Goal: Task Accomplishment & Management: Manage account settings

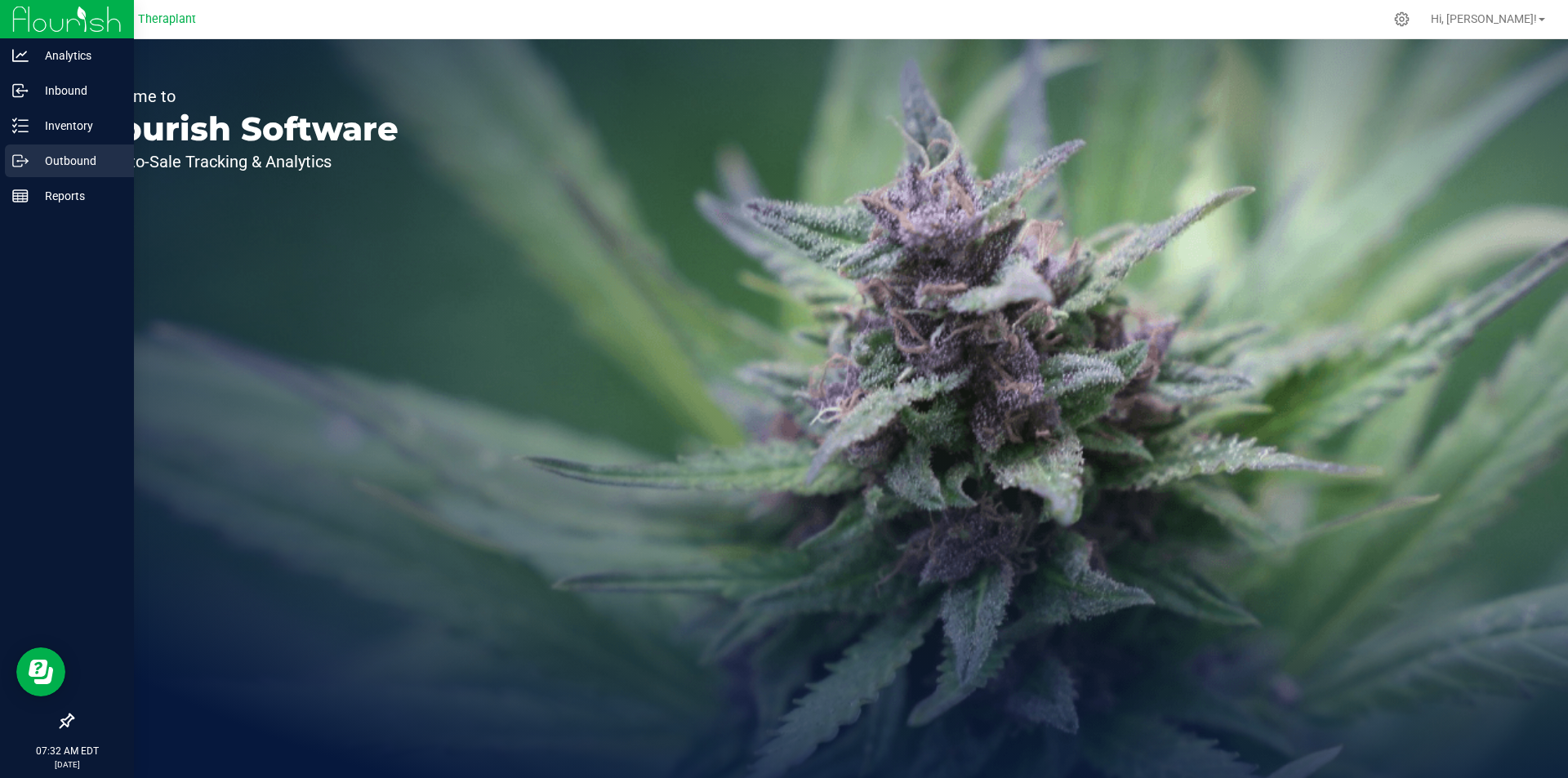
click at [22, 165] on icon at bounding box center [17, 161] width 9 height 11
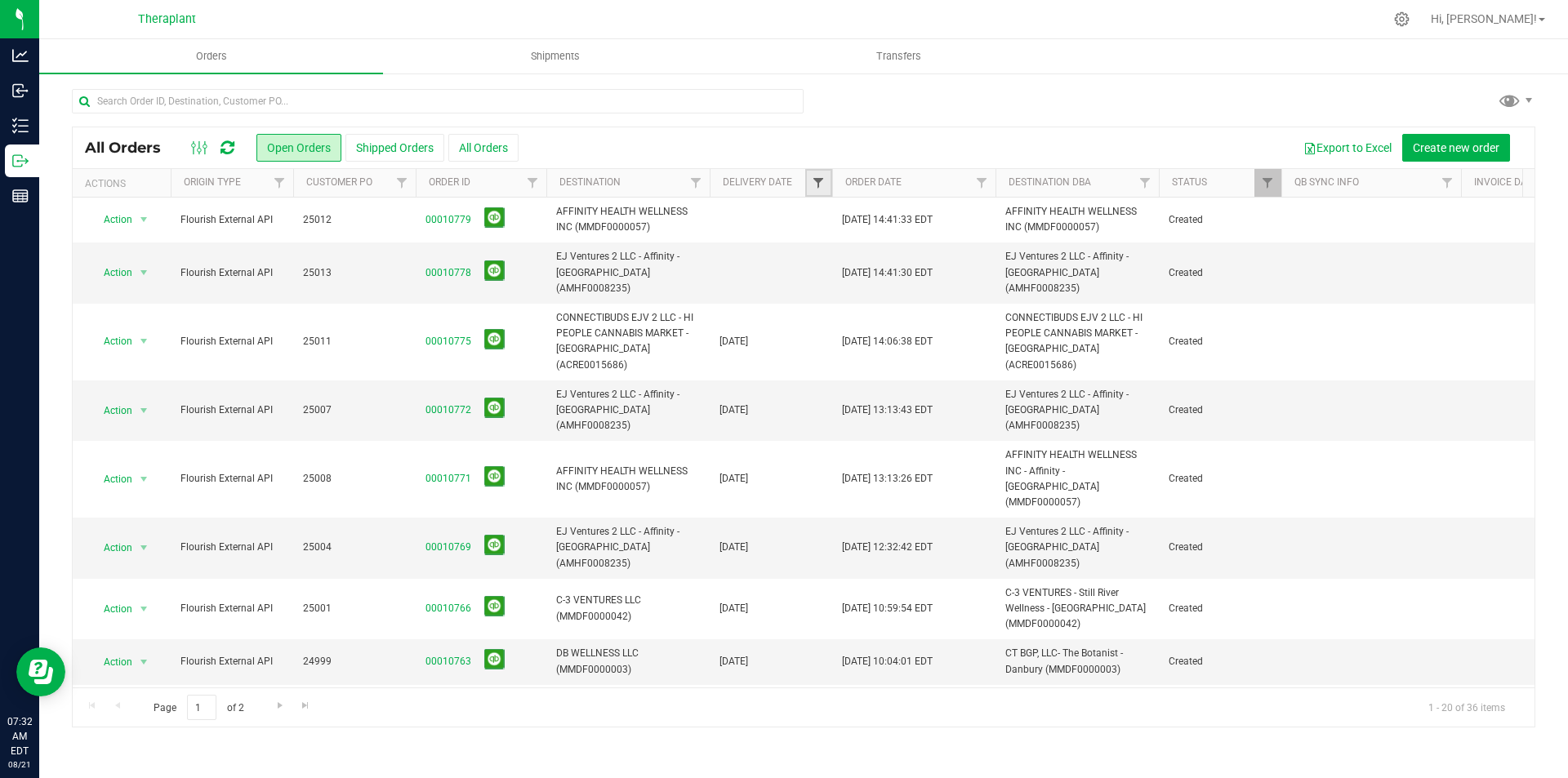
click at [818, 184] on span "Filter" at bounding box center [818, 183] width 13 height 13
click at [974, 282] on span "select" at bounding box center [970, 282] width 13 height 13
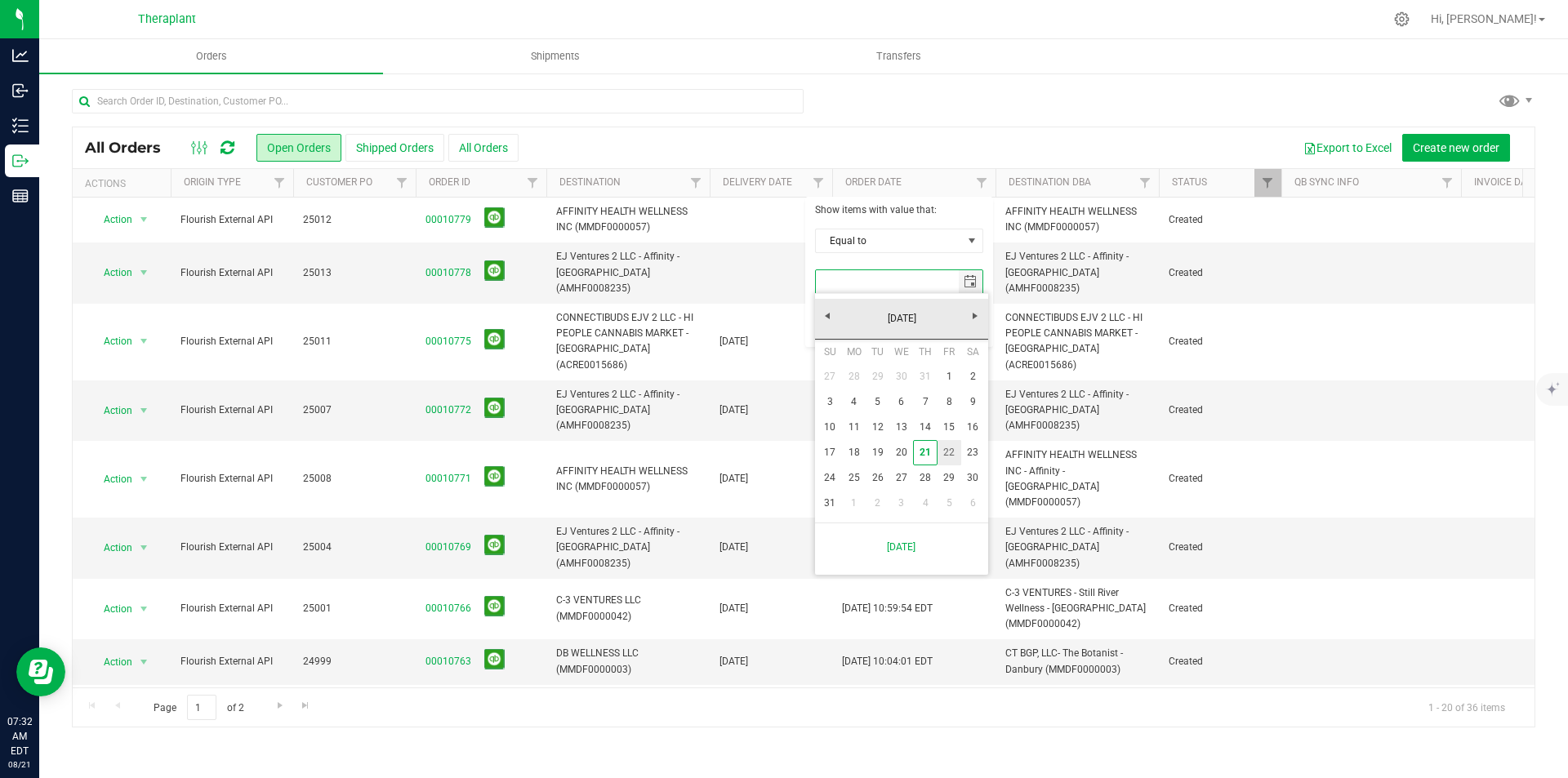
click at [939, 458] on link "22" at bounding box center [949, 453] width 24 height 25
type input "[DATE]"
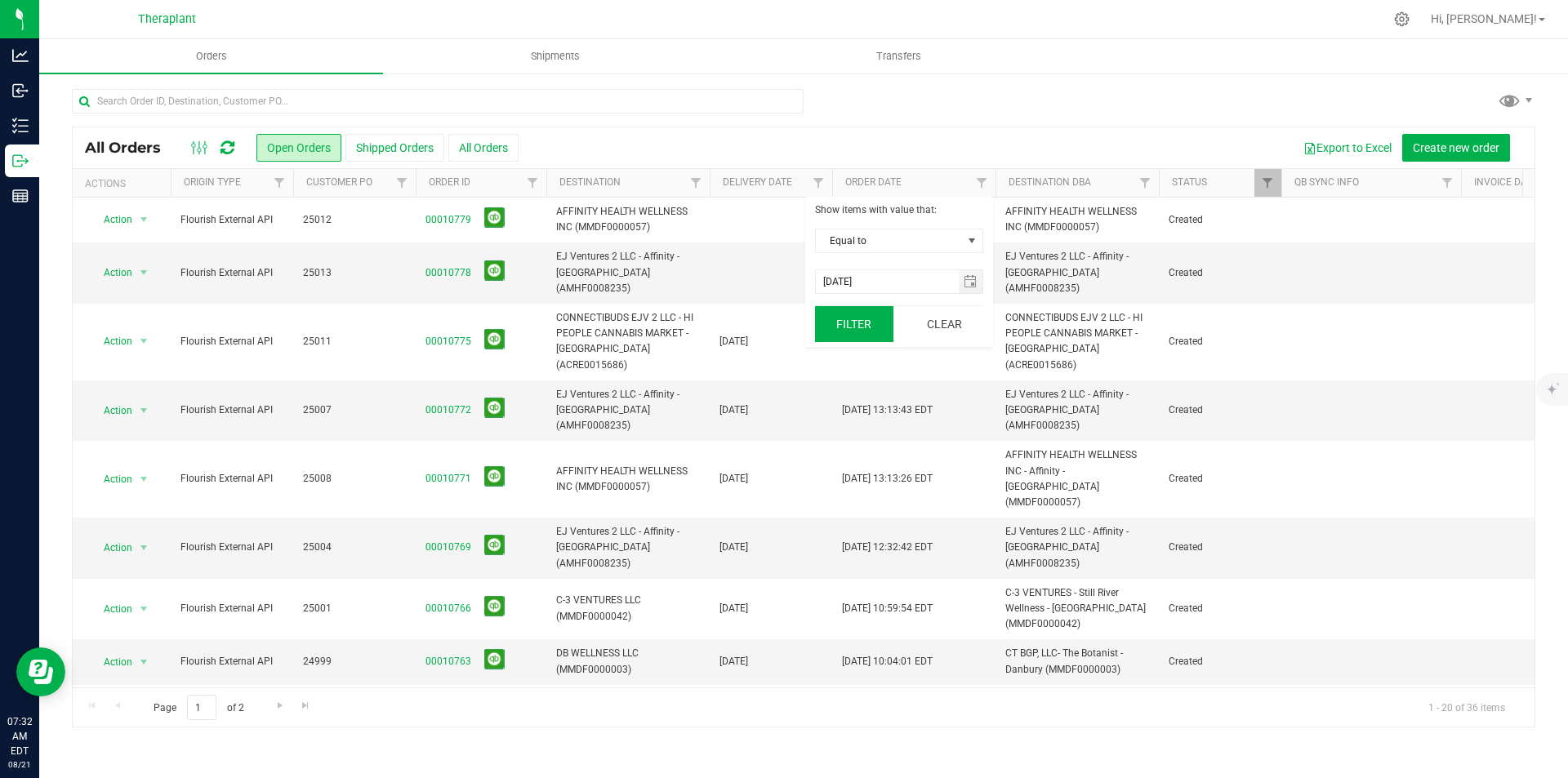
click at [869, 334] on button "Filter" at bounding box center [854, 324] width 78 height 36
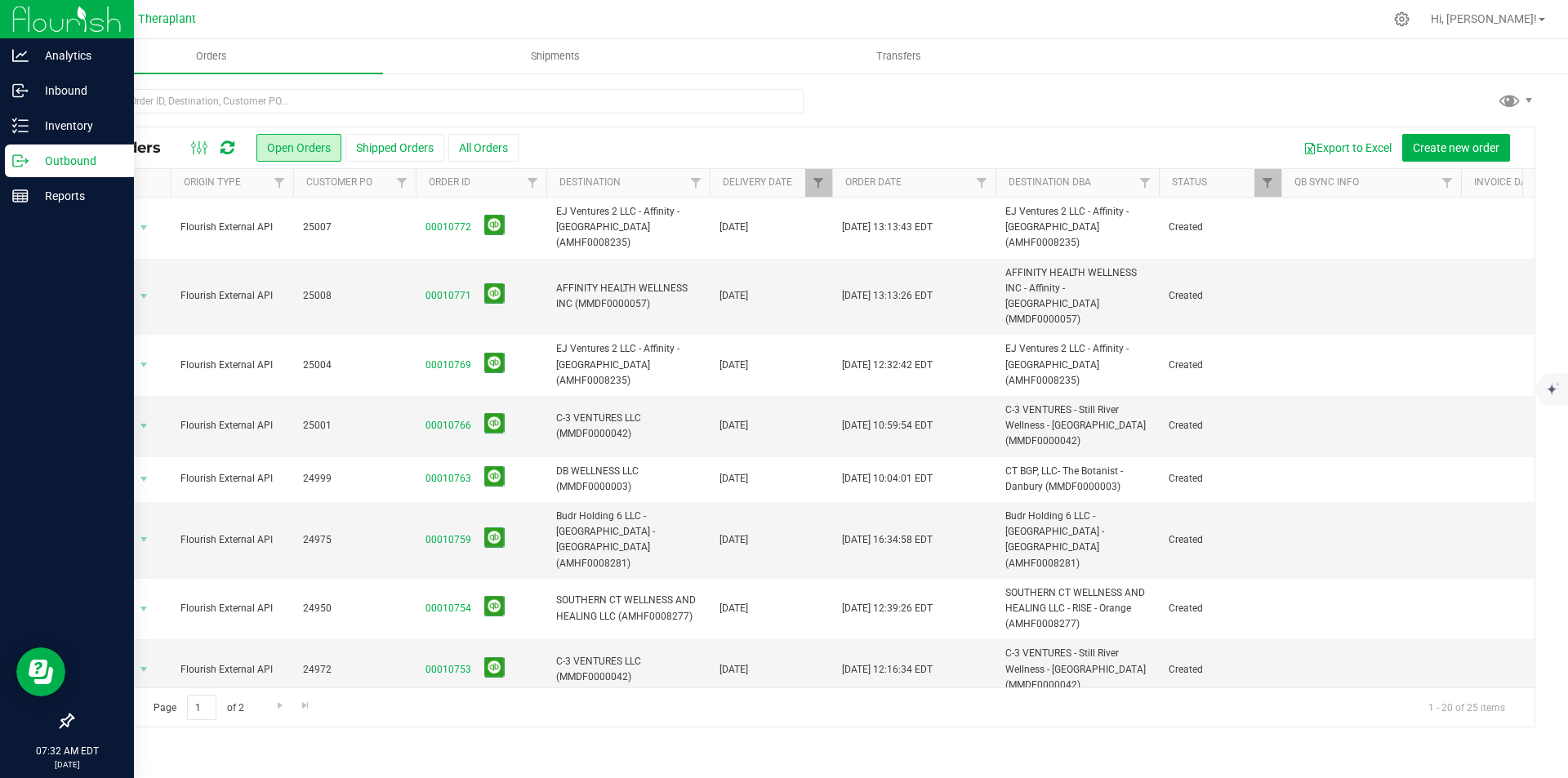
click at [33, 27] on img at bounding box center [67, 19] width 109 height 38
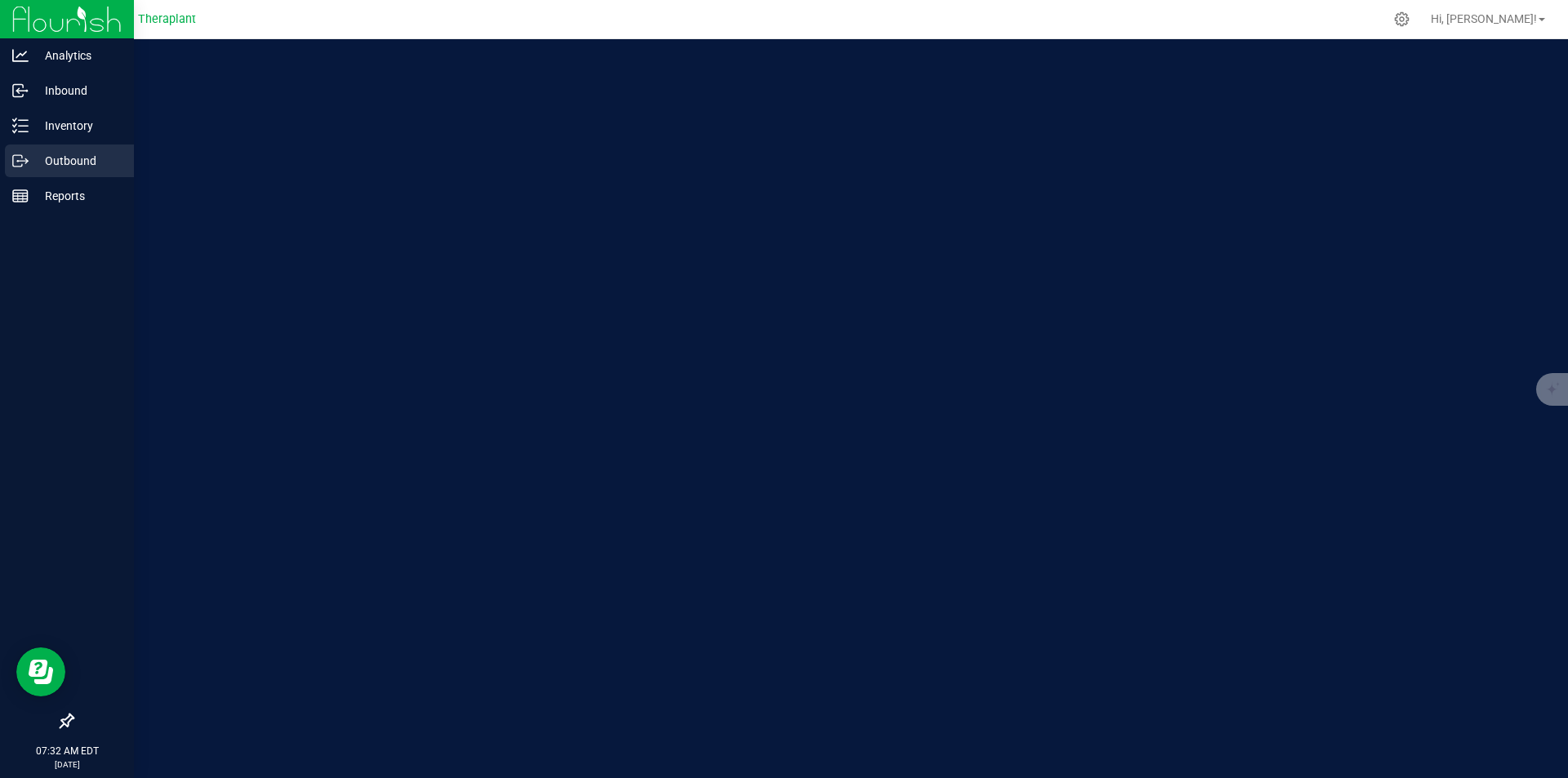
click at [66, 163] on p "Outbound" at bounding box center [77, 161] width 98 height 19
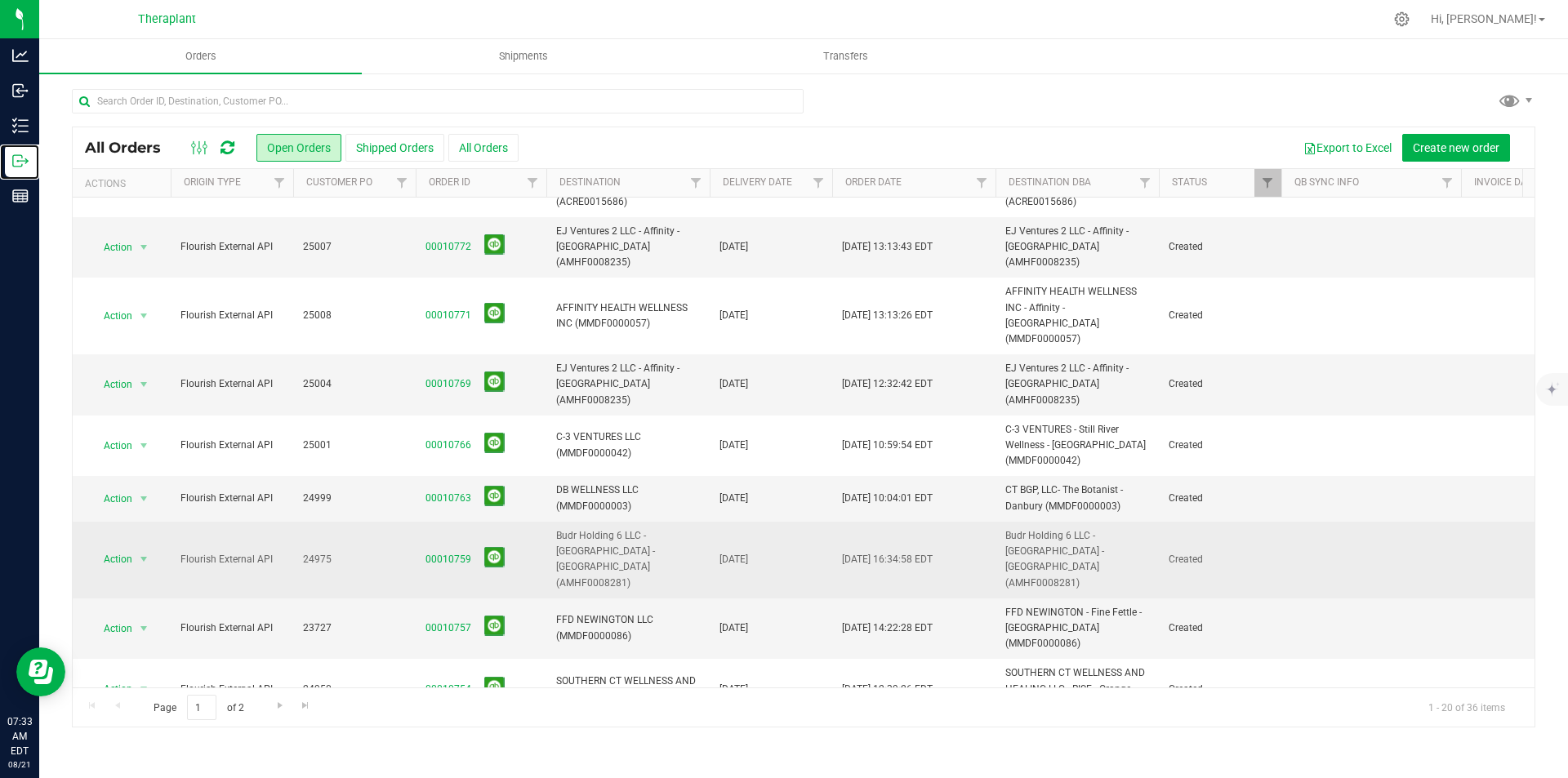
scroll to position [245, 0]
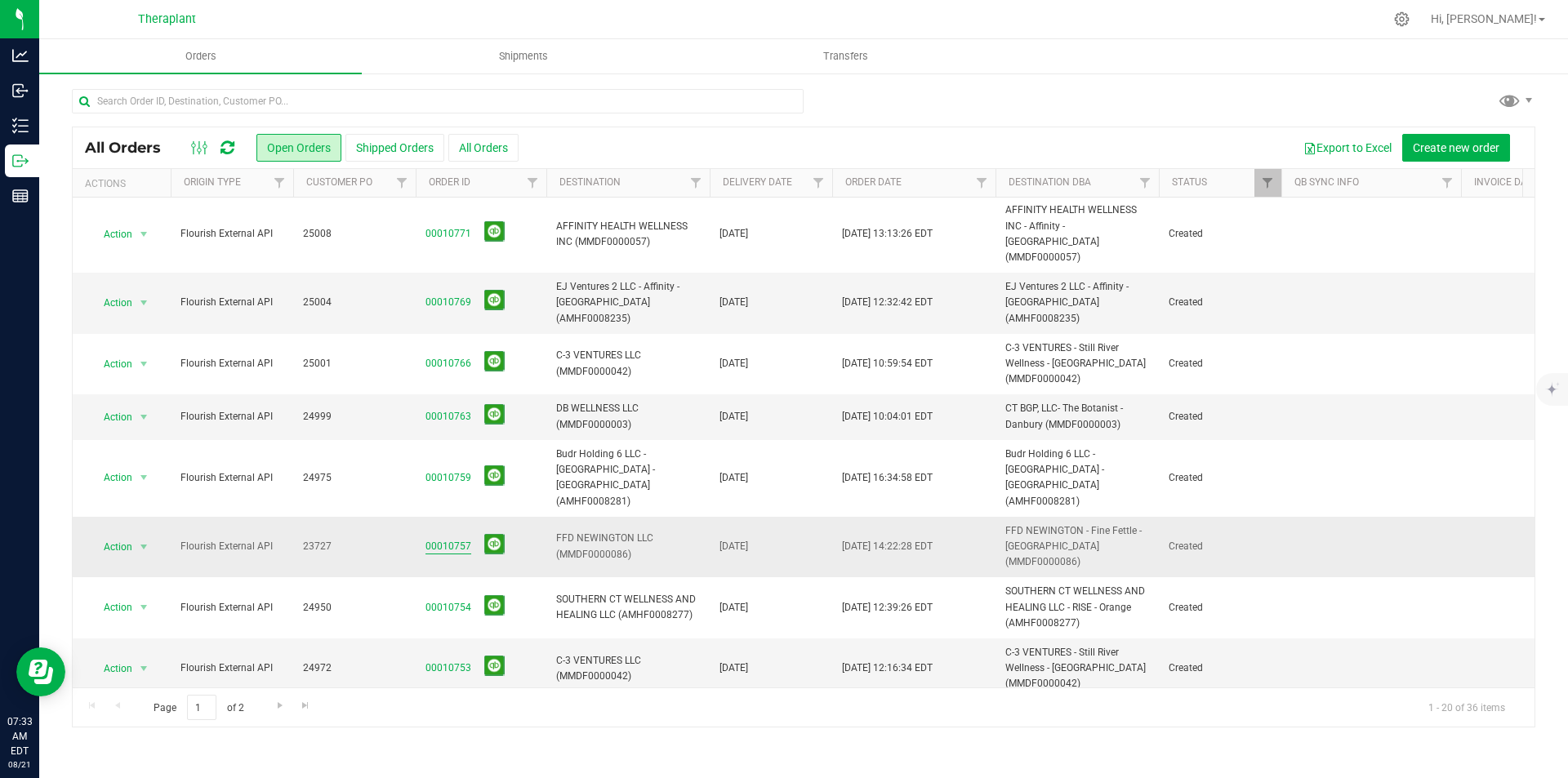
click at [449, 539] on link "00010757" at bounding box center [449, 546] width 46 height 15
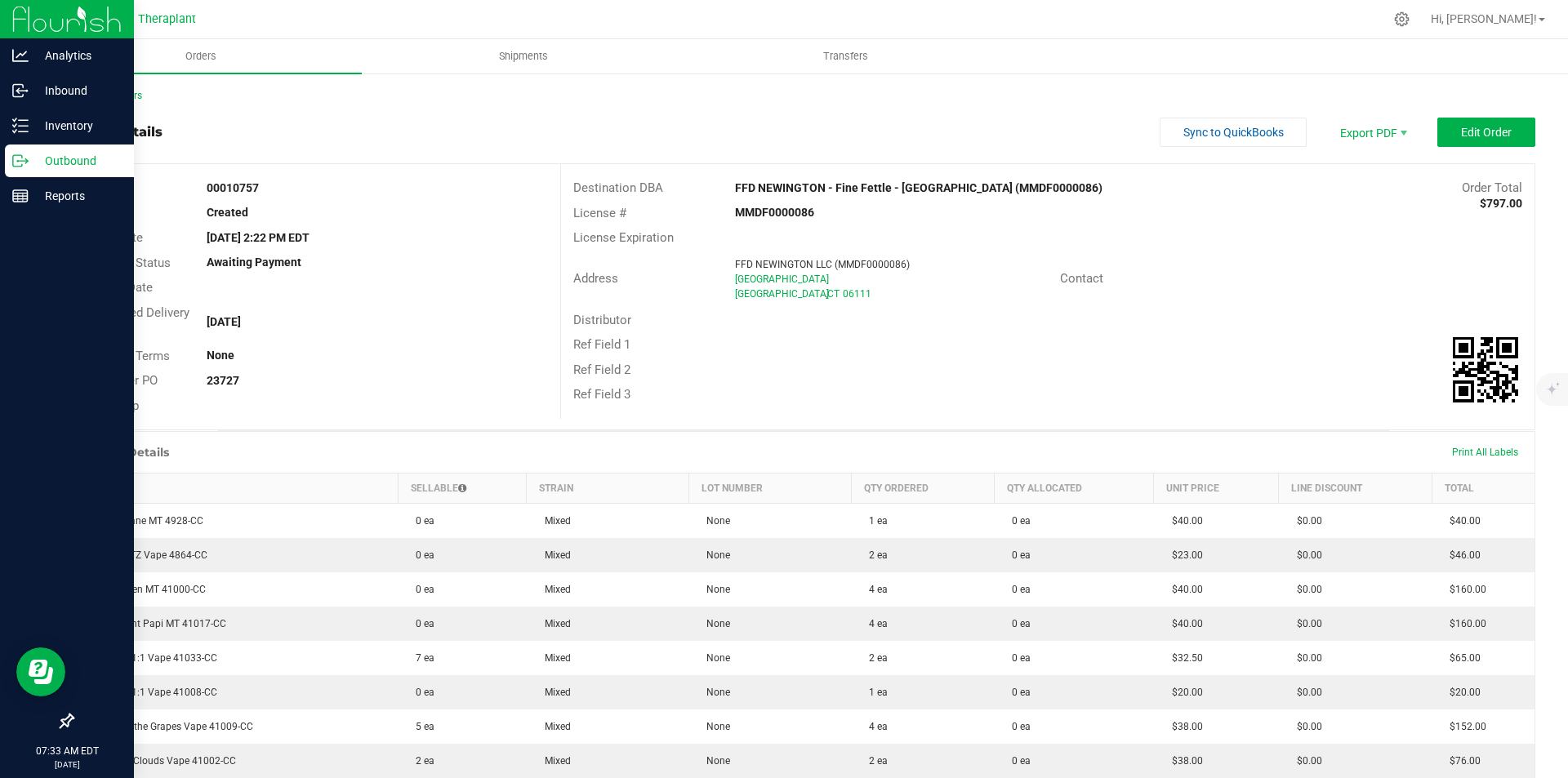
click at [37, 14] on img at bounding box center [67, 19] width 109 height 38
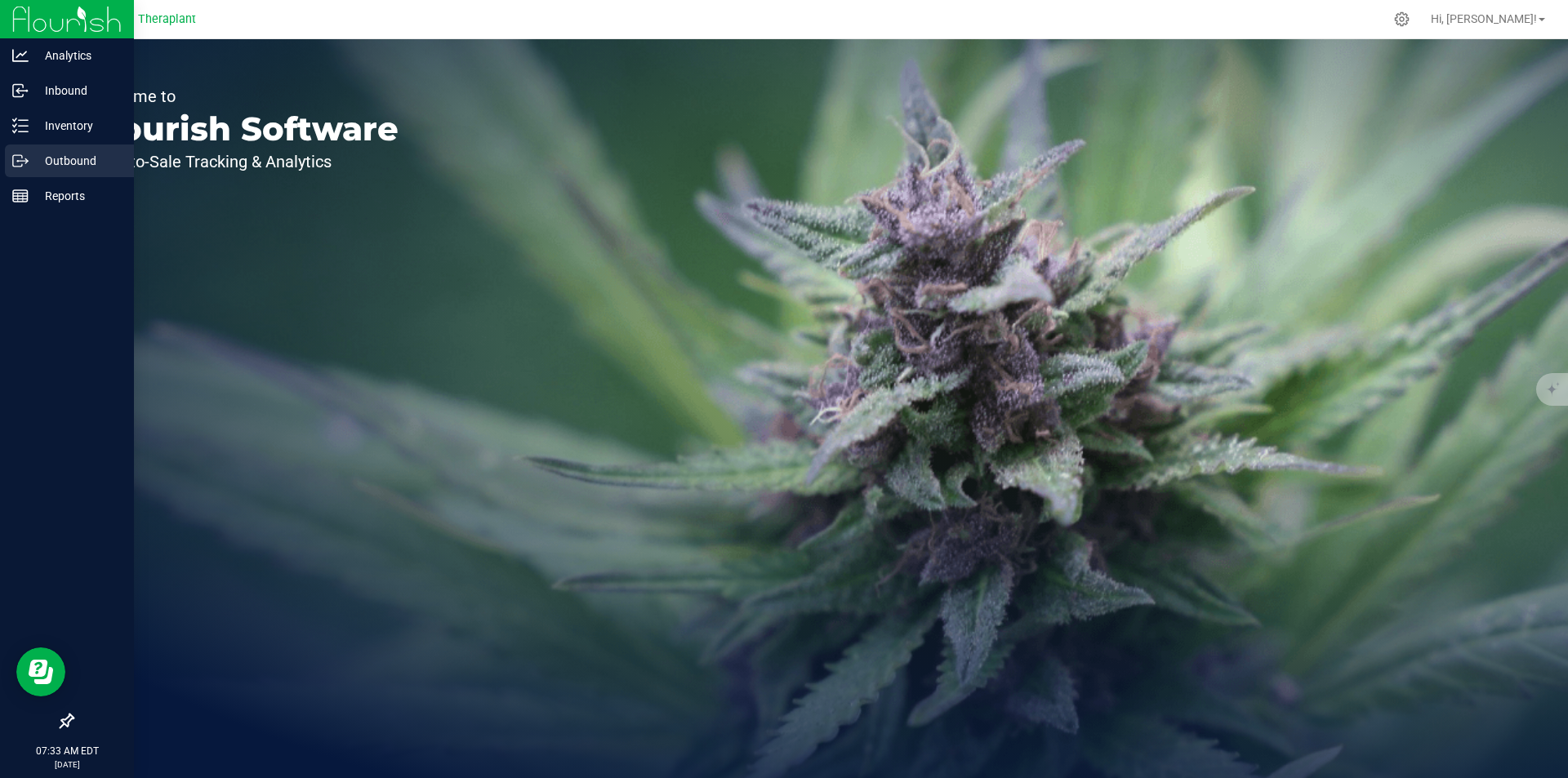
click at [77, 156] on p "Outbound" at bounding box center [77, 161] width 98 height 19
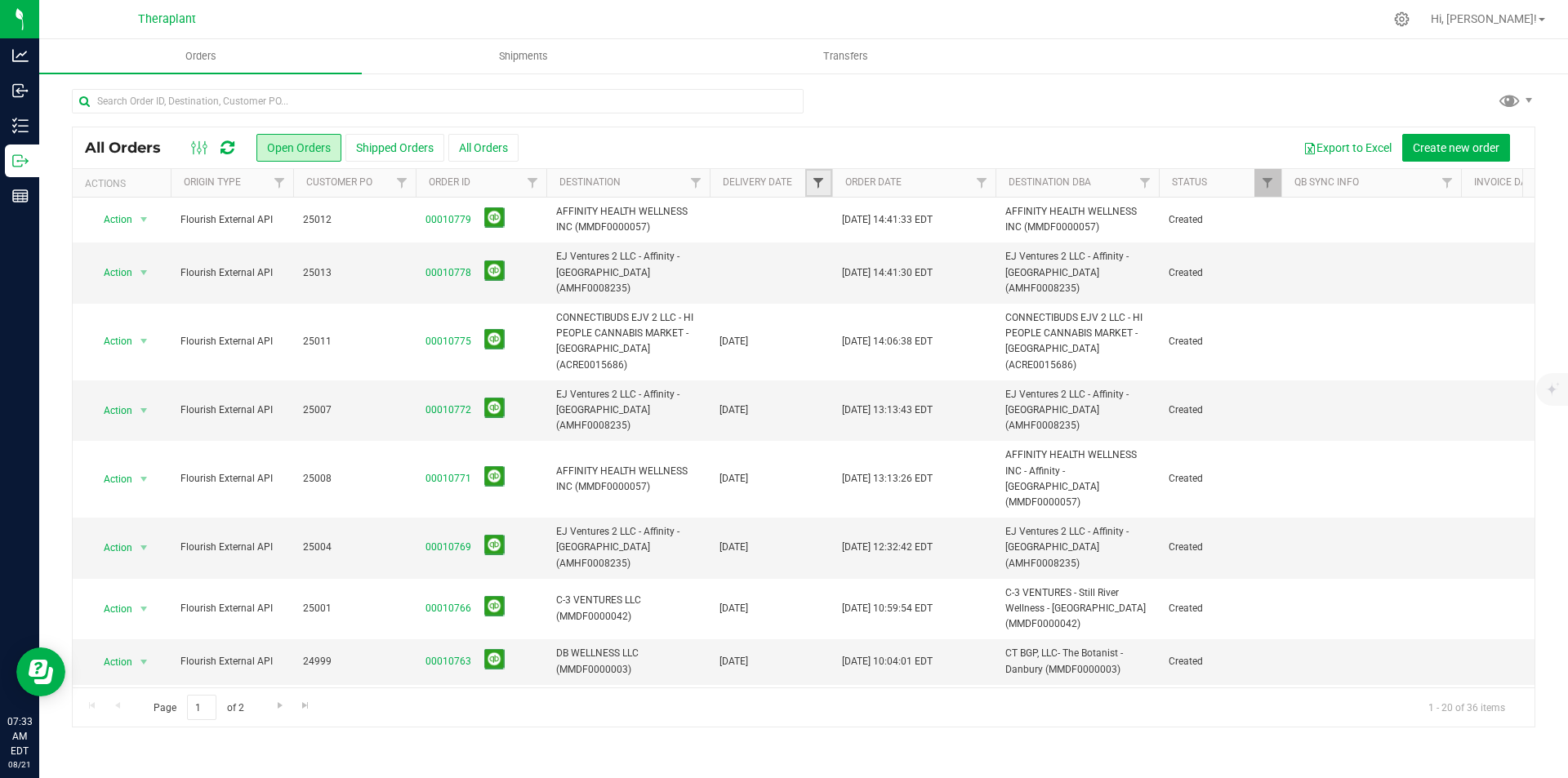
click at [823, 184] on span "Filter" at bounding box center [818, 183] width 13 height 13
click at [975, 276] on span "select" at bounding box center [970, 282] width 13 height 13
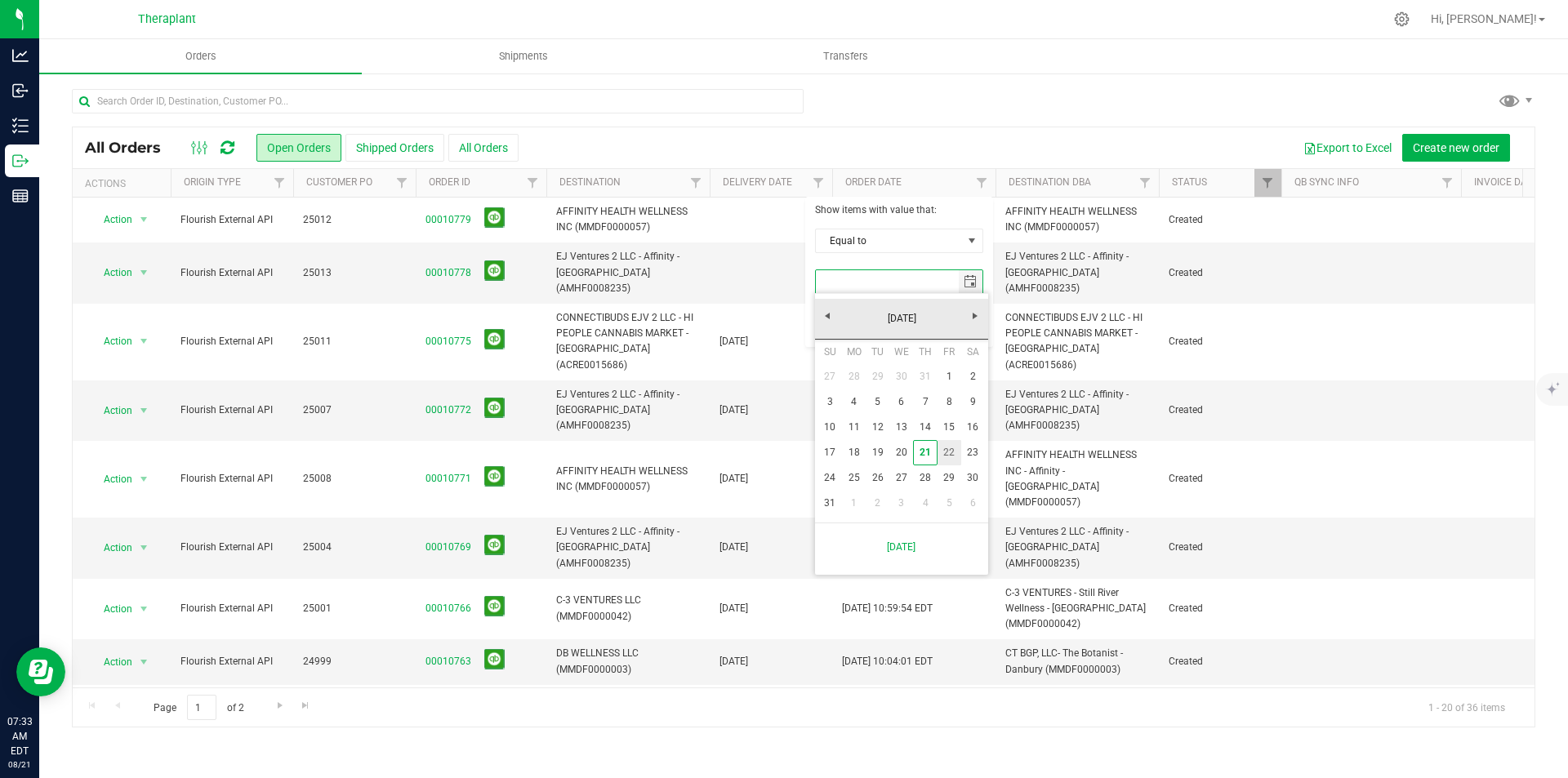
click at [943, 455] on link "22" at bounding box center [949, 453] width 24 height 25
type input "8/22/2025"
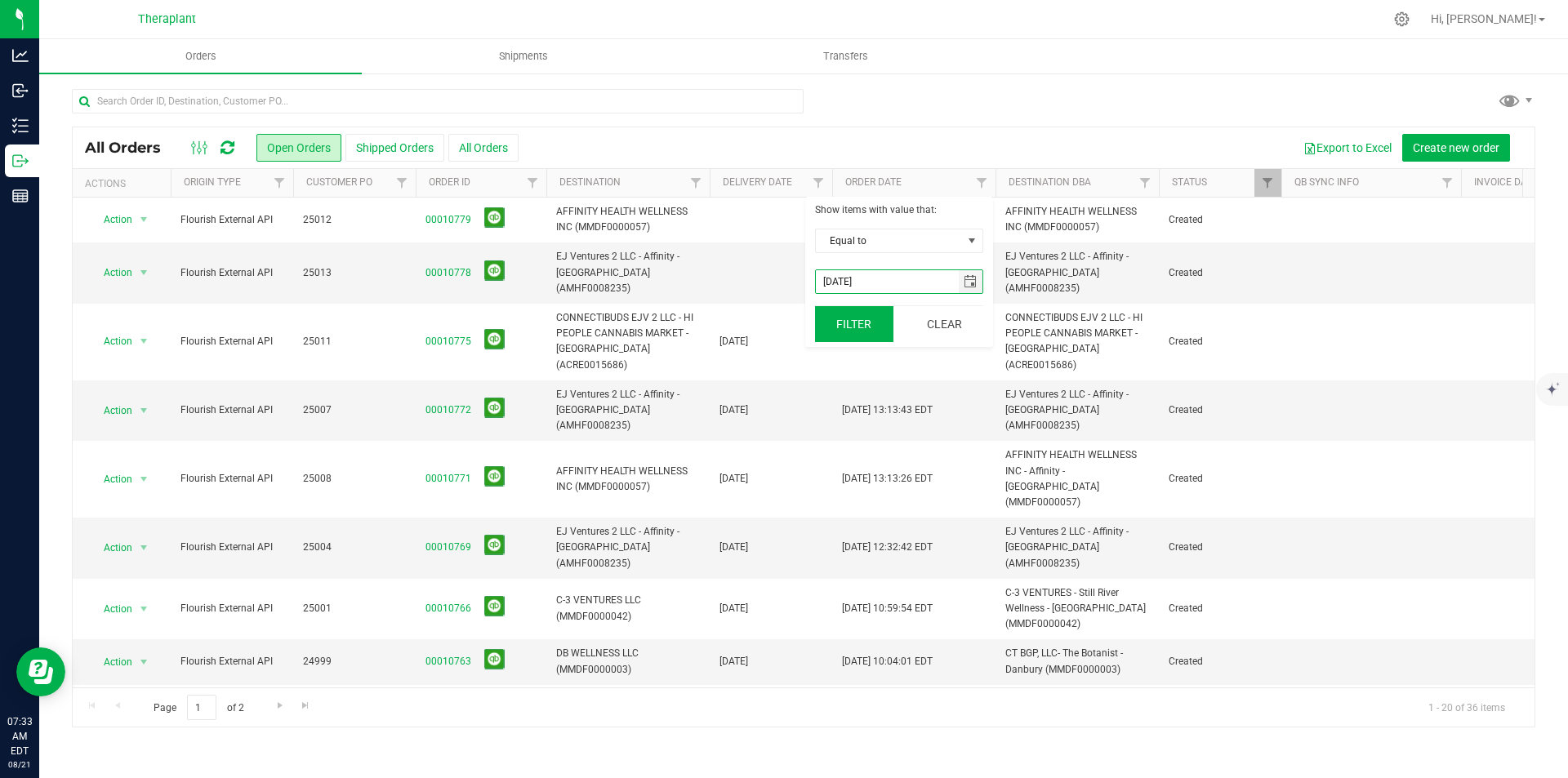
click at [850, 328] on button "Filter" at bounding box center [854, 324] width 78 height 36
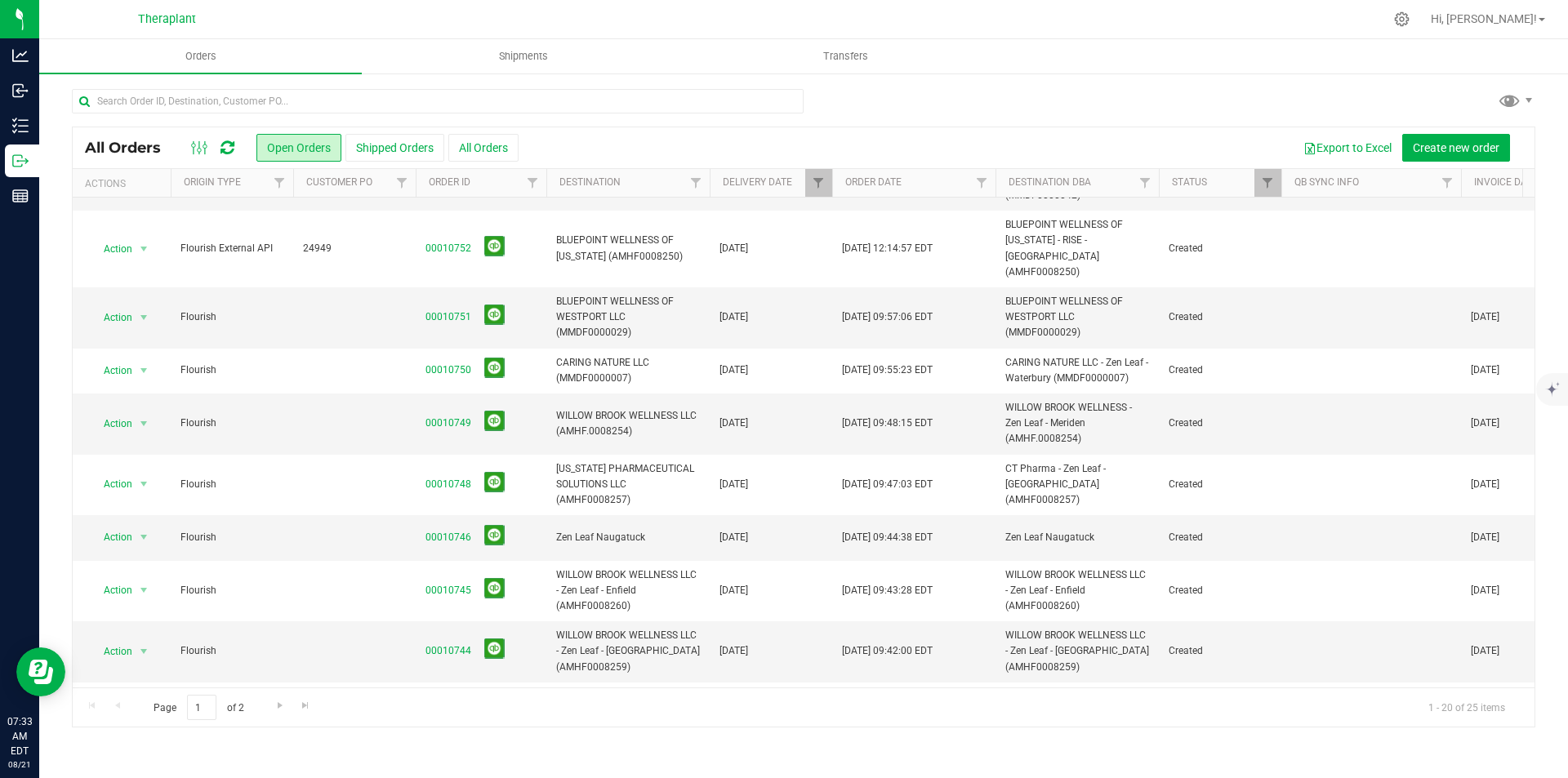
scroll to position [646, 0]
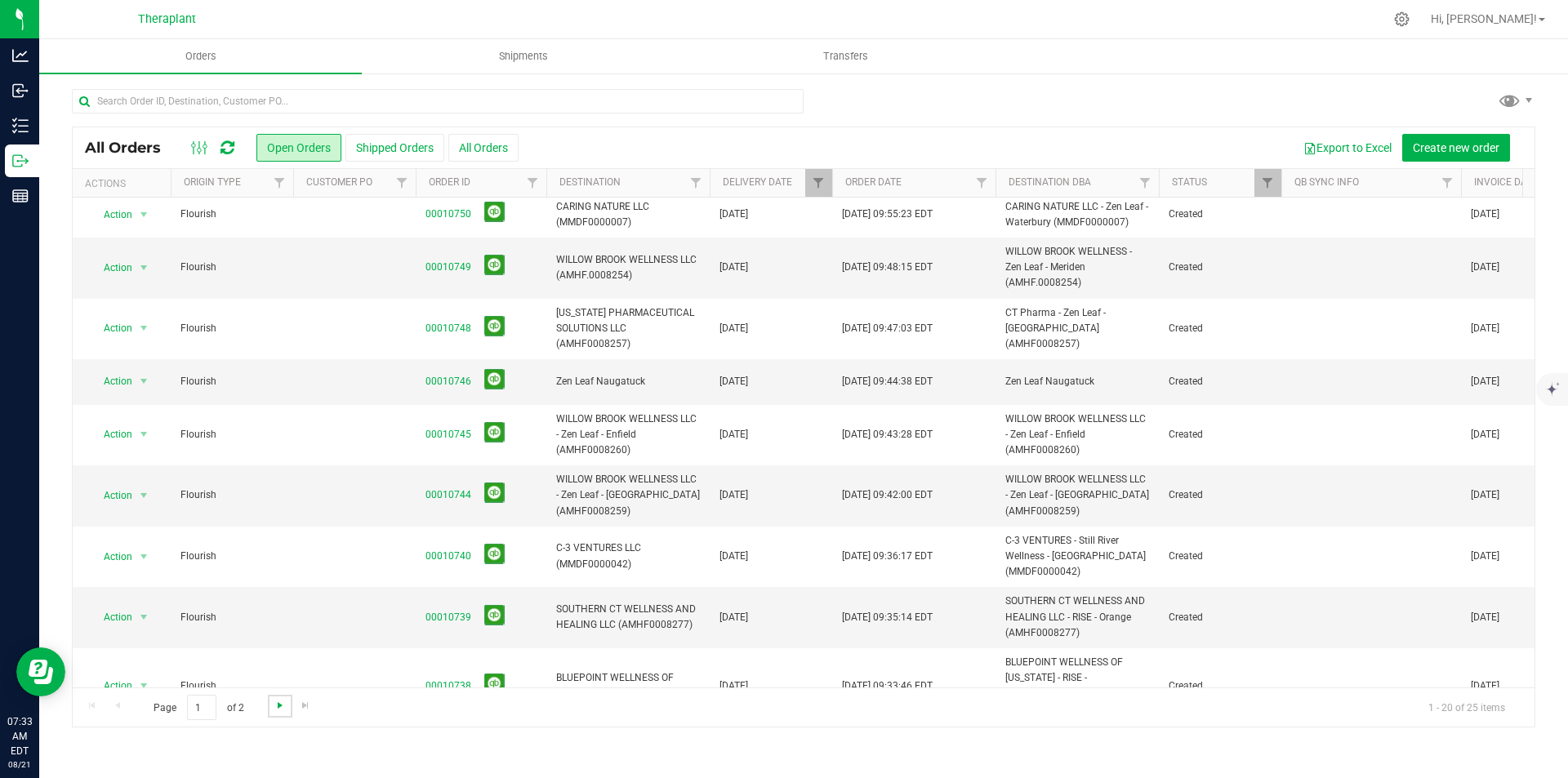
click at [276, 701] on span "Go to the next page" at bounding box center [280, 706] width 13 height 13
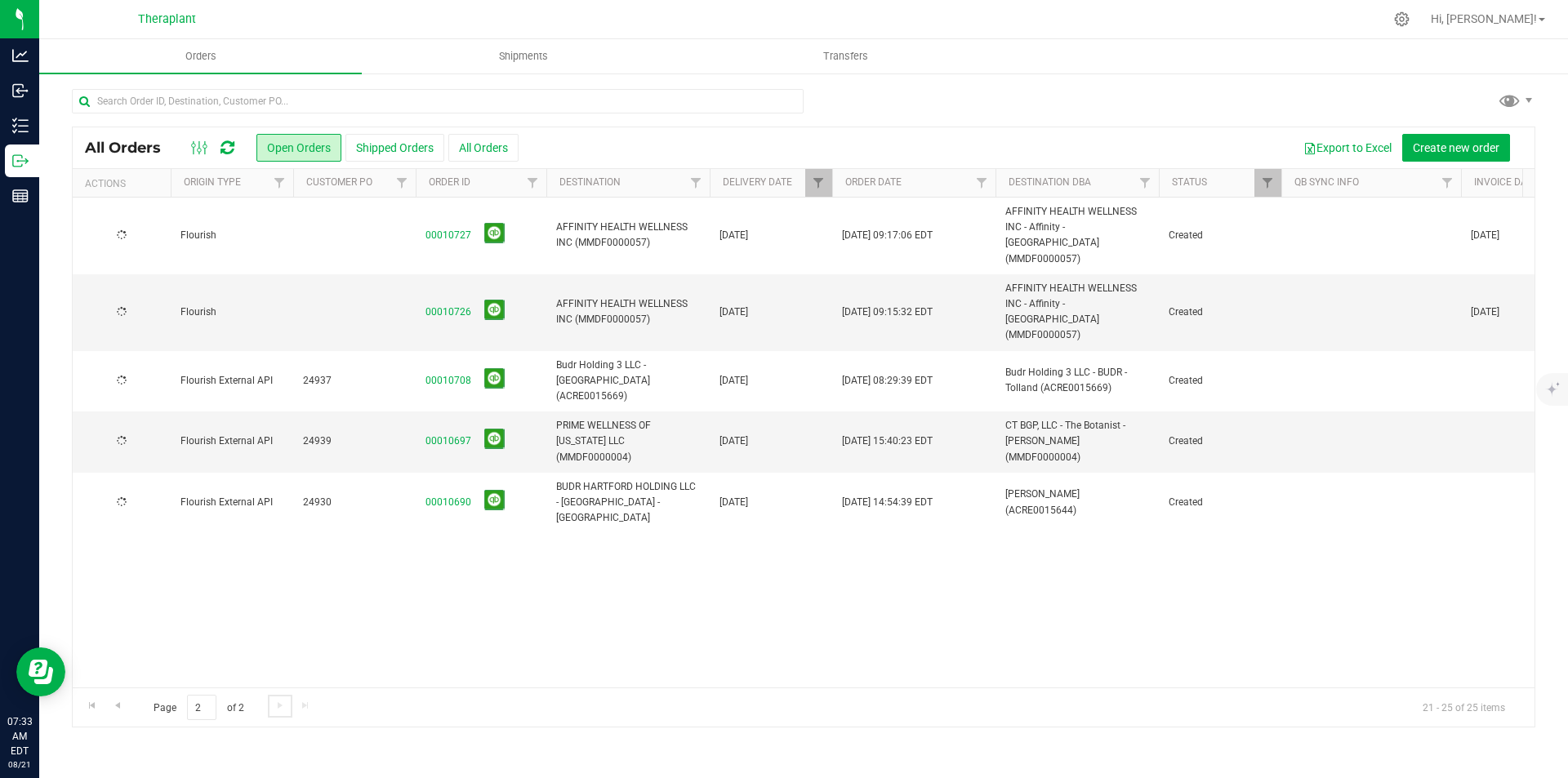
scroll to position [0, 0]
click at [115, 702] on span "Go to the previous page" at bounding box center [118, 706] width 13 height 13
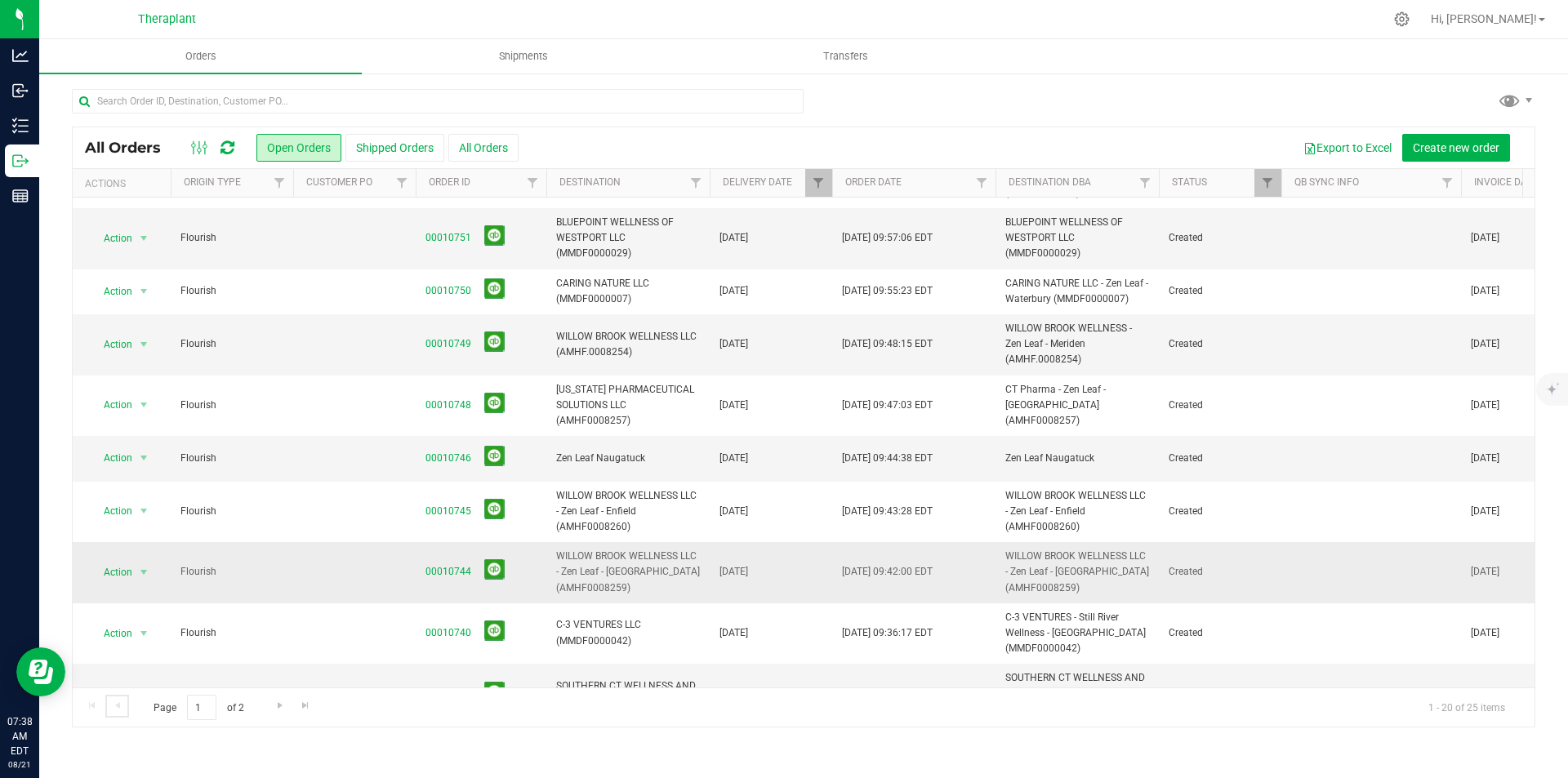
scroll to position [646, 0]
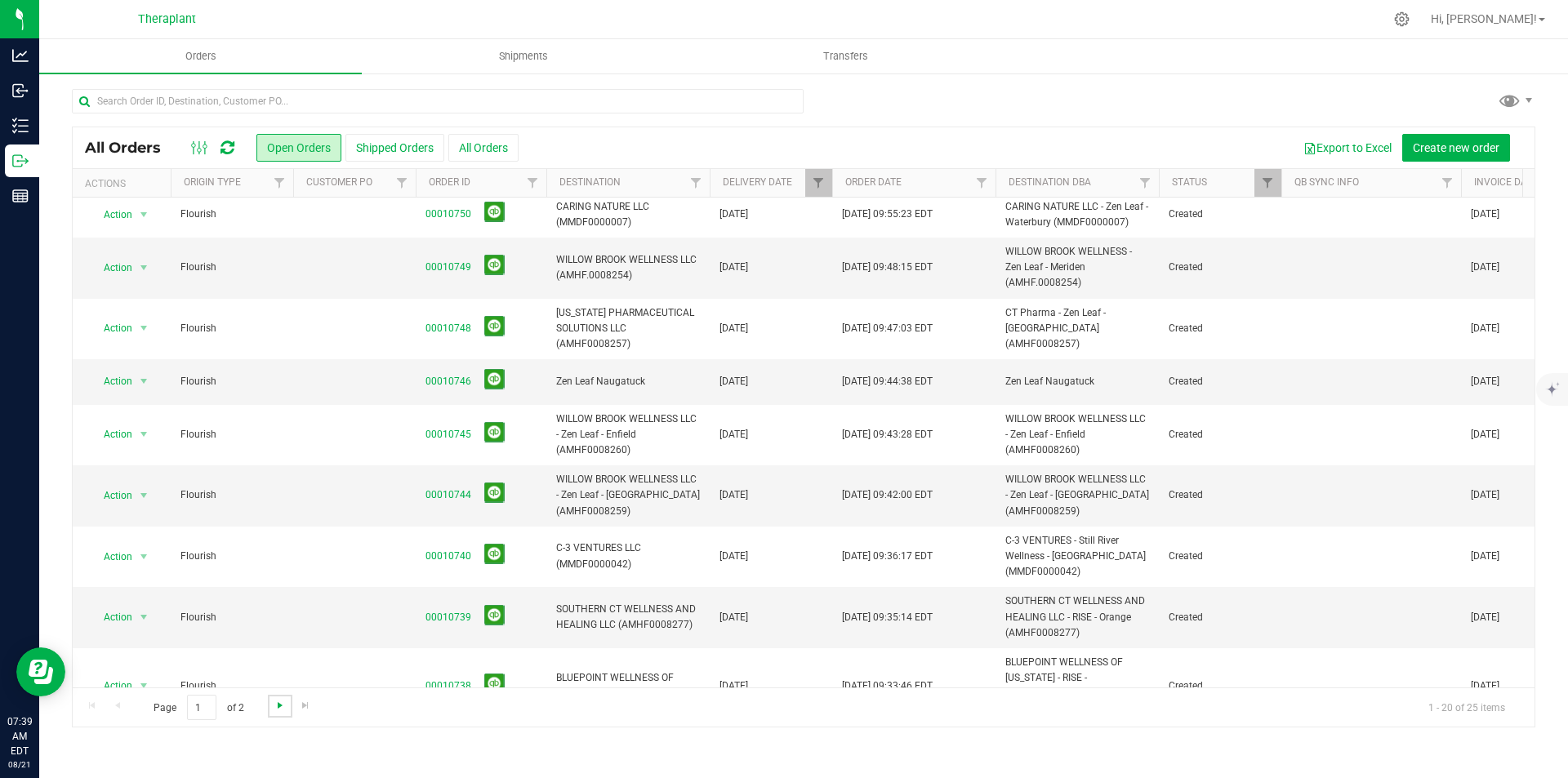
click at [274, 710] on span "Go to the next page" at bounding box center [280, 706] width 13 height 13
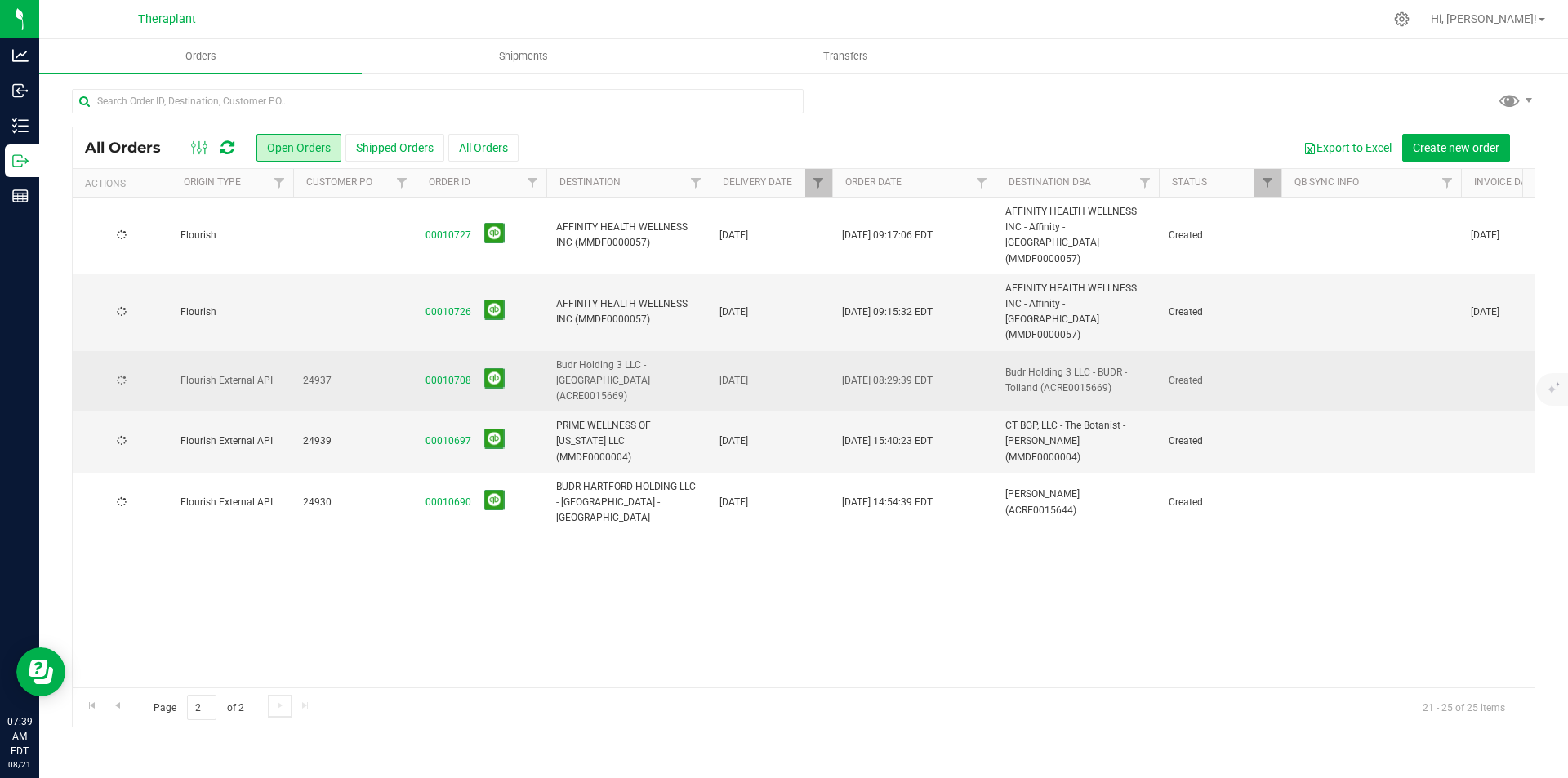
scroll to position [0, 0]
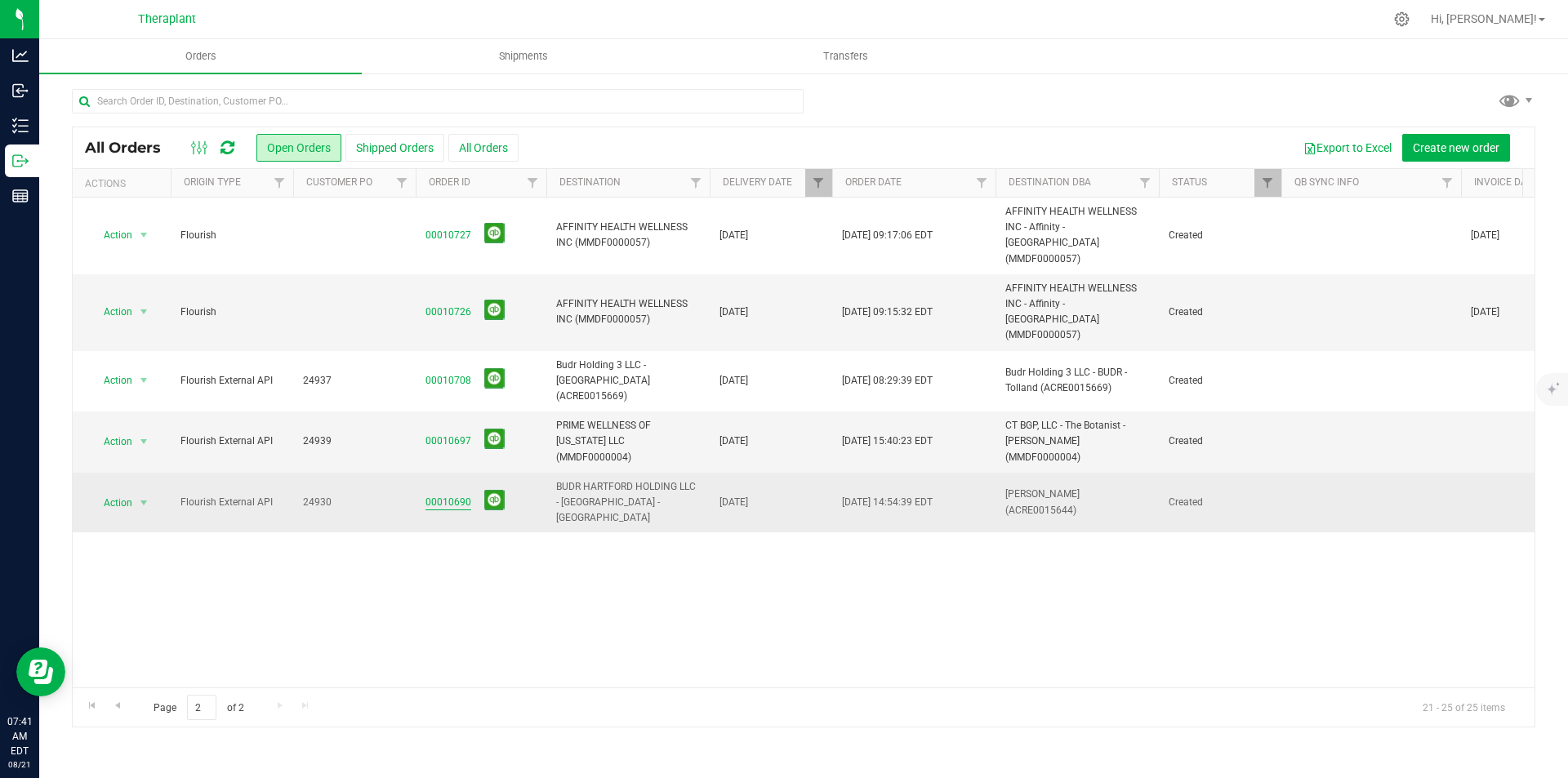
click at [461, 495] on link "00010690" at bounding box center [449, 502] width 46 height 15
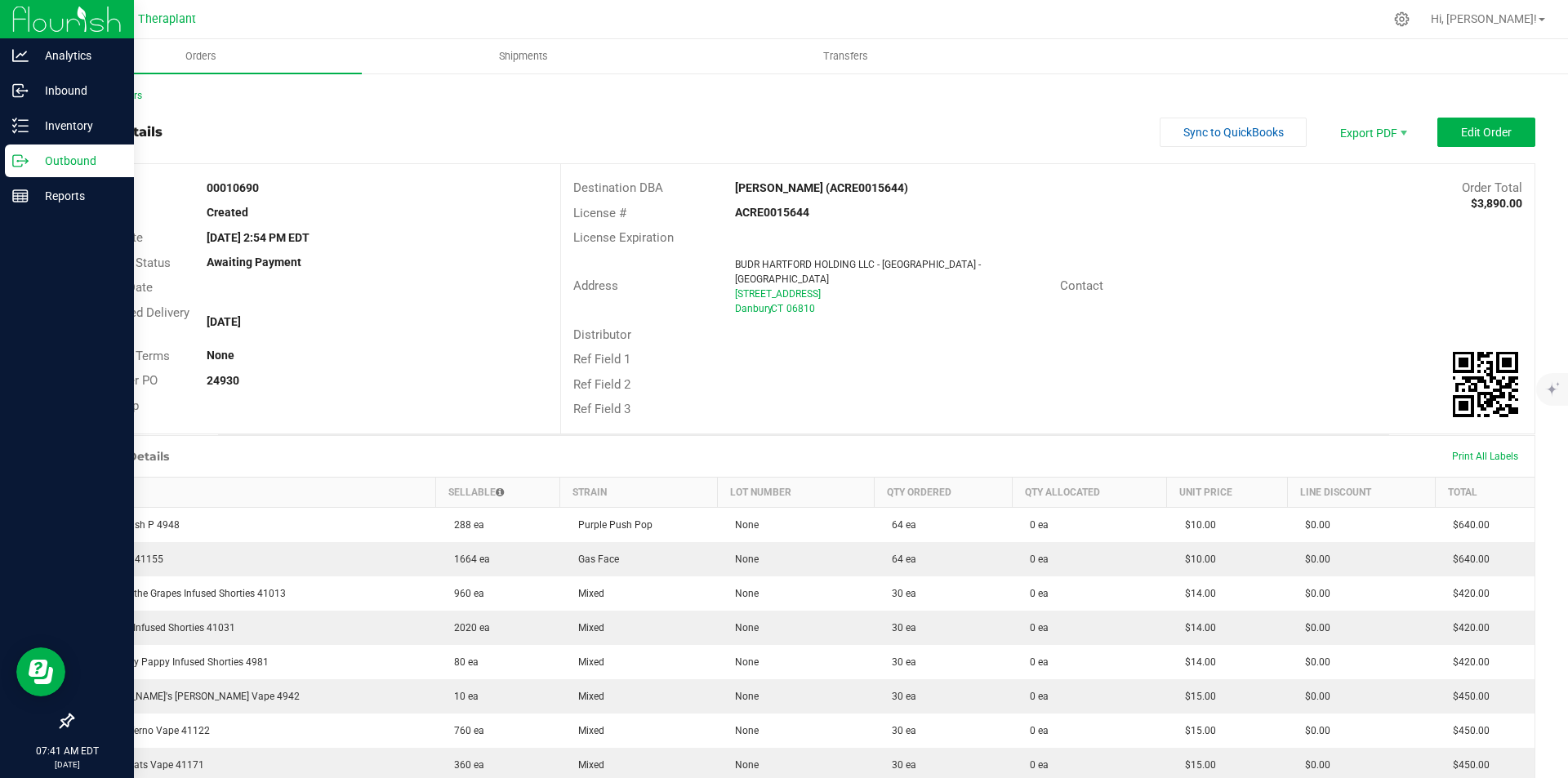
click at [33, 15] on img at bounding box center [67, 19] width 109 height 38
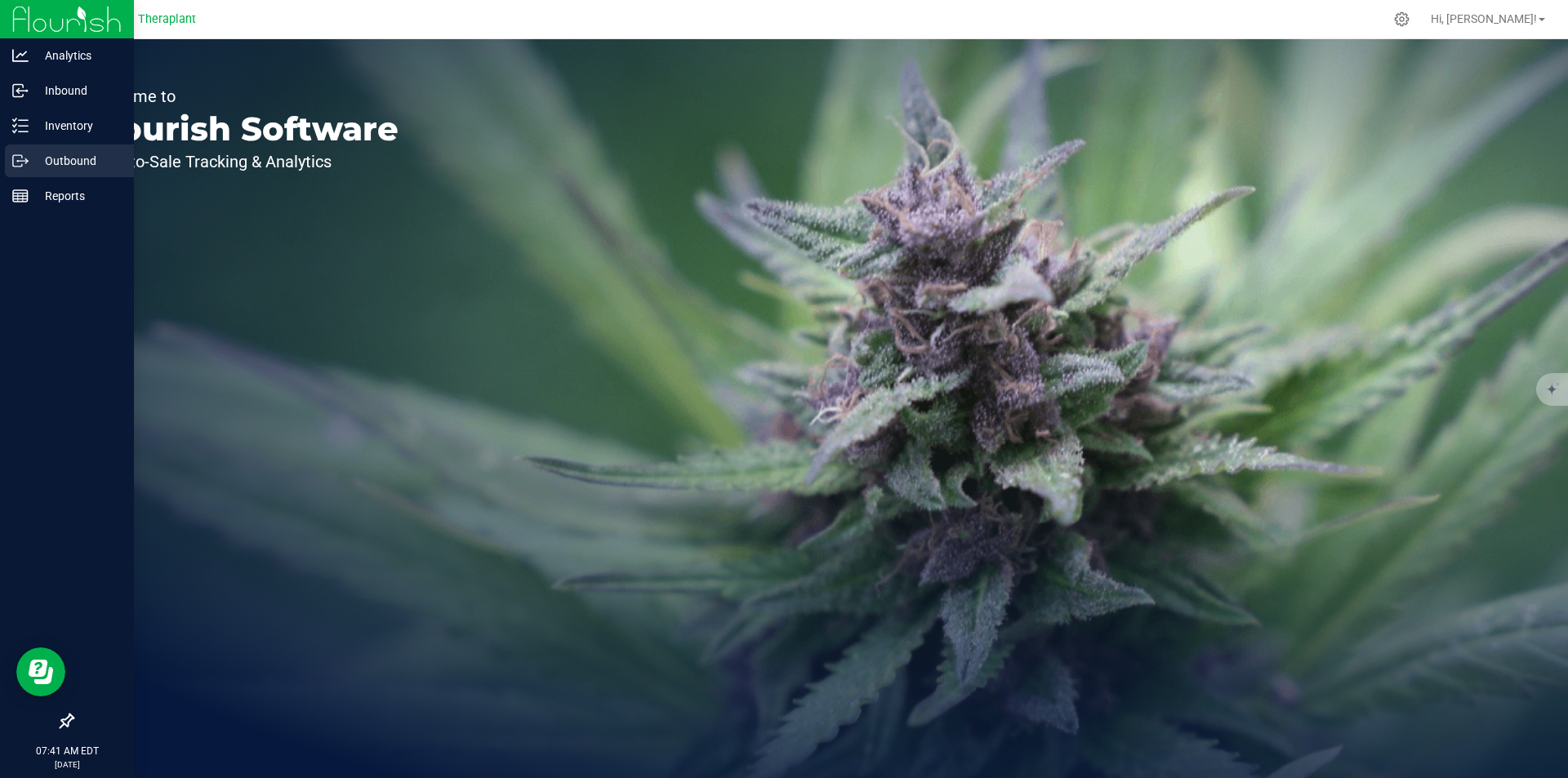
click at [30, 160] on p "Outbound" at bounding box center [77, 161] width 98 height 19
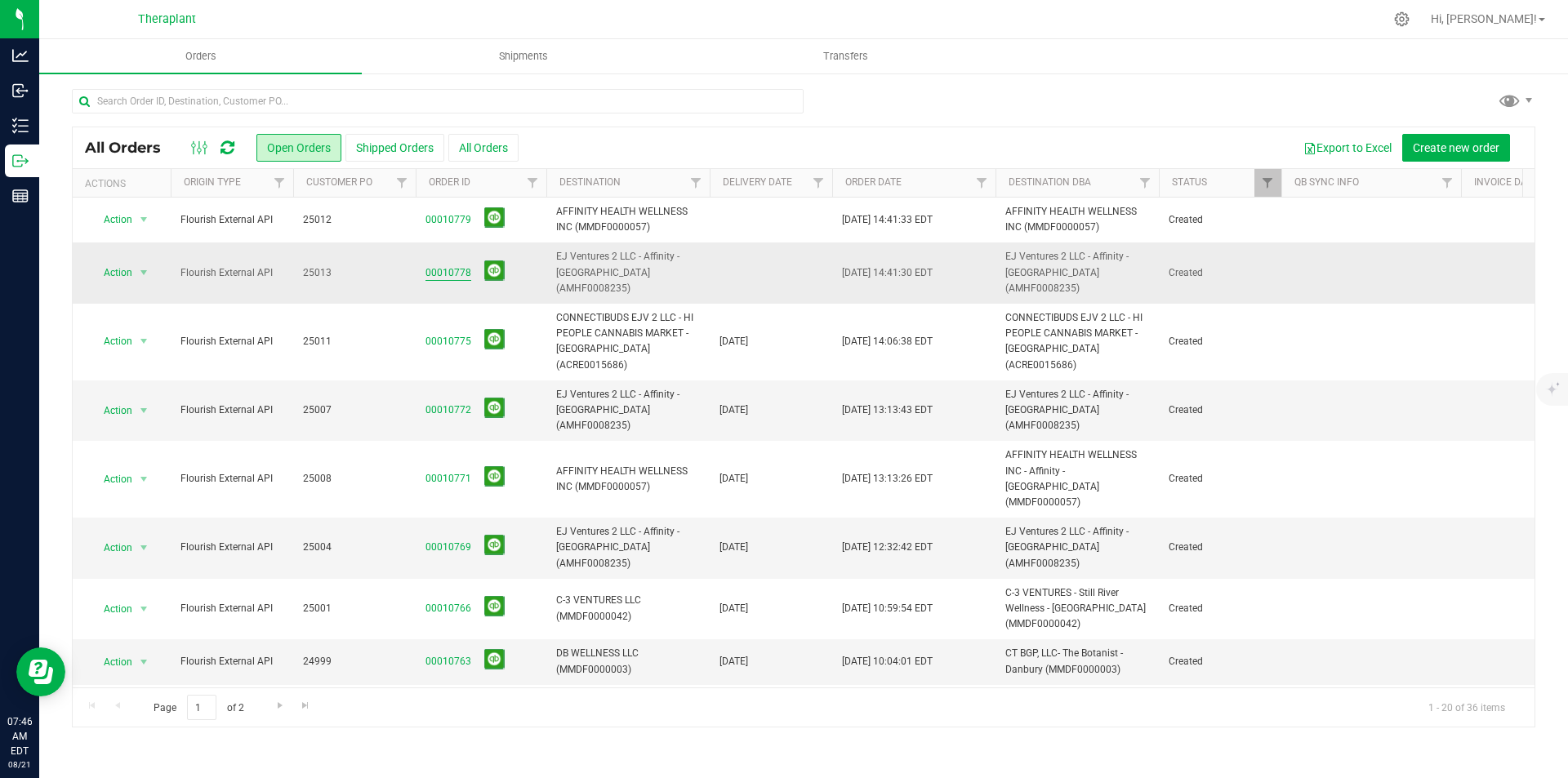
click at [453, 265] on link "00010778" at bounding box center [449, 273] width 46 height 15
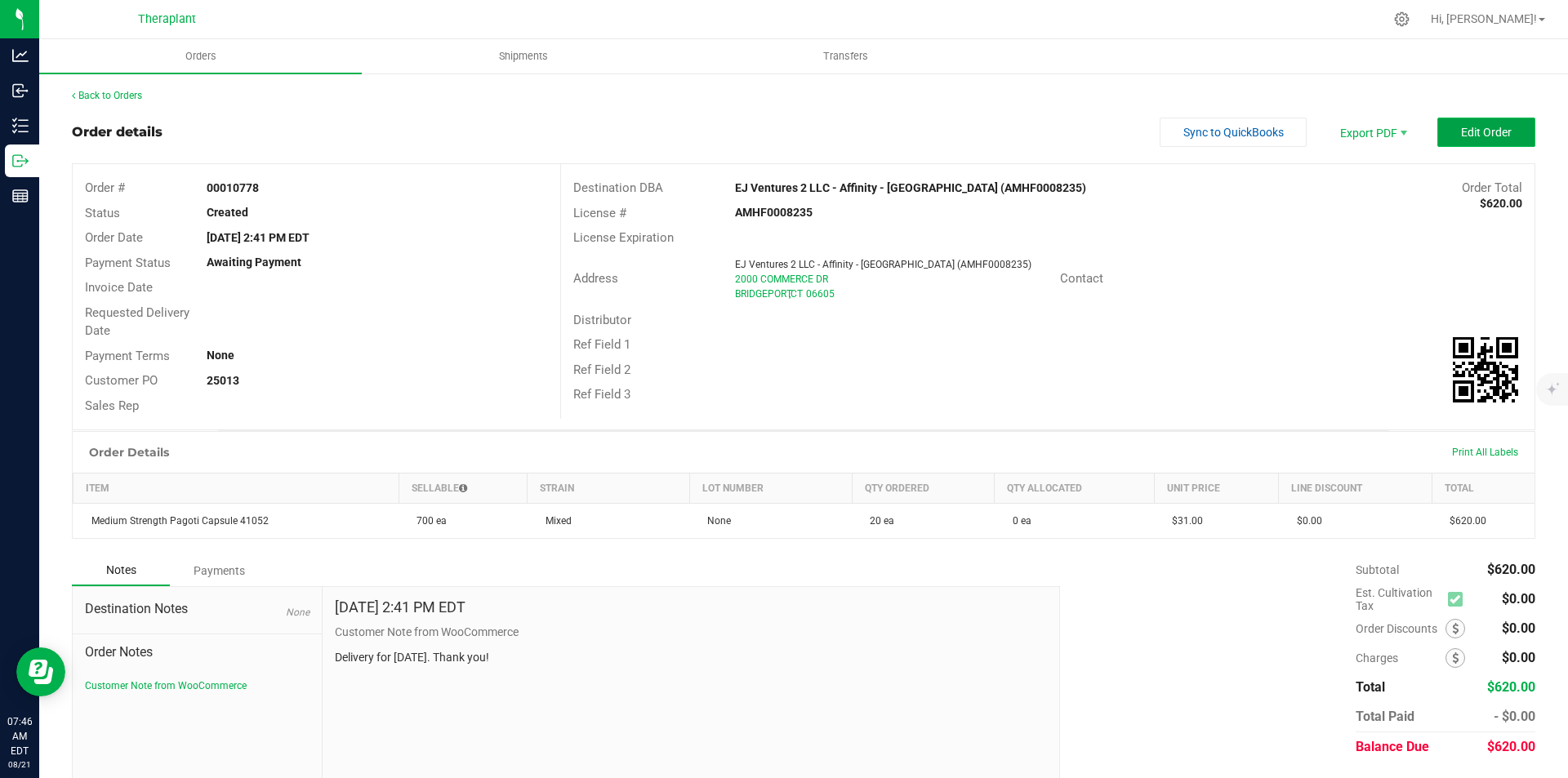
click at [1437, 142] on button "Edit Order" at bounding box center [1486, 132] width 98 height 30
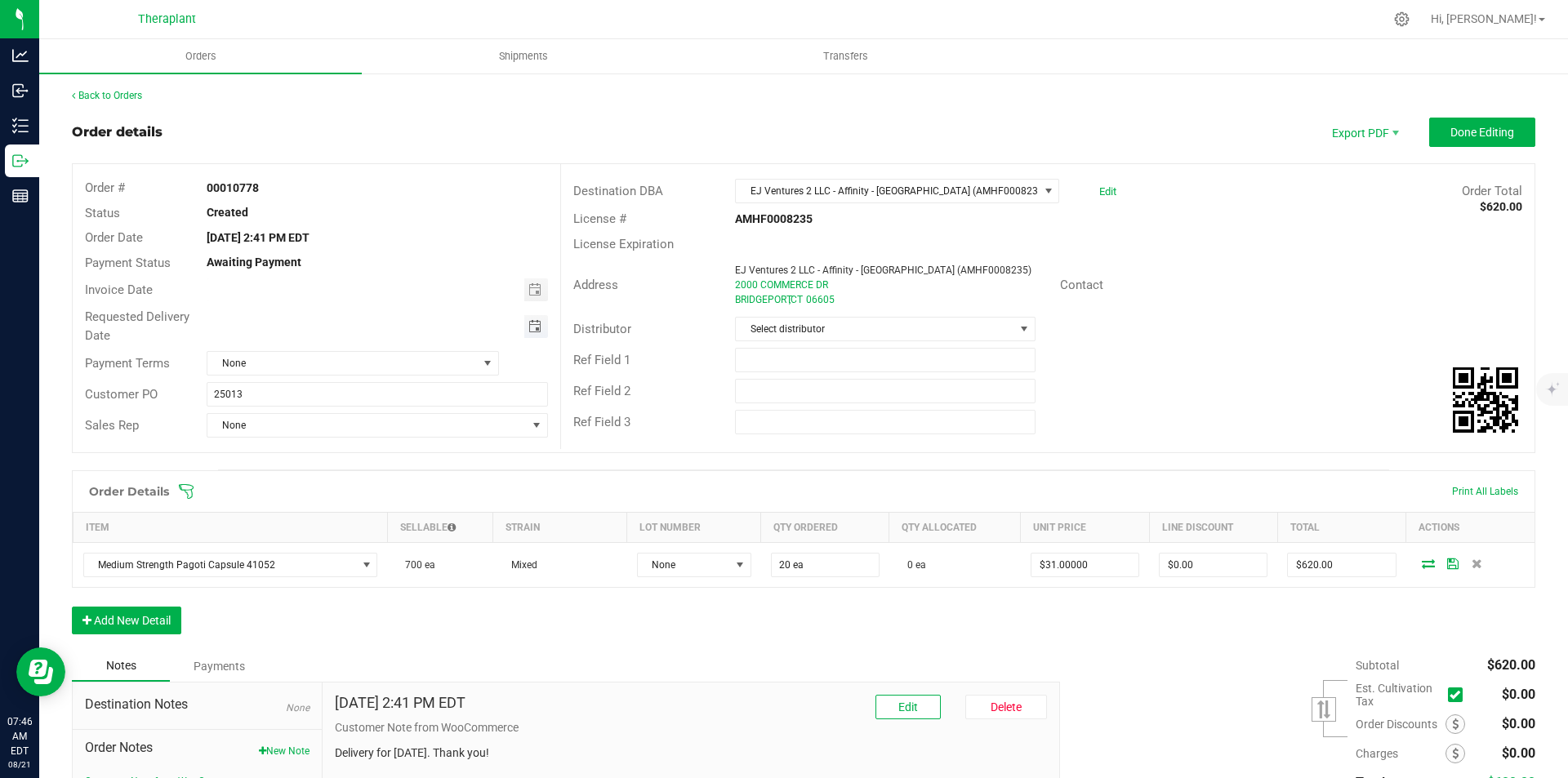
click at [528, 329] on span "Toggle calendar" at bounding box center [535, 327] width 13 height 13
click at [406, 485] on span "22" at bounding box center [399, 488] width 24 height 25
type input "[DATE]"
click at [1453, 124] on button "Done Editing" at bounding box center [1482, 132] width 106 height 30
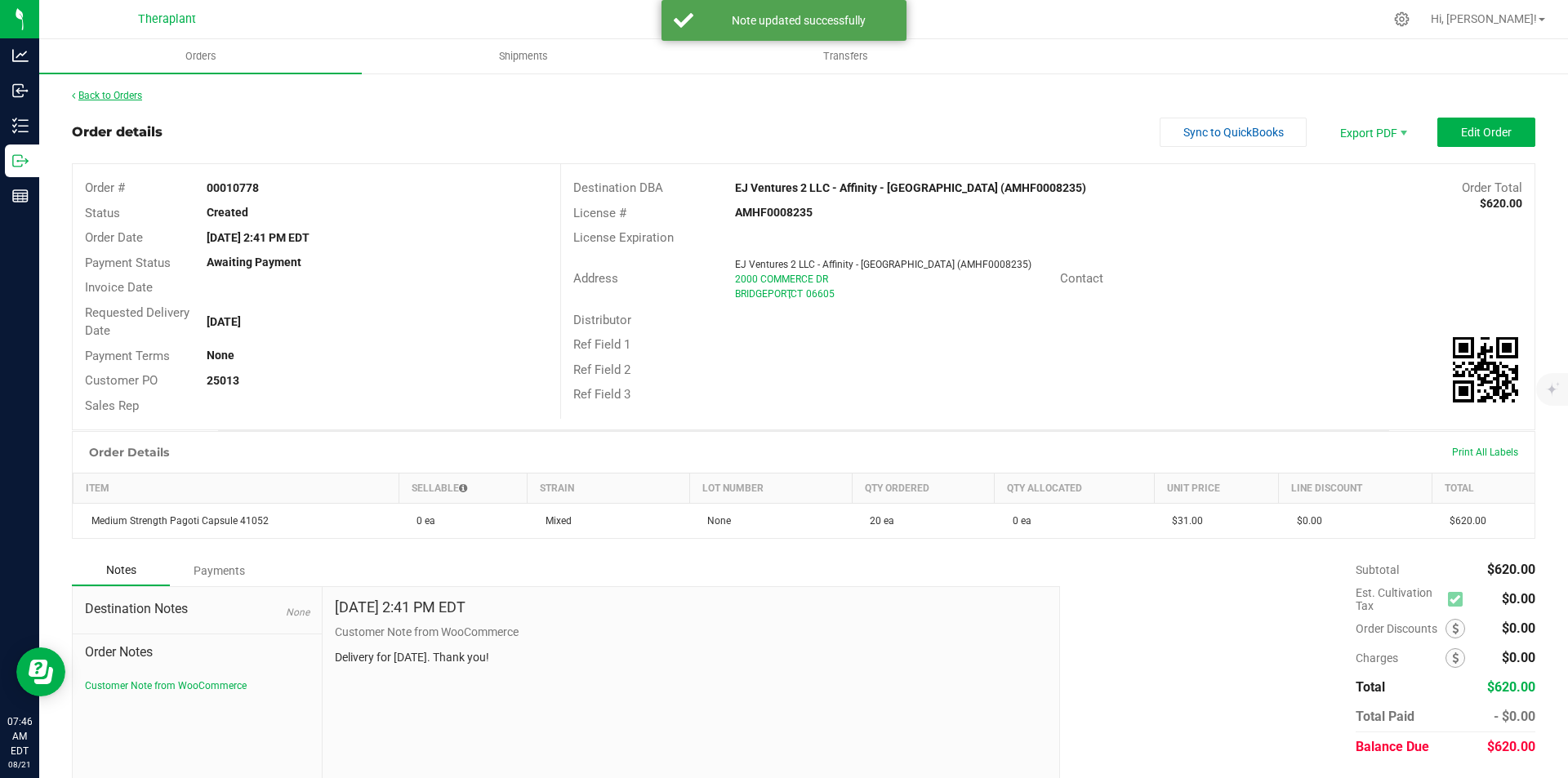
click at [104, 99] on link "Back to Orders" at bounding box center [106, 96] width 70 height 11
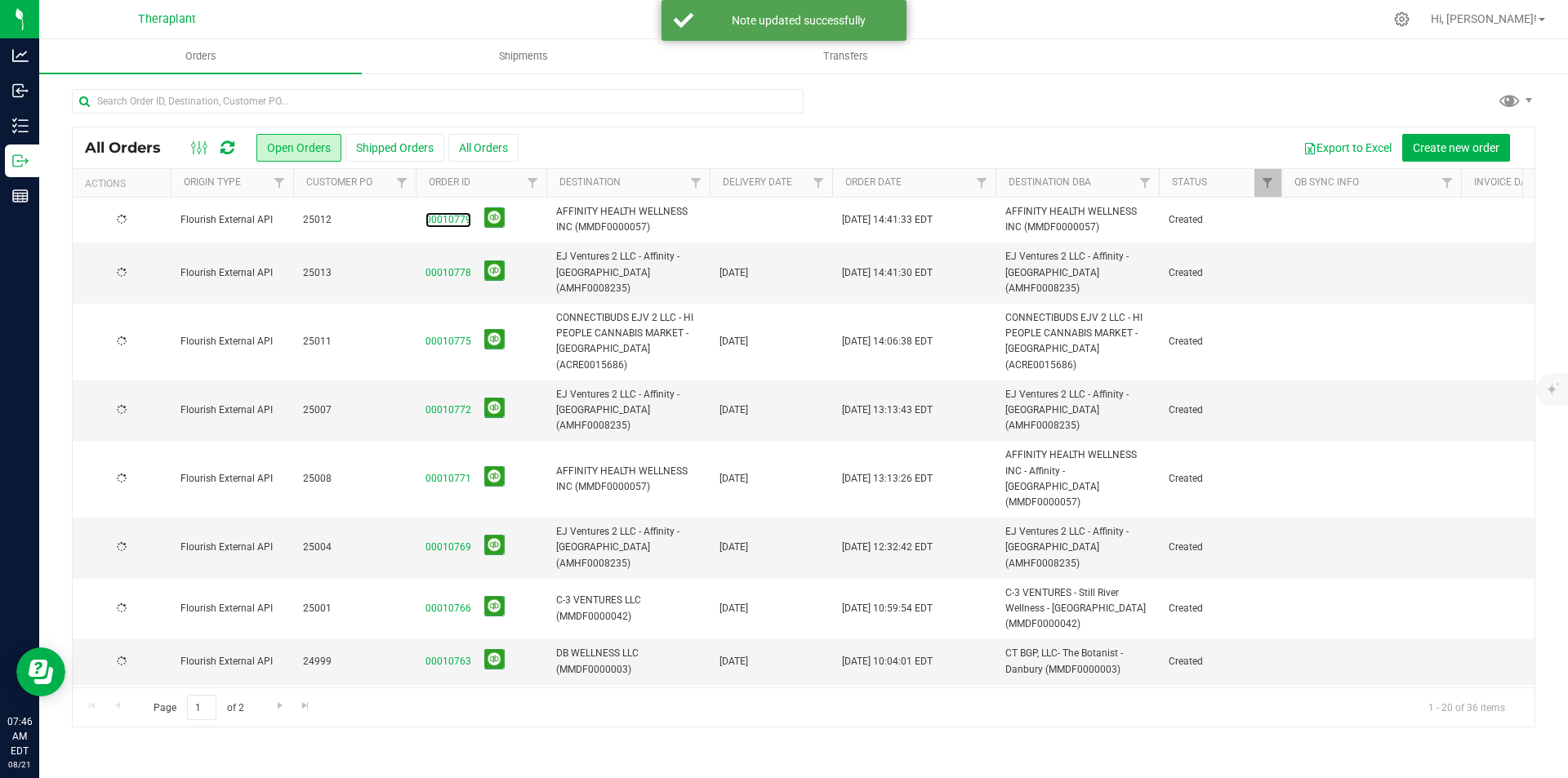
click at [444, 218] on link "00010779" at bounding box center [449, 220] width 46 height 15
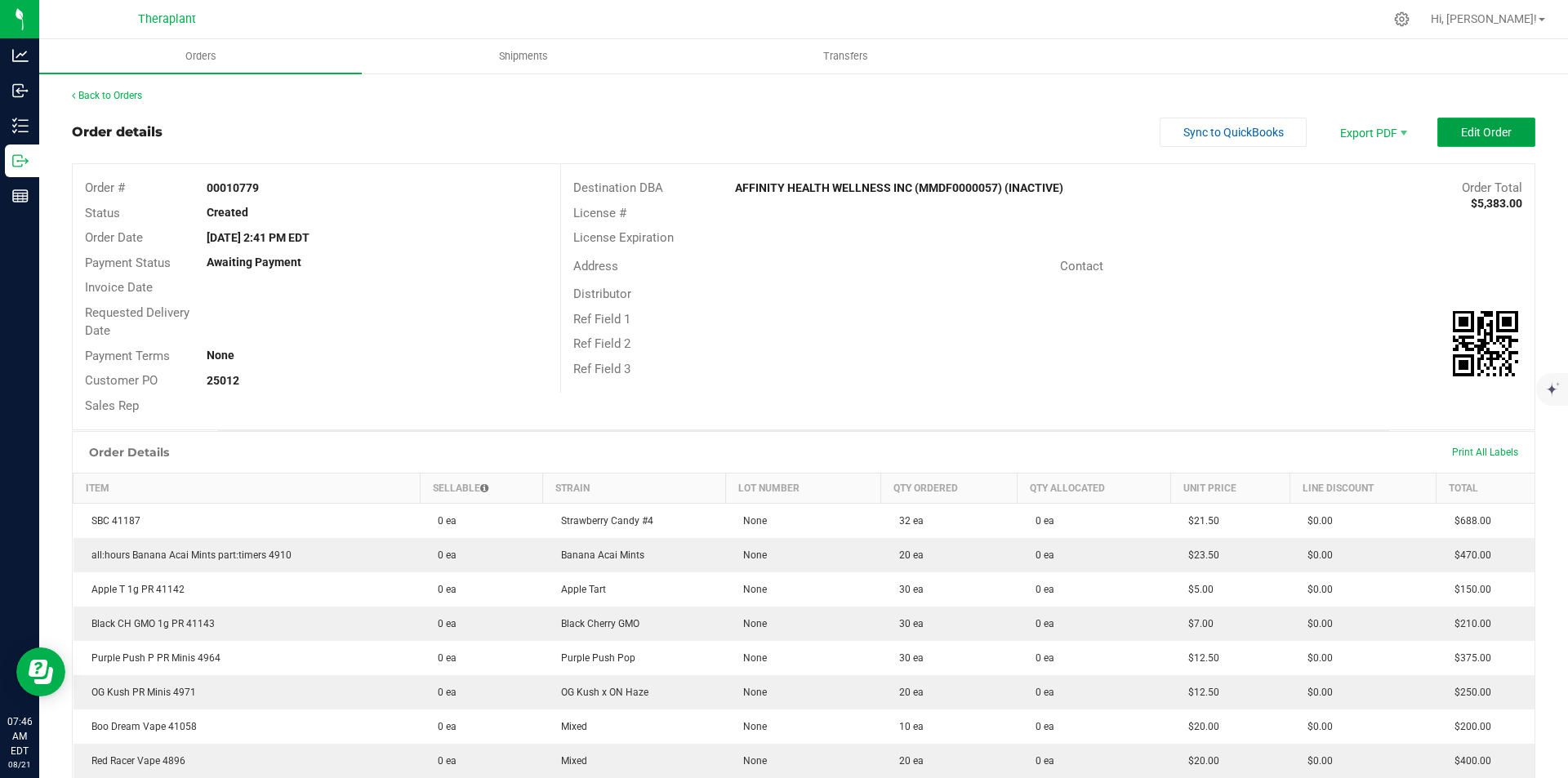
click at [1451, 118] on button "Edit Order" at bounding box center [1486, 132] width 98 height 30
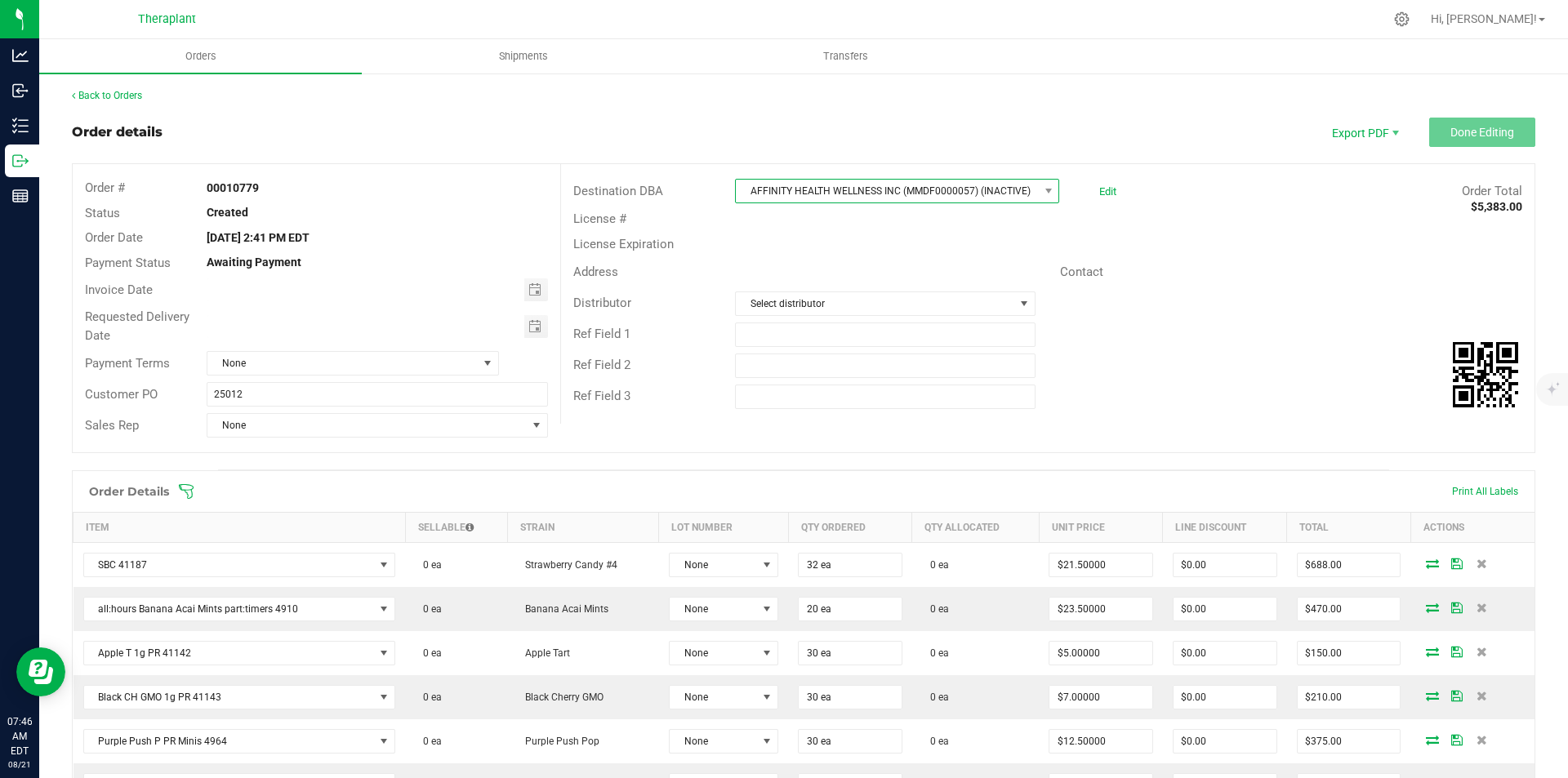
click at [882, 197] on span "AFFINITY HEALTH WELLNESS INC (MMDF0000057) (INACTIVE)" at bounding box center [887, 191] width 302 height 23
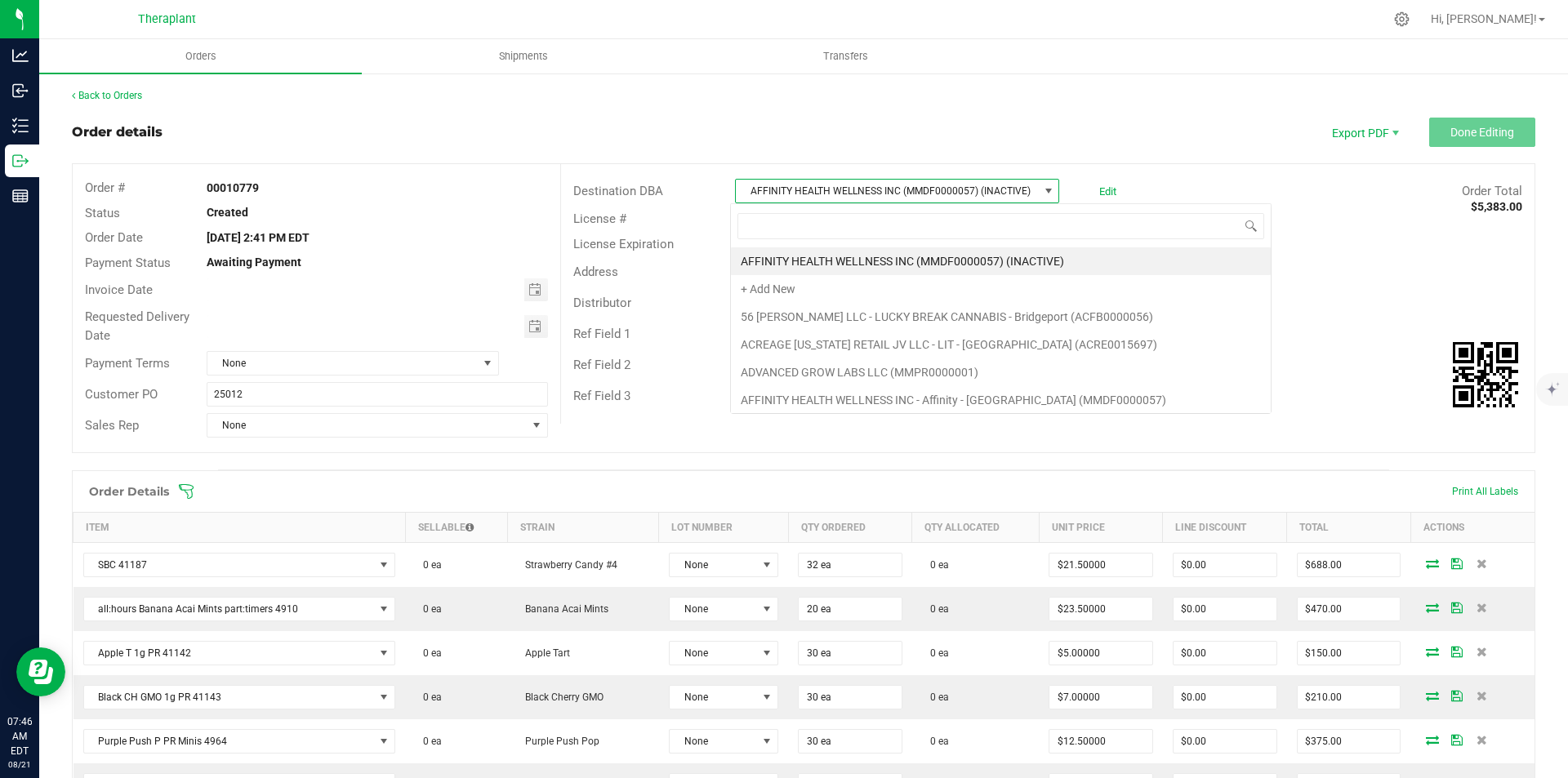
scroll to position [25, 320]
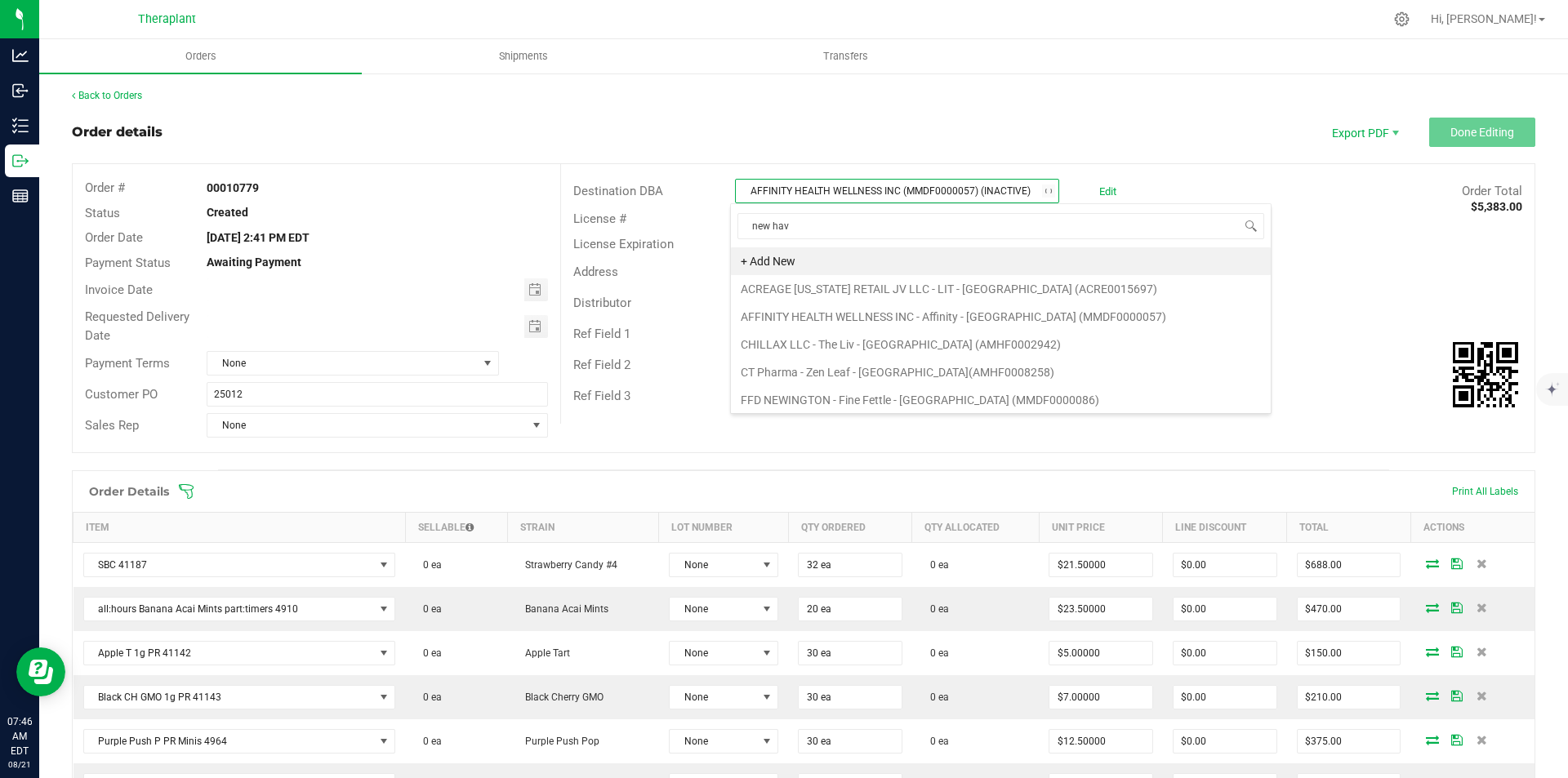
type input "new have"
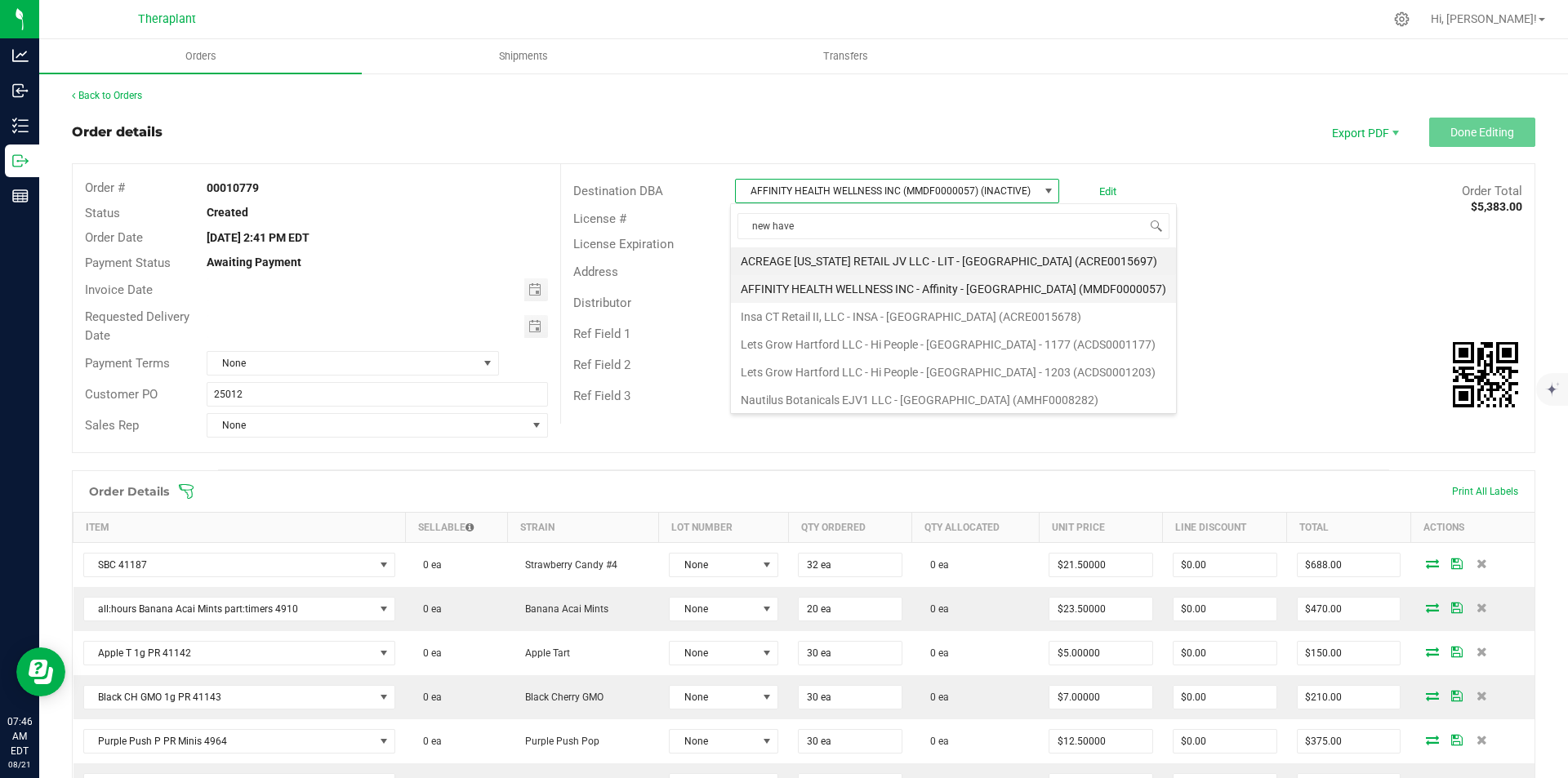
click at [902, 285] on li "AFFINITY HEALTH WELLNESS INC - Affinity - New Haven (MMDF0000057)" at bounding box center [953, 289] width 445 height 28
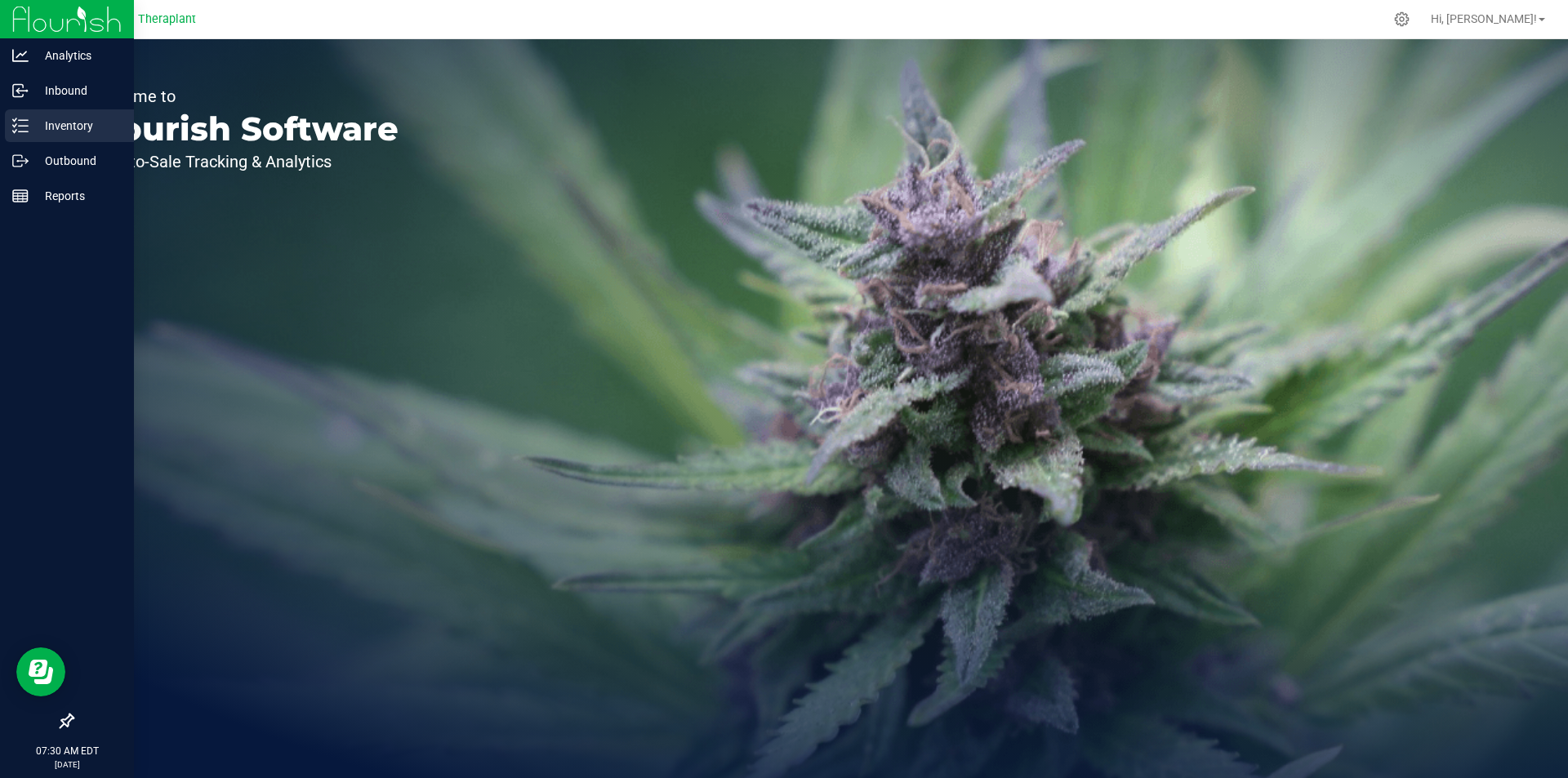
click at [35, 131] on p "Inventory" at bounding box center [77, 125] width 98 height 19
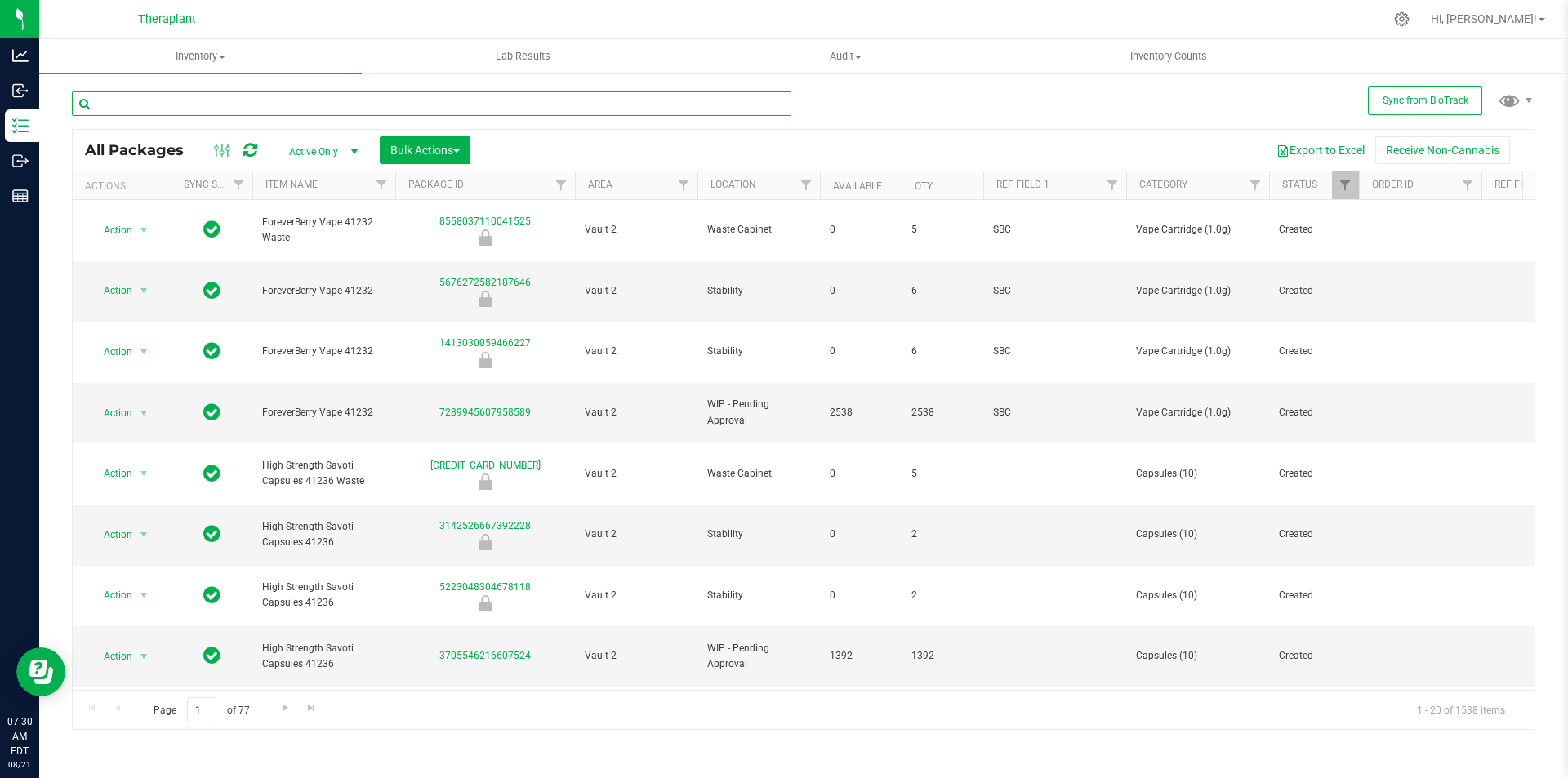
click at [268, 103] on input "text" at bounding box center [431, 104] width 719 height 25
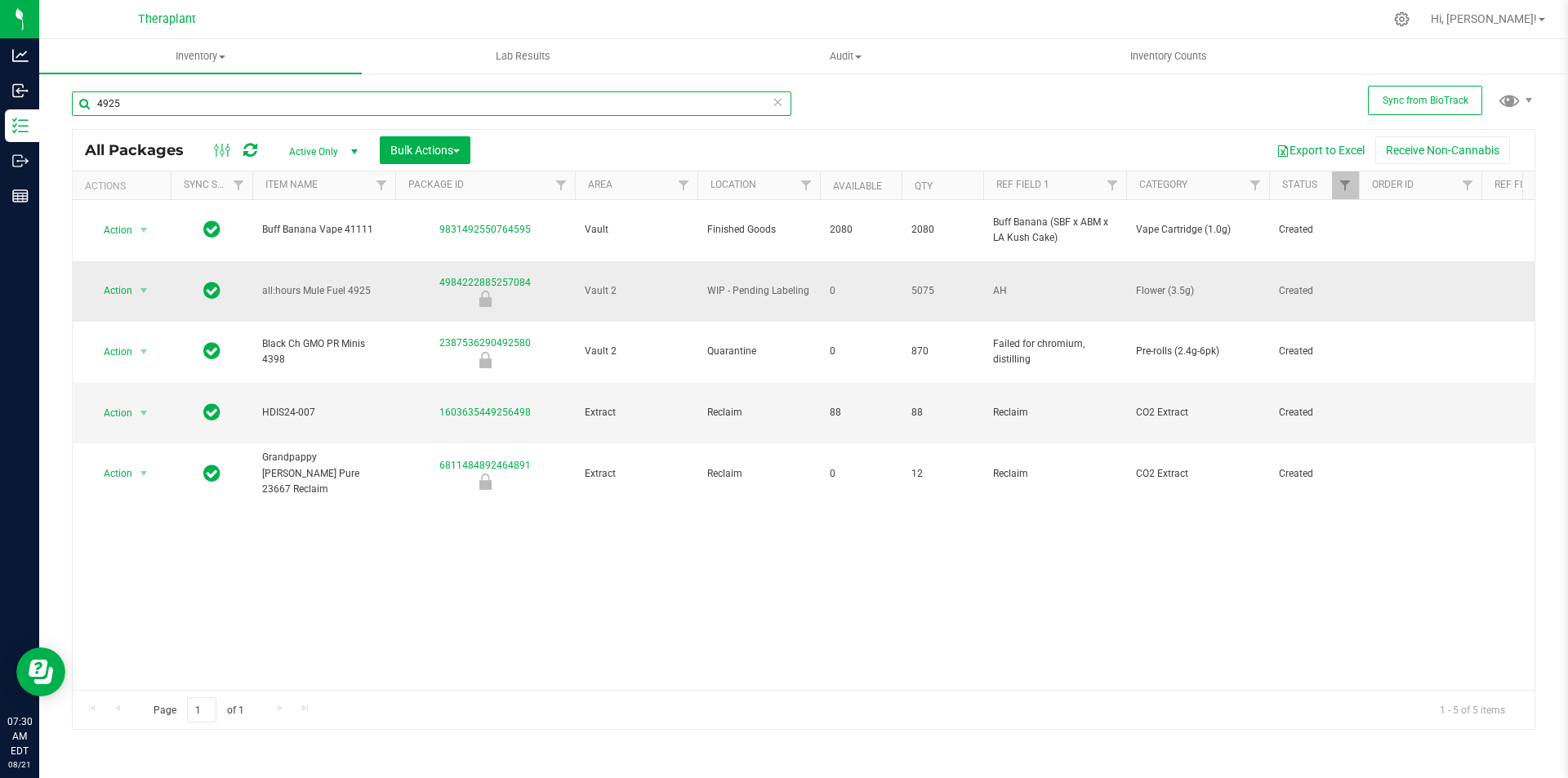
type input "4925"
click at [1040, 283] on span "AH" at bounding box center [1054, 291] width 123 height 15
type input "AH Hybrid 10pk"
click at [138, 284] on span "select" at bounding box center [144, 291] width 13 height 13
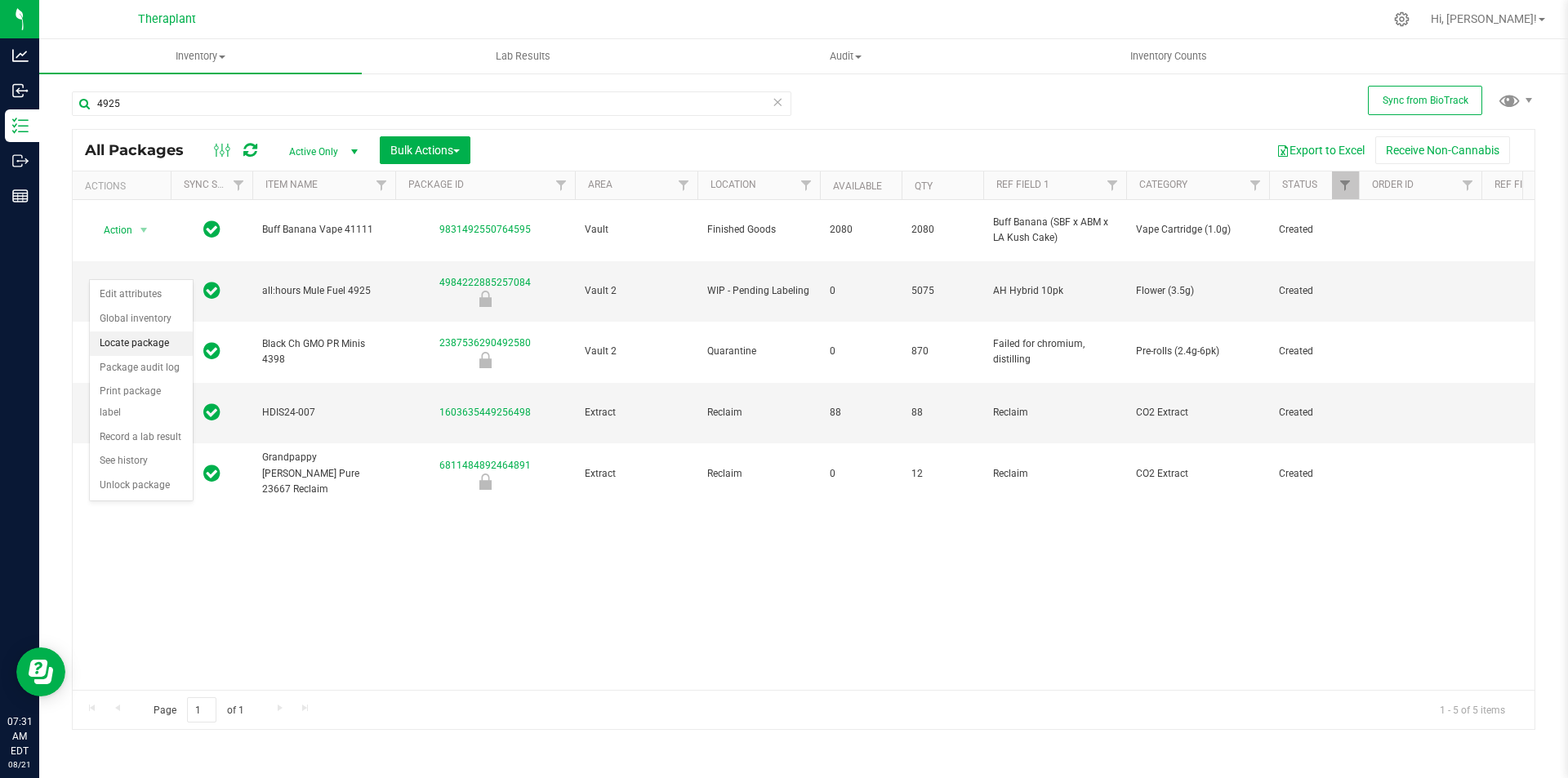
click at [146, 340] on li "Locate package" at bounding box center [142, 345] width 103 height 25
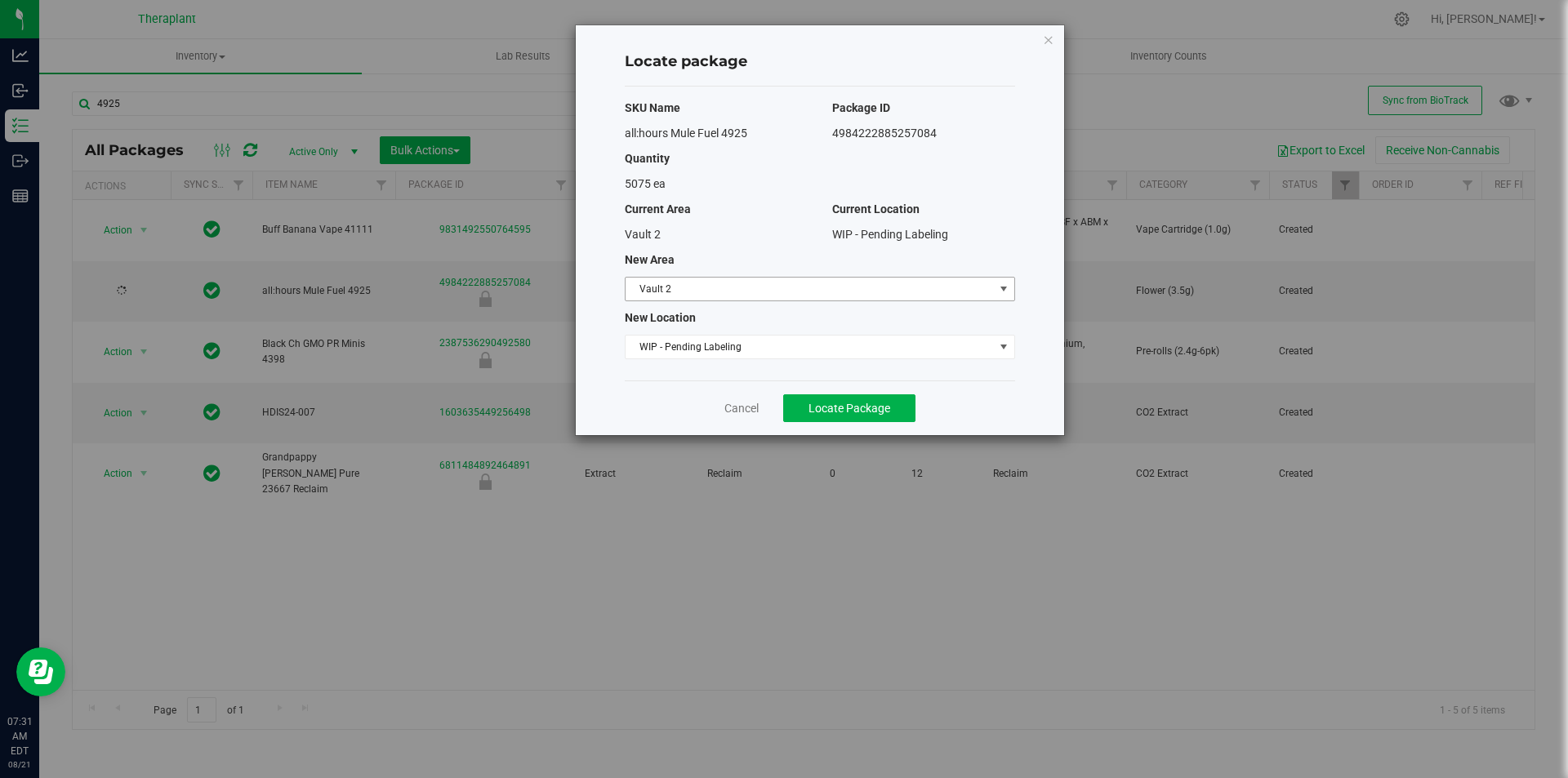
click at [689, 278] on span "Vault 2" at bounding box center [809, 289] width 368 height 23
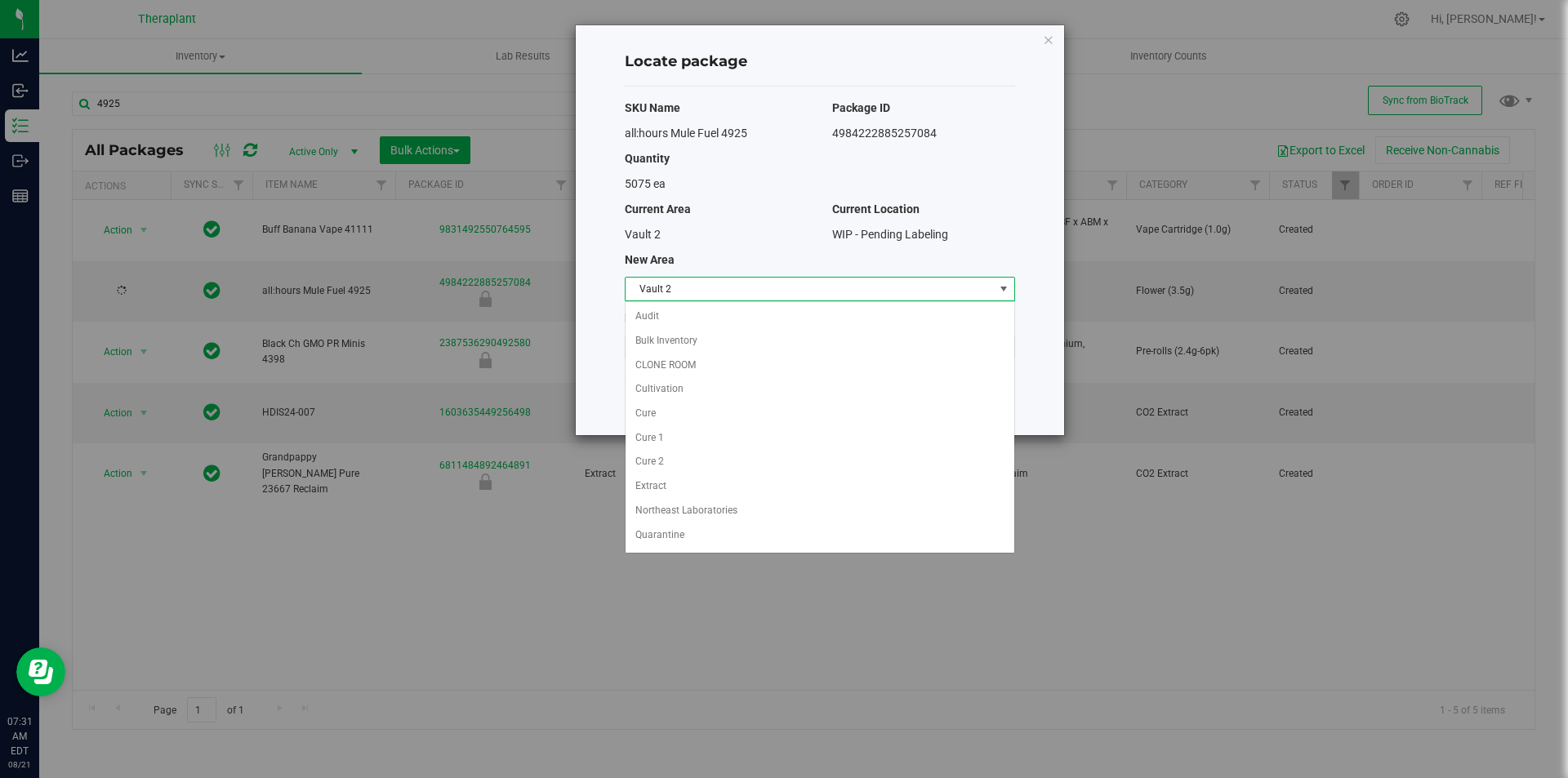
scroll to position [71, 0]
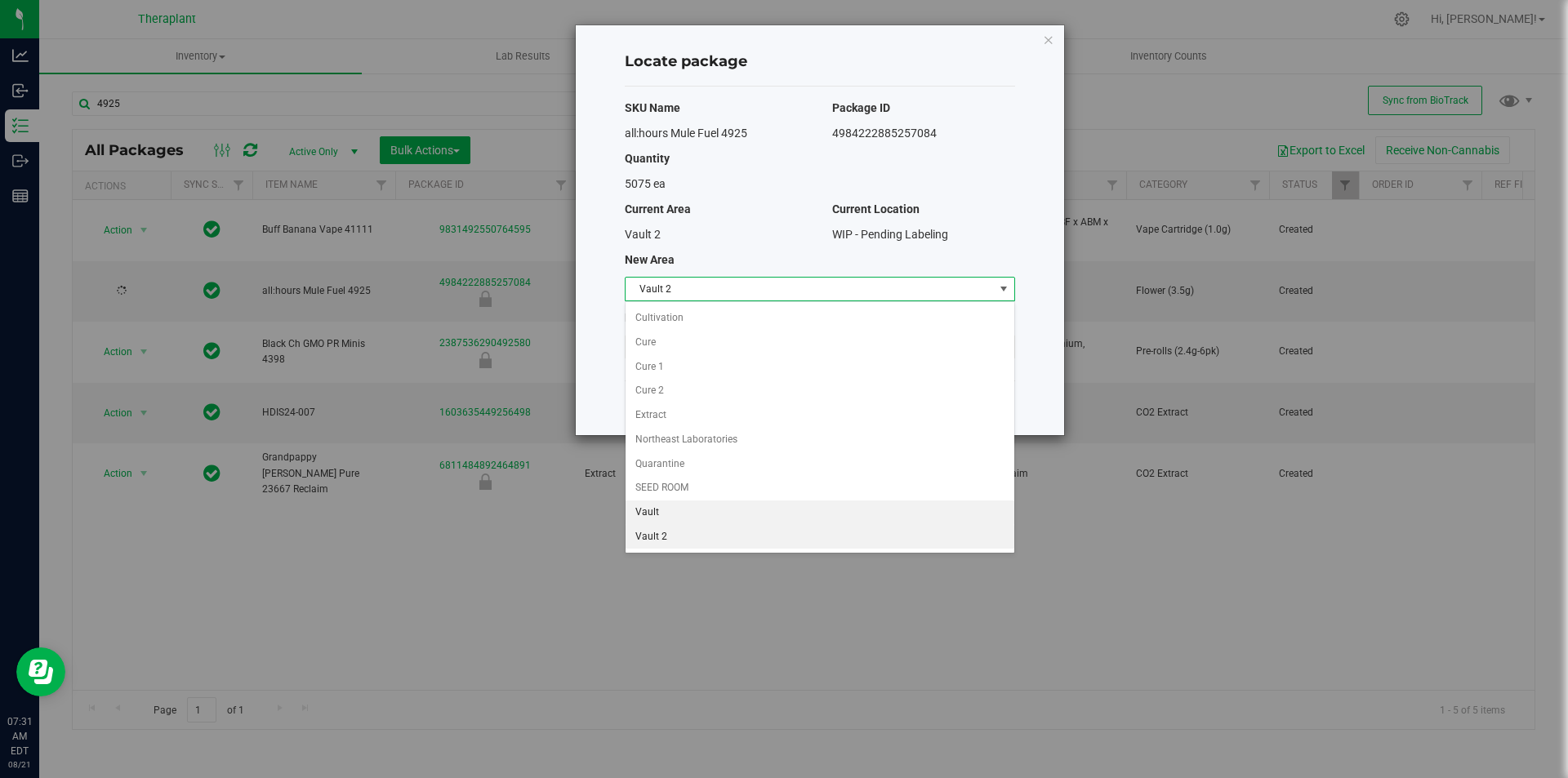
click at [654, 514] on li "Vault" at bounding box center [820, 513] width 388 height 25
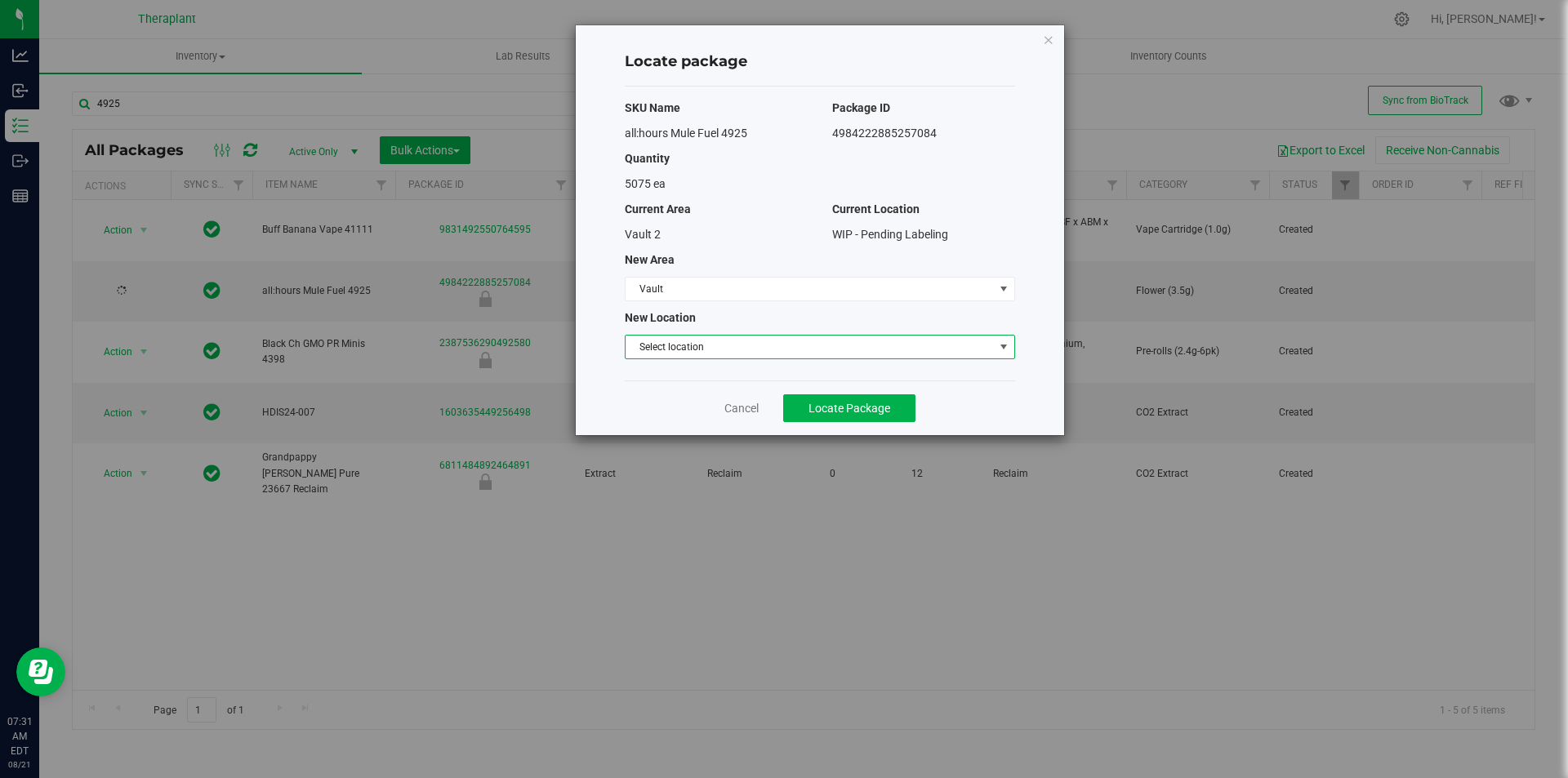
click at [667, 355] on span "Select location" at bounding box center [809, 347] width 368 height 23
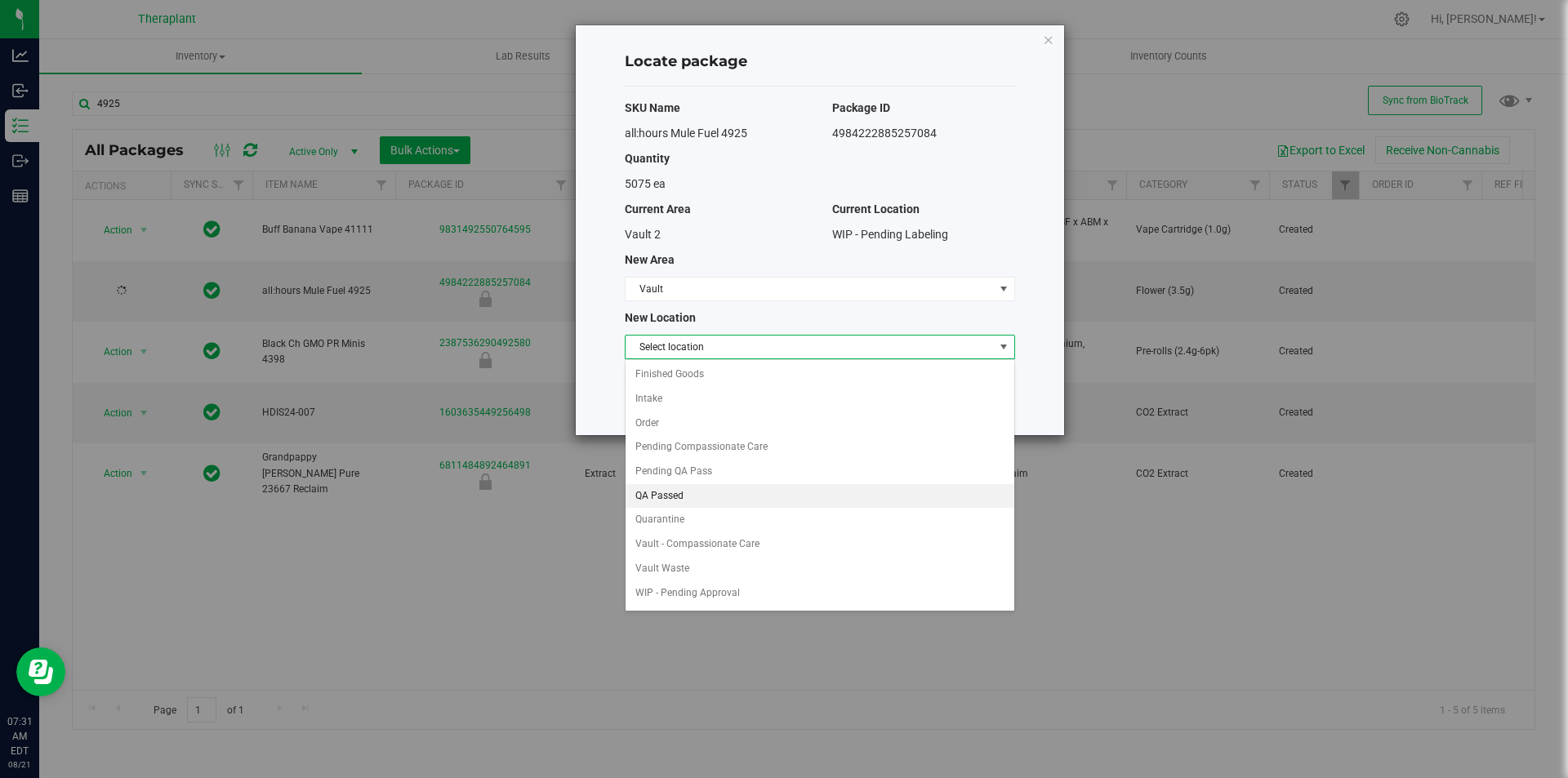
click at [657, 489] on li "QA Passed" at bounding box center [820, 497] width 388 height 25
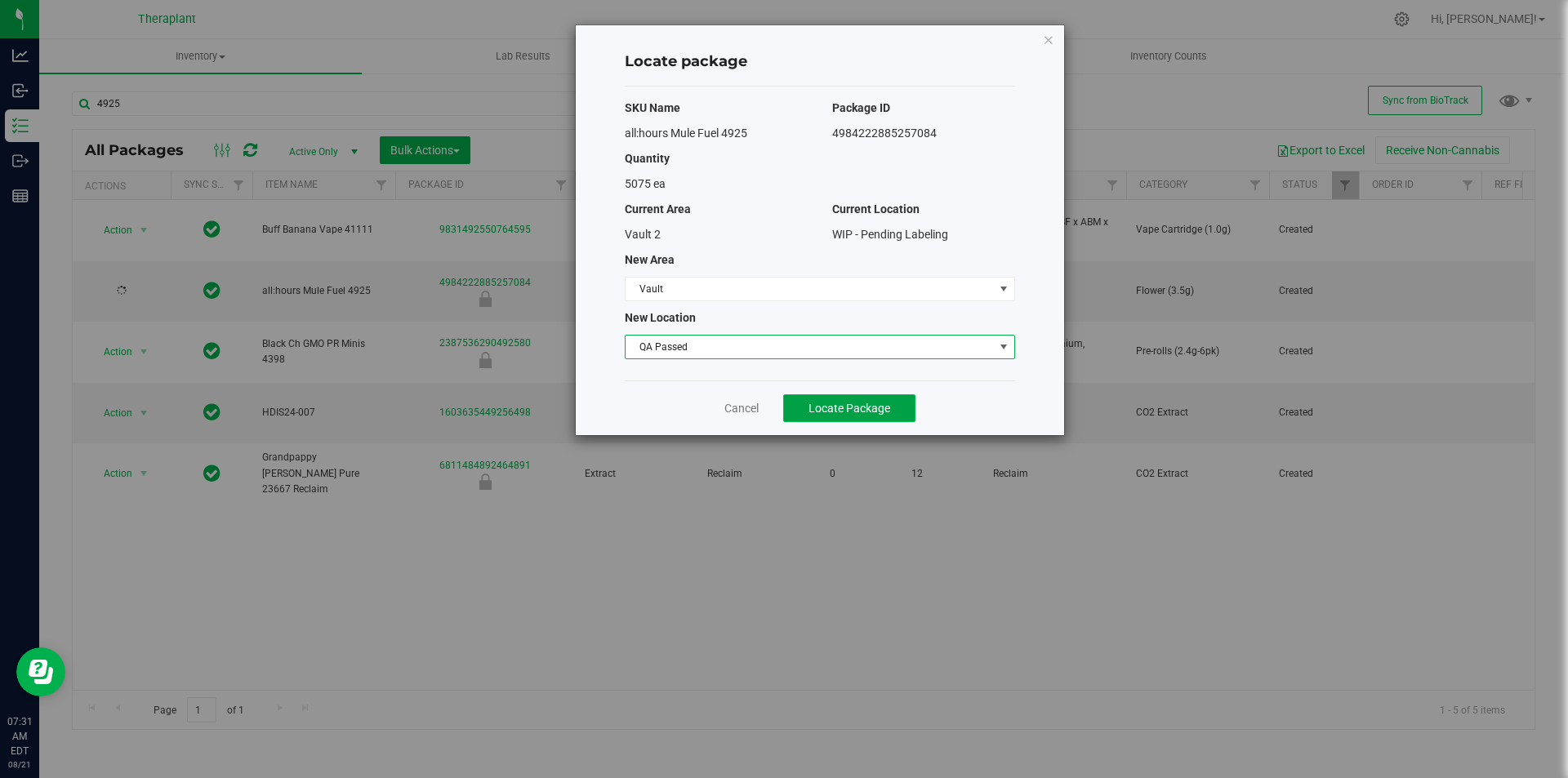
click at [850, 411] on span "Locate Package" at bounding box center [849, 409] width 81 height 13
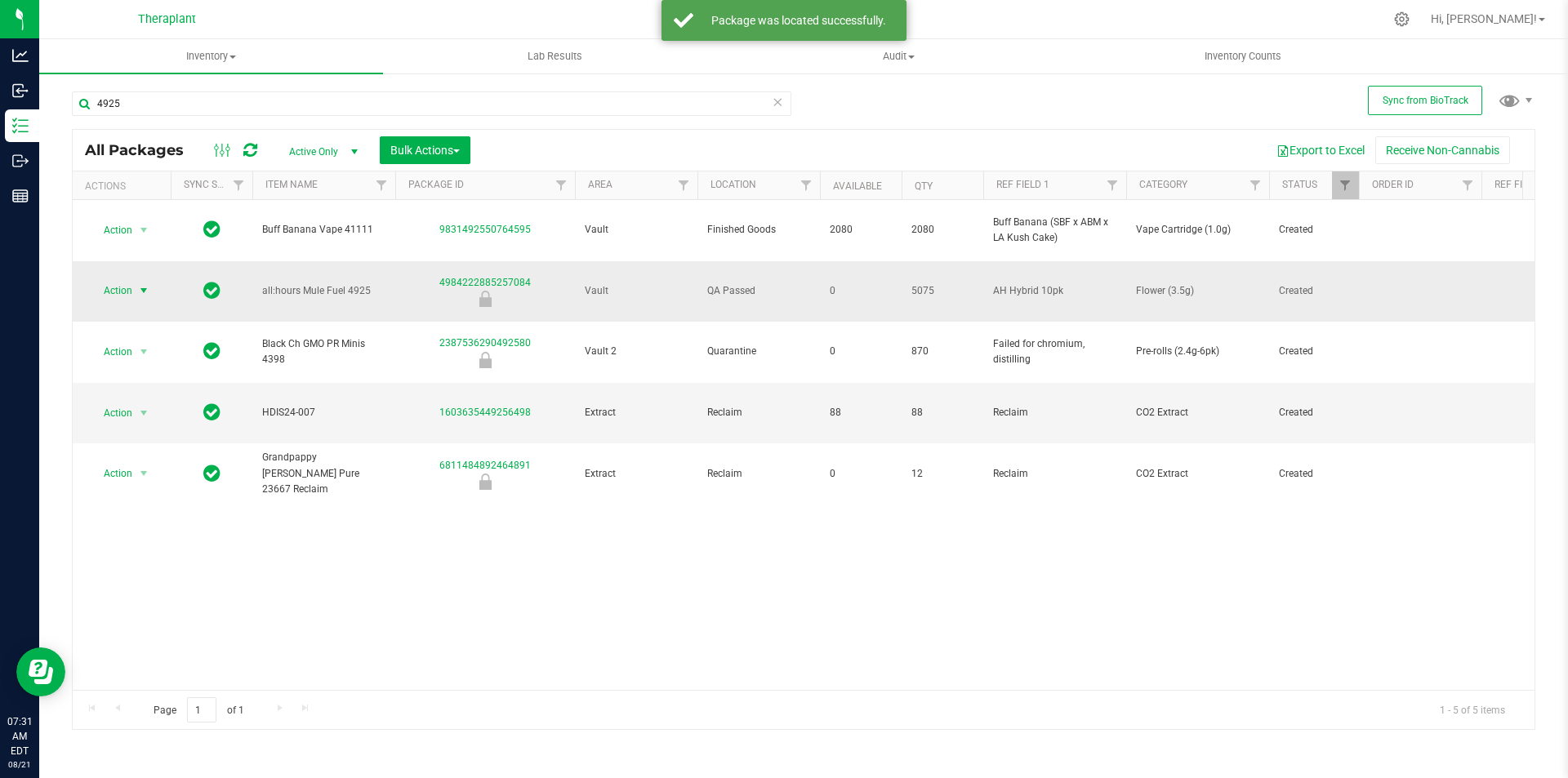
click at [129, 279] on span "Action" at bounding box center [111, 291] width 44 height 23
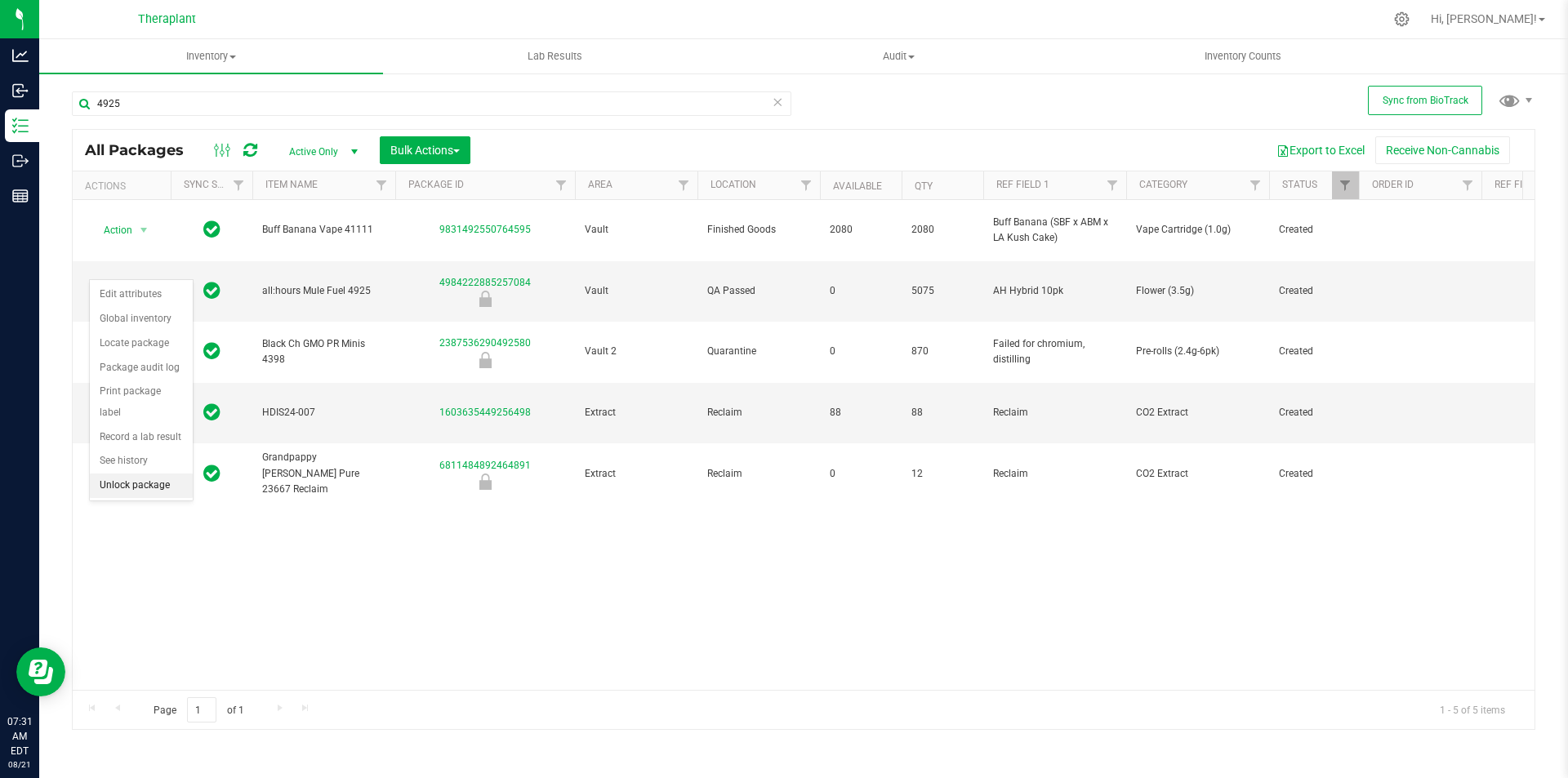
click at [147, 474] on li "Unlock package" at bounding box center [142, 486] width 103 height 25
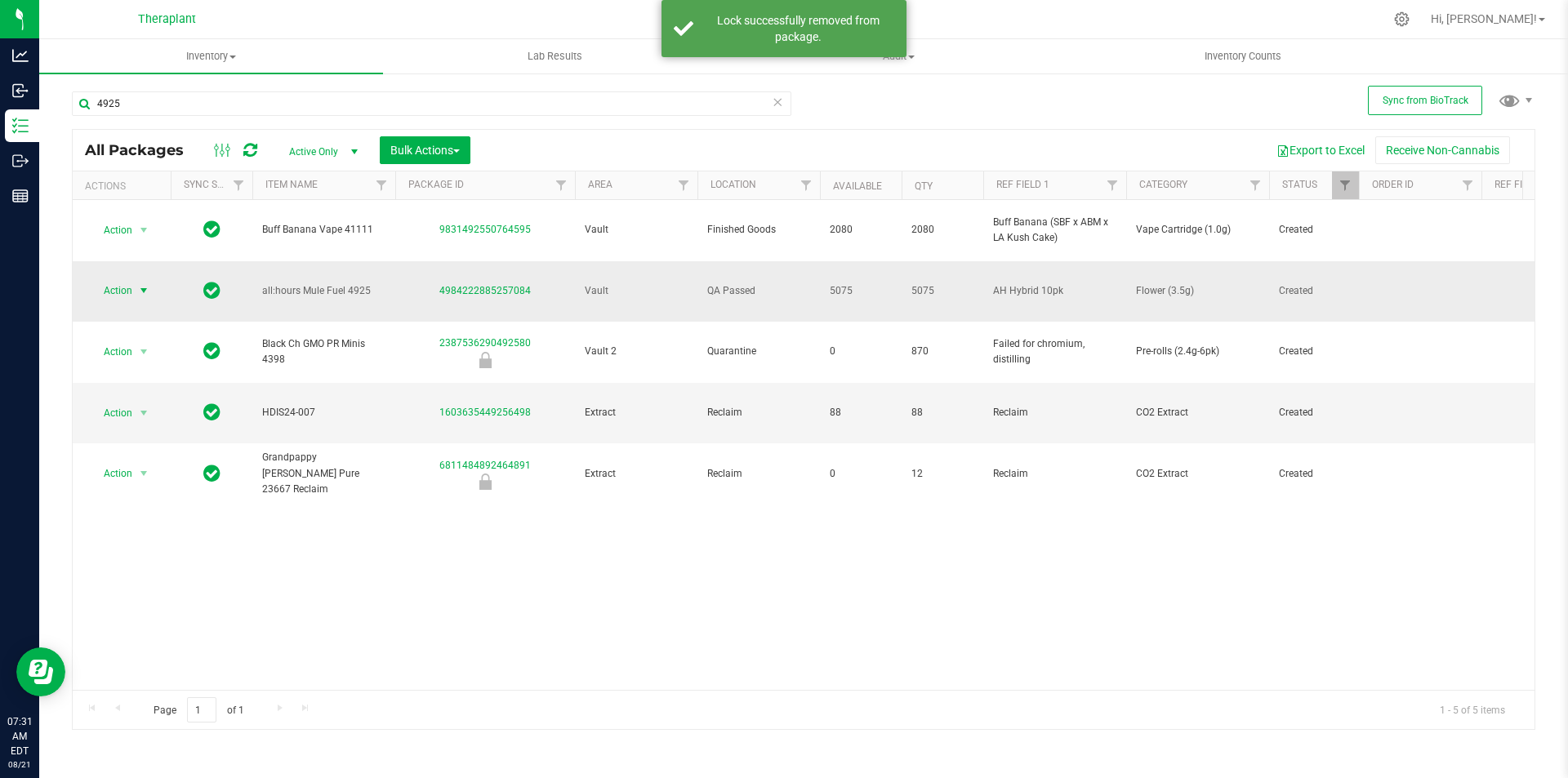
click at [128, 279] on span "Action" at bounding box center [111, 291] width 44 height 23
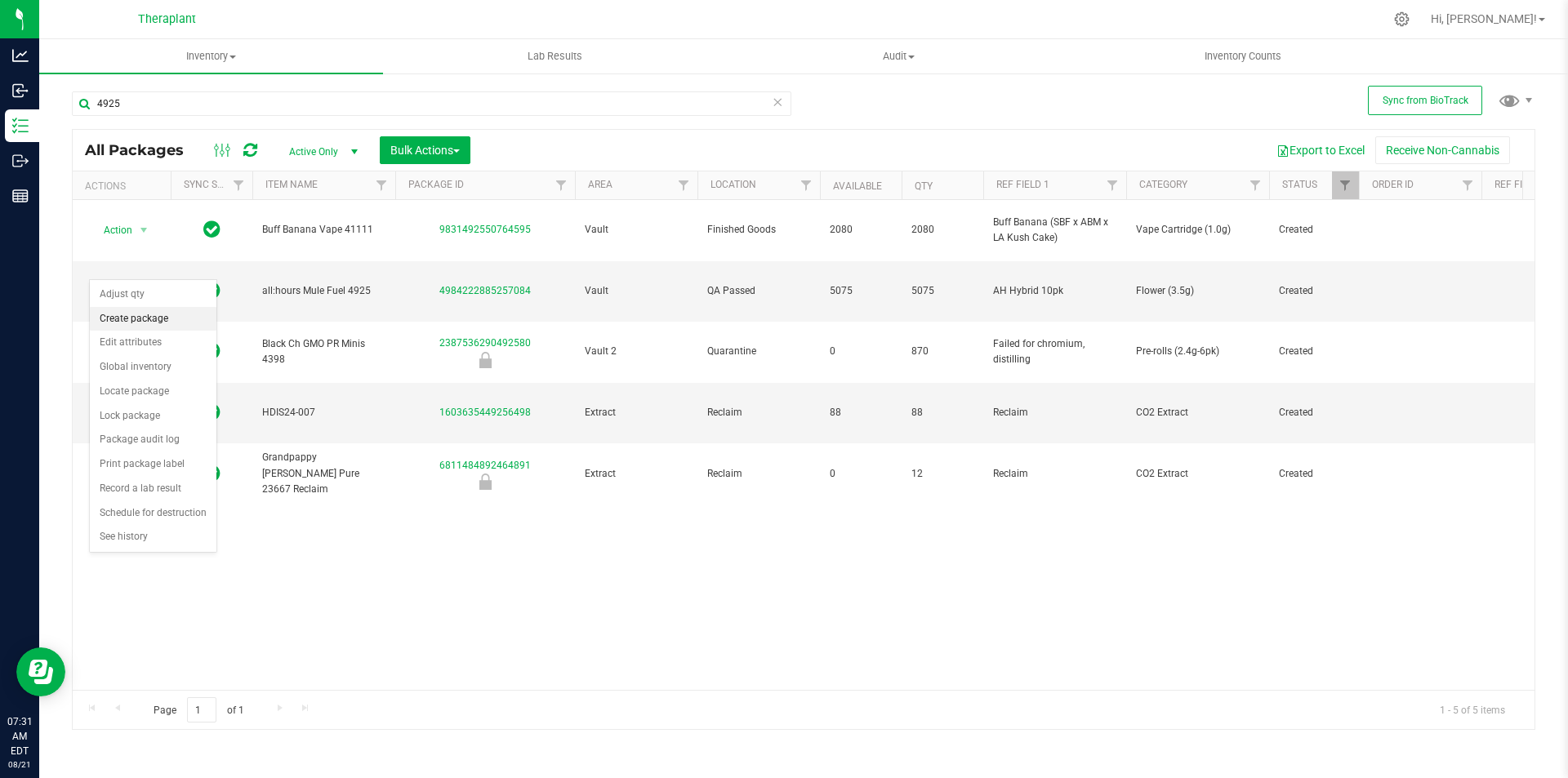
click at [162, 320] on li "Create package" at bounding box center [153, 320] width 126 height 25
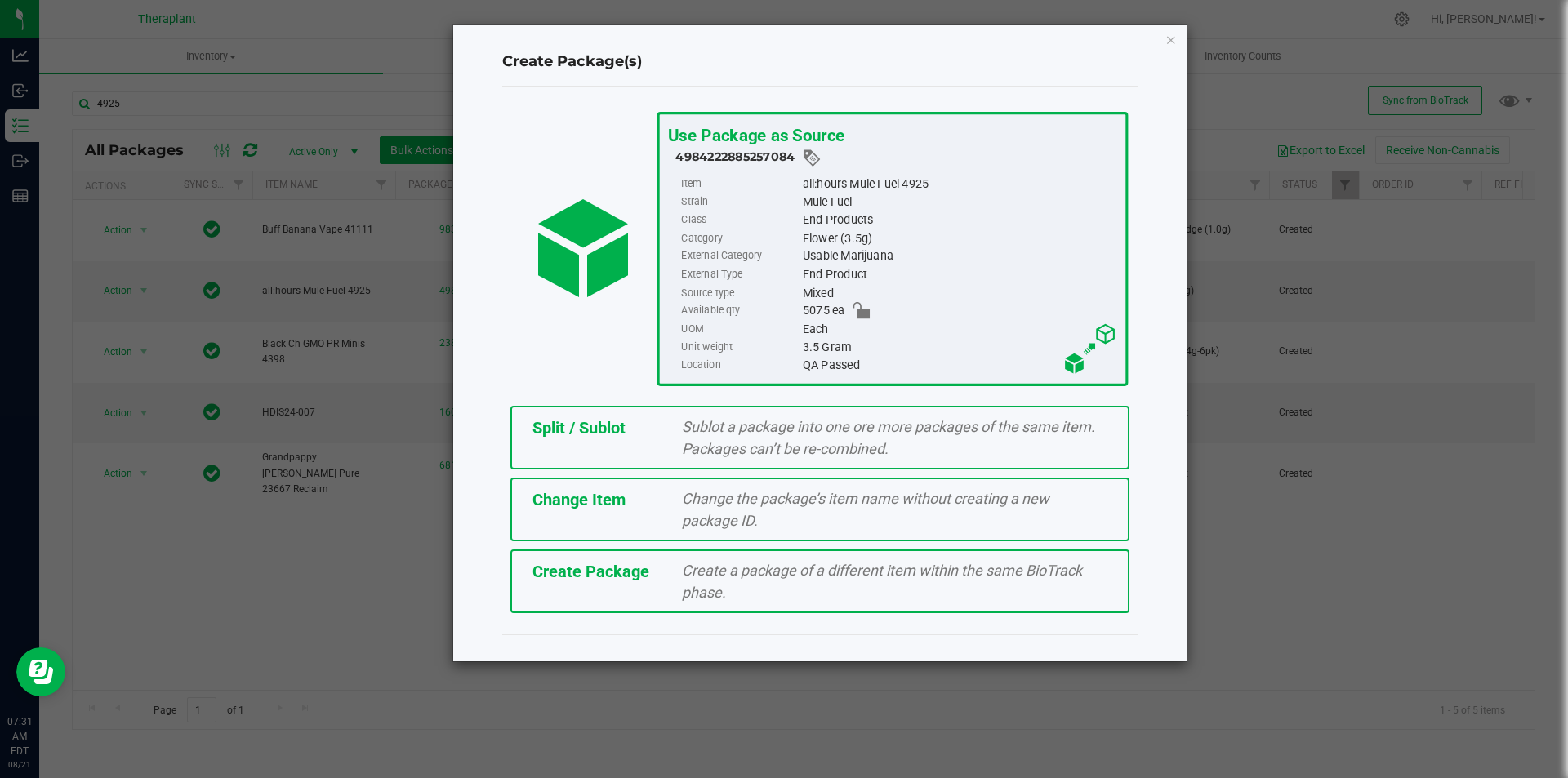
click at [680, 423] on div "Sublot a package into one ore more packages of the same item. Packages can’t be…" at bounding box center [894, 437] width 450 height 44
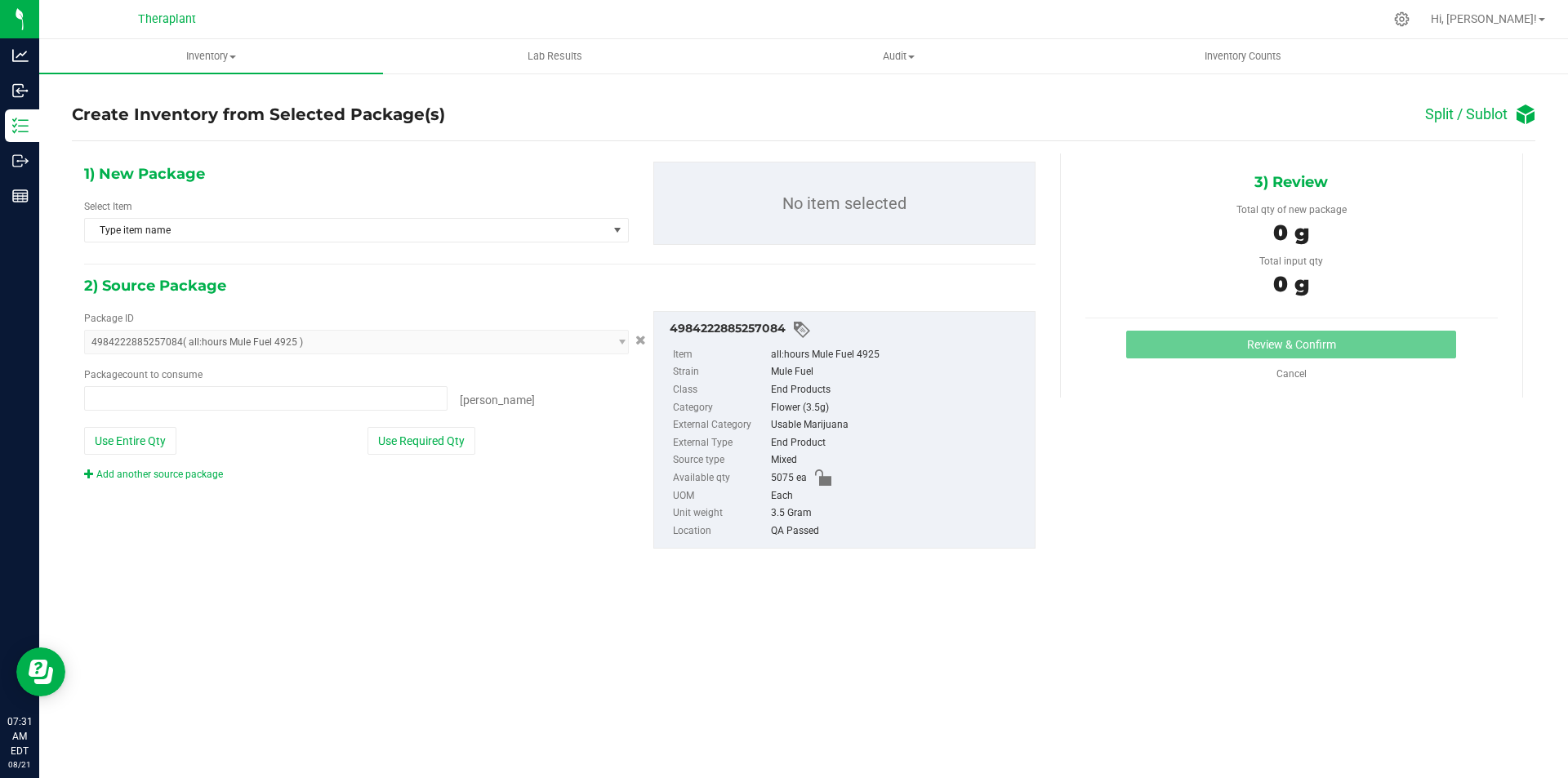
type input "0 ea"
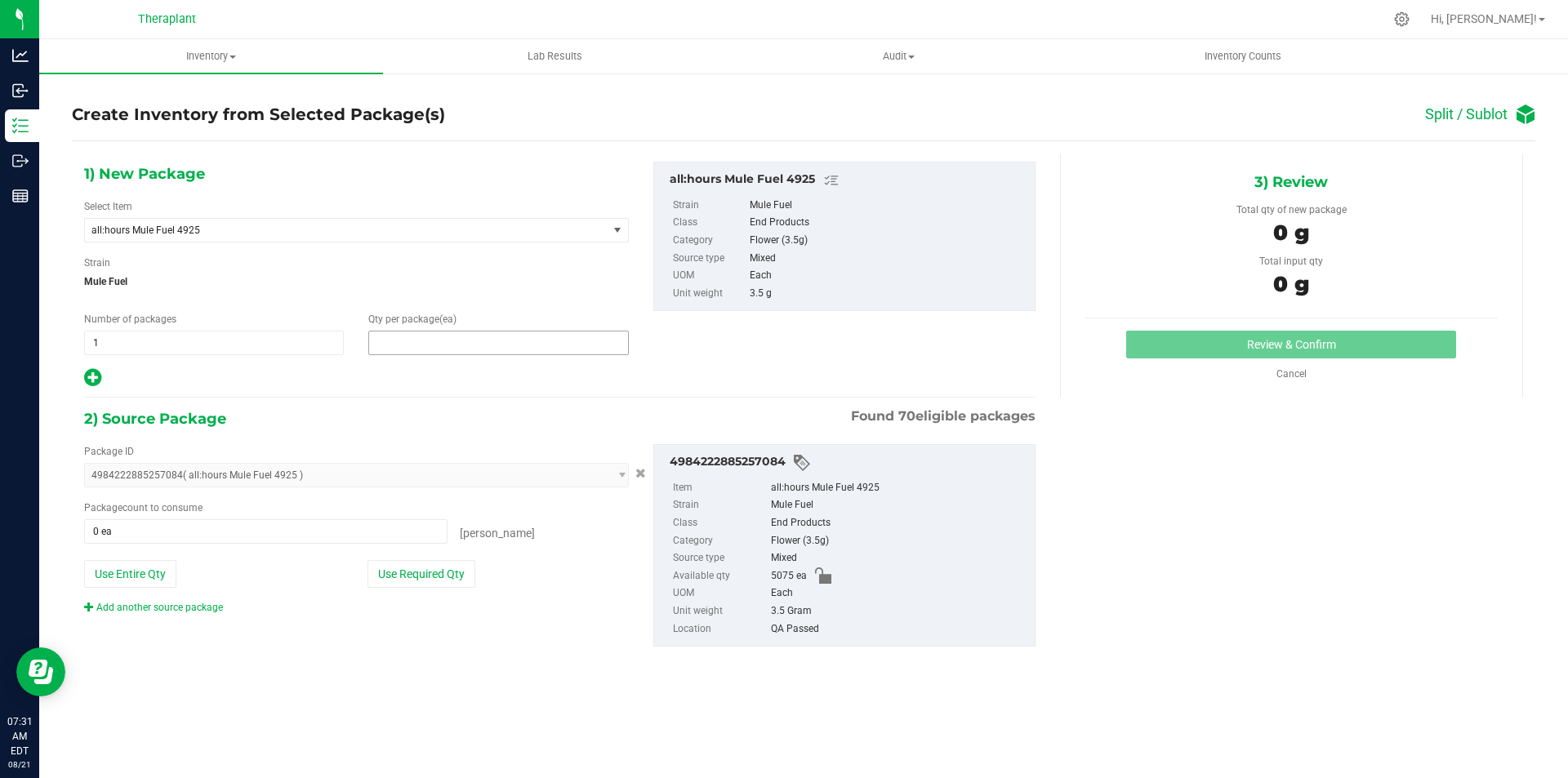
click at [488, 340] on span at bounding box center [497, 344] width 259 height 25
type input "5"
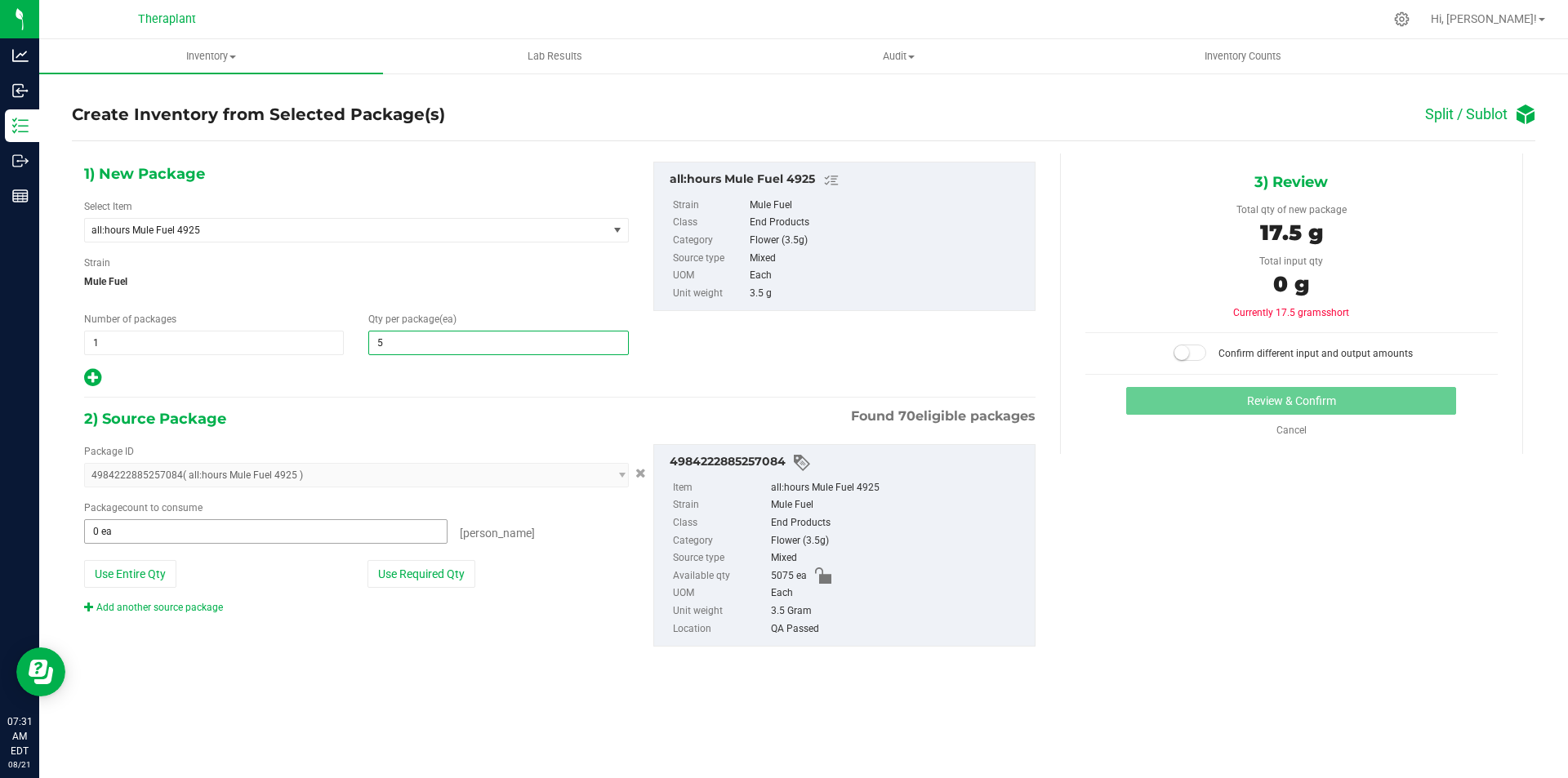
type input "5"
click at [315, 526] on span at bounding box center [266, 532] width 364 height 25
type input "5"
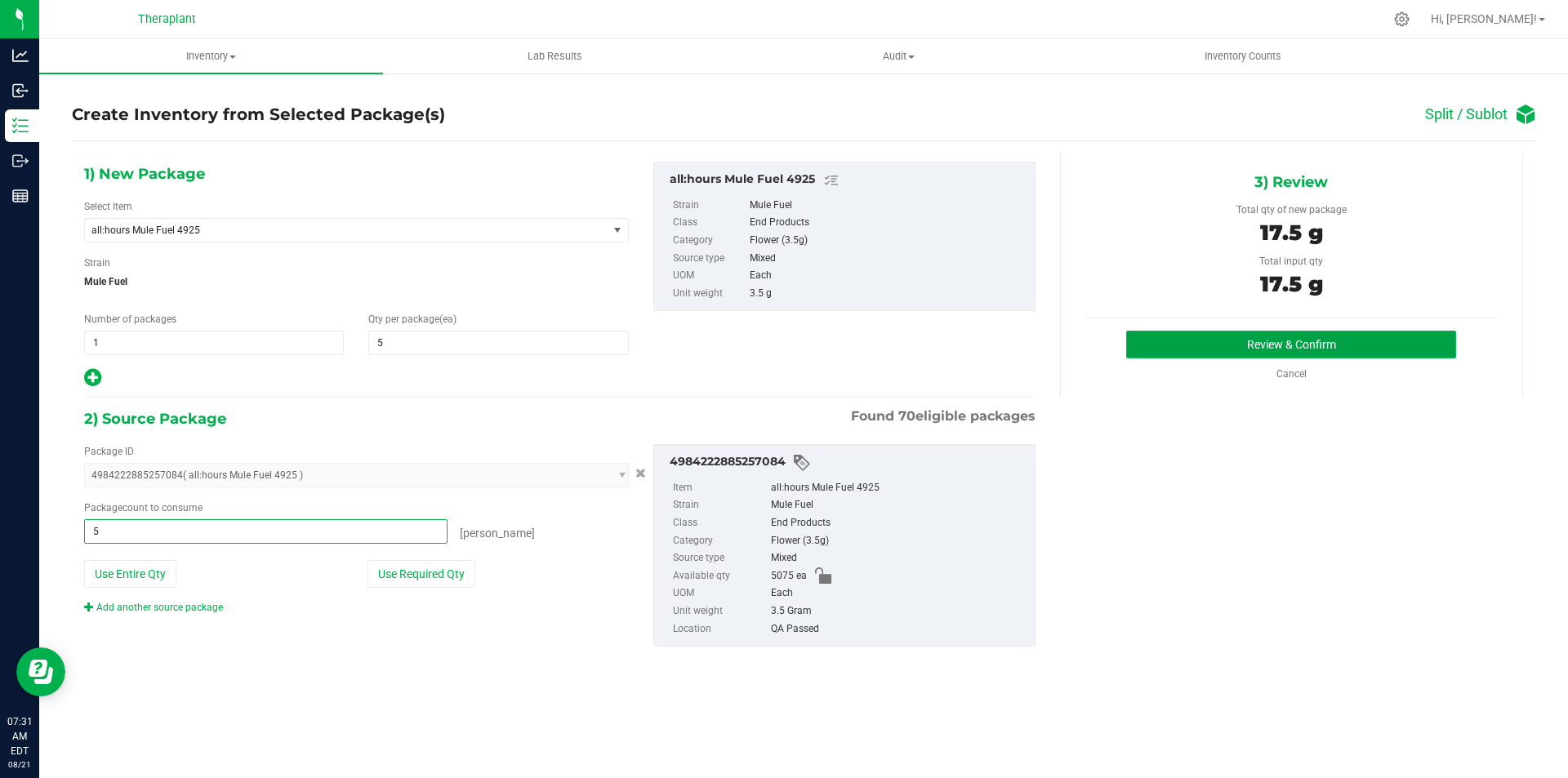
type input "5 ea"
click at [1201, 341] on button "Review & Confirm" at bounding box center [1291, 345] width 330 height 28
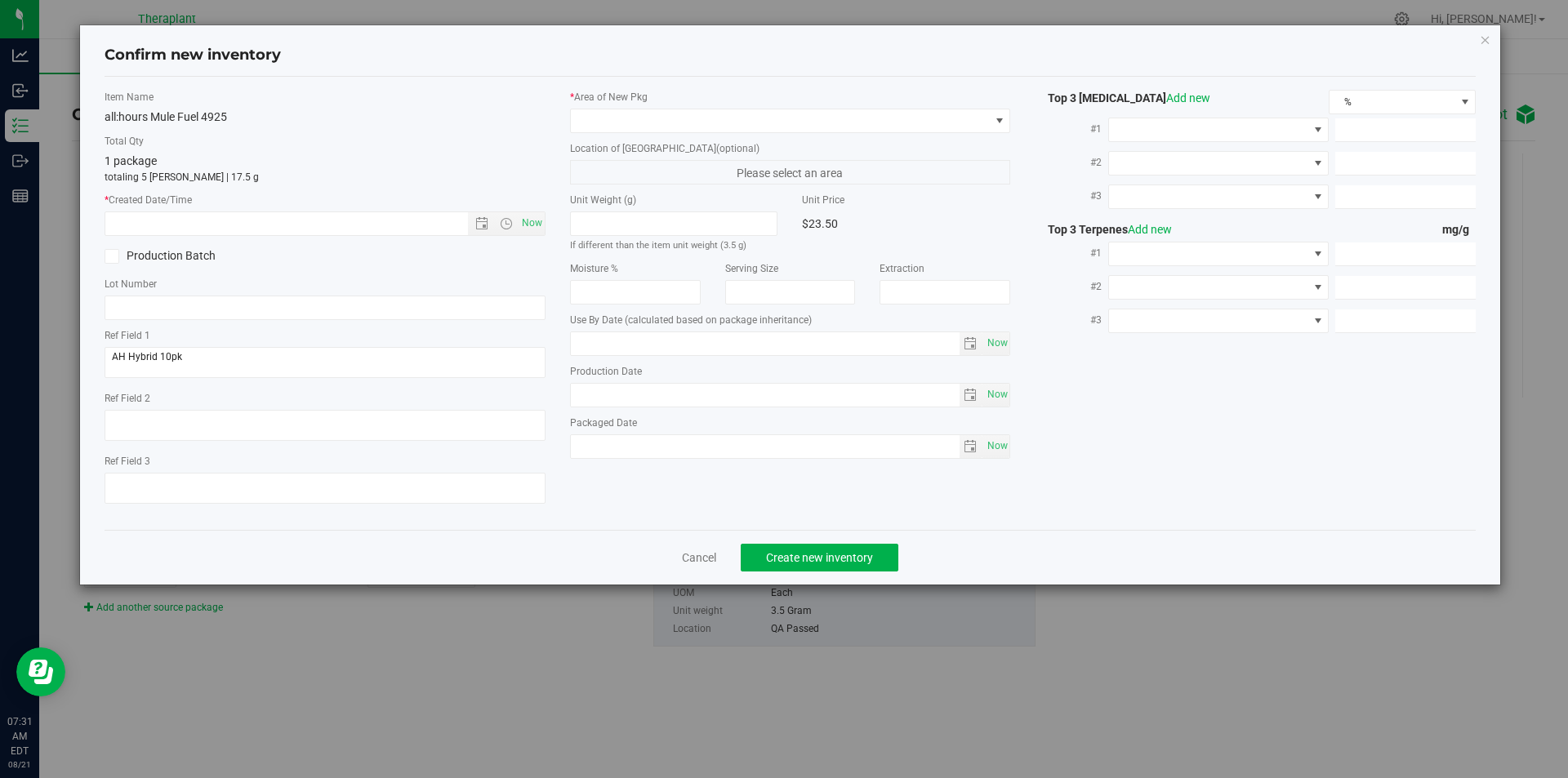
type input "2026-04-30"
click at [543, 223] on span "Now" at bounding box center [531, 223] width 28 height 24
type input "8/21/2025 7:31 AM"
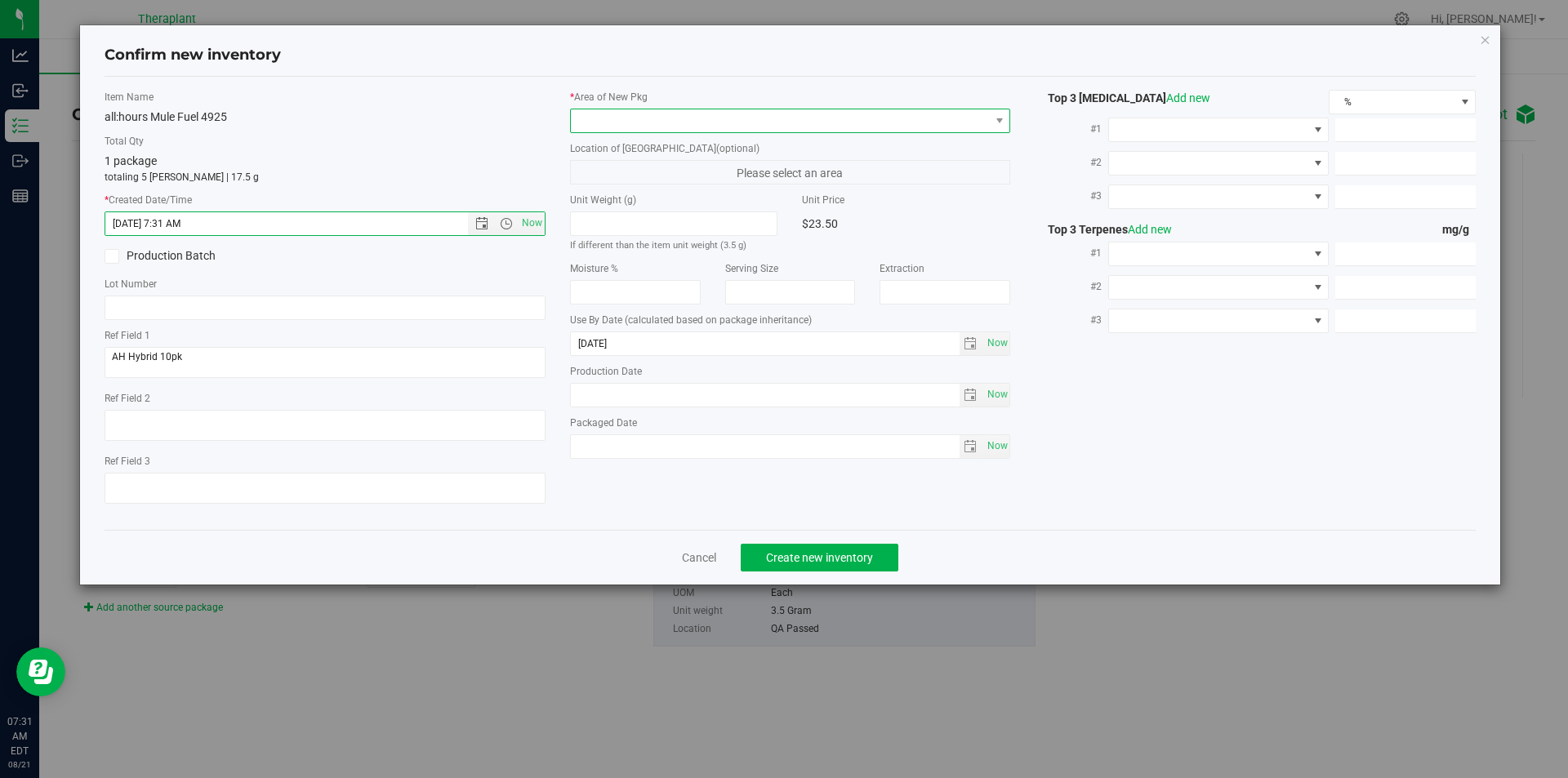
click at [671, 123] on span at bounding box center [781, 121] width 419 height 23
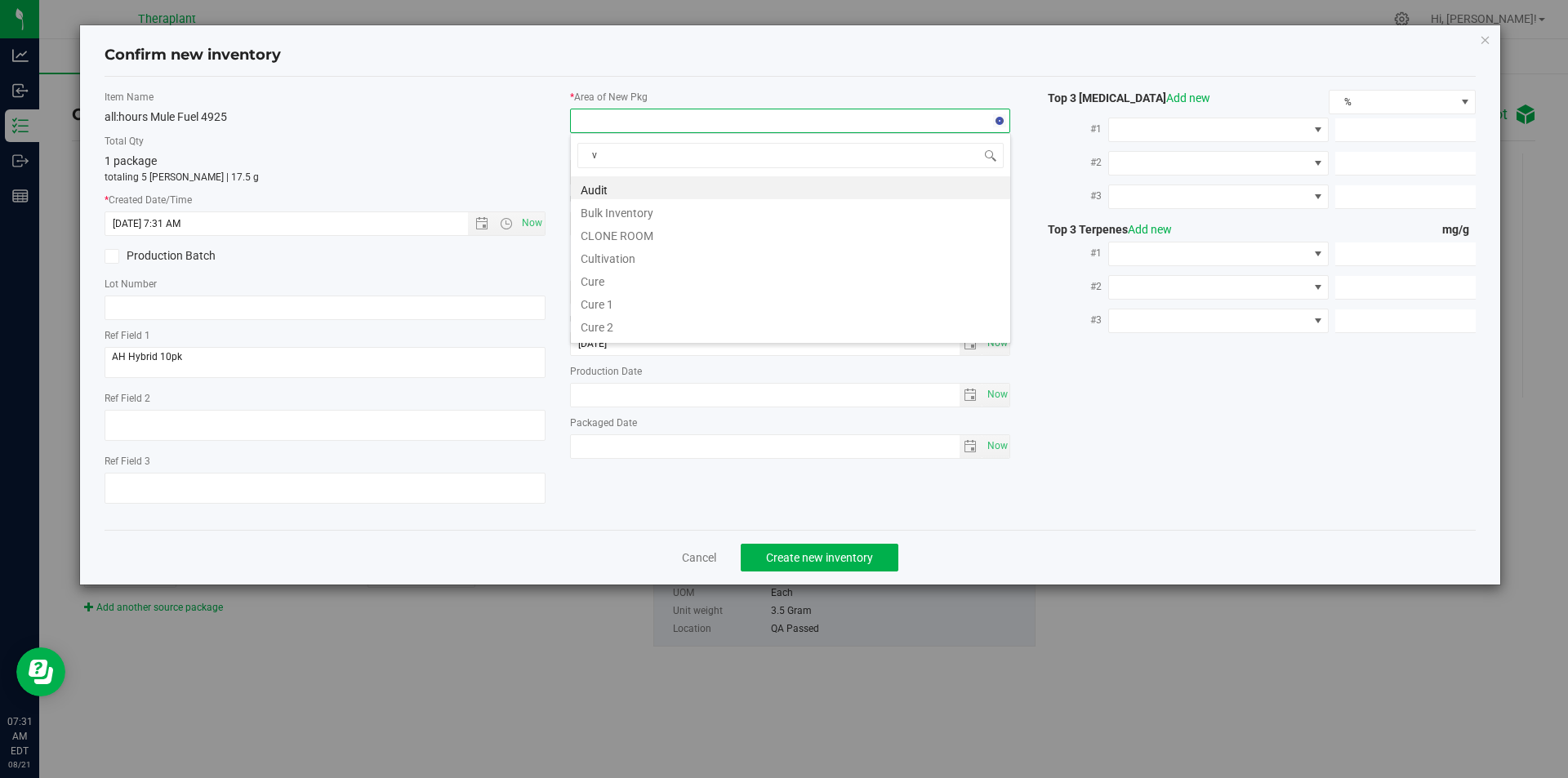
scroll to position [25, 441]
click at [616, 227] on li "Vault" at bounding box center [790, 233] width 439 height 23
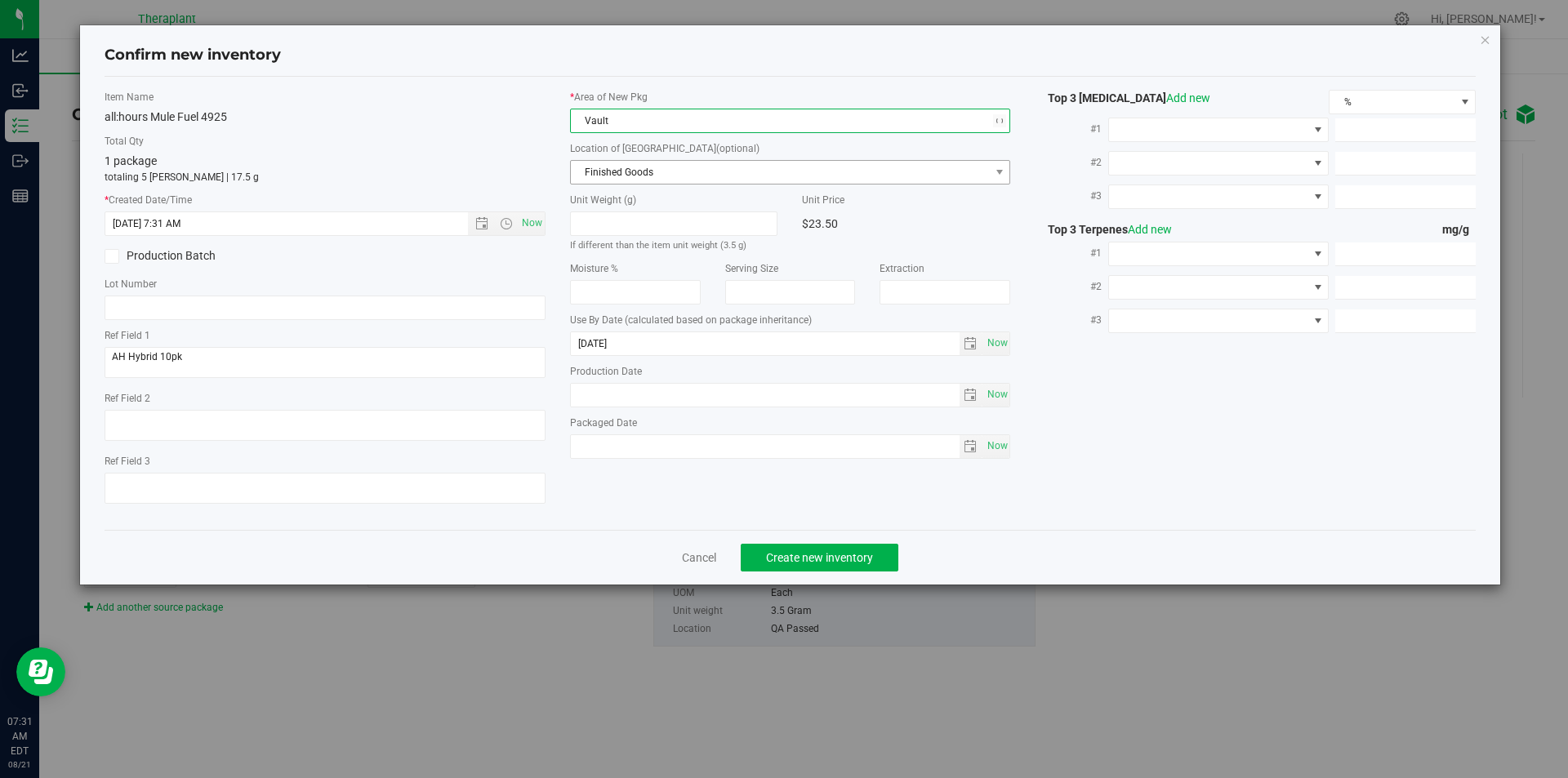
click at [634, 167] on span "Finished Goods" at bounding box center [781, 172] width 419 height 23
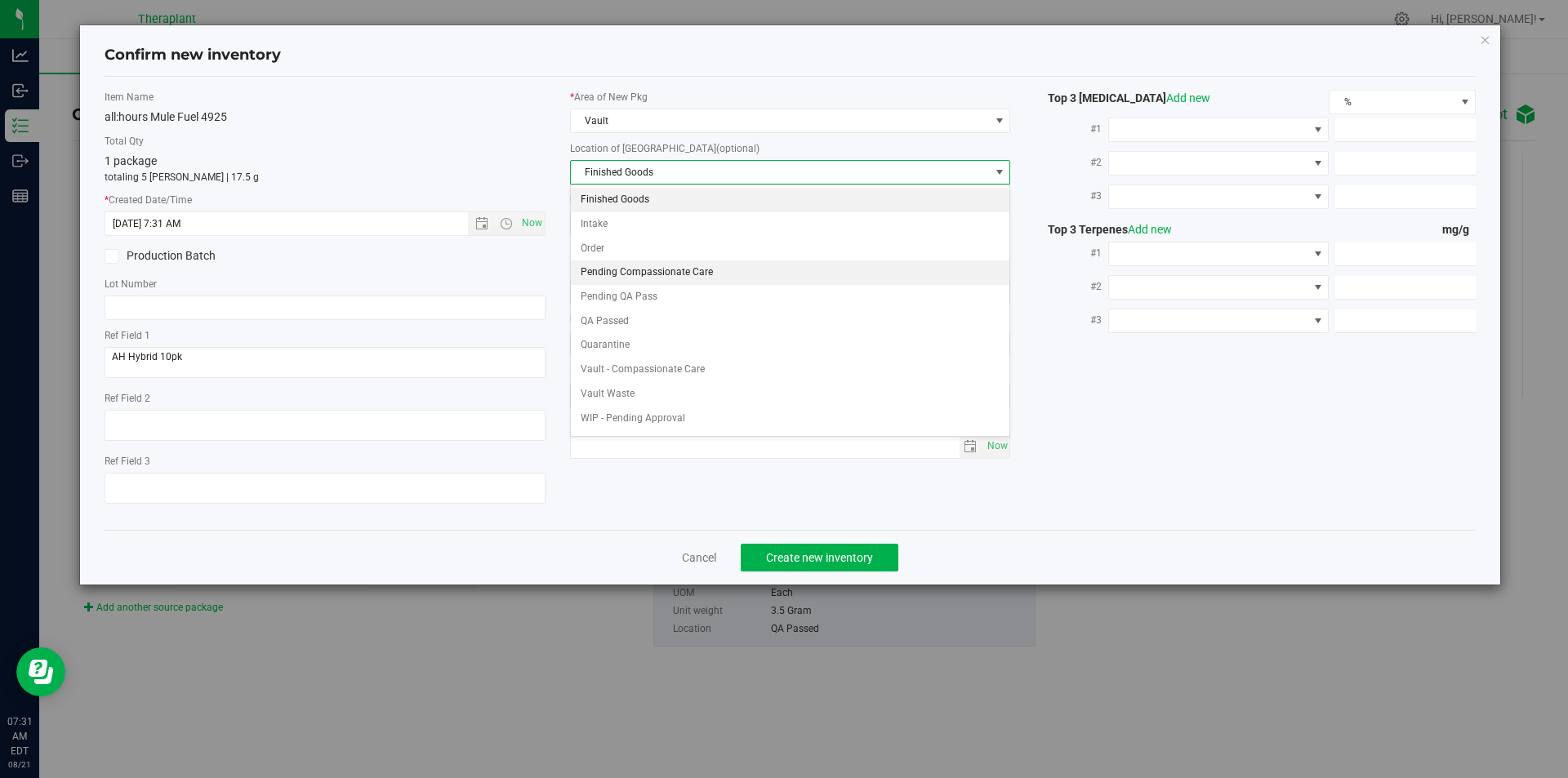
click at [634, 265] on li "Pending Compassionate Care" at bounding box center [790, 273] width 439 height 25
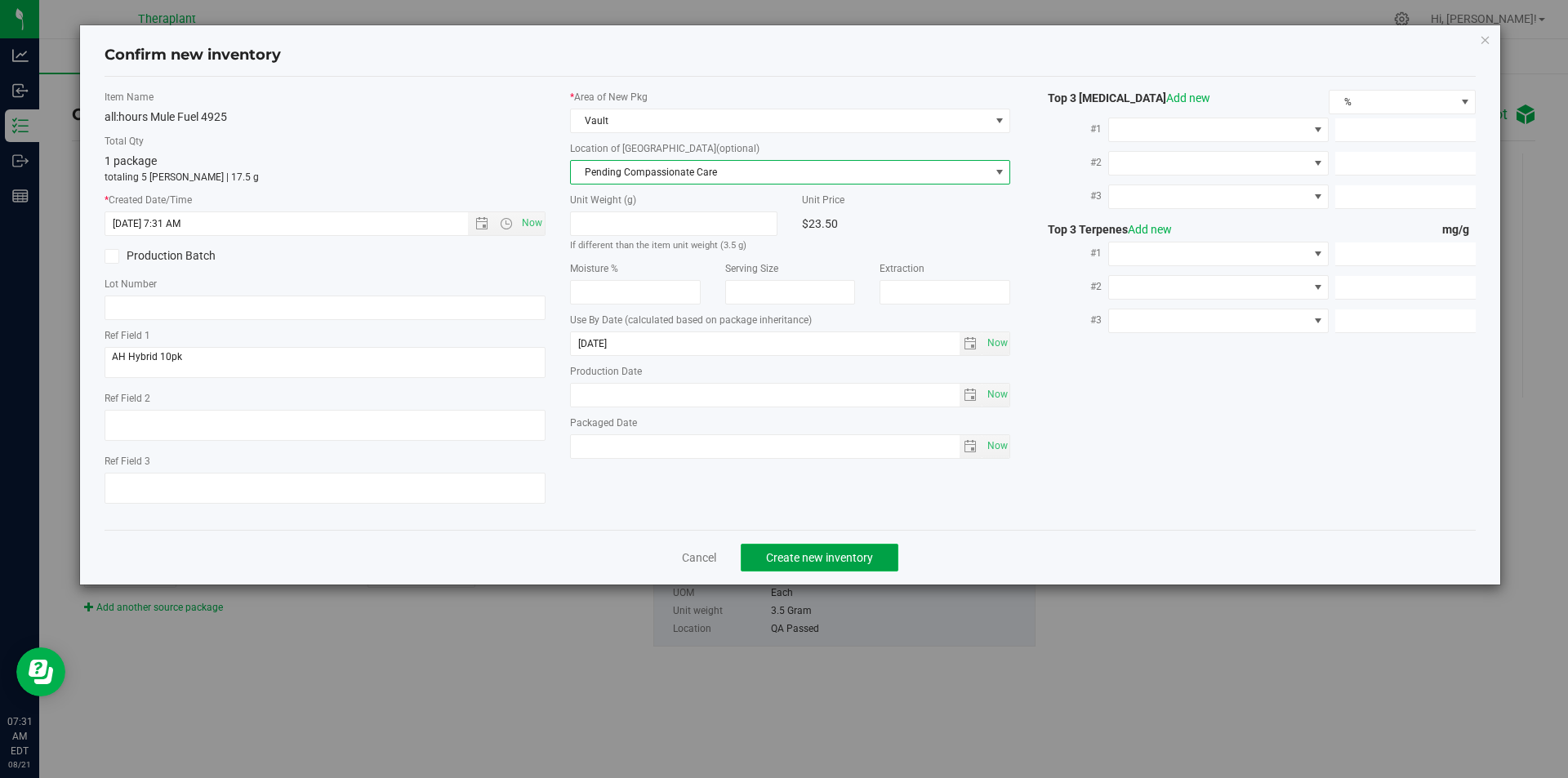
click at [856, 548] on button "Create new inventory" at bounding box center [819, 557] width 158 height 28
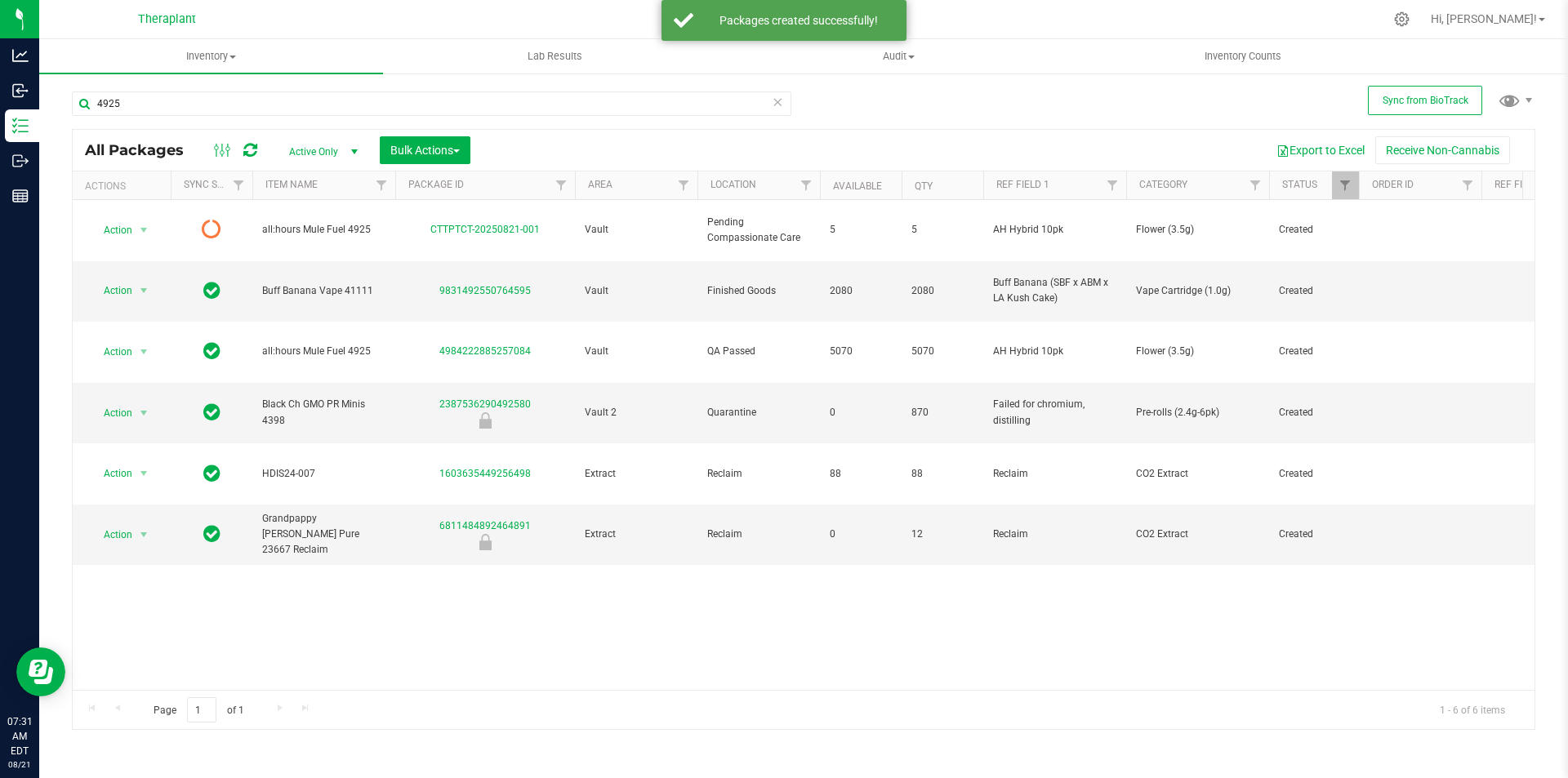
click at [252, 146] on icon at bounding box center [250, 150] width 14 height 16
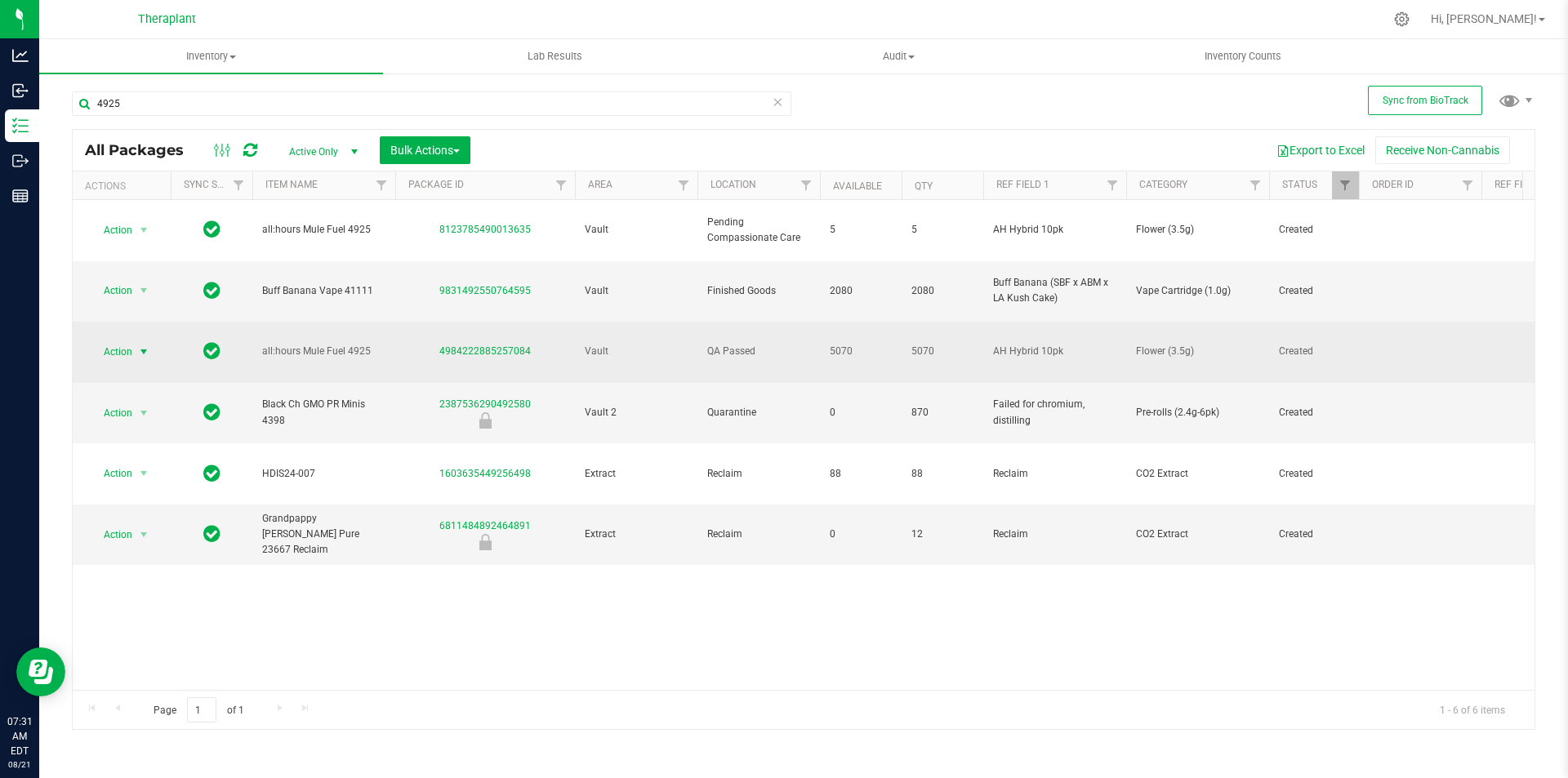
click at [140, 345] on span "select" at bounding box center [144, 352] width 13 height 13
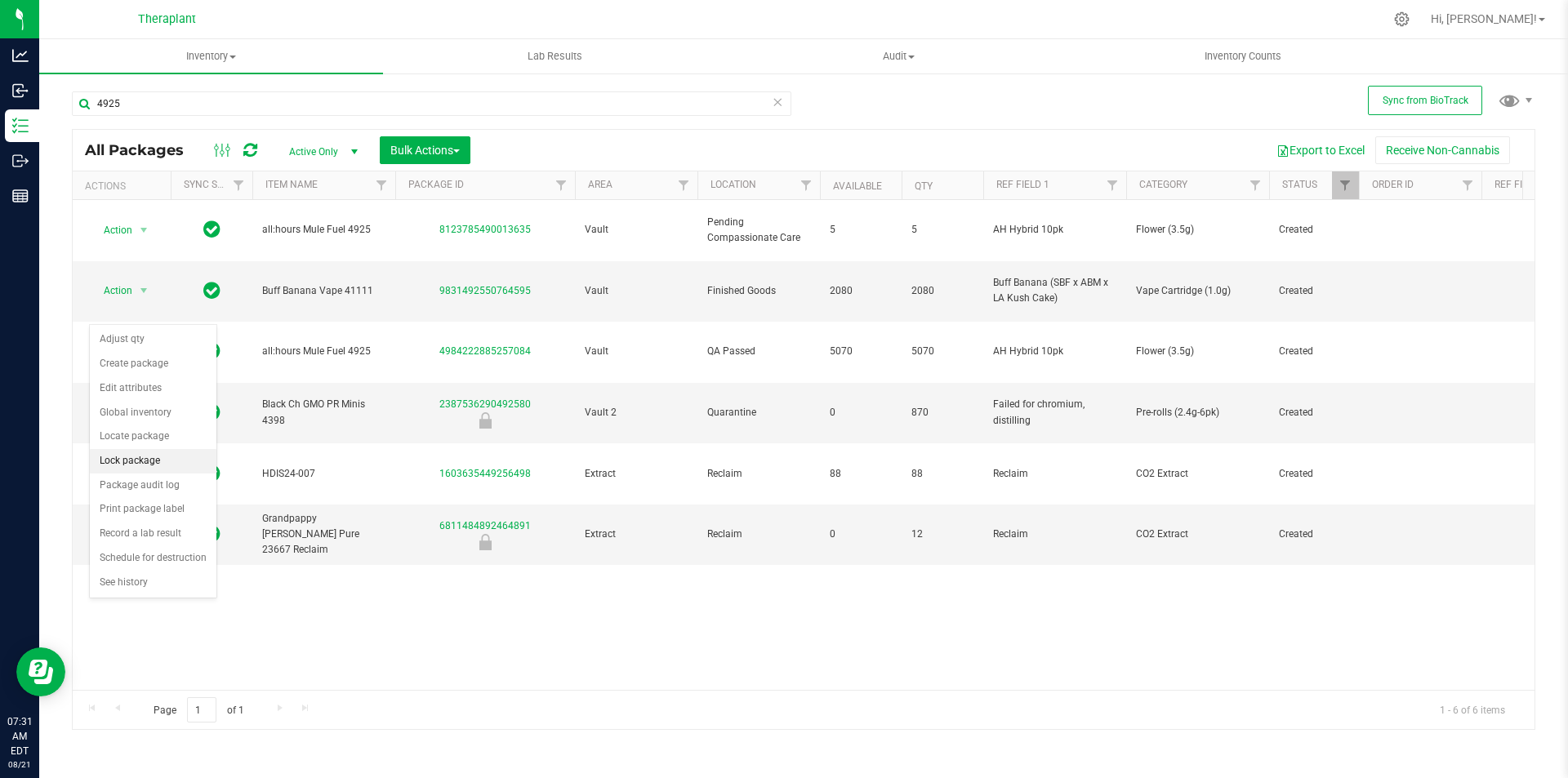
click at [151, 471] on li "Lock package" at bounding box center [153, 461] width 126 height 25
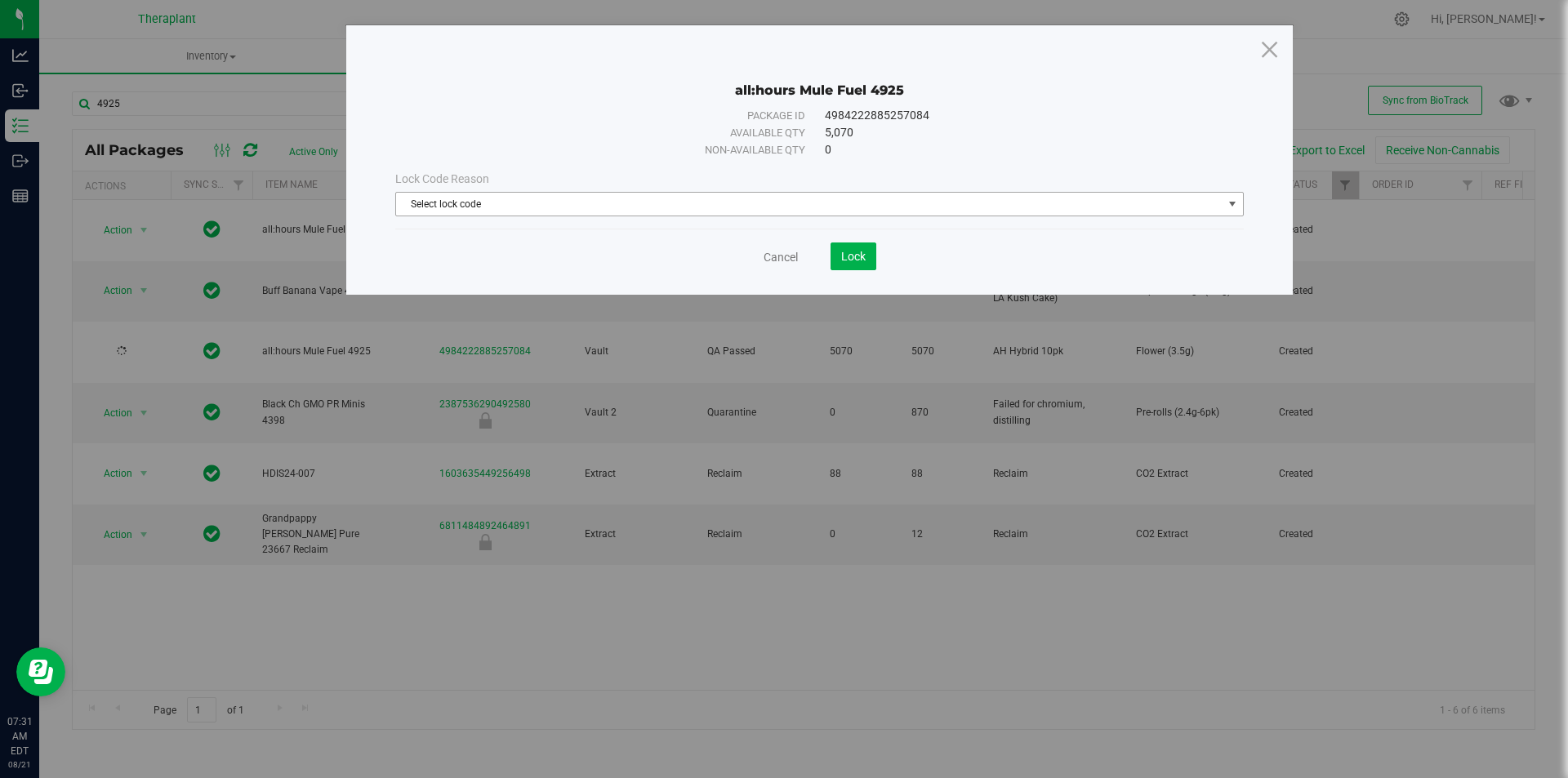
click at [669, 199] on span "Select lock code" at bounding box center [809, 204] width 827 height 23
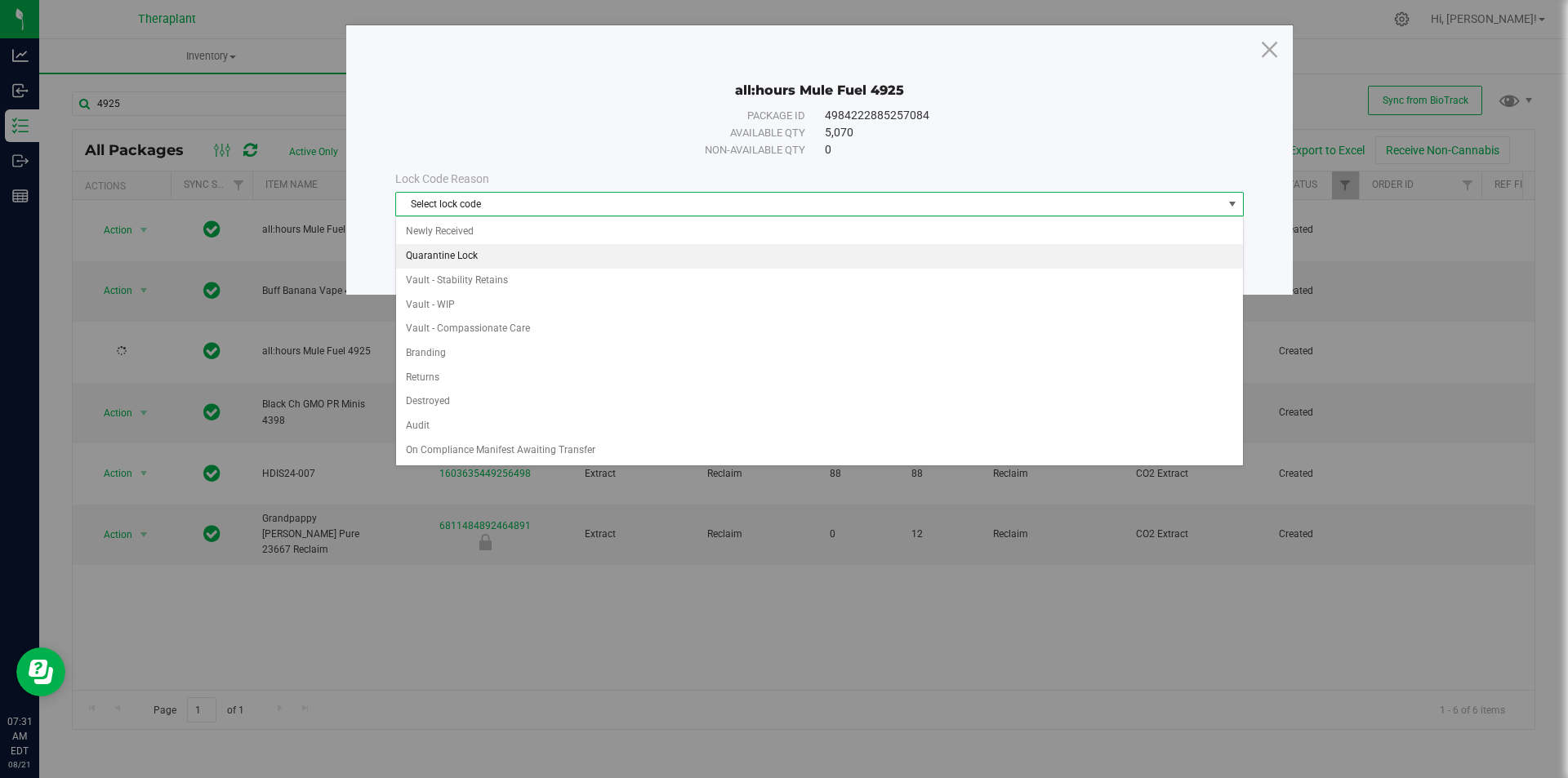
click at [522, 250] on li "Quarantine Lock" at bounding box center [819, 256] width 847 height 25
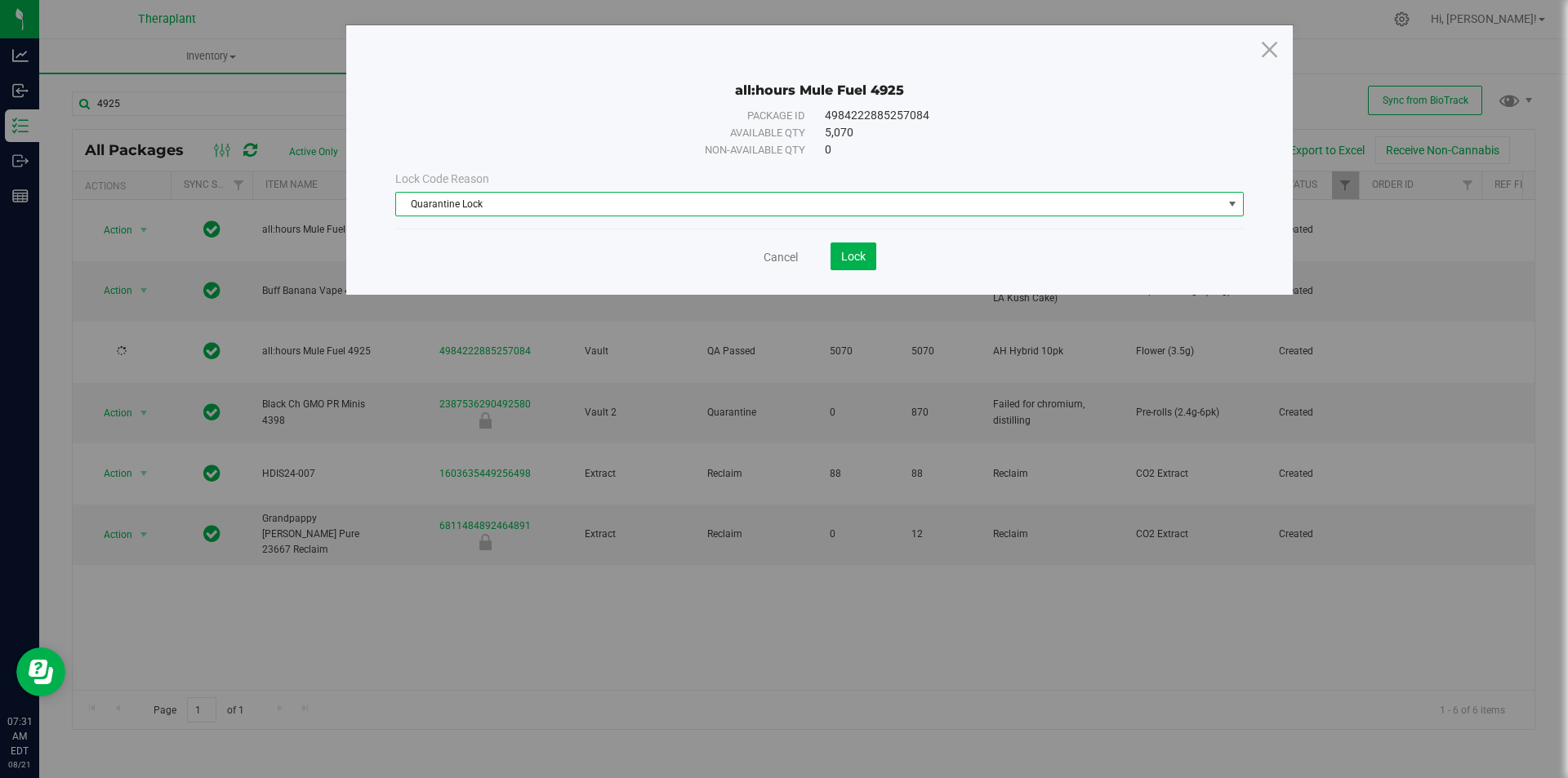
click at [521, 205] on span "Quarantine Lock" at bounding box center [809, 204] width 827 height 23
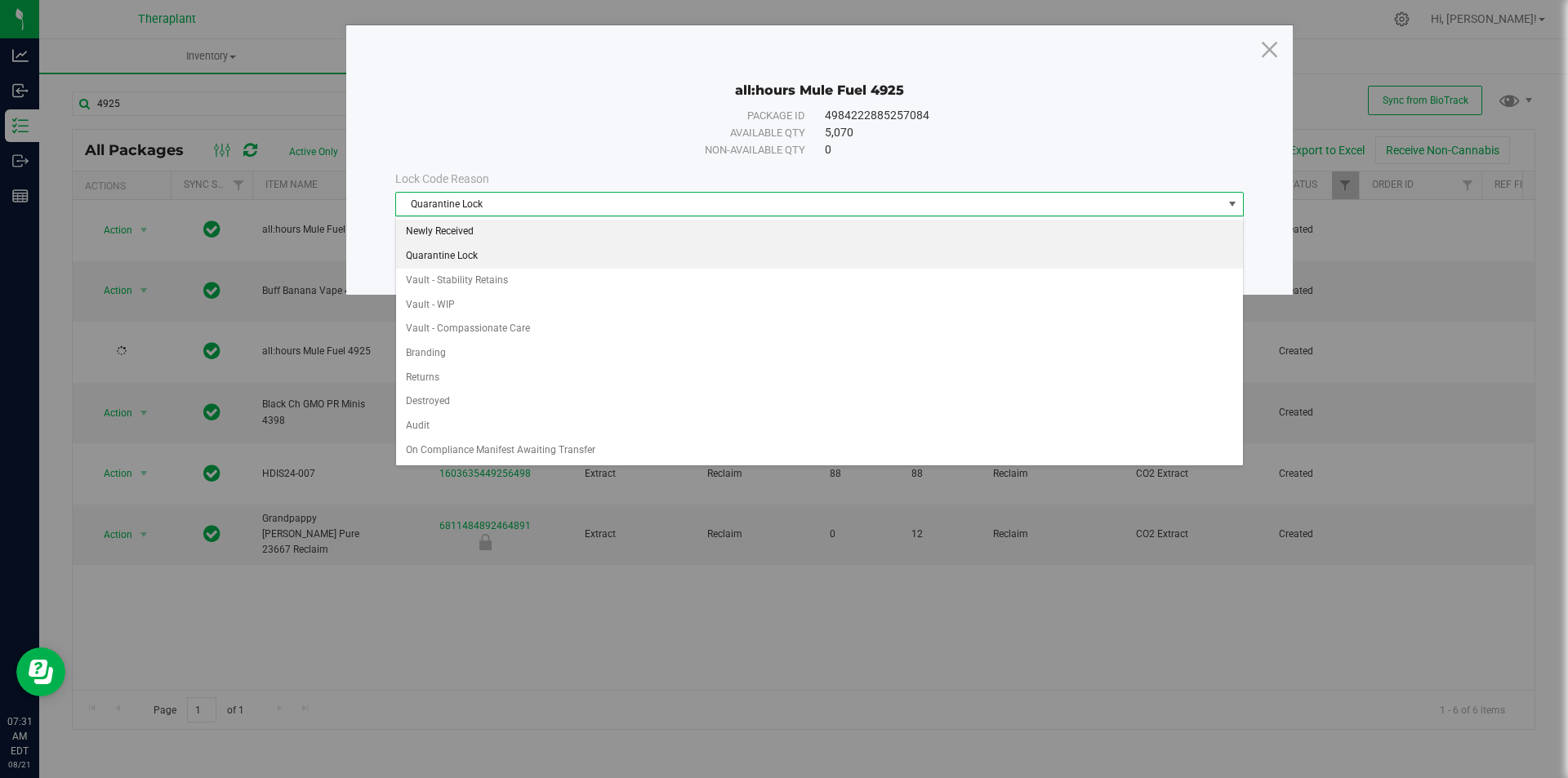
click at [474, 233] on li "Newly Received" at bounding box center [819, 233] width 847 height 25
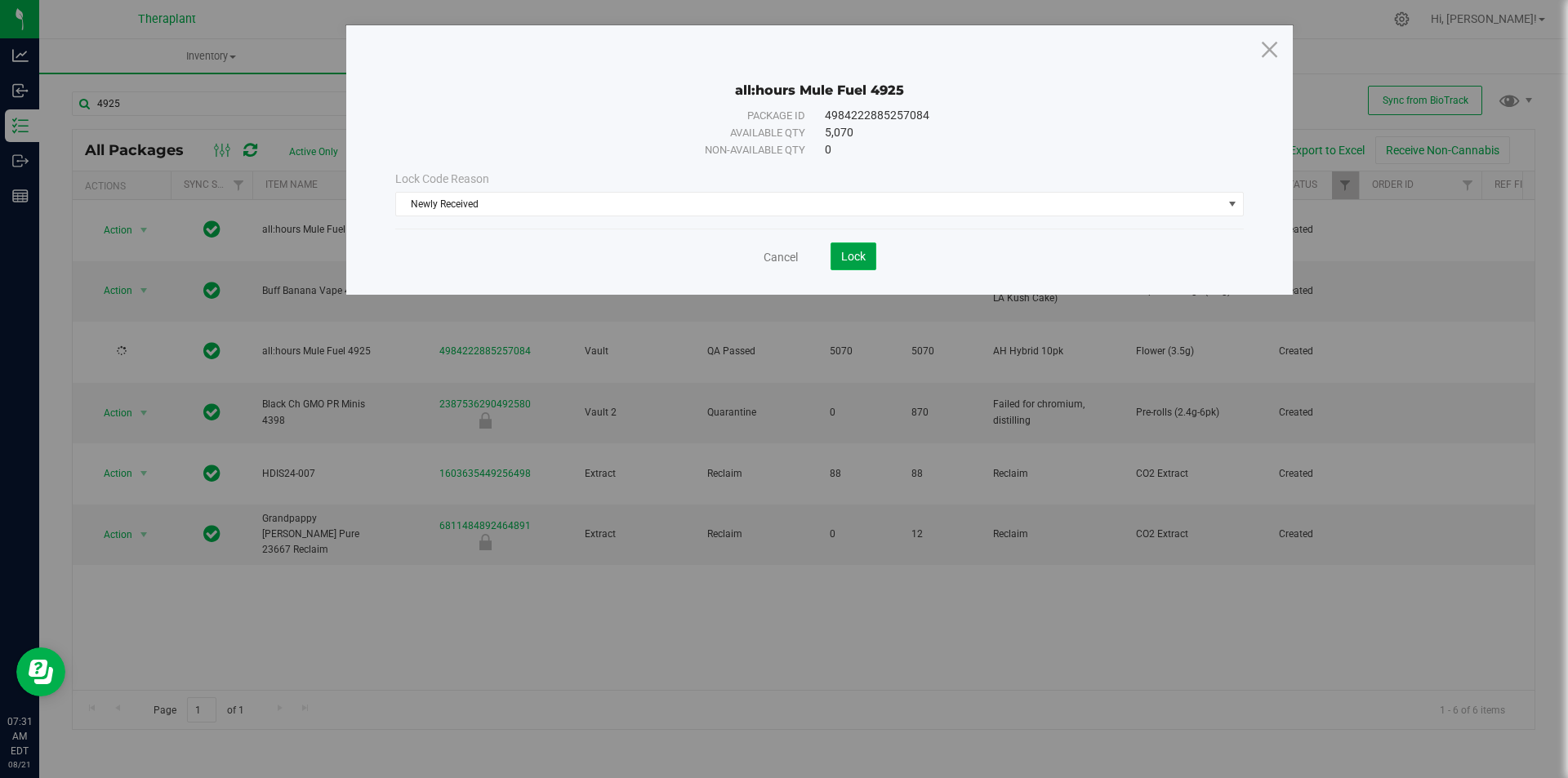
click at [848, 260] on span "Lock" at bounding box center [853, 256] width 25 height 13
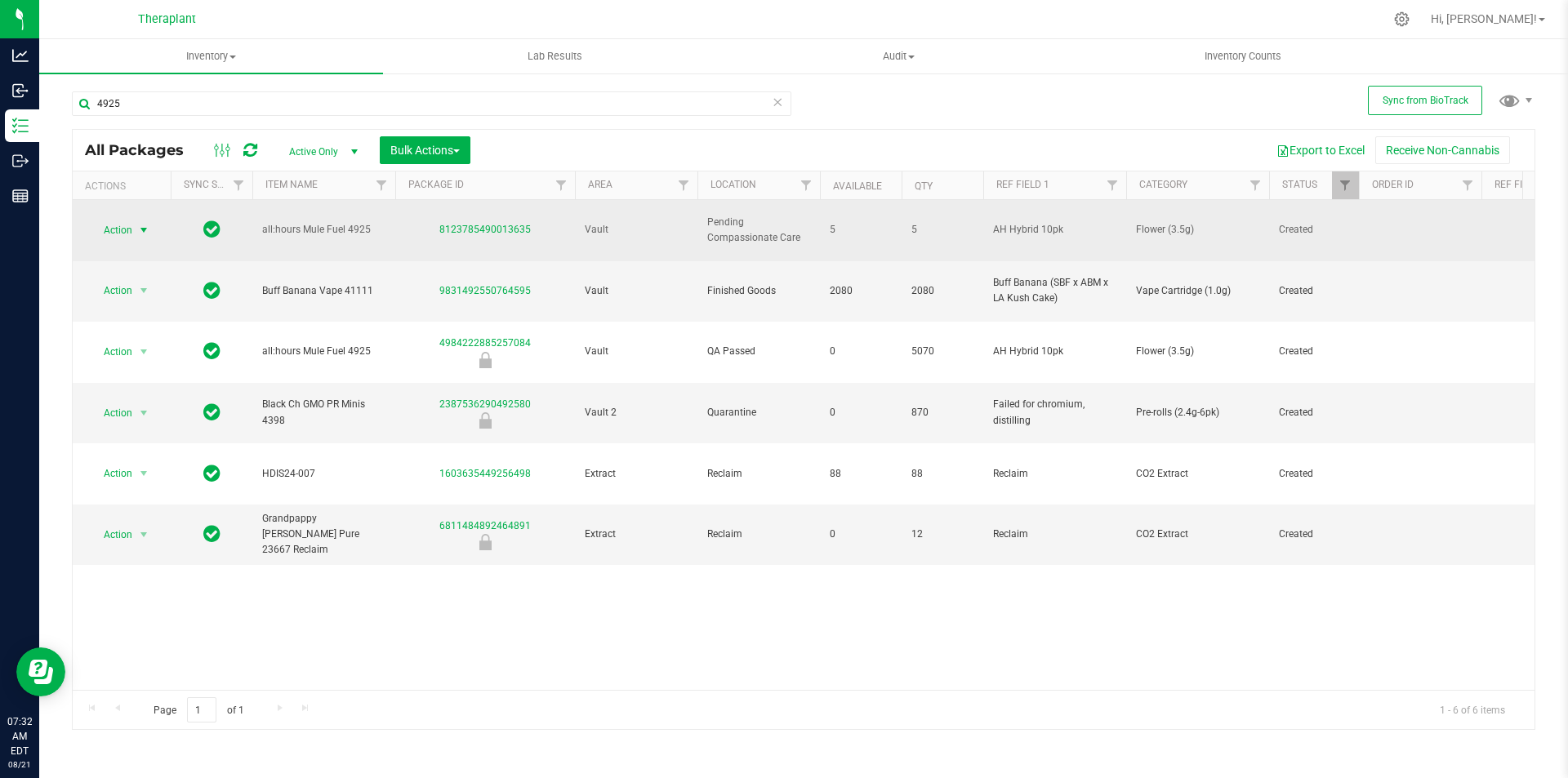
click at [144, 224] on span "select" at bounding box center [144, 231] width 13 height 13
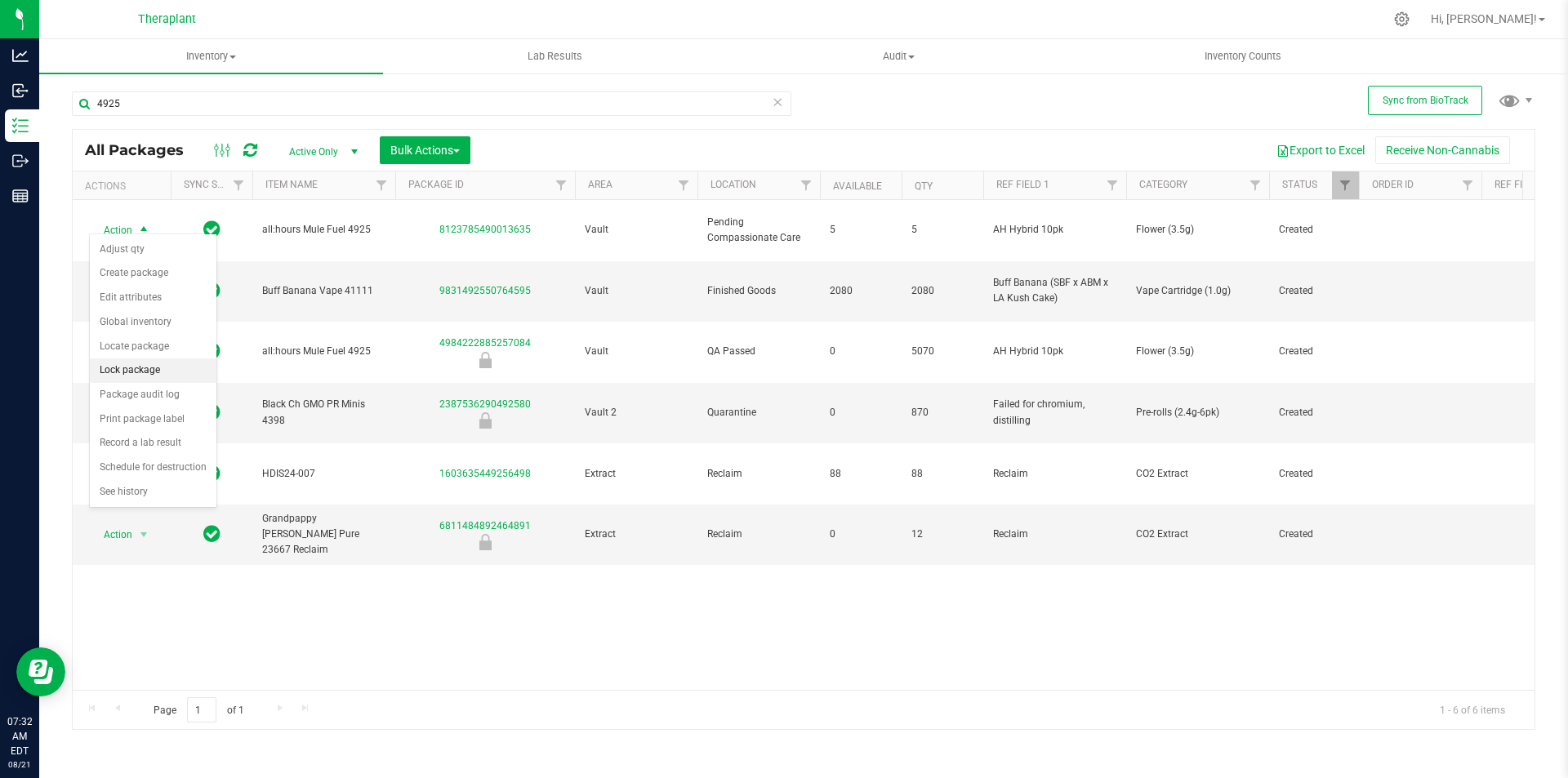
click at [147, 369] on li "Lock package" at bounding box center [153, 371] width 126 height 25
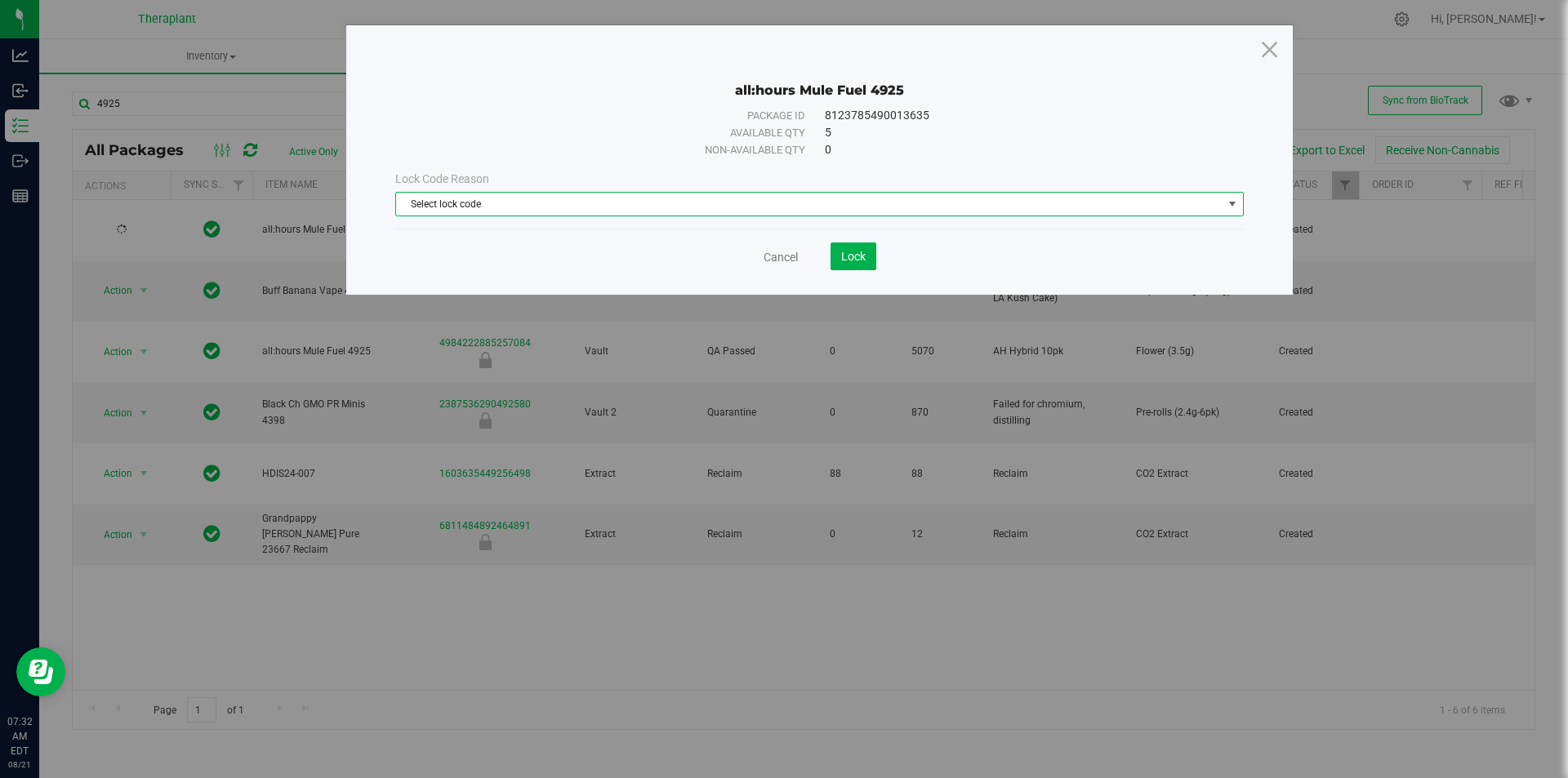
click at [595, 212] on span "Select lock code" at bounding box center [809, 204] width 827 height 23
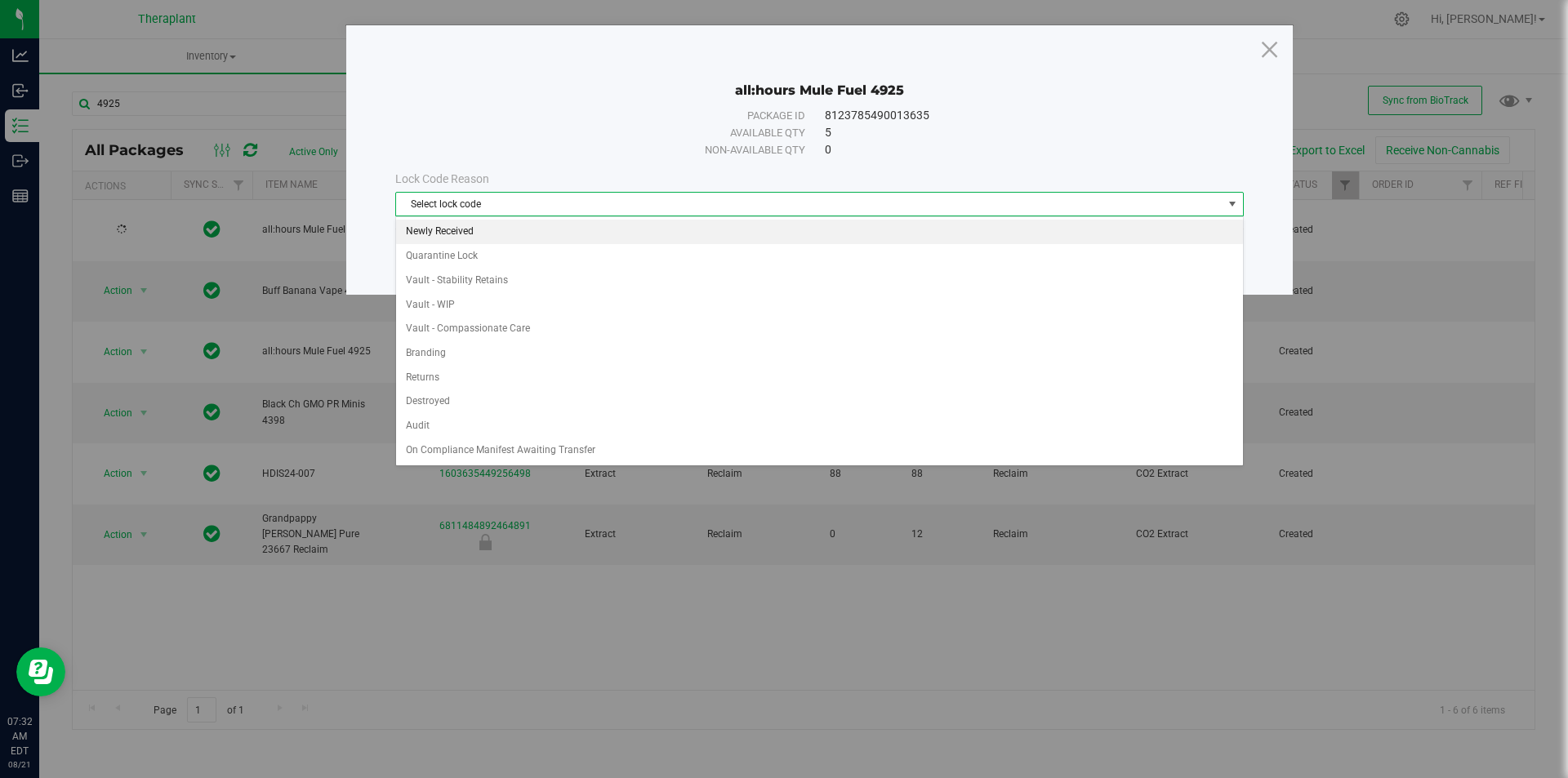
click at [497, 226] on li "Newly Received" at bounding box center [819, 233] width 847 height 25
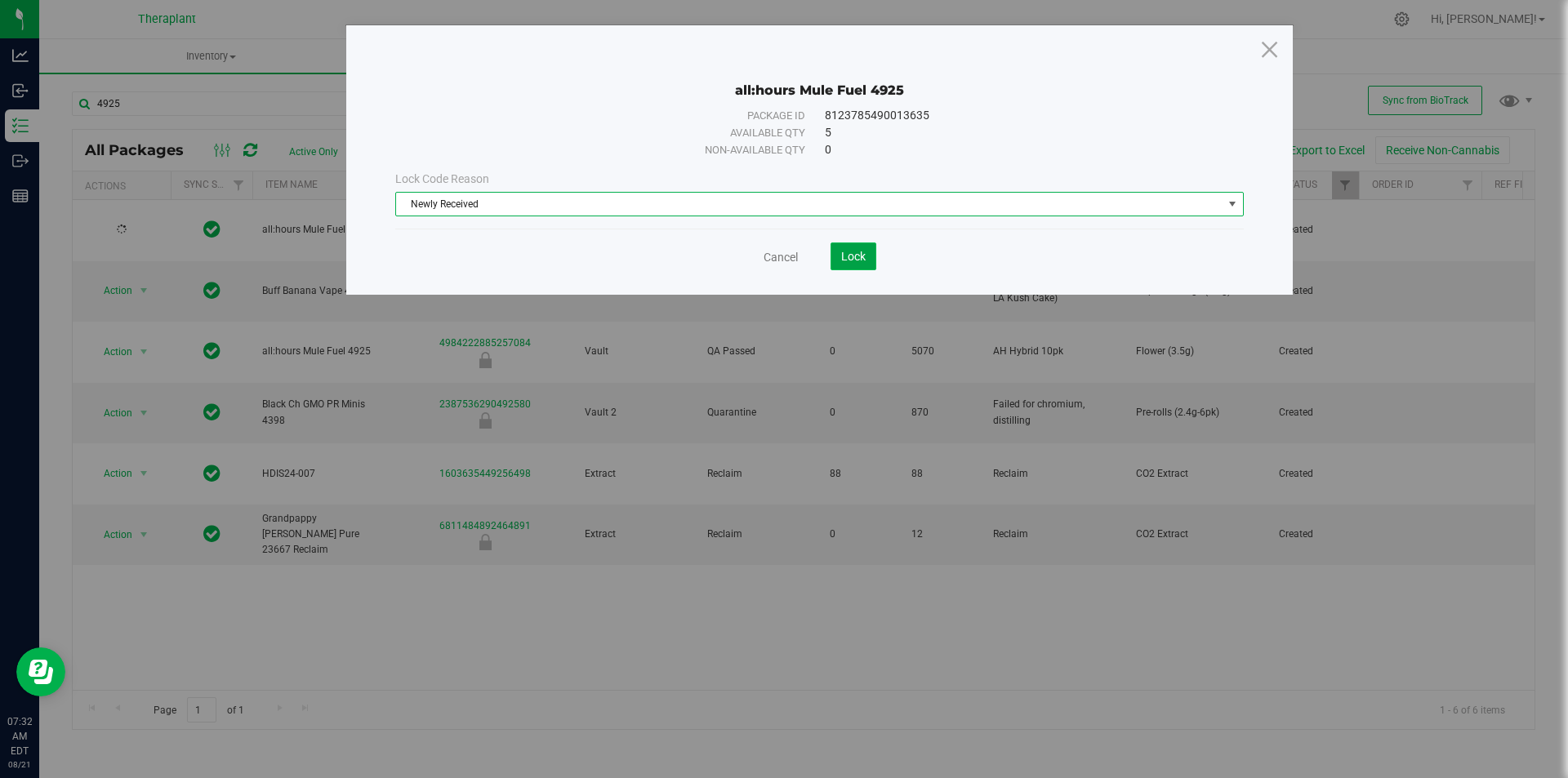
click at [866, 254] on button "Lock" at bounding box center [853, 256] width 46 height 28
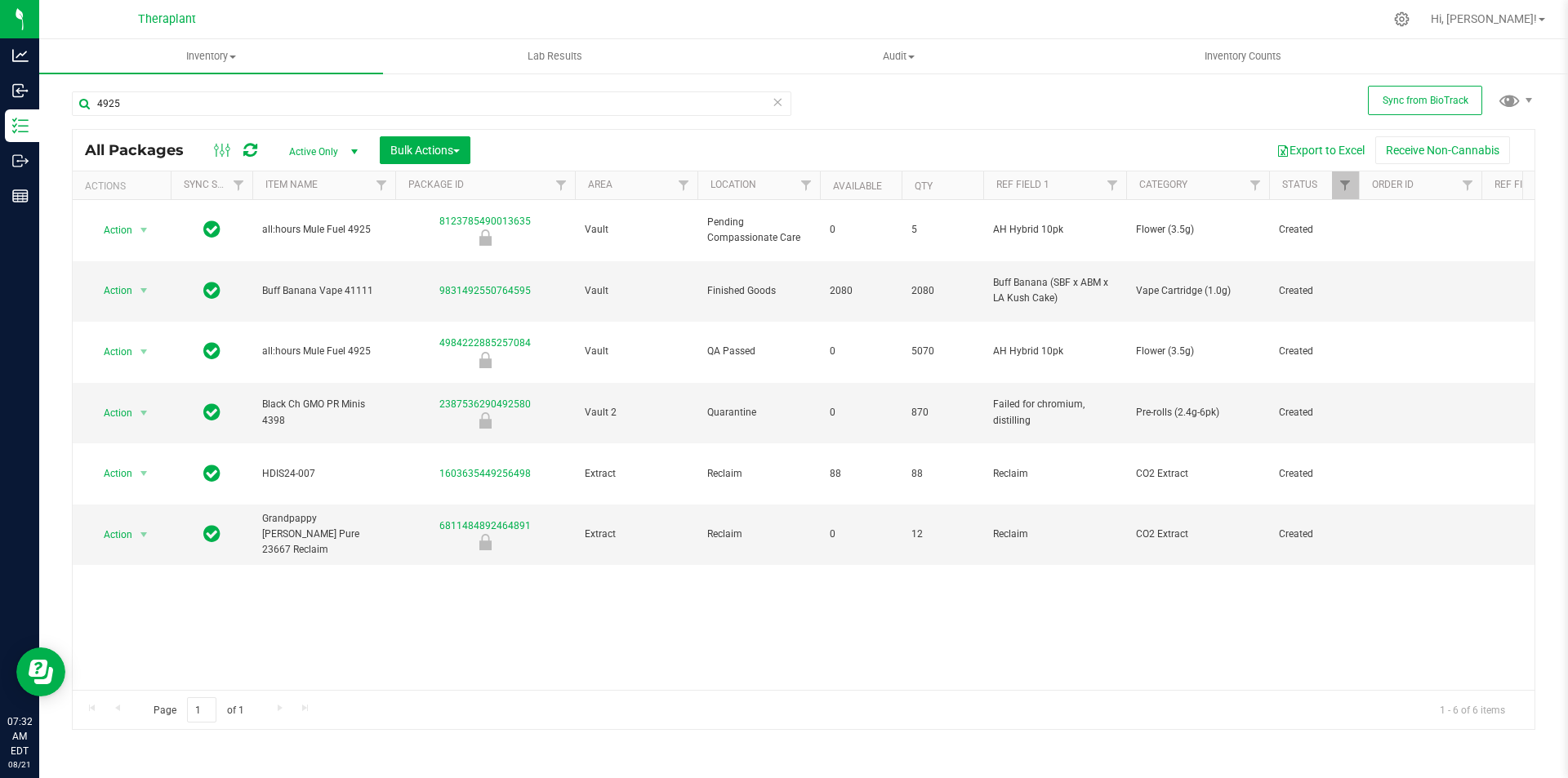
click at [780, 105] on icon at bounding box center [778, 101] width 11 height 19
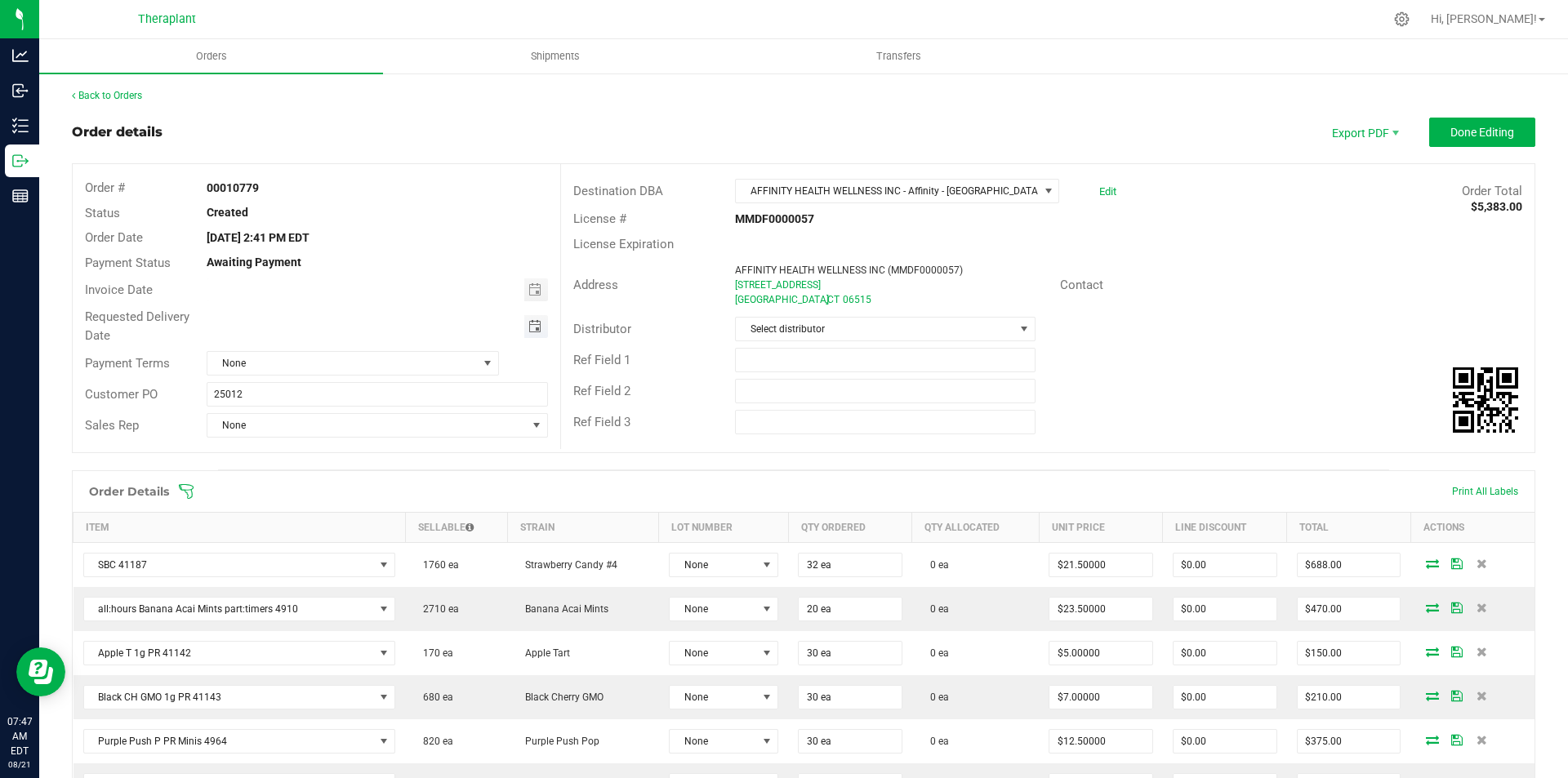
click at [536, 326] on span "Toggle calendar" at bounding box center [535, 327] width 13 height 13
click at [393, 483] on span "22" at bounding box center [399, 488] width 24 height 25
type input "[DATE]"
click at [1470, 126] on span "Done Editing" at bounding box center [1482, 132] width 64 height 13
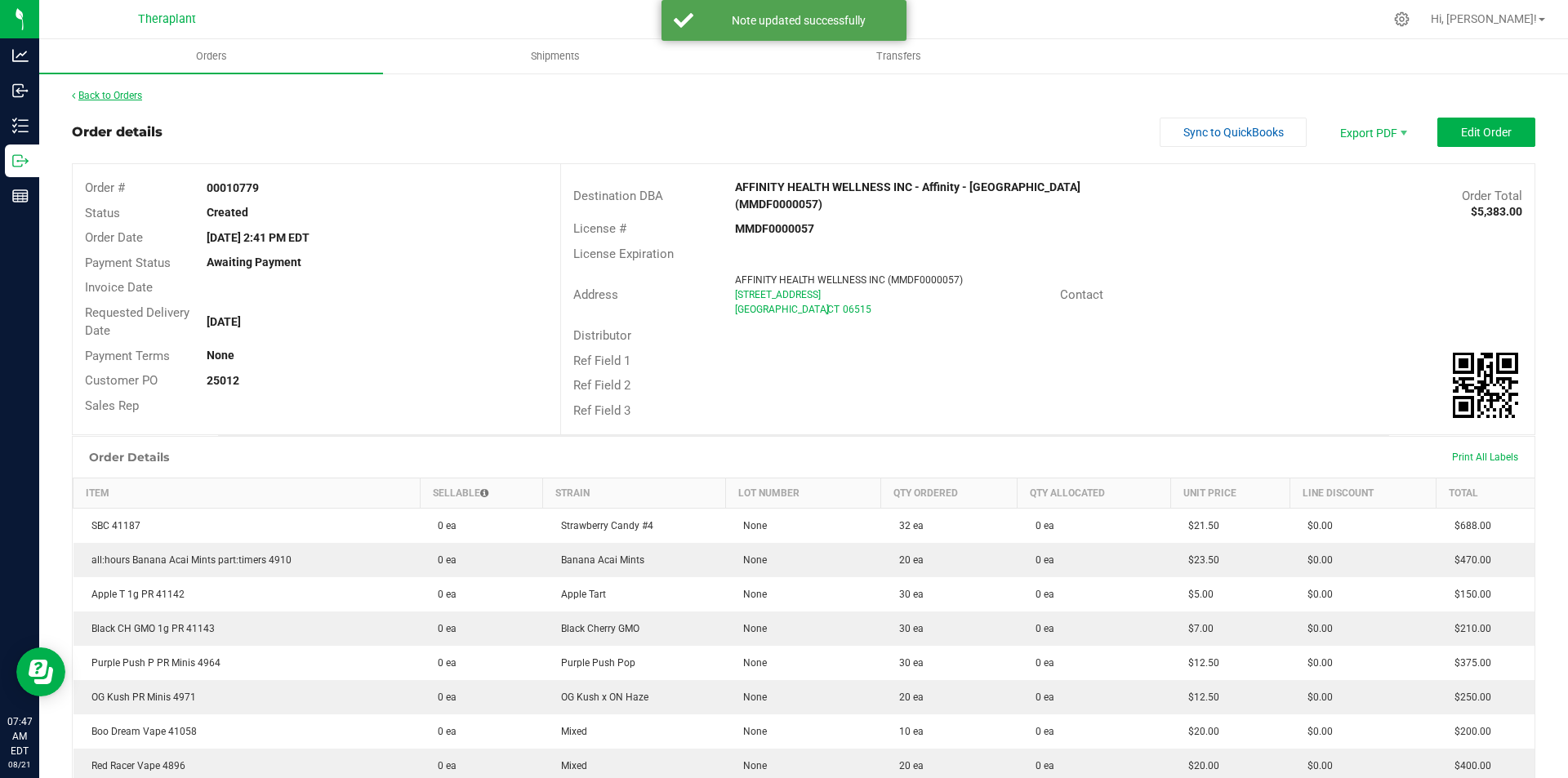
click at [86, 98] on link "Back to Orders" at bounding box center [106, 96] width 70 height 11
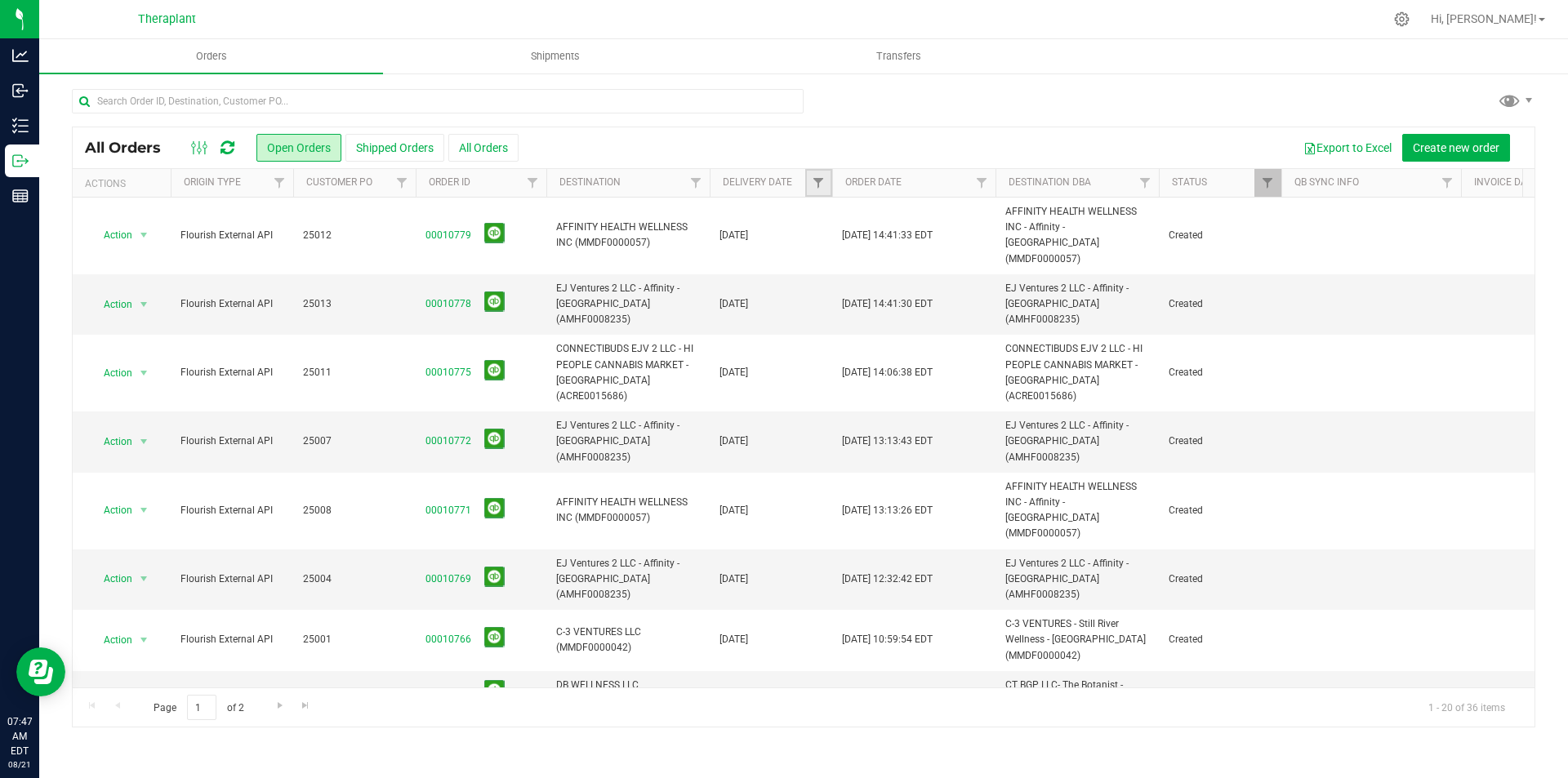
click at [816, 173] on link "Filter" at bounding box center [819, 183] width 27 height 28
click at [967, 276] on span "select" at bounding box center [970, 282] width 24 height 23
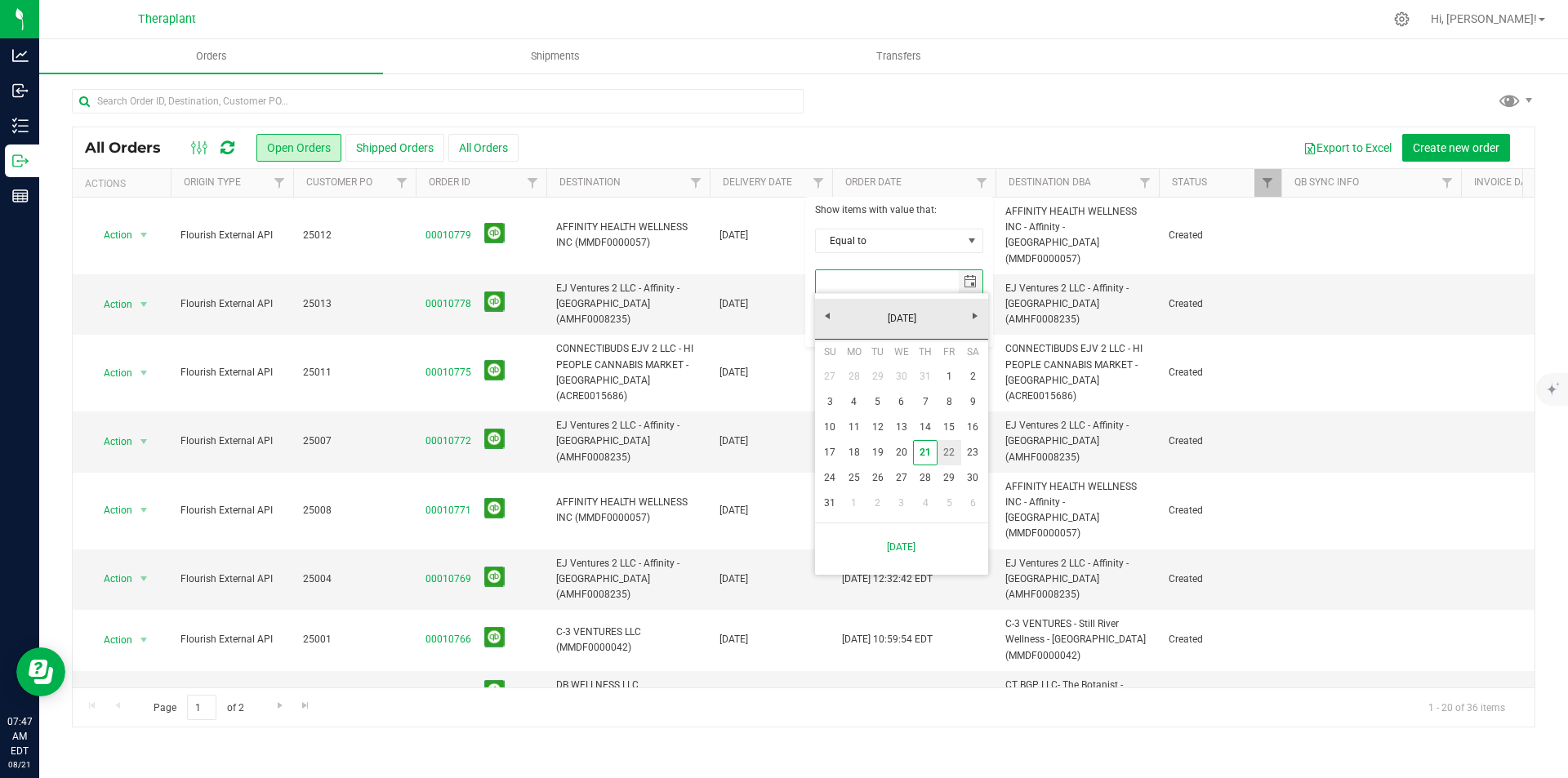
click at [949, 449] on link "22" at bounding box center [949, 453] width 24 height 25
type input "[DATE]"
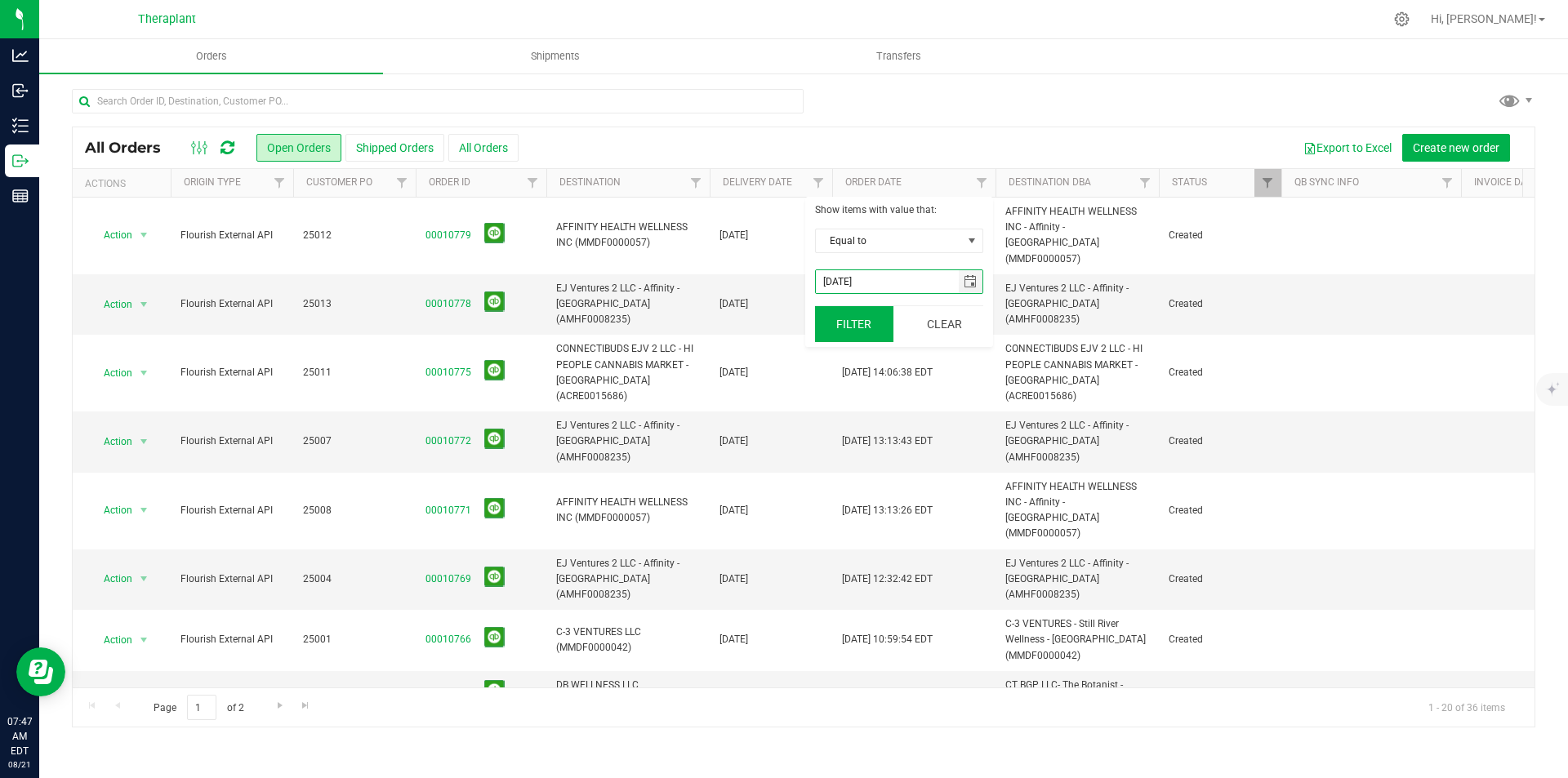
click at [838, 338] on button "Filter" at bounding box center [854, 324] width 78 height 36
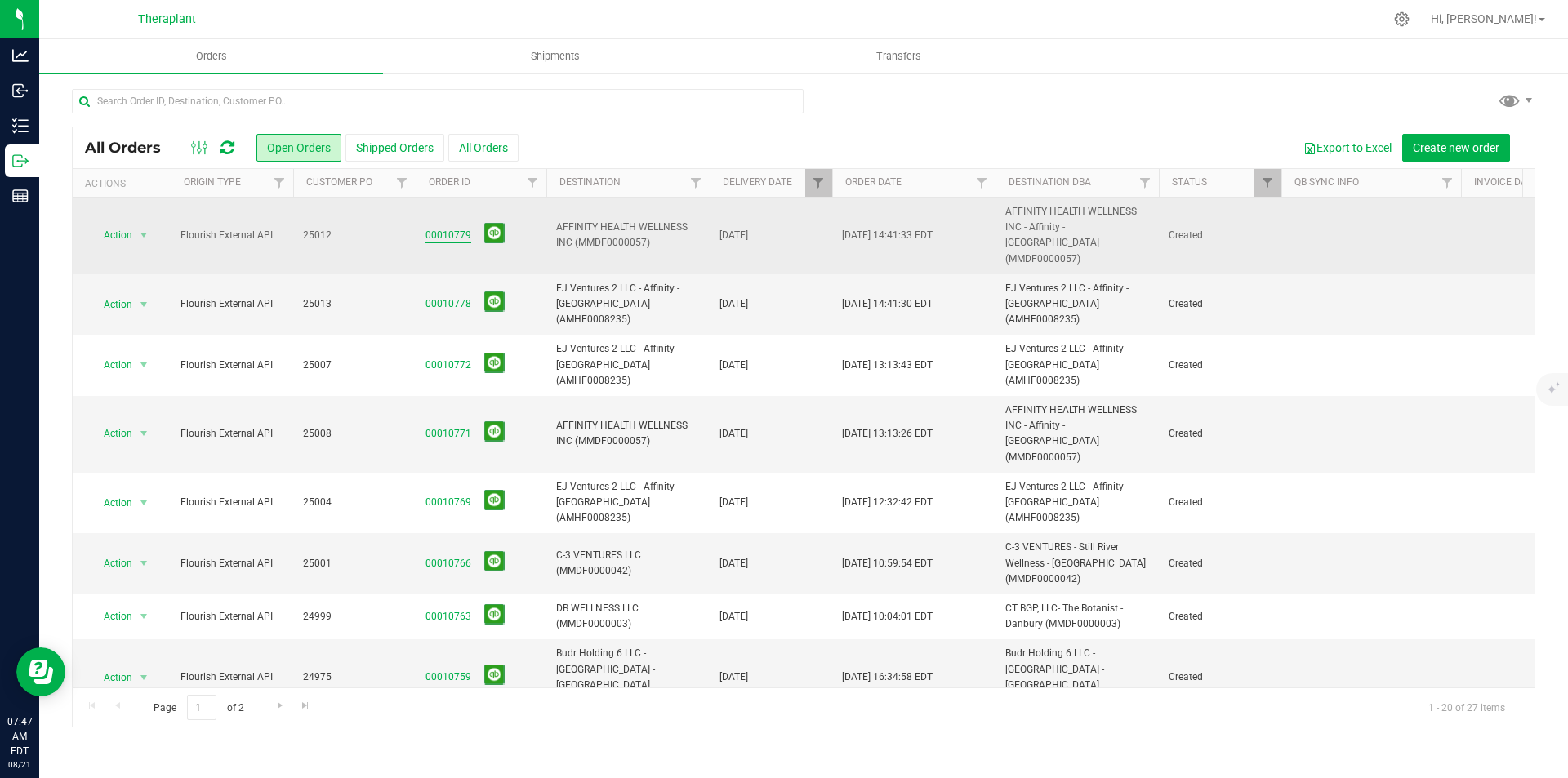
click at [433, 229] on link "00010779" at bounding box center [449, 235] width 46 height 15
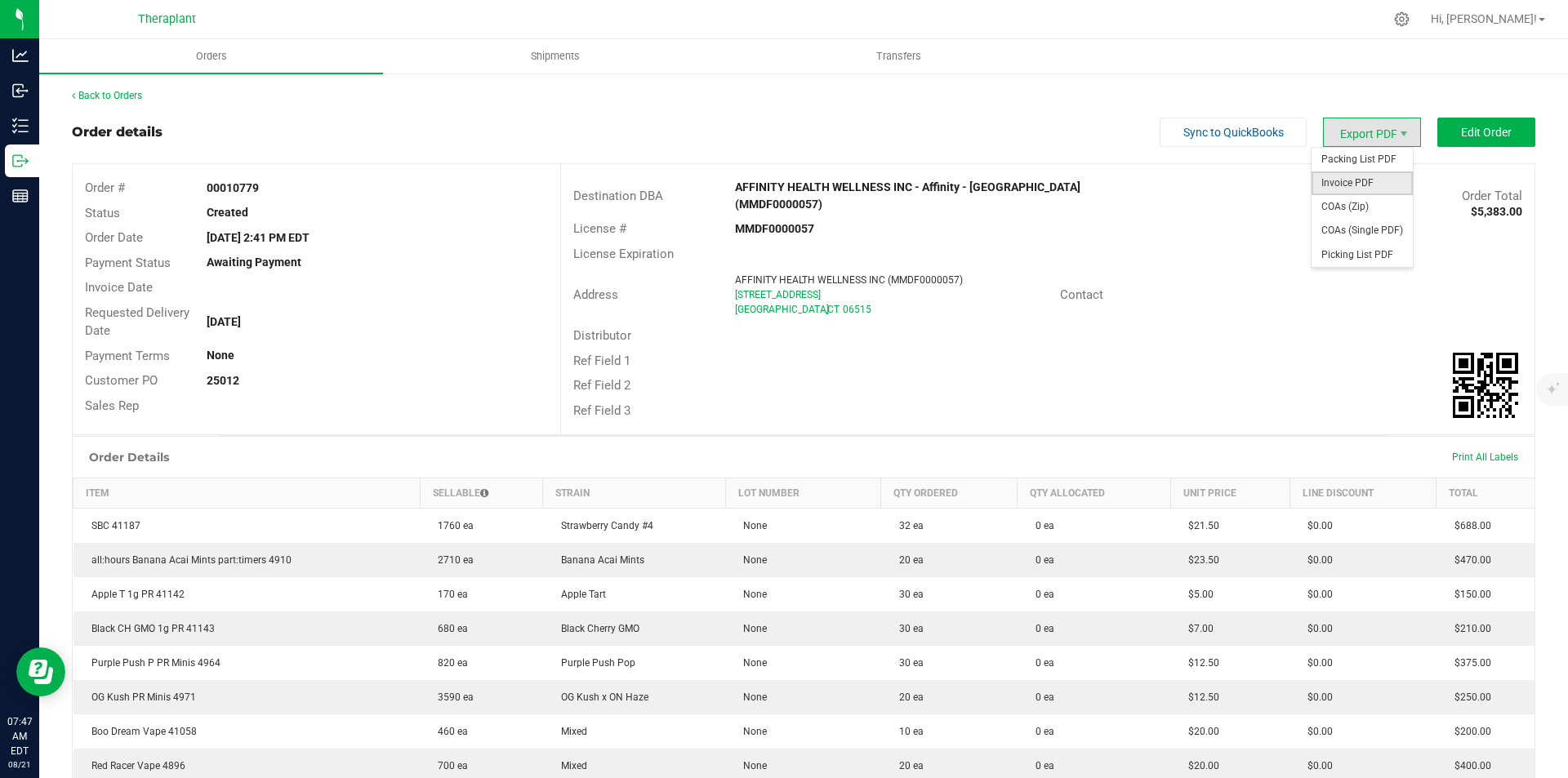
click at [1346, 178] on span "Invoice PDF" at bounding box center [1362, 183] width 101 height 24
click at [120, 97] on link "Back to Orders" at bounding box center [106, 96] width 70 height 11
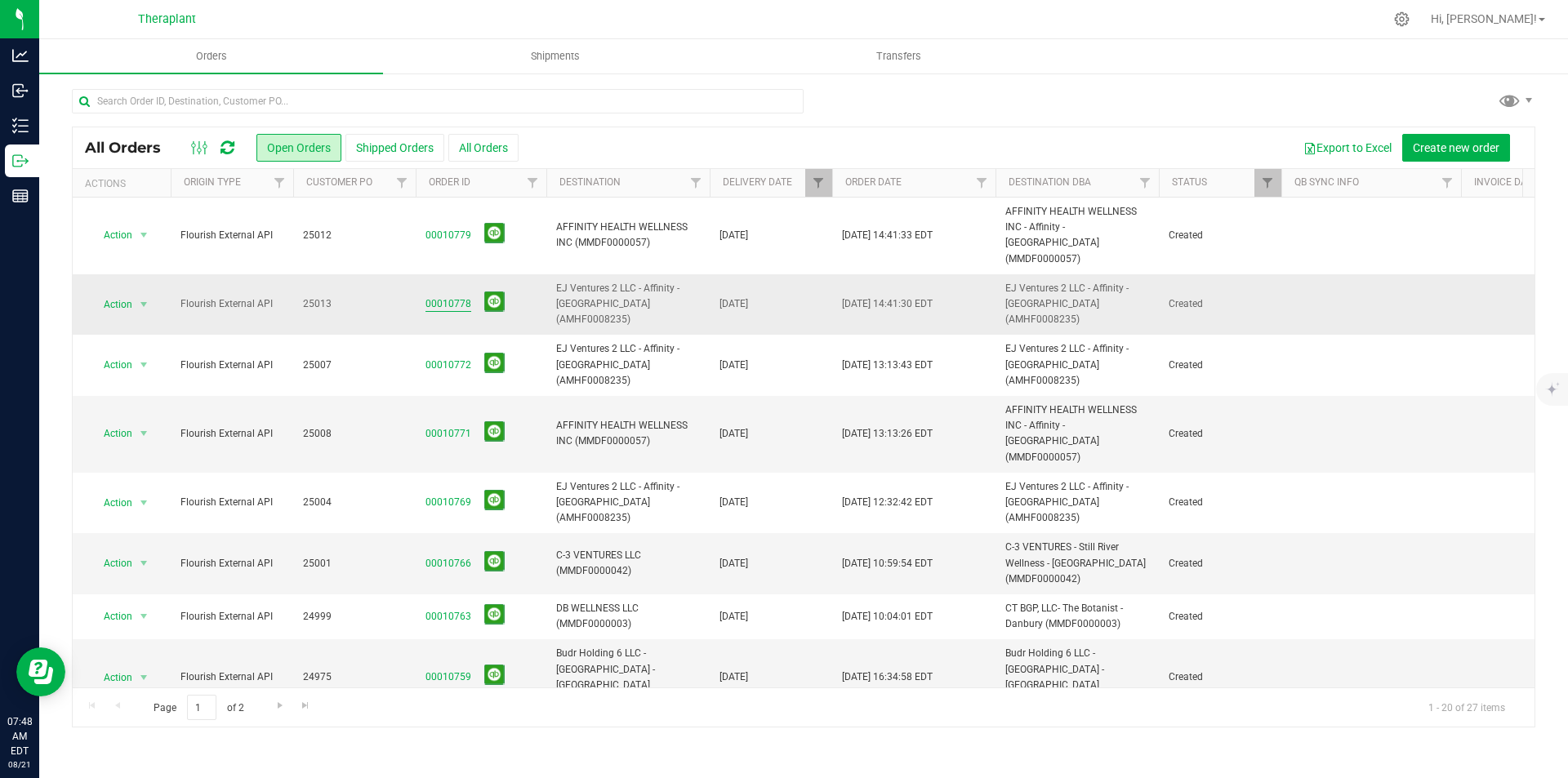
click at [440, 297] on link "00010778" at bounding box center [449, 304] width 46 height 15
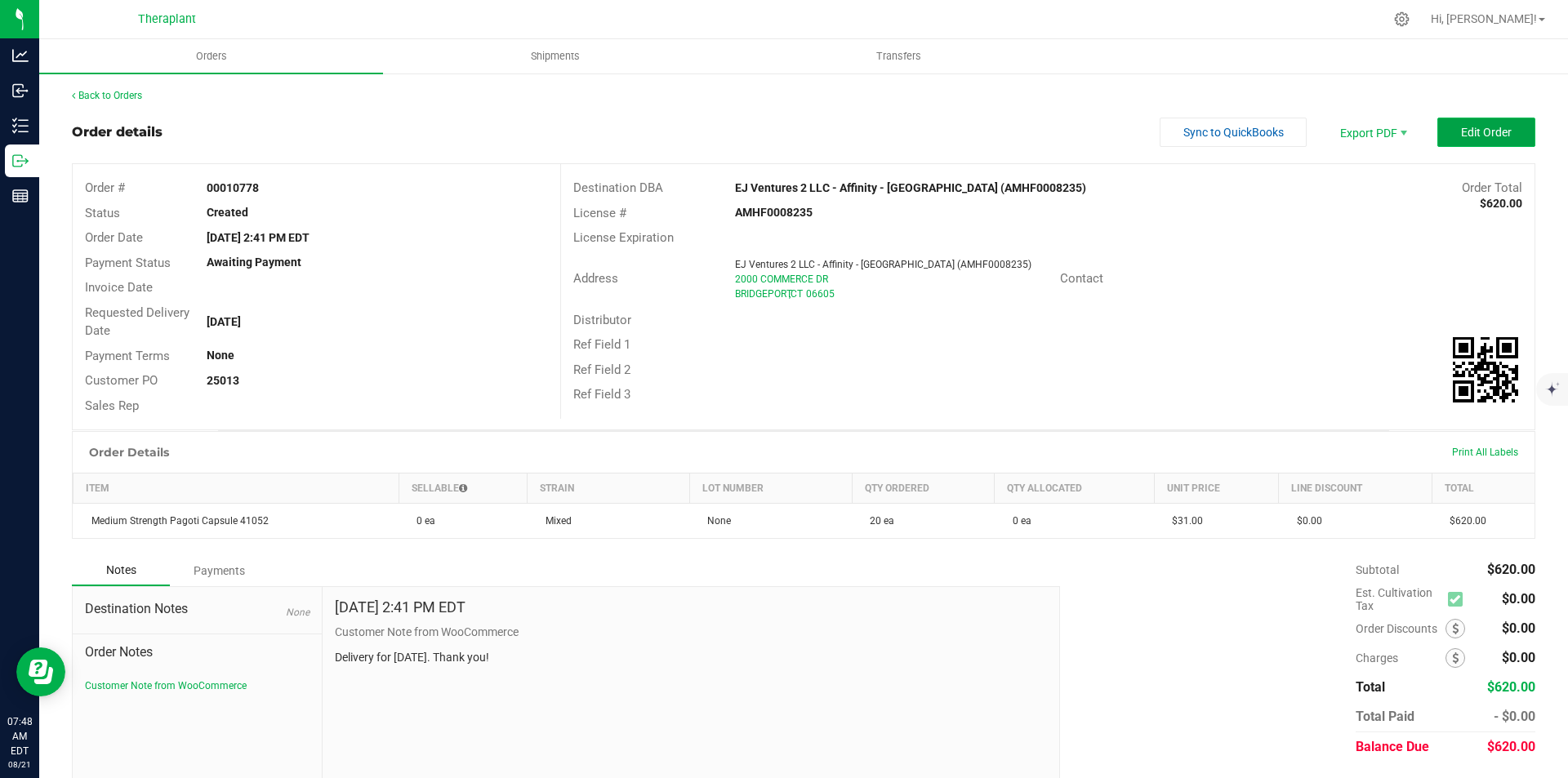
click at [1444, 131] on button "Edit Order" at bounding box center [1486, 132] width 98 height 30
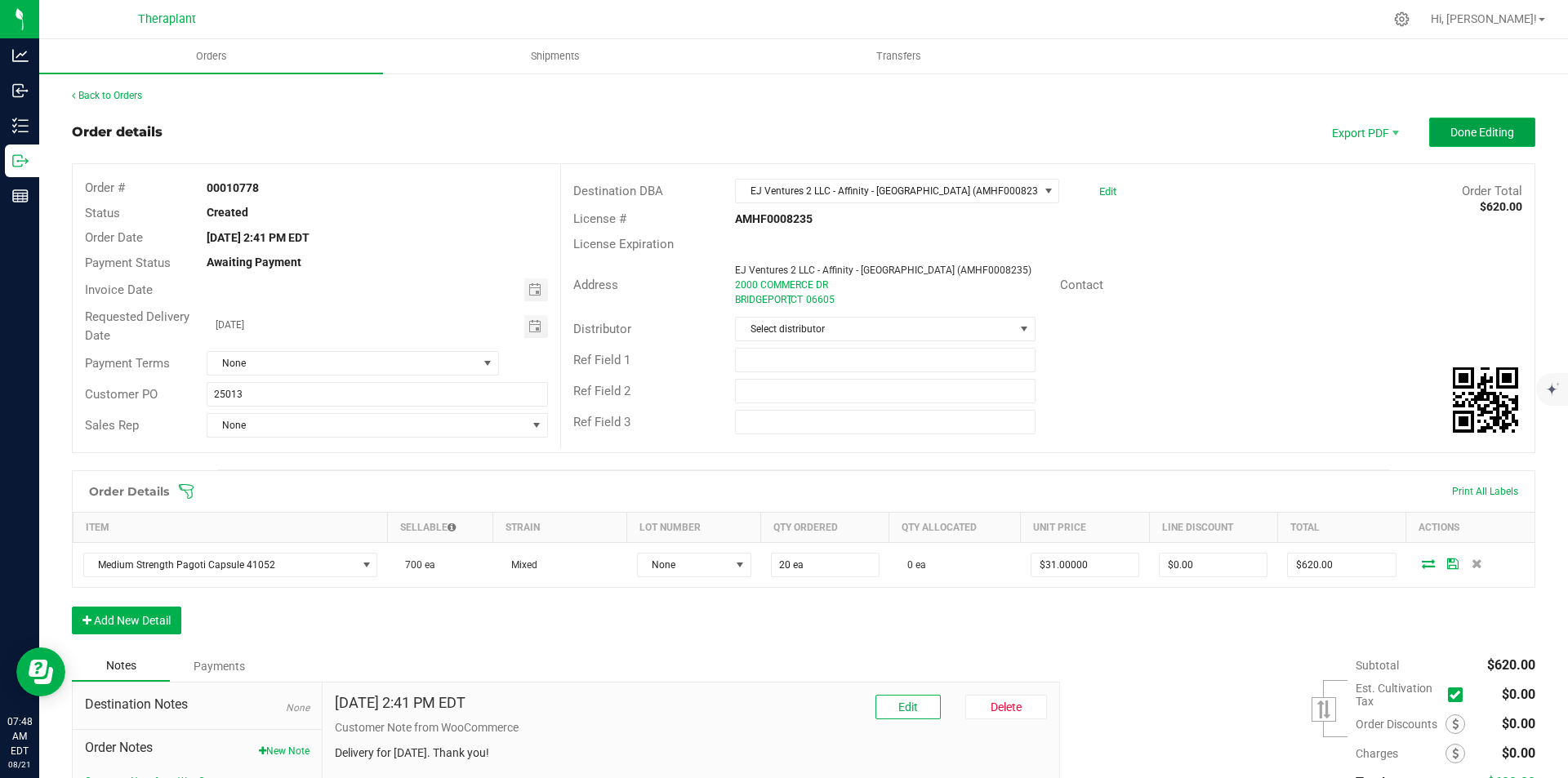
click at [1450, 131] on span "Done Editing" at bounding box center [1482, 132] width 64 height 13
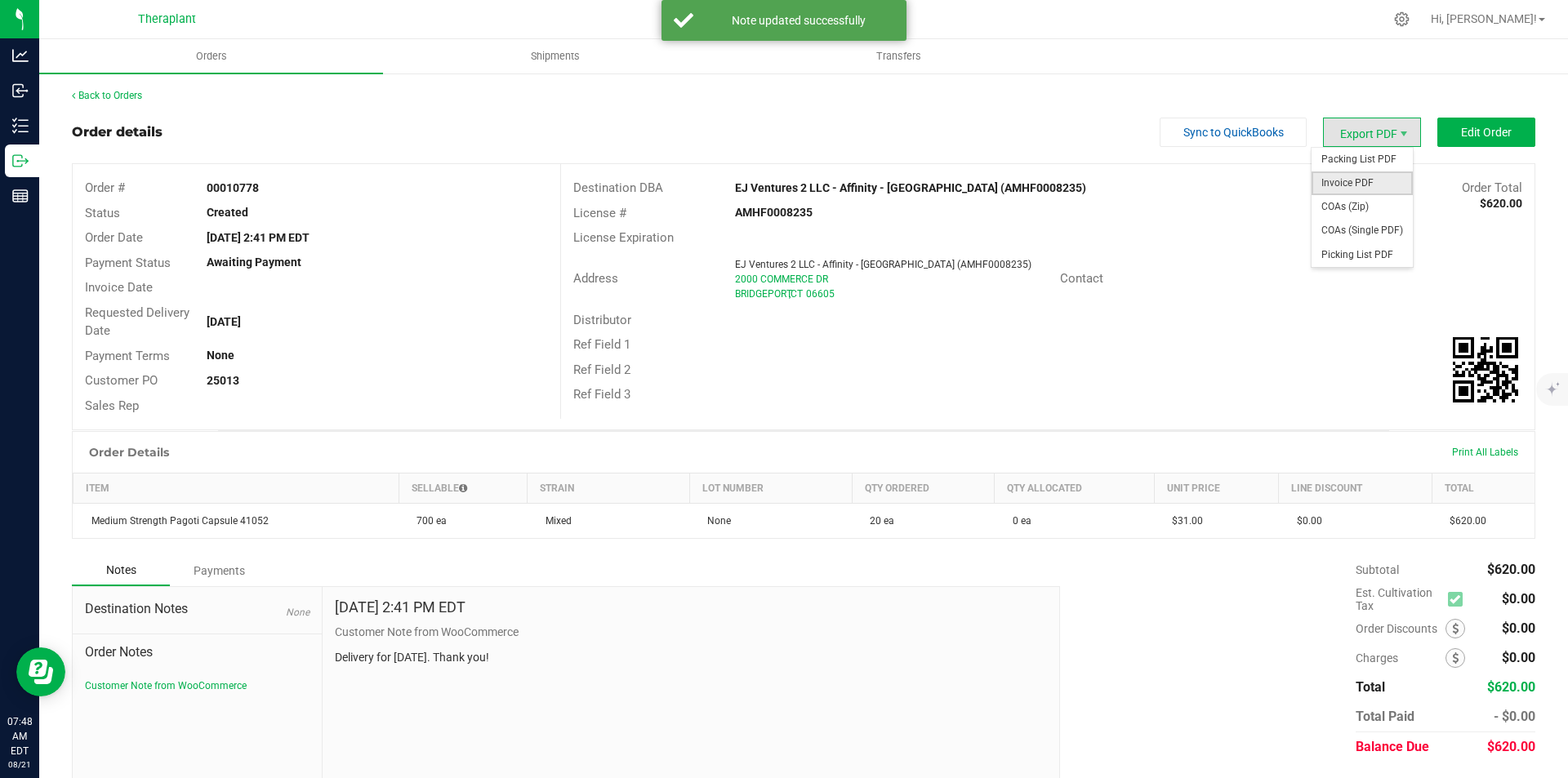
click at [1366, 178] on span "Invoice PDF" at bounding box center [1362, 183] width 101 height 24
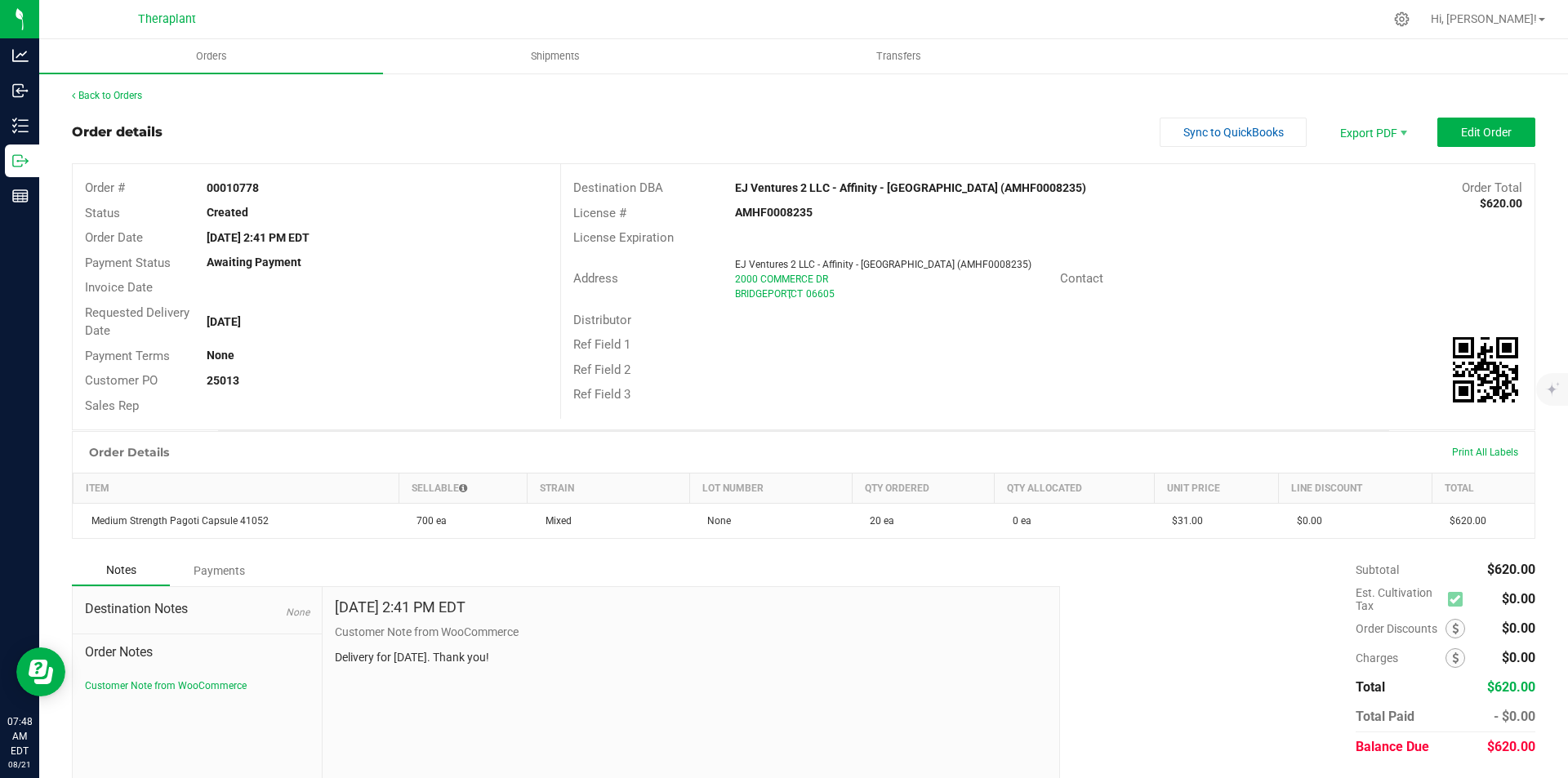
click at [84, 105] on div "Back to Orders Order details Sync to QuickBooks Export PDF Edit Order Order # 0…" at bounding box center [804, 447] width 1464 height 719
click at [88, 103] on div "Back to Orders Order details Sync to QuickBooks Export PDF Edit Order Order # 0…" at bounding box center [804, 447] width 1464 height 719
click at [90, 98] on link "Back to Orders" at bounding box center [106, 96] width 70 height 11
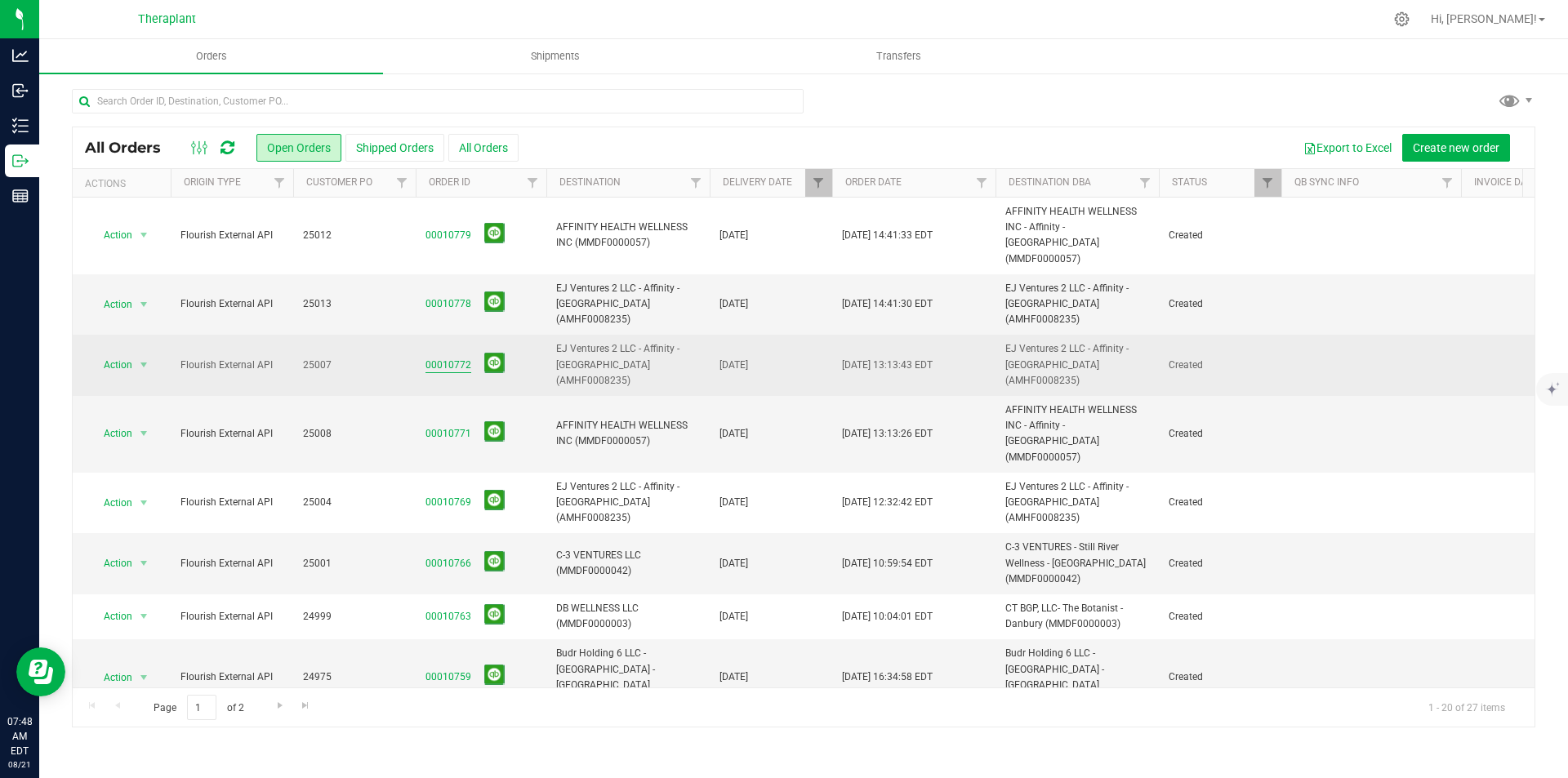
click at [460, 358] on link "00010772" at bounding box center [449, 366] width 46 height 15
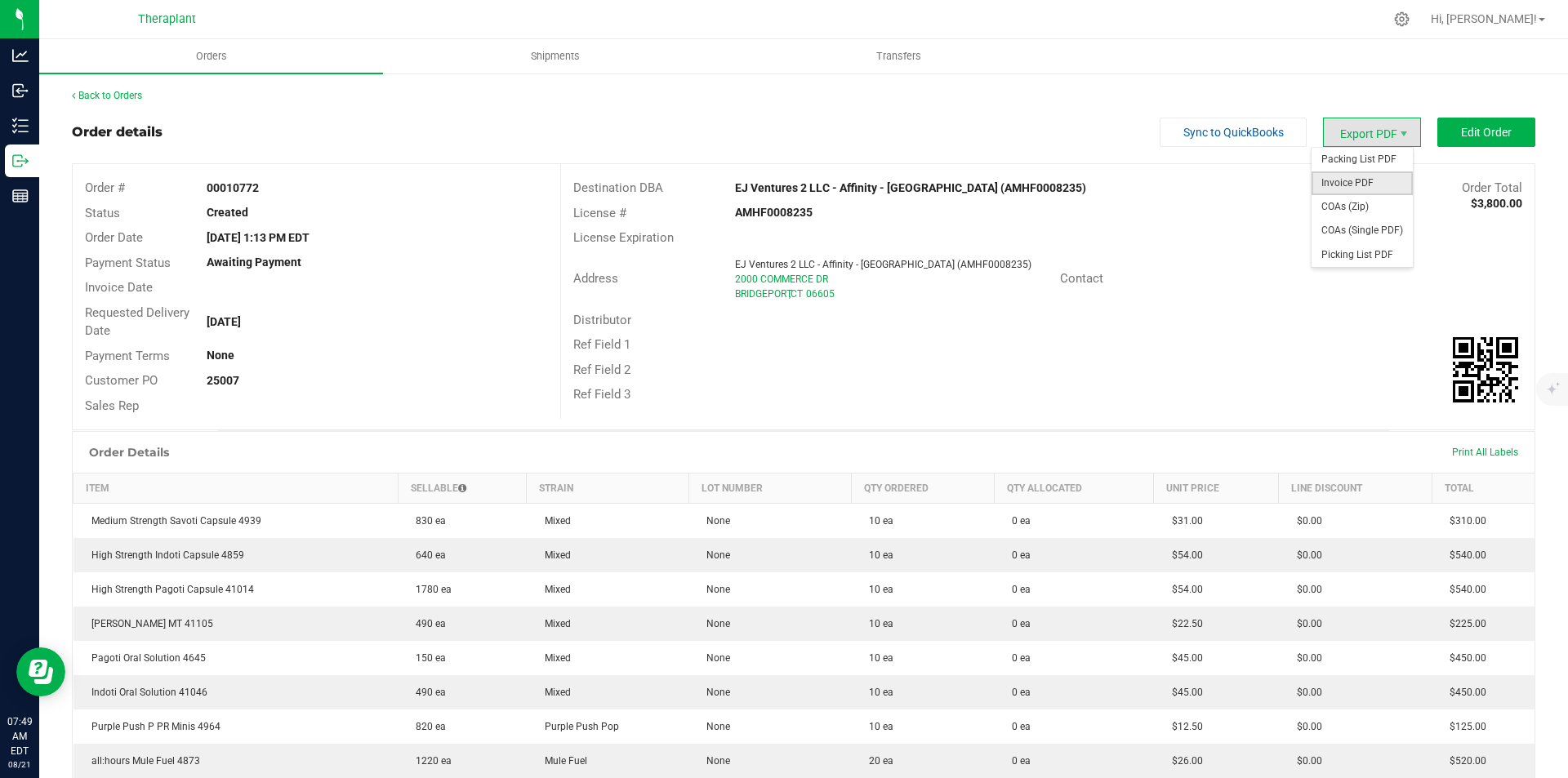
click at [1363, 177] on span "Invoice PDF" at bounding box center [1362, 183] width 101 height 24
click at [103, 96] on link "Back to Orders" at bounding box center [106, 96] width 70 height 11
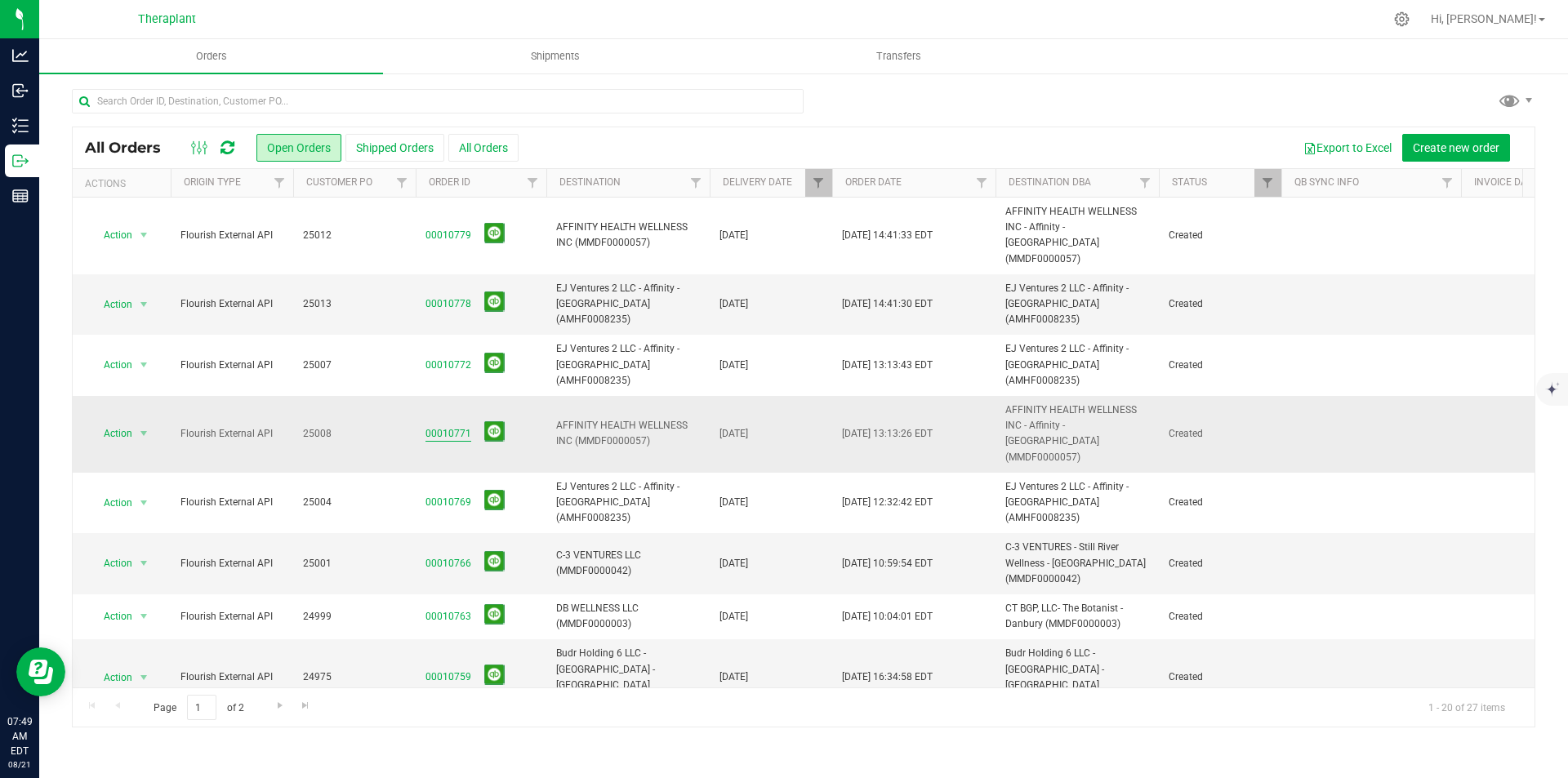
click at [446, 427] on link "00010771" at bounding box center [449, 434] width 46 height 15
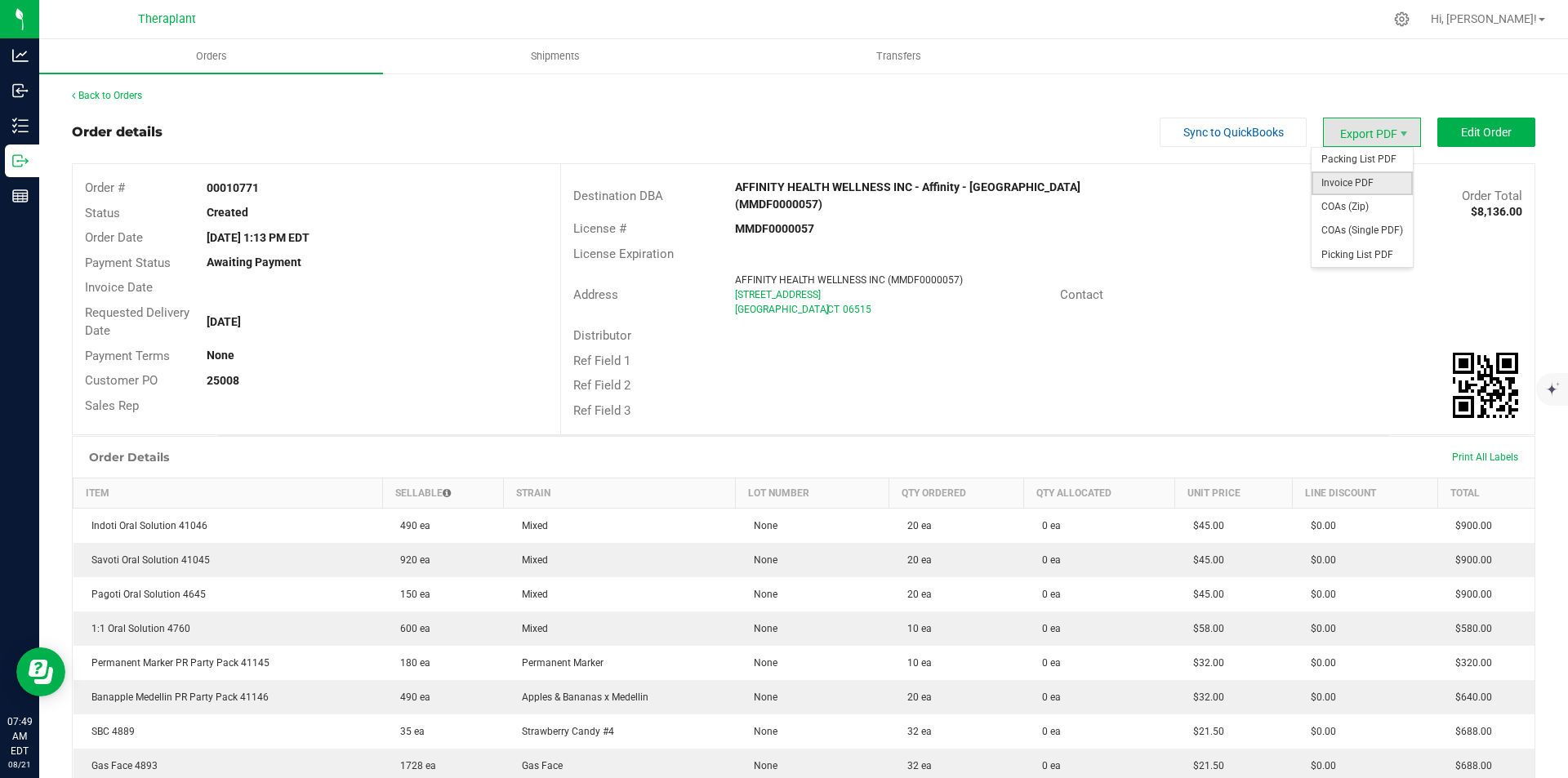
click at [1368, 181] on span "Invoice PDF" at bounding box center [1362, 183] width 101 height 24
click at [113, 97] on link "Back to Orders" at bounding box center [106, 96] width 70 height 11
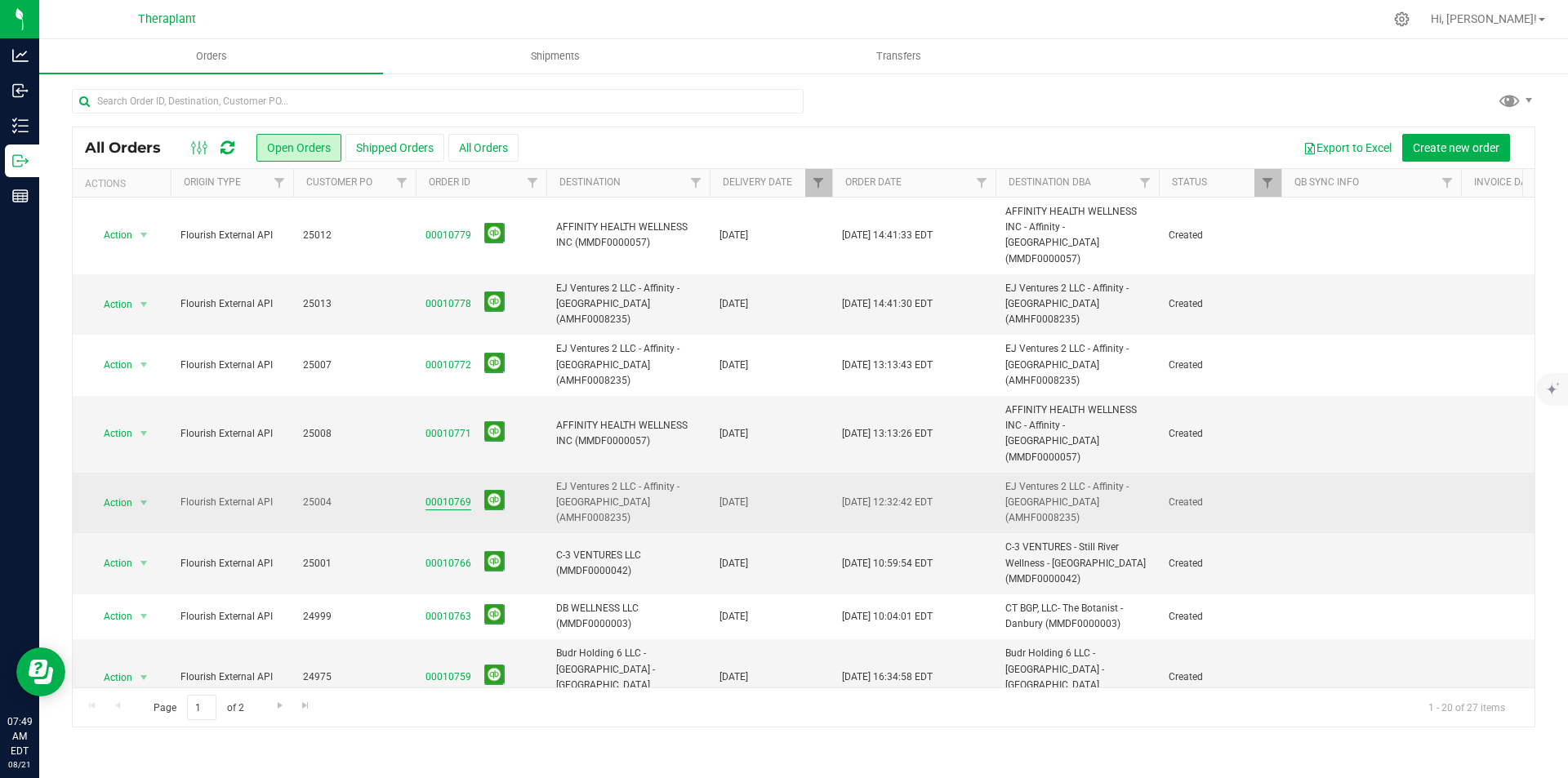
click at [453, 495] on link "00010769" at bounding box center [449, 502] width 46 height 15
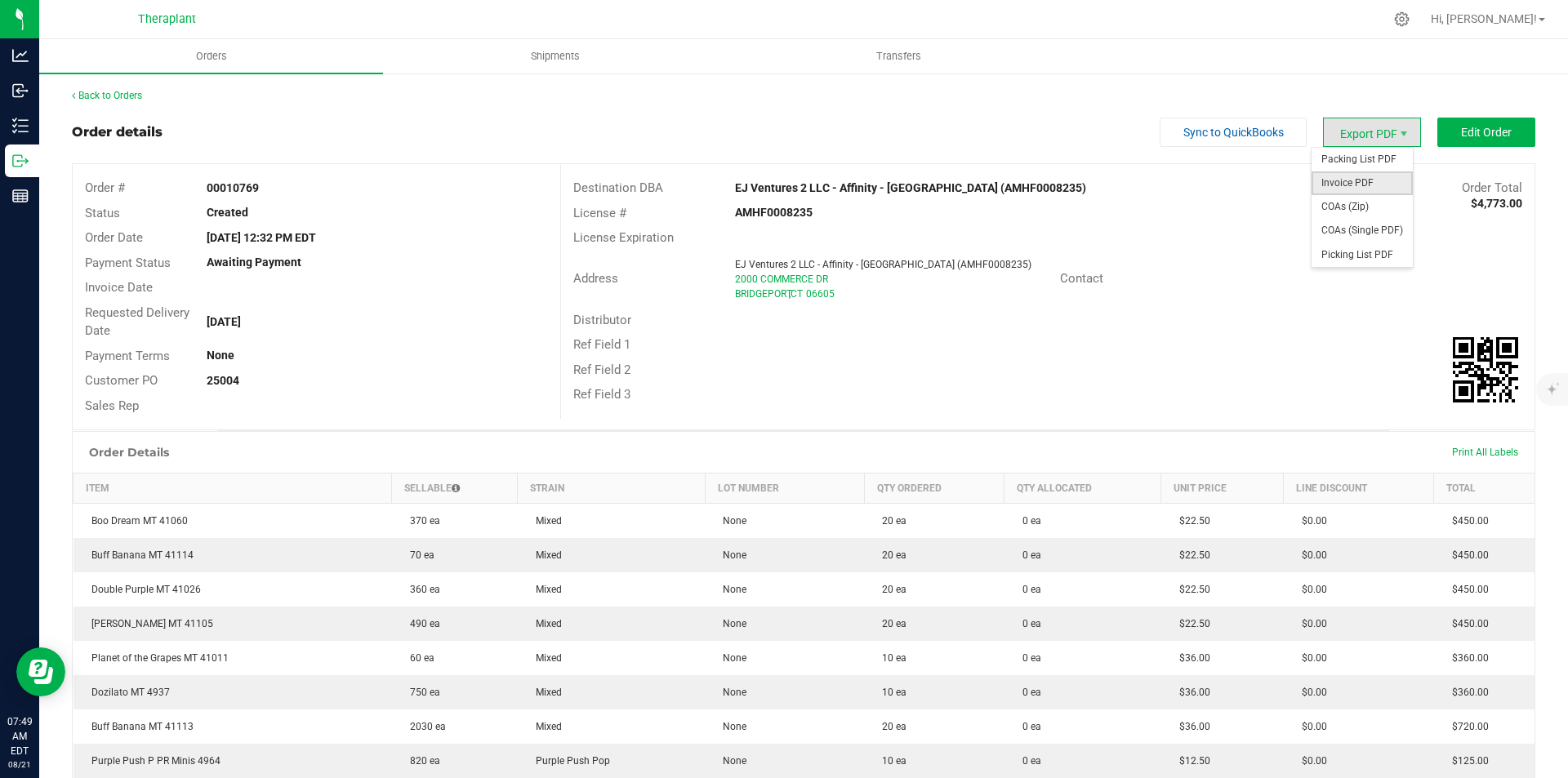
click at [1349, 176] on span "Invoice PDF" at bounding box center [1362, 183] width 101 height 24
click at [131, 95] on link "Back to Orders" at bounding box center [106, 96] width 70 height 11
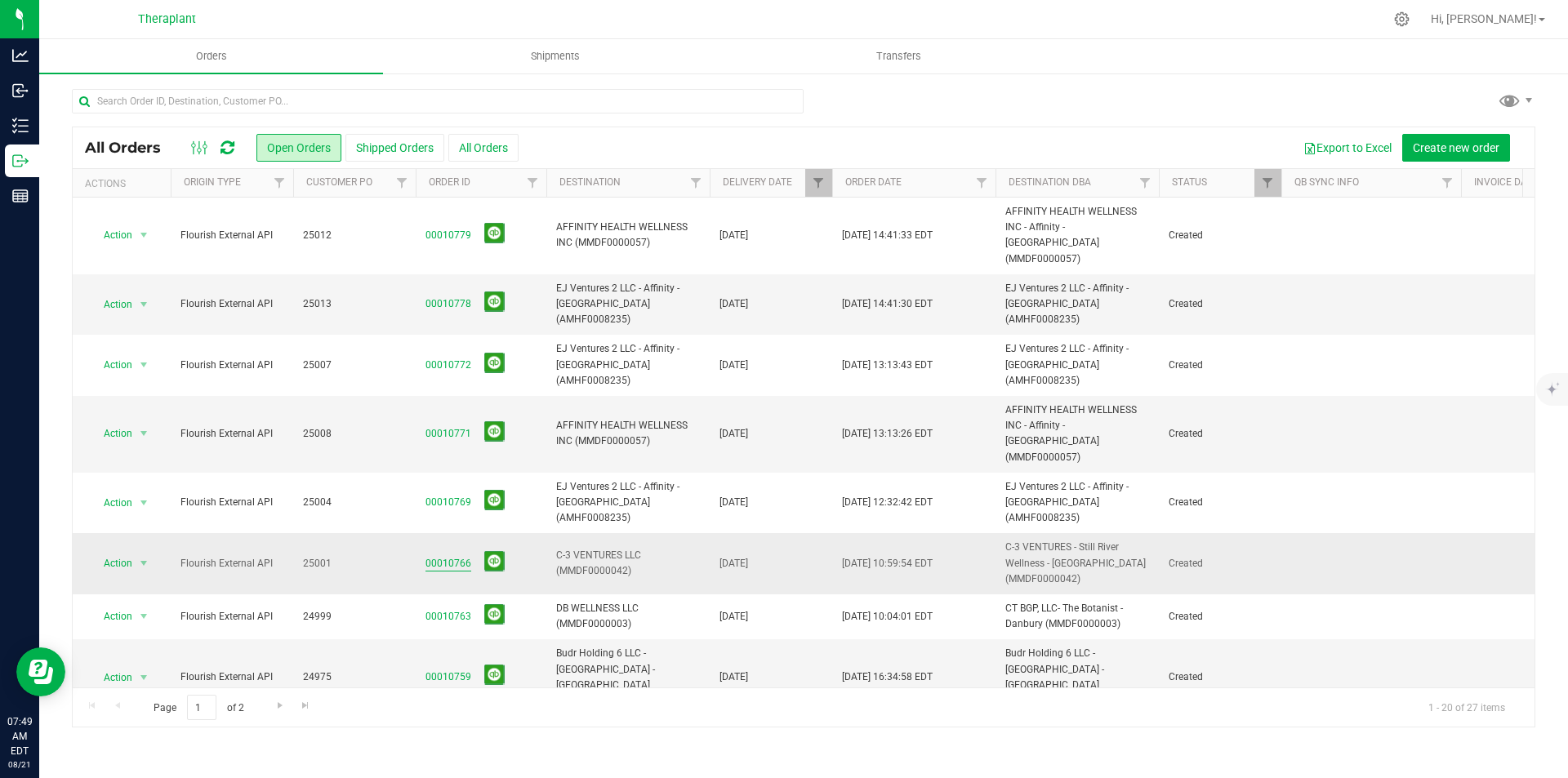
click at [458, 556] on link "00010766" at bounding box center [449, 564] width 46 height 15
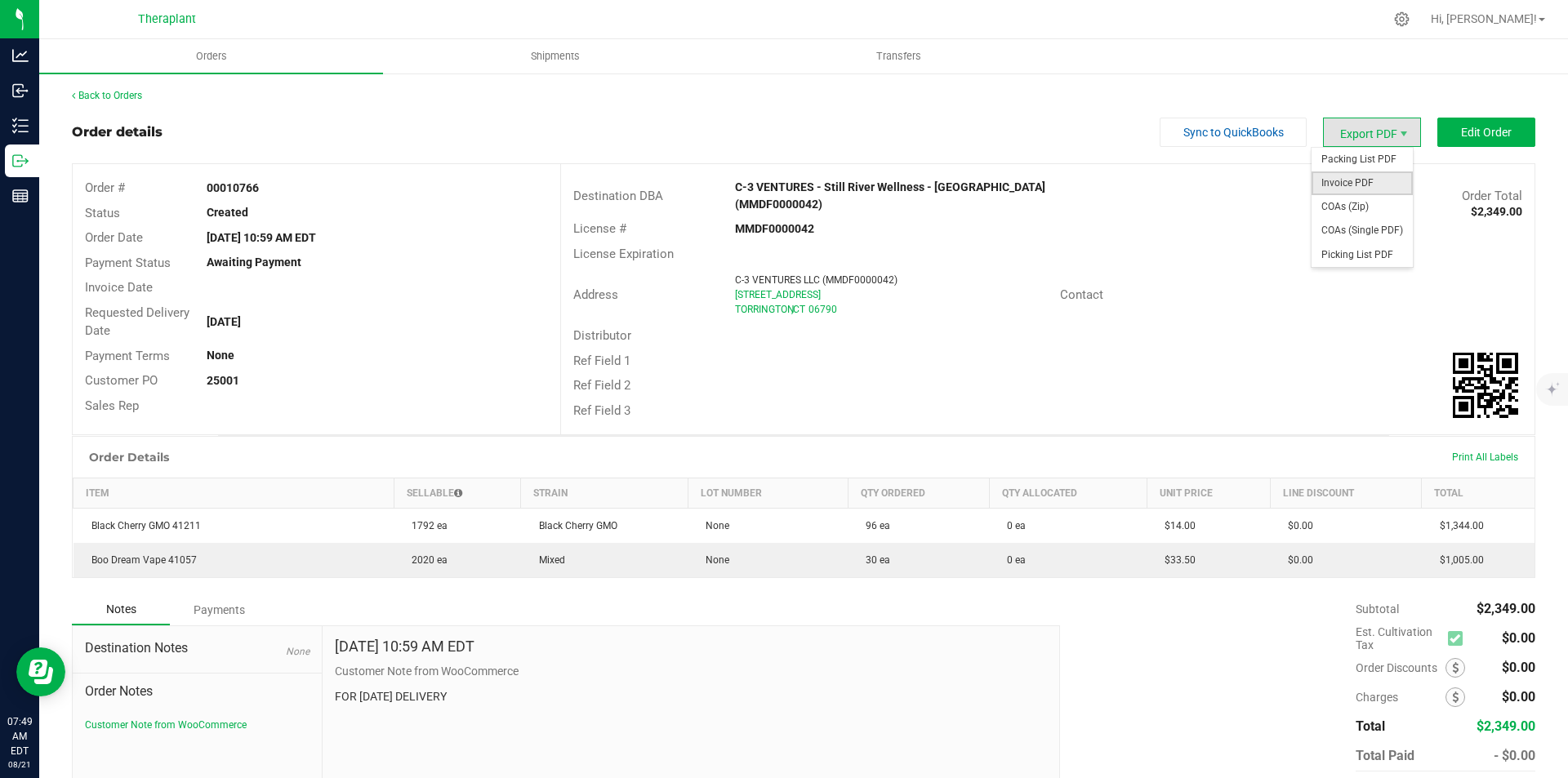
click at [1370, 178] on span "Invoice PDF" at bounding box center [1362, 183] width 101 height 24
click at [126, 97] on link "Back to Orders" at bounding box center [106, 96] width 70 height 11
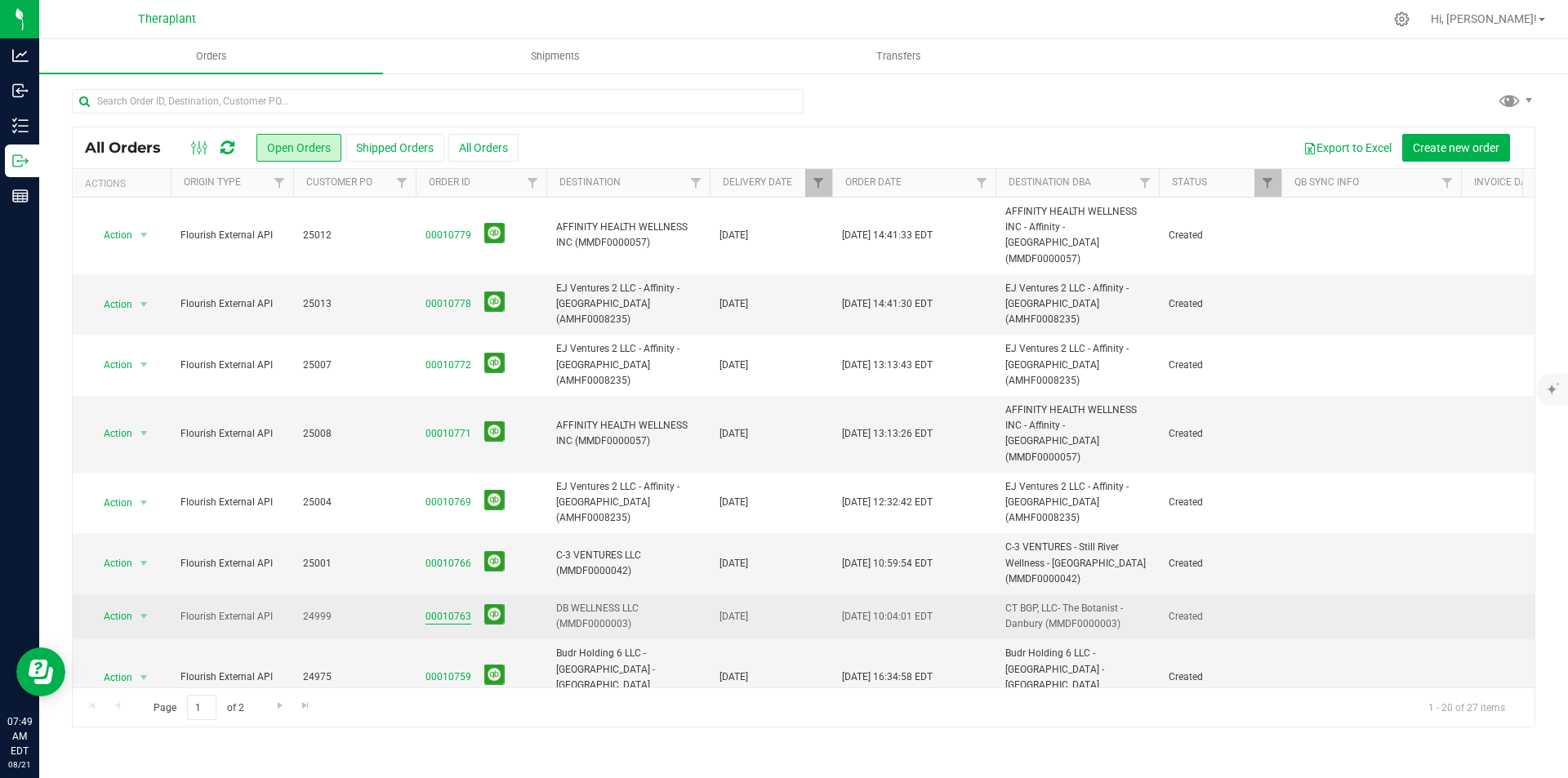
click at [450, 610] on link "00010763" at bounding box center [449, 617] width 46 height 15
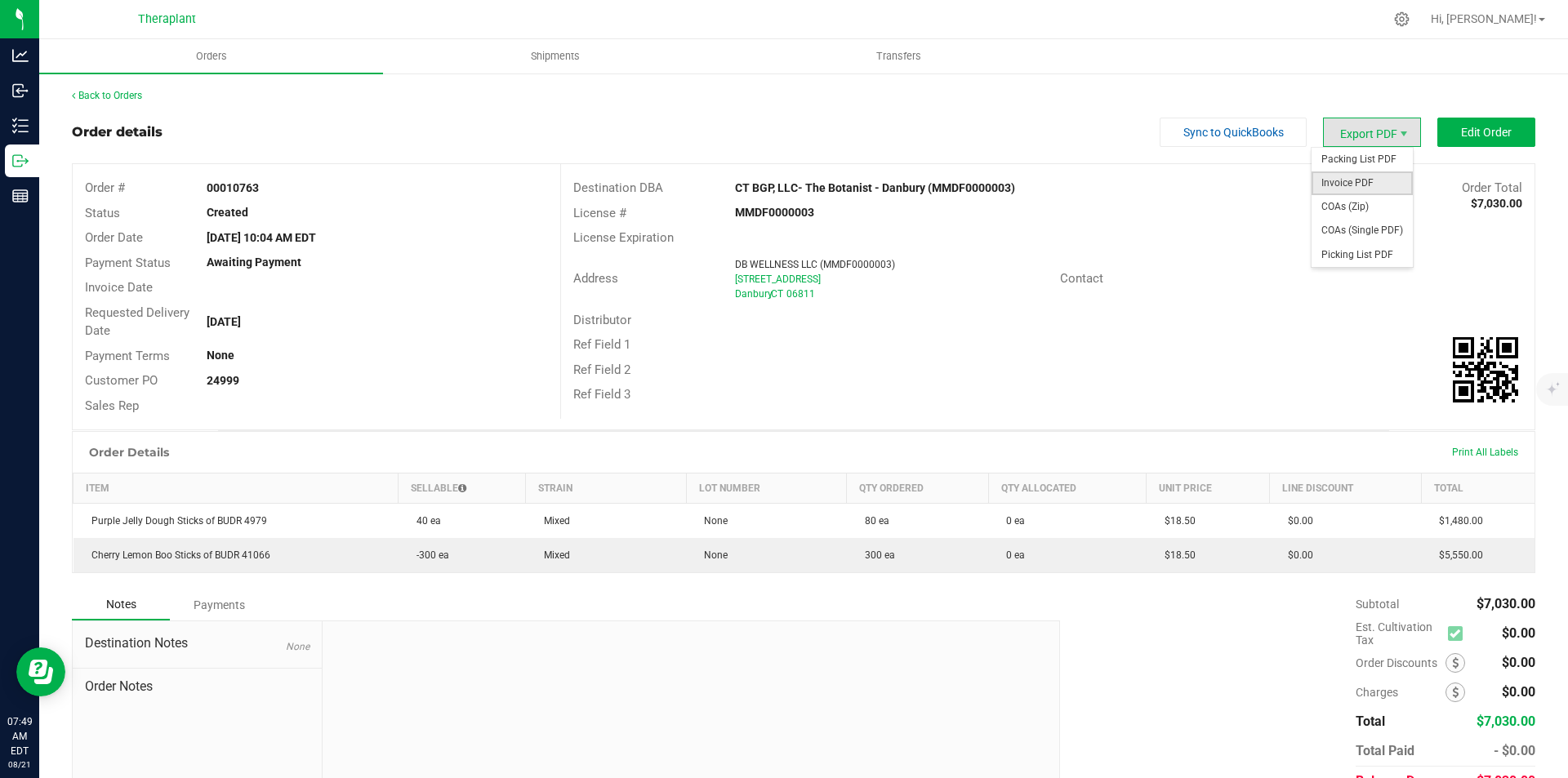
click at [1364, 176] on span "Invoice PDF" at bounding box center [1362, 183] width 101 height 24
click at [103, 92] on link "Back to Orders" at bounding box center [106, 96] width 70 height 11
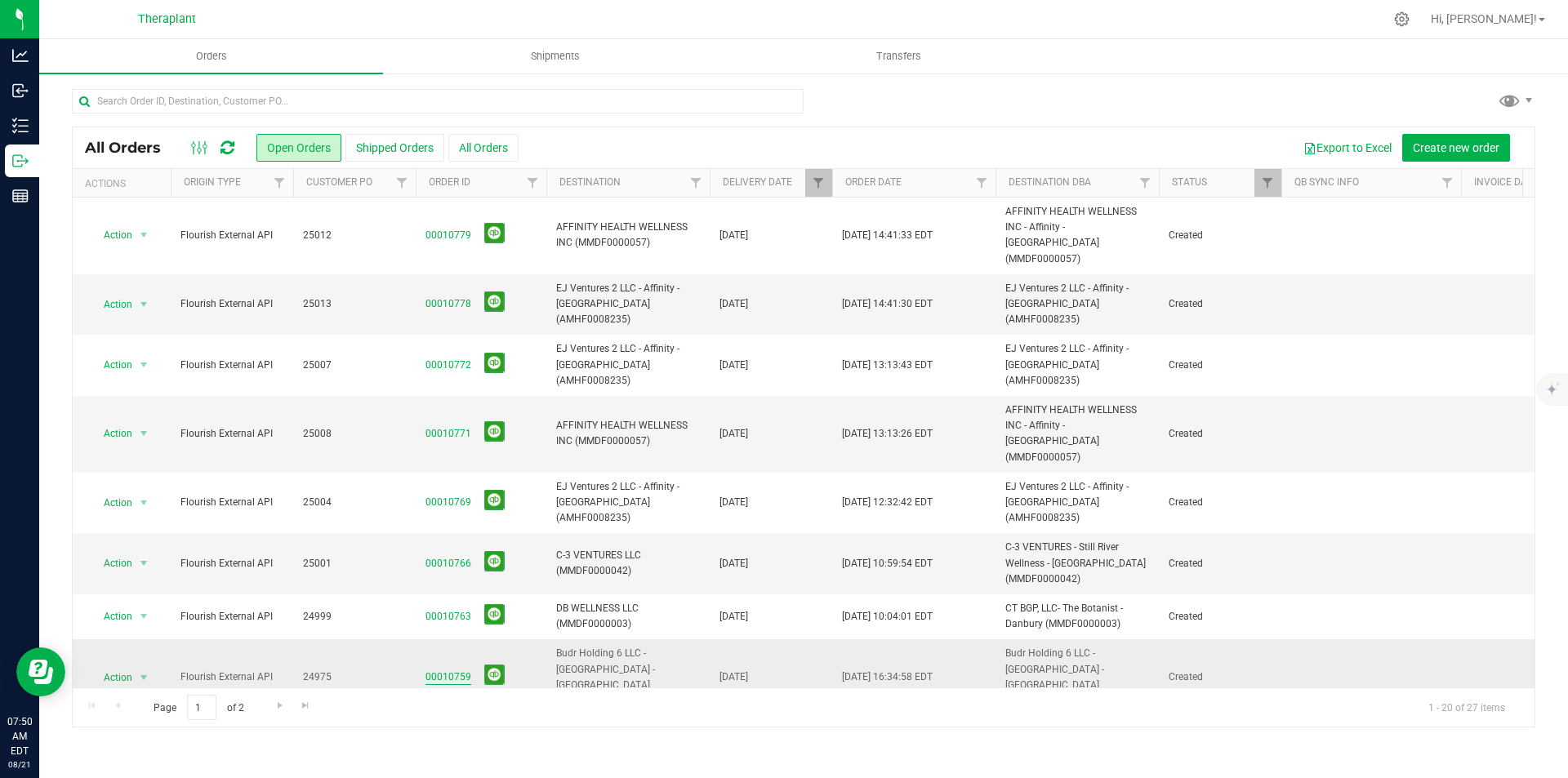
click at [454, 670] on link "00010759" at bounding box center [449, 678] width 46 height 15
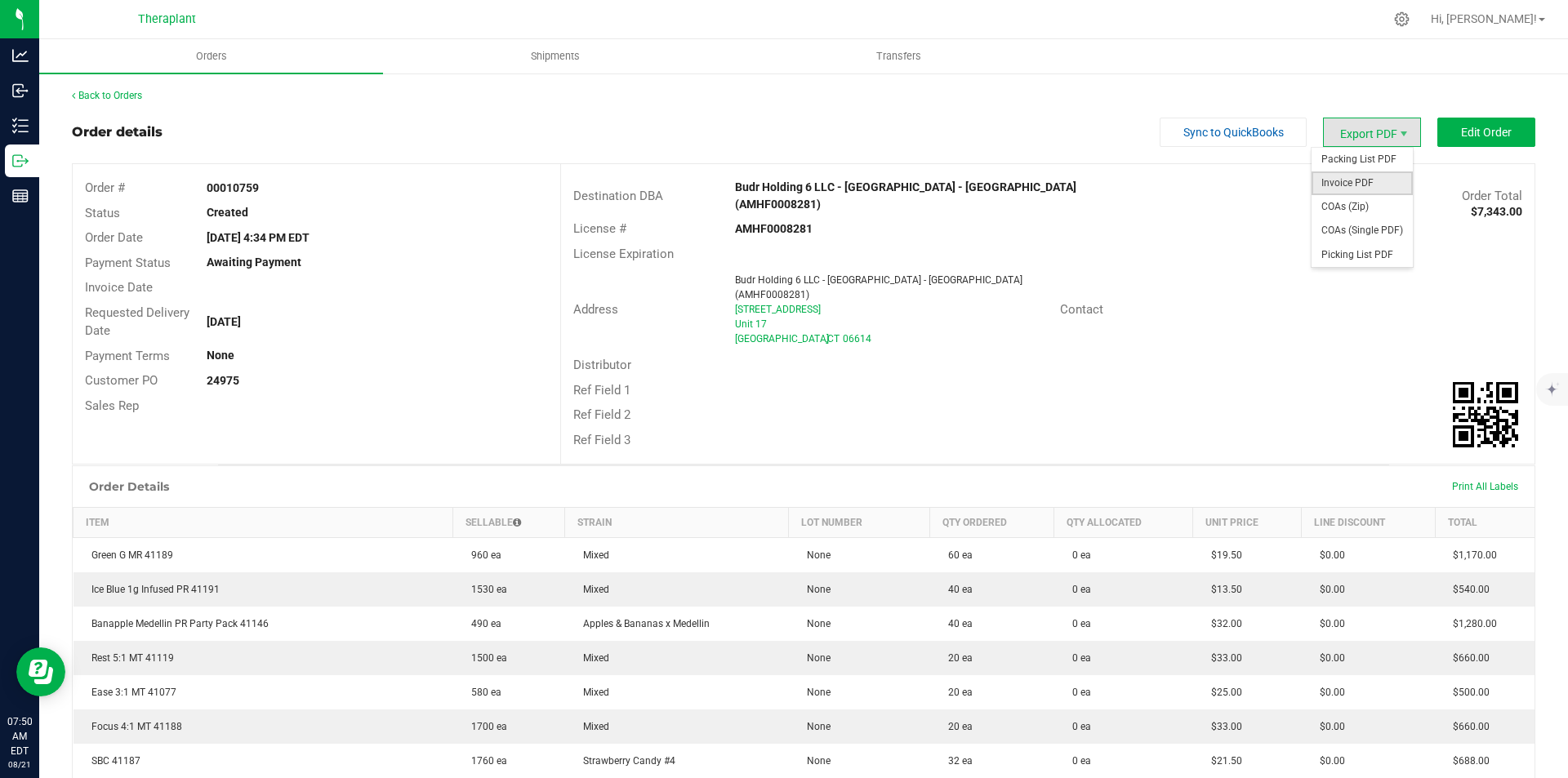
click at [1363, 187] on span "Invoice PDF" at bounding box center [1362, 183] width 101 height 24
click at [99, 97] on link "Back to Orders" at bounding box center [106, 96] width 70 height 11
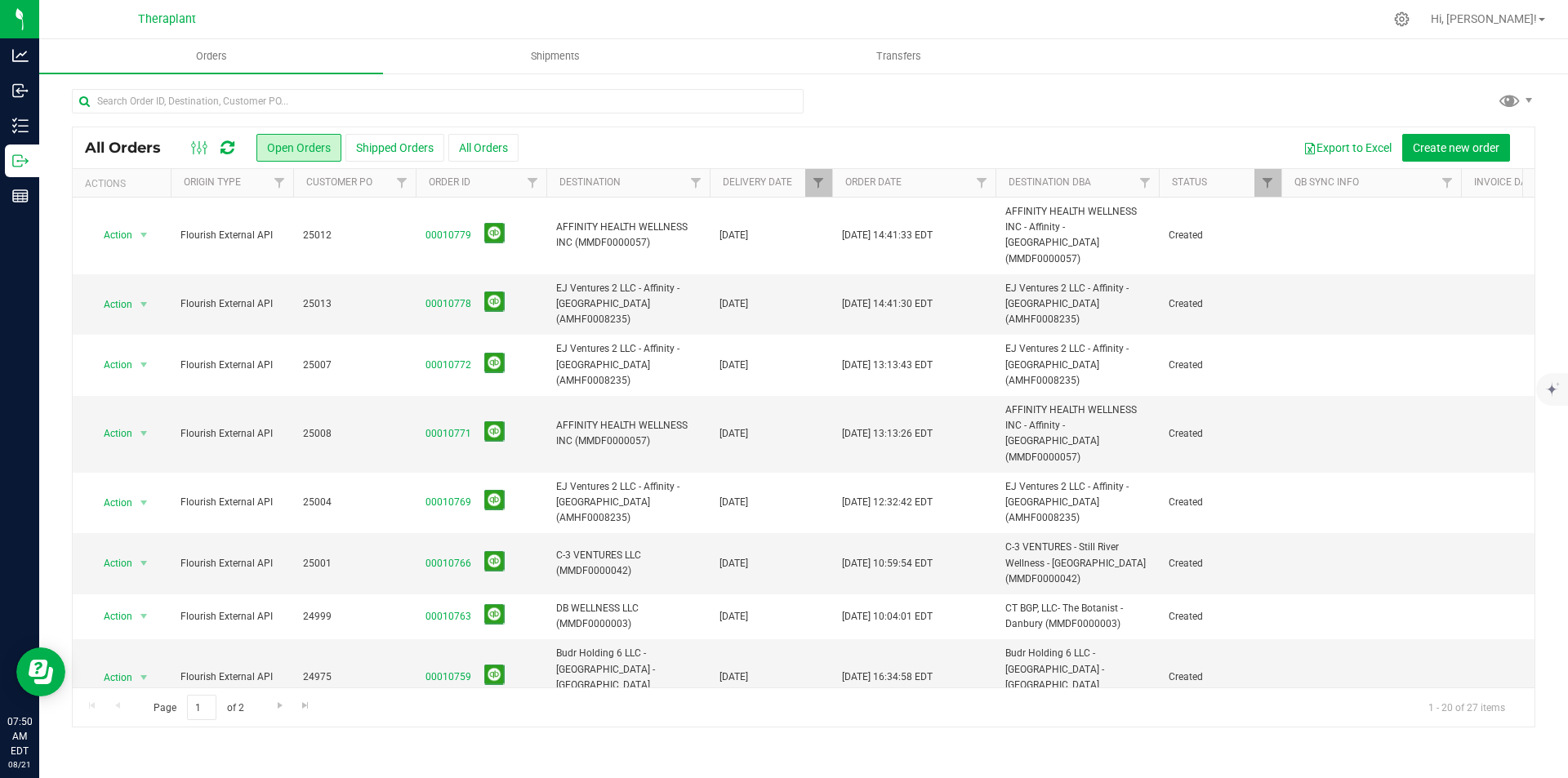
click at [435, 739] on link "00010754" at bounding box center [449, 746] width 46 height 15
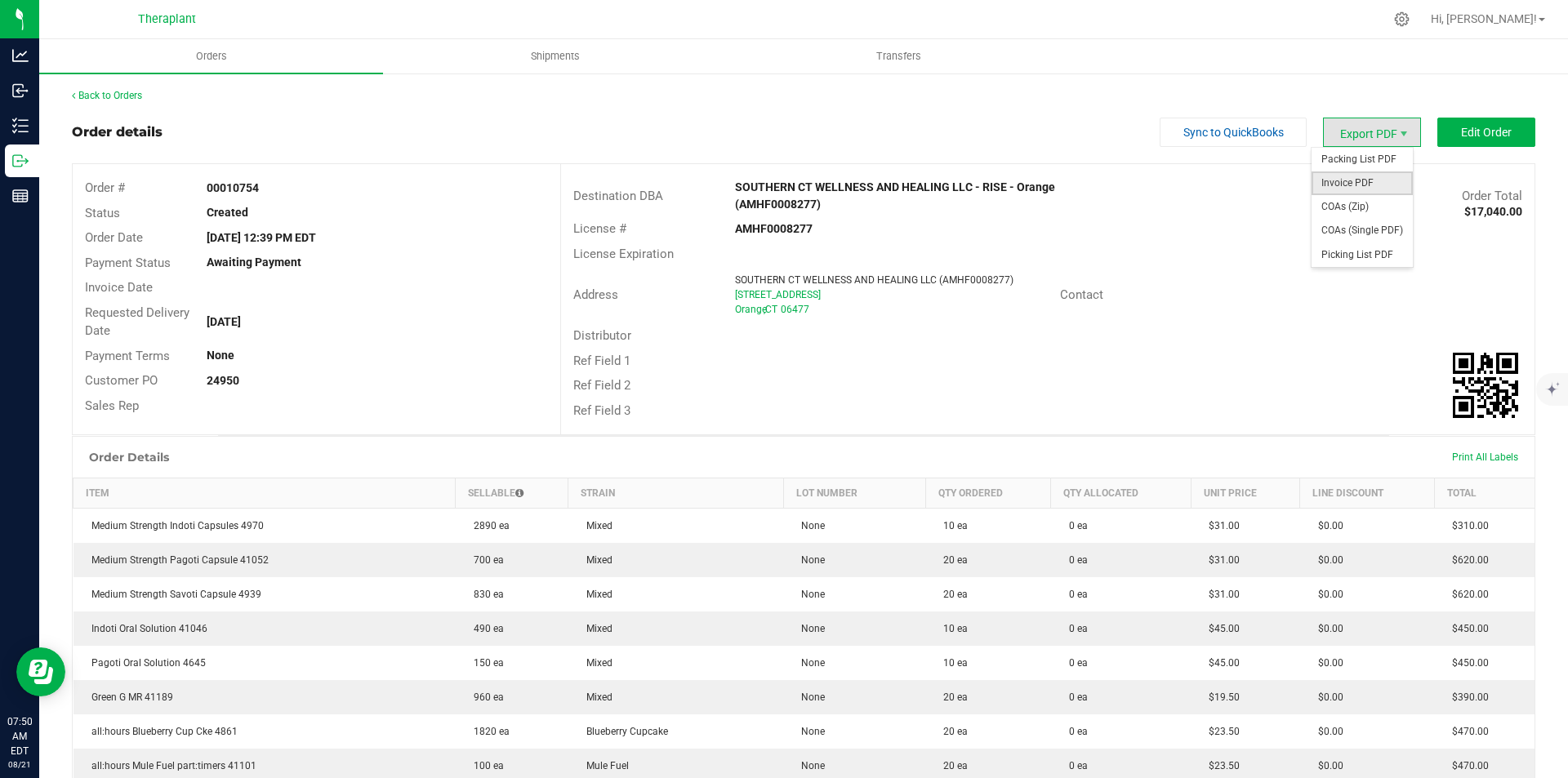
click at [1351, 177] on span "Invoice PDF" at bounding box center [1362, 183] width 101 height 24
click at [130, 99] on link "Back to Orders" at bounding box center [106, 96] width 70 height 11
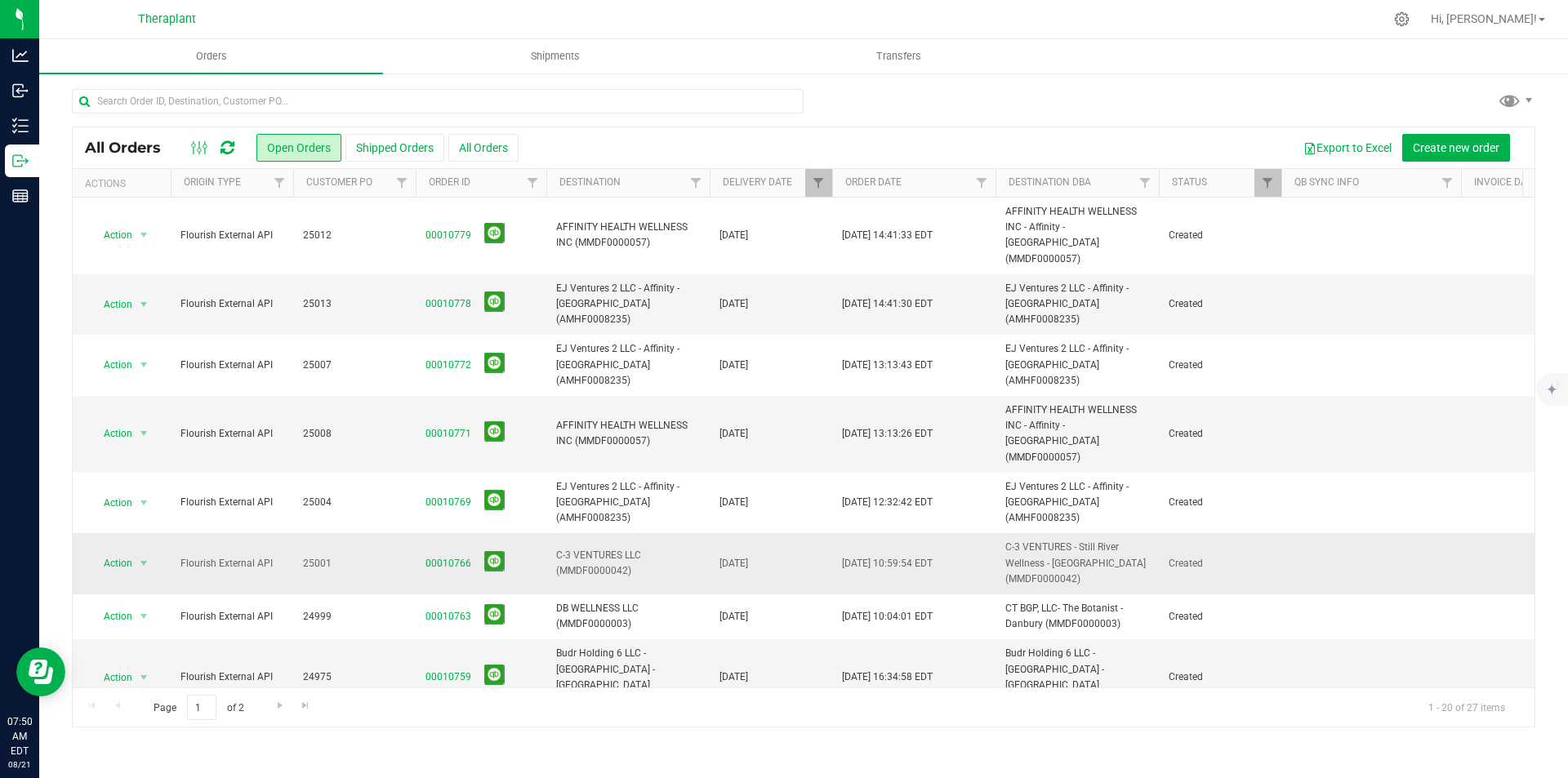
scroll to position [326, 0]
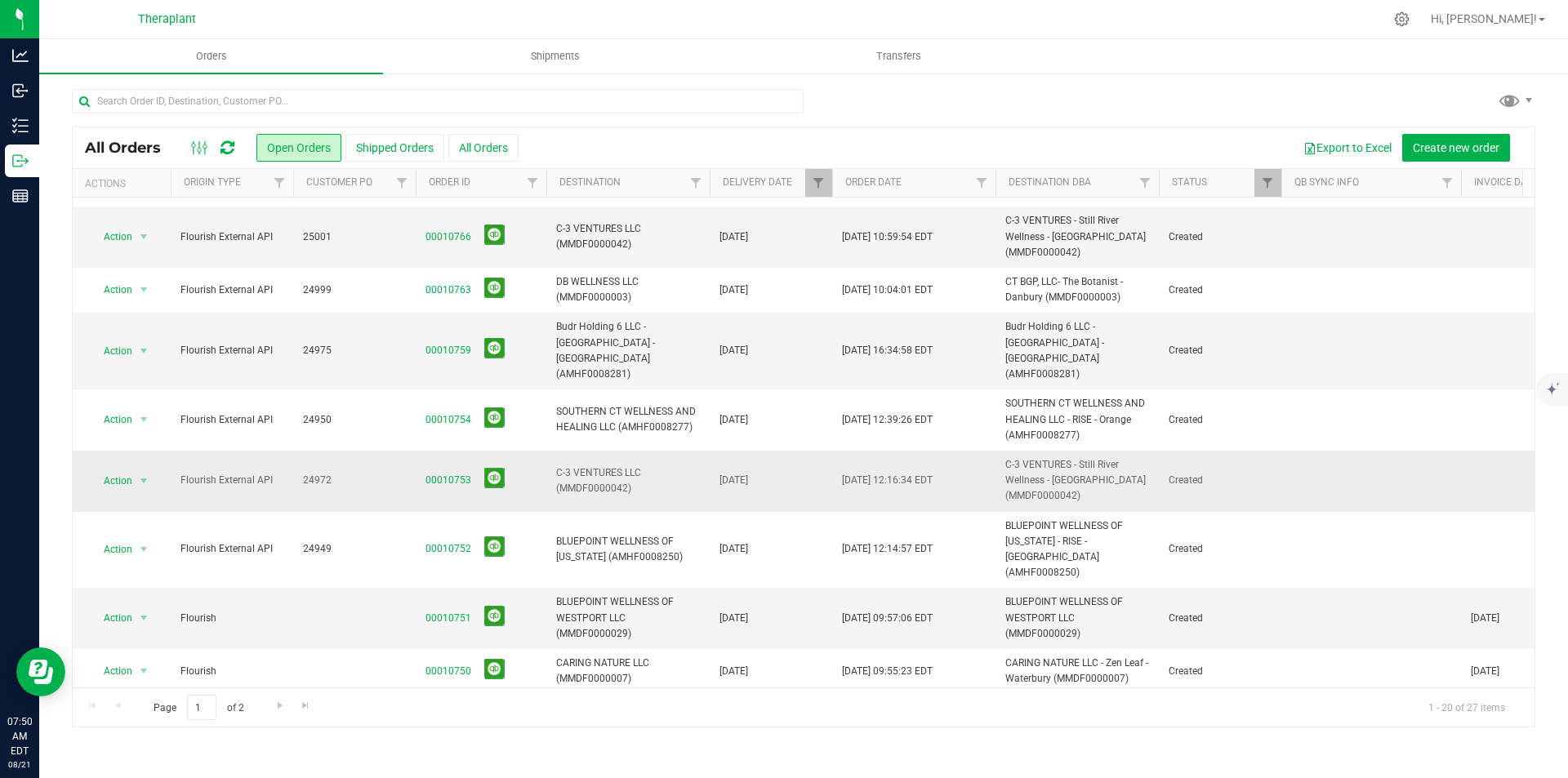
click at [462, 468] on span "00010753" at bounding box center [481, 480] width 111 height 25
click at [453, 473] on link "00010753" at bounding box center [449, 480] width 46 height 15
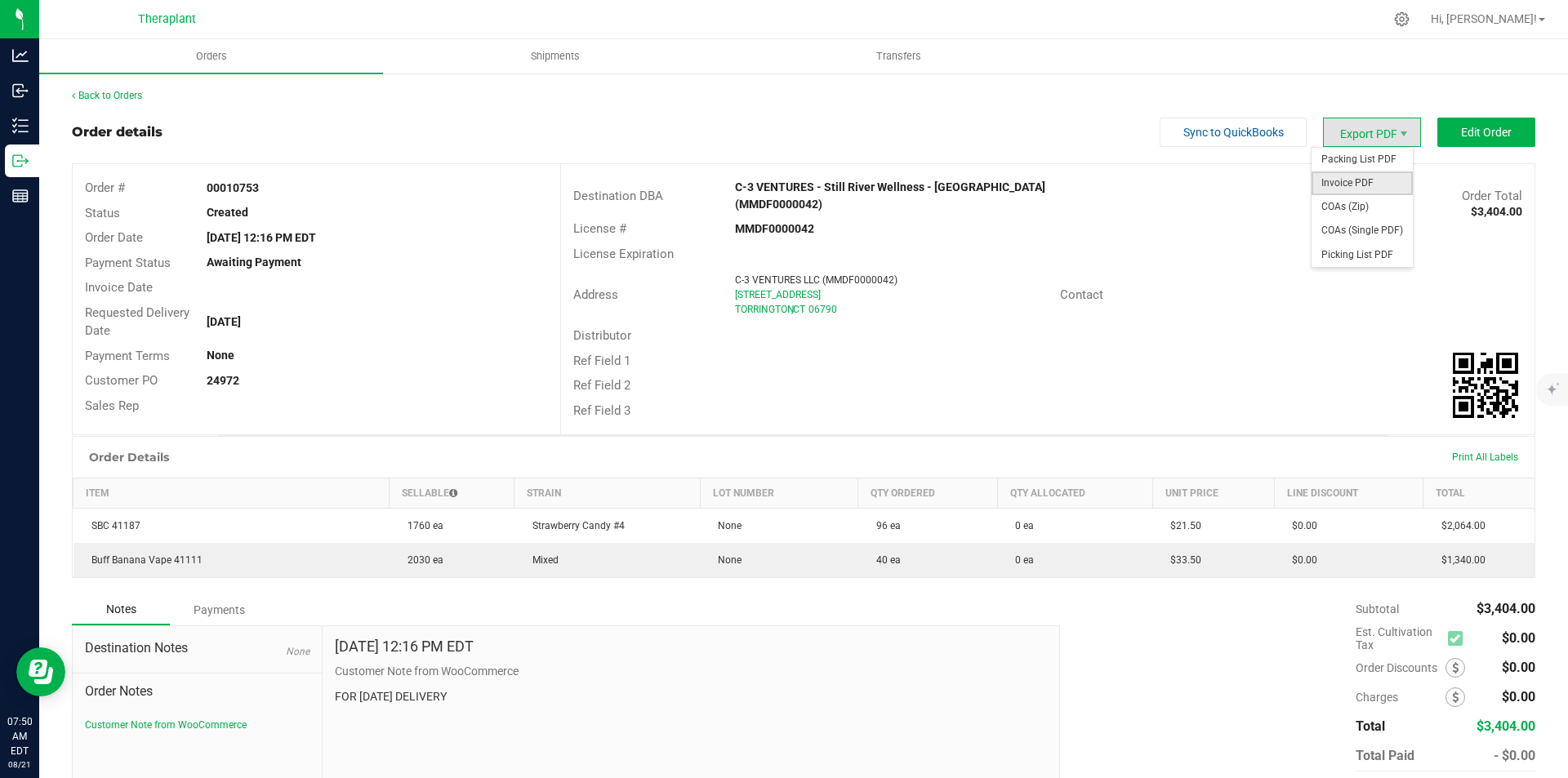
click at [1345, 175] on span "Invoice PDF" at bounding box center [1362, 183] width 101 height 24
click at [133, 92] on link "Back to Orders" at bounding box center [106, 96] width 70 height 11
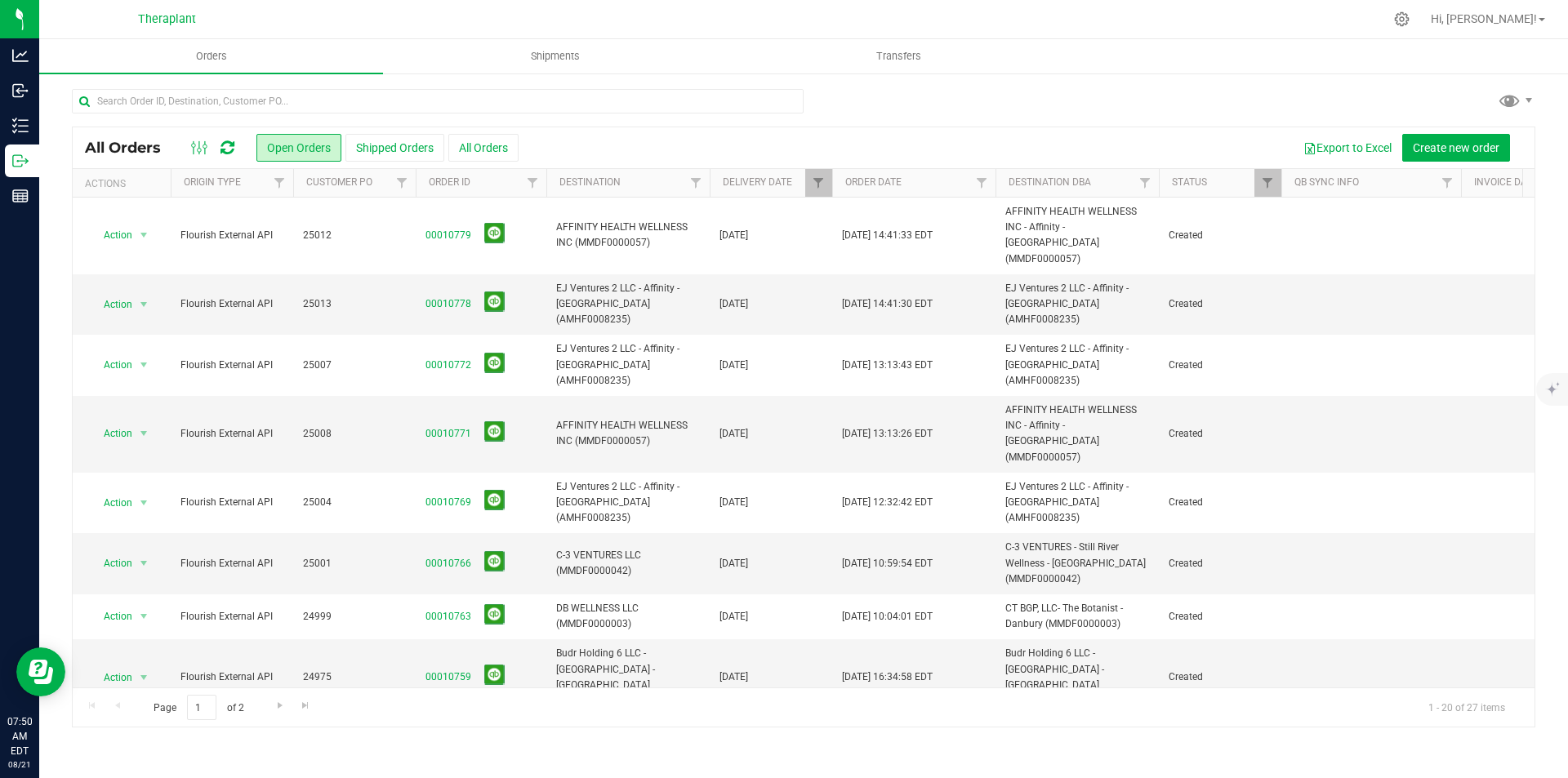
scroll to position [409, 0]
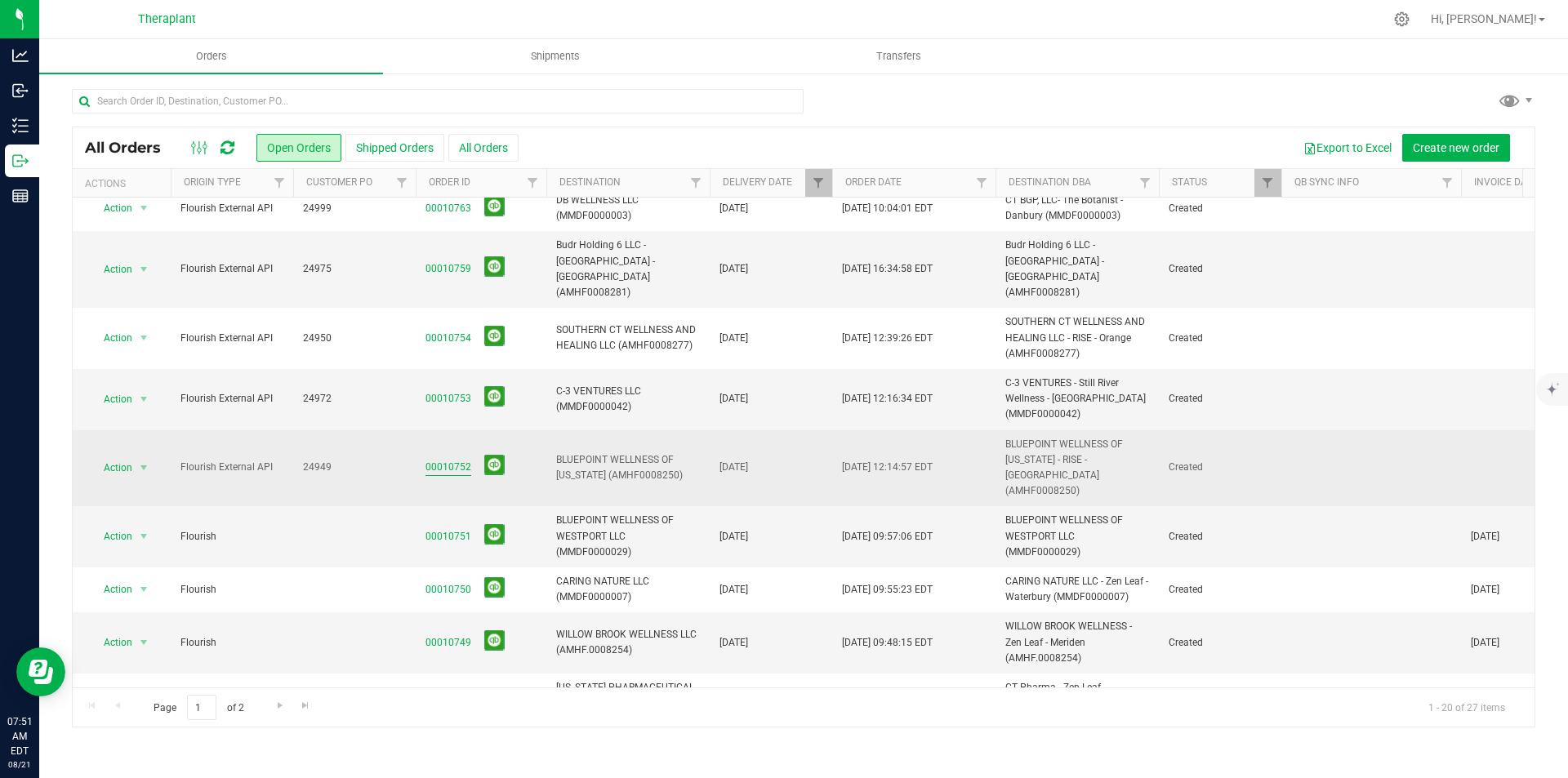
click at [454, 460] on link "00010752" at bounding box center [449, 468] width 46 height 15
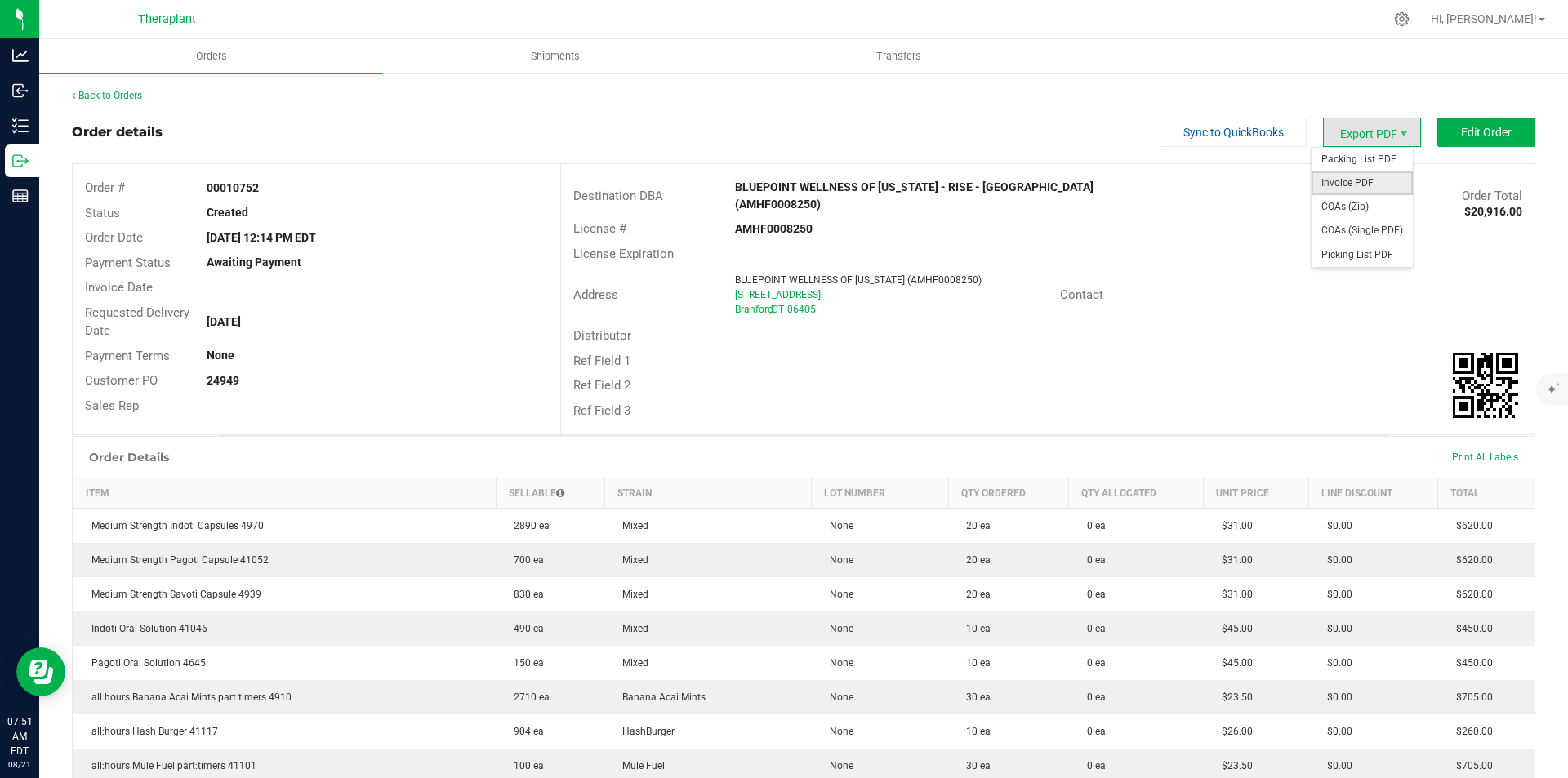
click at [1367, 186] on span "Invoice PDF" at bounding box center [1362, 183] width 101 height 24
click at [130, 99] on link "Back to Orders" at bounding box center [106, 96] width 70 height 11
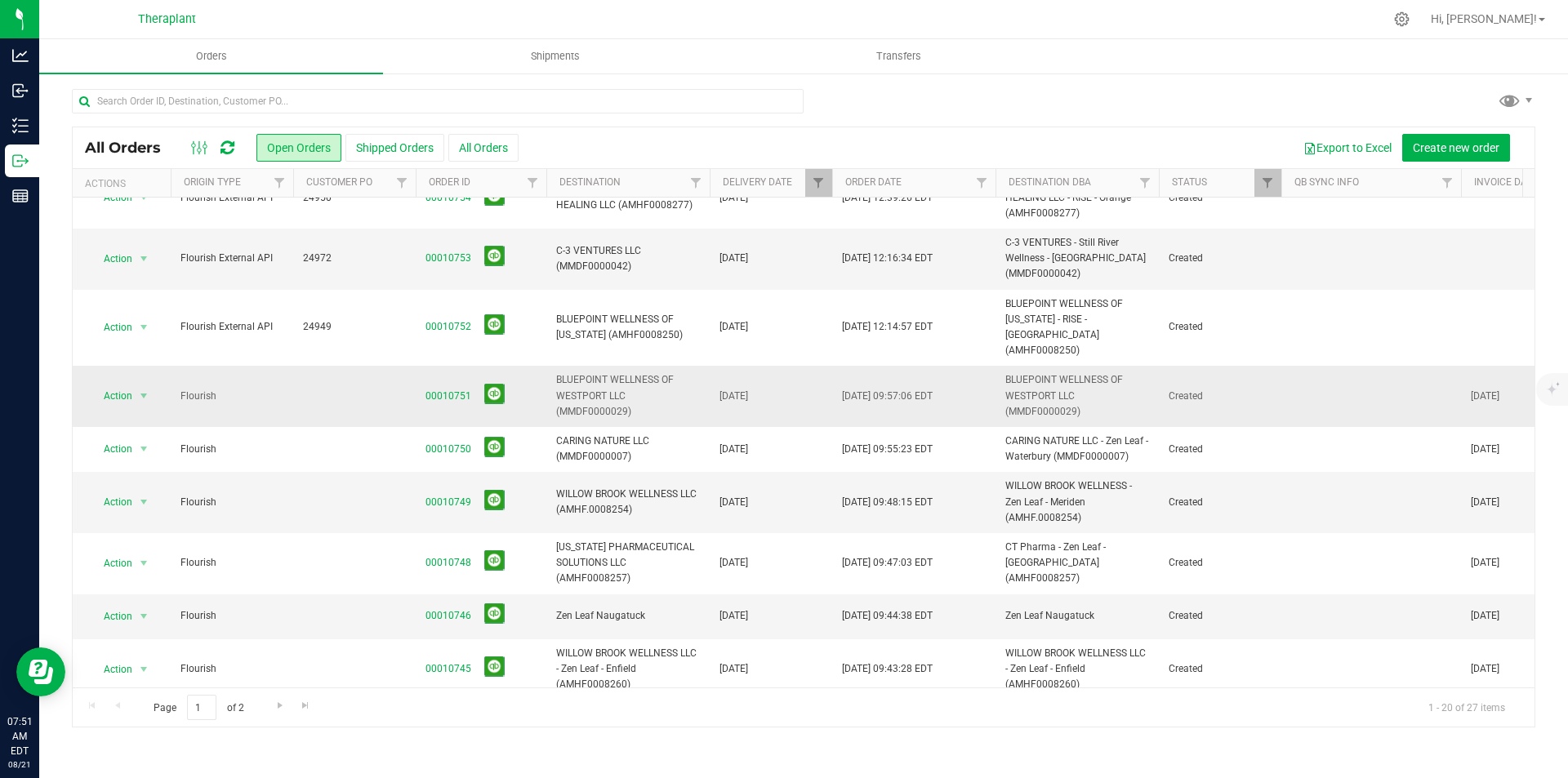
scroll to position [467, 0]
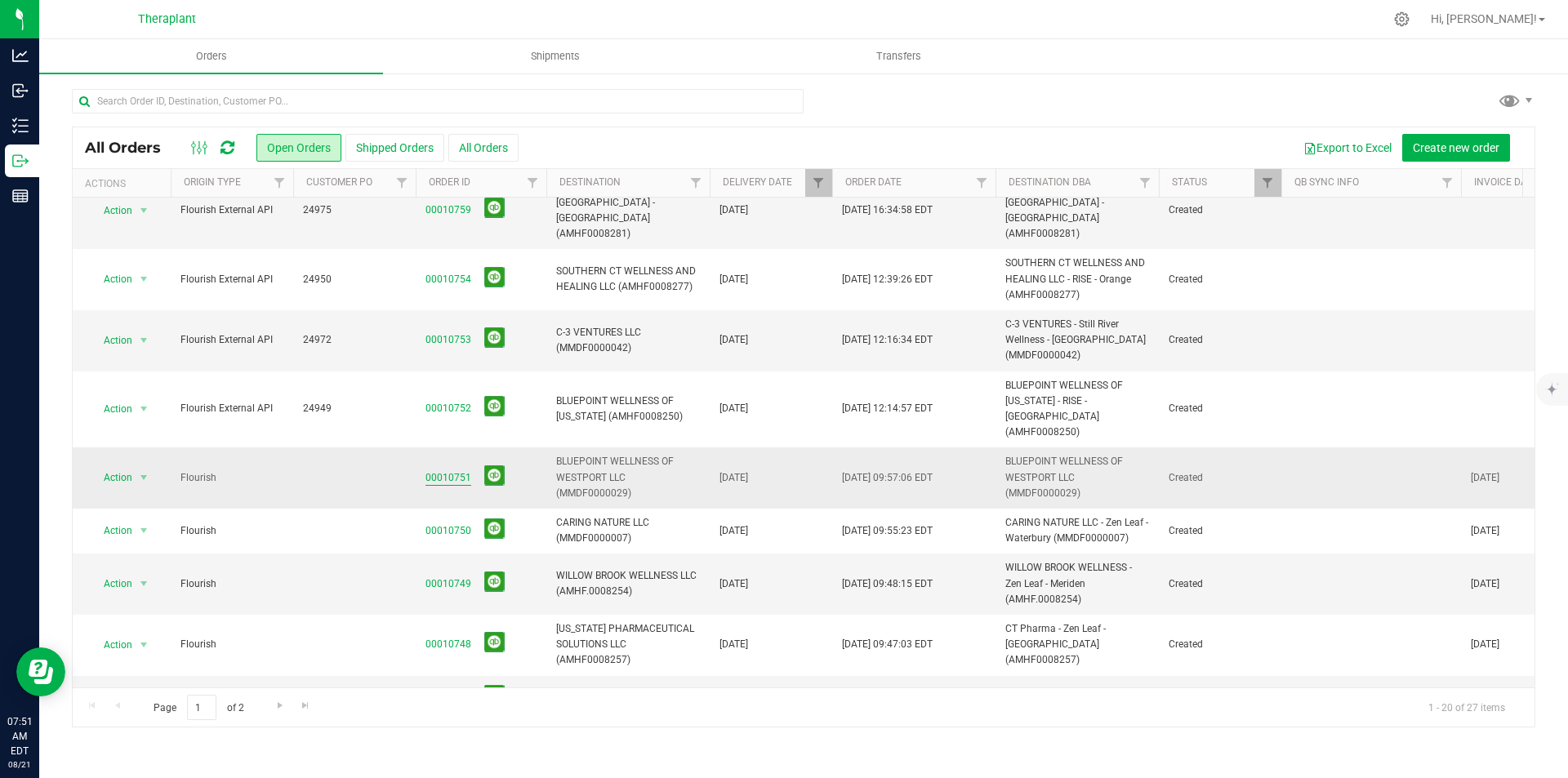
click at [452, 471] on link "00010751" at bounding box center [449, 478] width 46 height 15
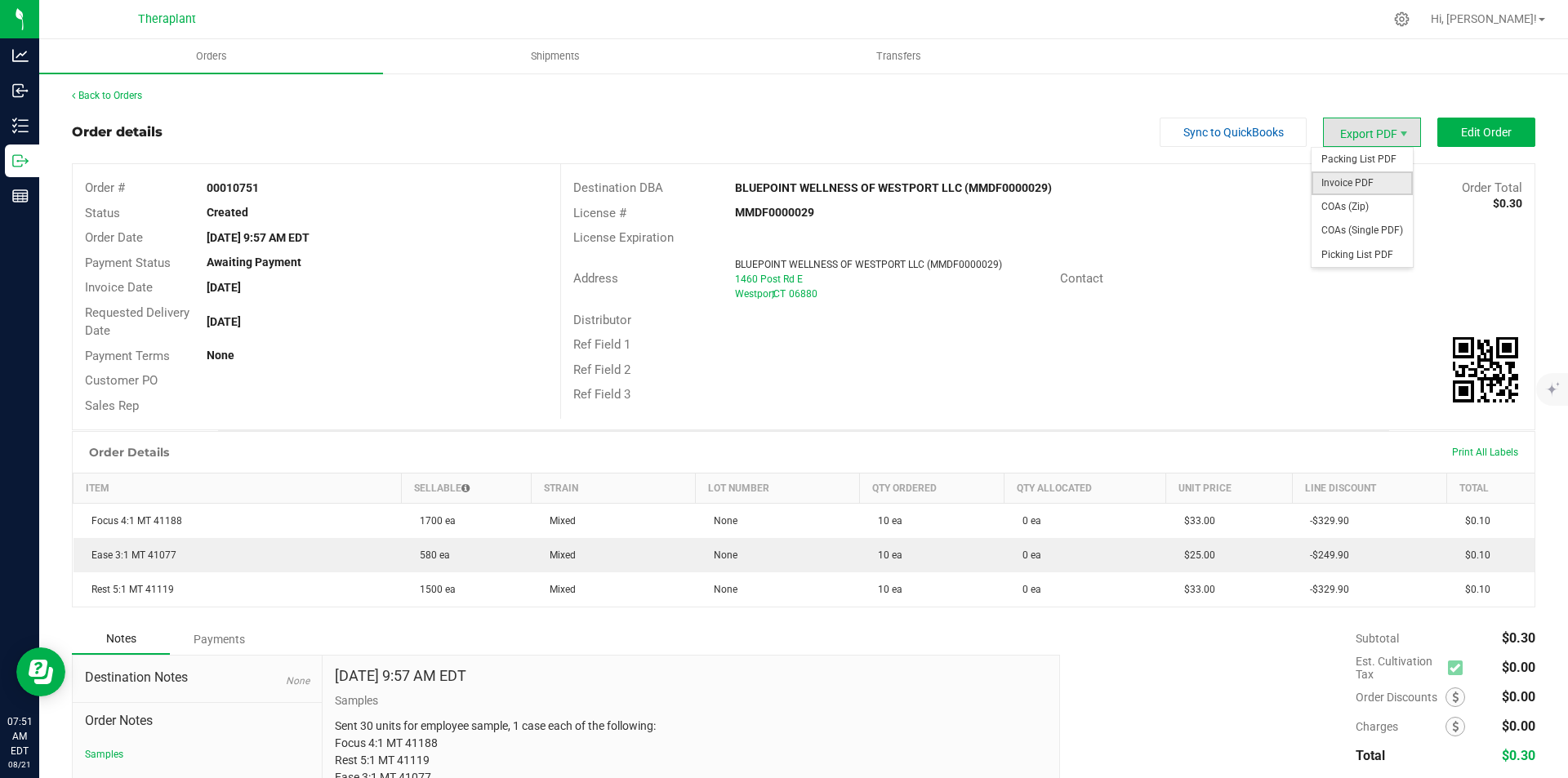
click at [1377, 181] on span "Invoice PDF" at bounding box center [1362, 183] width 101 height 24
click at [128, 99] on link "Back to Orders" at bounding box center [106, 96] width 70 height 11
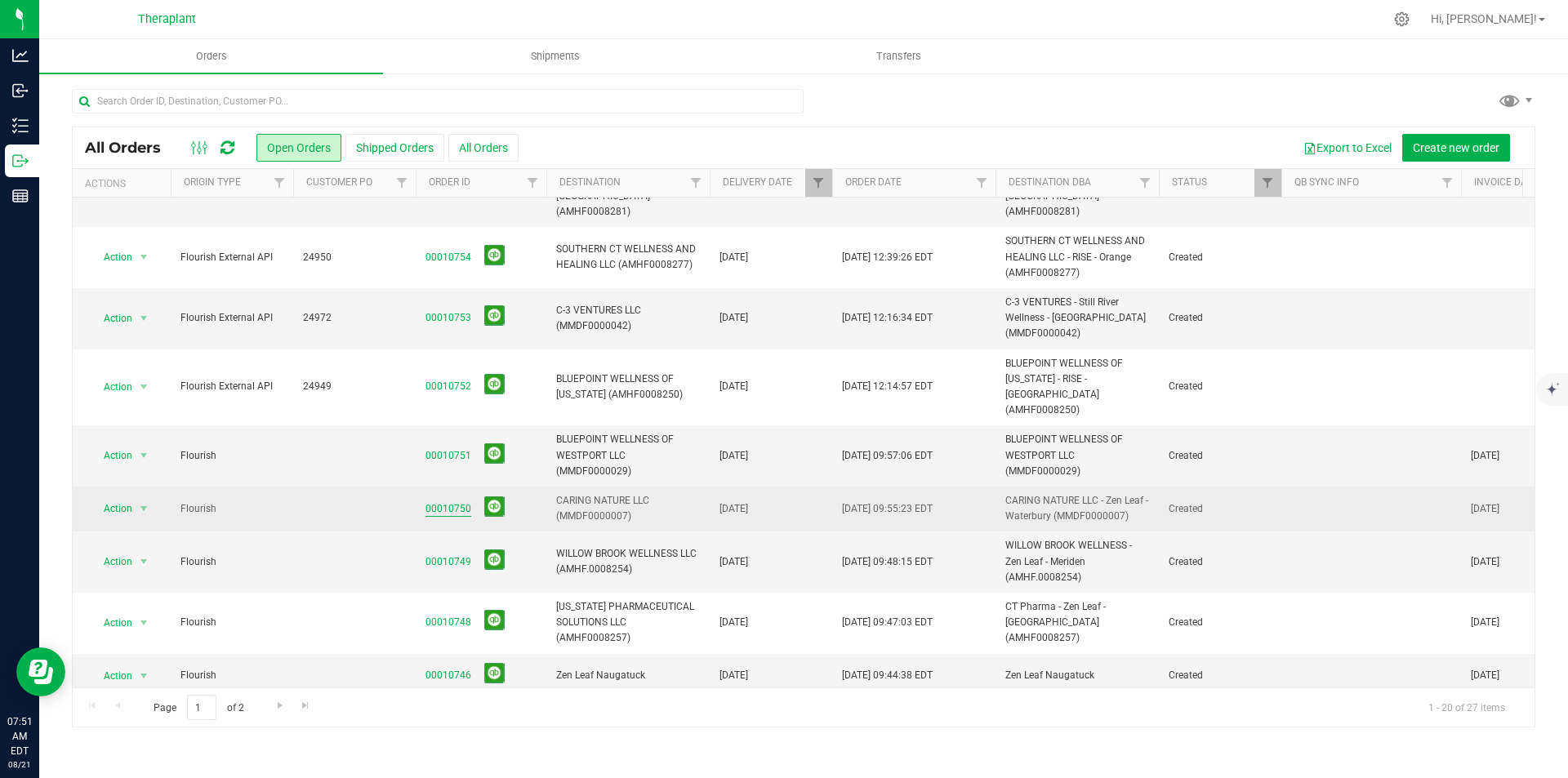
scroll to position [490, 0]
click at [454, 500] on link "00010750" at bounding box center [449, 508] width 46 height 15
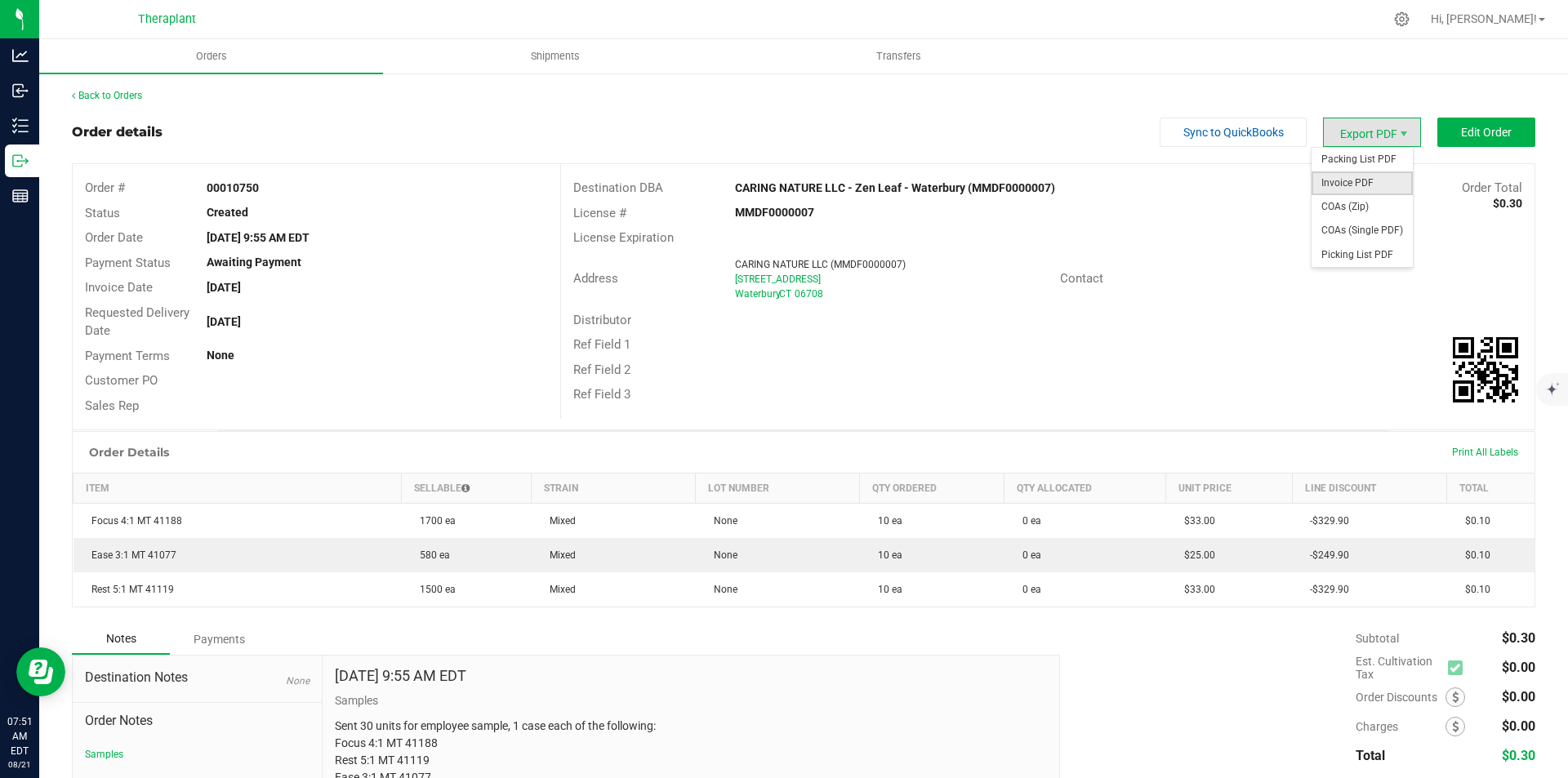
click at [1358, 177] on span "Invoice PDF" at bounding box center [1362, 183] width 101 height 24
click at [137, 92] on link "Back to Orders" at bounding box center [106, 96] width 70 height 11
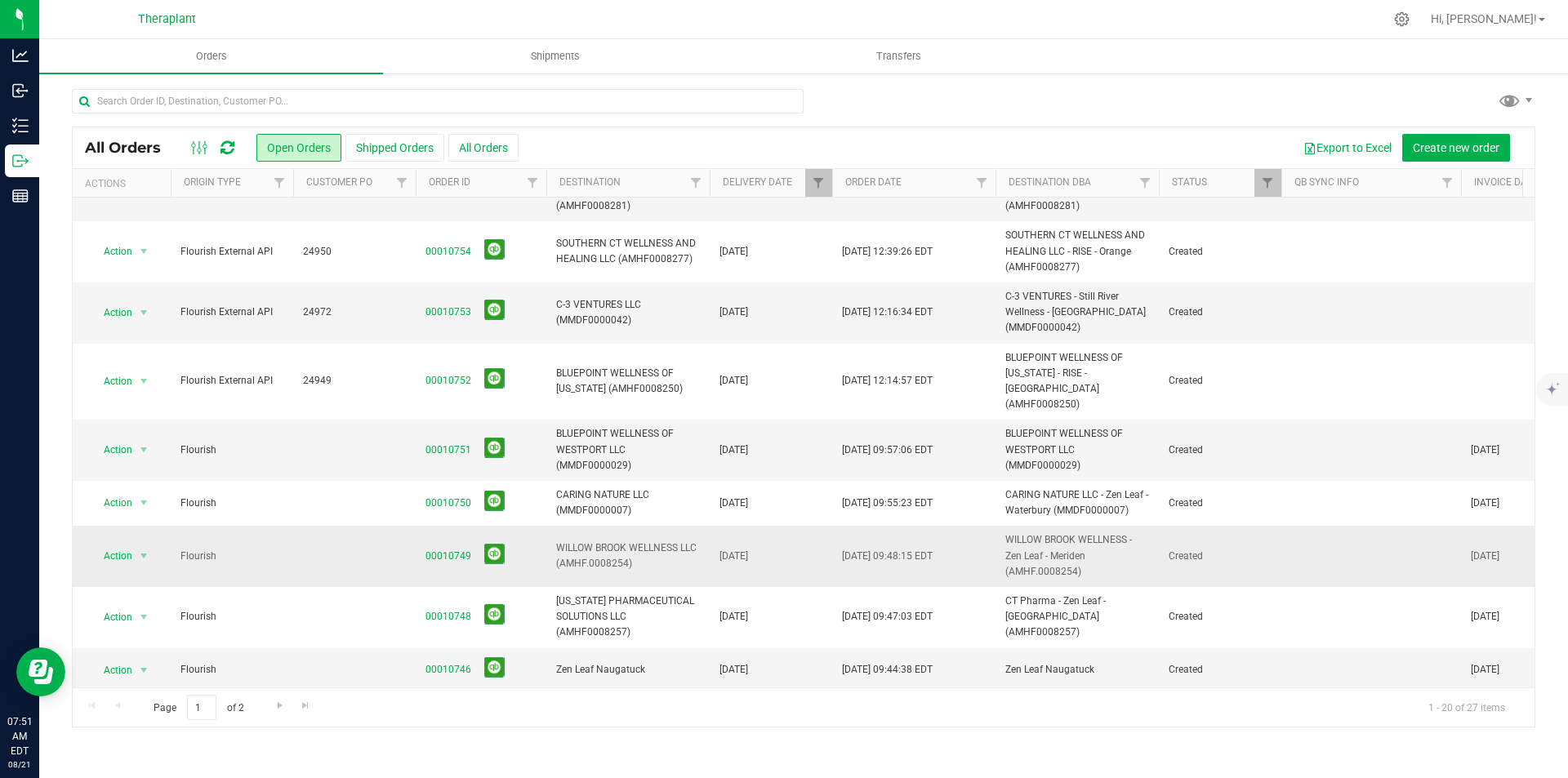
scroll to position [572, 0]
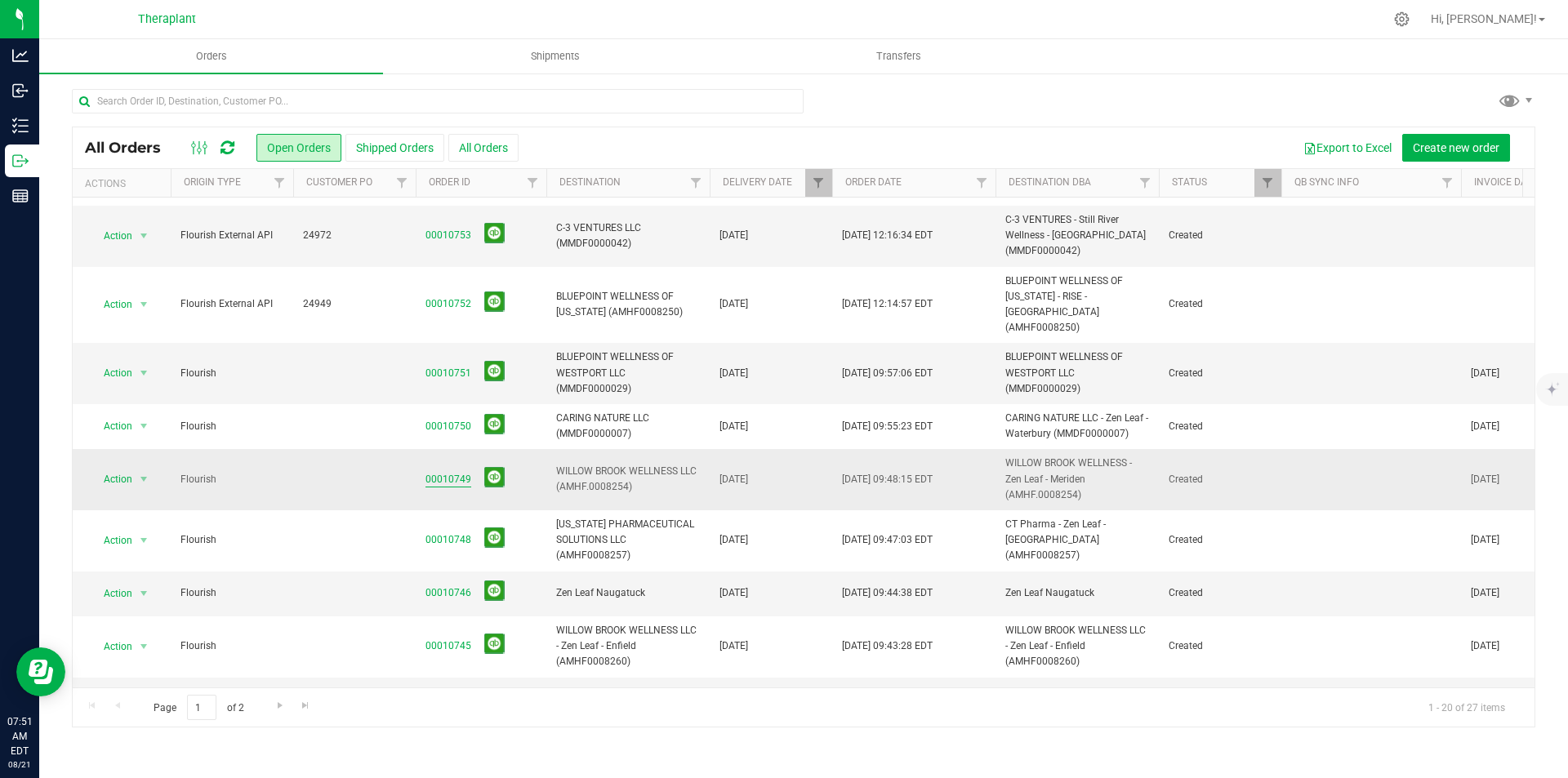
click at [453, 472] on link "00010749" at bounding box center [449, 479] width 46 height 15
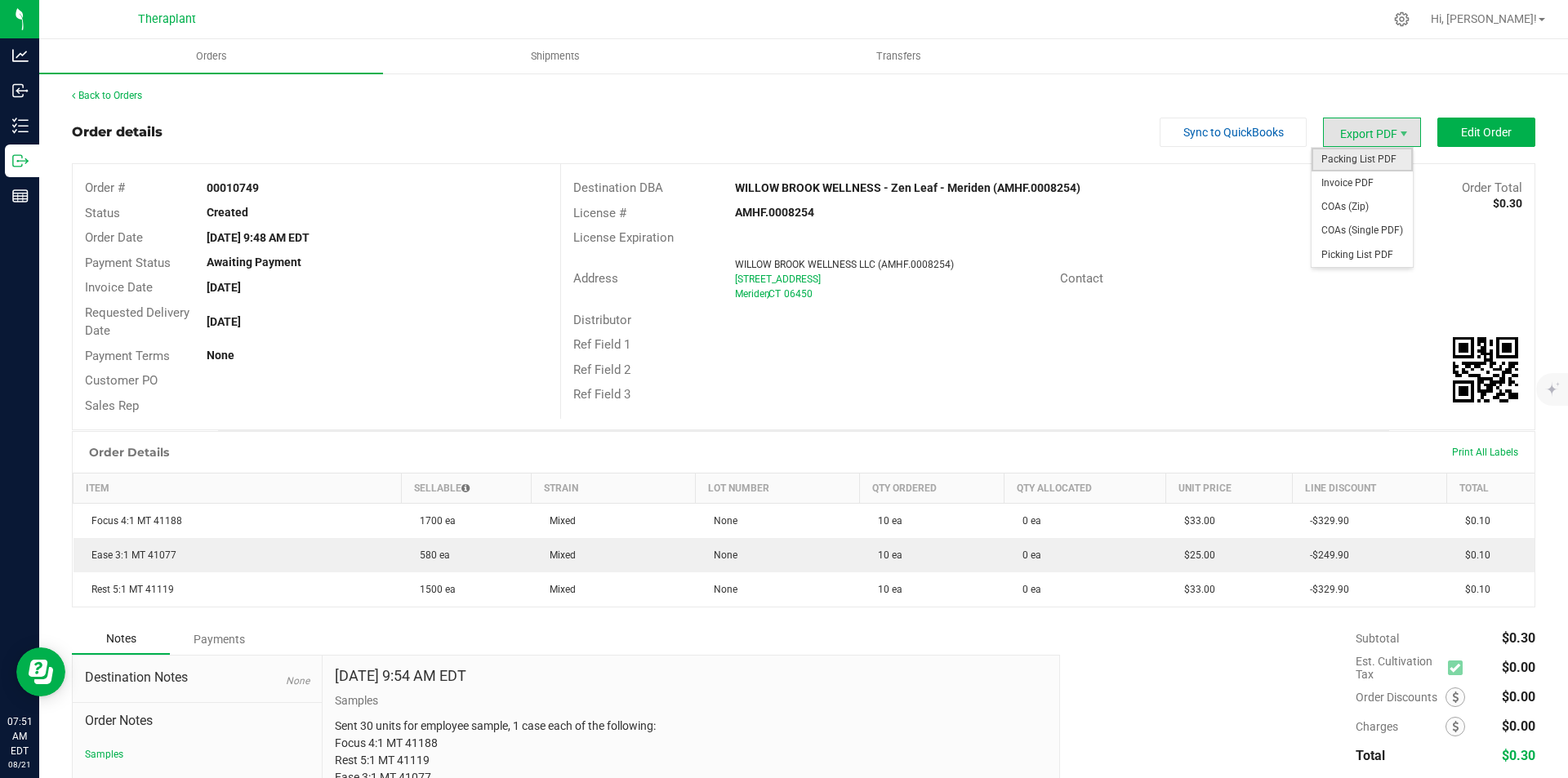
click at [1358, 169] on span "Packing List PDF" at bounding box center [1362, 159] width 101 height 24
click at [1348, 178] on span "Invoice PDF" at bounding box center [1362, 183] width 101 height 24
click at [120, 99] on link "Back to Orders" at bounding box center [106, 96] width 70 height 11
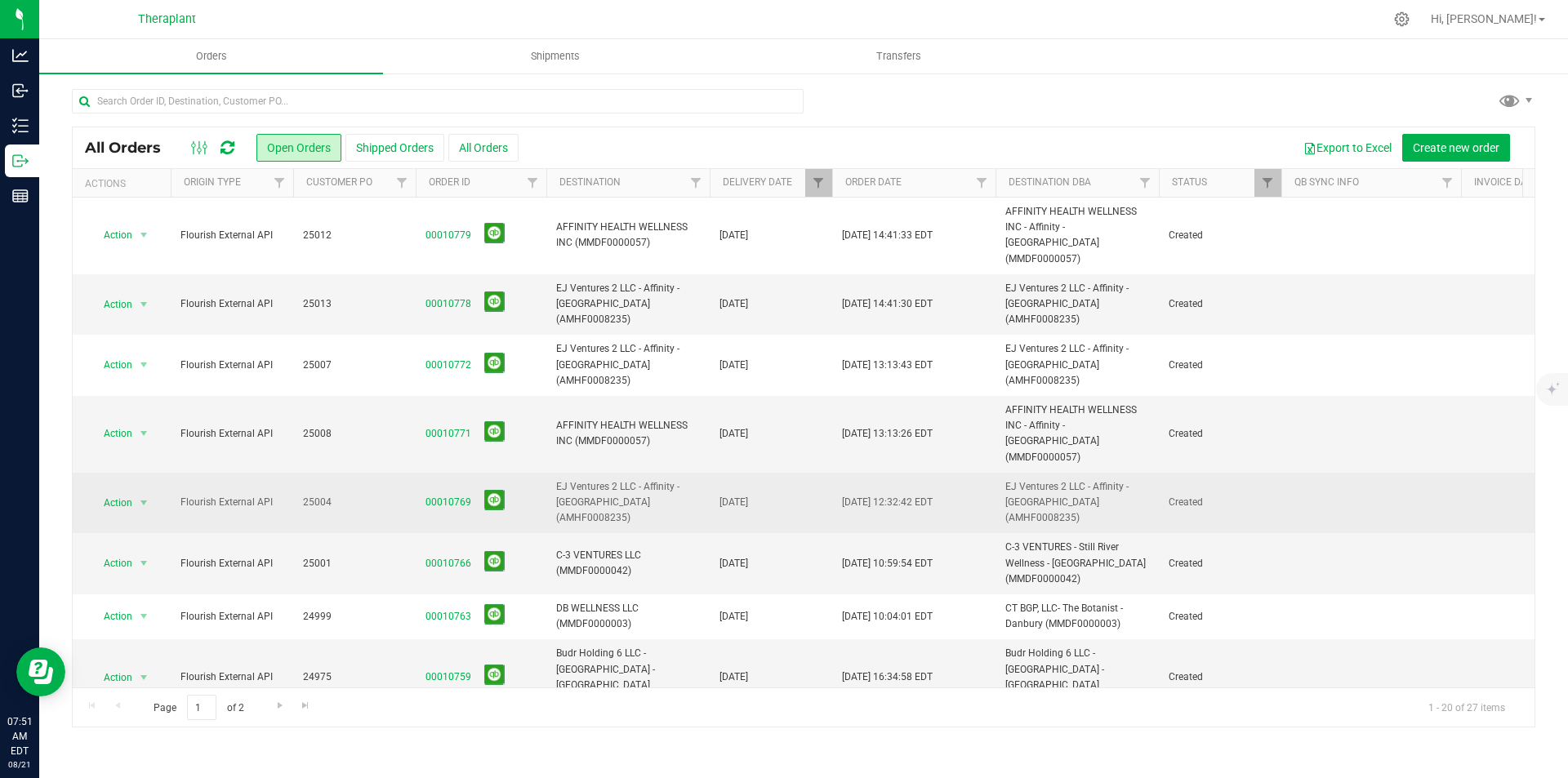
scroll to position [490, 0]
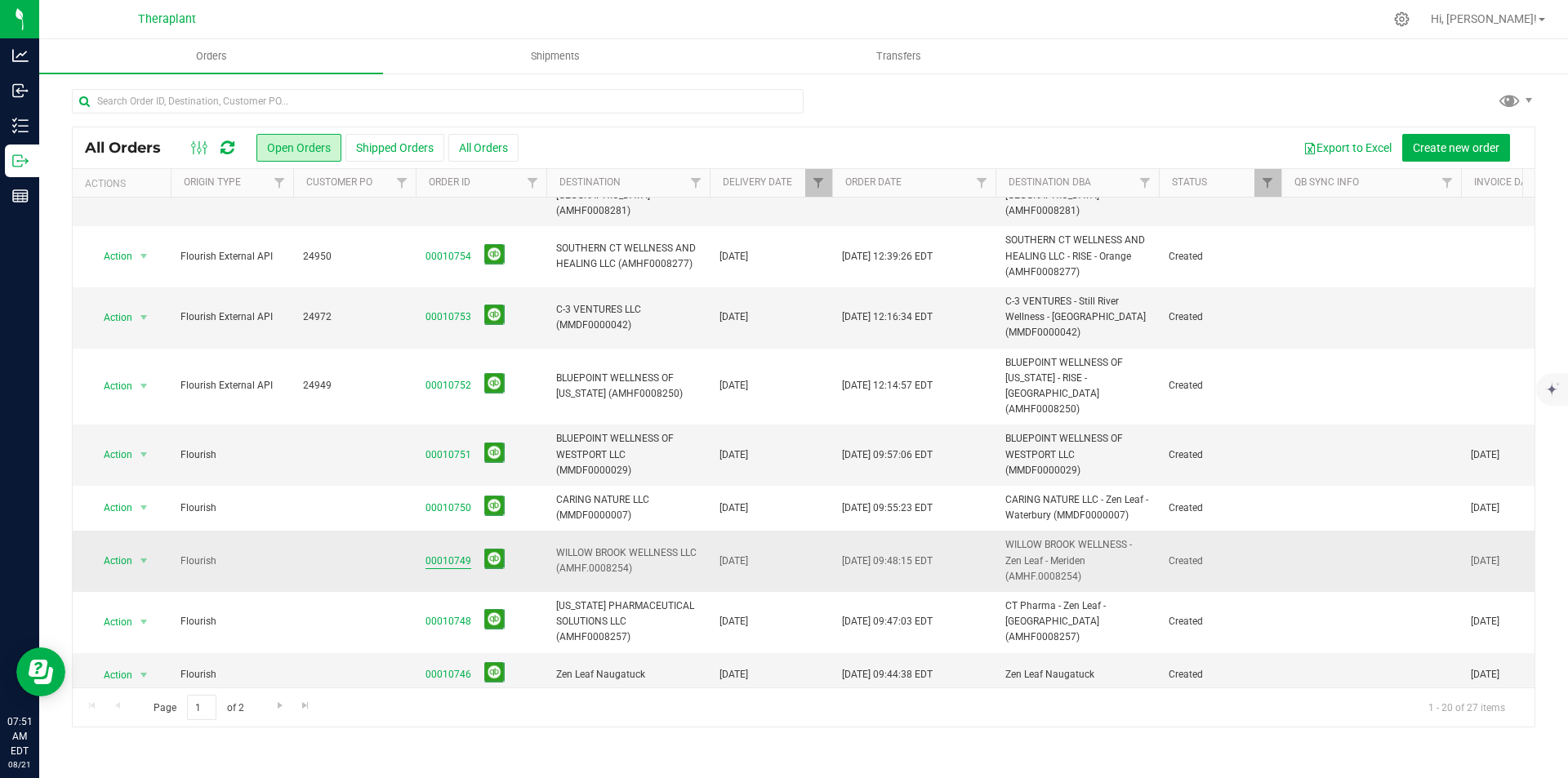
click at [442, 554] on link "00010749" at bounding box center [449, 562] width 46 height 15
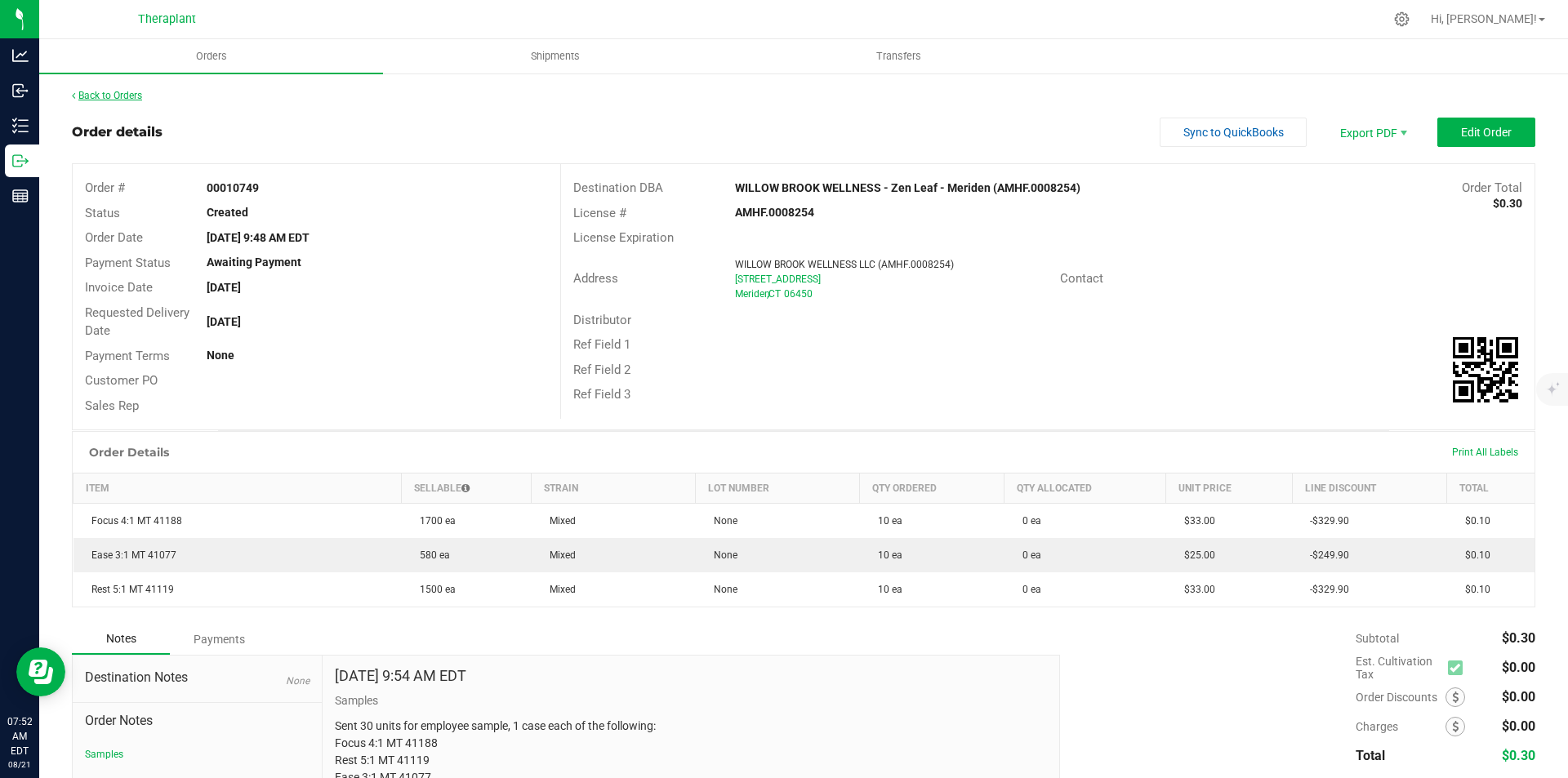
click at [129, 100] on link "Back to Orders" at bounding box center [106, 96] width 70 height 11
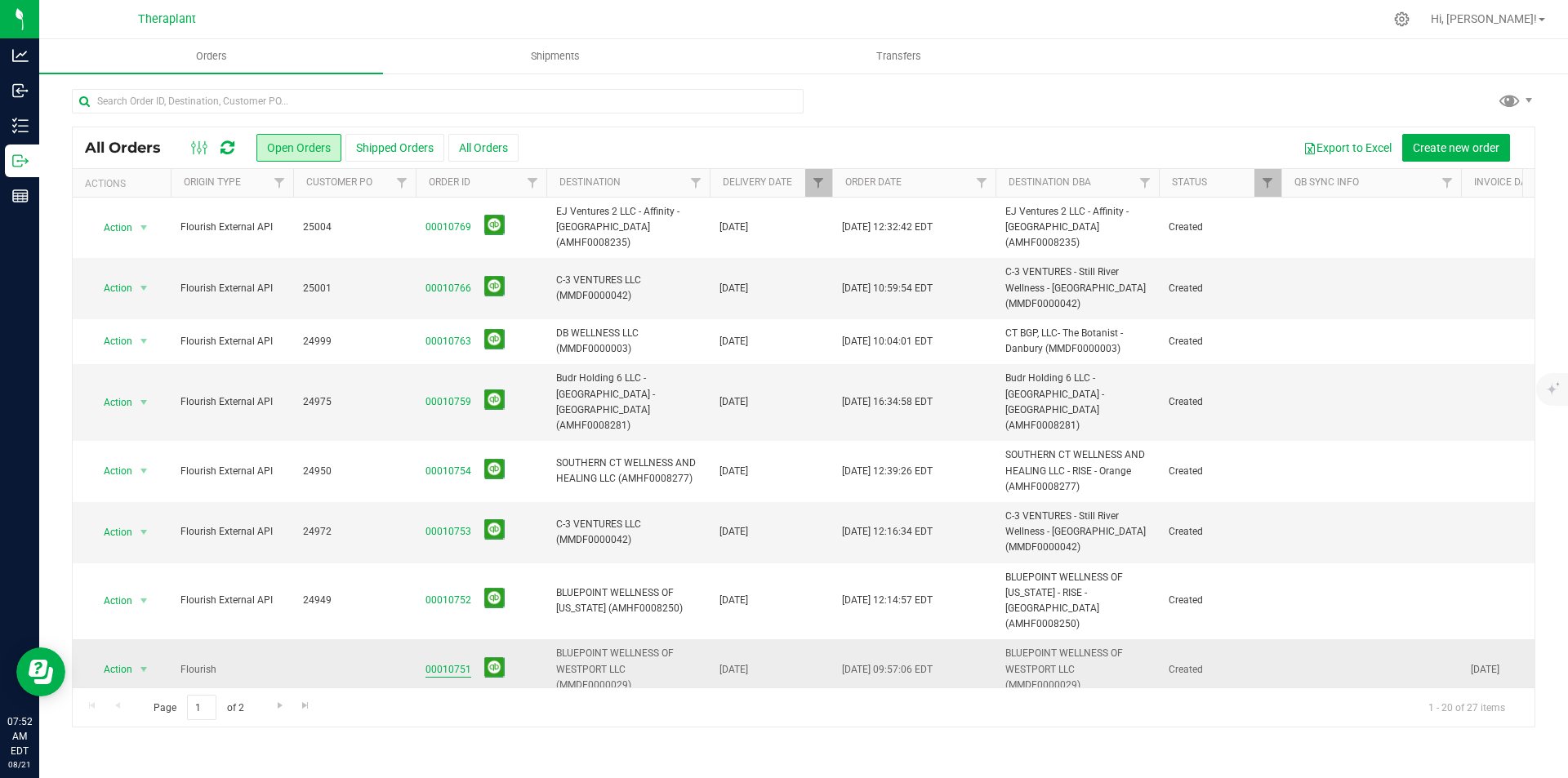
scroll to position [409, 0]
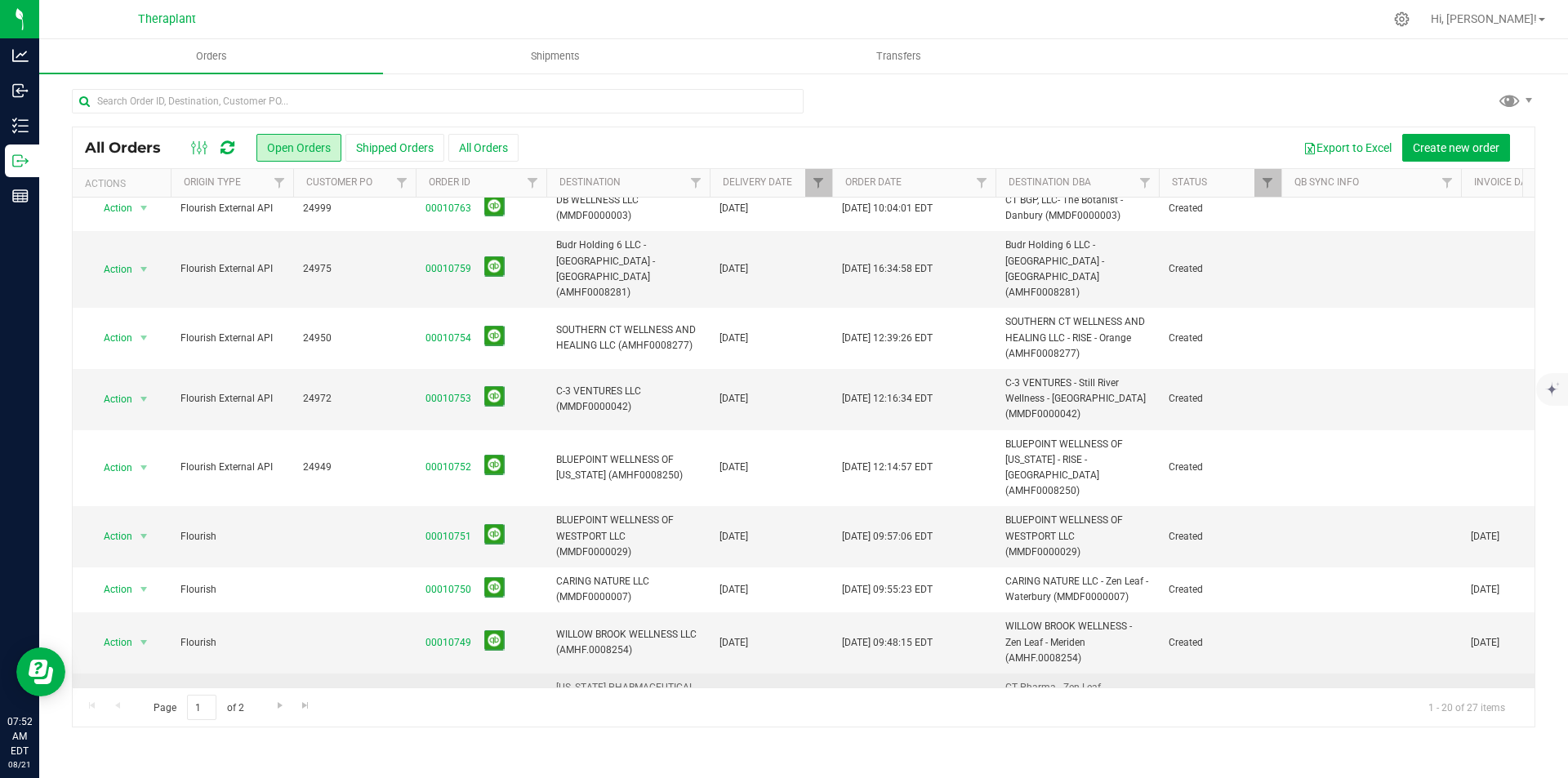
click at [452, 696] on link "00010748" at bounding box center [449, 703] width 46 height 15
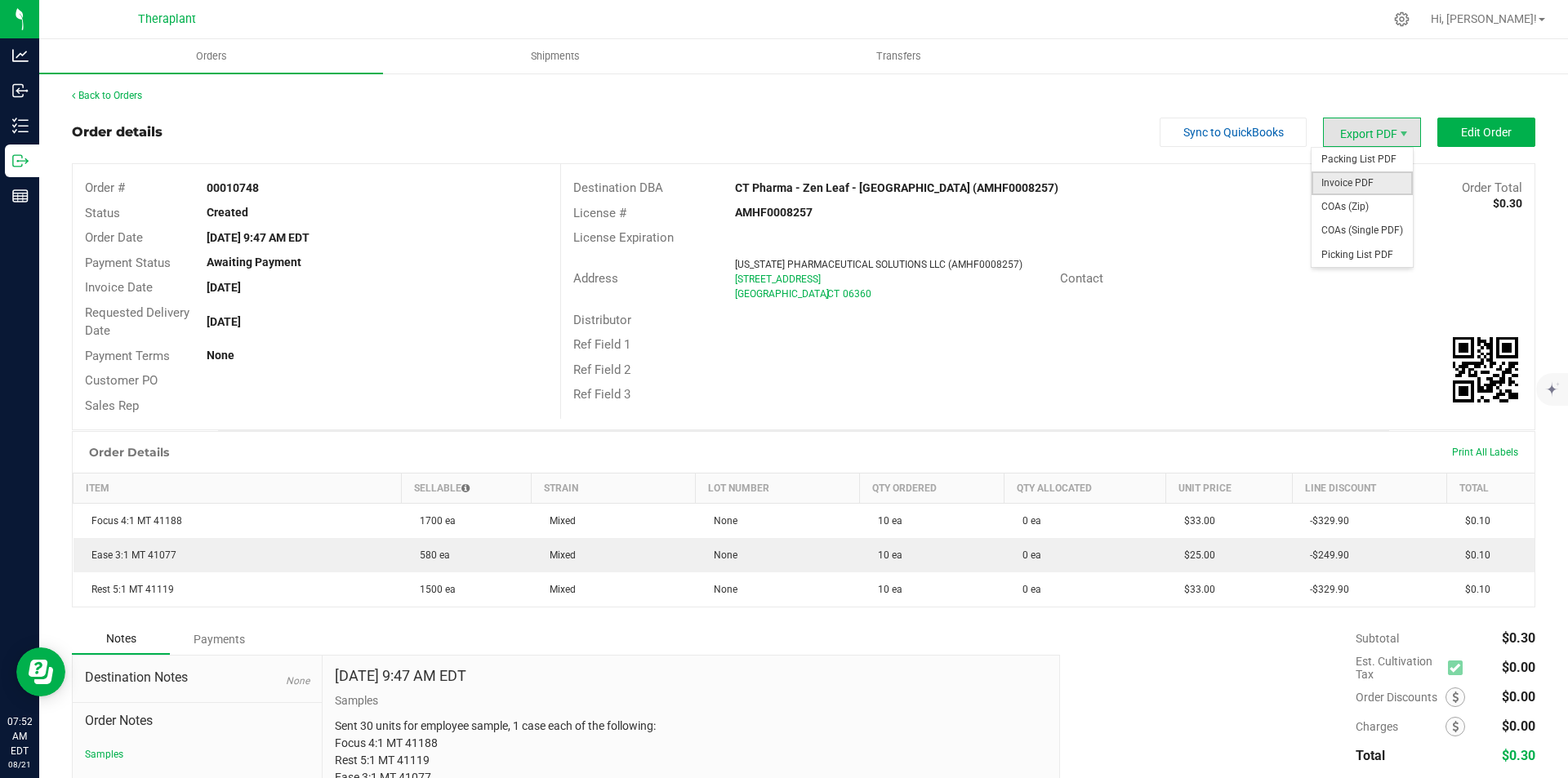
click at [1372, 175] on span "Invoice PDF" at bounding box center [1362, 183] width 101 height 24
click at [133, 100] on link "Back to Orders" at bounding box center [106, 96] width 70 height 11
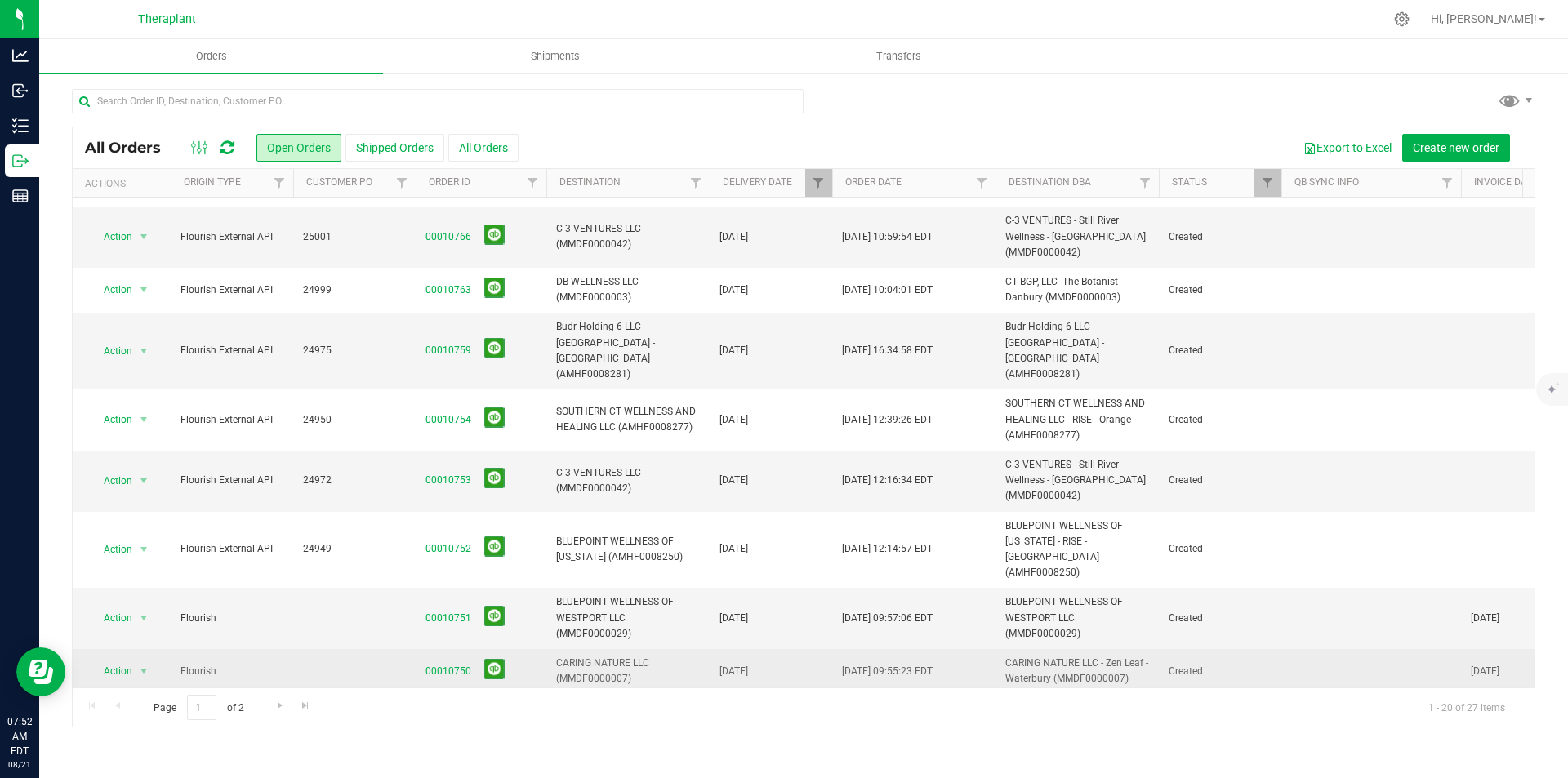
scroll to position [490, 0]
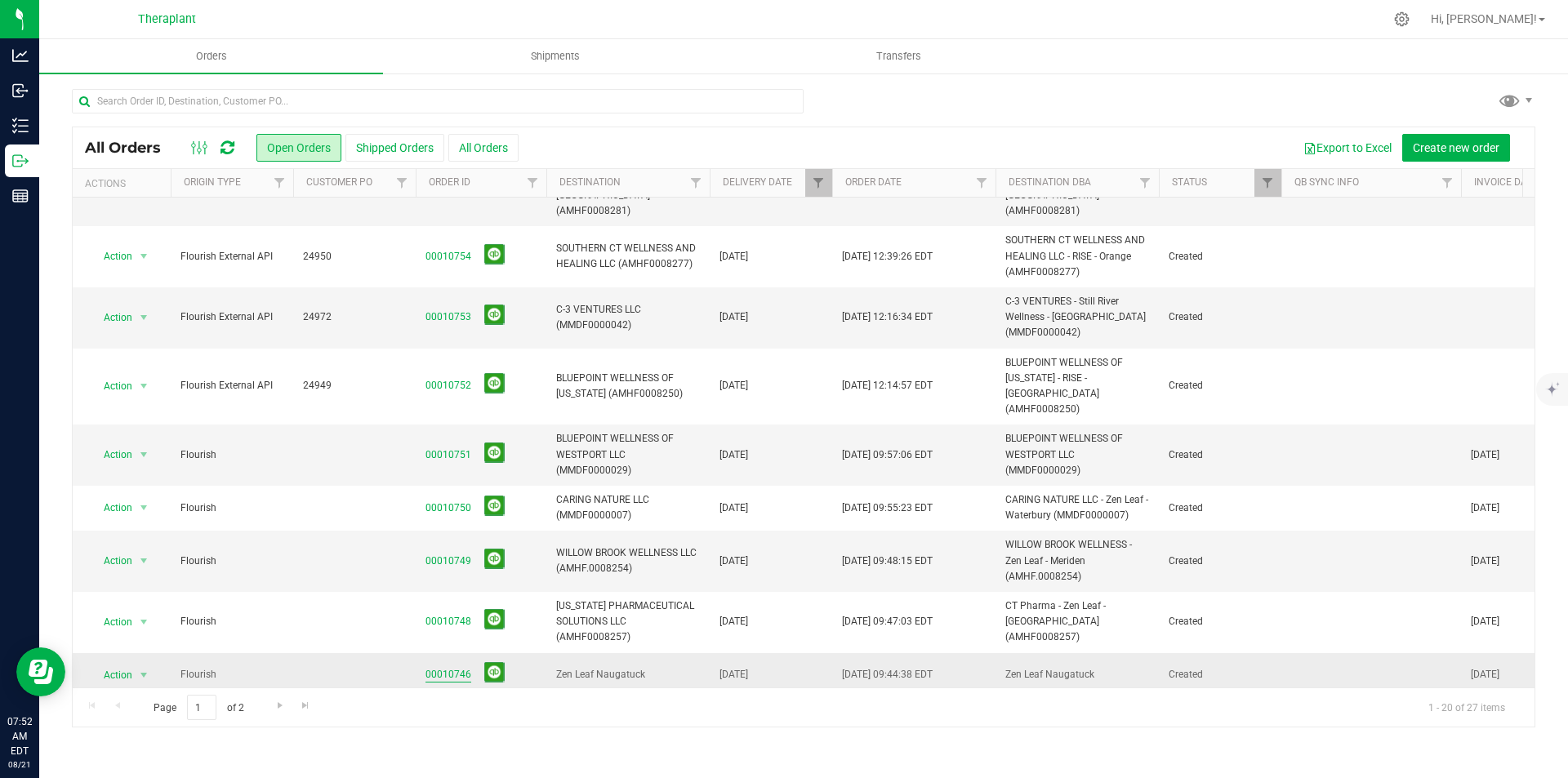
click at [443, 667] on link "00010746" at bounding box center [449, 675] width 46 height 15
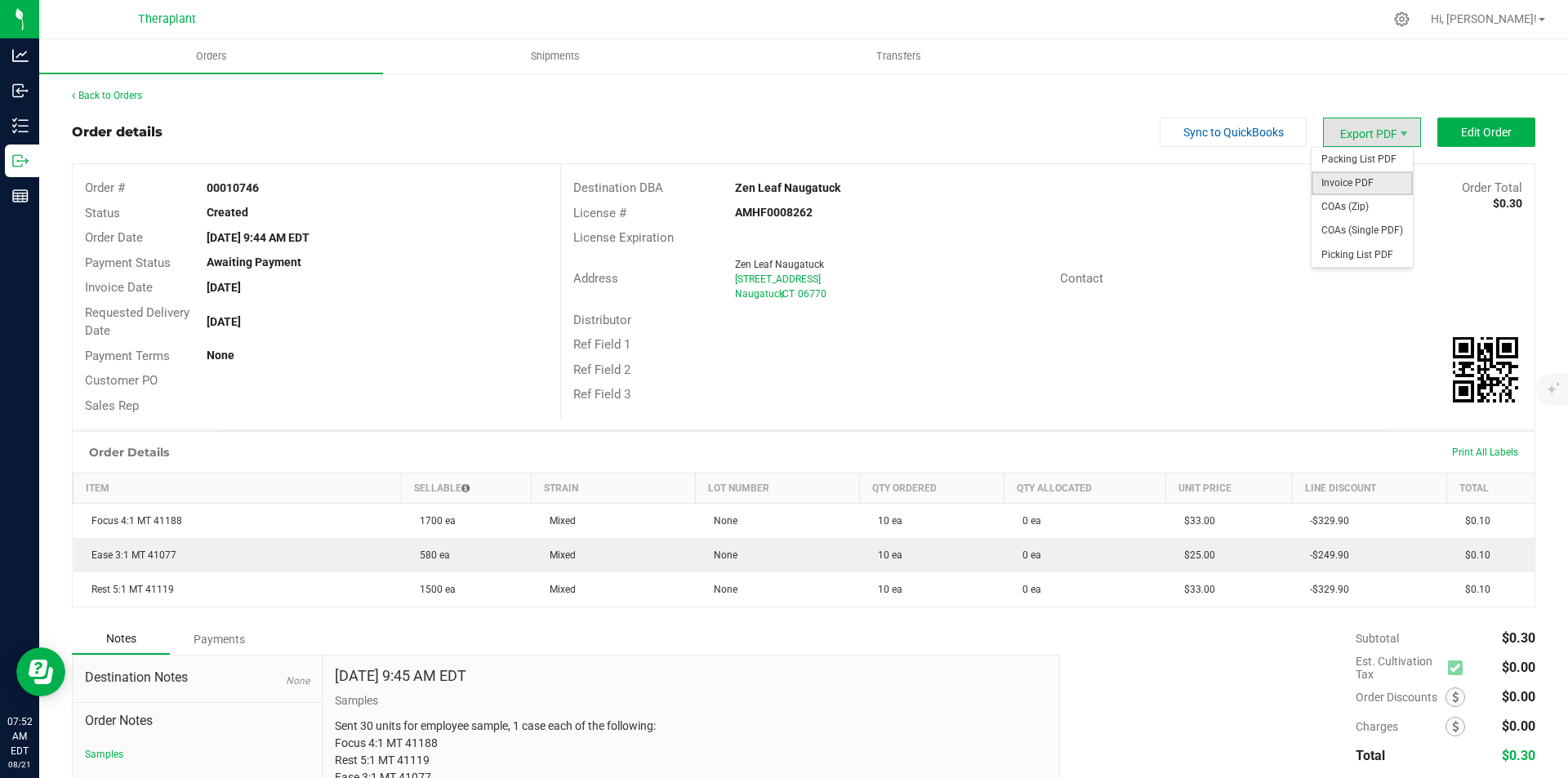
click at [1360, 176] on span "Invoice PDF" at bounding box center [1362, 183] width 101 height 24
click at [84, 97] on link "Back to Orders" at bounding box center [106, 96] width 70 height 11
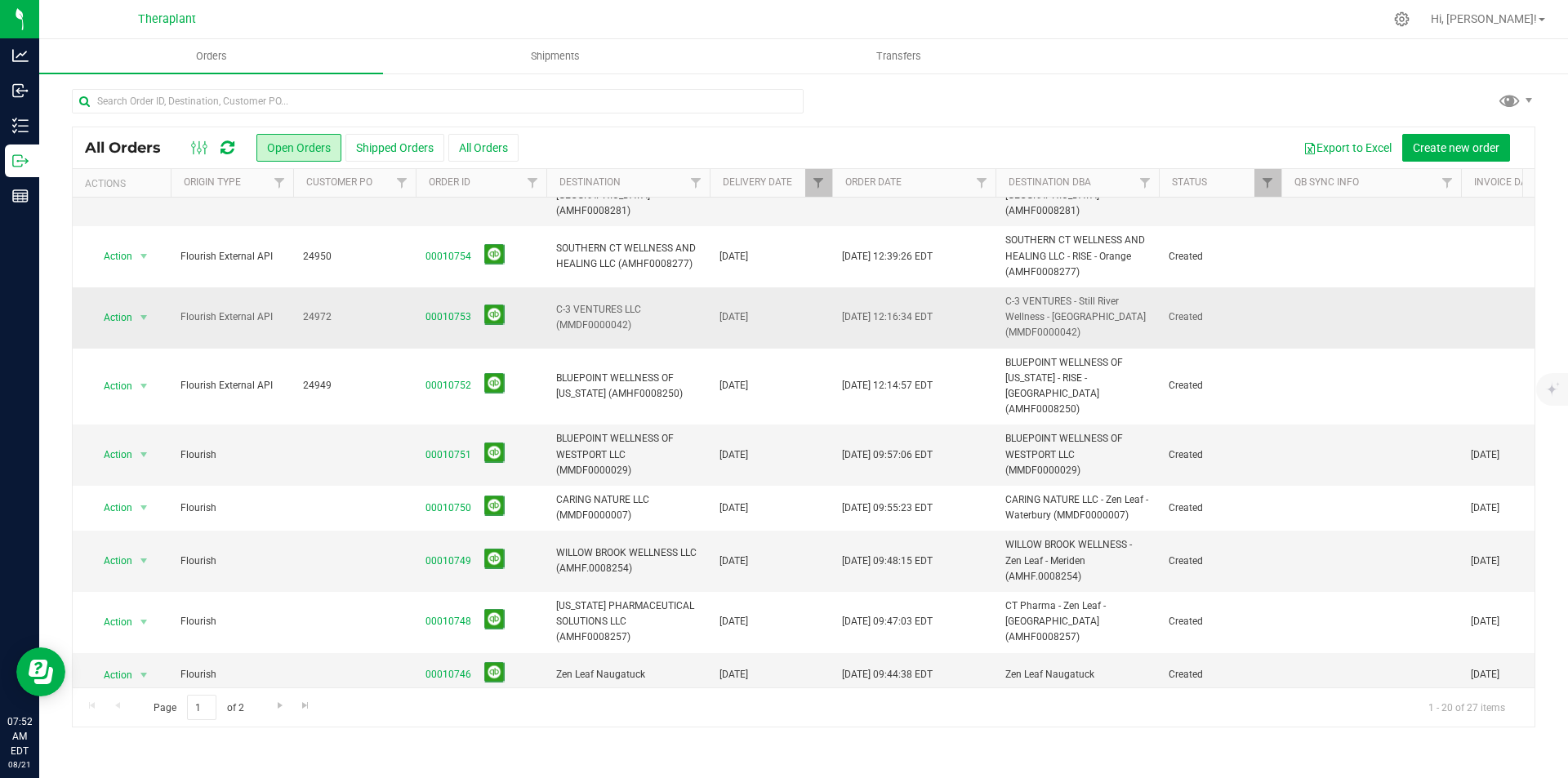
scroll to position [631, 0]
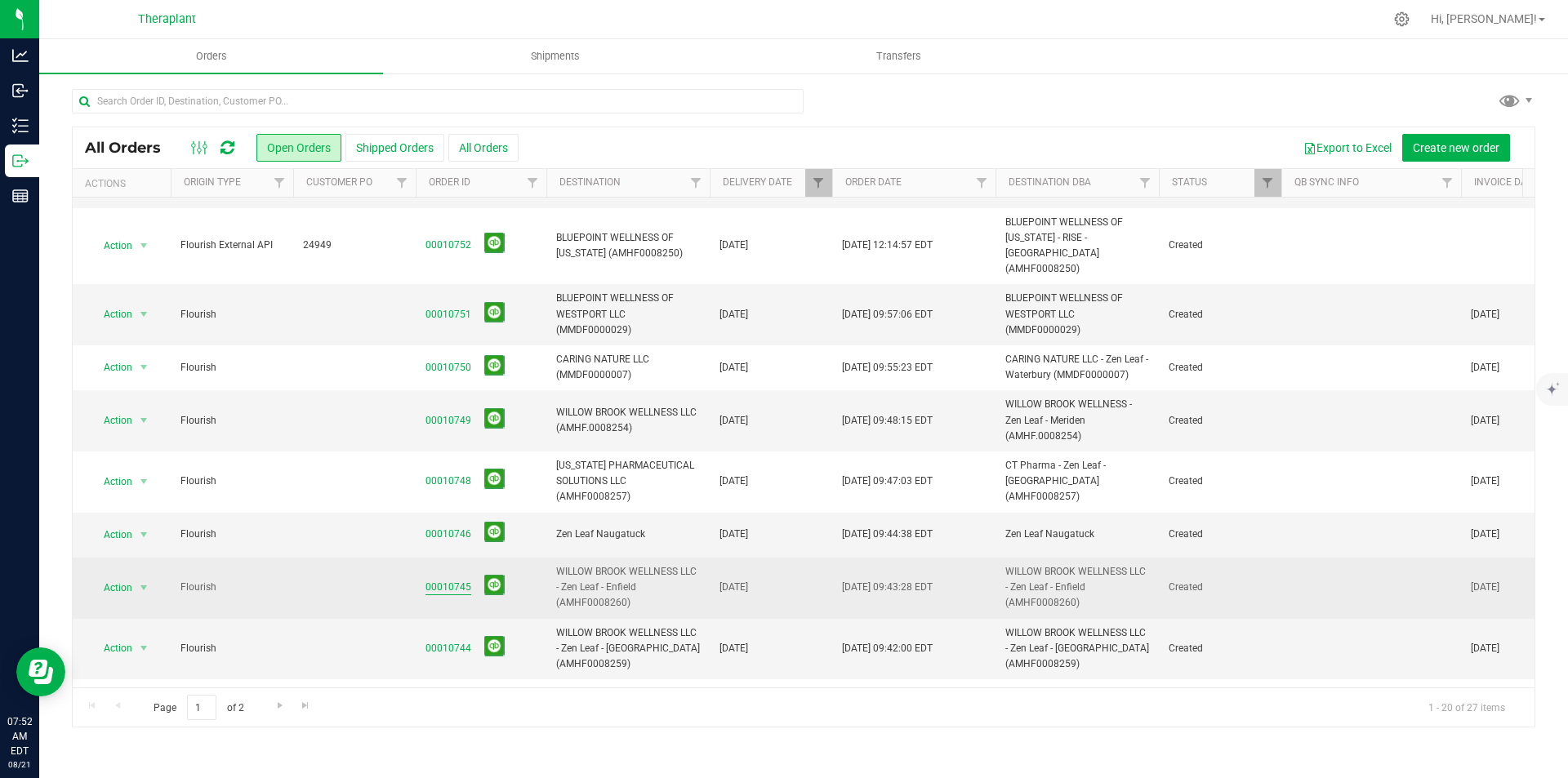
click at [442, 580] on link "00010745" at bounding box center [449, 588] width 46 height 15
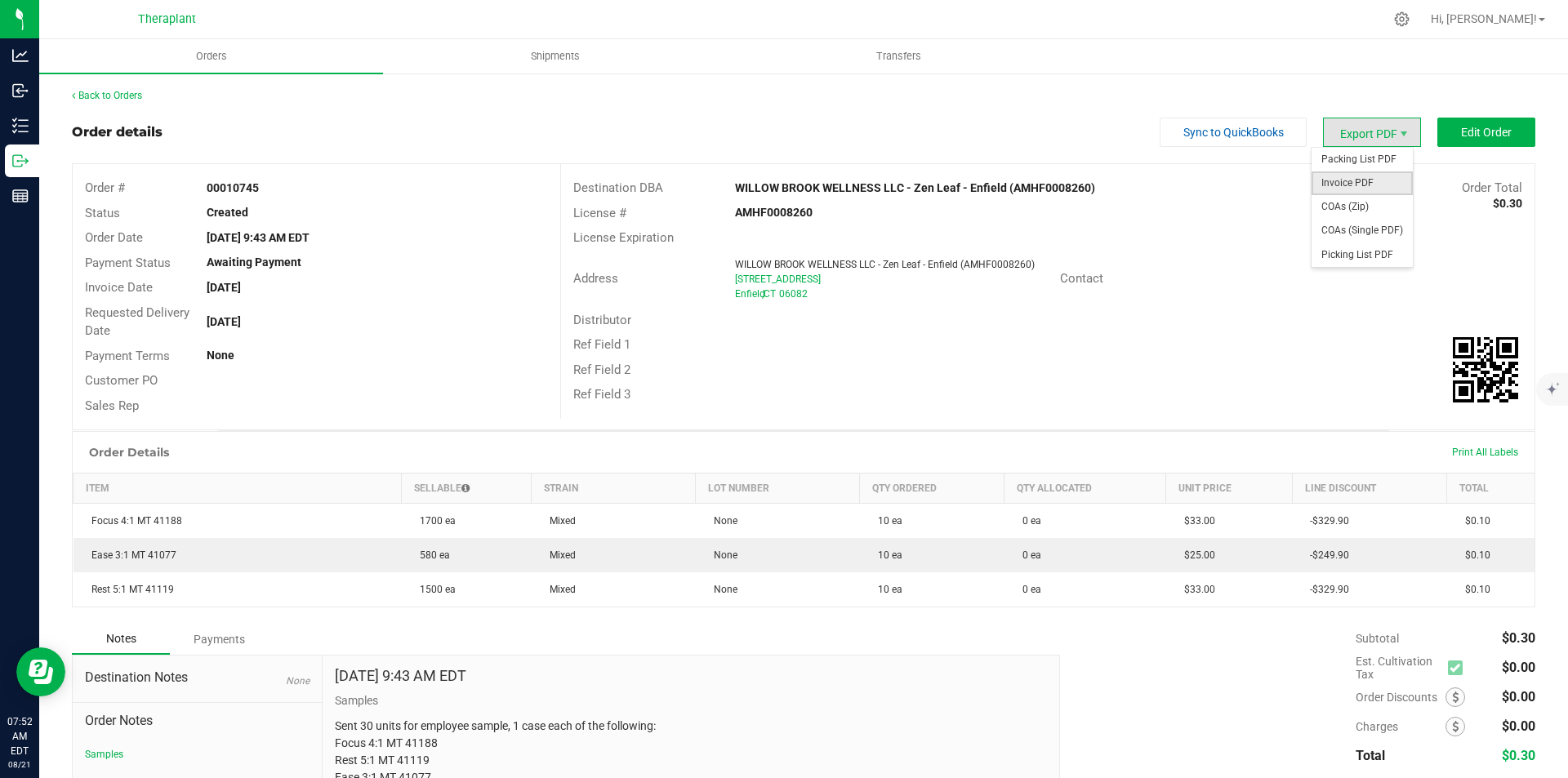
click at [1338, 190] on span "Invoice PDF" at bounding box center [1362, 183] width 101 height 24
click at [137, 92] on link "Back to Orders" at bounding box center [106, 96] width 70 height 11
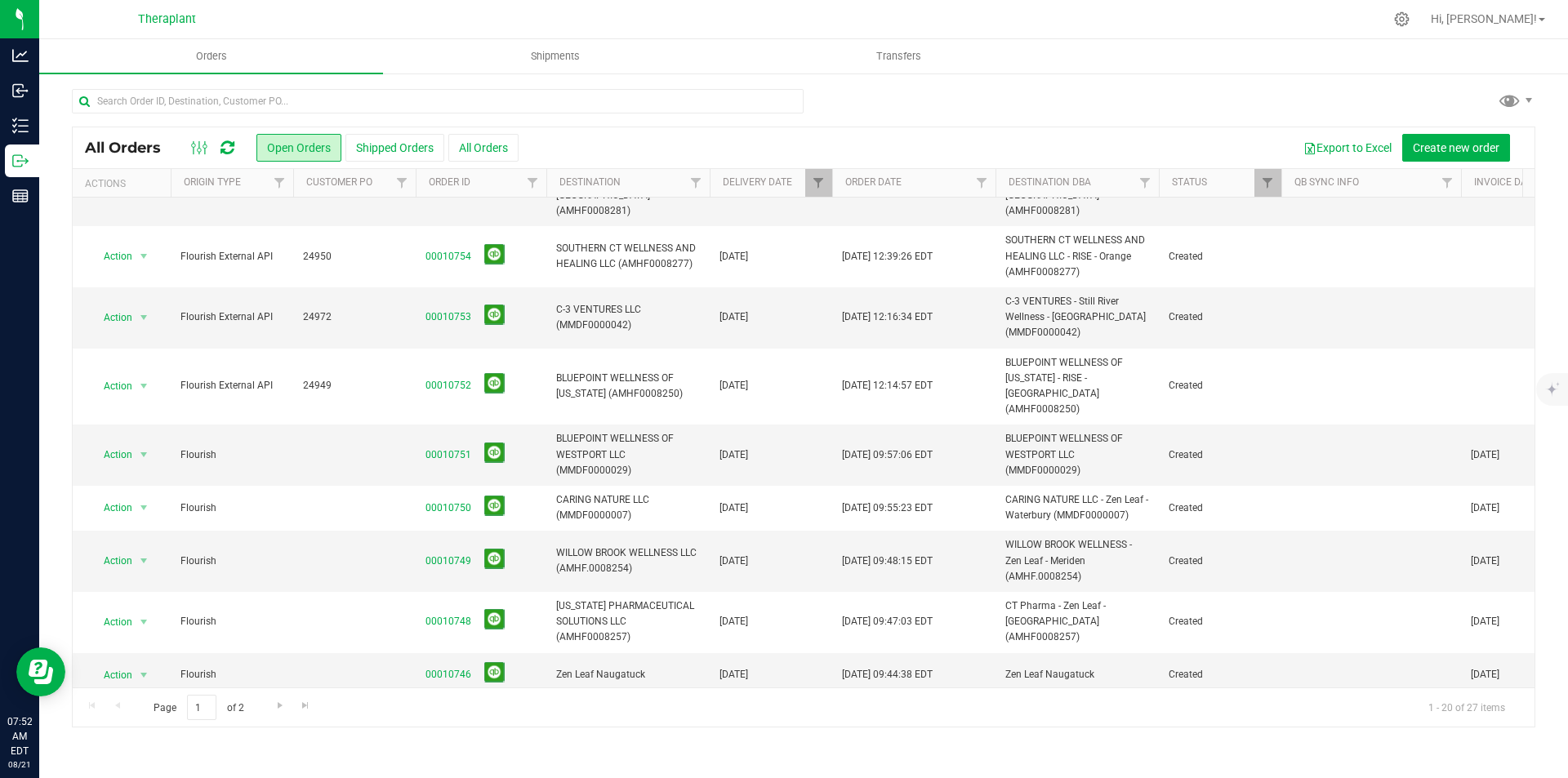
scroll to position [631, 0]
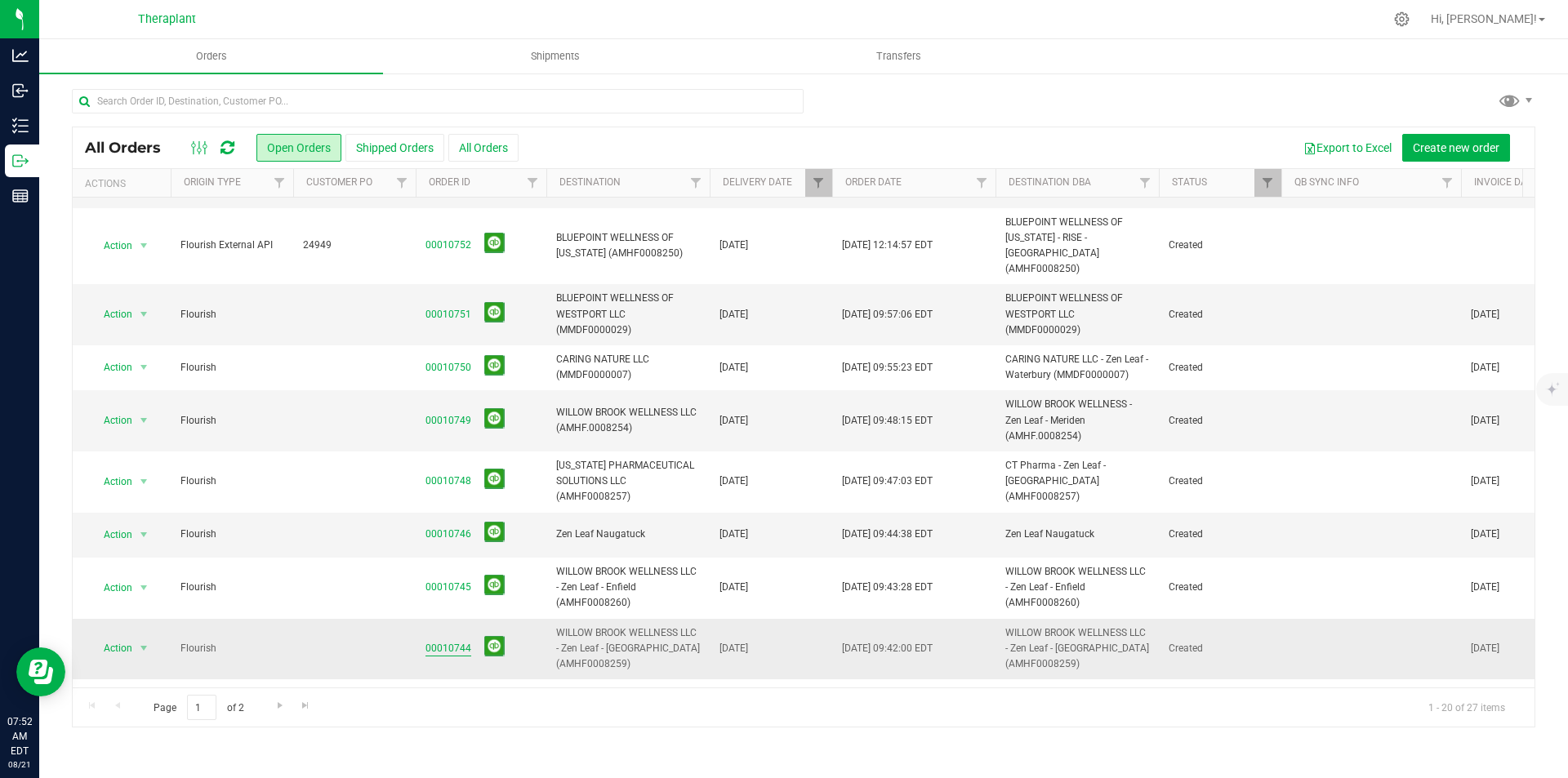
click at [455, 641] on link "00010744" at bounding box center [449, 649] width 46 height 15
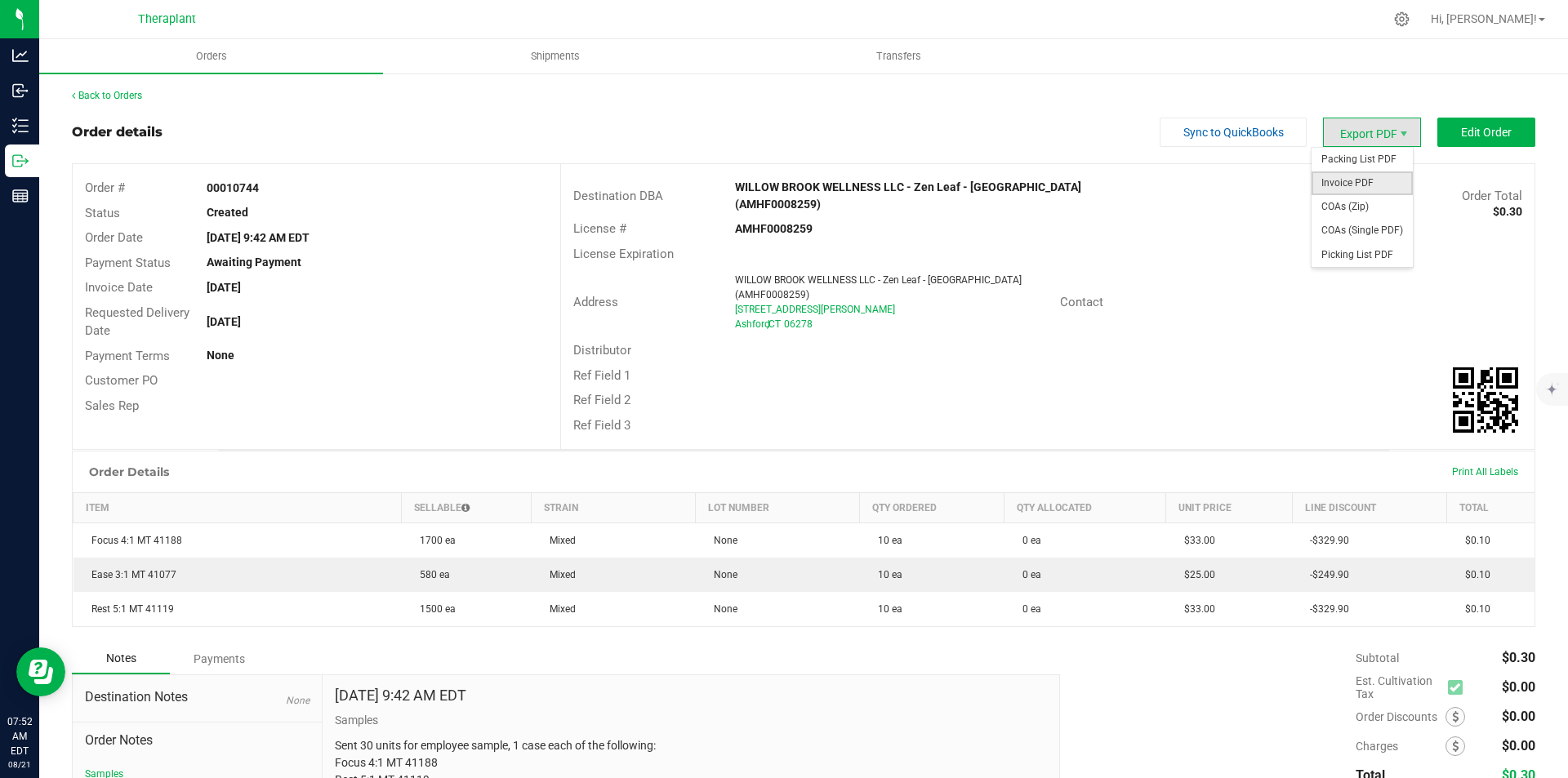
click at [1360, 176] on span "Invoice PDF" at bounding box center [1362, 183] width 101 height 24
click at [98, 100] on link "Back to Orders" at bounding box center [106, 96] width 70 height 11
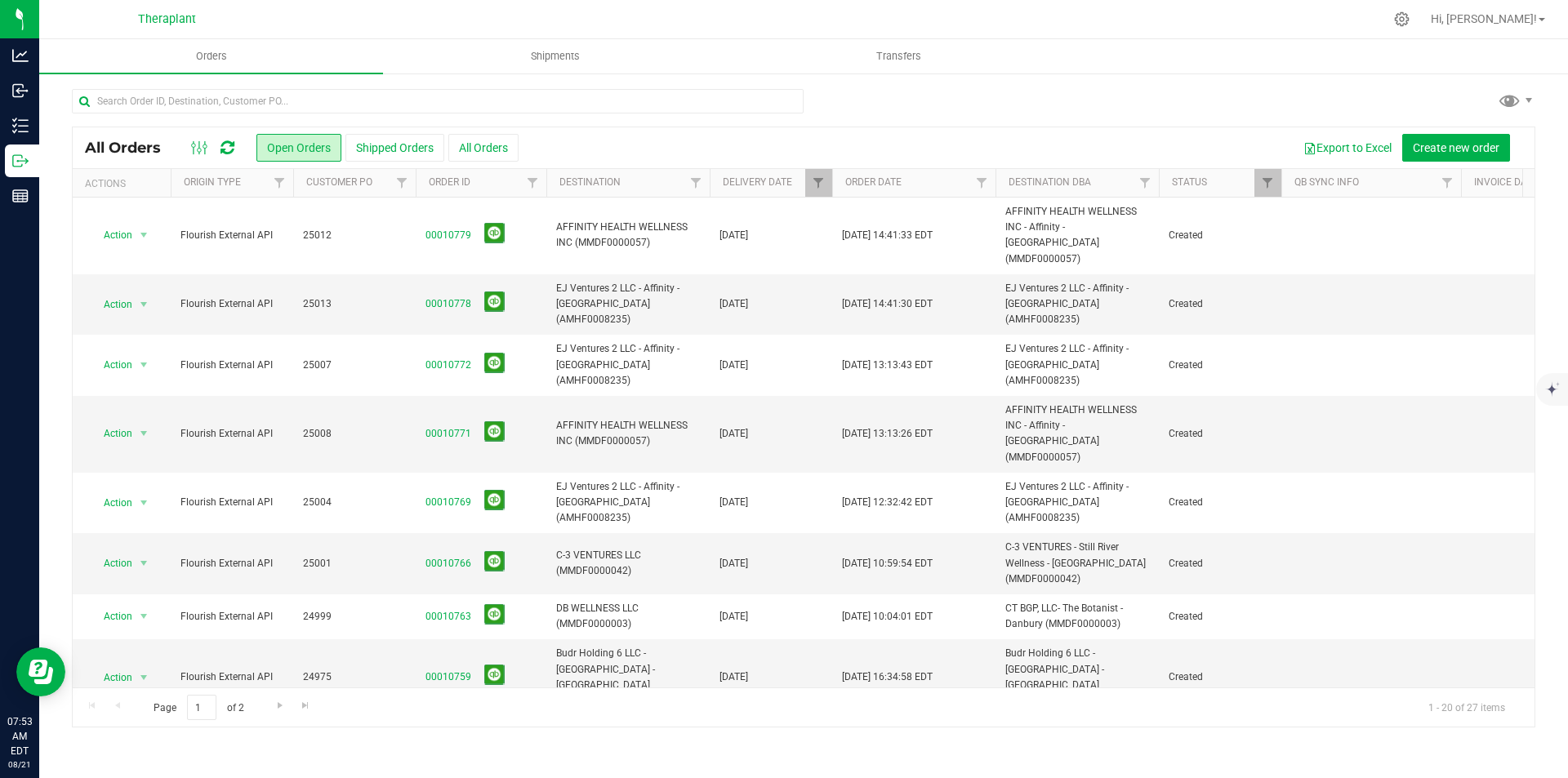
scroll to position [631, 0]
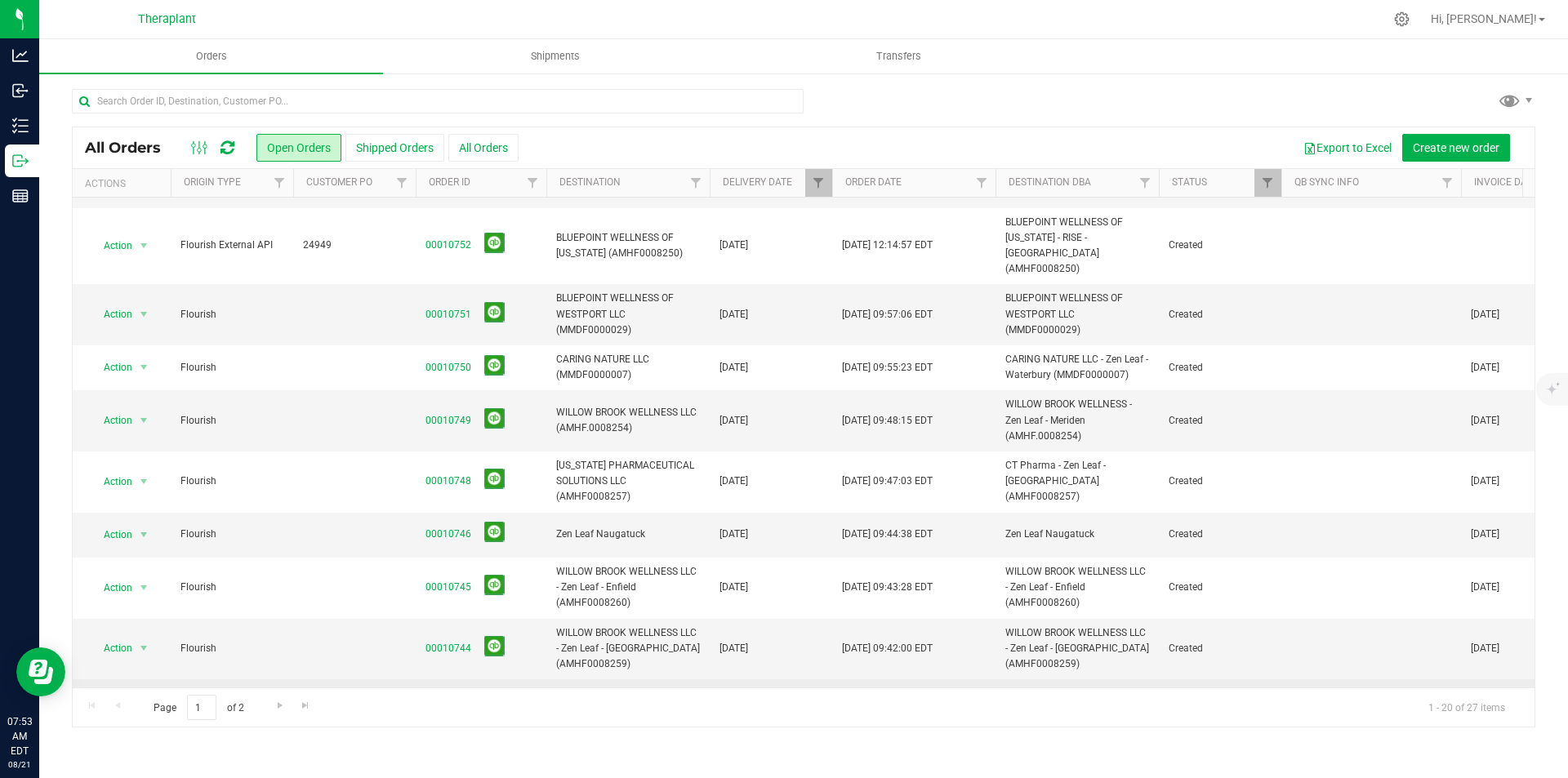
click at [451, 701] on link "00010740" at bounding box center [449, 709] width 46 height 15
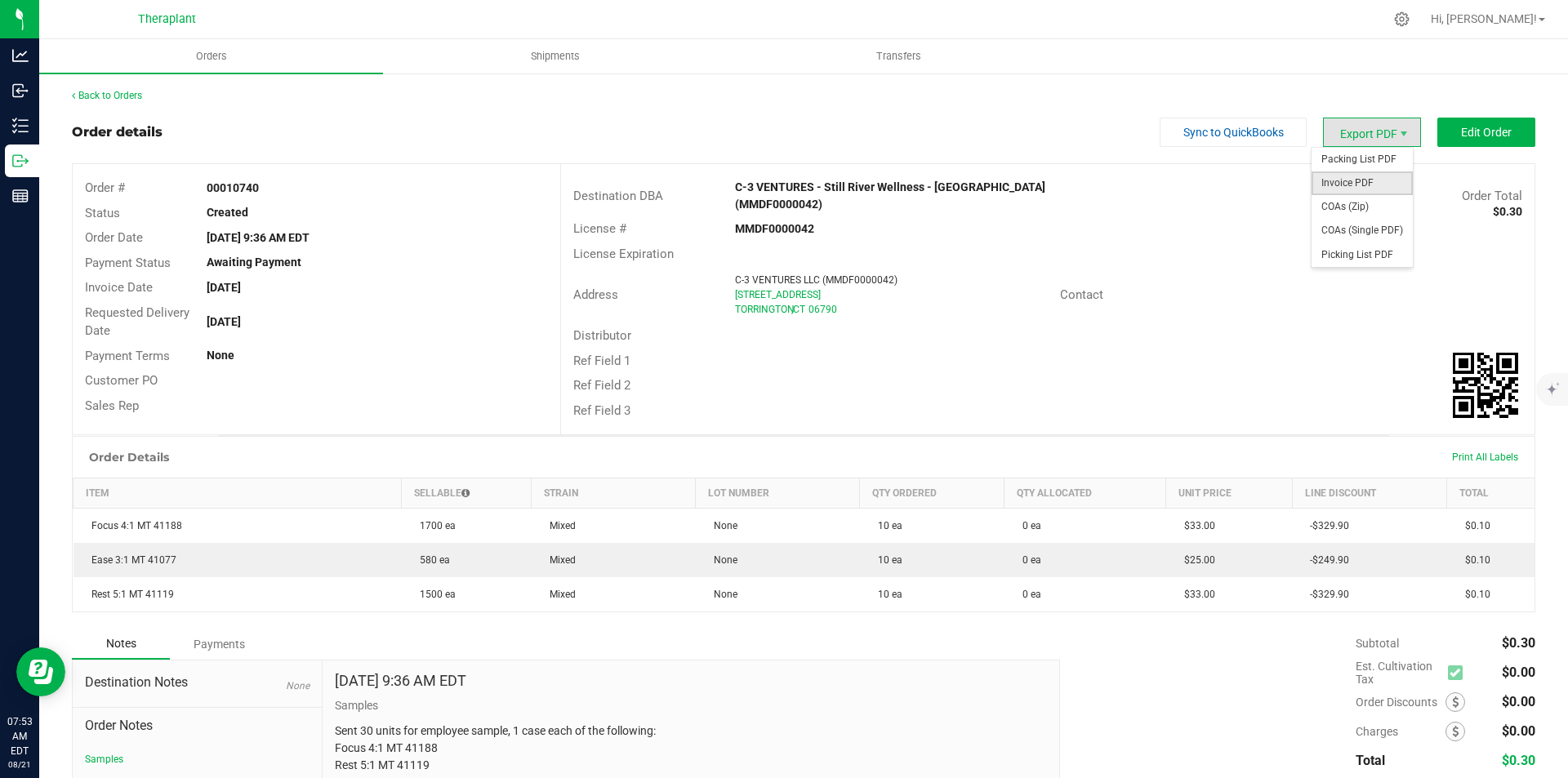
click at [1371, 175] on span "Invoice PDF" at bounding box center [1362, 183] width 101 height 24
click at [138, 97] on link "Back to Orders" at bounding box center [106, 96] width 70 height 11
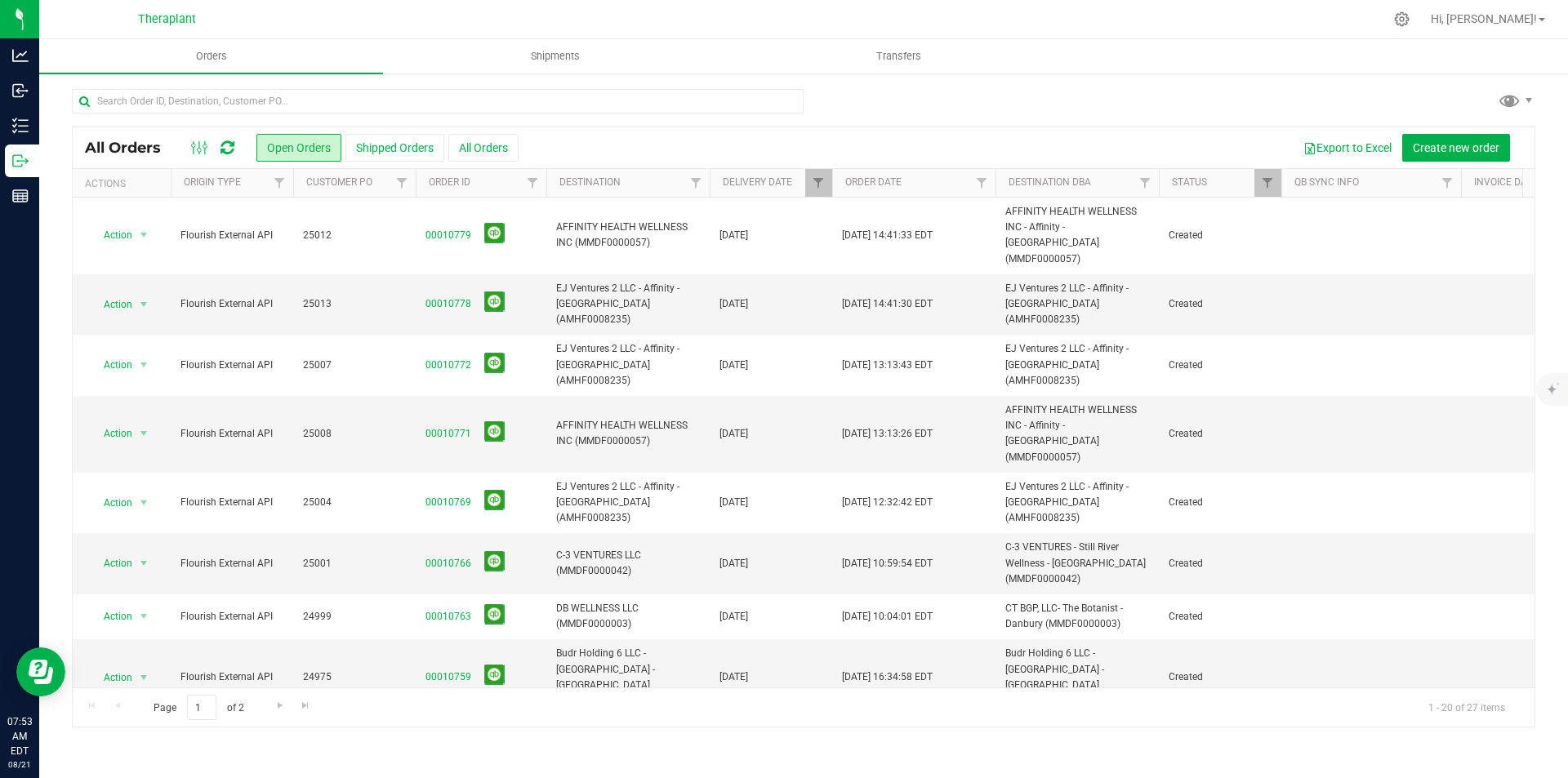
scroll to position [631, 0]
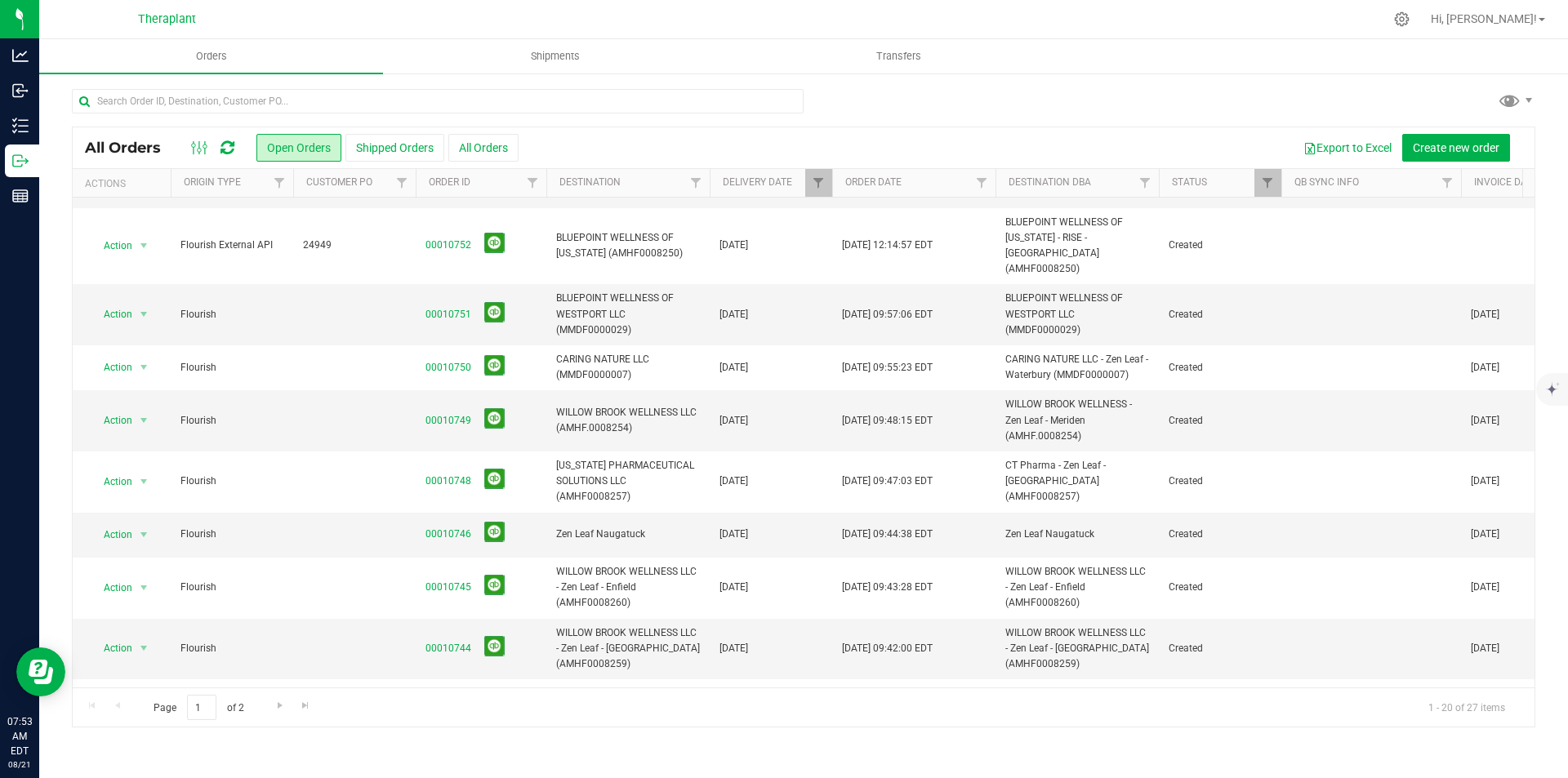
click at [449, 763] on link "00010739" at bounding box center [449, 770] width 46 height 15
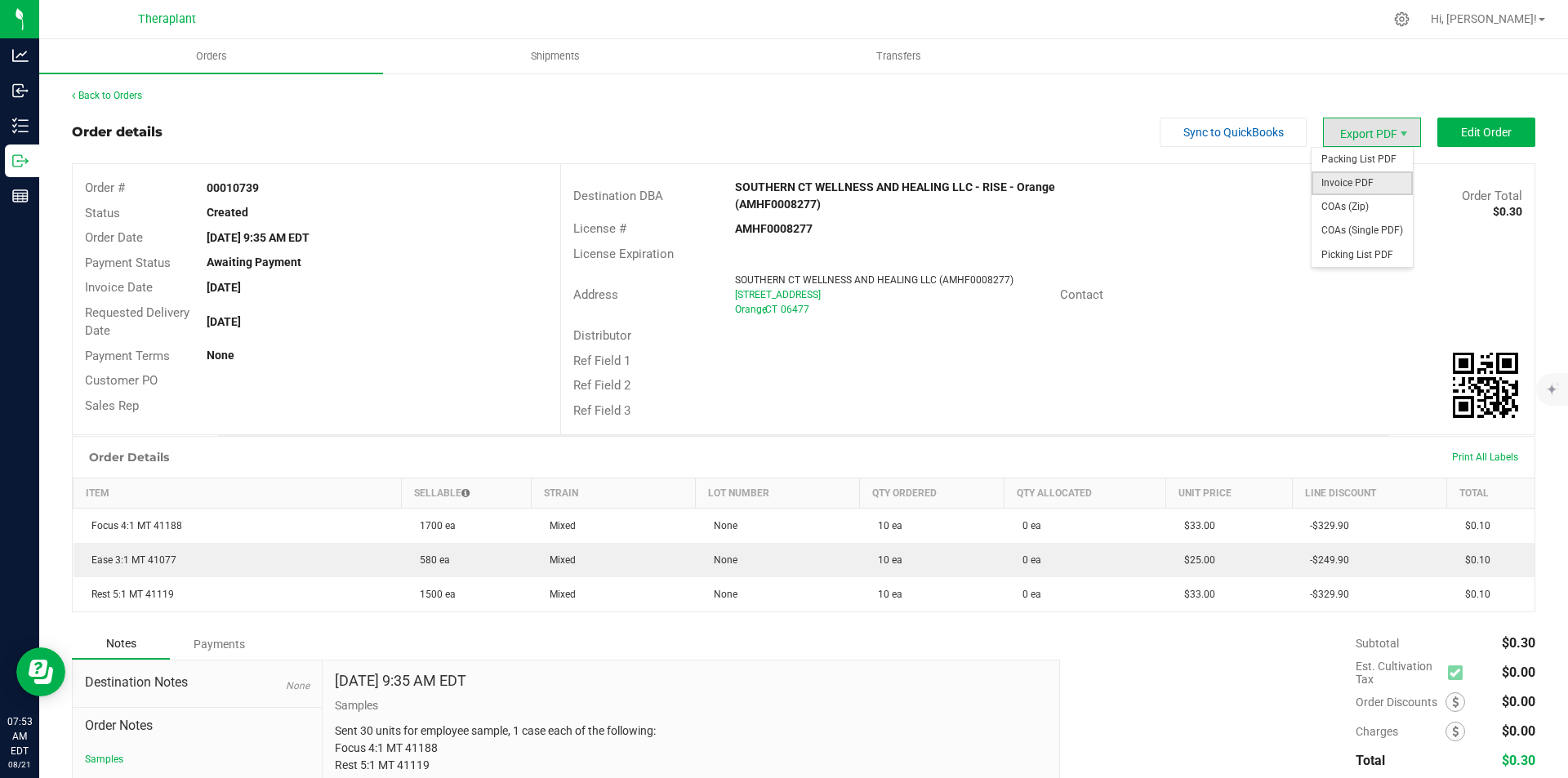
click at [1364, 186] on span "Invoice PDF" at bounding box center [1362, 183] width 101 height 24
click at [93, 86] on div "Back to Orders Order details Sync to QuickBooks Export PDF Edit Order Order # 0…" at bounding box center [804, 484] width 1529 height 825
click at [92, 88] on div "Back to Orders" at bounding box center [804, 95] width 1464 height 14
click at [92, 92] on link "Back to Orders" at bounding box center [106, 96] width 70 height 11
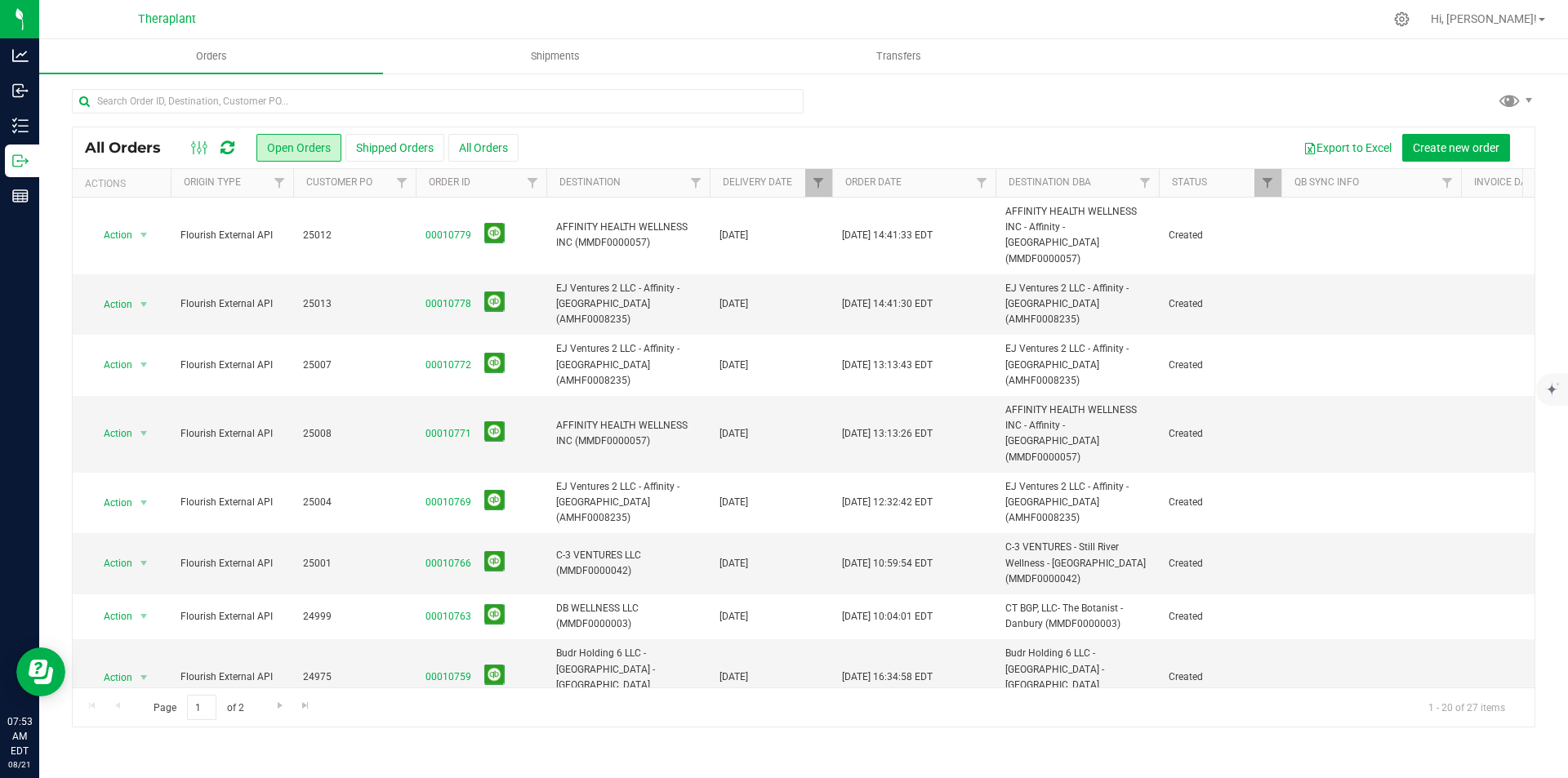
scroll to position [631, 0]
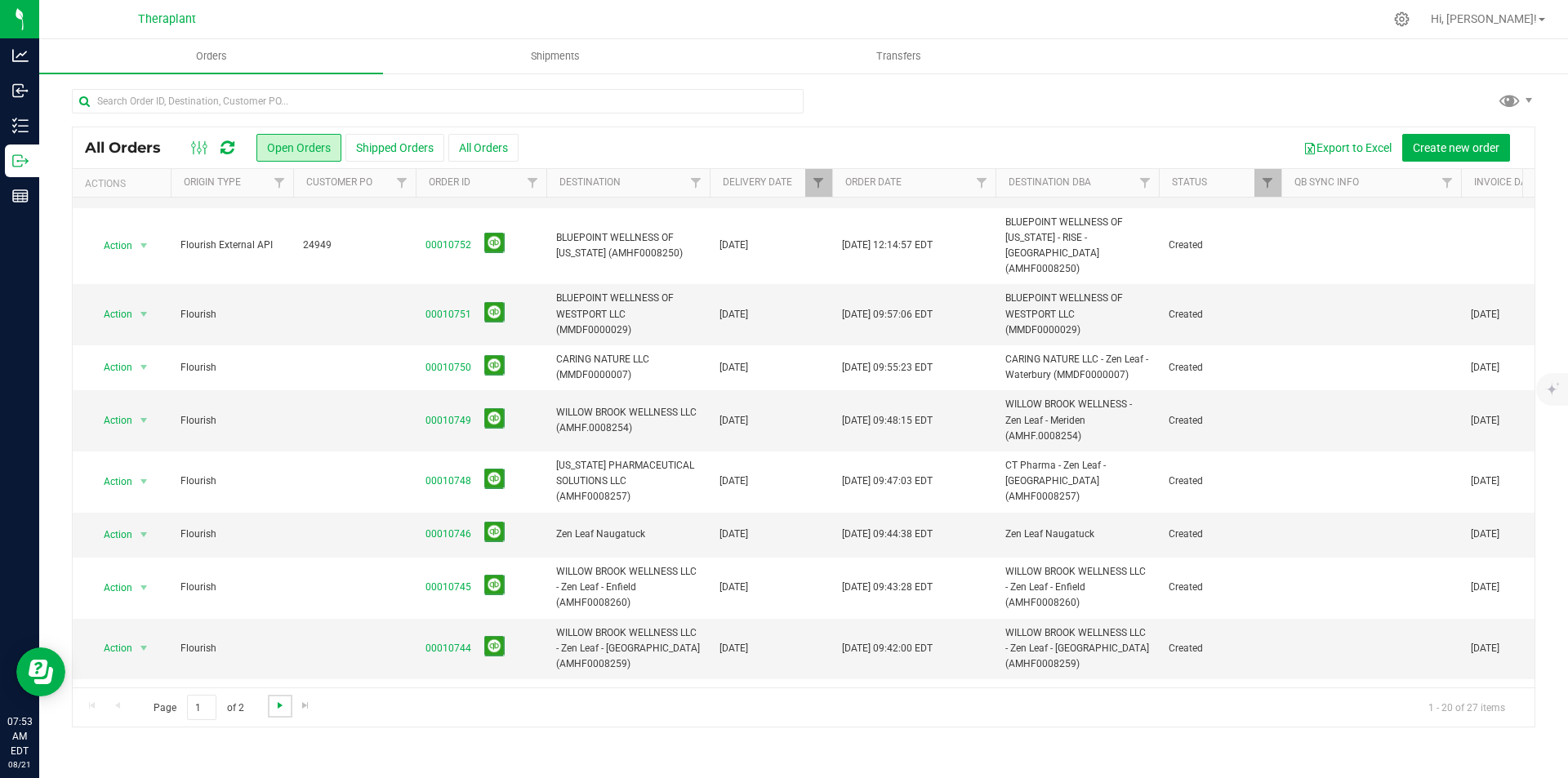
click at [283, 710] on span "Go to the next page" at bounding box center [280, 706] width 13 height 13
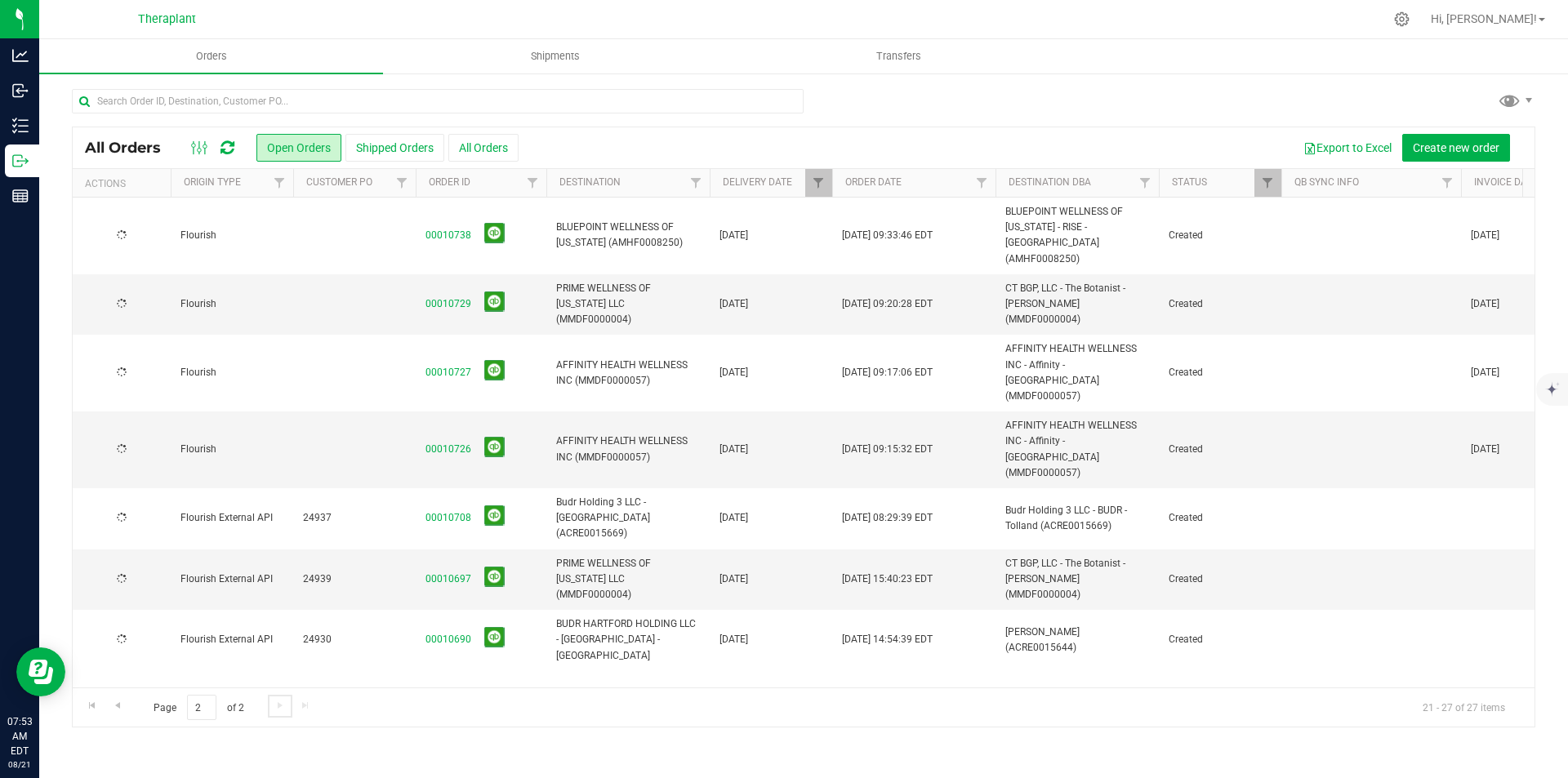
scroll to position [0, 0]
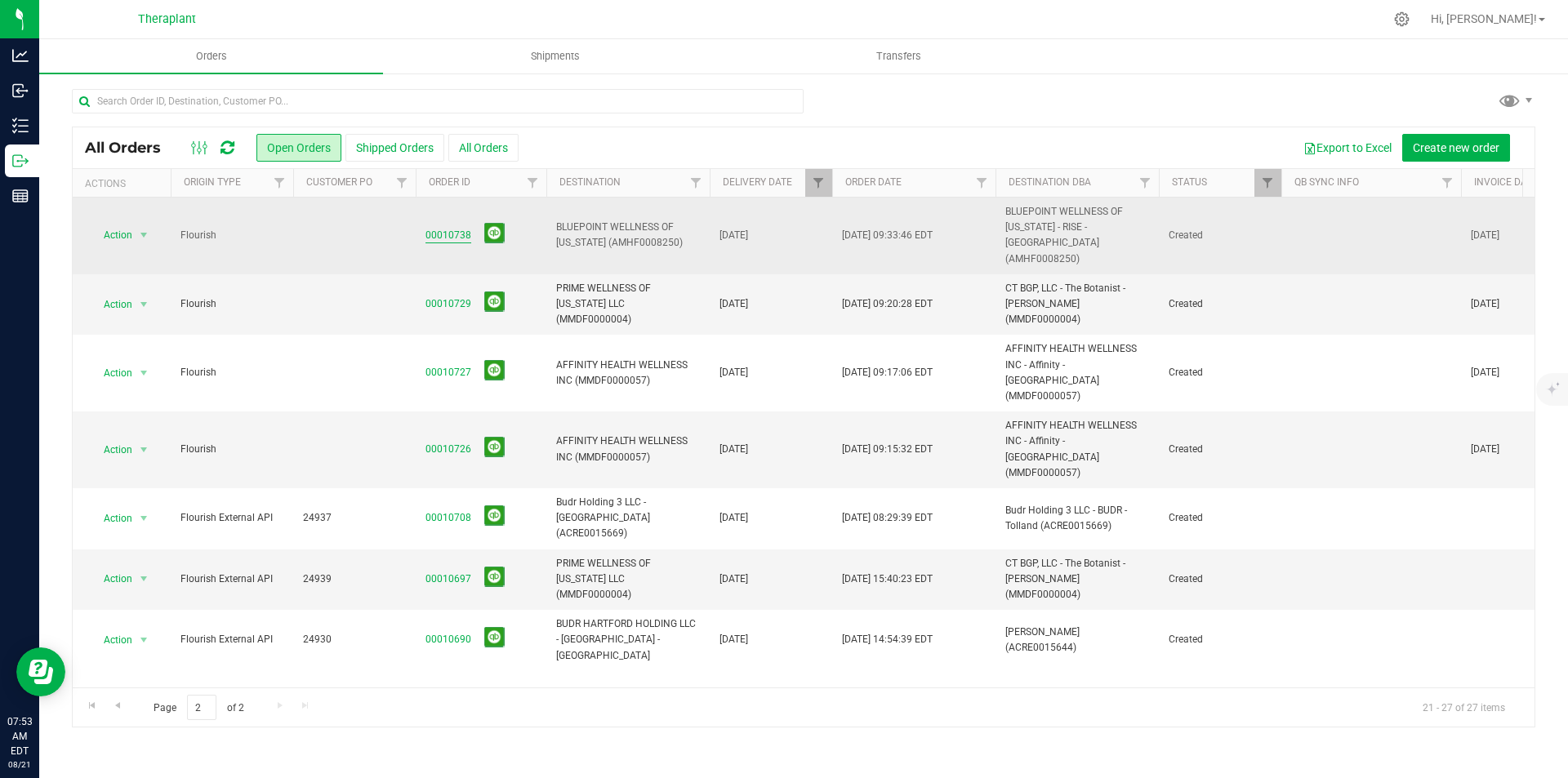
click at [436, 230] on link "00010738" at bounding box center [449, 235] width 46 height 15
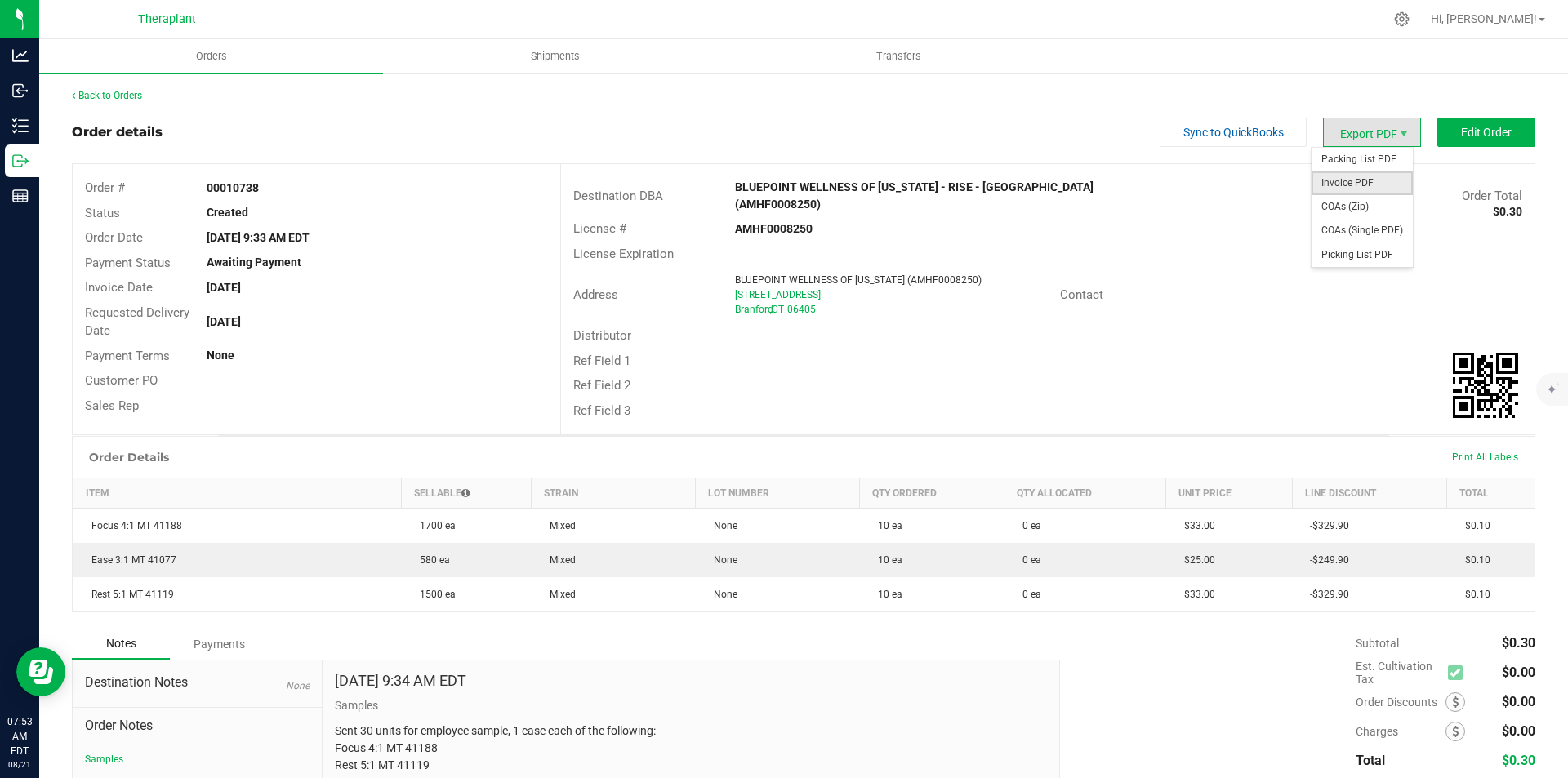
click at [1349, 184] on span "Invoice PDF" at bounding box center [1362, 183] width 101 height 24
click at [115, 89] on div "Back to Orders" at bounding box center [804, 95] width 1464 height 14
click at [114, 91] on link "Back to Orders" at bounding box center [106, 96] width 70 height 11
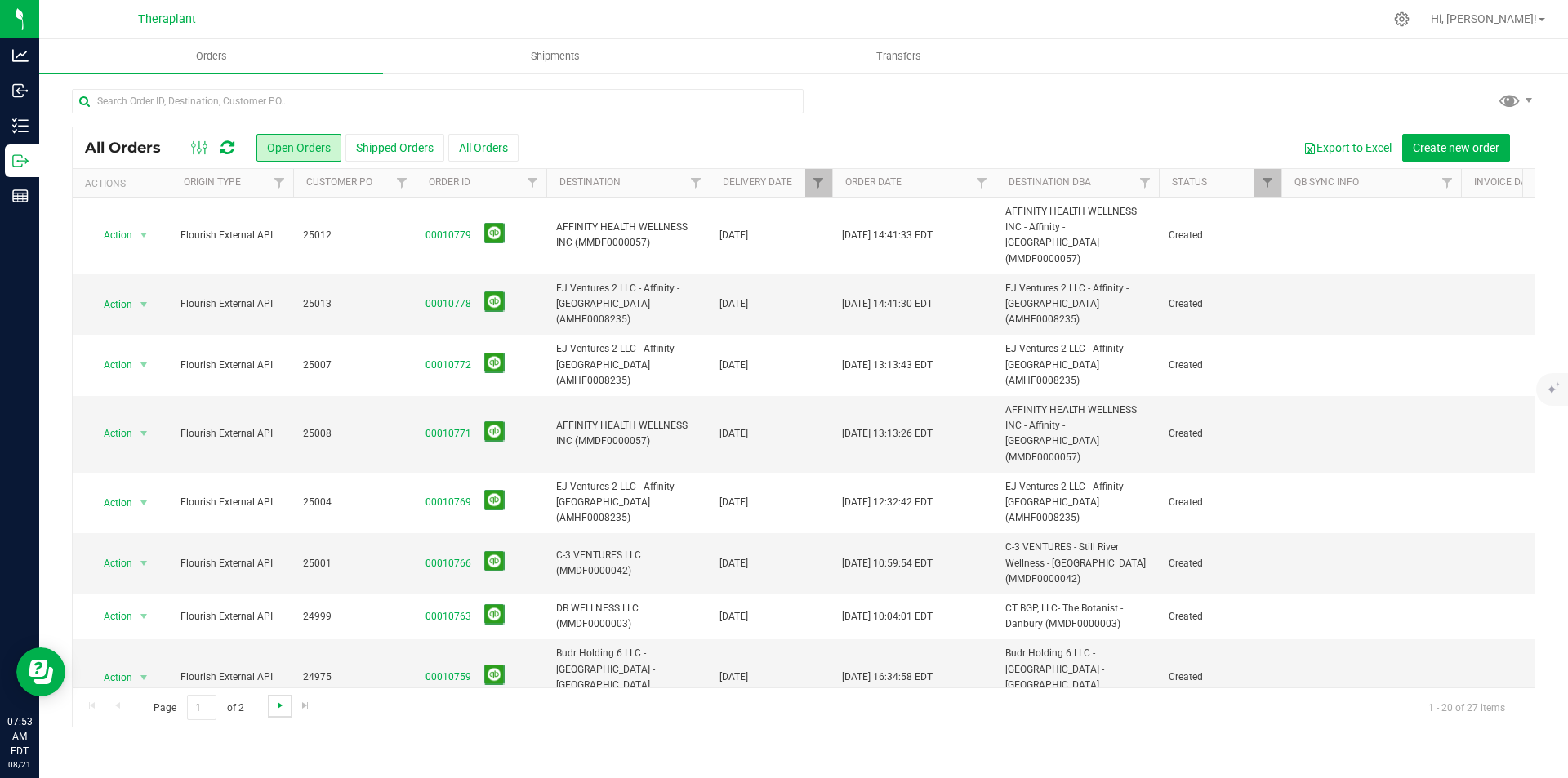
click at [275, 709] on span "Go to the next page" at bounding box center [280, 706] width 13 height 13
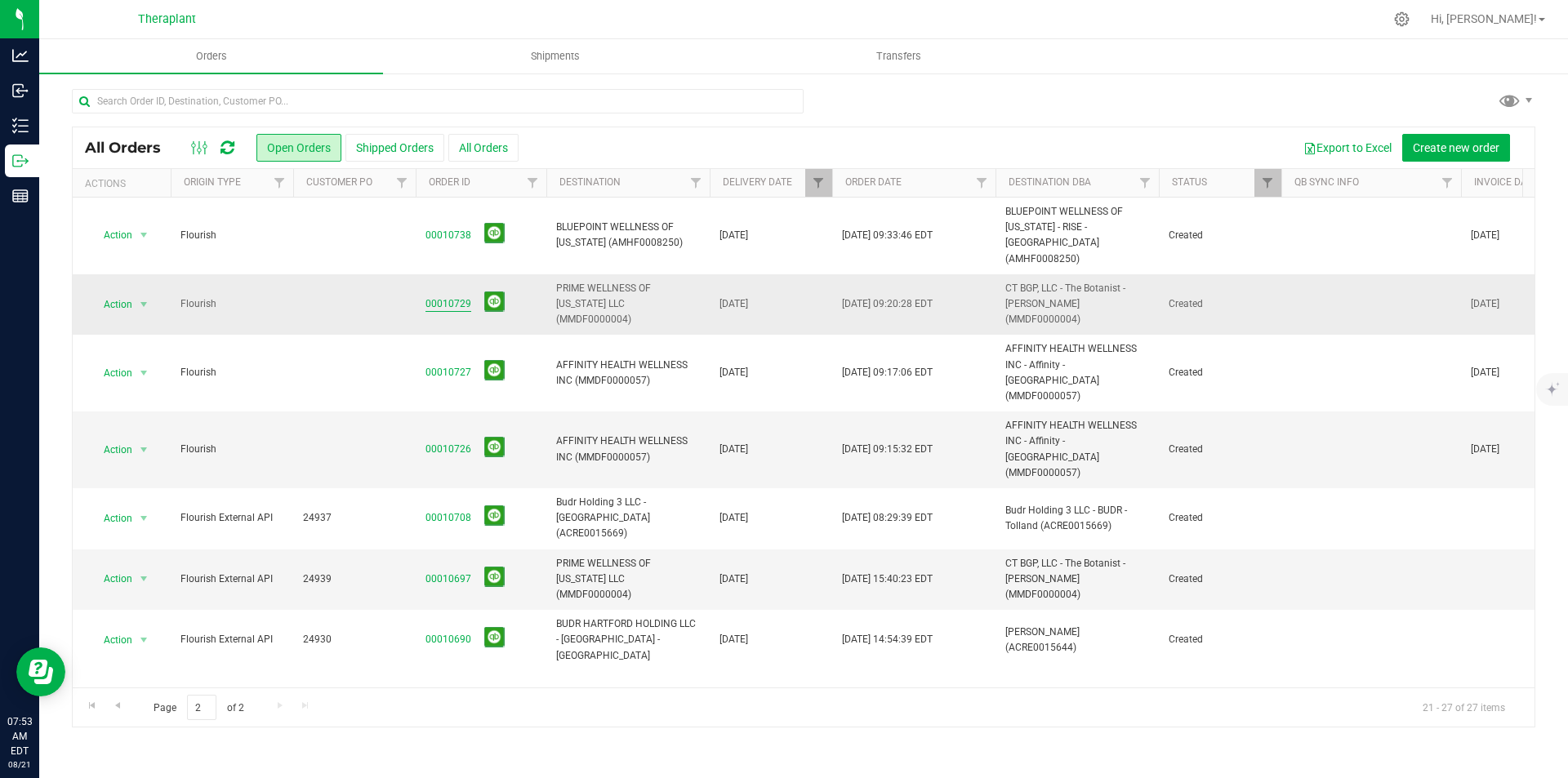
click at [448, 297] on link "00010729" at bounding box center [449, 304] width 46 height 15
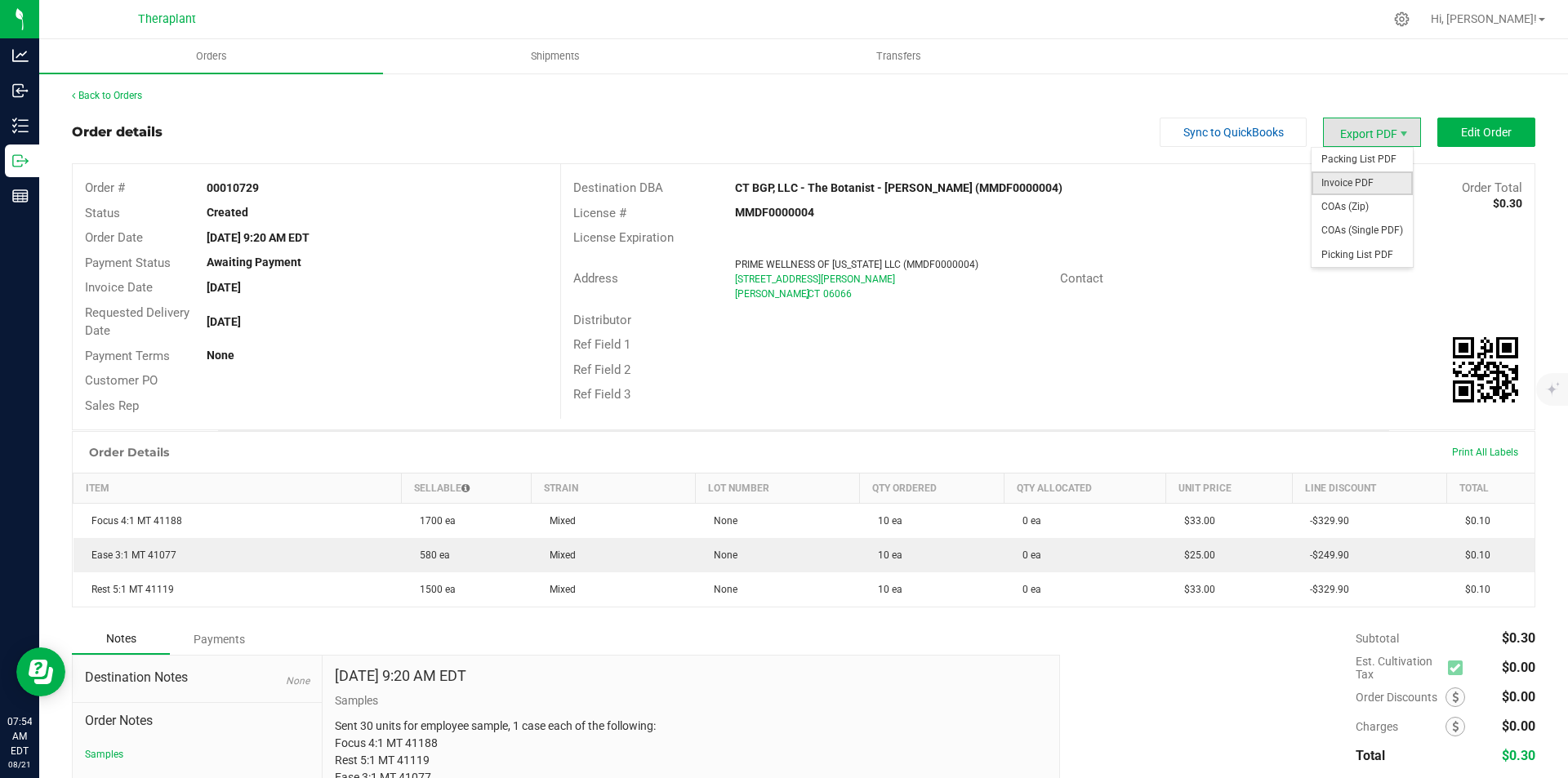
click at [1366, 176] on span "Invoice PDF" at bounding box center [1362, 183] width 101 height 24
click at [109, 94] on link "Back to Orders" at bounding box center [106, 96] width 70 height 11
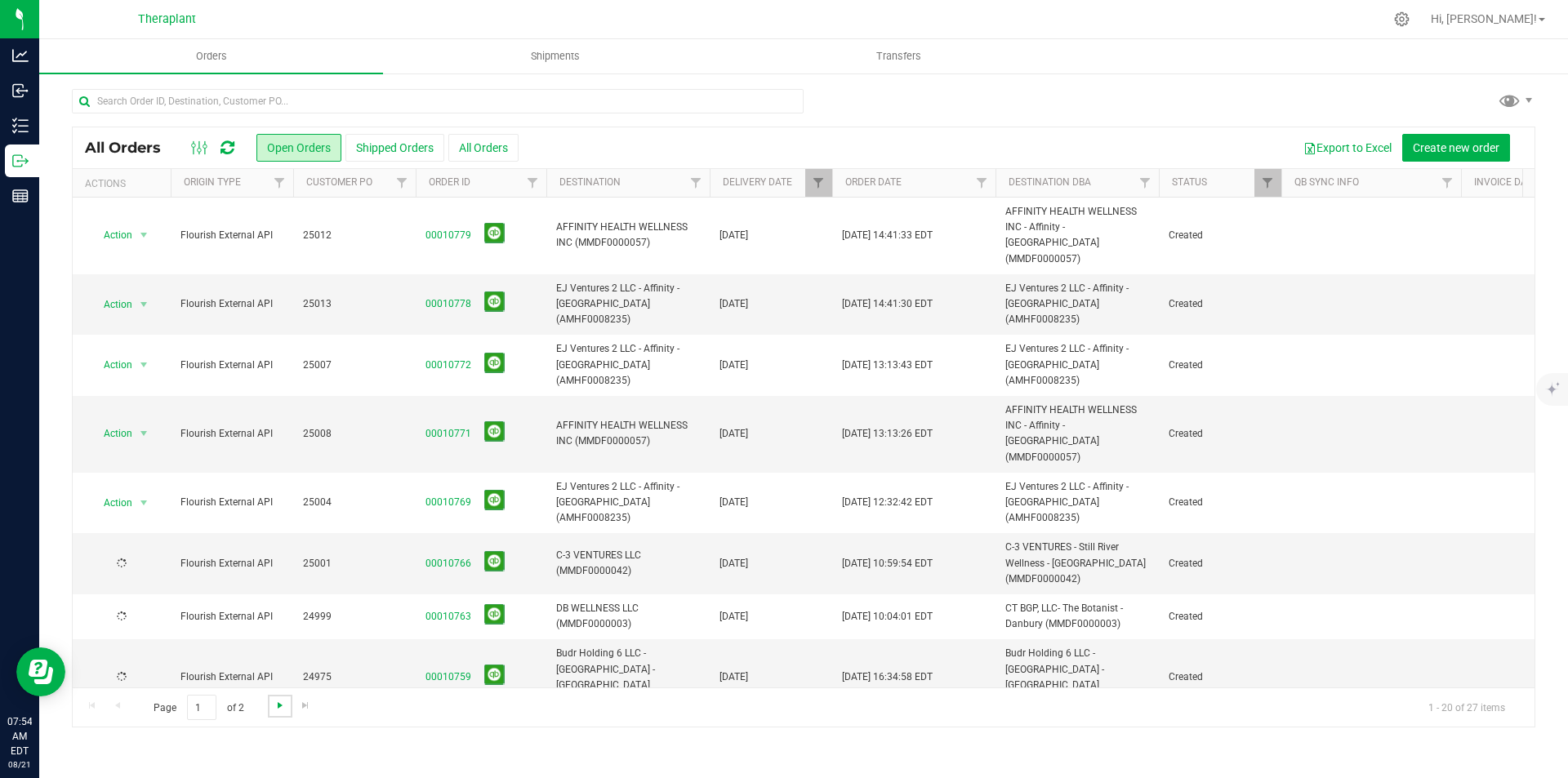
click at [281, 705] on span "Go to the next page" at bounding box center [280, 706] width 13 height 13
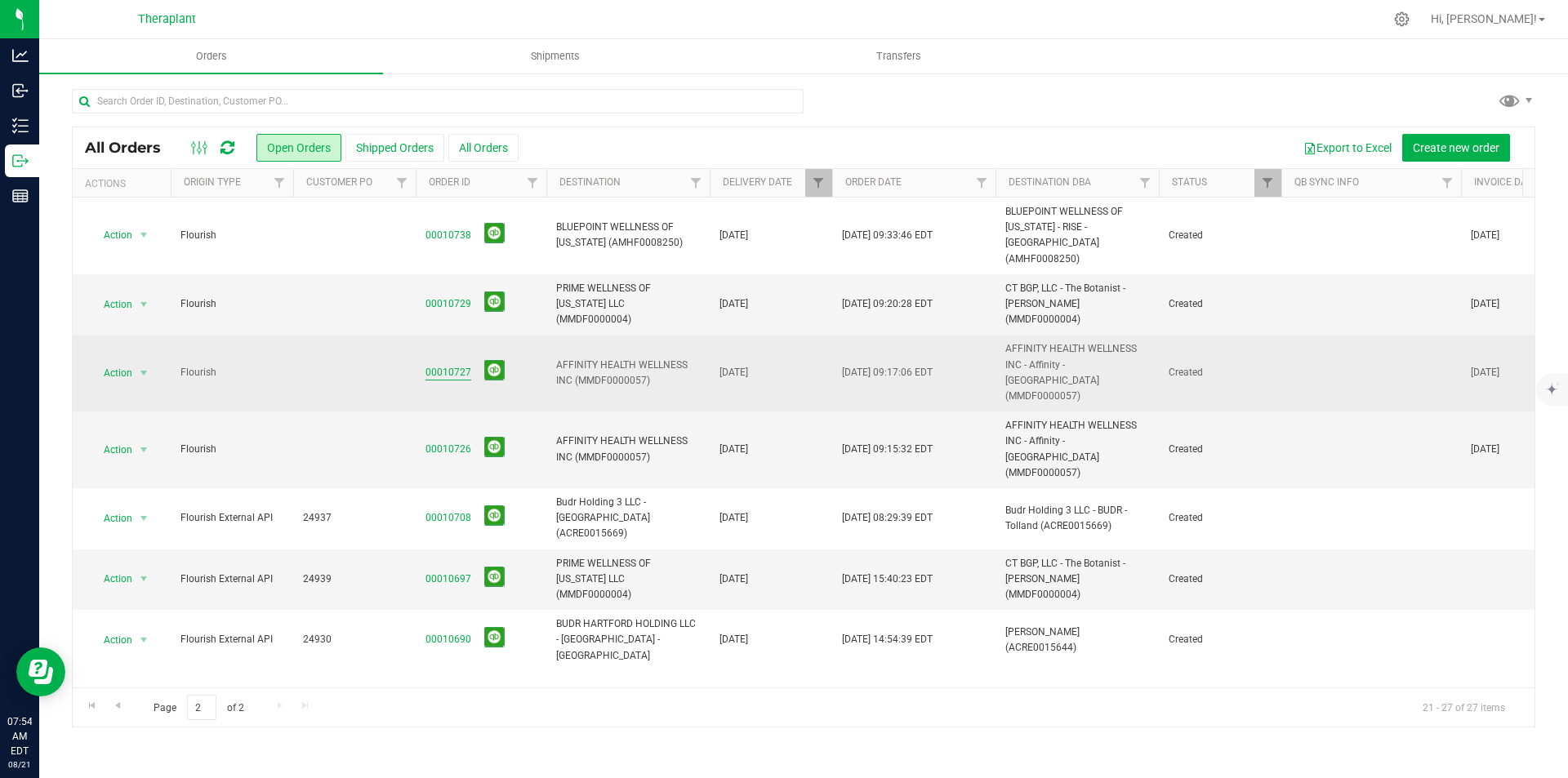
click at [461, 366] on link "00010727" at bounding box center [449, 373] width 46 height 15
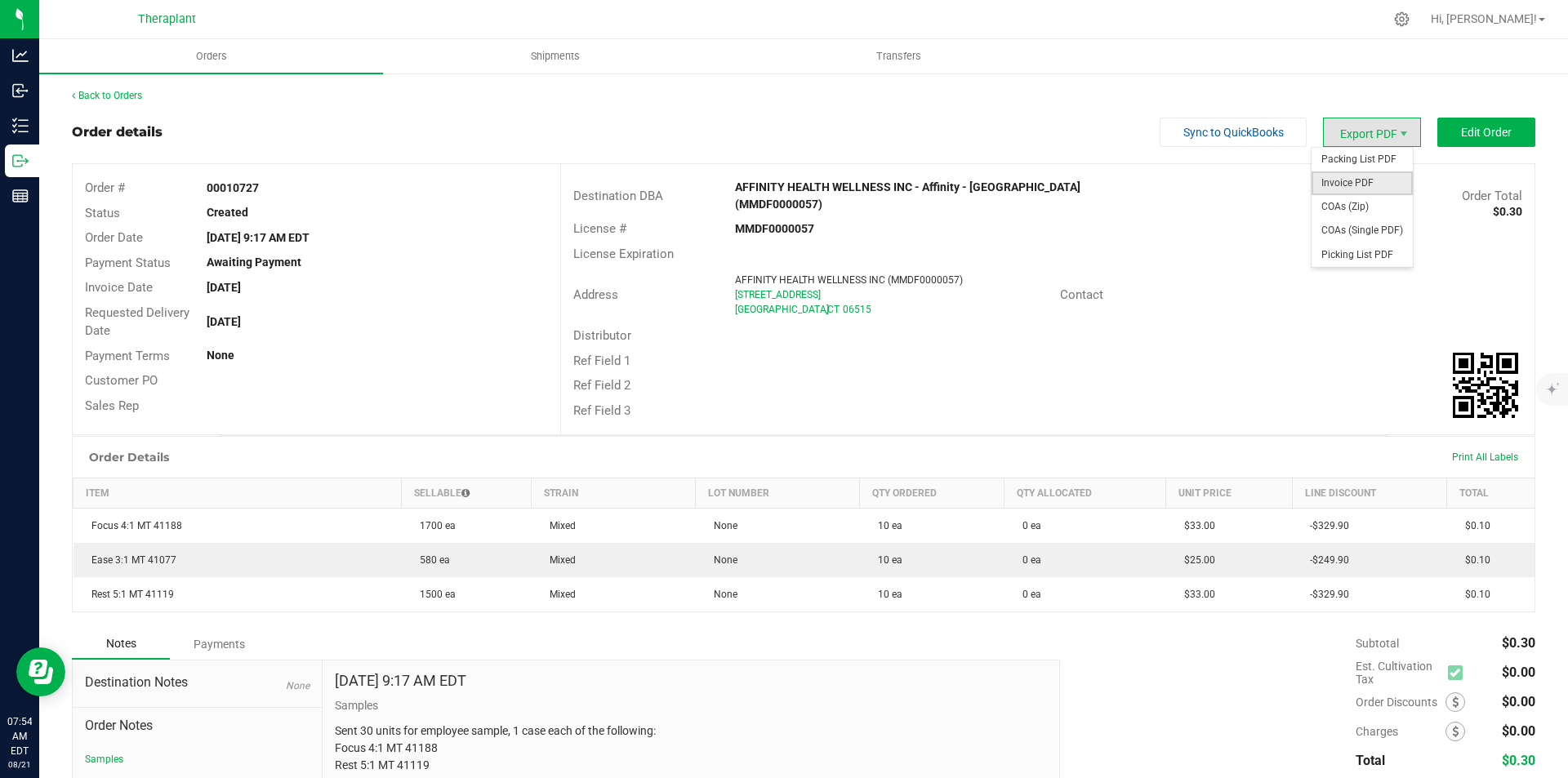
click at [1353, 182] on span "Invoice PDF" at bounding box center [1362, 183] width 101 height 24
click at [89, 92] on link "Back to Orders" at bounding box center [106, 96] width 70 height 11
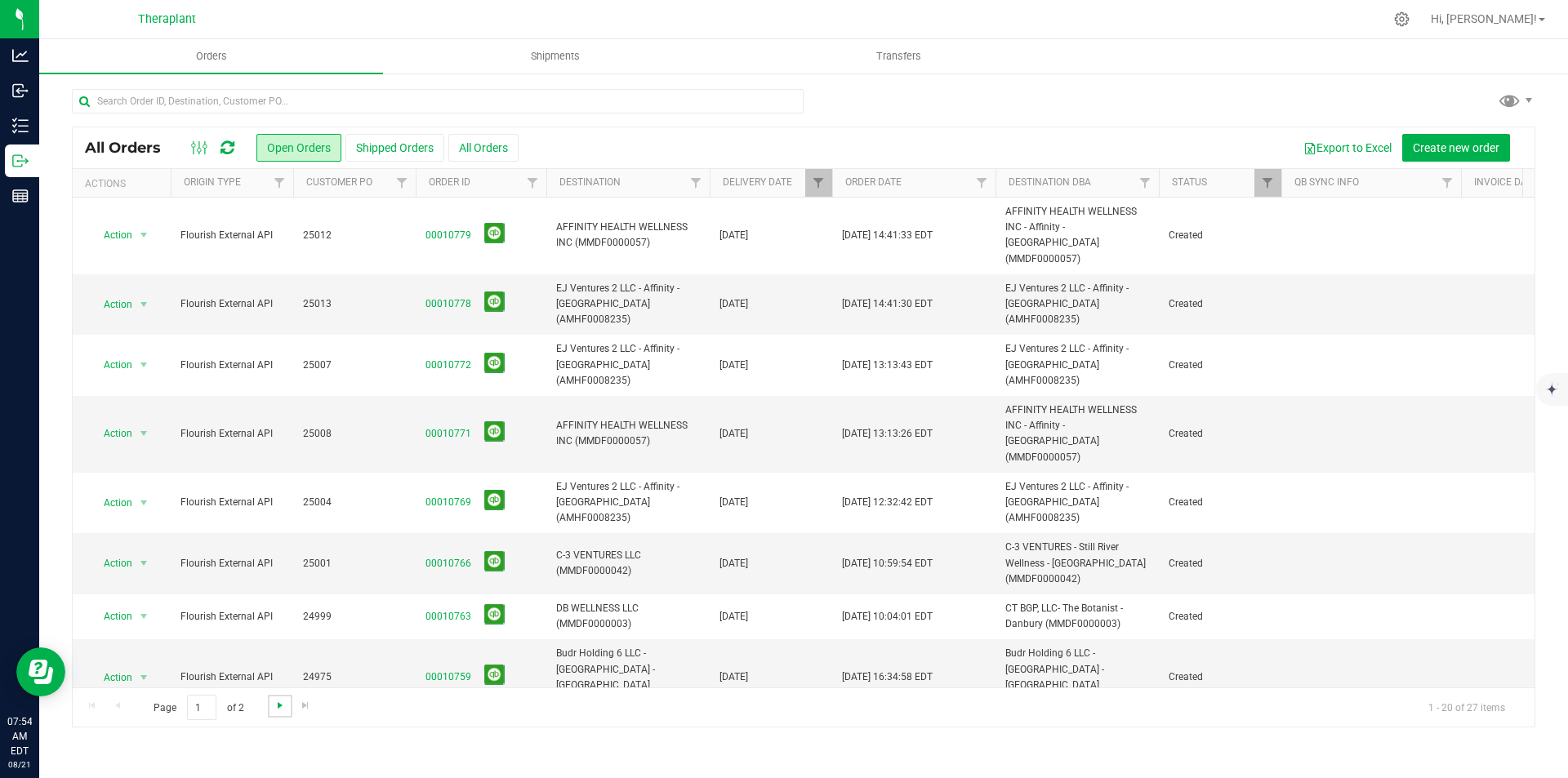
click at [276, 701] on span "Go to the next page" at bounding box center [280, 706] width 13 height 13
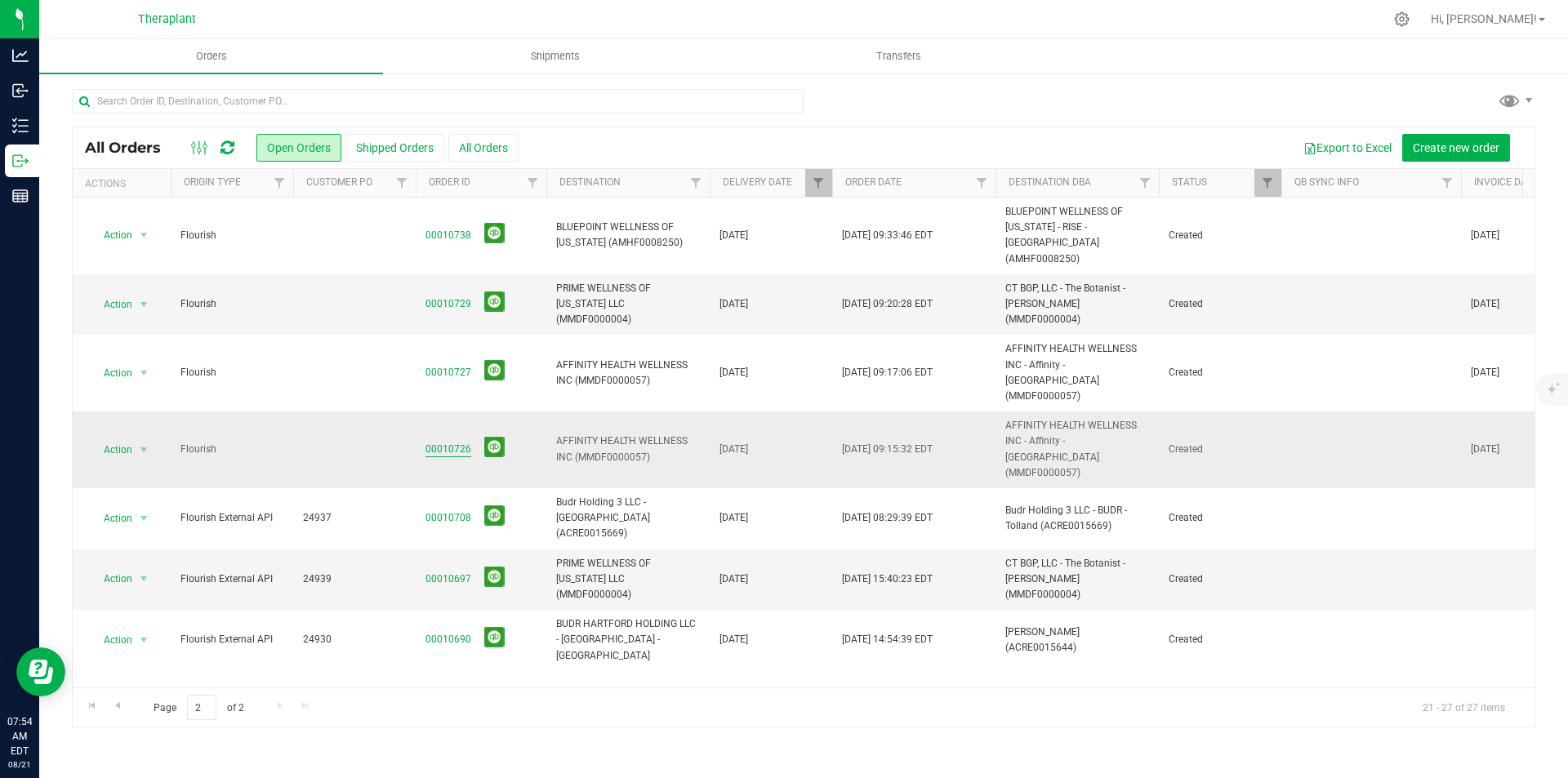
click at [453, 442] on link "00010726" at bounding box center [449, 450] width 46 height 15
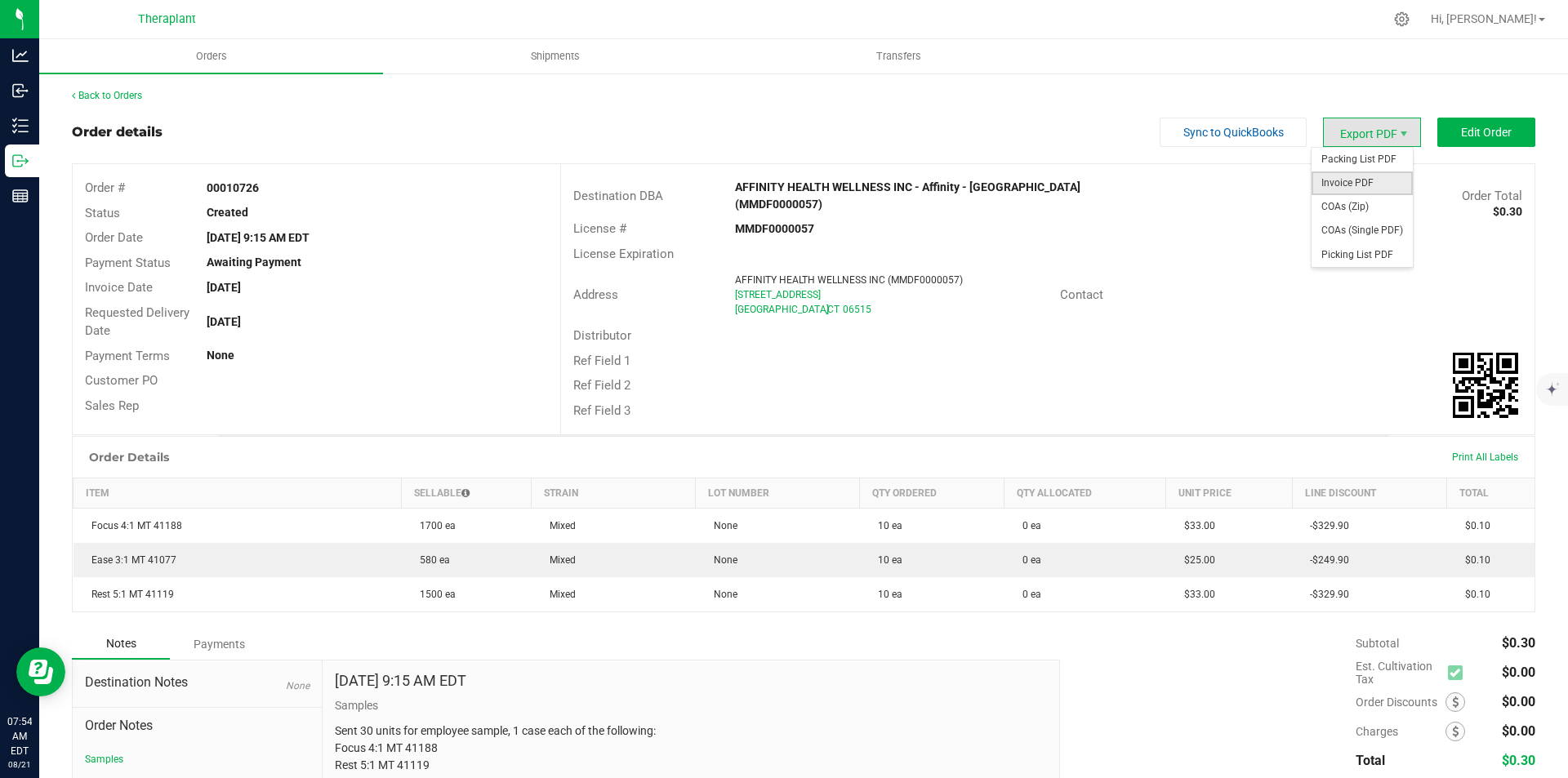
click at [1369, 174] on span "Invoice PDF" at bounding box center [1362, 183] width 101 height 24
click at [126, 95] on link "Back to Orders" at bounding box center [106, 96] width 70 height 11
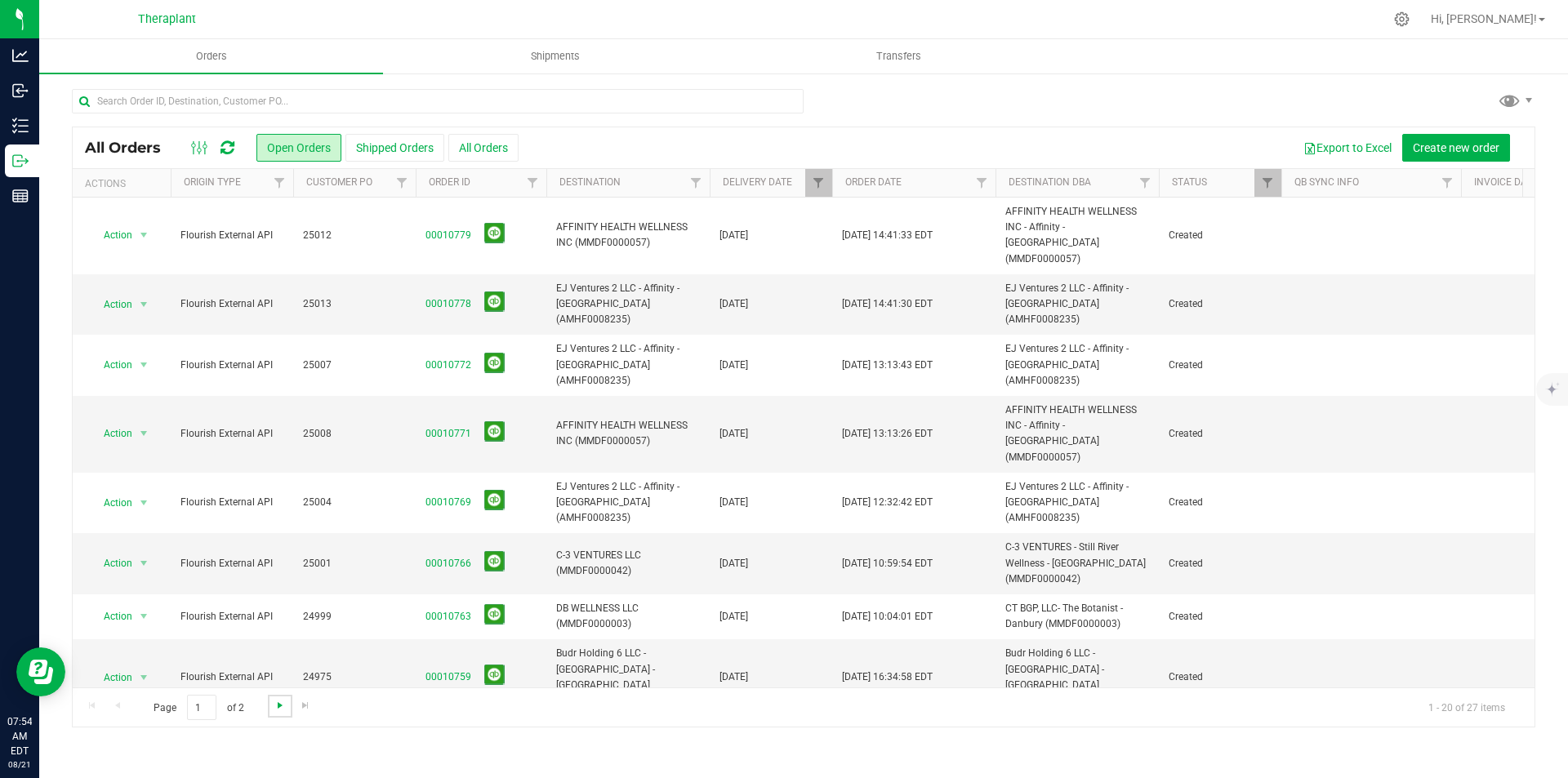
click at [282, 710] on span "Go to the next page" at bounding box center [280, 706] width 13 height 13
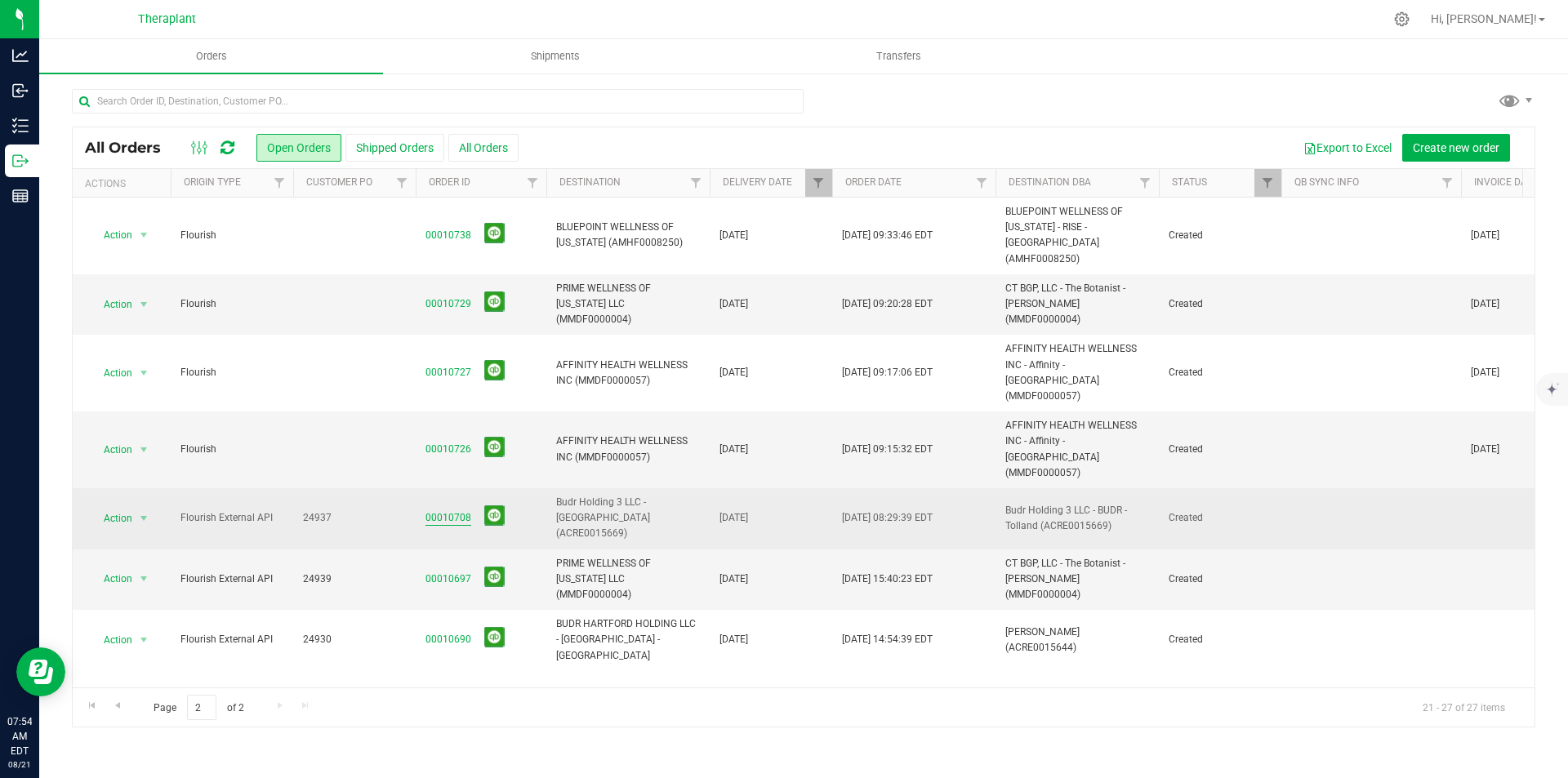
click at [443, 510] on link "00010708" at bounding box center [449, 518] width 46 height 15
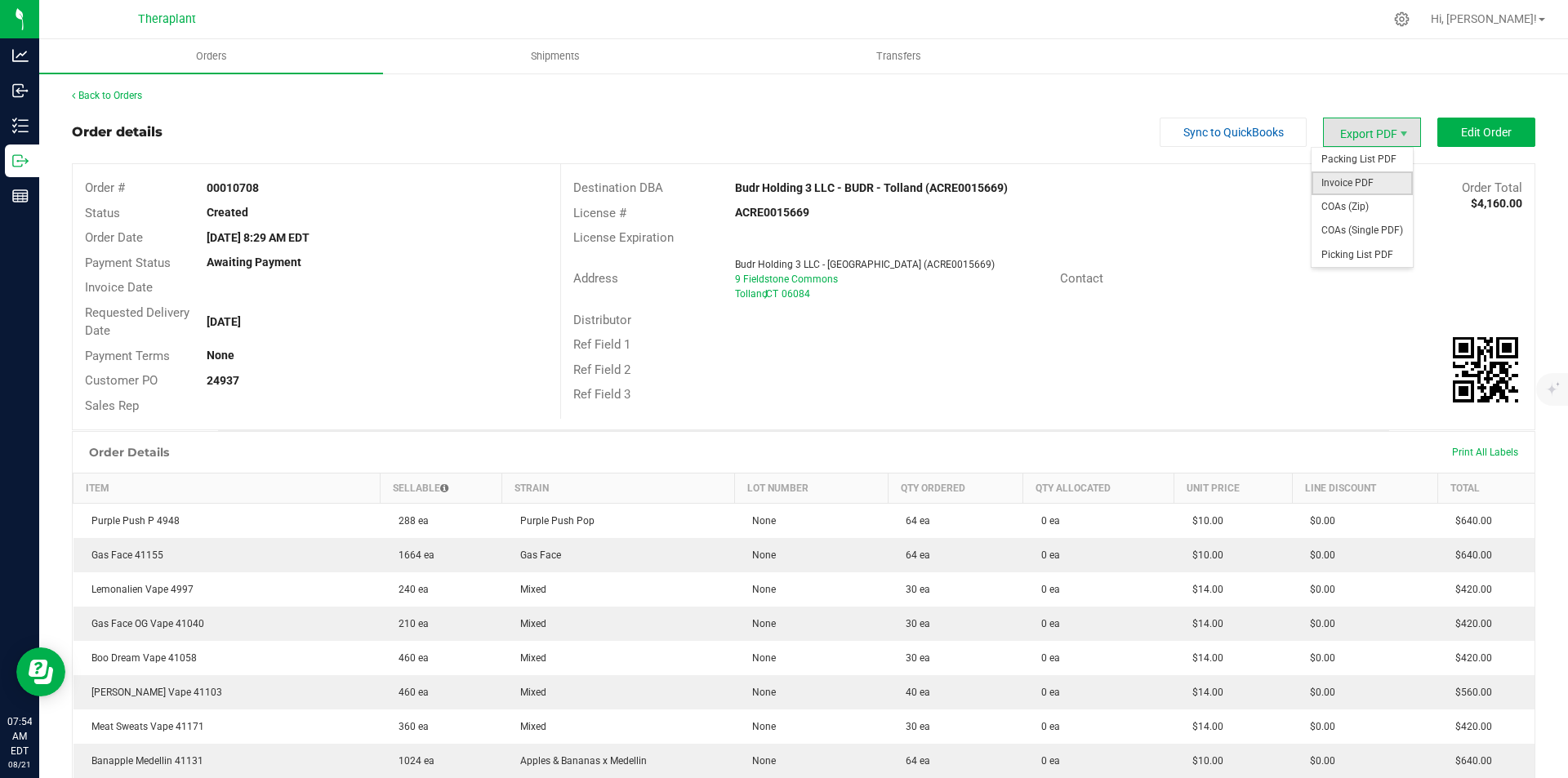
click at [1369, 180] on span "Invoice PDF" at bounding box center [1362, 183] width 101 height 24
click at [116, 98] on link "Back to Orders" at bounding box center [106, 96] width 70 height 11
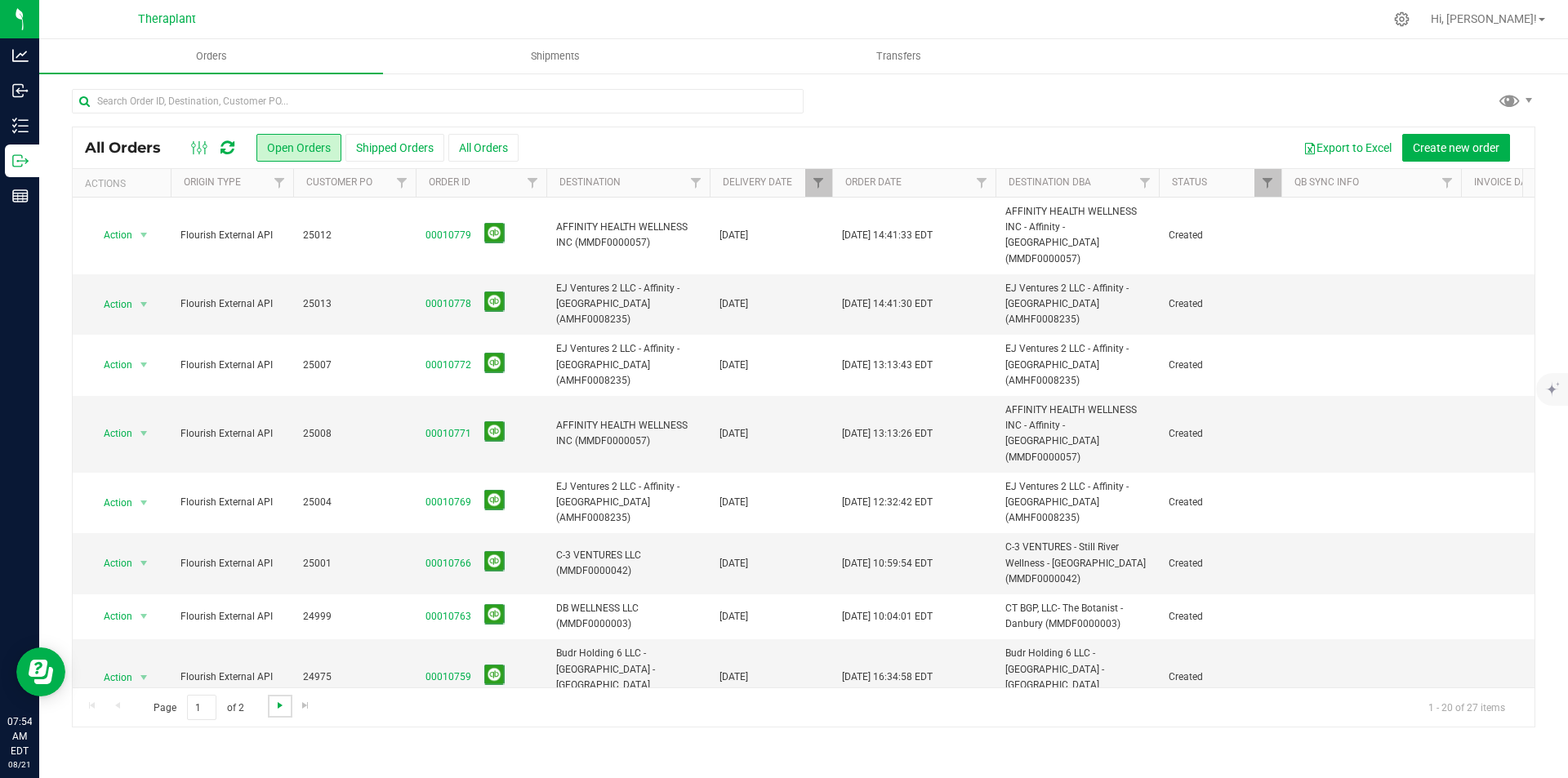
click at [274, 708] on span "Go to the next page" at bounding box center [280, 706] width 13 height 13
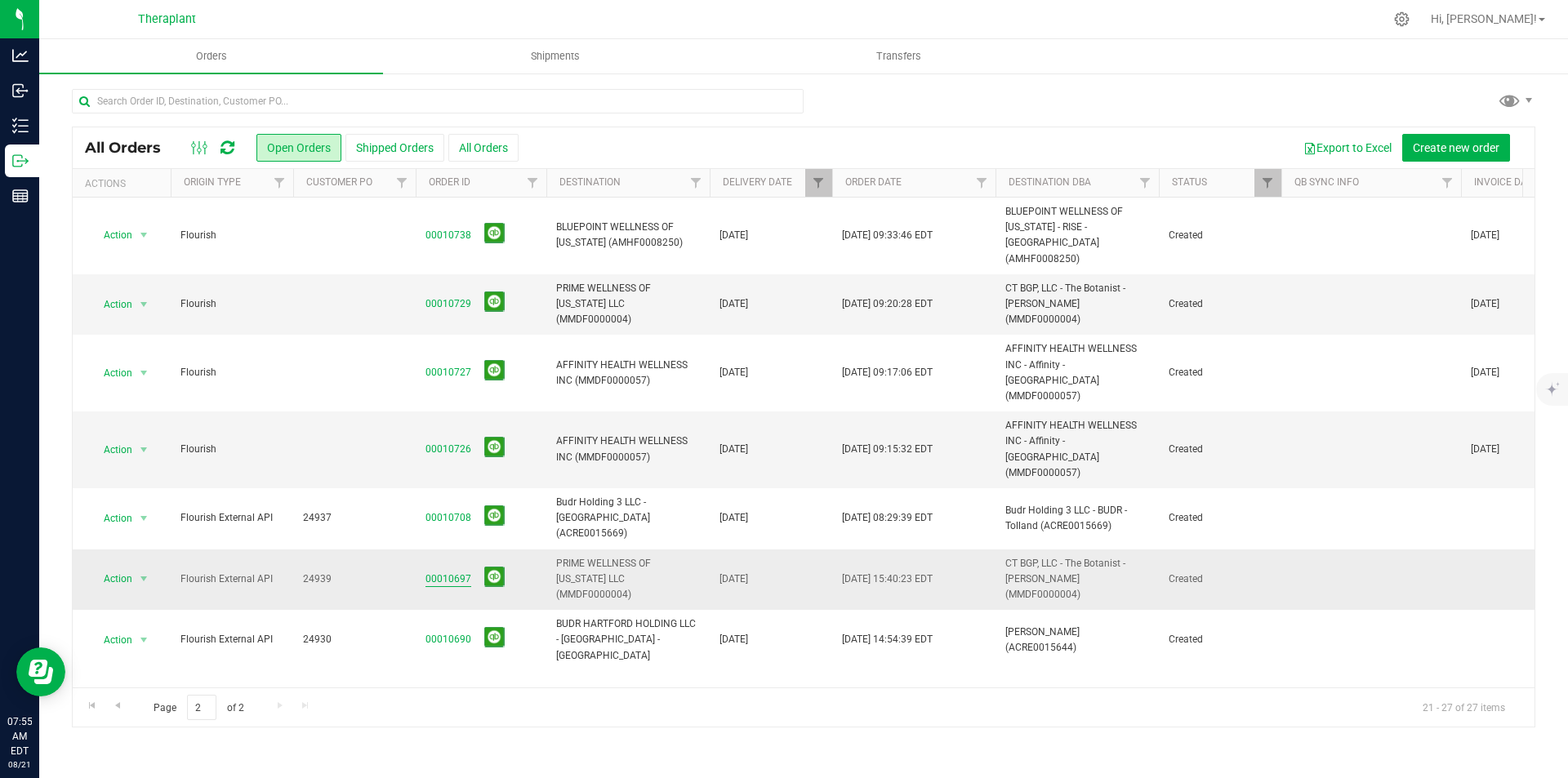
click at [449, 572] on link "00010697" at bounding box center [449, 580] width 46 height 15
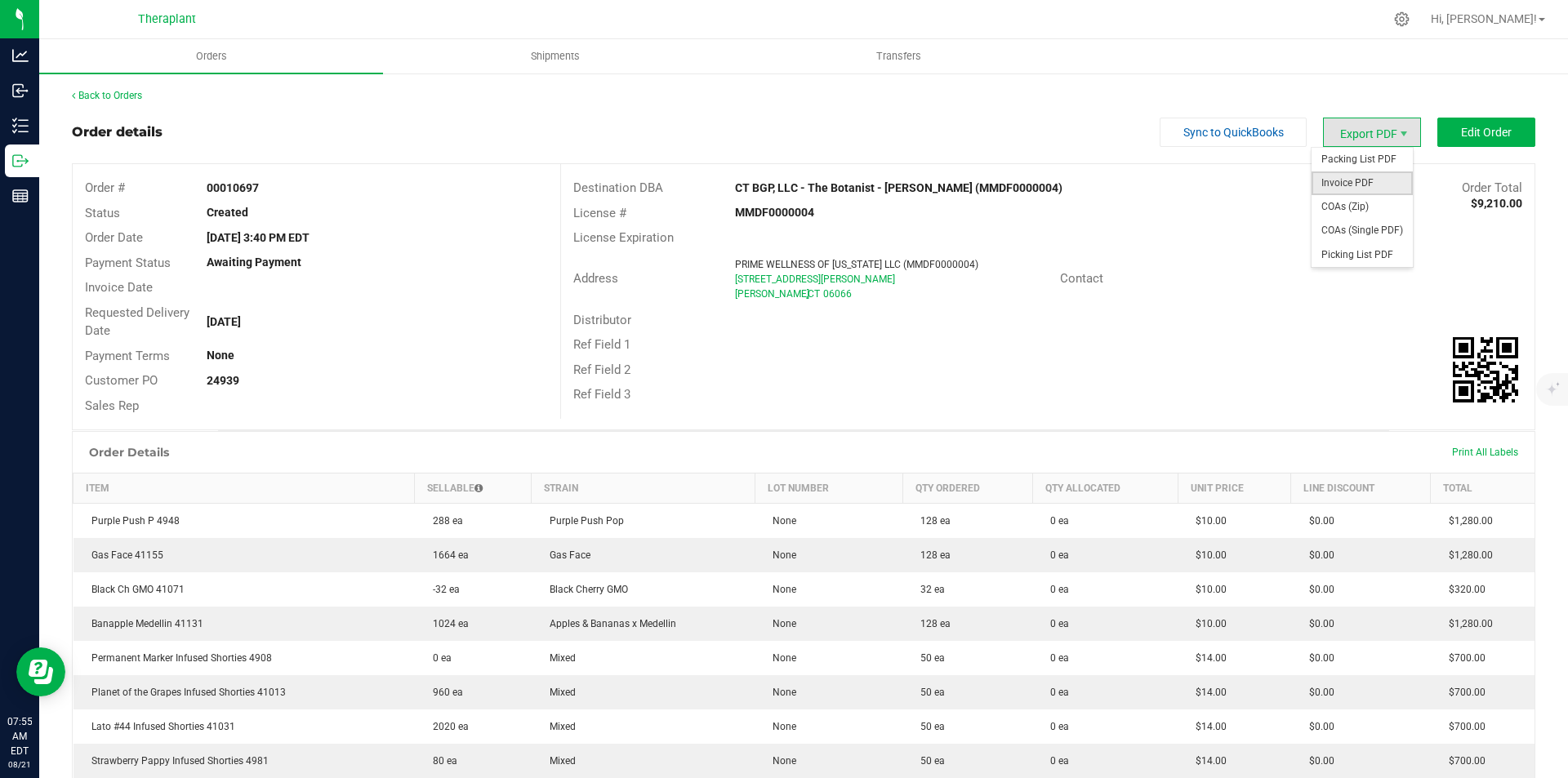
click at [1343, 177] on span "Invoice PDF" at bounding box center [1362, 183] width 101 height 24
click at [121, 92] on link "Back to Orders" at bounding box center [106, 96] width 70 height 11
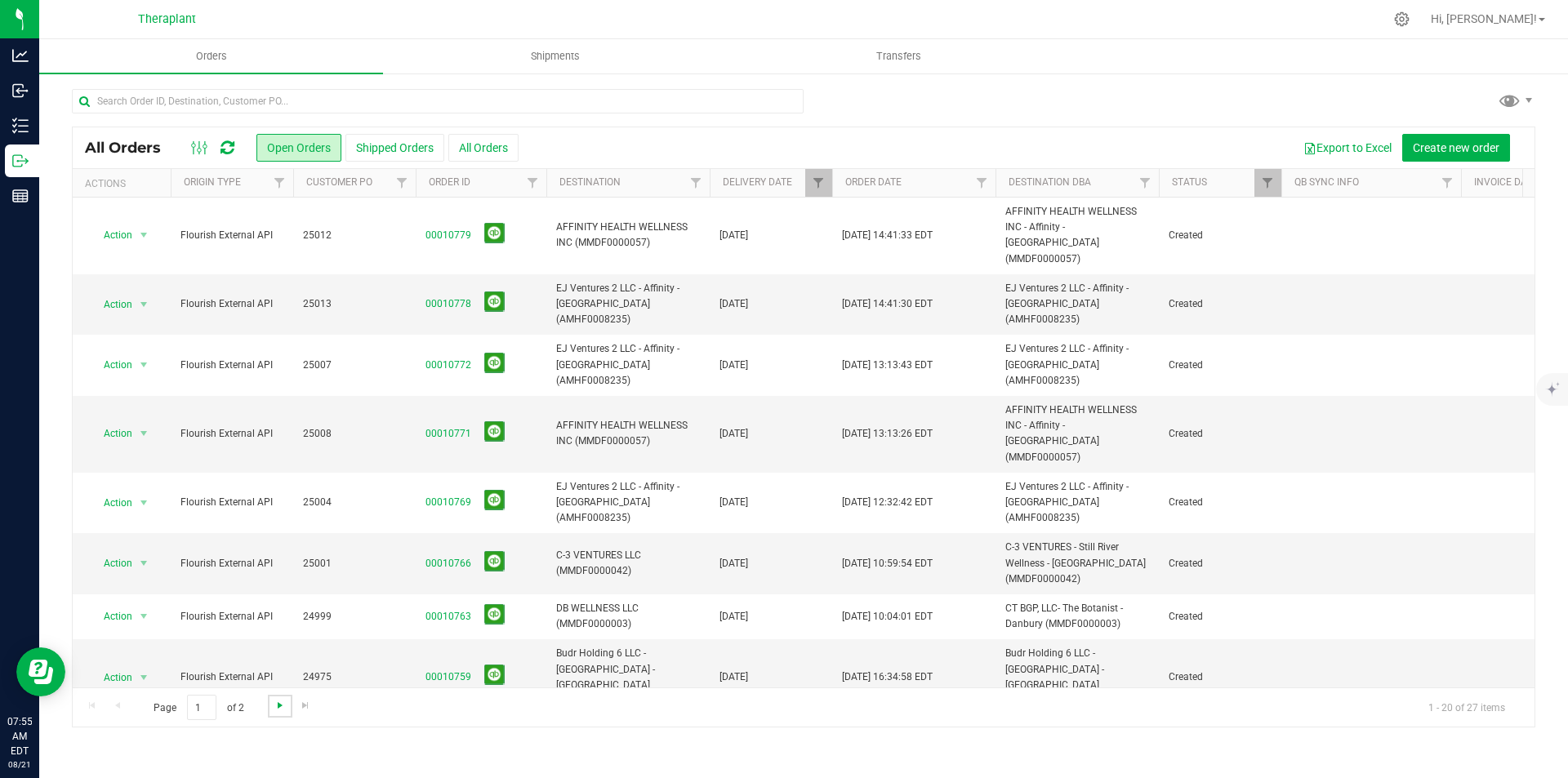
click at [274, 702] on span "Go to the next page" at bounding box center [280, 706] width 13 height 13
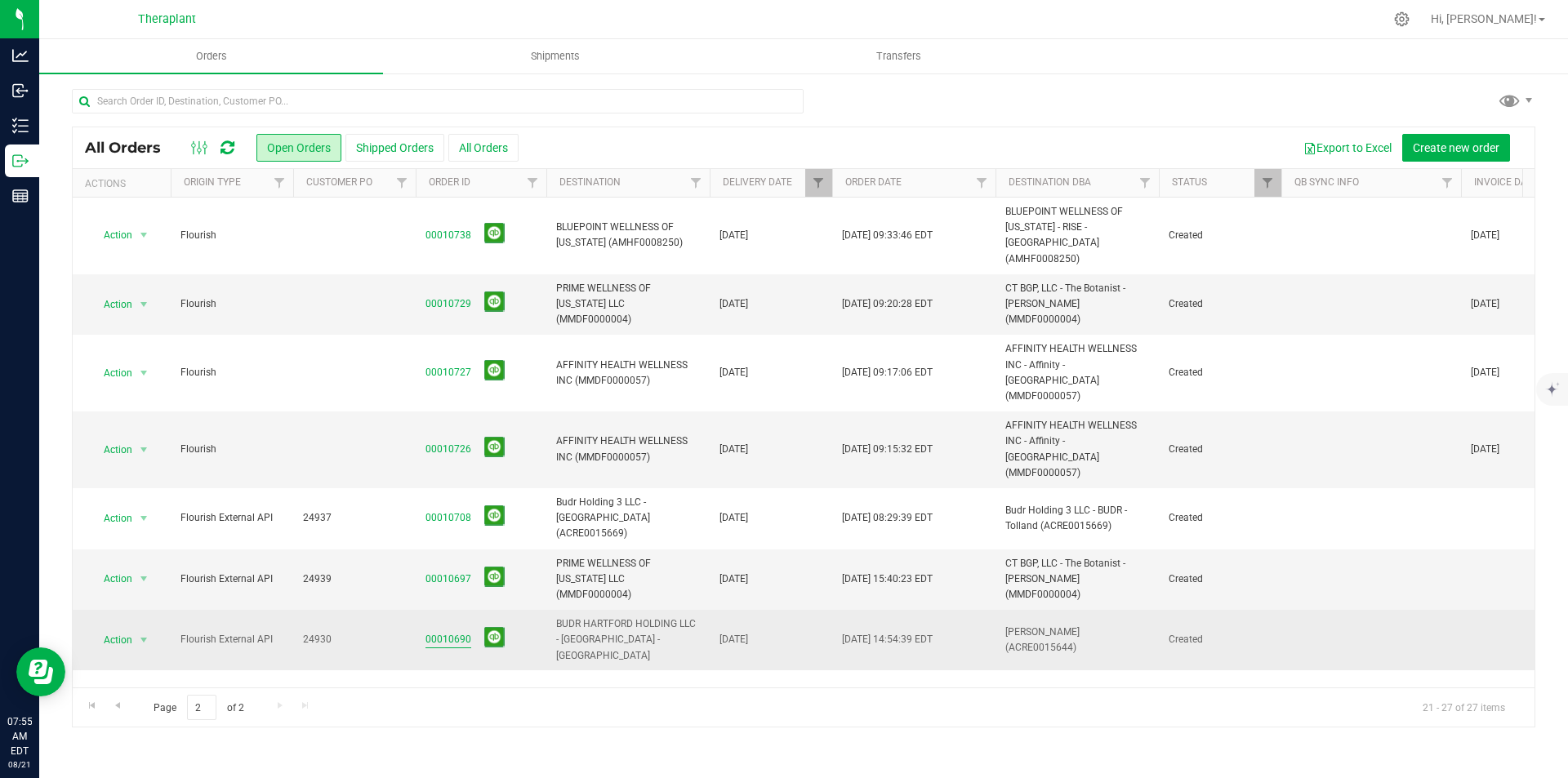
click at [450, 633] on link "00010690" at bounding box center [449, 640] width 46 height 15
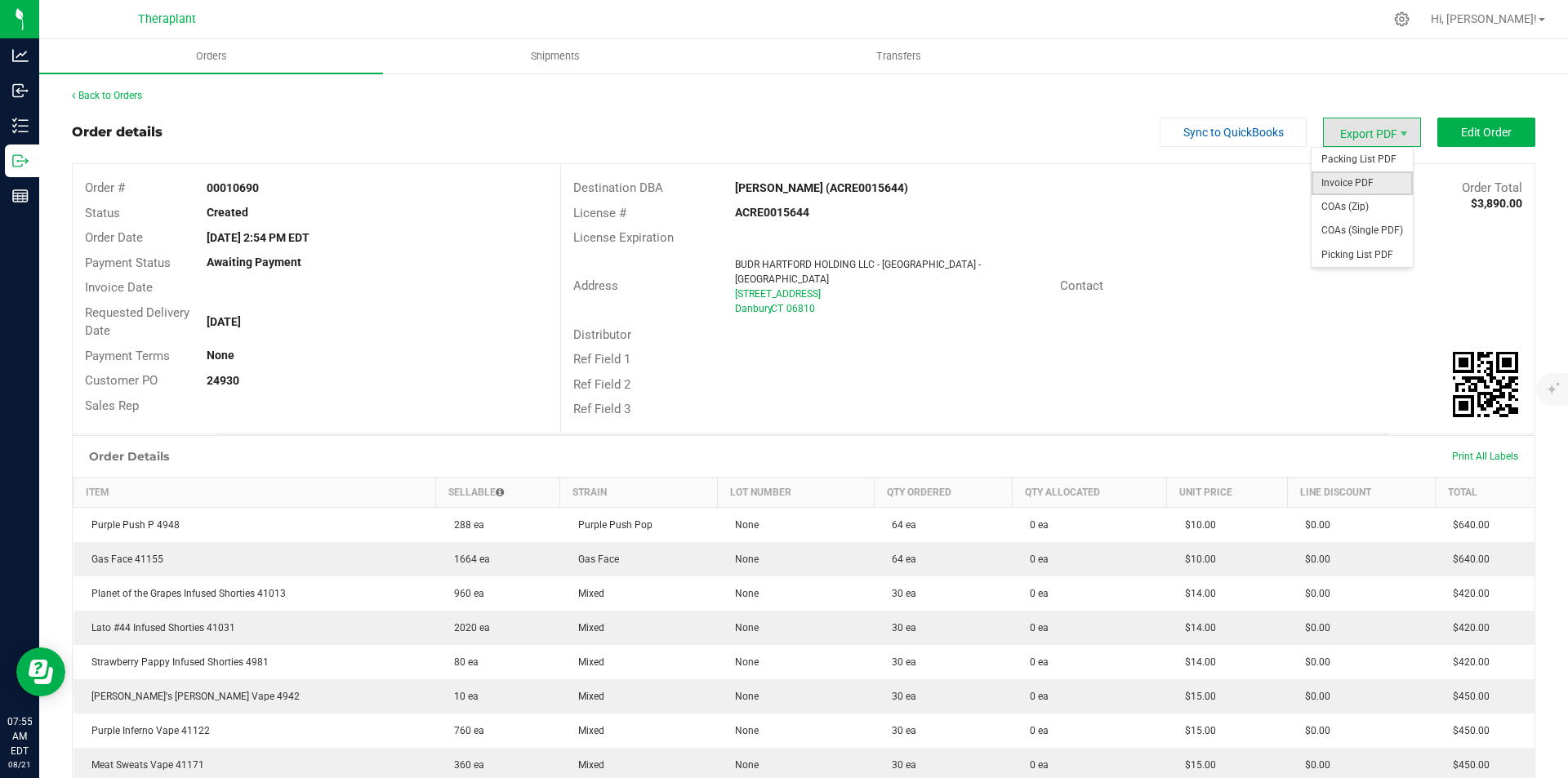
click at [1351, 180] on span "Invoice PDF" at bounding box center [1362, 183] width 101 height 24
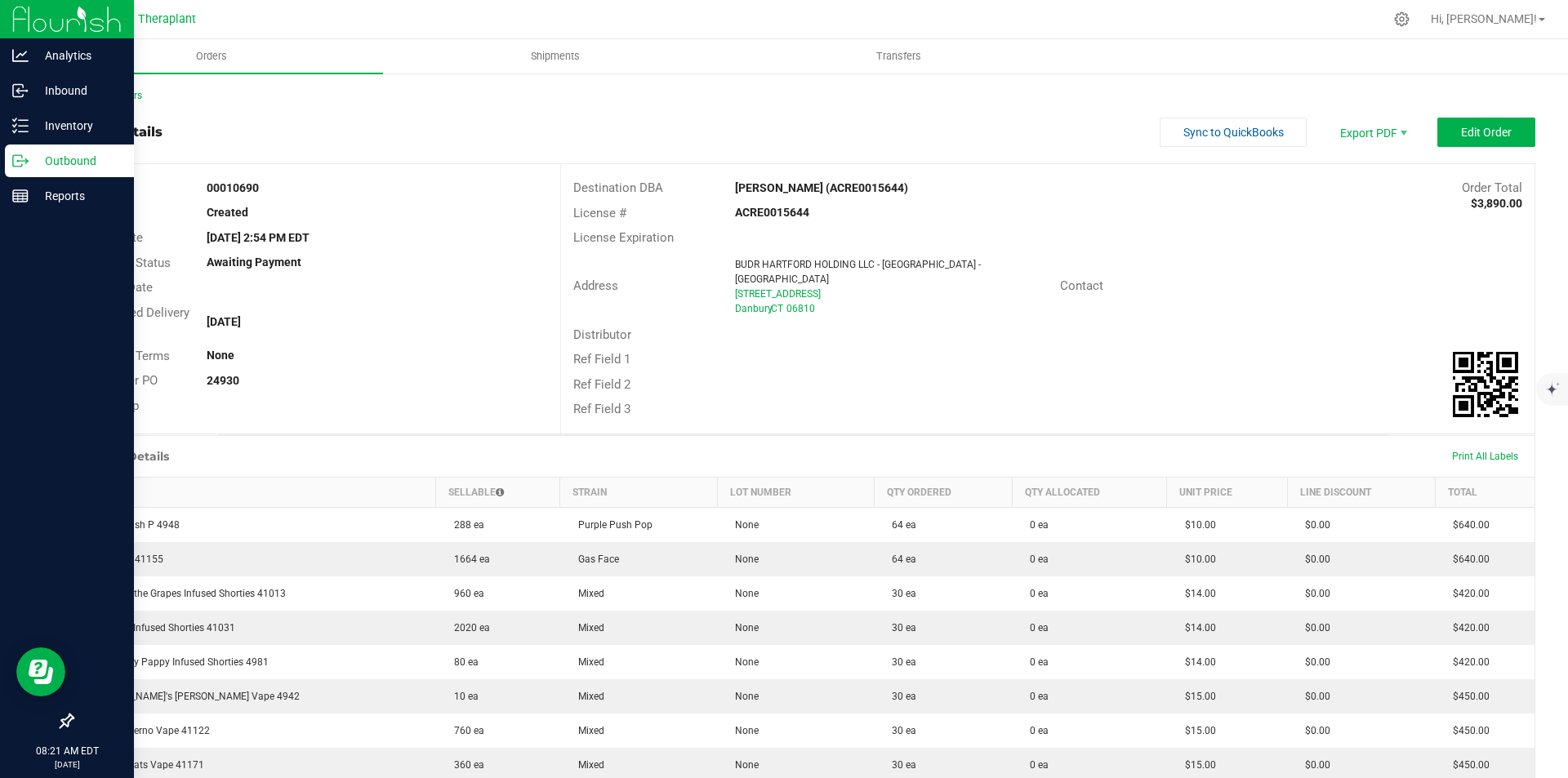
click at [11, 16] on div at bounding box center [67, 19] width 134 height 39
click at [22, 27] on img at bounding box center [67, 19] width 109 height 38
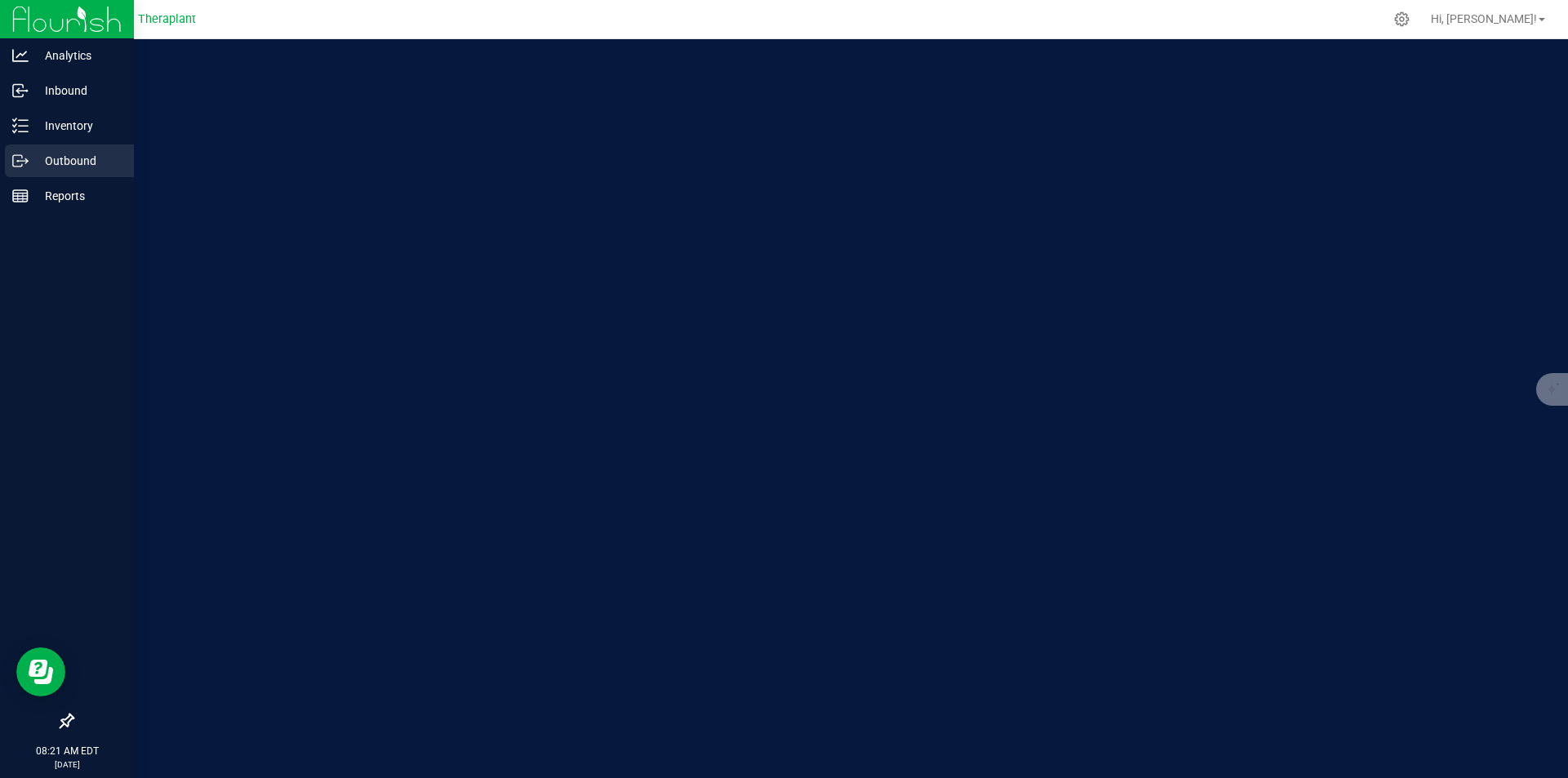
click at [59, 160] on p "Outbound" at bounding box center [77, 161] width 98 height 19
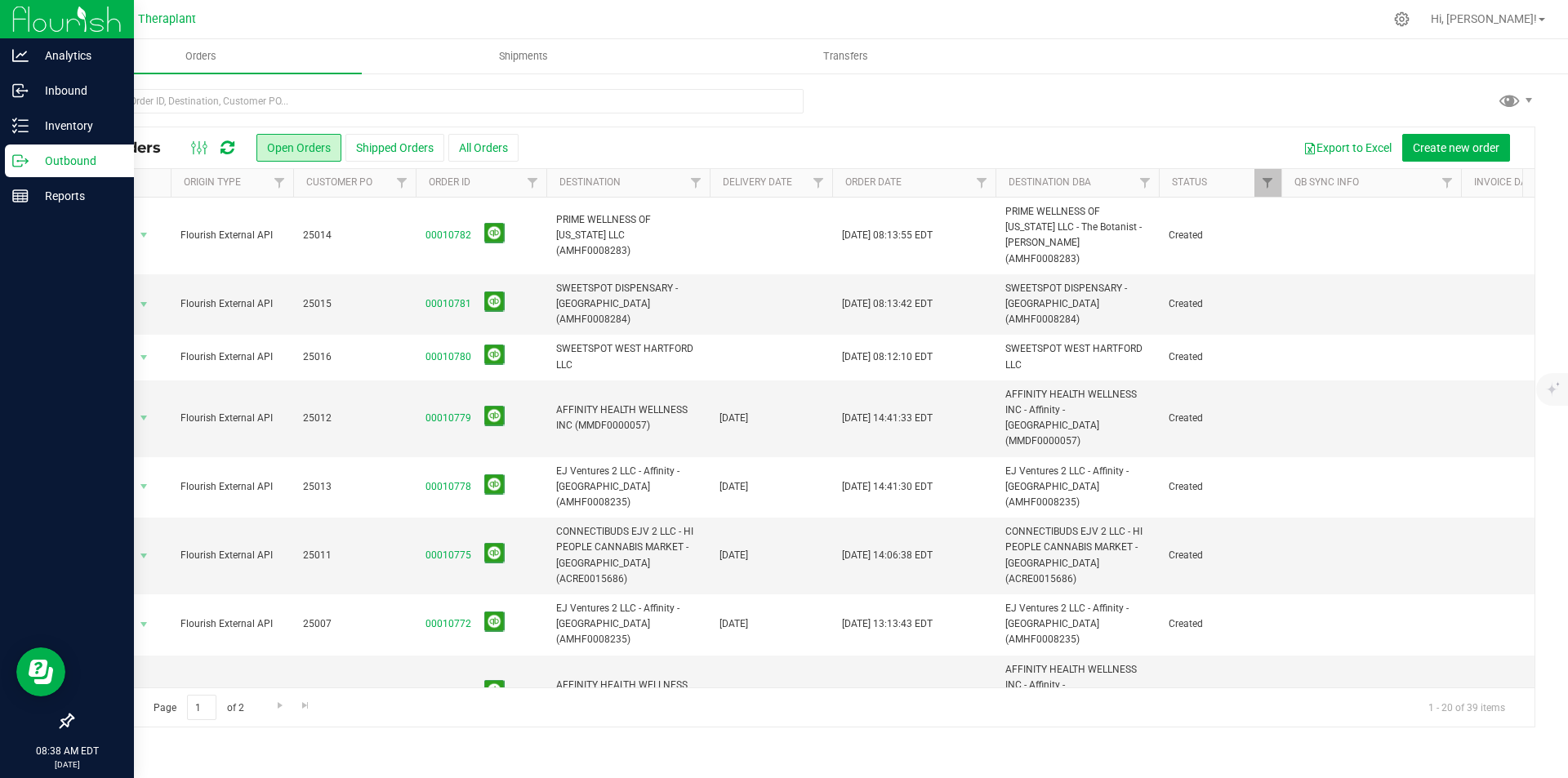
click at [224, 151] on icon at bounding box center [227, 147] width 14 height 16
click at [824, 192] on link "Filter" at bounding box center [819, 183] width 27 height 28
click at [969, 278] on span "select" at bounding box center [970, 282] width 13 height 13
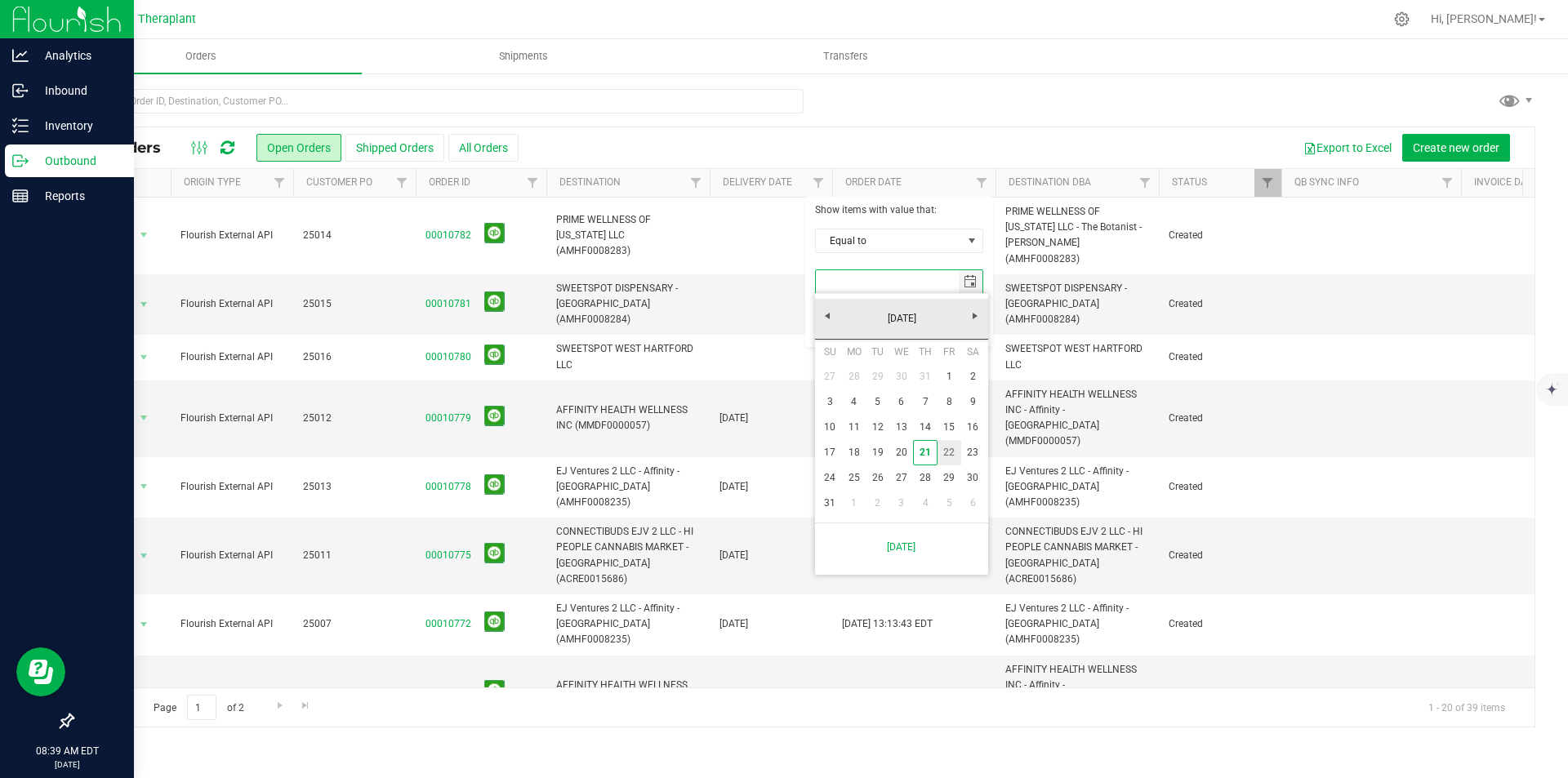
click at [943, 449] on link "22" at bounding box center [949, 453] width 24 height 25
type input "8/22/2025"
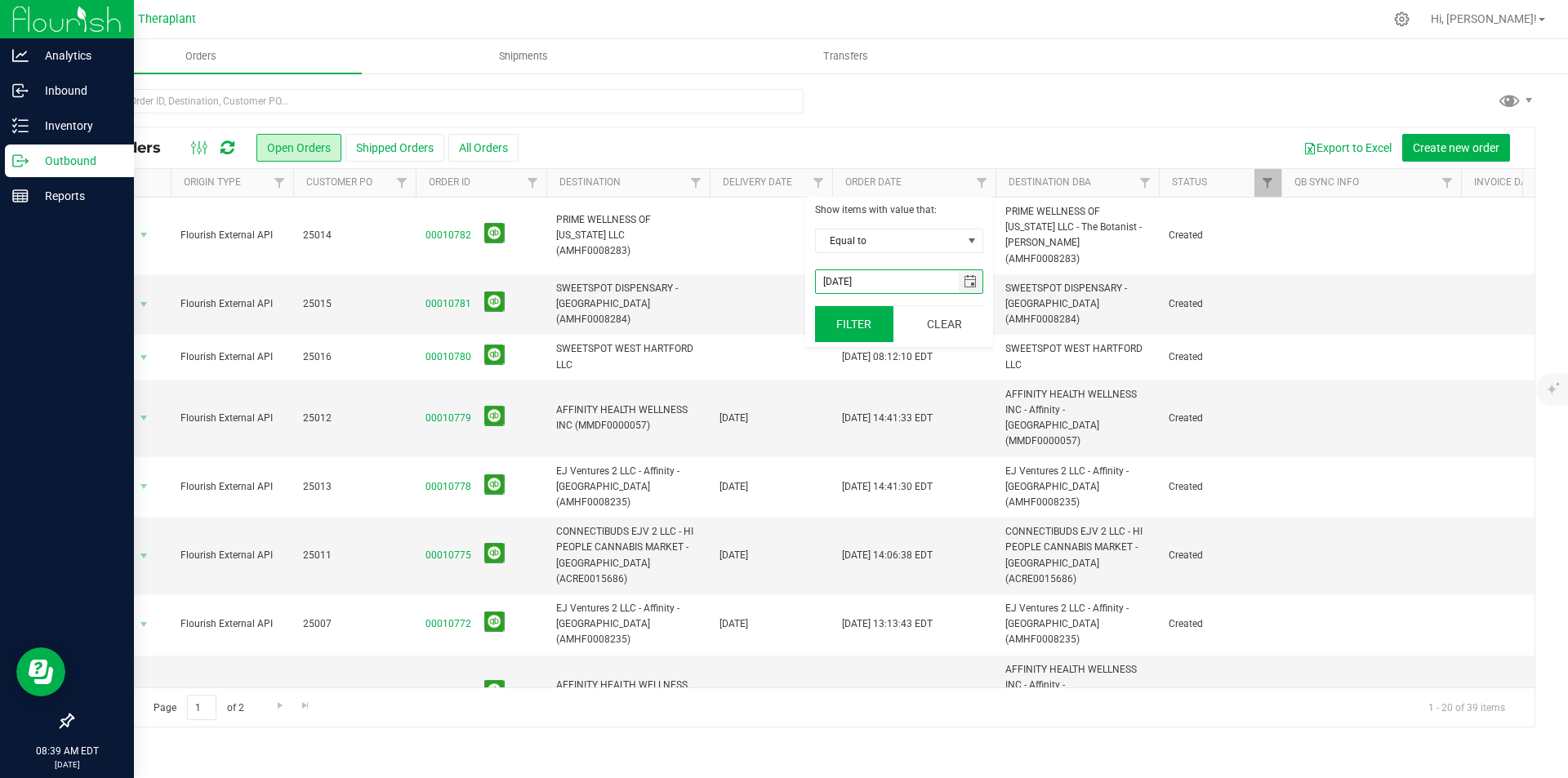
click at [857, 333] on button "Filter" at bounding box center [854, 324] width 78 height 36
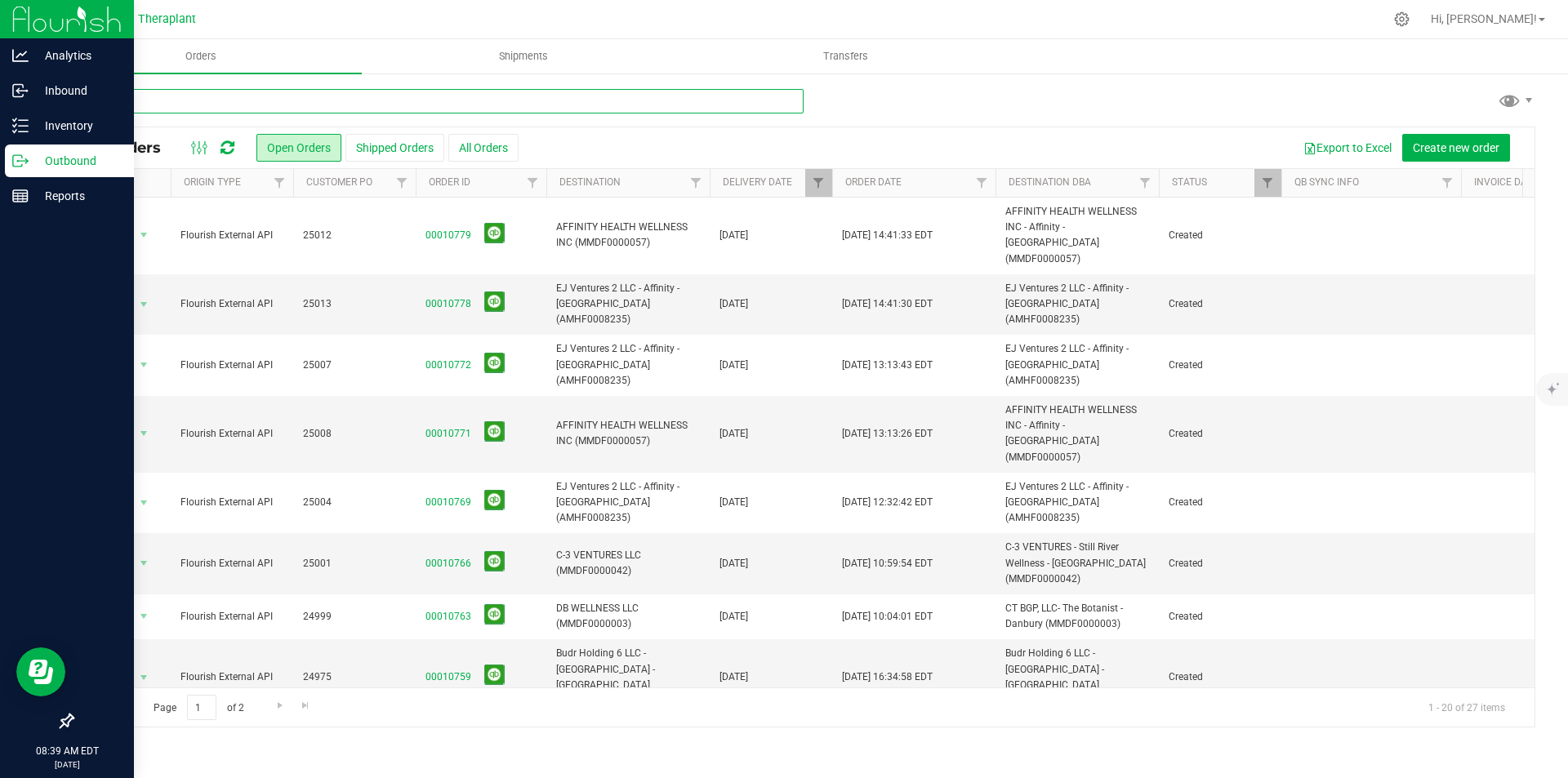
click at [406, 102] on input "text" at bounding box center [437, 101] width 732 height 25
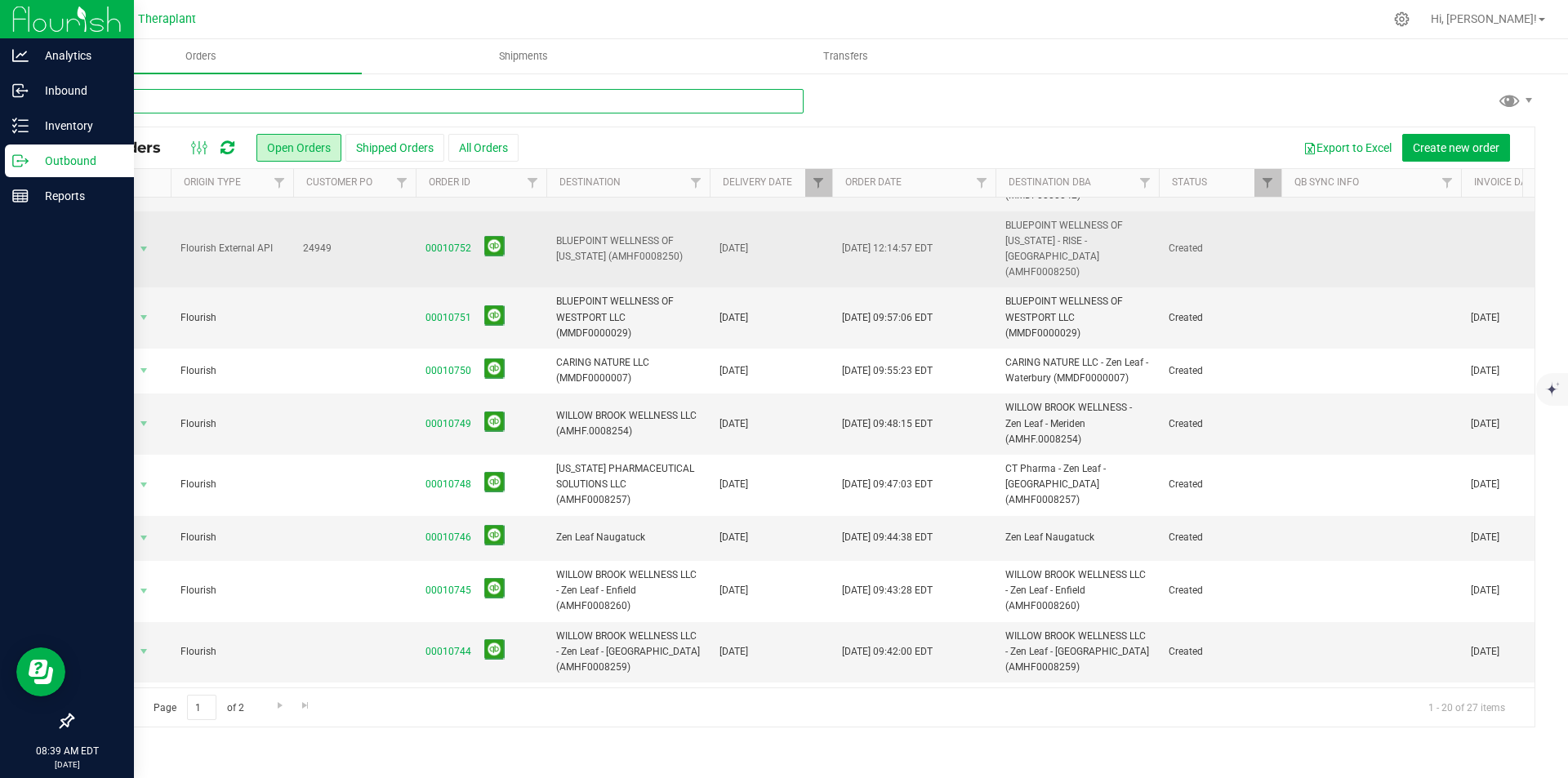
scroll to position [631, 0]
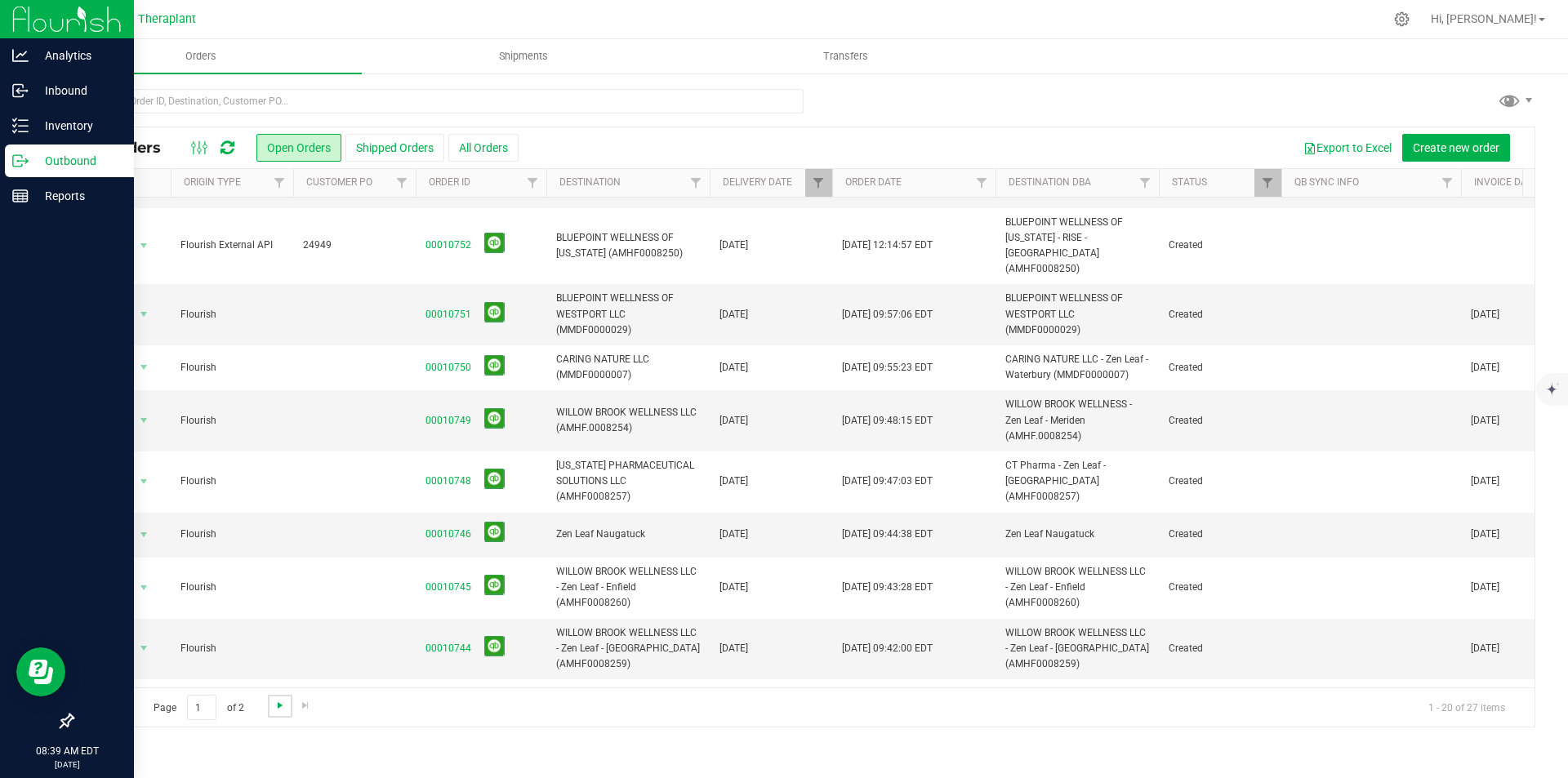
click at [276, 703] on span "Go to the next page" at bounding box center [280, 706] width 13 height 13
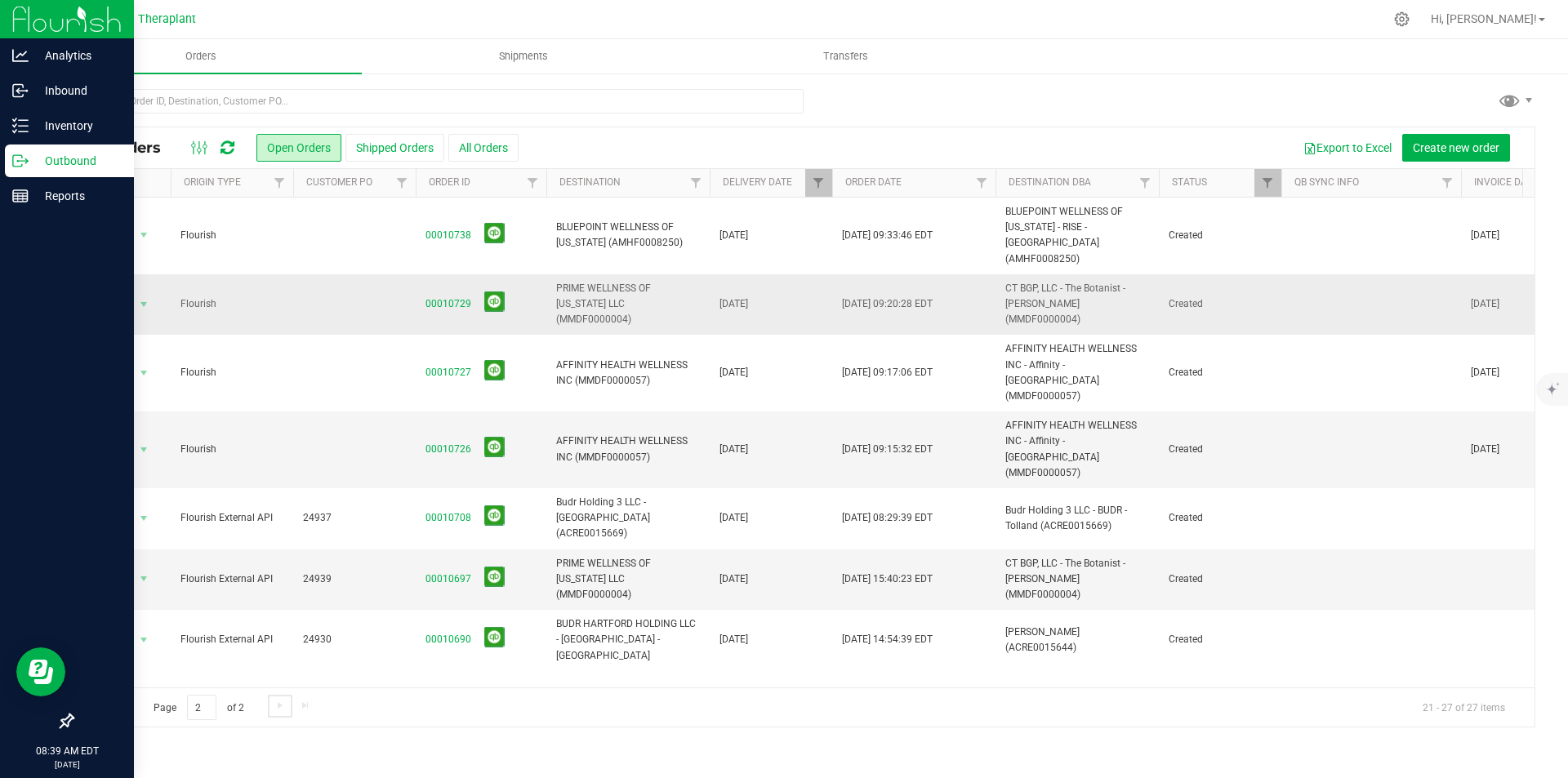
scroll to position [0, 0]
click at [432, 442] on link "00010726" at bounding box center [449, 450] width 46 height 15
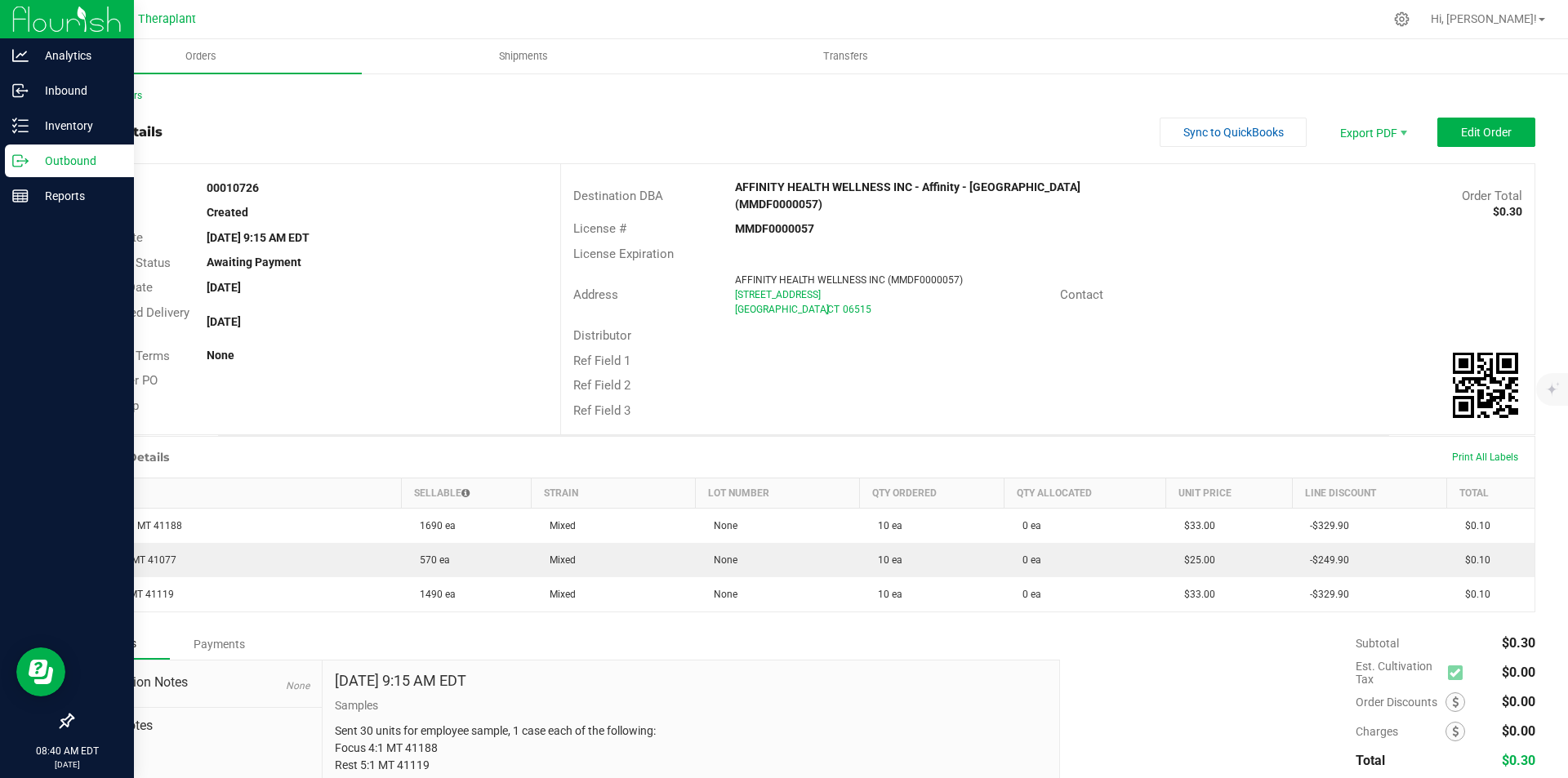
click at [123, 106] on div "Back to Orders Order details Sync to QuickBooks Export PDF Edit Order Order # 0…" at bounding box center [804, 484] width 1464 height 792
click at [121, 96] on link "Back to Orders" at bounding box center [106, 96] width 70 height 11
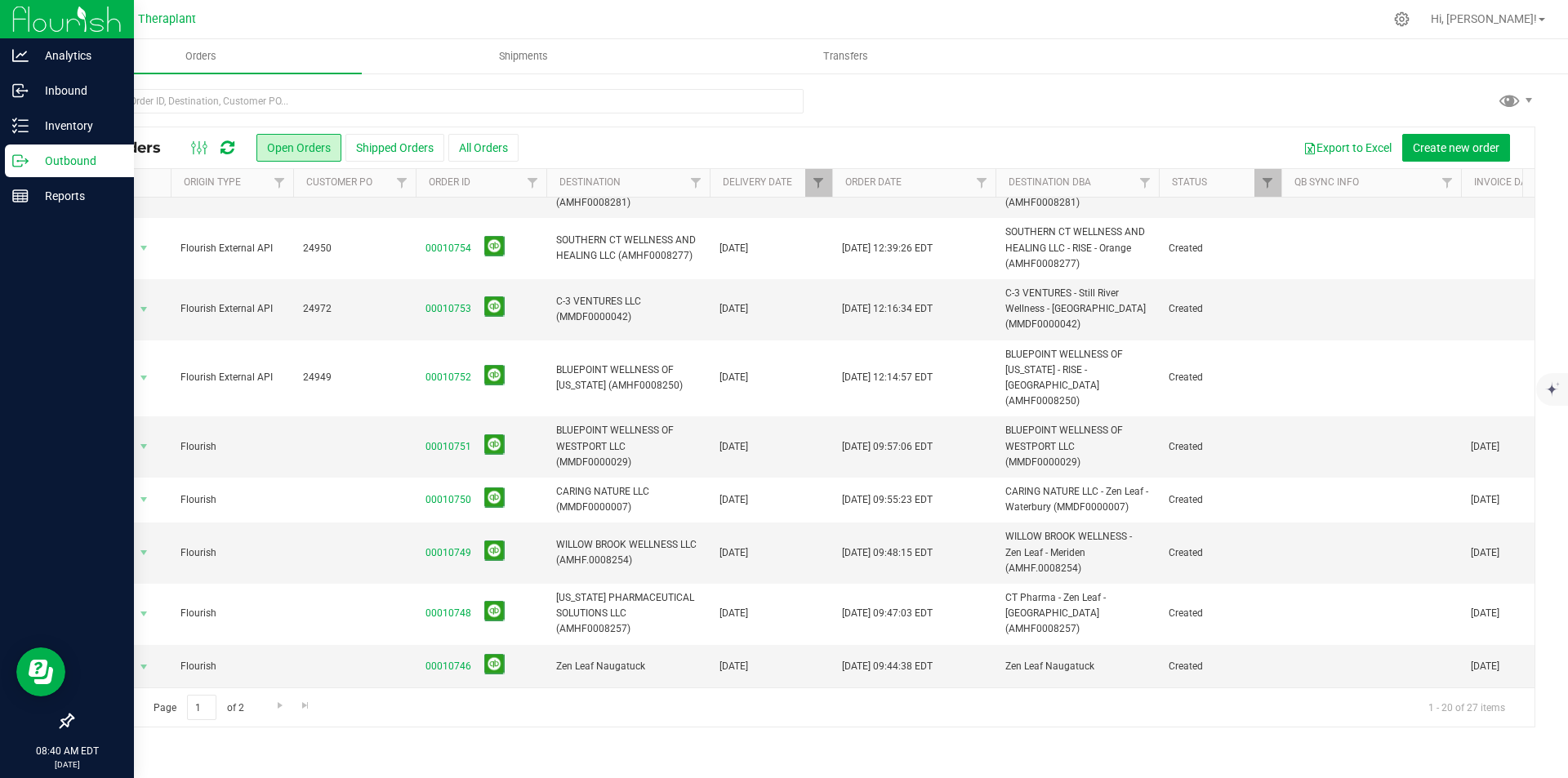
scroll to position [631, 0]
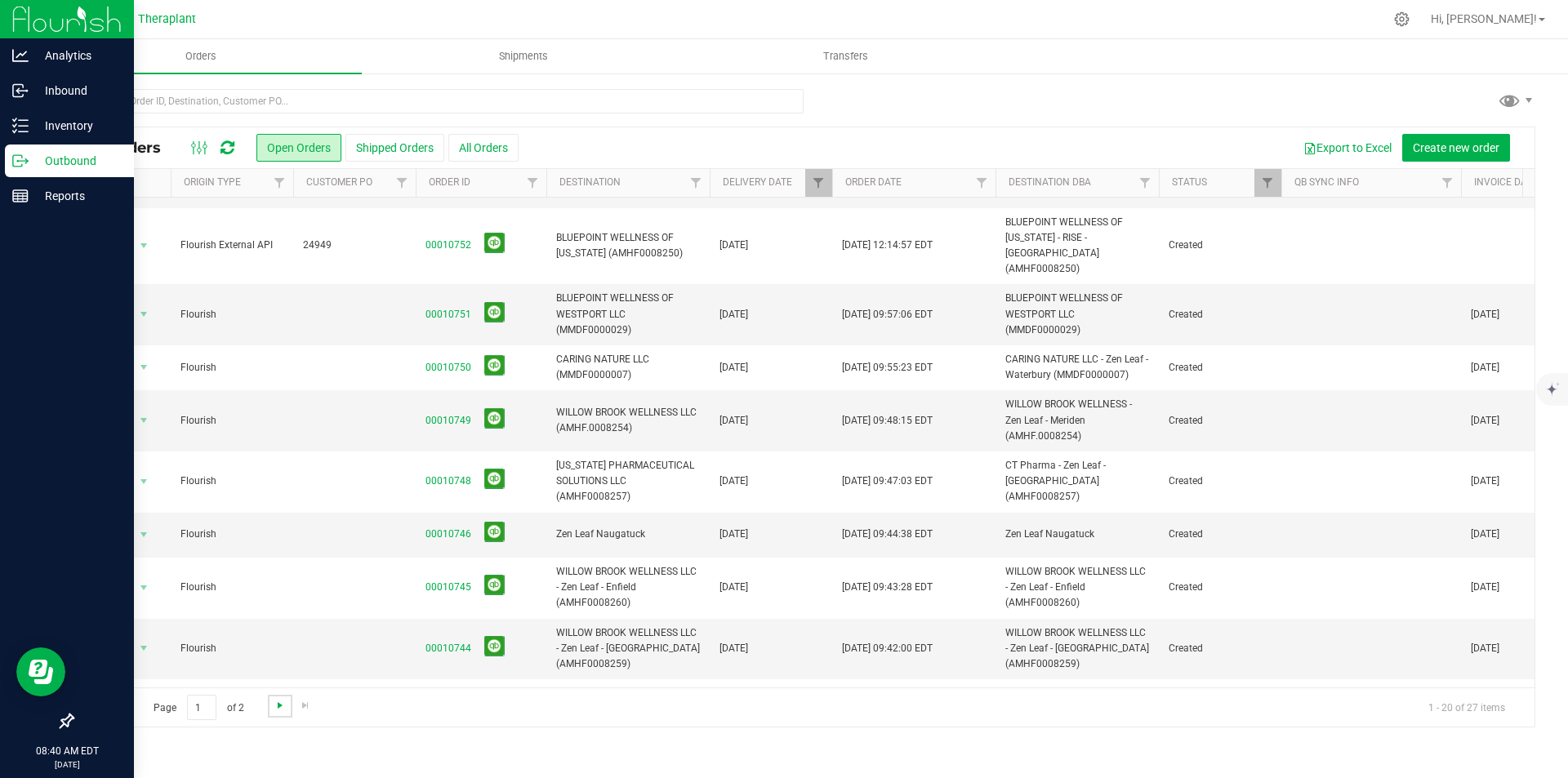
click at [276, 705] on span "Go to the next page" at bounding box center [280, 706] width 13 height 13
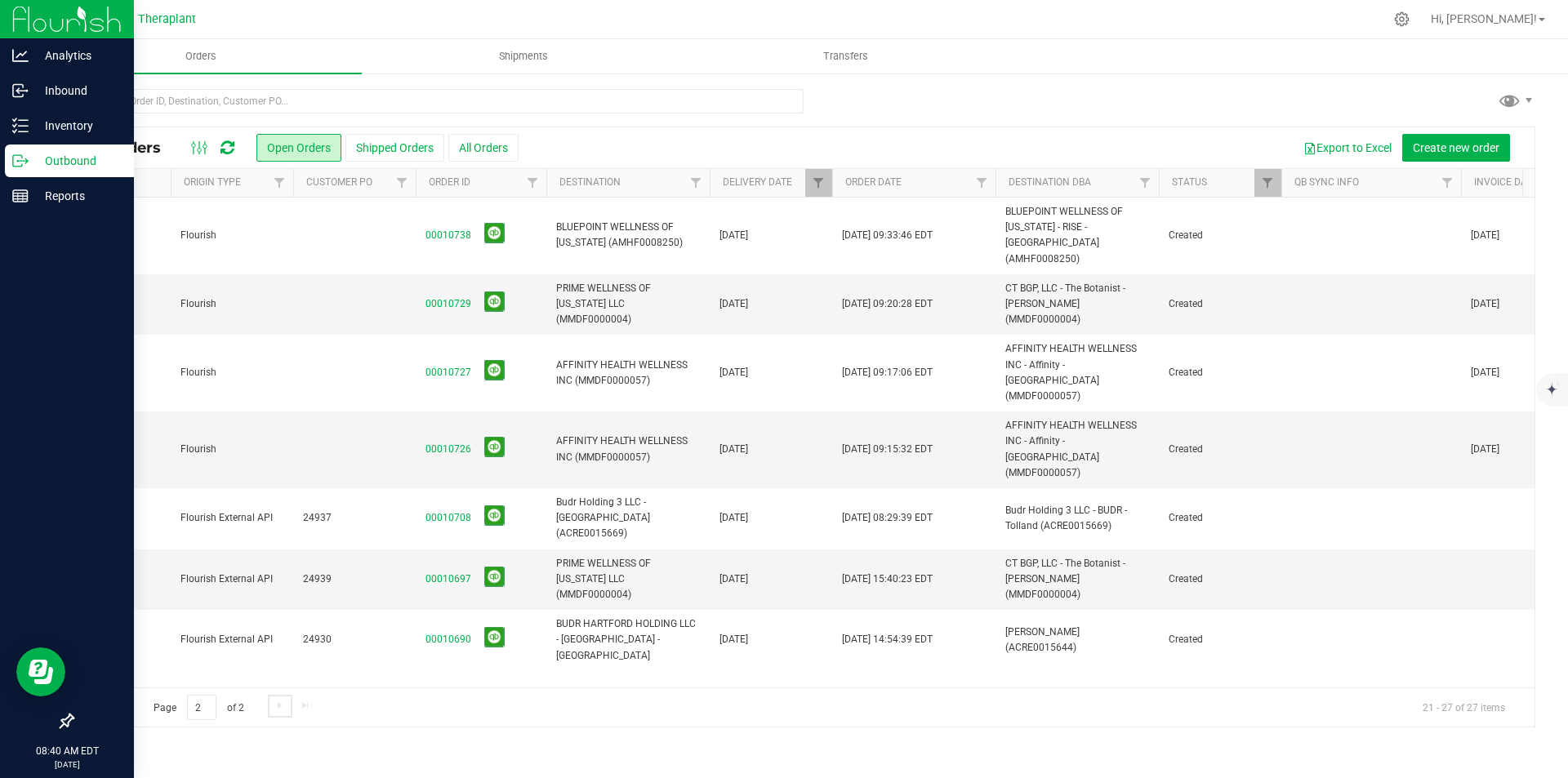
scroll to position [0, 0]
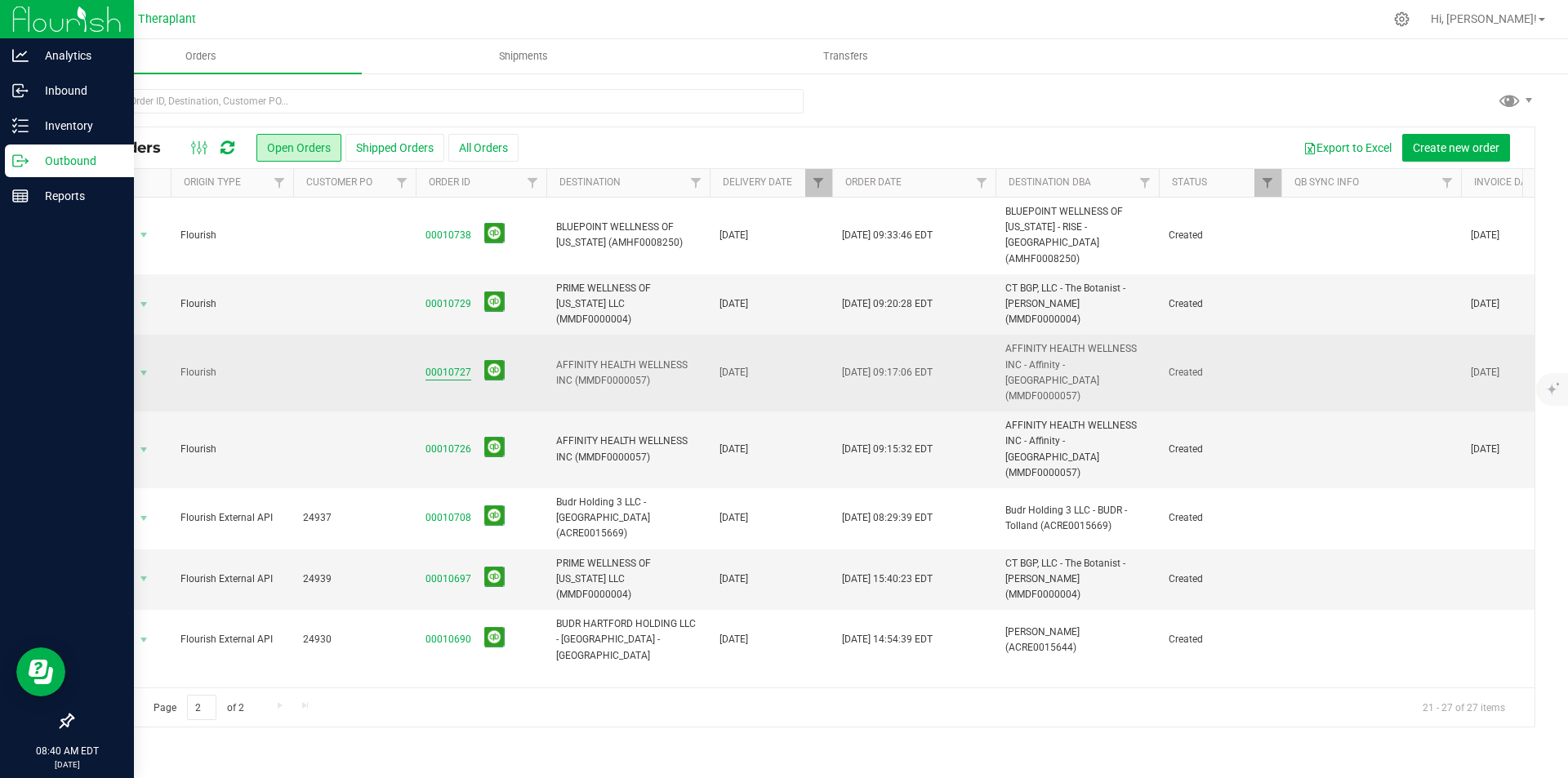
click at [452, 366] on link "00010727" at bounding box center [449, 373] width 46 height 15
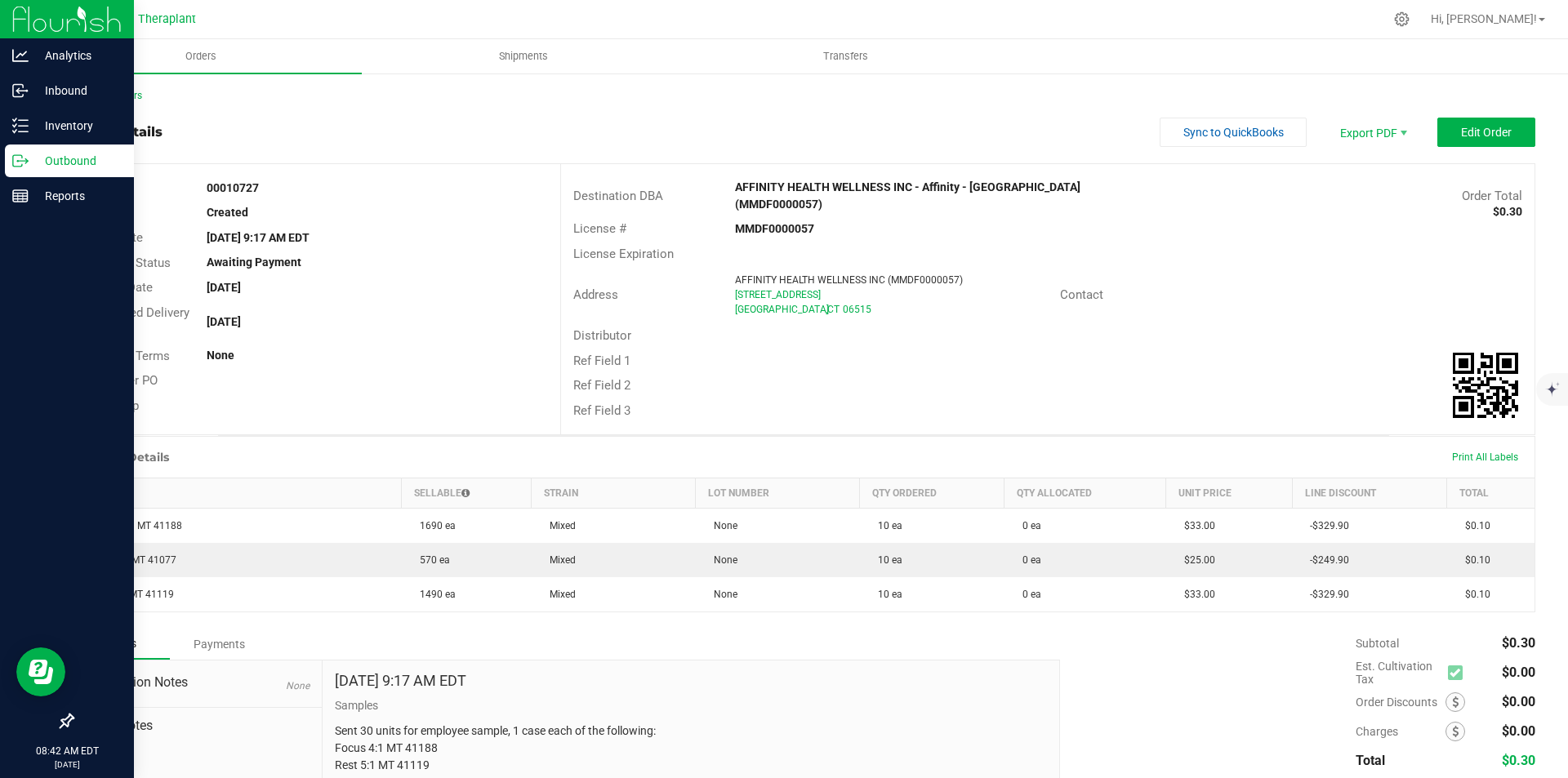
click at [17, 24] on img at bounding box center [67, 19] width 109 height 38
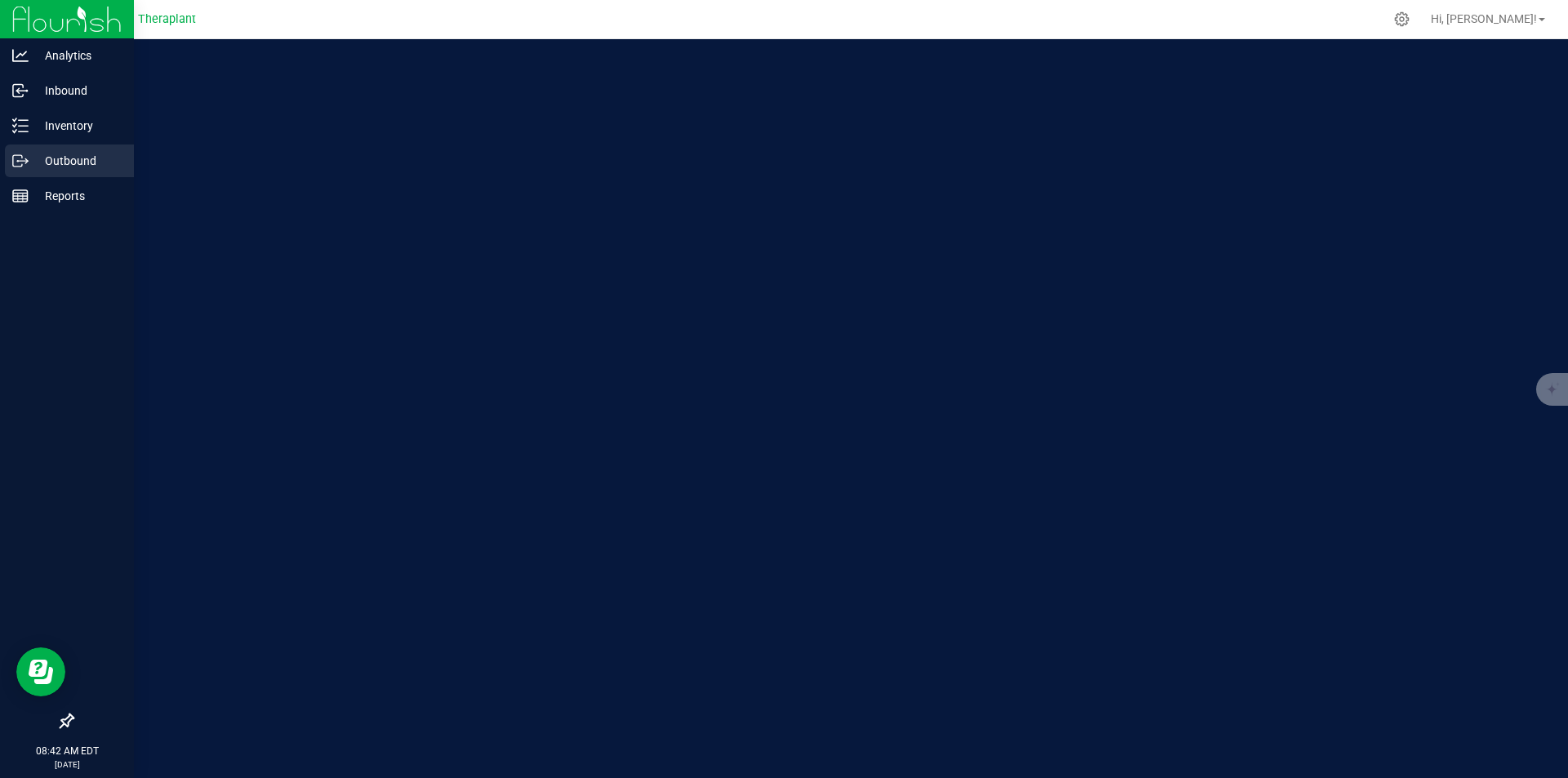
click at [58, 156] on p "Outbound" at bounding box center [77, 161] width 98 height 19
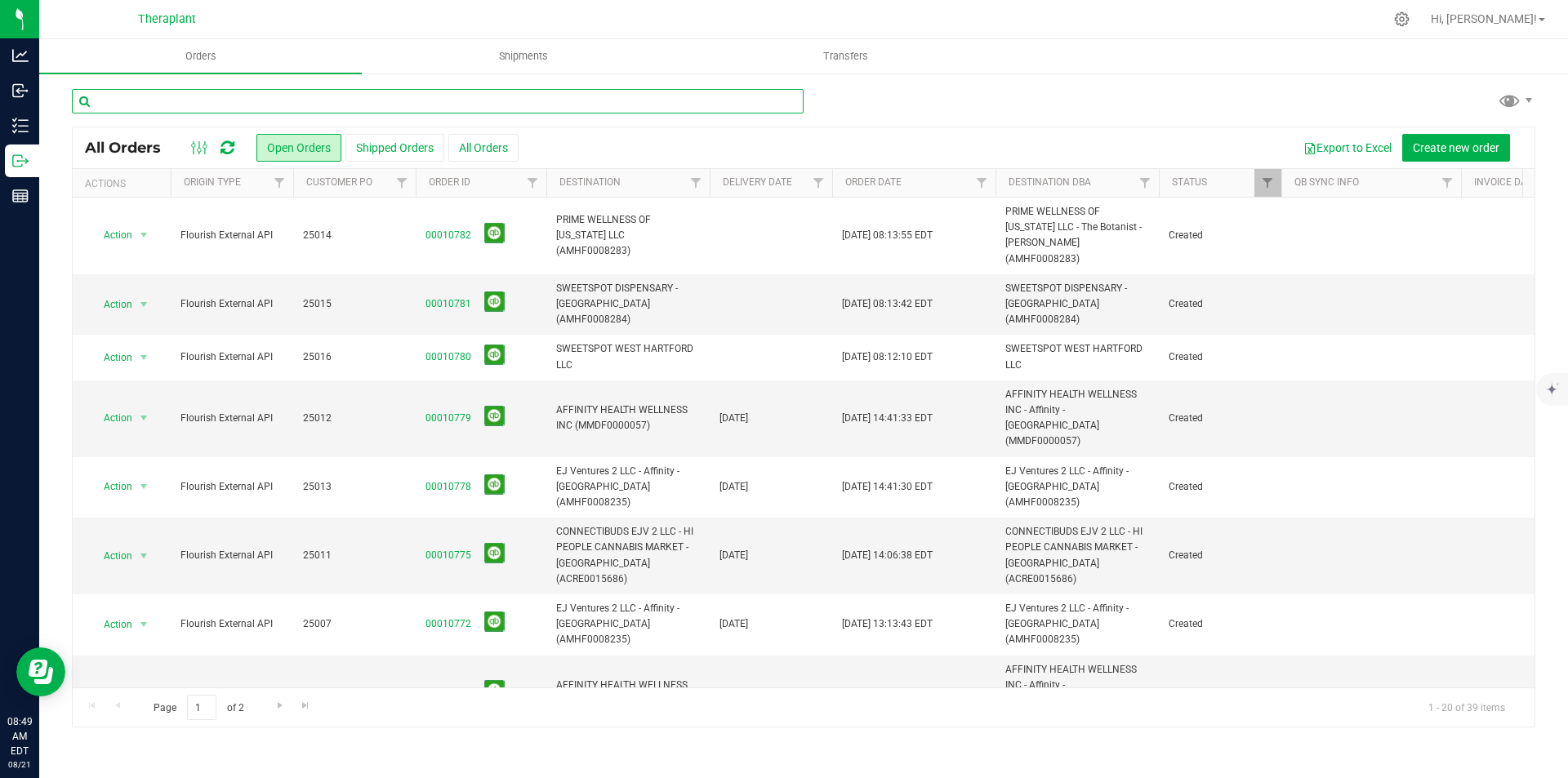
click at [451, 96] on input "text" at bounding box center [437, 101] width 732 height 25
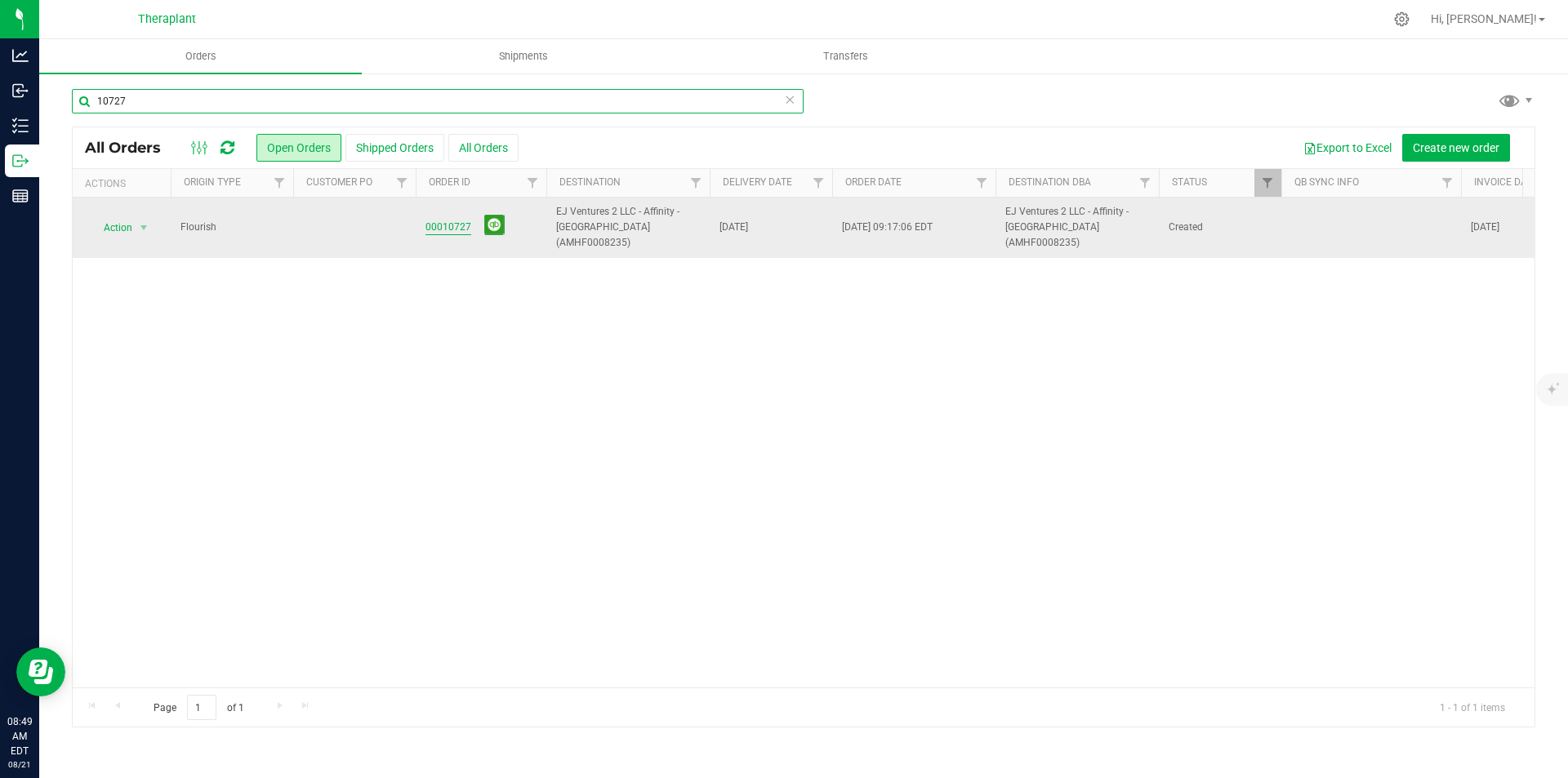
type input "10727"
click at [448, 220] on link "00010727" at bounding box center [449, 228] width 46 height 15
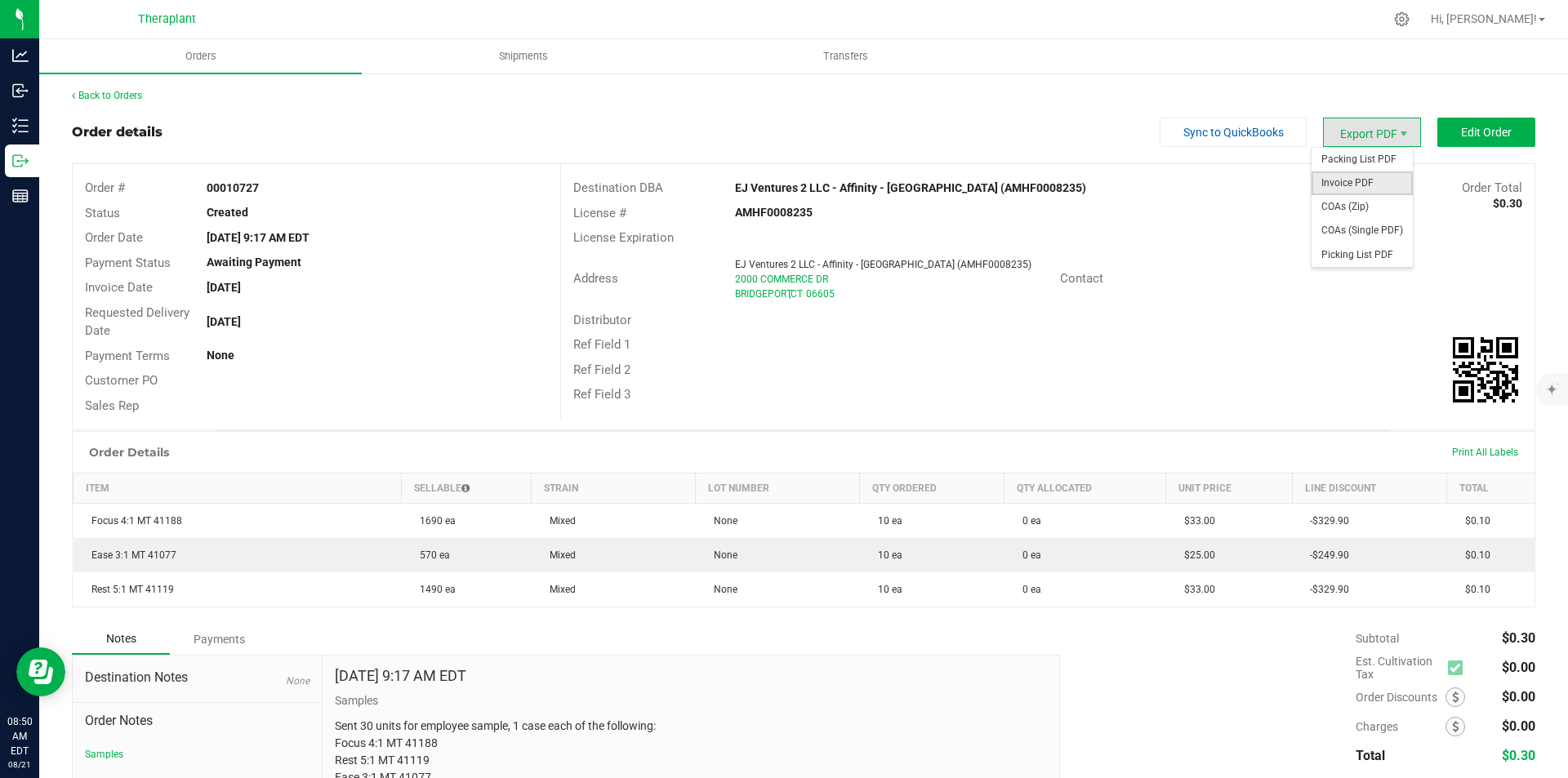
click at [1390, 181] on span "Invoice PDF" at bounding box center [1362, 183] width 101 height 24
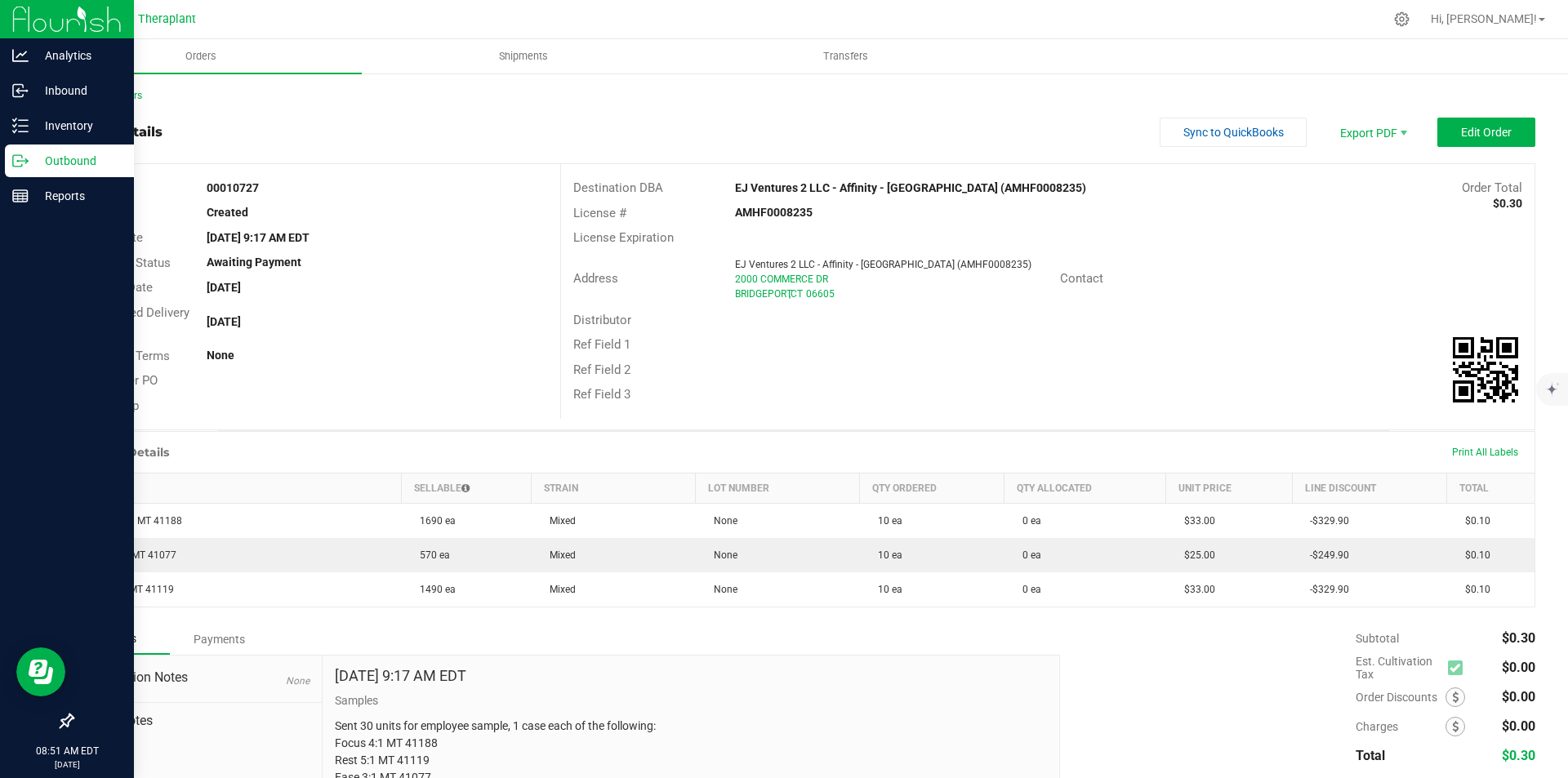
click at [20, 17] on img at bounding box center [67, 19] width 109 height 38
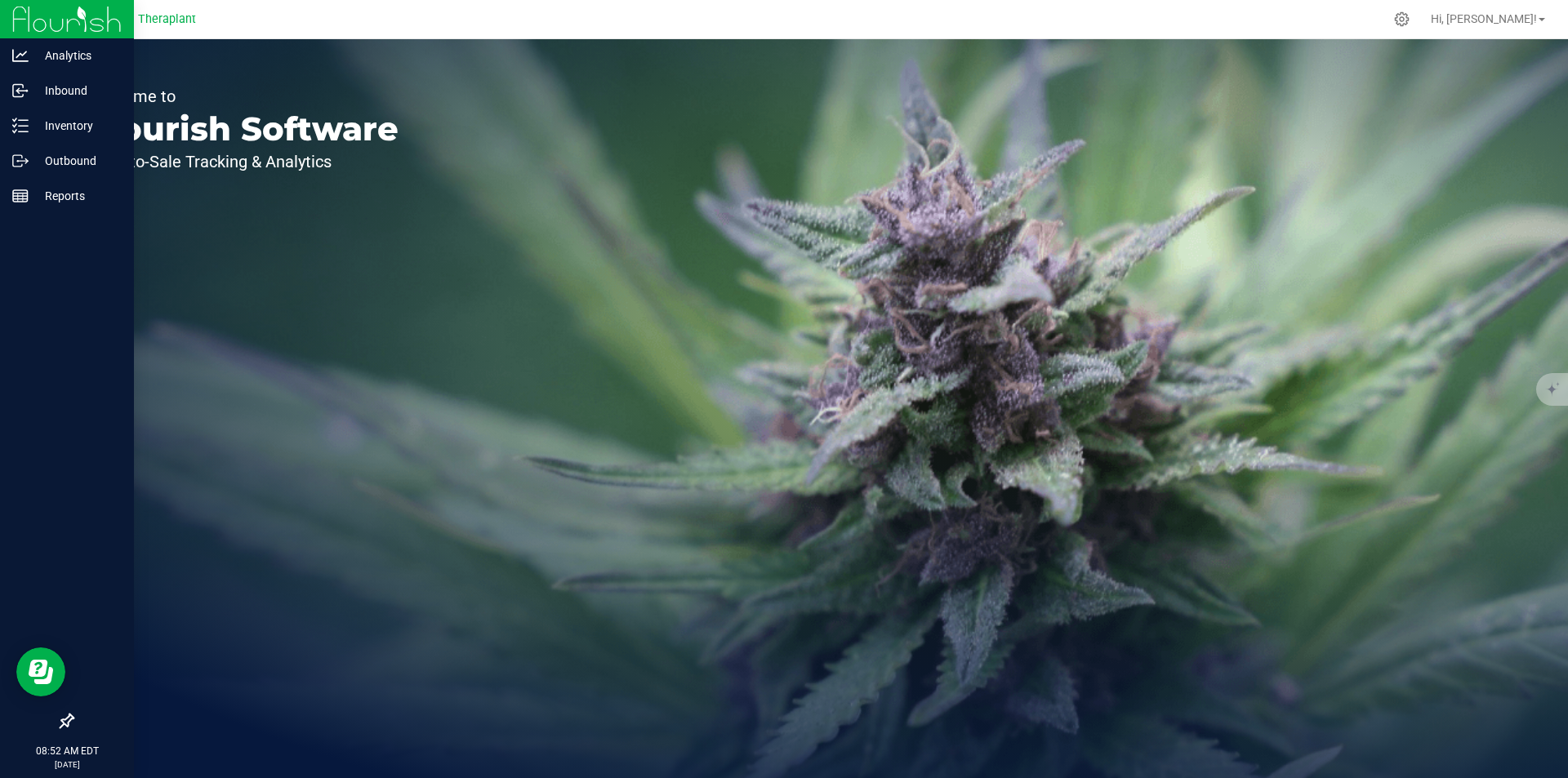
click at [5, 22] on div at bounding box center [67, 19] width 134 height 39
click at [18, 23] on img at bounding box center [67, 19] width 109 height 38
click at [70, 154] on p "Outbound" at bounding box center [77, 161] width 98 height 19
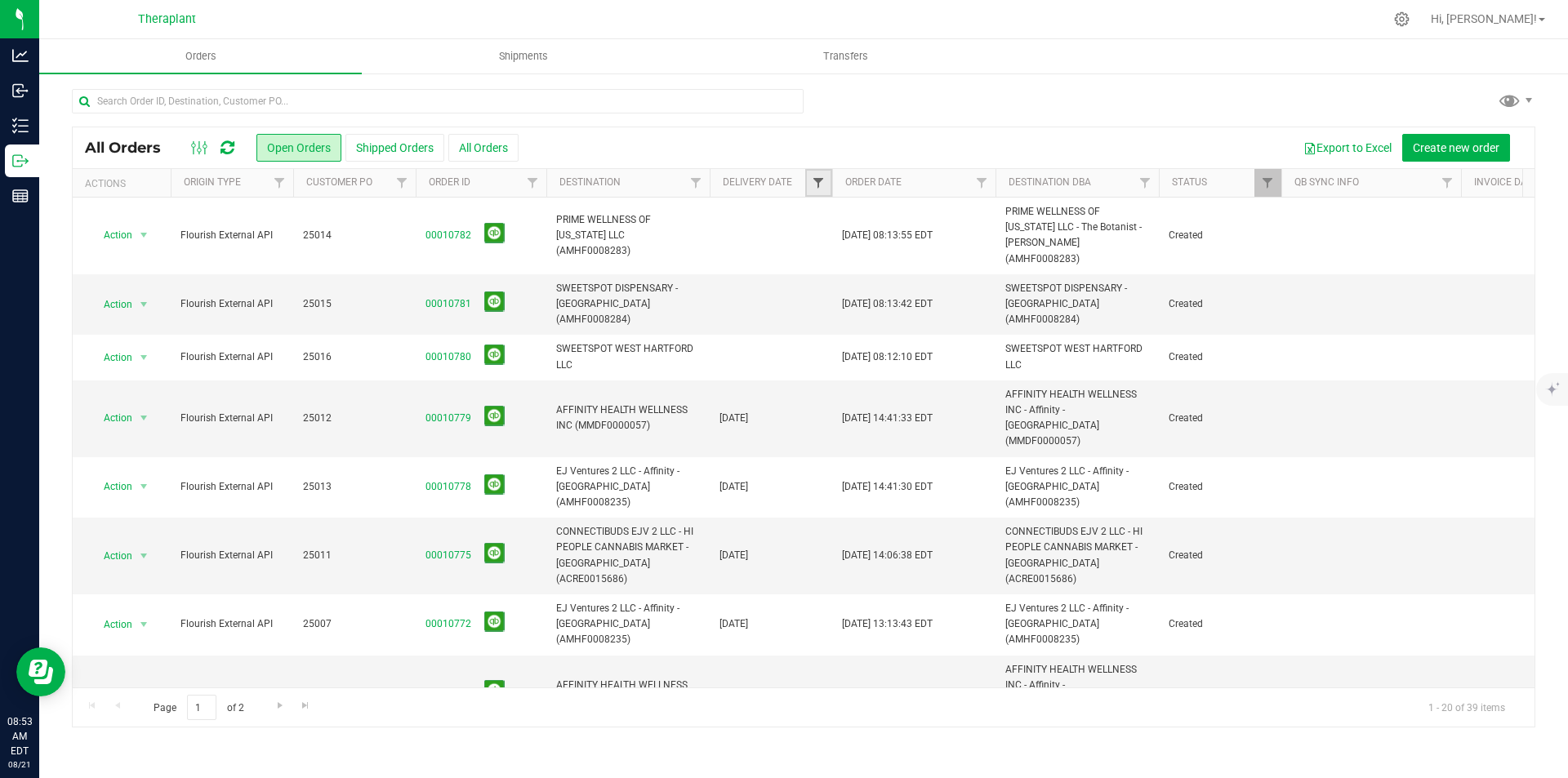
click at [817, 183] on span "Filter" at bounding box center [818, 183] width 13 height 13
click at [967, 278] on span "select" at bounding box center [970, 282] width 13 height 13
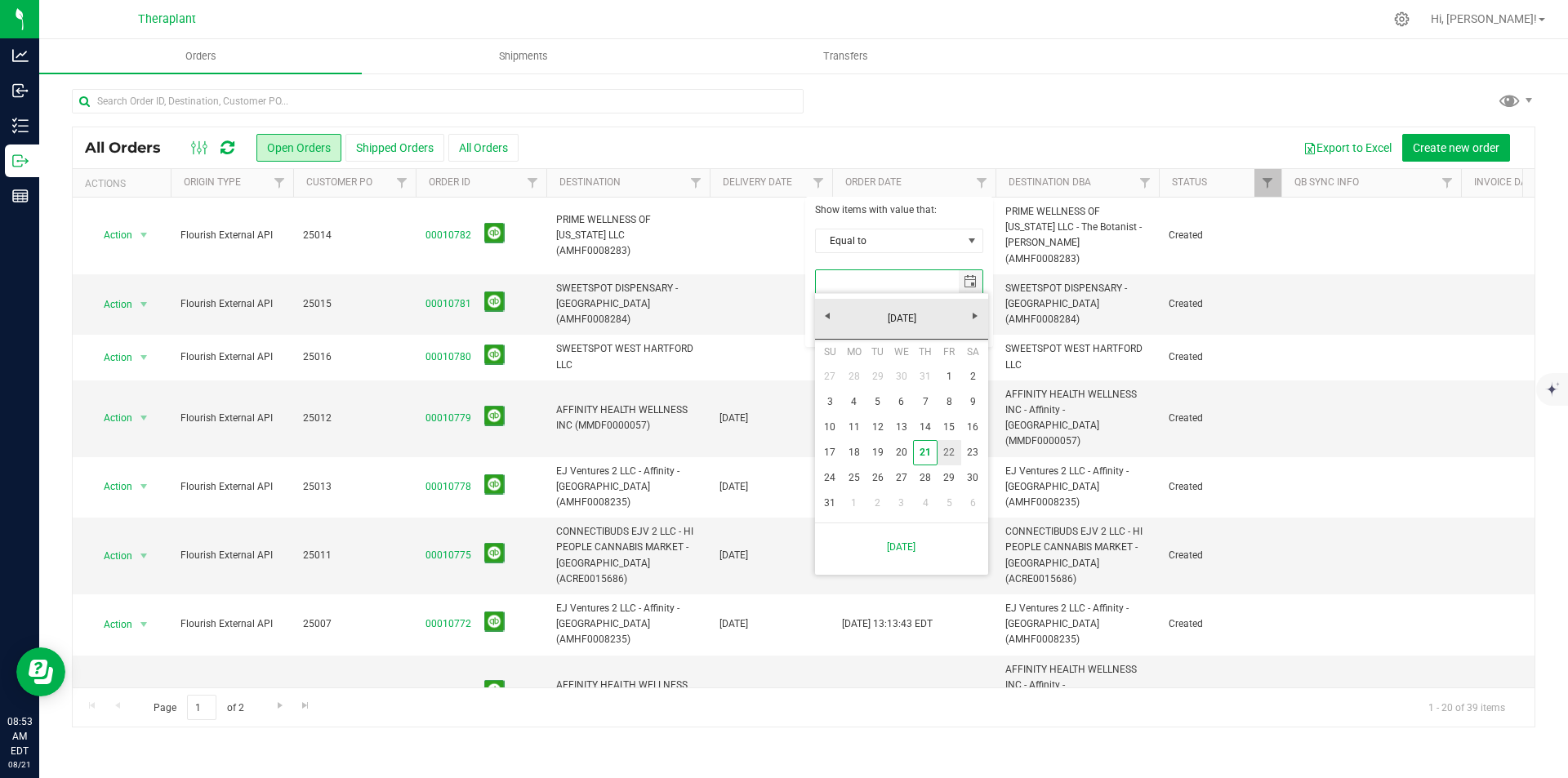
click at [946, 453] on link "22" at bounding box center [949, 453] width 24 height 25
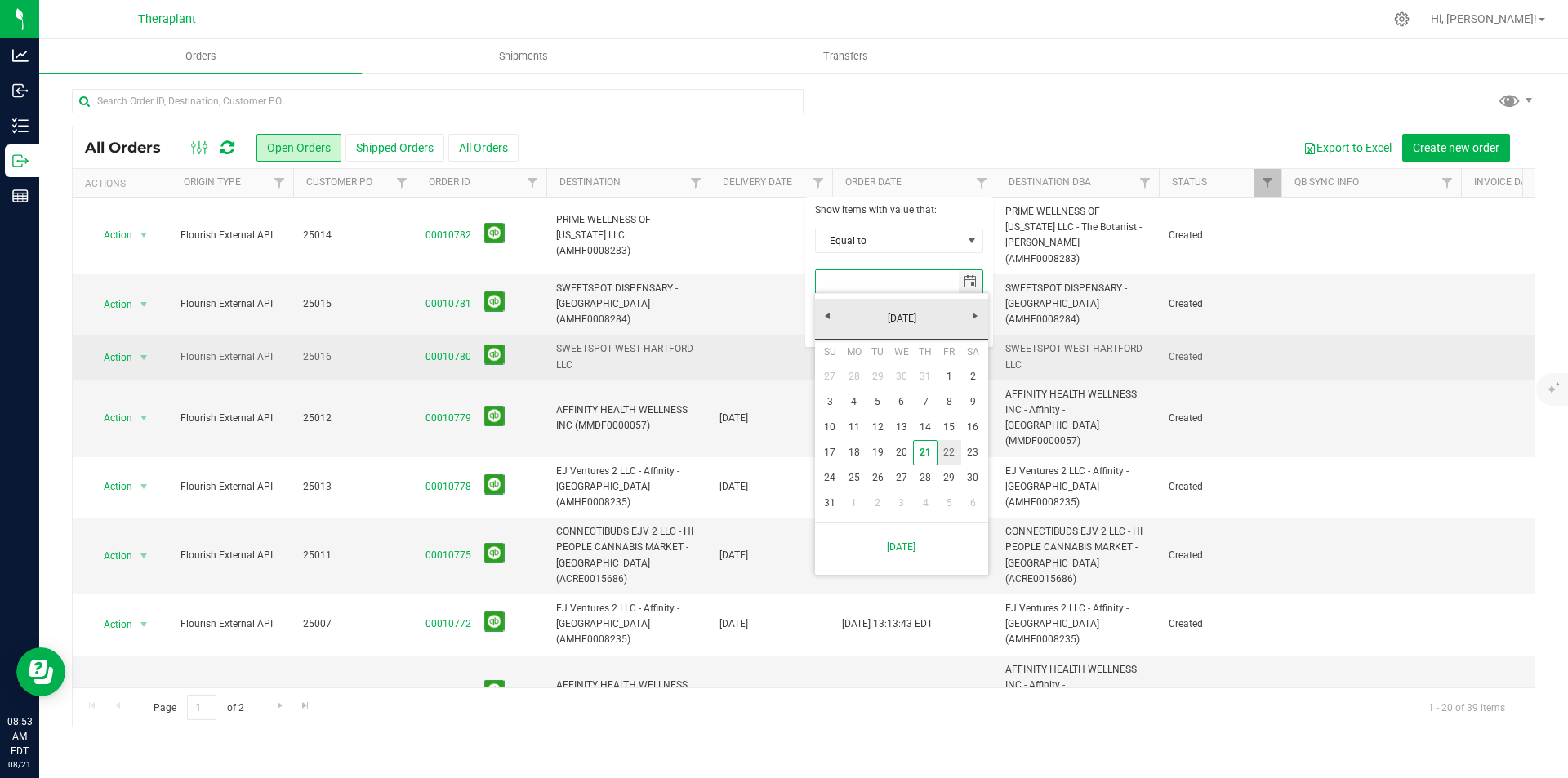
type input "[DATE]"
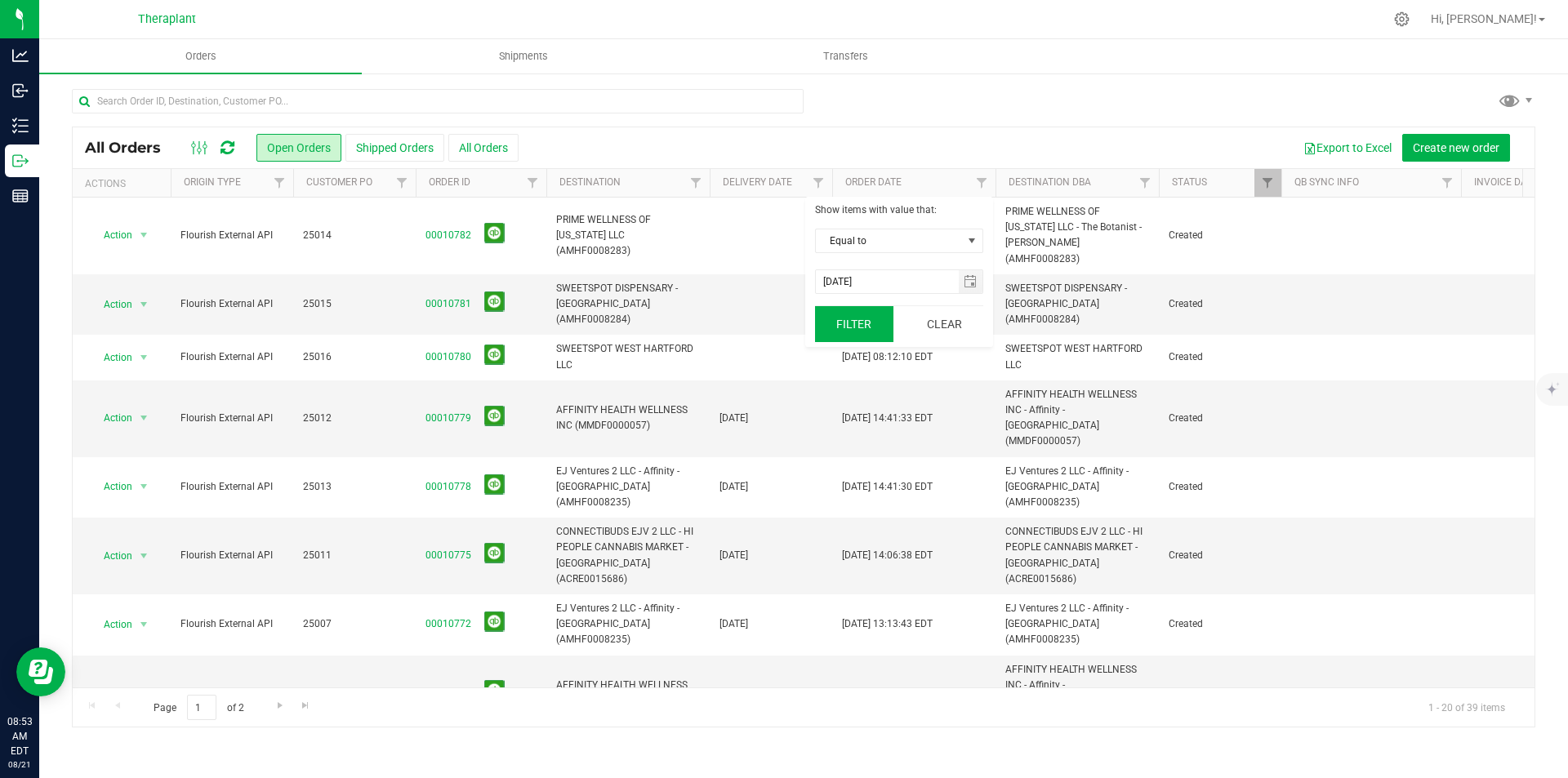
click at [856, 314] on button "Filter" at bounding box center [854, 324] width 78 height 36
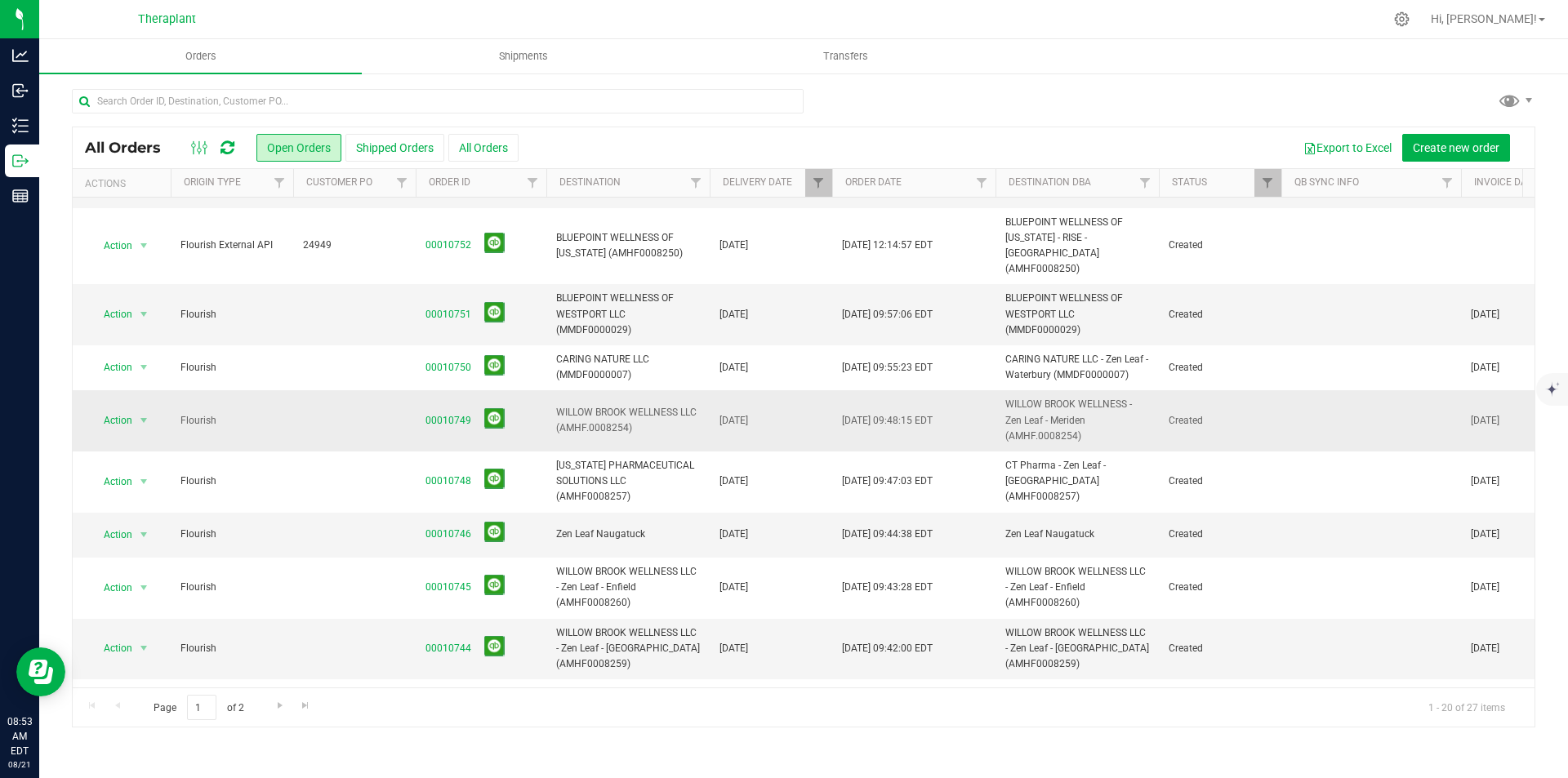
scroll to position [549, 0]
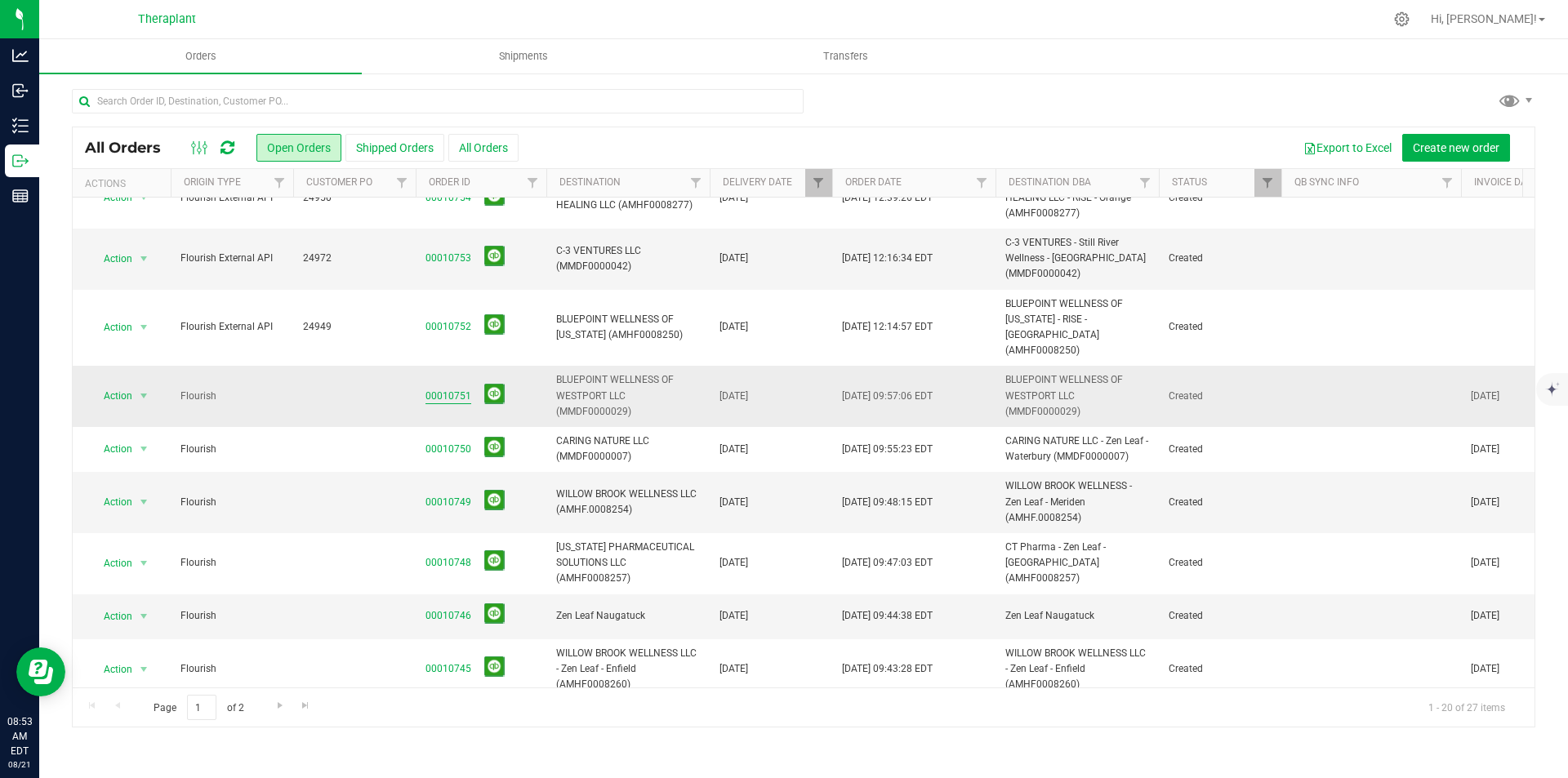
click at [440, 389] on link "00010751" at bounding box center [449, 396] width 46 height 15
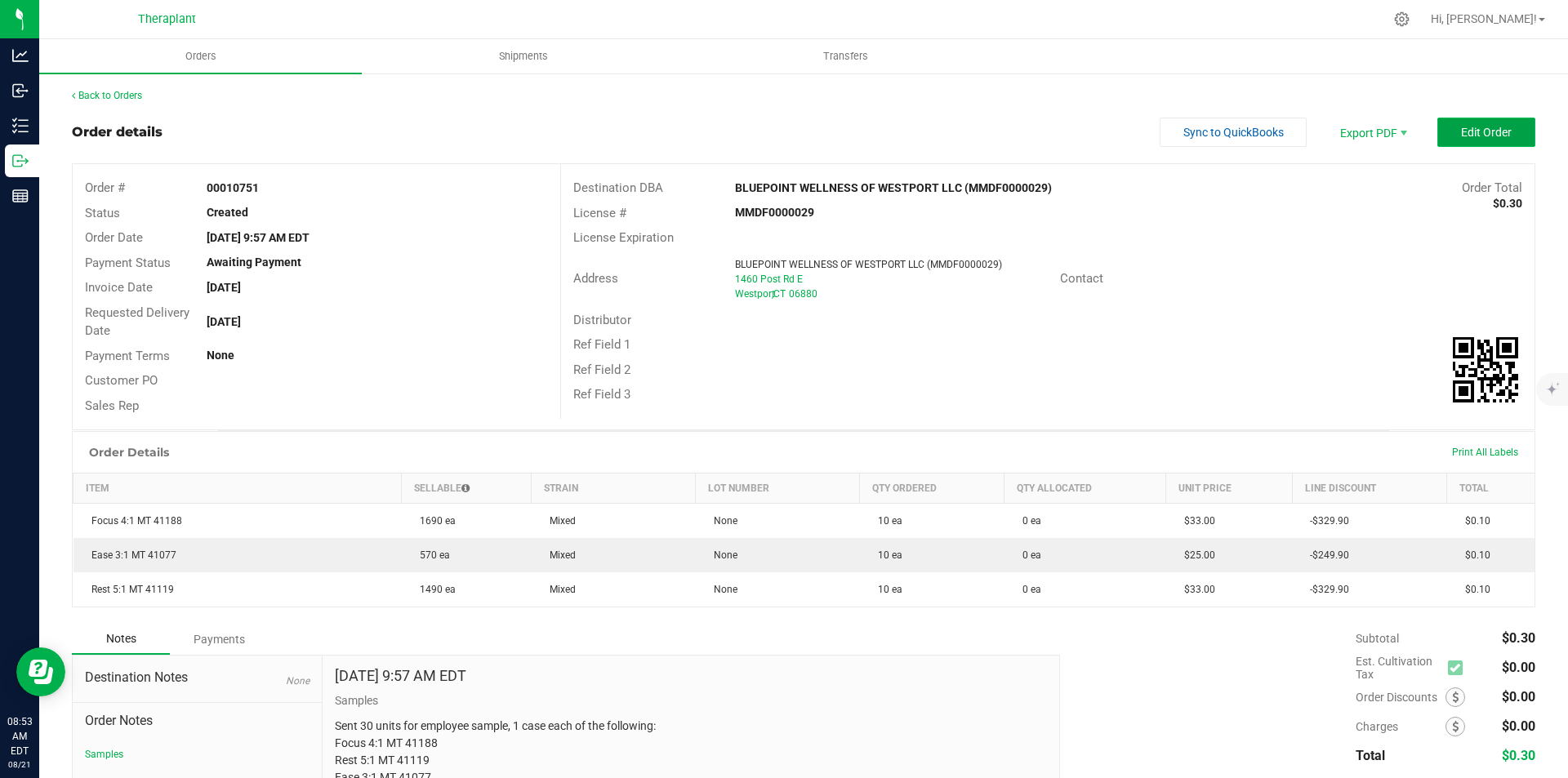
click at [1461, 125] on span "Edit Order" at bounding box center [1486, 132] width 51 height 13
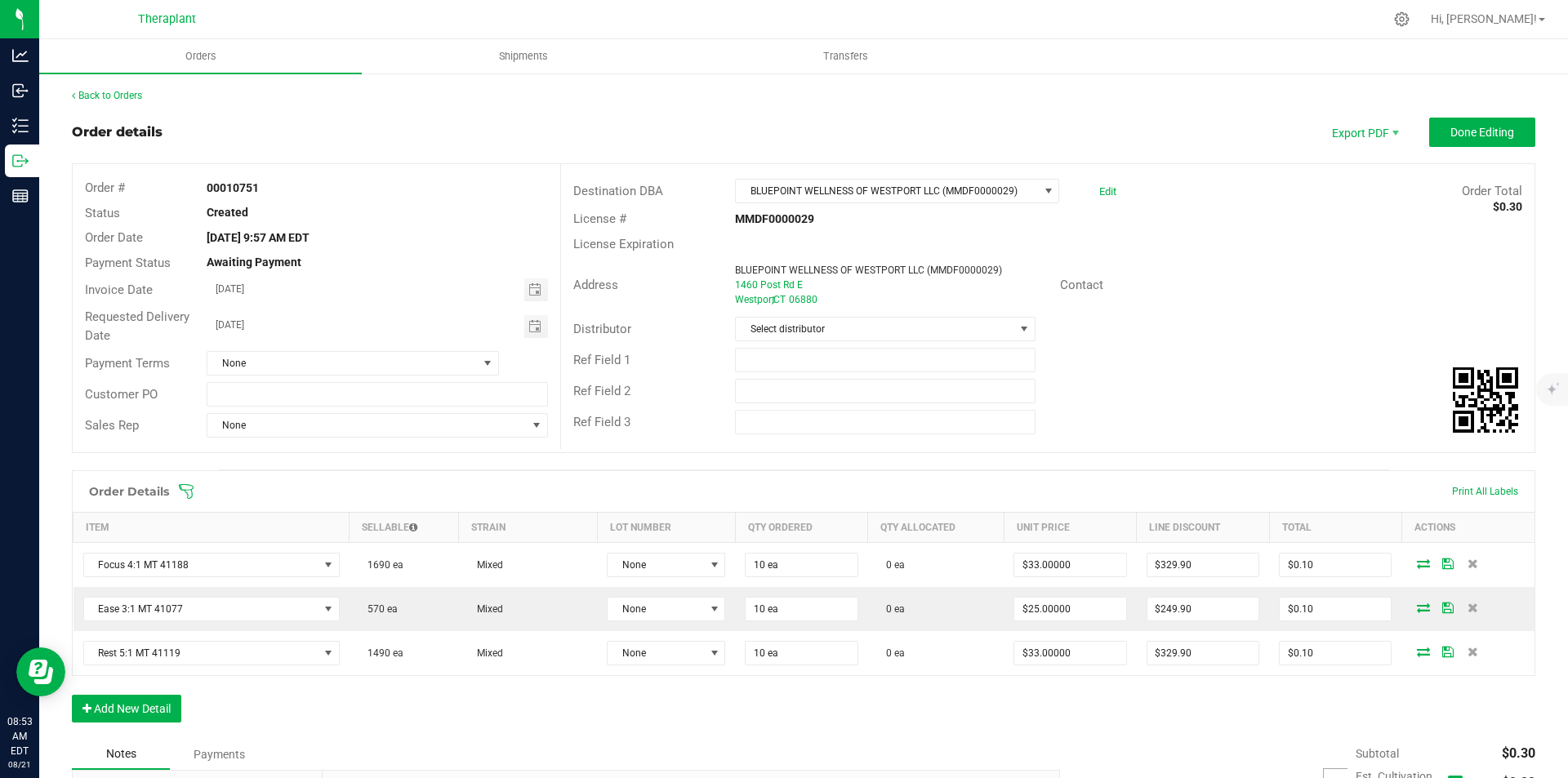
scroll to position [229, 0]
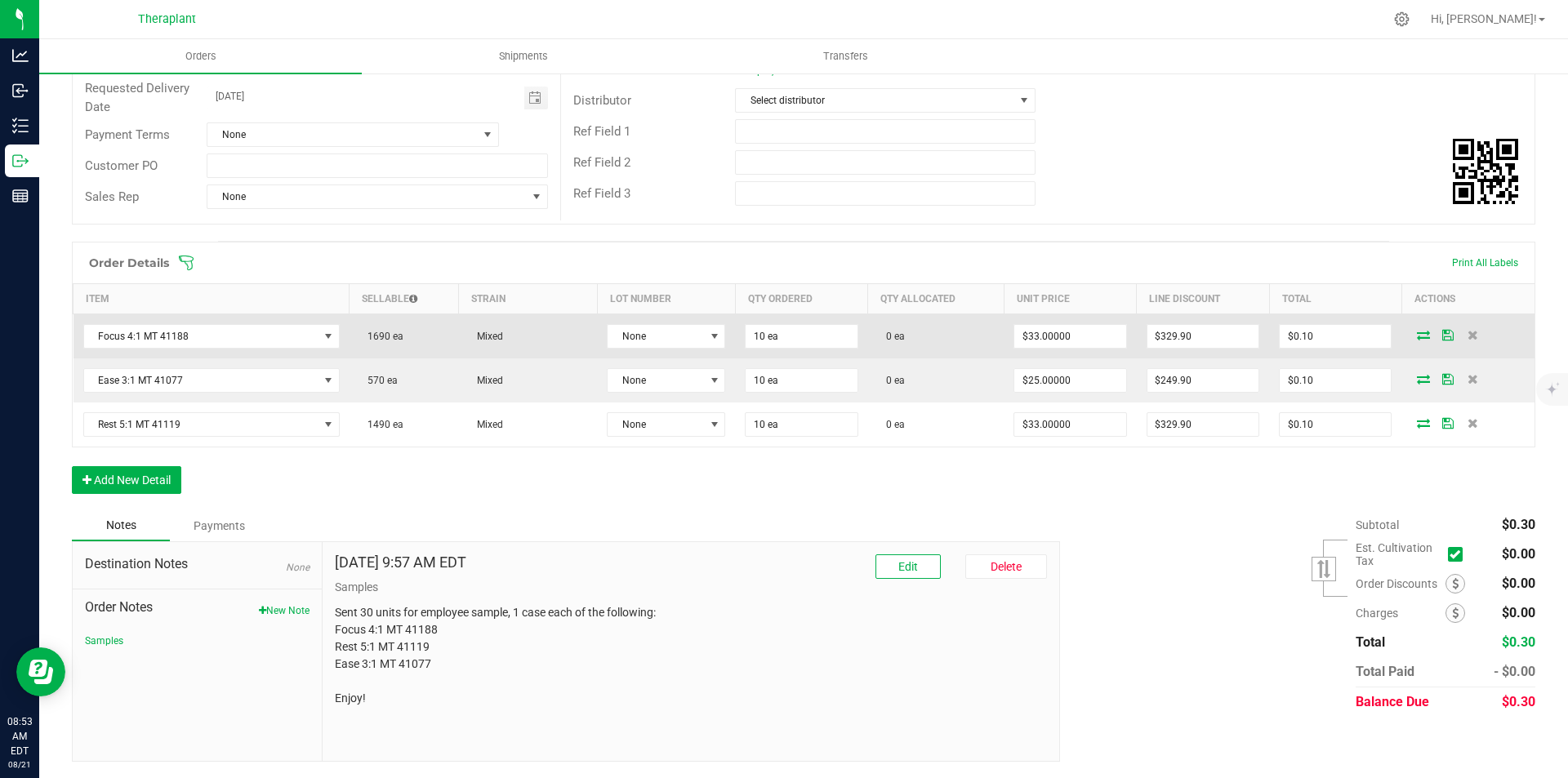
click at [1417, 338] on icon at bounding box center [1424, 335] width 13 height 10
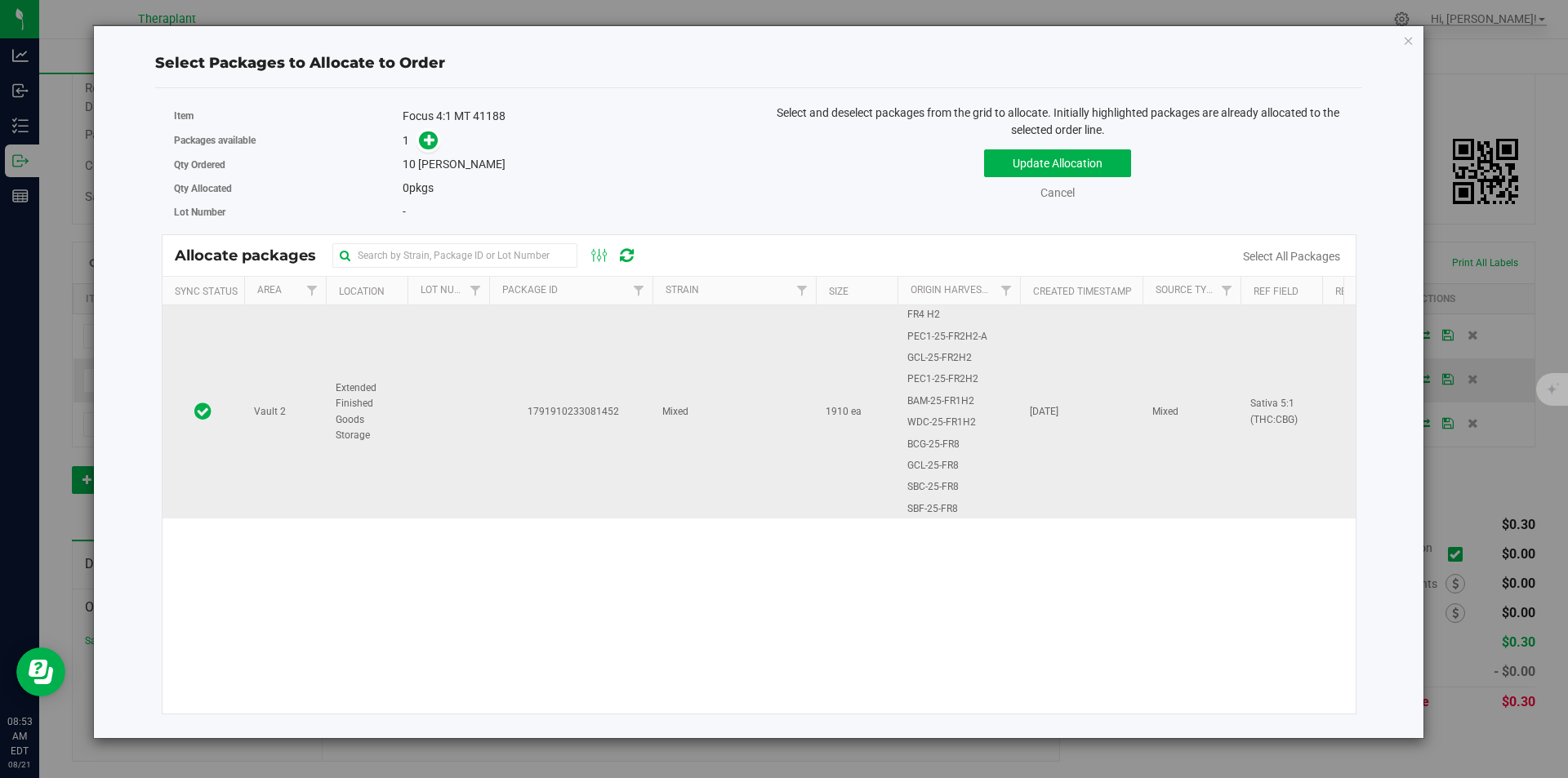
click at [616, 345] on td "1791910233081452" at bounding box center [570, 411] width 164 height 213
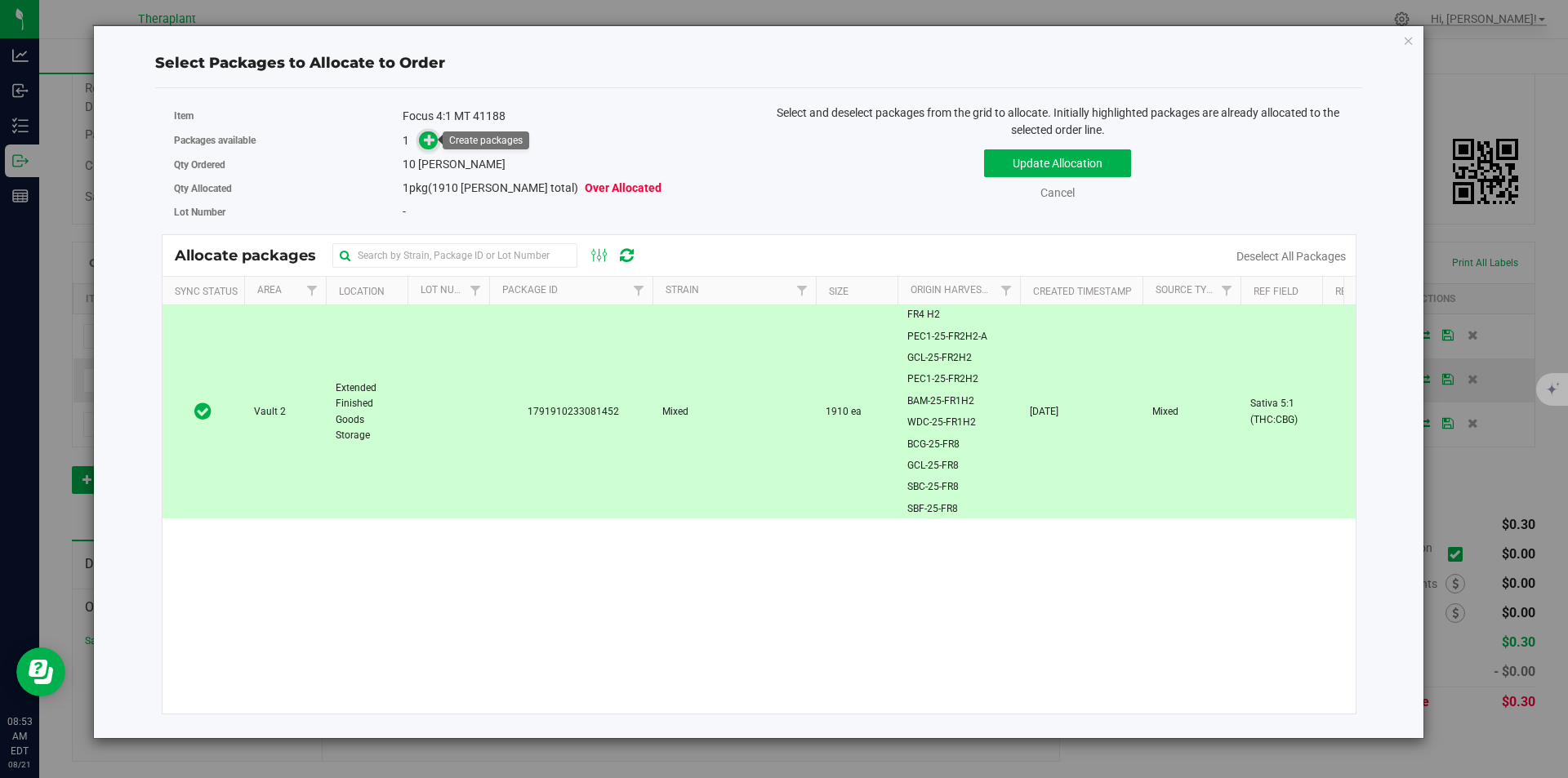
click at [426, 141] on icon at bounding box center [430, 139] width 12 height 12
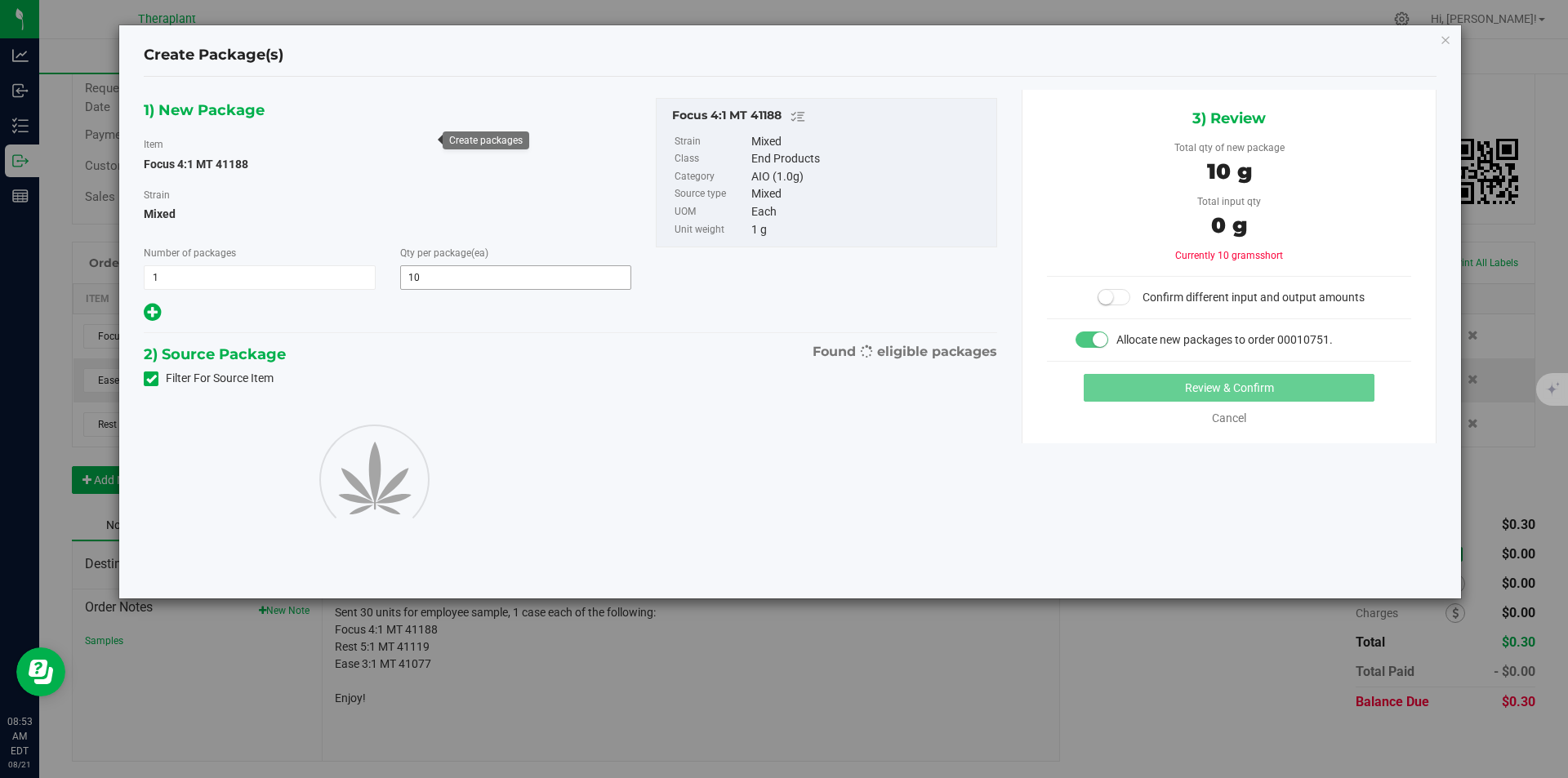
type input "10"
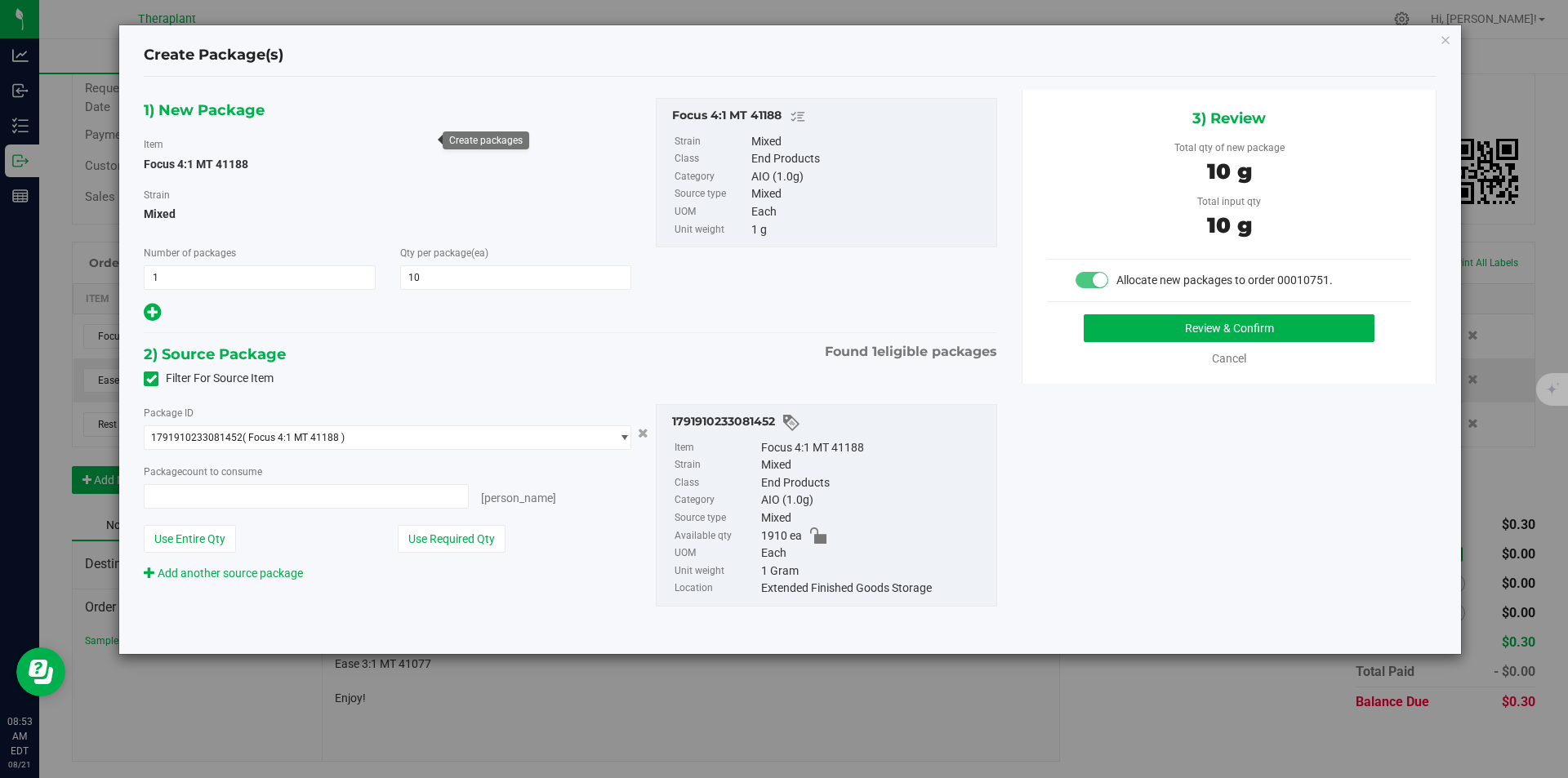
type input "10 ea"
click at [1147, 324] on button "Review & Confirm" at bounding box center [1229, 328] width 291 height 28
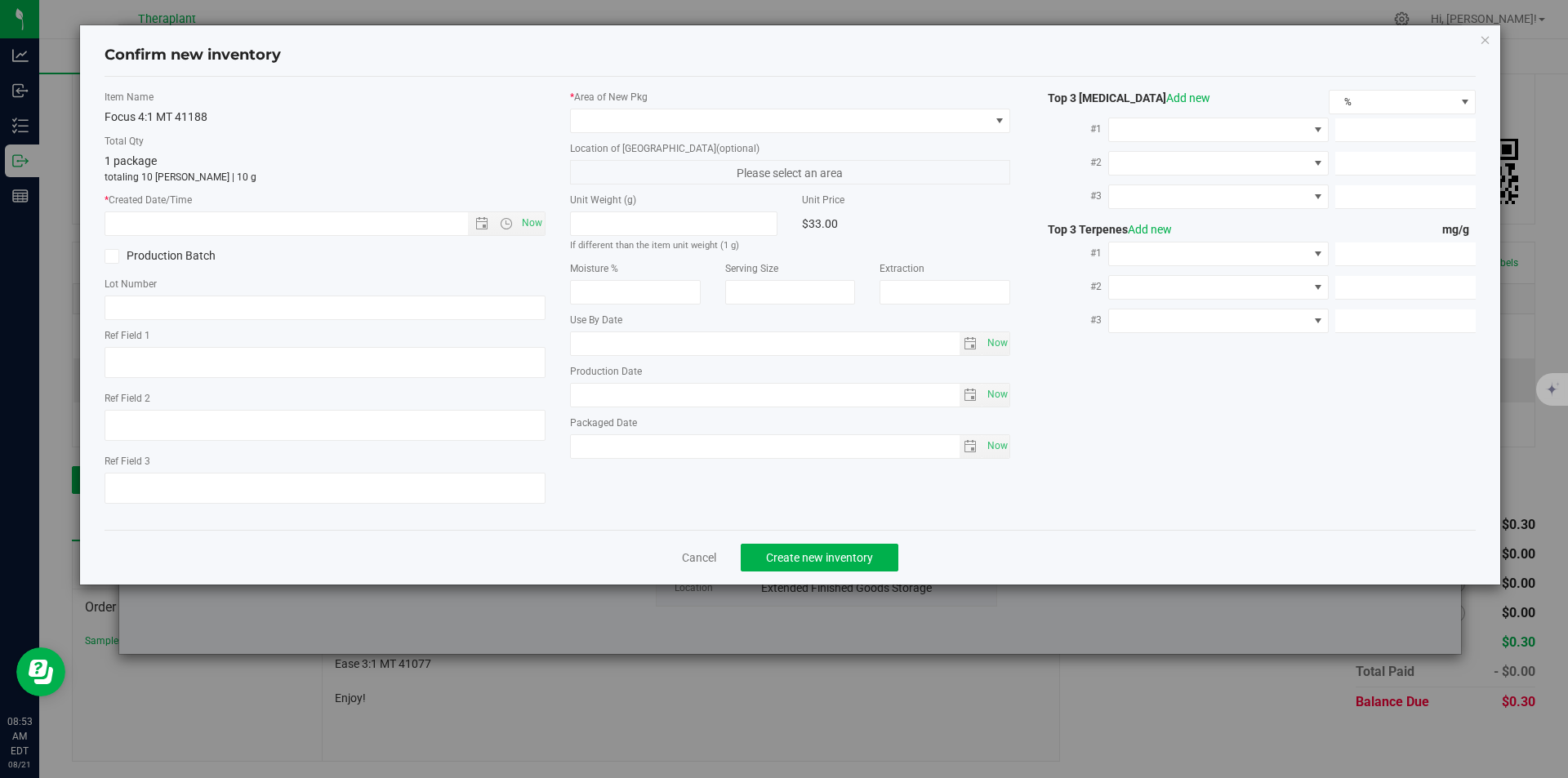
type textarea "Sativa 5:1 (THC:CBG)"
type input "[DATE]"
drag, startPoint x: 490, startPoint y: 217, endPoint x: 513, endPoint y: 214, distance: 23.2
click at [496, 216] on span "Now" at bounding box center [506, 224] width 77 height 23
drag, startPoint x: 517, startPoint y: 214, endPoint x: 531, endPoint y: 215, distance: 14.0
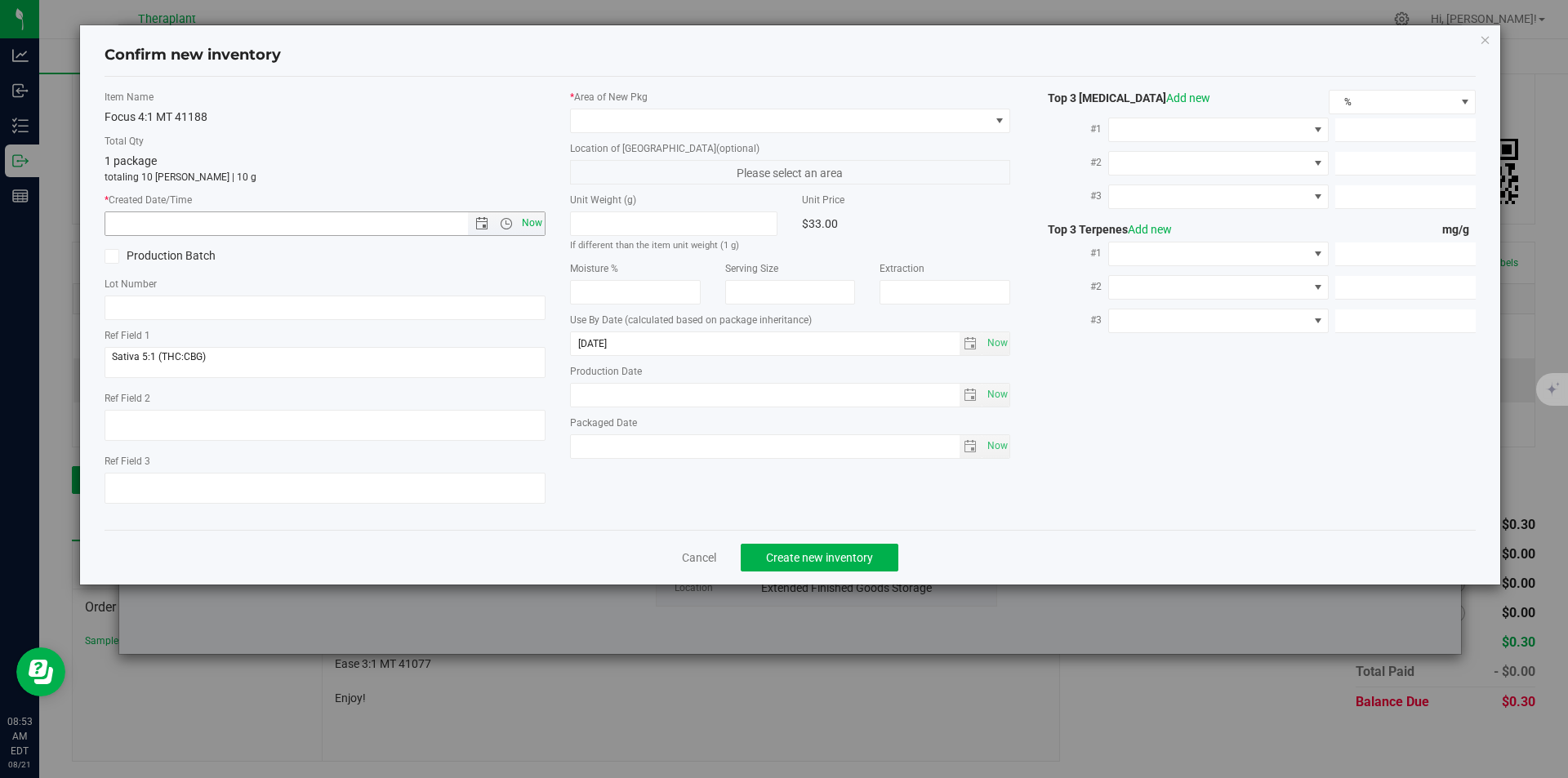
click at [522, 214] on span "Now" at bounding box center [506, 224] width 77 height 23
click at [531, 215] on span "Now" at bounding box center [531, 223] width 28 height 24
type input "[DATE] 8:53 AM"
click at [611, 125] on span at bounding box center [781, 121] width 419 height 23
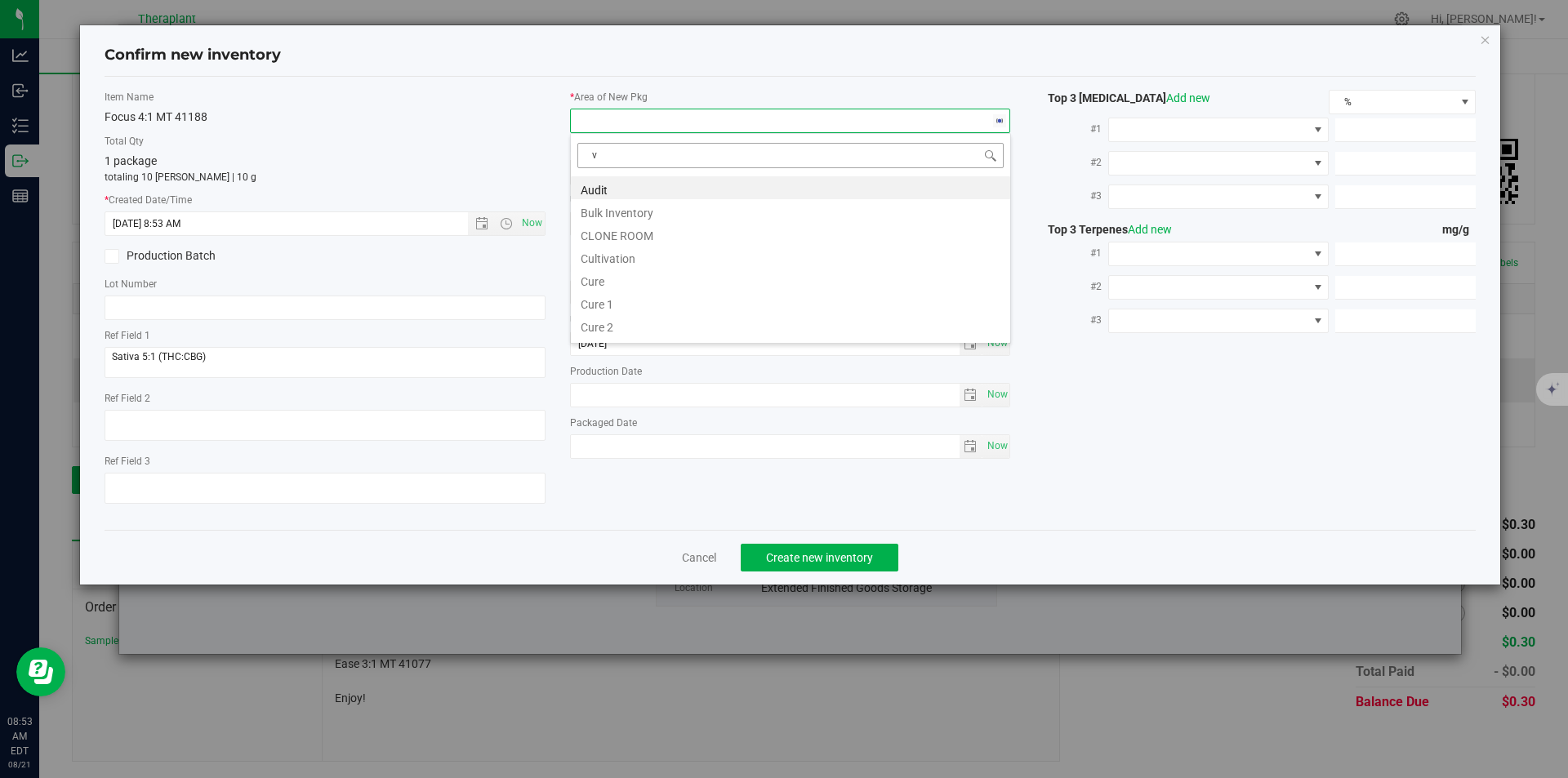
scroll to position [25, 441]
click at [606, 233] on li "Vault" at bounding box center [790, 233] width 439 height 23
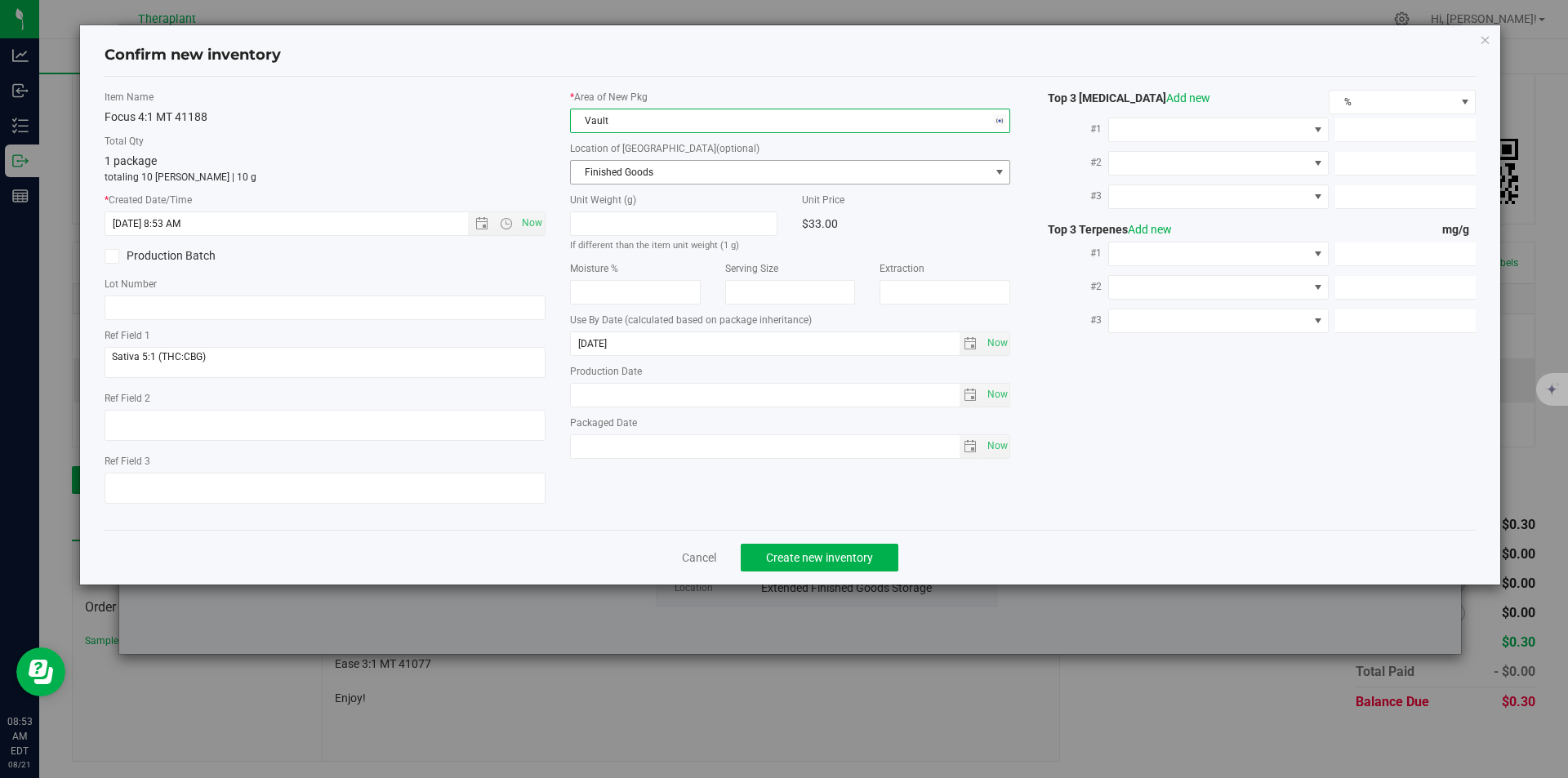
click at [622, 179] on span "Finished Goods" at bounding box center [781, 172] width 419 height 23
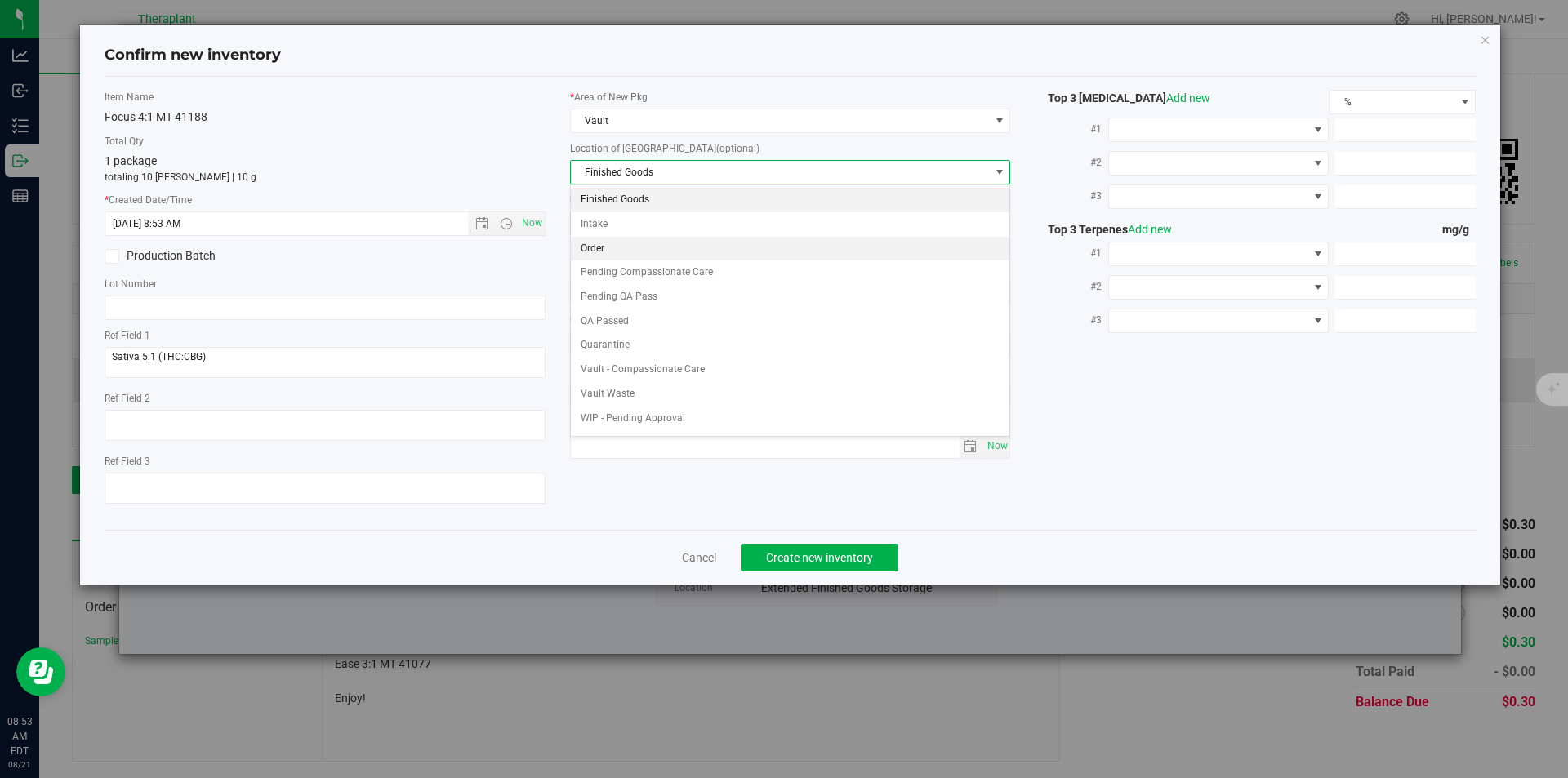
click at [608, 243] on li "Order" at bounding box center [790, 250] width 439 height 25
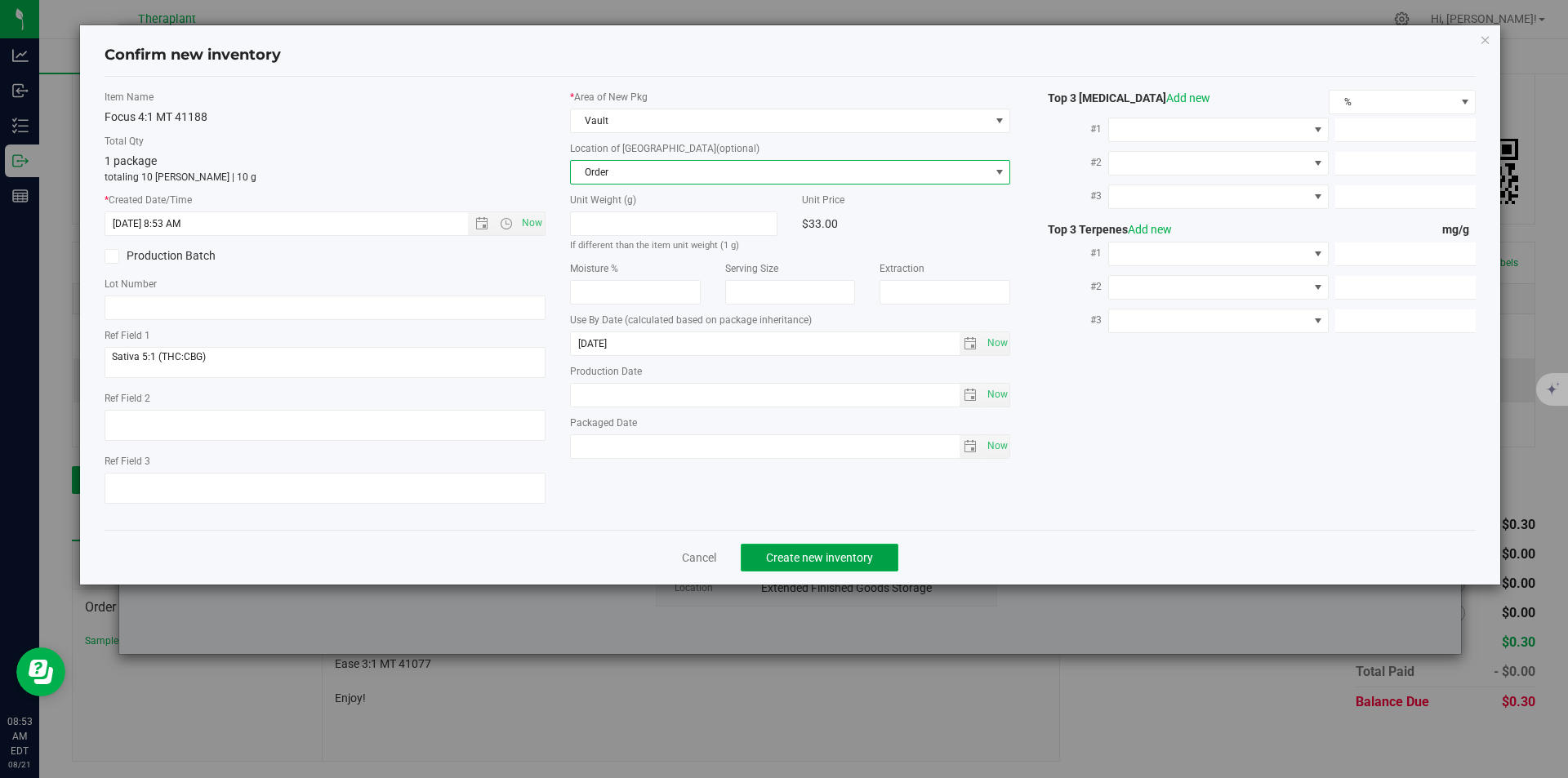
click at [821, 547] on button "Create new inventory" at bounding box center [819, 557] width 158 height 28
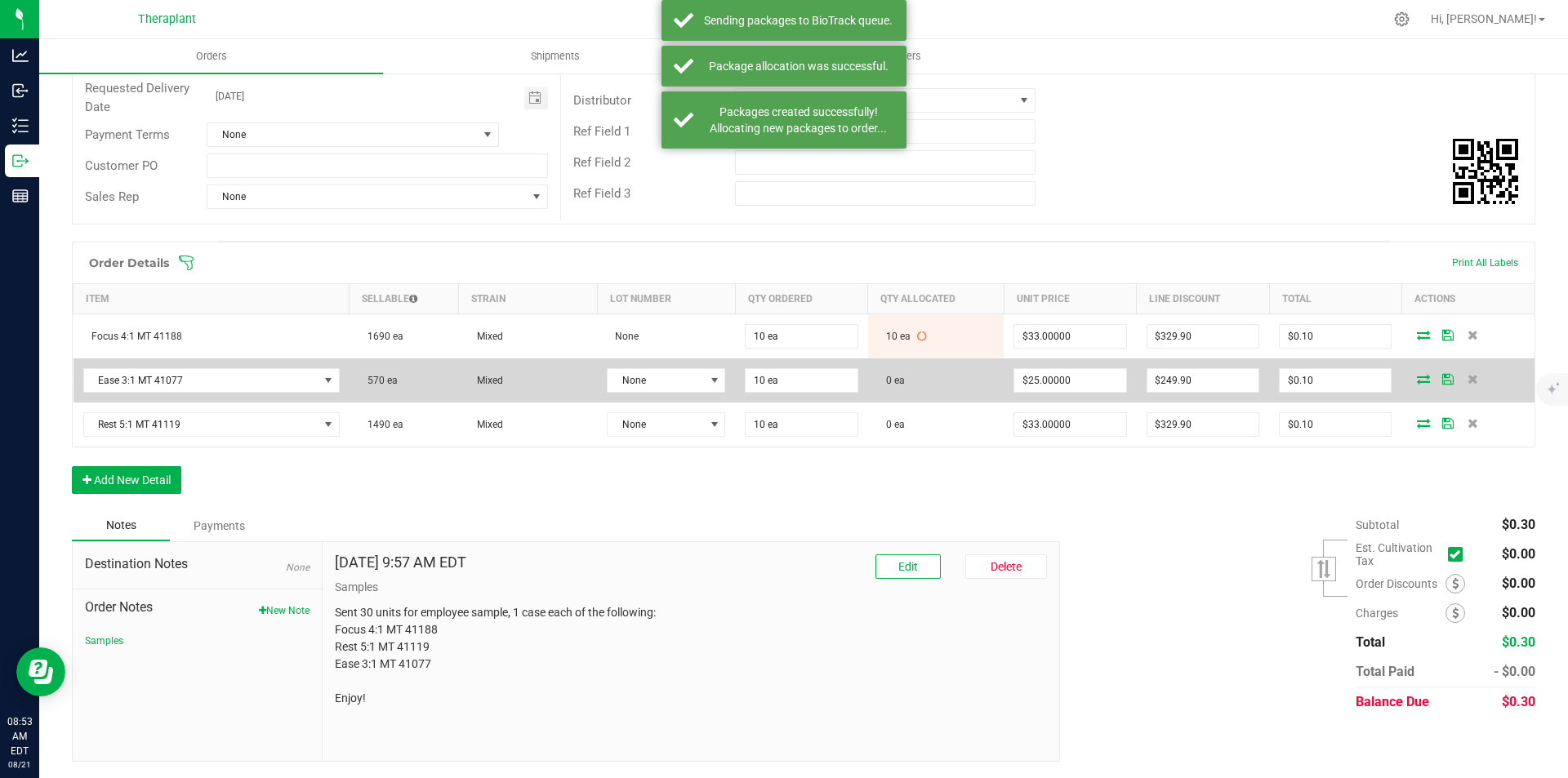
click at [1417, 382] on icon at bounding box center [1424, 379] width 13 height 10
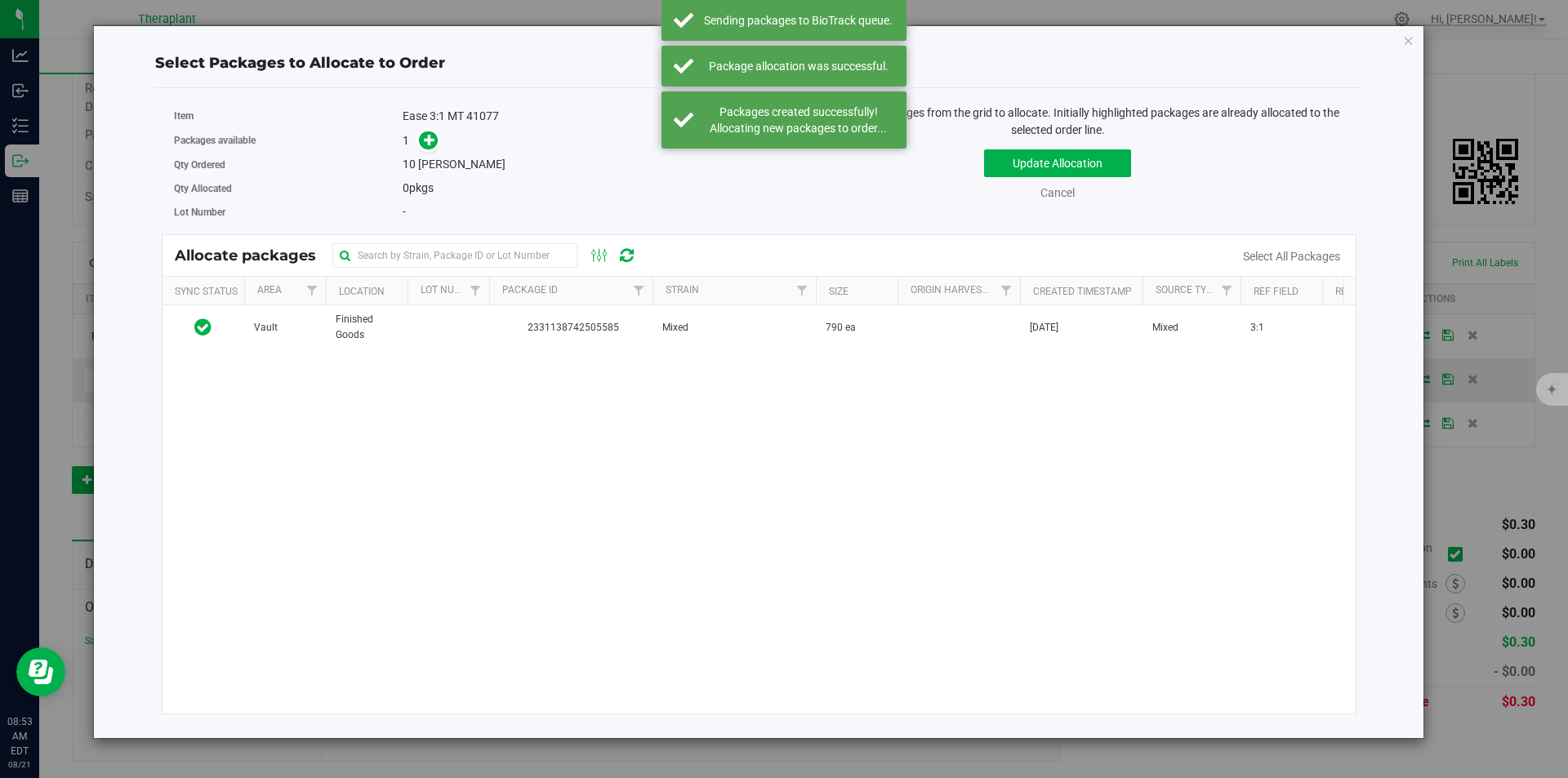
click at [594, 330] on span "2331138742505585" at bounding box center [571, 328] width 144 height 15
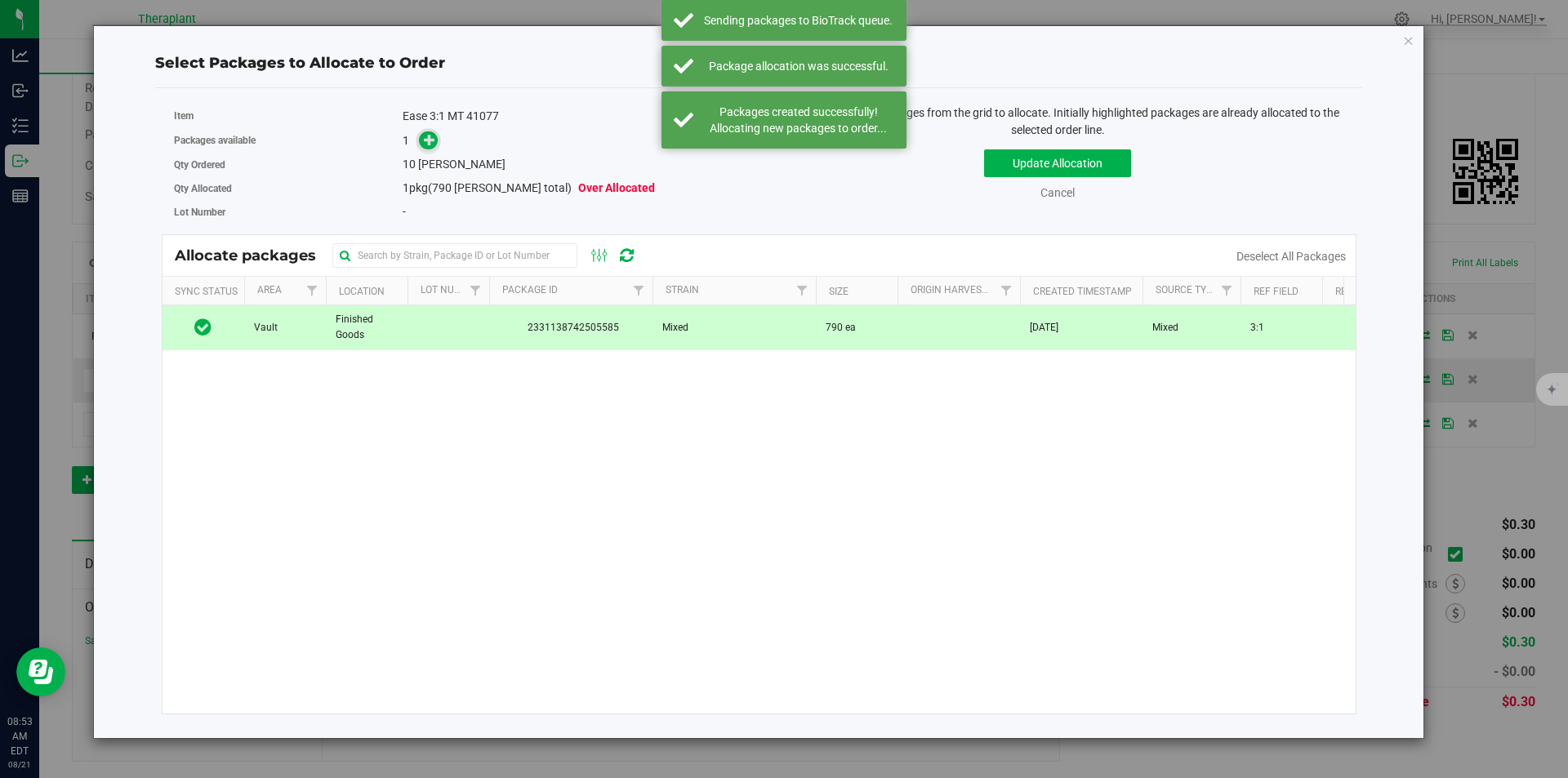
click at [425, 143] on icon at bounding box center [430, 140] width 11 height 11
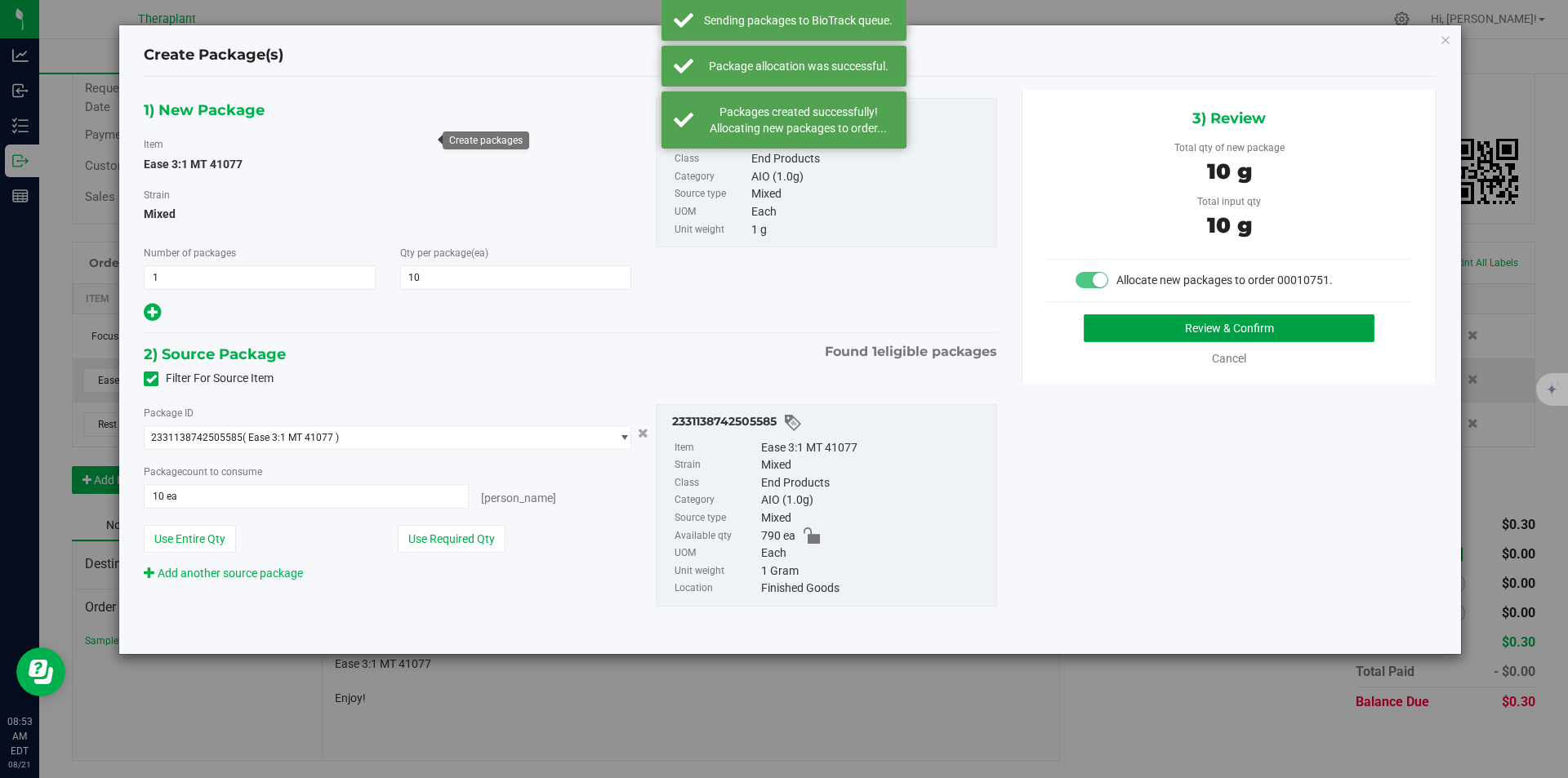
click at [1167, 334] on button "Review & Confirm" at bounding box center [1229, 328] width 291 height 28
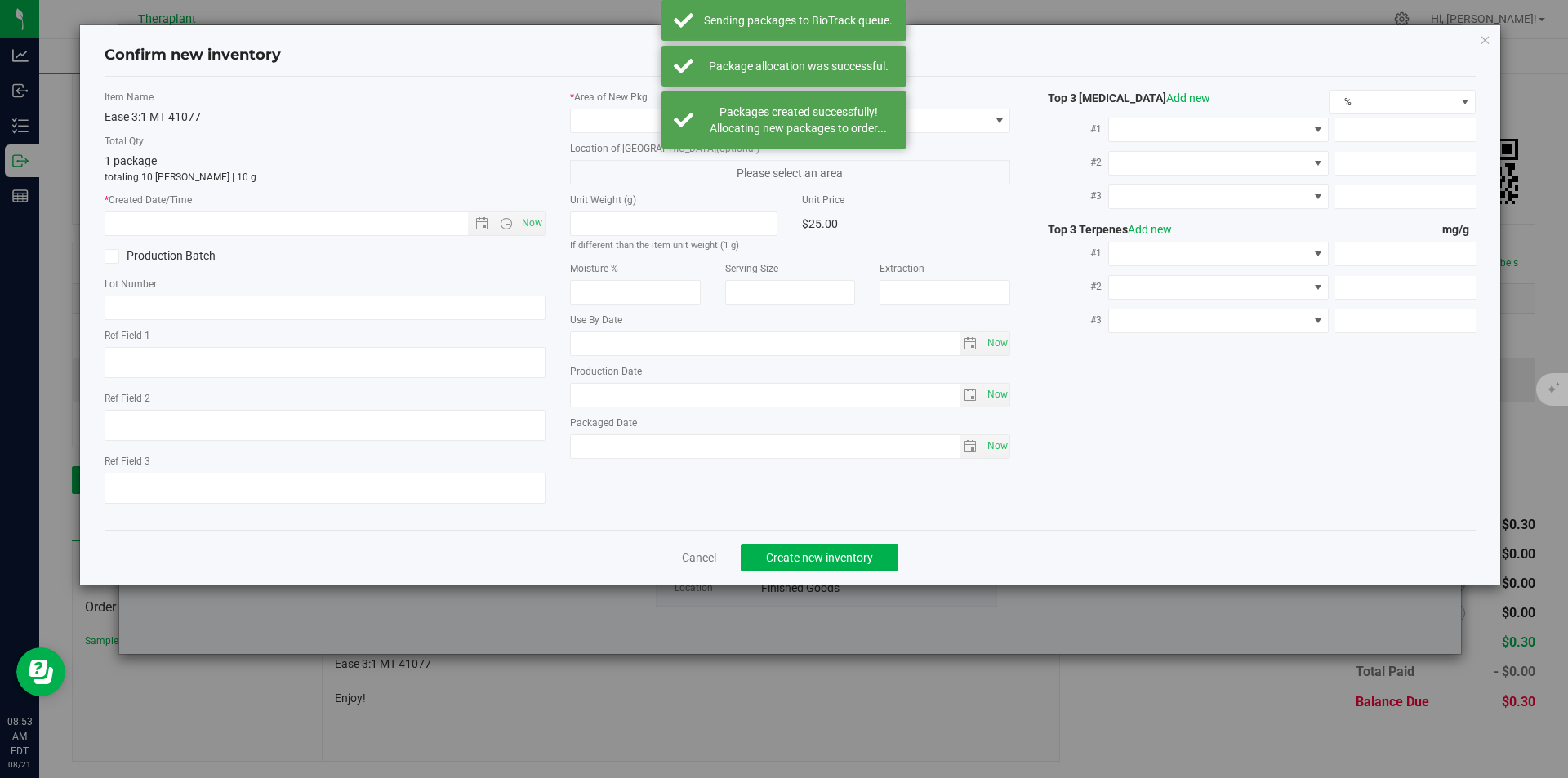
type textarea "3:1"
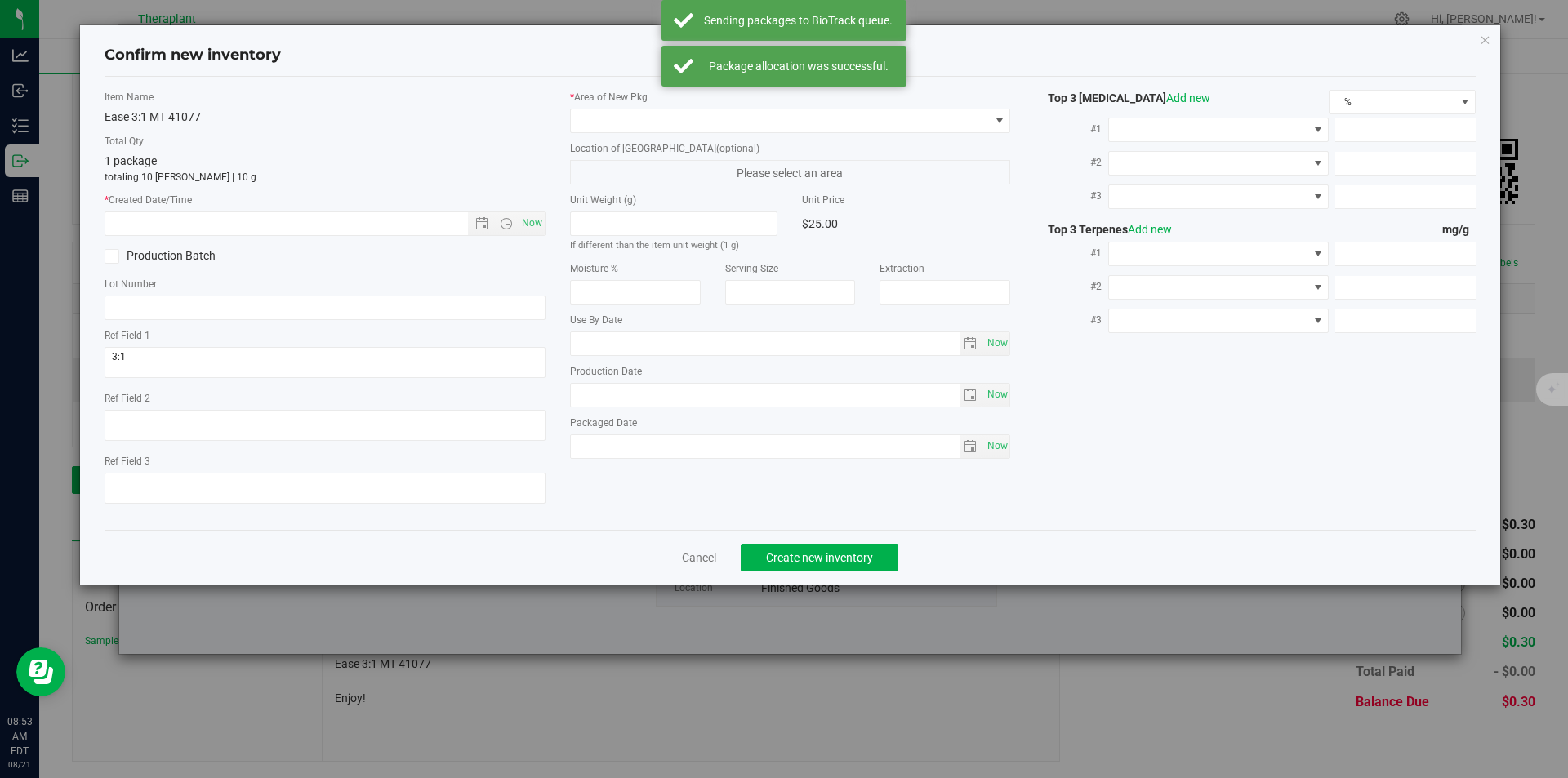
type input "[DATE]"
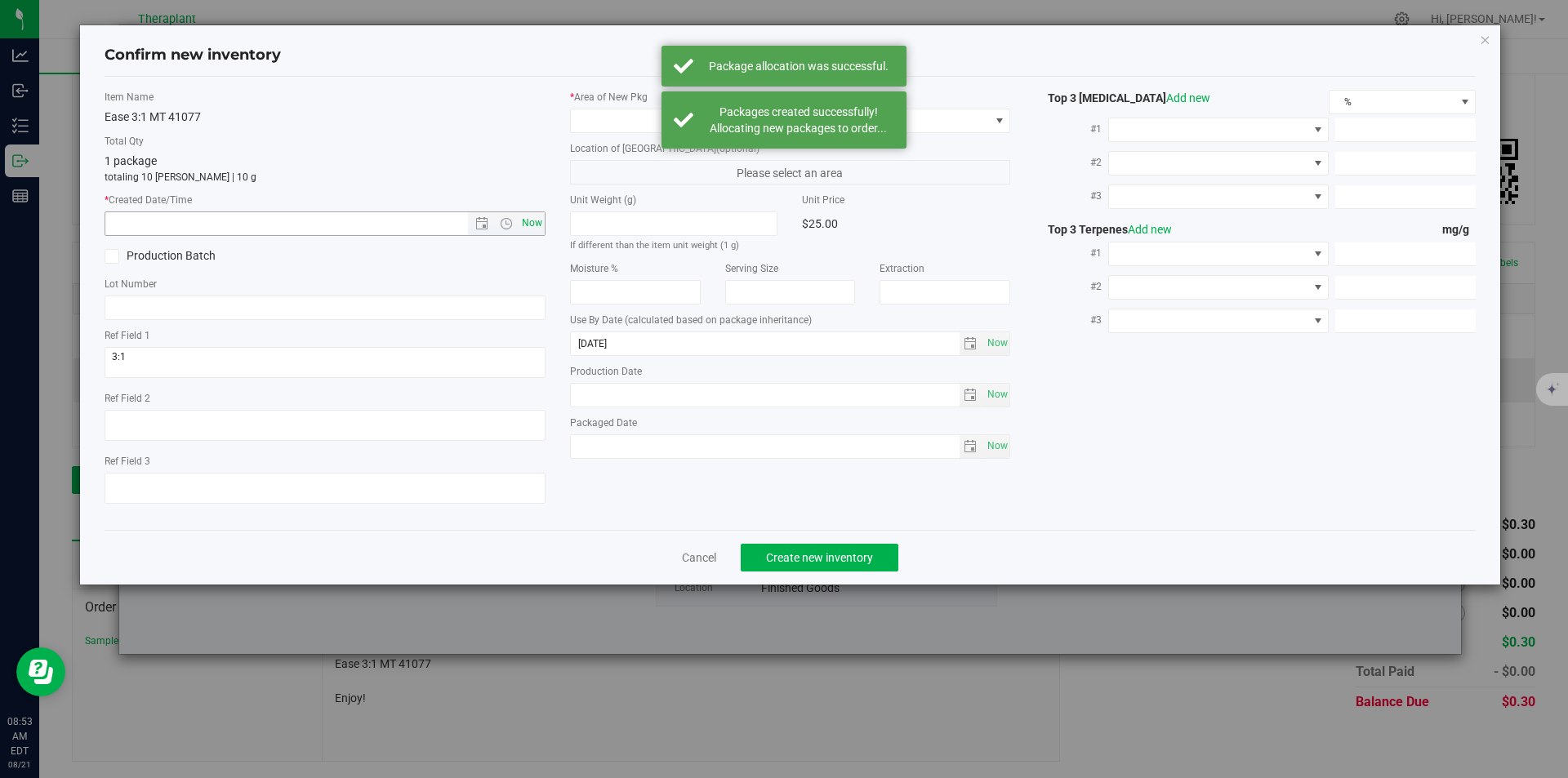
click at [539, 227] on span "Now" at bounding box center [531, 223] width 28 height 24
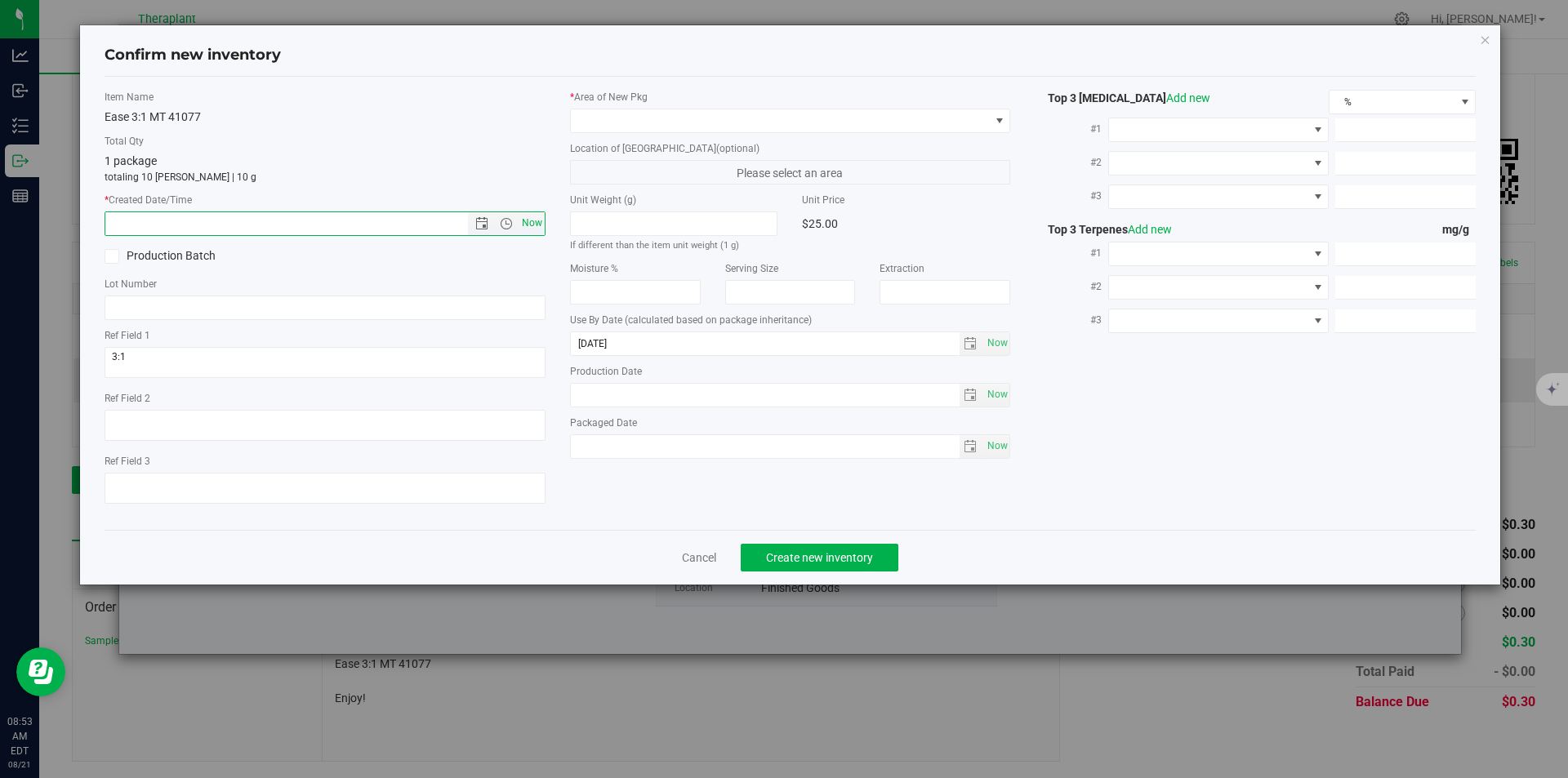
type input "[DATE] 8:53 AM"
click at [626, 127] on span at bounding box center [781, 121] width 419 height 23
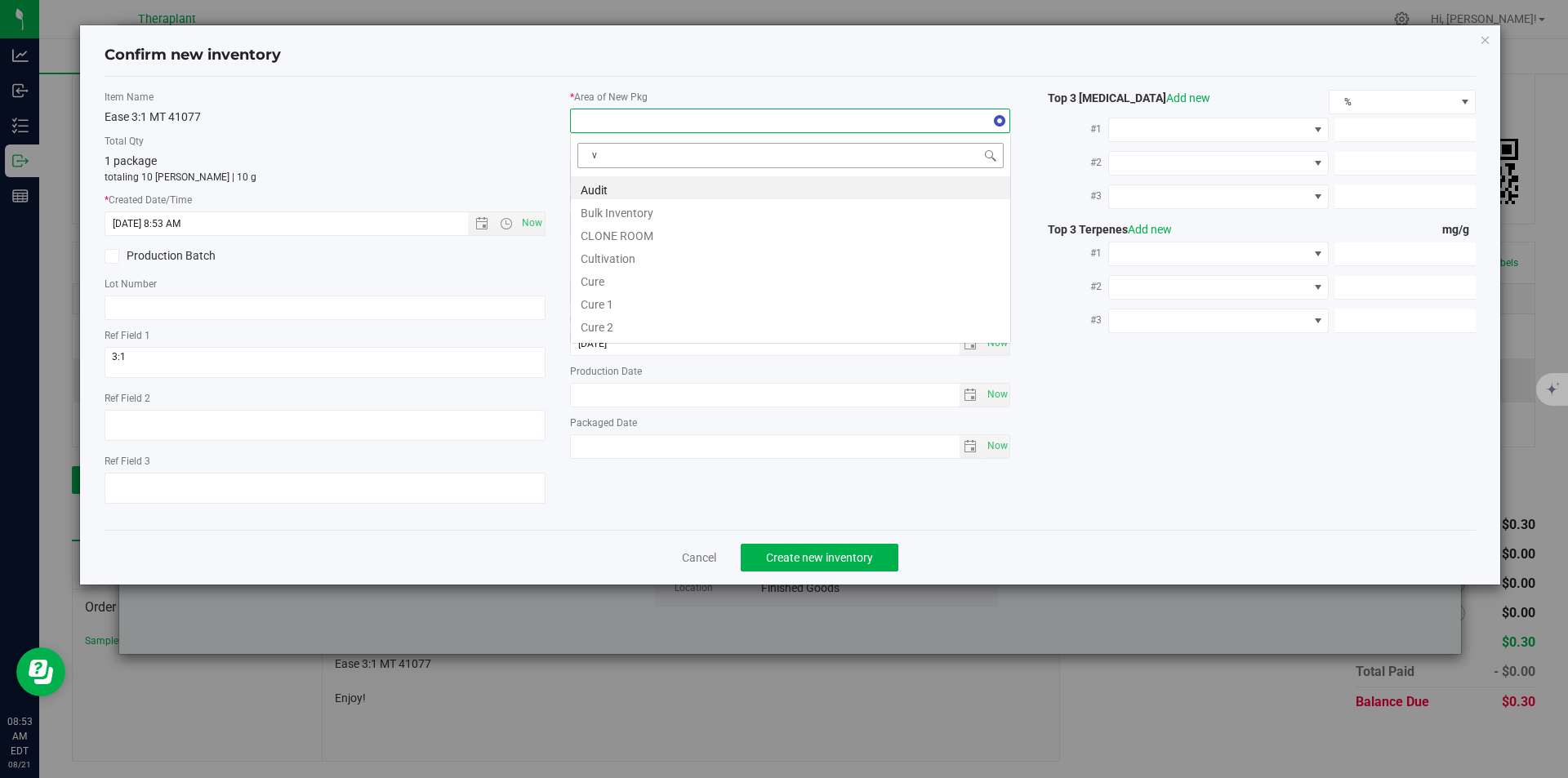
scroll to position [25, 441]
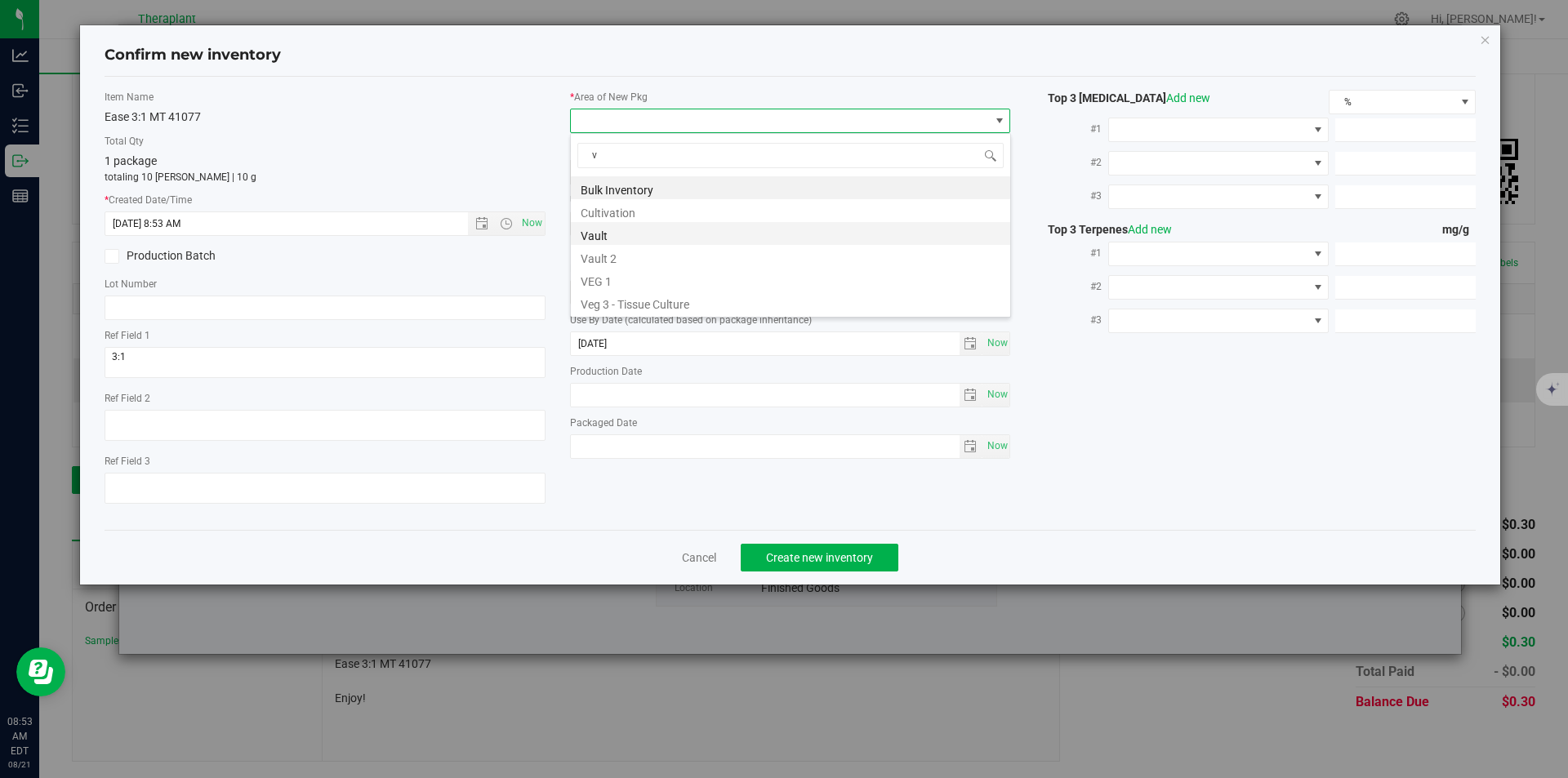
click at [617, 237] on li "Vault" at bounding box center [790, 233] width 439 height 23
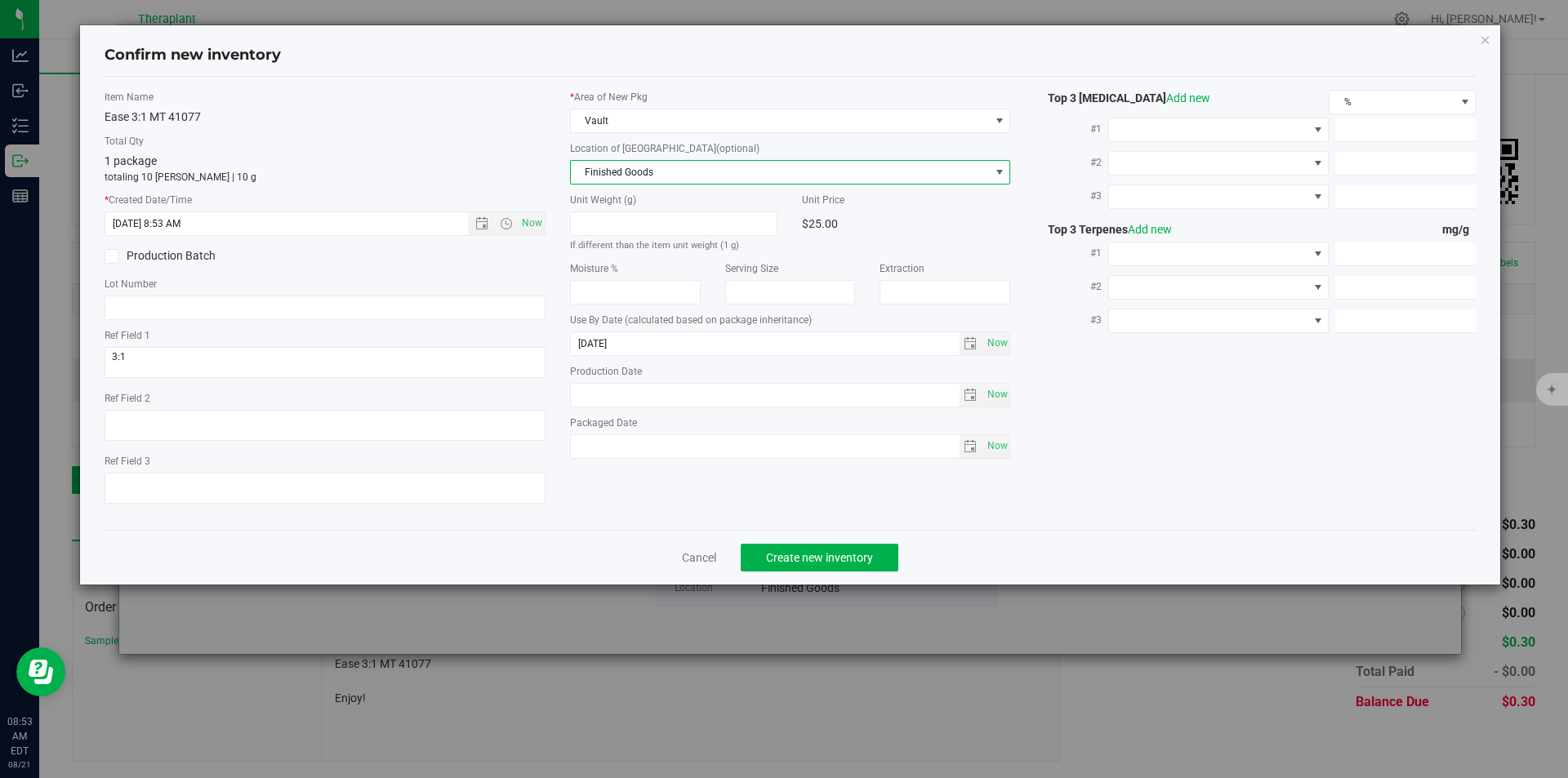
click at [617, 170] on span "Finished Goods" at bounding box center [781, 172] width 419 height 23
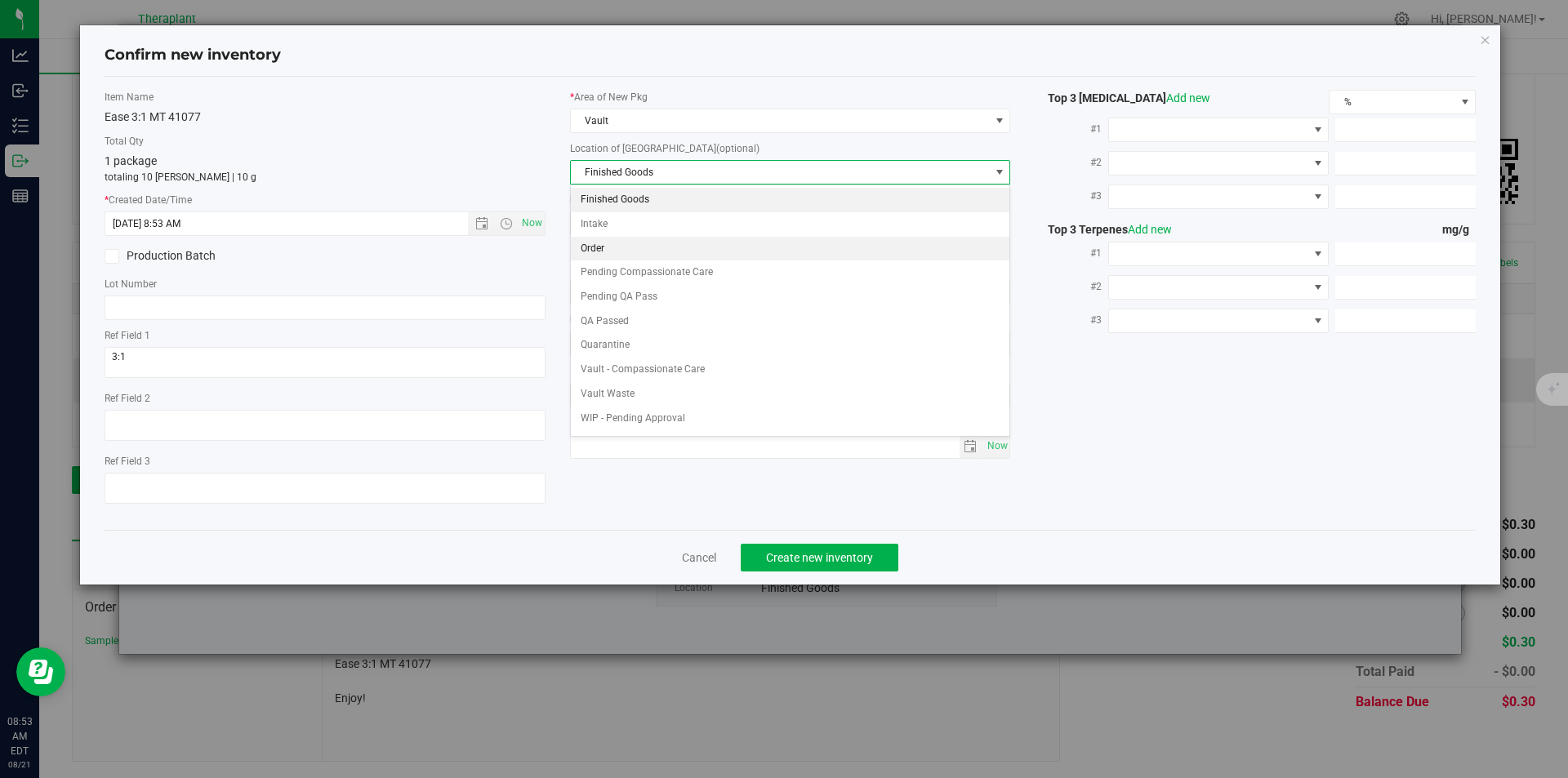
click at [622, 256] on li "Order" at bounding box center [790, 250] width 439 height 25
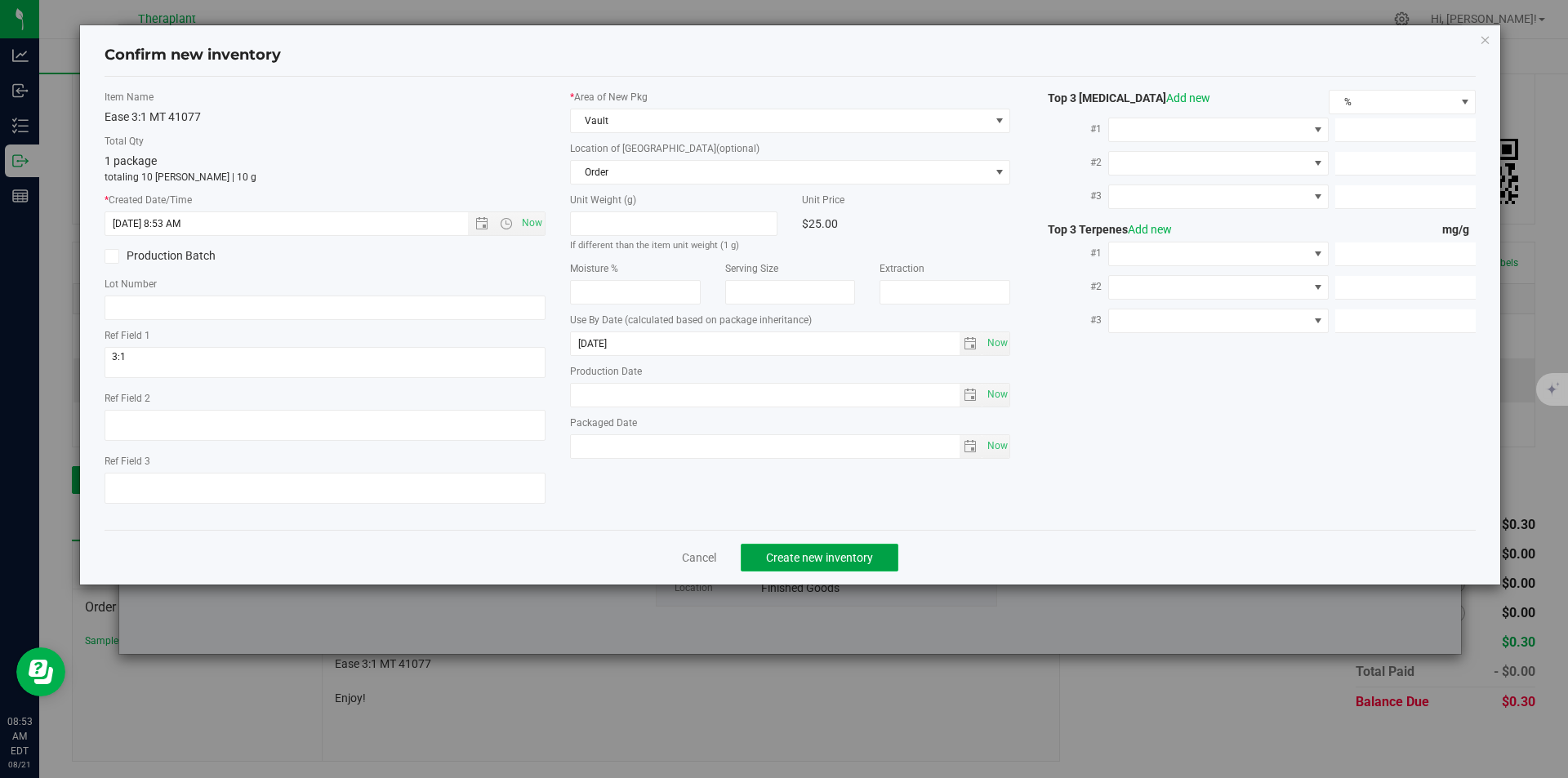
click at [808, 555] on span "Create new inventory" at bounding box center [820, 558] width 107 height 13
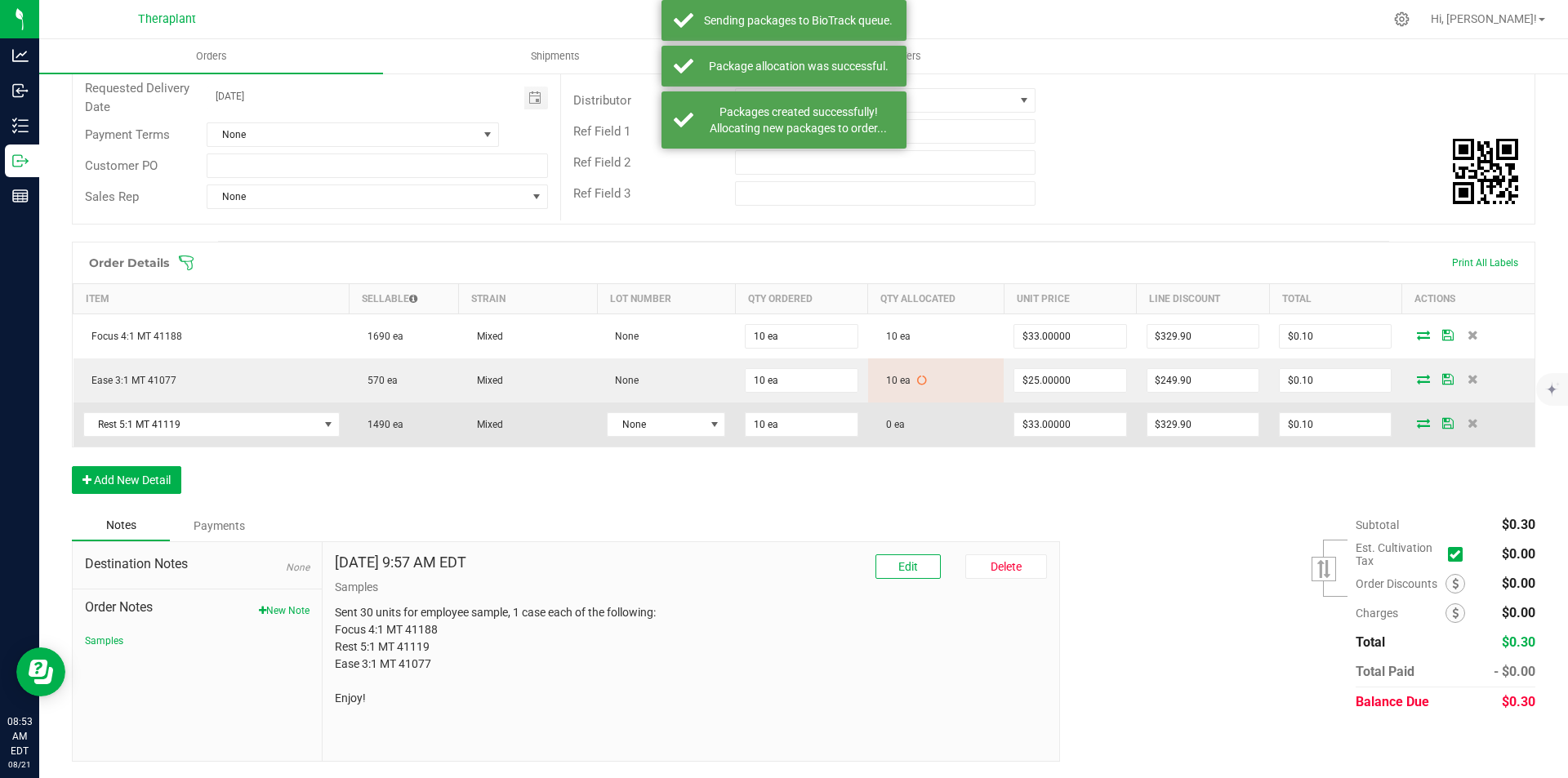
click at [1423, 425] on span at bounding box center [1424, 423] width 25 height 10
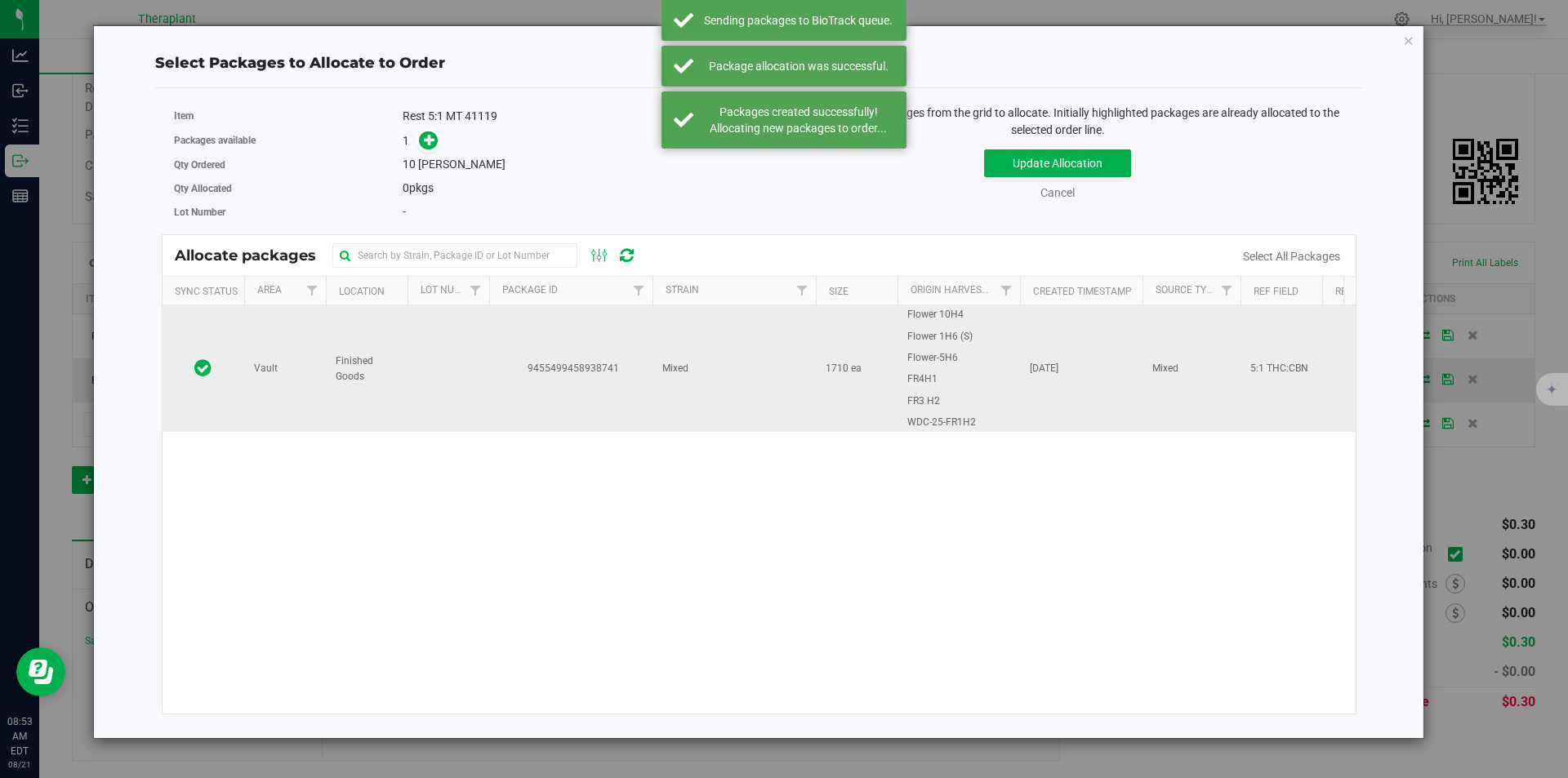
click at [588, 372] on span "9455499458938741" at bounding box center [571, 368] width 144 height 15
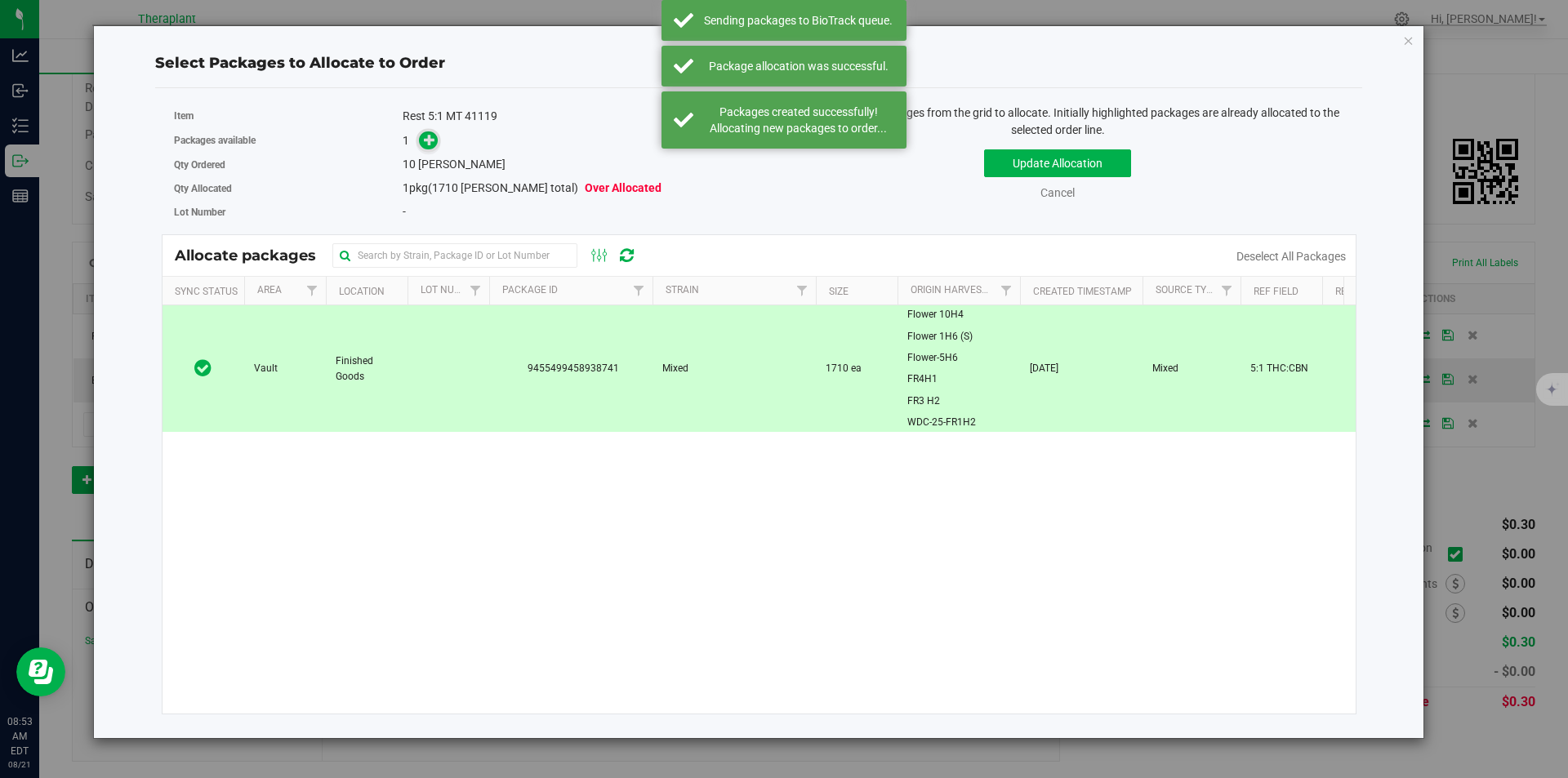
click at [432, 135] on icon at bounding box center [430, 140] width 11 height 11
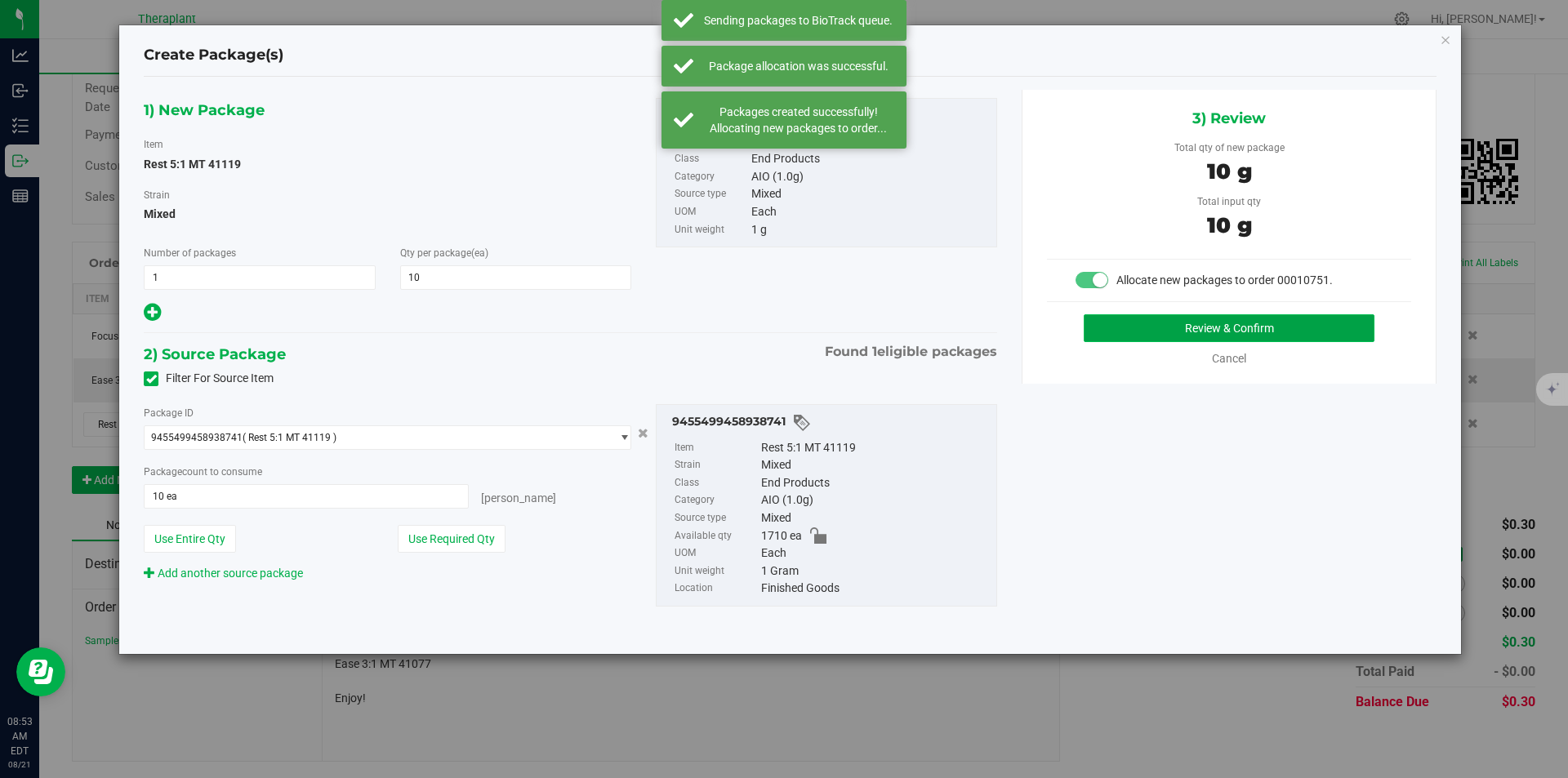
click at [1119, 326] on button "Review & Confirm" at bounding box center [1229, 328] width 291 height 28
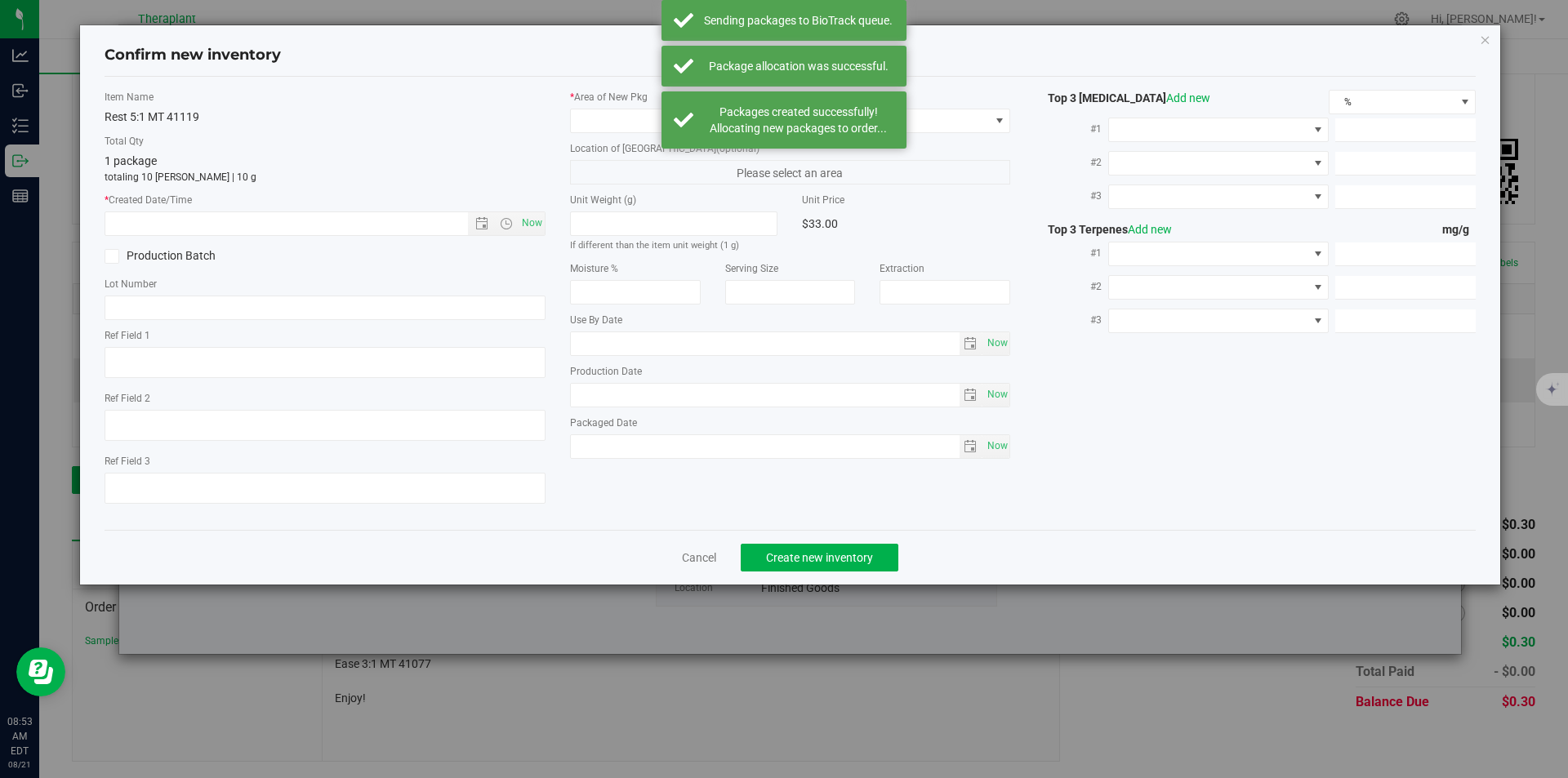
type textarea "5:1 THC:CBN"
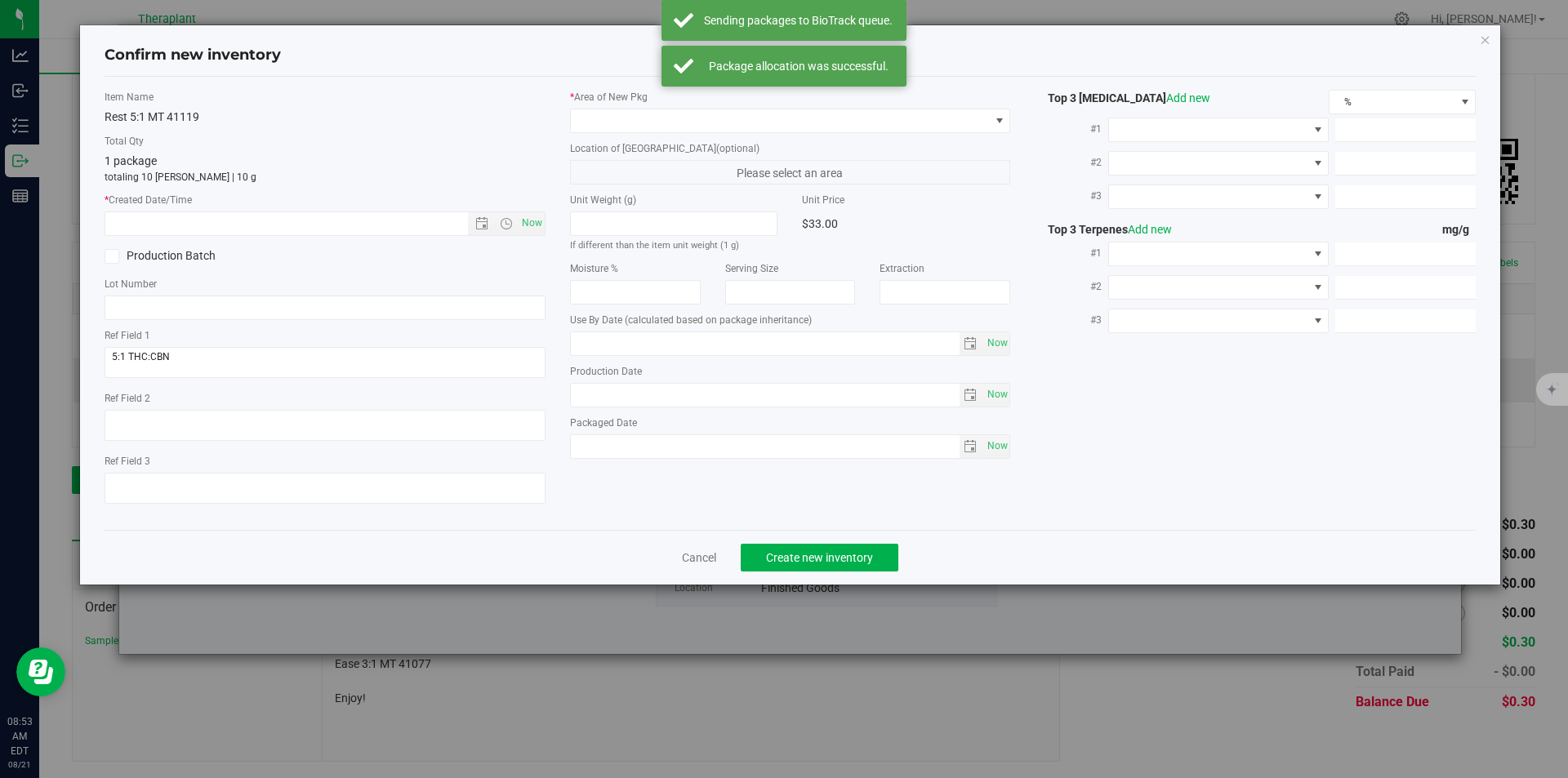
type input "[DATE]"
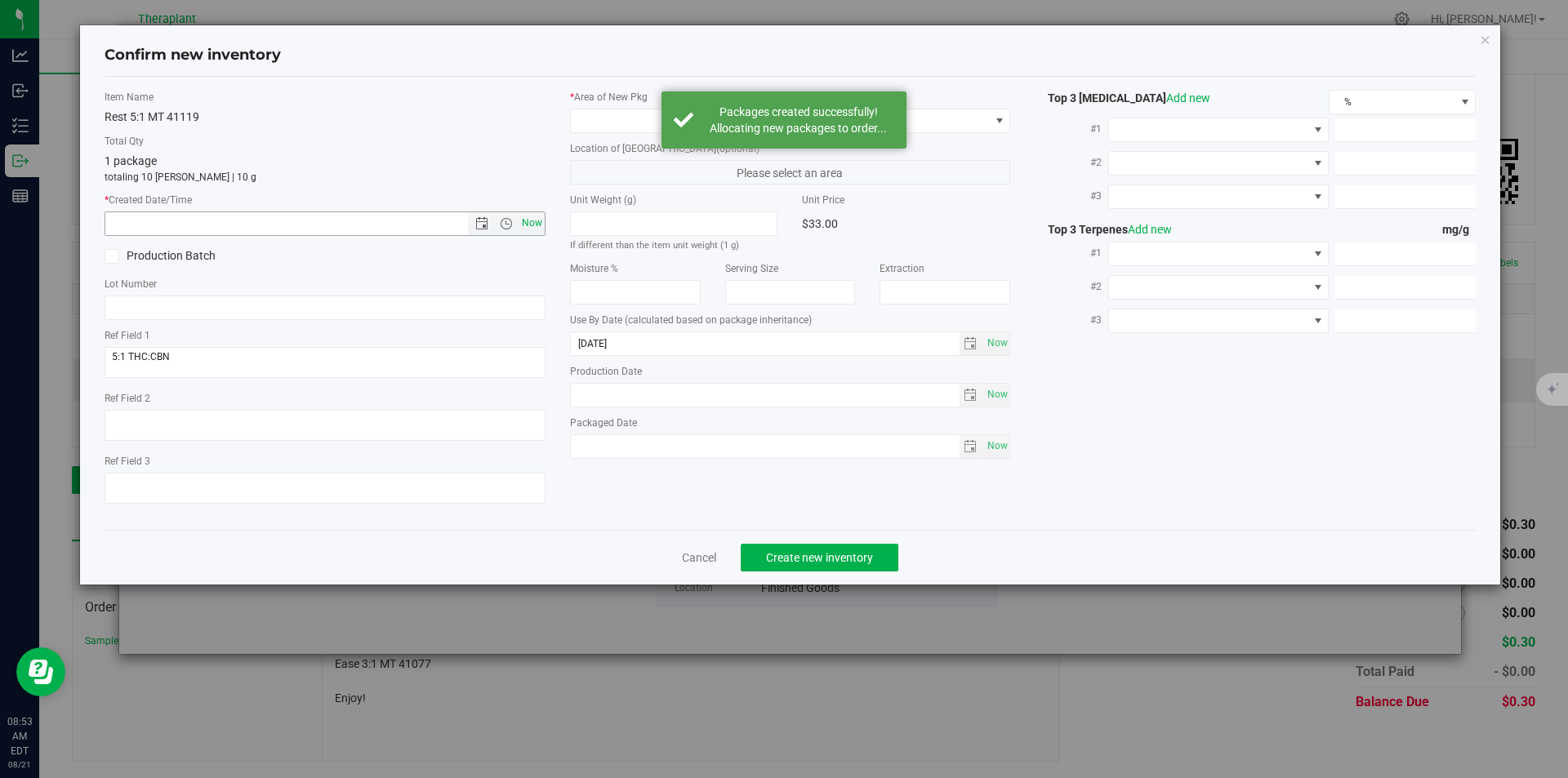
click at [536, 217] on span "Now" at bounding box center [531, 223] width 28 height 24
type input "8/21/2025 8:53 AM"
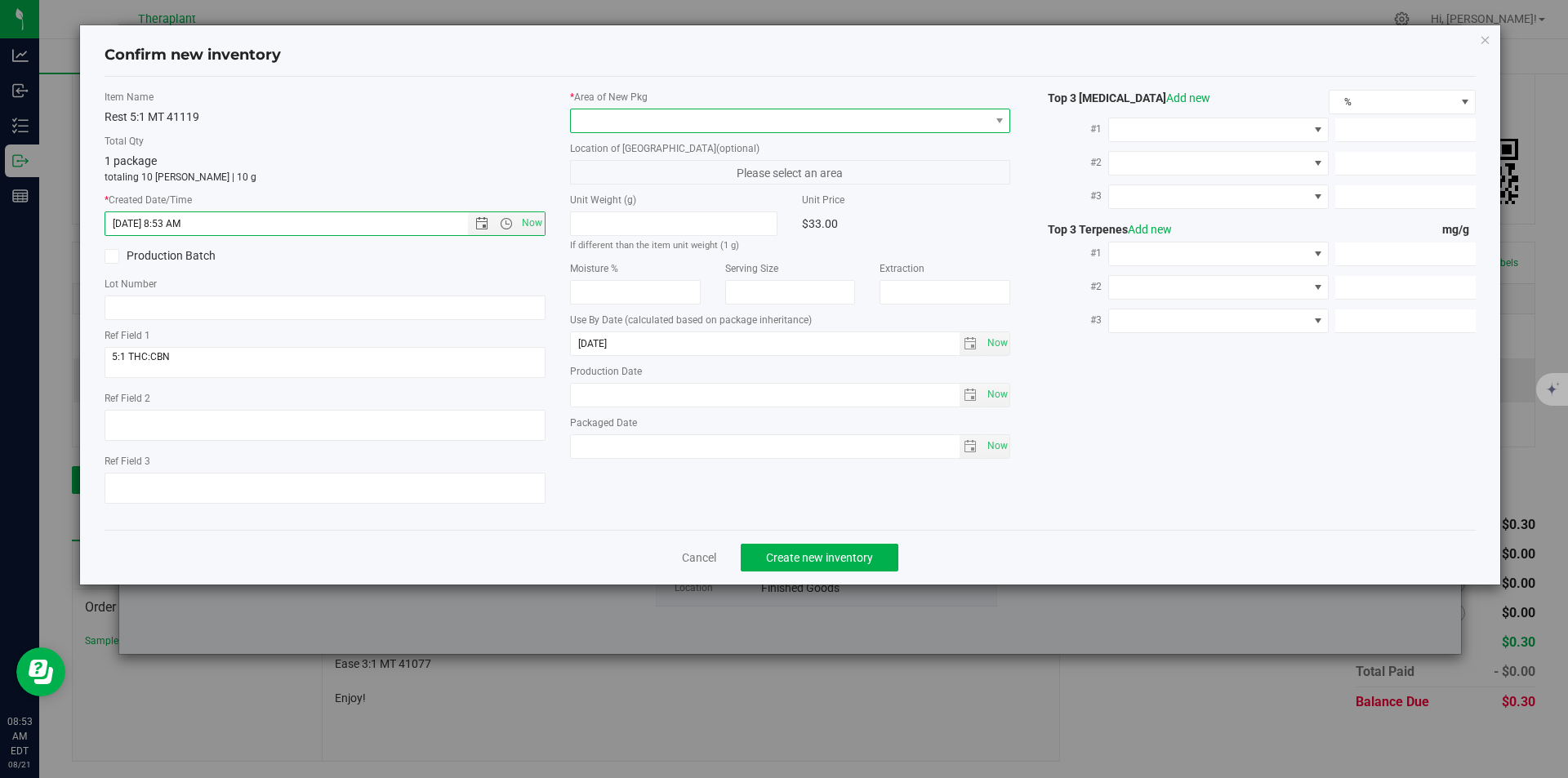
click at [600, 125] on span at bounding box center [781, 121] width 419 height 23
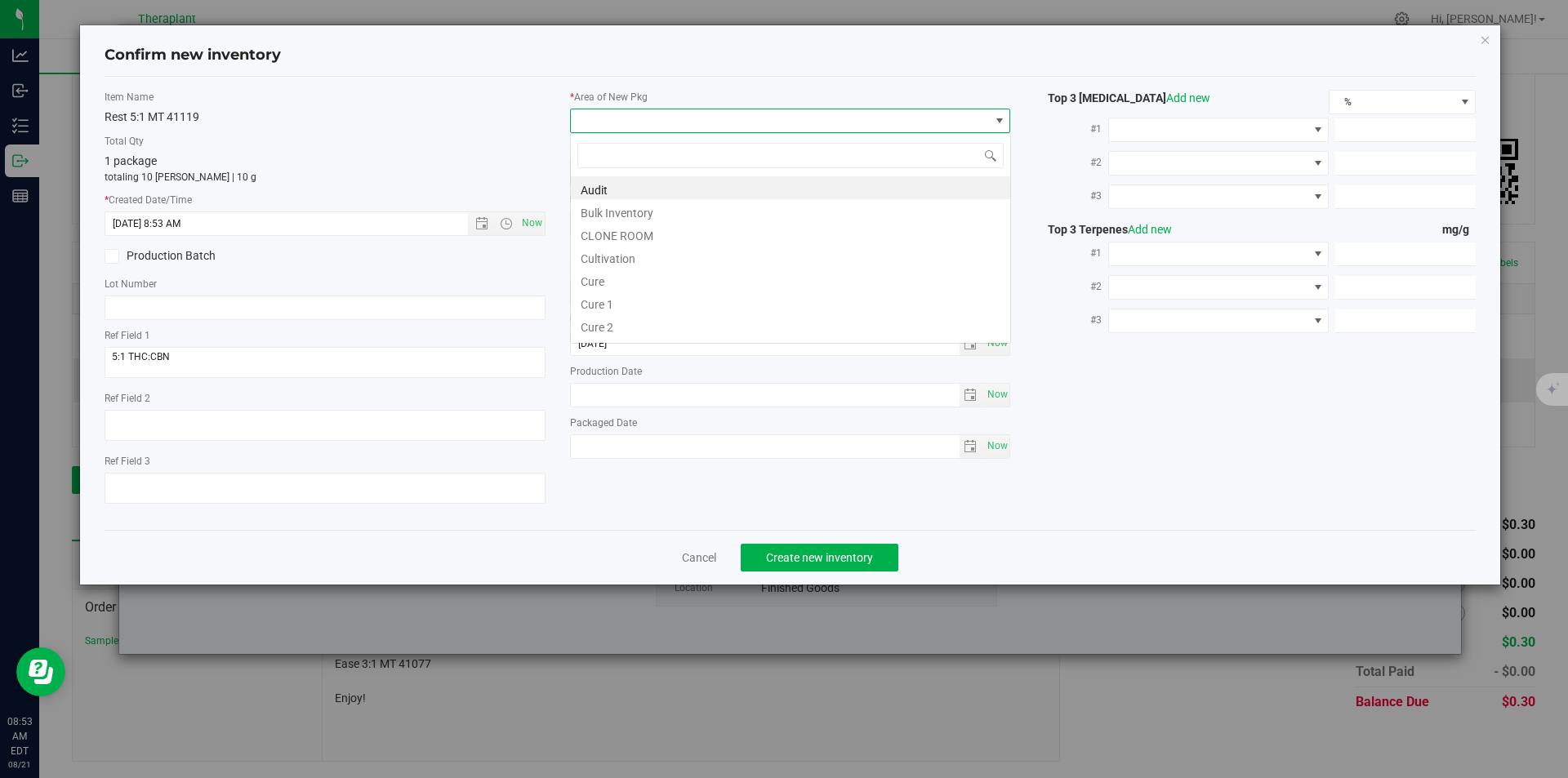
type input "v"
click at [600, 227] on li "Vault" at bounding box center [790, 233] width 439 height 23
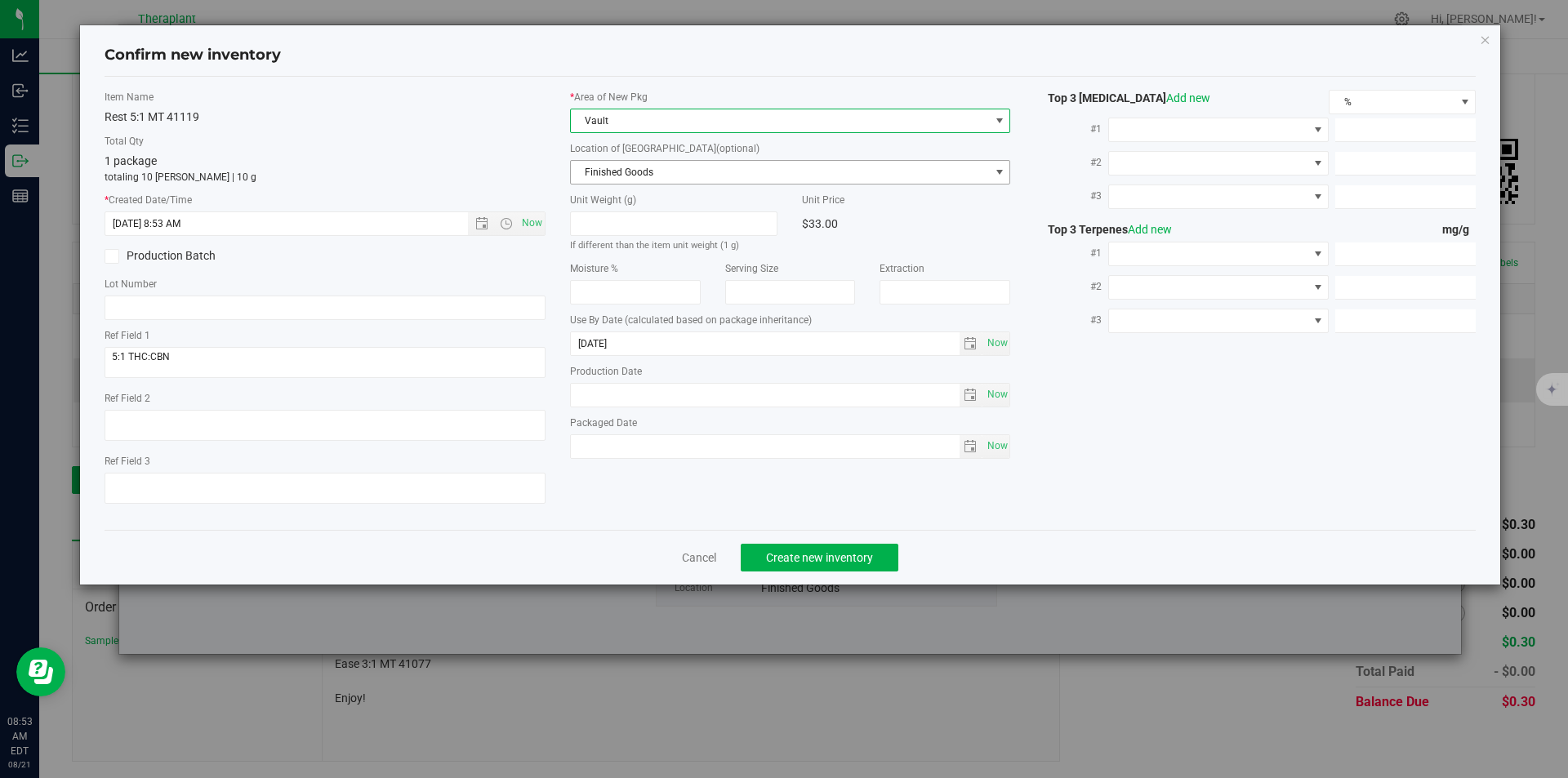
click at [610, 172] on span "Finished Goods" at bounding box center [781, 172] width 419 height 23
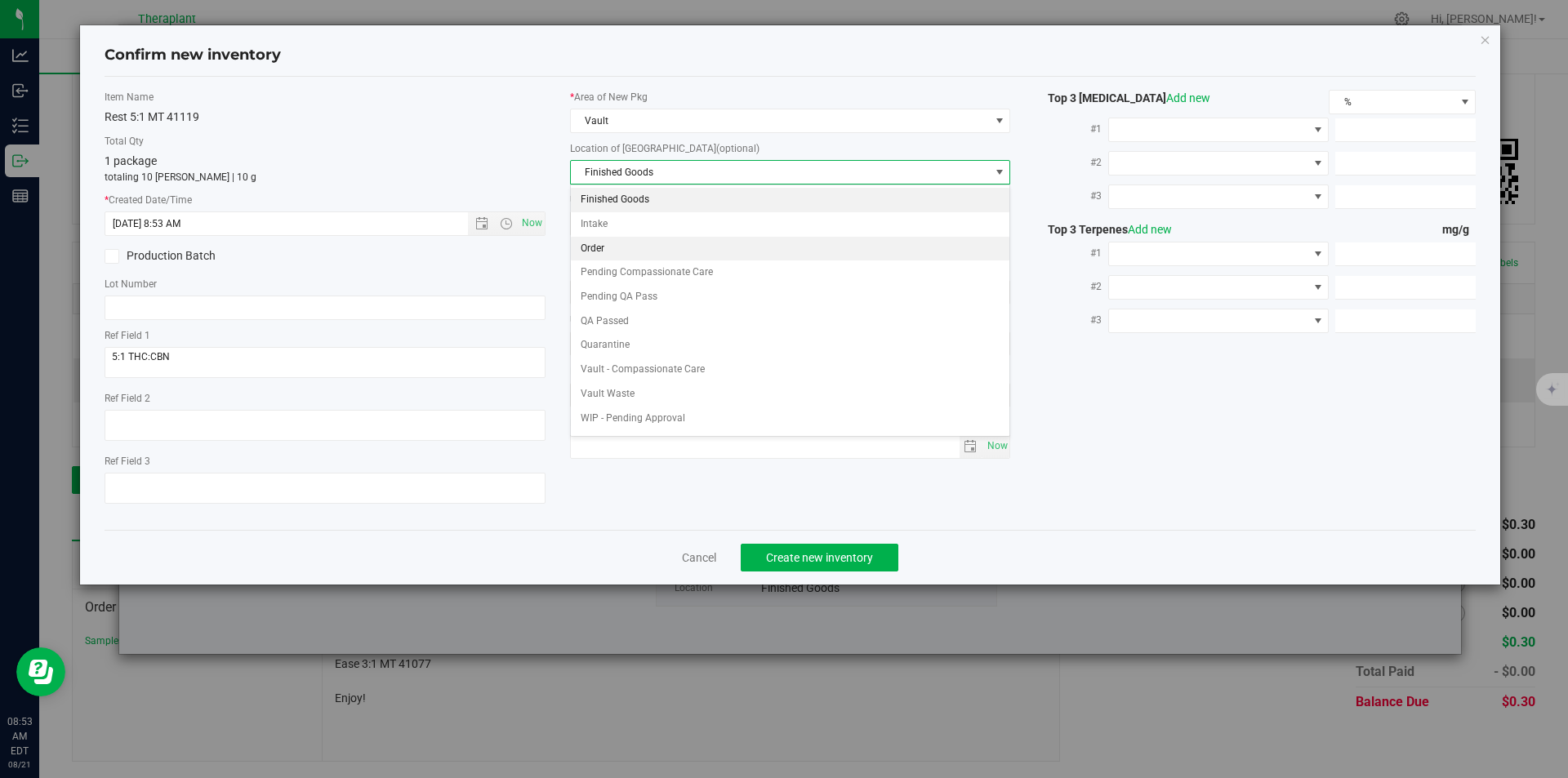
click at [600, 245] on li "Order" at bounding box center [790, 250] width 439 height 25
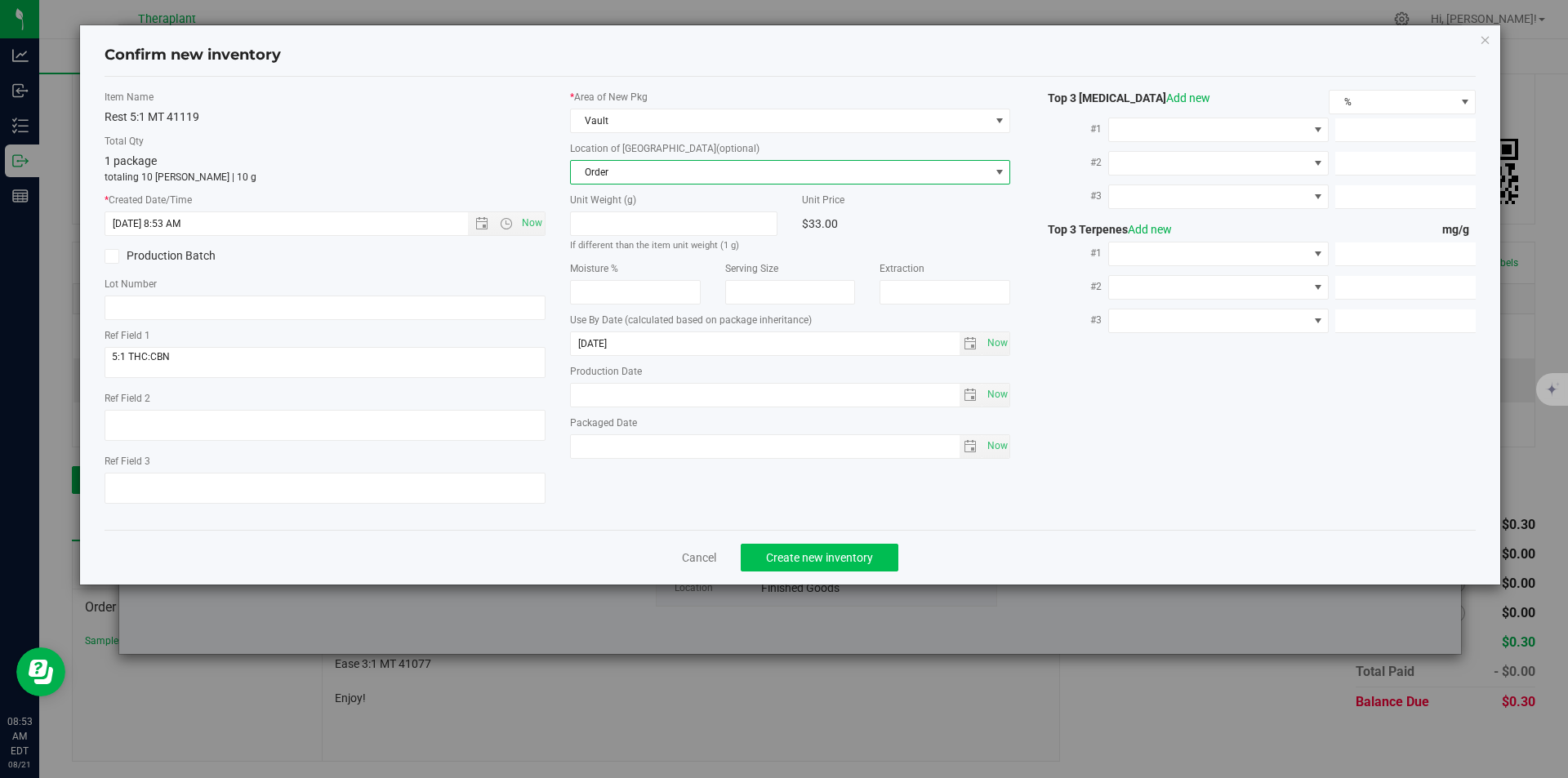
click at [785, 544] on div "Cancel Create new inventory" at bounding box center [790, 557] width 1372 height 55
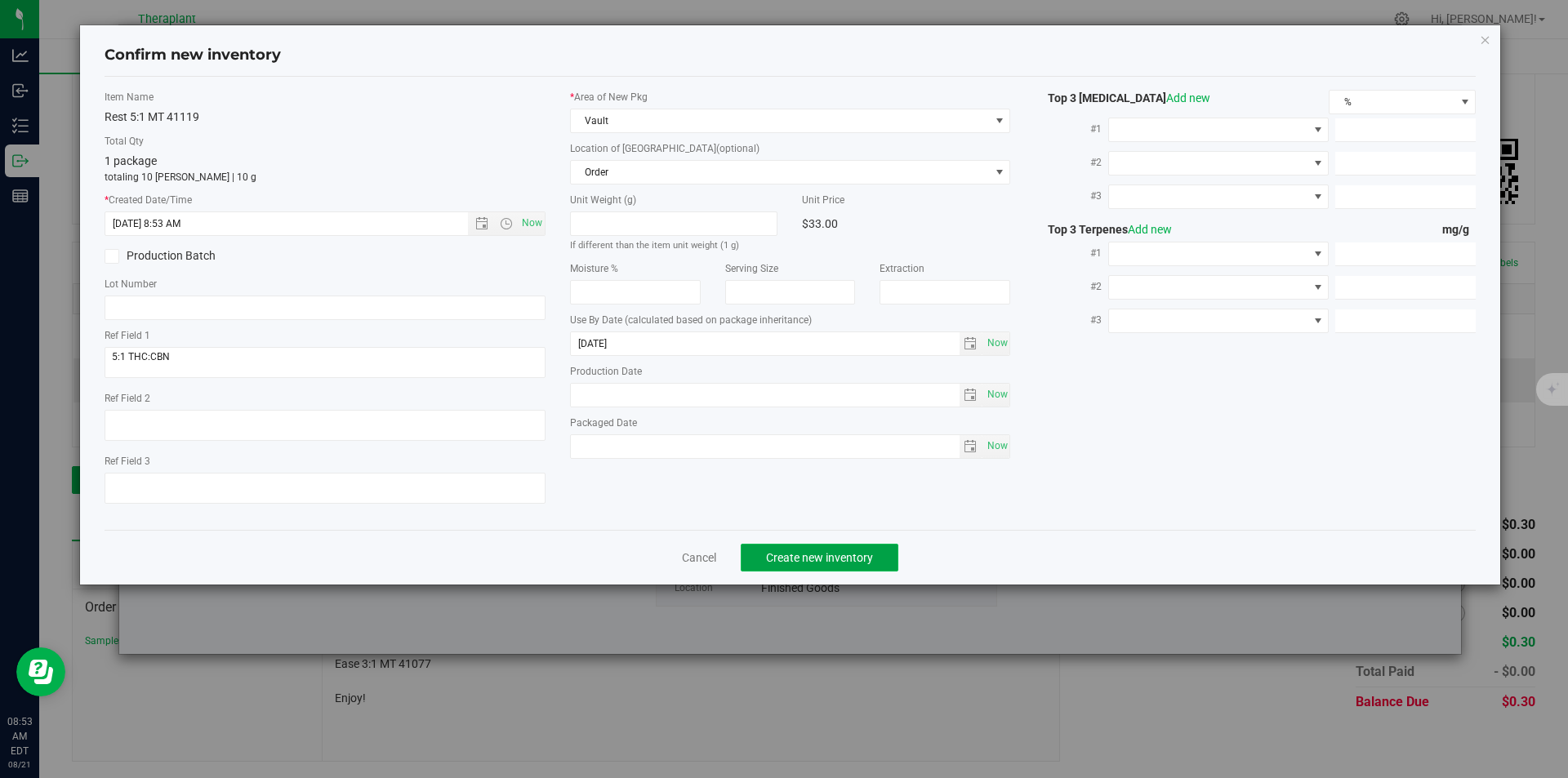
click at [785, 544] on button "Create new inventory" at bounding box center [819, 557] width 158 height 28
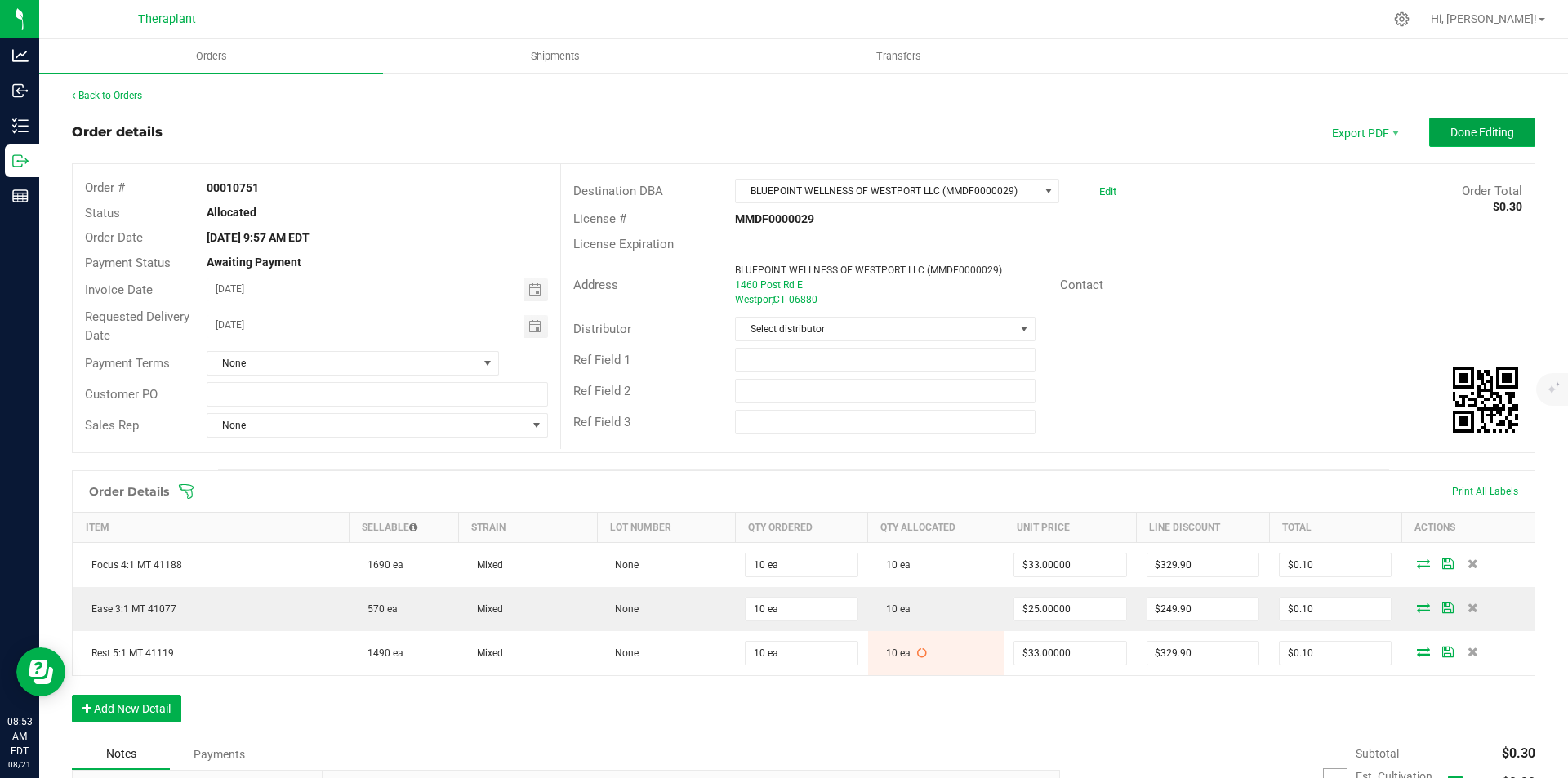
click at [1473, 133] on span "Done Editing" at bounding box center [1482, 132] width 64 height 13
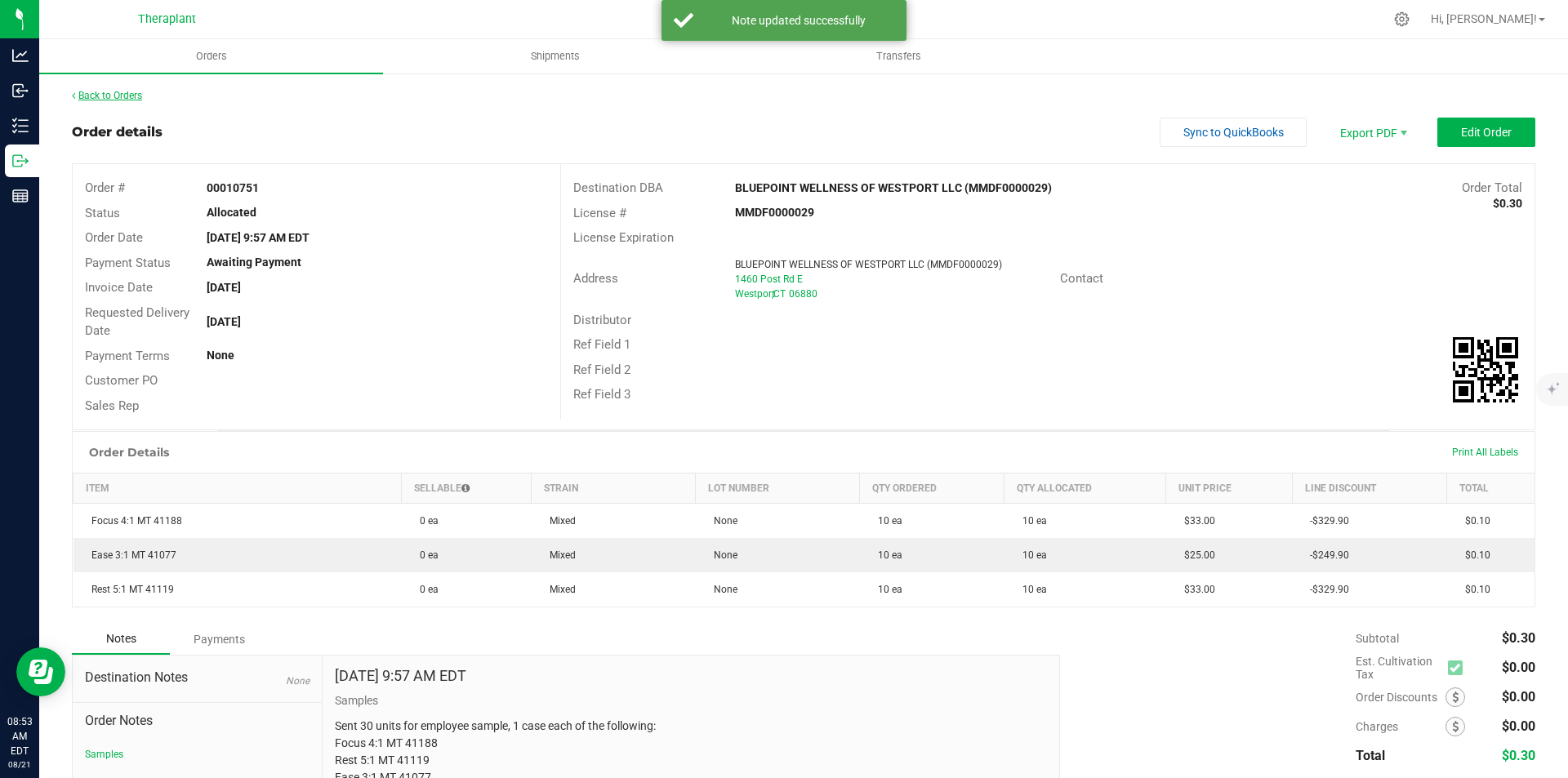
click at [120, 97] on link "Back to Orders" at bounding box center [106, 96] width 70 height 11
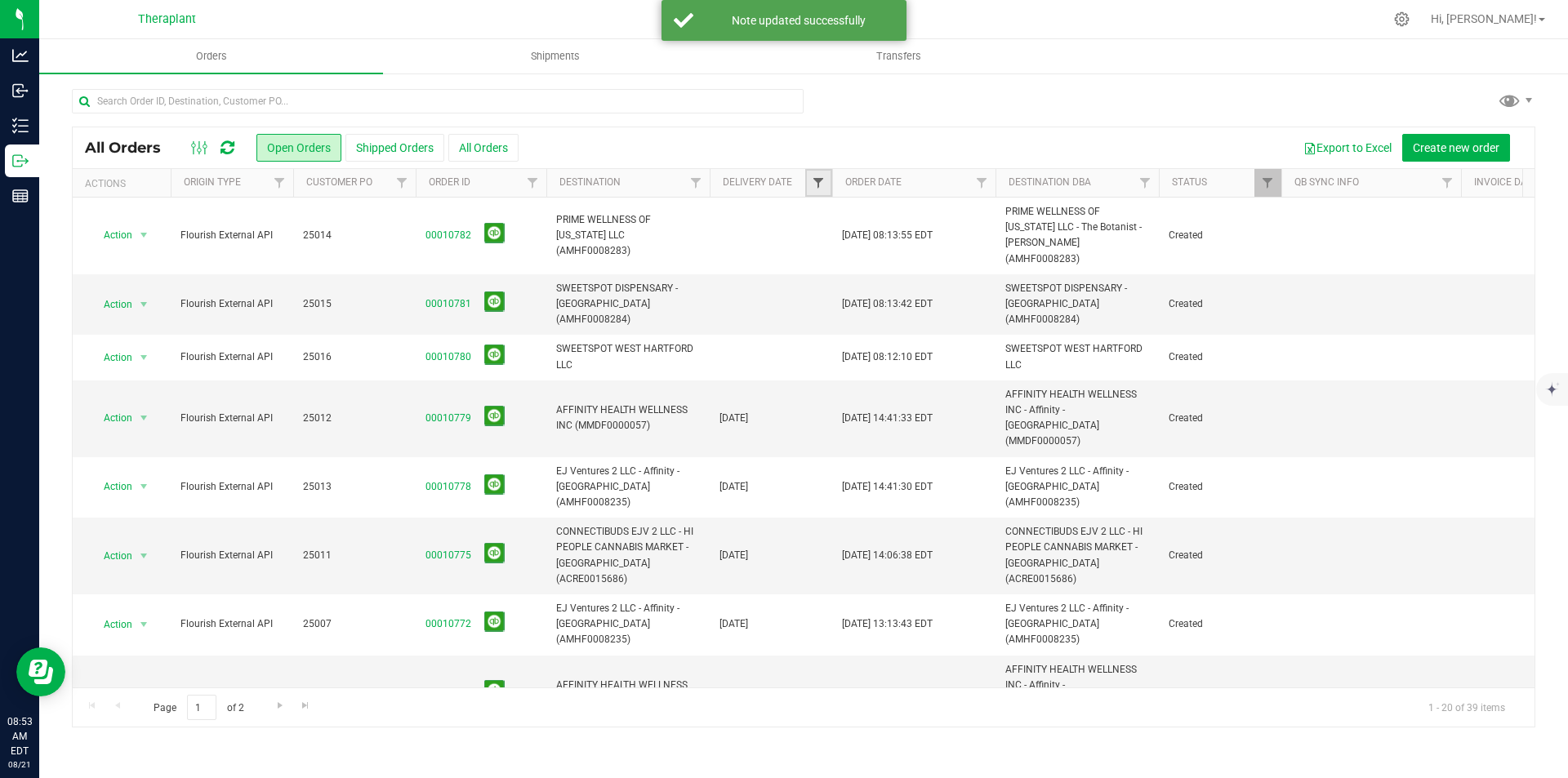
click at [819, 180] on span "Filter" at bounding box center [818, 183] width 13 height 13
click at [977, 284] on span "select" at bounding box center [970, 282] width 24 height 23
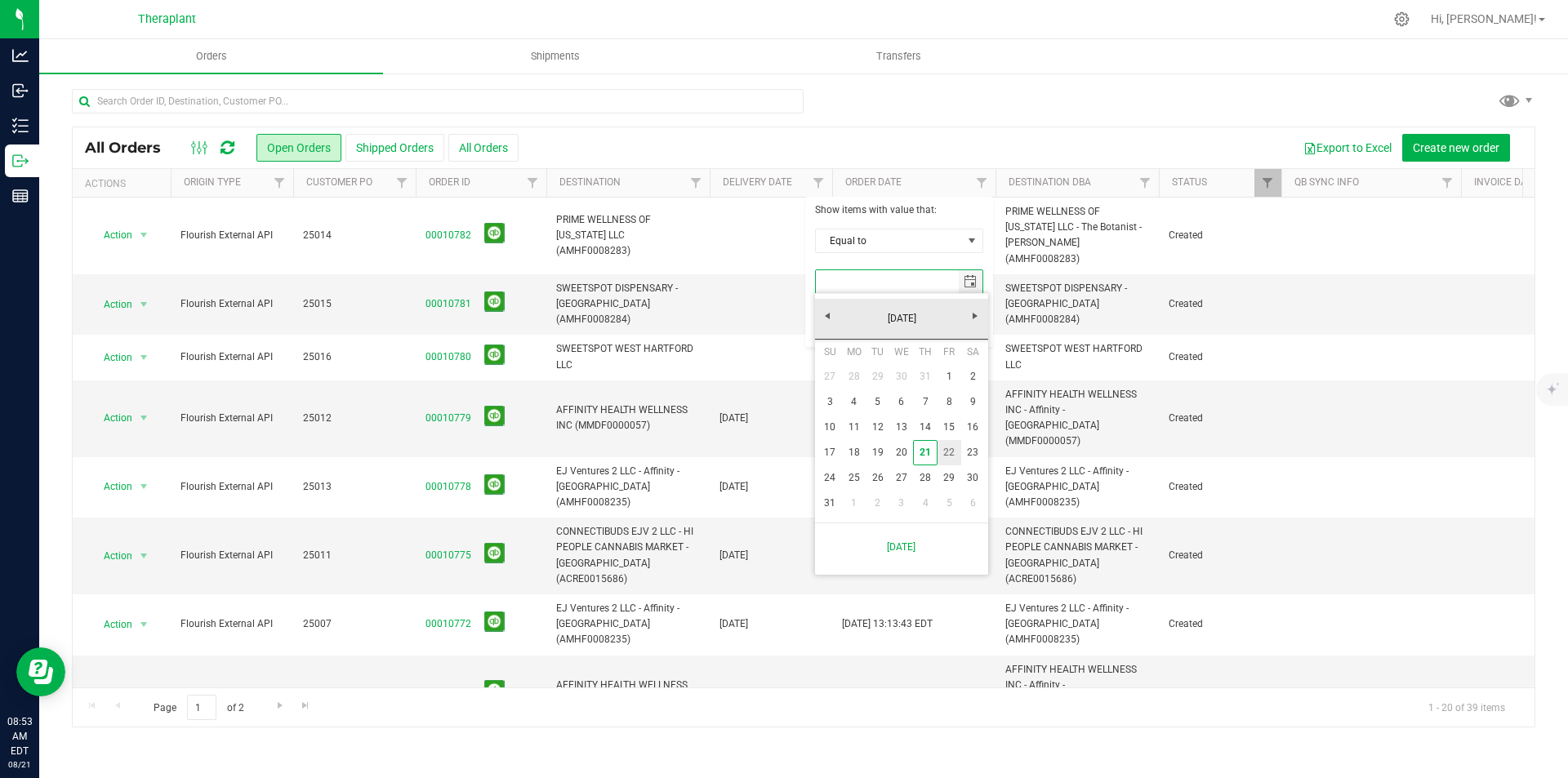
click at [957, 453] on link "22" at bounding box center [949, 453] width 24 height 25
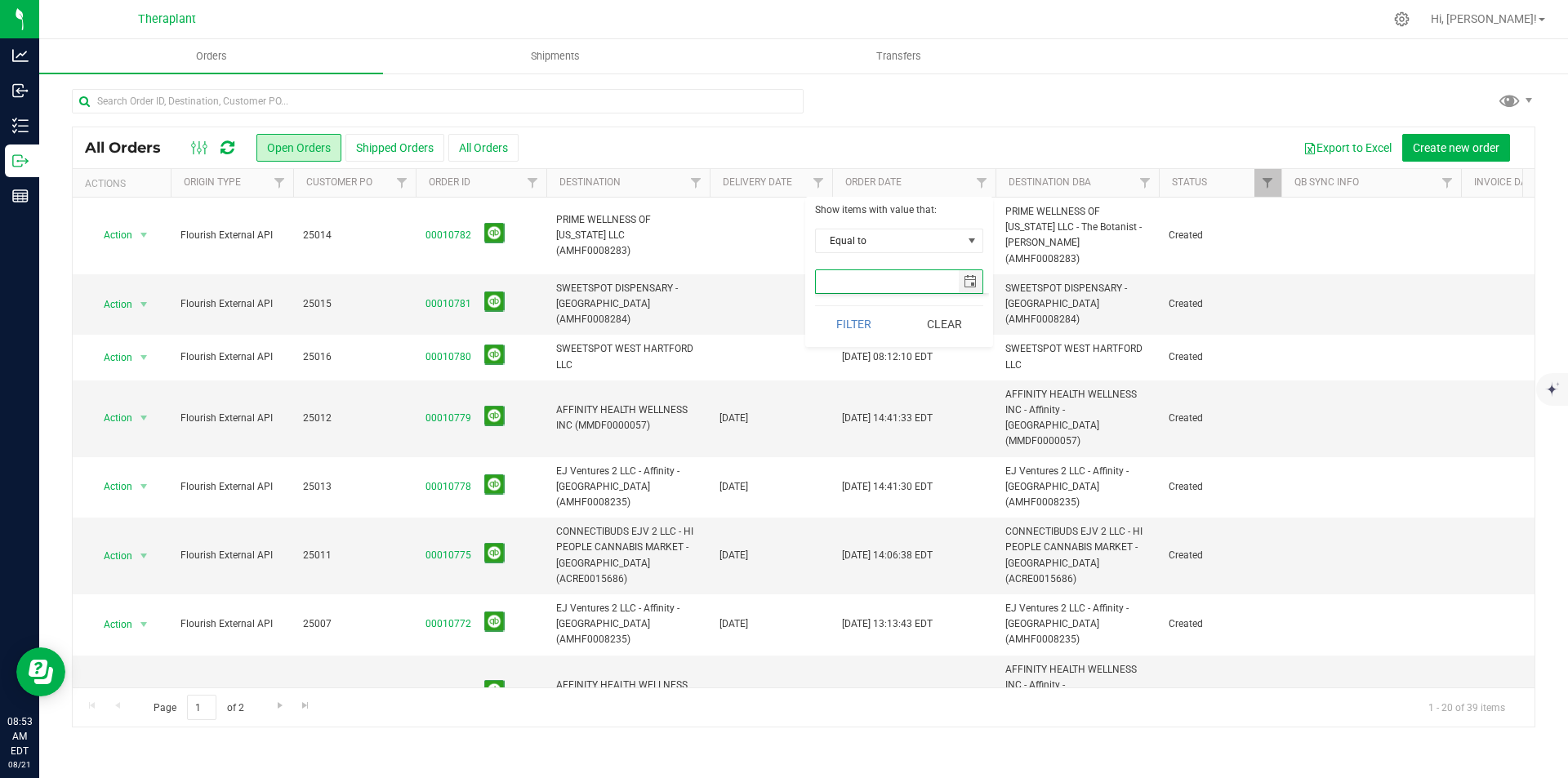
type input "8/22/2025"
click at [853, 322] on button "Filter" at bounding box center [854, 324] width 78 height 36
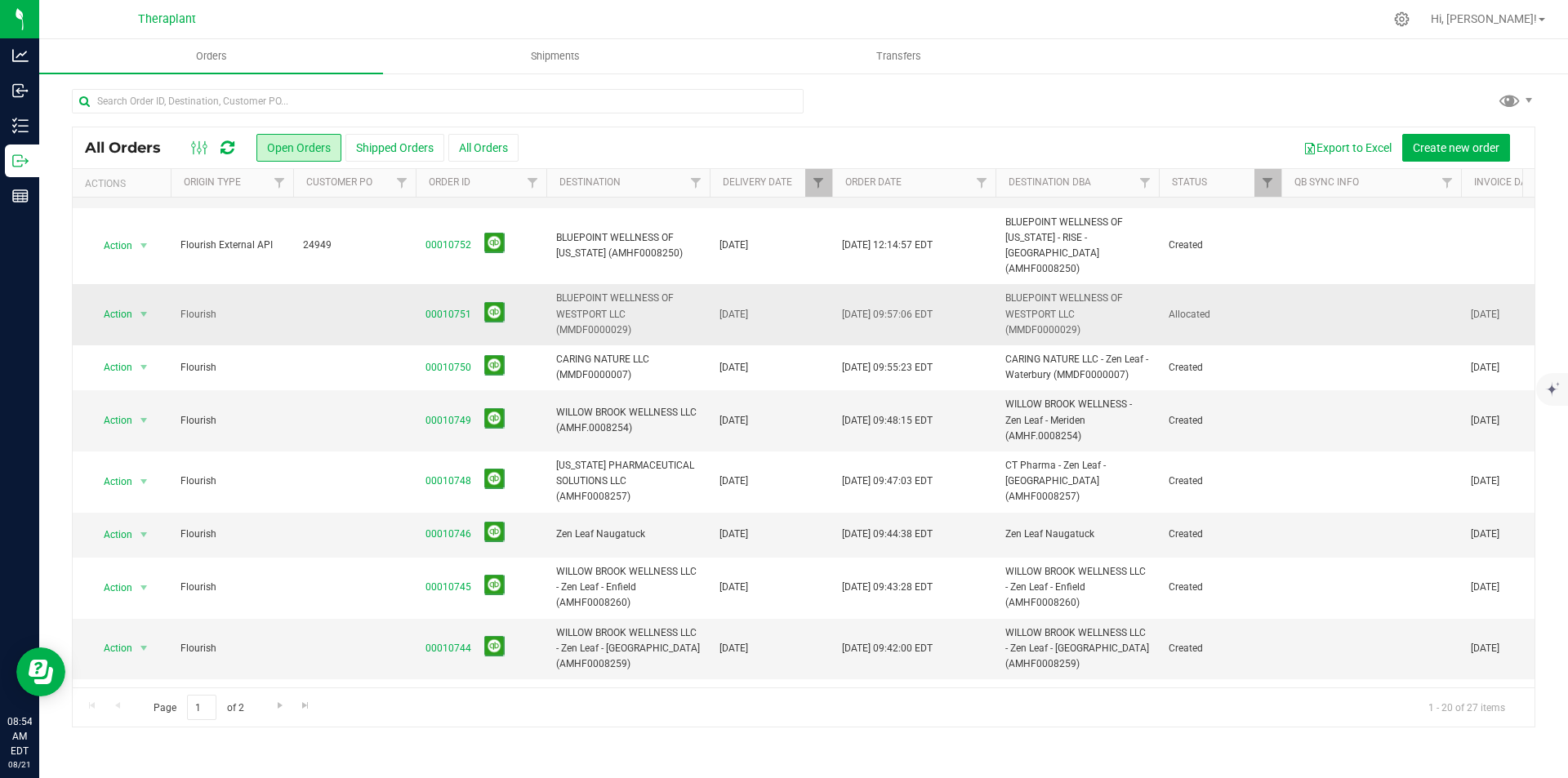
scroll to position [549, 0]
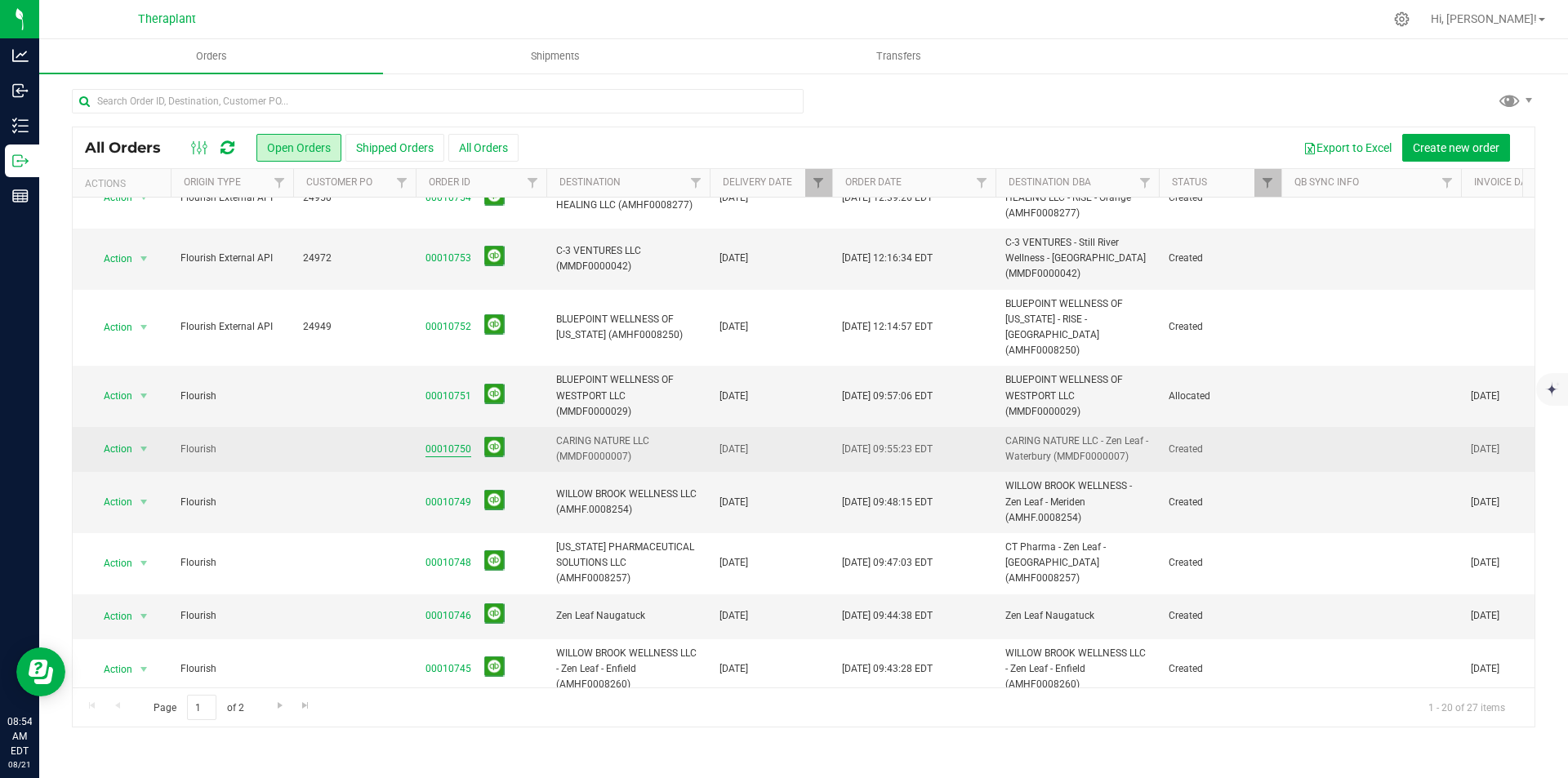
click at [443, 442] on link "00010750" at bounding box center [449, 450] width 46 height 15
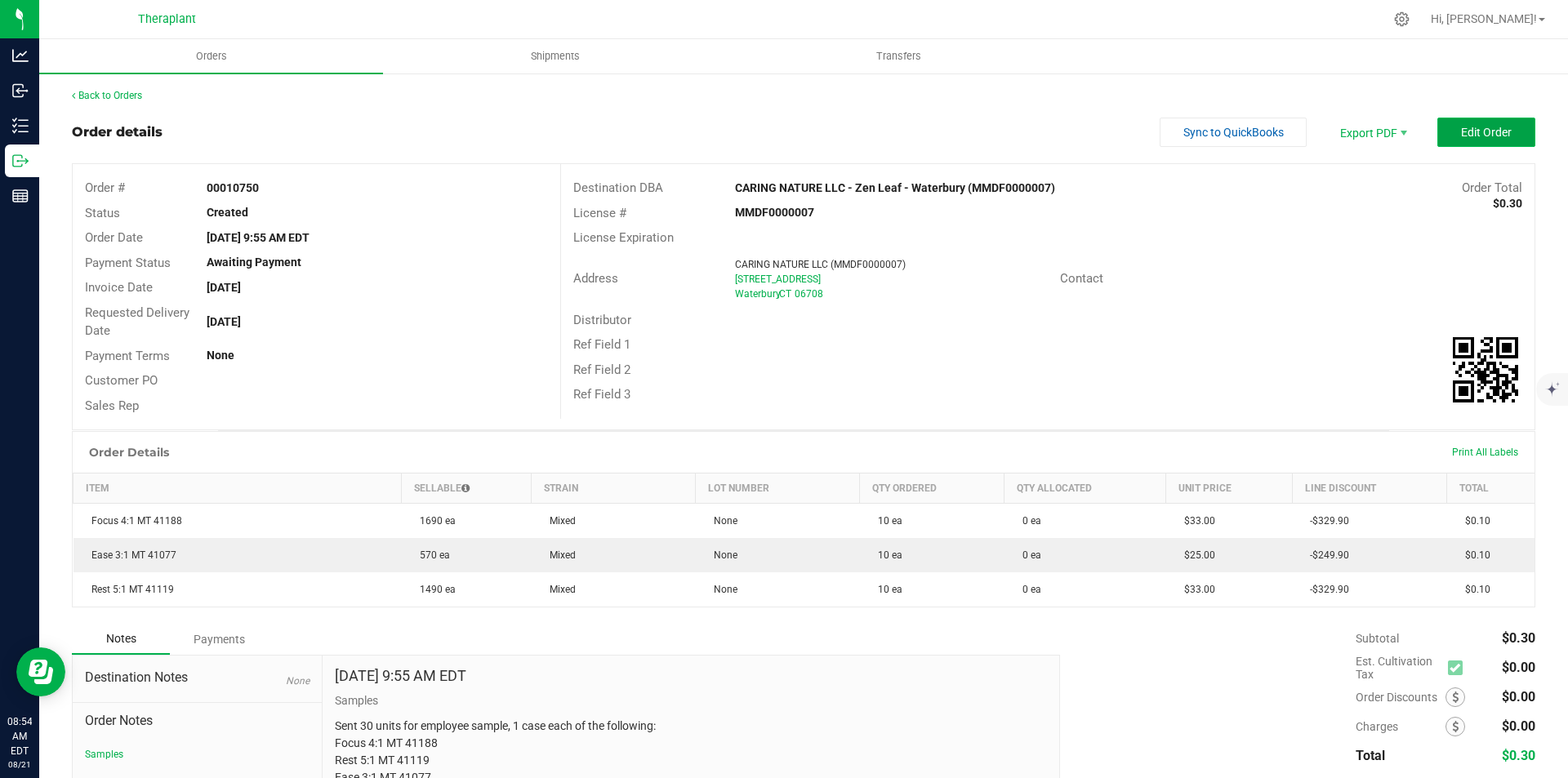
click at [1485, 119] on button "Edit Order" at bounding box center [1486, 132] width 98 height 30
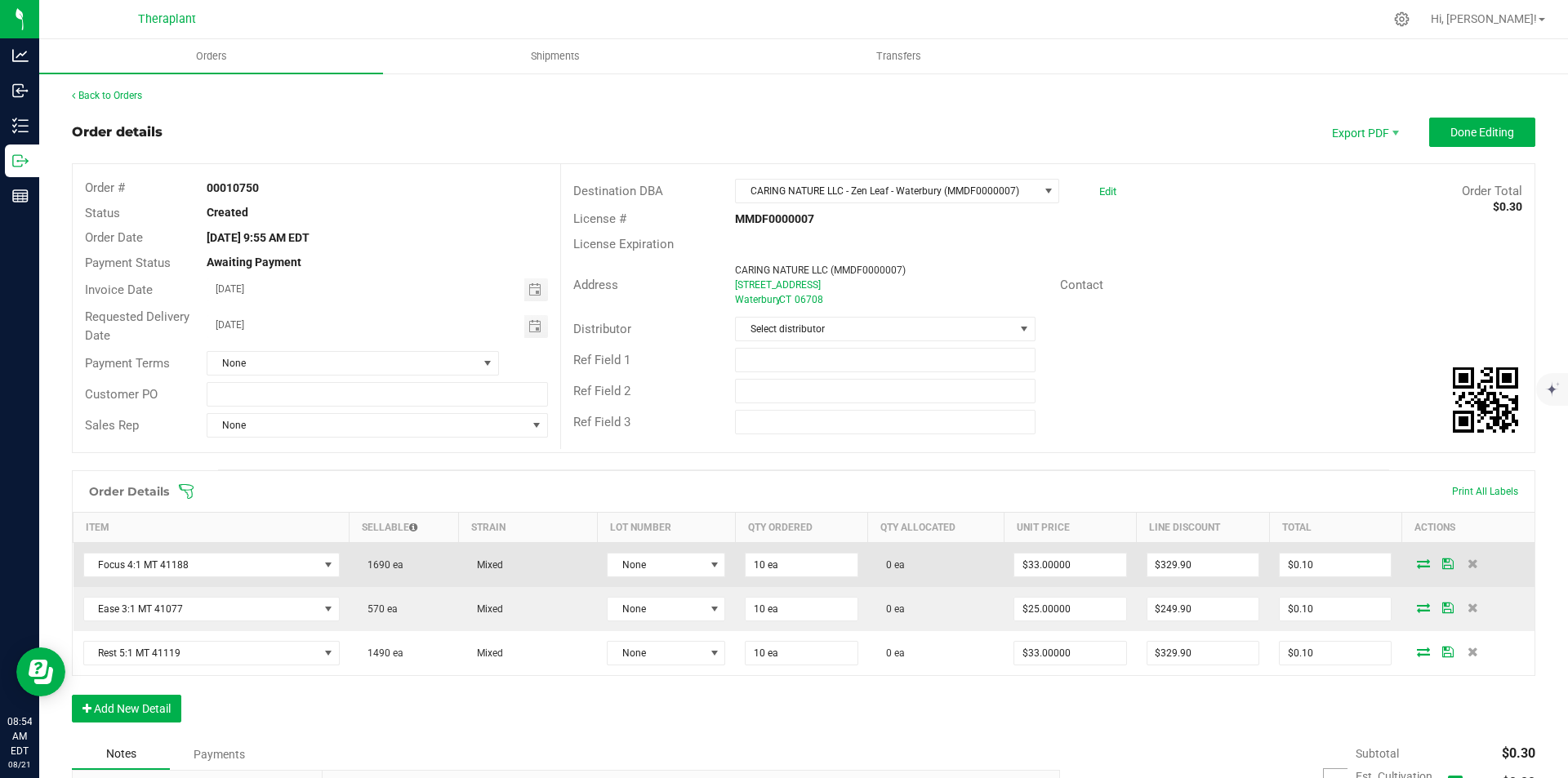
click at [1420, 567] on icon at bounding box center [1424, 564] width 13 height 10
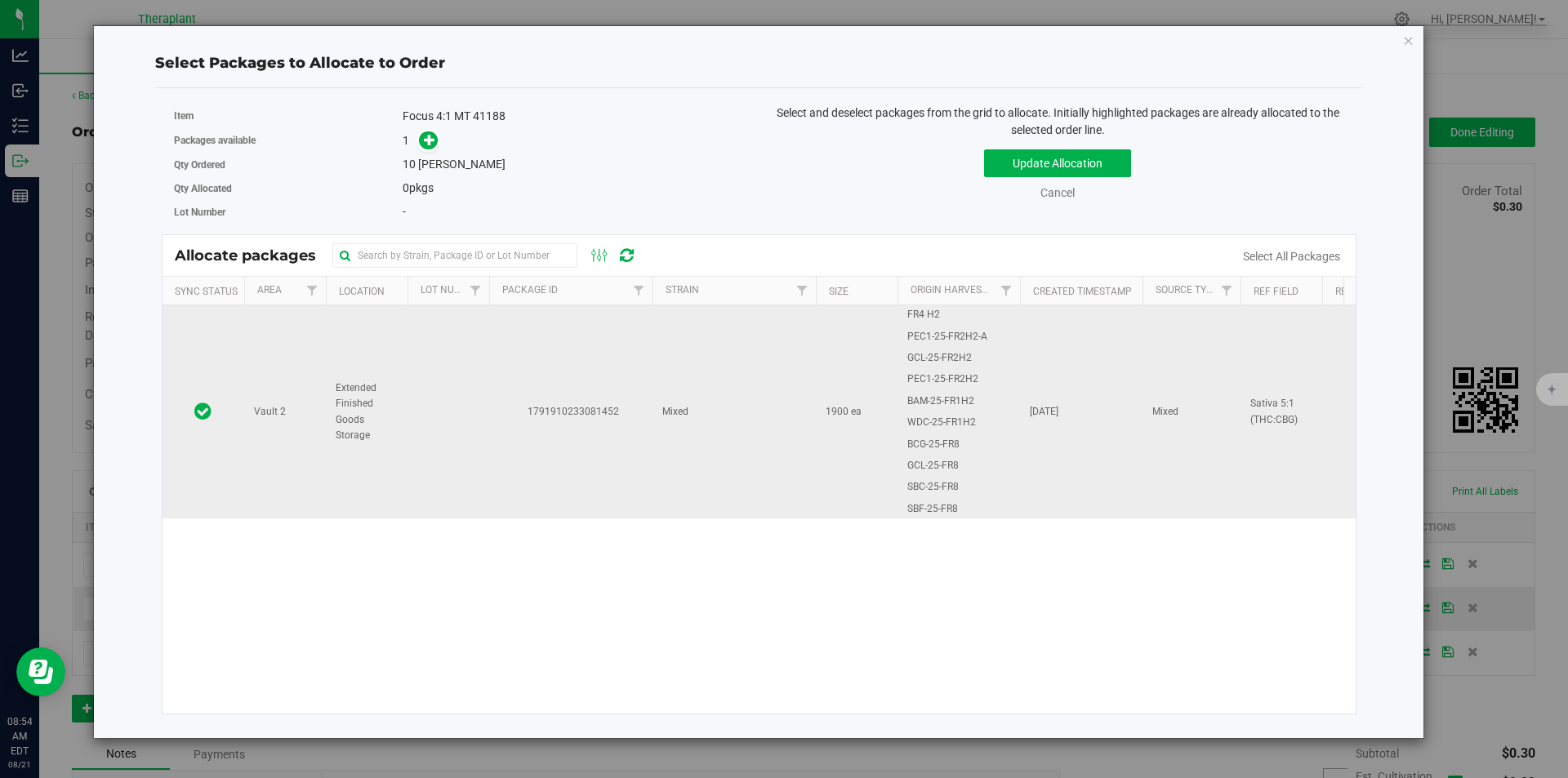
click at [494, 334] on td "1791910233081452" at bounding box center [570, 411] width 164 height 213
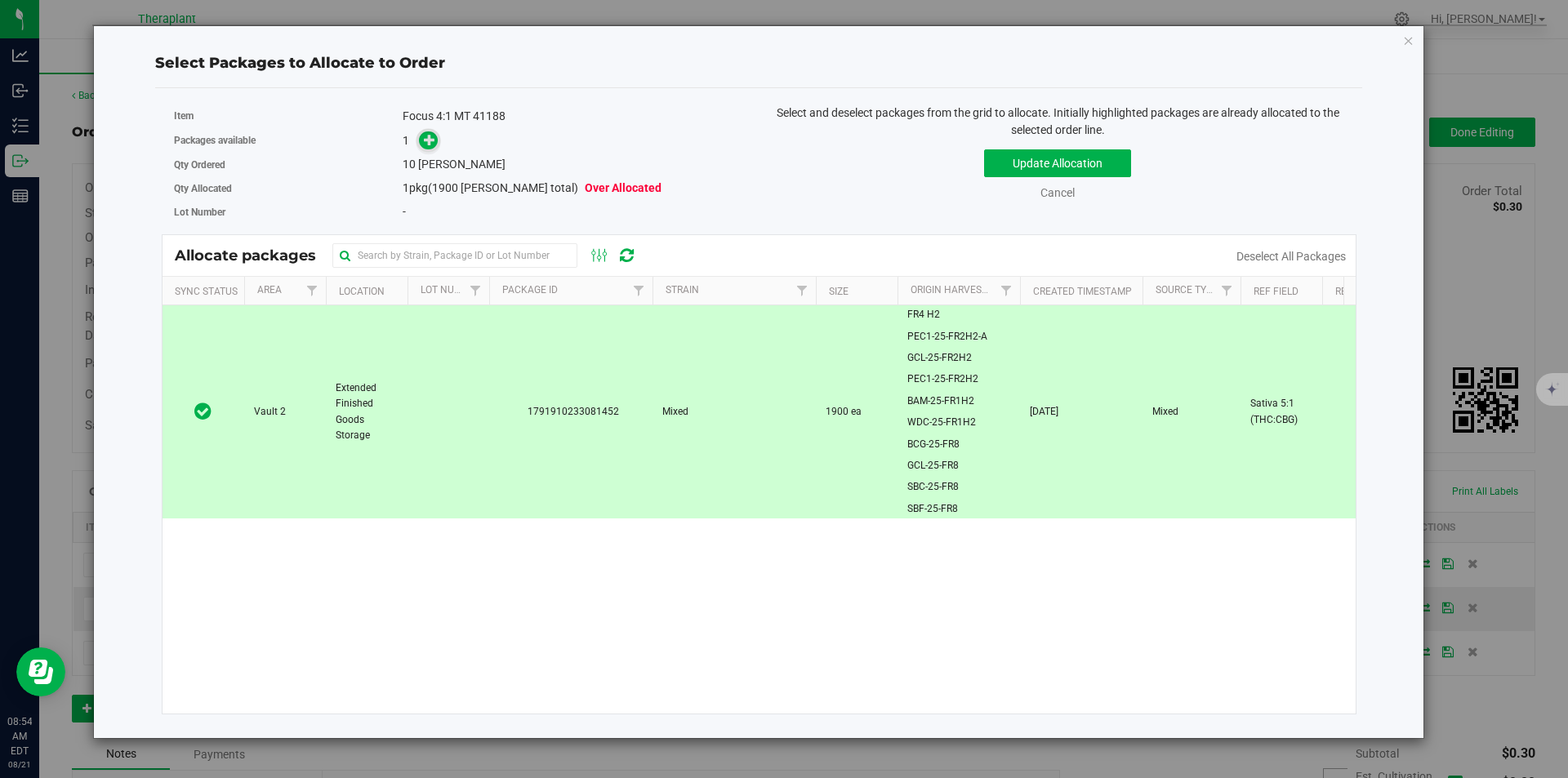
click at [432, 143] on icon at bounding box center [430, 140] width 11 height 11
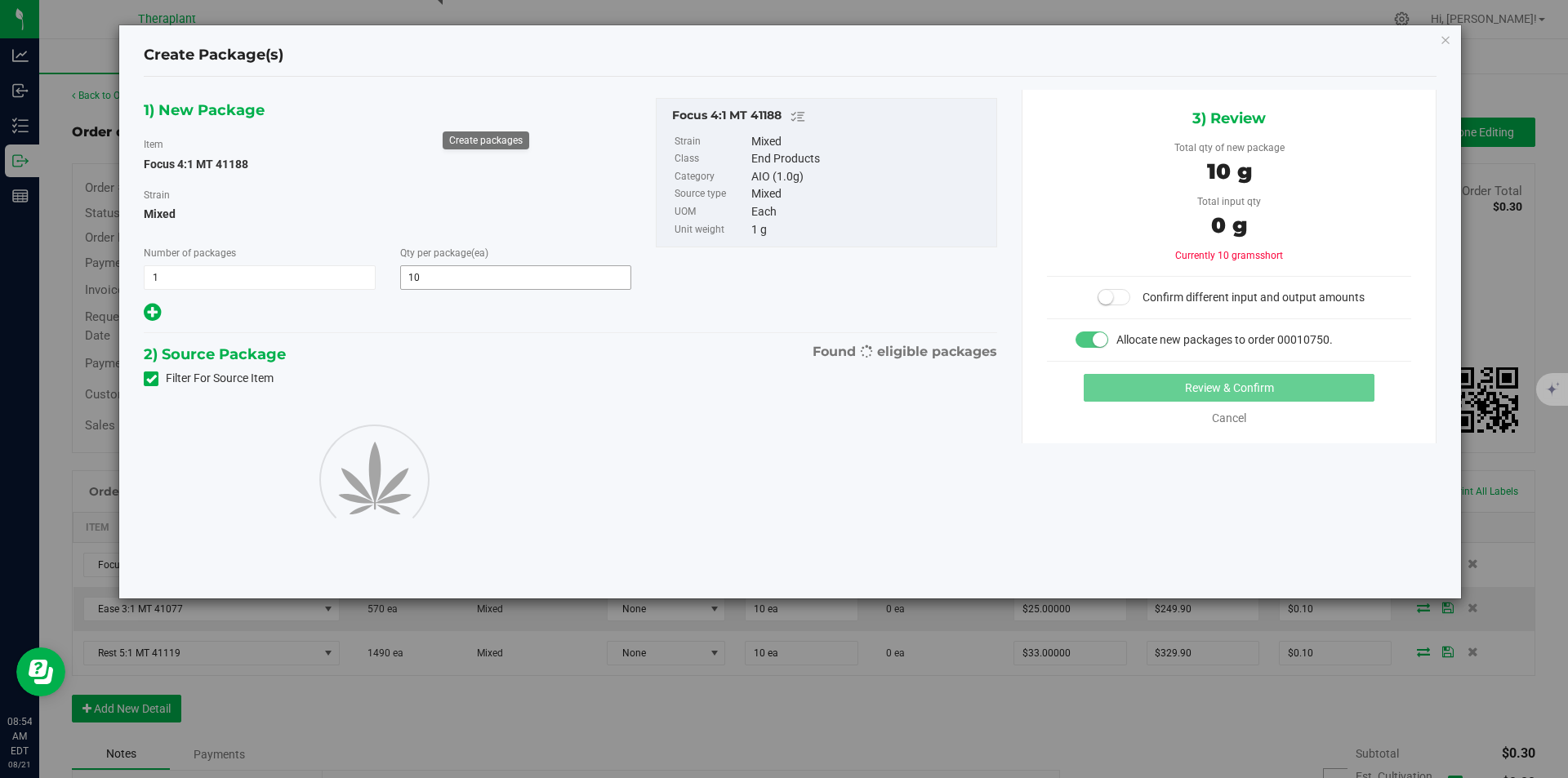
type input "10"
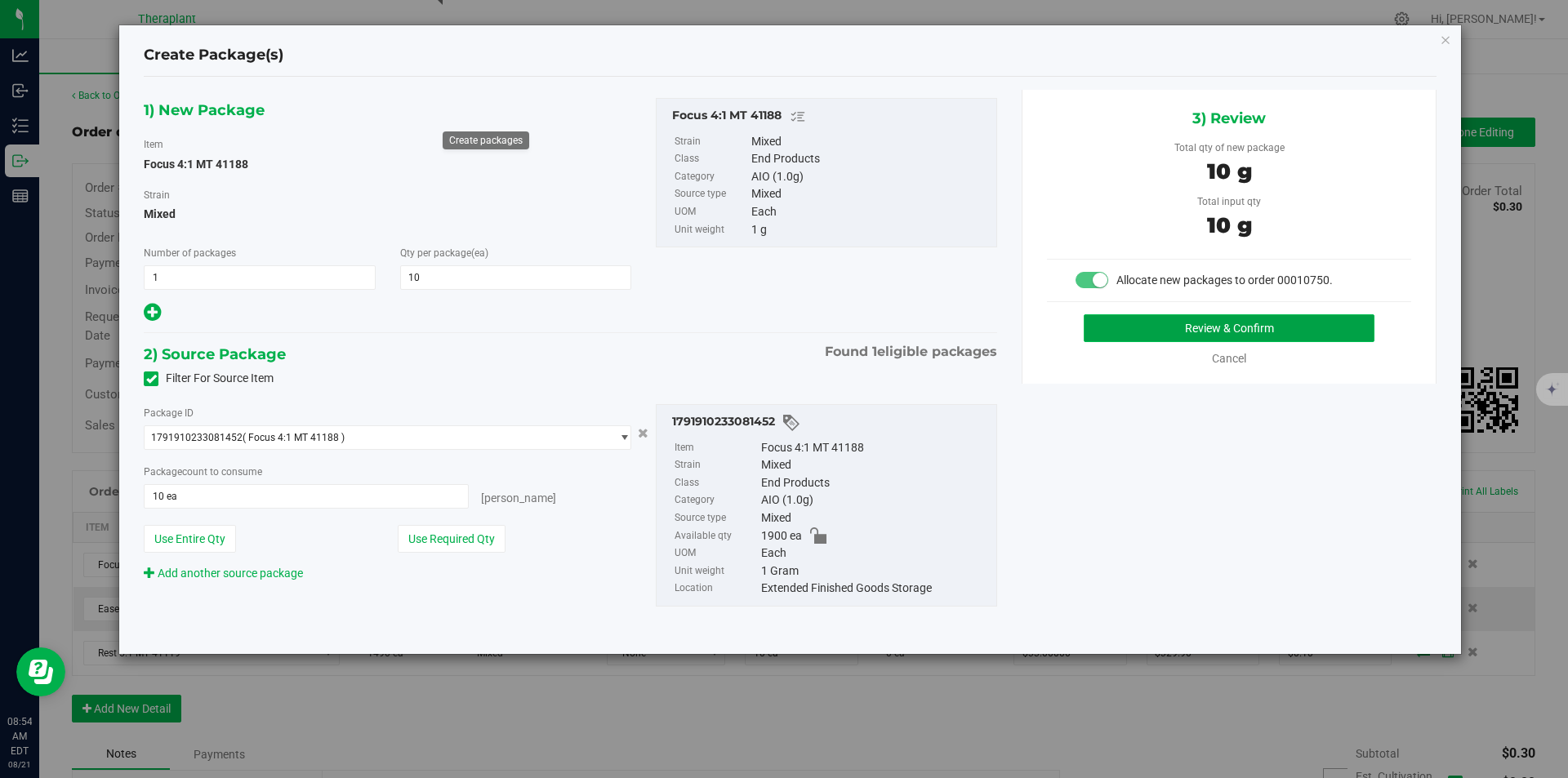
click at [1123, 323] on button "Review & Confirm" at bounding box center [1229, 328] width 291 height 28
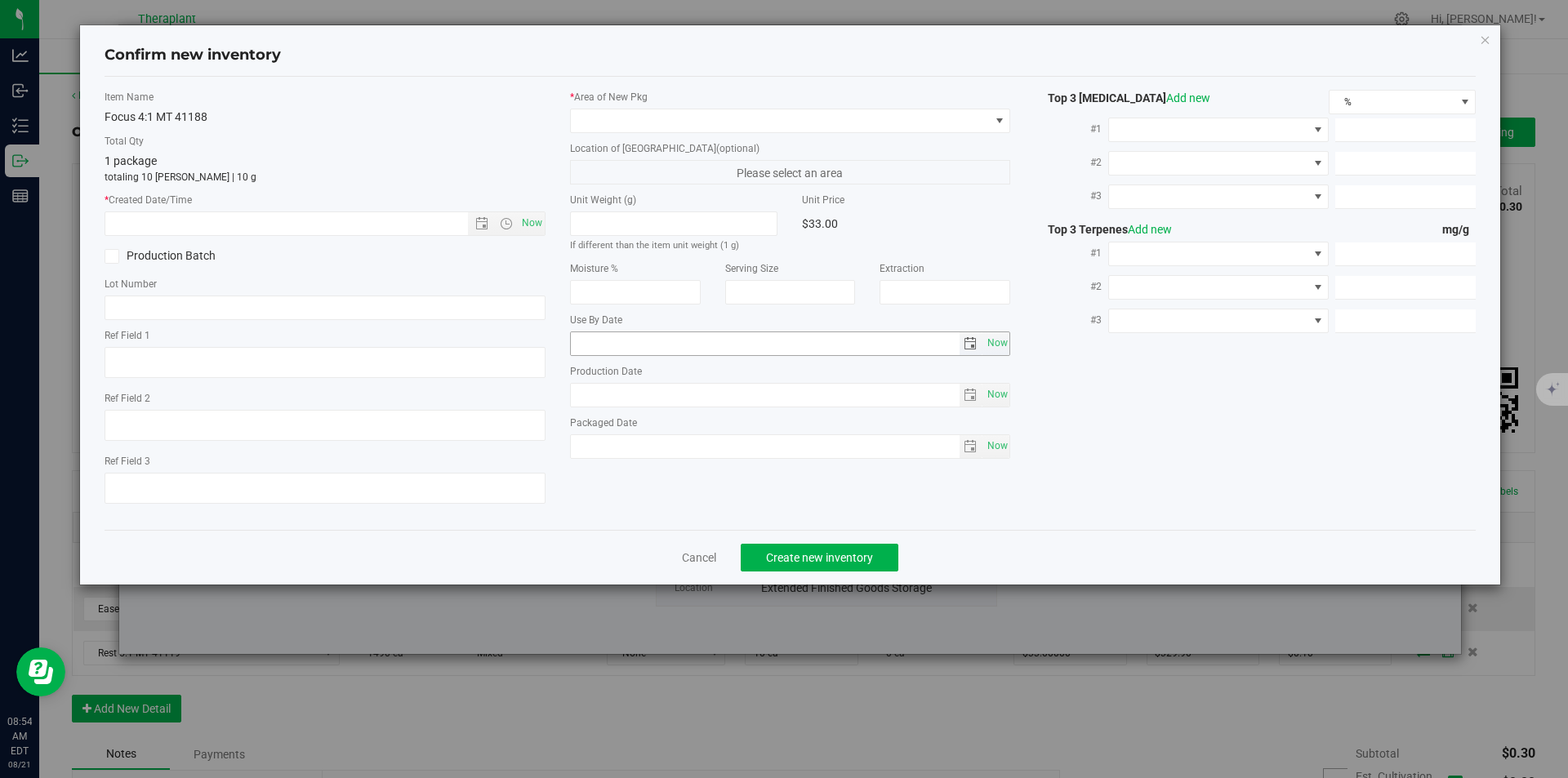
type textarea "Sativa 5:1 (THC:CBG)"
type input "[DATE]"
click at [531, 222] on span "Now" at bounding box center [531, 223] width 28 height 24
type input "8/21/2025 8:54 AM"
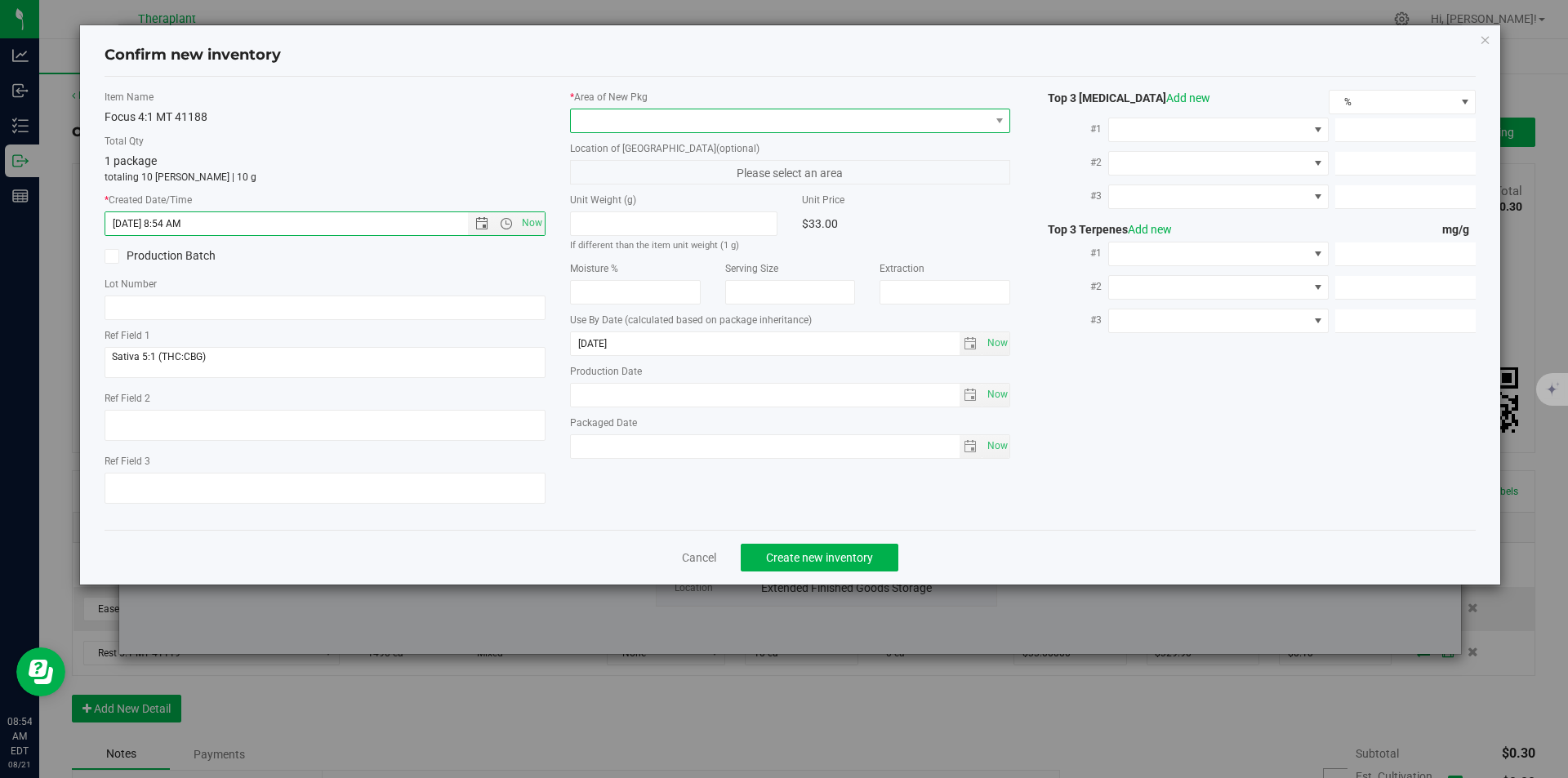
drag, startPoint x: 599, startPoint y: 127, endPoint x: 601, endPoint y: 115, distance: 12.2
click at [599, 126] on span at bounding box center [781, 121] width 419 height 23
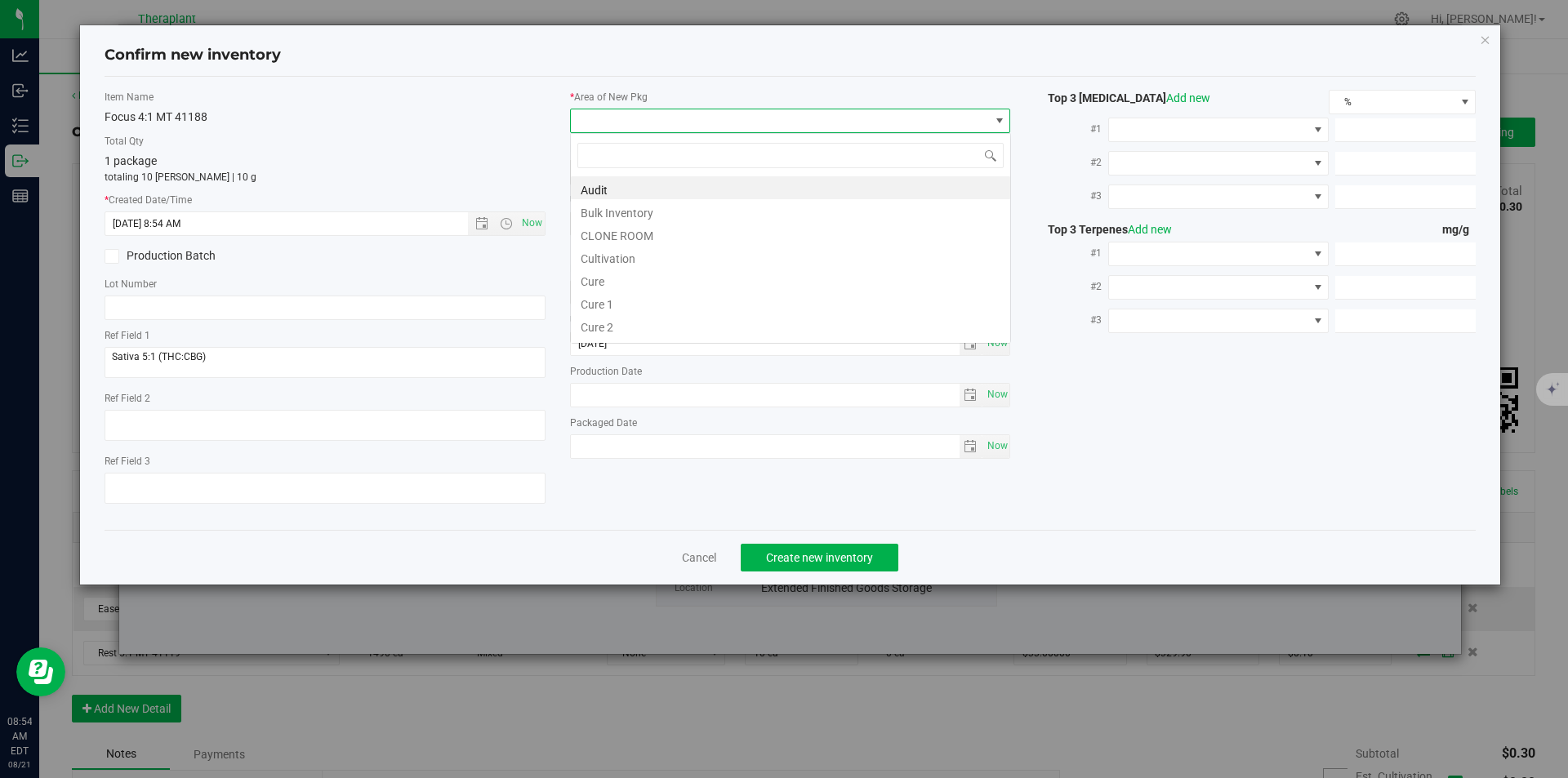
type input "v"
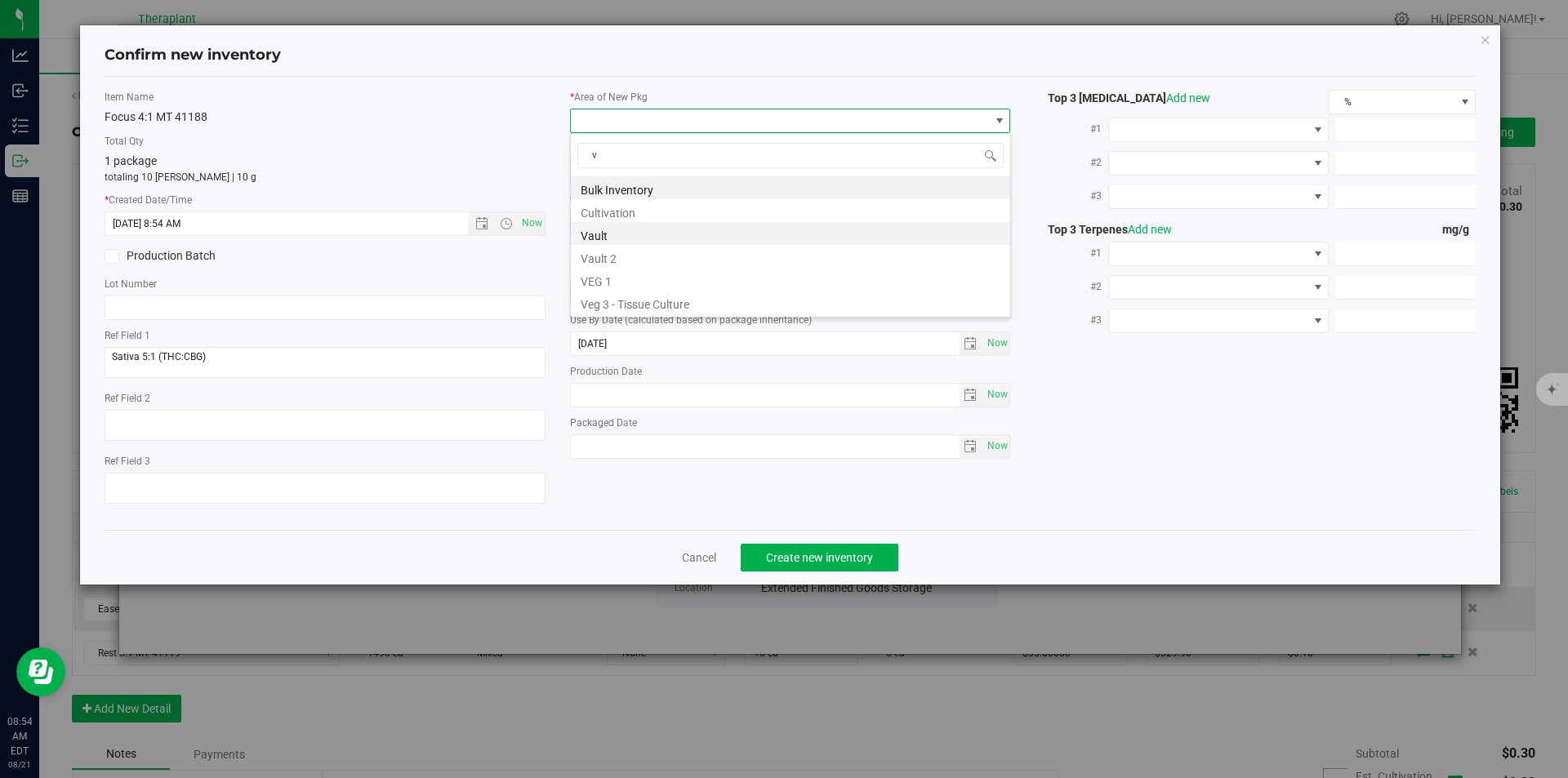
click at [616, 228] on li "Vault" at bounding box center [790, 233] width 439 height 23
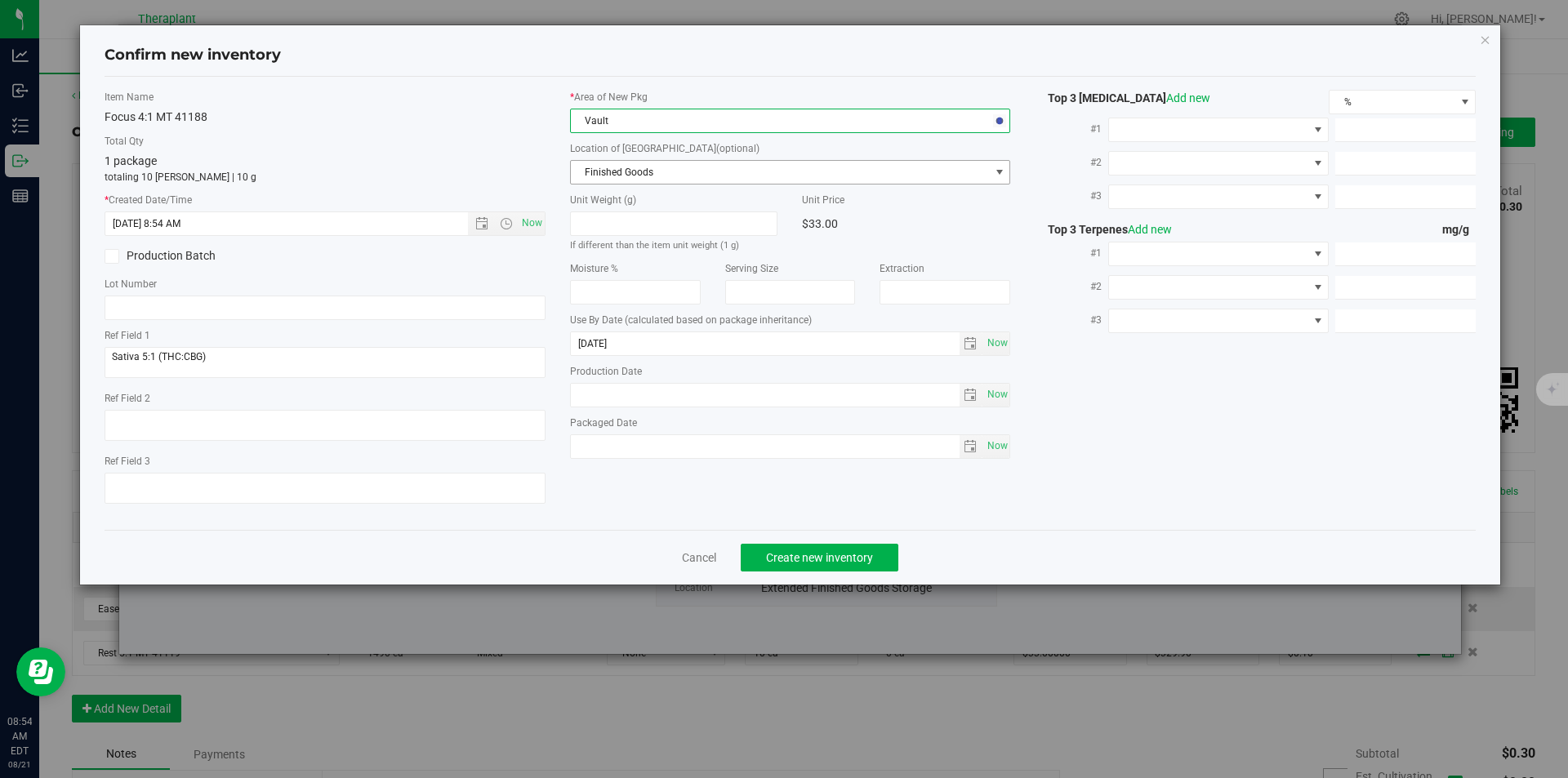
click at [620, 161] on span "Finished Goods" at bounding box center [781, 172] width 419 height 23
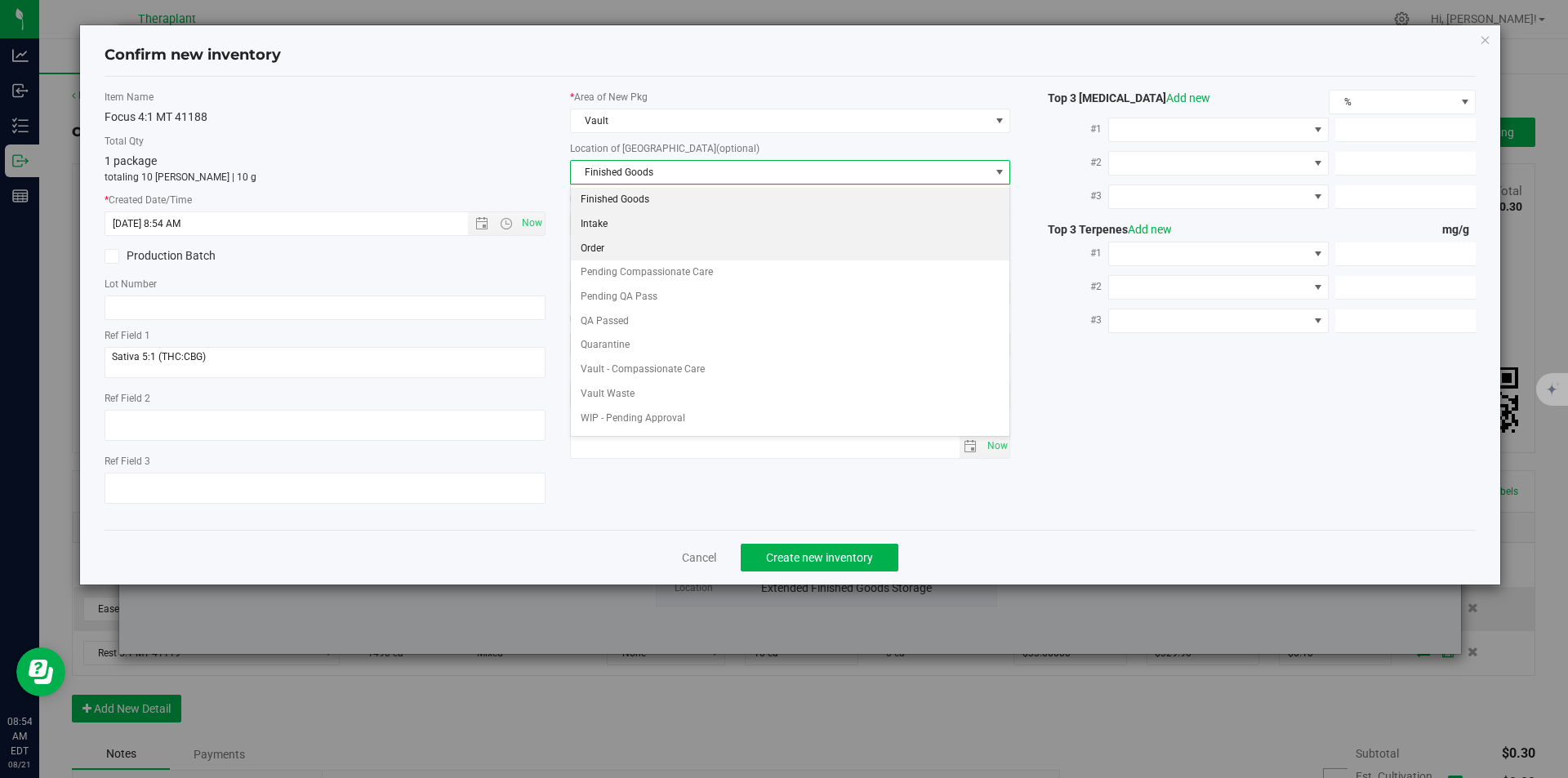
click at [607, 238] on li "Order" at bounding box center [790, 250] width 439 height 25
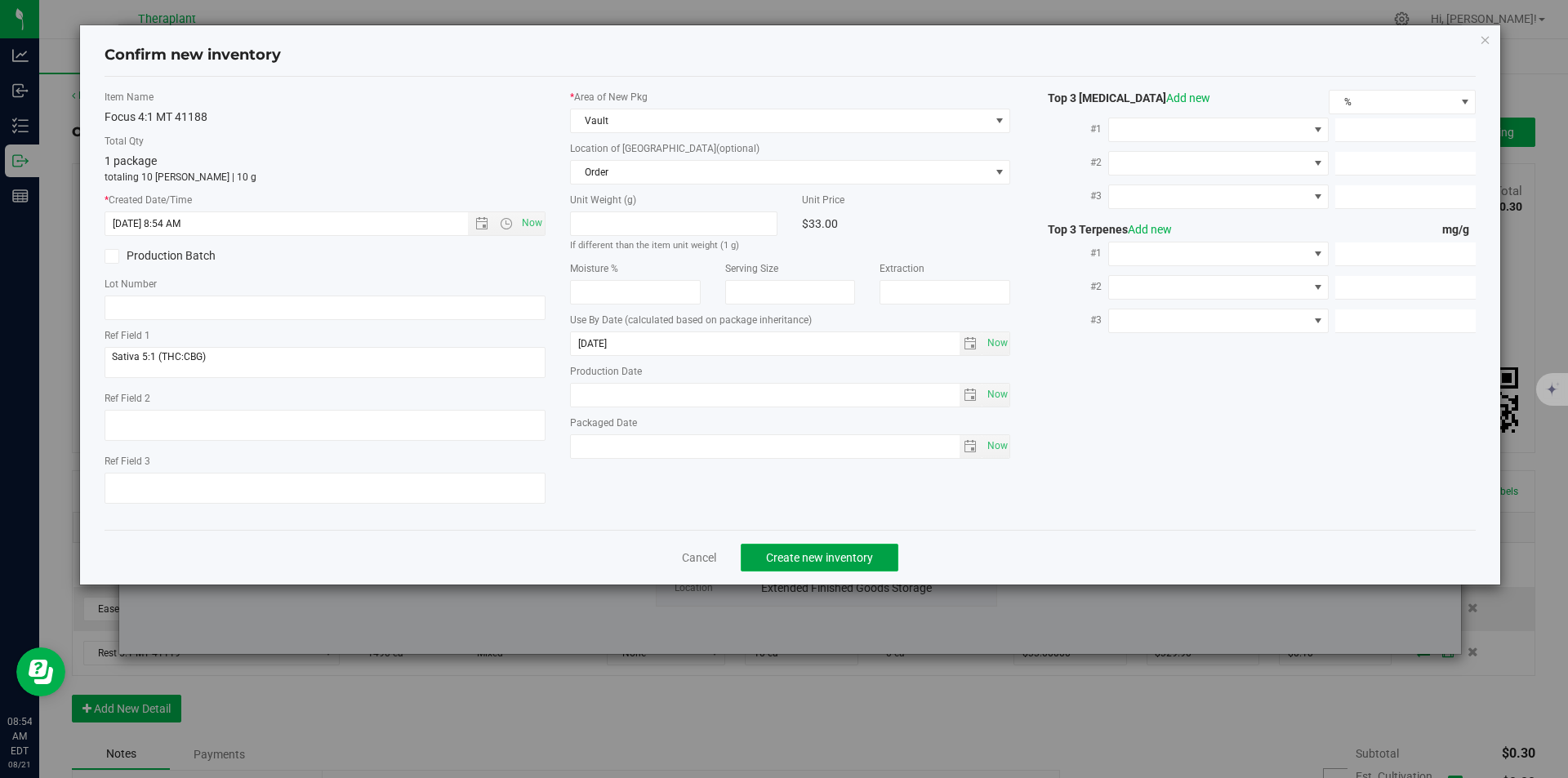
click at [796, 546] on button "Create new inventory" at bounding box center [819, 557] width 158 height 28
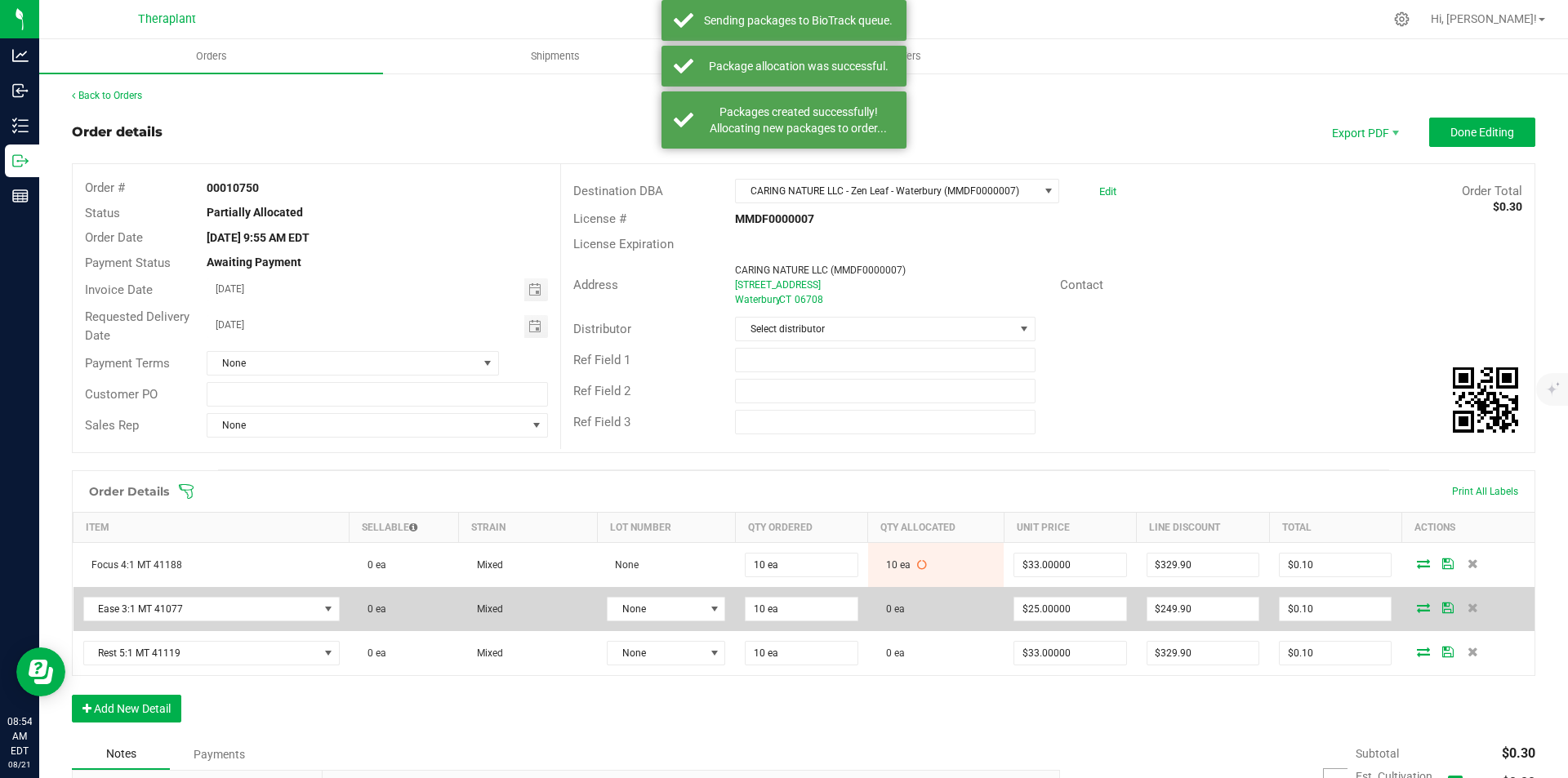
click at [1417, 610] on icon at bounding box center [1424, 608] width 13 height 10
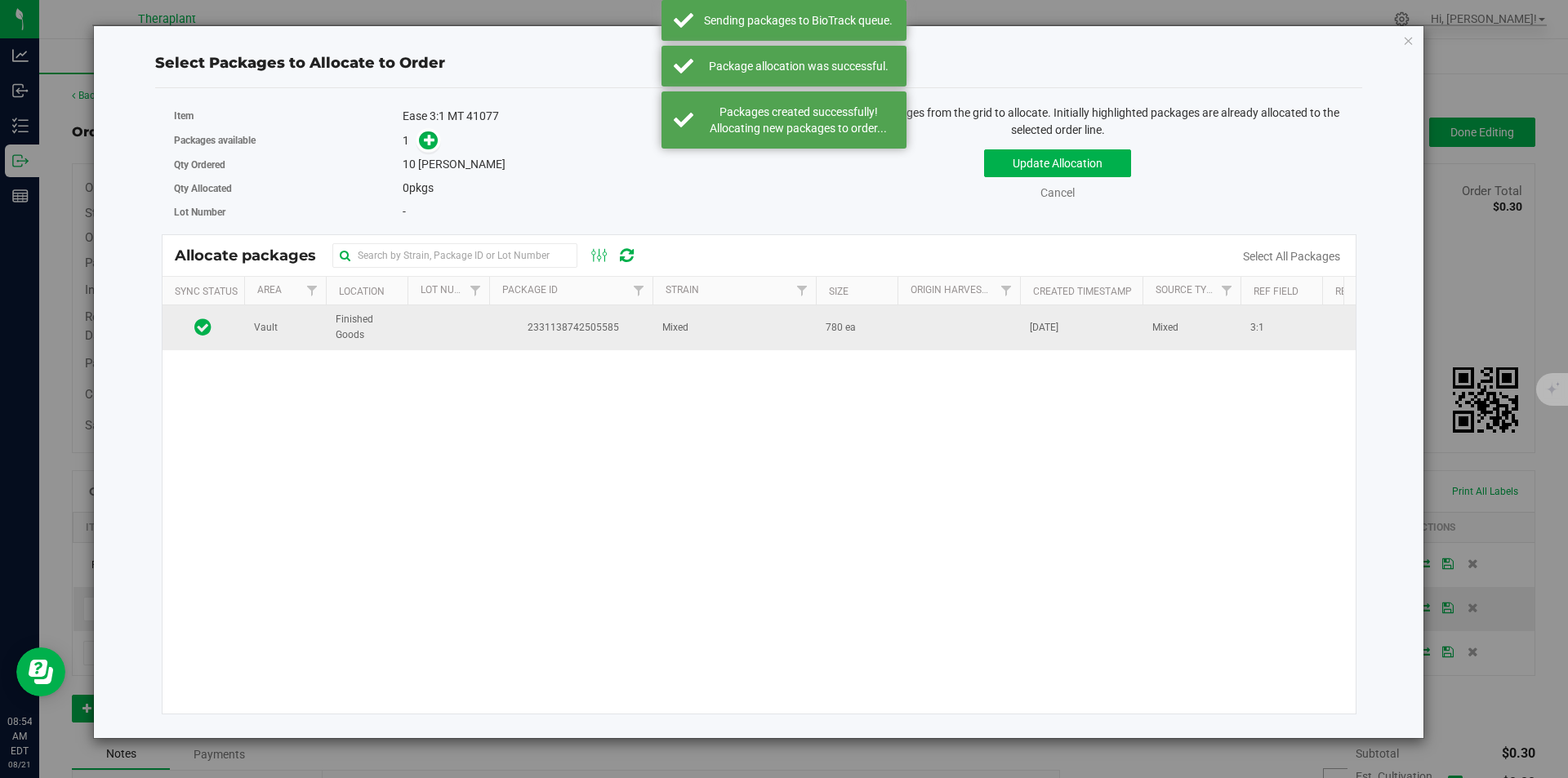
click at [408, 349] on td at bounding box center [448, 327] width 81 height 44
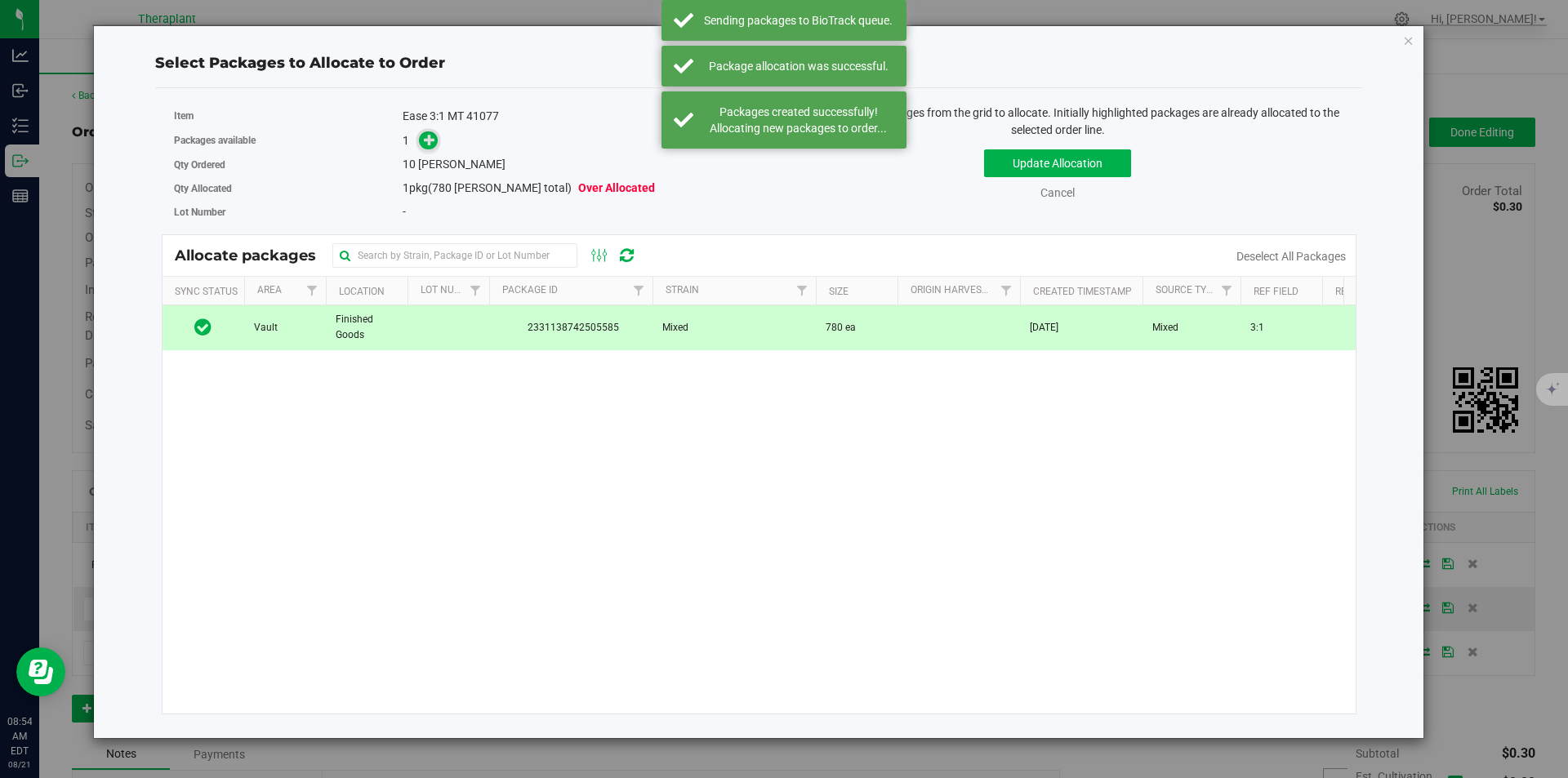
click at [422, 145] on span at bounding box center [429, 141] width 19 height 19
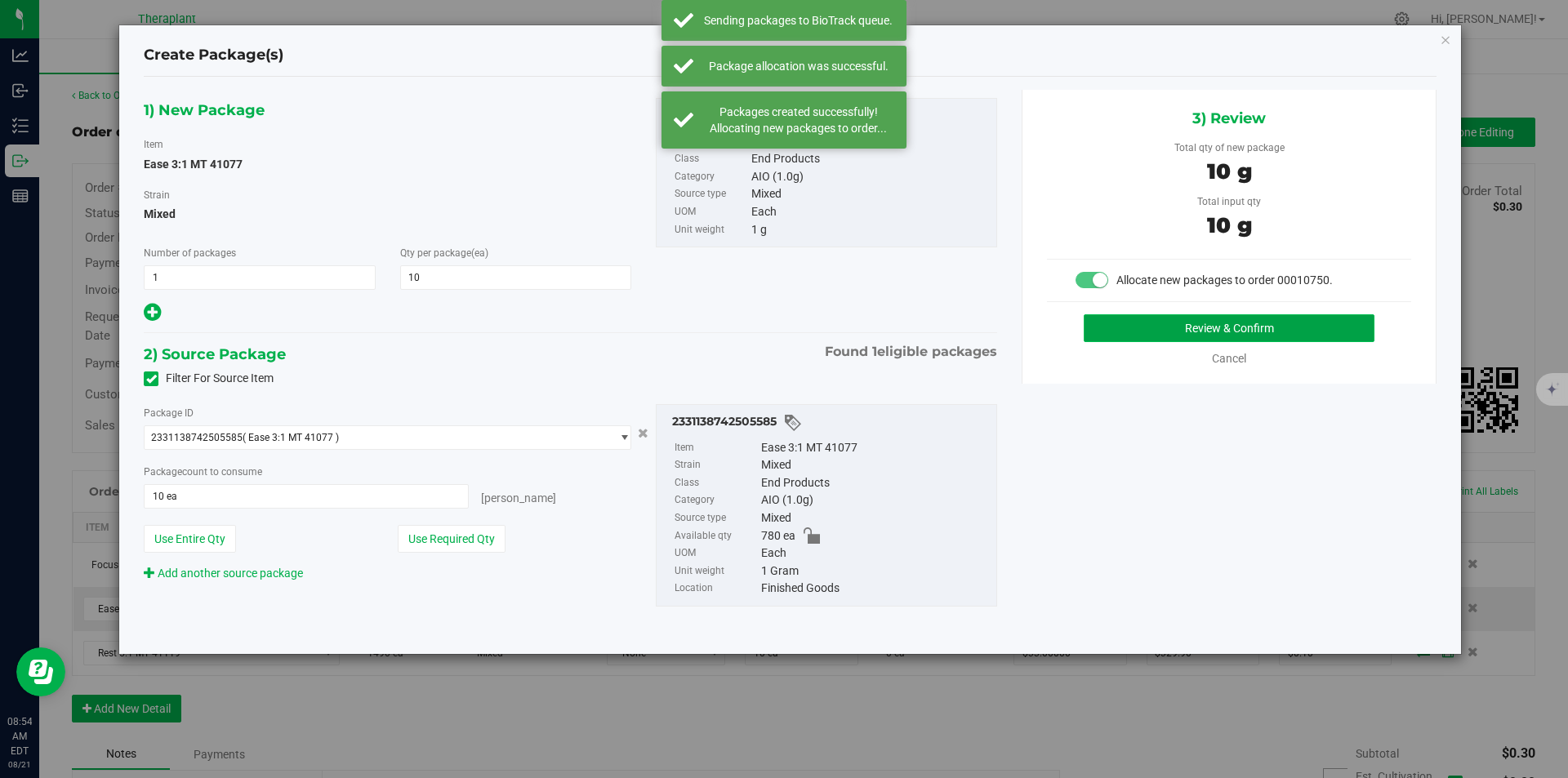
click at [1154, 336] on button "Review & Confirm" at bounding box center [1229, 328] width 291 height 28
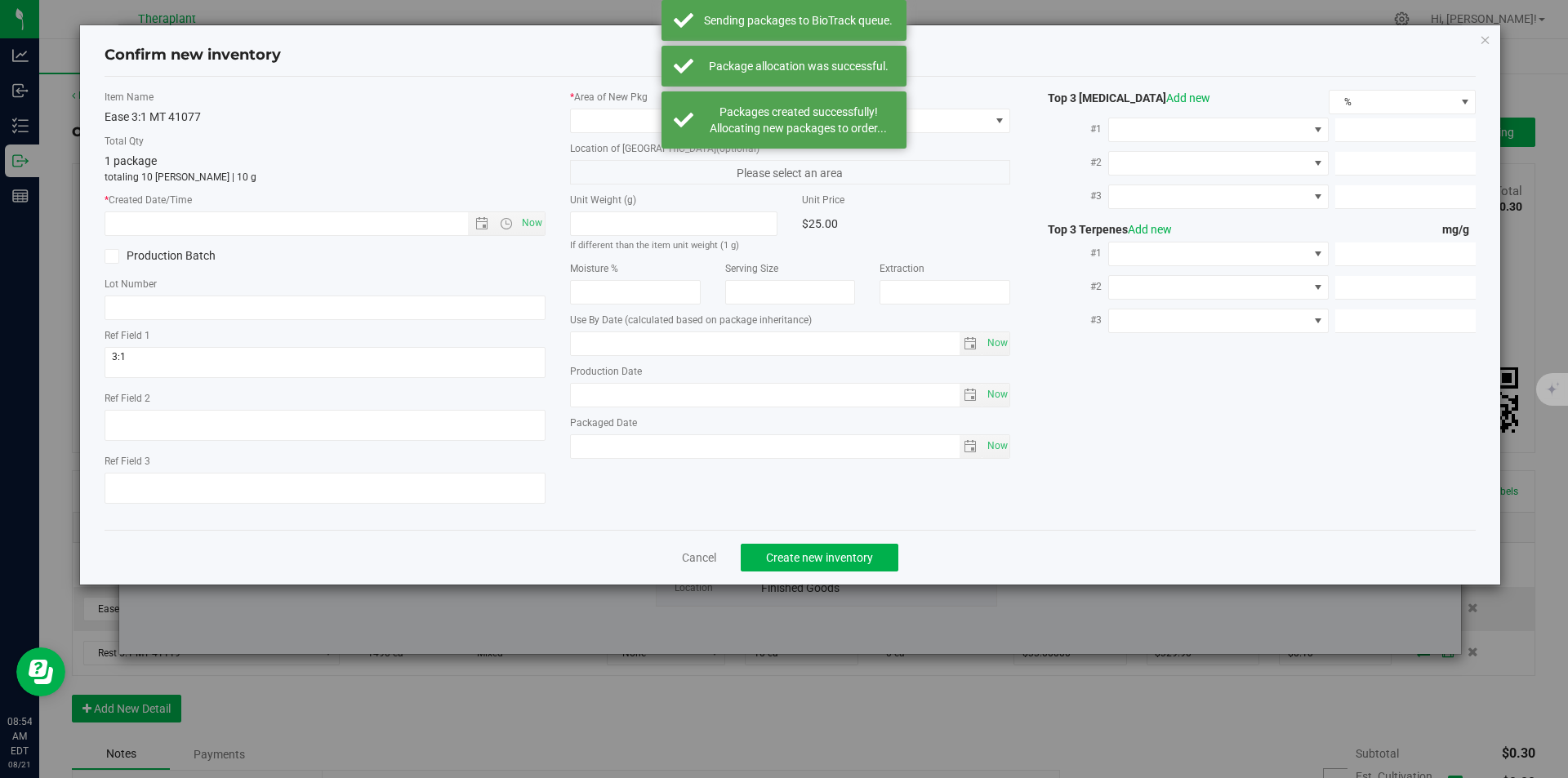
type input "[DATE]"
drag, startPoint x: 530, startPoint y: 221, endPoint x: 594, endPoint y: 123, distance: 117.0
click at [530, 220] on span "Now" at bounding box center [531, 223] width 28 height 24
type input "8/21/2025 8:54 AM"
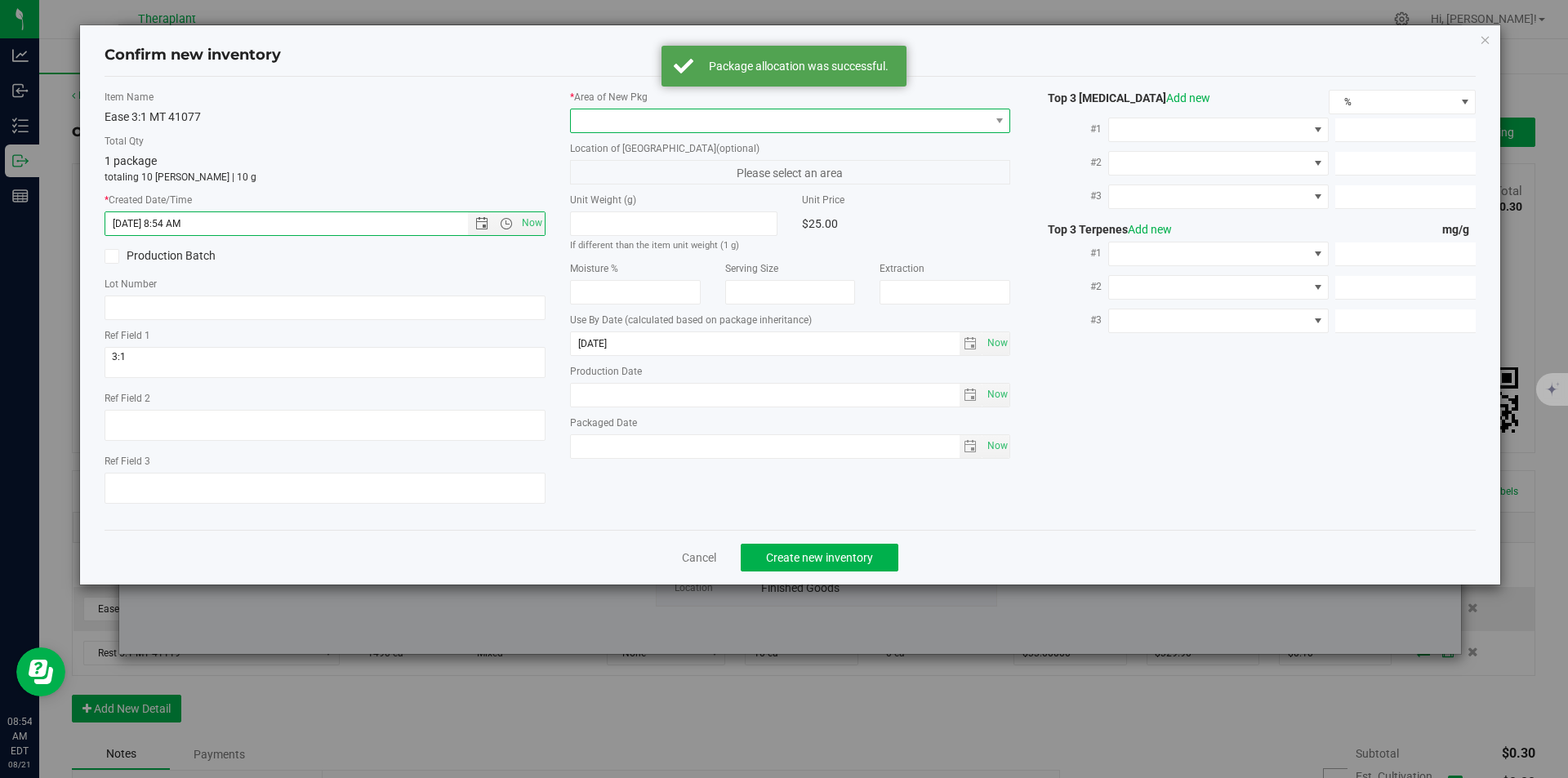
click at [600, 111] on span at bounding box center [781, 121] width 419 height 23
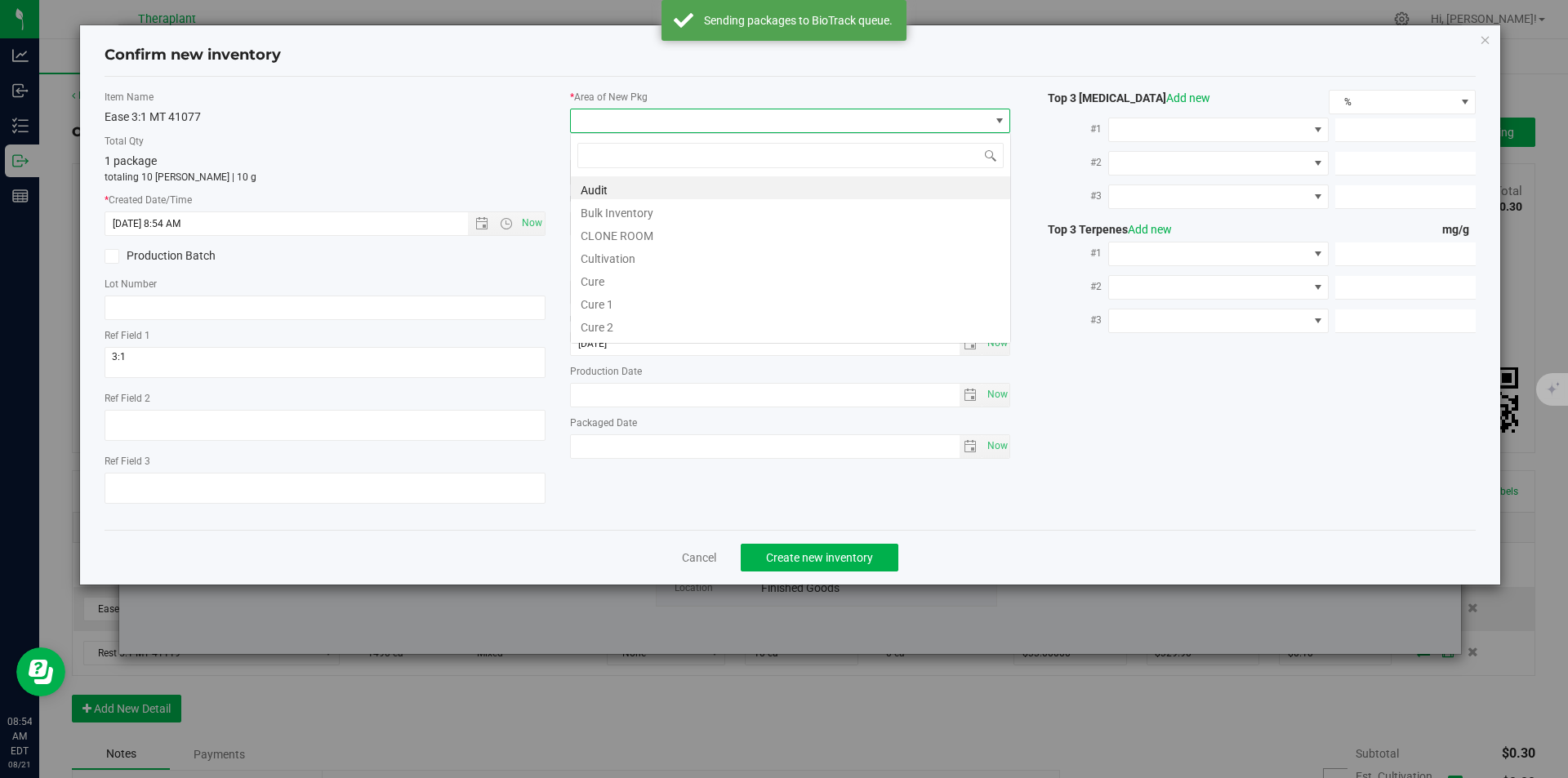
type input "v"
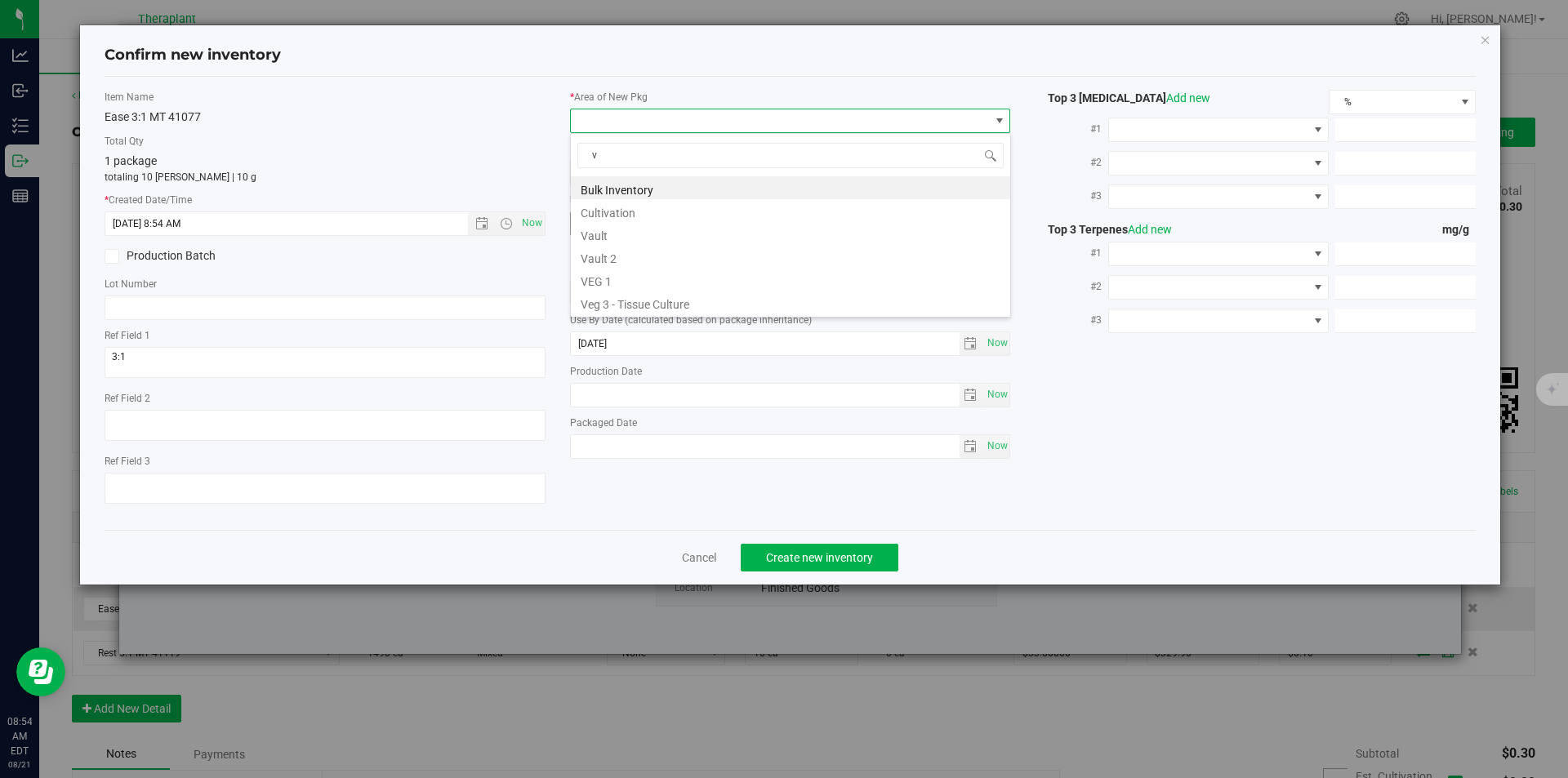
drag, startPoint x: 601, startPoint y: 218, endPoint x: 600, endPoint y: 230, distance: 12.0
click at [601, 221] on li "Cultivation" at bounding box center [790, 211] width 439 height 23
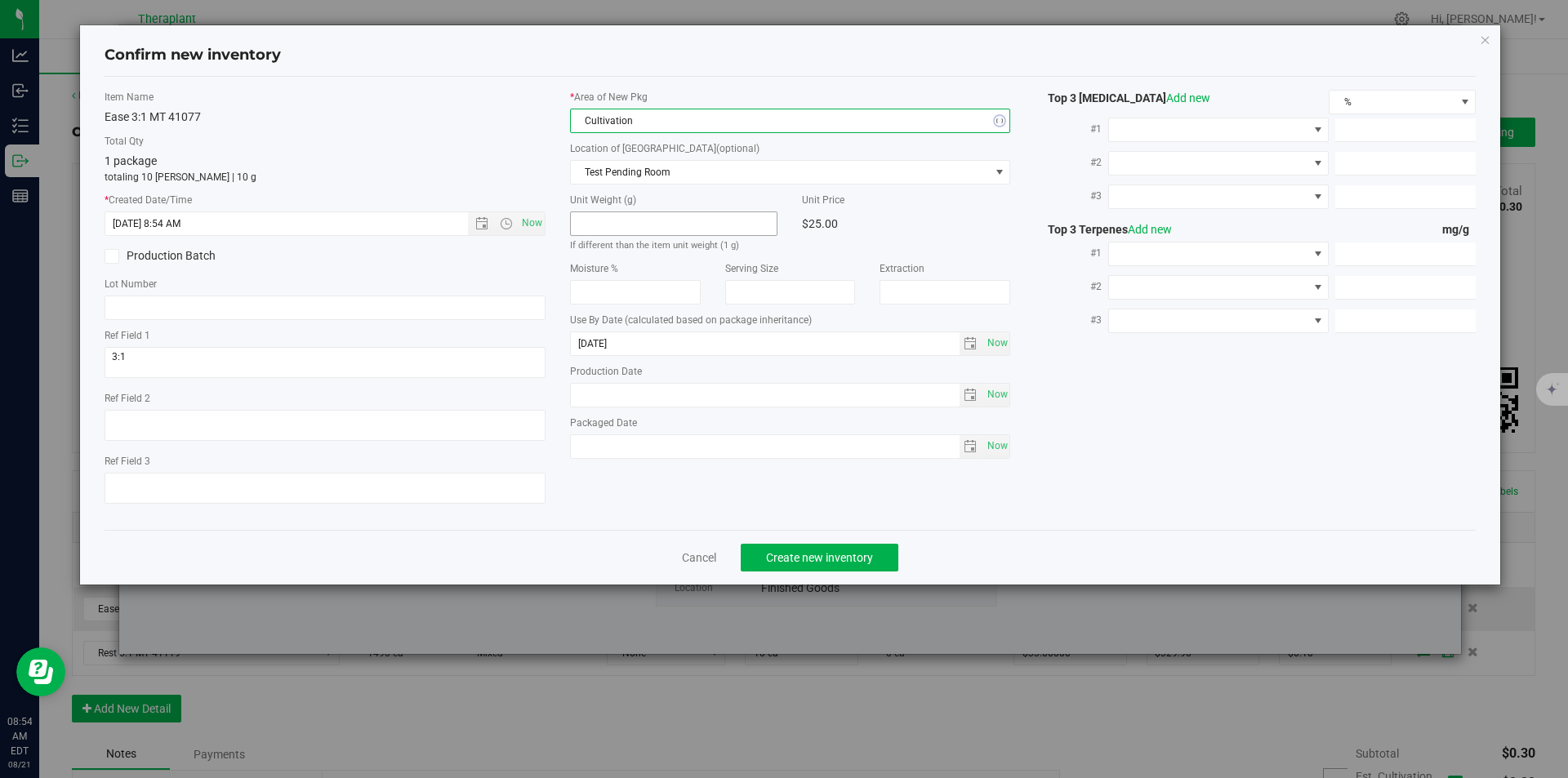
click at [600, 230] on span at bounding box center [674, 224] width 209 height 25
drag, startPoint x: 599, startPoint y: 128, endPoint x: 604, endPoint y: 65, distance: 63.2
click at [599, 127] on span "Cultivation" at bounding box center [781, 121] width 419 height 23
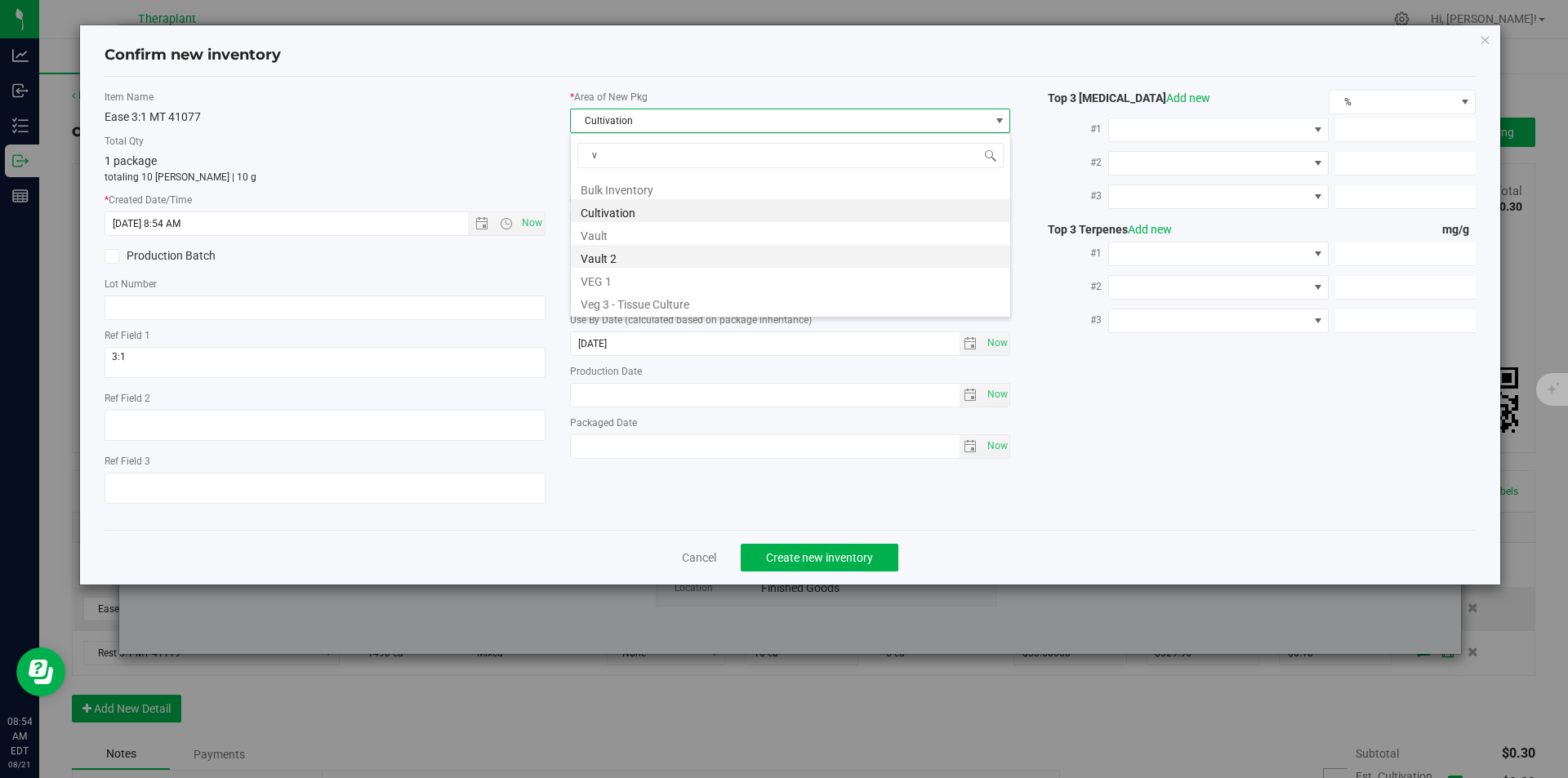
click at [612, 248] on li "Vault 2" at bounding box center [790, 256] width 439 height 23
click at [607, 123] on span "Vault 2" at bounding box center [781, 121] width 419 height 23
click at [610, 229] on li "Vault" at bounding box center [790, 233] width 439 height 23
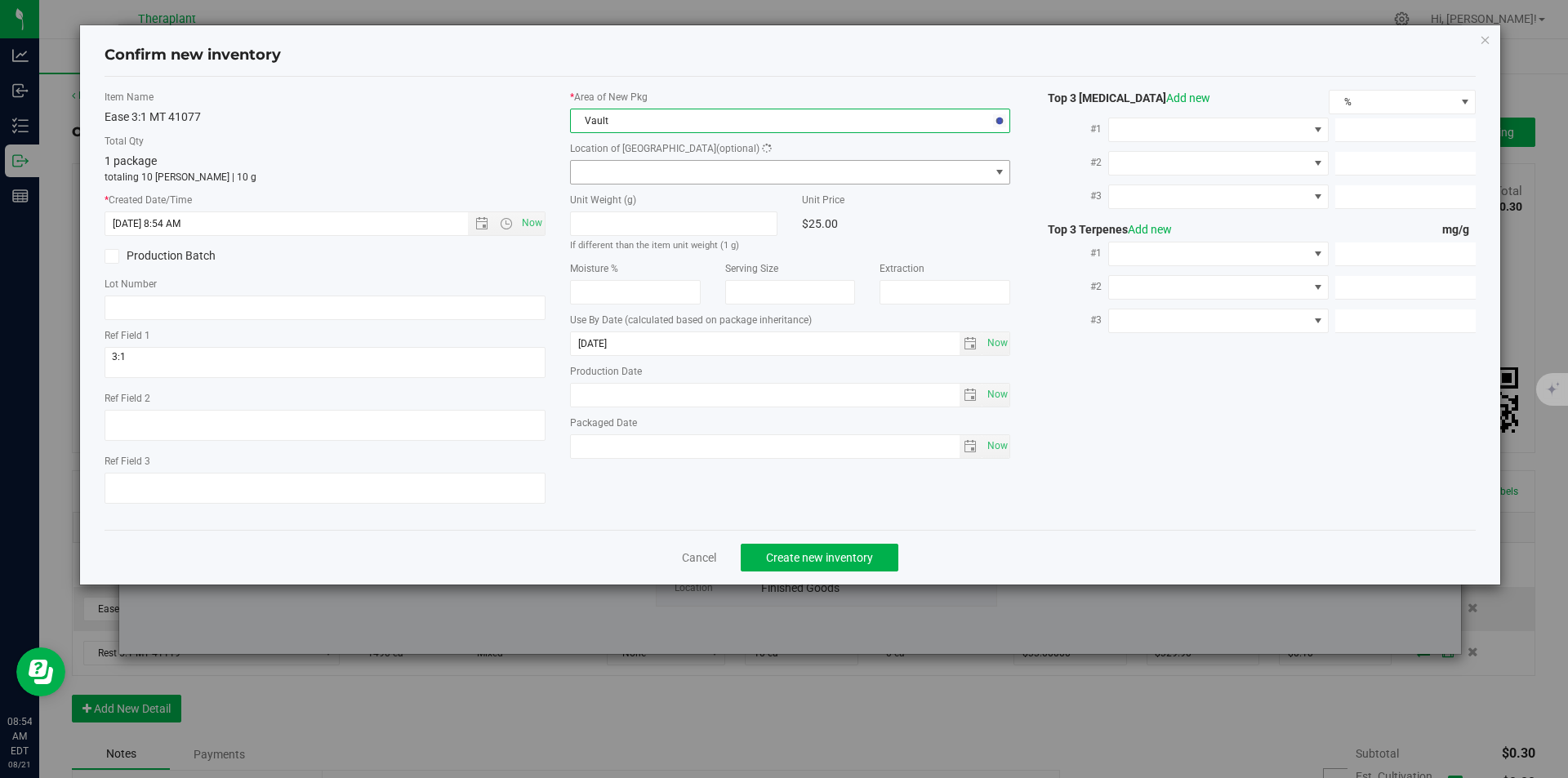
click at [612, 170] on span at bounding box center [781, 172] width 419 height 23
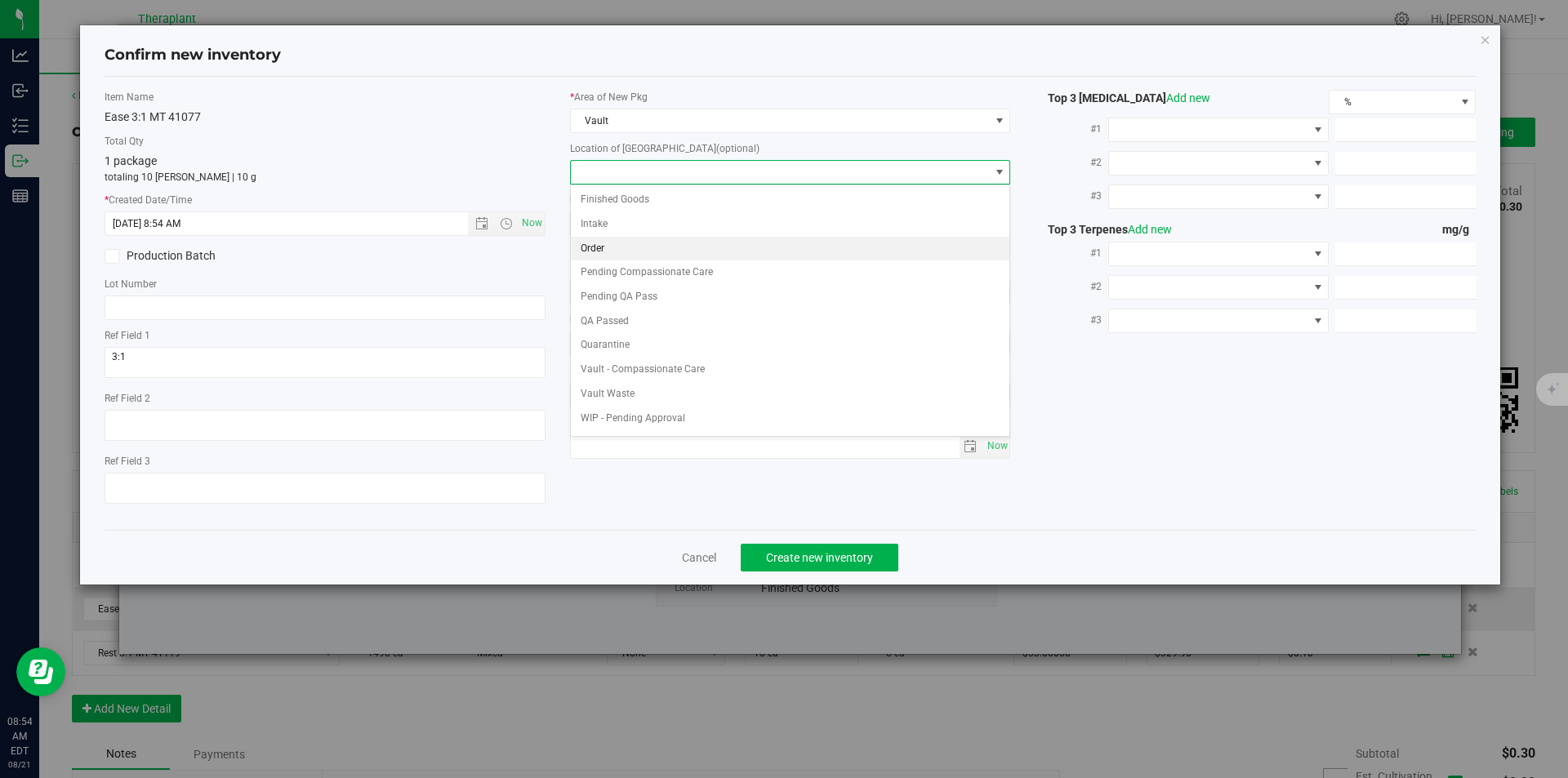
click at [612, 254] on li "Order" at bounding box center [790, 250] width 439 height 25
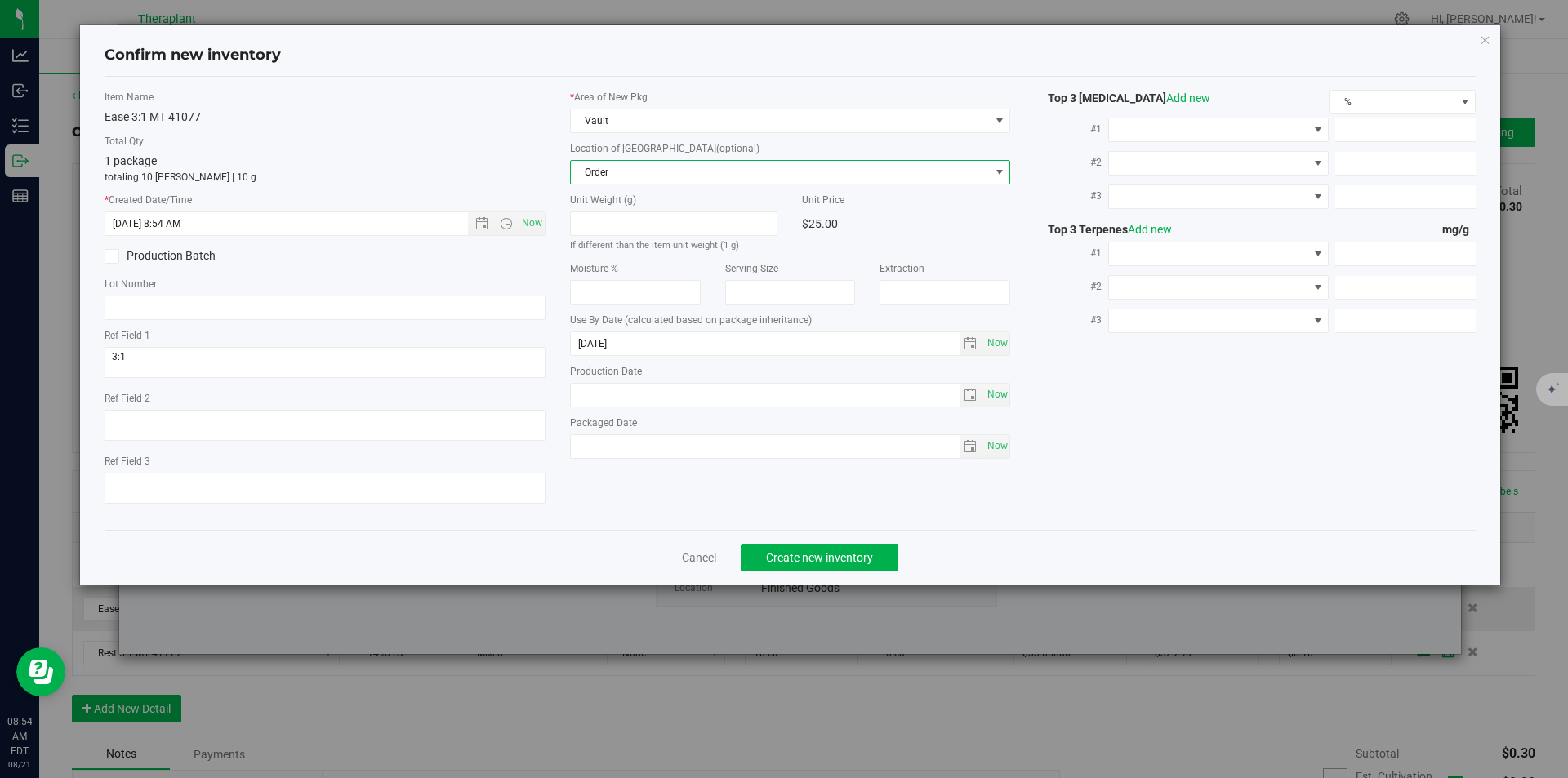
click at [794, 539] on div "Cancel Create new inventory" at bounding box center [790, 557] width 1372 height 55
click at [795, 544] on button "Create new inventory" at bounding box center [819, 557] width 158 height 28
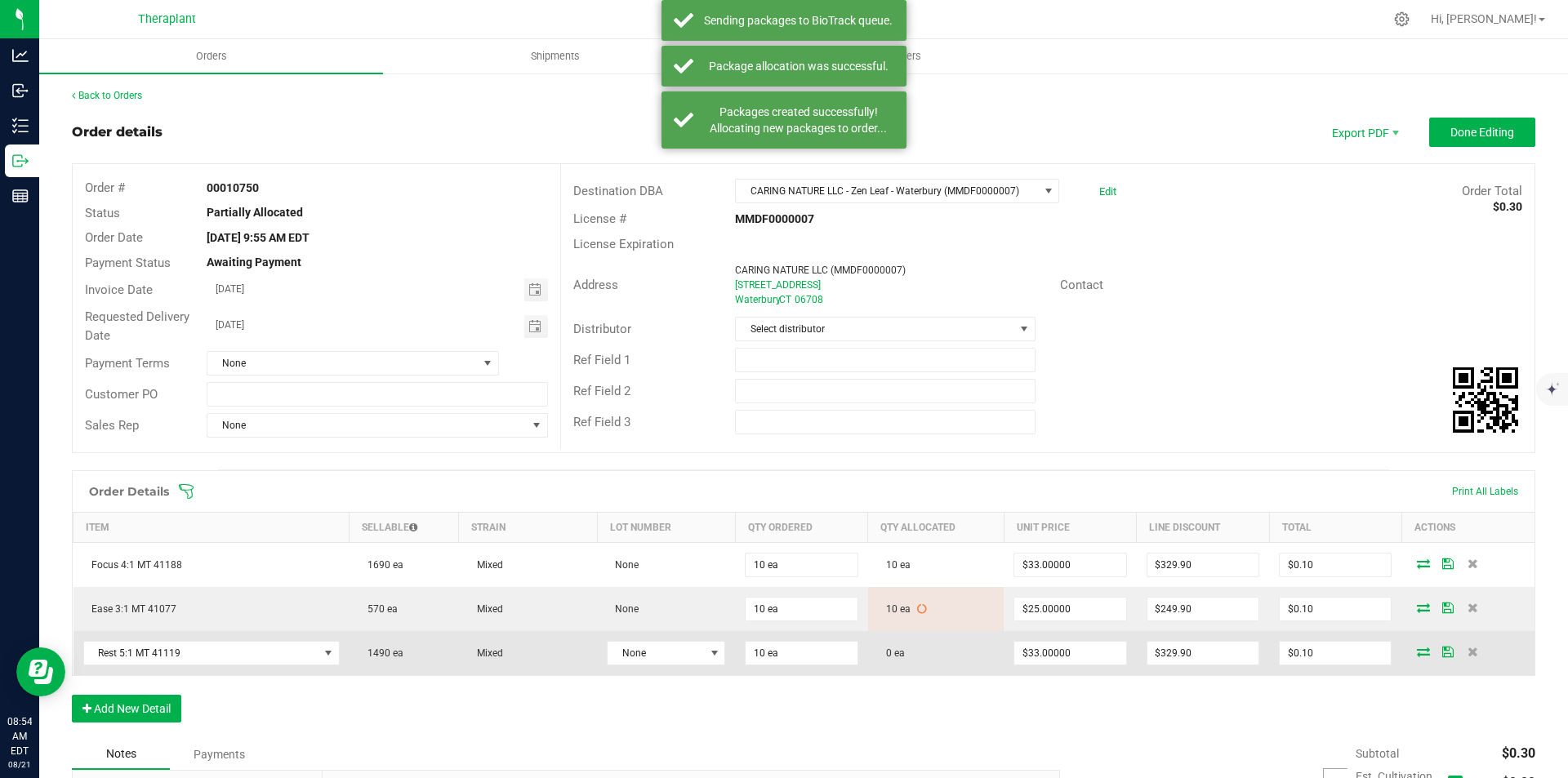
click at [1417, 653] on icon at bounding box center [1424, 652] width 13 height 10
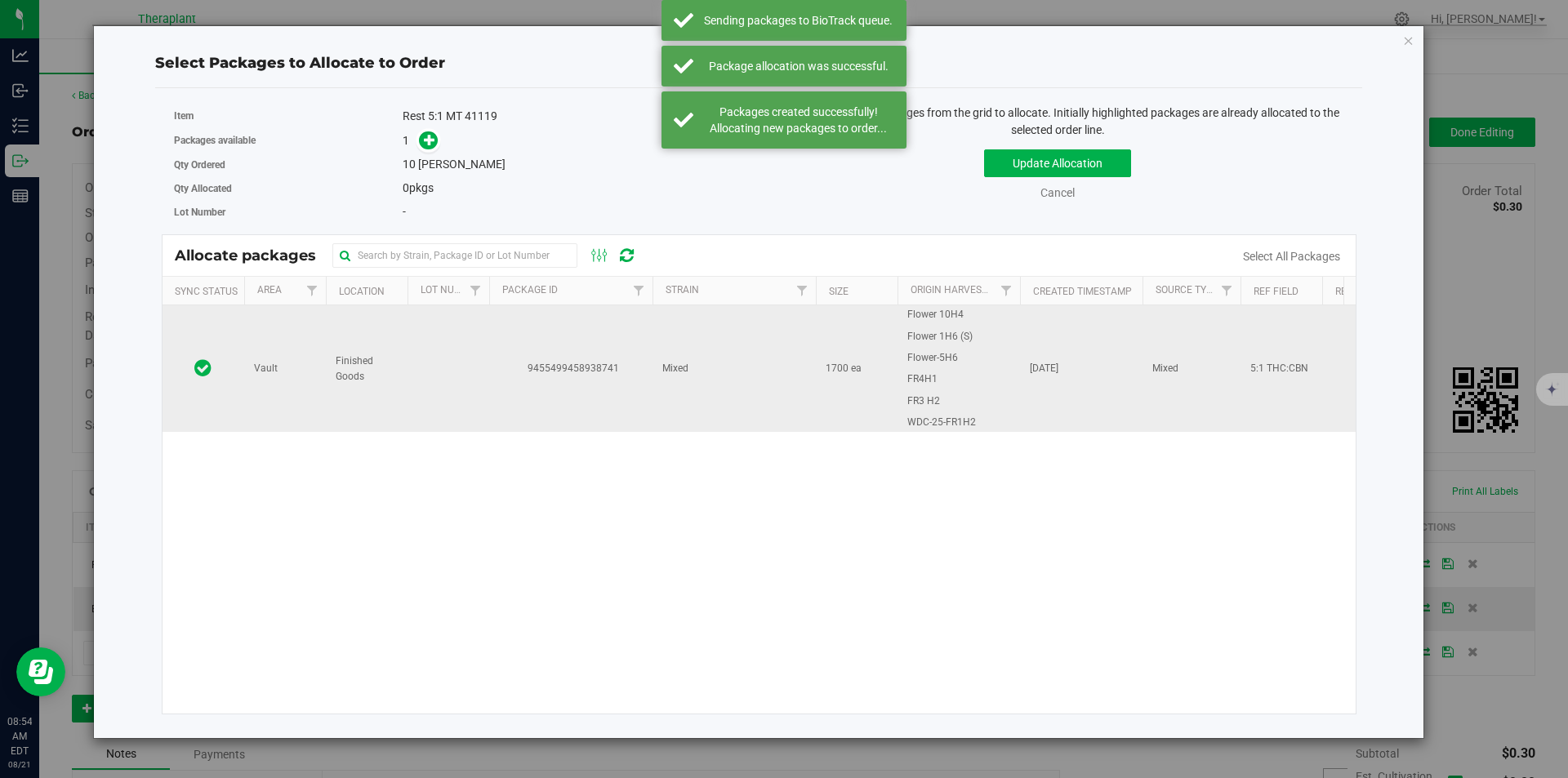
click at [579, 349] on td "9455499458938741" at bounding box center [570, 368] width 164 height 126
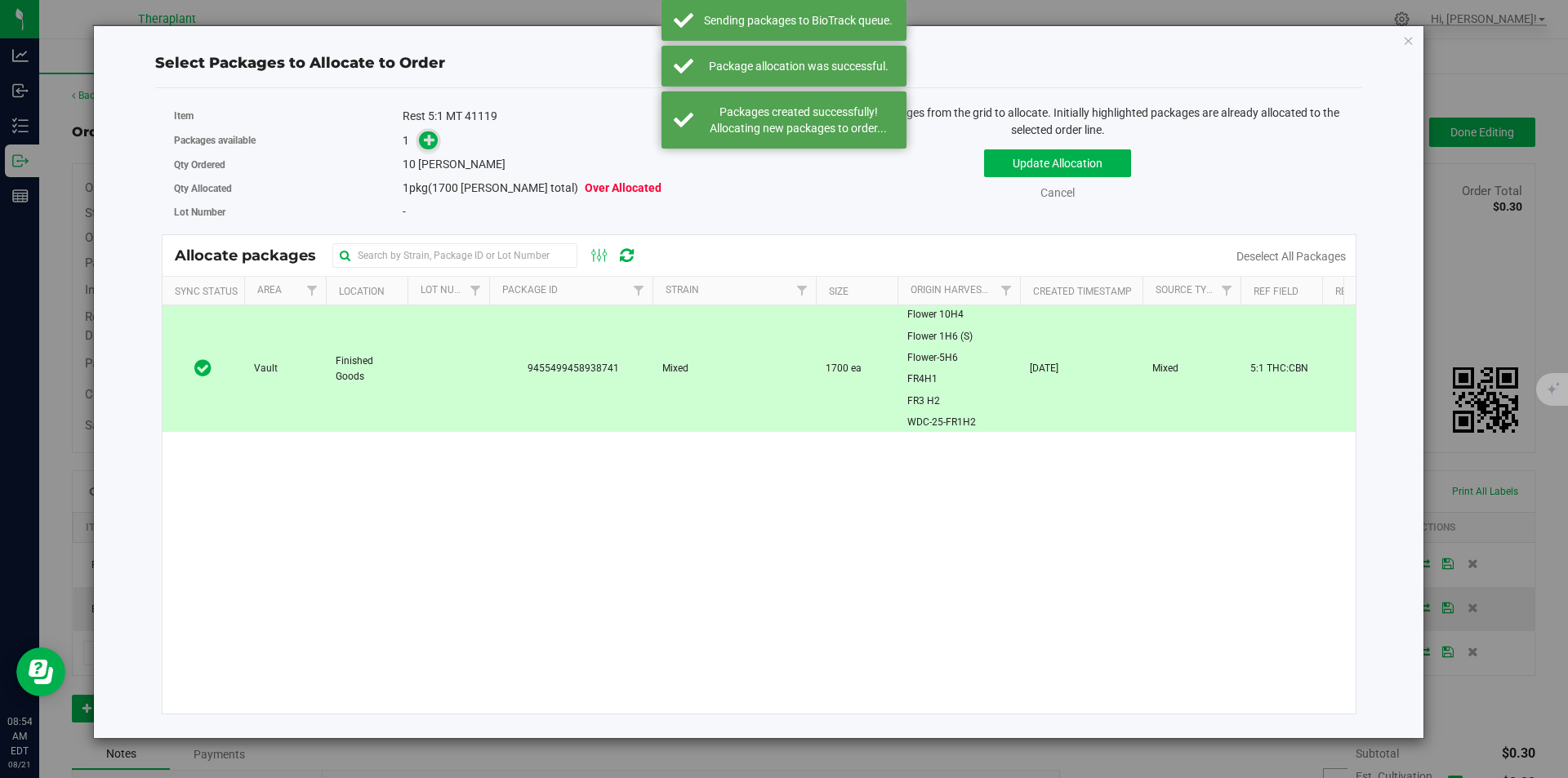
click at [427, 139] on icon at bounding box center [430, 139] width 11 height 11
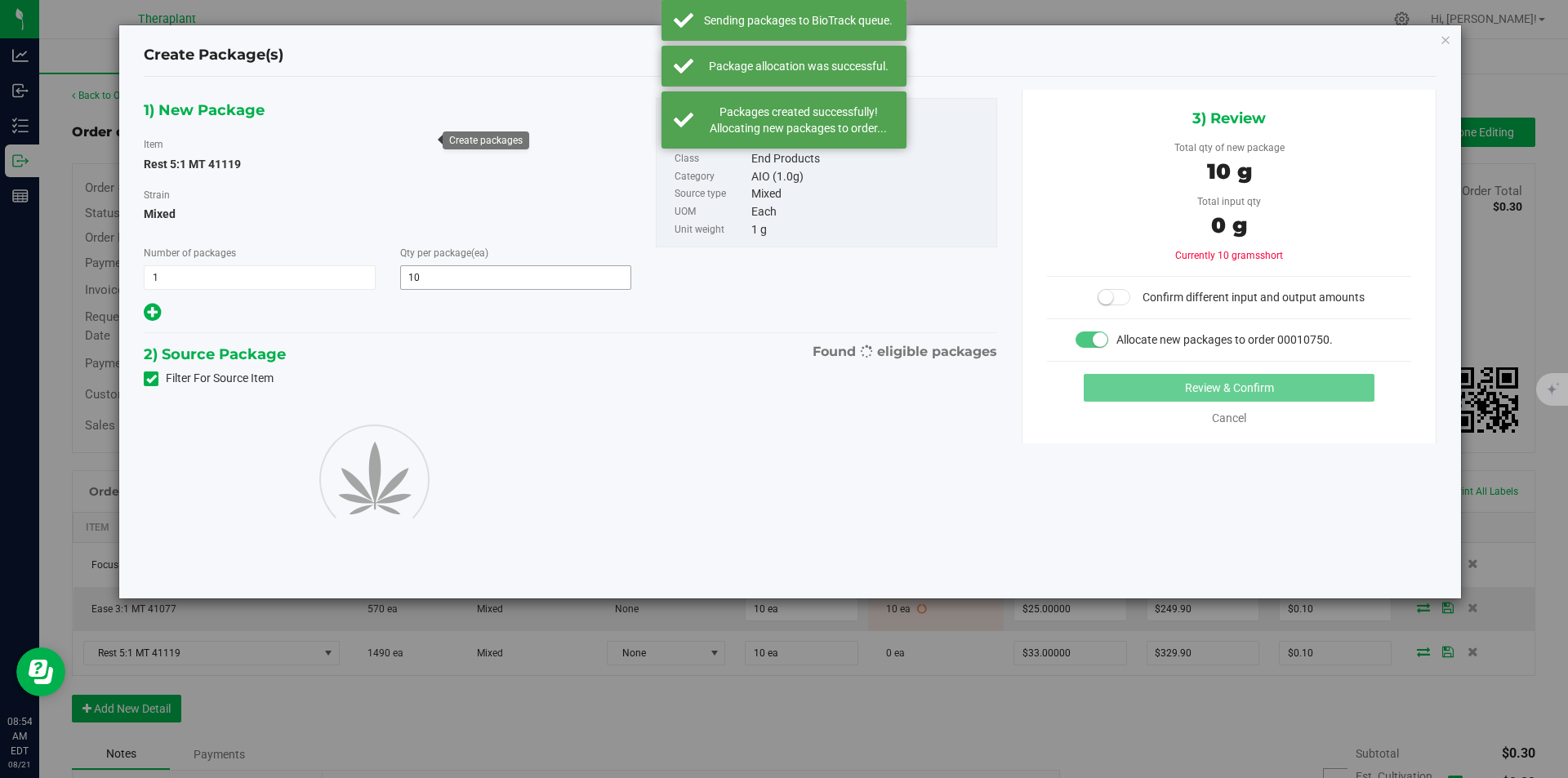
type input "10"
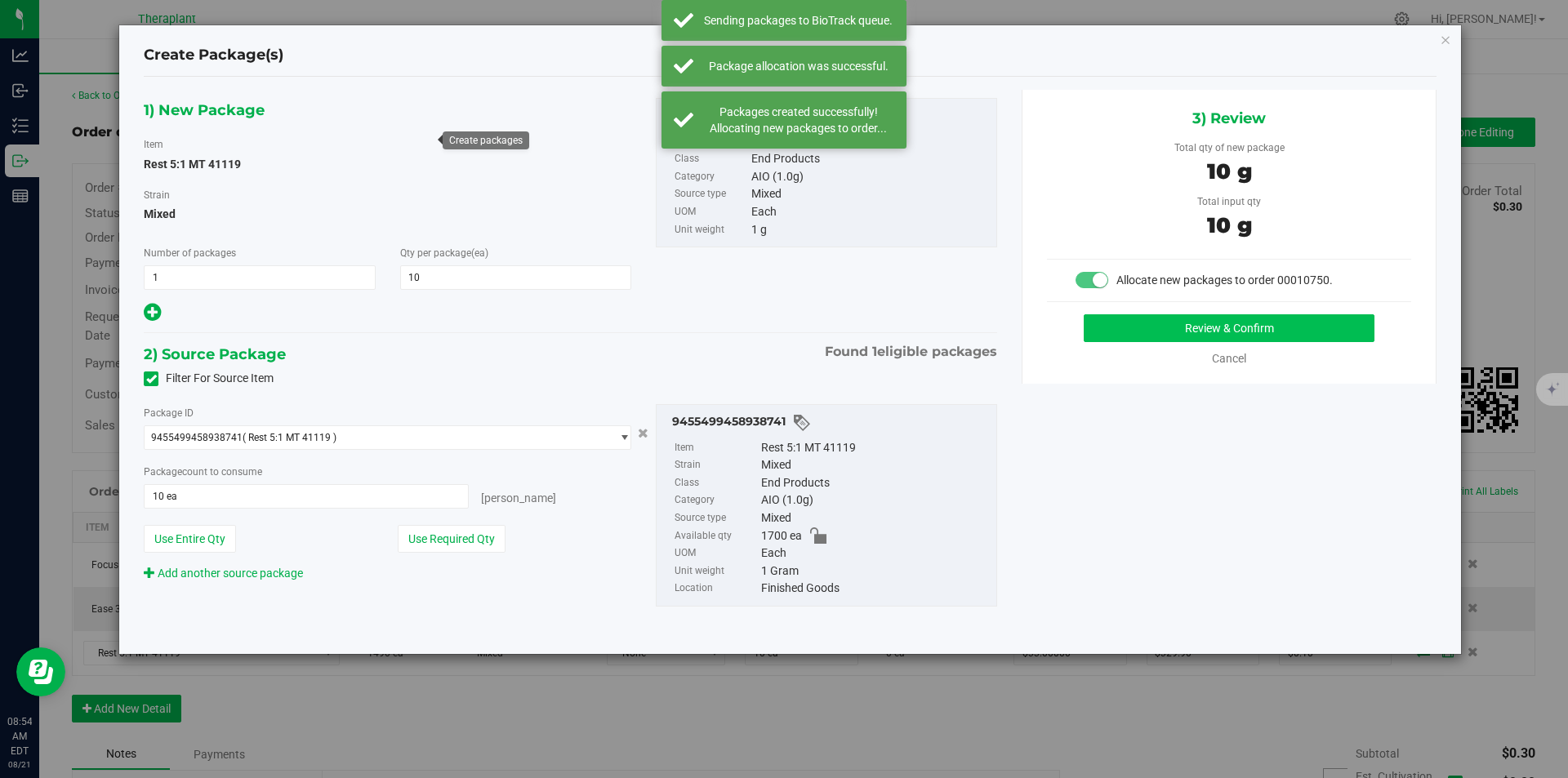
drag, startPoint x: 1198, startPoint y: 345, endPoint x: 1195, endPoint y: 332, distance: 13.3
click at [1198, 344] on div "Review & Confirm Cancel" at bounding box center [1228, 341] width 364 height 53
click at [1195, 332] on button "Review & Confirm" at bounding box center [1229, 328] width 291 height 28
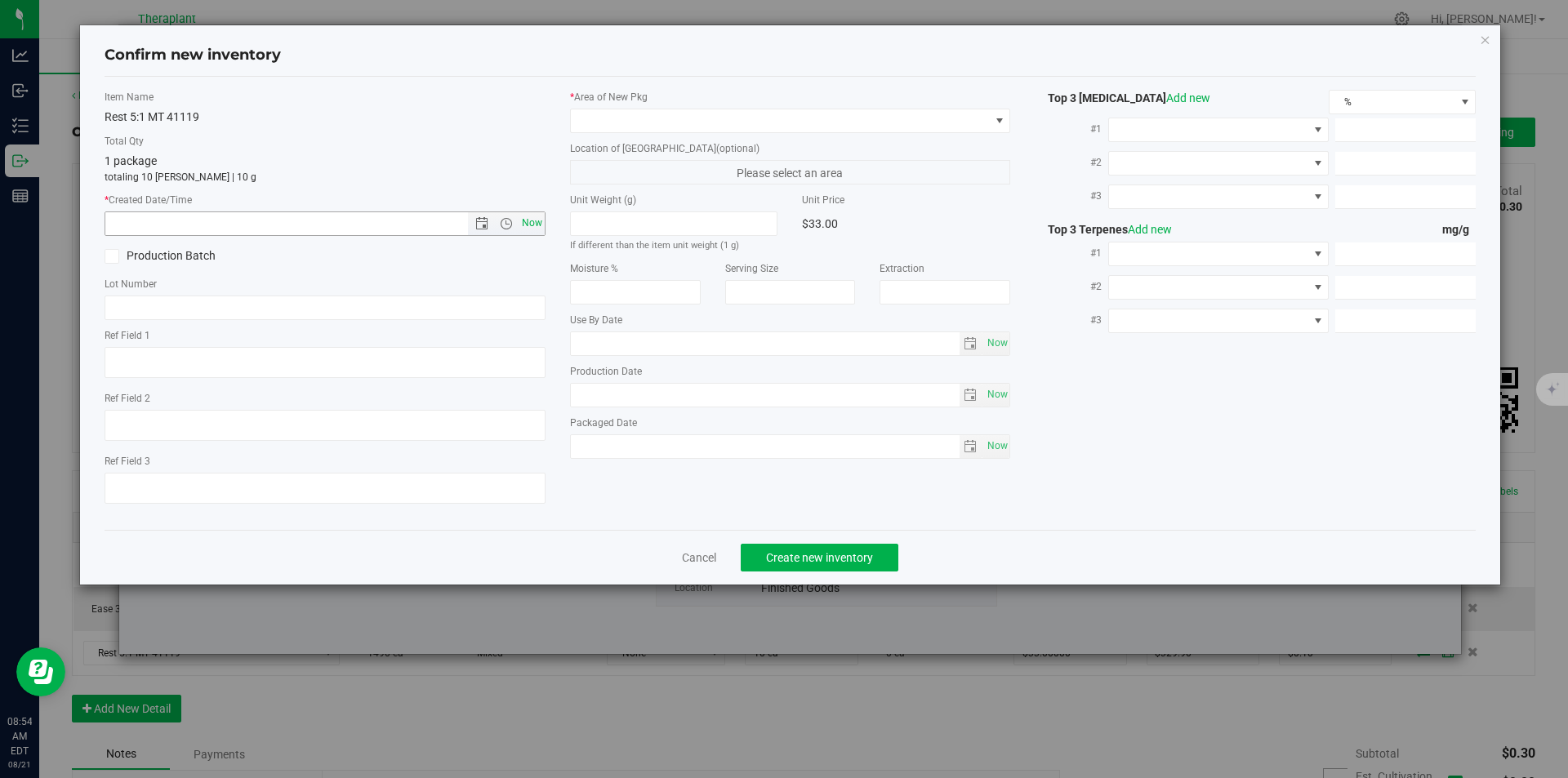
type textarea "5:1 THC:CBN"
type input "[DATE]"
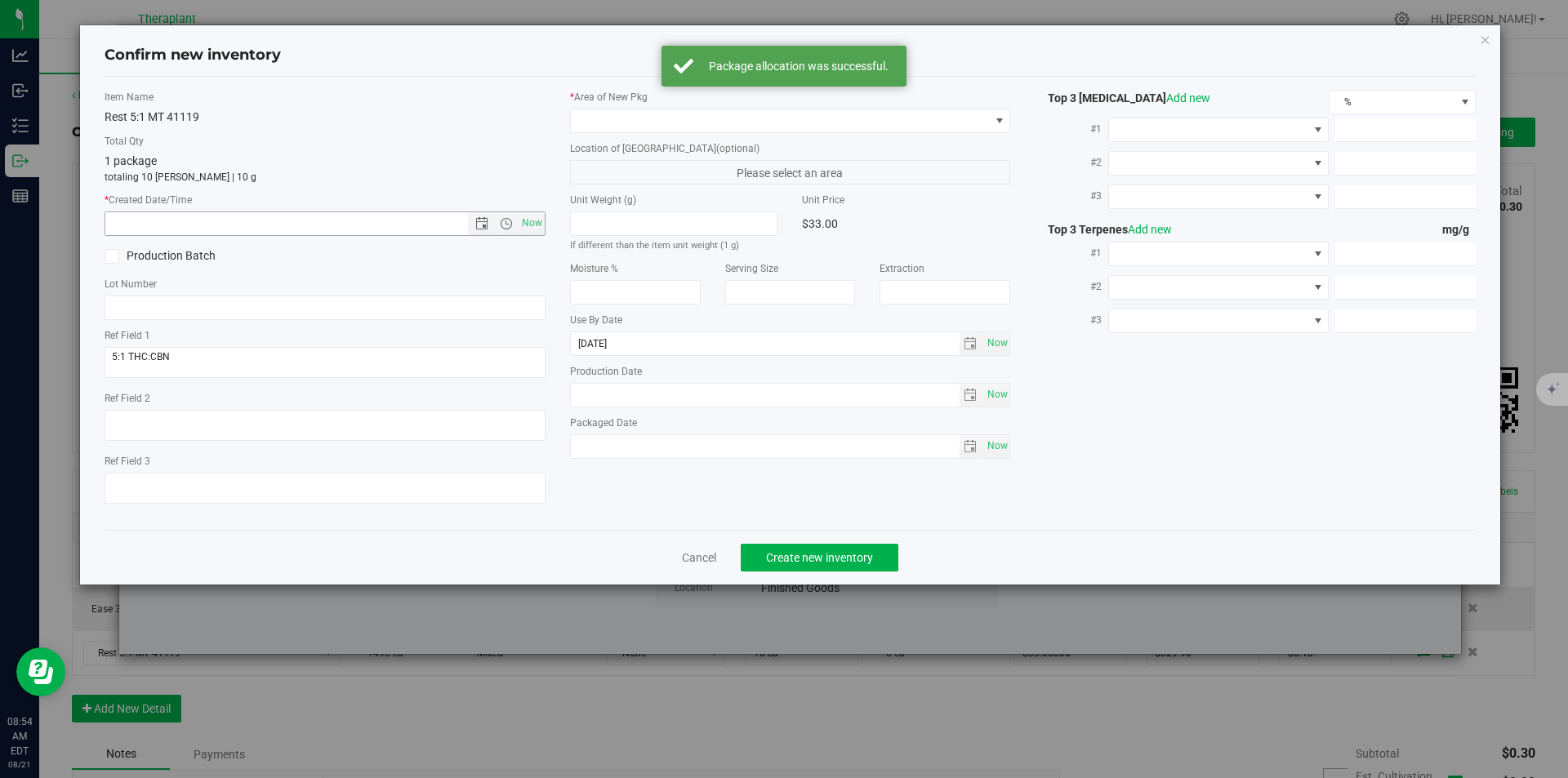
click at [521, 229] on span "Now" at bounding box center [531, 223] width 28 height 24
type input "8/21/2025 8:54 AM"
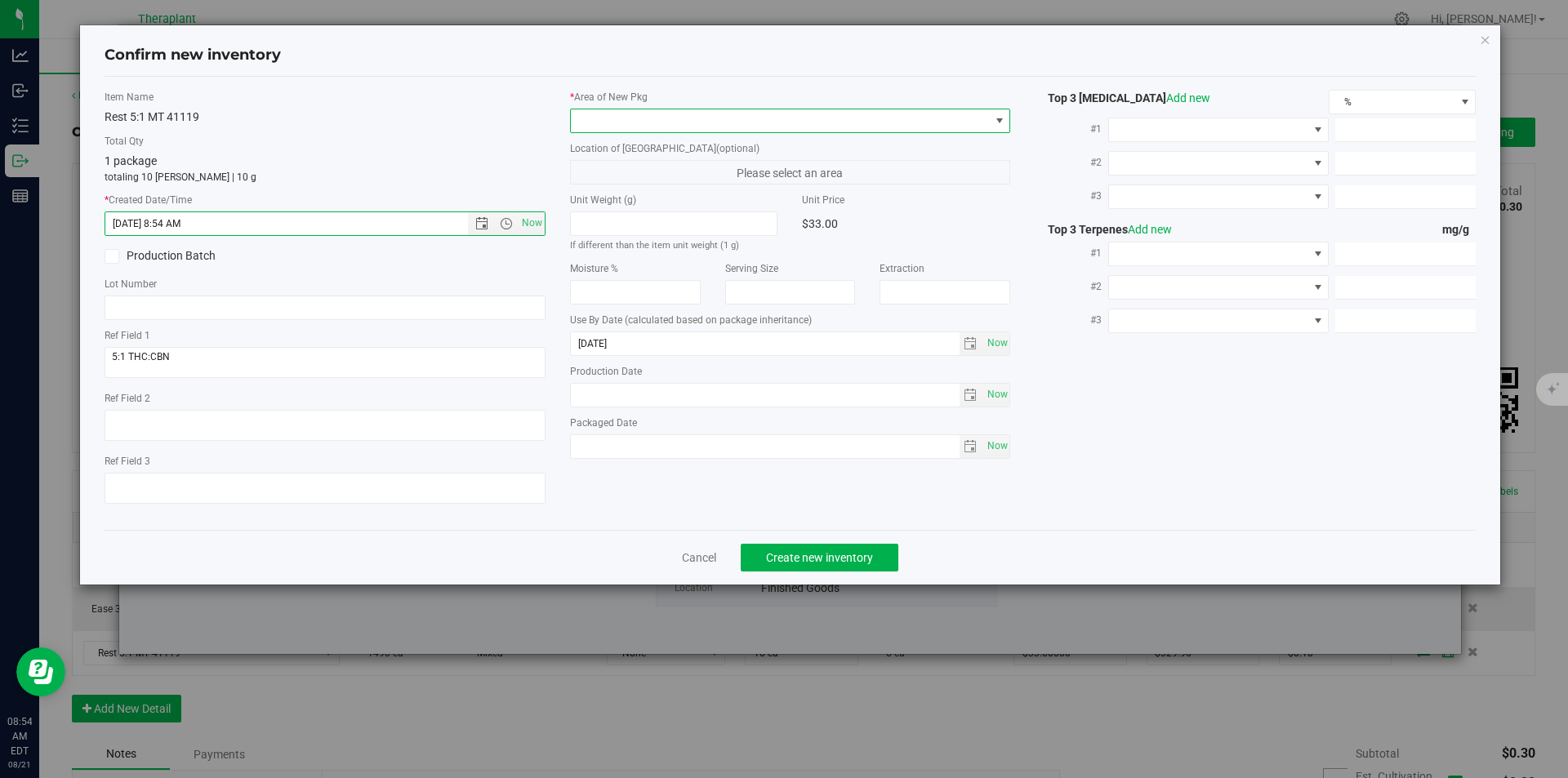
click at [588, 114] on span at bounding box center [781, 121] width 419 height 23
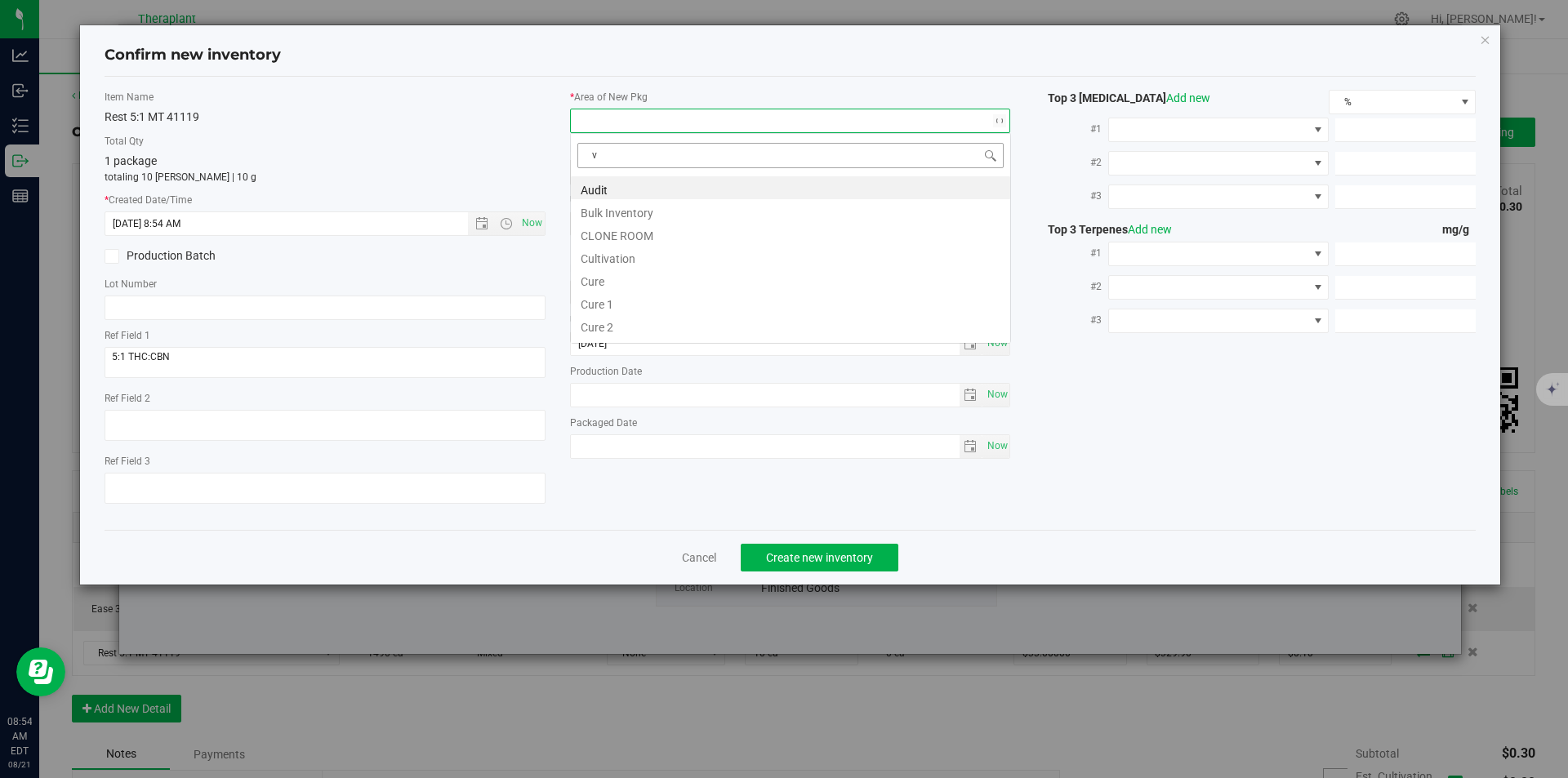
scroll to position [25, 441]
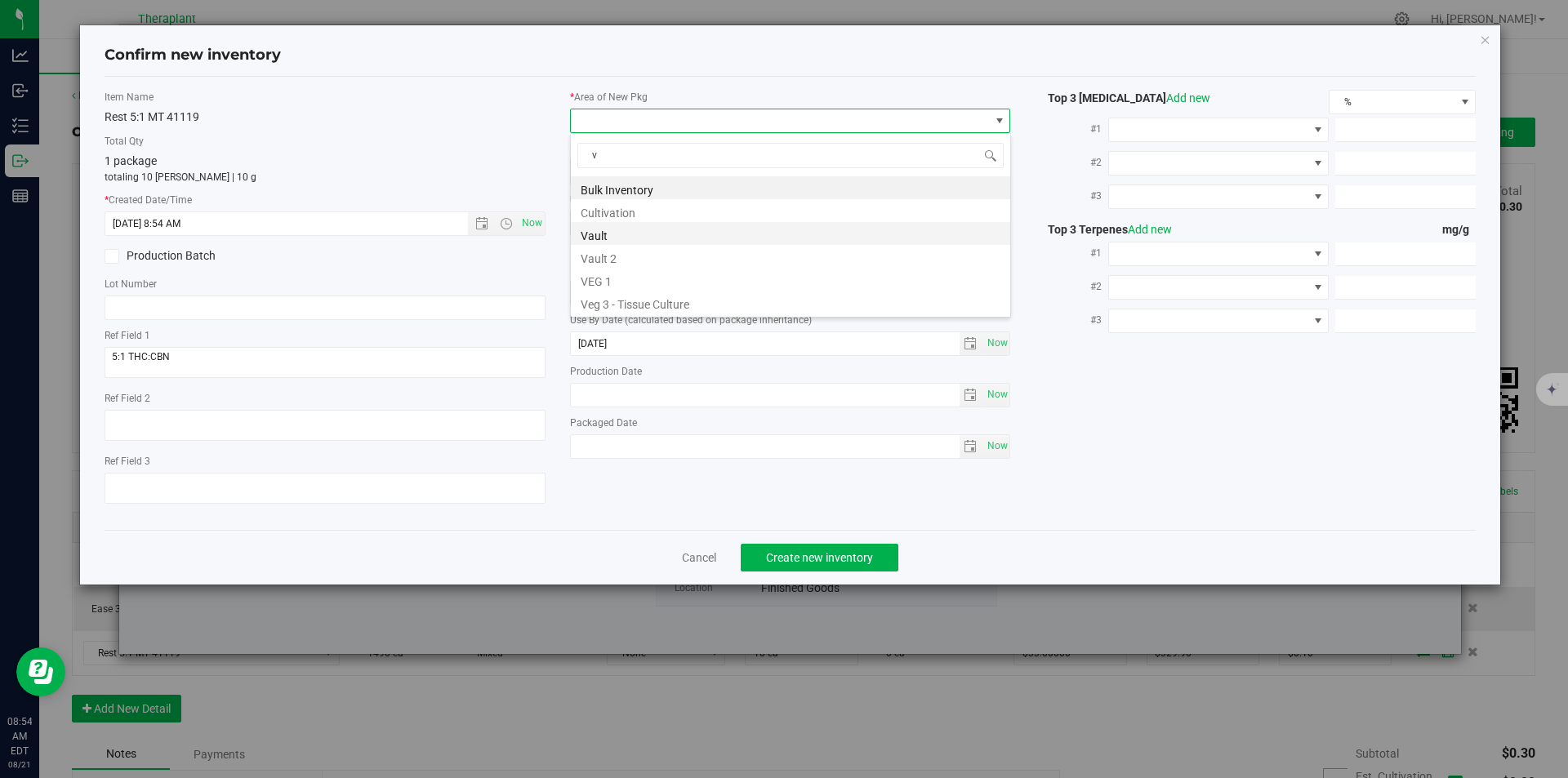
click at [607, 231] on li "Vault" at bounding box center [790, 233] width 439 height 23
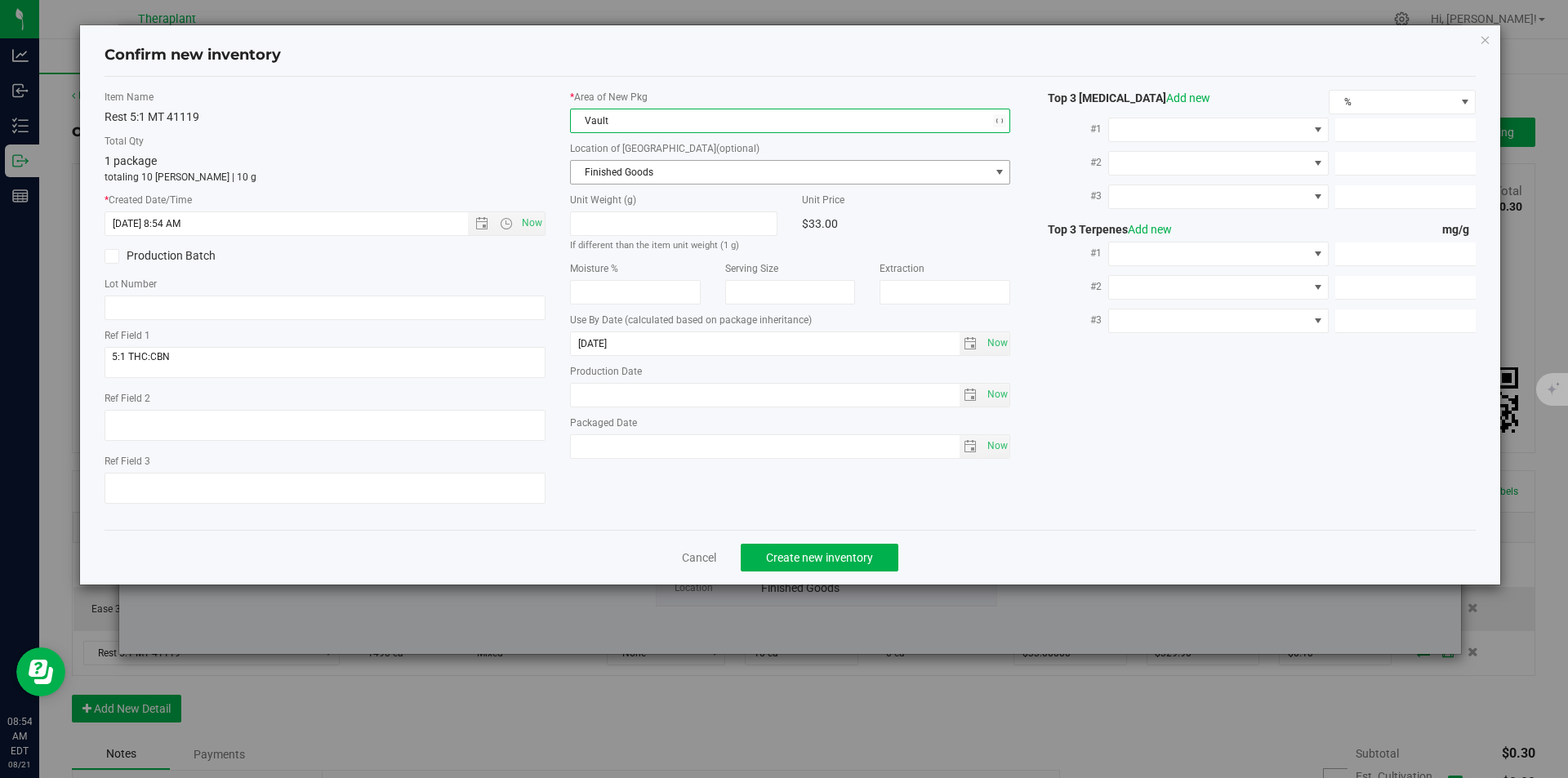
click at [609, 182] on span "Finished Goods" at bounding box center [781, 172] width 419 height 23
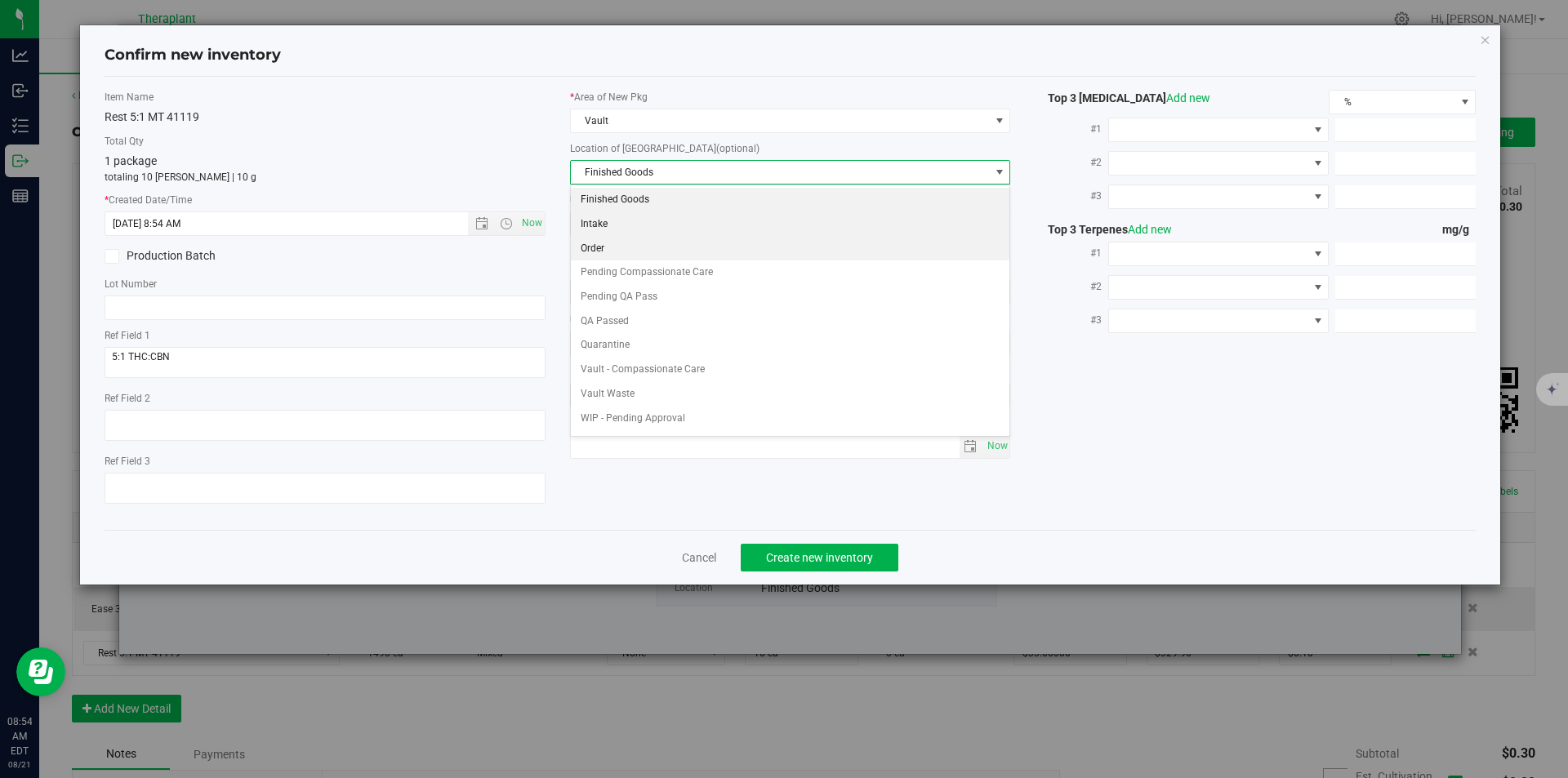
click at [607, 243] on li "Order" at bounding box center [790, 250] width 439 height 25
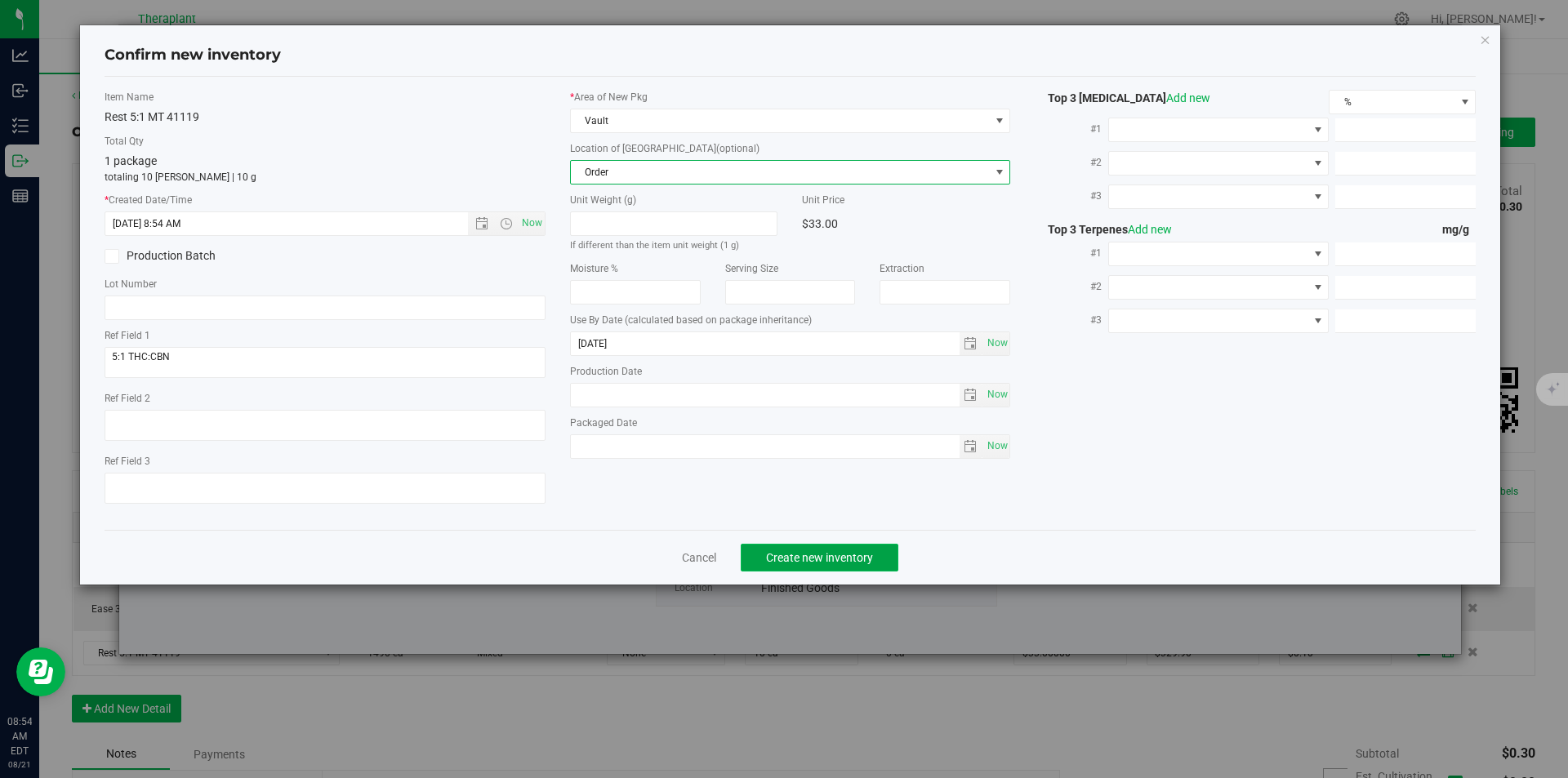
click at [838, 570] on button "Create new inventory" at bounding box center [819, 557] width 158 height 28
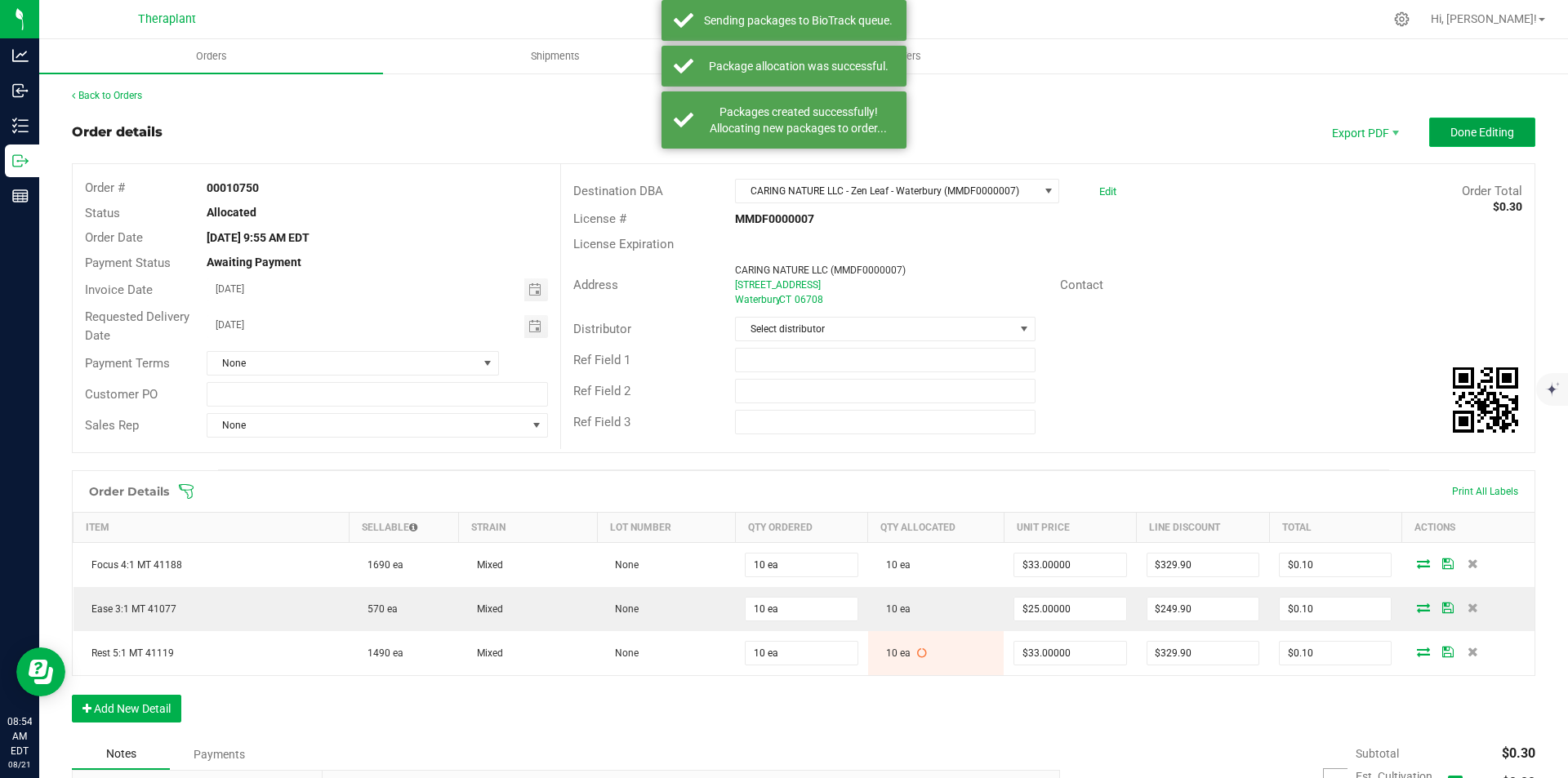
click at [1463, 138] on span "Done Editing" at bounding box center [1482, 132] width 64 height 13
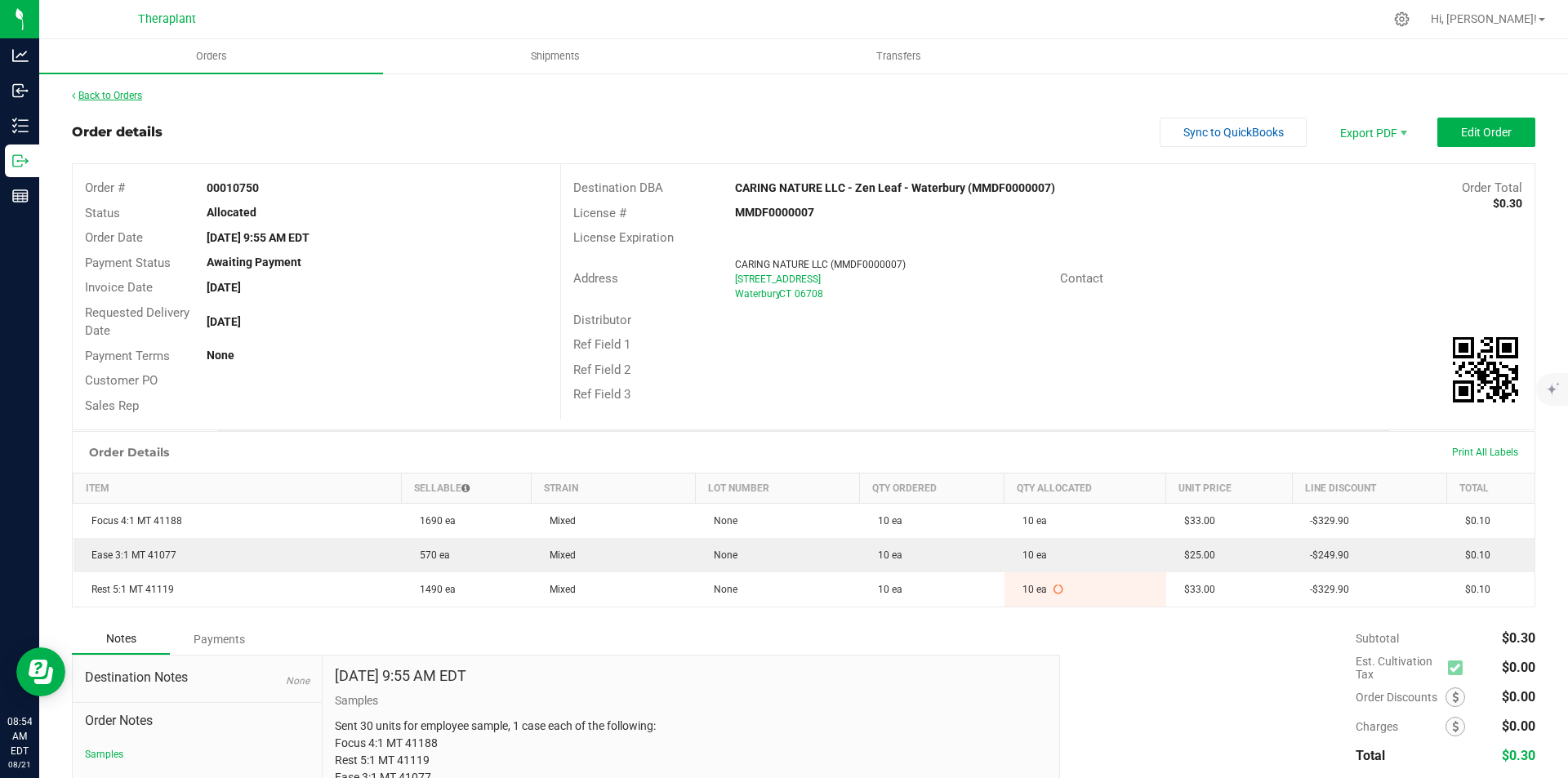
click at [102, 94] on link "Back to Orders" at bounding box center [106, 96] width 70 height 11
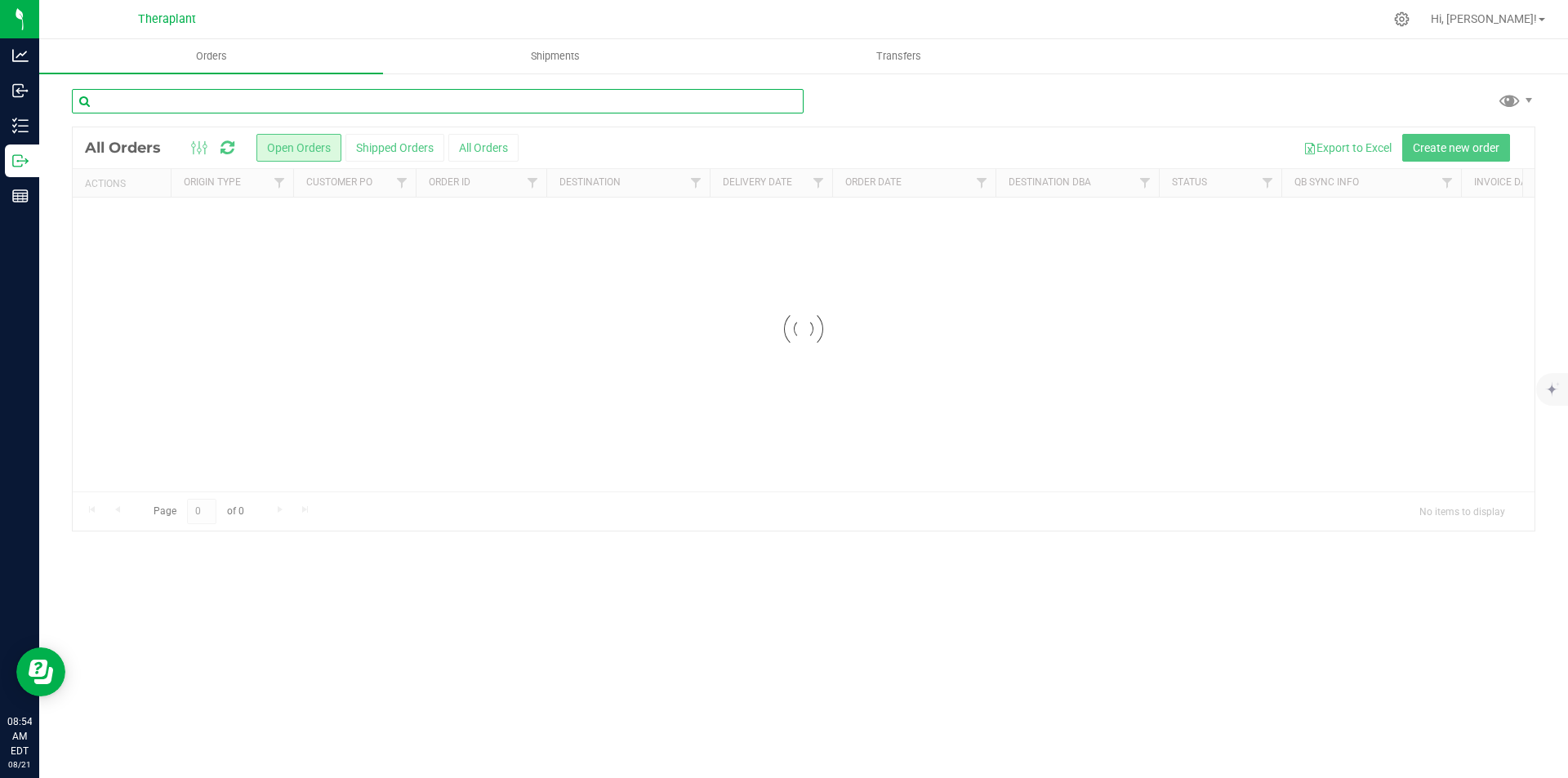
click at [330, 101] on input "text" at bounding box center [437, 101] width 732 height 25
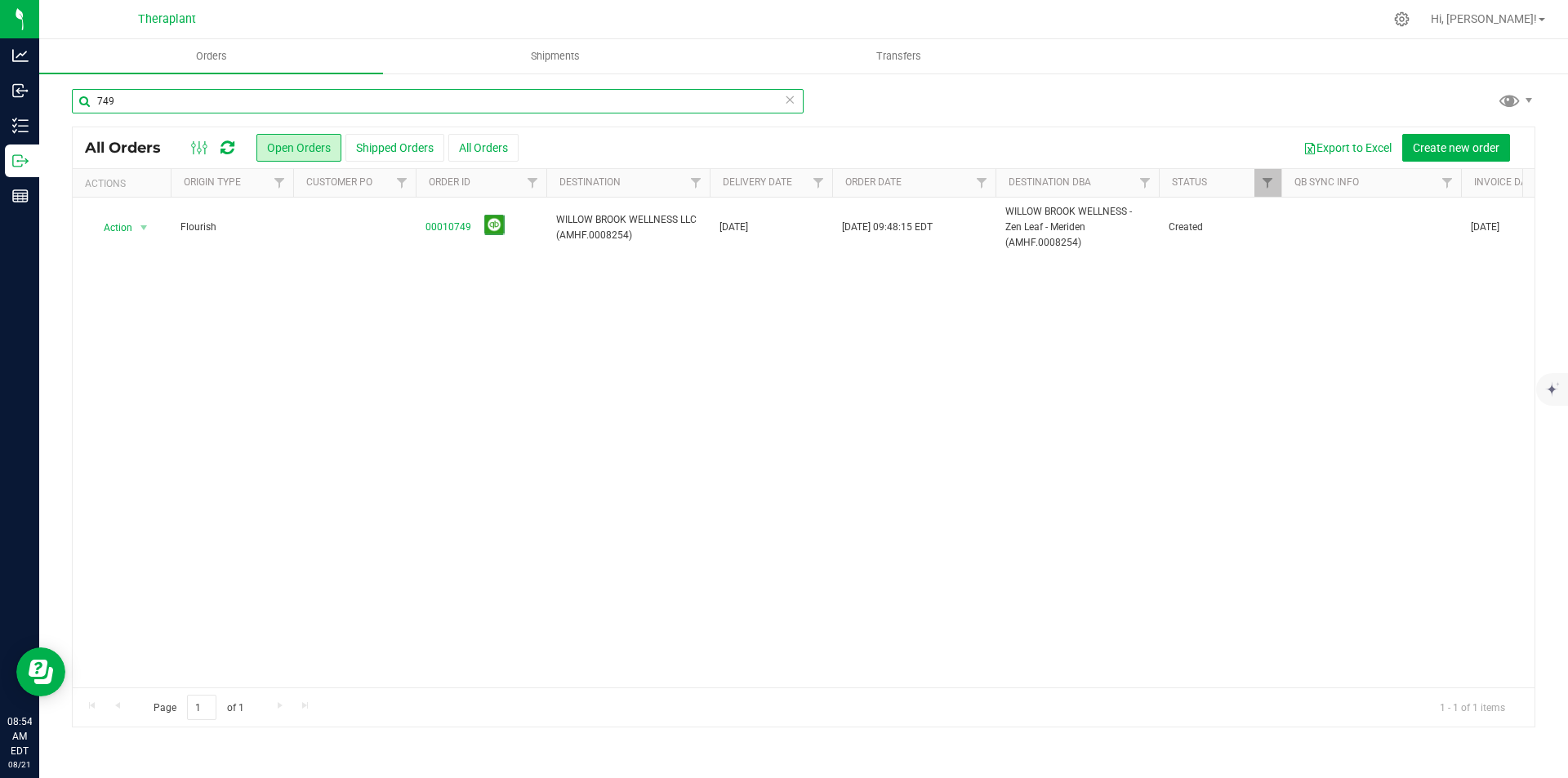
type input "749"
click at [452, 228] on link "00010749" at bounding box center [449, 228] width 46 height 15
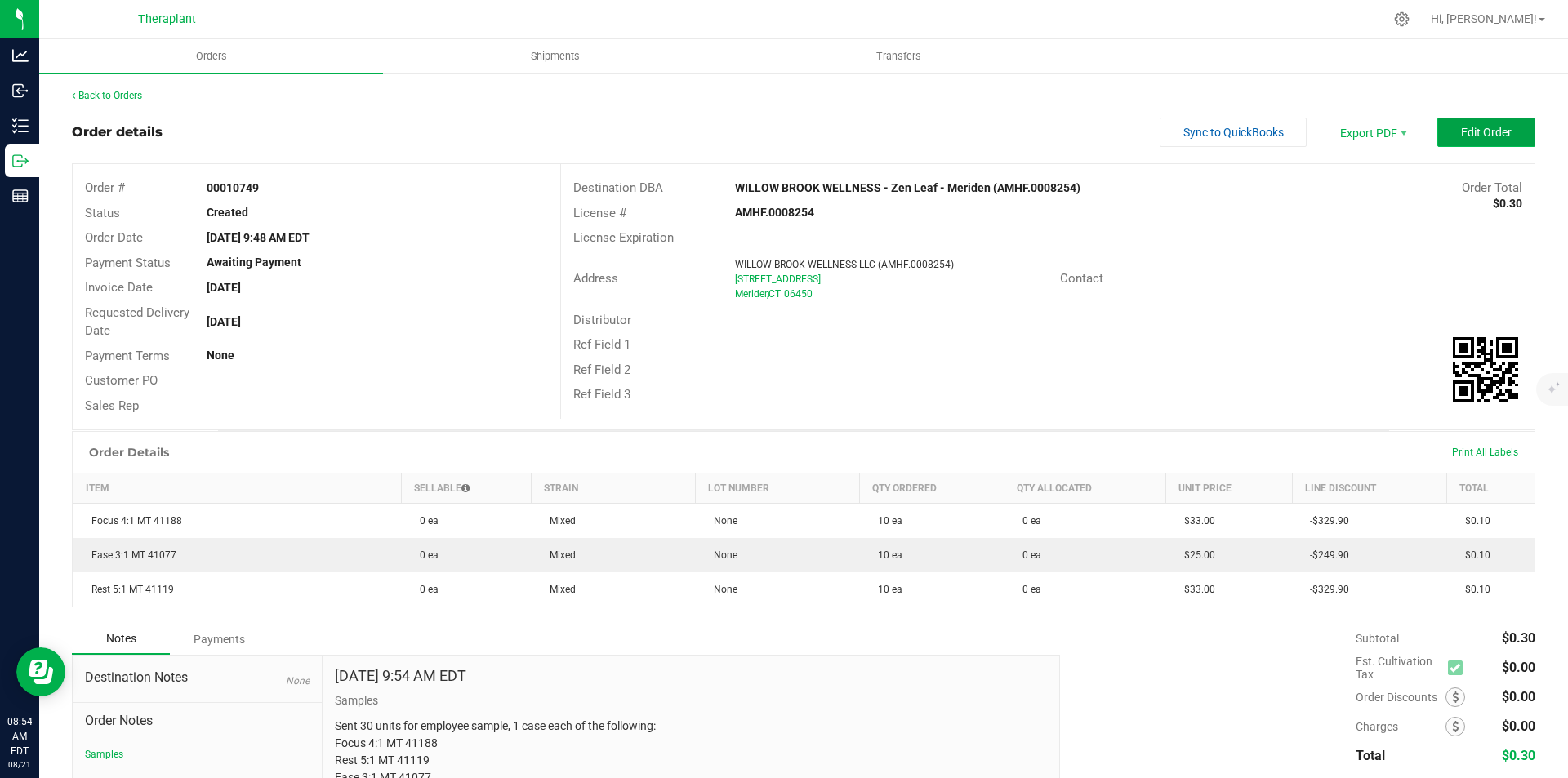
click at [1495, 126] on span "Edit Order" at bounding box center [1486, 132] width 51 height 13
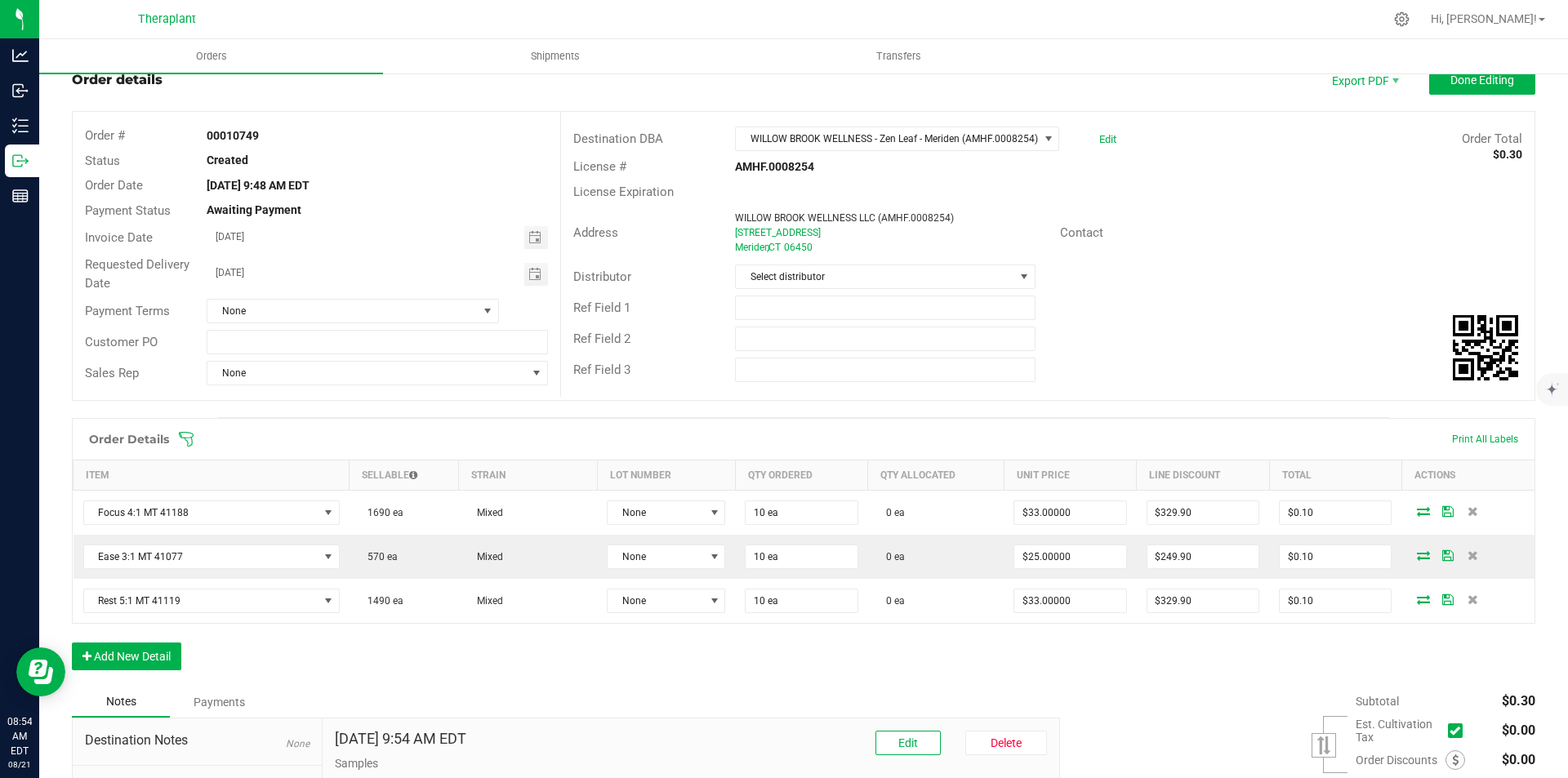
scroll to position [81, 0]
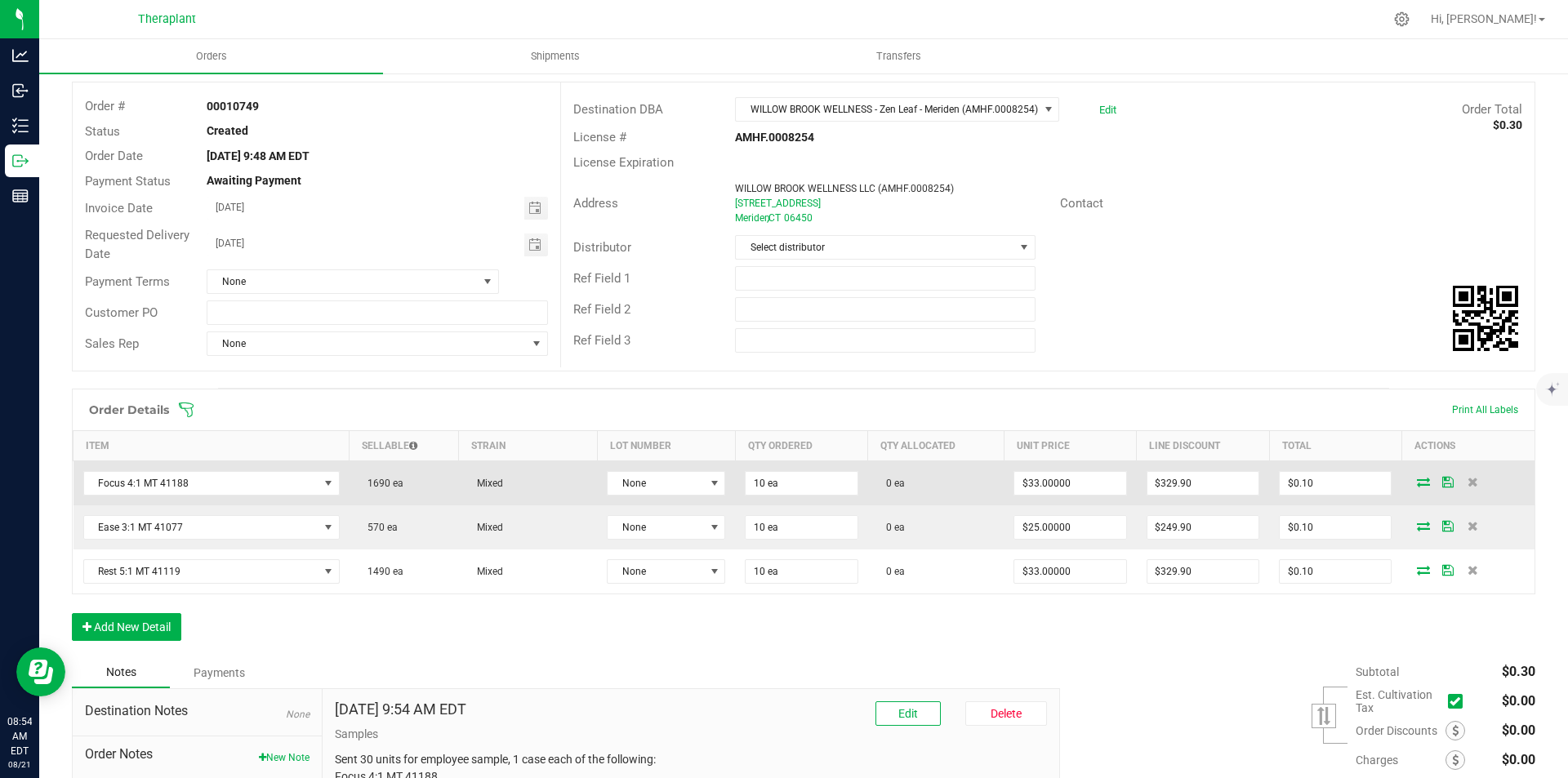
click at [1417, 483] on icon at bounding box center [1424, 481] width 13 height 10
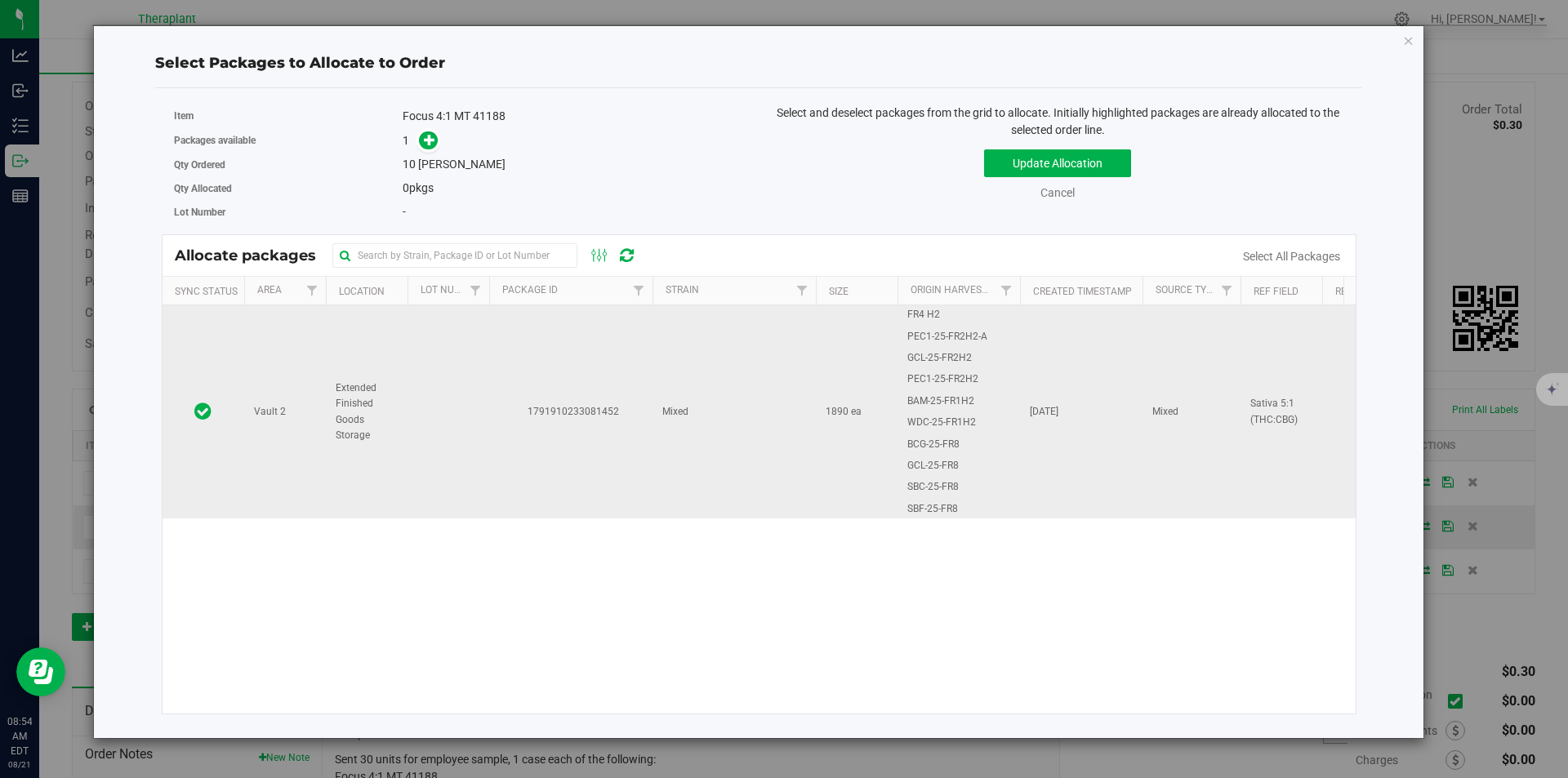
click at [580, 355] on td "1791910233081452" at bounding box center [570, 411] width 164 height 213
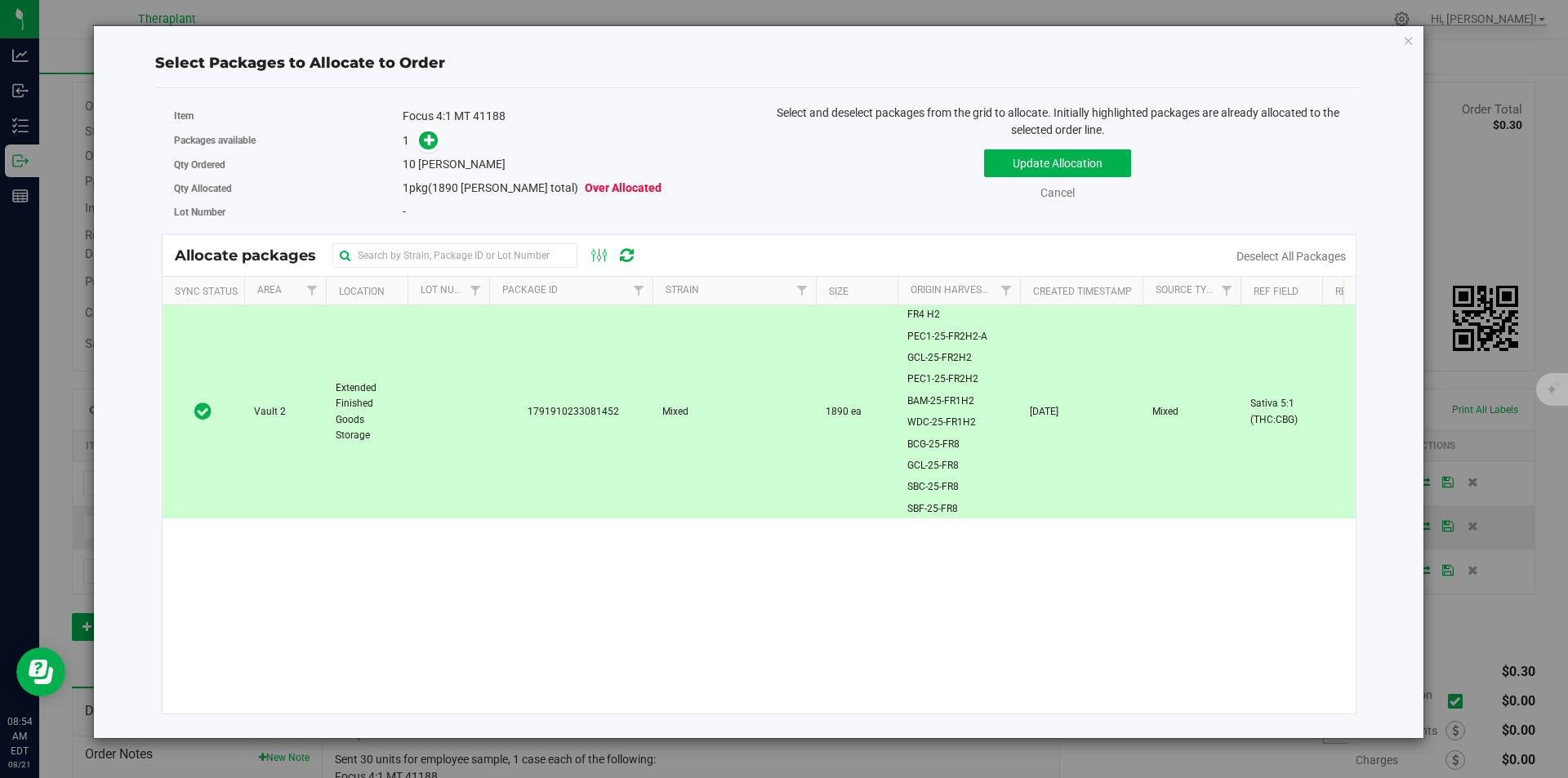
click at [416, 140] on span at bounding box center [425, 141] width 27 height 19
click at [419, 140] on span at bounding box center [429, 141] width 19 height 19
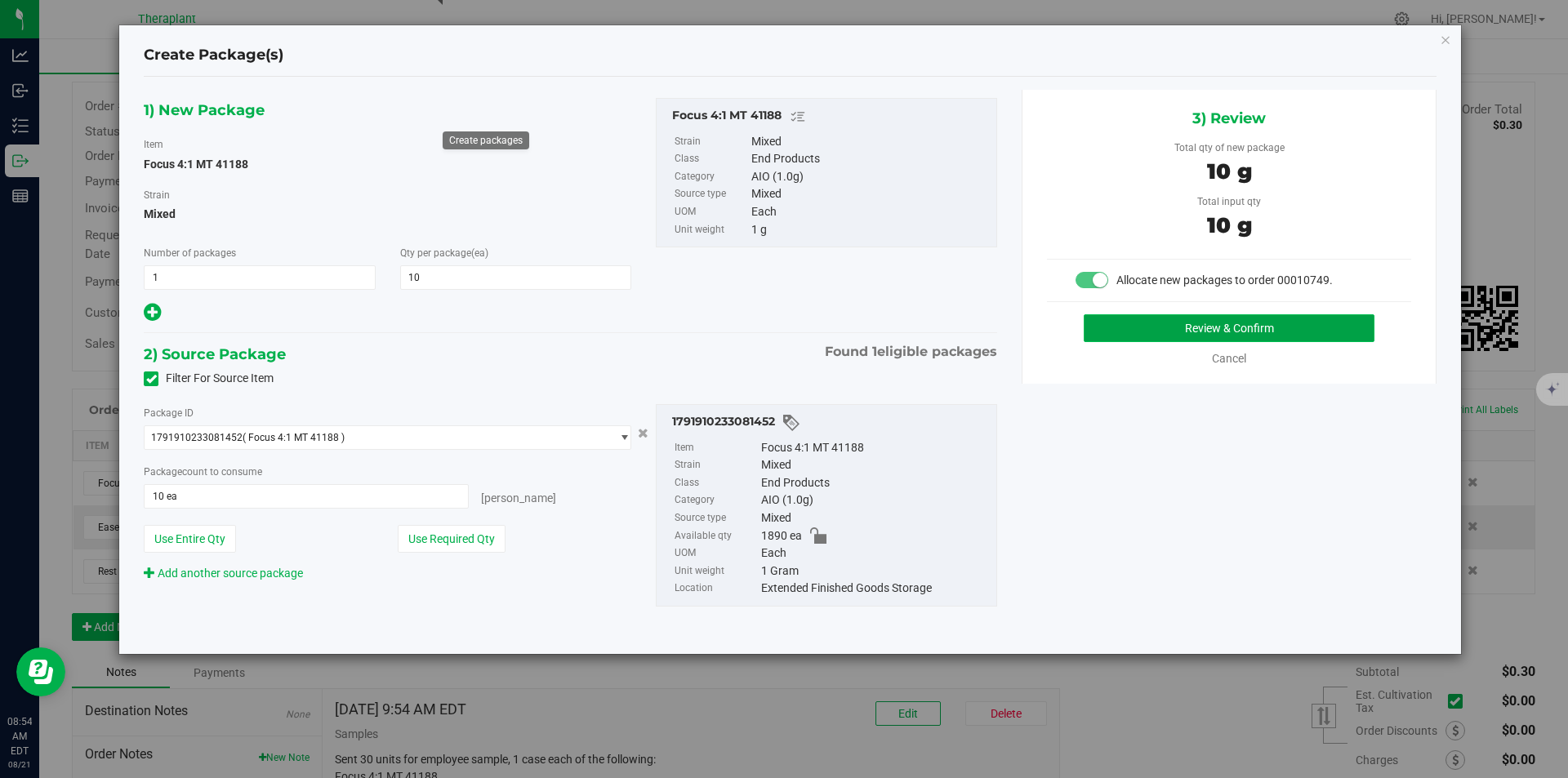
click at [1195, 330] on button "Review & Confirm" at bounding box center [1229, 328] width 291 height 28
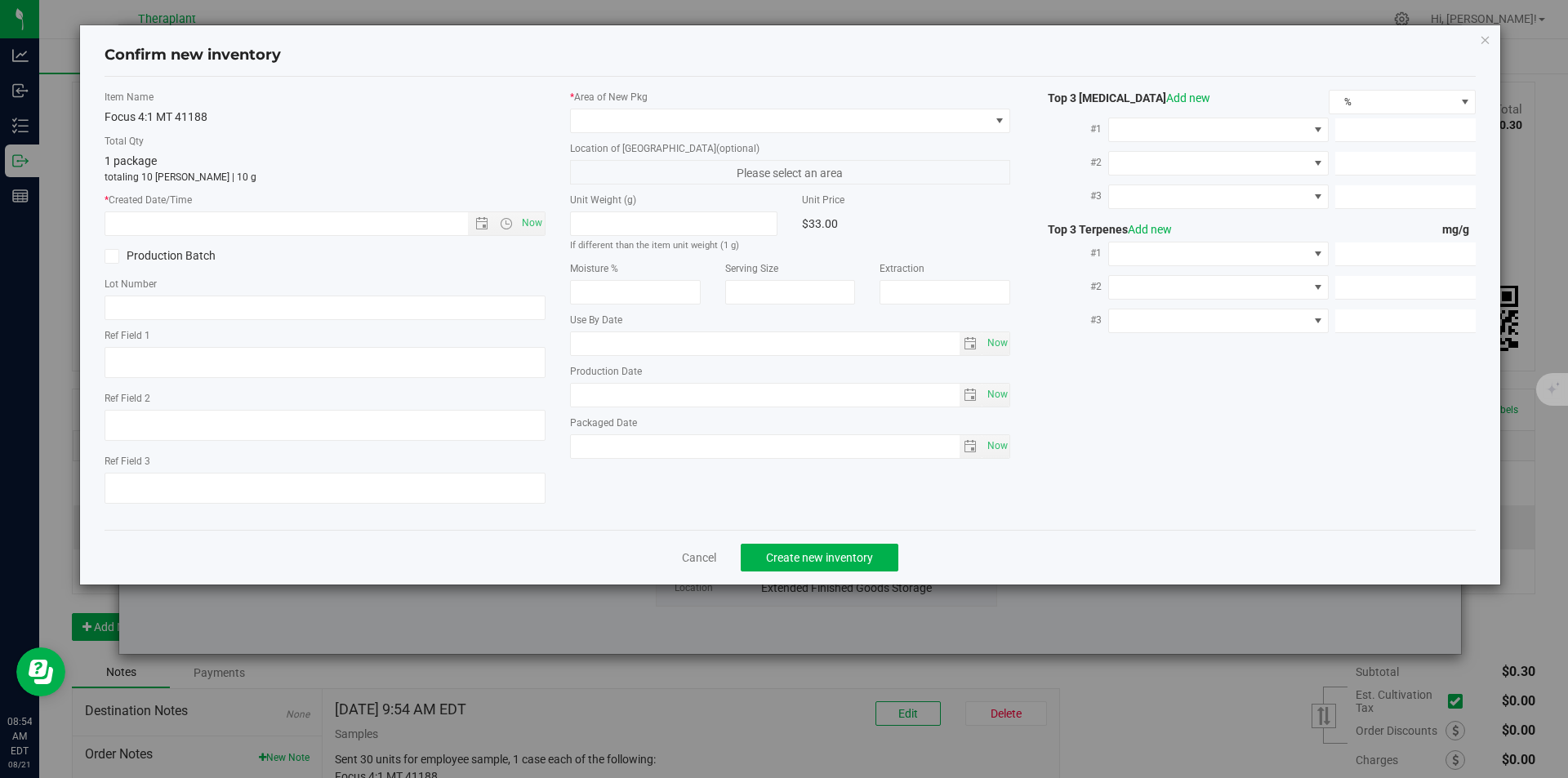
type textarea "Sativa 5:1 (THC:CBG)"
type input "[DATE]"
click at [544, 230] on span "Now" at bounding box center [324, 224] width 441 height 25
click at [527, 226] on span "Now" at bounding box center [531, 223] width 28 height 24
type input "8/21/2025 8:54 AM"
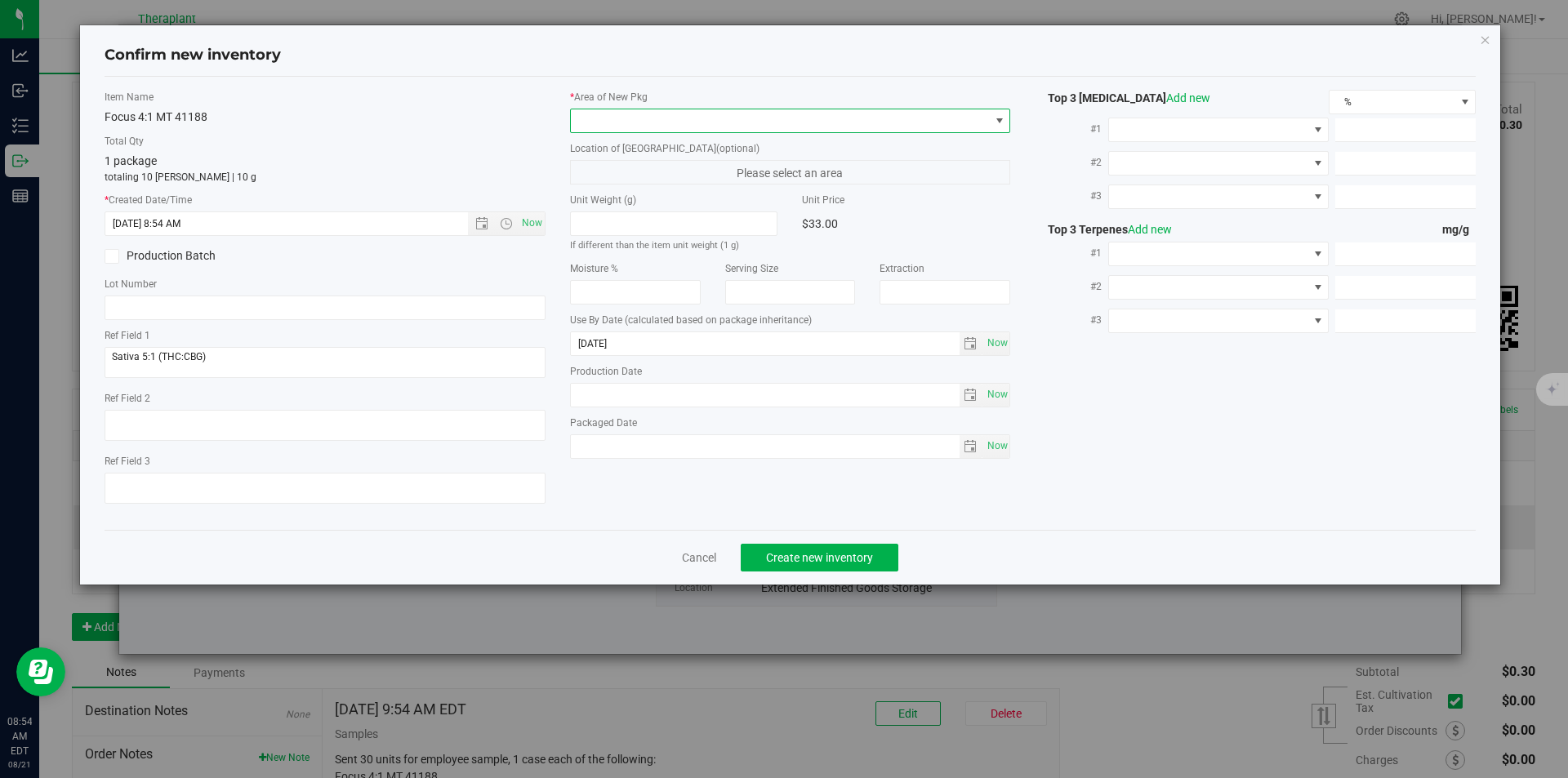
click at [617, 114] on span at bounding box center [781, 121] width 419 height 23
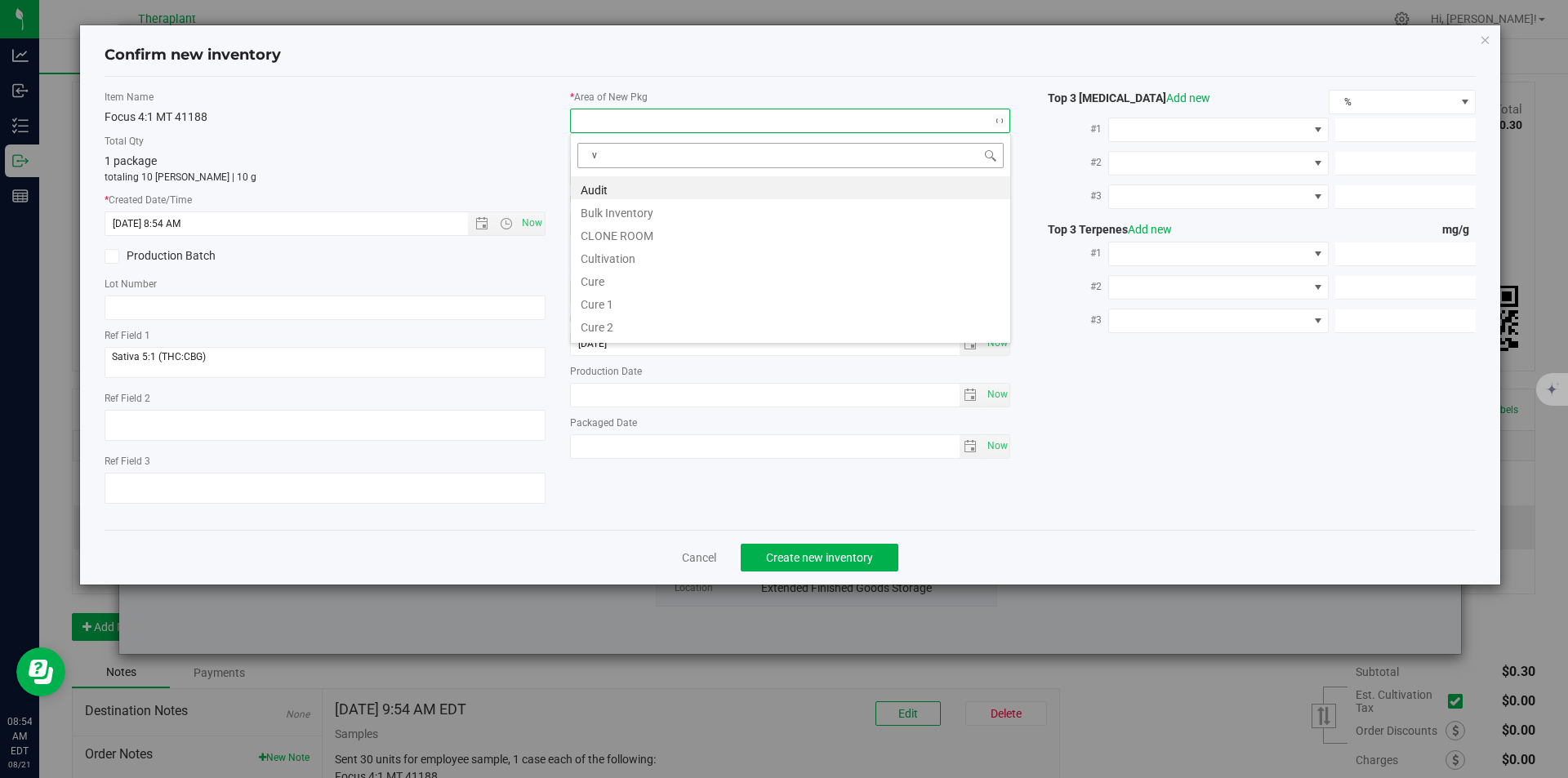
scroll to position [25, 441]
click at [622, 231] on li "Vault" at bounding box center [790, 233] width 439 height 23
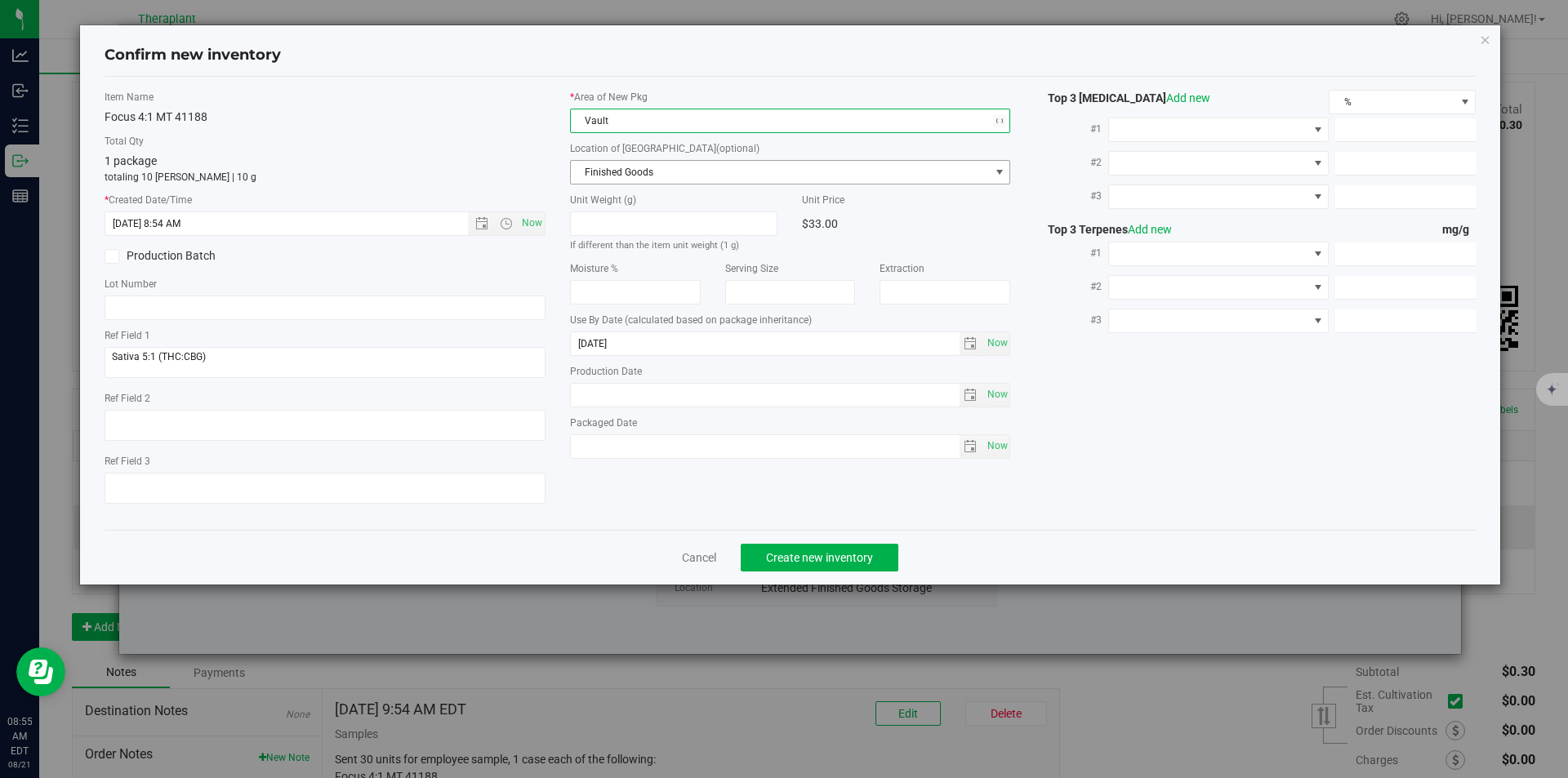
click at [616, 167] on span "Finished Goods" at bounding box center [781, 172] width 419 height 23
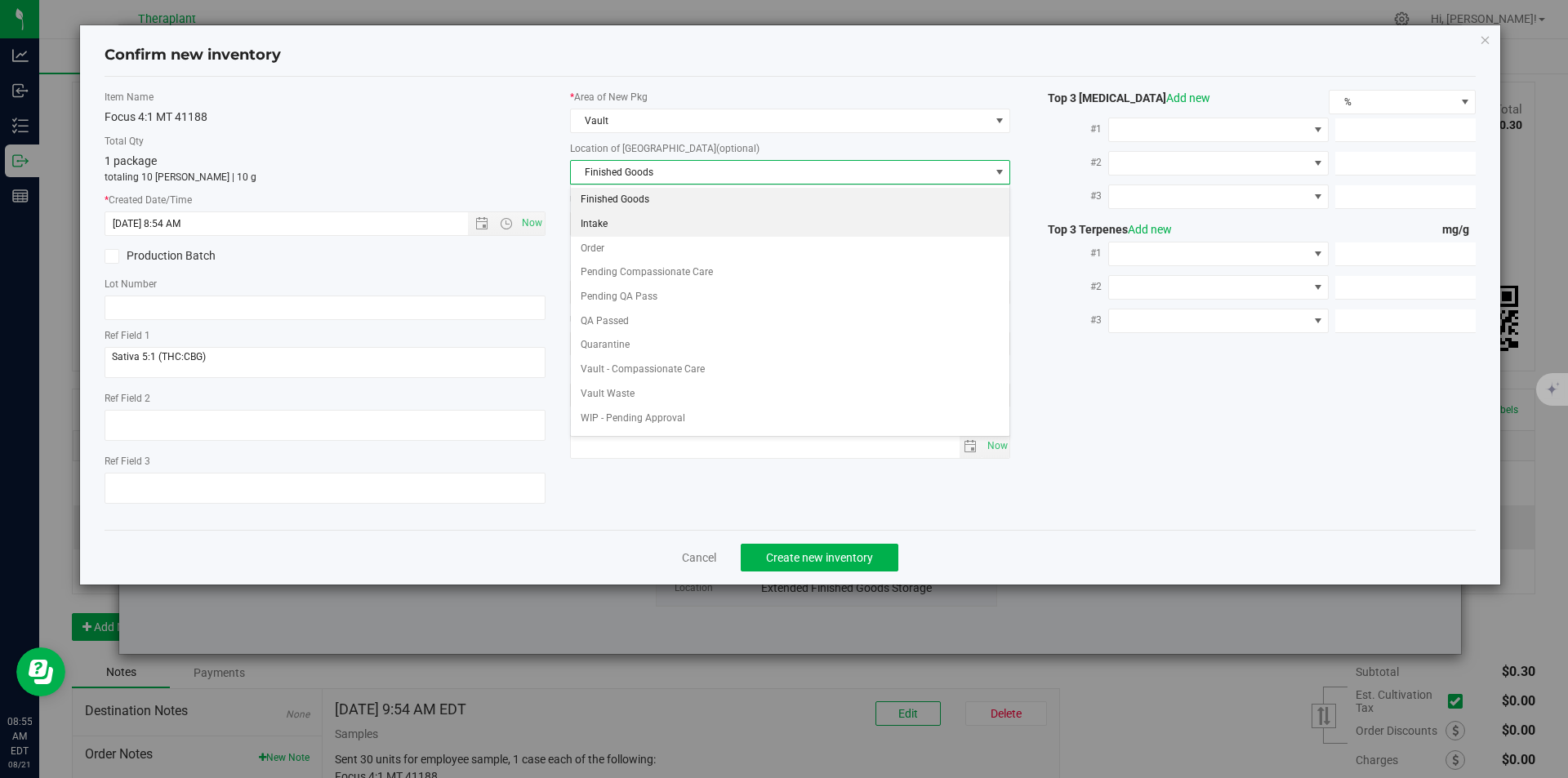
click at [610, 246] on li "Order" at bounding box center [790, 250] width 439 height 25
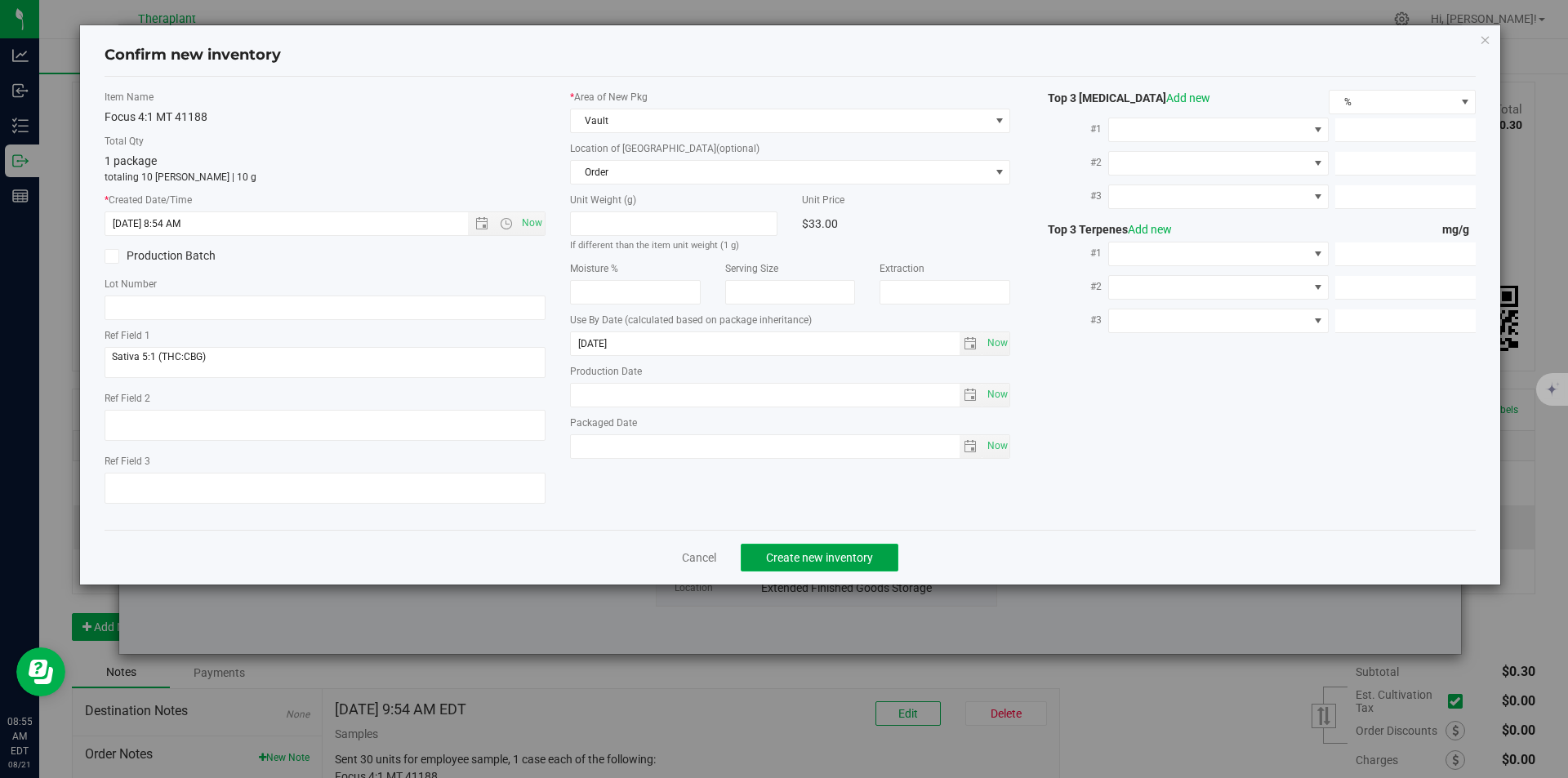
click at [789, 549] on button "Create new inventory" at bounding box center [819, 557] width 158 height 28
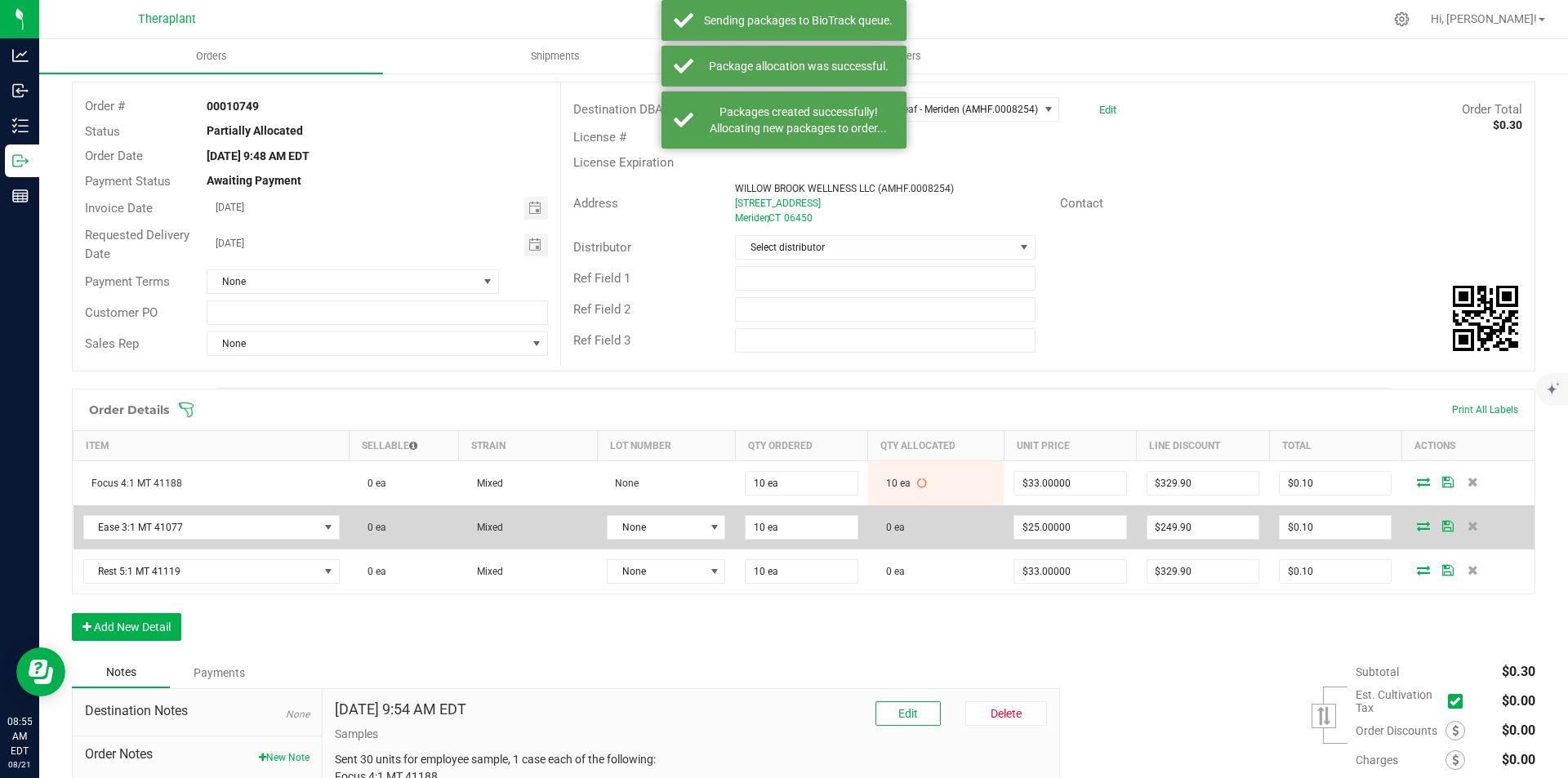
click at [1417, 528] on icon at bounding box center [1424, 526] width 13 height 10
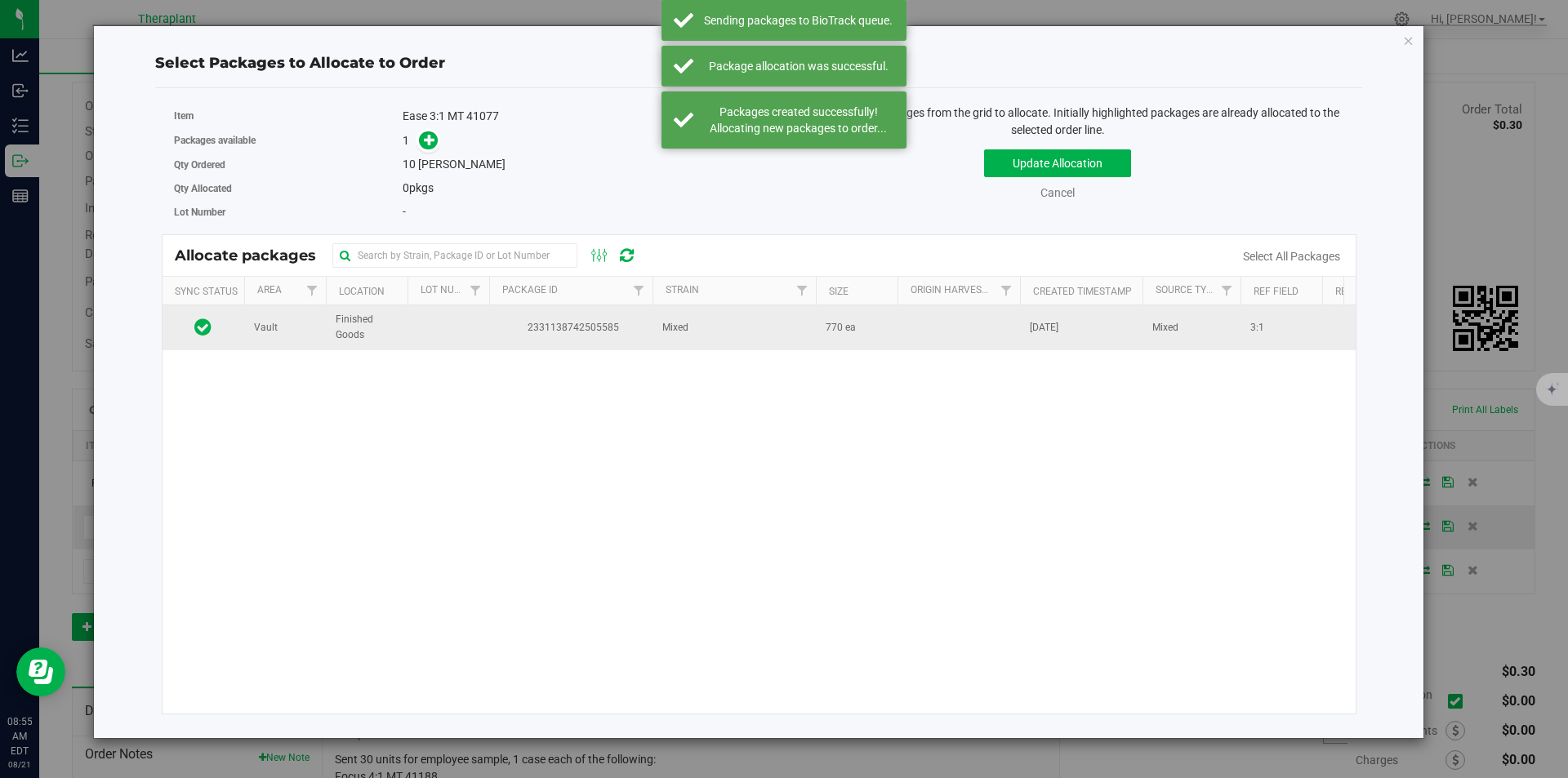
click at [551, 338] on td "2331138742505585" at bounding box center [570, 327] width 164 height 44
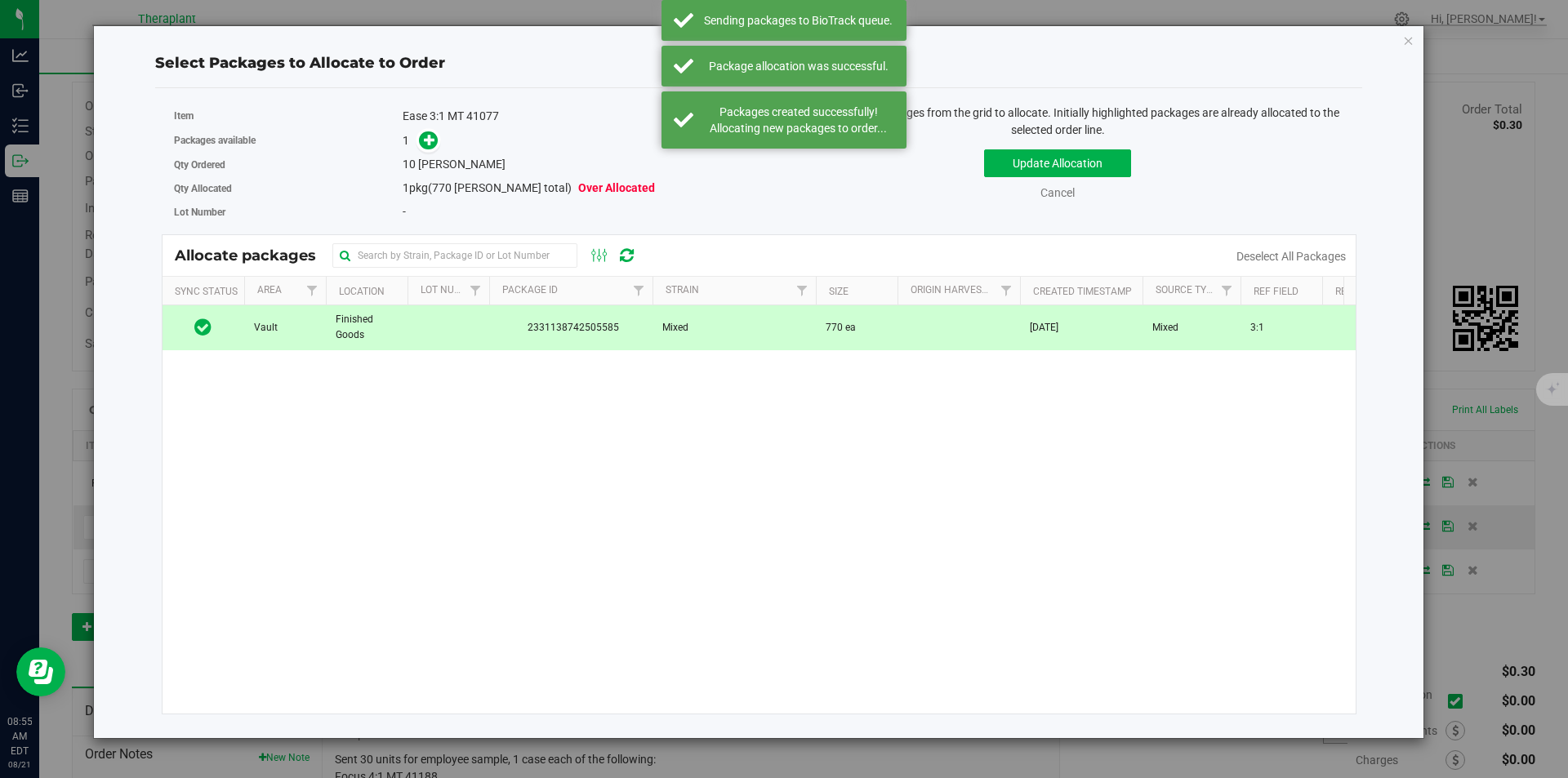
click at [415, 136] on span at bounding box center [424, 141] width 26 height 19
click at [427, 144] on icon at bounding box center [430, 139] width 12 height 12
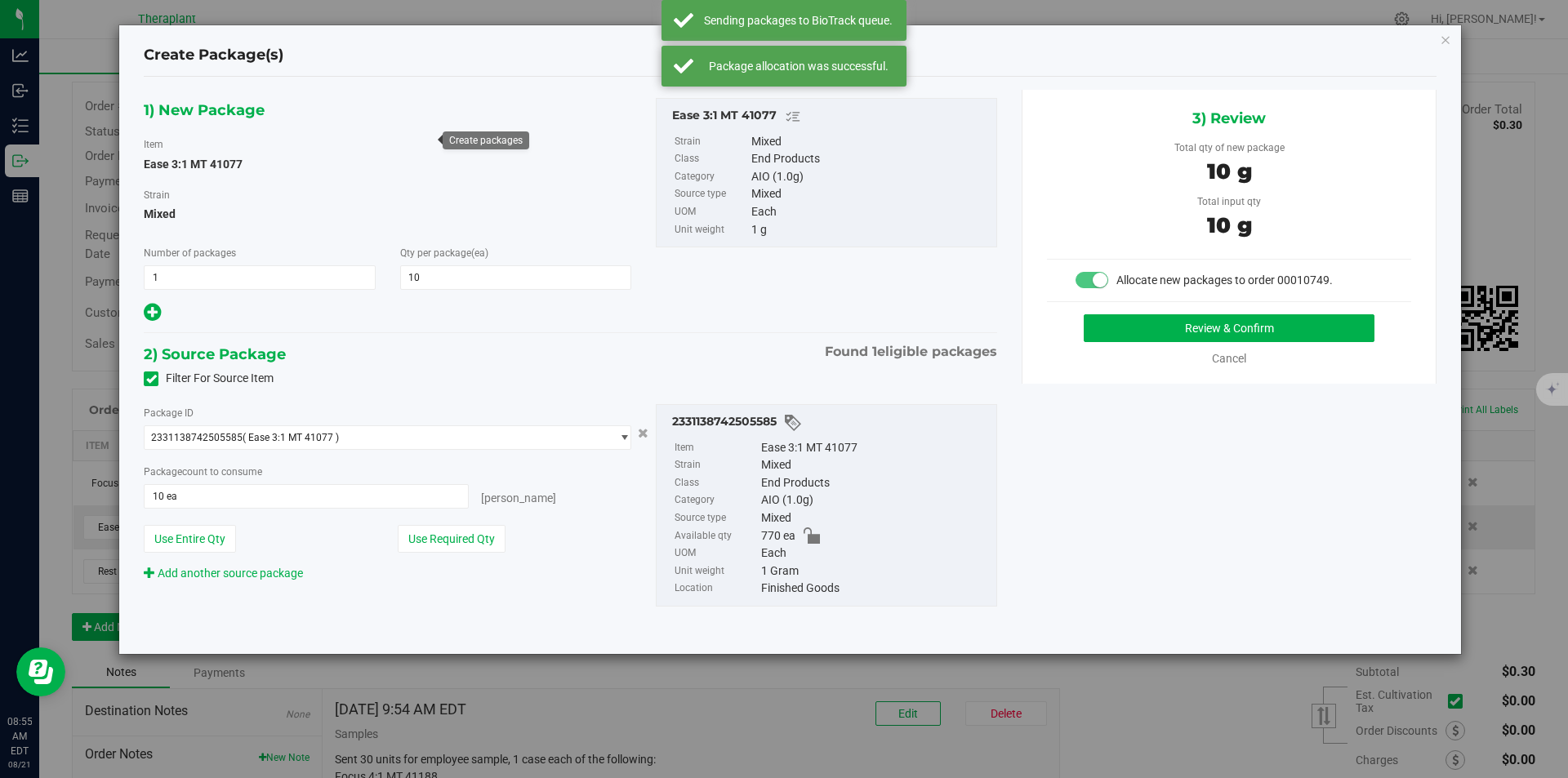
click at [1074, 324] on div "Review & Confirm" at bounding box center [1228, 328] width 364 height 28
click at [1103, 324] on button "Review & Confirm" at bounding box center [1229, 328] width 291 height 28
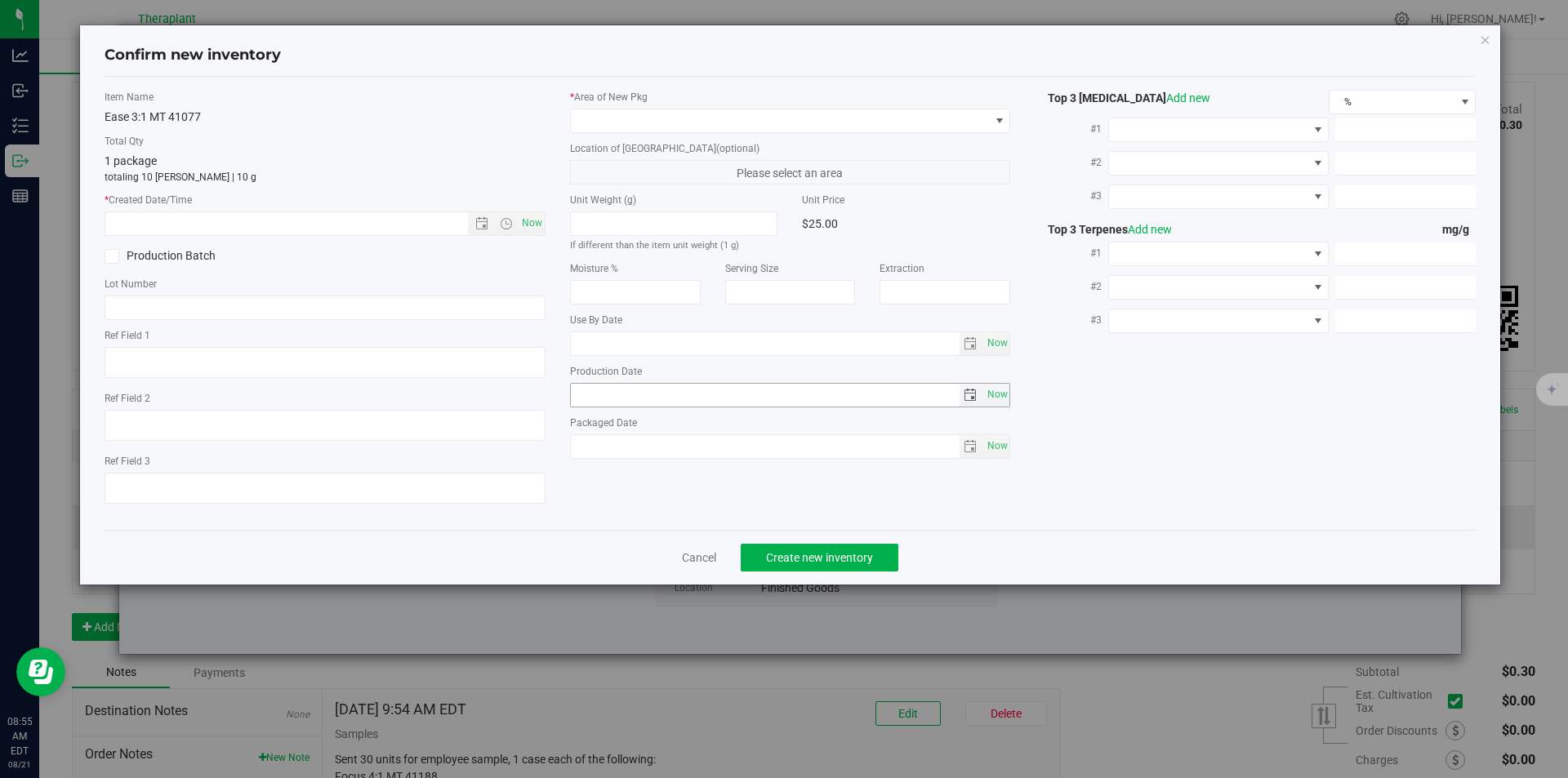
type textarea "3:1"
type input "2026-06-23"
click at [524, 221] on span "Now" at bounding box center [531, 223] width 28 height 24
type input "8/21/2025 8:55 AM"
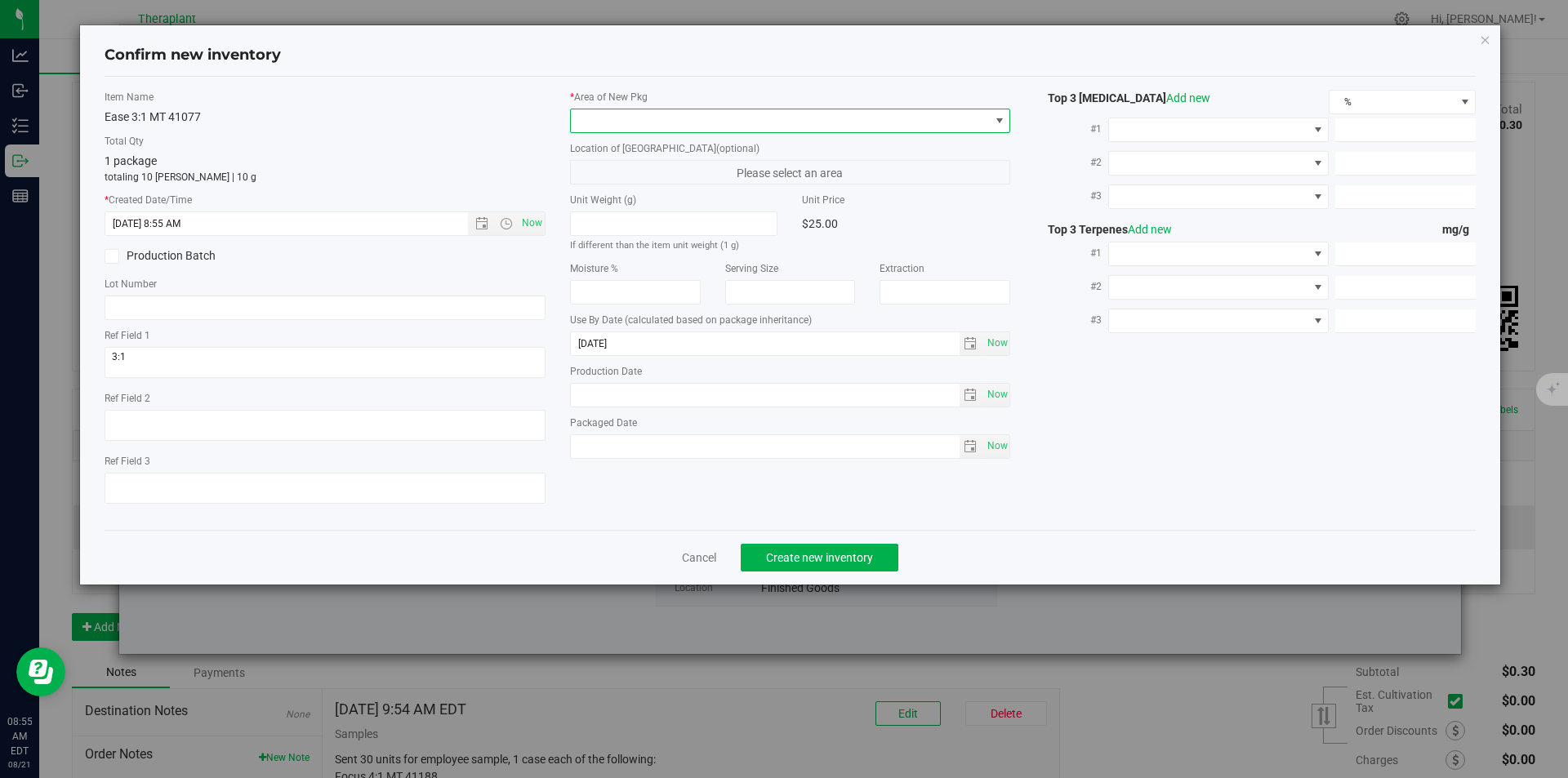
click at [626, 109] on span at bounding box center [790, 122] width 441 height 25
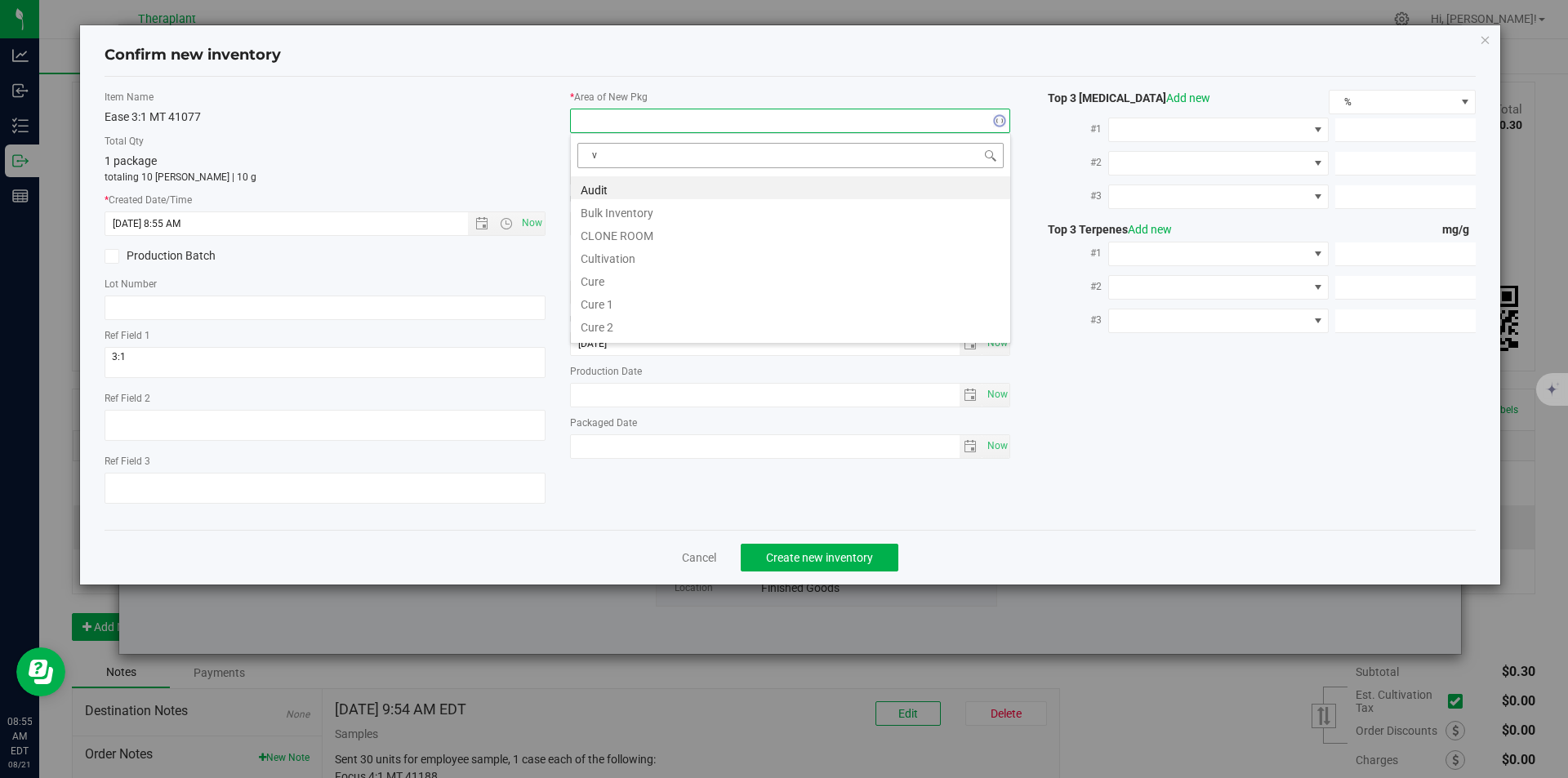
scroll to position [25, 441]
click at [613, 239] on li "Vault" at bounding box center [790, 233] width 439 height 23
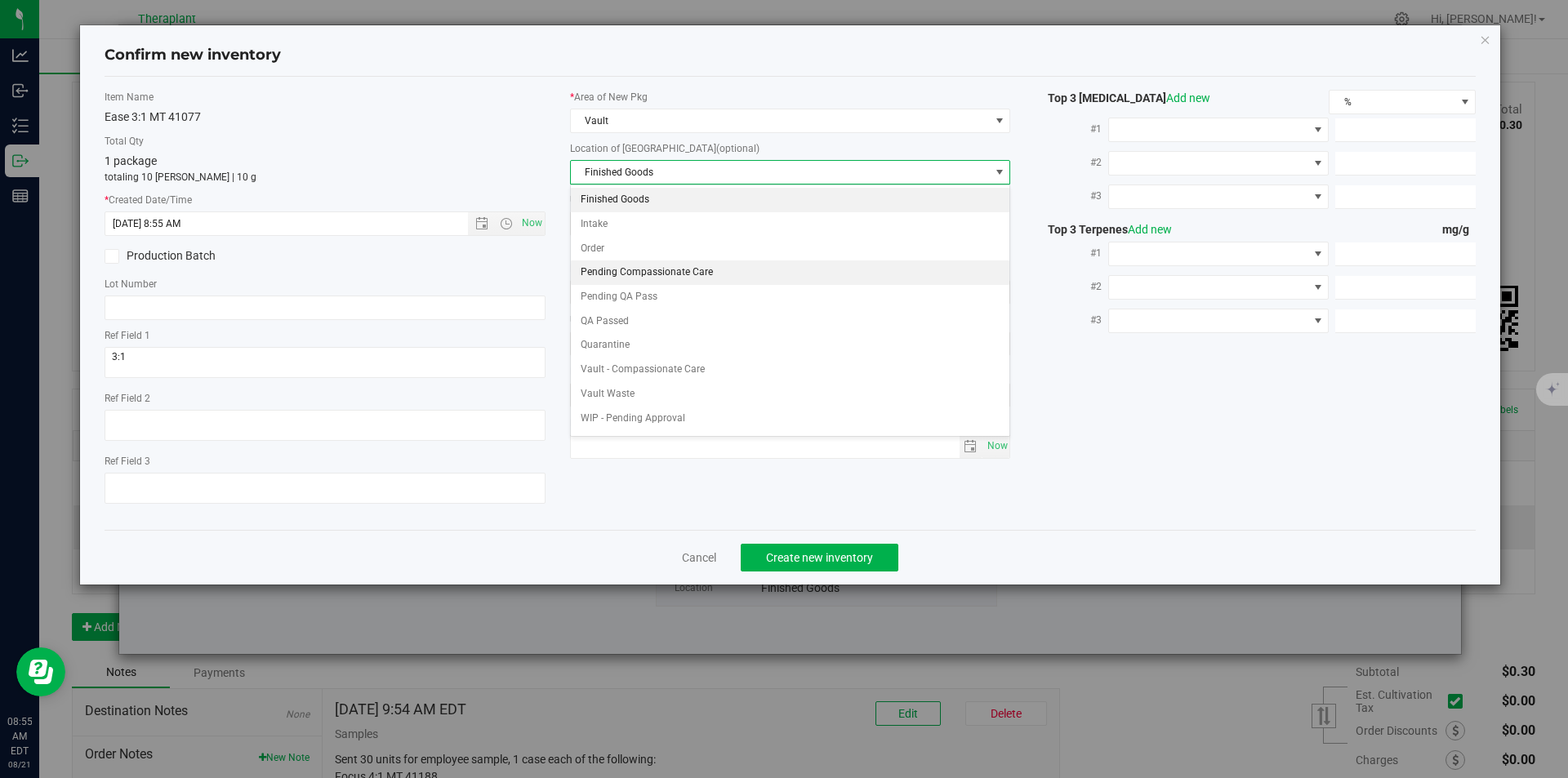
click at [609, 265] on li "Pending Compassionate Care" at bounding box center [790, 273] width 439 height 25
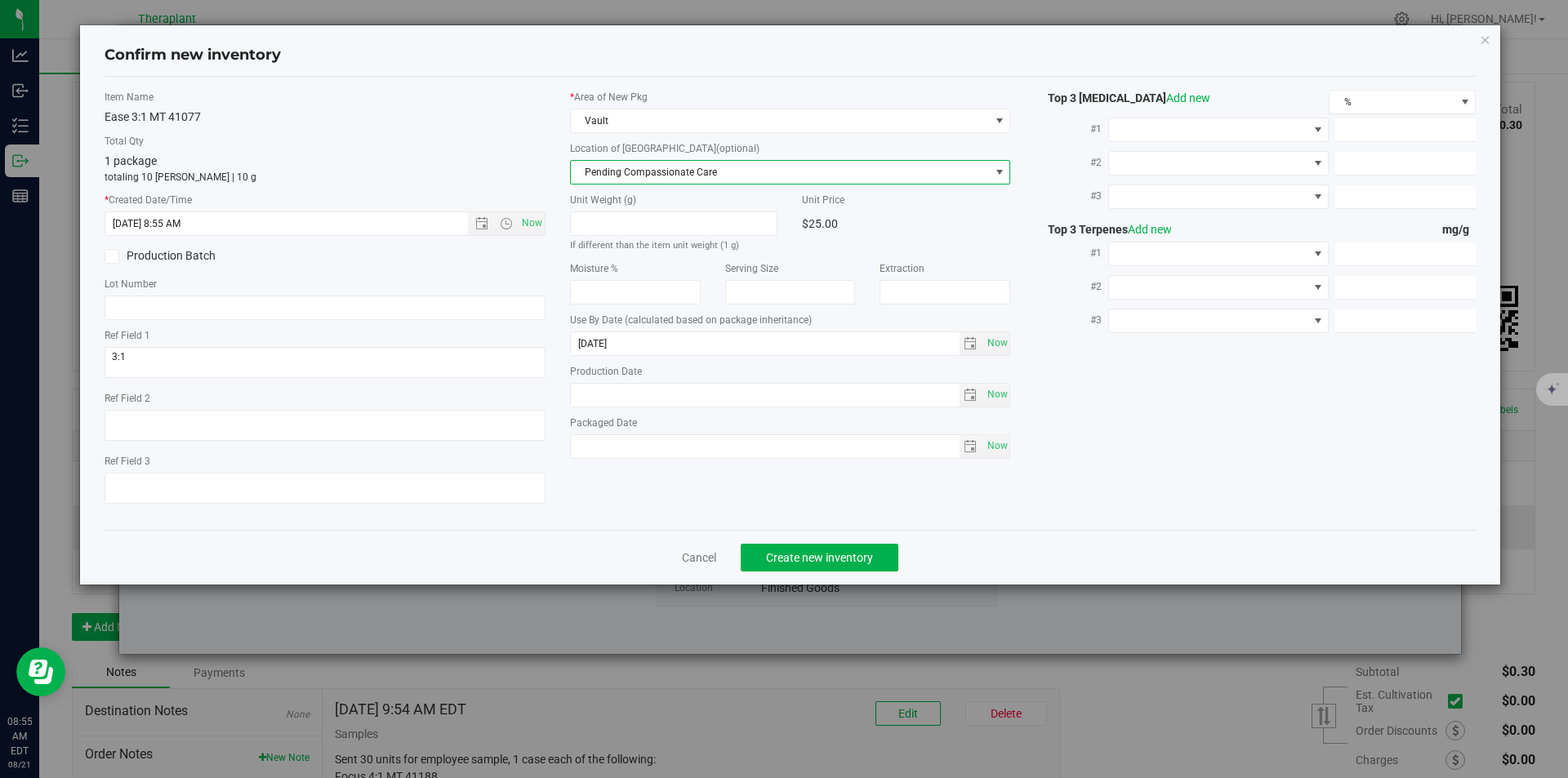
click at [610, 171] on span "Pending Compassionate Care" at bounding box center [781, 172] width 419 height 23
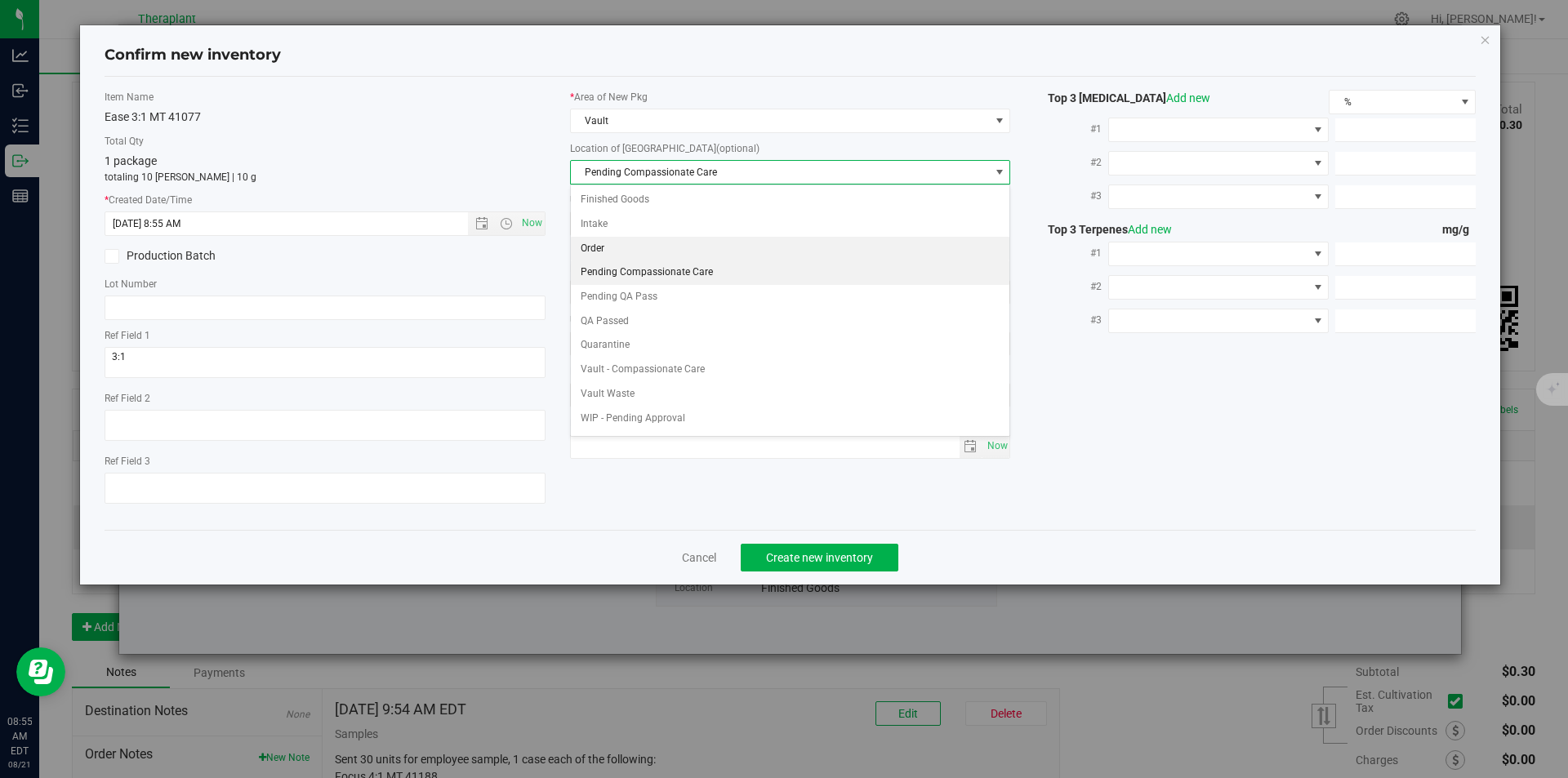
click at [608, 248] on li "Order" at bounding box center [790, 250] width 439 height 25
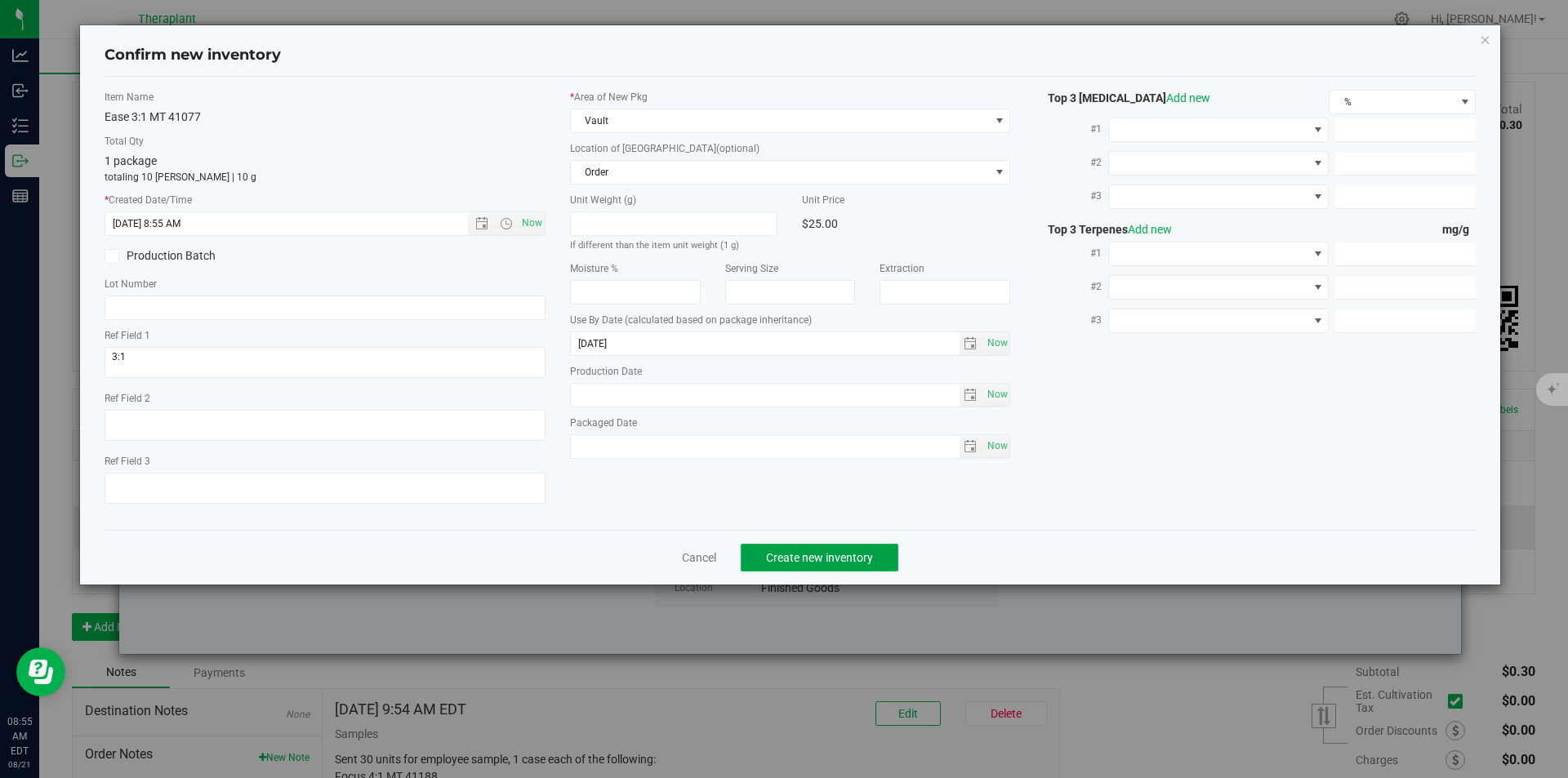
click at [792, 551] on span "Create new inventory" at bounding box center [820, 558] width 107 height 13
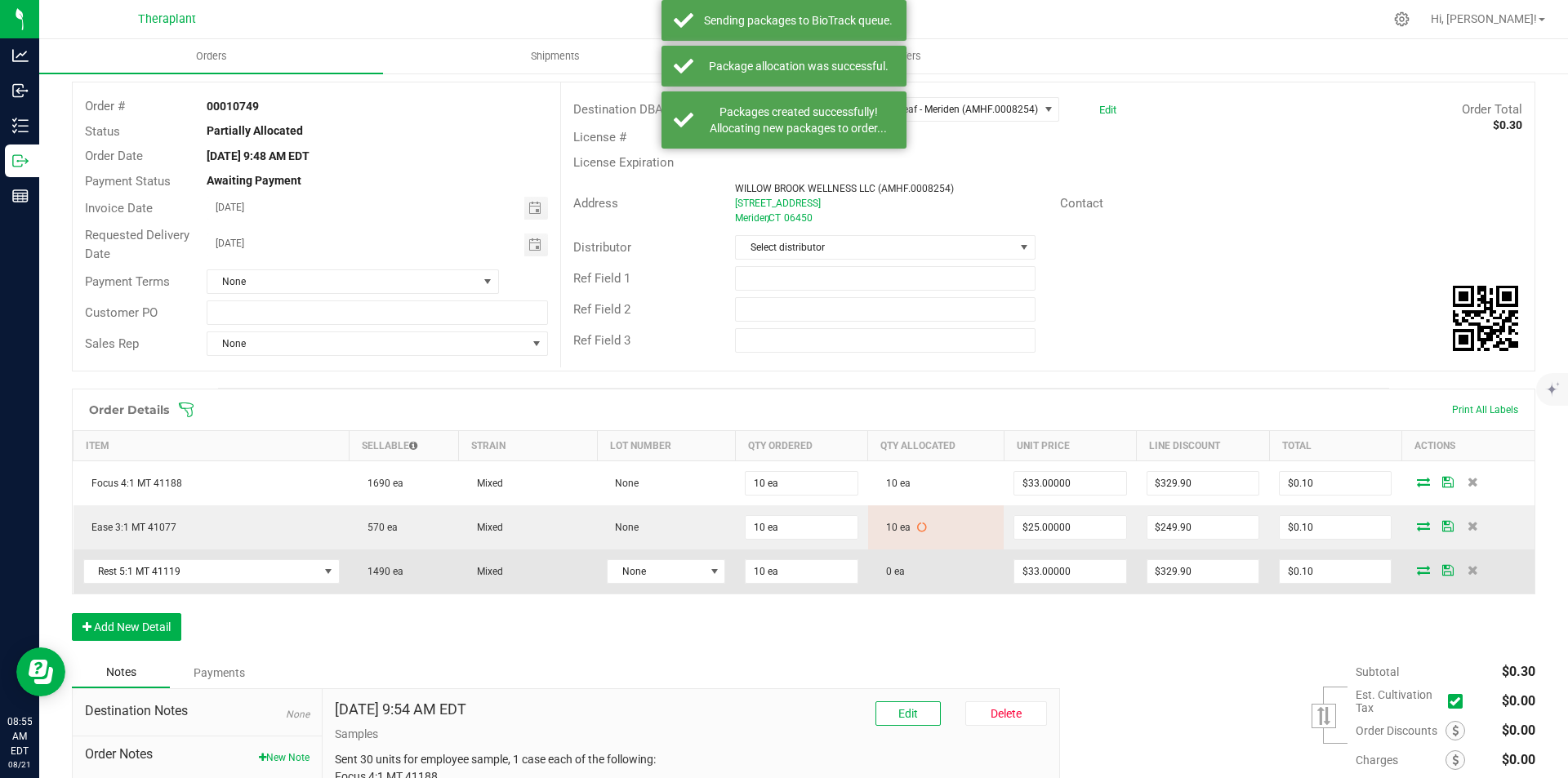
click at [1417, 572] on icon at bounding box center [1424, 570] width 13 height 10
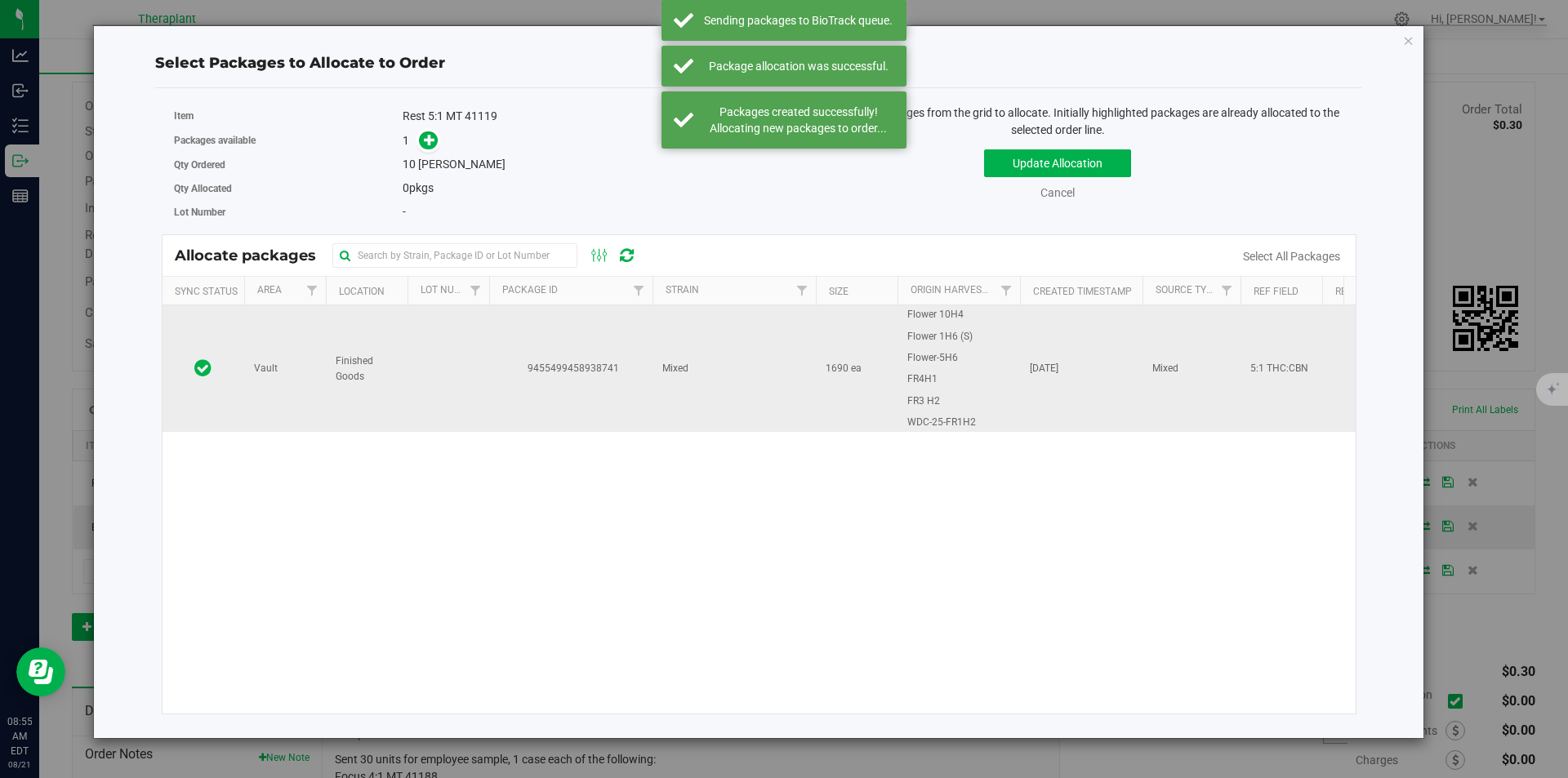
click at [480, 366] on td at bounding box center [448, 368] width 81 height 126
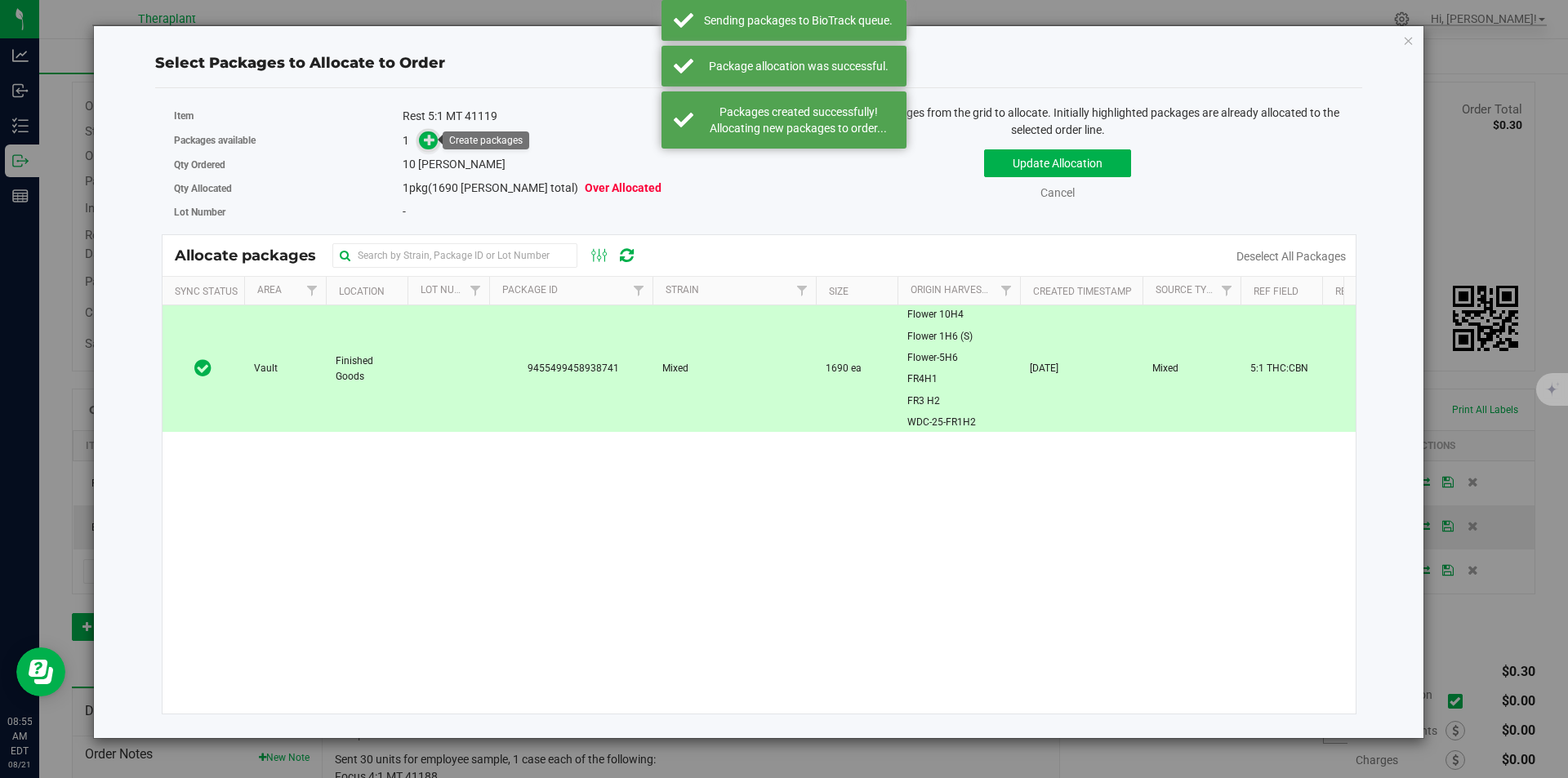
click at [432, 137] on icon at bounding box center [430, 139] width 12 height 12
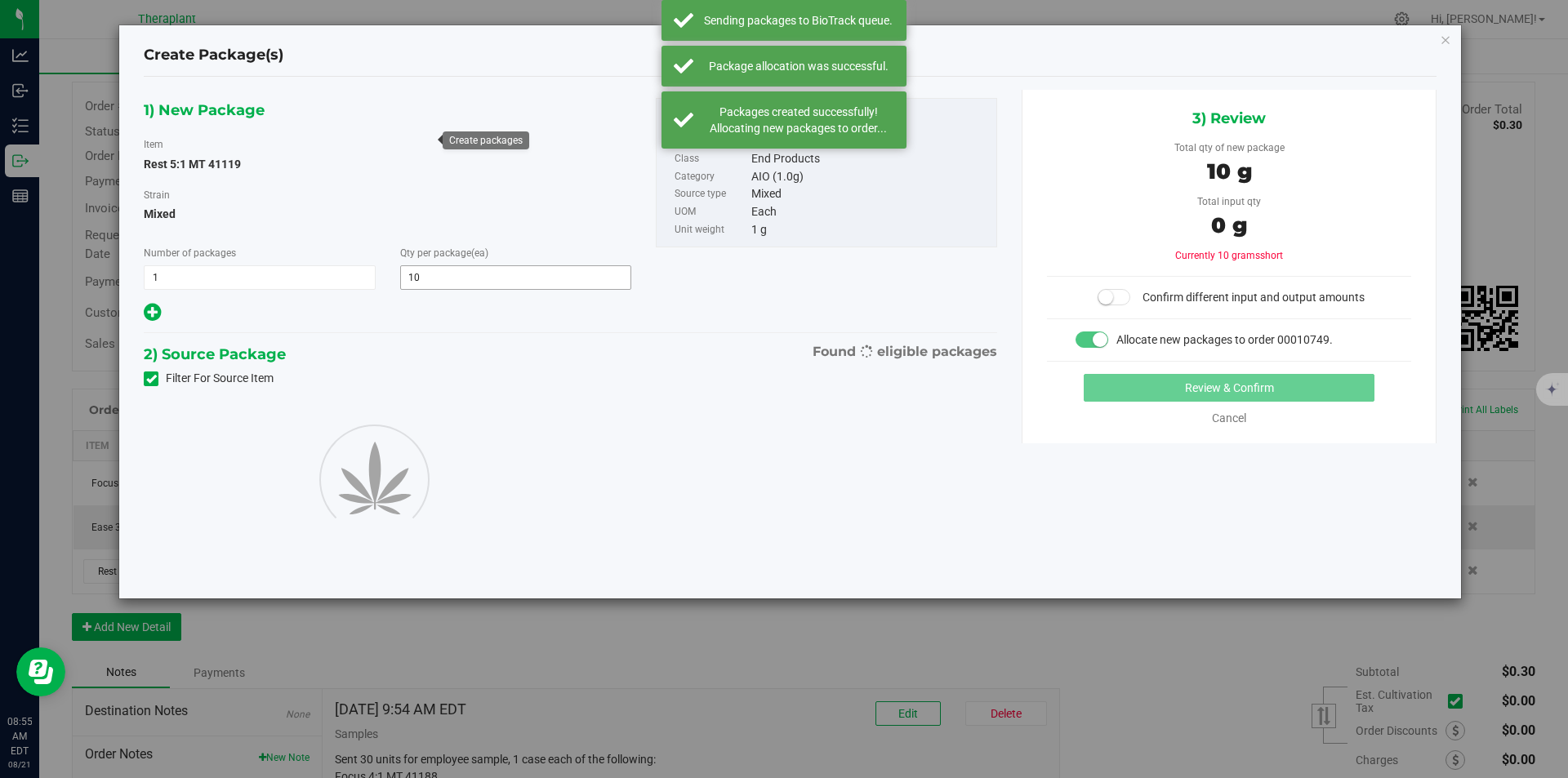
type input "10"
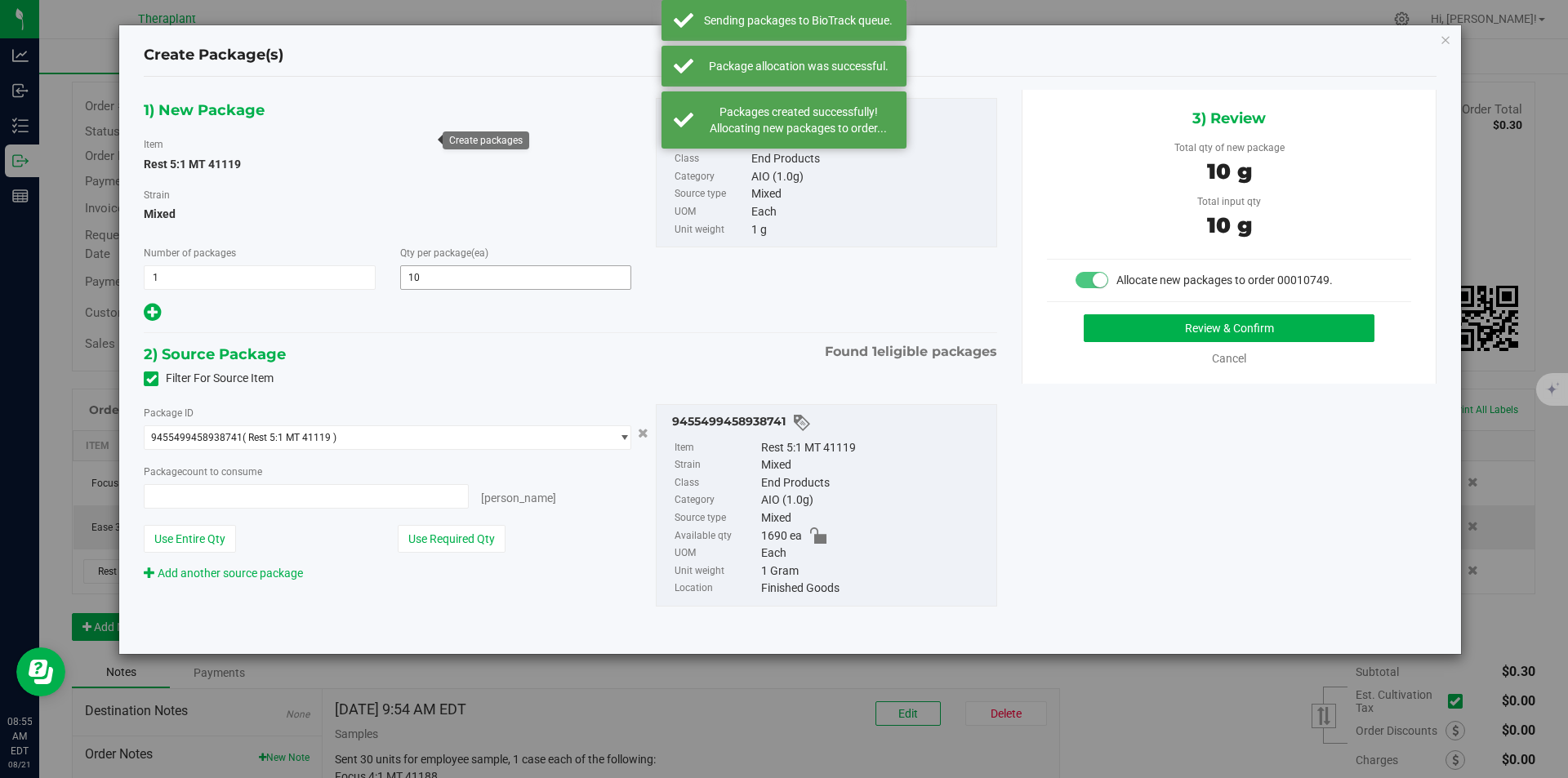
type input "10 ea"
click at [1121, 330] on button "Review & Confirm" at bounding box center [1229, 328] width 291 height 28
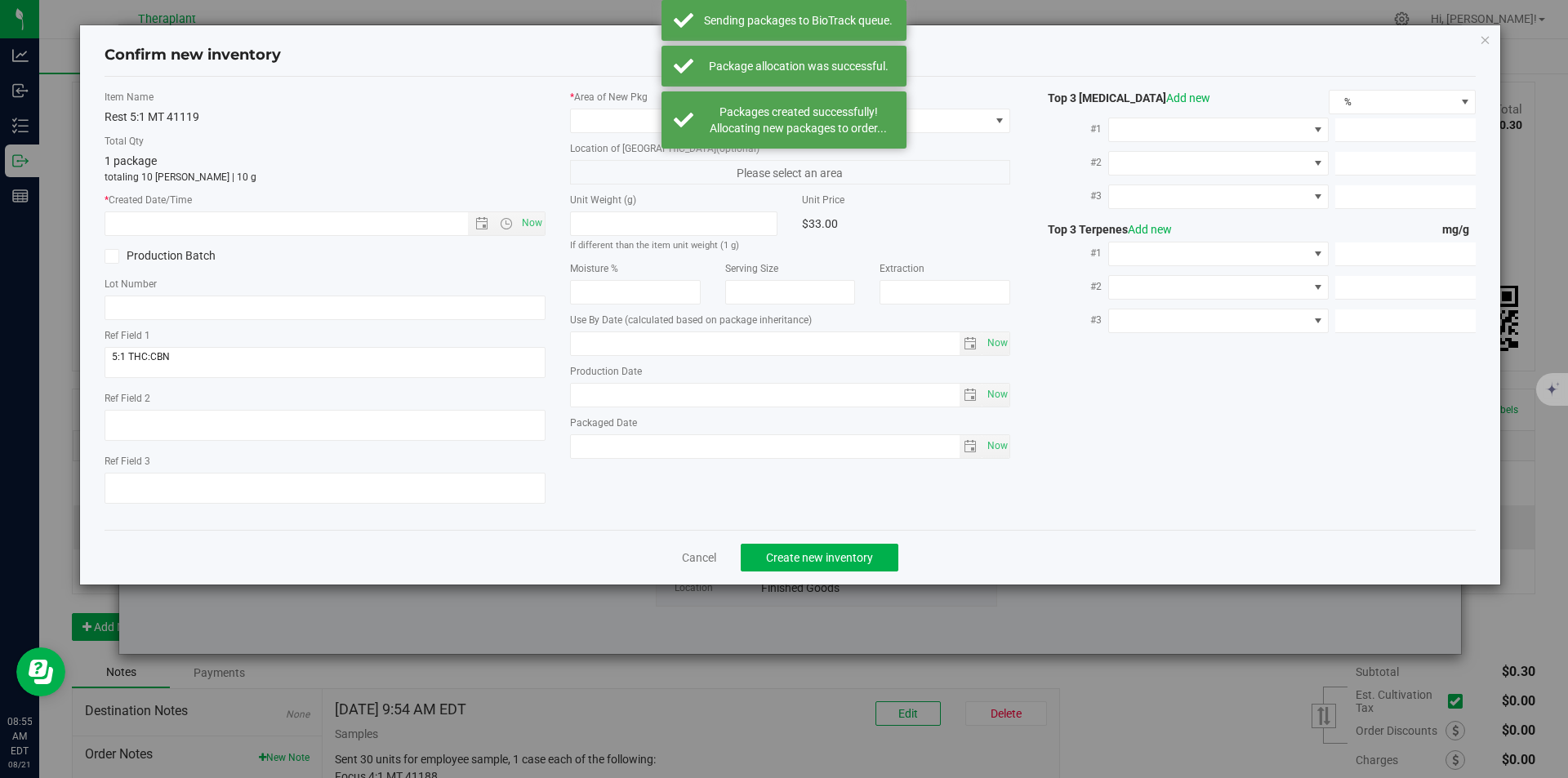
type input "2026-07-25"
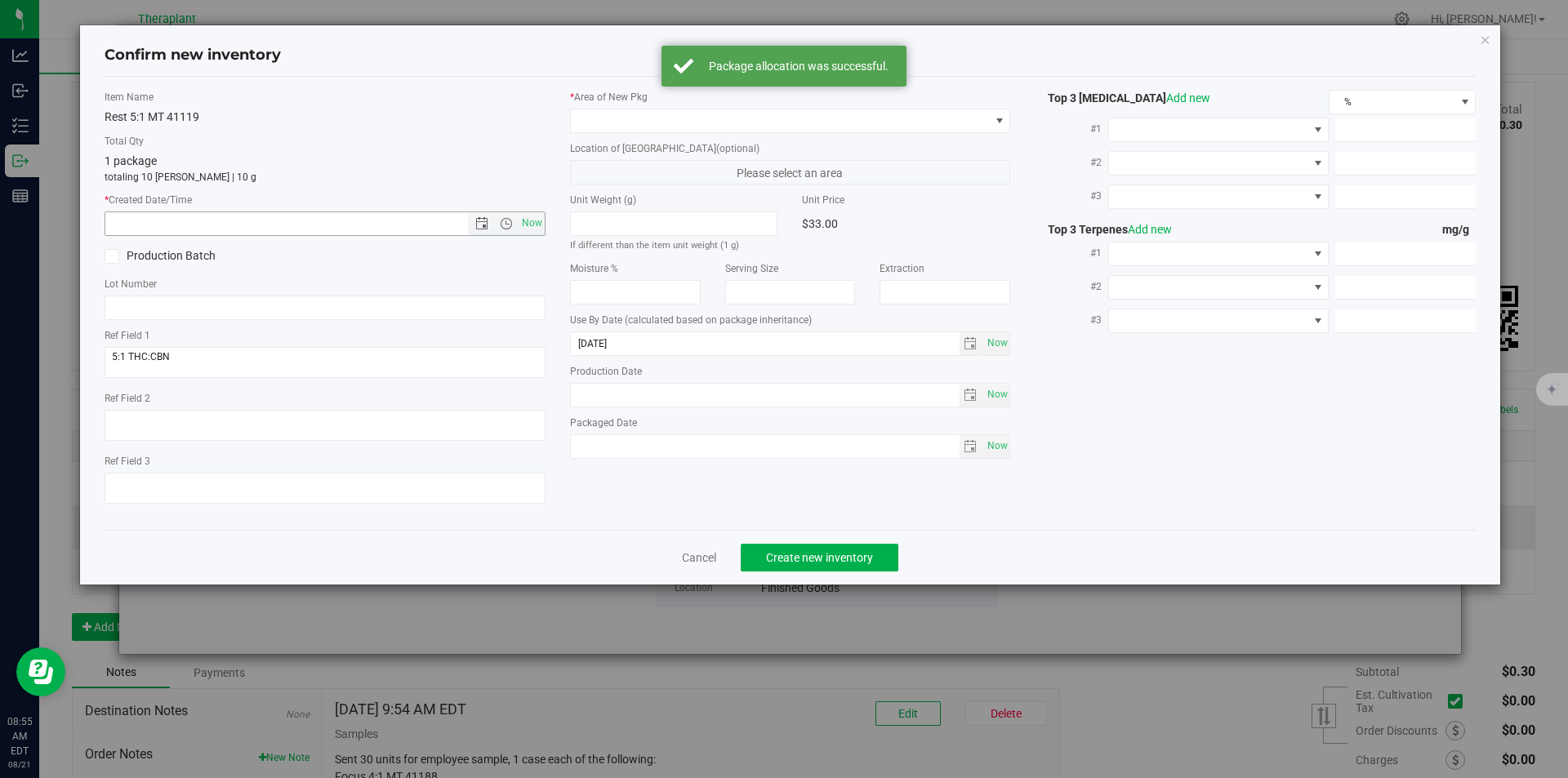
click at [541, 221] on span "Now" at bounding box center [531, 223] width 28 height 24
type input "8/21/2025 8:55 AM"
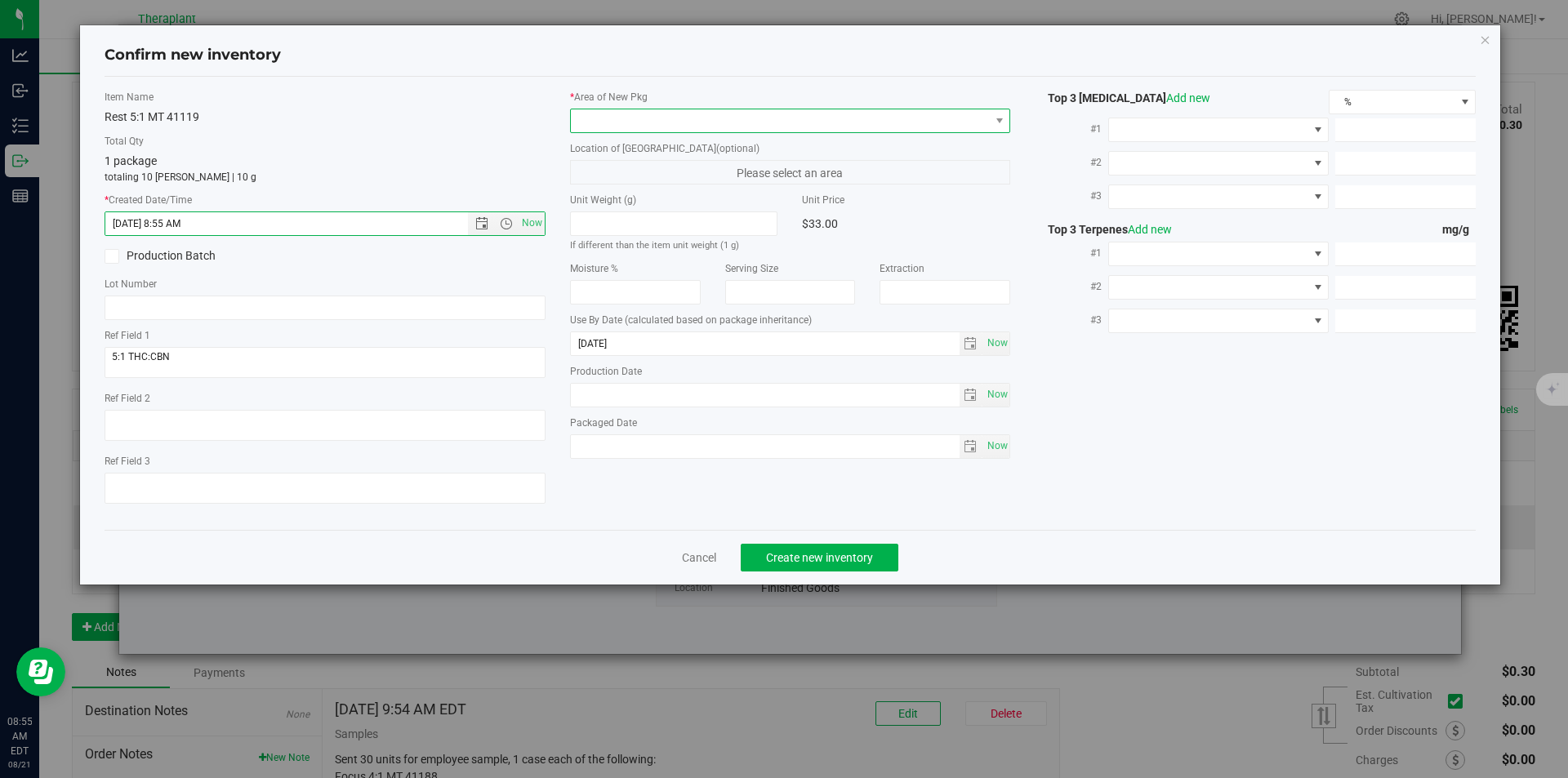
click at [622, 115] on span at bounding box center [781, 121] width 419 height 23
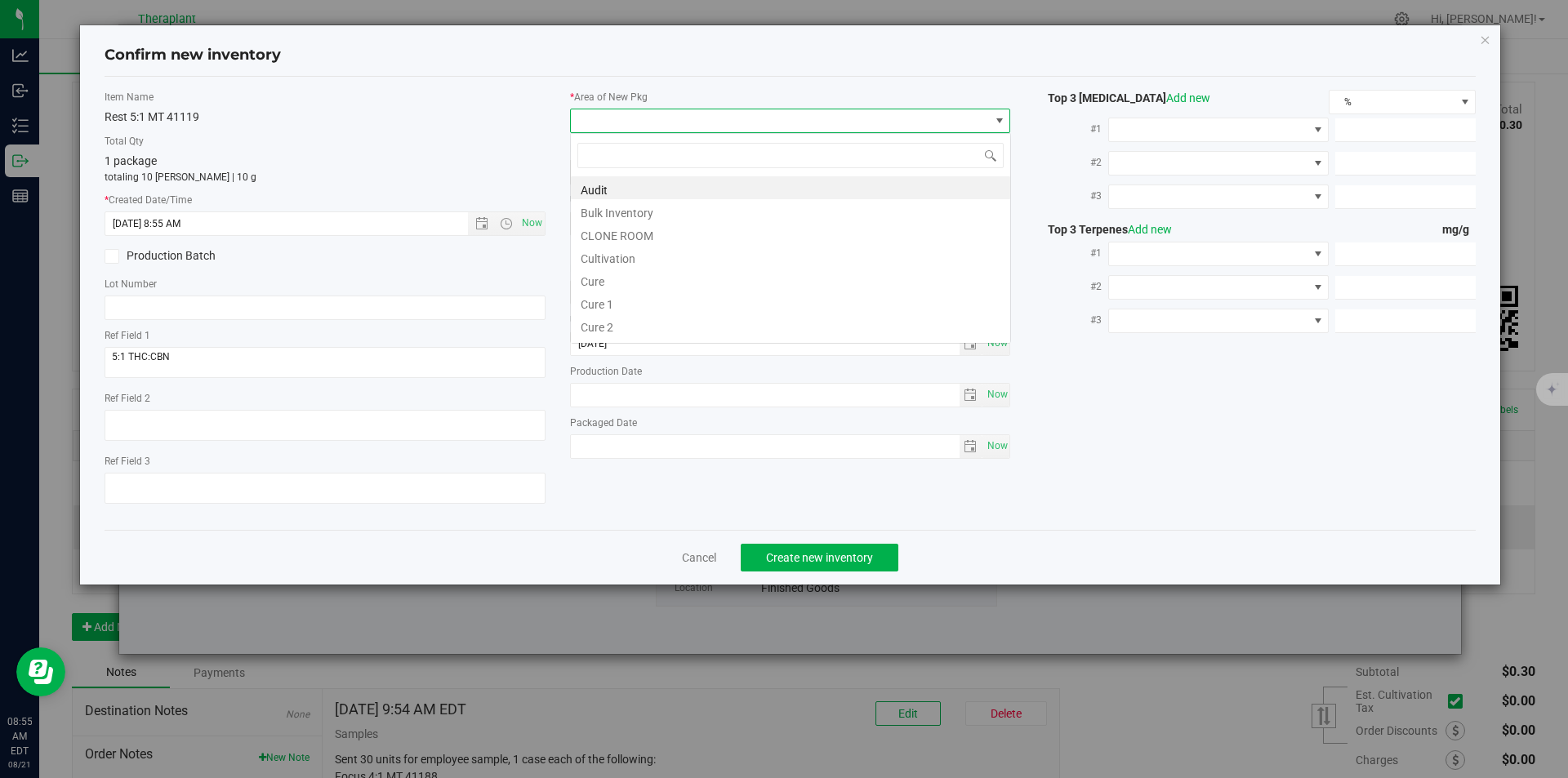
type input "v"
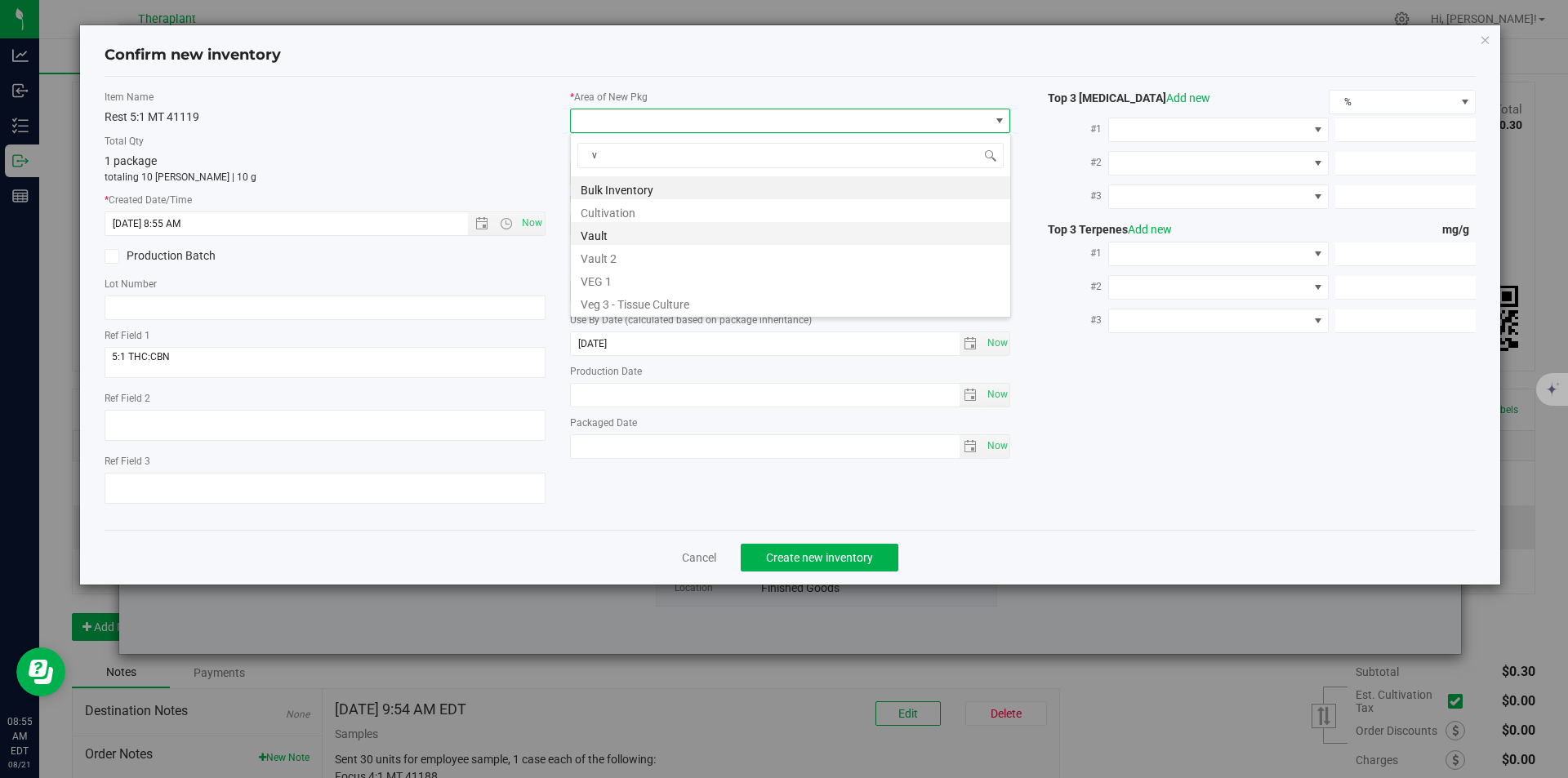
click at [596, 228] on li "Vault" at bounding box center [790, 233] width 439 height 23
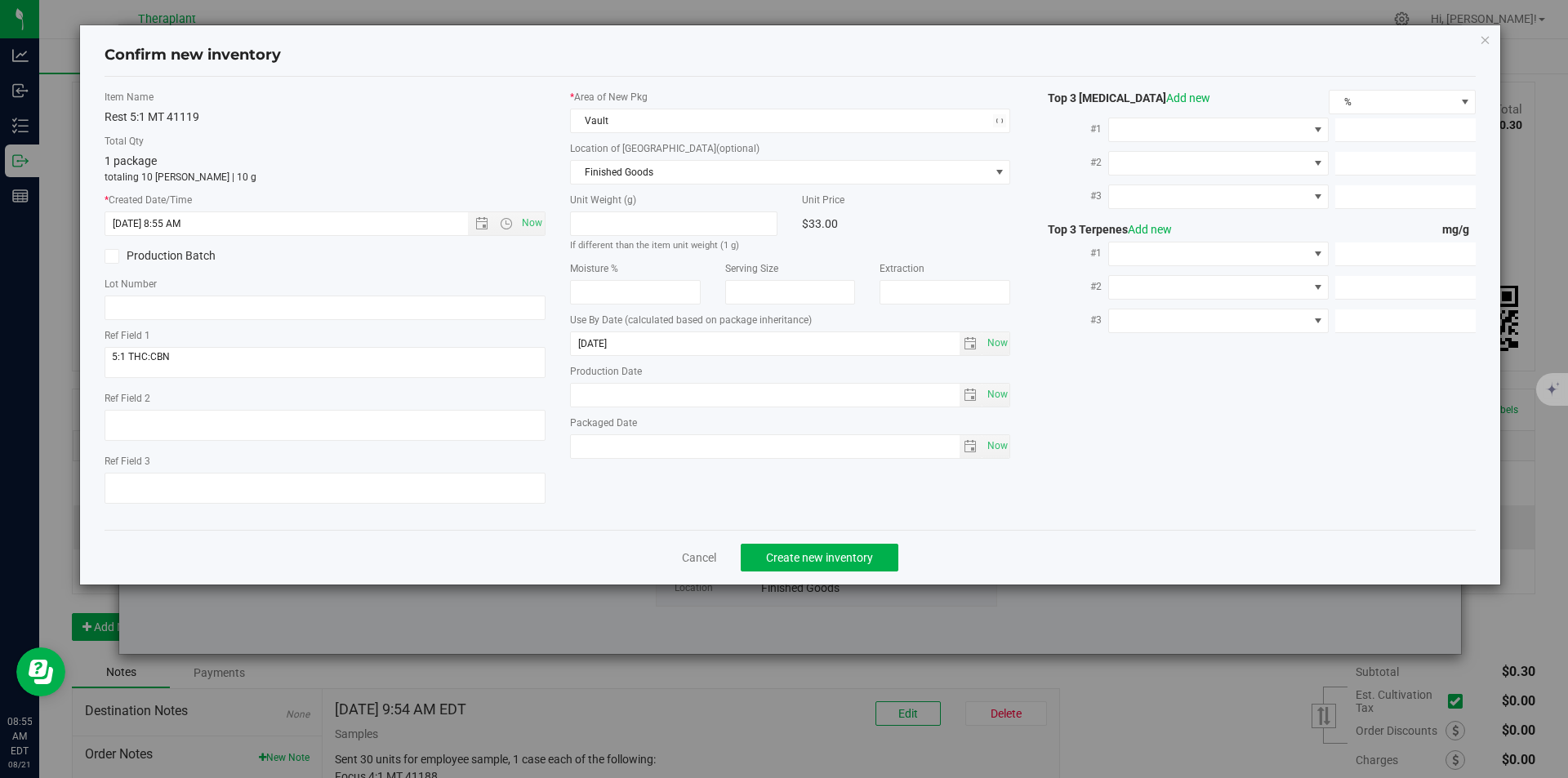
drag, startPoint x: 603, startPoint y: 187, endPoint x: 604, endPoint y: 107, distance: 80.0
click at [604, 186] on div "* Area of New Pkg Vault Location of New Pkg (optional) Finished Goods Finished …" at bounding box center [790, 278] width 466 height 377
click at [603, 161] on span "Finished Goods" at bounding box center [781, 172] width 419 height 23
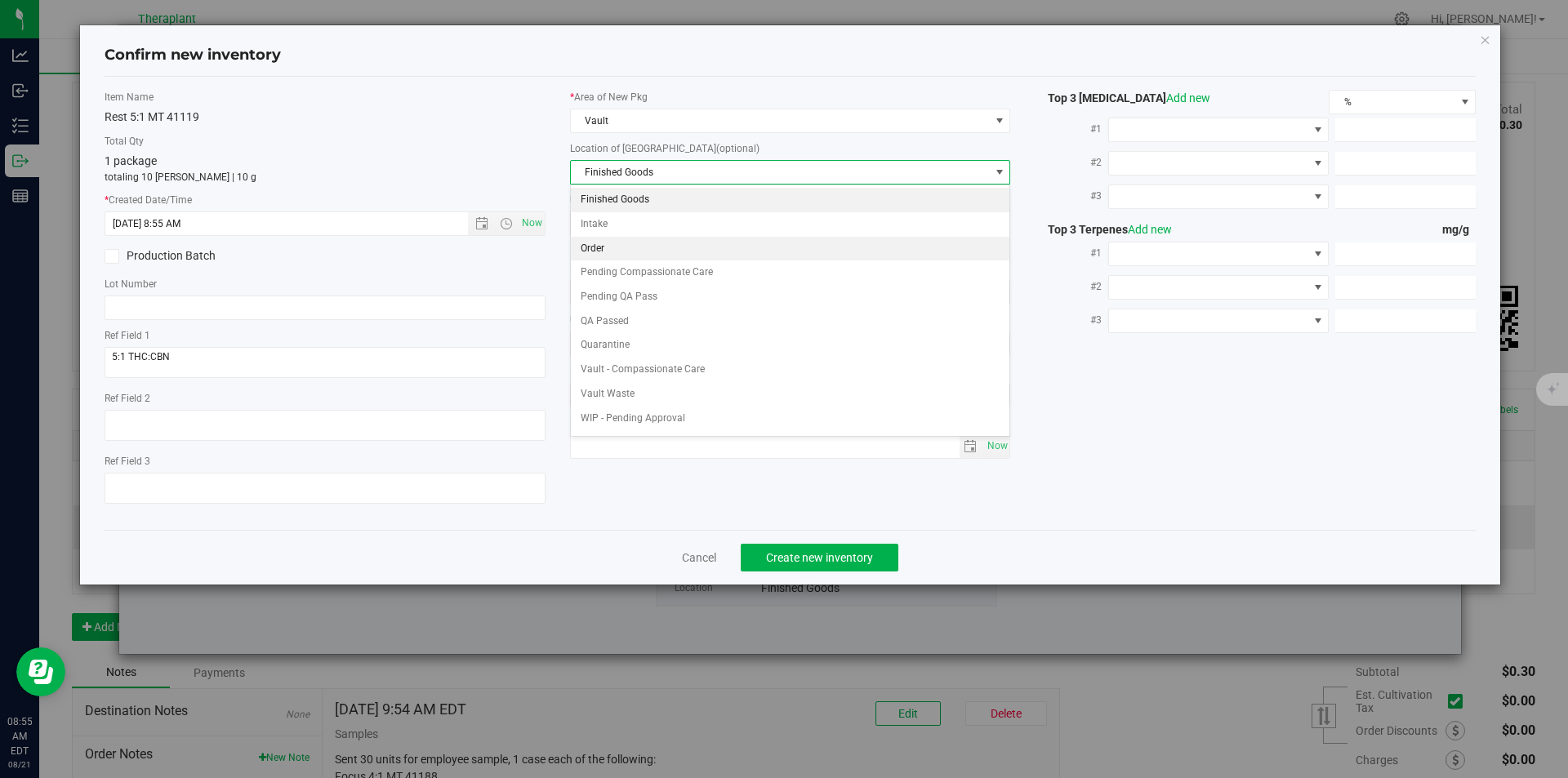
click at [604, 242] on li "Order" at bounding box center [790, 250] width 439 height 25
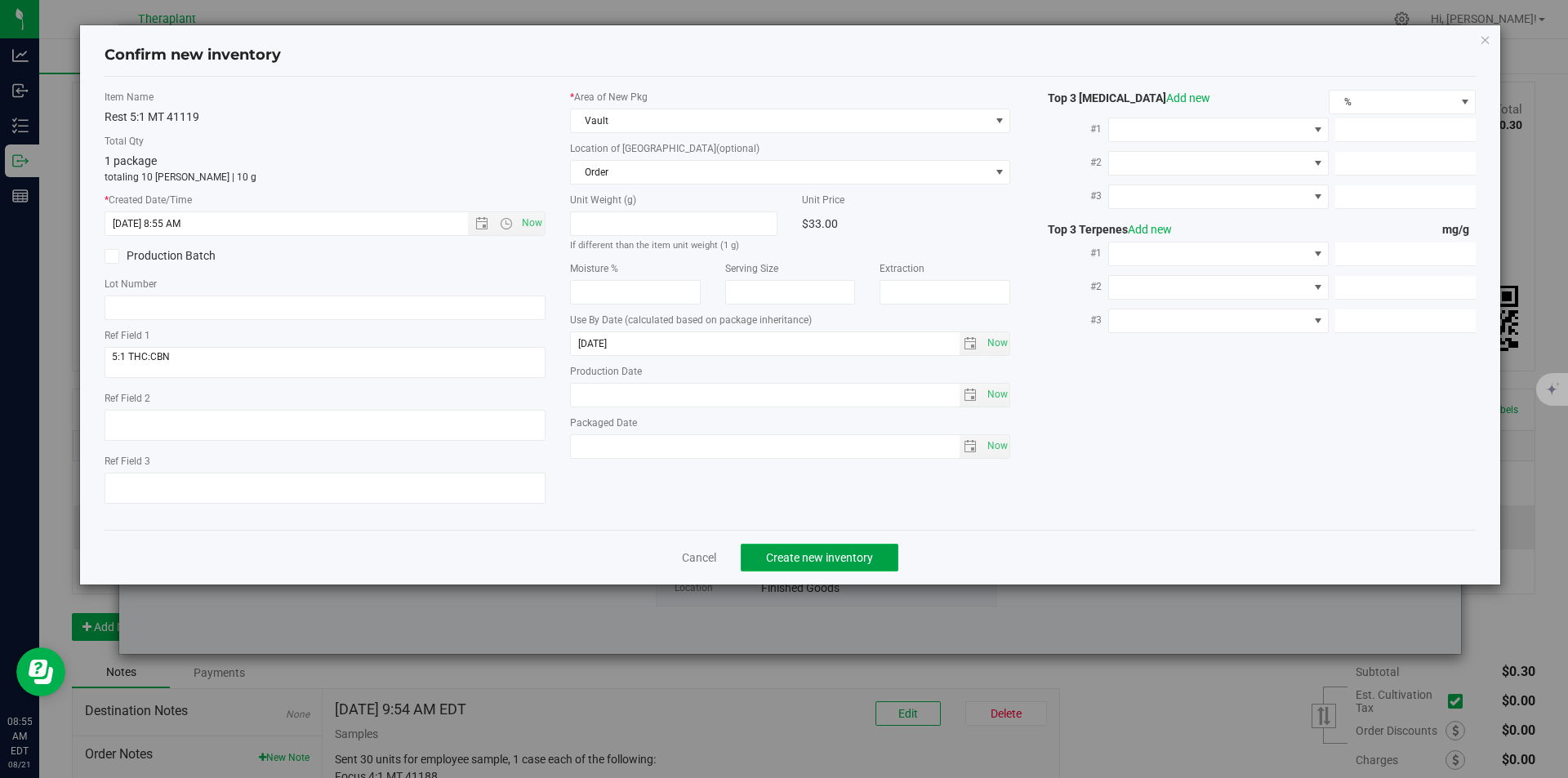
click at [817, 550] on button "Create new inventory" at bounding box center [819, 557] width 158 height 28
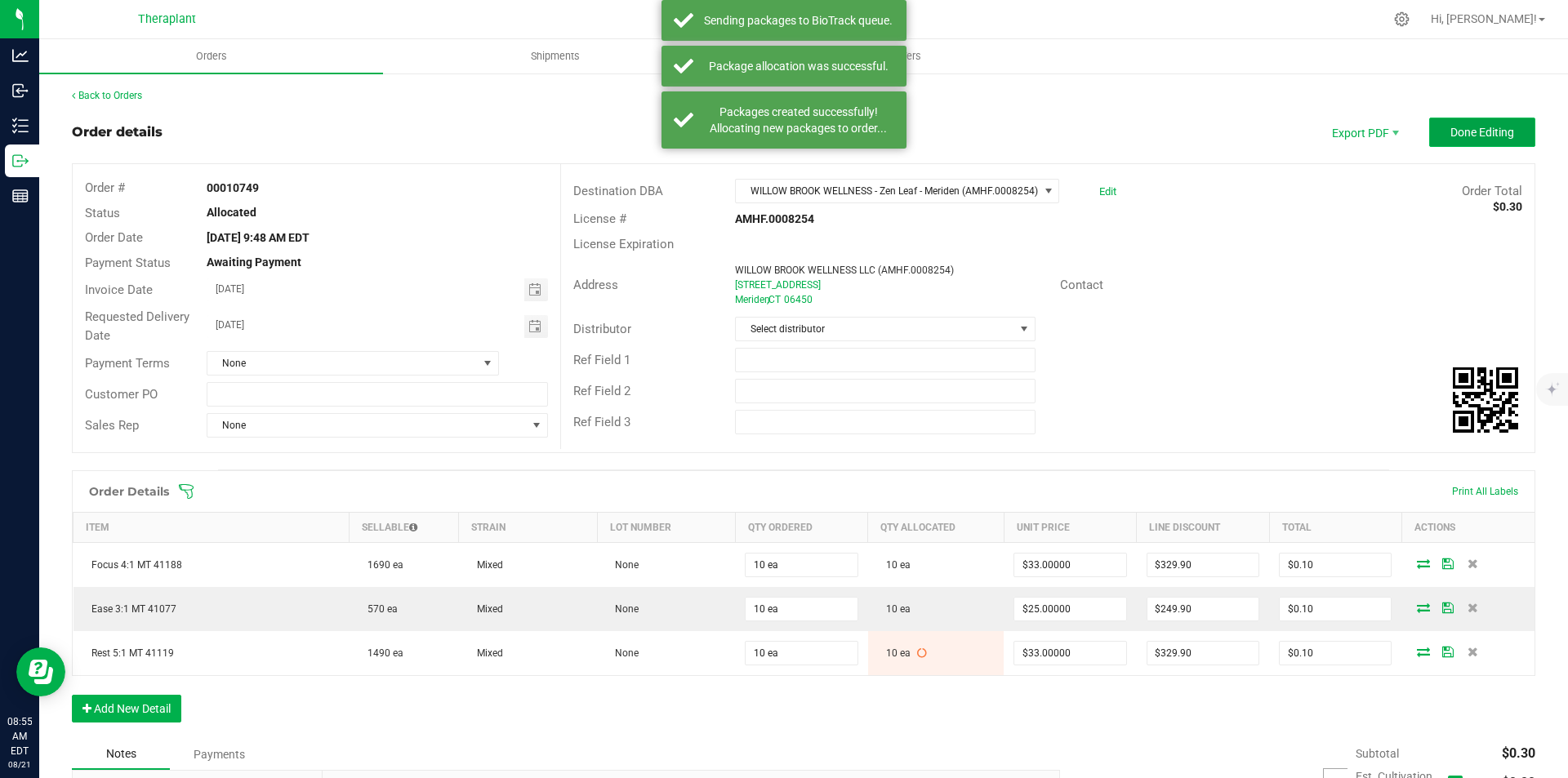
click at [1460, 143] on button "Done Editing" at bounding box center [1482, 132] width 106 height 30
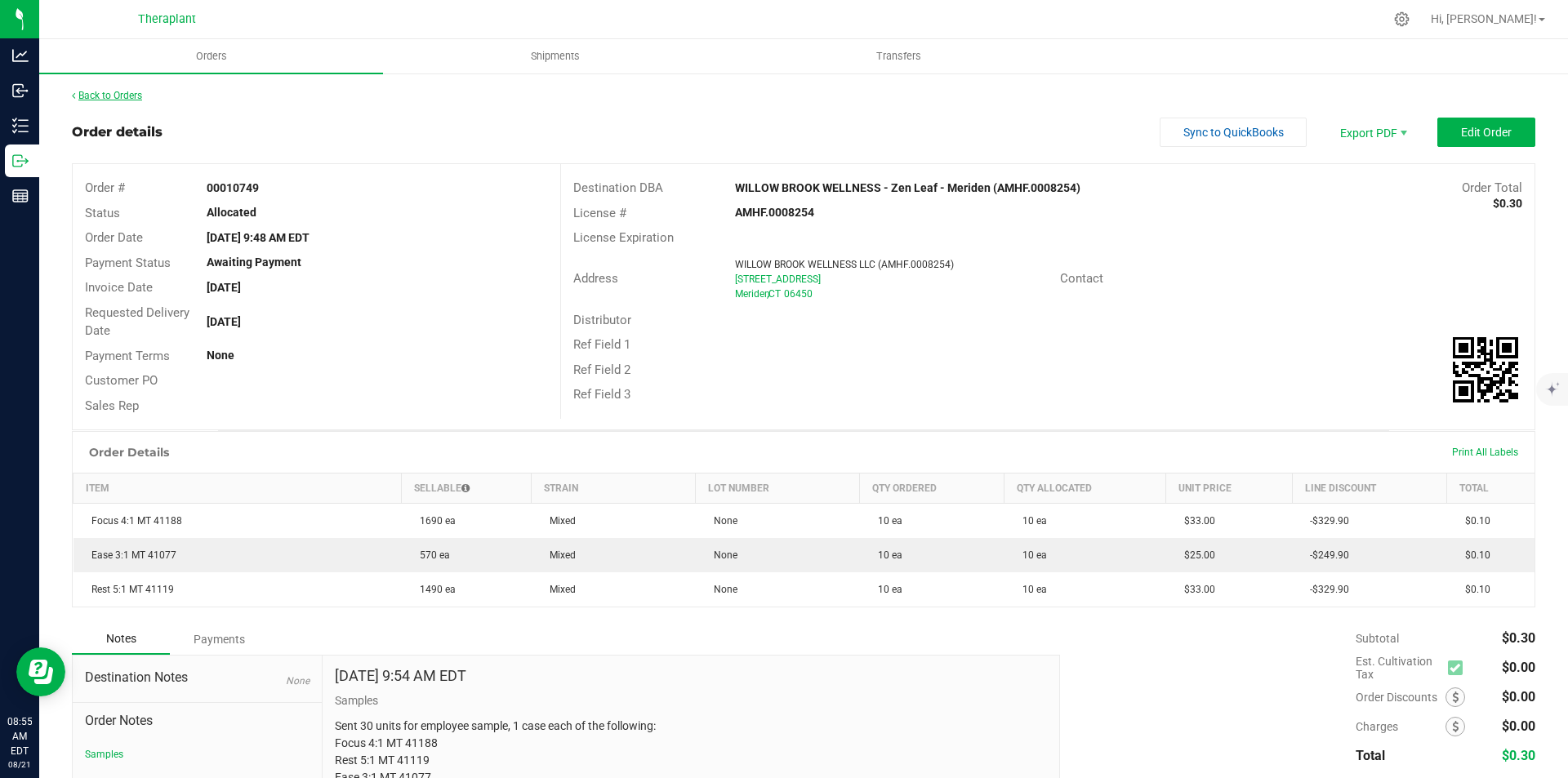
click at [124, 100] on link "Back to Orders" at bounding box center [106, 96] width 70 height 11
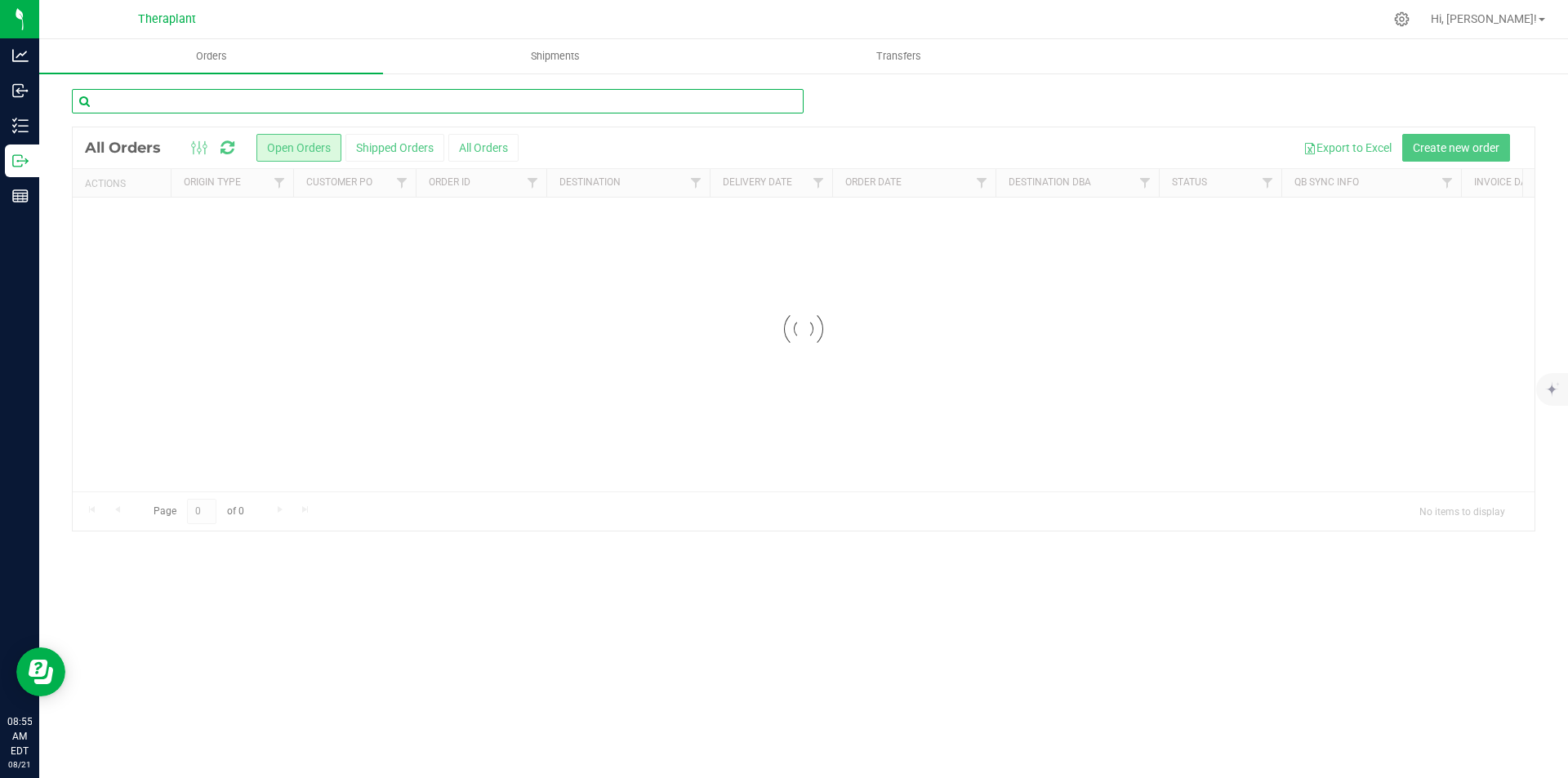
click at [156, 101] on input "text" at bounding box center [437, 101] width 732 height 25
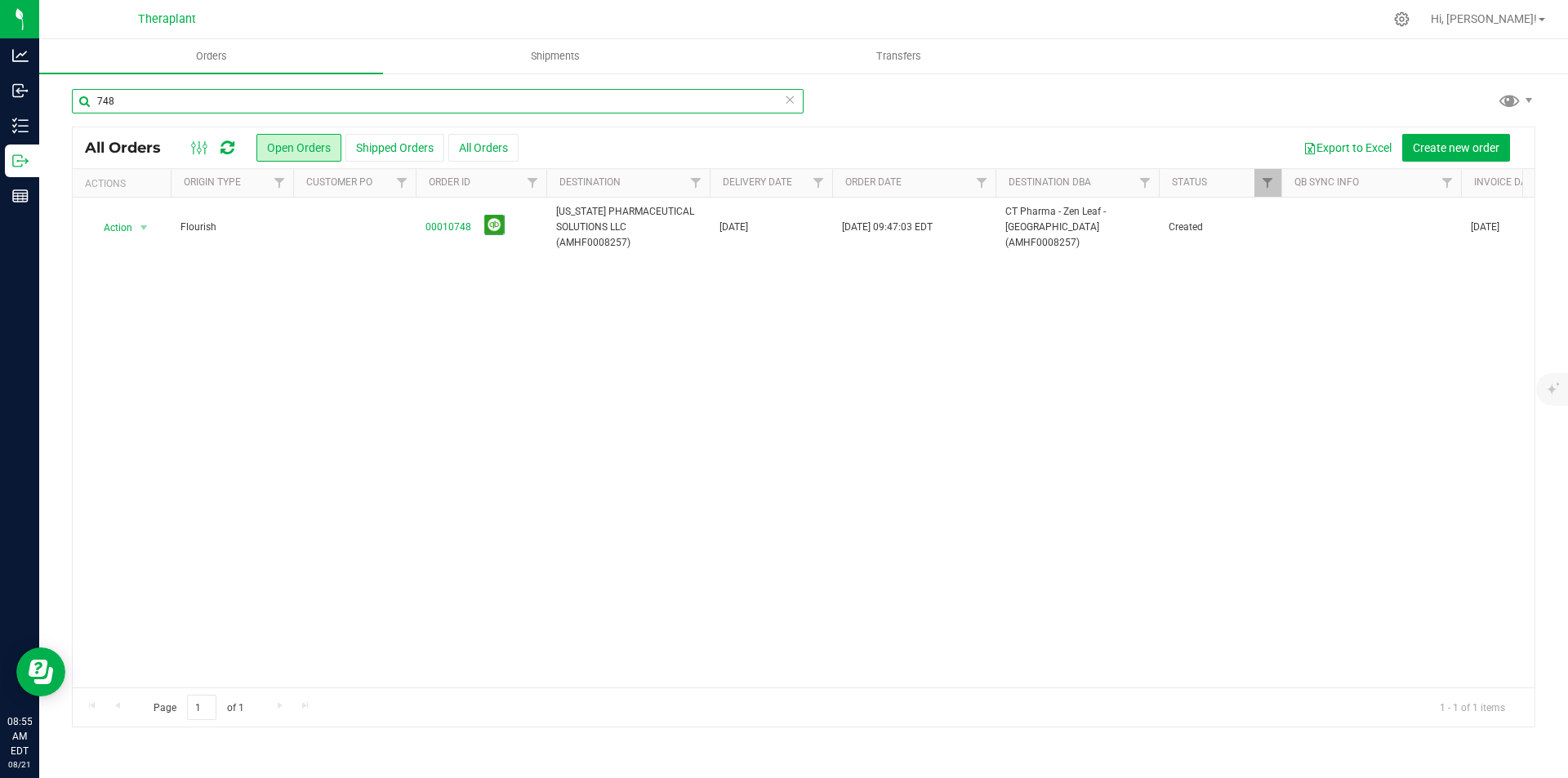
type input "748"
click at [450, 226] on link "00010748" at bounding box center [449, 228] width 46 height 15
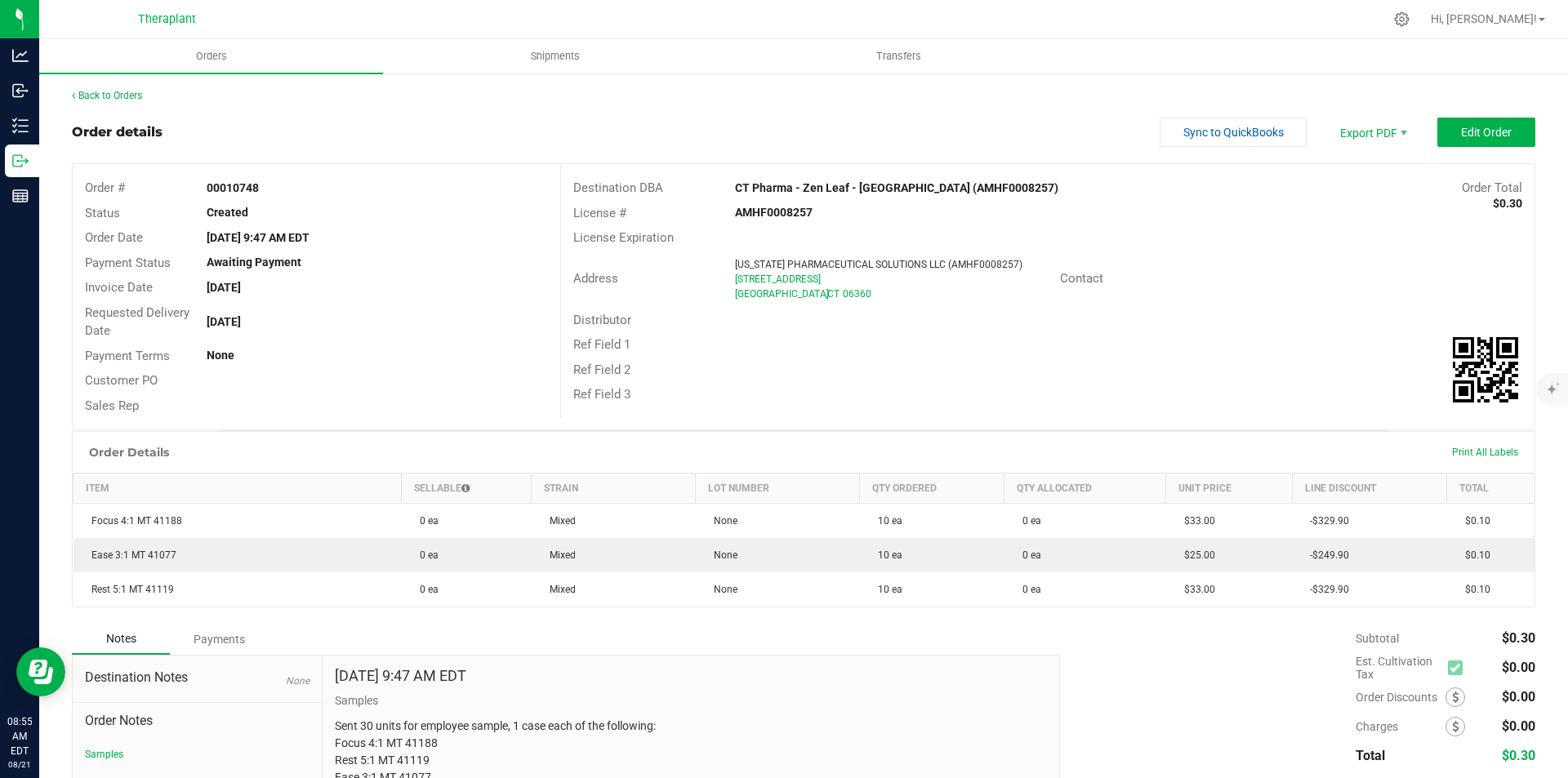
click at [1469, 147] on outbound-order-header "Order details Sync to QuickBooks Export PDF Edit Order Order # 00010748 Status …" at bounding box center [804, 274] width 1464 height 313
click at [1482, 118] on button "Edit Order" at bounding box center [1486, 132] width 98 height 30
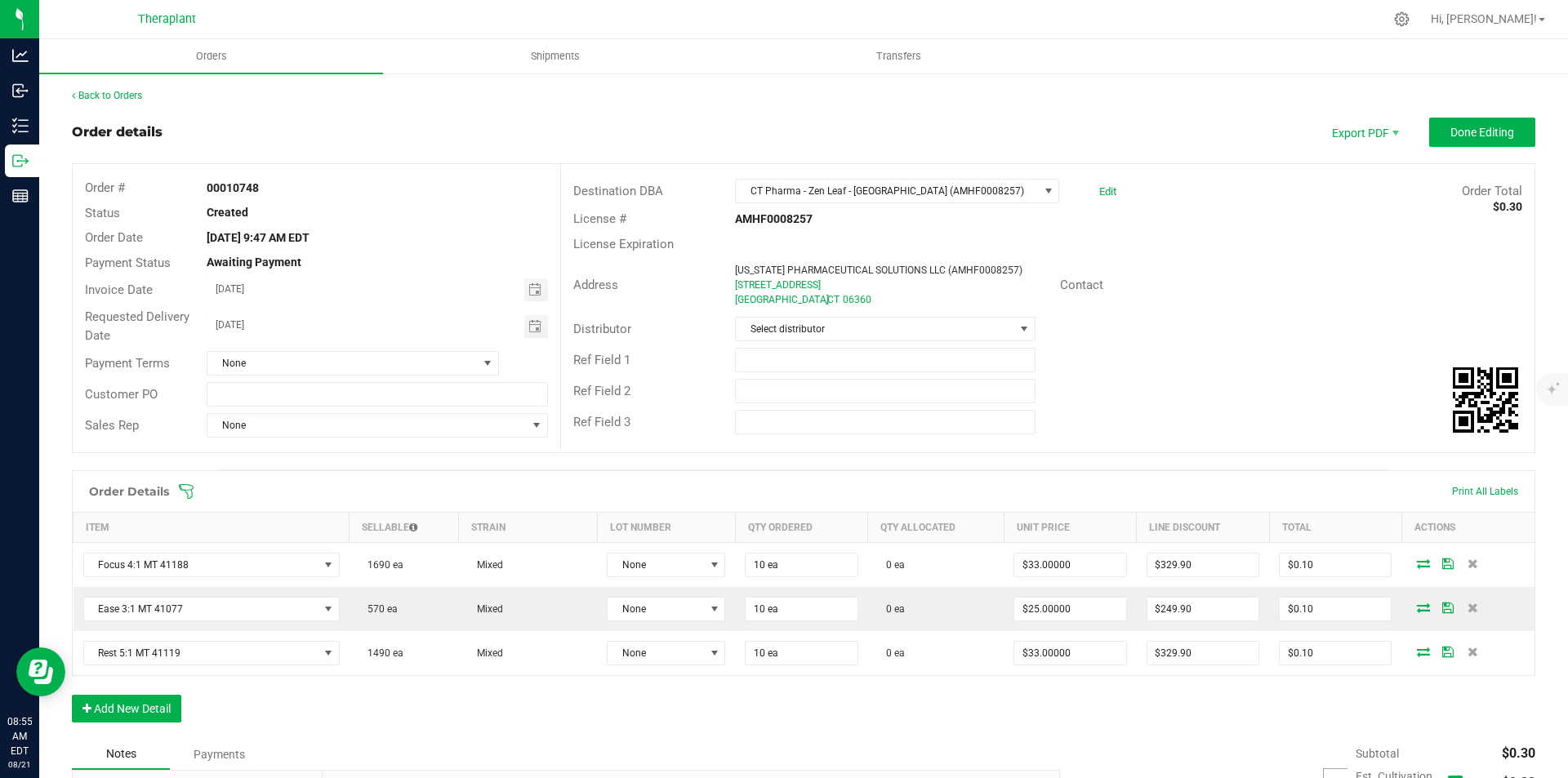
scroll to position [229, 0]
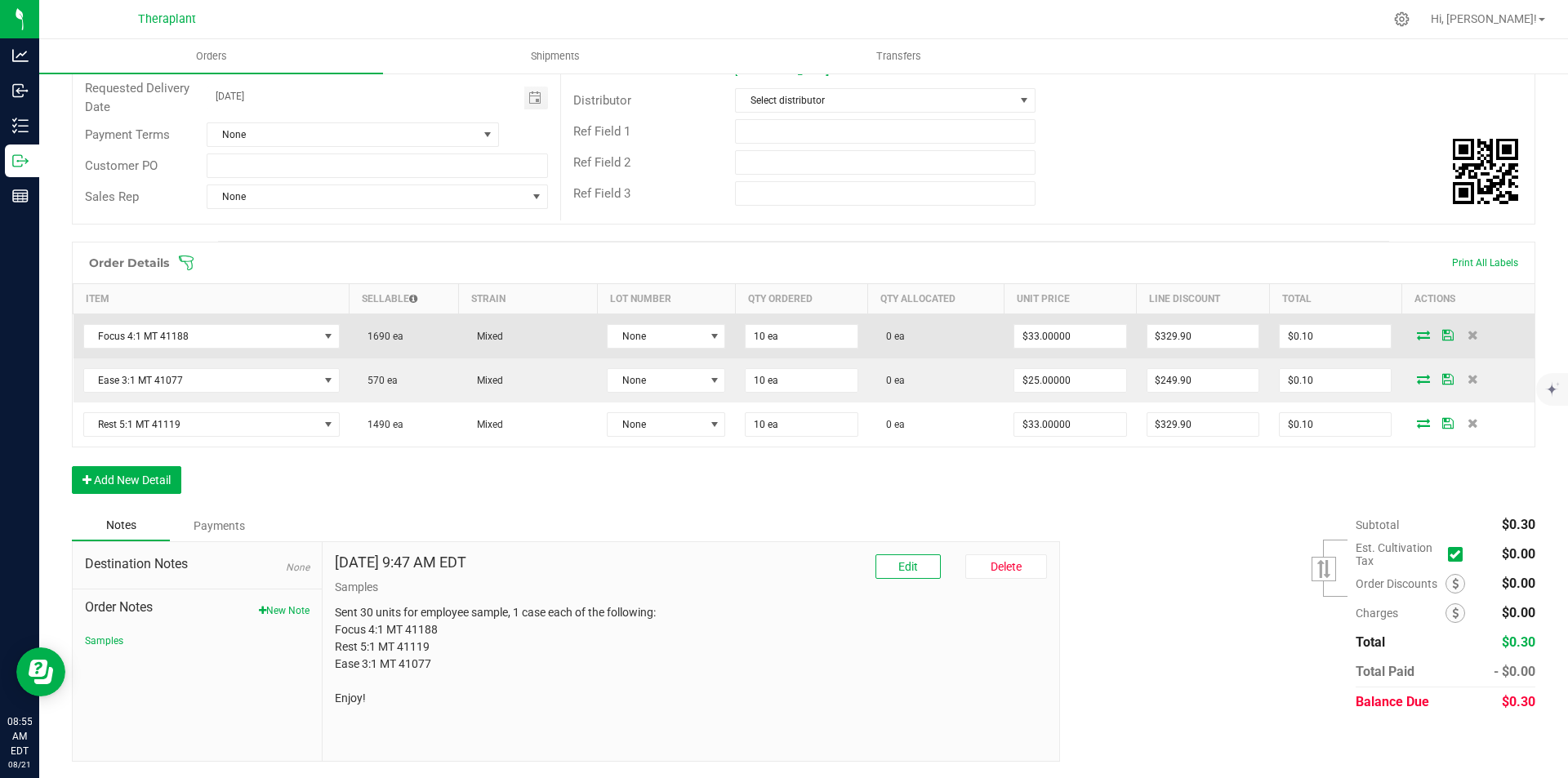
click at [1417, 335] on icon at bounding box center [1424, 335] width 13 height 10
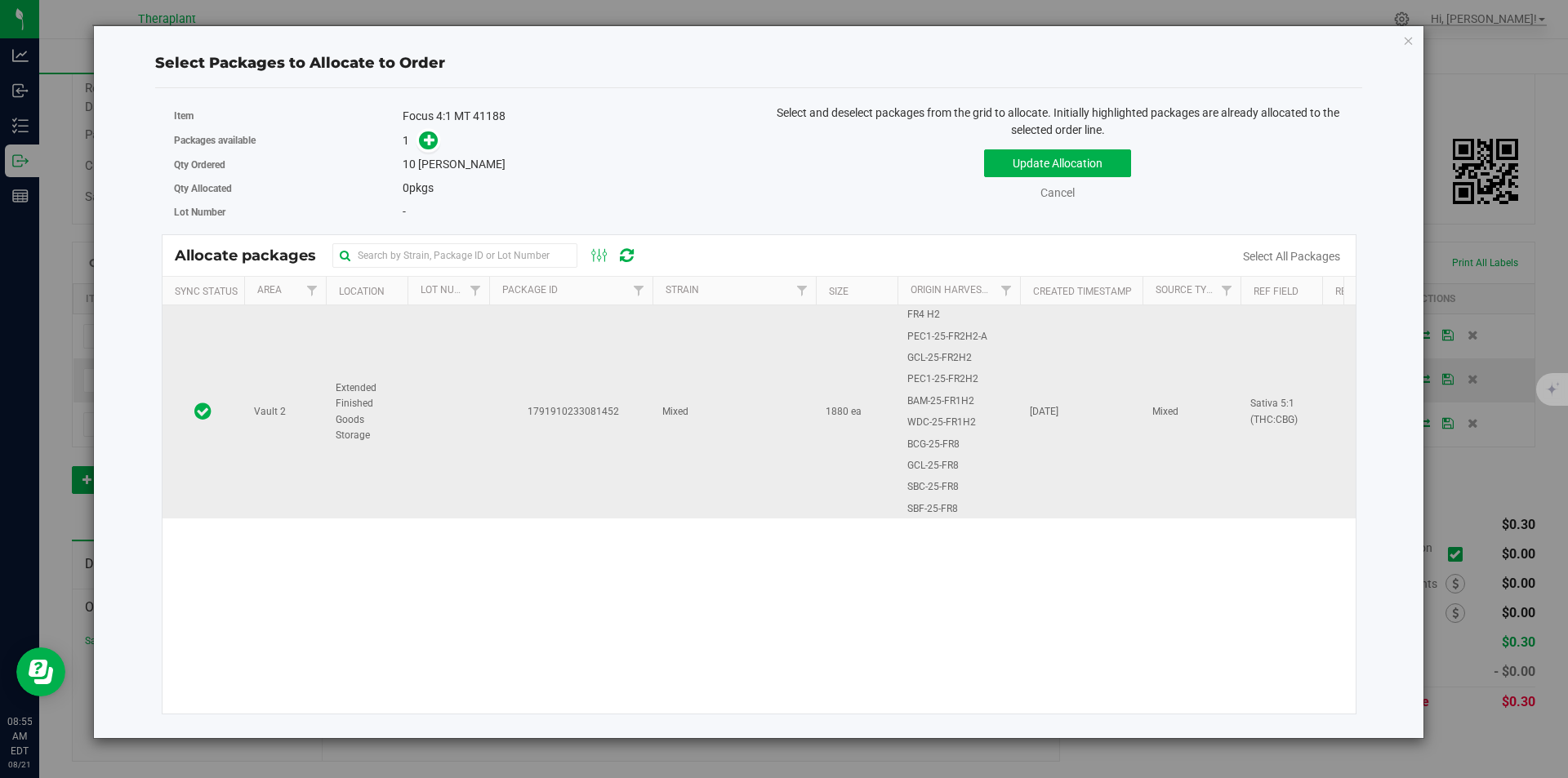
click at [614, 343] on td "1791910233081452" at bounding box center [570, 411] width 164 height 213
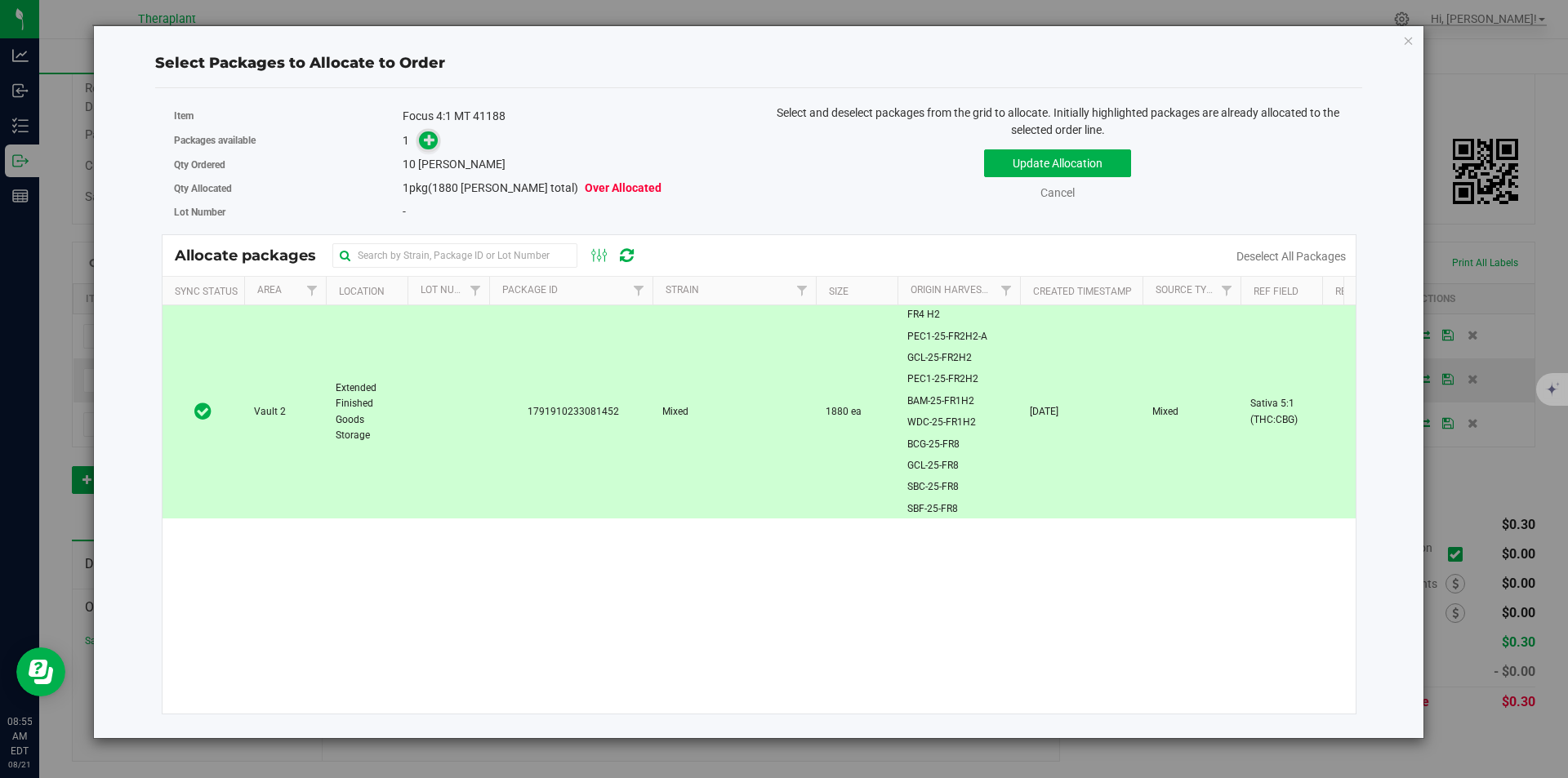
click at [432, 141] on icon at bounding box center [430, 139] width 11 height 11
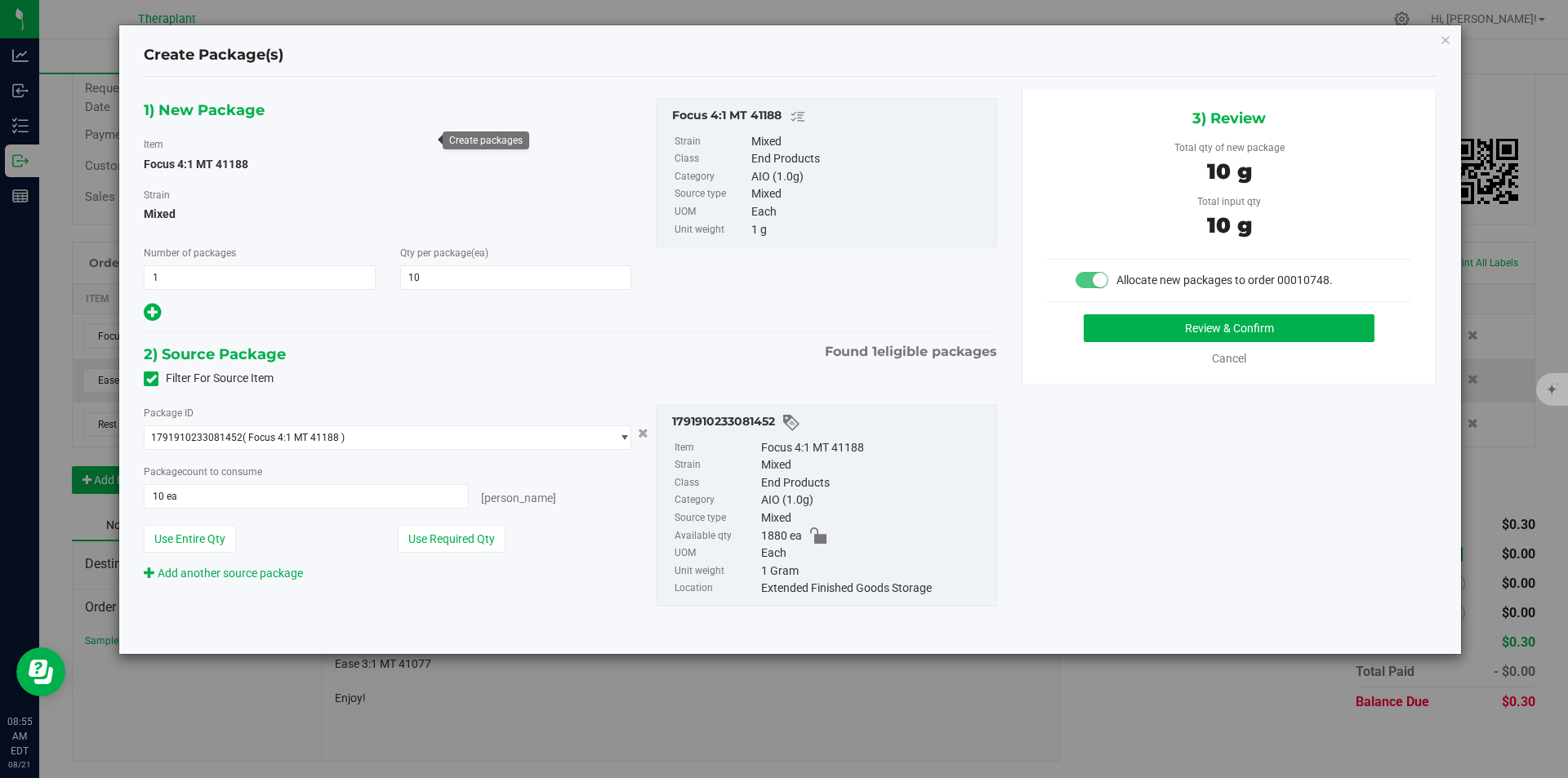
click at [1159, 307] on div "3) Review Total qty of new package 10 g Total input qty 10 g Allocate new packa…" at bounding box center [1229, 236] width 415 height 294
click at [1157, 323] on button "Review & Confirm" at bounding box center [1229, 328] width 291 height 28
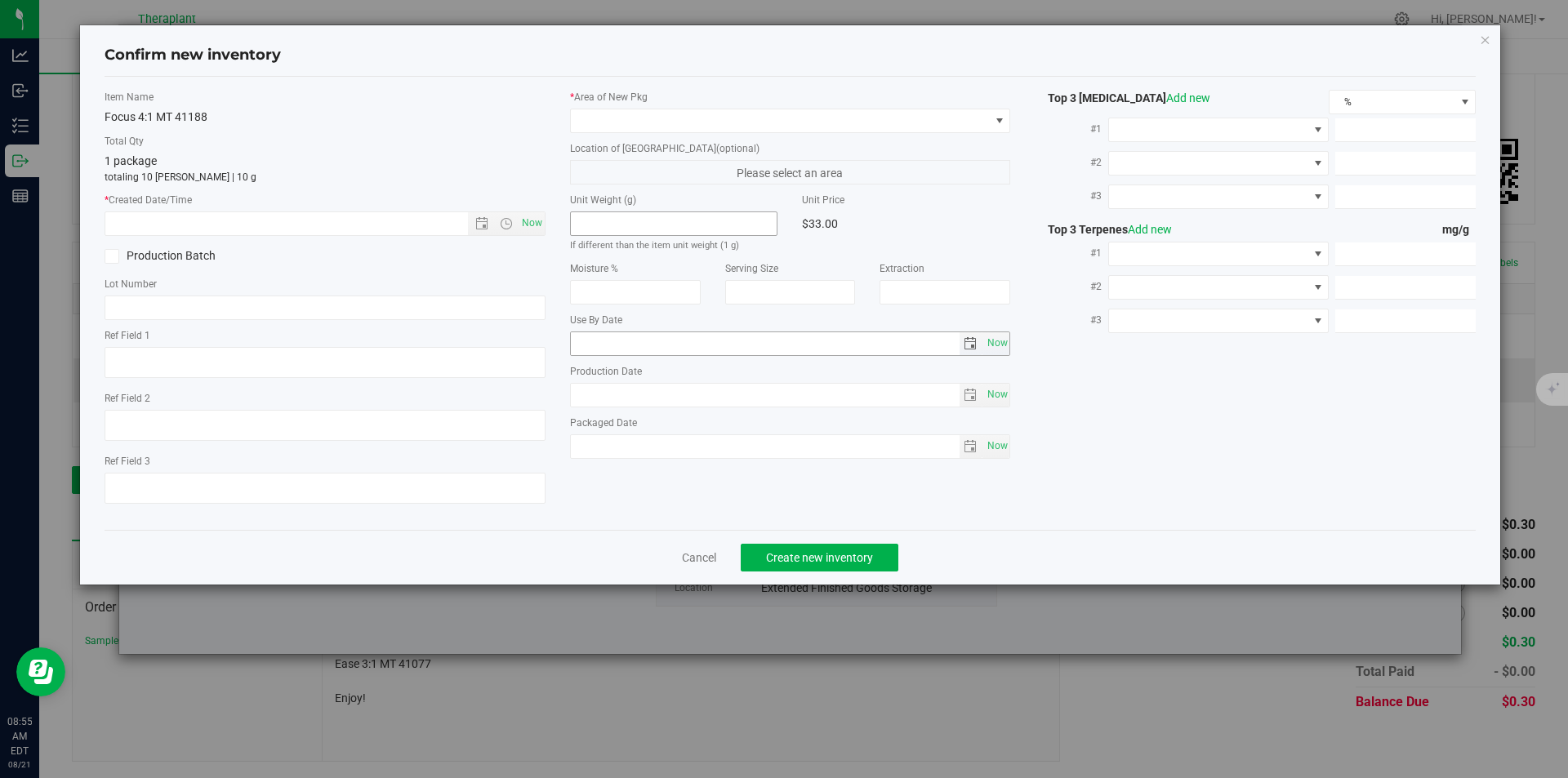
type textarea "Sativa 5:1 (THC:CBG)"
type input "2026-08-07"
click at [533, 223] on span "Now" at bounding box center [531, 223] width 28 height 24
type input "8/21/2025 8:55 AM"
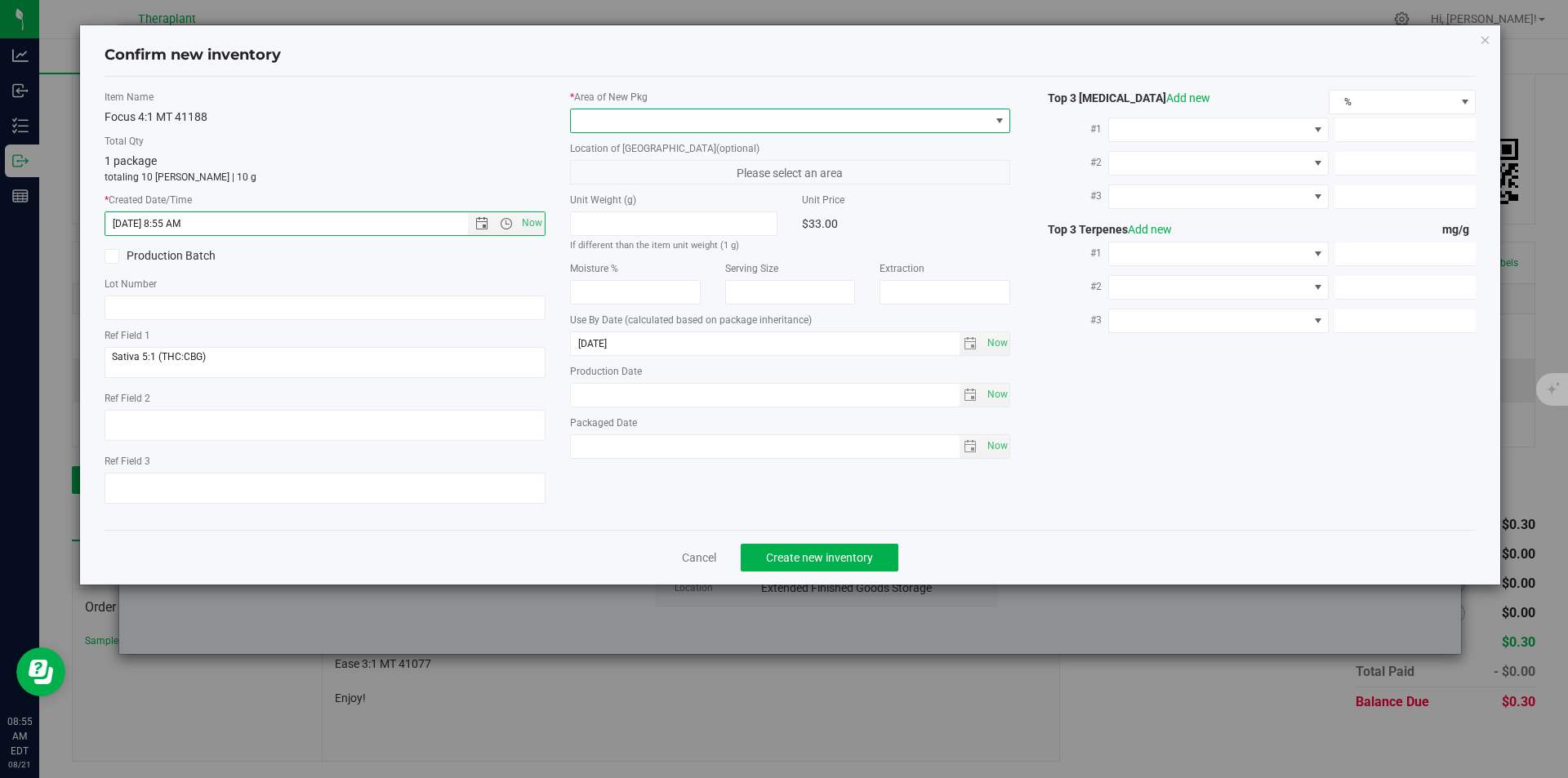
drag, startPoint x: 632, startPoint y: 122, endPoint x: 623, endPoint y: 79, distance: 43.9
click at [632, 121] on span at bounding box center [781, 121] width 419 height 23
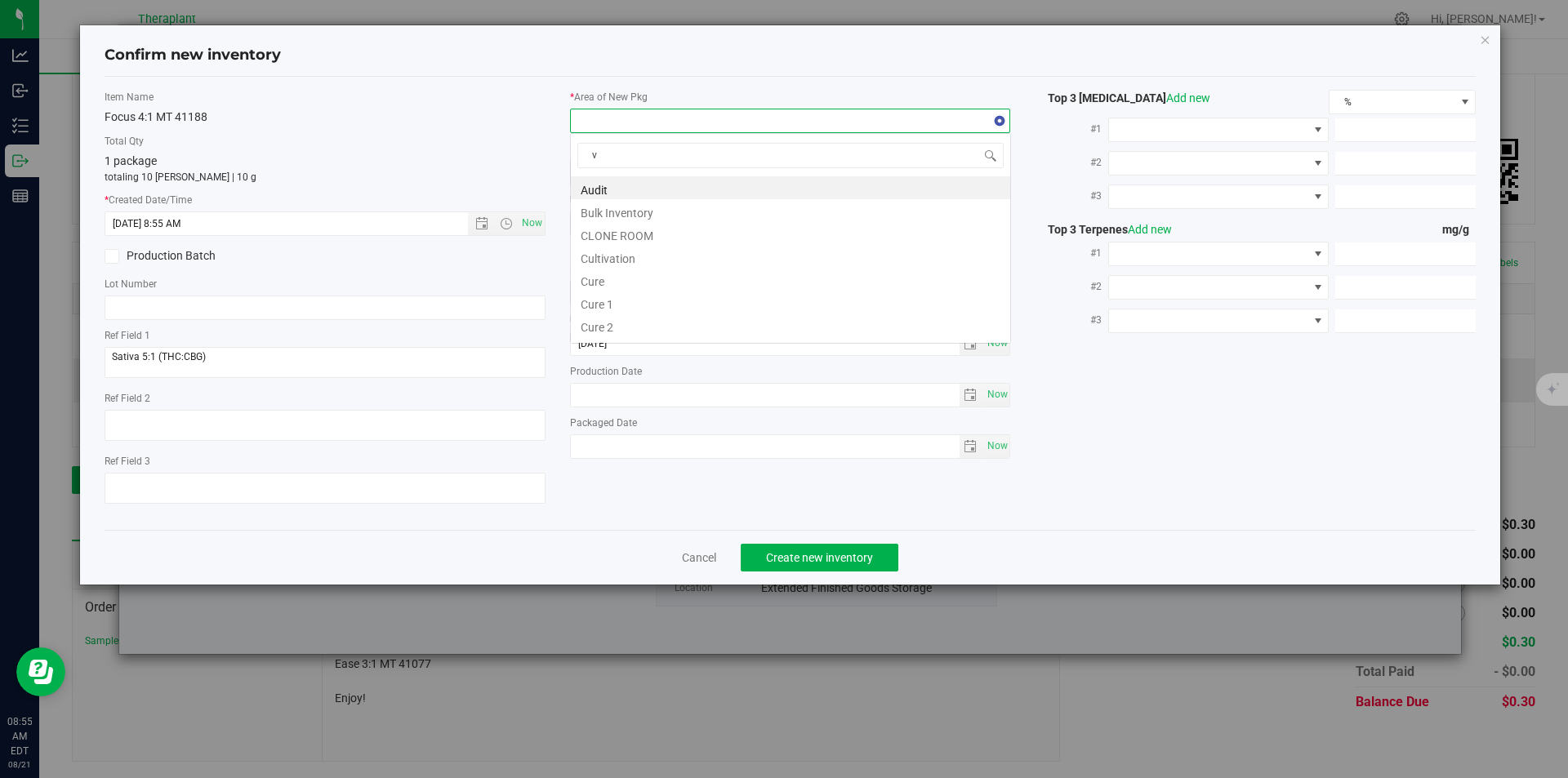
scroll to position [25, 441]
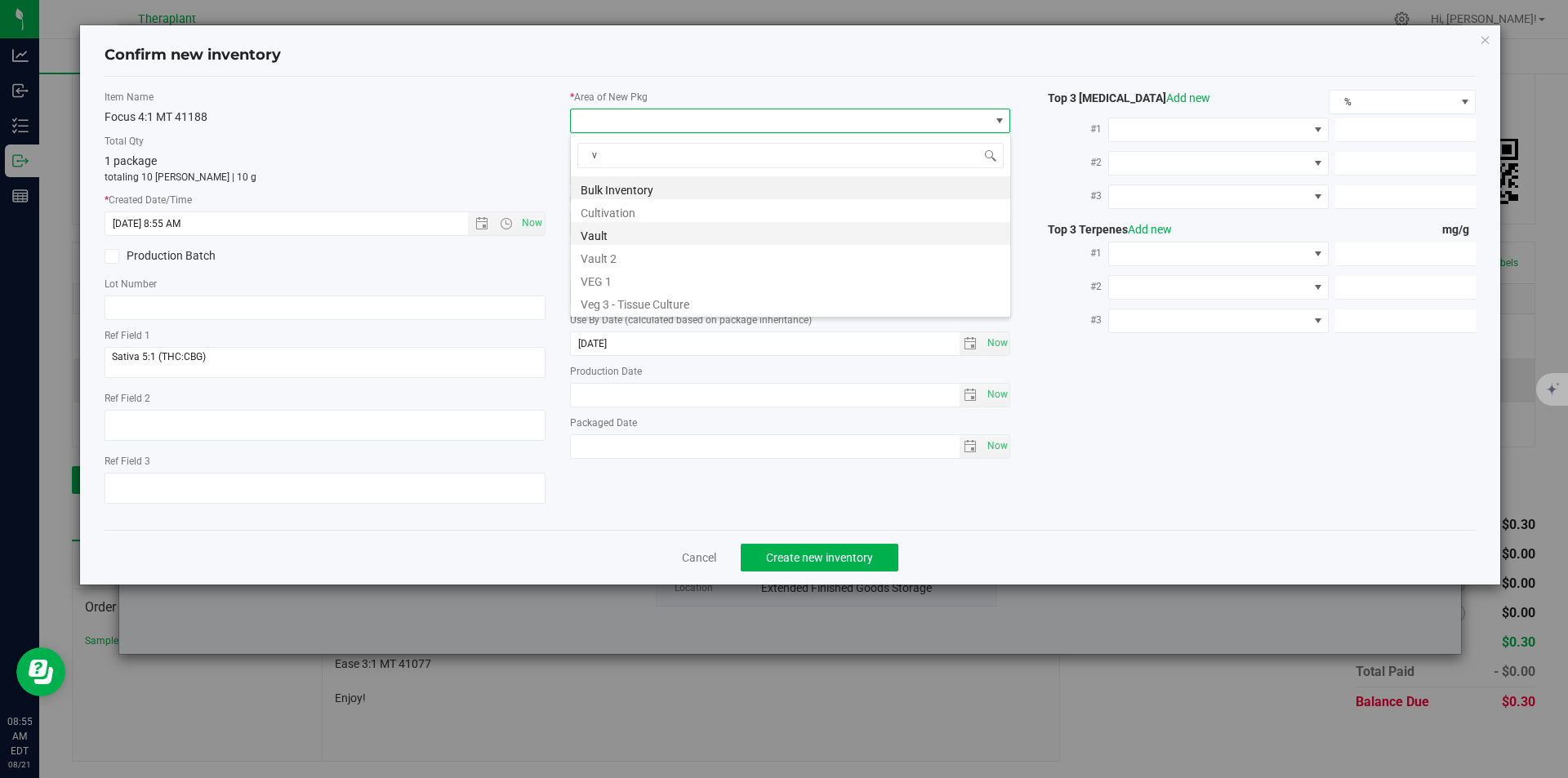
click at [606, 230] on li "Vault" at bounding box center [790, 233] width 439 height 23
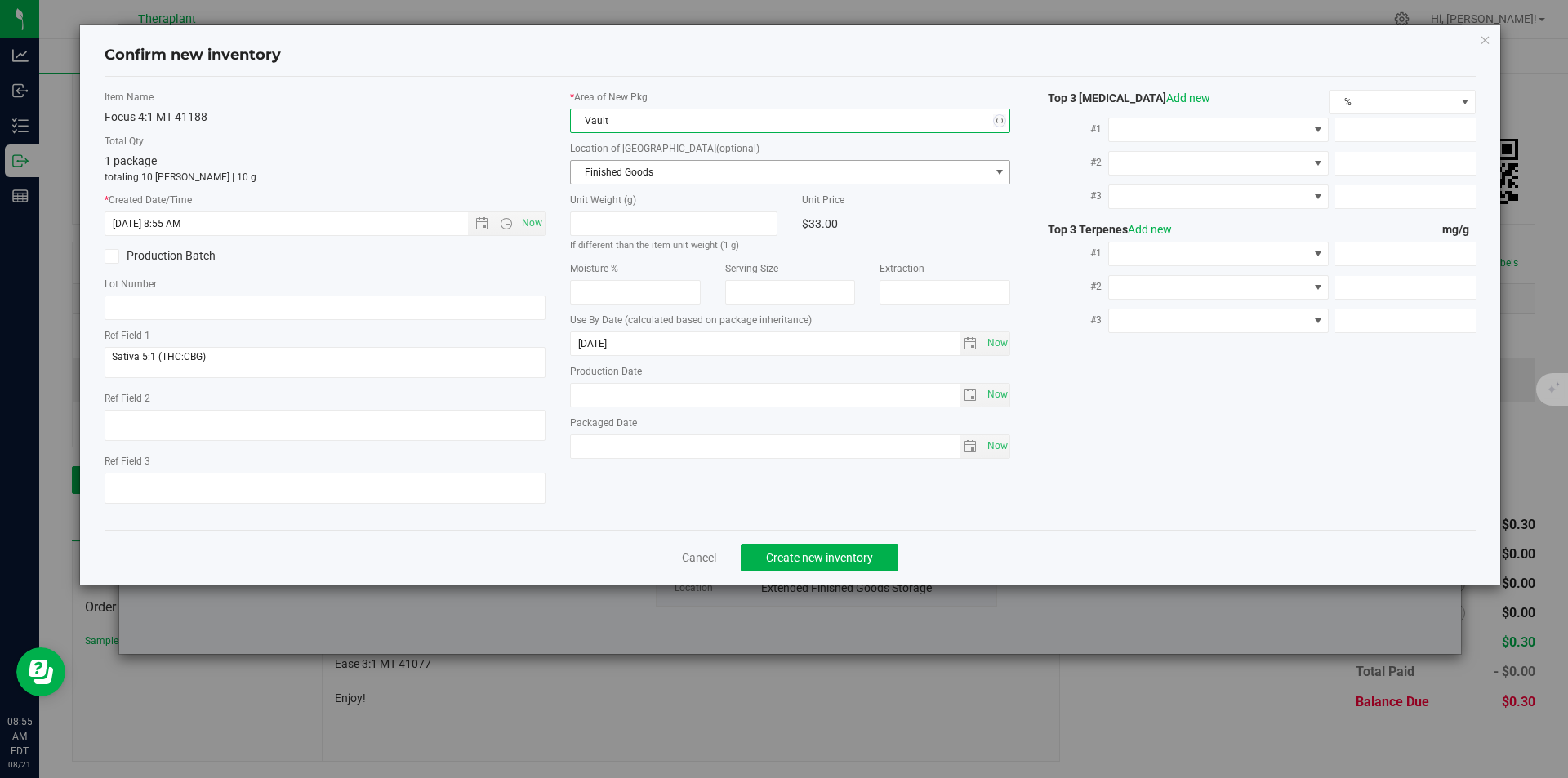
click at [606, 181] on span "Finished Goods" at bounding box center [781, 172] width 419 height 23
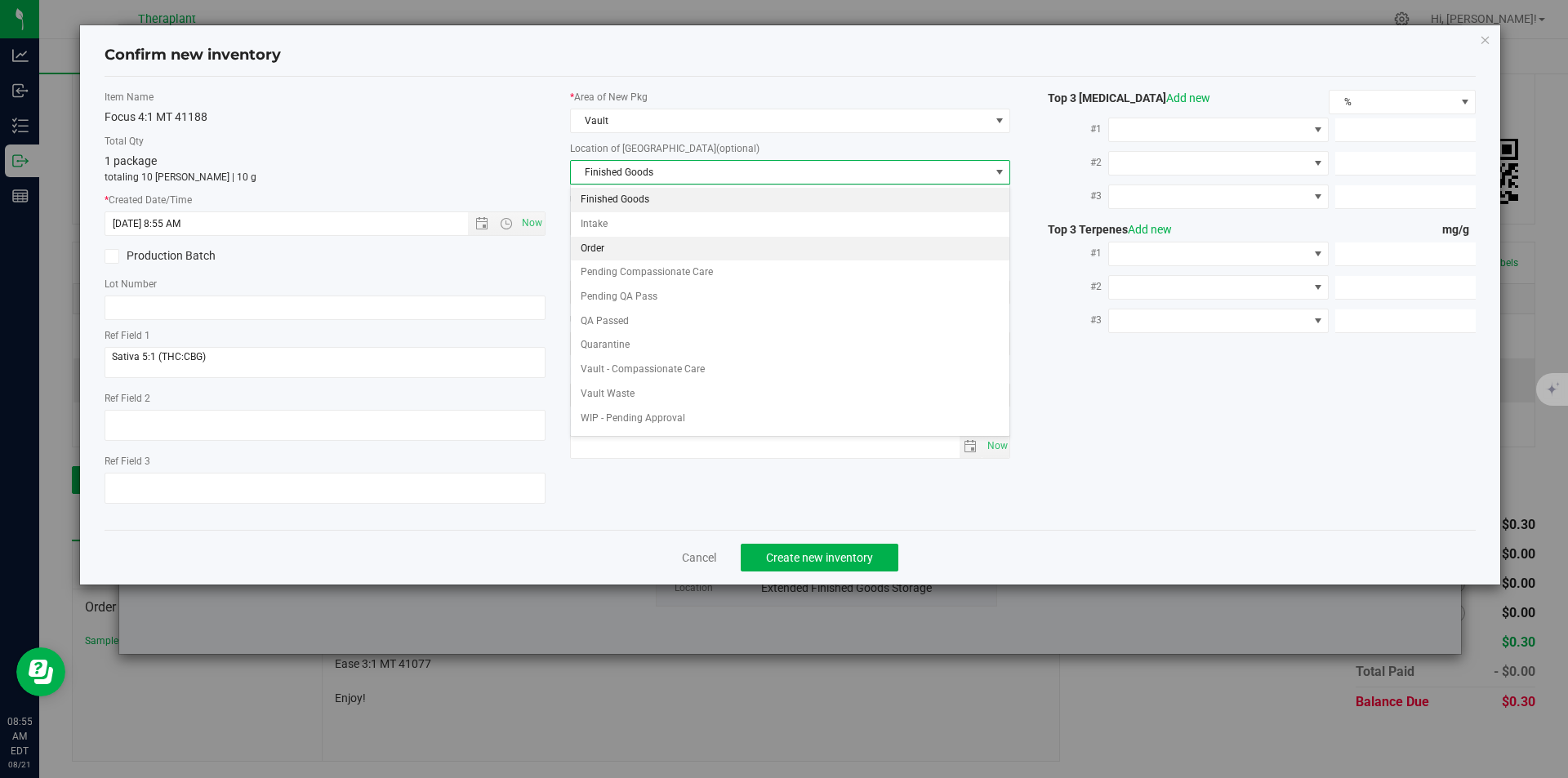
click at [602, 243] on li "Order" at bounding box center [790, 250] width 439 height 25
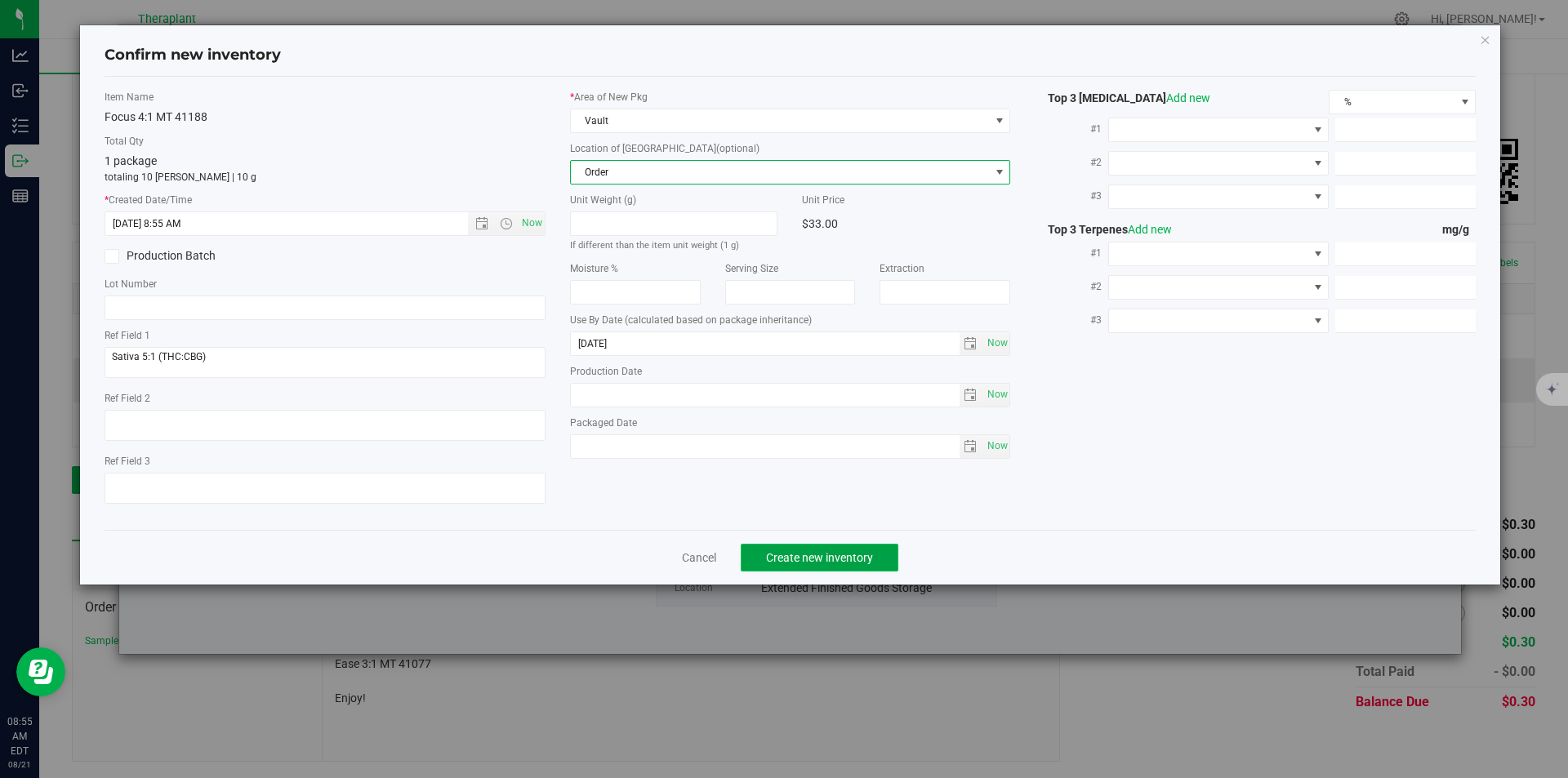
click at [790, 555] on span "Create new inventory" at bounding box center [820, 558] width 107 height 13
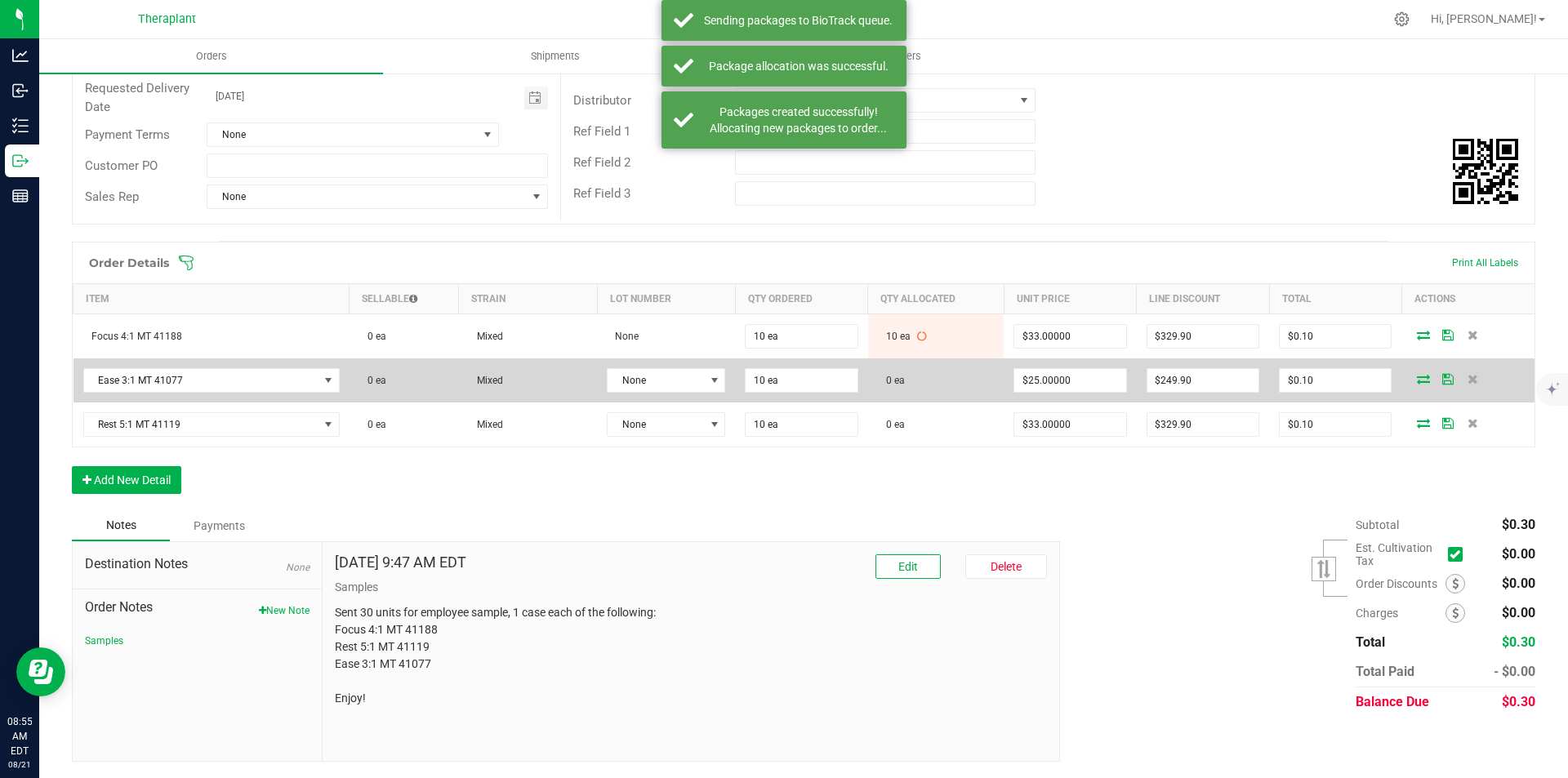
click at [1417, 378] on icon at bounding box center [1424, 379] width 13 height 10
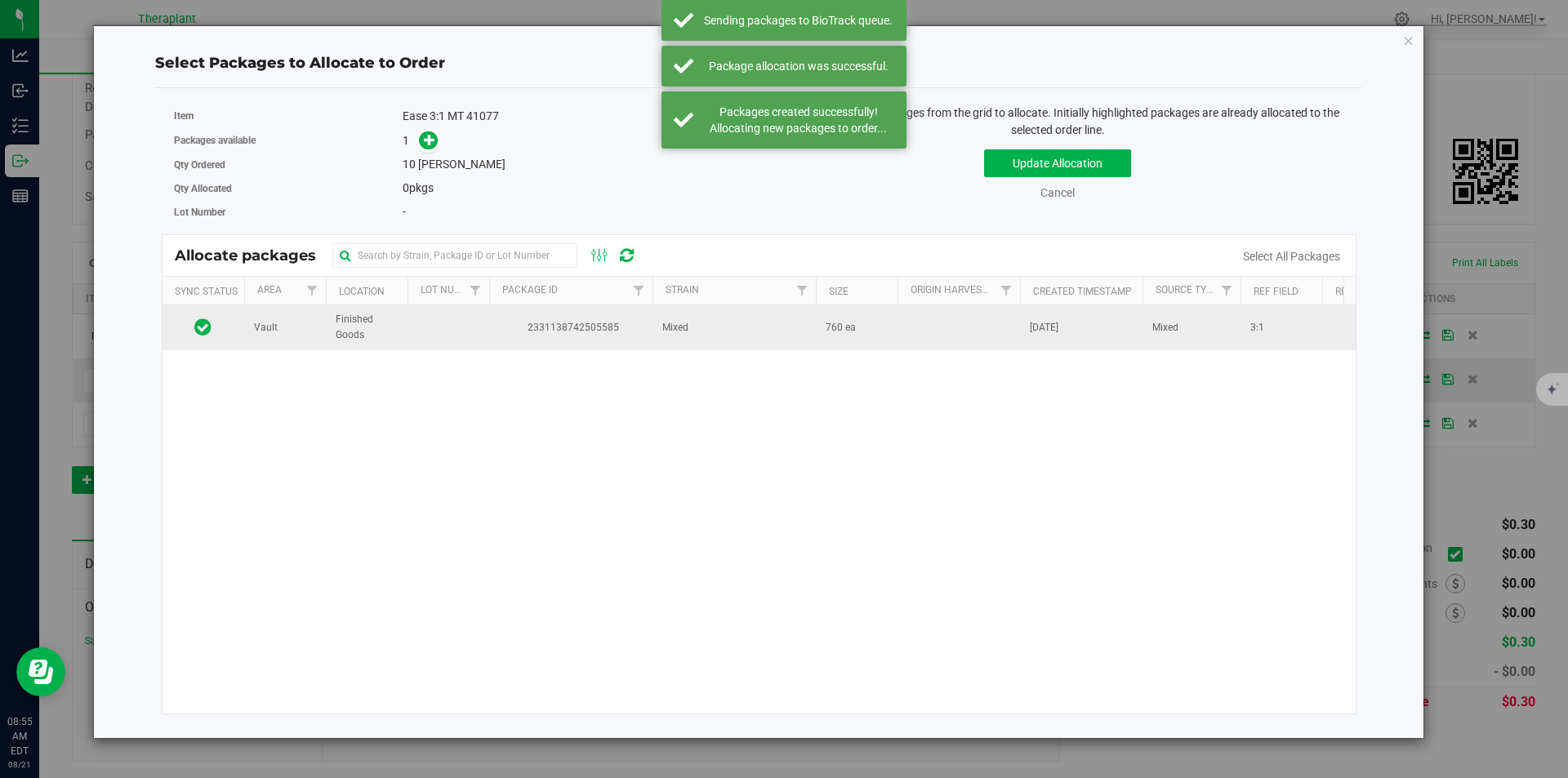
click at [486, 309] on td at bounding box center [448, 327] width 81 height 44
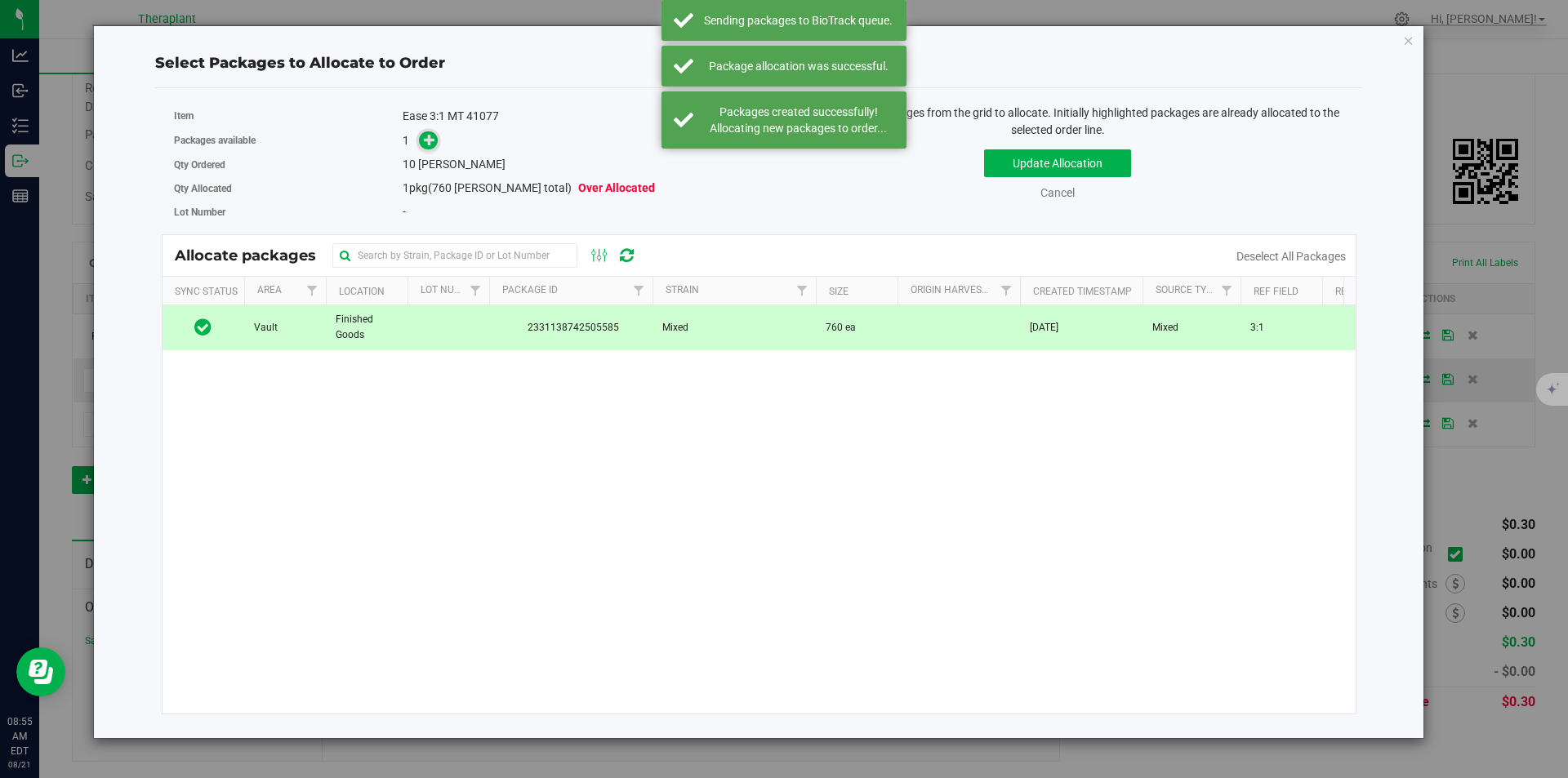
click at [431, 143] on icon at bounding box center [430, 139] width 12 height 12
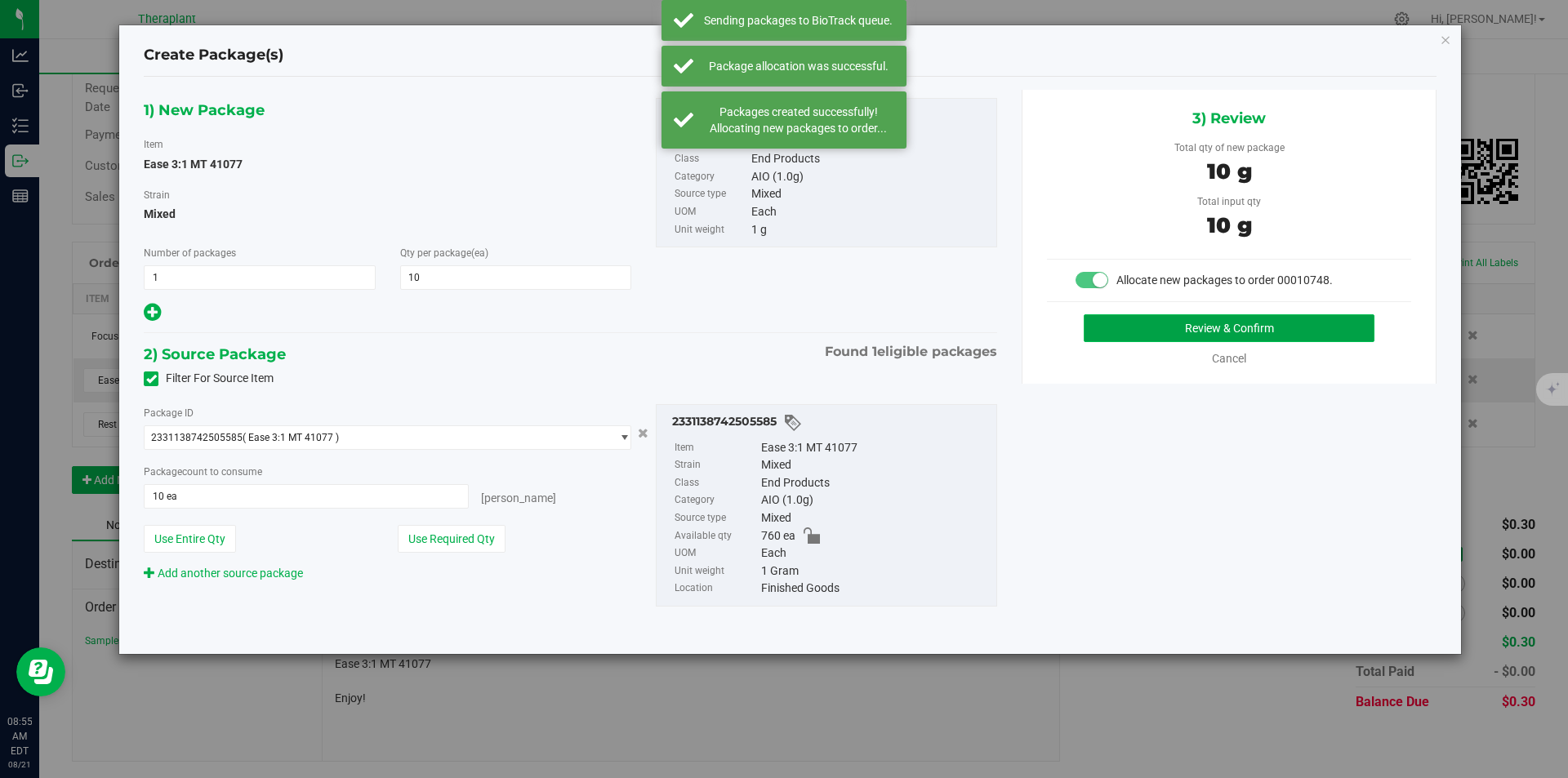
click at [1152, 327] on button "Review & Confirm" at bounding box center [1229, 328] width 291 height 28
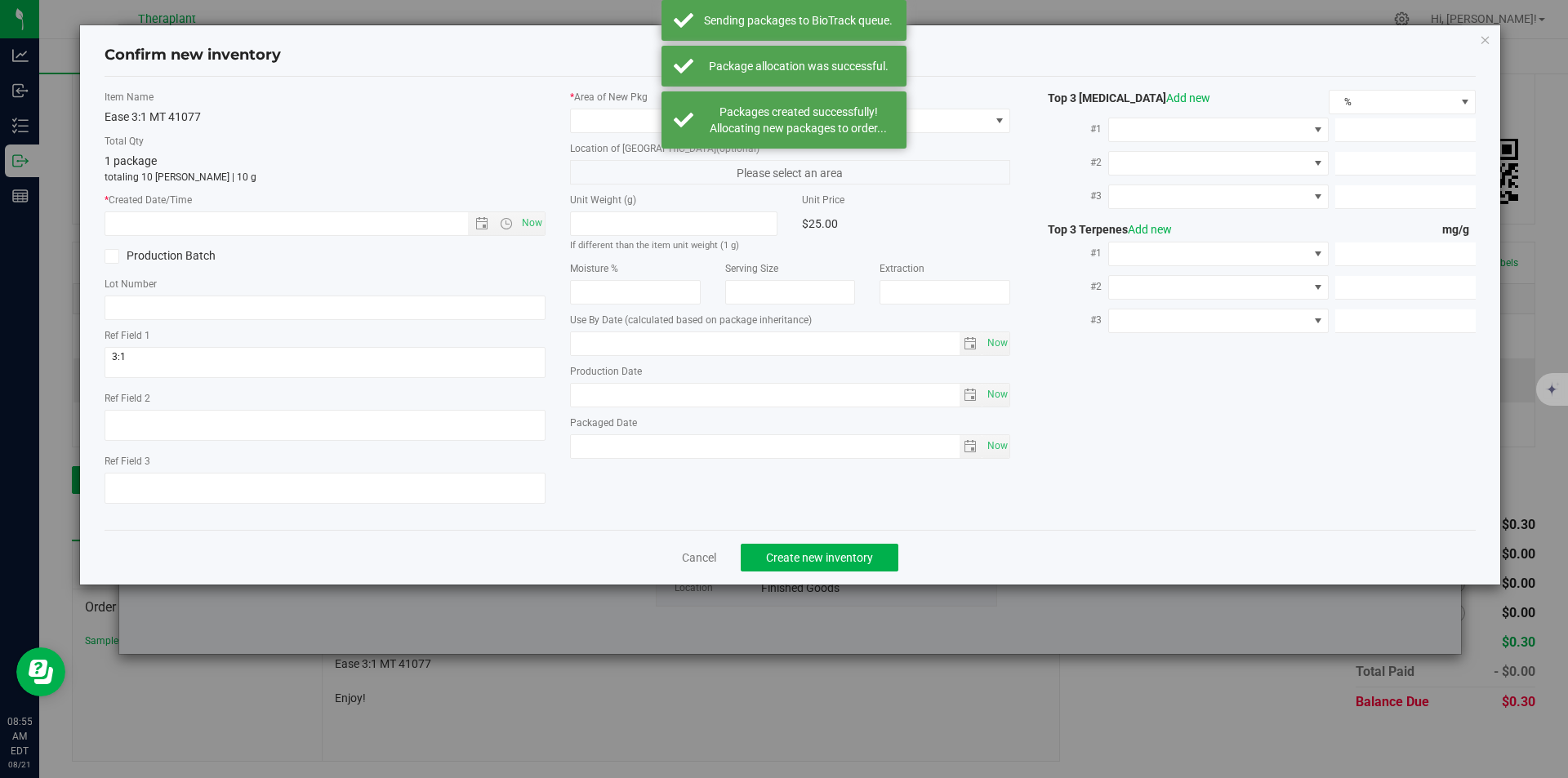
type input "2026-06-23"
click at [527, 220] on span "Now" at bounding box center [531, 223] width 28 height 24
type input "8/21/2025 8:55 AM"
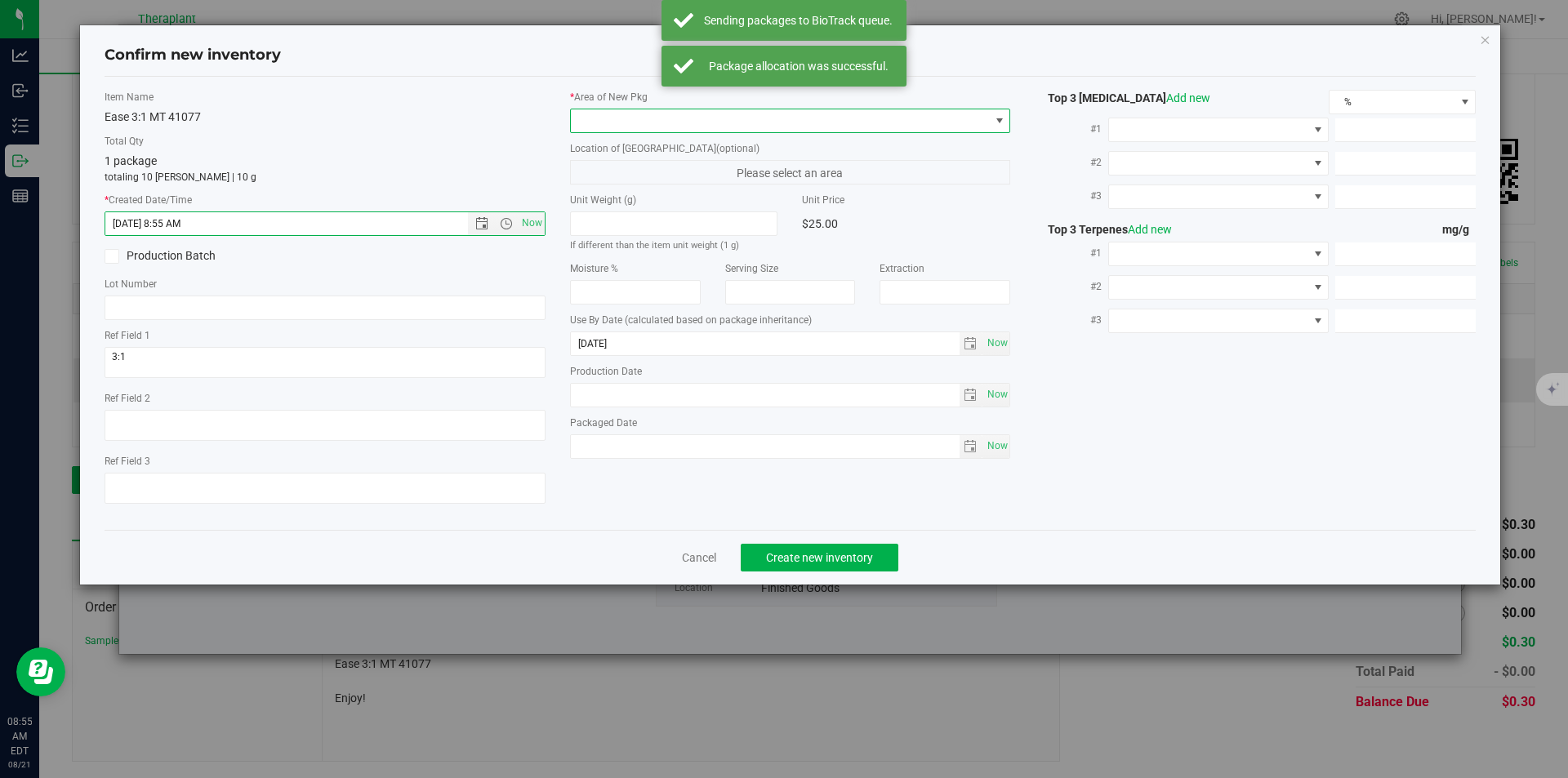
drag, startPoint x: 594, startPoint y: 122, endPoint x: 595, endPoint y: 69, distance: 53.0
click at [594, 121] on span at bounding box center [781, 121] width 419 height 23
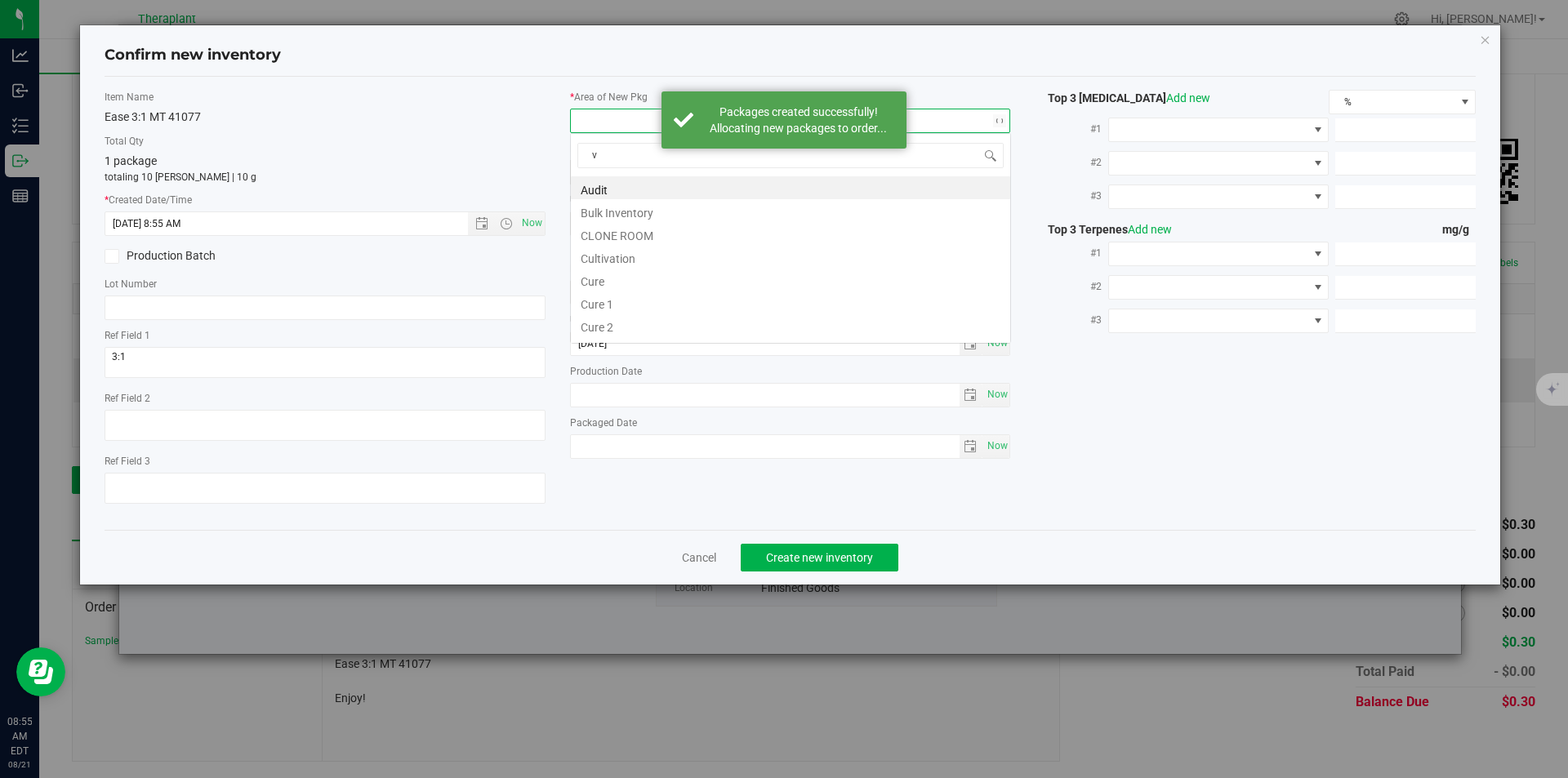
scroll to position [25, 441]
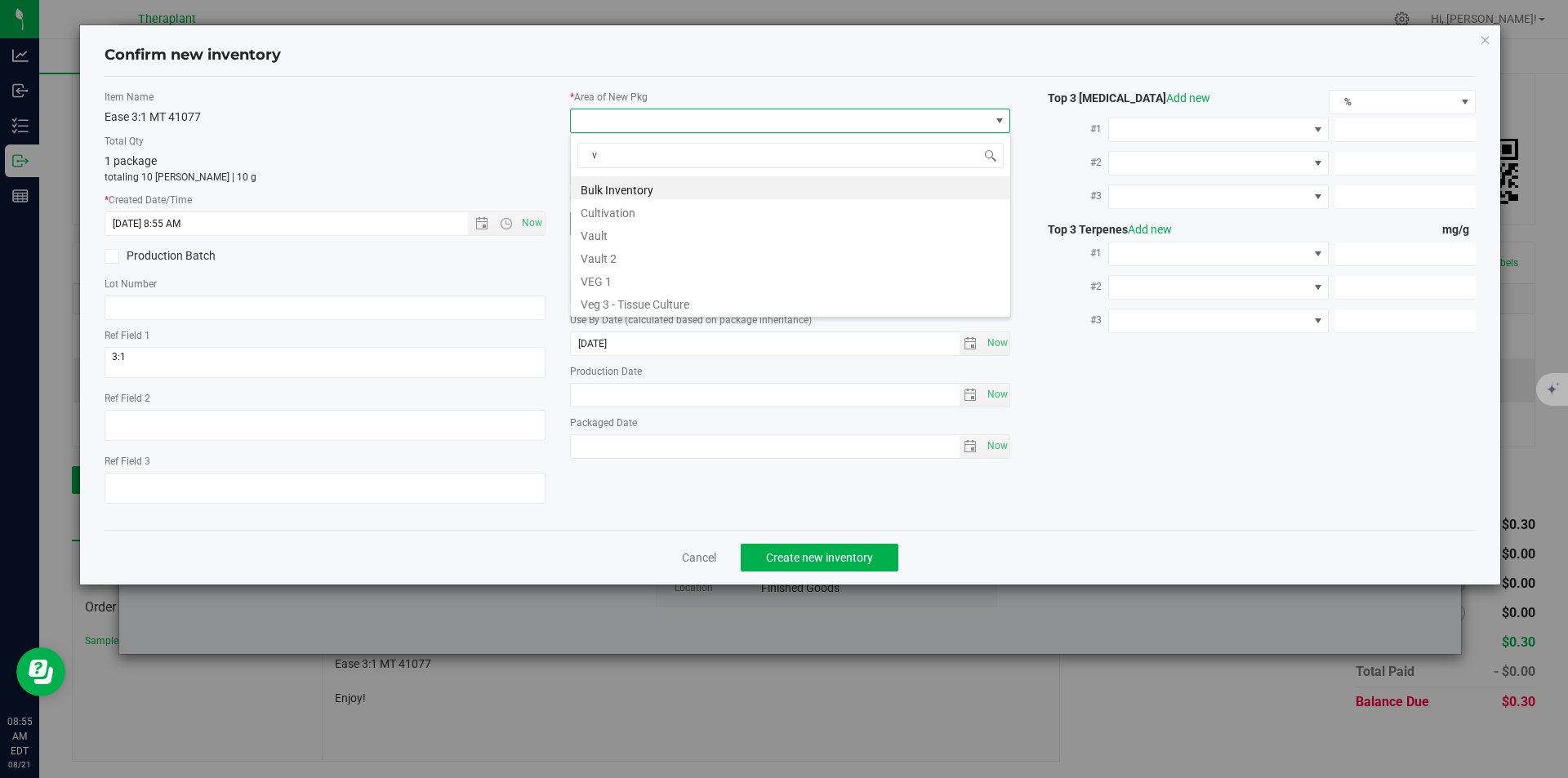
click at [597, 233] on li "Vault" at bounding box center [790, 233] width 439 height 23
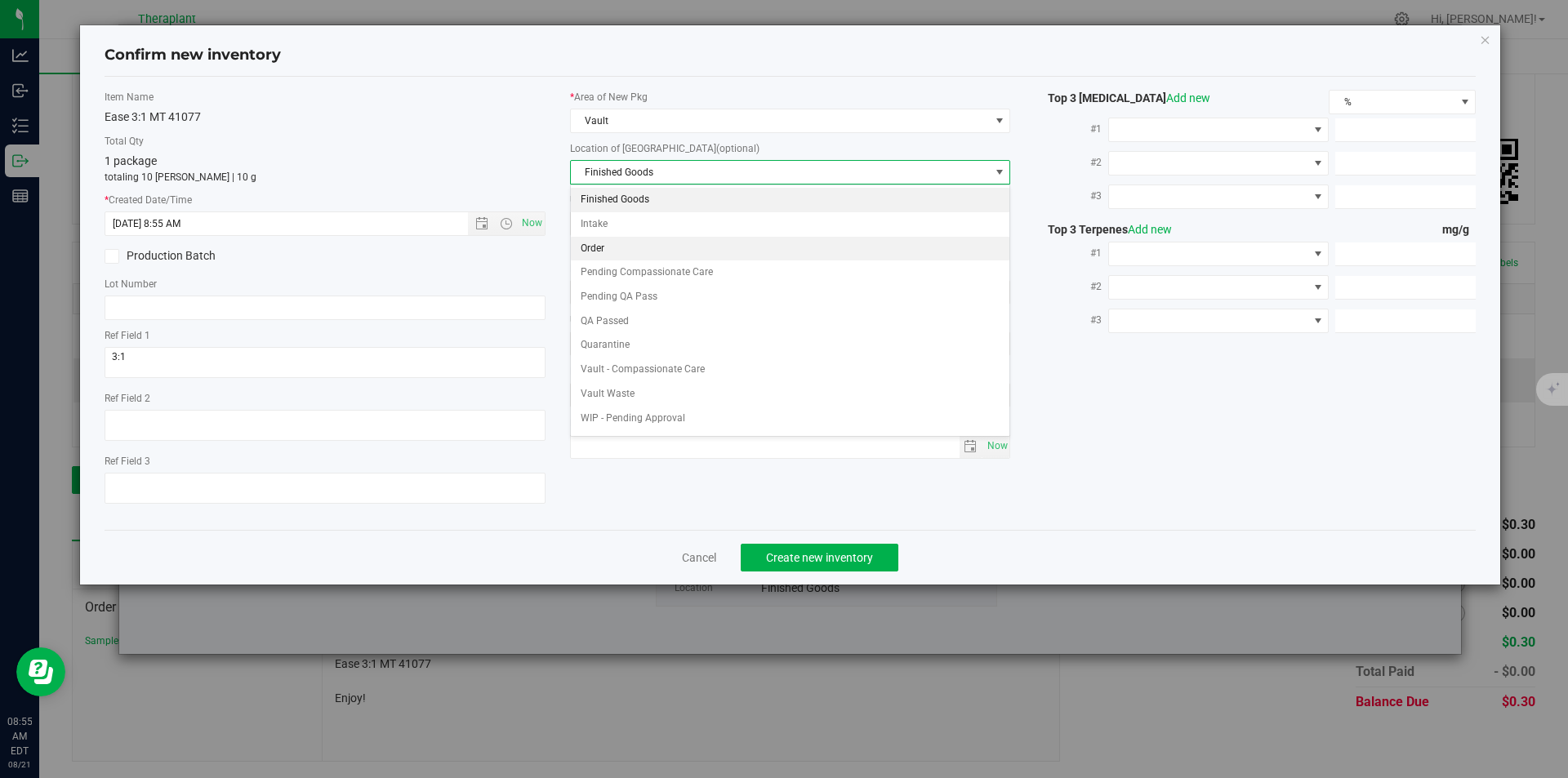
drag, startPoint x: 611, startPoint y: 255, endPoint x: 629, endPoint y: 276, distance: 27.7
click at [612, 255] on li "Order" at bounding box center [790, 250] width 439 height 25
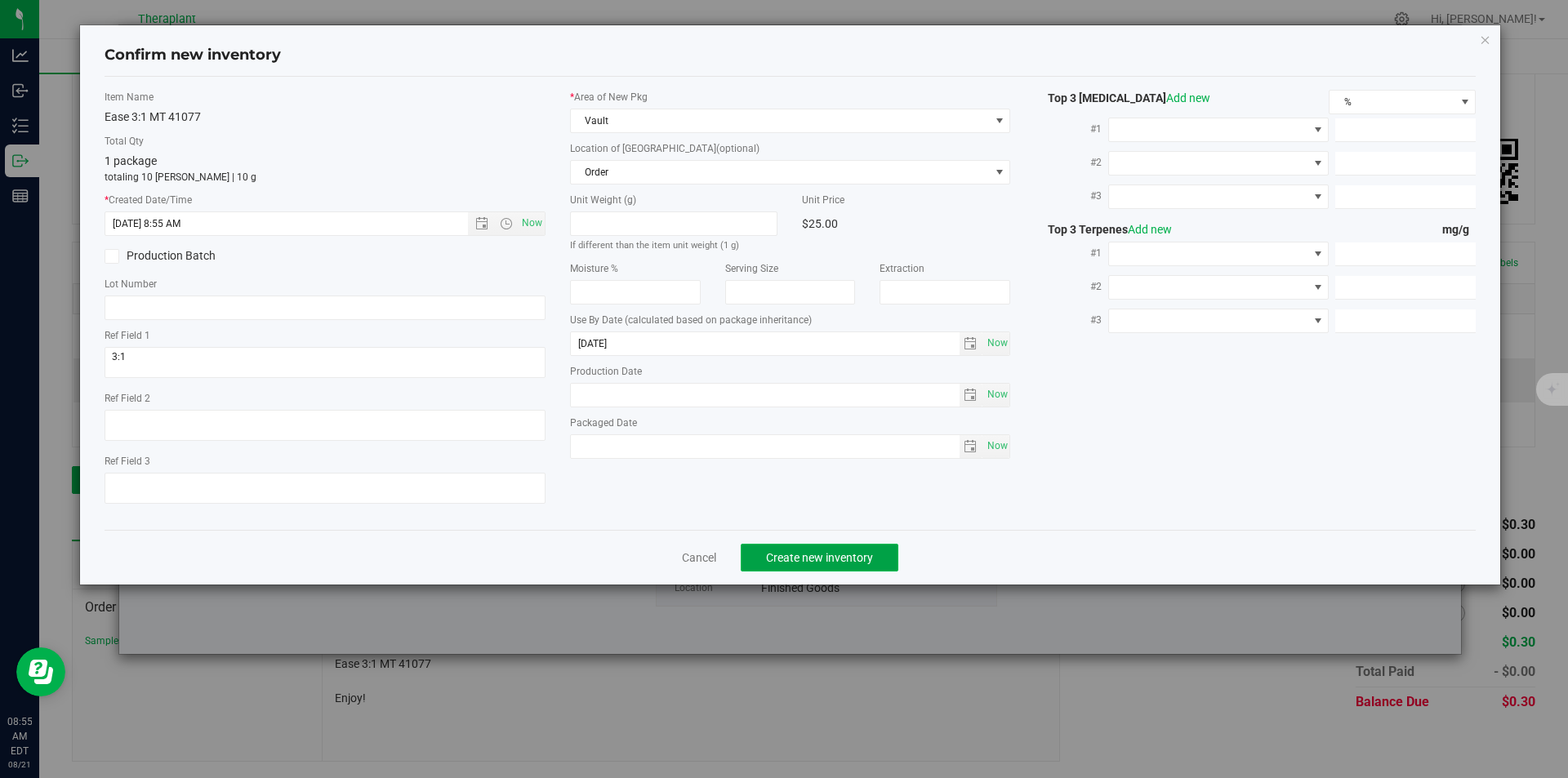
click at [801, 561] on span "Create new inventory" at bounding box center [820, 558] width 107 height 13
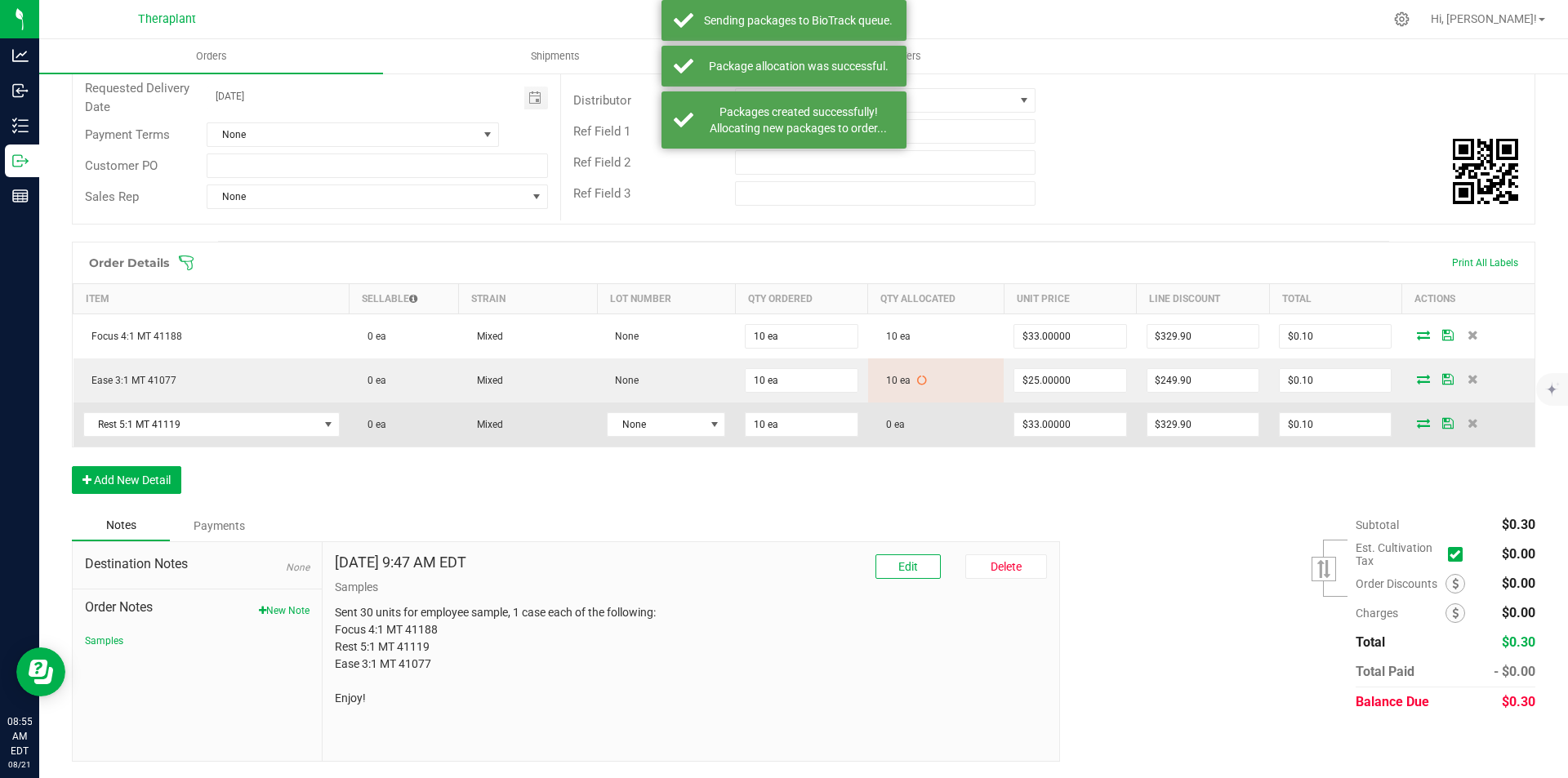
click at [1417, 418] on icon at bounding box center [1424, 423] width 13 height 10
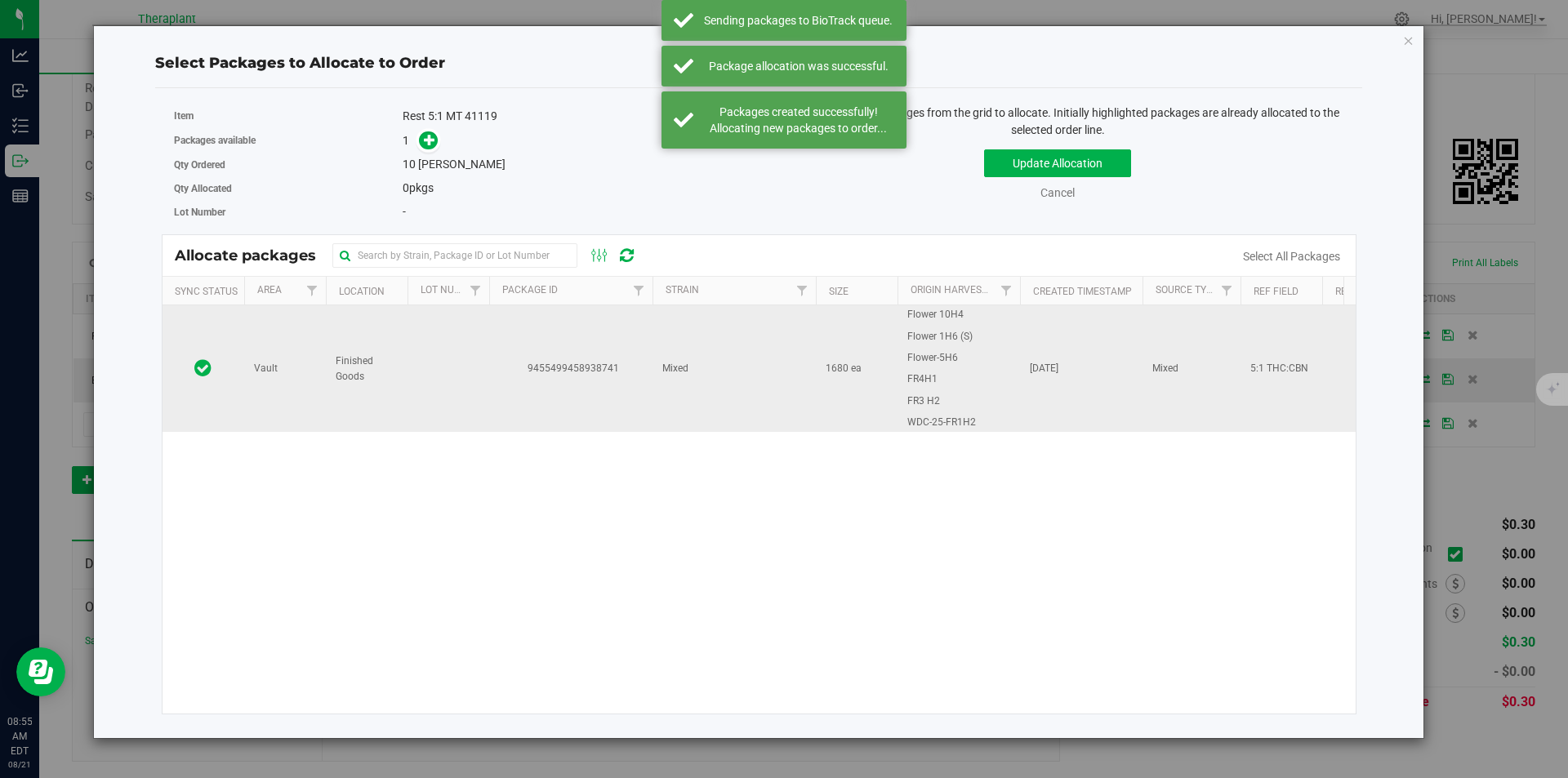
click at [491, 328] on td "9455499458938741" at bounding box center [570, 368] width 164 height 126
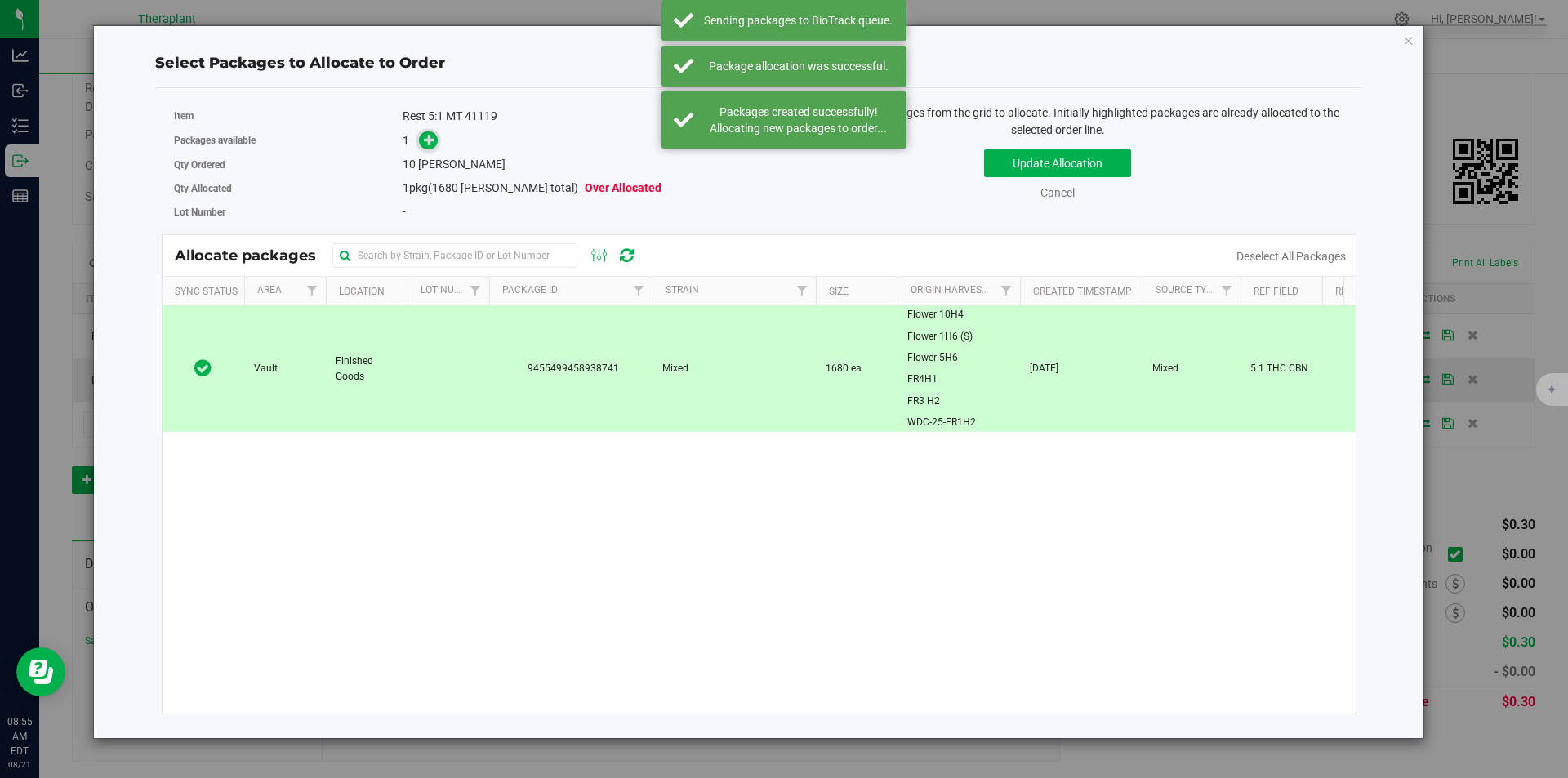
click at [428, 143] on icon at bounding box center [430, 139] width 12 height 12
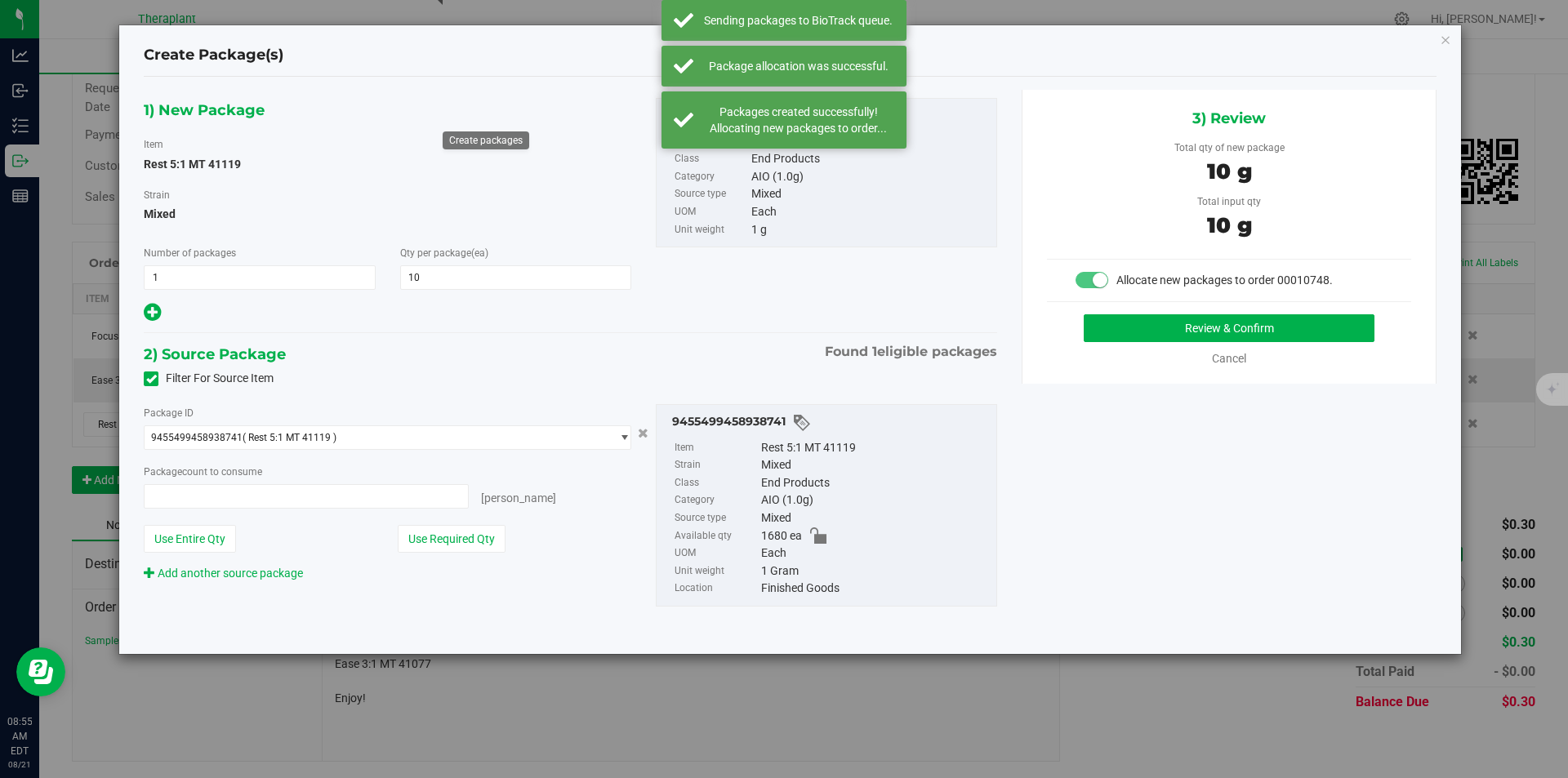
type input "10 ea"
click at [1139, 340] on button "Review & Confirm" at bounding box center [1229, 328] width 291 height 28
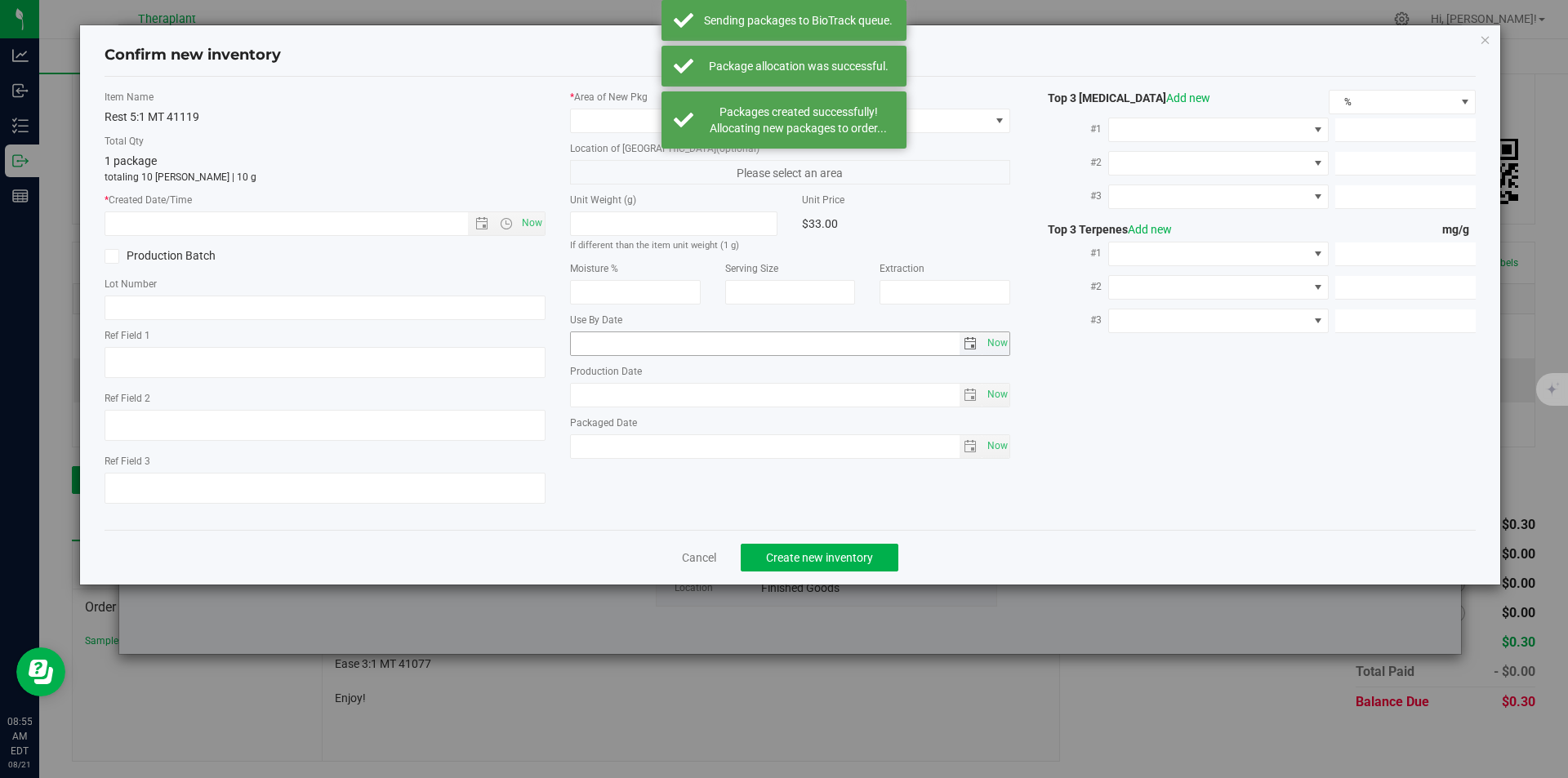
type textarea "5:1 THC:CBN"
type input "2026-07-25"
click at [531, 225] on span "Now" at bounding box center [531, 223] width 28 height 24
type input "8/21/2025 8:56 AM"
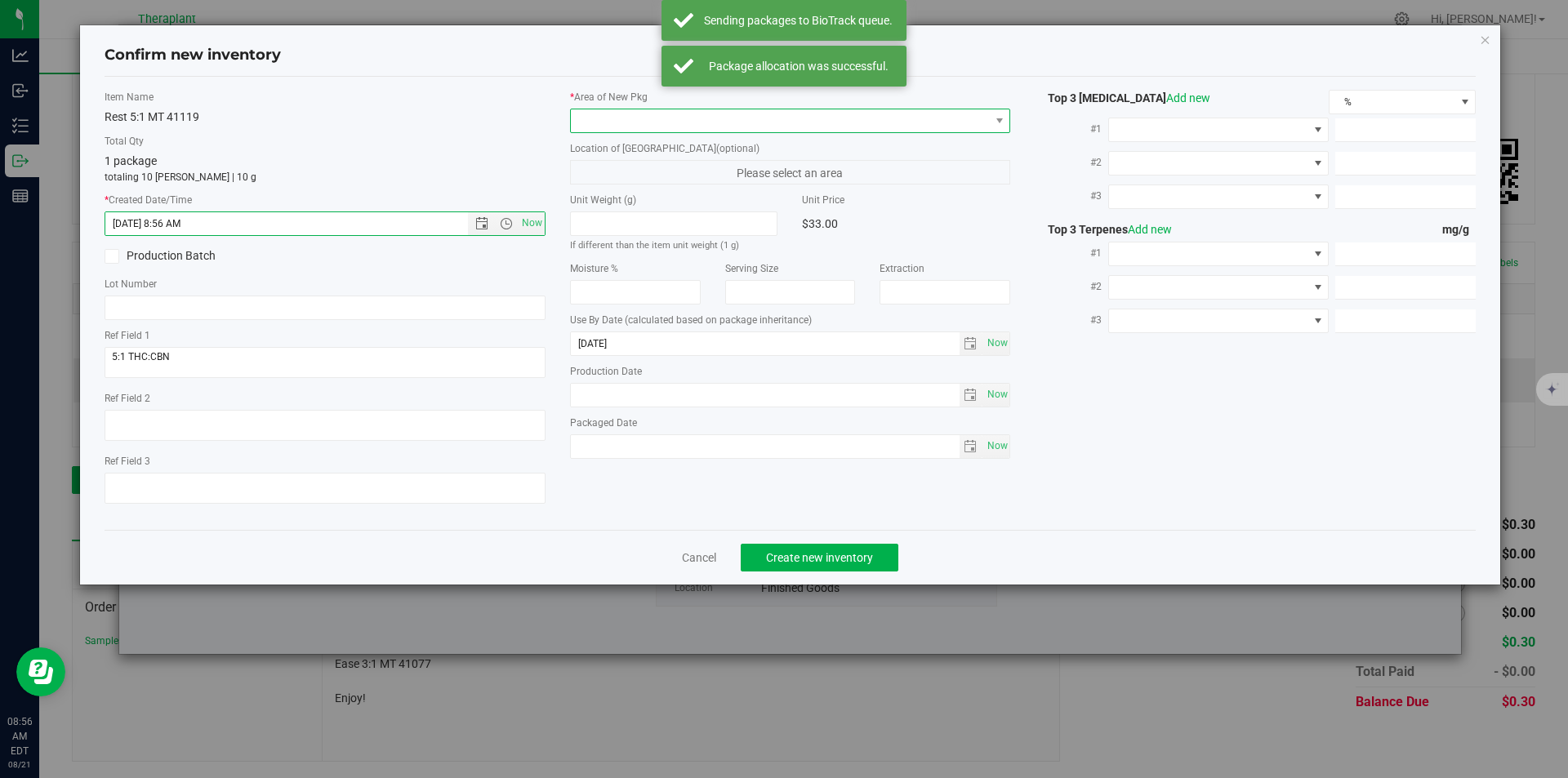
click at [599, 112] on span at bounding box center [781, 121] width 419 height 23
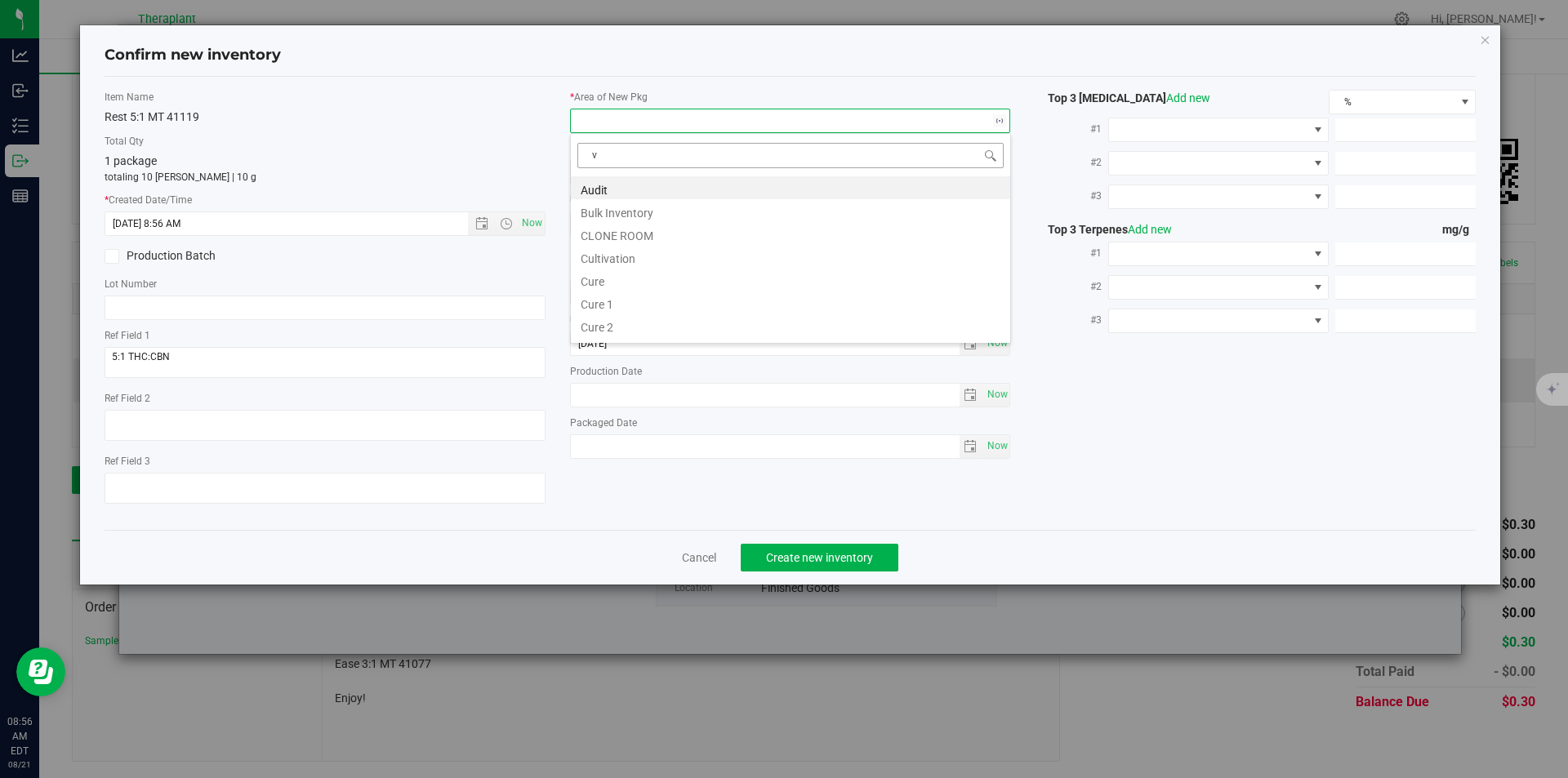
scroll to position [25, 441]
click at [608, 233] on li "Vault" at bounding box center [790, 233] width 439 height 23
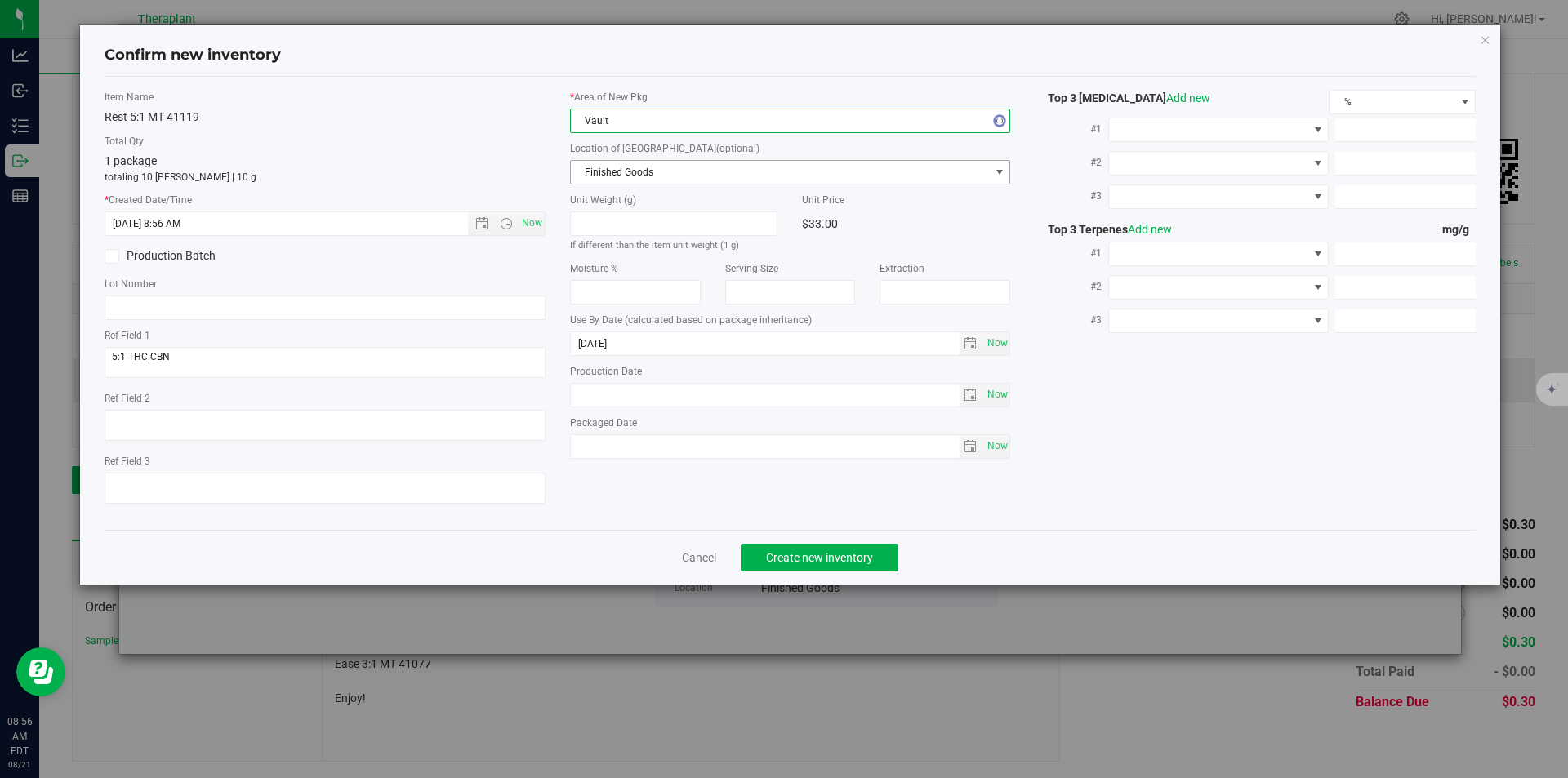
click at [612, 172] on span "Finished Goods" at bounding box center [781, 172] width 419 height 23
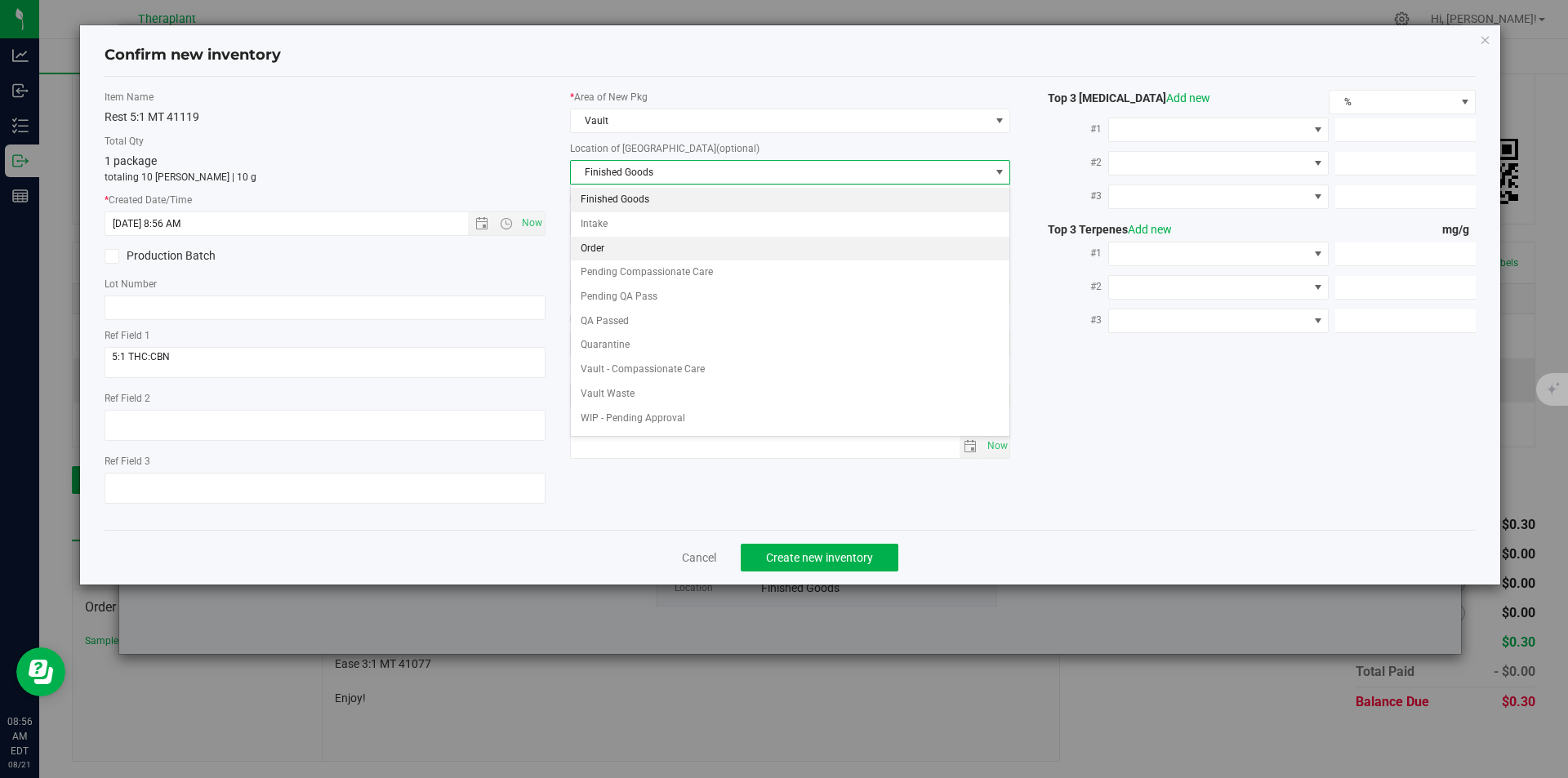
click at [608, 246] on li "Order" at bounding box center [790, 250] width 439 height 25
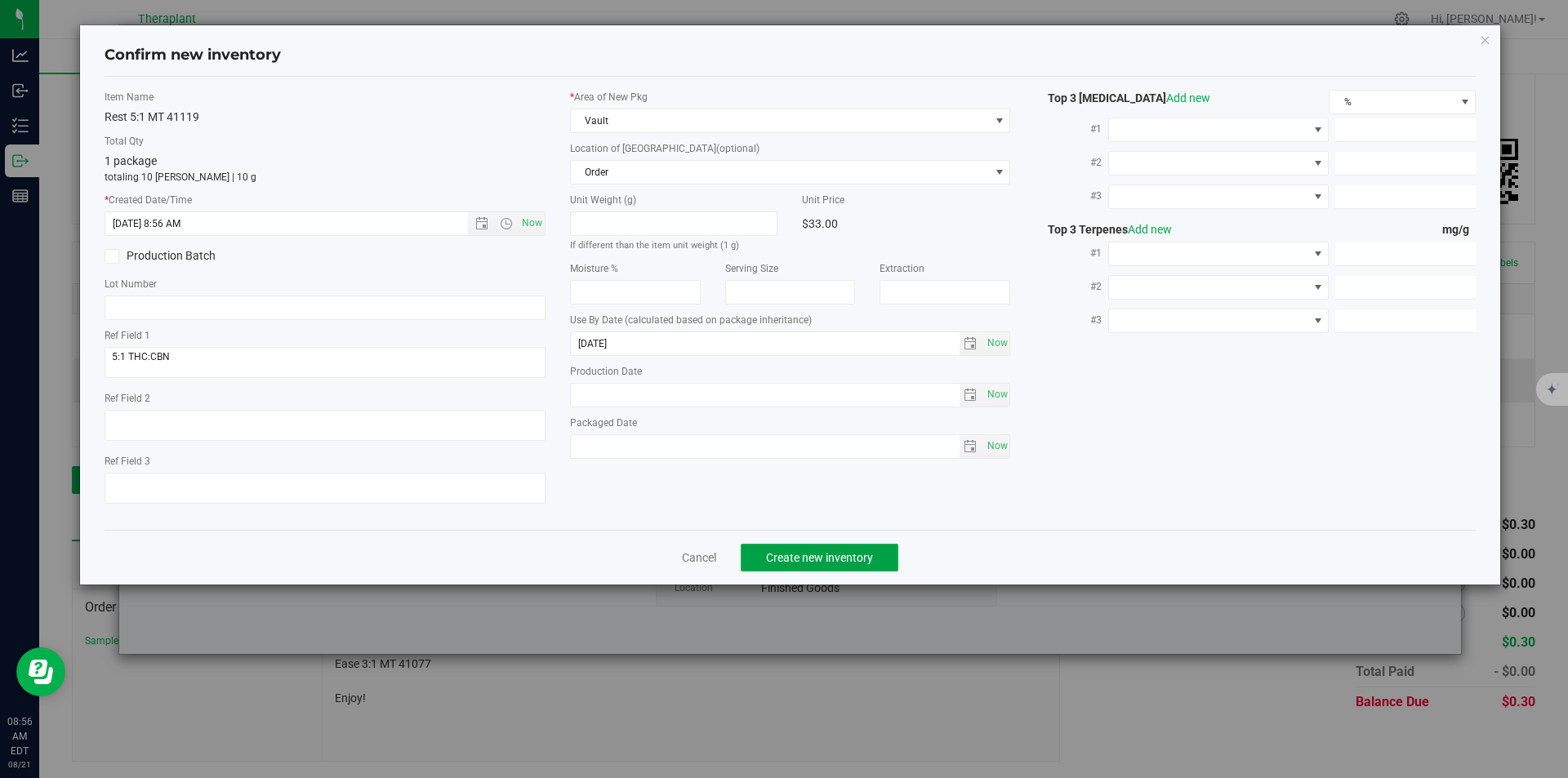
click at [803, 554] on span "Create new inventory" at bounding box center [820, 558] width 107 height 13
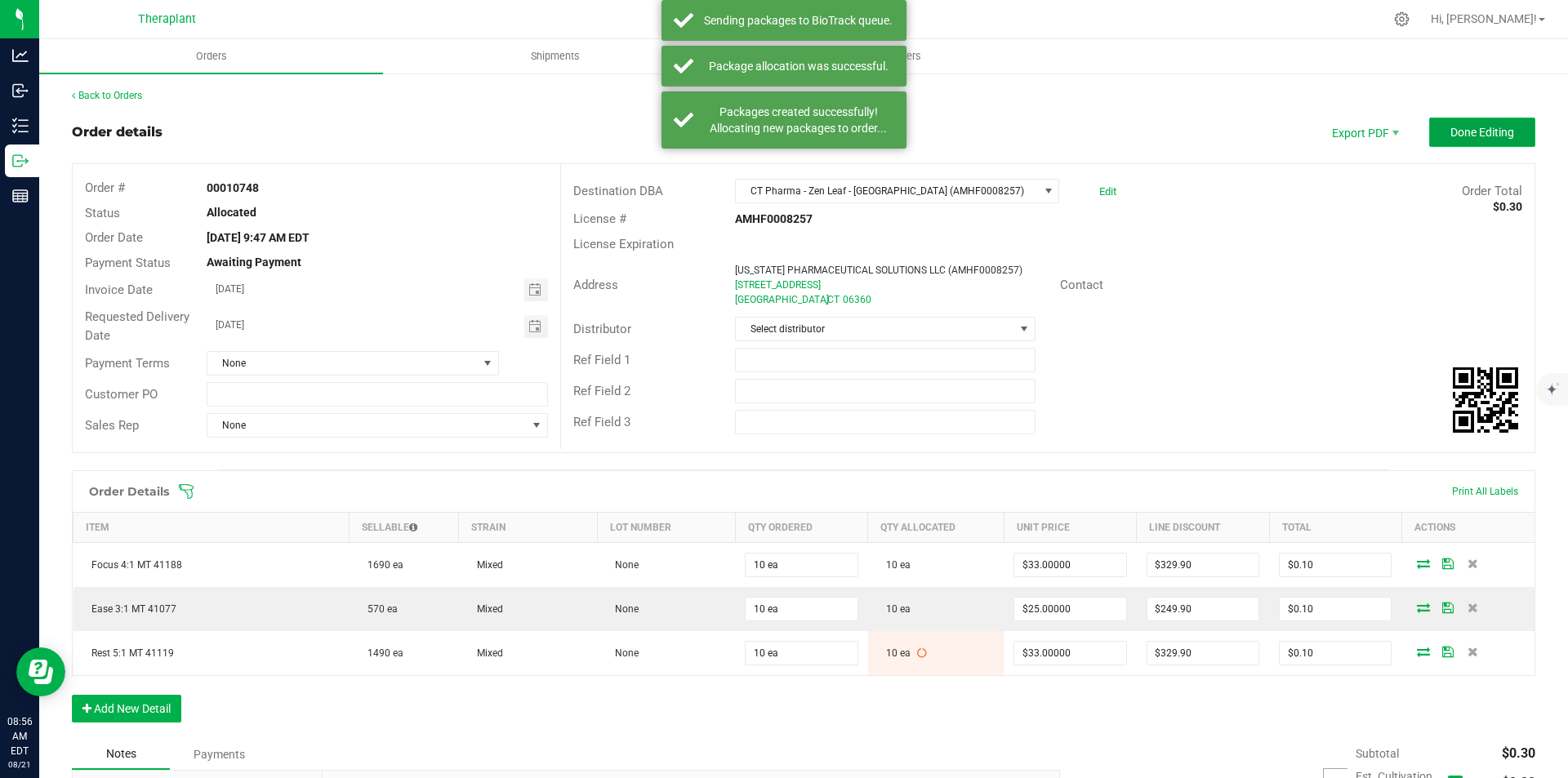
click at [1429, 120] on button "Done Editing" at bounding box center [1482, 132] width 106 height 30
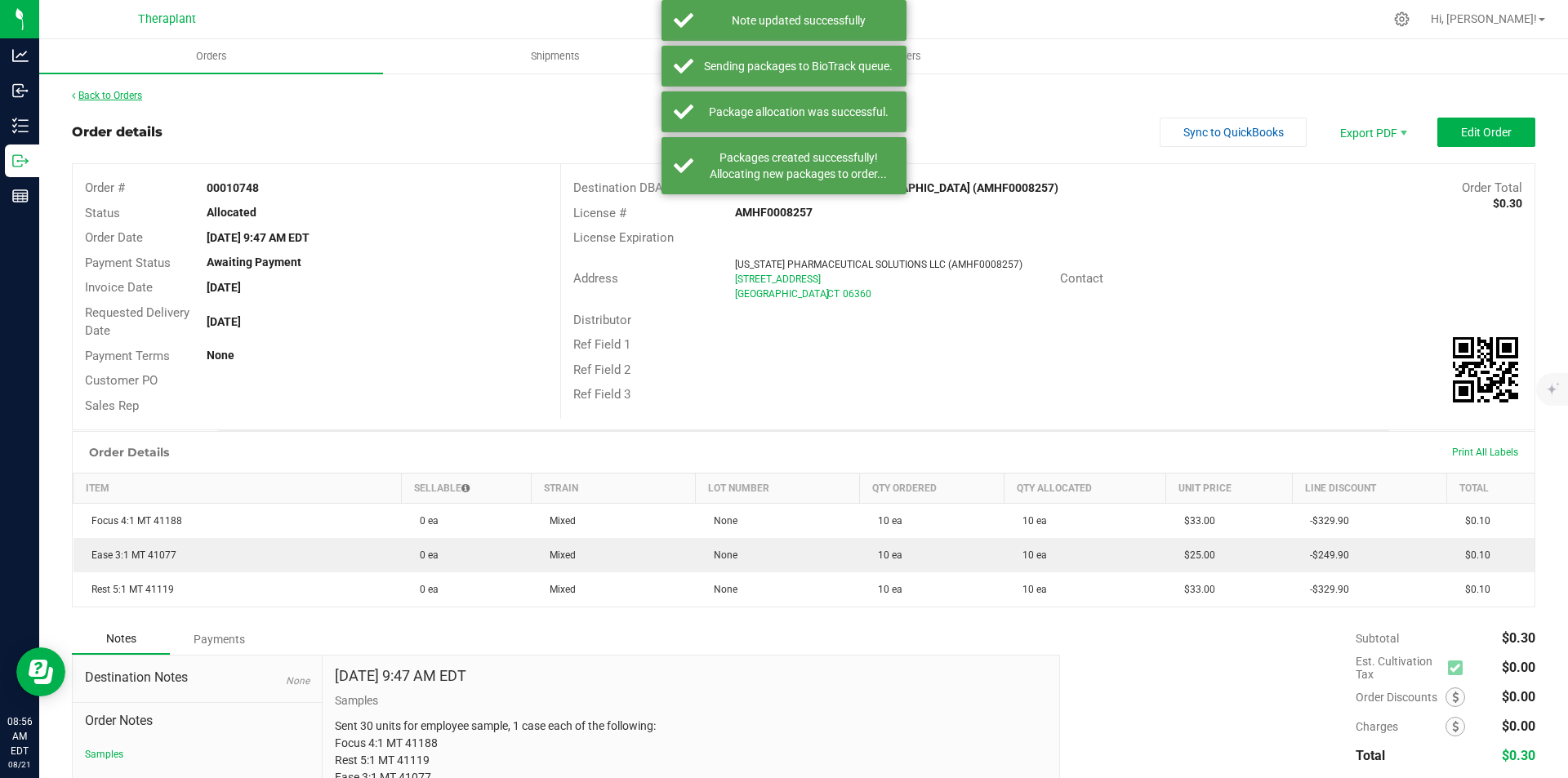
click at [117, 90] on link "Back to Orders" at bounding box center [106, 96] width 70 height 11
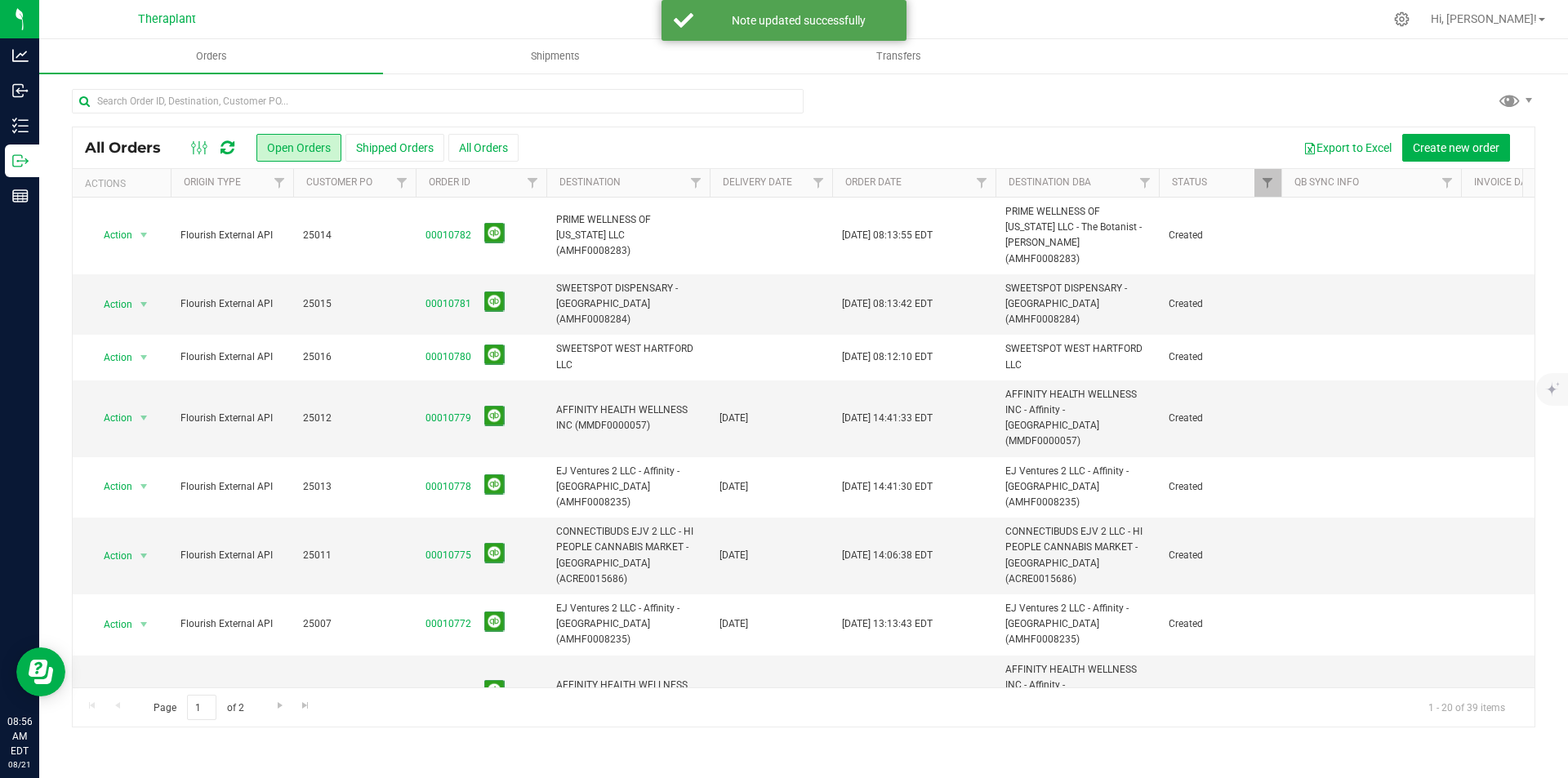
click at [274, 87] on div "All Orders Open Orders Shipped Orders All Orders Export to Excel Create new ord…" at bounding box center [804, 408] width 1529 height 672
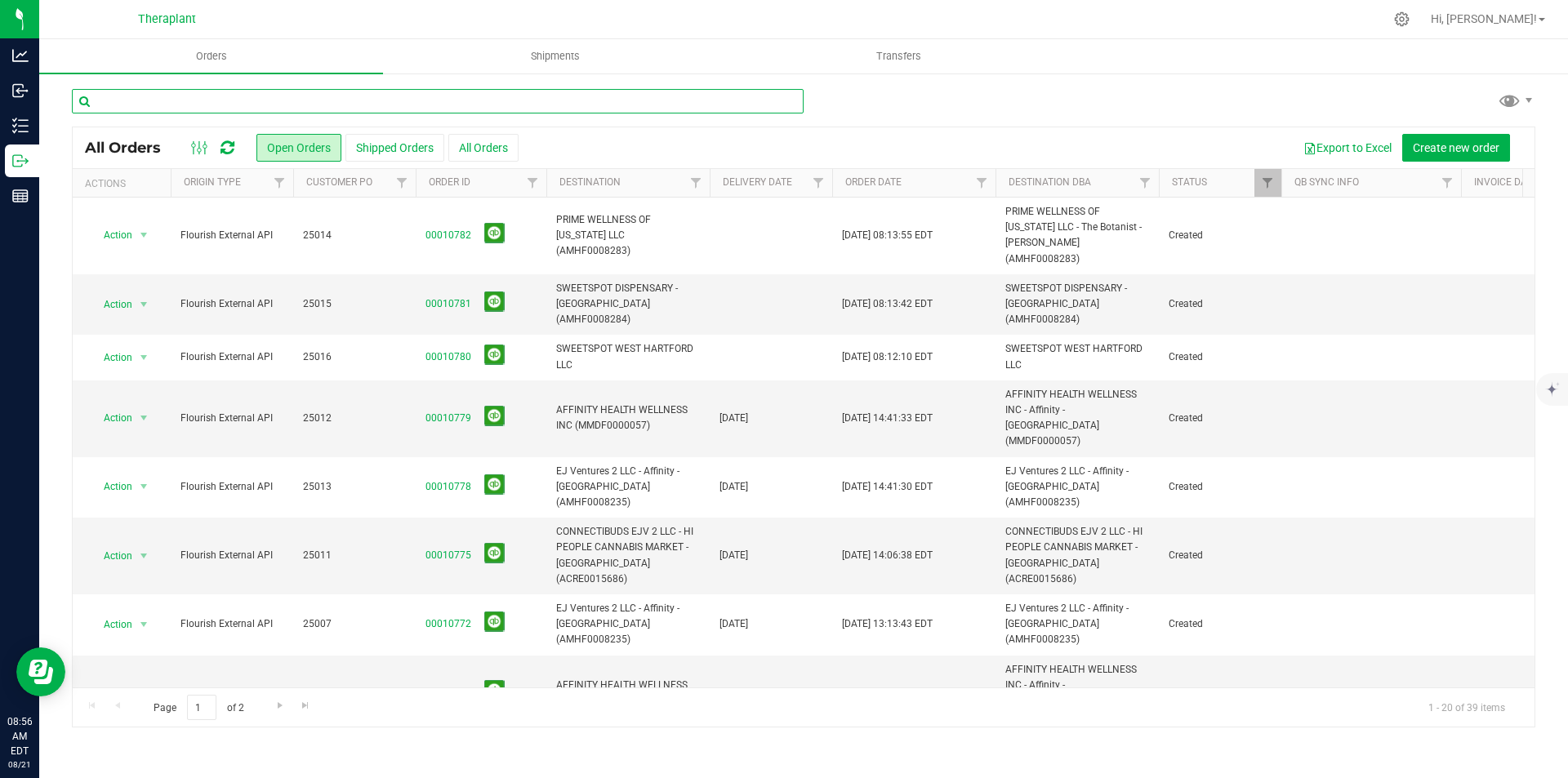
click at [271, 100] on input "text" at bounding box center [437, 101] width 732 height 25
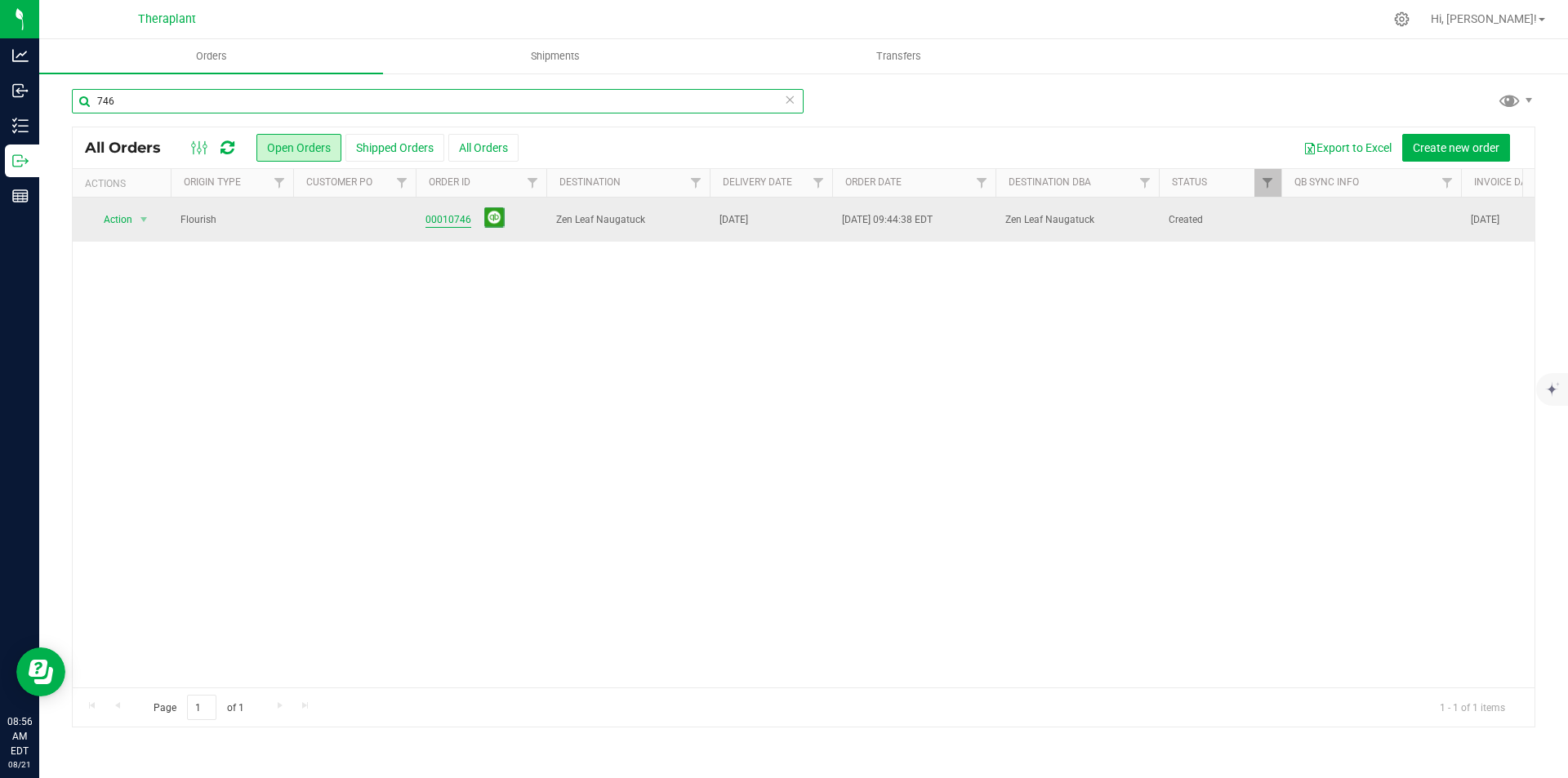
type input "746"
click at [454, 218] on link "00010746" at bounding box center [449, 220] width 46 height 15
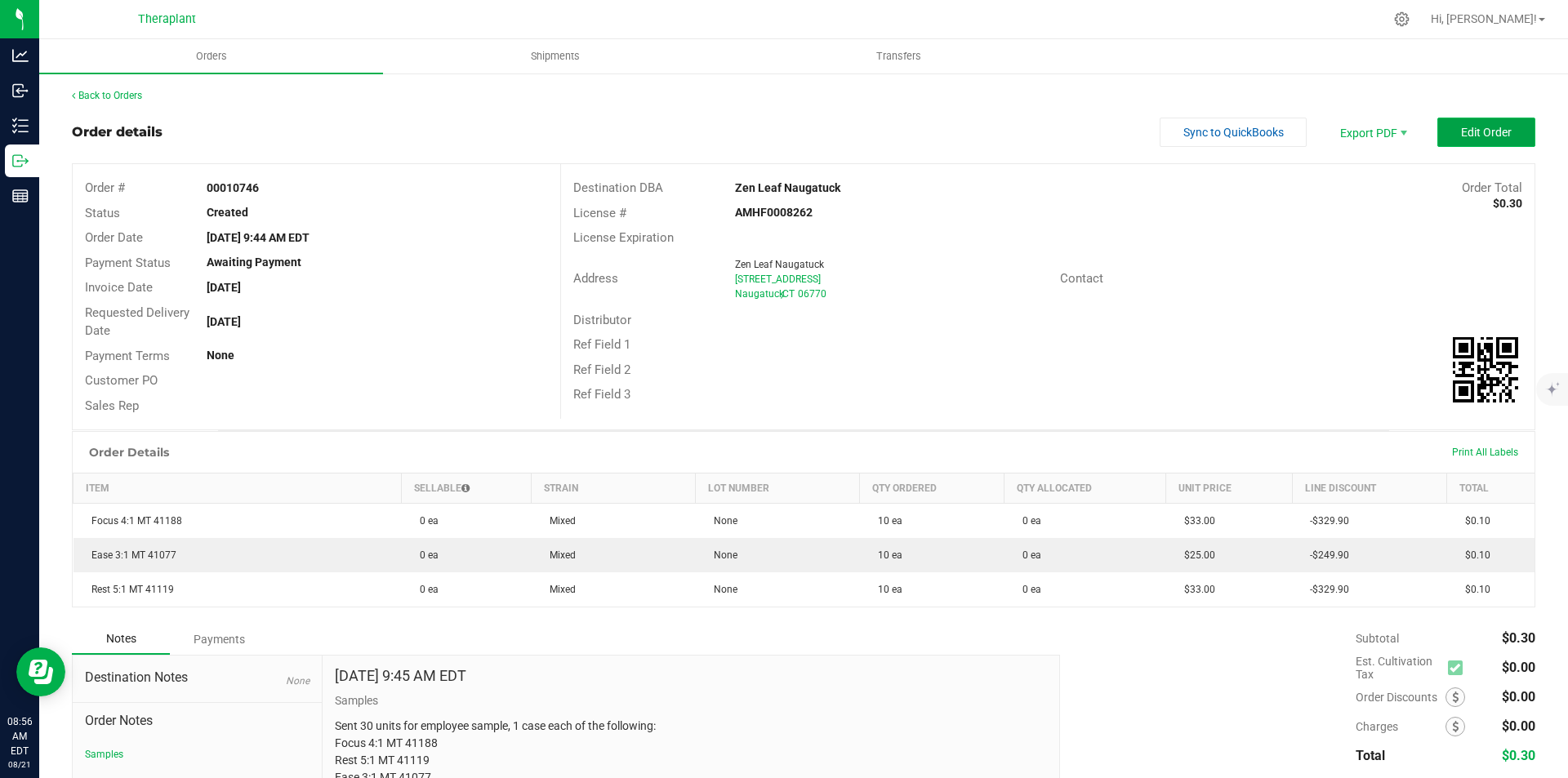
click at [1465, 127] on span "Edit Order" at bounding box center [1486, 132] width 51 height 13
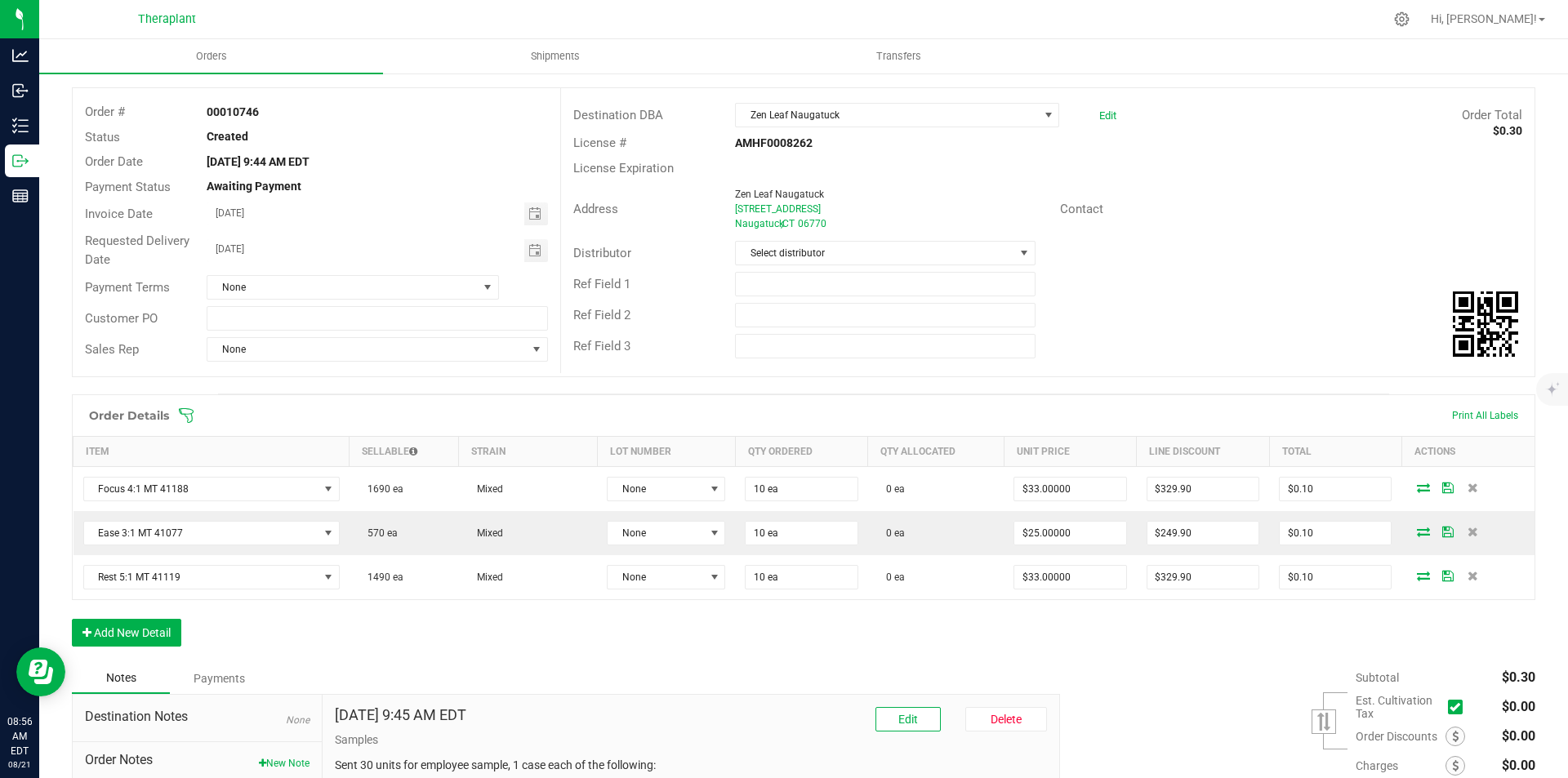
scroll to position [164, 0]
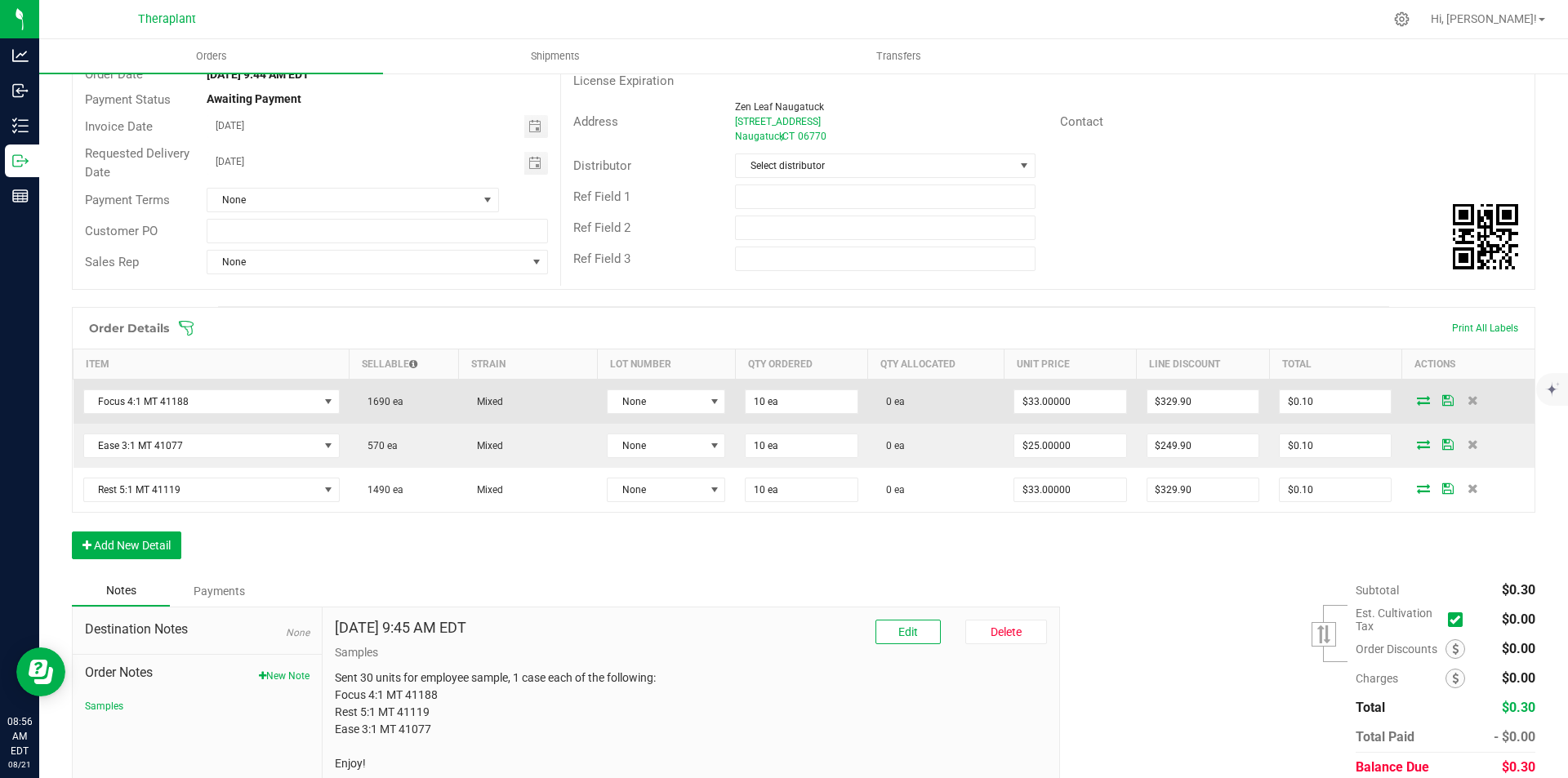
click at [1417, 401] on icon at bounding box center [1424, 400] width 13 height 10
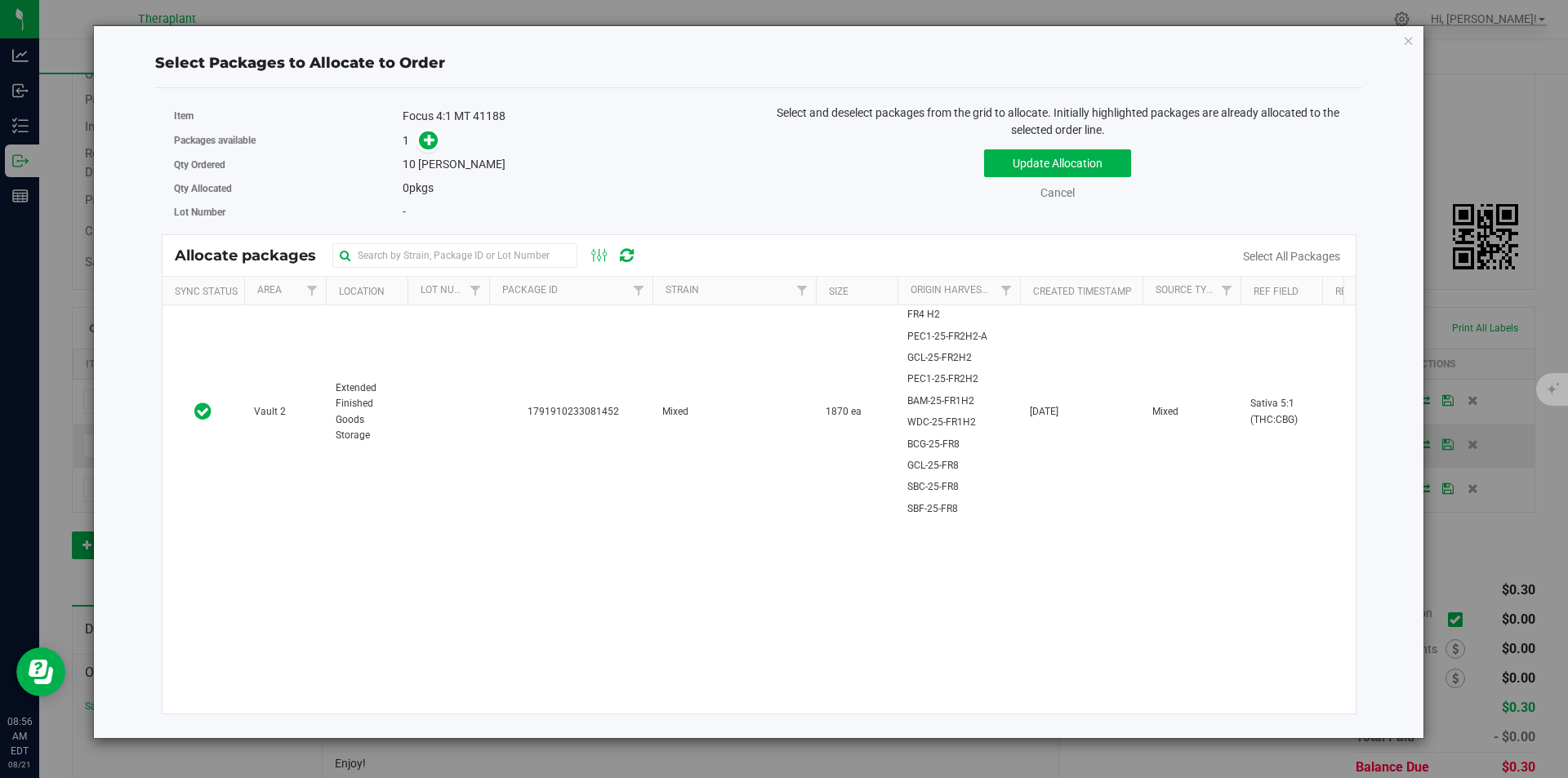
drag, startPoint x: 887, startPoint y: 383, endPoint x: 610, endPoint y: 232, distance: 315.5
click at [886, 383] on td "1870 ea" at bounding box center [856, 411] width 81 height 213
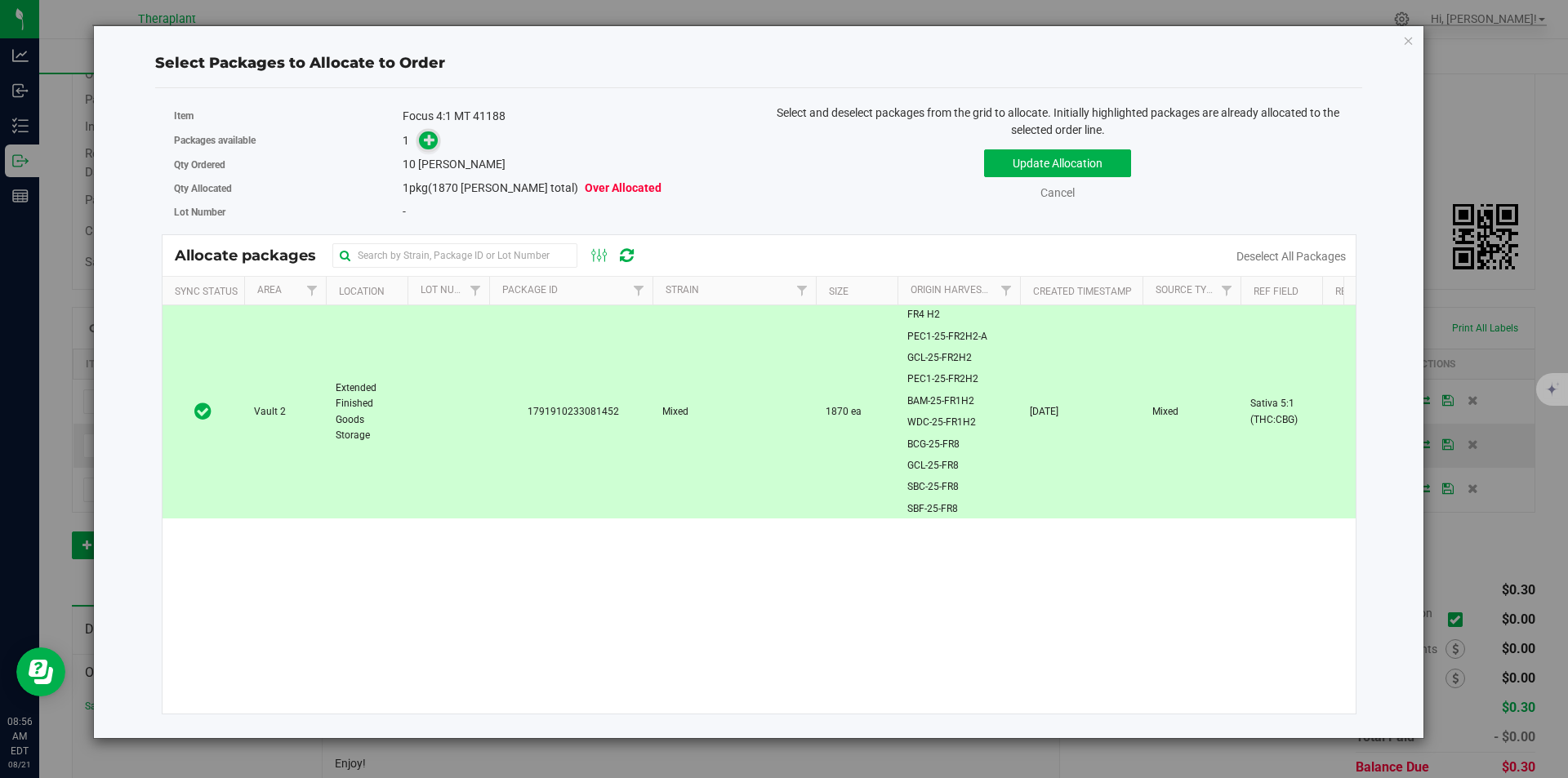
click at [418, 136] on div "Item Focus 4:1 MT 41188 Packages available 1 Qty Ordered 10 eaches Qty Allocate…" at bounding box center [460, 164] width 598 height 120
click at [431, 149] on span at bounding box center [429, 141] width 20 height 20
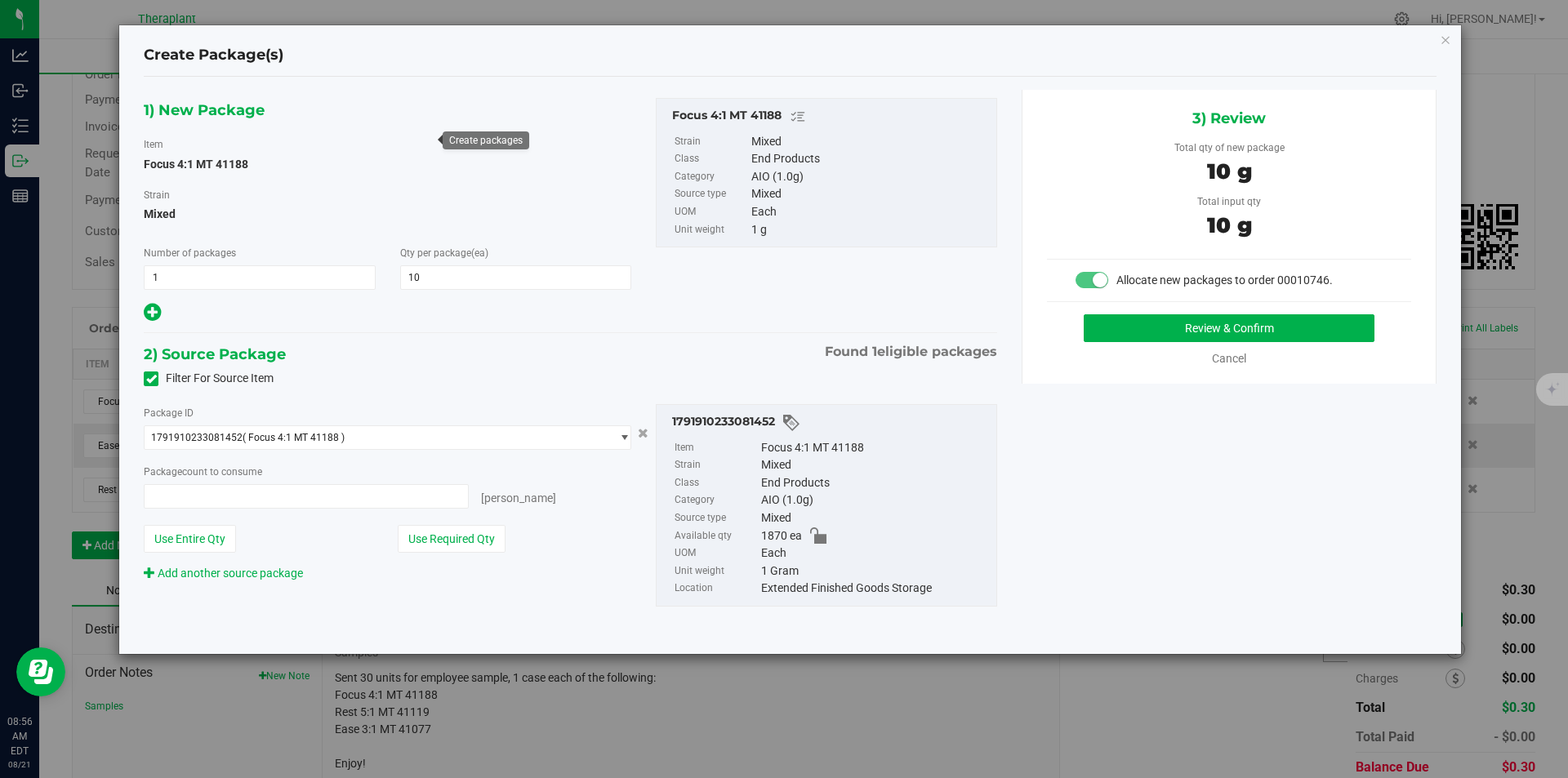
type input "10 ea"
click at [1131, 330] on button "Review & Confirm" at bounding box center [1229, 328] width 291 height 28
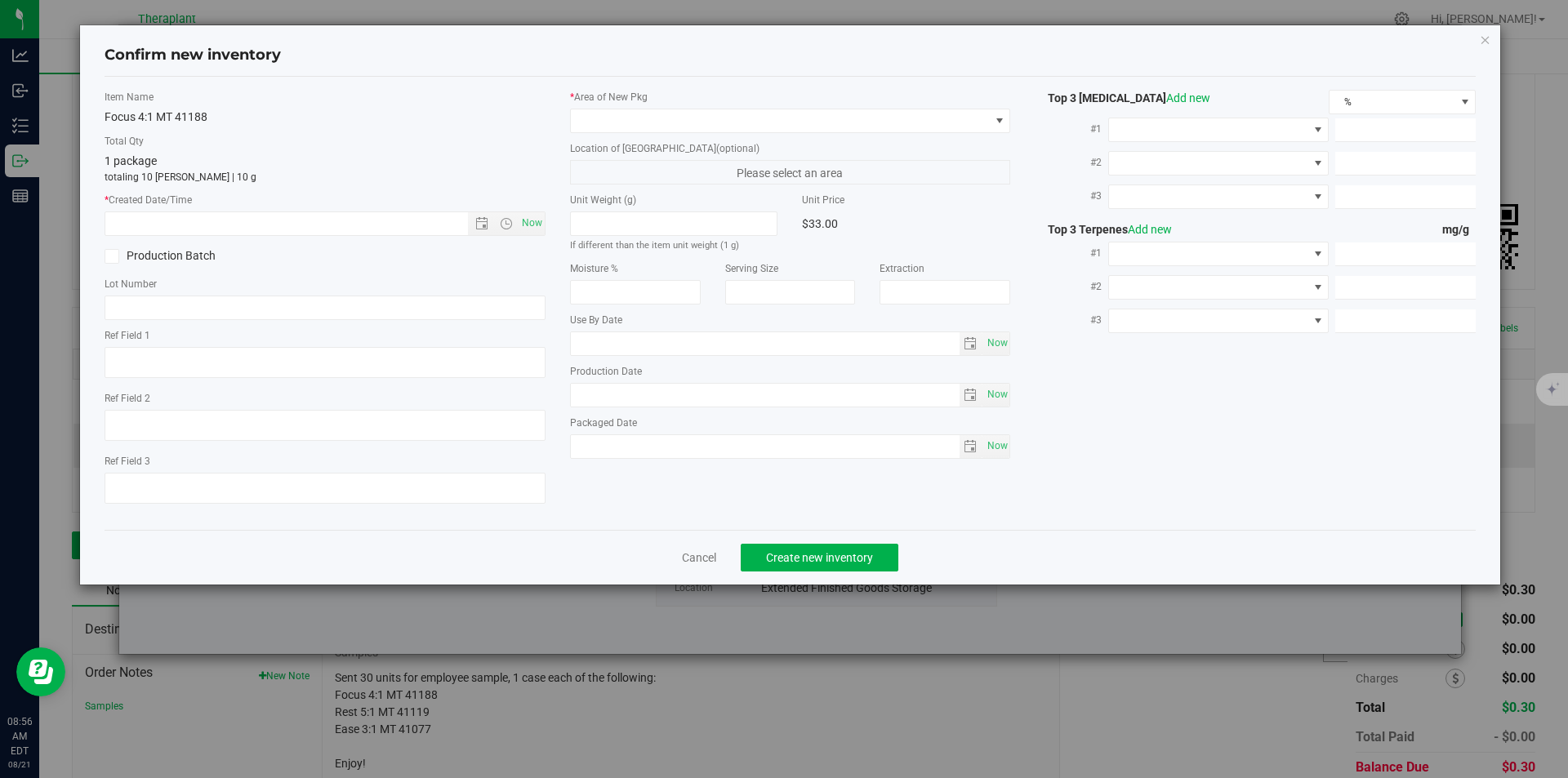
type textarea "Sativa 5:1 (THC:CBG)"
type input "2026-08-07"
drag, startPoint x: 535, startPoint y: 232, endPoint x: 543, endPoint y: 217, distance: 17.0
click at [536, 232] on span "Now" at bounding box center [531, 223] width 28 height 24
type input "8/21/2025 8:56 AM"
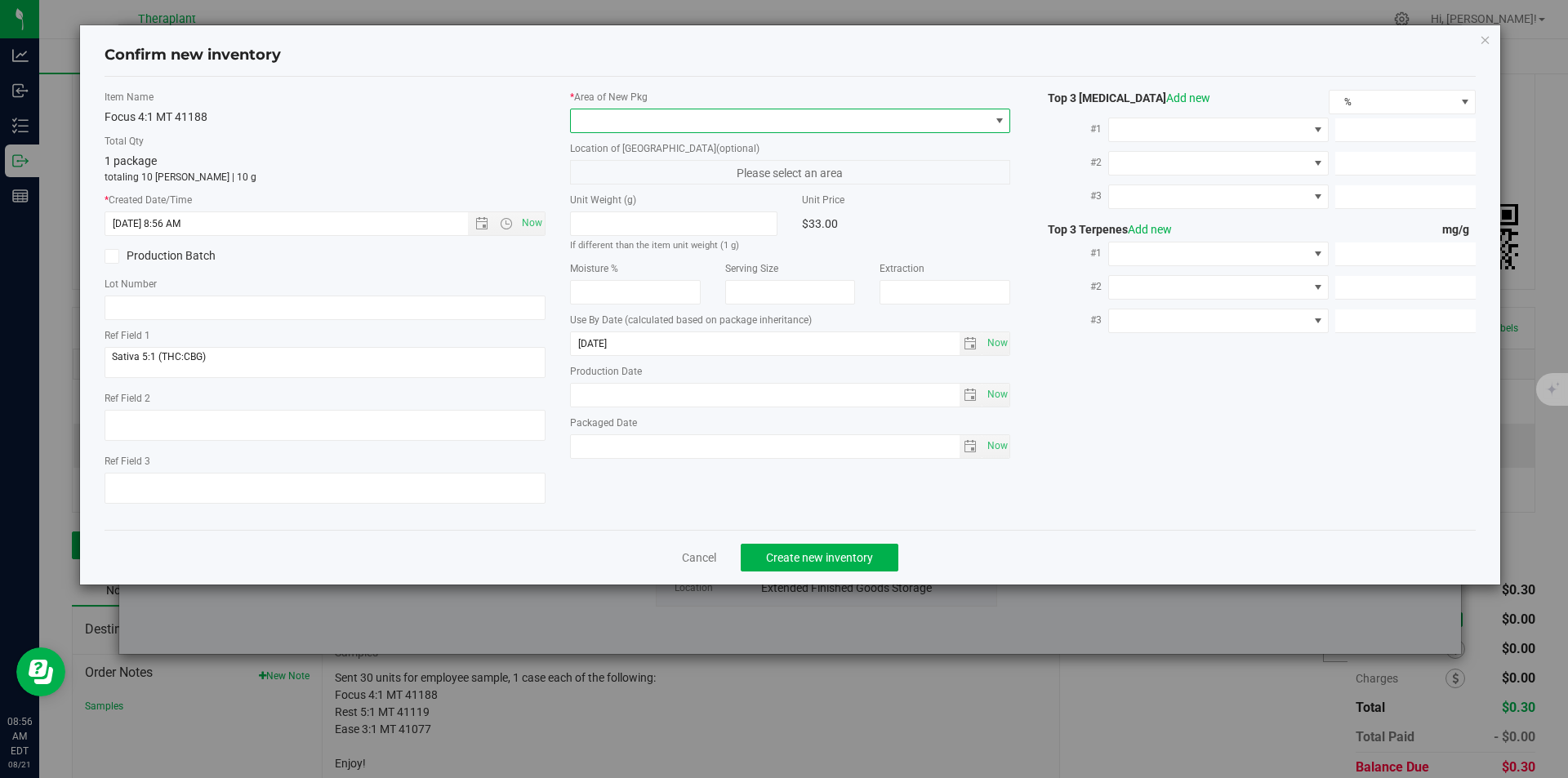
drag, startPoint x: 611, startPoint y: 128, endPoint x: 612, endPoint y: 116, distance: 12.0
click at [611, 125] on span at bounding box center [781, 121] width 419 height 23
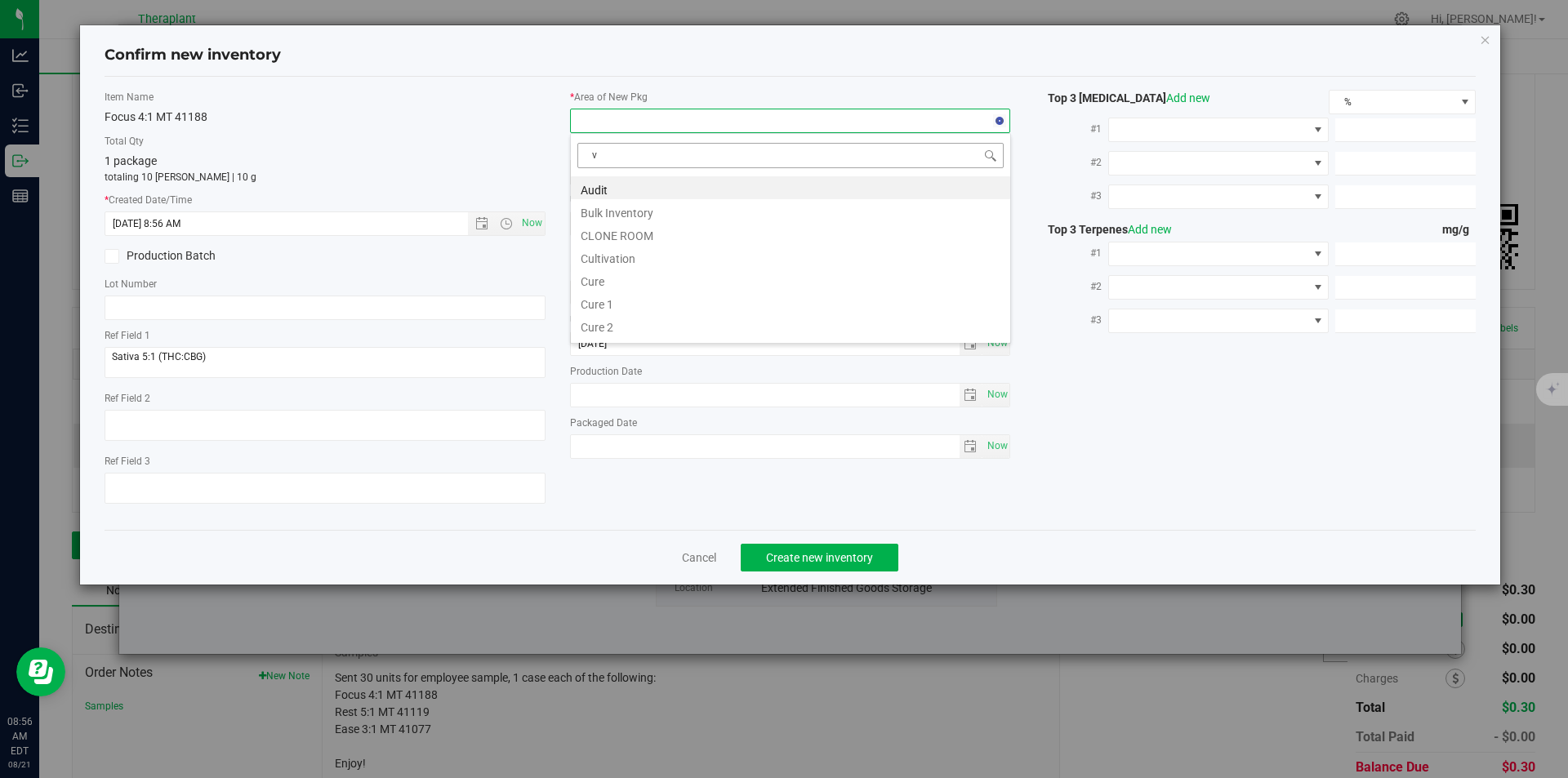
scroll to position [25, 441]
click at [622, 236] on li "Vault" at bounding box center [790, 233] width 439 height 23
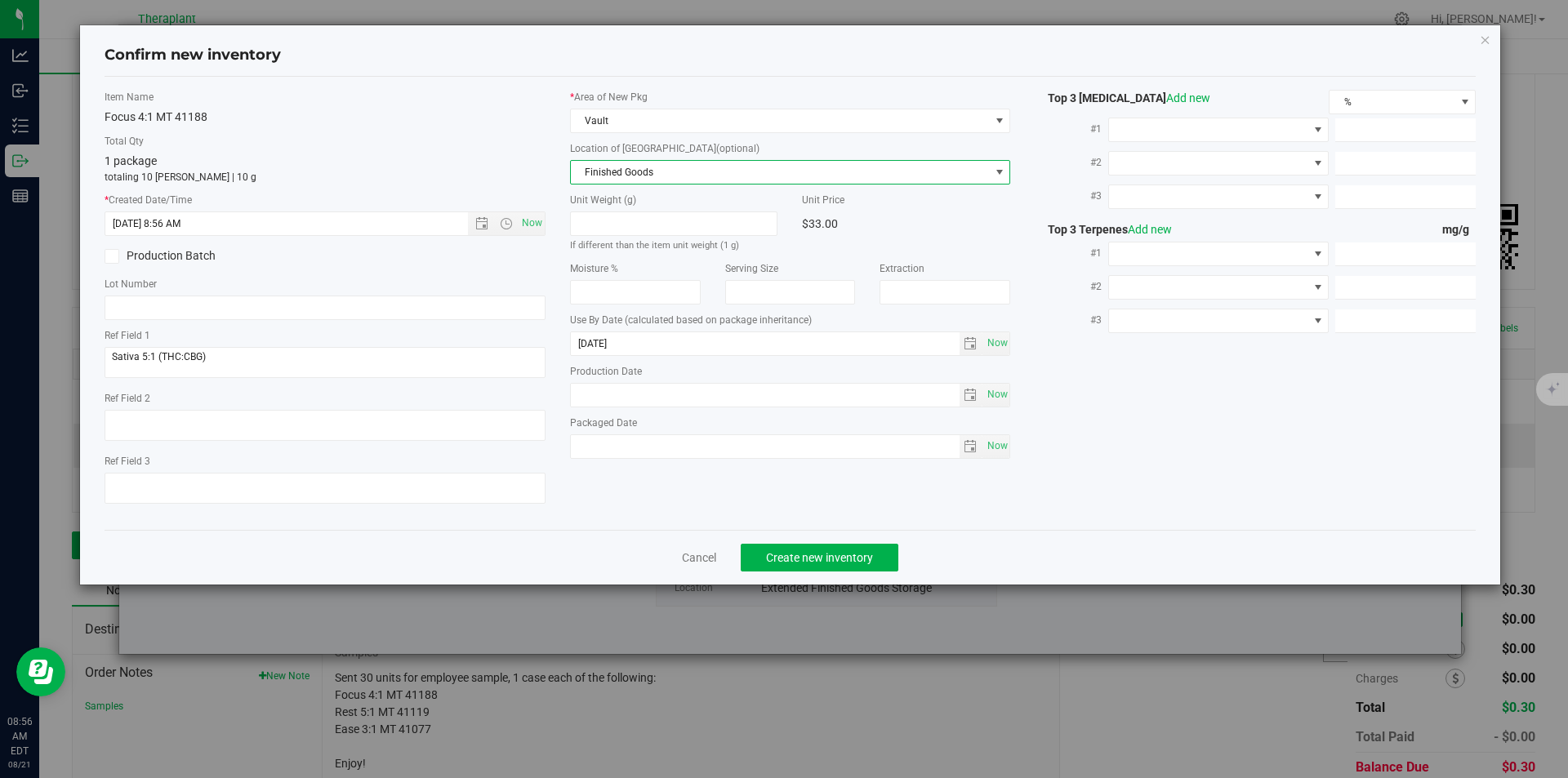
click at [616, 162] on span "Finished Goods" at bounding box center [781, 172] width 419 height 23
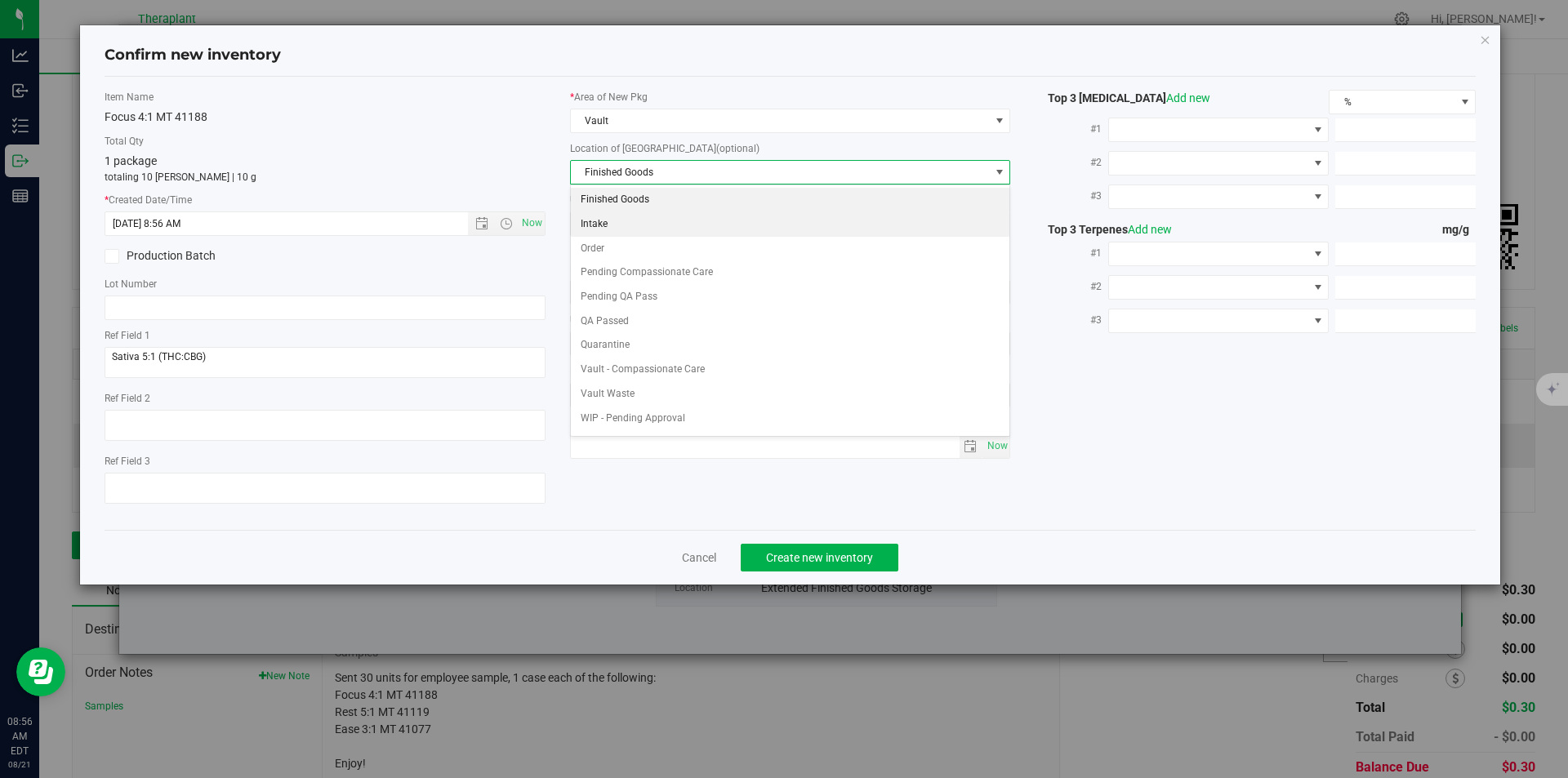
click at [613, 251] on li "Order" at bounding box center [790, 250] width 439 height 25
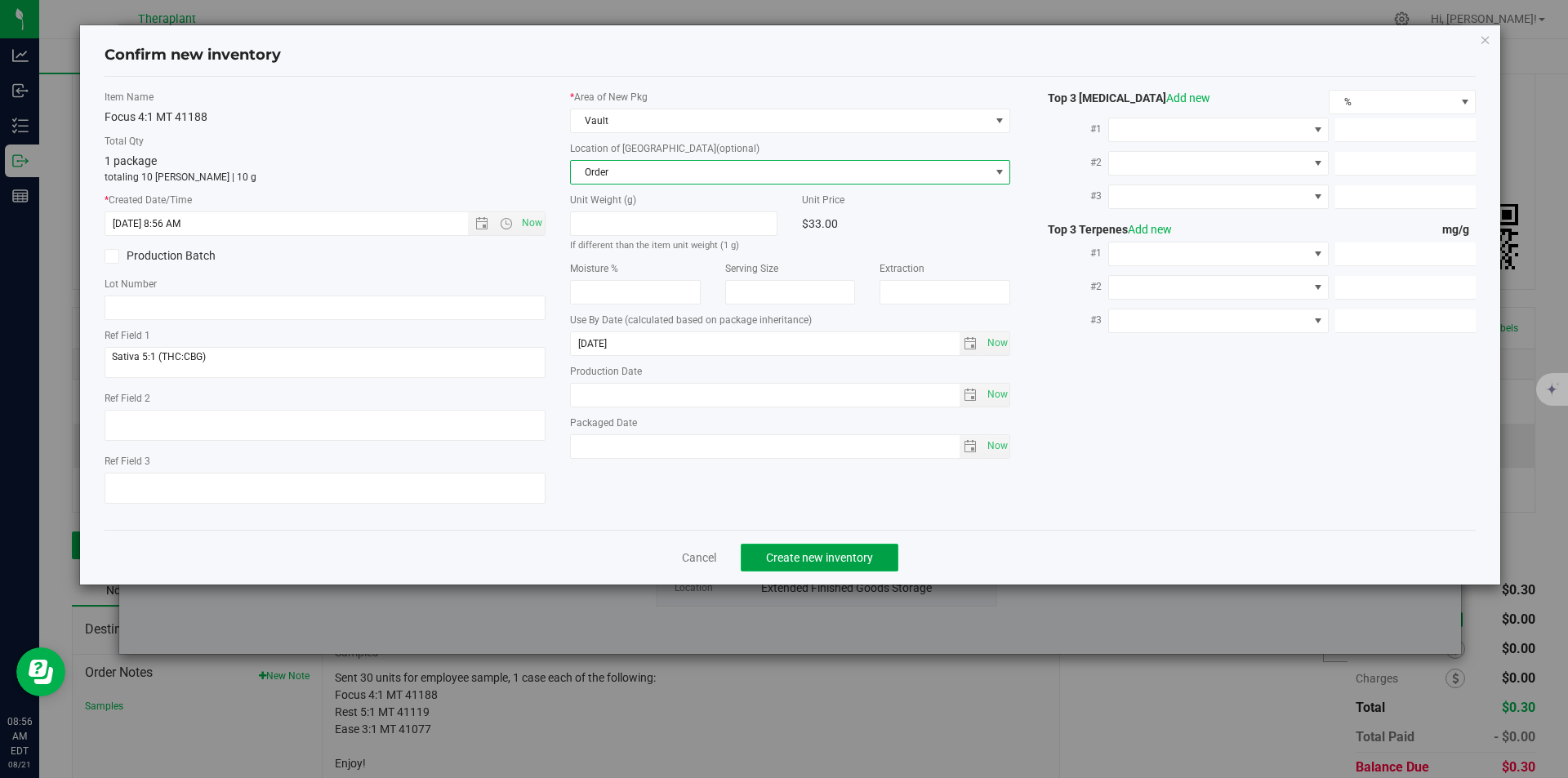
click at [792, 563] on span "Create new inventory" at bounding box center [820, 558] width 107 height 13
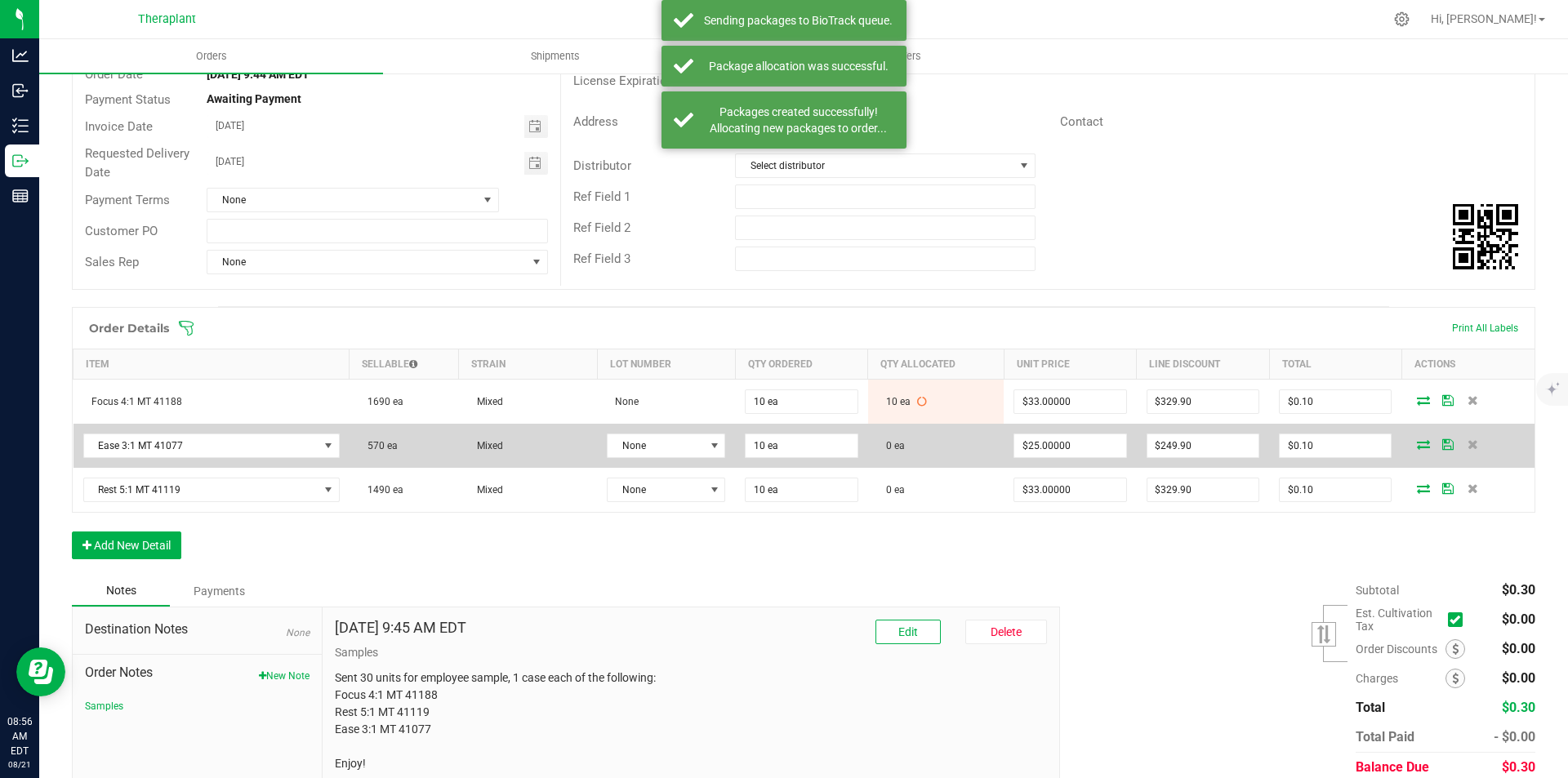
click at [1424, 445] on td at bounding box center [1468, 446] width 133 height 44
click at [1417, 445] on icon at bounding box center [1424, 444] width 13 height 10
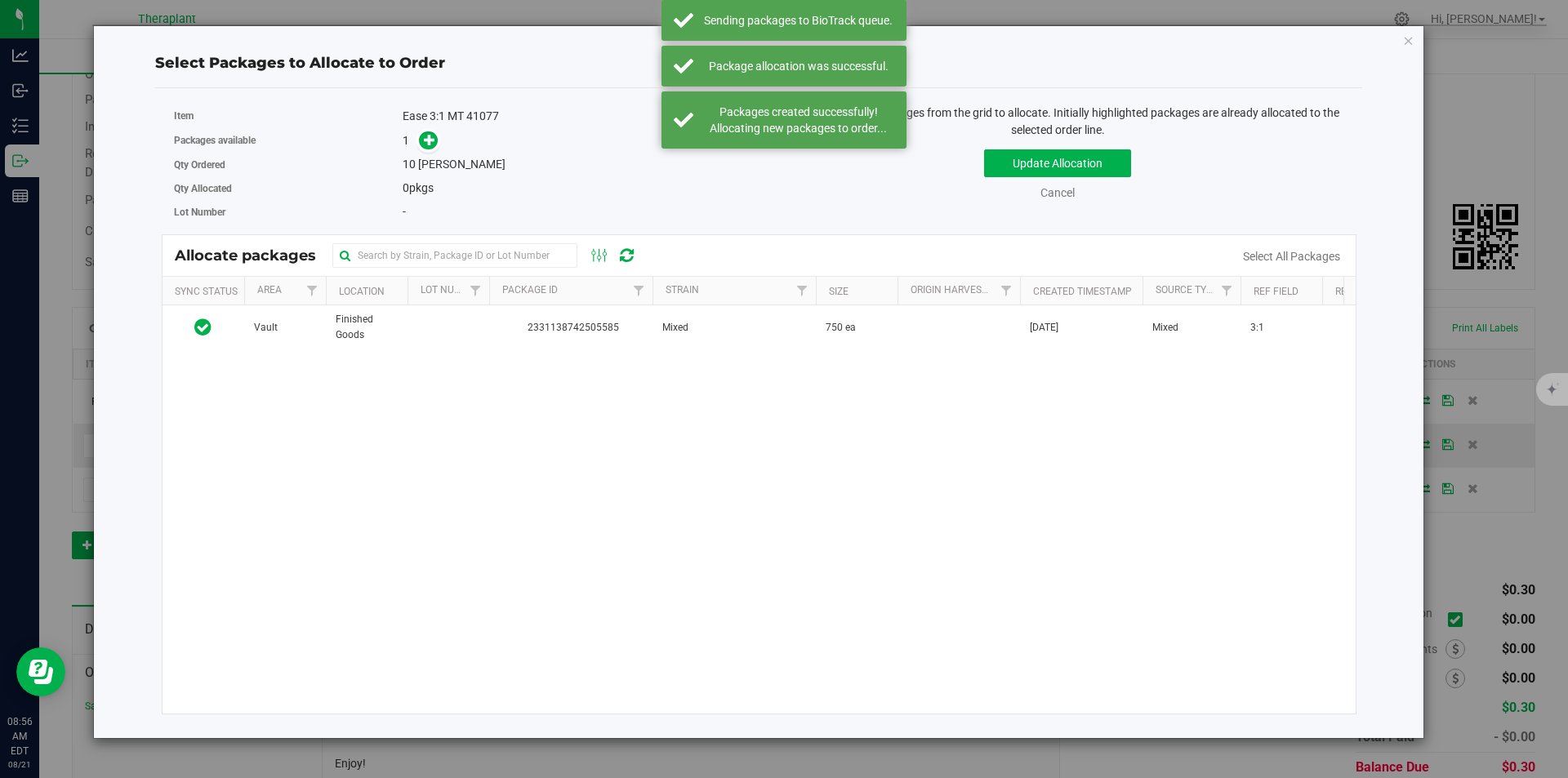
click at [608, 352] on div "Vault Finished Goods 2331138742505585 Mixed 750 ea Jun 18, 2025 Mixed 3:1 $0.00…" at bounding box center [760, 509] width 1194 height 409
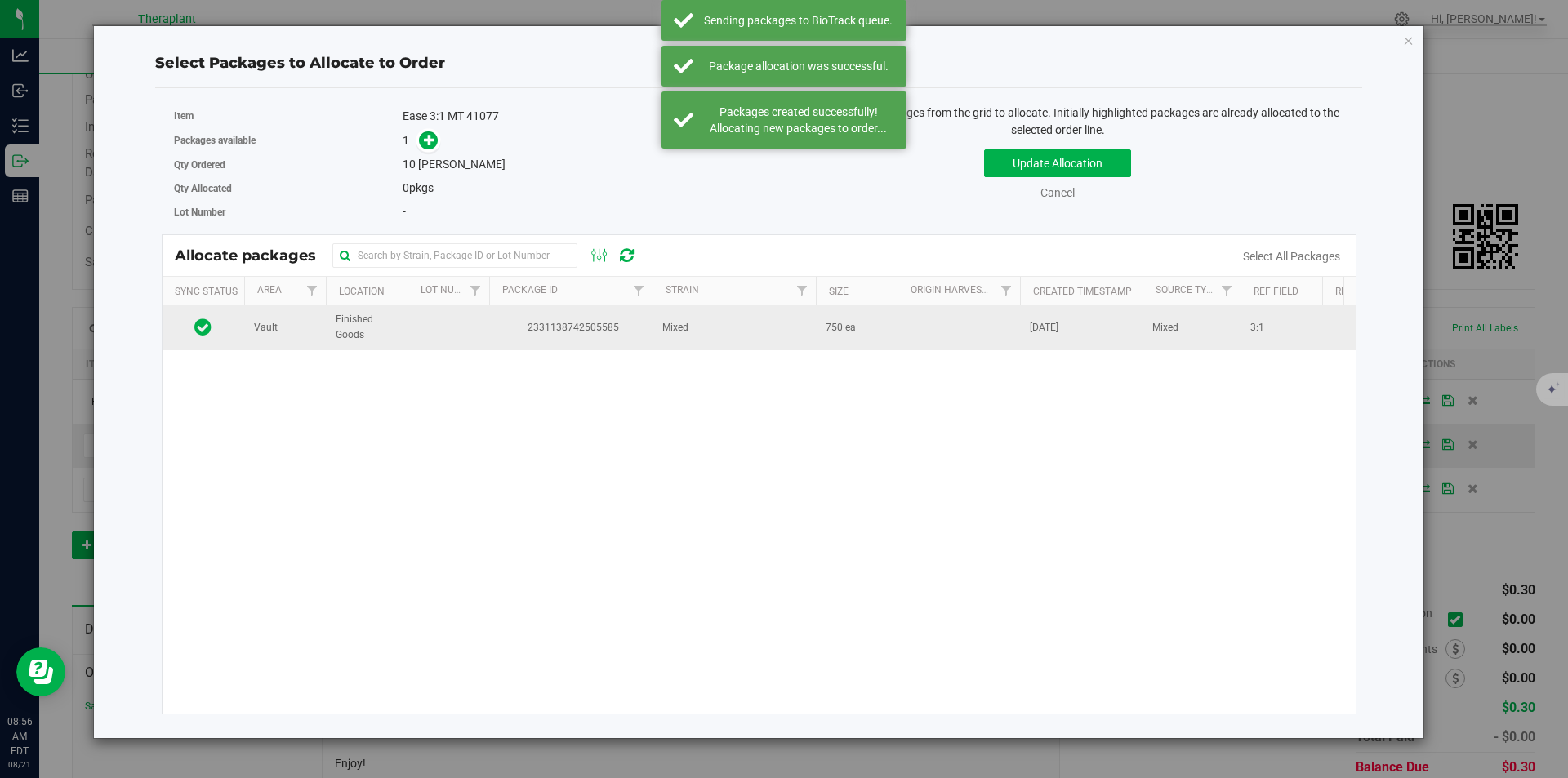
click at [424, 325] on td at bounding box center [448, 327] width 81 height 44
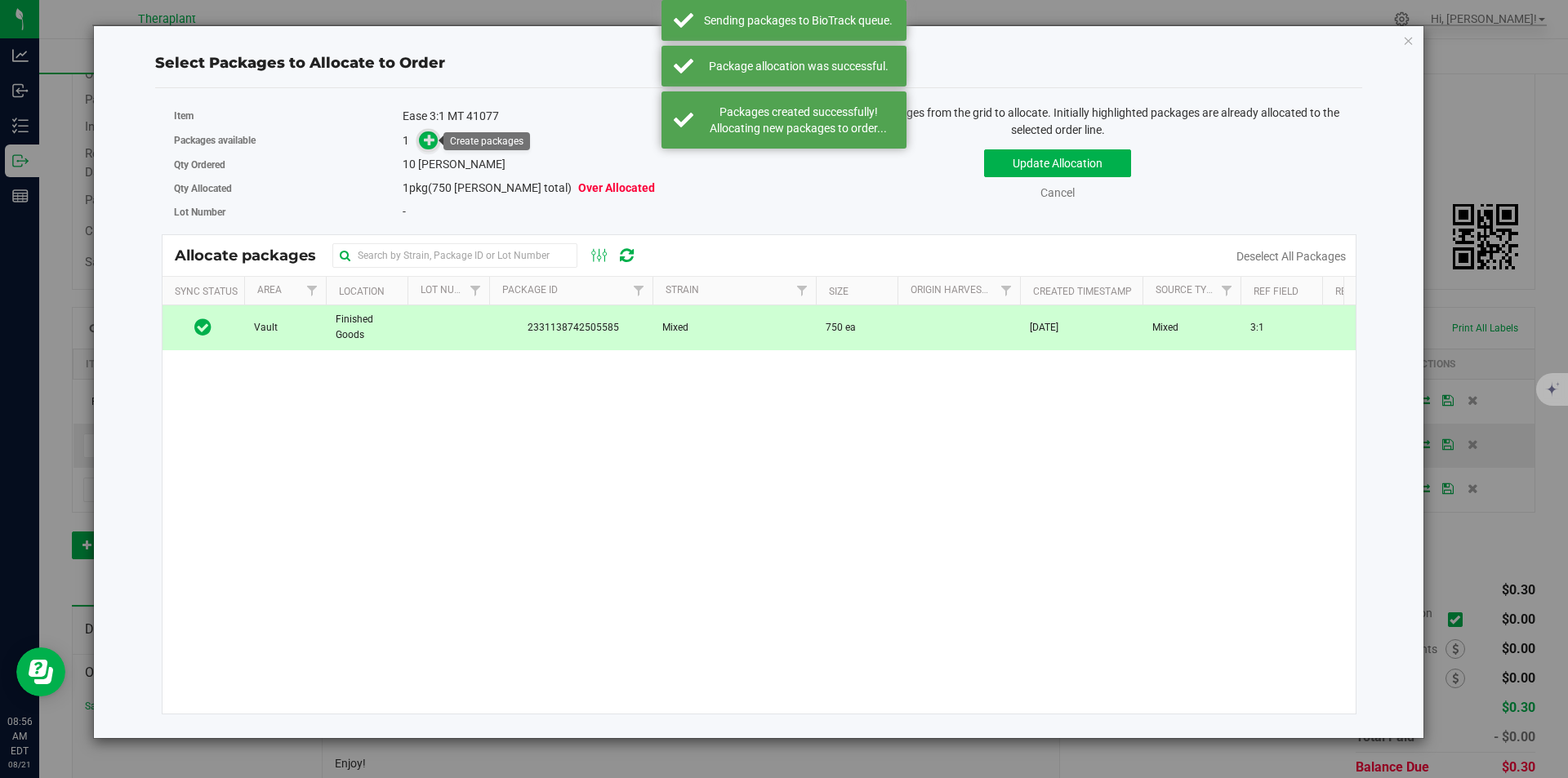
click at [430, 137] on icon at bounding box center [430, 140] width 11 height 11
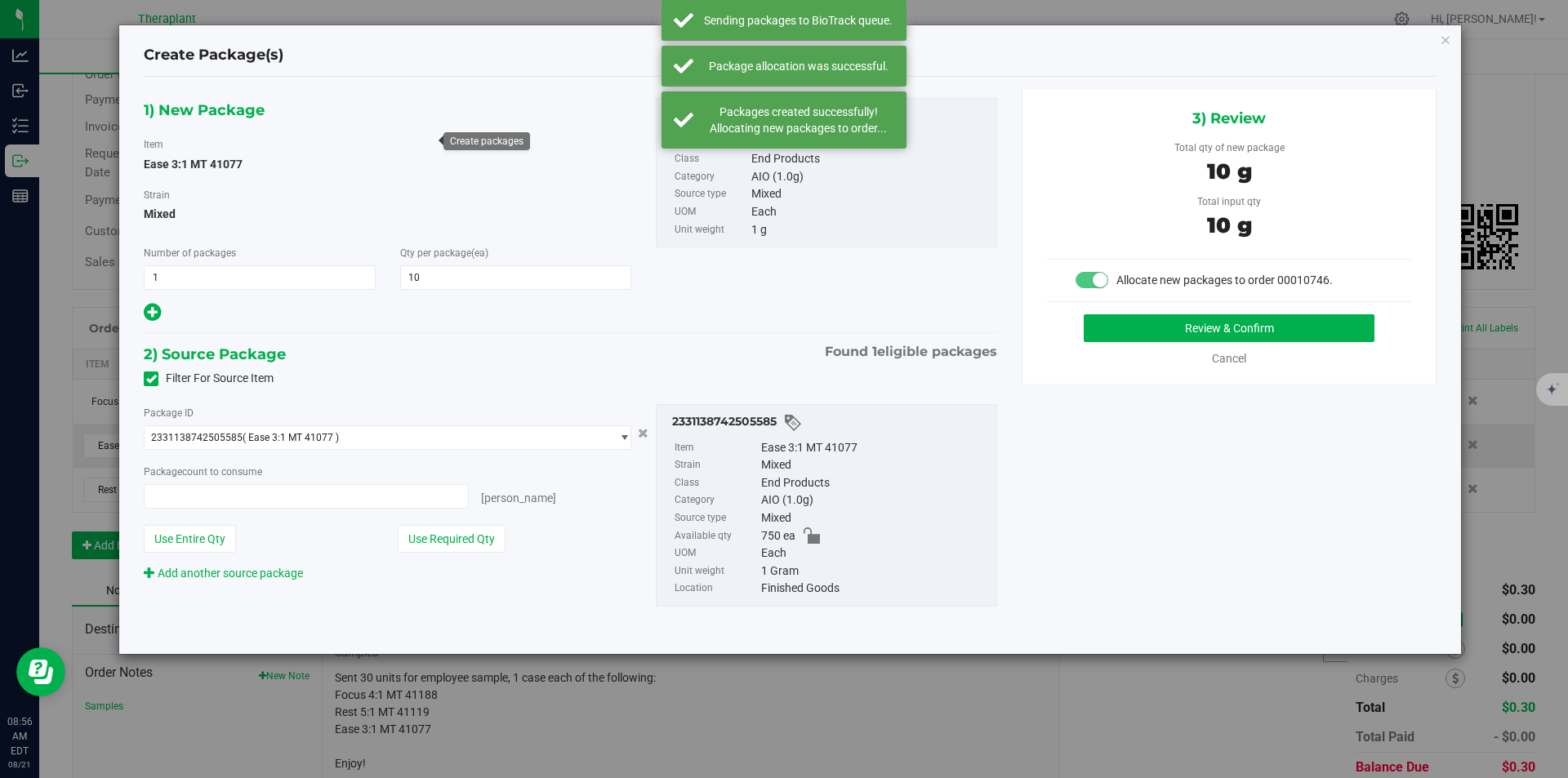
type input "10 ea"
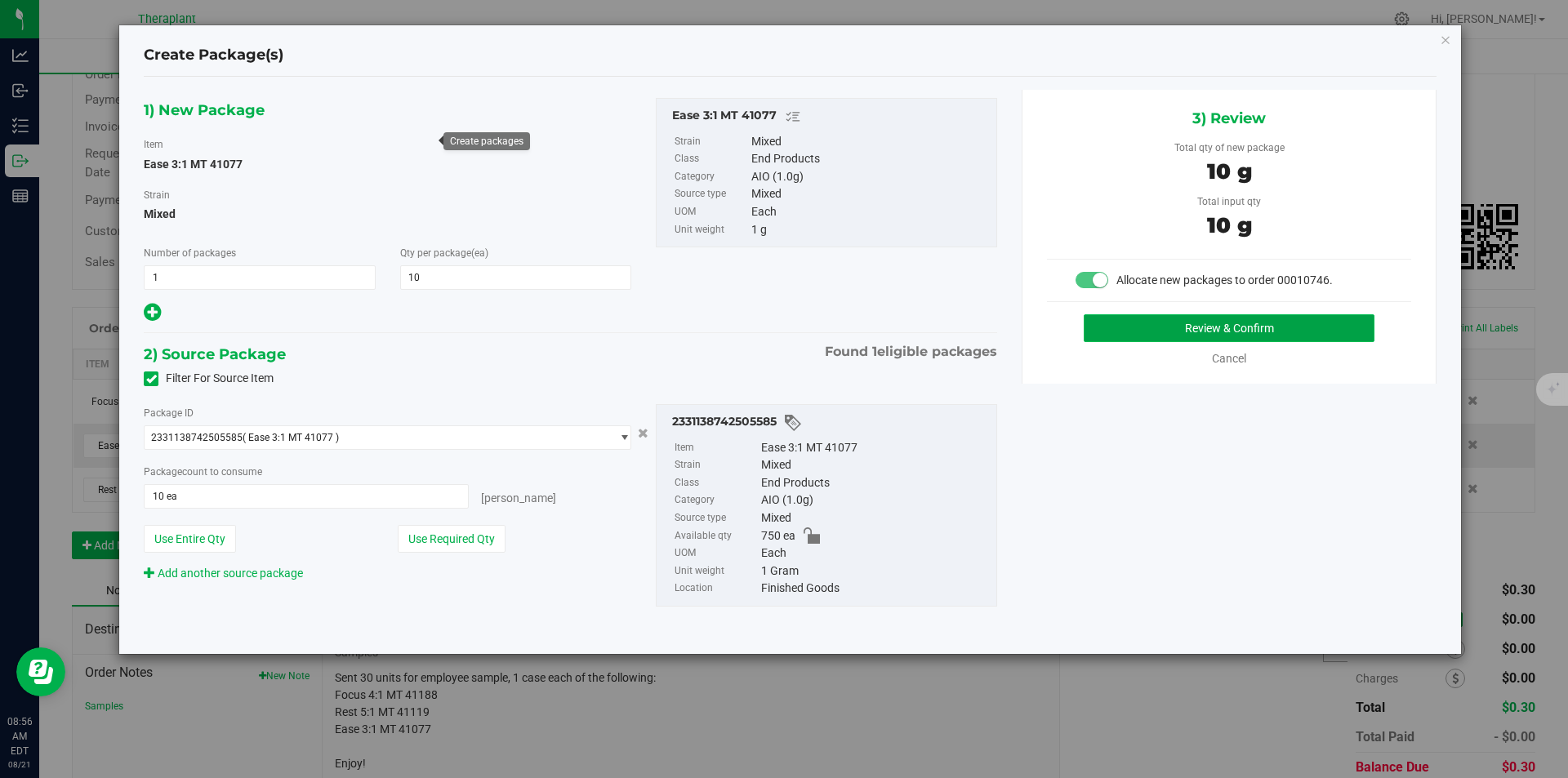
click at [1154, 324] on button "Review & Confirm" at bounding box center [1229, 328] width 291 height 28
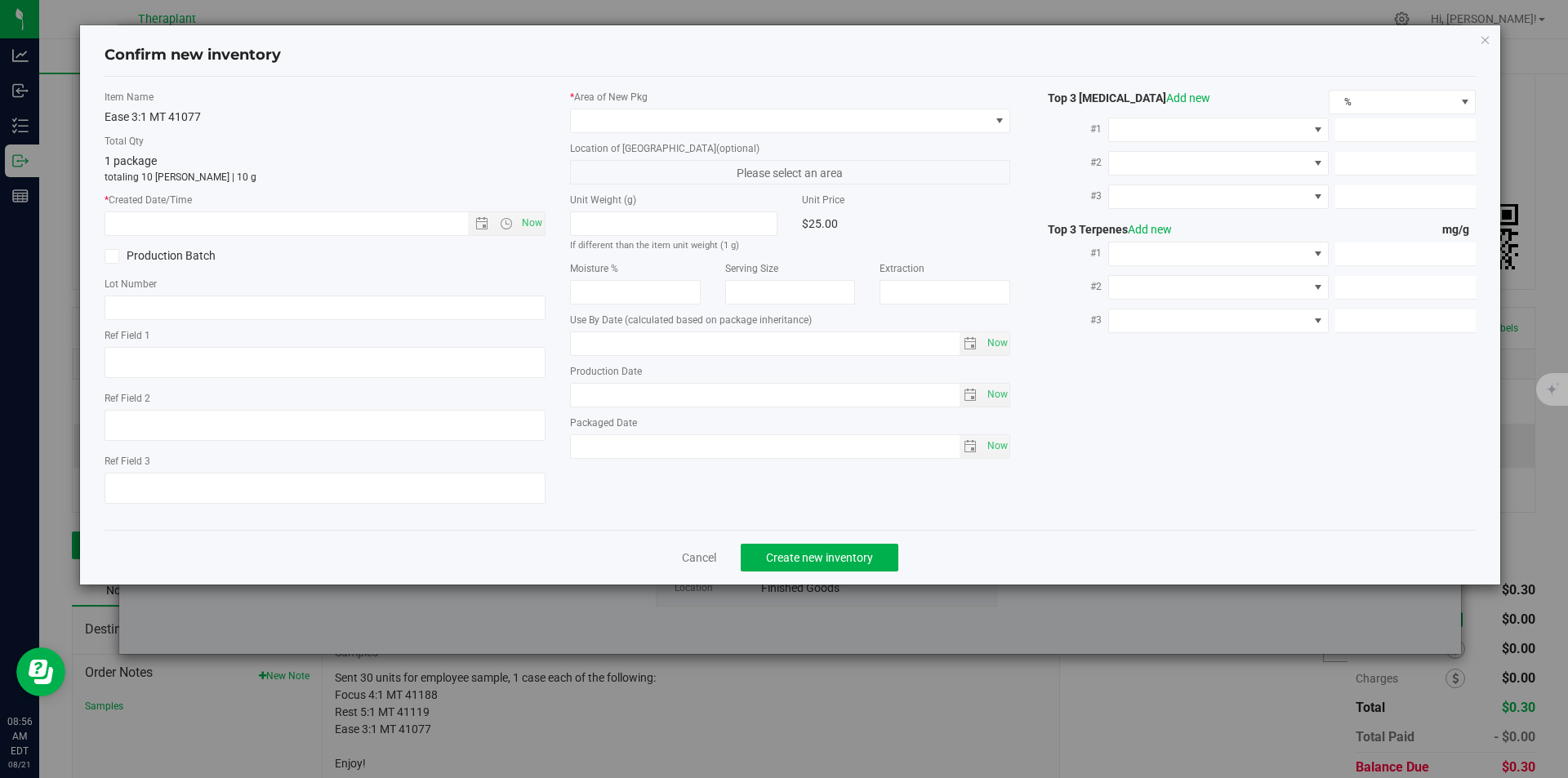
type textarea "3:1"
type input "2026-06-23"
click at [539, 227] on span "Now" at bounding box center [531, 223] width 28 height 24
type input "8/21/2025 8:56 AM"
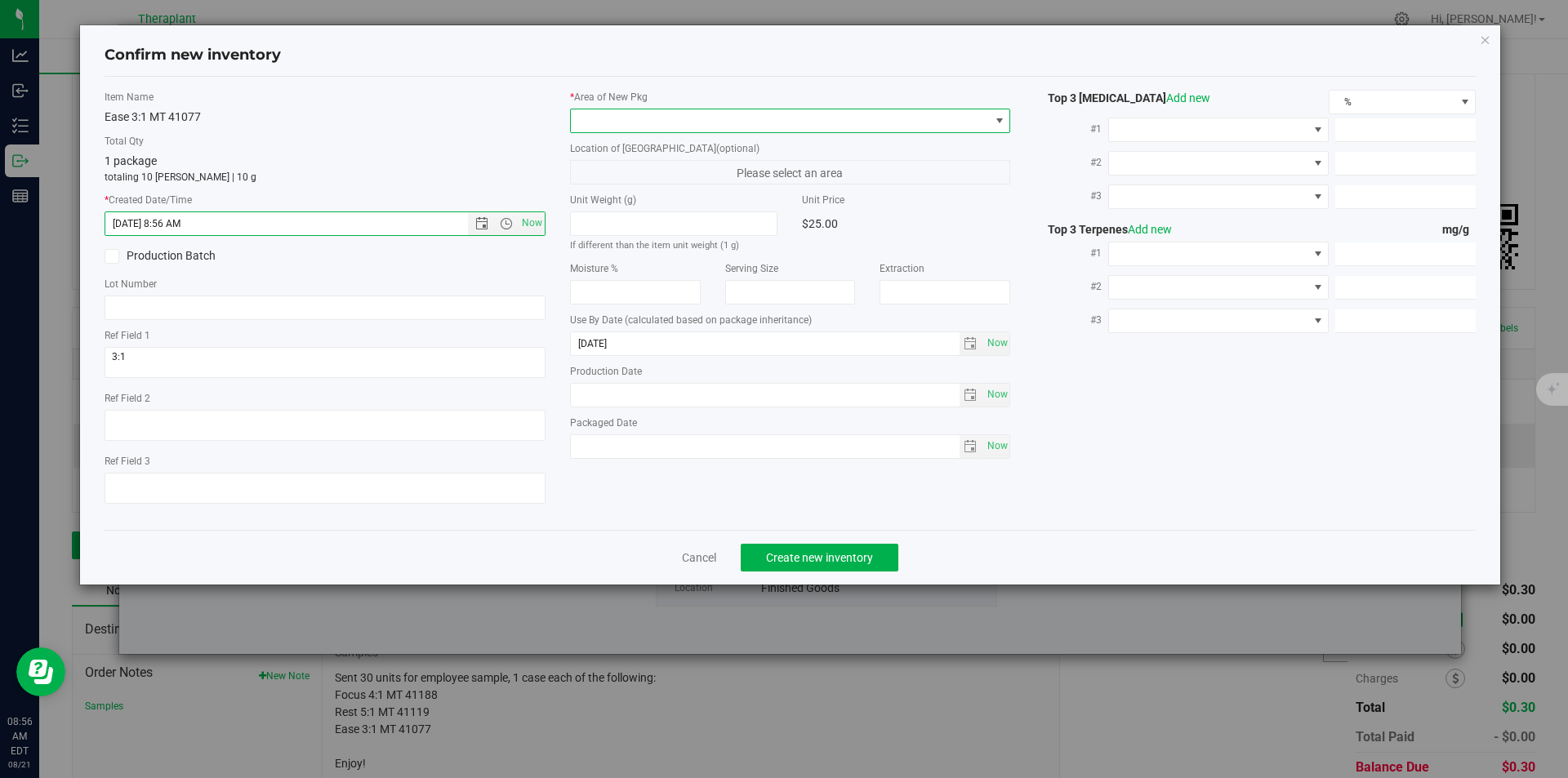
click at [630, 111] on span at bounding box center [781, 121] width 419 height 23
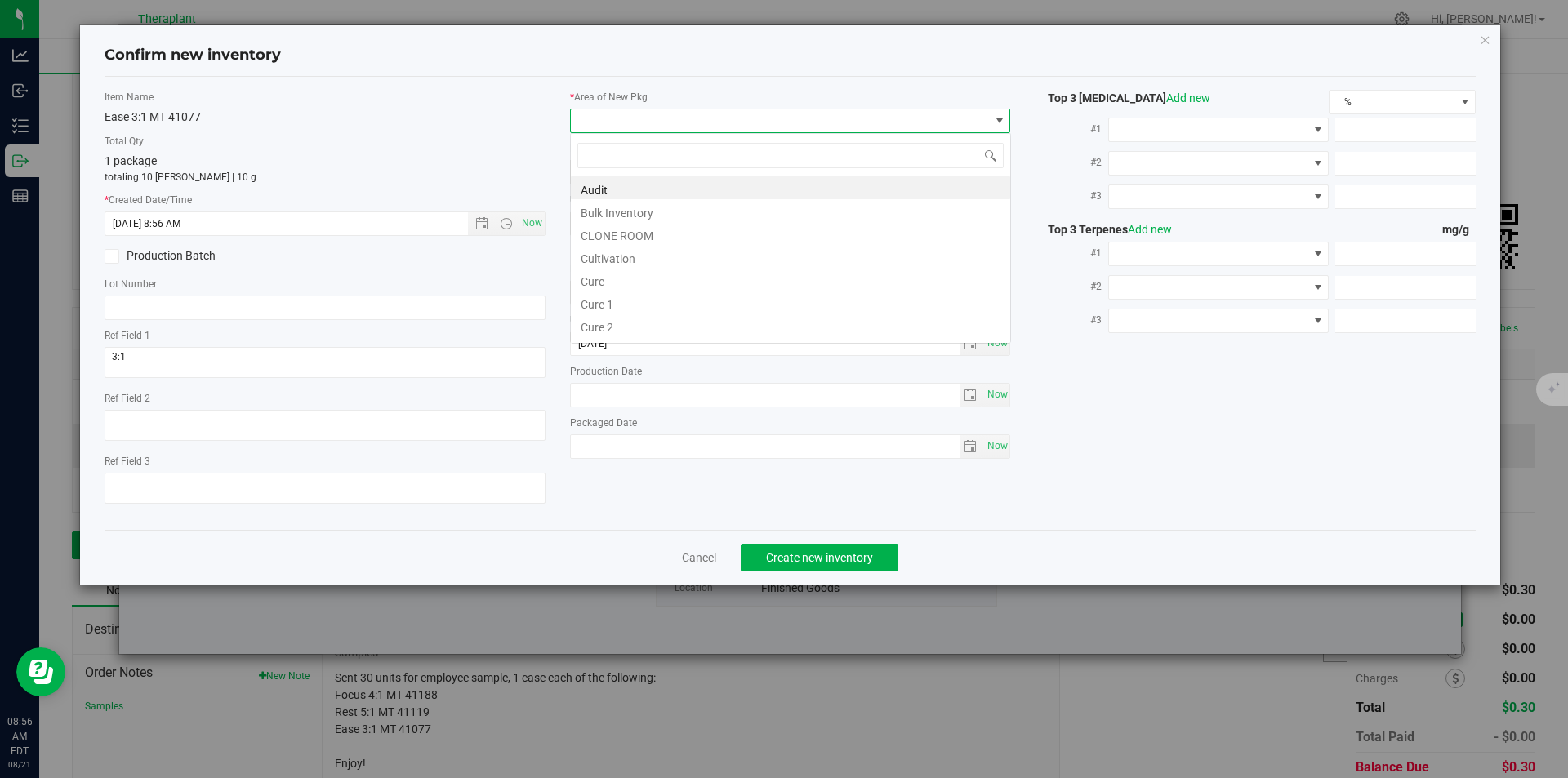
type input "v"
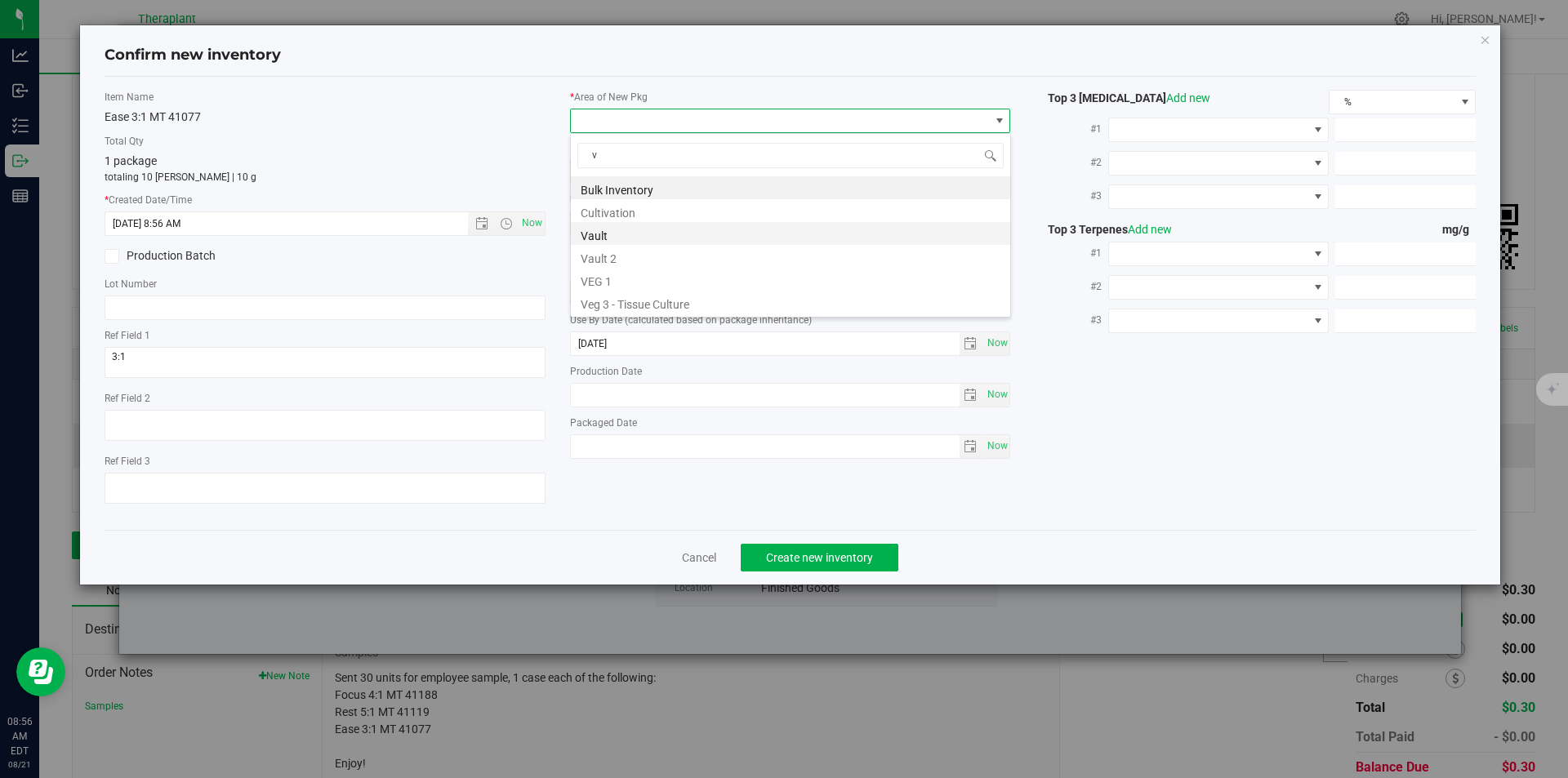
click at [607, 230] on li "Vault" at bounding box center [790, 233] width 439 height 23
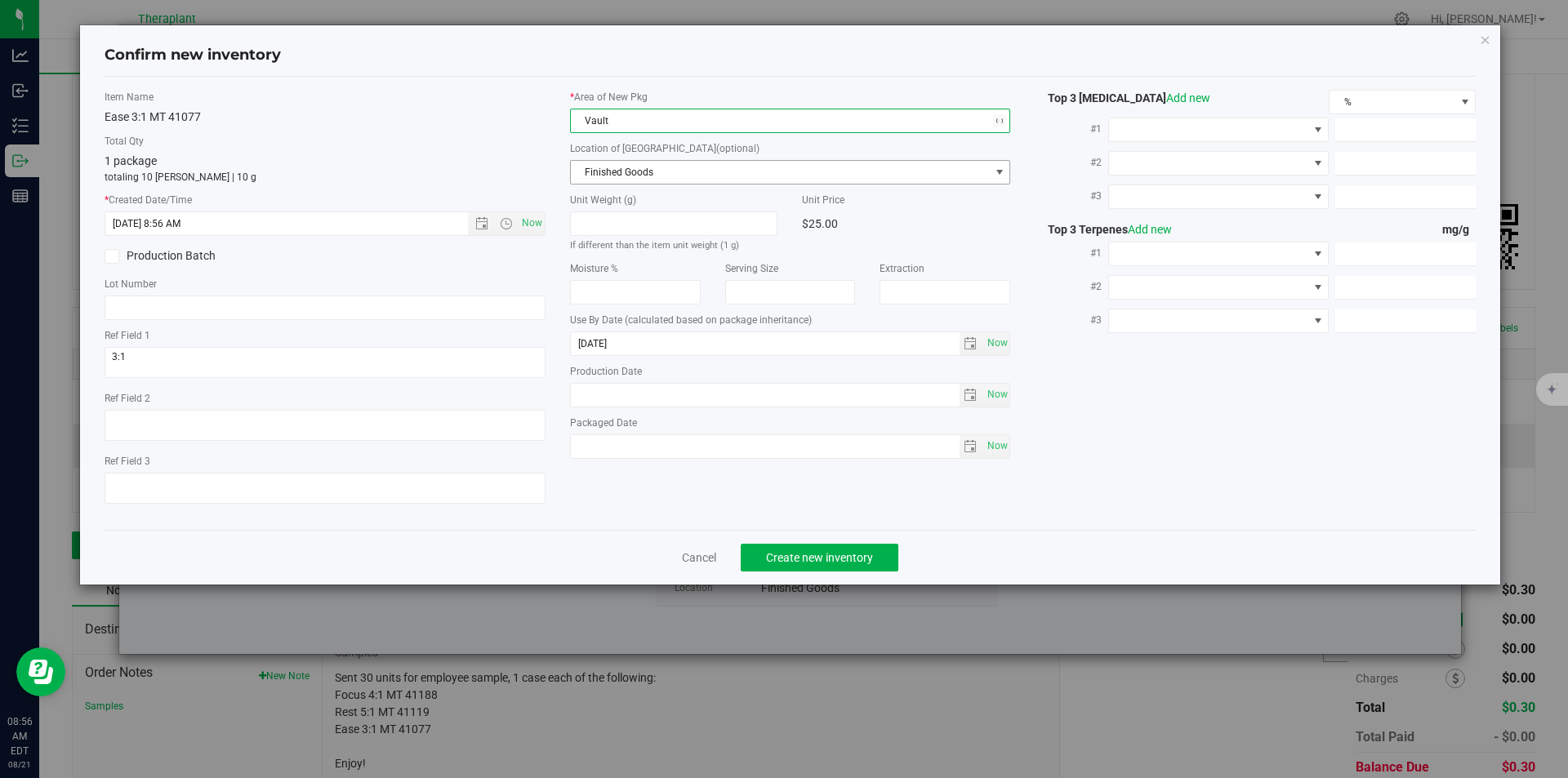
click at [613, 178] on span "Finished Goods" at bounding box center [781, 172] width 419 height 23
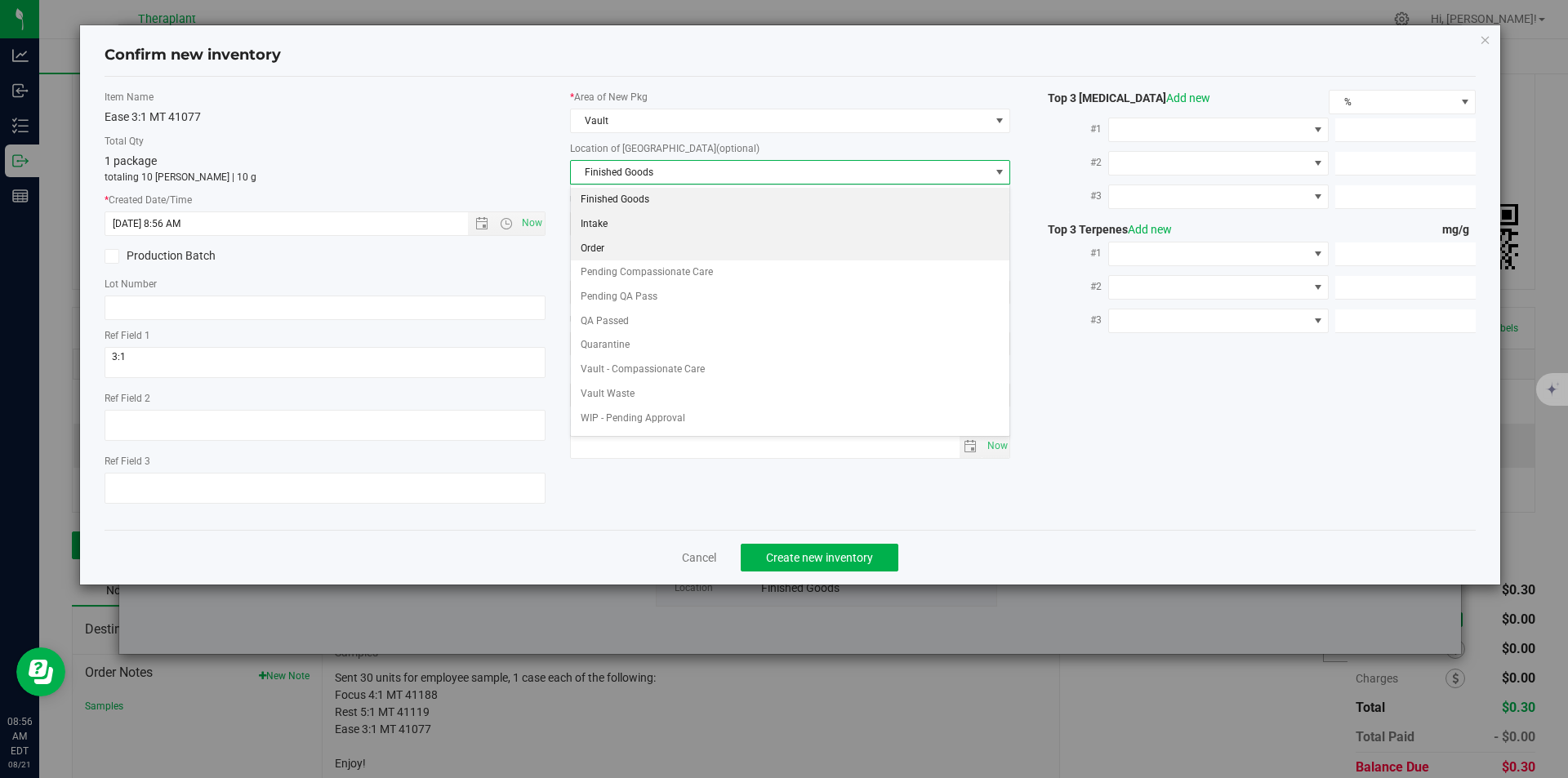
click at [610, 248] on li "Order" at bounding box center [790, 250] width 439 height 25
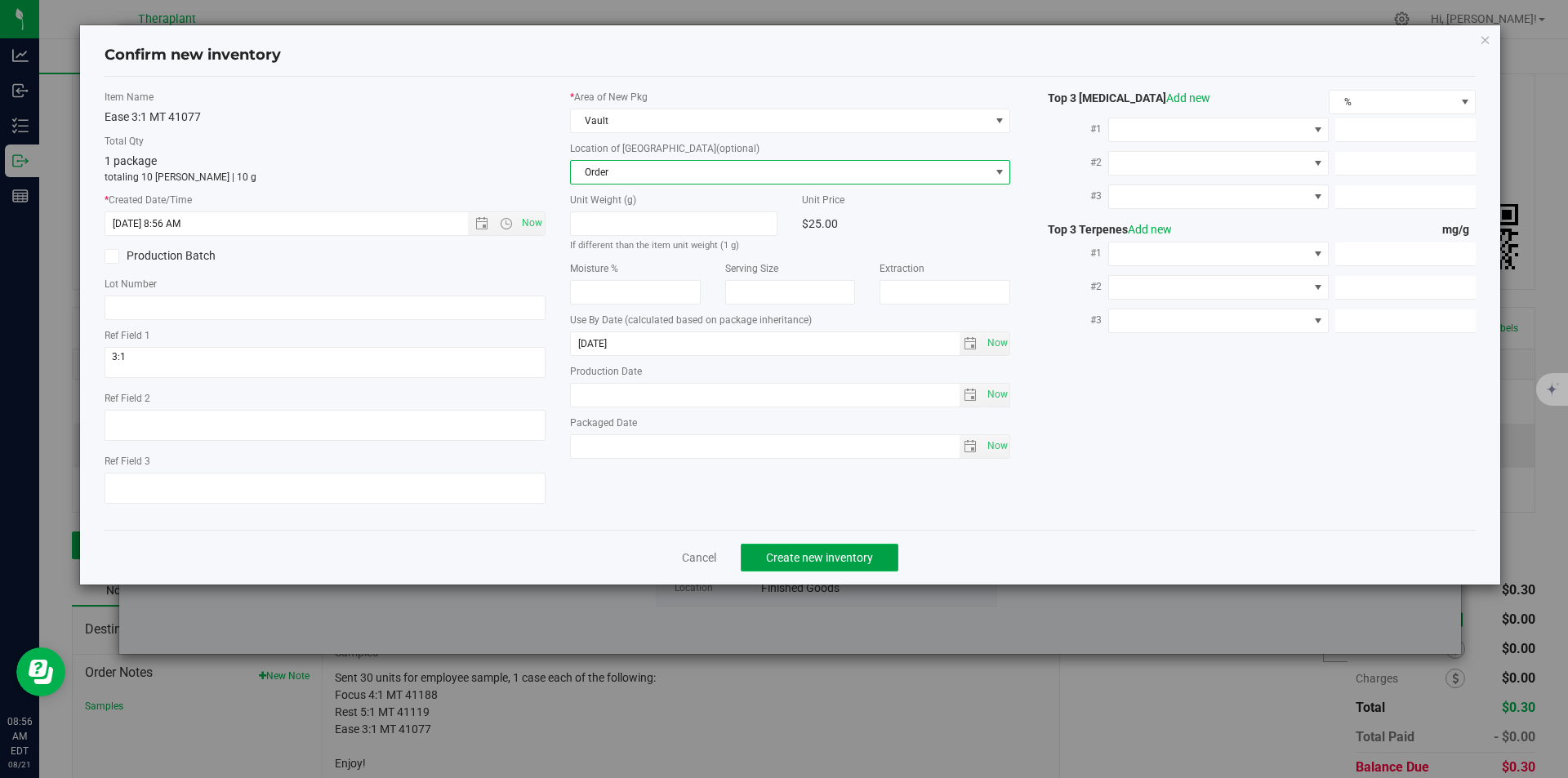
click at [827, 552] on span "Create new inventory" at bounding box center [820, 558] width 107 height 13
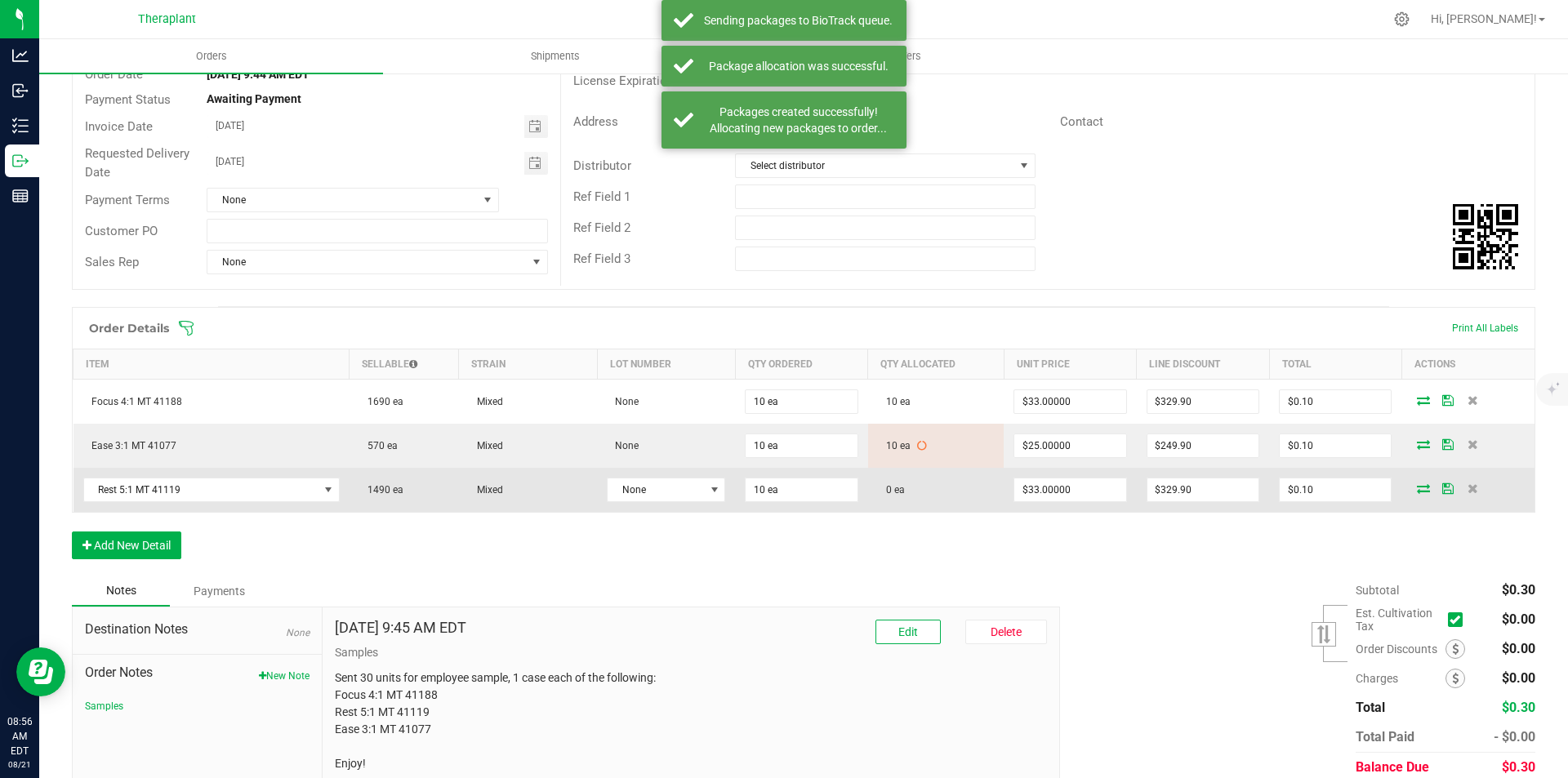
click at [1417, 489] on icon at bounding box center [1424, 488] width 13 height 10
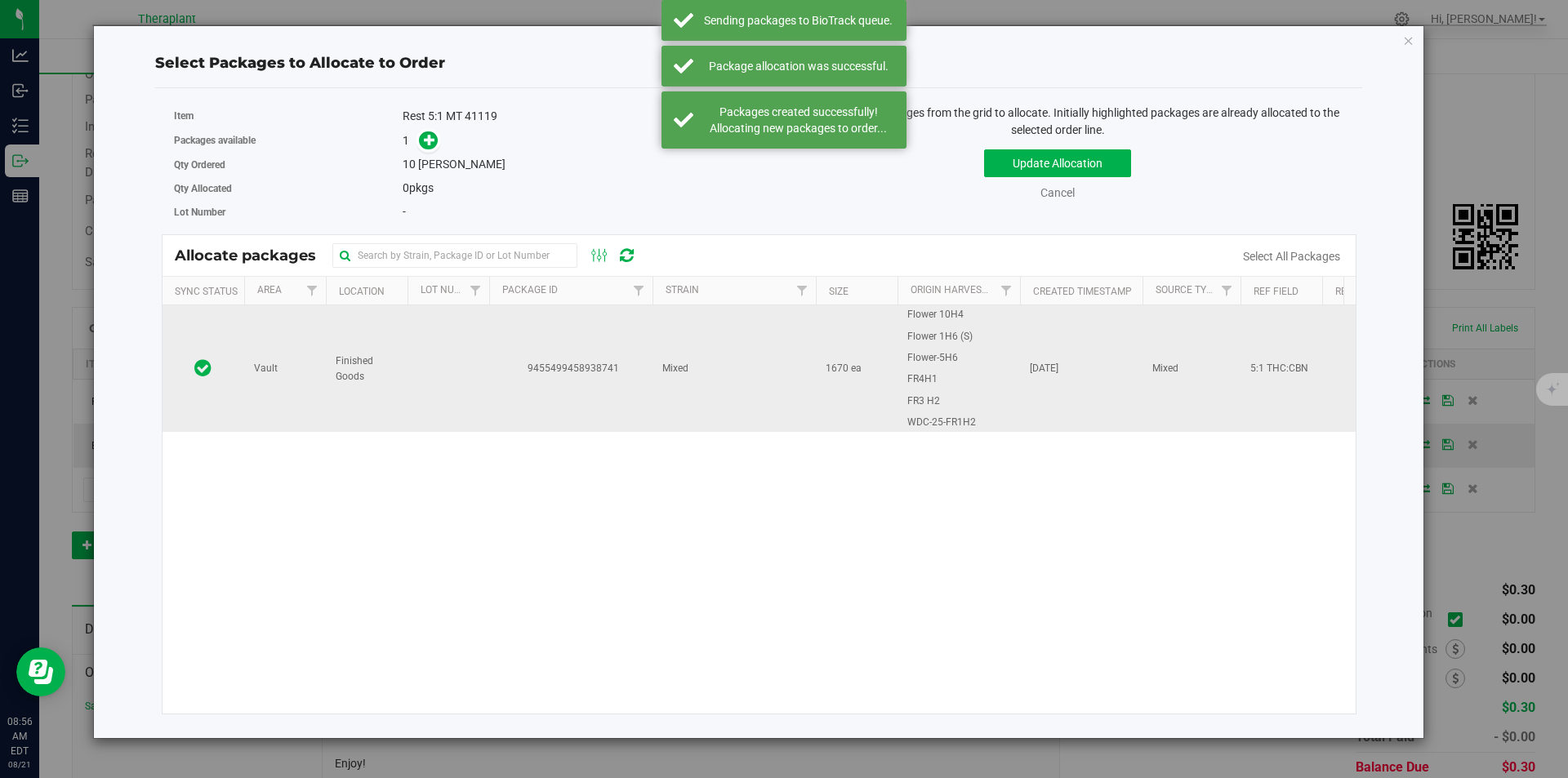
click at [558, 347] on td "9455499458938741" at bounding box center [570, 368] width 164 height 126
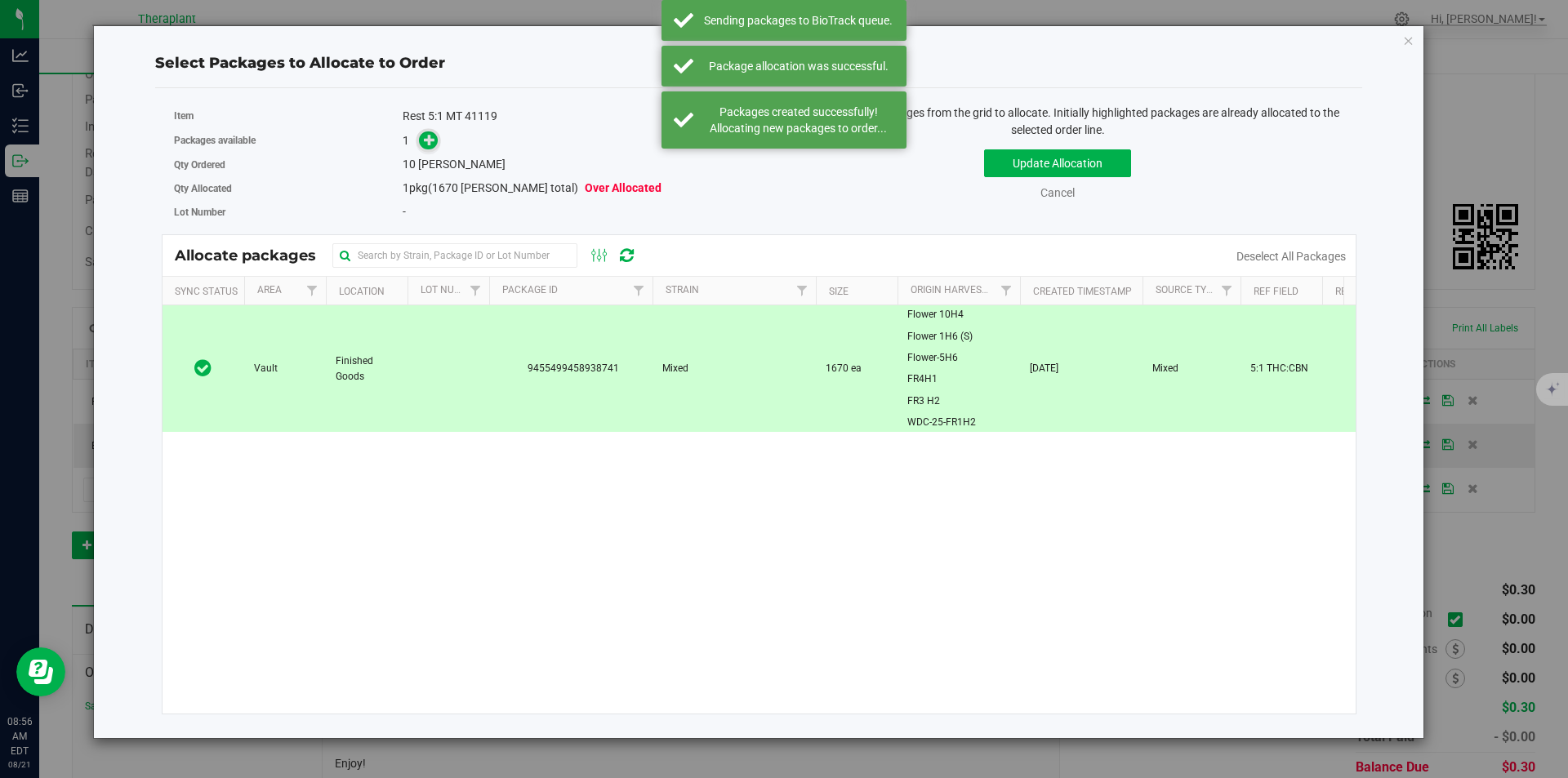
click at [434, 147] on span at bounding box center [429, 141] width 19 height 19
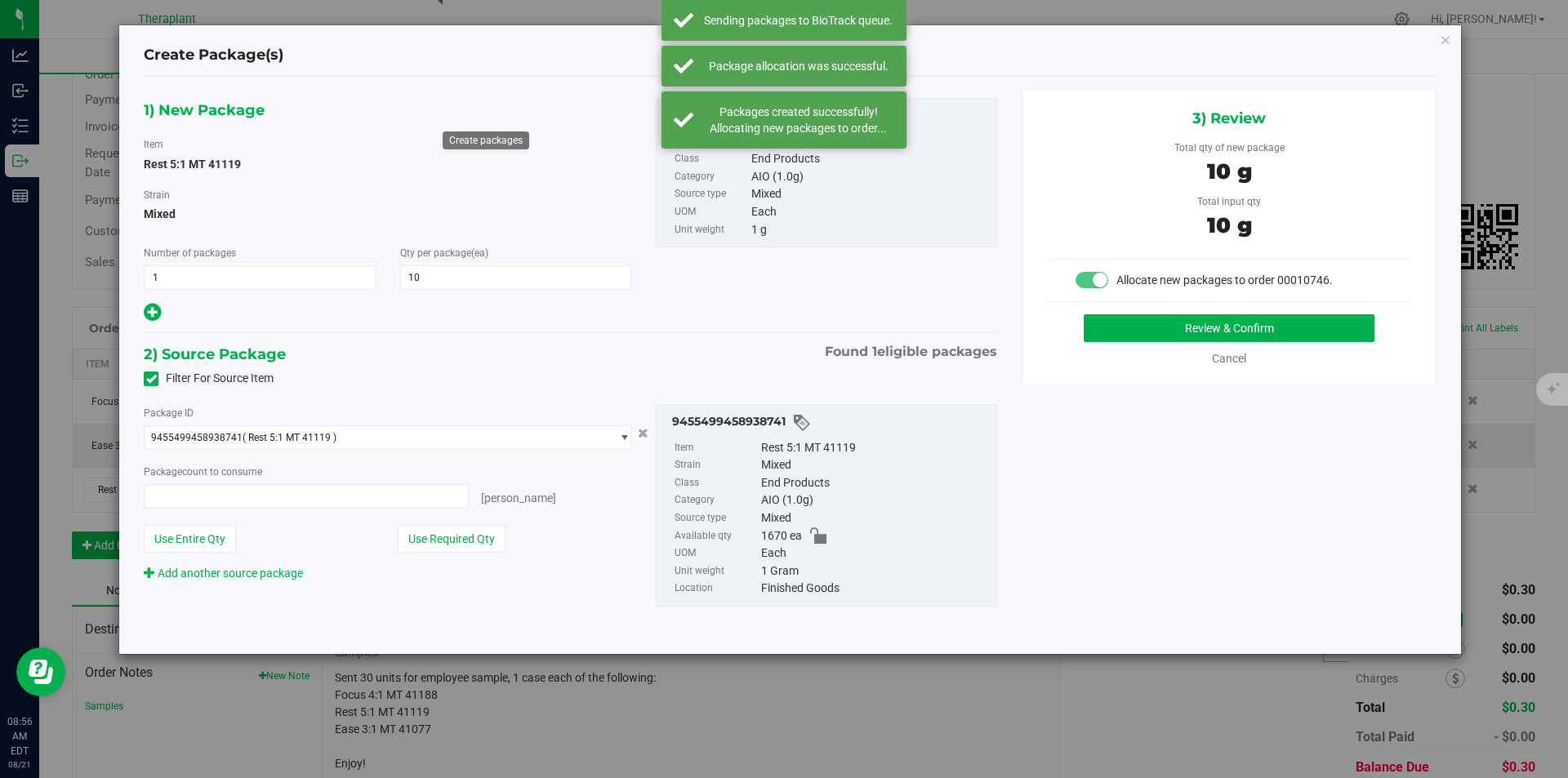
type input "10 ea"
click at [1151, 321] on button "Review & Confirm" at bounding box center [1229, 328] width 291 height 28
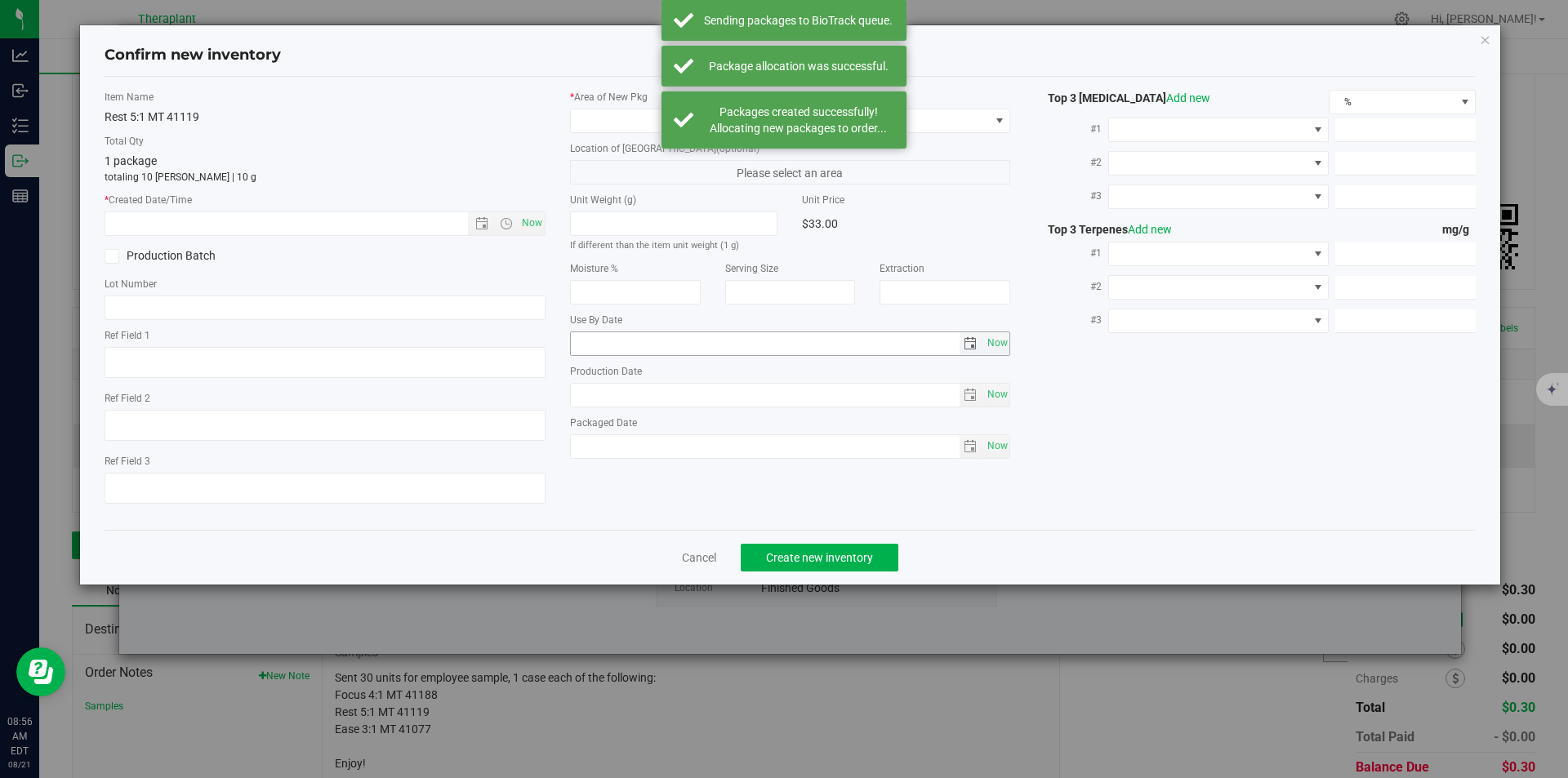
type textarea "5:1 THC:CBN"
type input "2026-07-25"
click at [527, 226] on span "Now" at bounding box center [531, 223] width 28 height 24
type input "8/21/2025 8:56 AM"
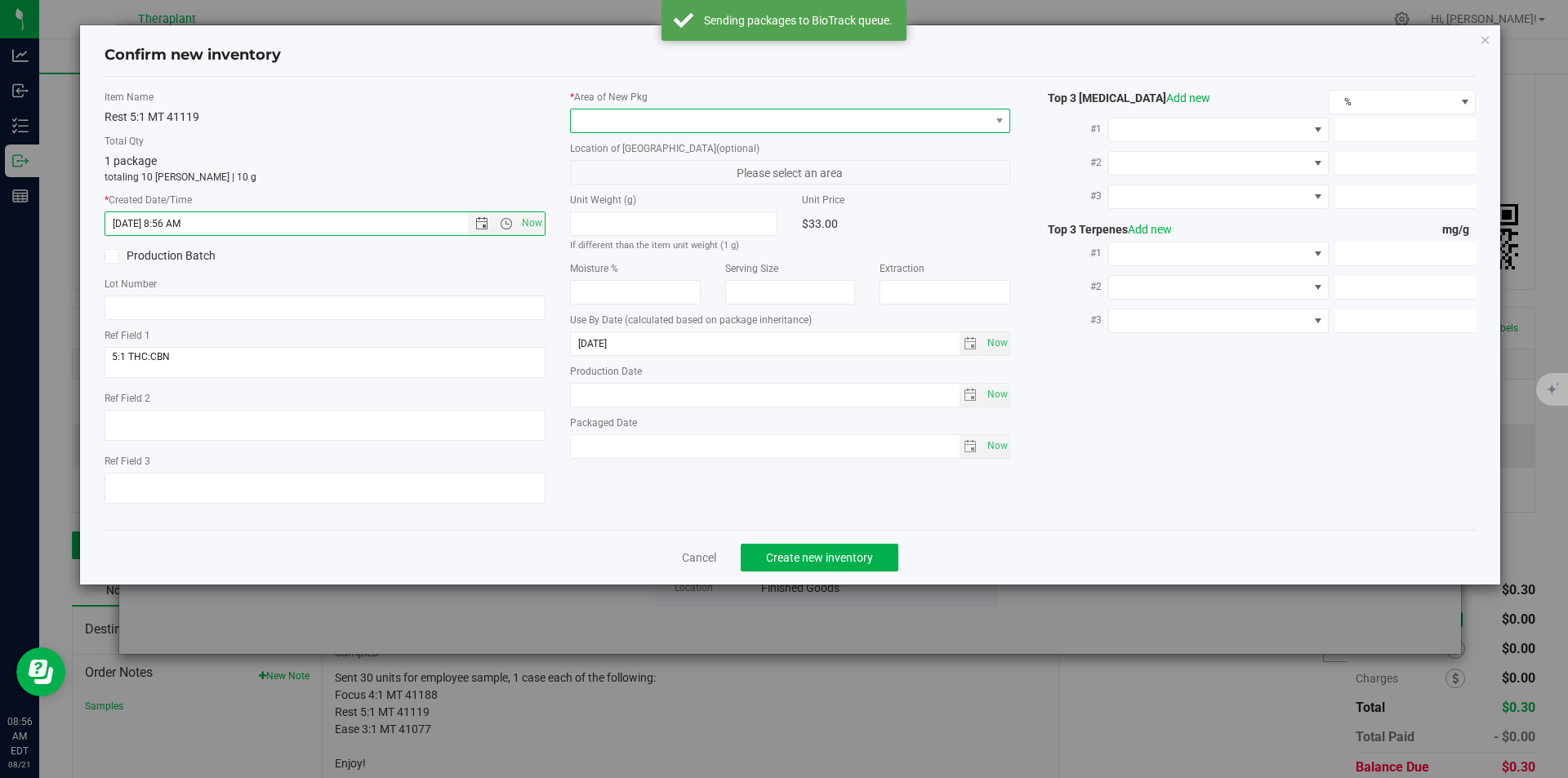
click at [631, 120] on span at bounding box center [781, 121] width 419 height 23
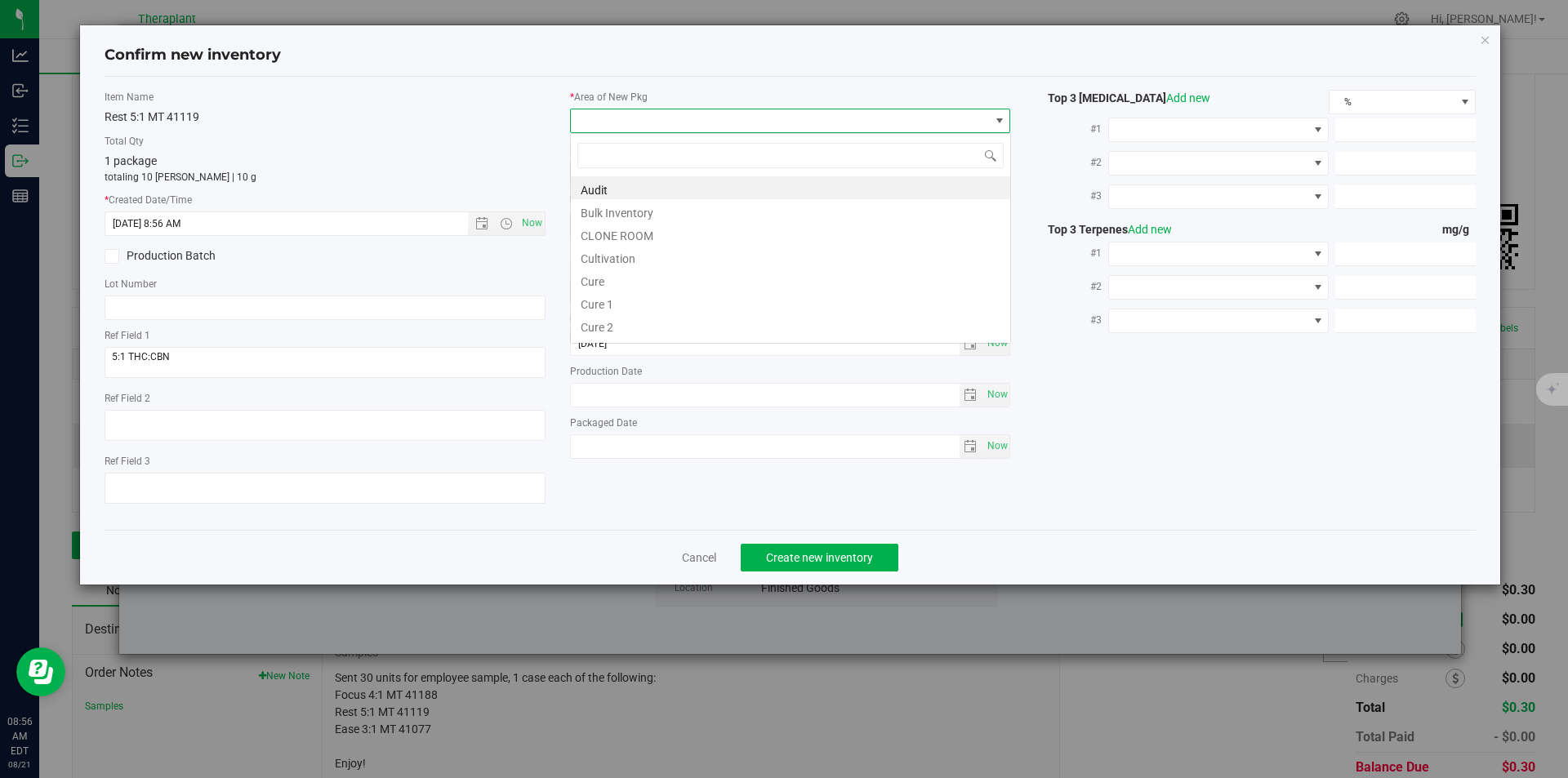
type input "v"
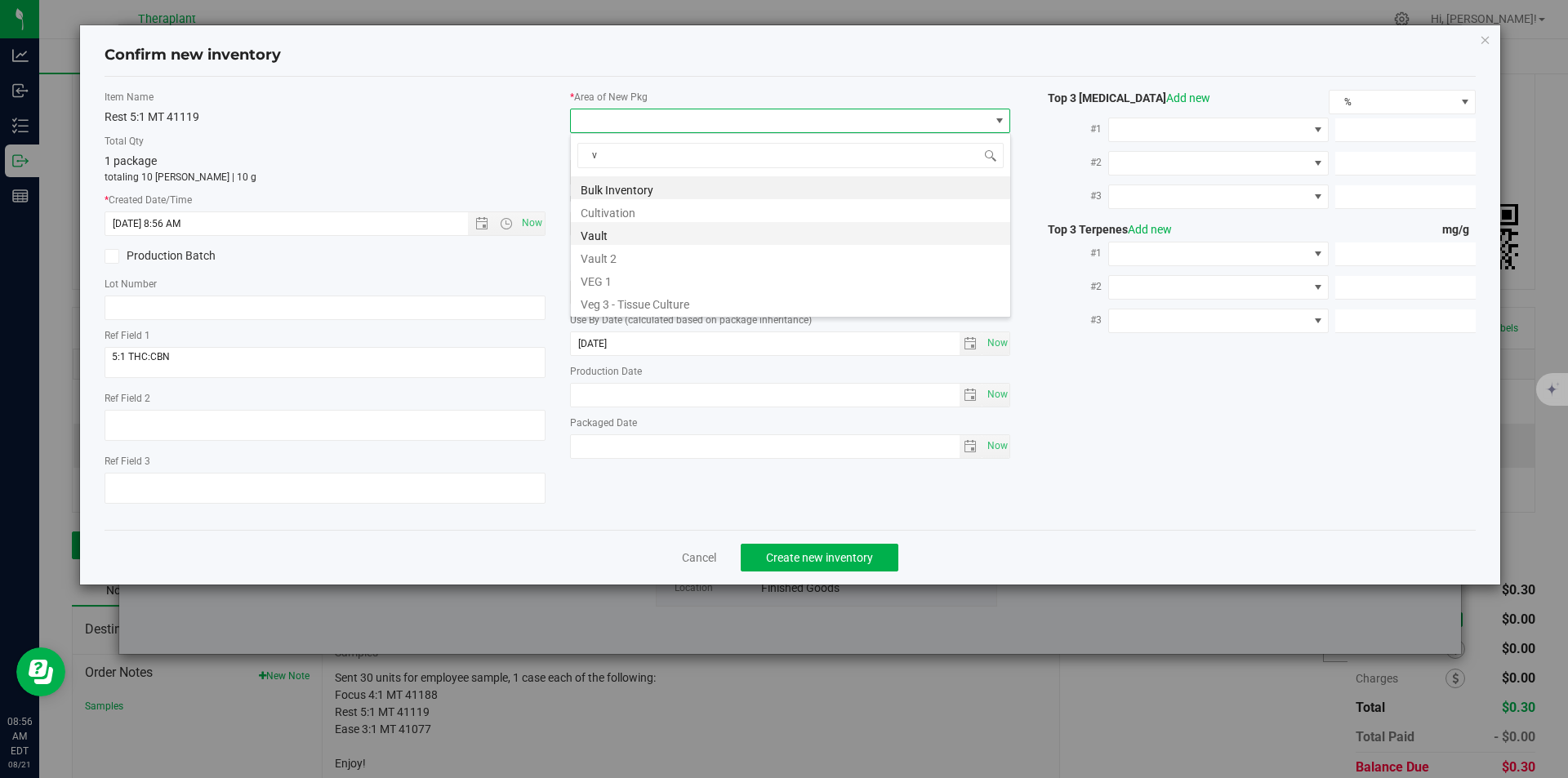
click at [601, 226] on li "Vault" at bounding box center [790, 233] width 439 height 23
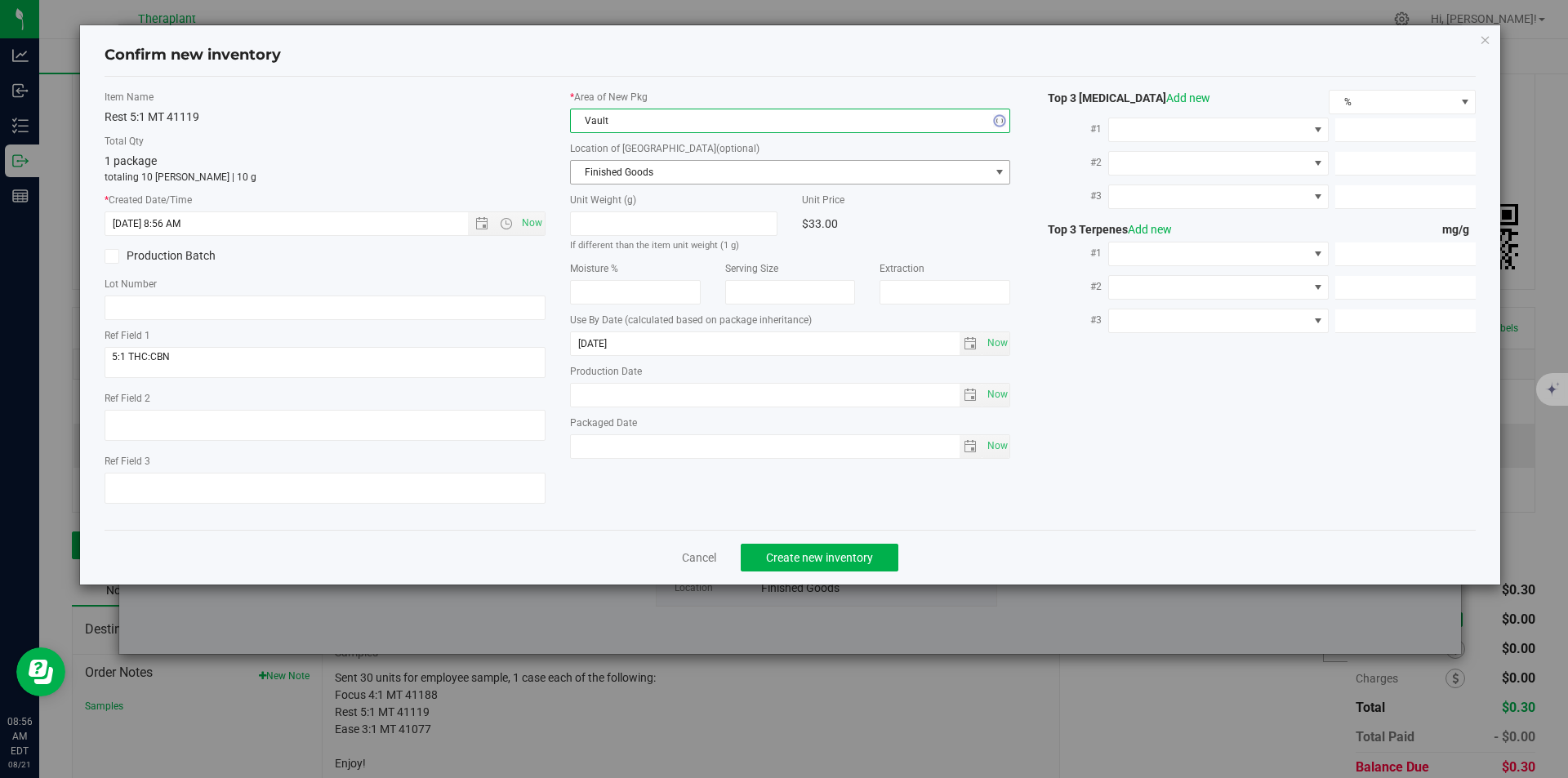
click at [601, 176] on span "Finished Goods" at bounding box center [781, 172] width 419 height 23
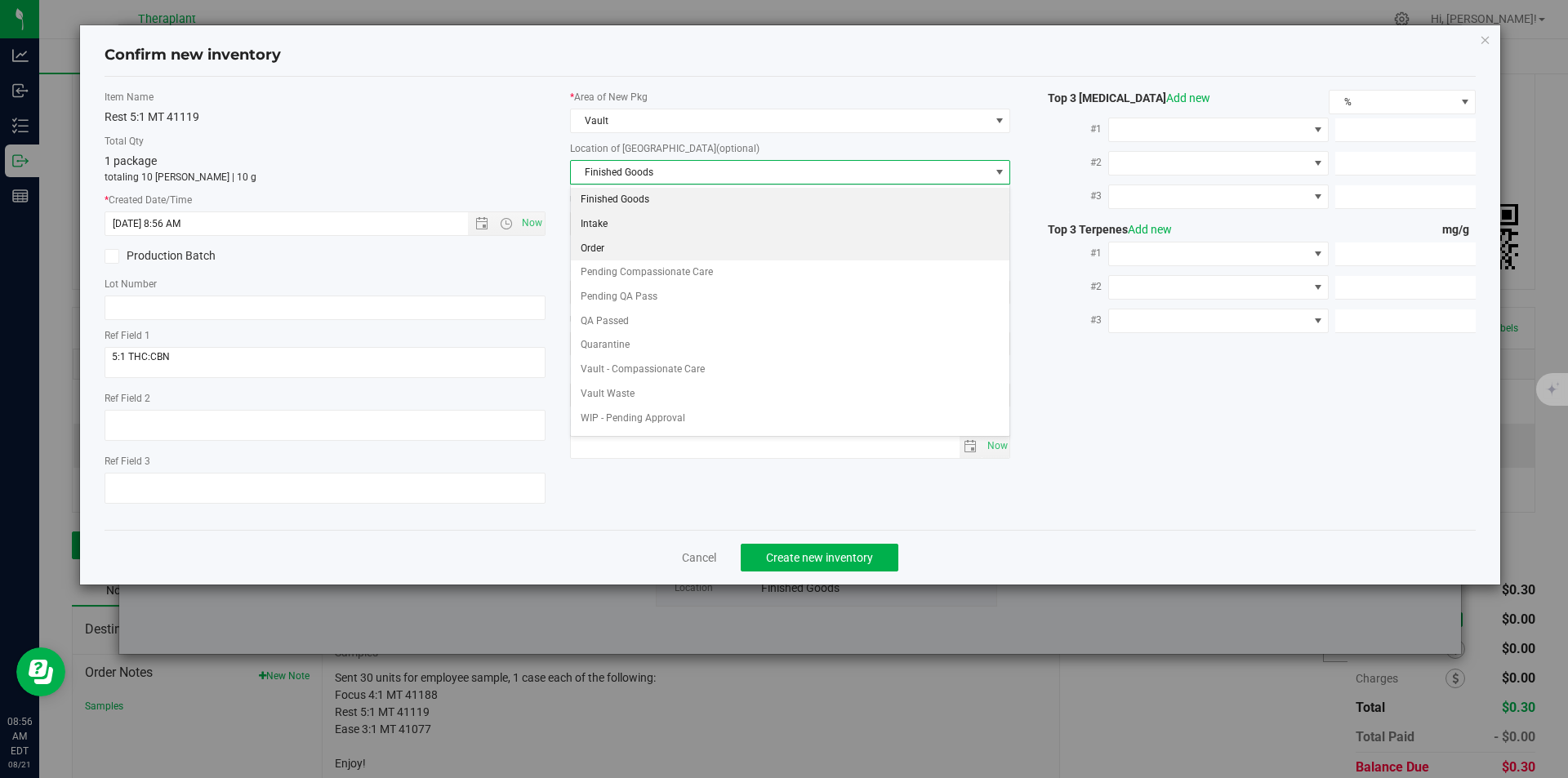
click at [606, 239] on li "Order" at bounding box center [790, 250] width 439 height 25
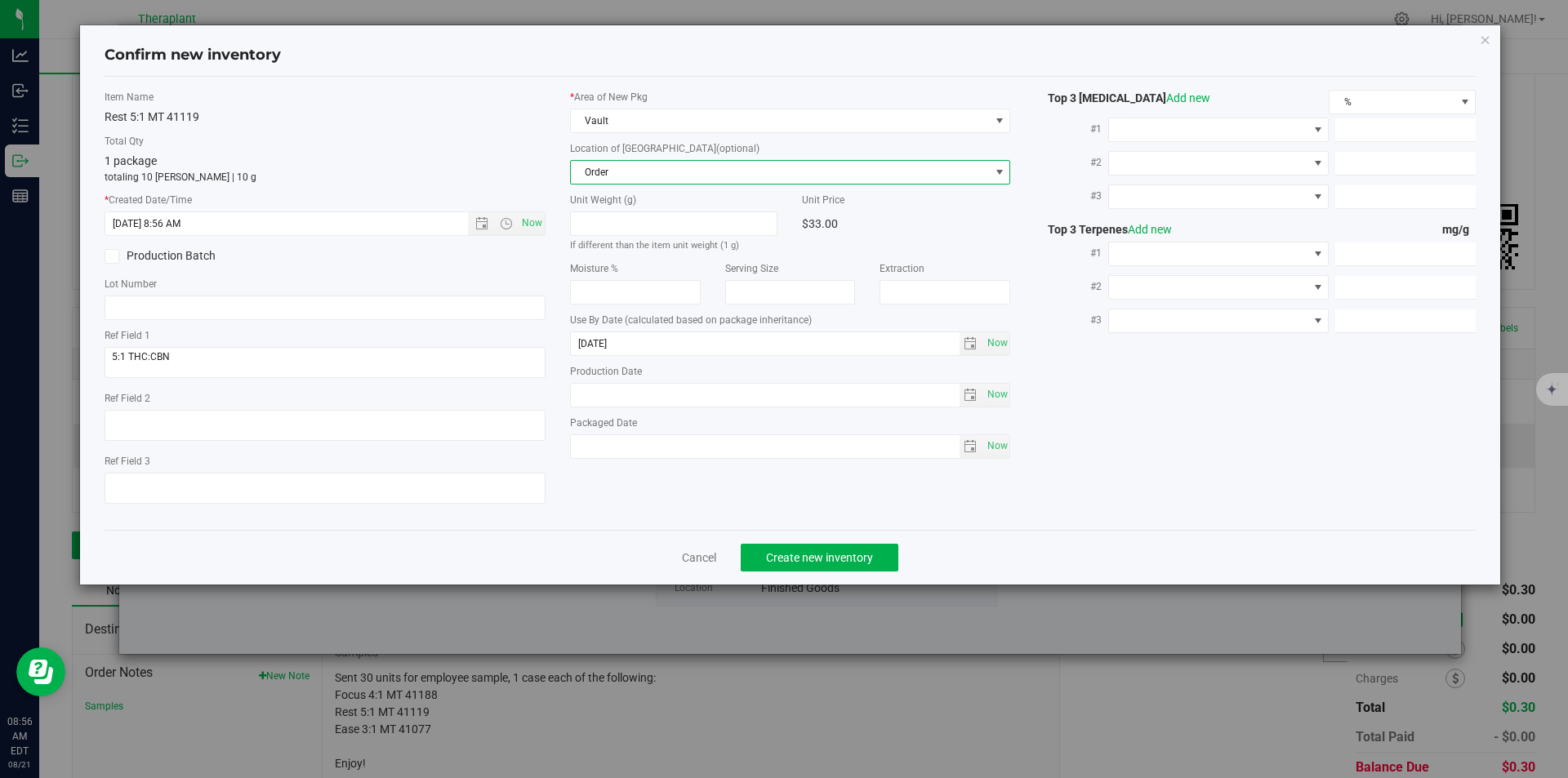
click at [816, 573] on div "Cancel Create new inventory" at bounding box center [790, 557] width 1372 height 55
click at [810, 544] on button "Create new inventory" at bounding box center [819, 557] width 158 height 28
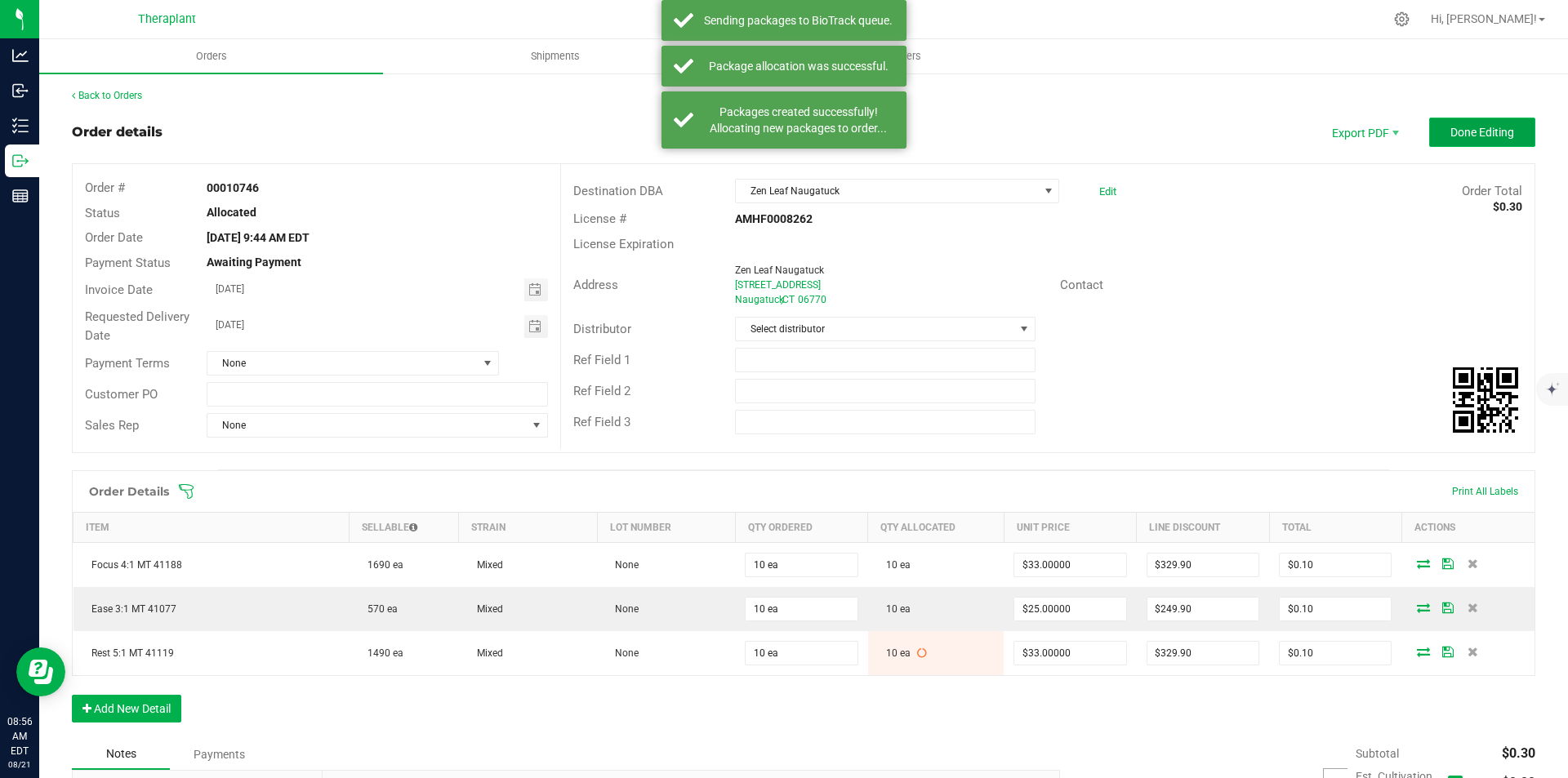
click at [1450, 144] on button "Done Editing" at bounding box center [1482, 132] width 106 height 30
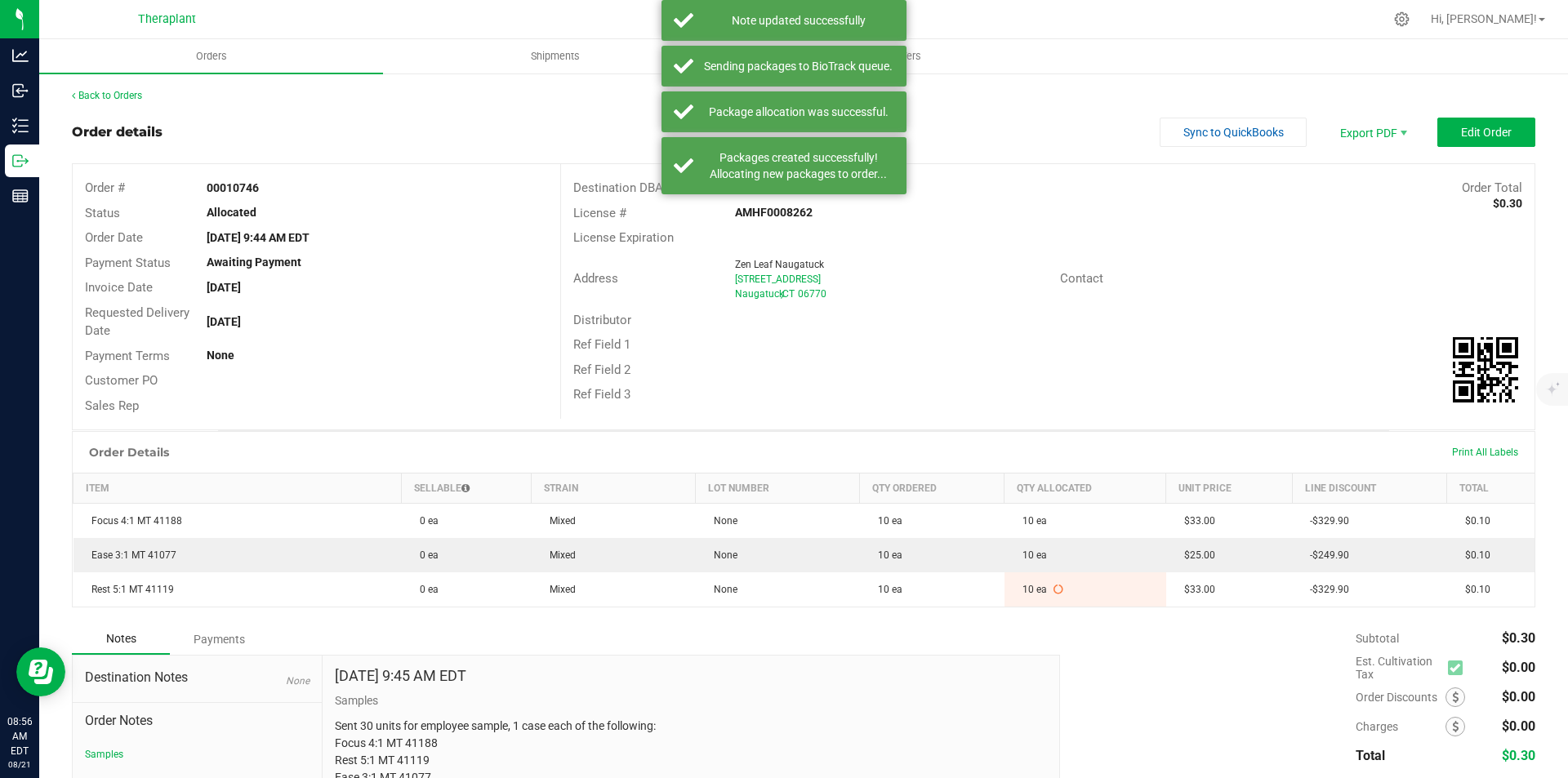
click at [116, 103] on div "Back to Orders Order details Sync to QuickBooks Export PDF Edit Order Order # 0…" at bounding box center [804, 481] width 1464 height 788
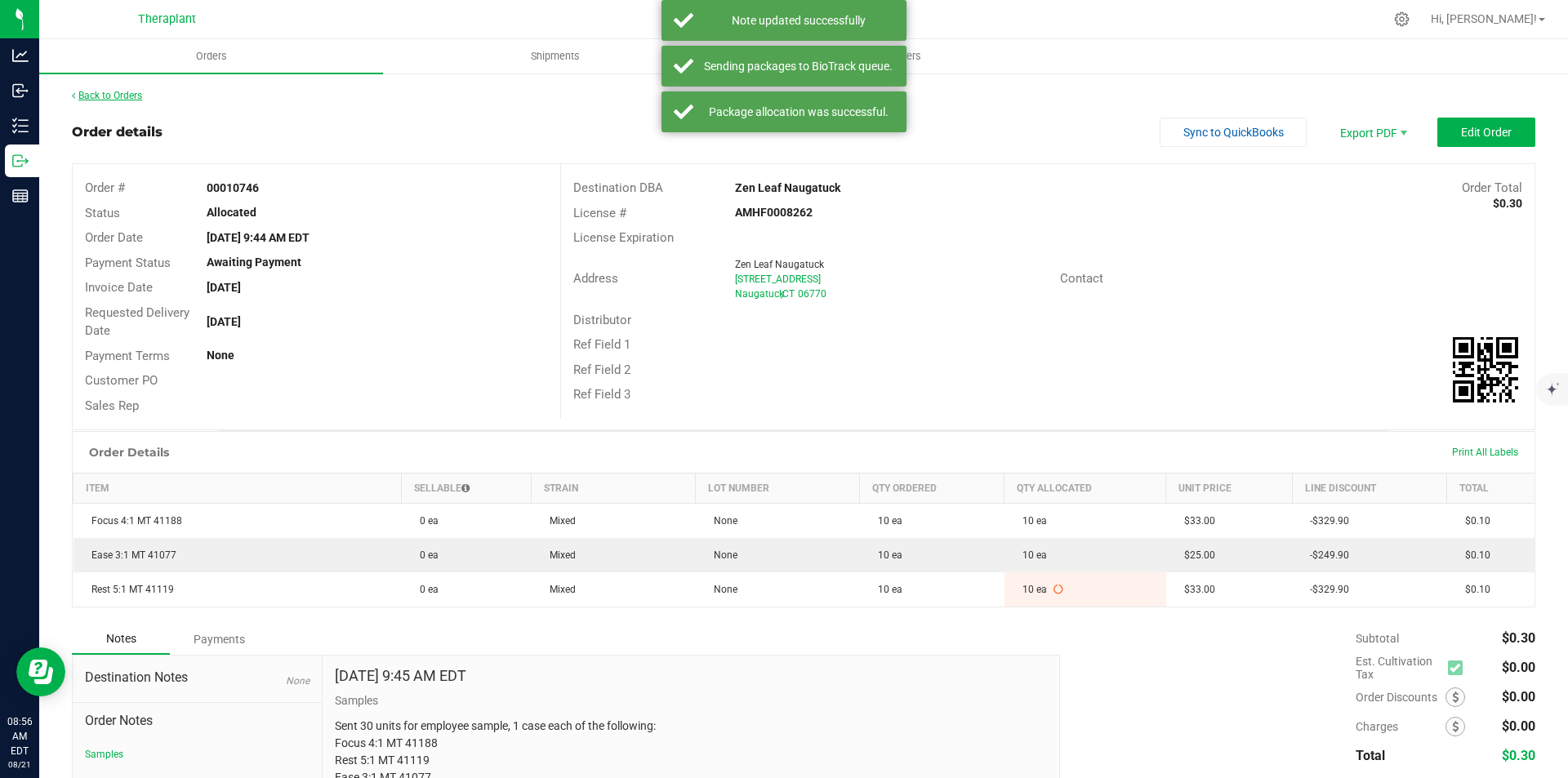
click at [109, 97] on link "Back to Orders" at bounding box center [106, 96] width 70 height 11
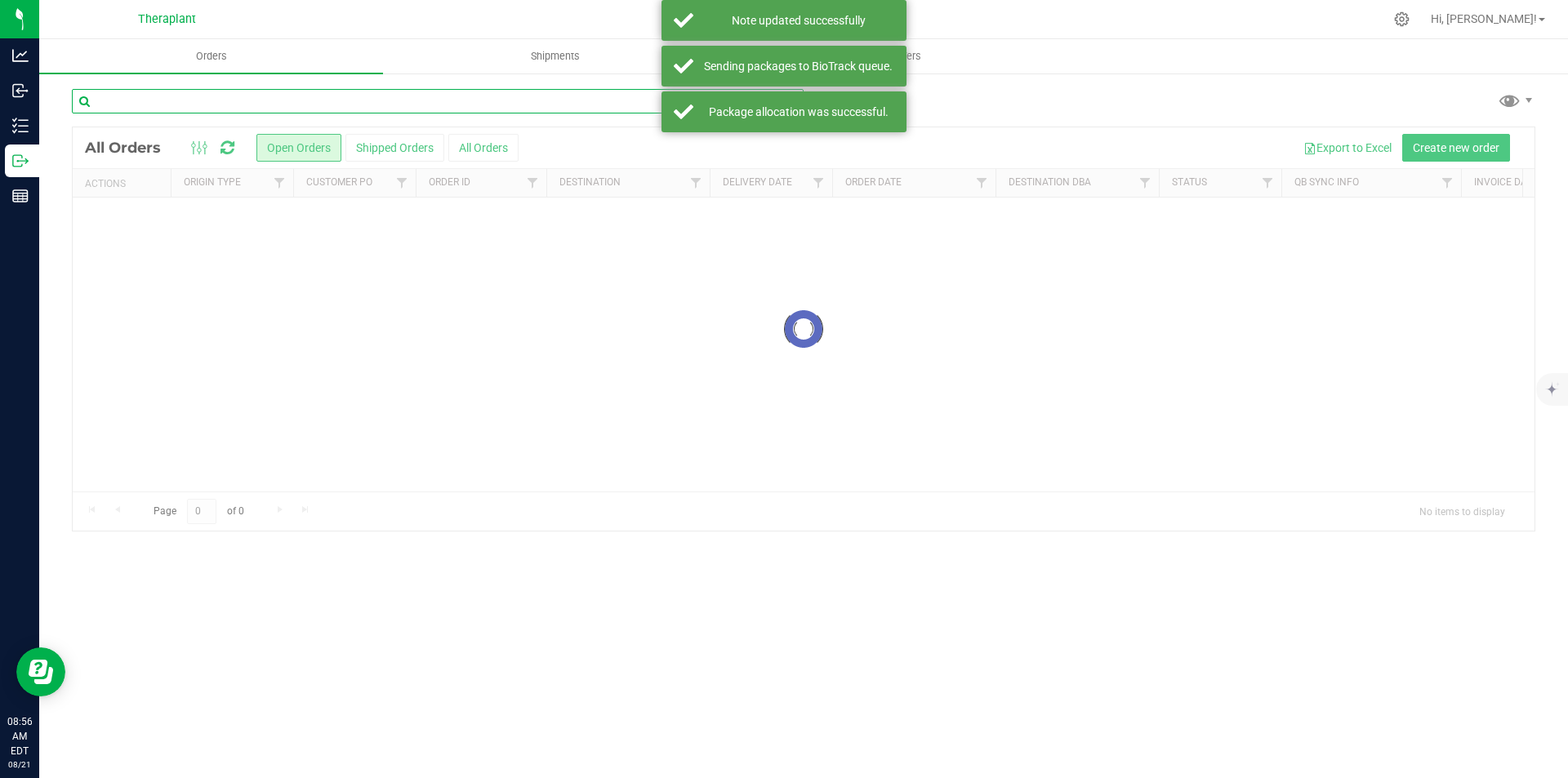
click at [118, 95] on input "text" at bounding box center [437, 101] width 732 height 25
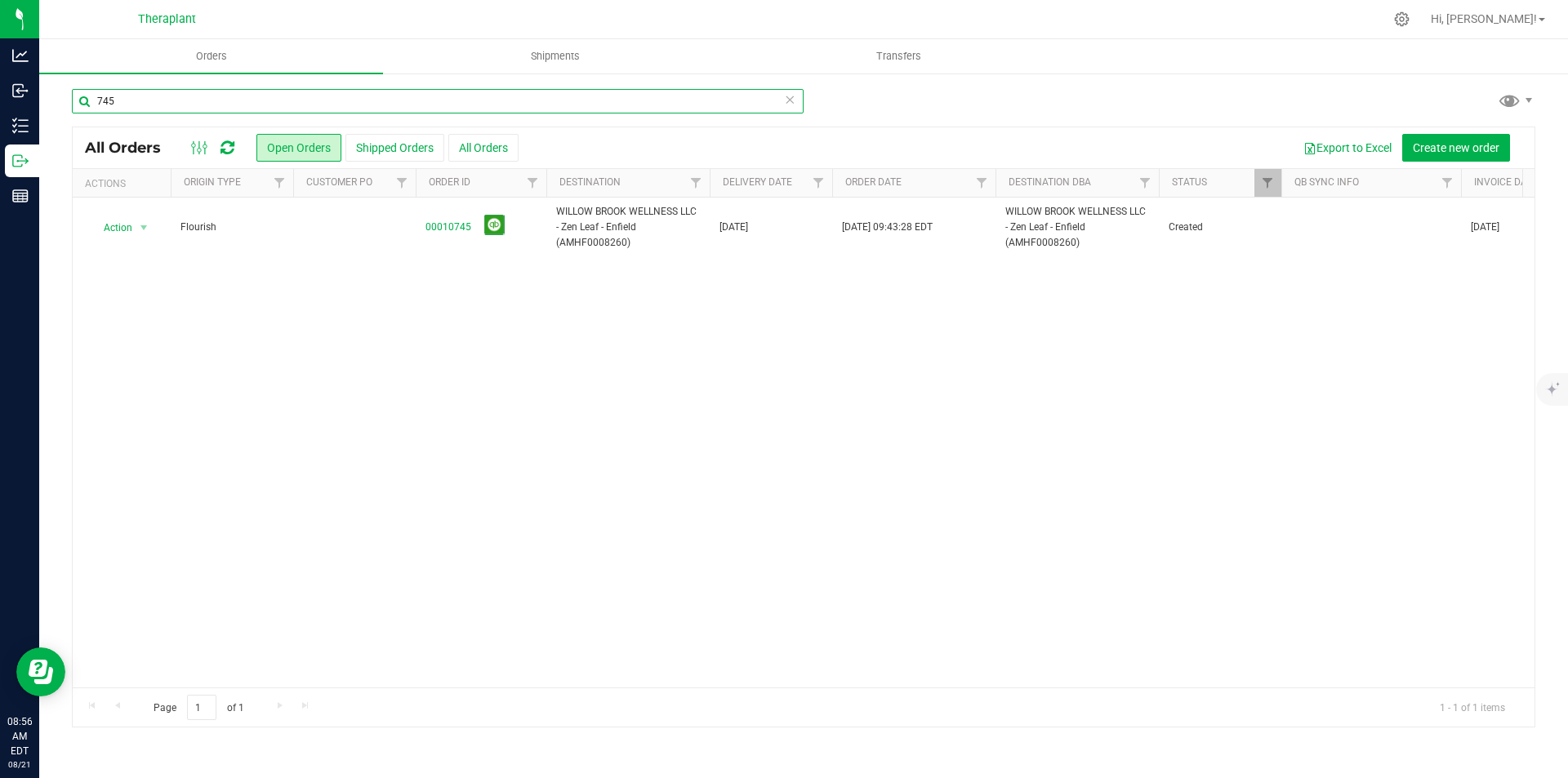
type input "745"
click at [454, 227] on link "00010745" at bounding box center [449, 228] width 46 height 15
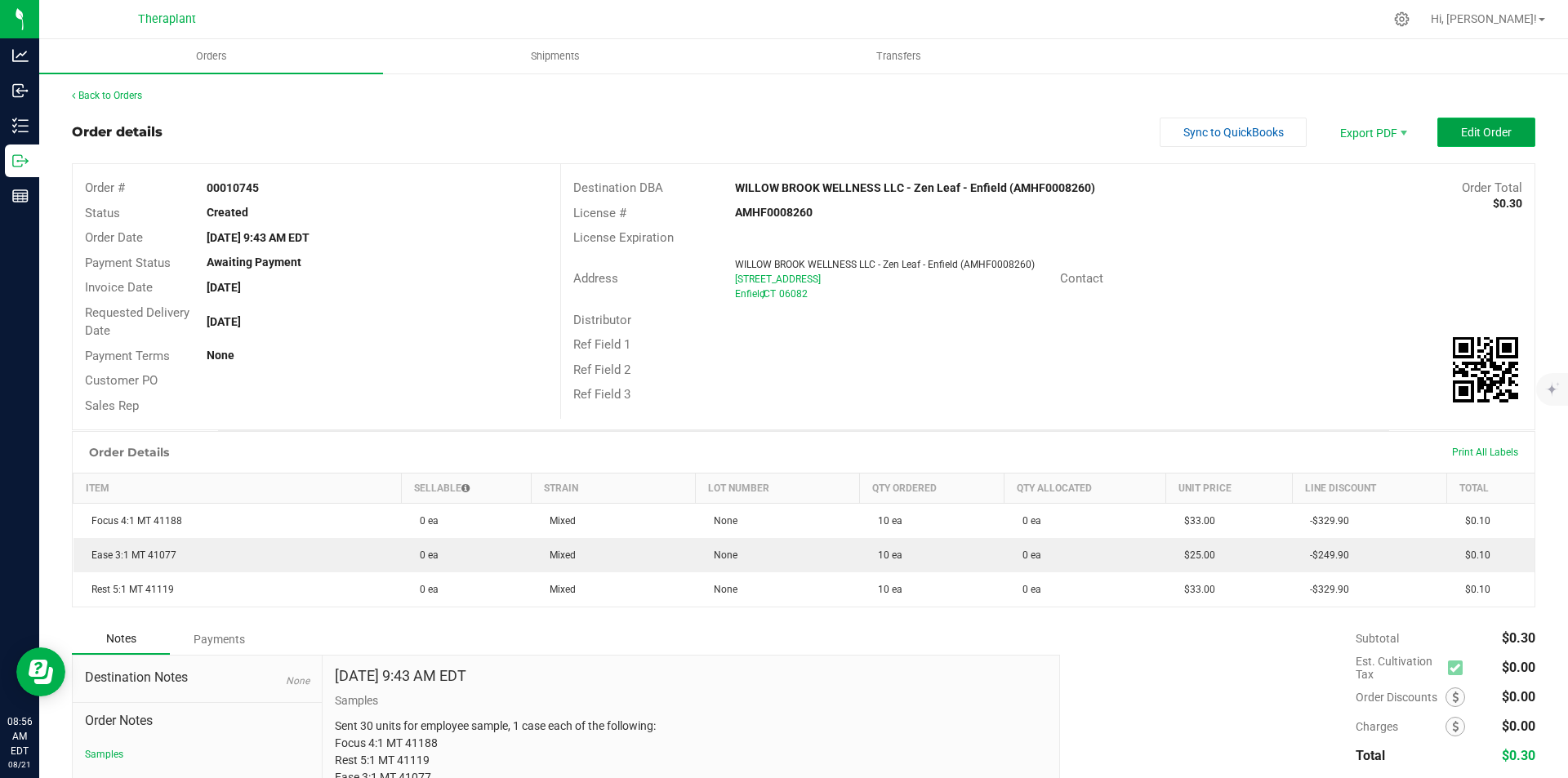
click at [1460, 118] on button "Edit Order" at bounding box center [1486, 132] width 98 height 30
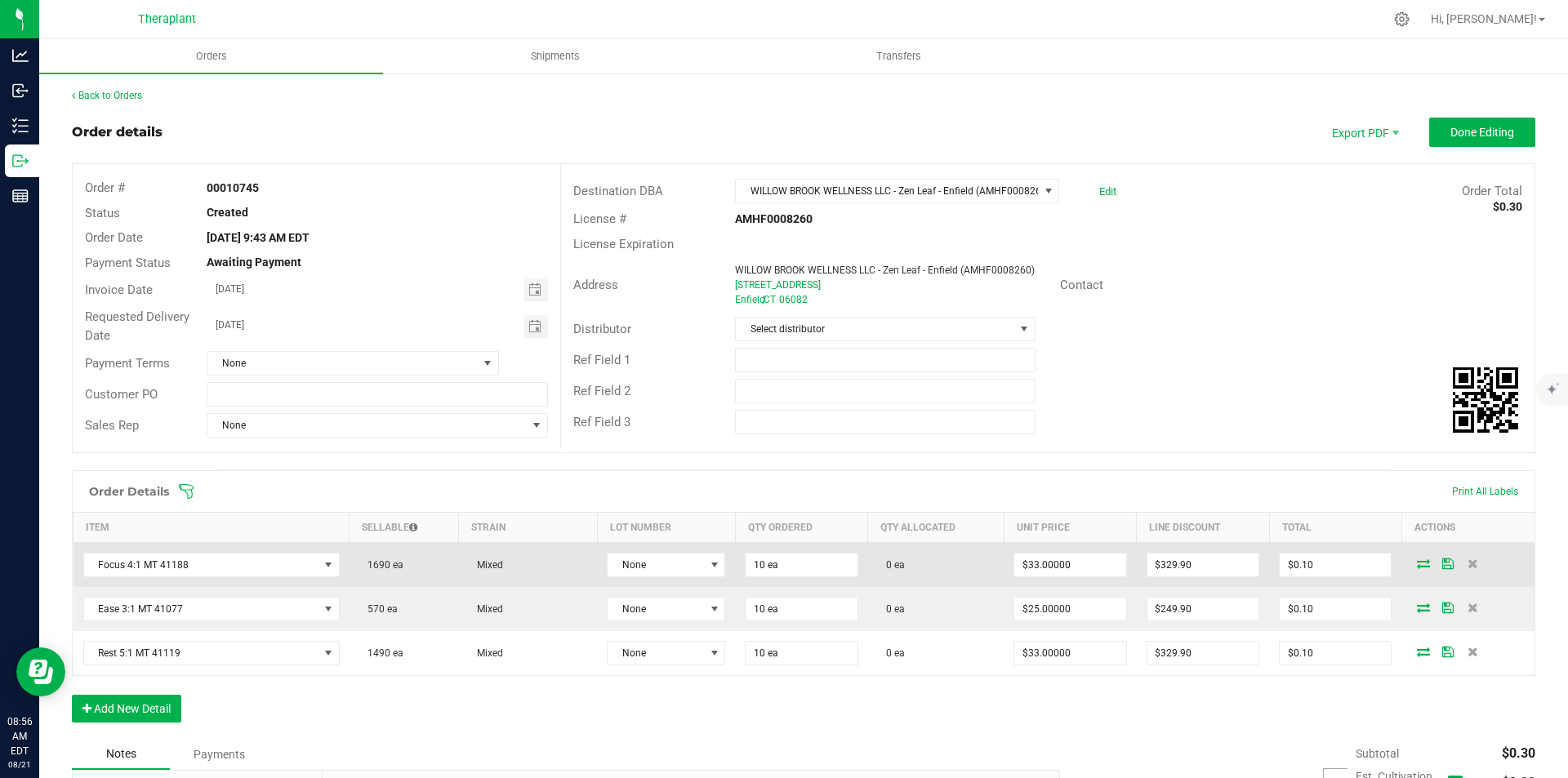
click at [1417, 566] on icon at bounding box center [1424, 564] width 13 height 10
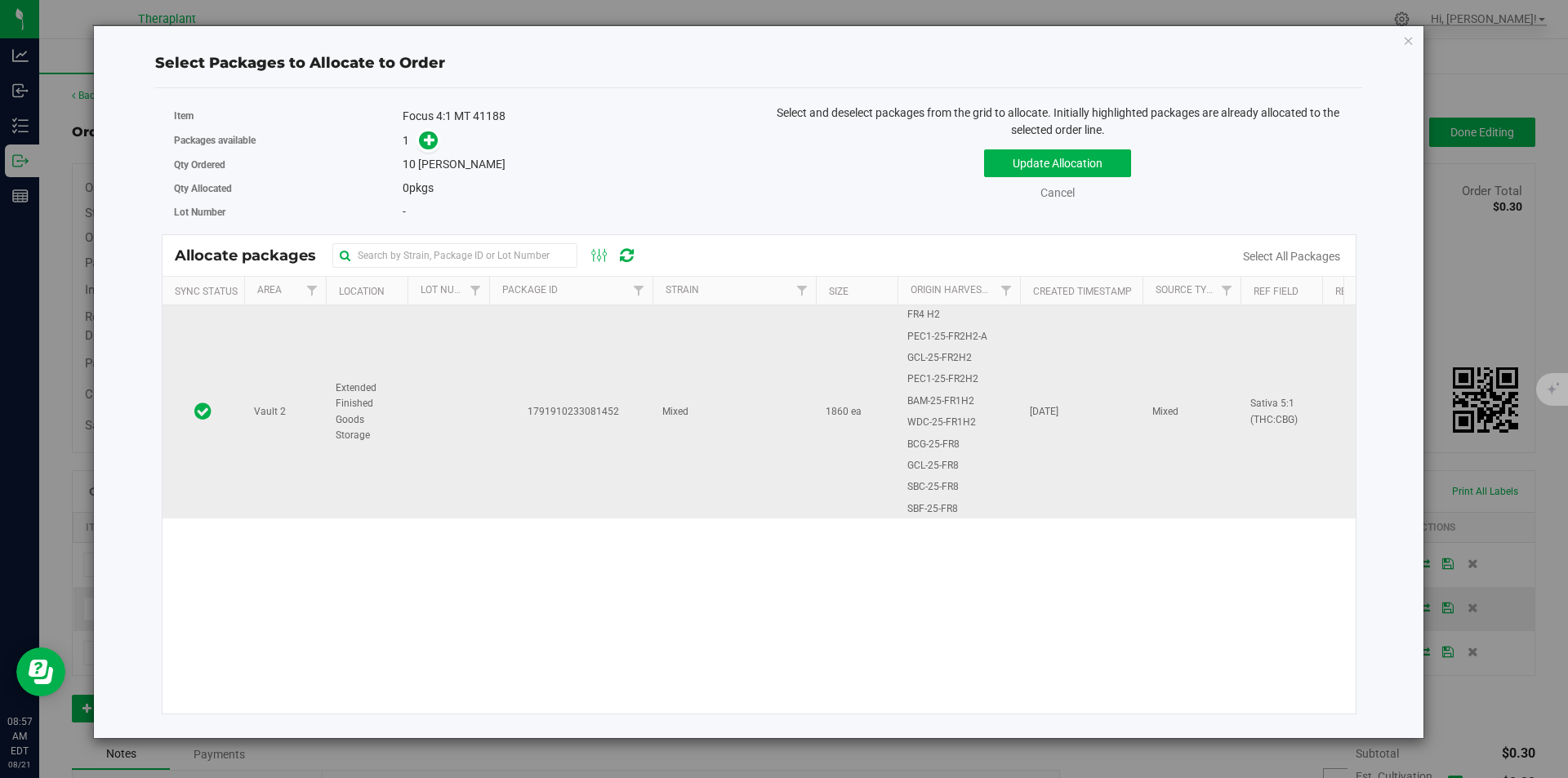
click at [454, 326] on td at bounding box center [448, 411] width 81 height 213
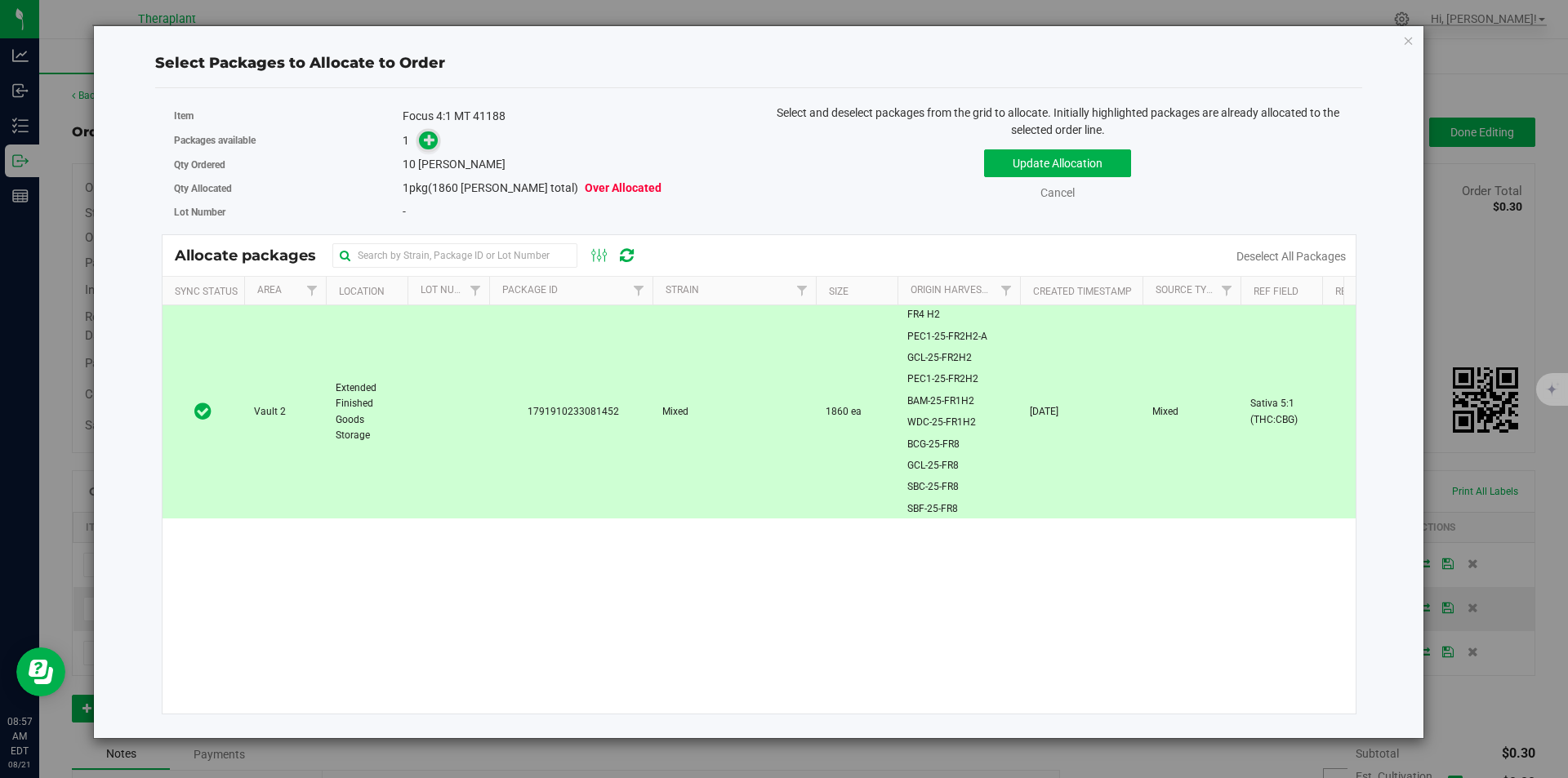
click at [427, 145] on icon at bounding box center [430, 139] width 12 height 12
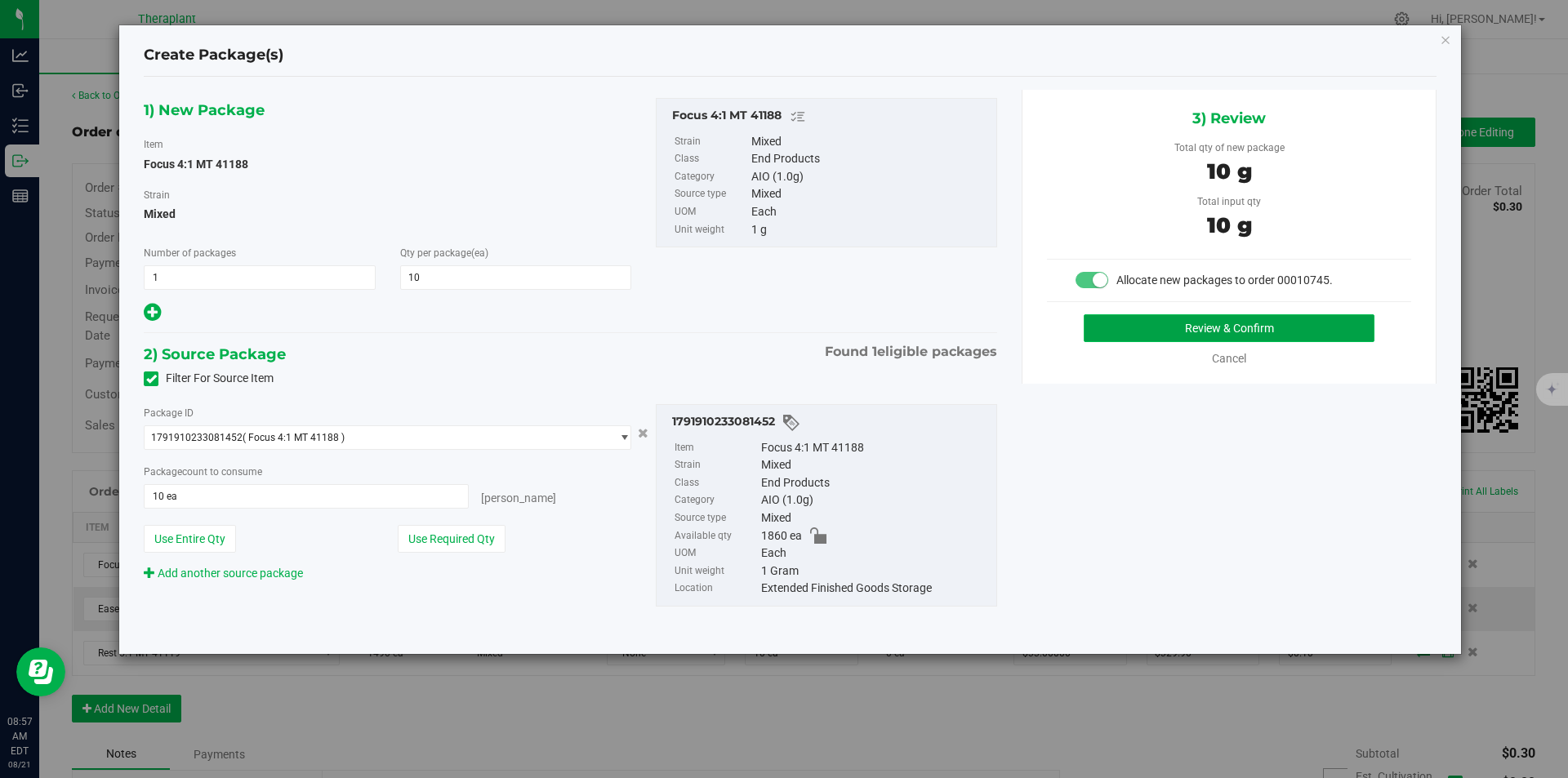
click at [1158, 322] on button "Review & Confirm" at bounding box center [1229, 328] width 291 height 28
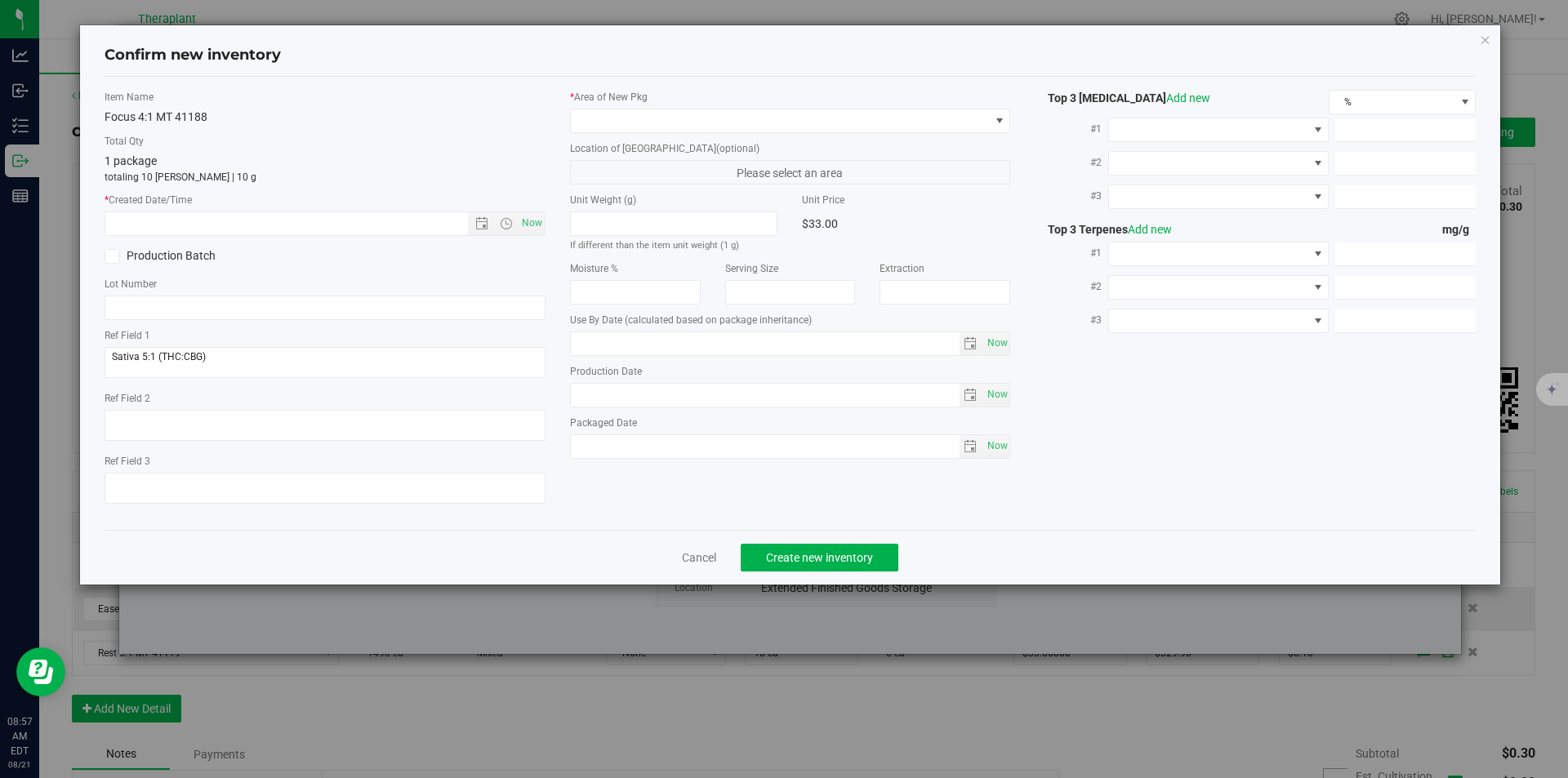
type input "2026-08-07"
click at [531, 216] on span "Now" at bounding box center [531, 223] width 28 height 24
type input "8/21/2025 8:57 AM"
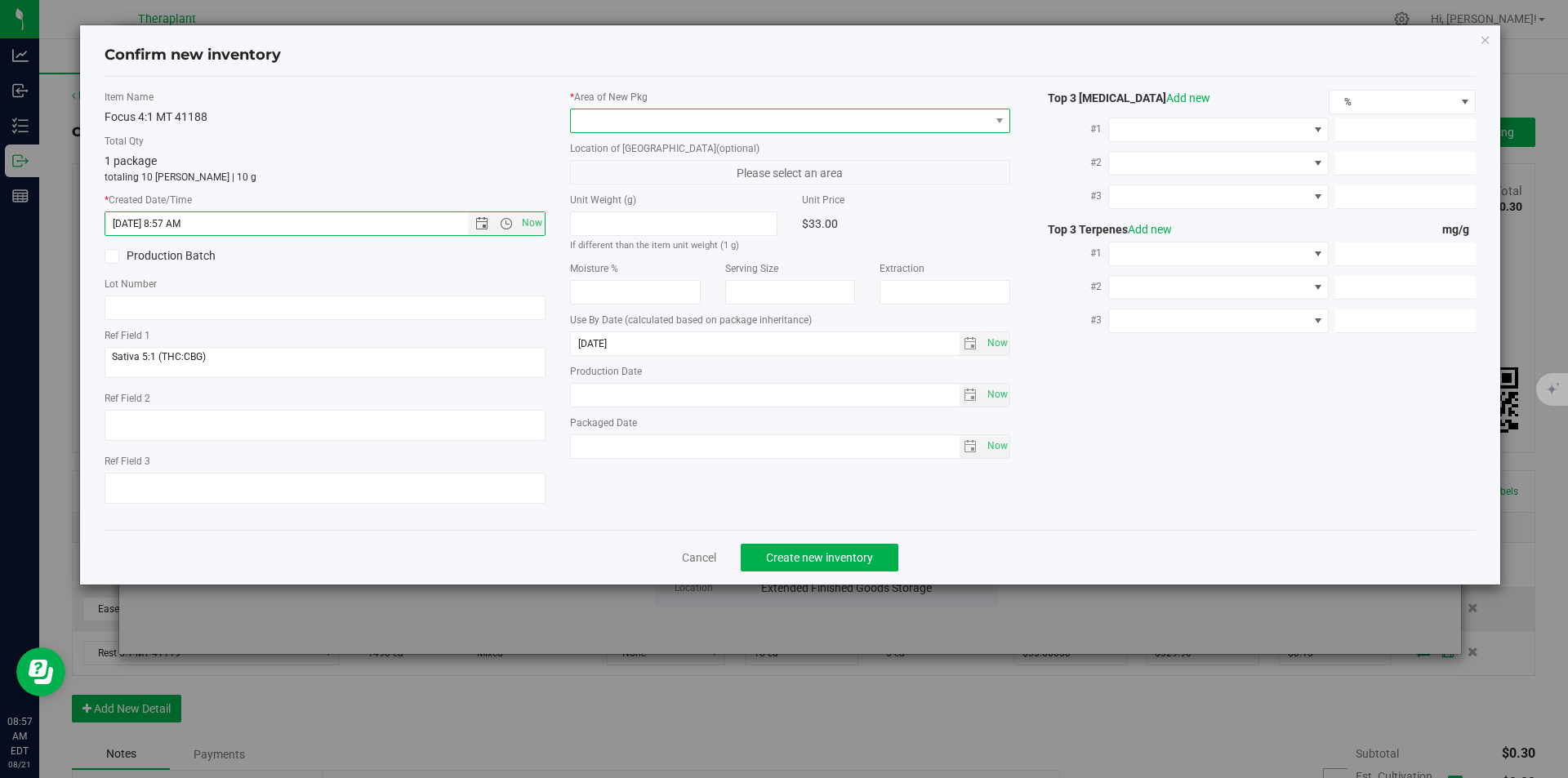
click at [606, 127] on span at bounding box center [781, 121] width 419 height 23
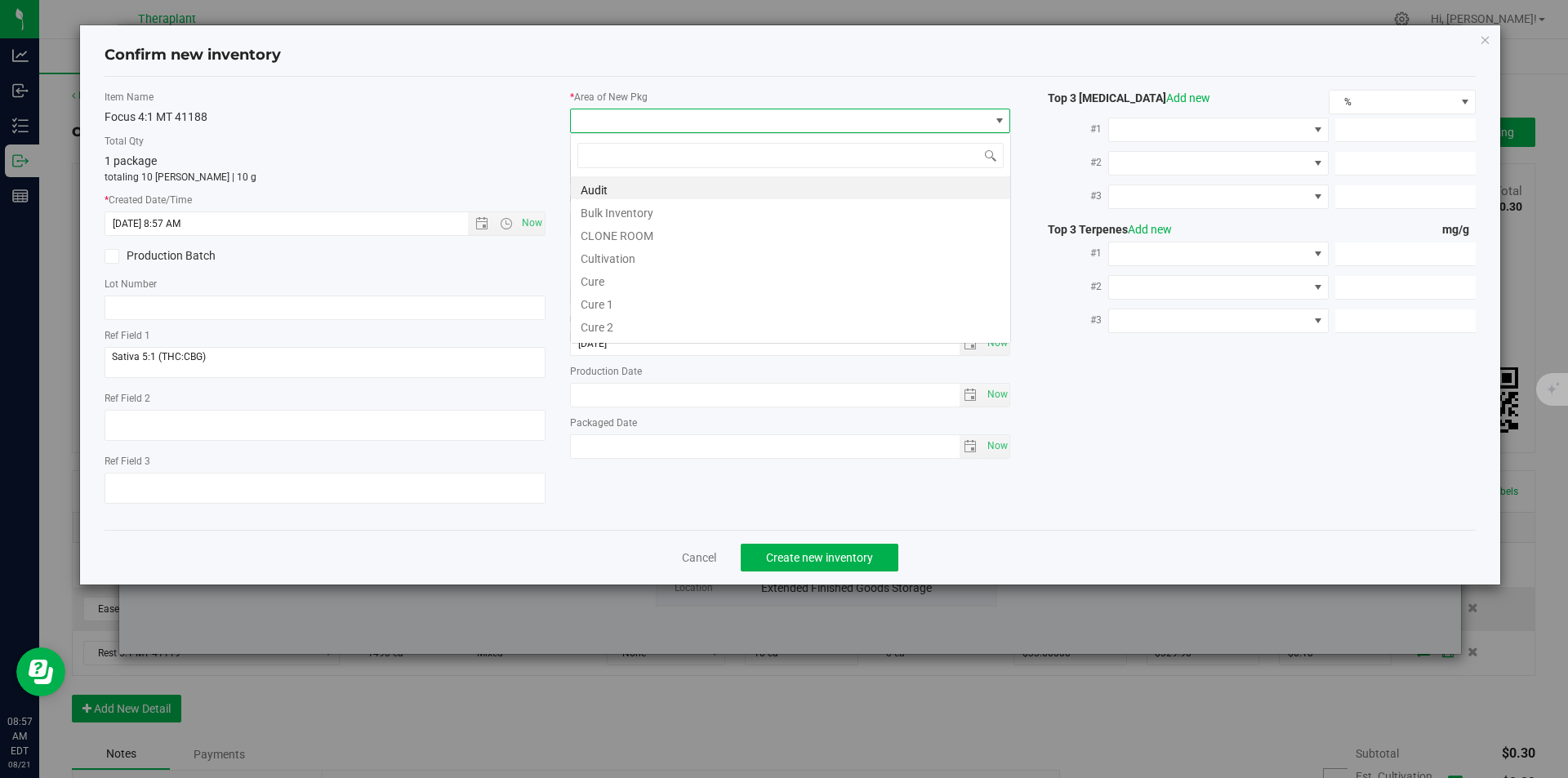
type input "v"
click at [606, 224] on li "Vault" at bounding box center [790, 233] width 439 height 23
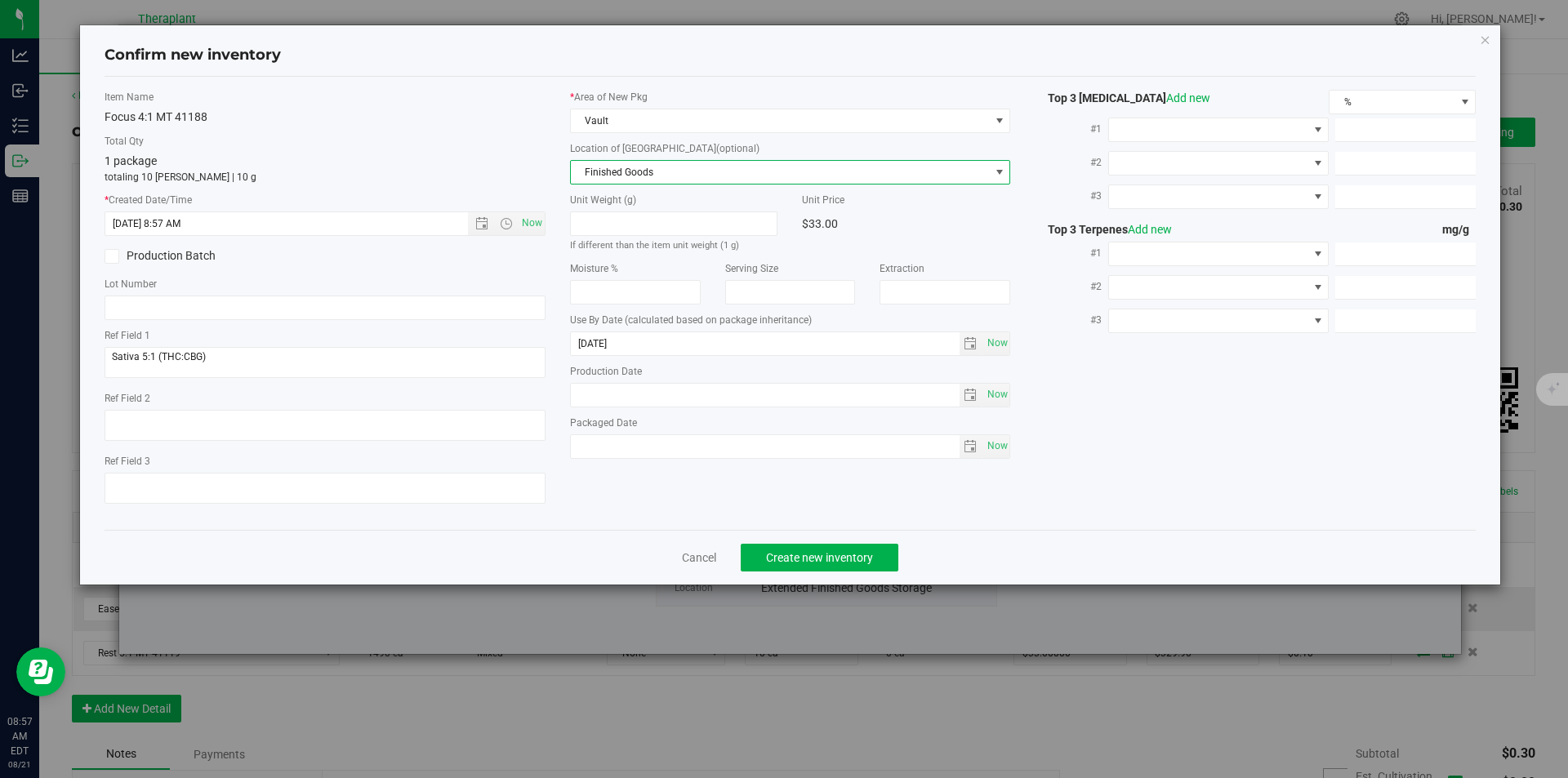
click at [611, 178] on span "Finished Goods" at bounding box center [781, 172] width 419 height 23
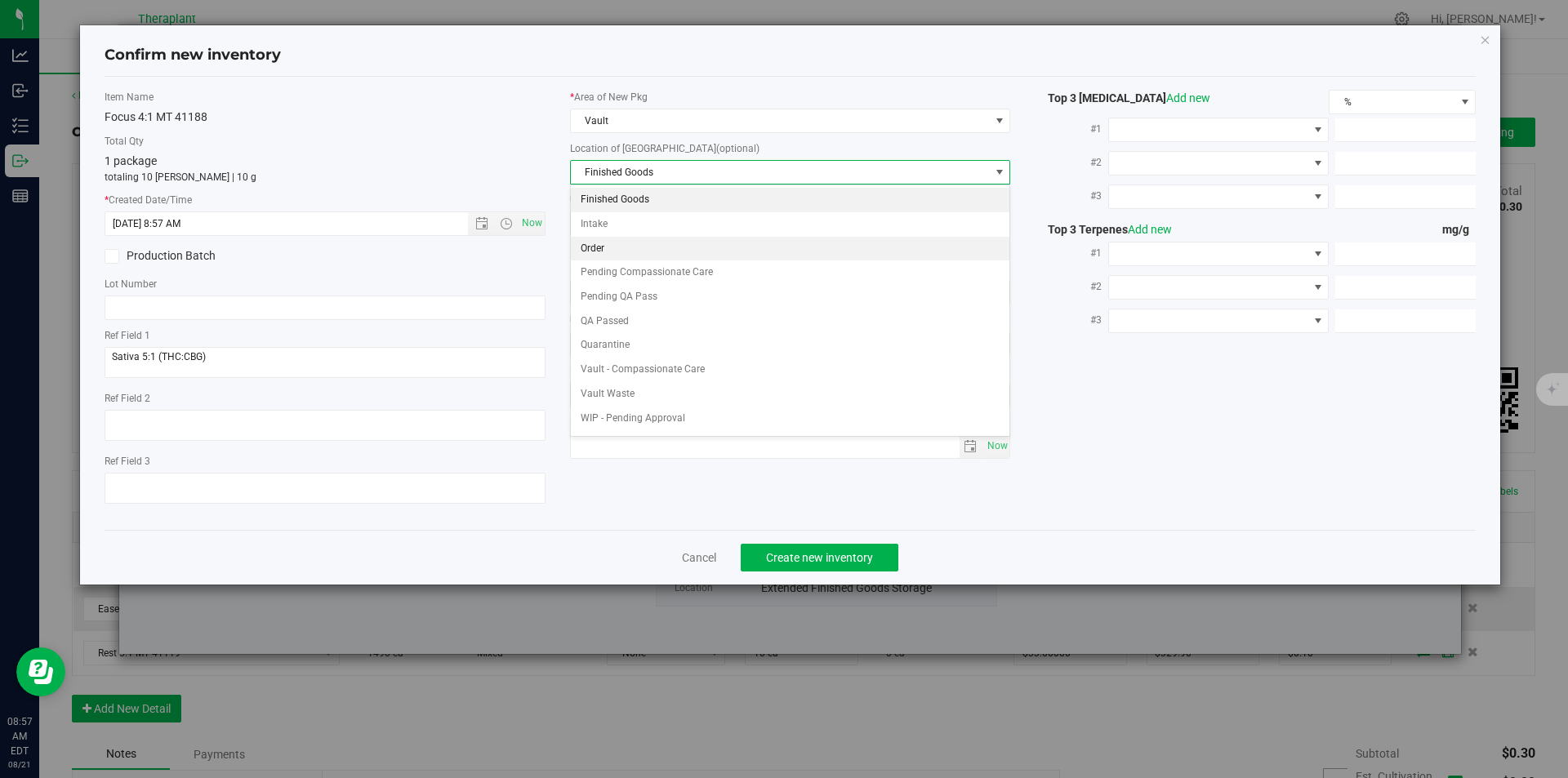
click at [599, 244] on li "Order" at bounding box center [790, 250] width 439 height 25
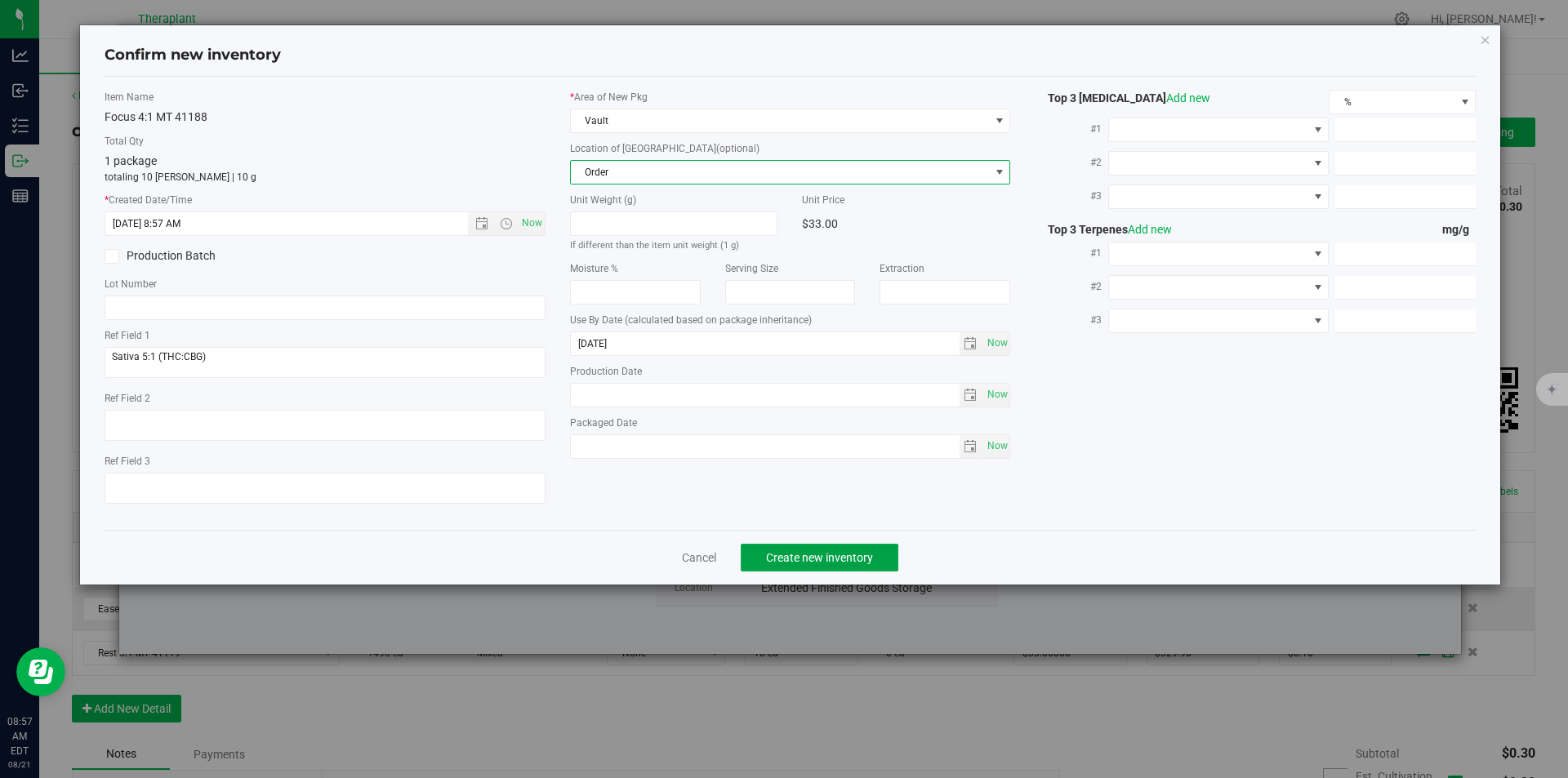
click at [797, 551] on span "Create new inventory" at bounding box center [820, 558] width 107 height 13
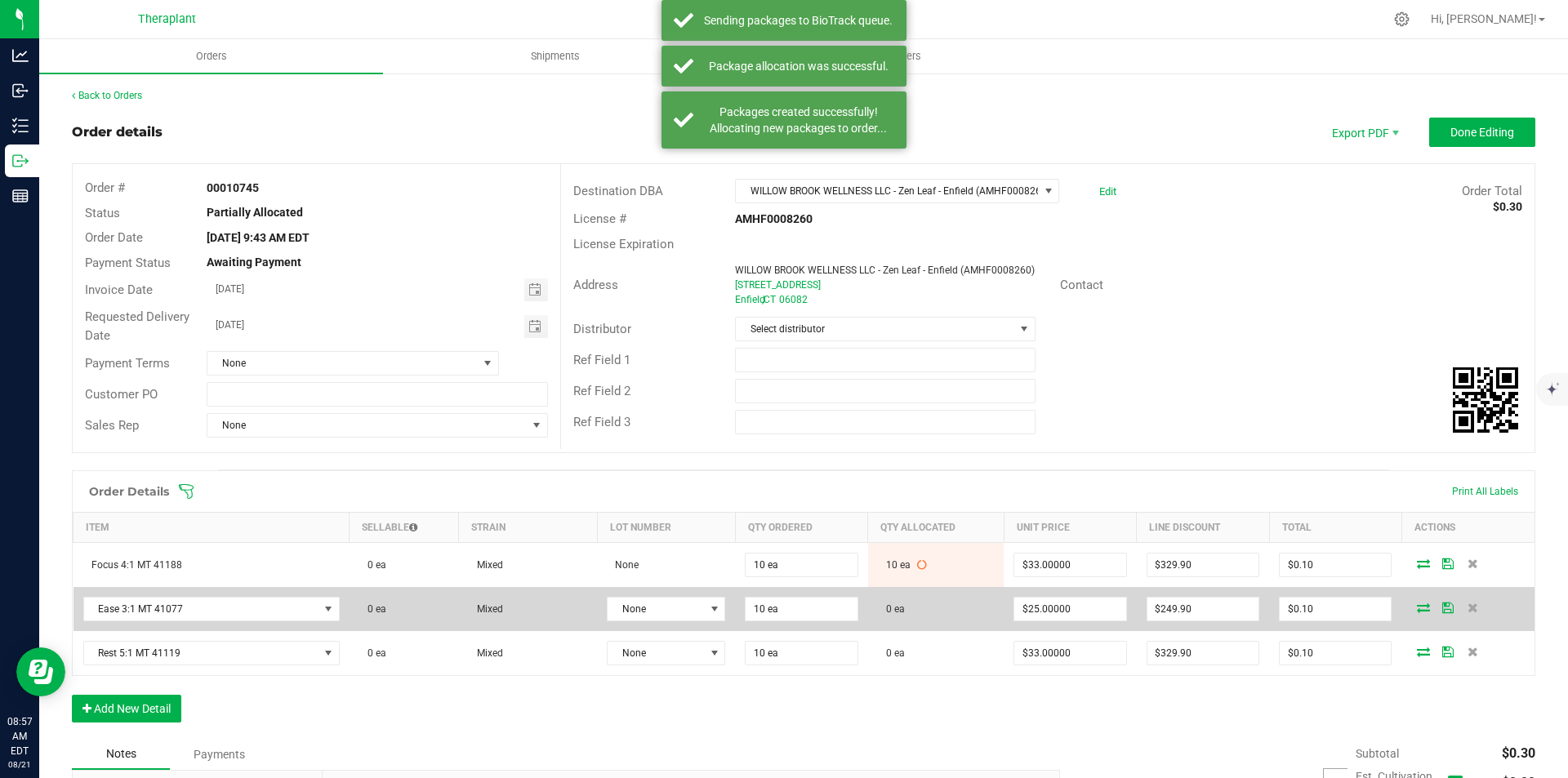
click at [1421, 608] on span at bounding box center [1424, 608] width 25 height 10
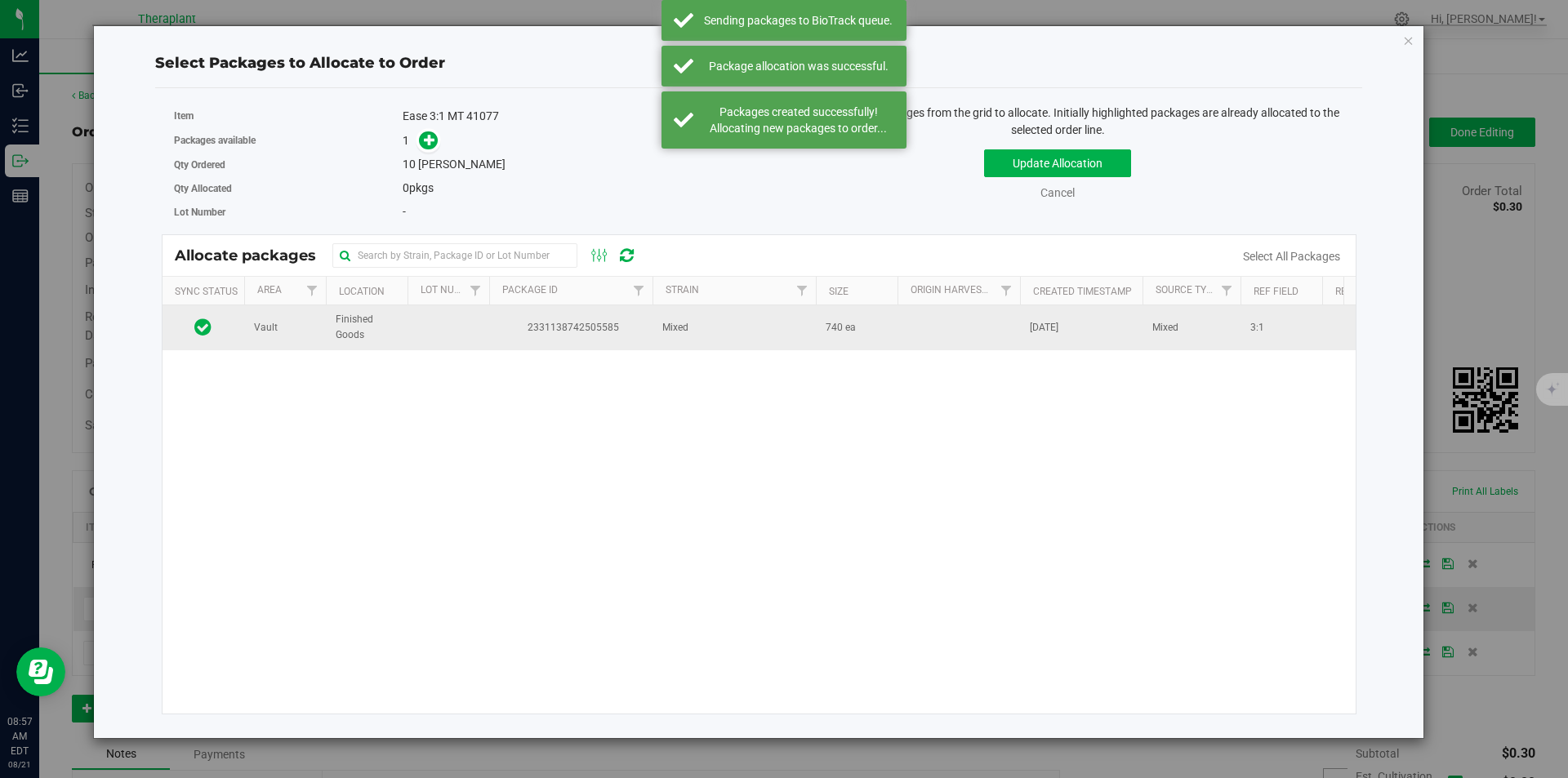
click at [574, 339] on td "2331138742505585" at bounding box center [570, 327] width 164 height 44
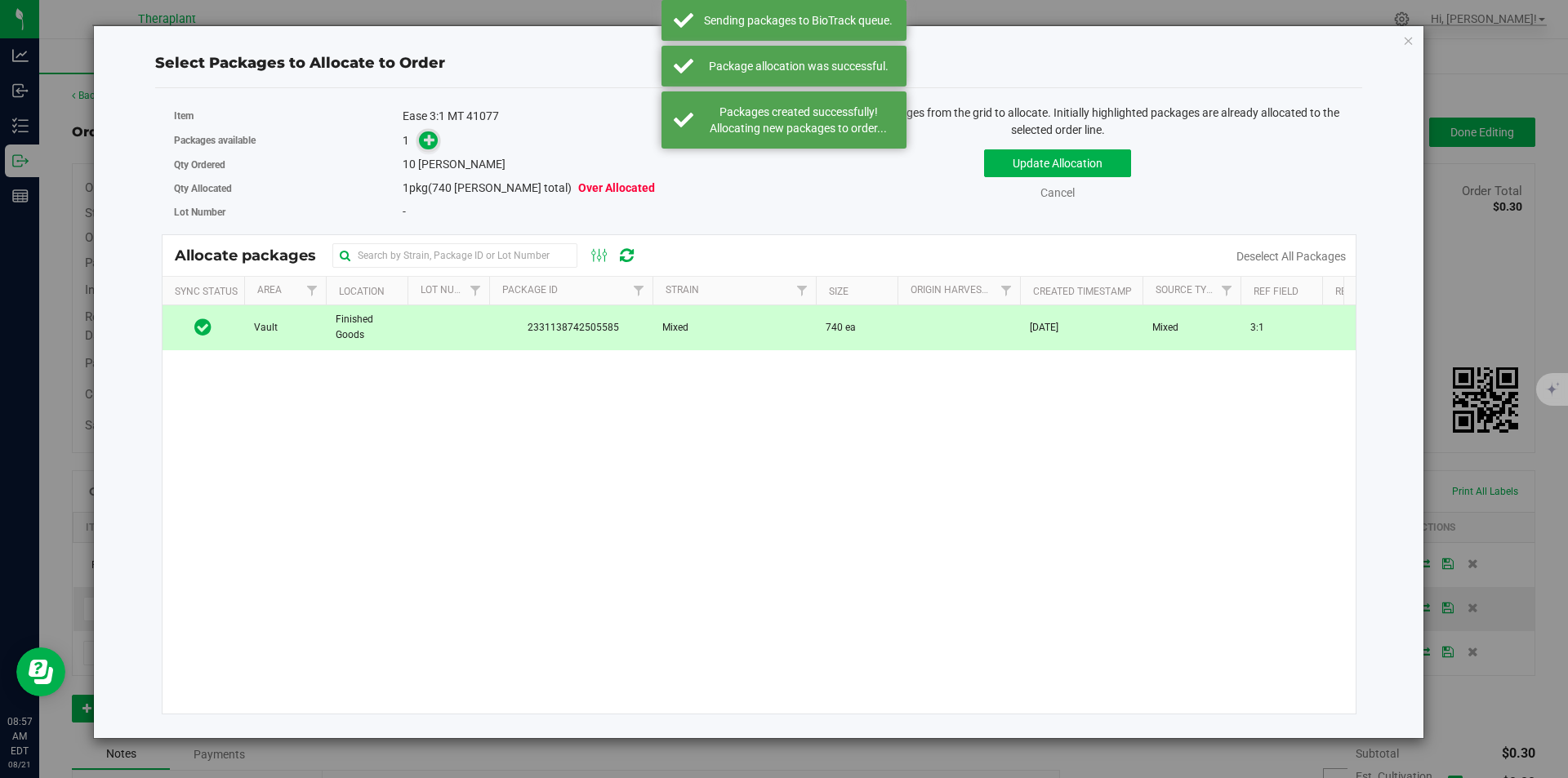
click at [429, 131] on span at bounding box center [429, 141] width 19 height 19
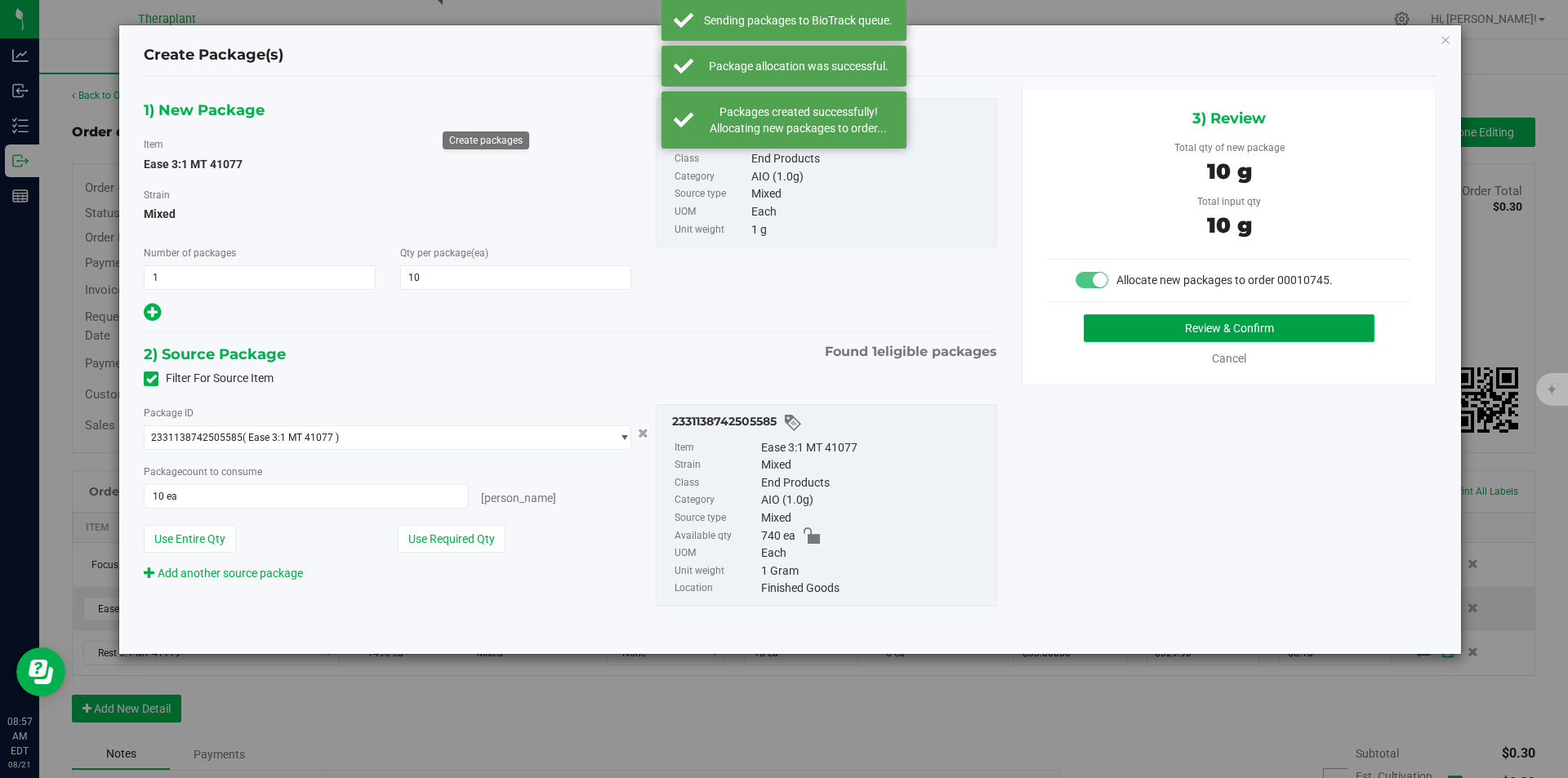
click at [1192, 341] on button "Review & Confirm" at bounding box center [1229, 328] width 291 height 28
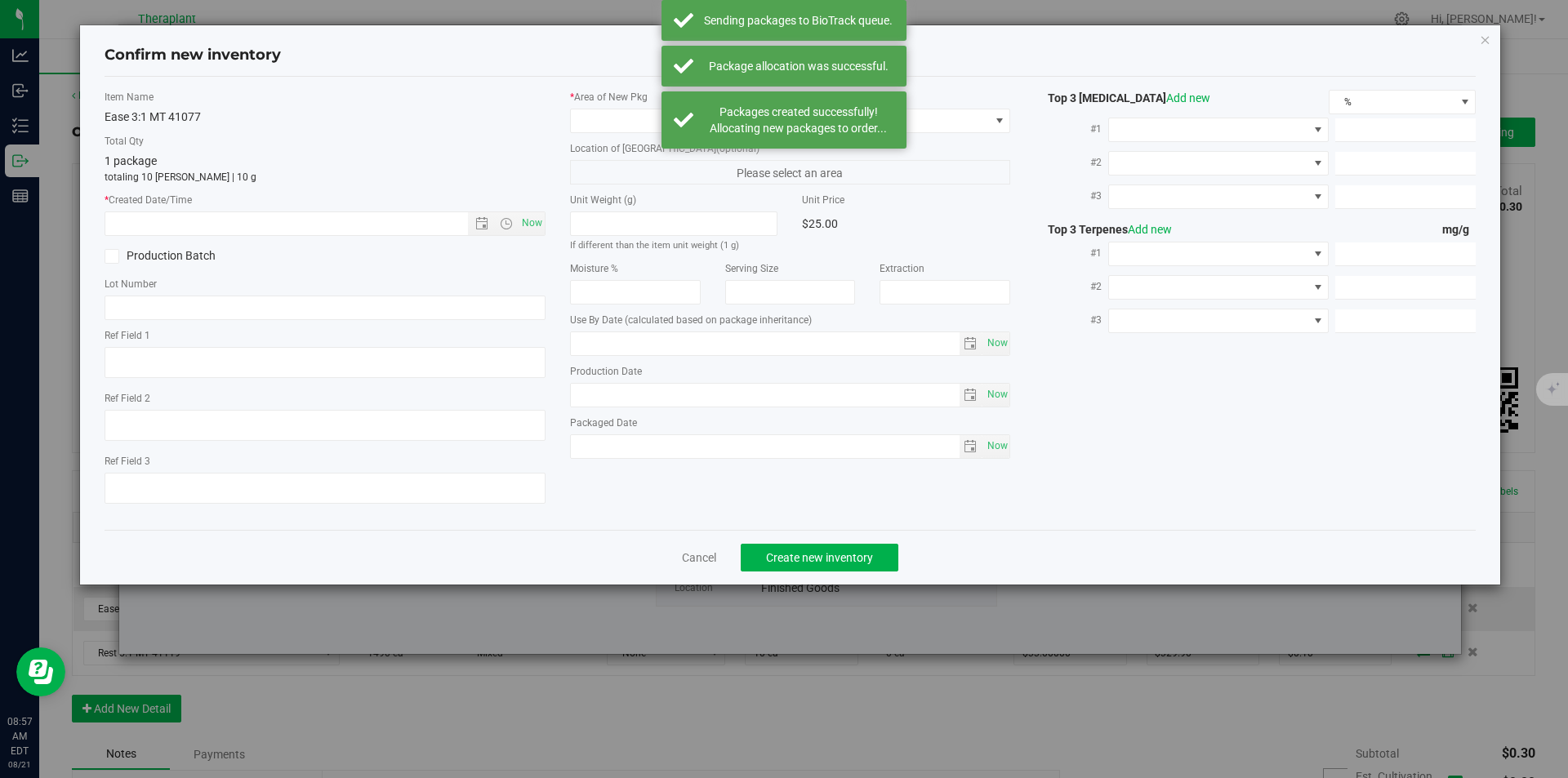
type textarea "3:1"
type input "2026-06-23"
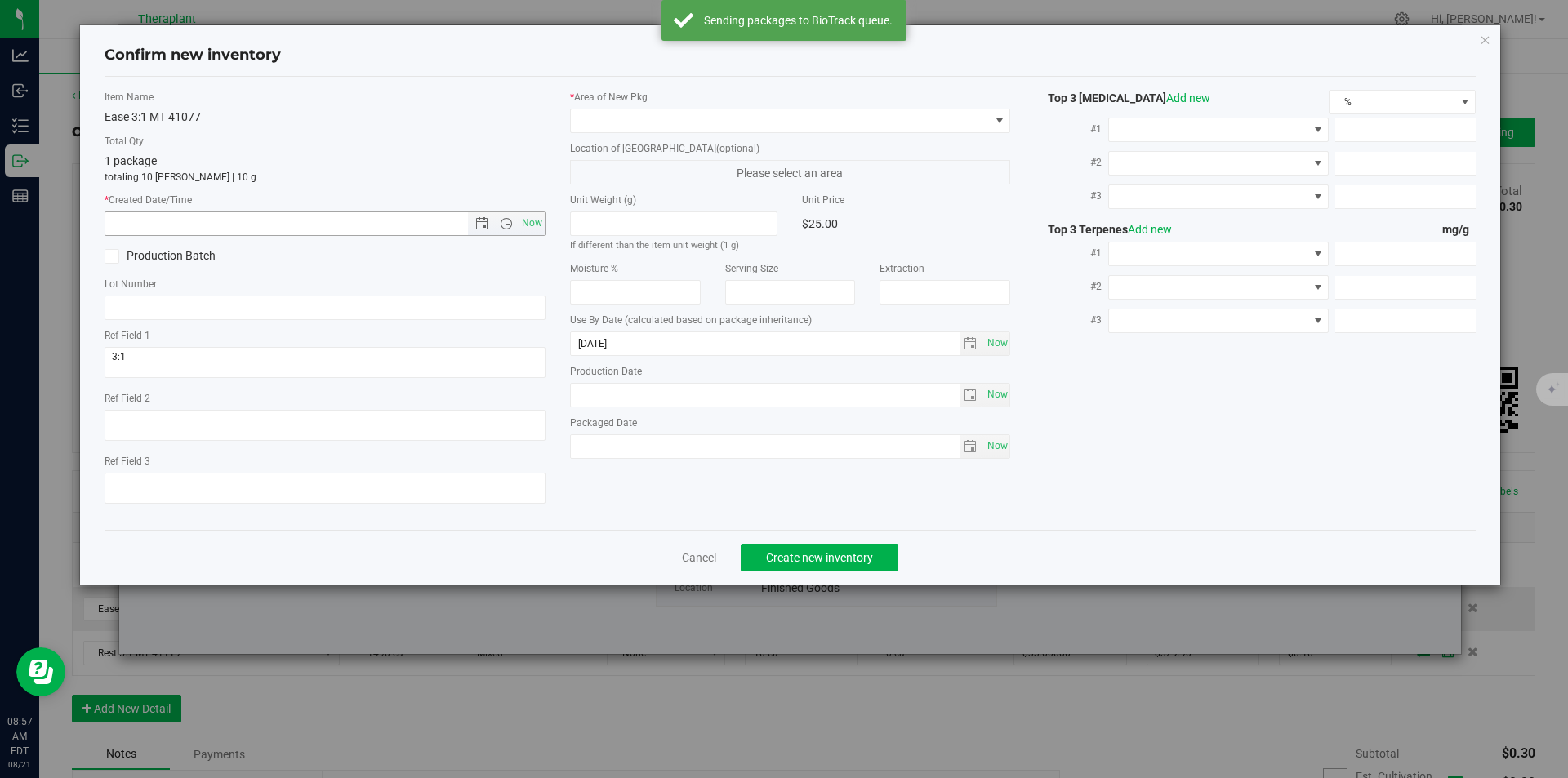
click at [533, 224] on span "Now" at bounding box center [531, 223] width 28 height 24
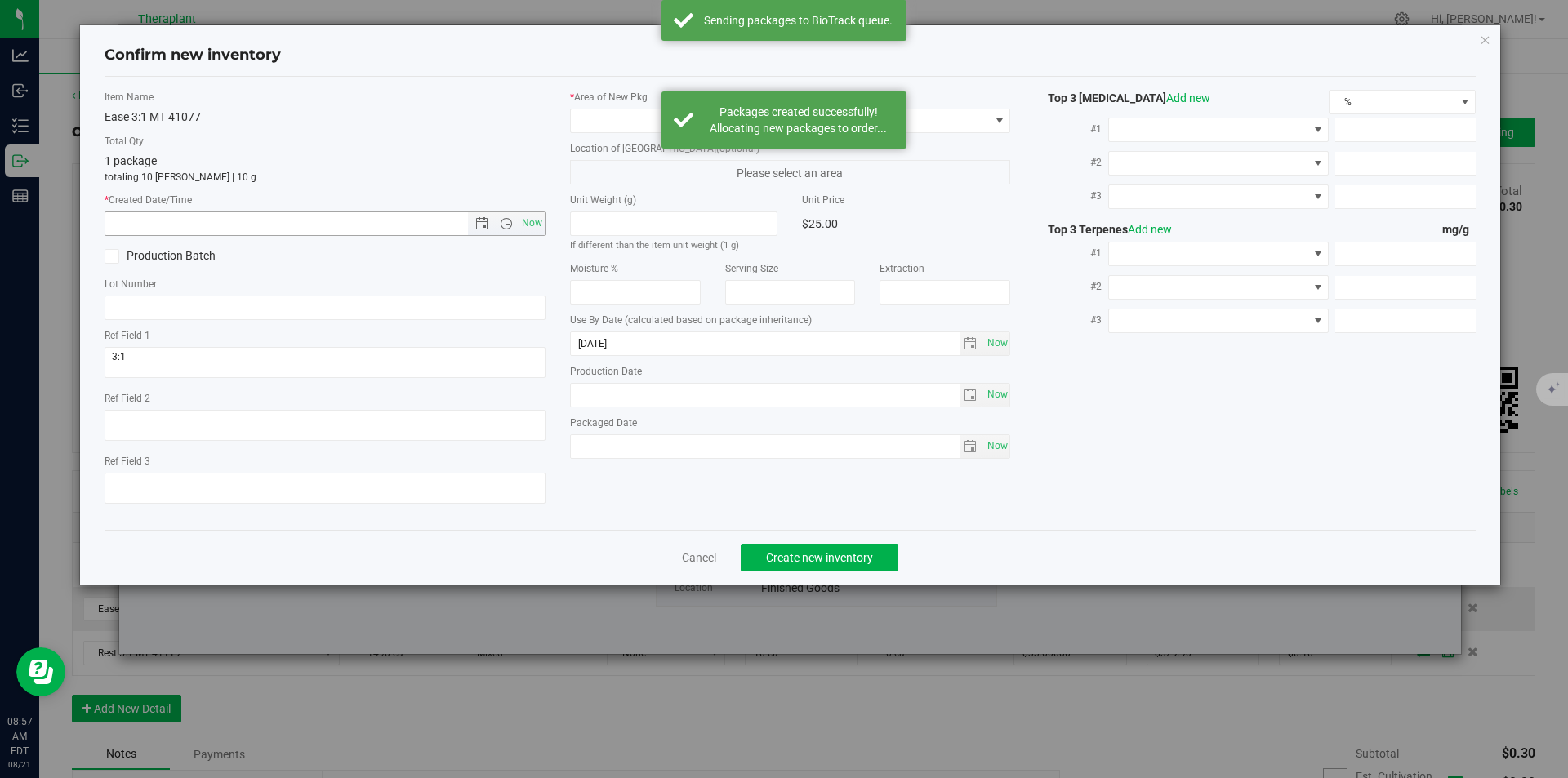
type input "8/21/2025 8:57 AM"
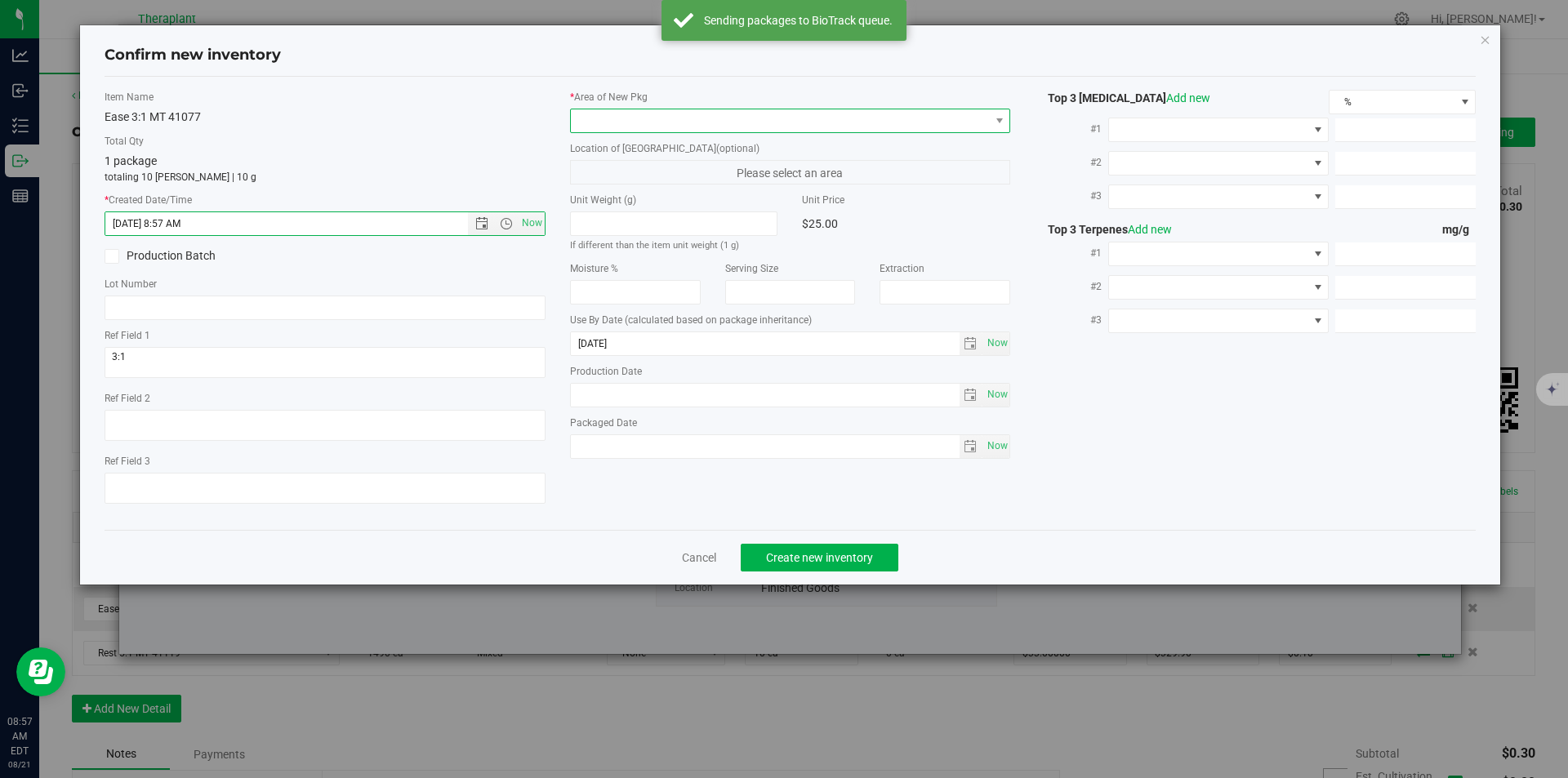
click at [595, 122] on span at bounding box center [781, 121] width 419 height 23
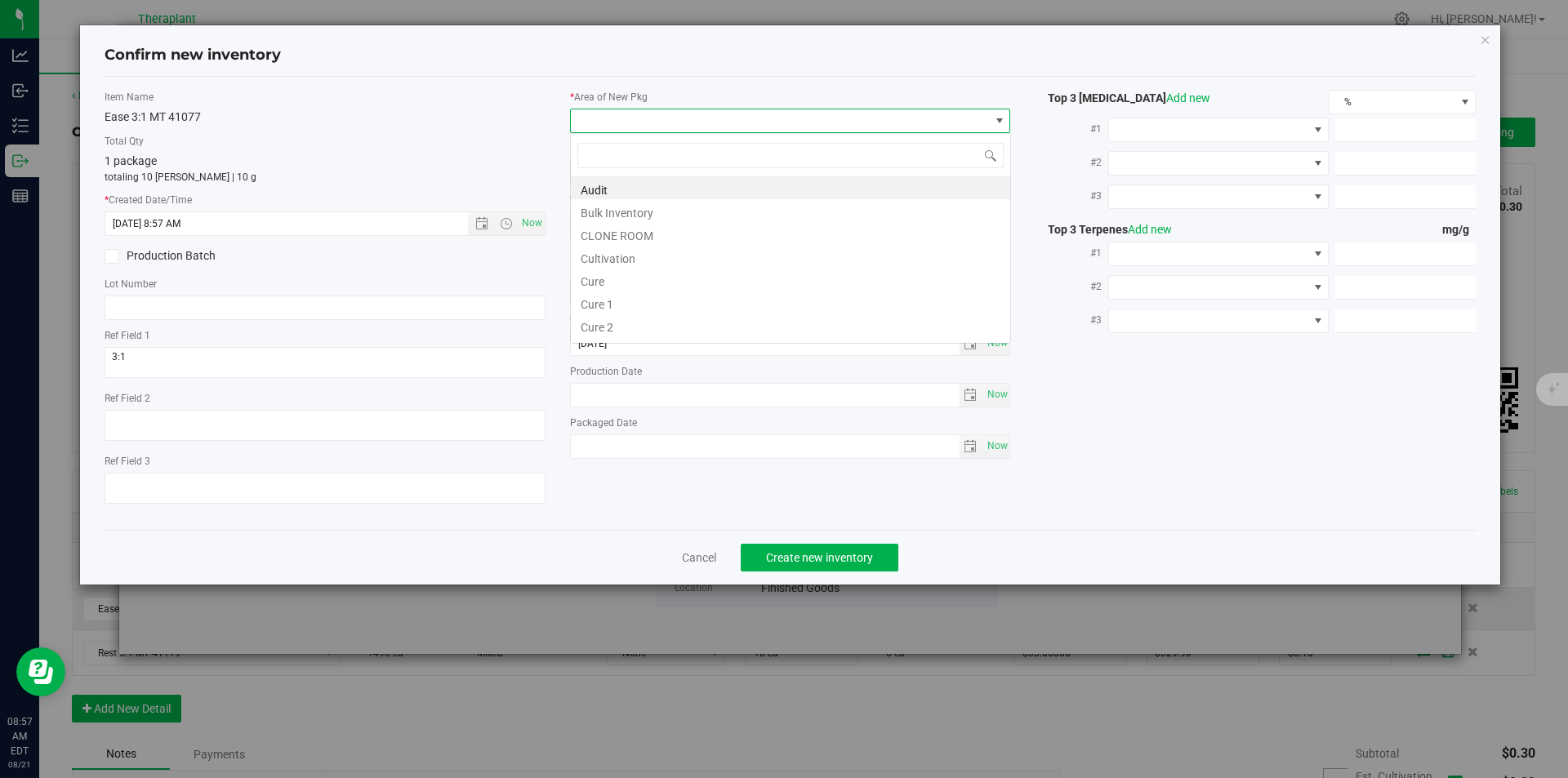
type input "v"
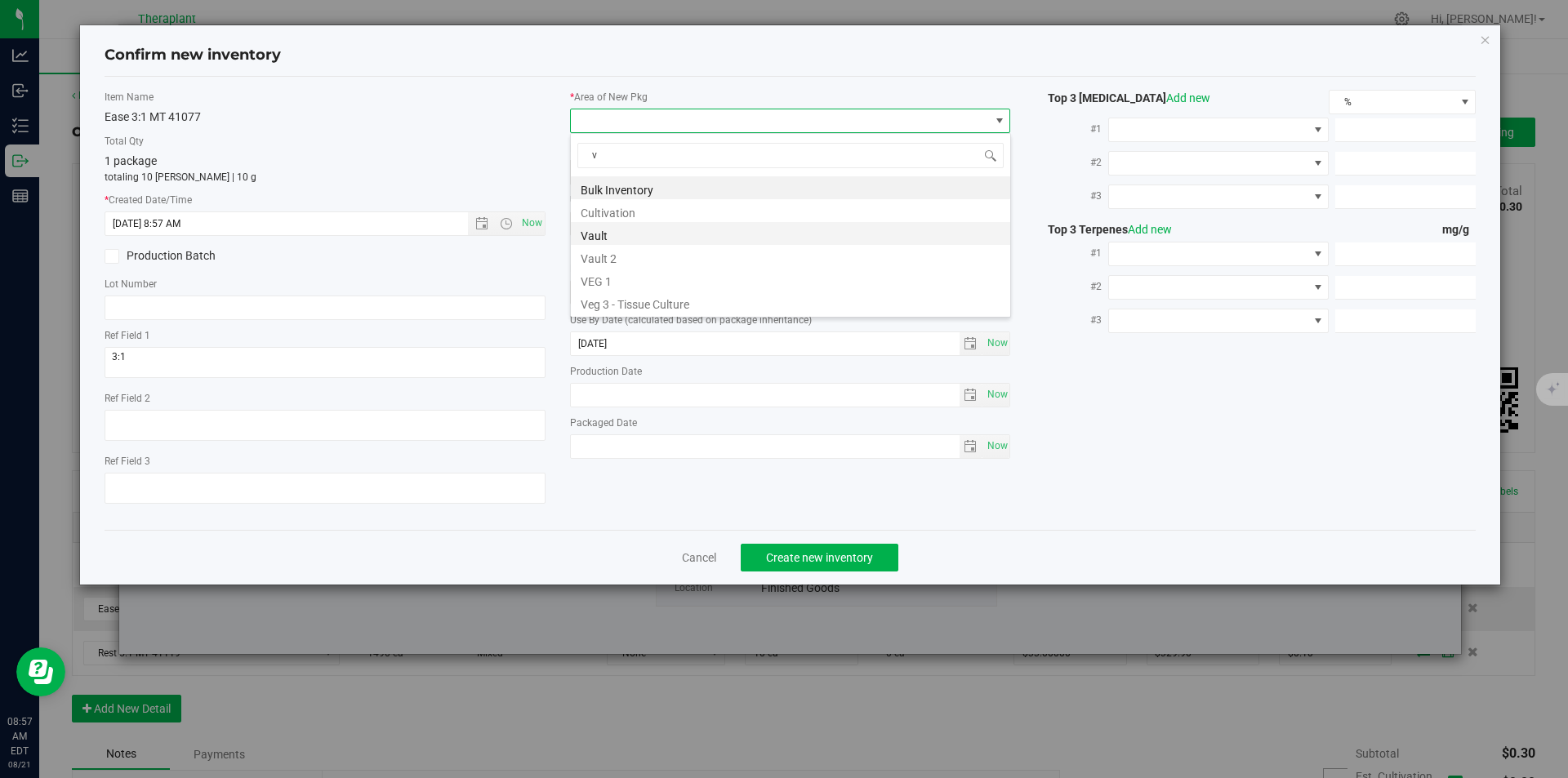
click at [610, 232] on li "Vault" at bounding box center [790, 233] width 439 height 23
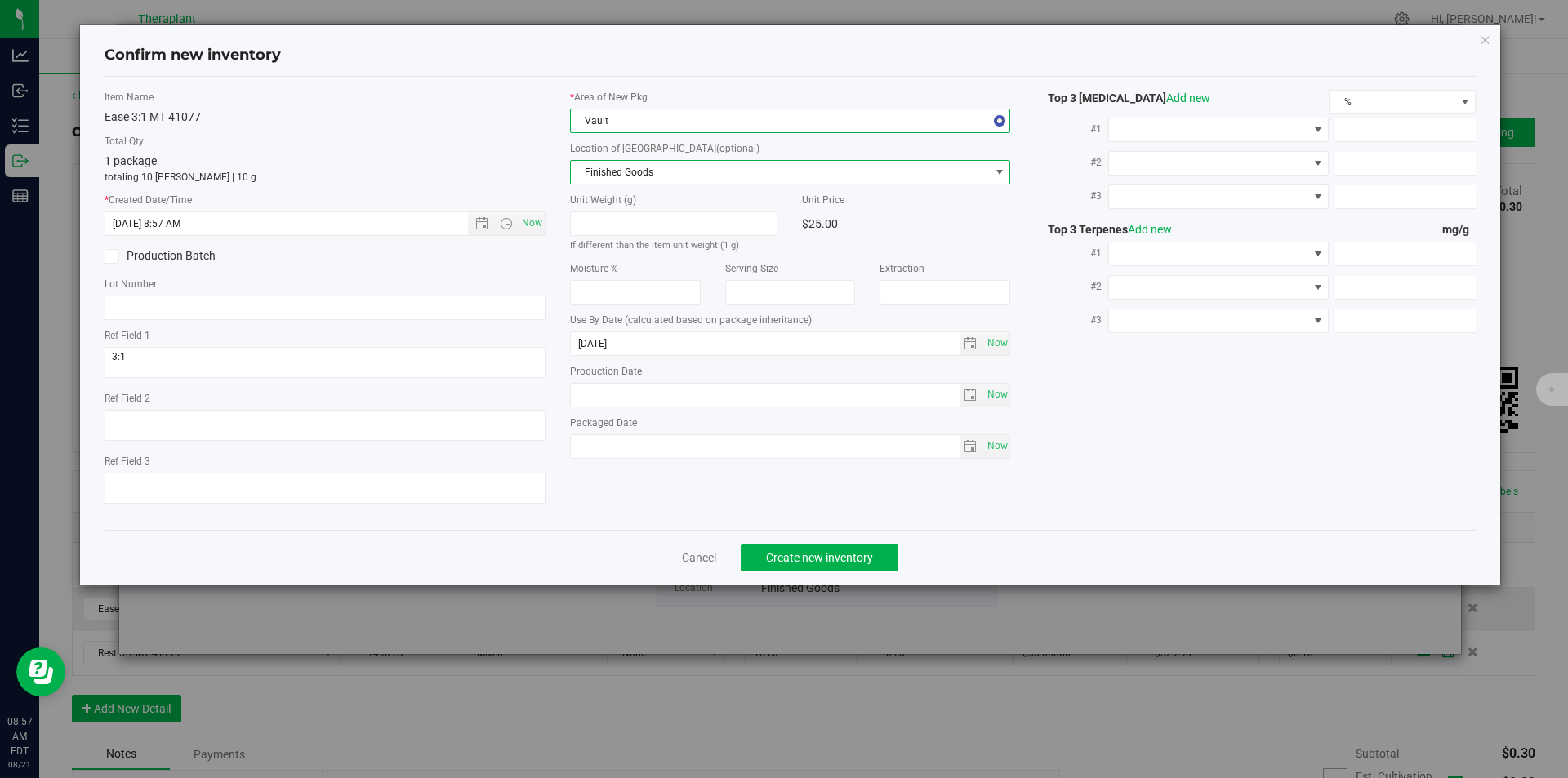
click at [607, 174] on span "Finished Goods" at bounding box center [781, 172] width 419 height 23
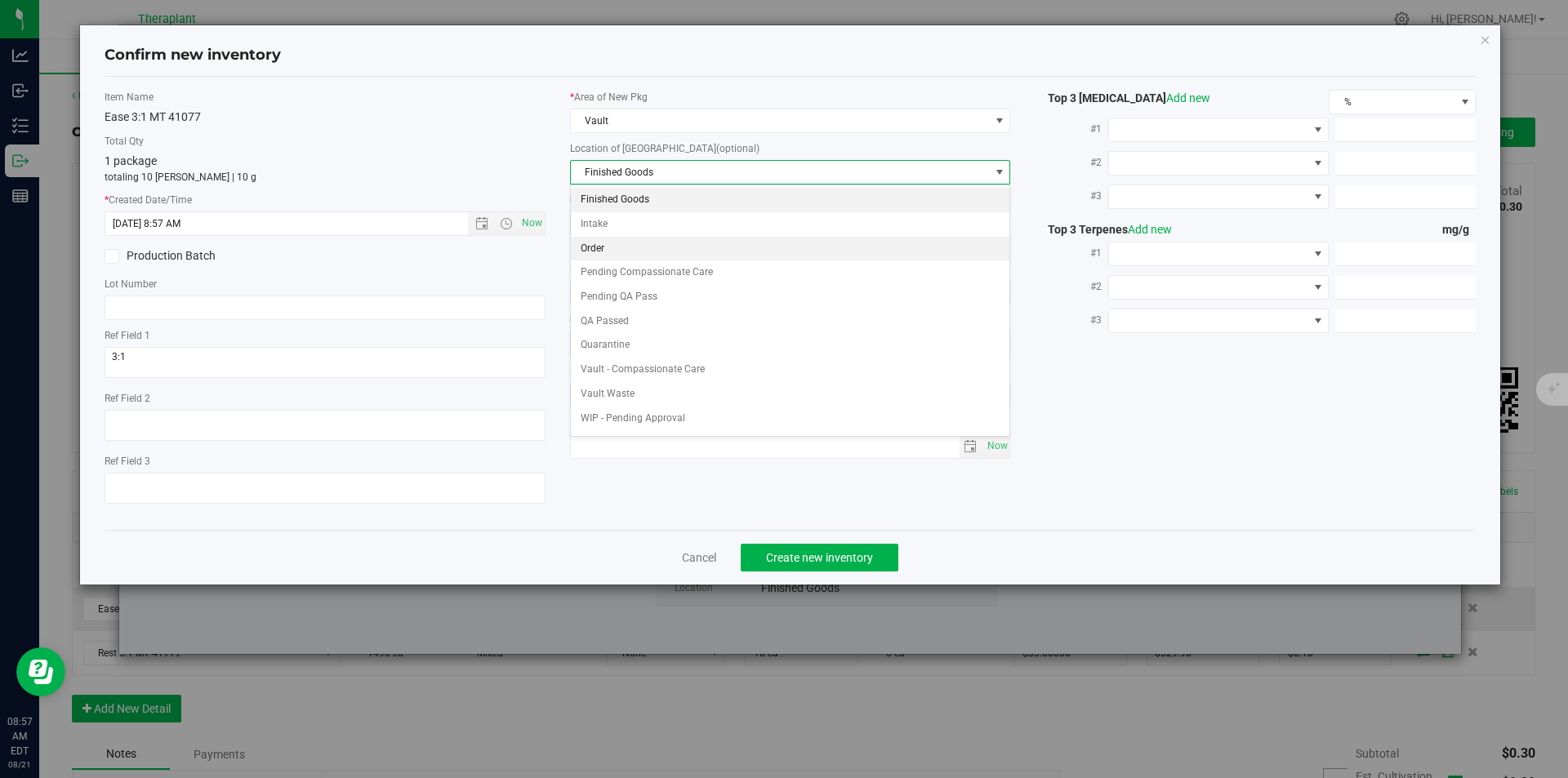
click at [622, 246] on li "Order" at bounding box center [790, 250] width 439 height 25
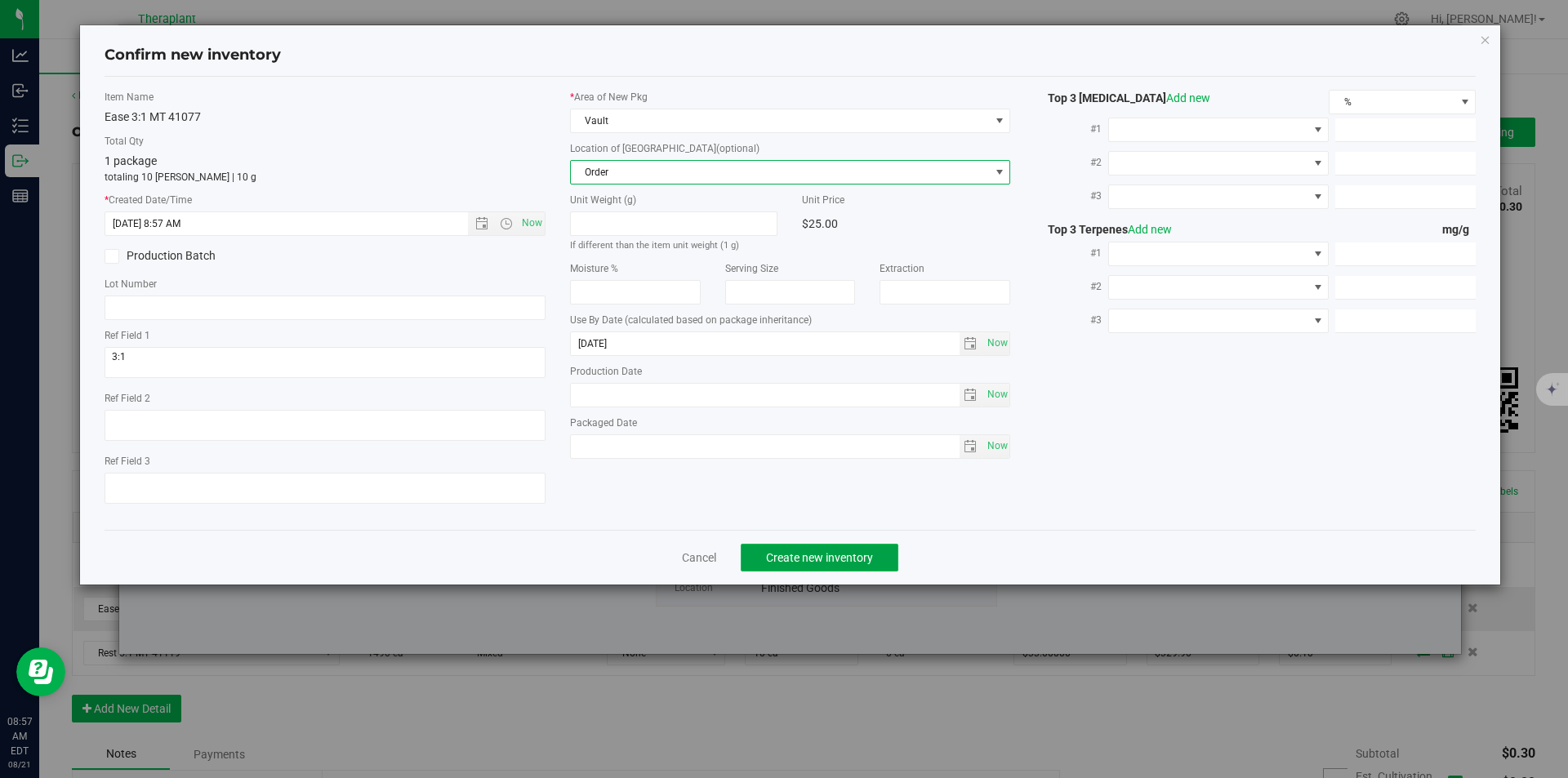
click at [807, 547] on button "Create new inventory" at bounding box center [819, 557] width 158 height 28
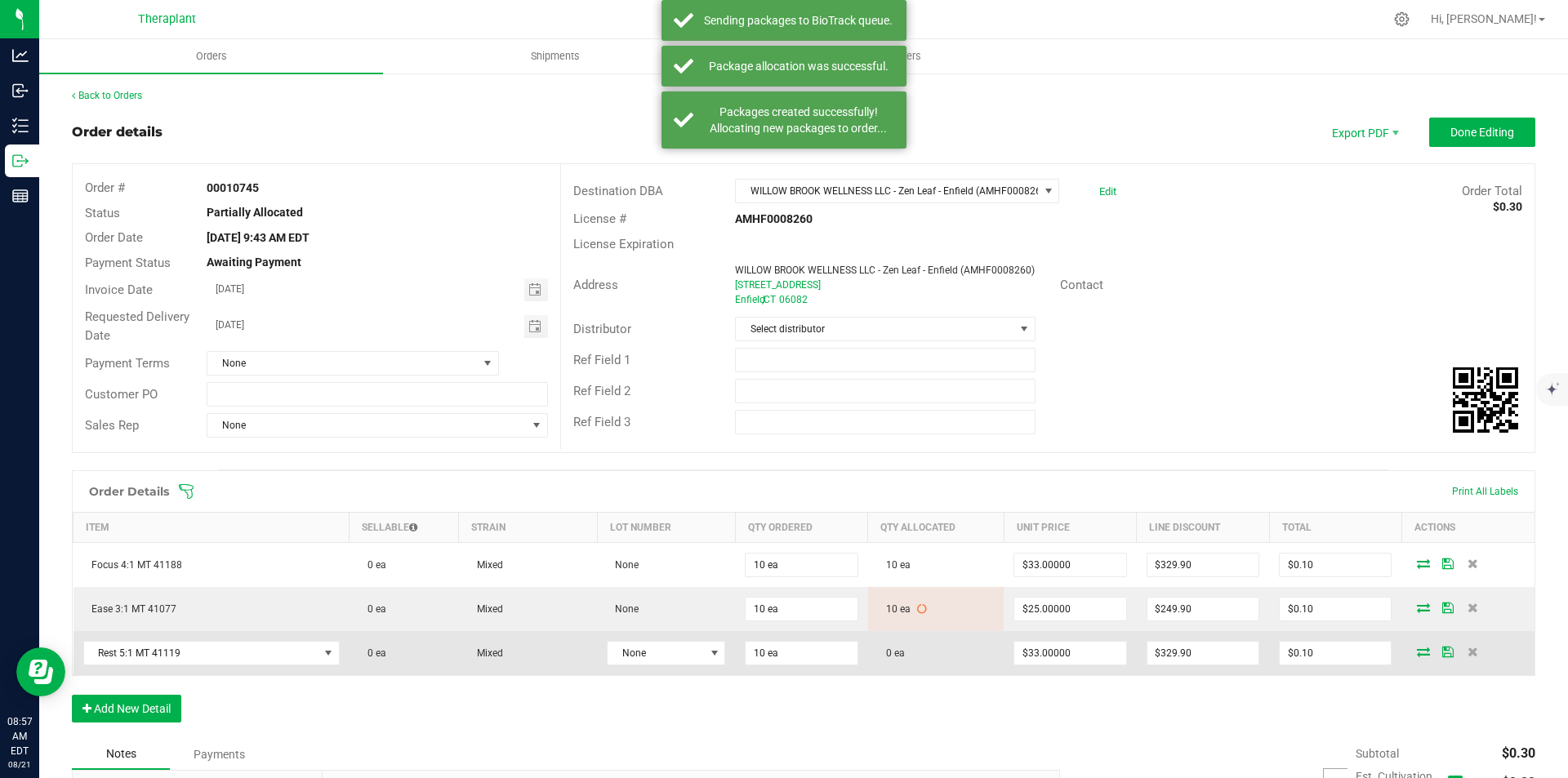
click at [1417, 650] on icon at bounding box center [1424, 652] width 13 height 10
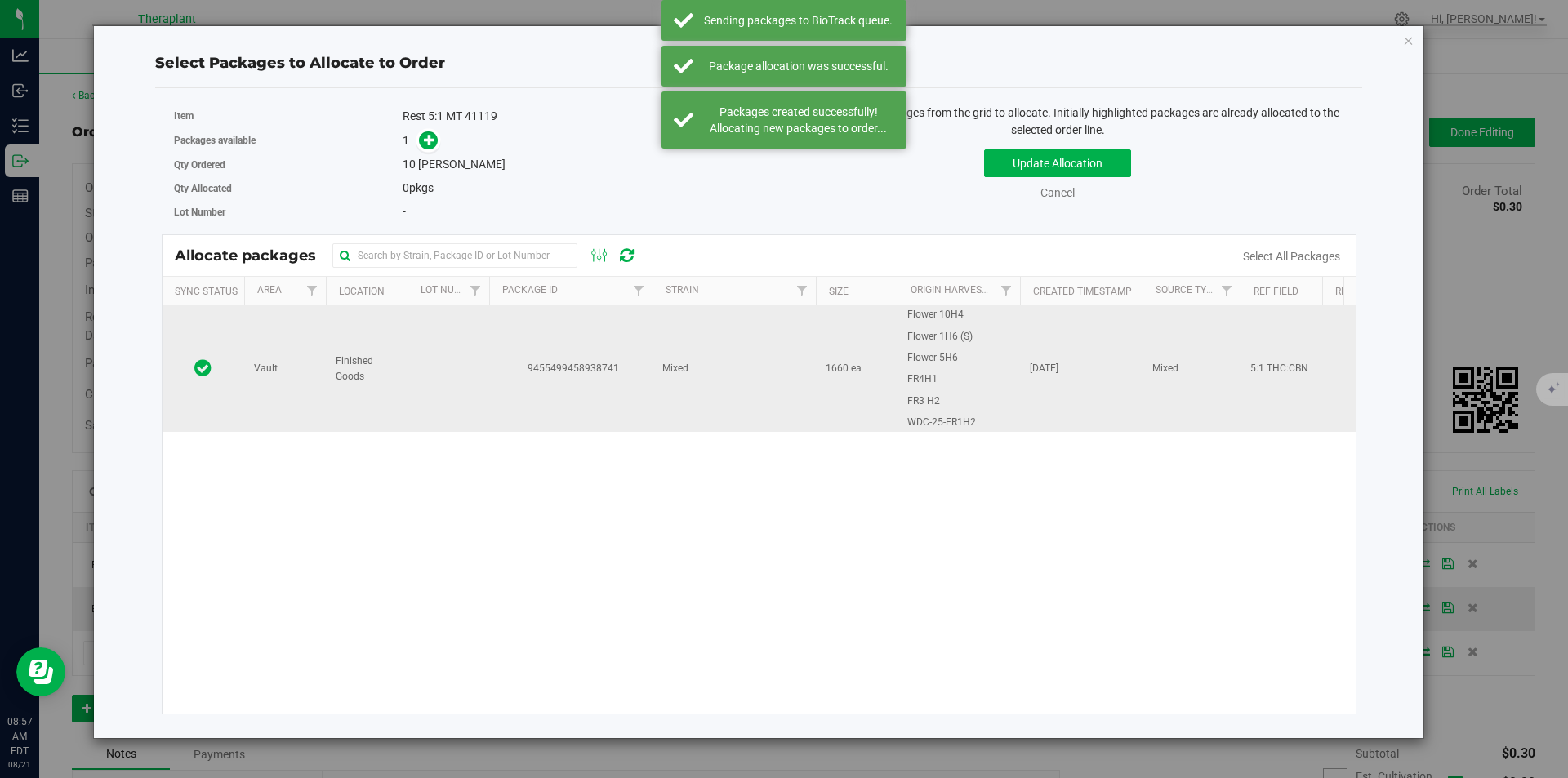
click at [484, 337] on td at bounding box center [448, 368] width 81 height 126
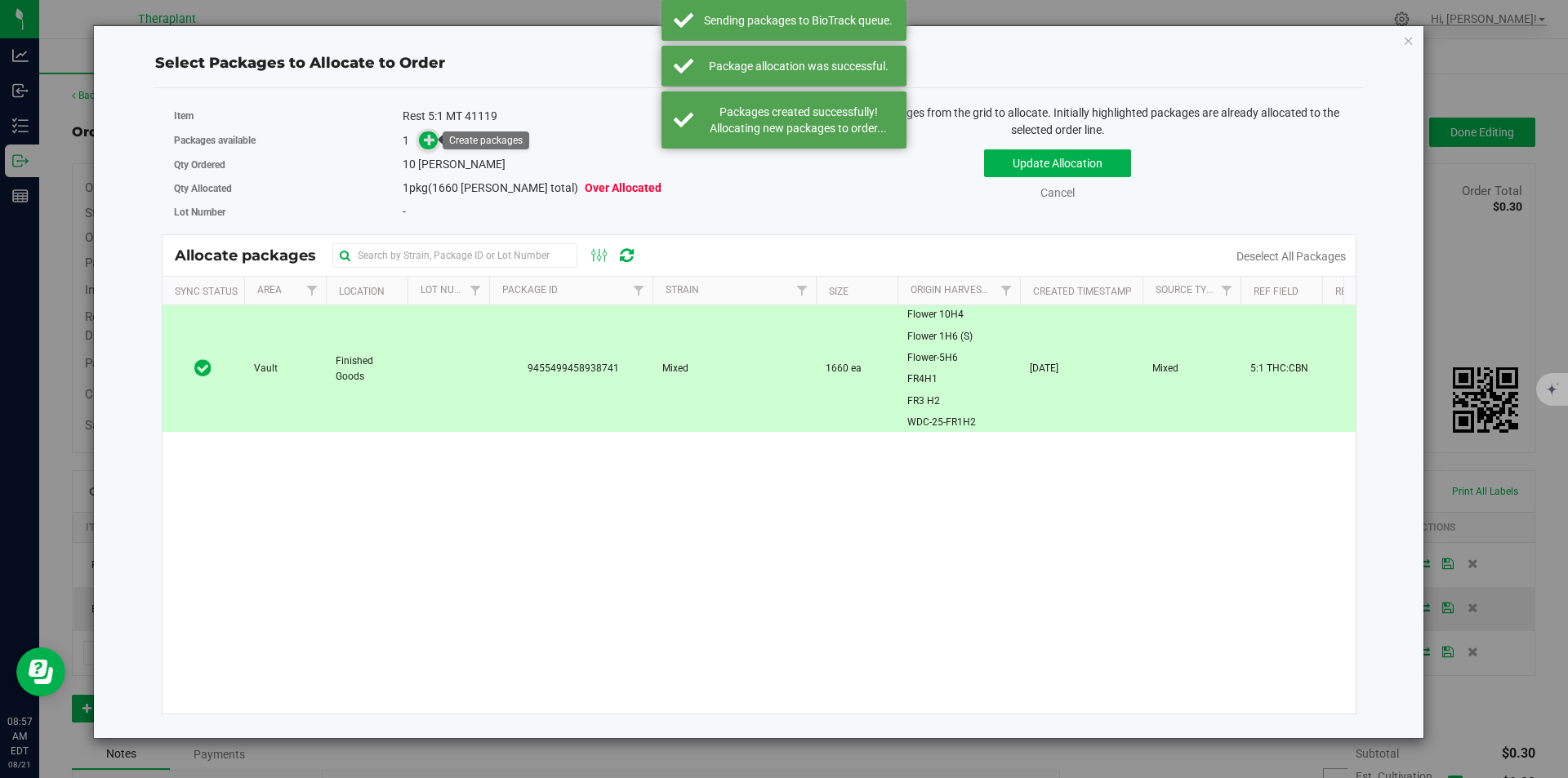
click at [429, 146] on span at bounding box center [429, 141] width 19 height 19
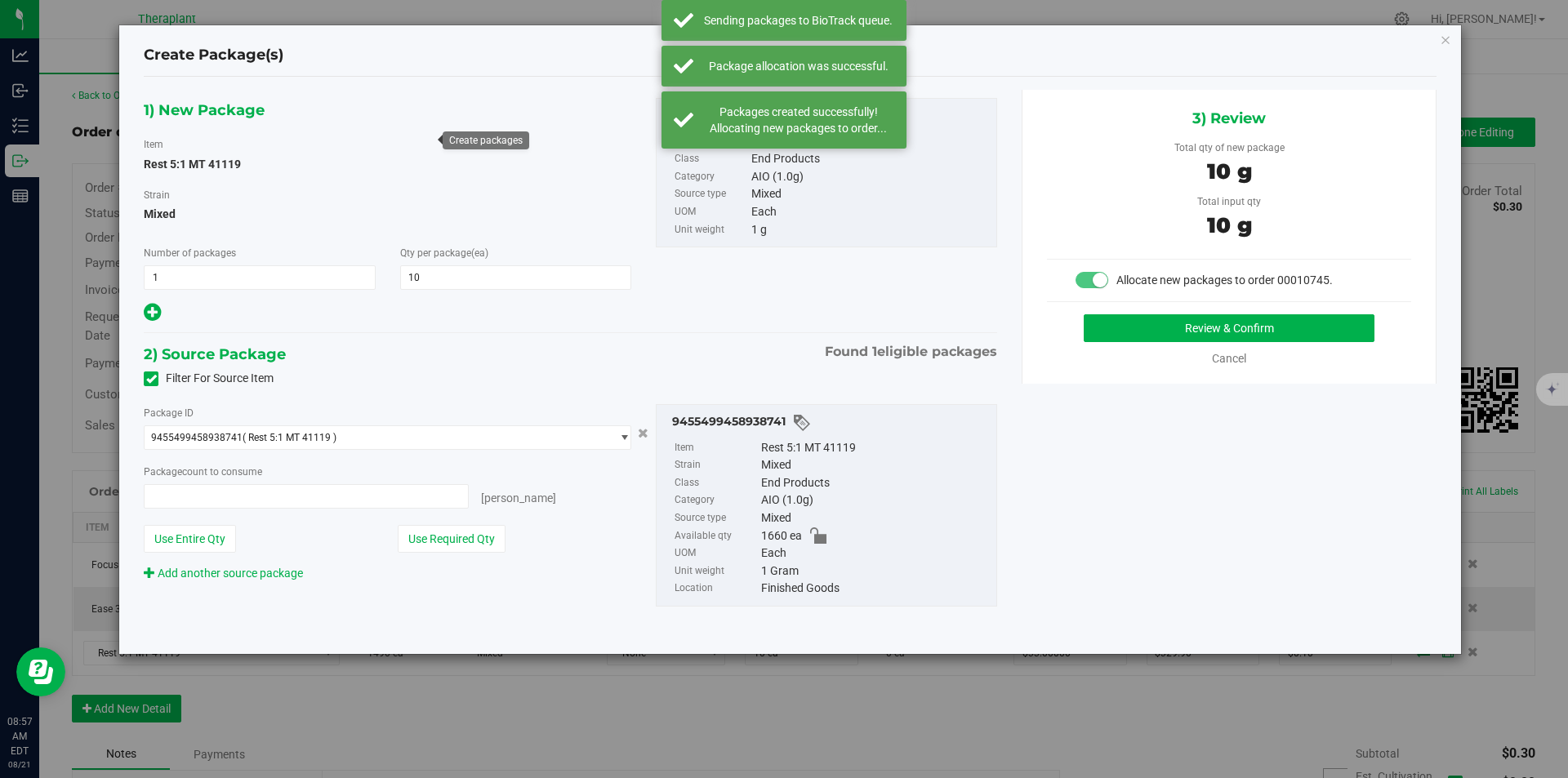
type input "10 ea"
click at [1136, 326] on button "Review & Confirm" at bounding box center [1229, 328] width 291 height 28
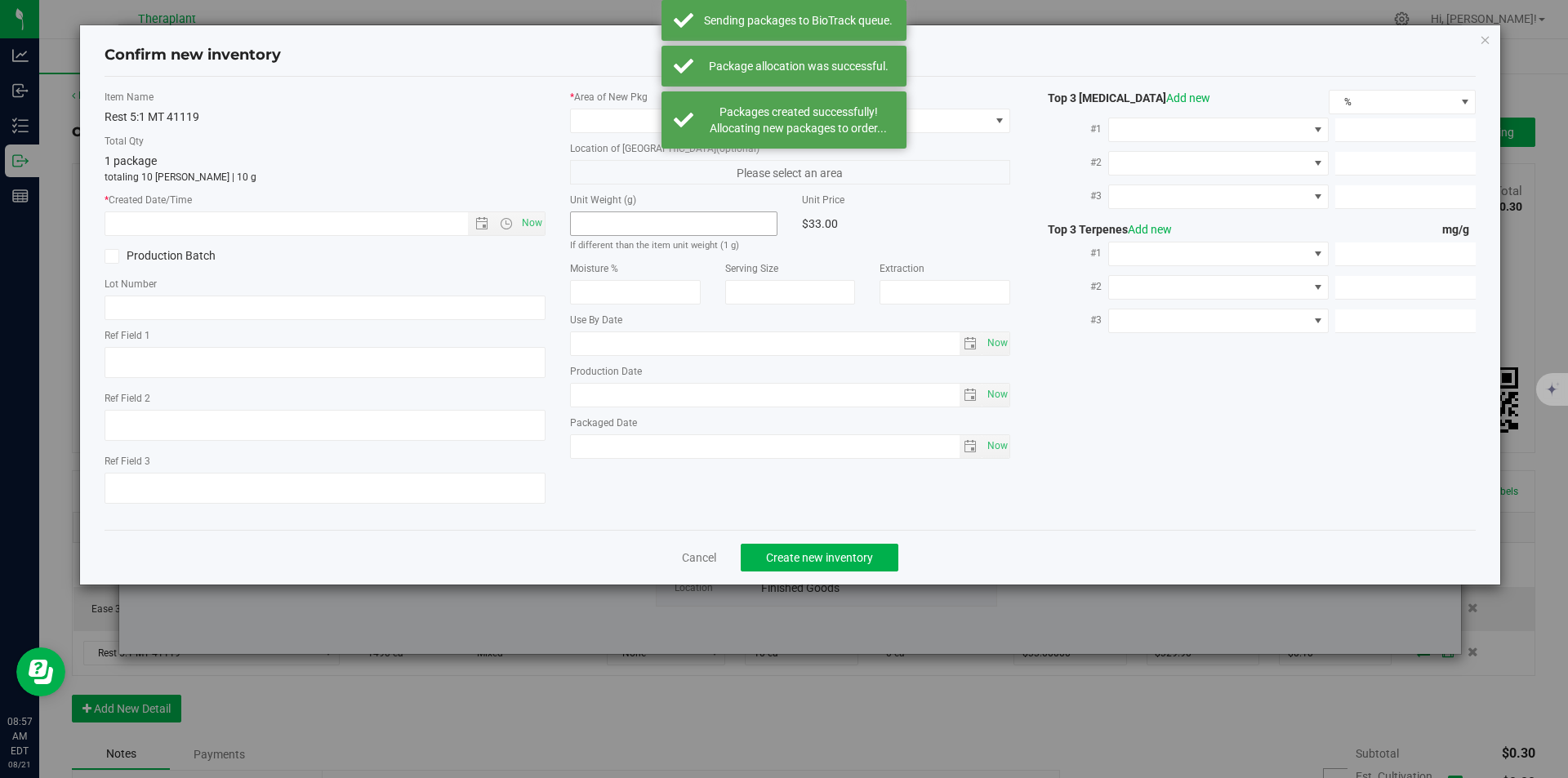
type textarea "5:1 THC:CBN"
type input "2026-07-25"
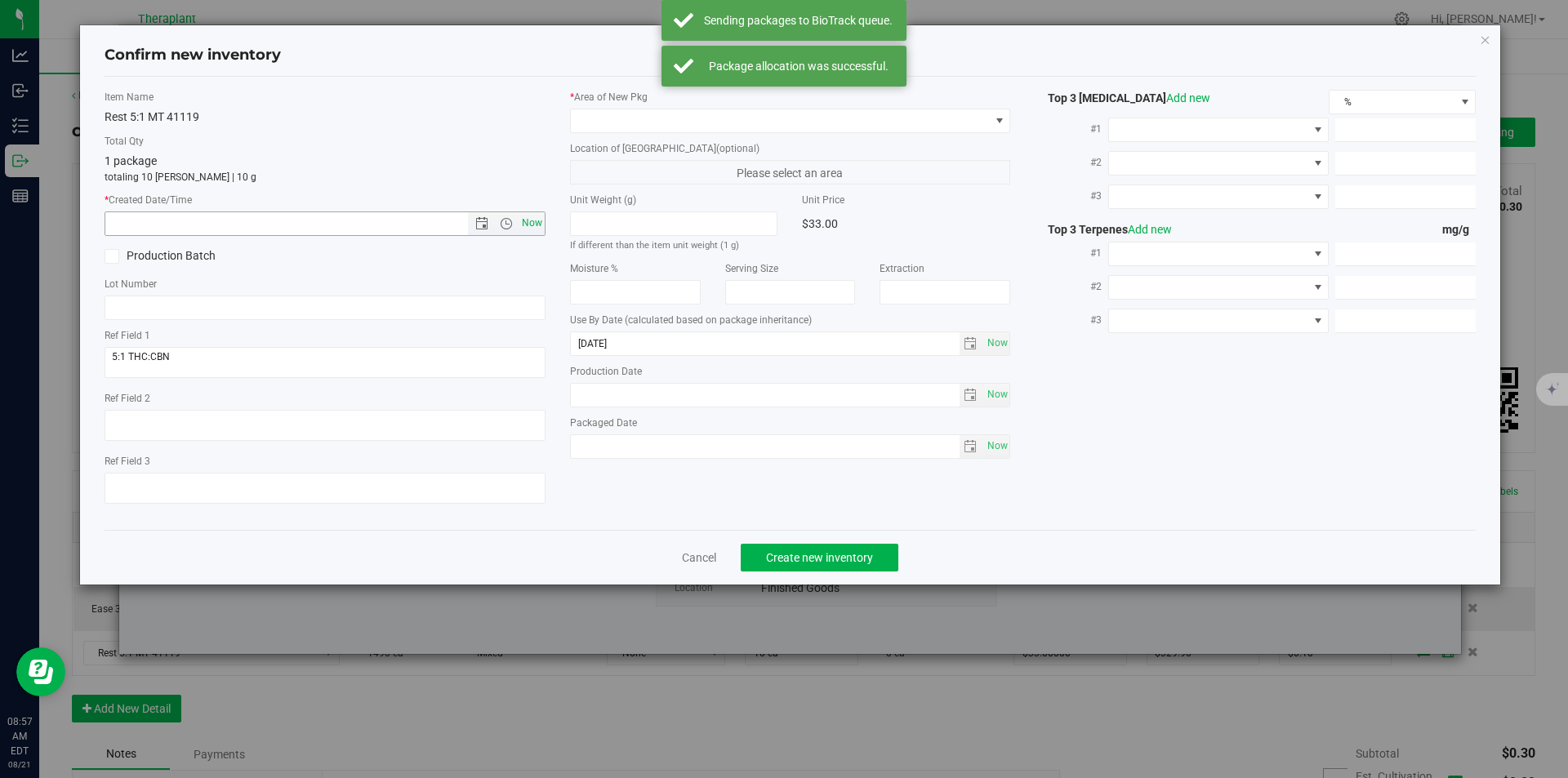
click at [531, 231] on span "Now" at bounding box center [531, 223] width 28 height 24
type input "8/21/2025 8:57 AM"
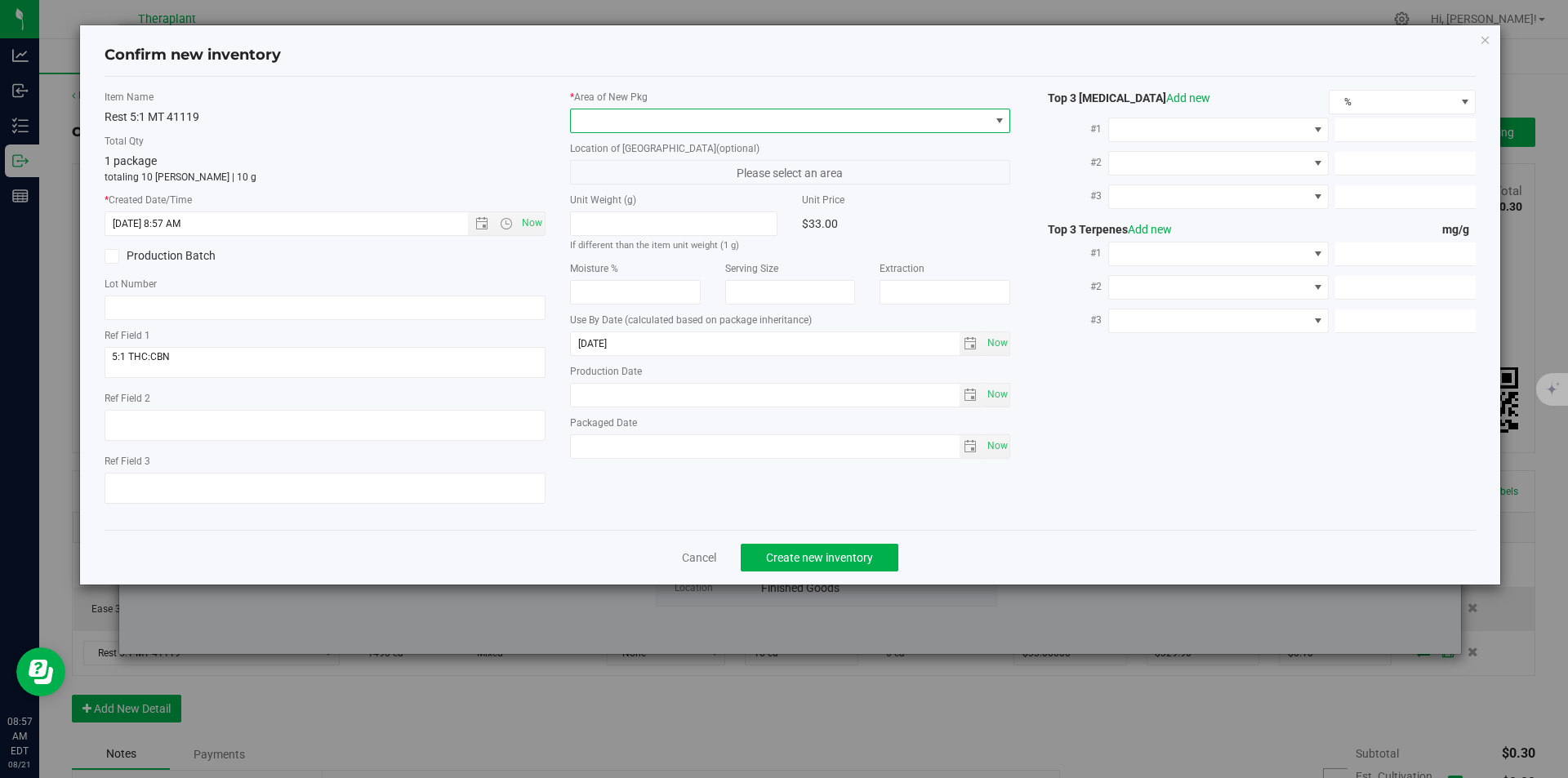
drag, startPoint x: 617, startPoint y: 124, endPoint x: 611, endPoint y: 91, distance: 33.5
click at [618, 123] on span at bounding box center [781, 121] width 419 height 23
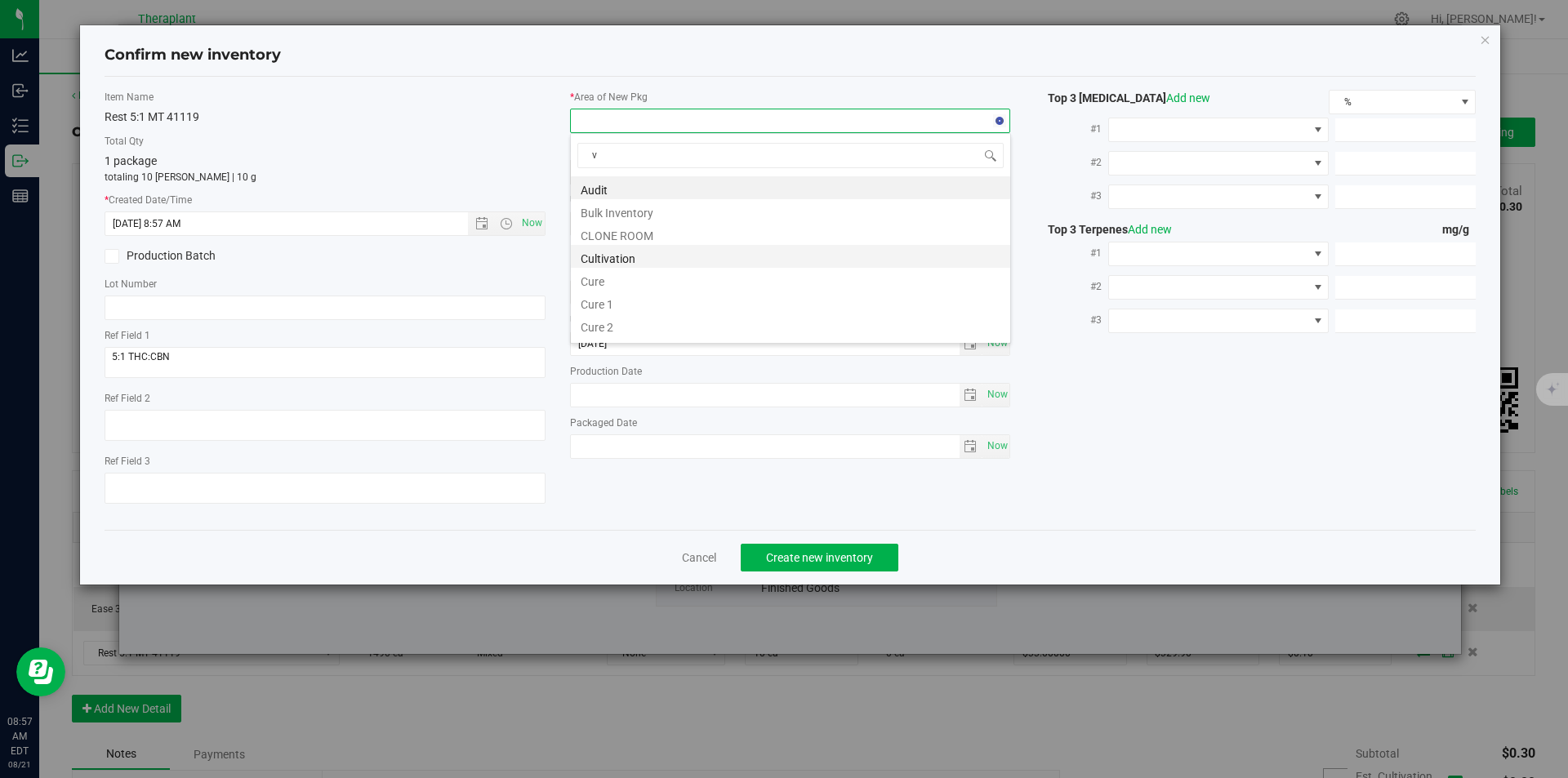
scroll to position [25, 441]
click at [607, 230] on li "Vault" at bounding box center [790, 233] width 439 height 23
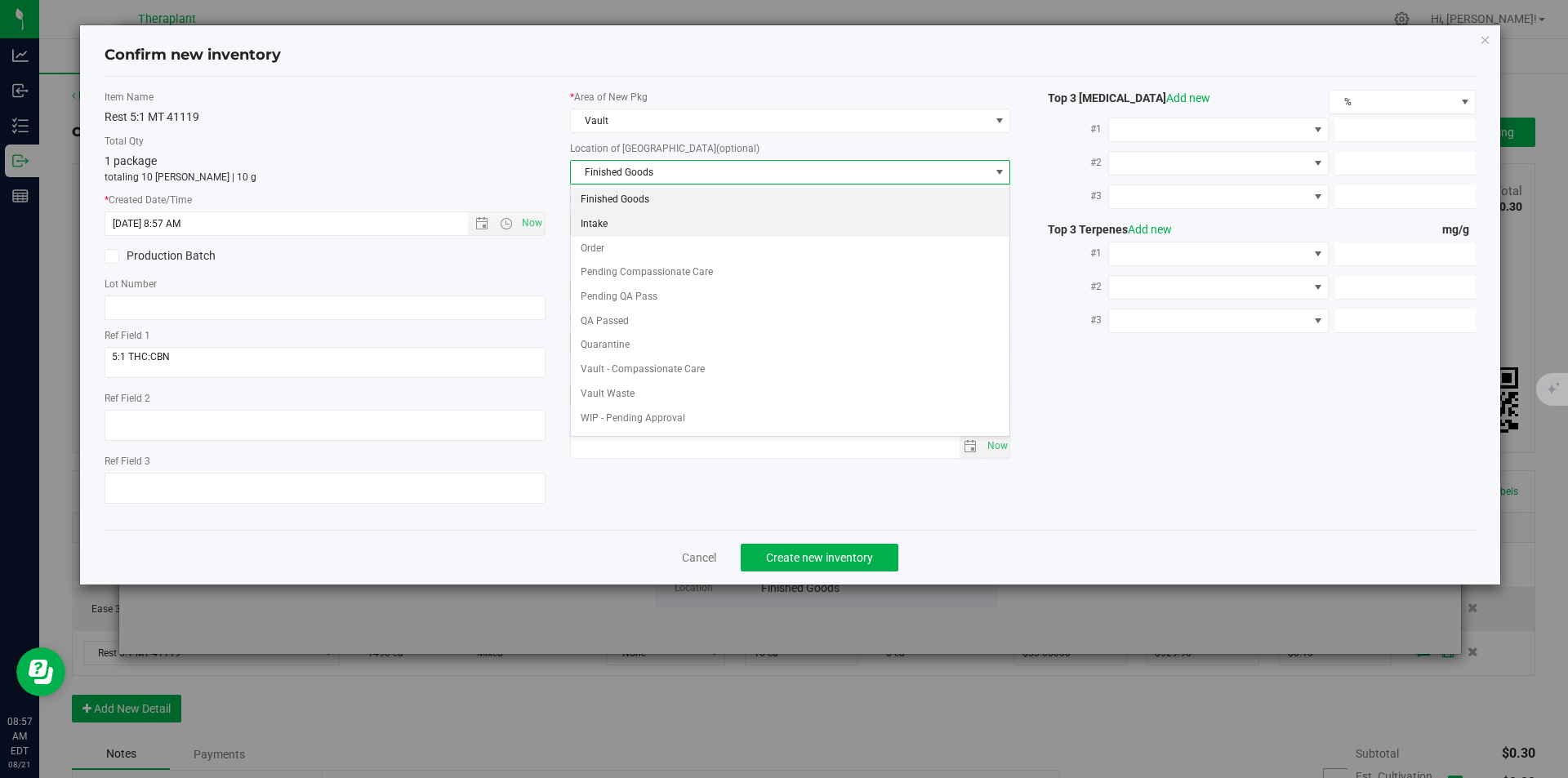
click at [615, 248] on li "Order" at bounding box center [790, 250] width 439 height 25
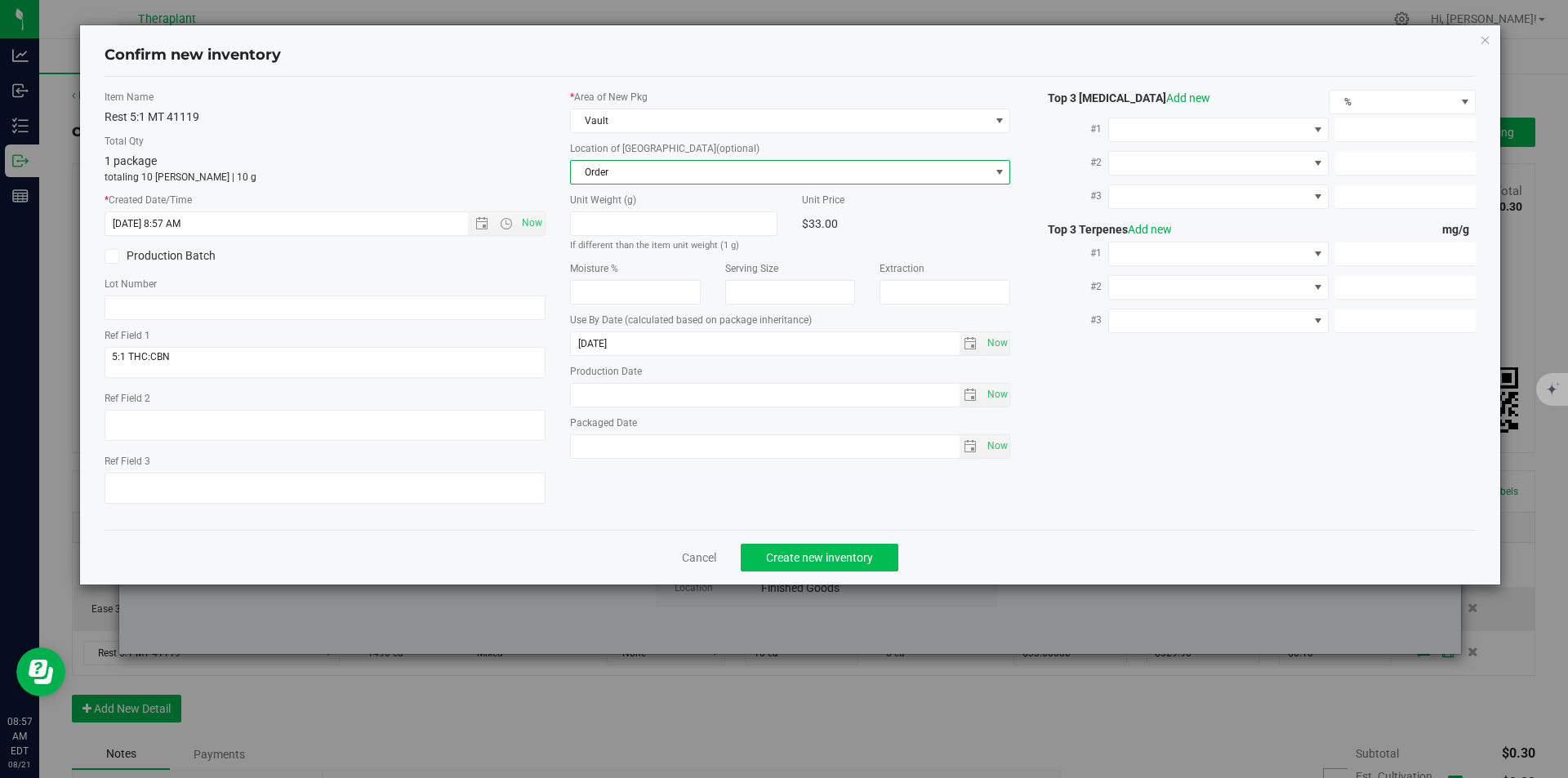
drag, startPoint x: 814, startPoint y: 539, endPoint x: 817, endPoint y: 549, distance: 10.4
click at [817, 549] on div "Cancel Create new inventory" at bounding box center [790, 557] width 1372 height 55
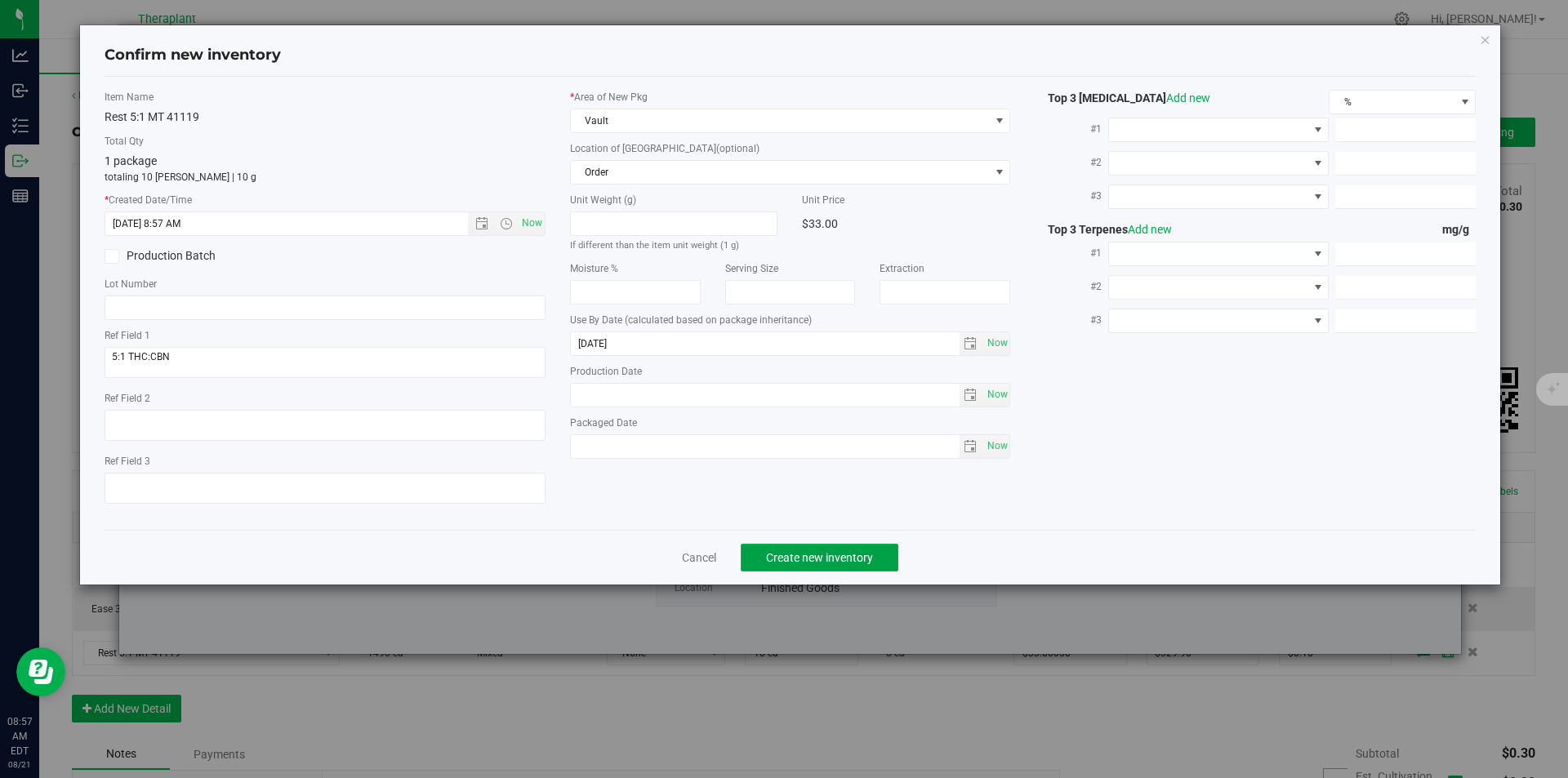
click at [817, 551] on span "Create new inventory" at bounding box center [820, 558] width 107 height 13
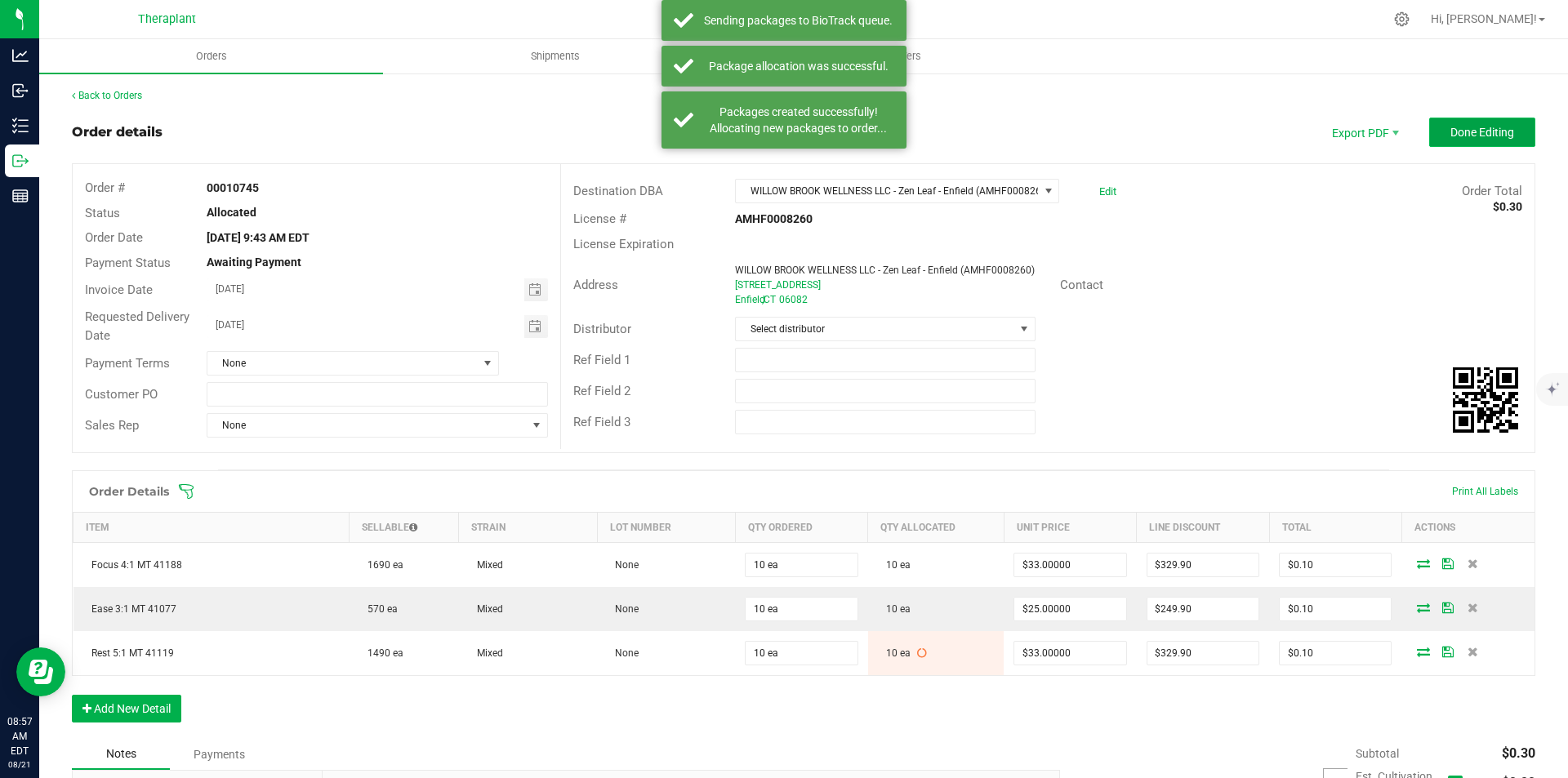
click at [1467, 131] on span "Done Editing" at bounding box center [1482, 132] width 64 height 13
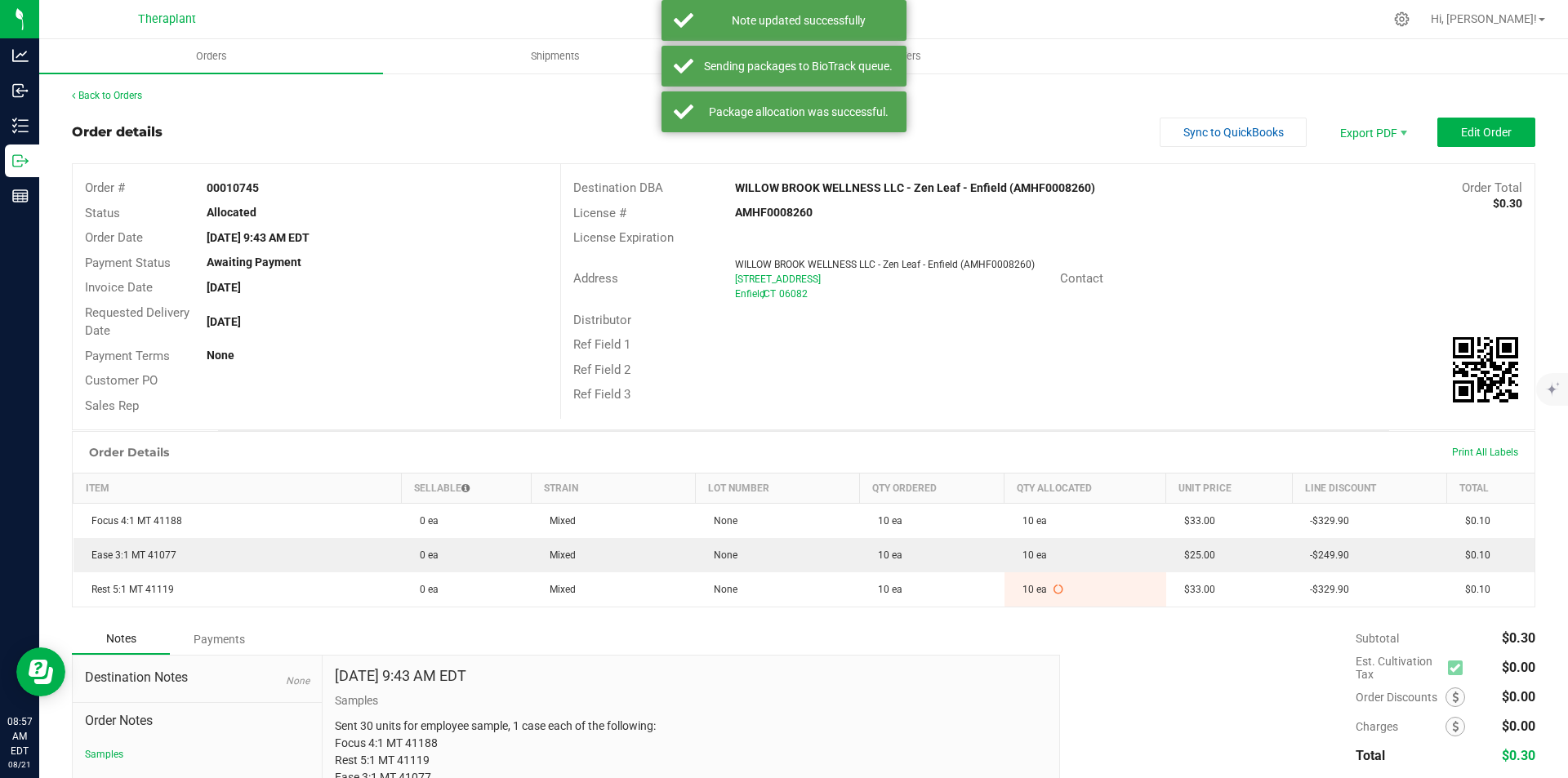
click at [131, 89] on div "Back to Orders" at bounding box center [804, 95] width 1464 height 14
click at [123, 93] on link "Back to Orders" at bounding box center [106, 96] width 70 height 11
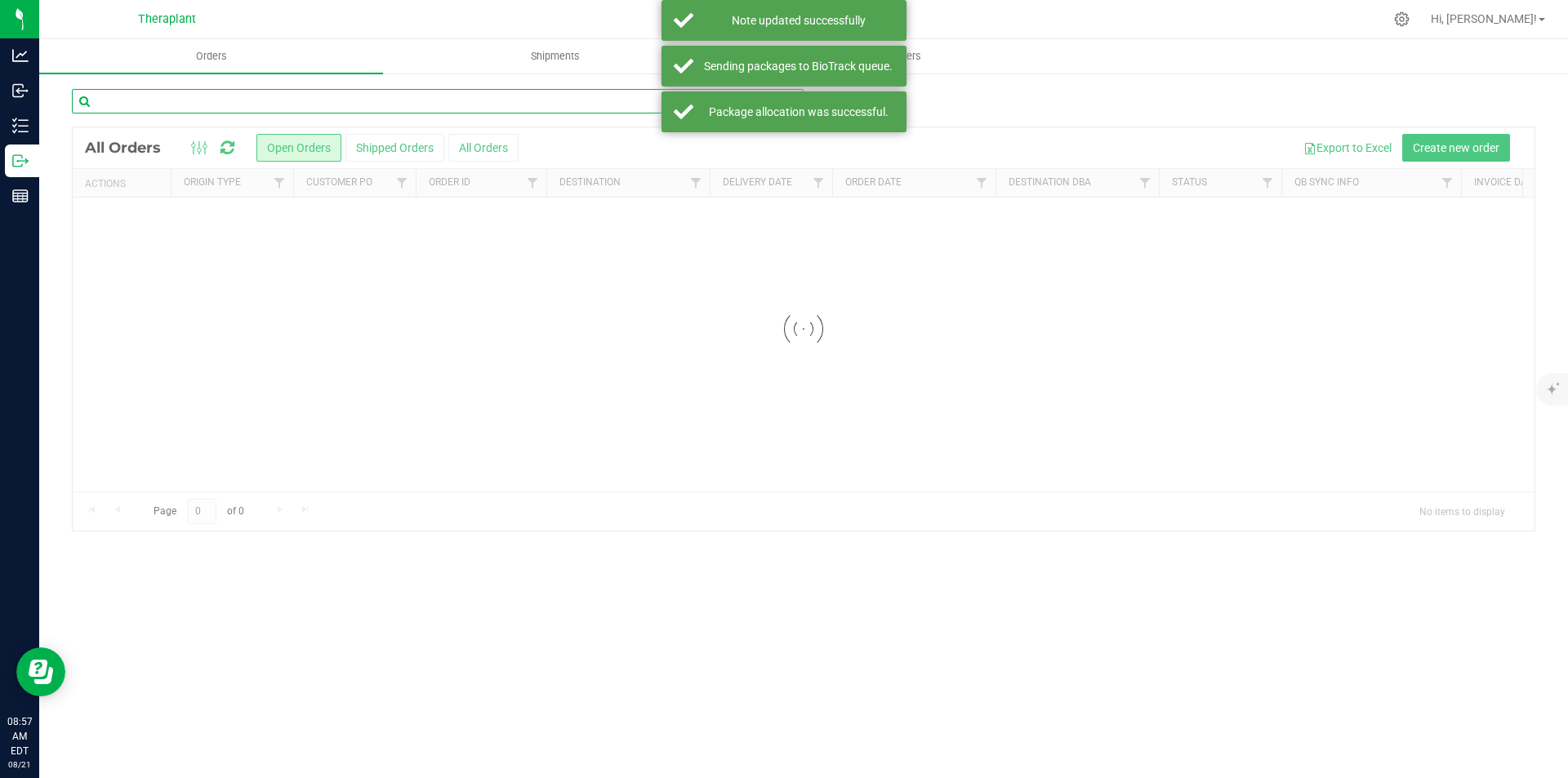
click at [206, 98] on input "text" at bounding box center [437, 101] width 732 height 25
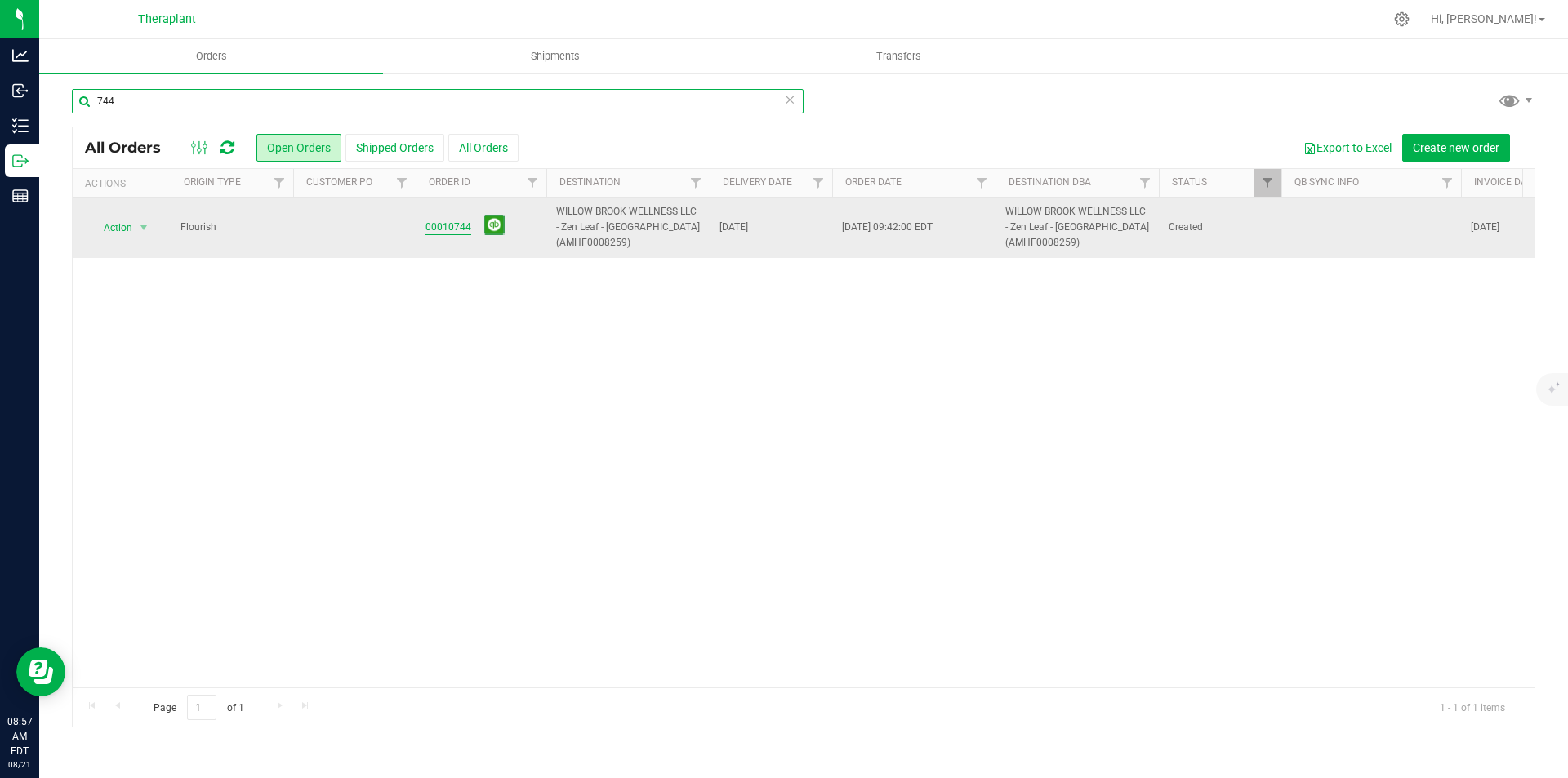
type input "744"
click at [454, 229] on link "00010744" at bounding box center [449, 228] width 46 height 15
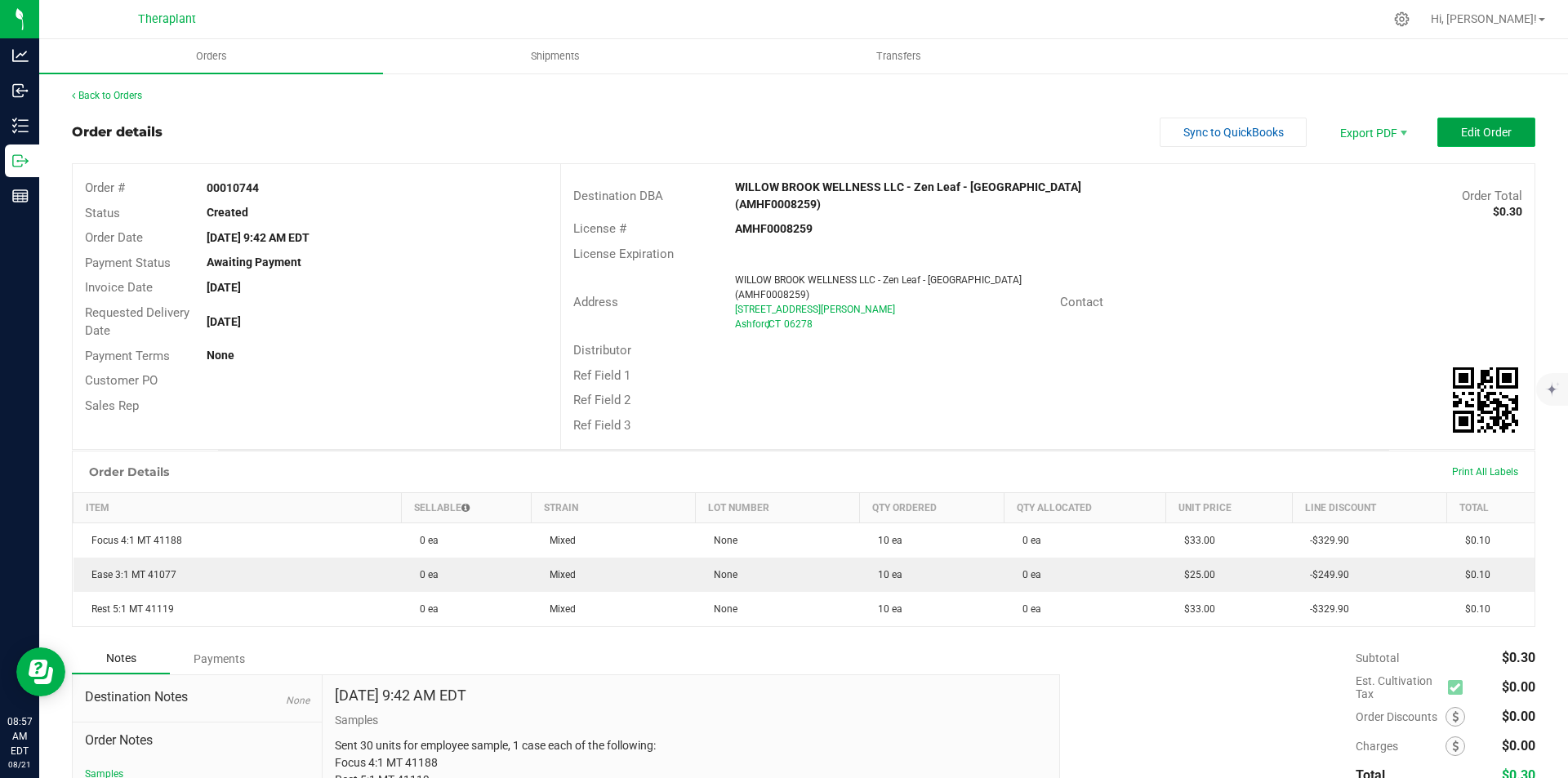
click at [1482, 130] on span "Edit Order" at bounding box center [1486, 132] width 51 height 13
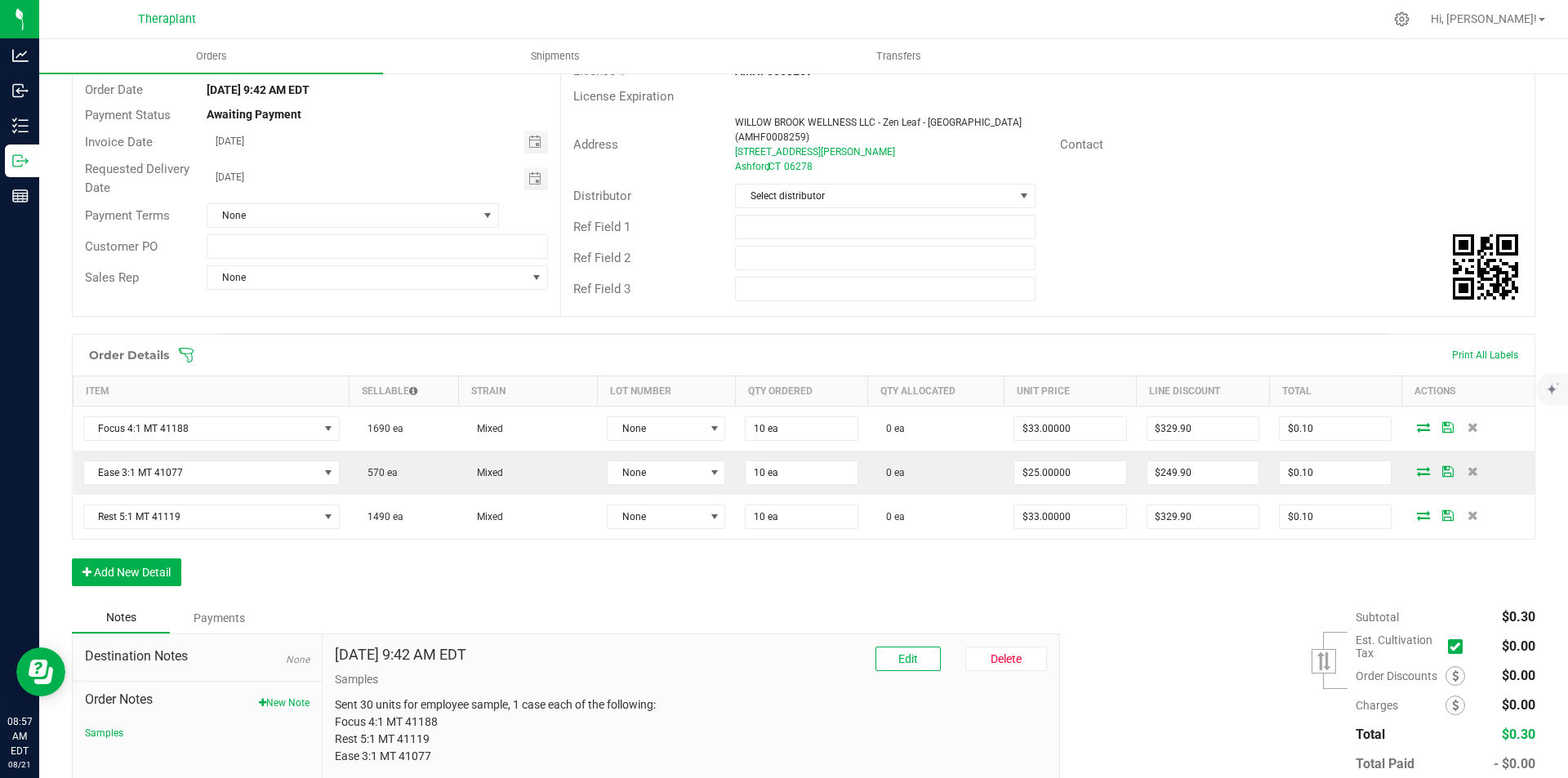
scroll to position [164, 0]
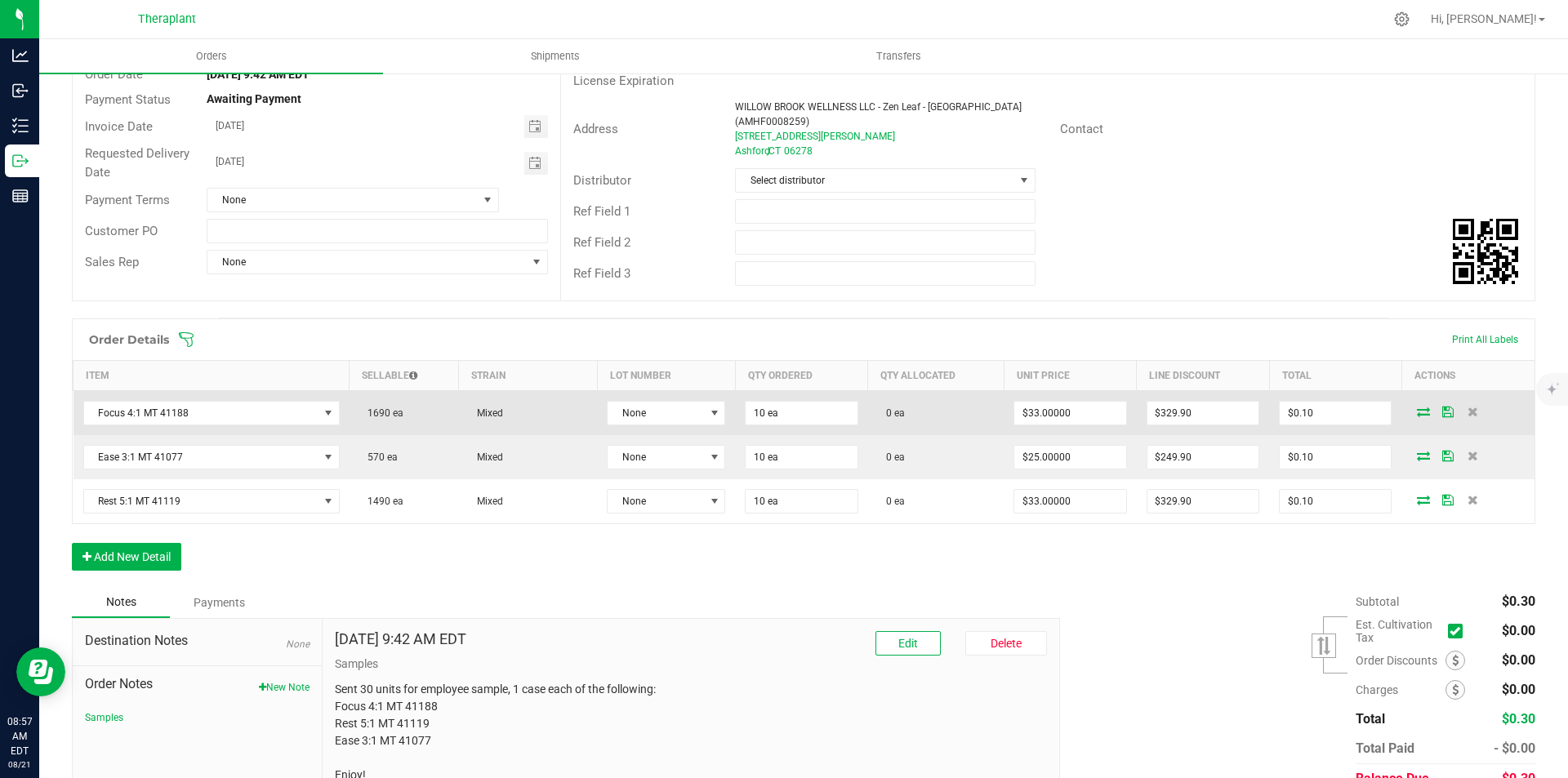
click at [1417, 407] on icon at bounding box center [1424, 411] width 13 height 10
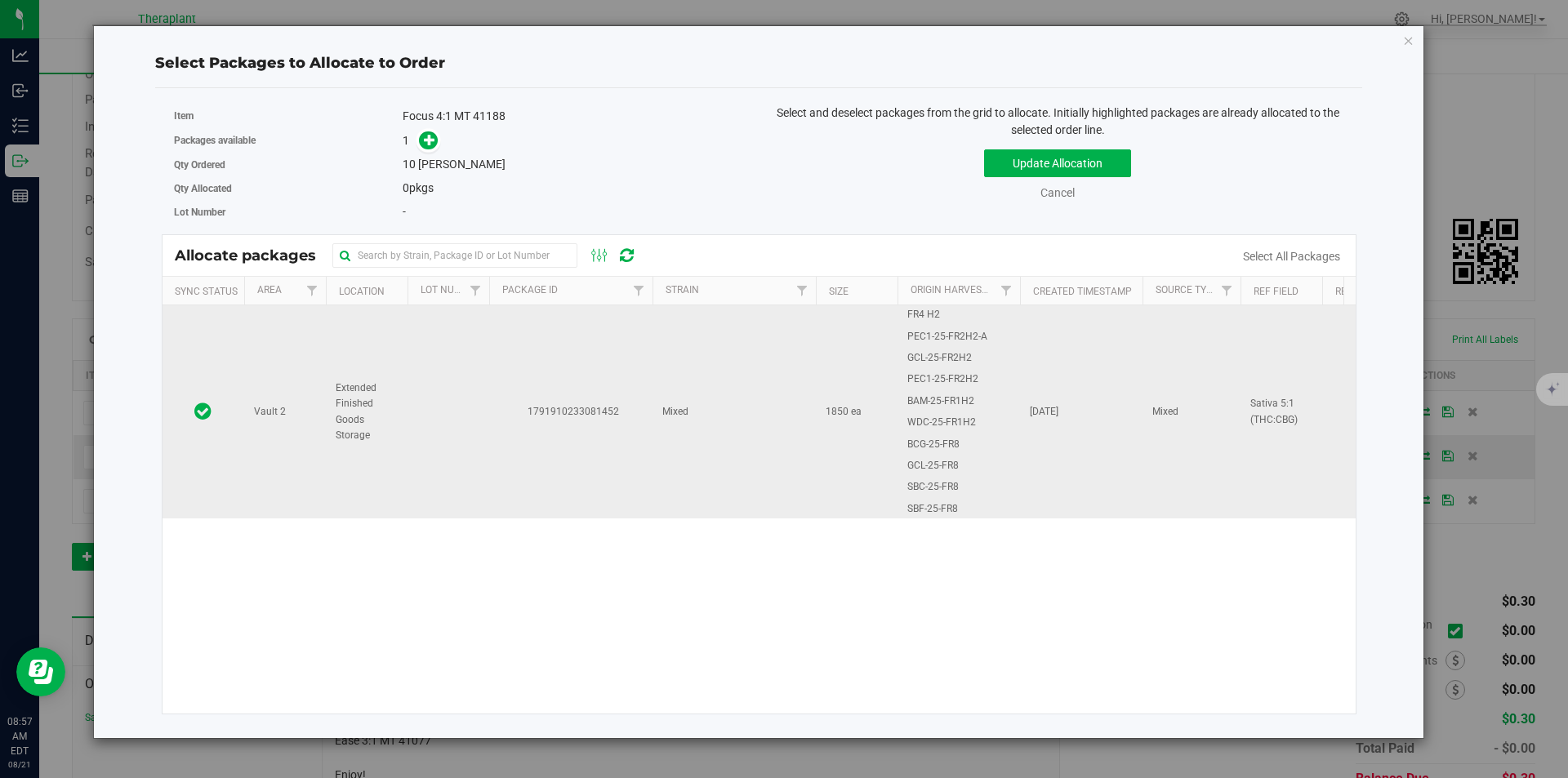
click at [617, 339] on td "1791910233081452" at bounding box center [570, 411] width 164 height 213
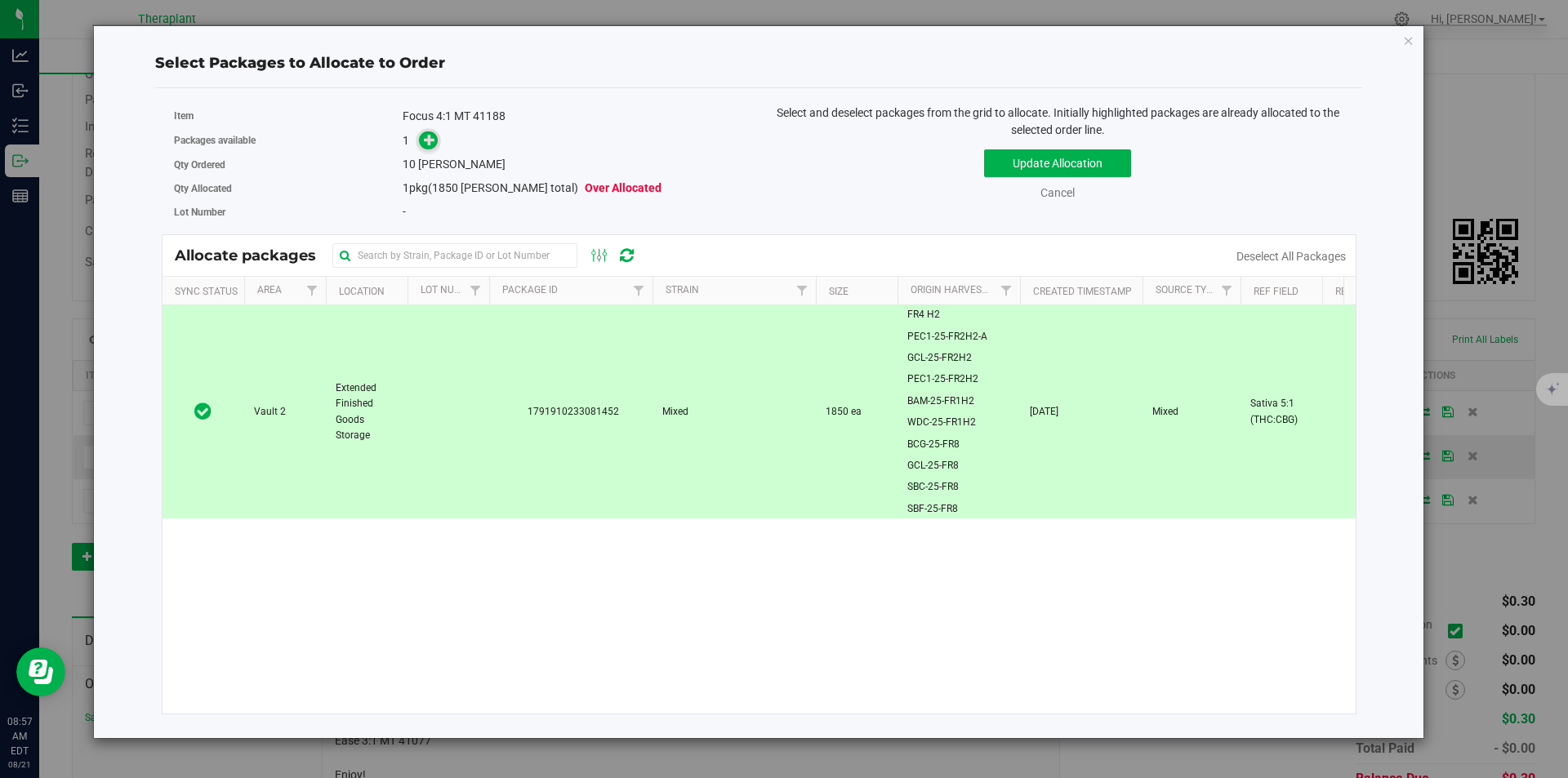
click at [427, 137] on icon at bounding box center [430, 140] width 11 height 11
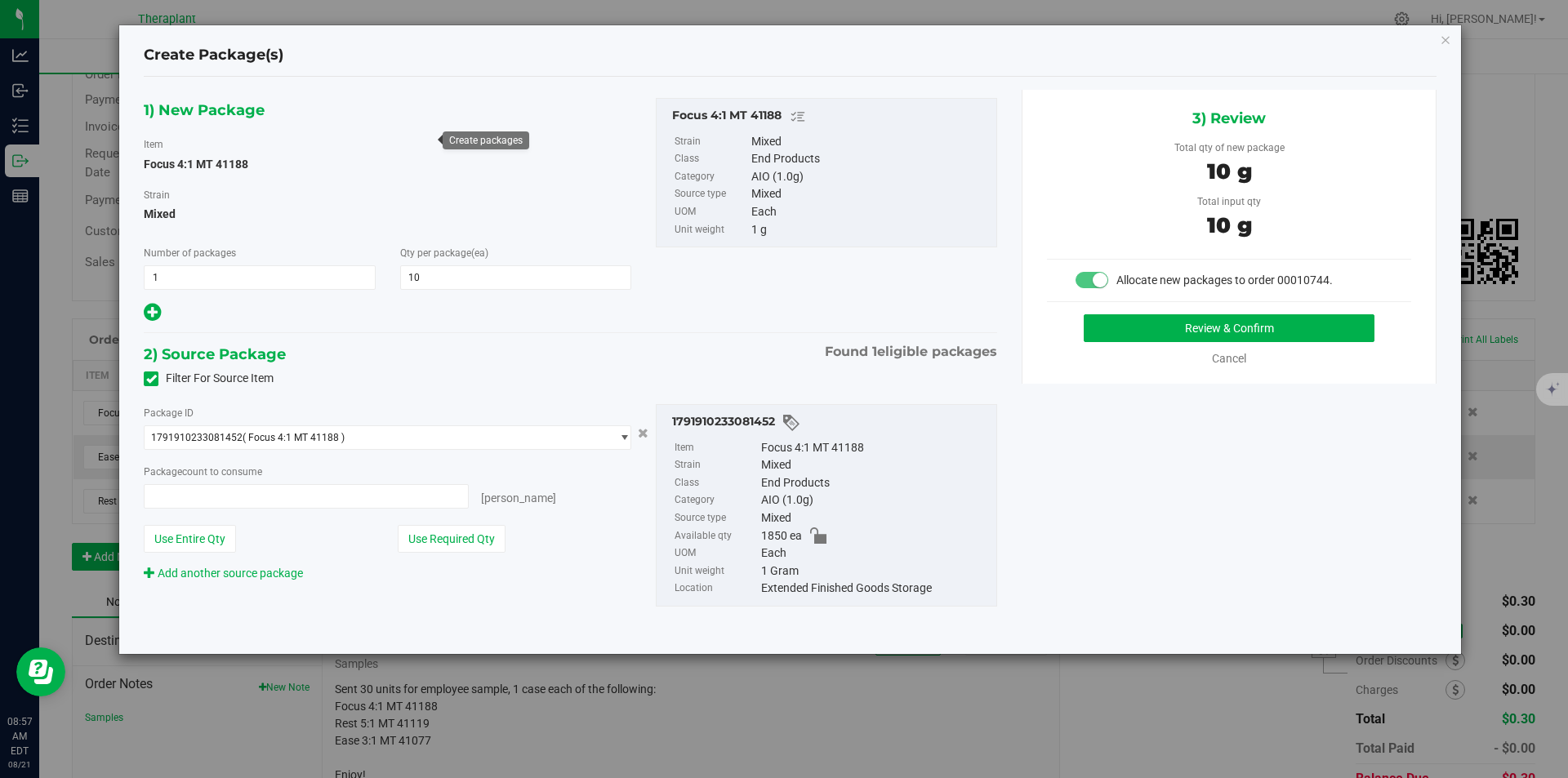
type input "10 ea"
click at [1137, 320] on button "Review & Confirm" at bounding box center [1229, 328] width 291 height 28
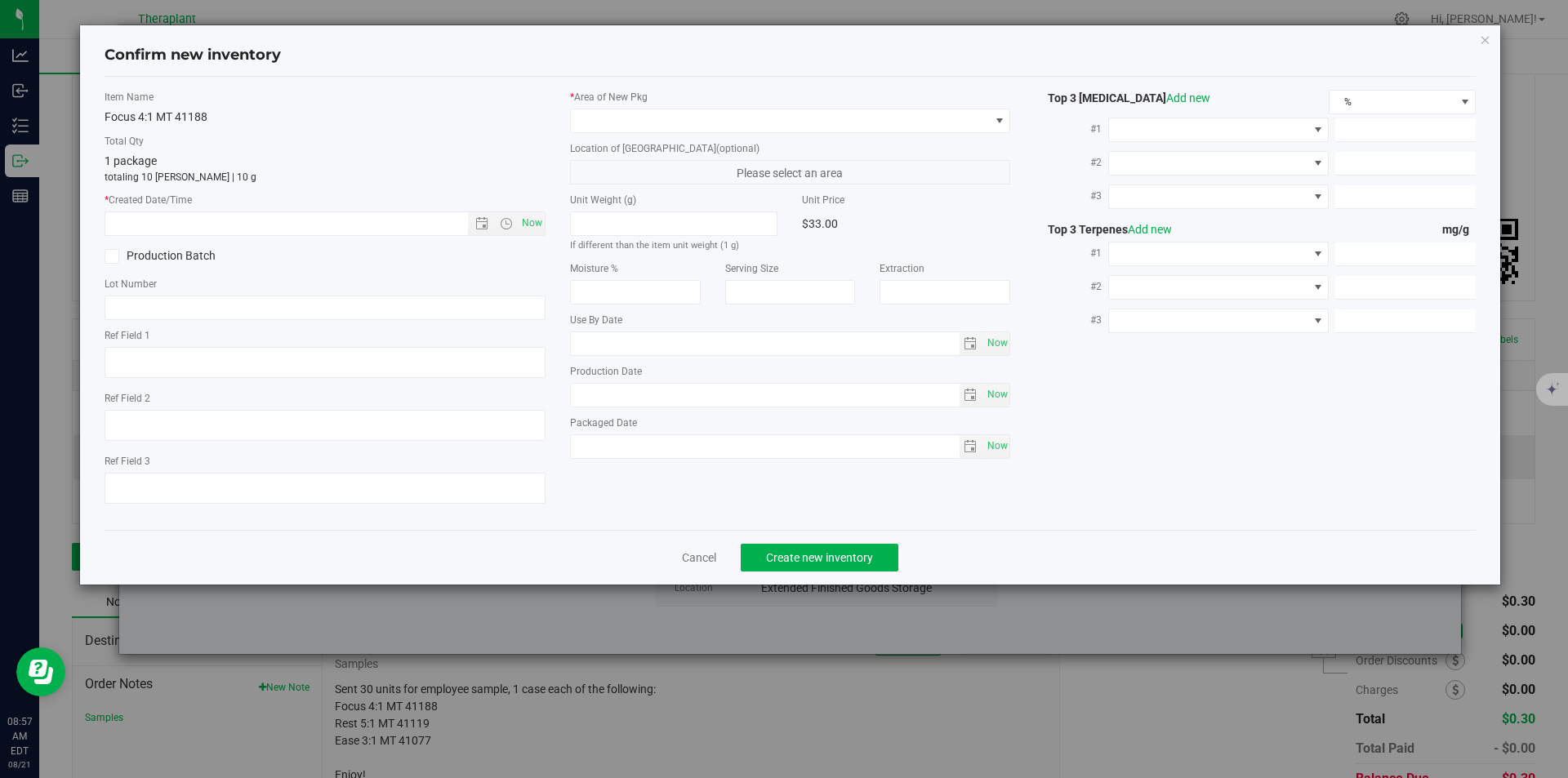
type textarea "Sativa 5:1 (THC:CBG)"
type input "2026-08-07"
click at [530, 222] on span "Now" at bounding box center [531, 223] width 28 height 24
type input "8/21/2025 8:57 AM"
drag, startPoint x: 677, startPoint y: 96, endPoint x: 663, endPoint y: 103, distance: 15.7
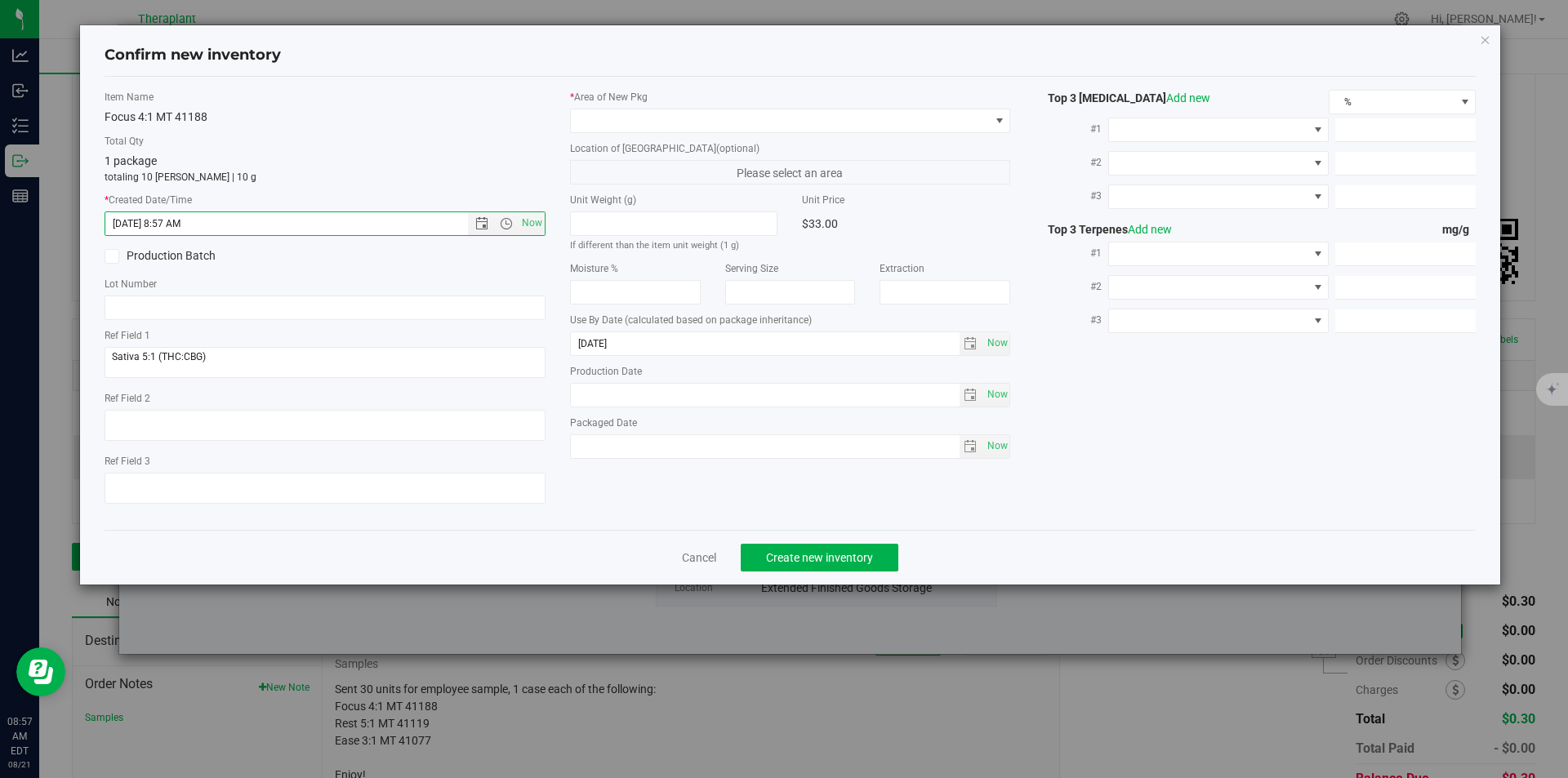
click at [676, 97] on label "* Area of New Pkg" at bounding box center [790, 97] width 441 height 14
click at [661, 105] on div "* Area of New Pkg" at bounding box center [790, 111] width 441 height 43
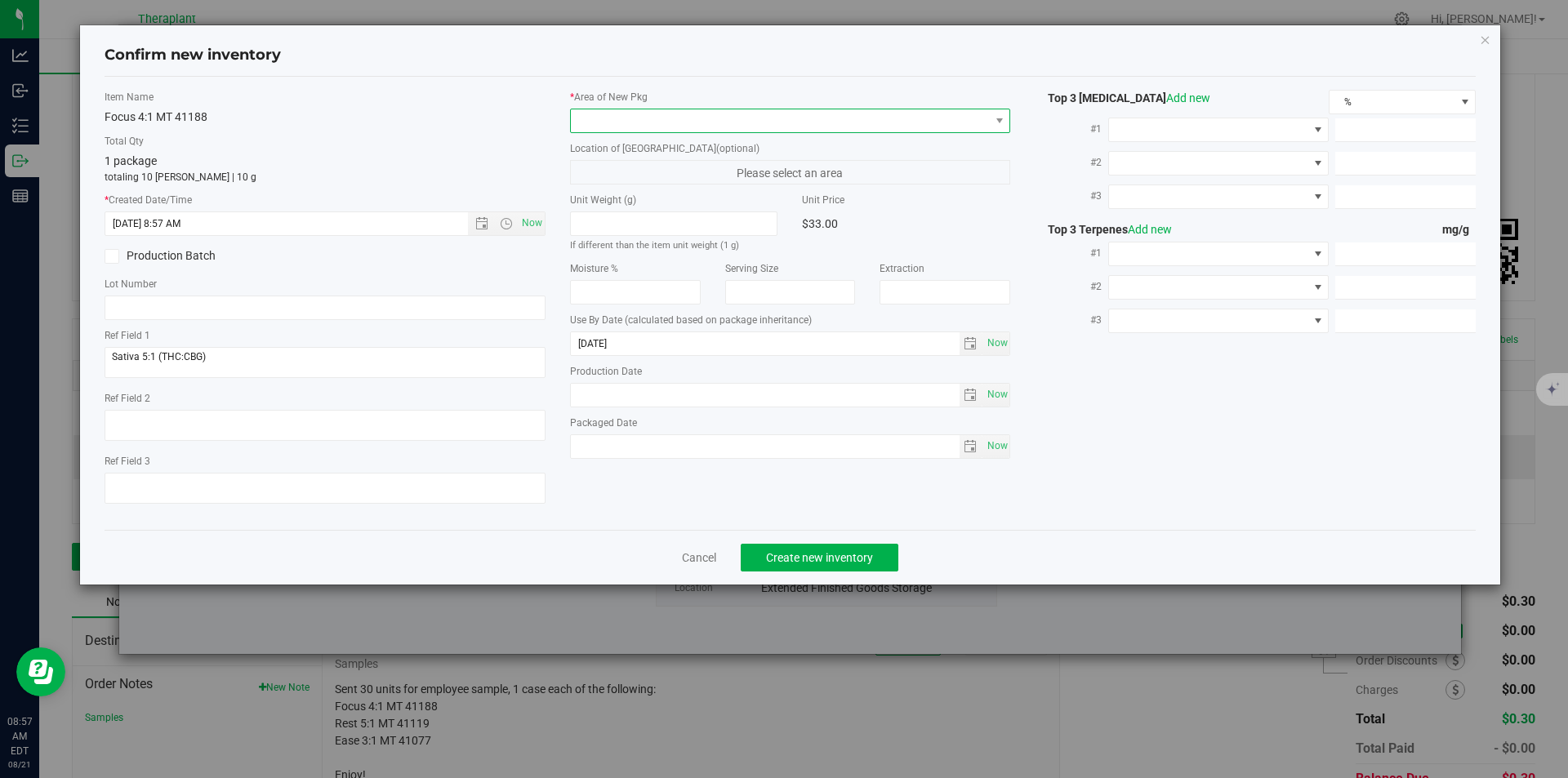
click at [656, 109] on span at bounding box center [781, 121] width 419 height 23
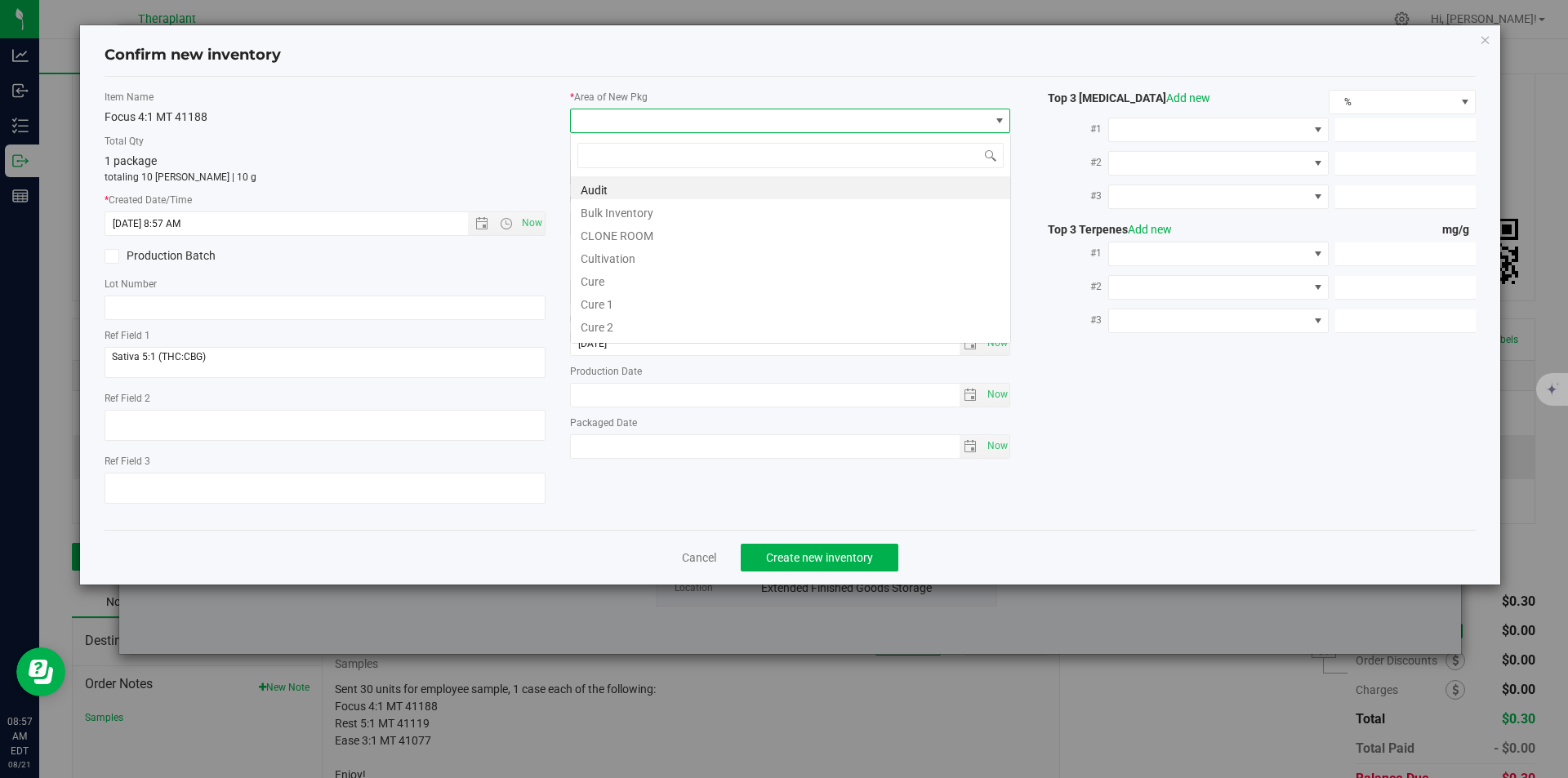
type input "v"
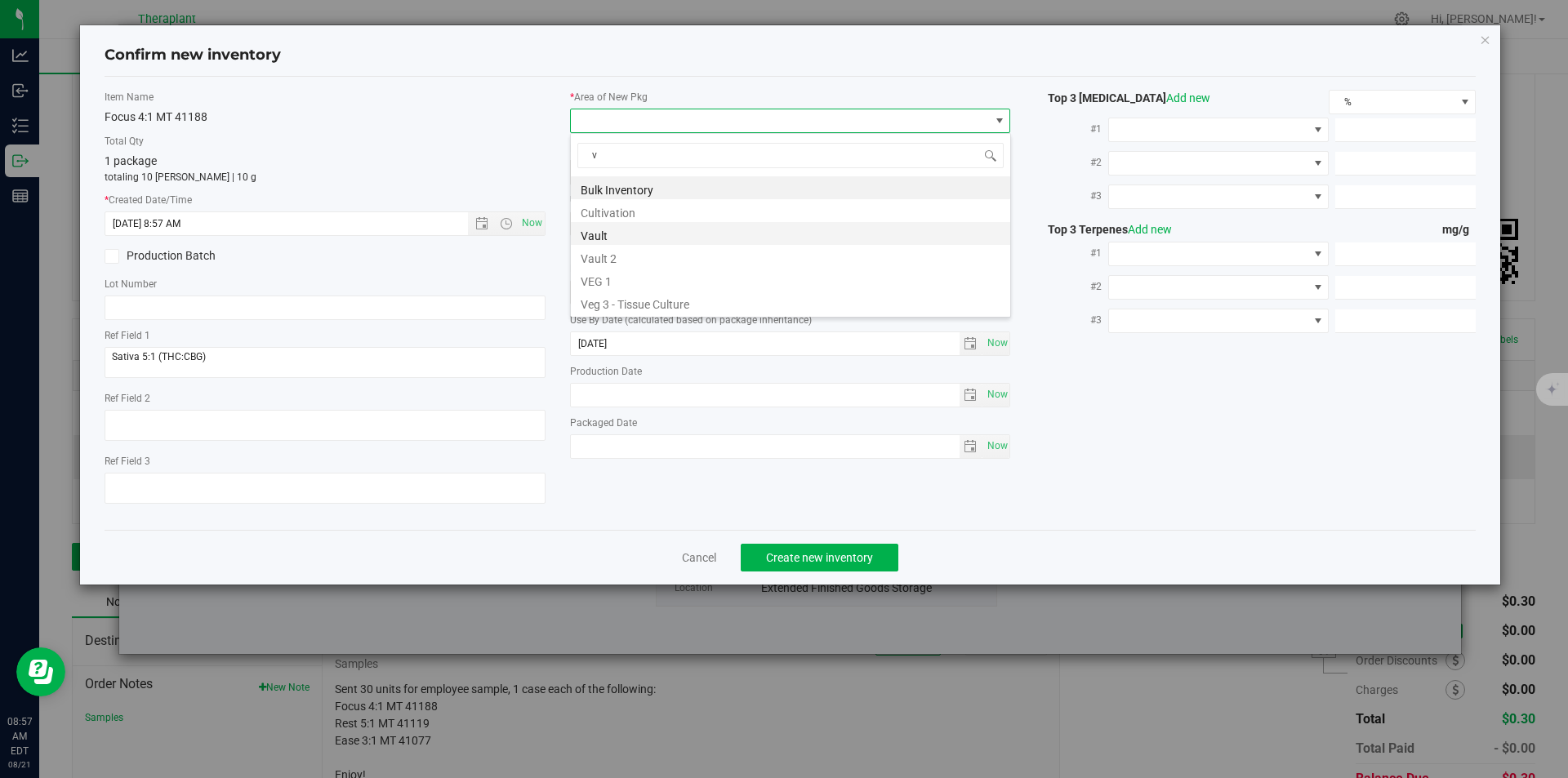
click at [617, 237] on li "Vault" at bounding box center [790, 233] width 439 height 23
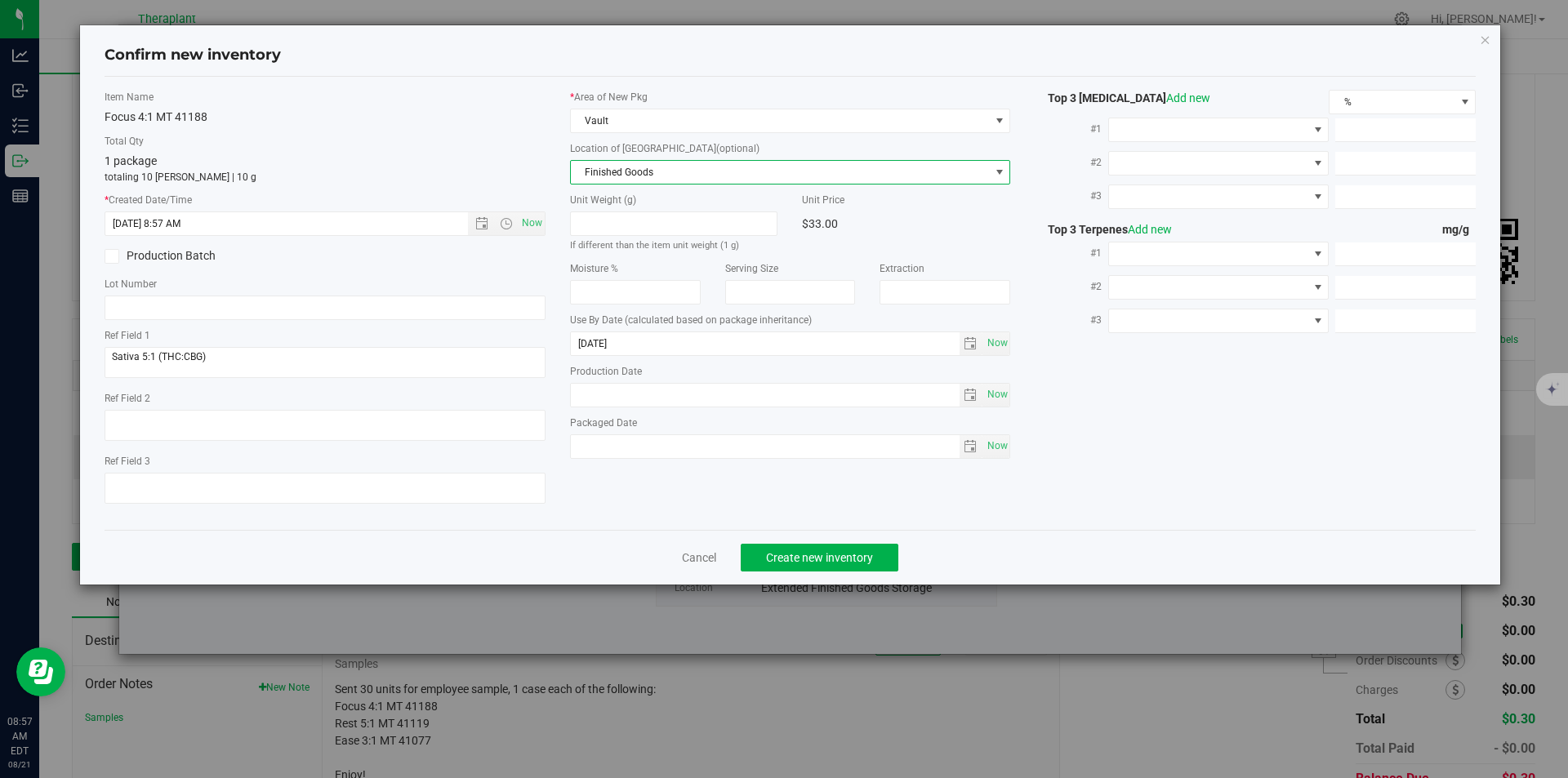
click at [611, 166] on span "Finished Goods" at bounding box center [781, 172] width 419 height 23
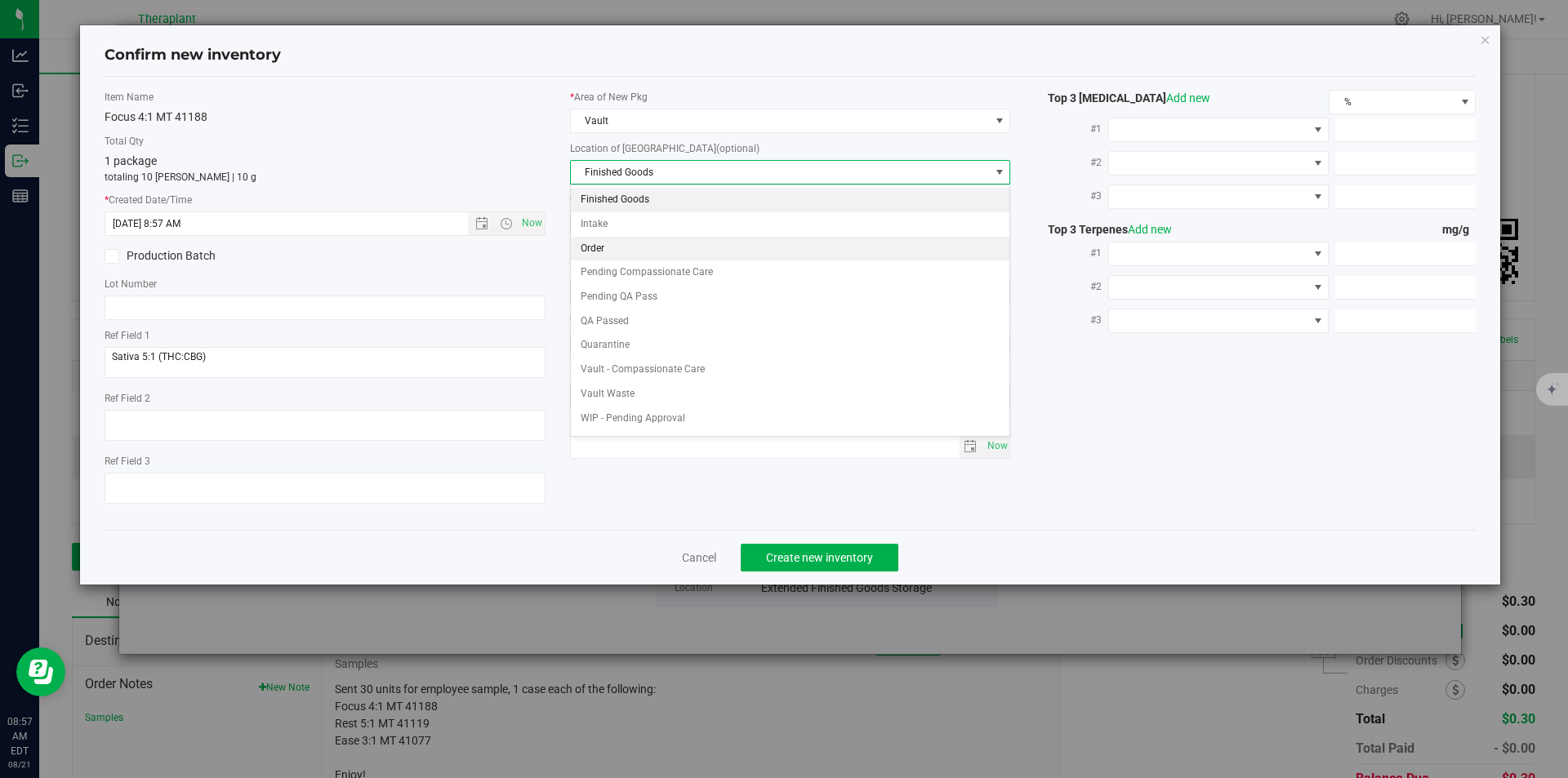
click at [624, 252] on li "Order" at bounding box center [790, 250] width 439 height 25
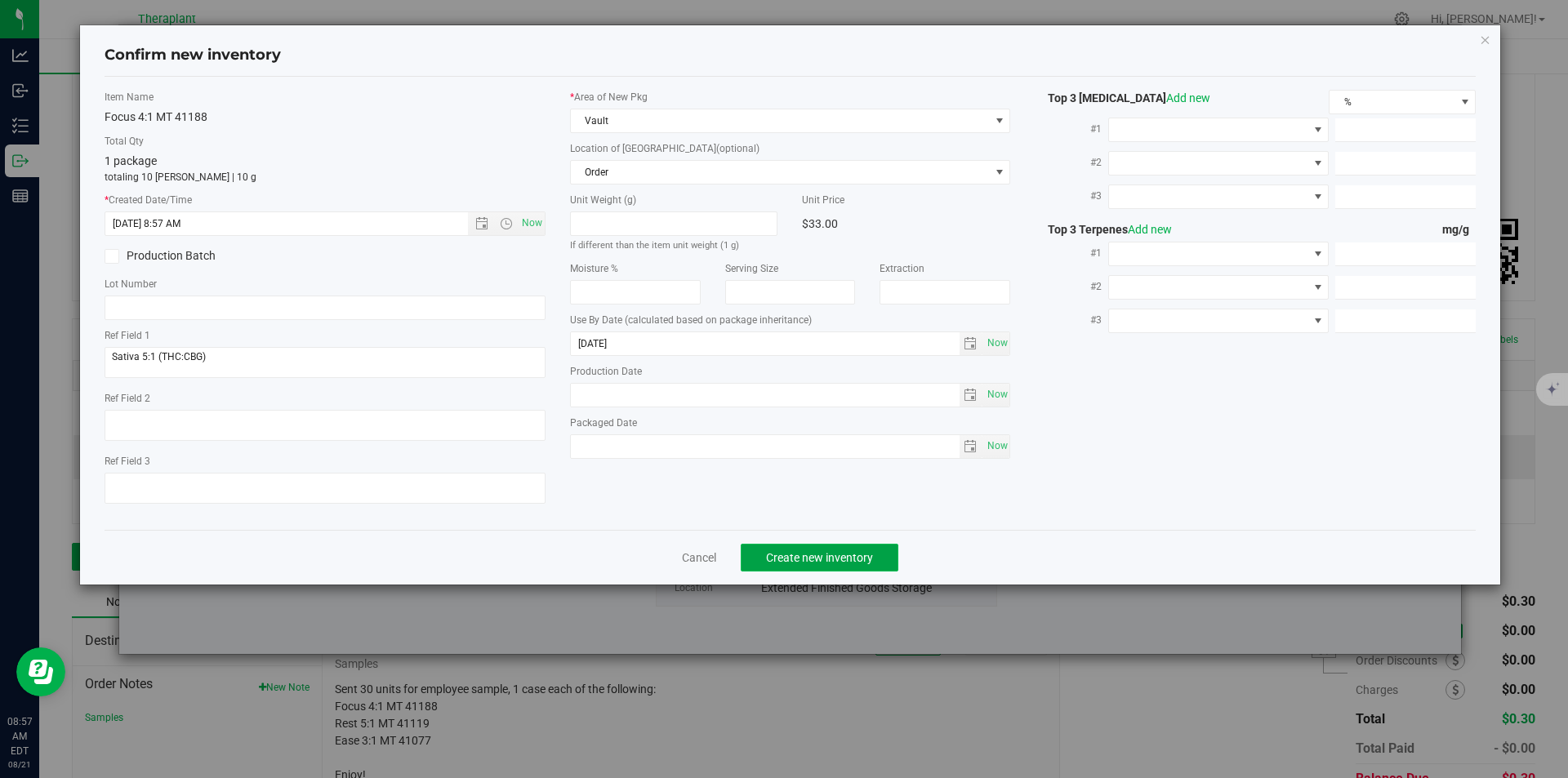
click at [790, 545] on button "Create new inventory" at bounding box center [819, 557] width 158 height 28
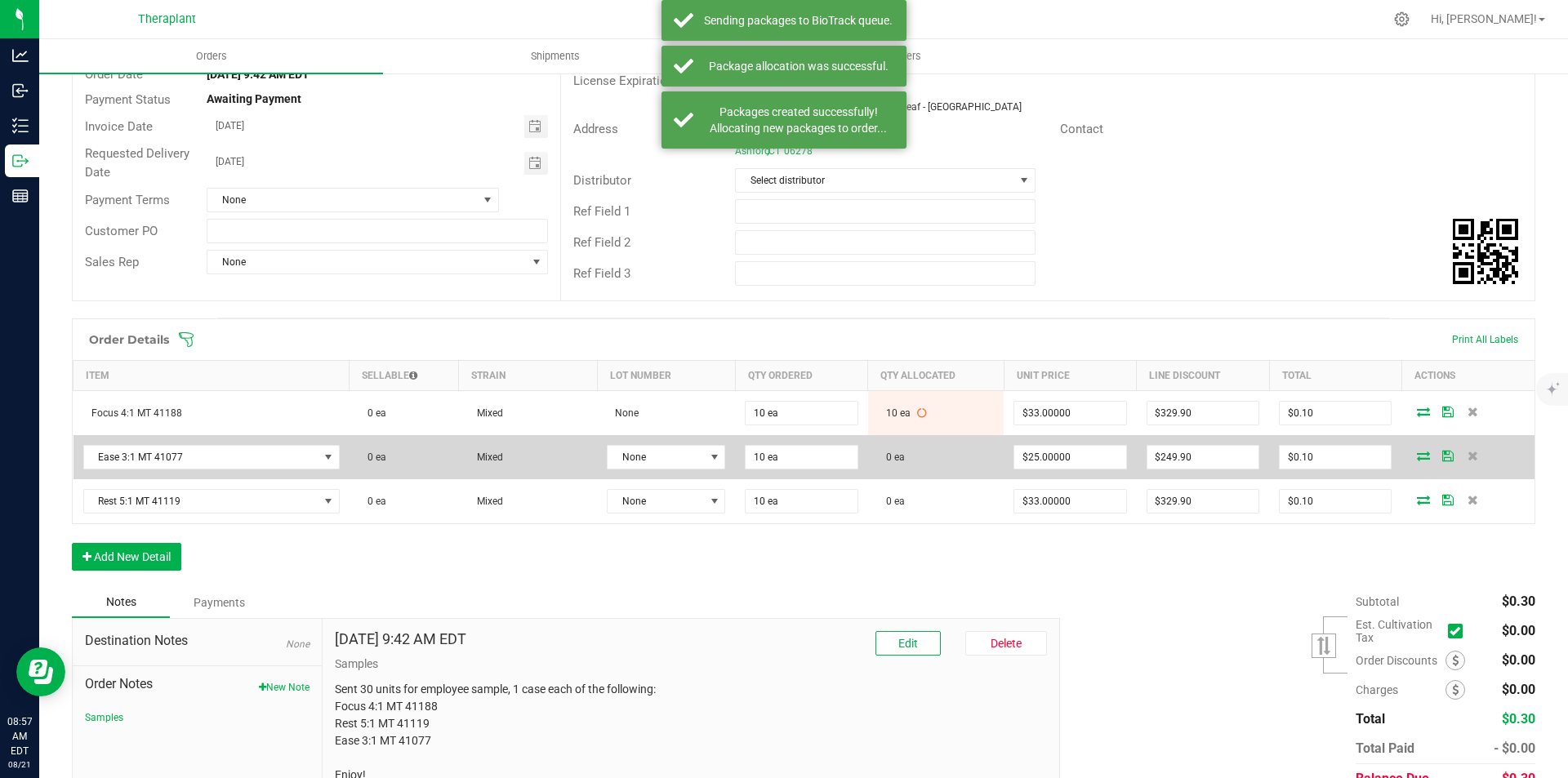
click at [1420, 451] on icon at bounding box center [1424, 456] width 13 height 10
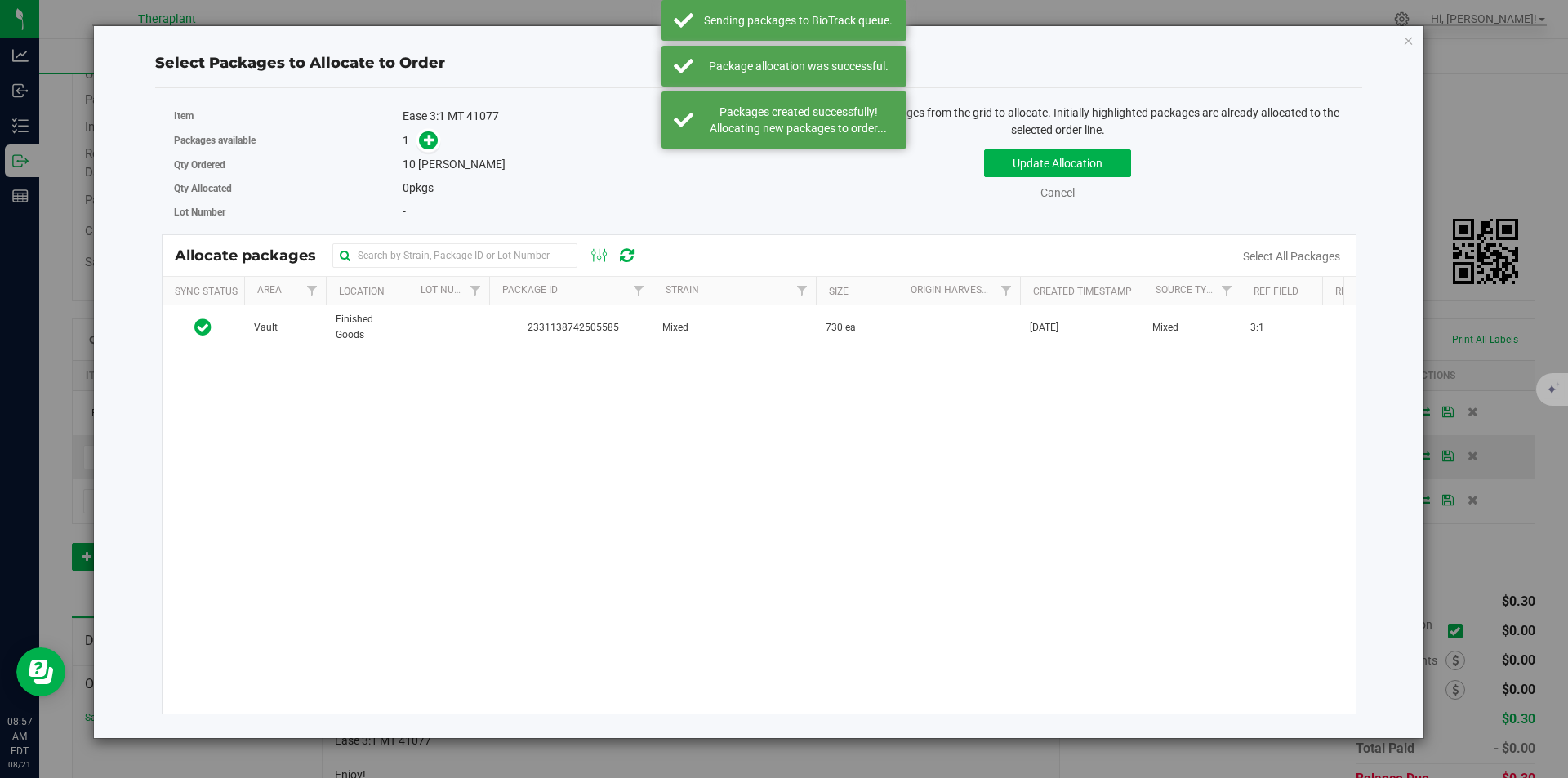
click at [519, 364] on div "Vault Finished Goods 2331138742505585 Mixed 730 ea Jun 18, 2025 Mixed 3:1 $0.00…" at bounding box center [760, 509] width 1194 height 409
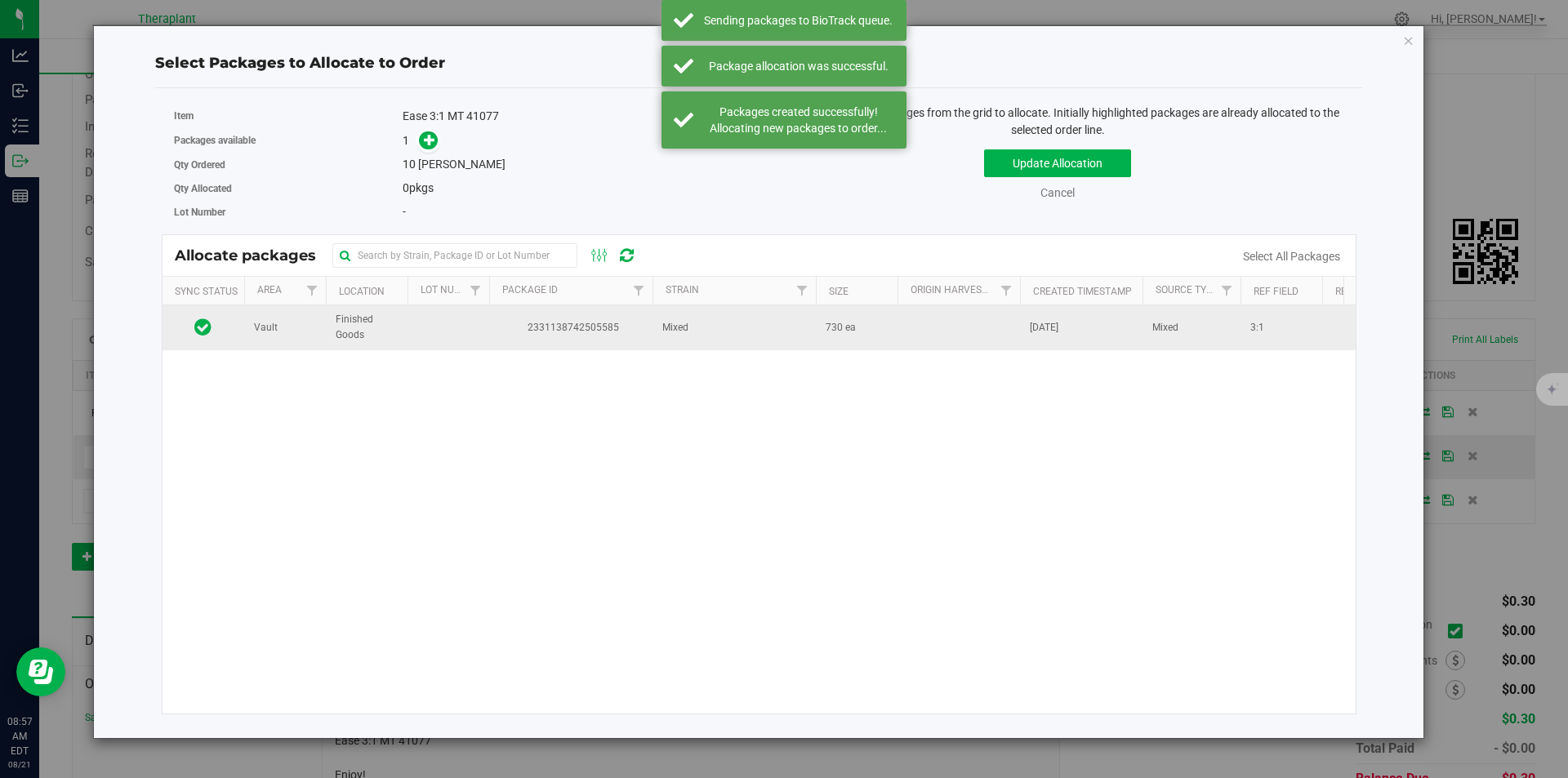
click at [499, 321] on span "2331138742505585" at bounding box center [571, 328] width 144 height 15
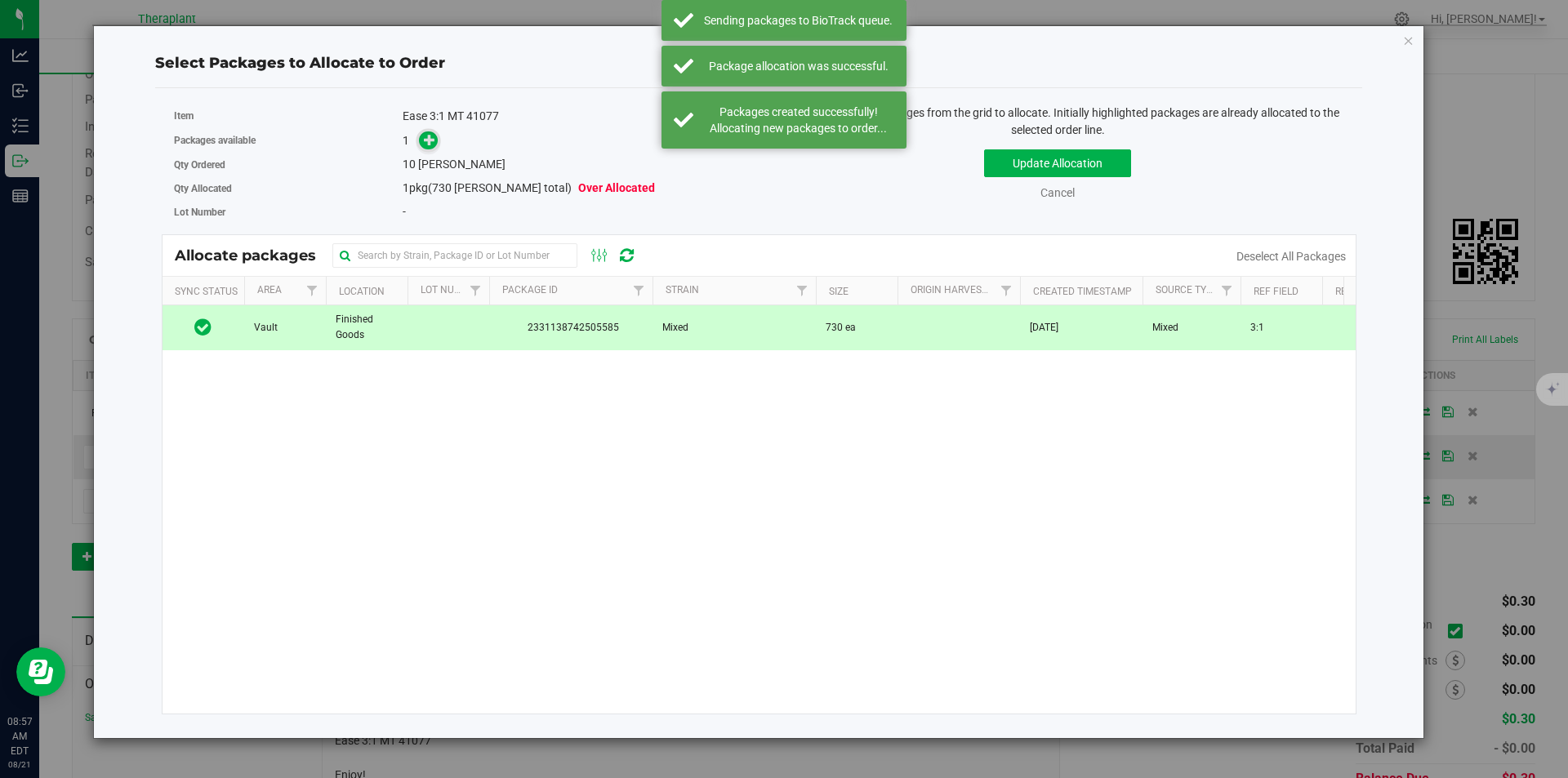
click at [431, 143] on icon at bounding box center [430, 140] width 11 height 11
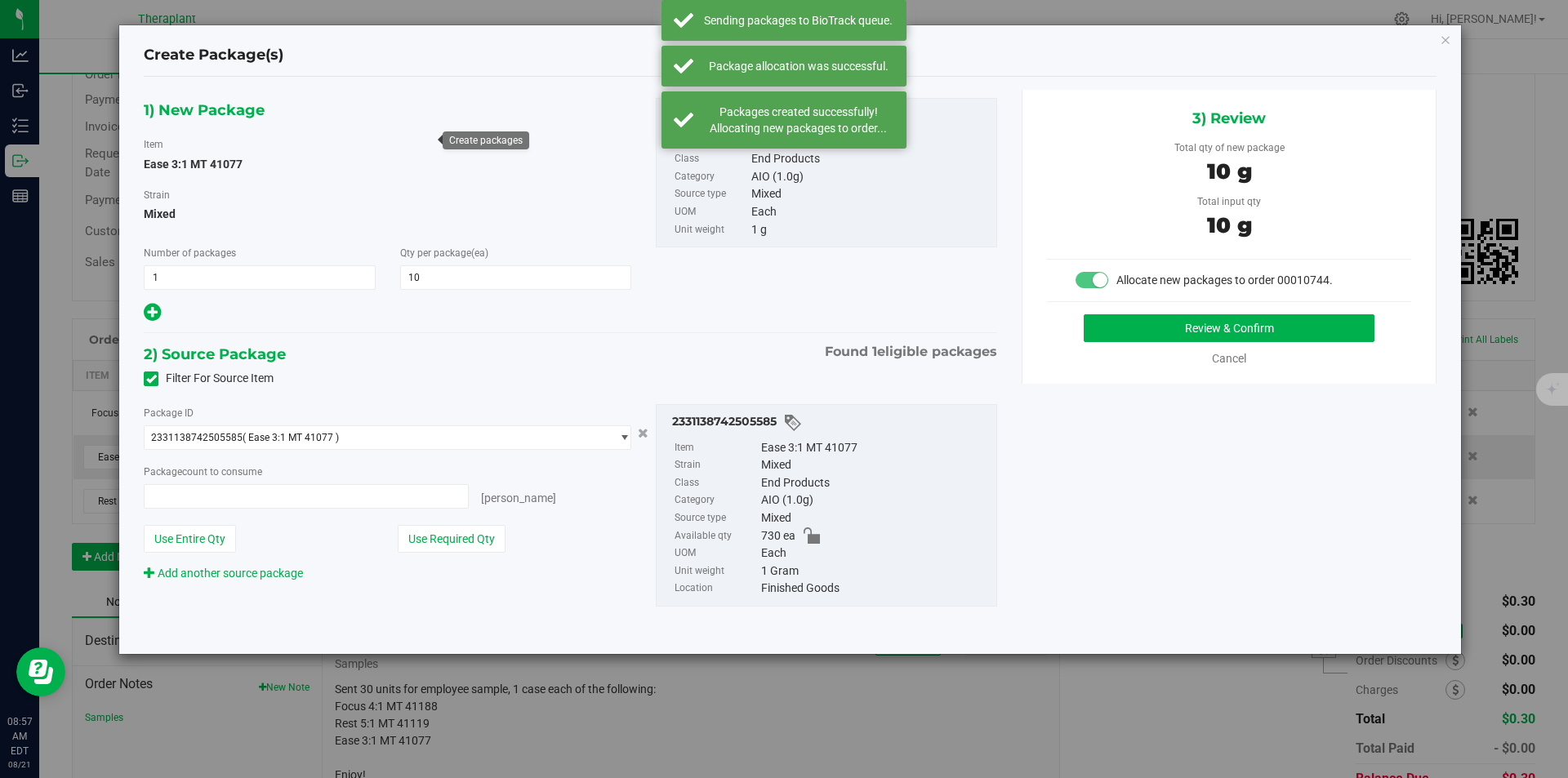
type input "10 ea"
click at [1167, 336] on button "Review & Confirm" at bounding box center [1229, 328] width 291 height 28
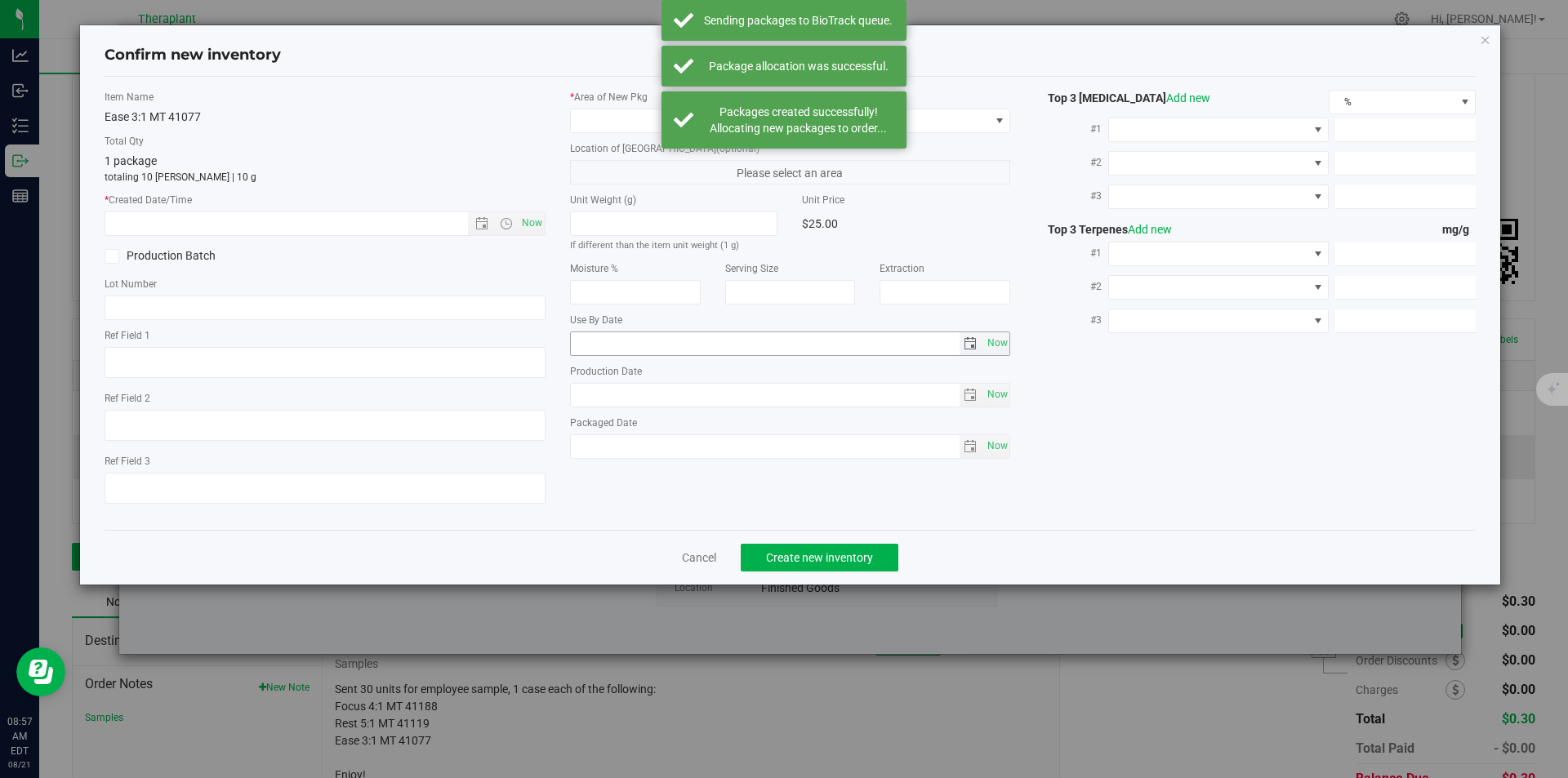
type textarea "3:1"
type input "2026-06-23"
click at [532, 228] on span "Now" at bounding box center [531, 223] width 28 height 24
type input "8/21/2025 8:57 AM"
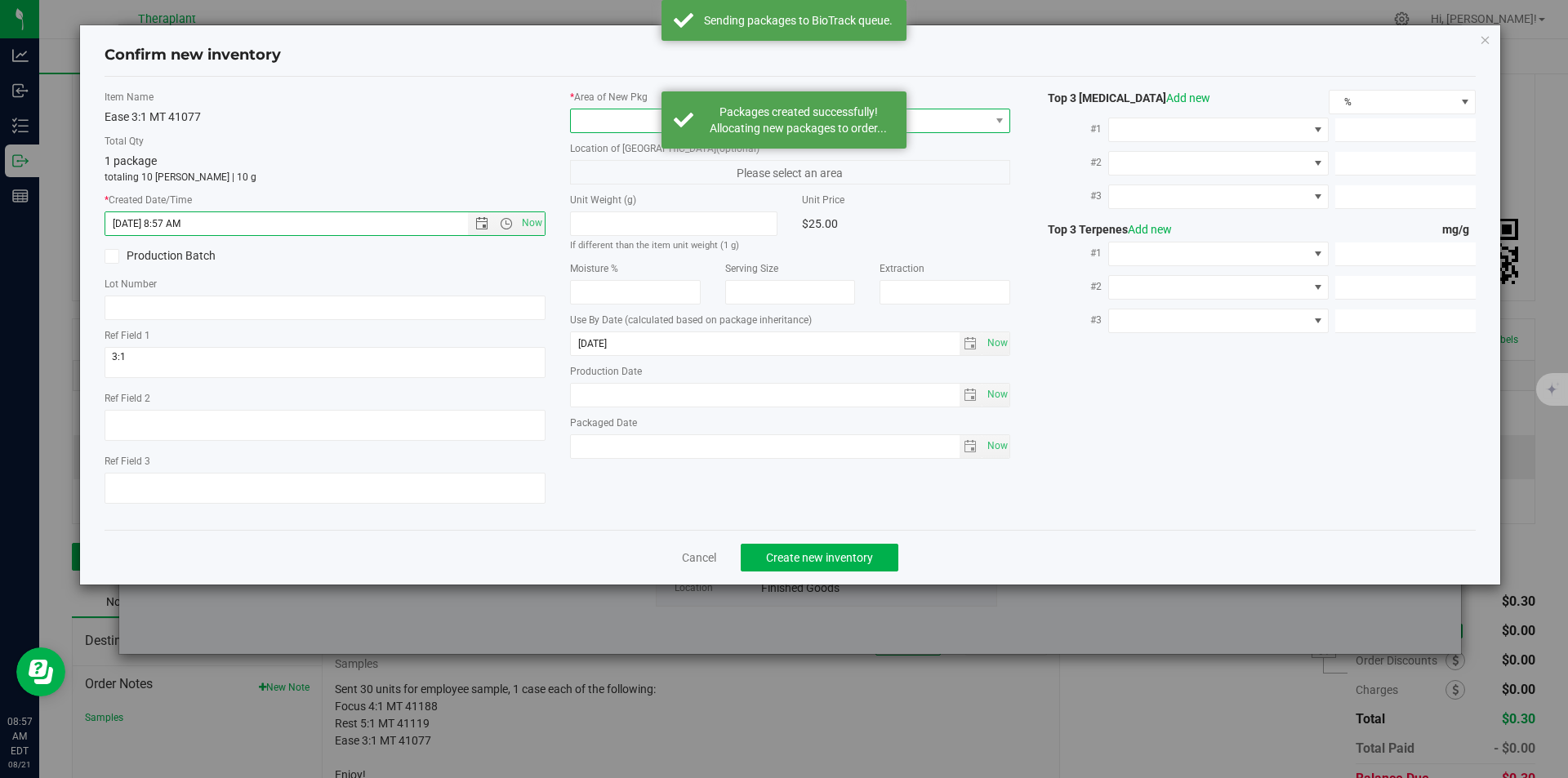
click at [623, 115] on span at bounding box center [781, 121] width 419 height 23
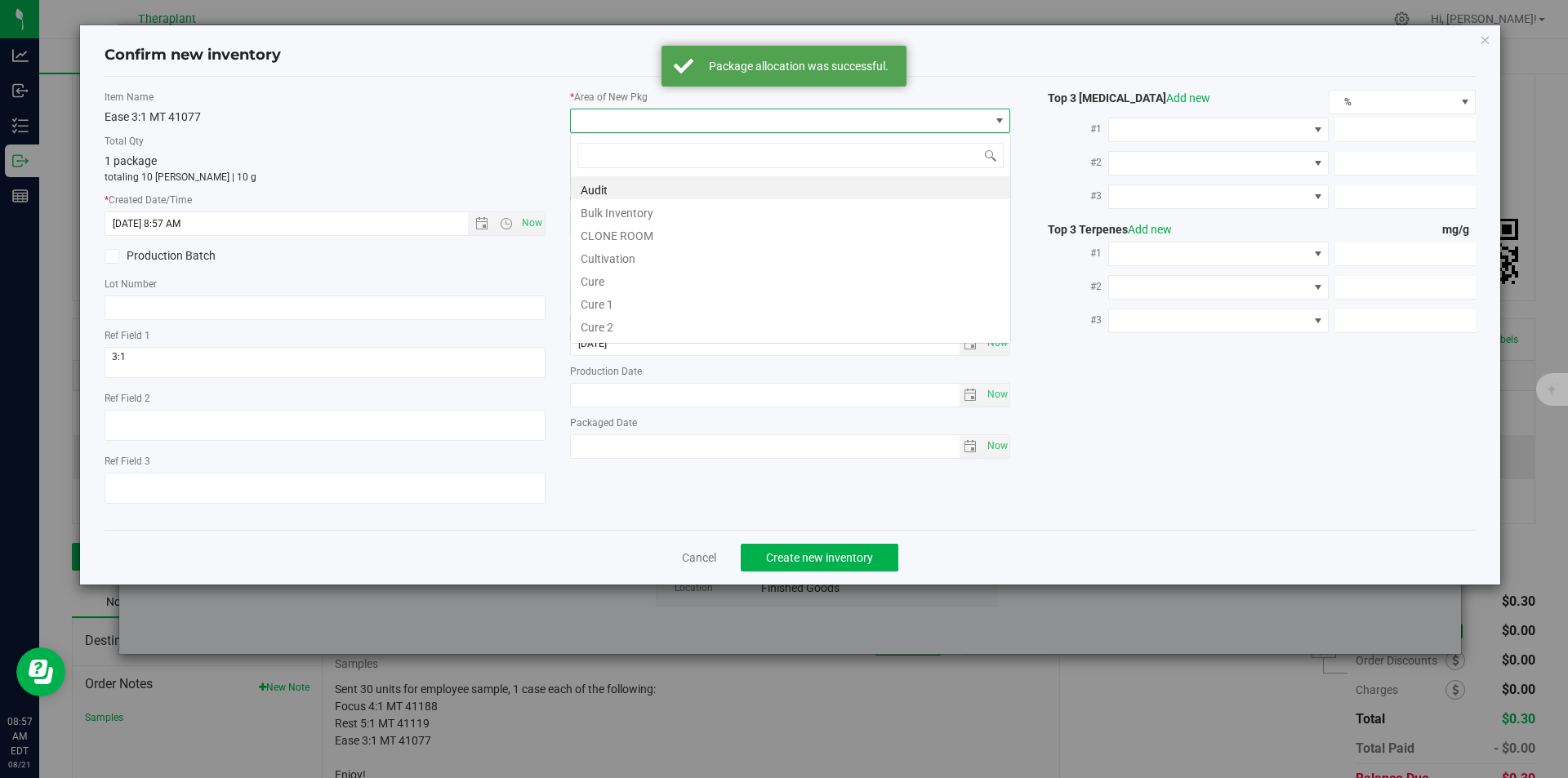
type input "v"
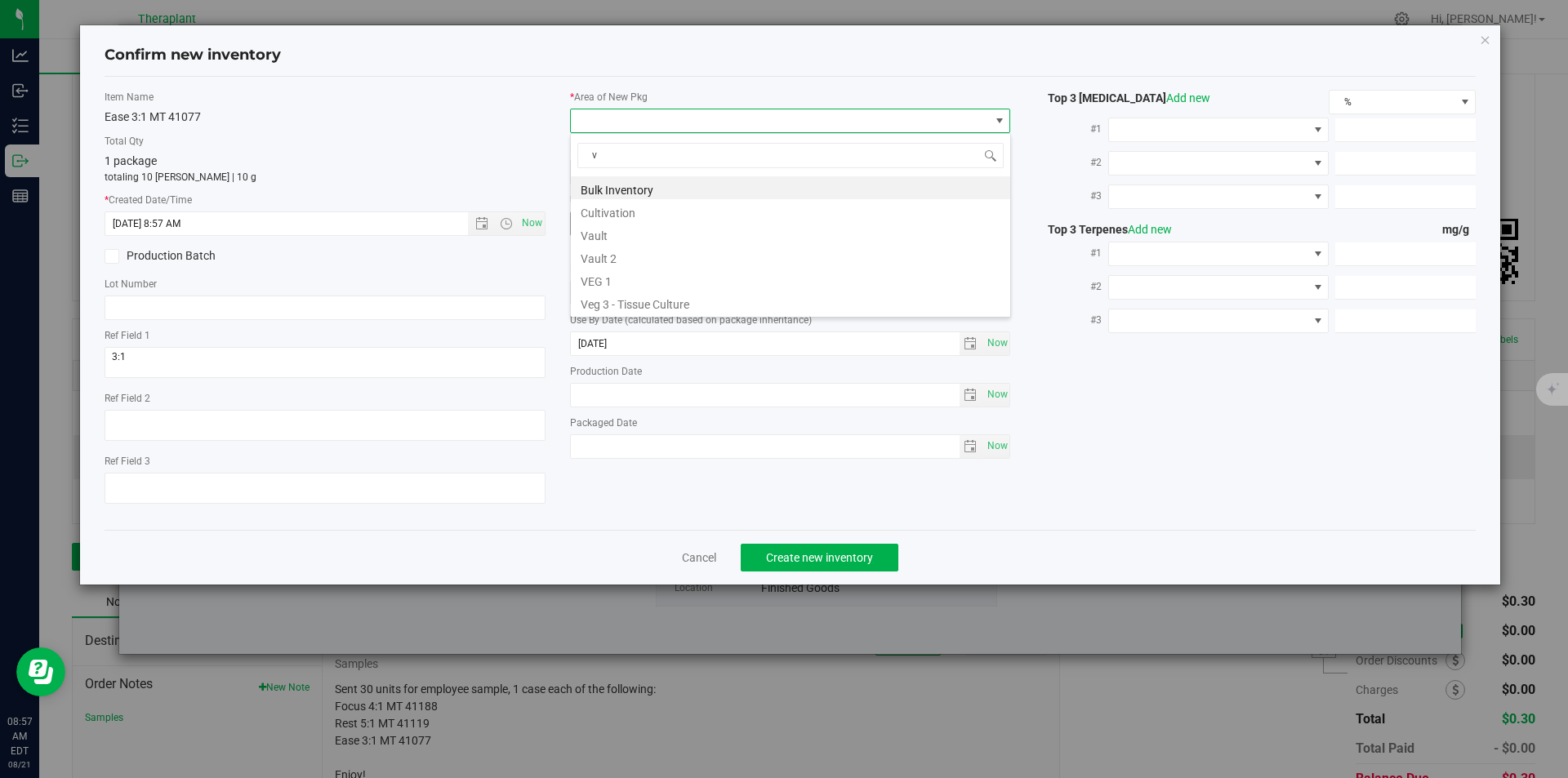
click at [615, 226] on li "Vault" at bounding box center [790, 233] width 439 height 23
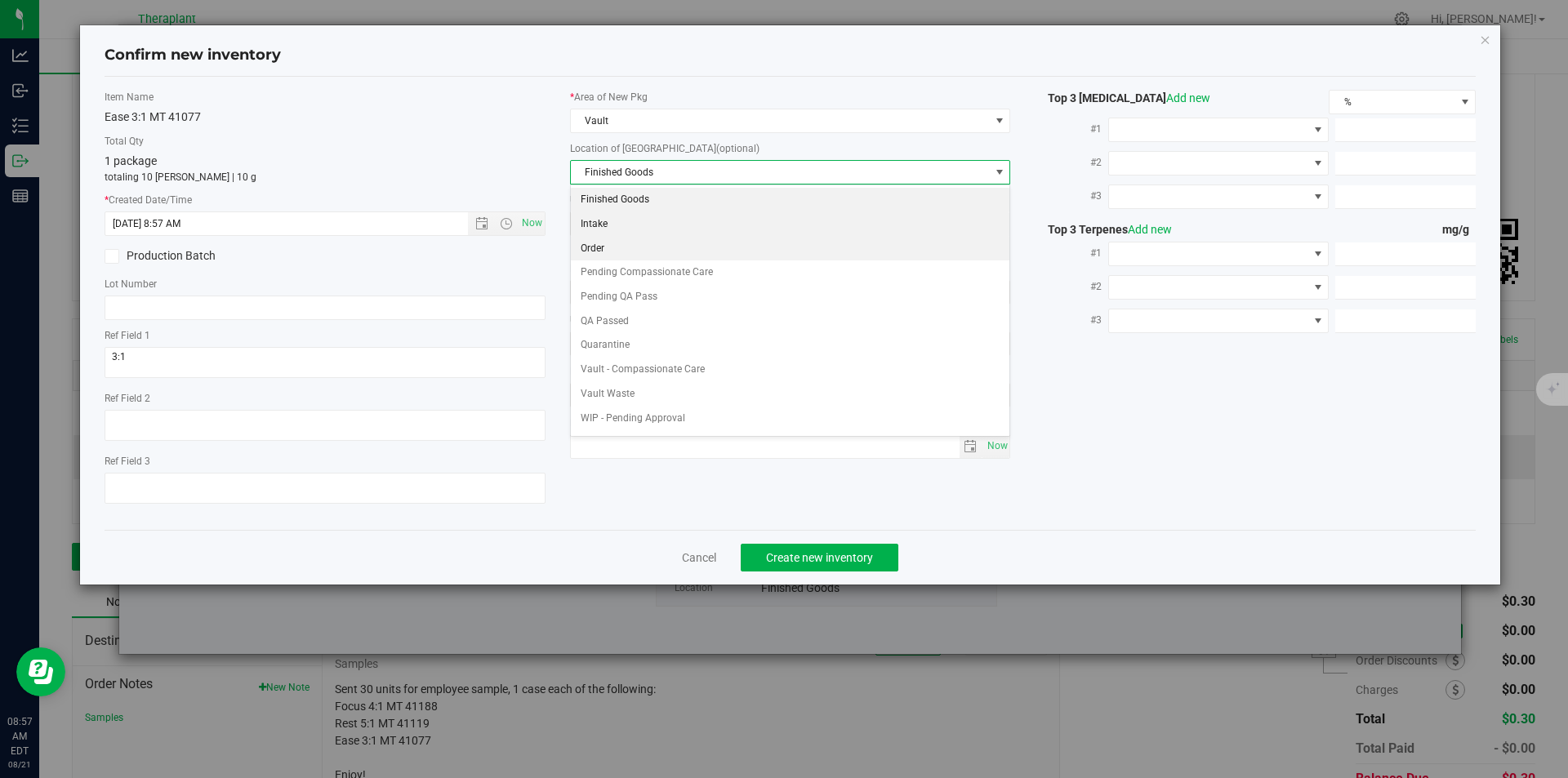
click at [622, 245] on li "Order" at bounding box center [790, 250] width 439 height 25
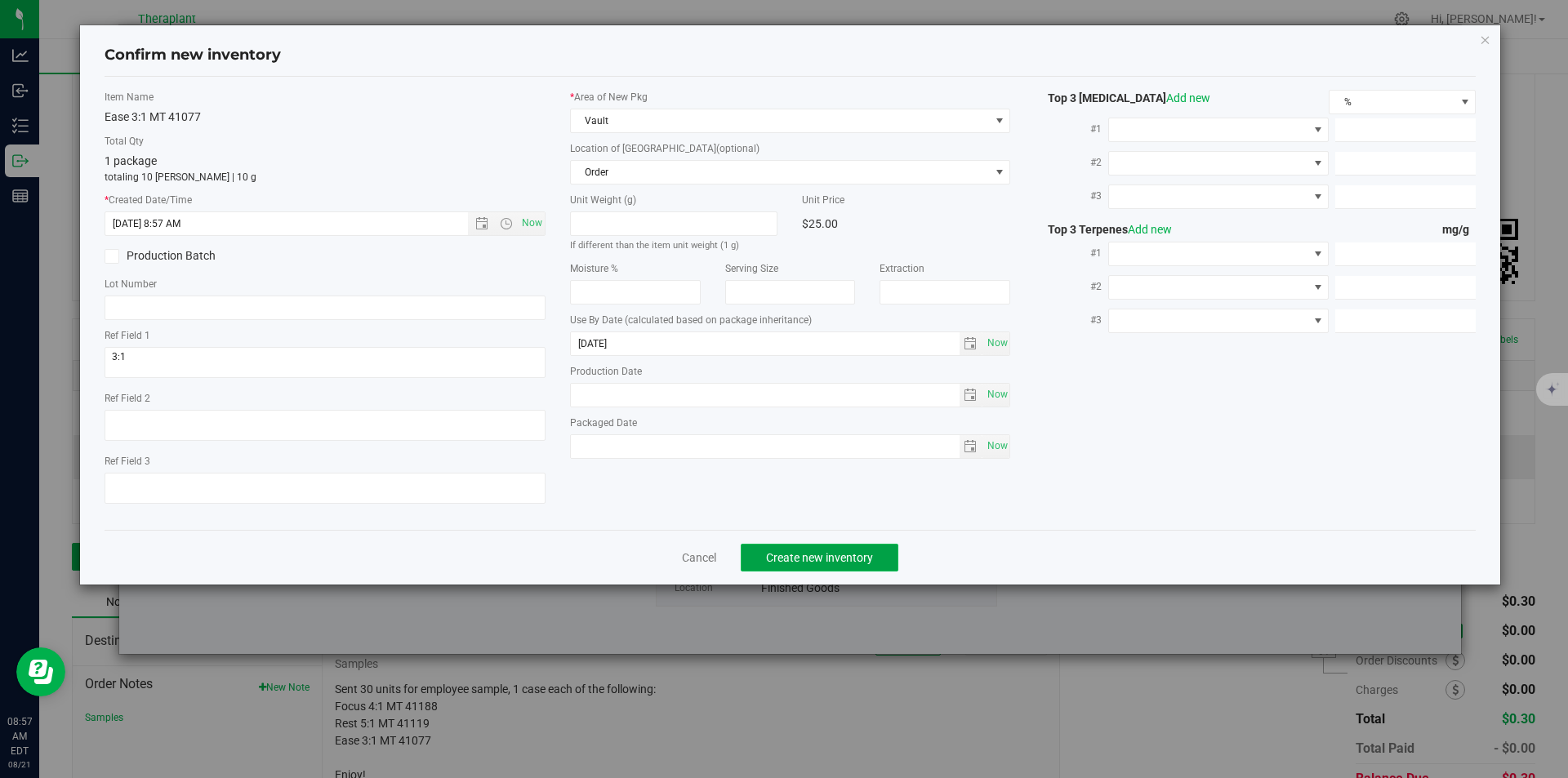
click at [789, 558] on span "Create new inventory" at bounding box center [820, 558] width 107 height 13
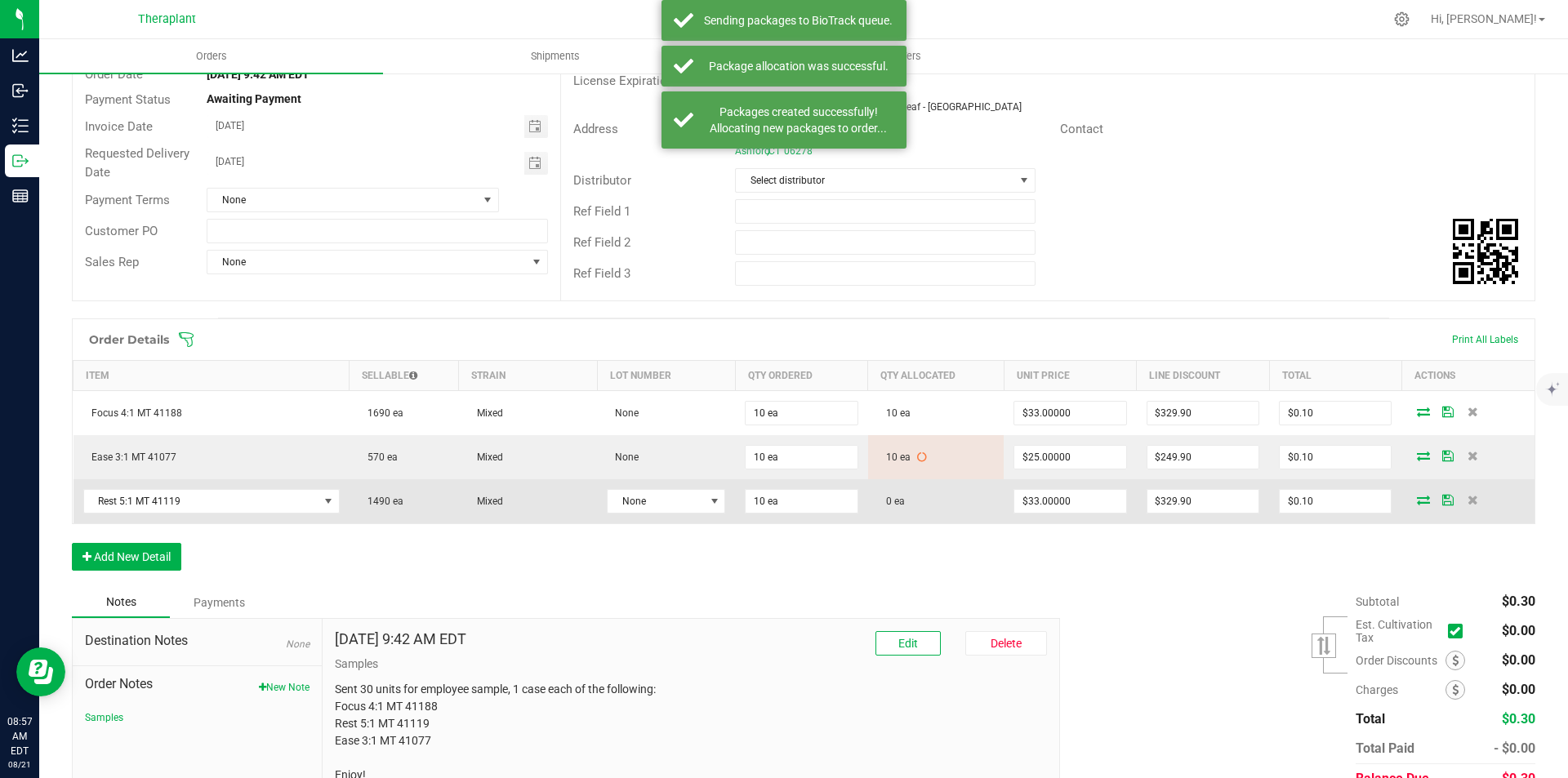
click at [1417, 495] on icon at bounding box center [1424, 500] width 13 height 10
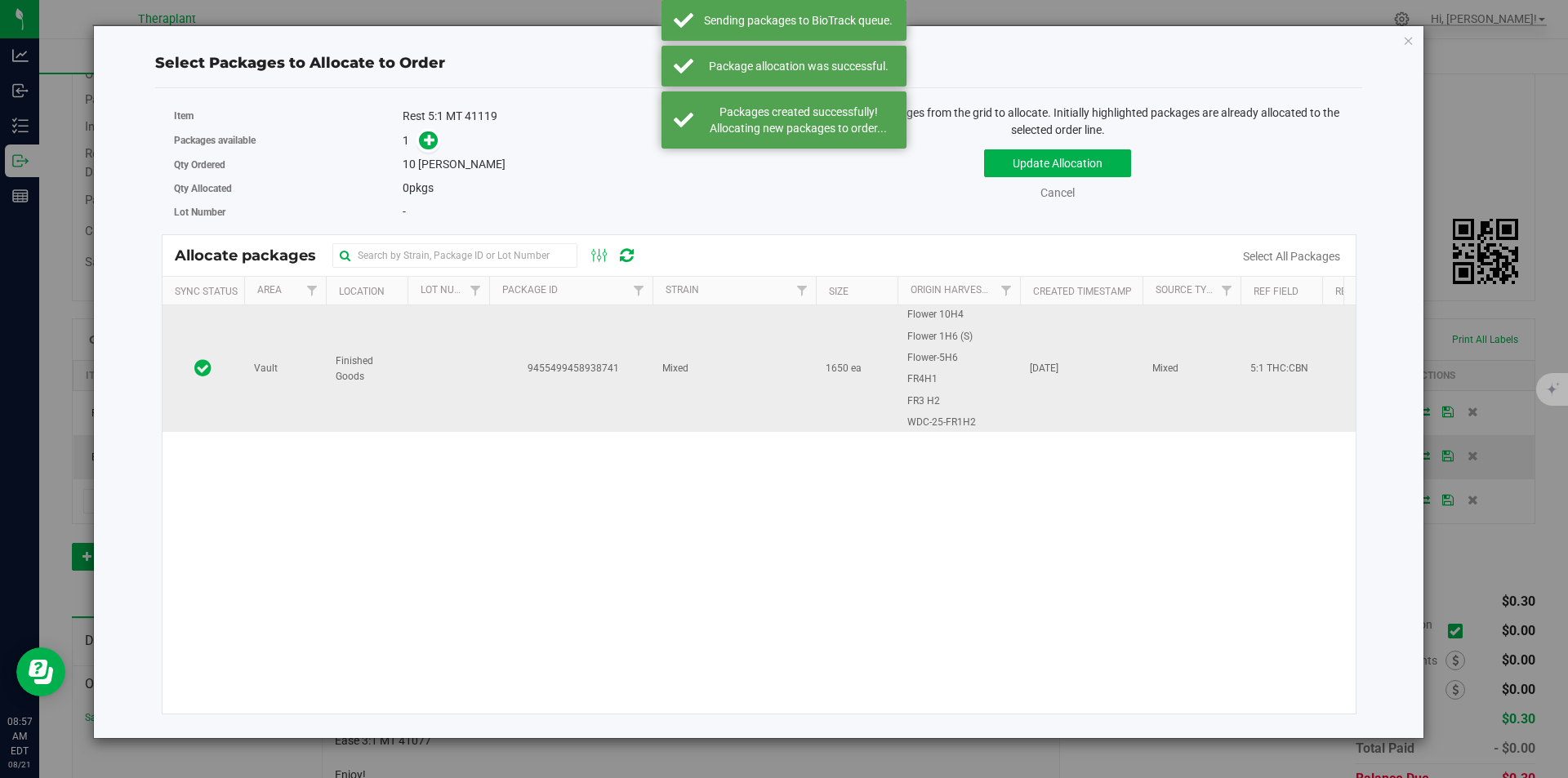
click at [494, 330] on td "9455499458938741" at bounding box center [570, 368] width 164 height 126
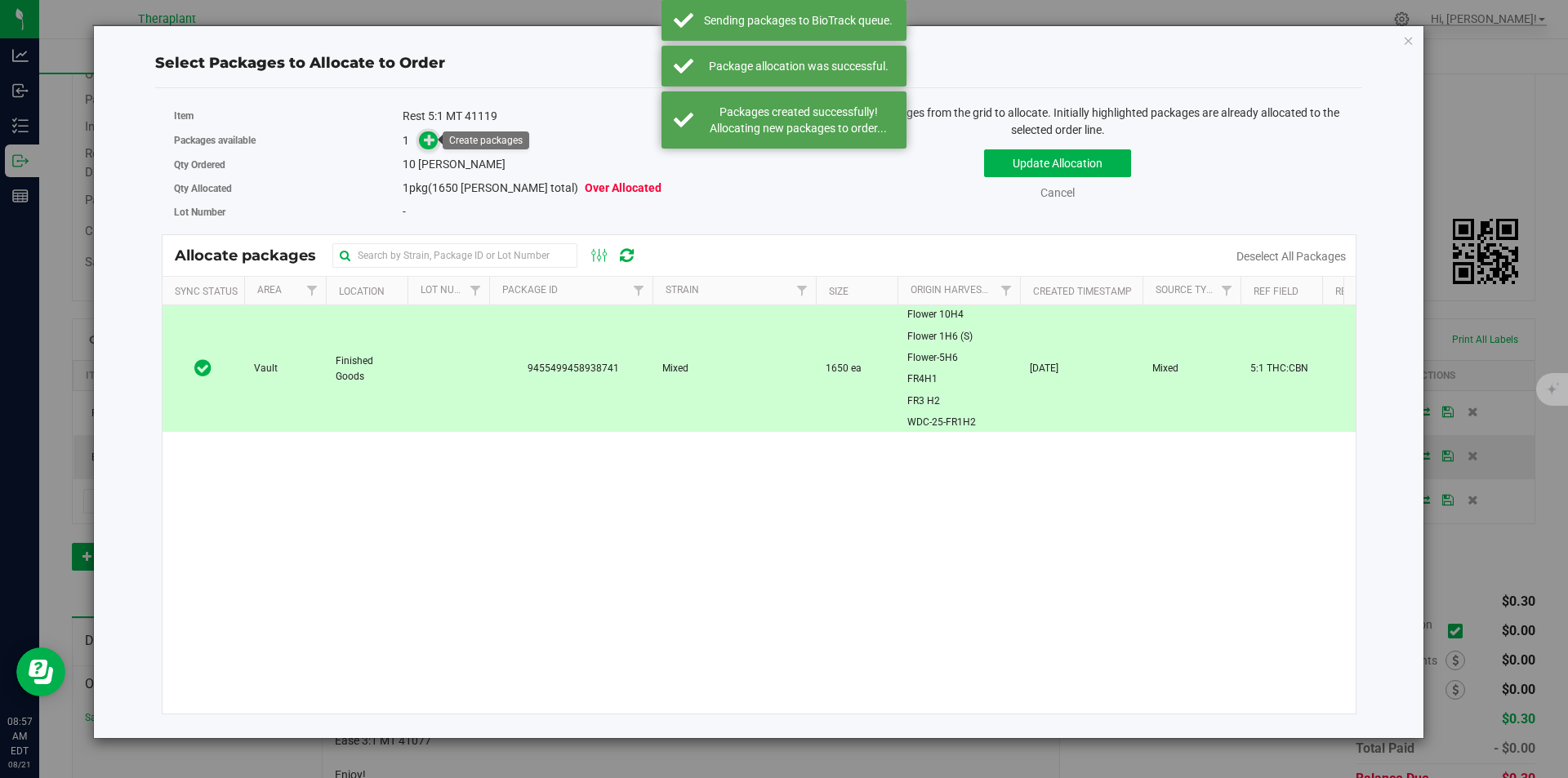
click at [427, 141] on icon at bounding box center [430, 139] width 12 height 12
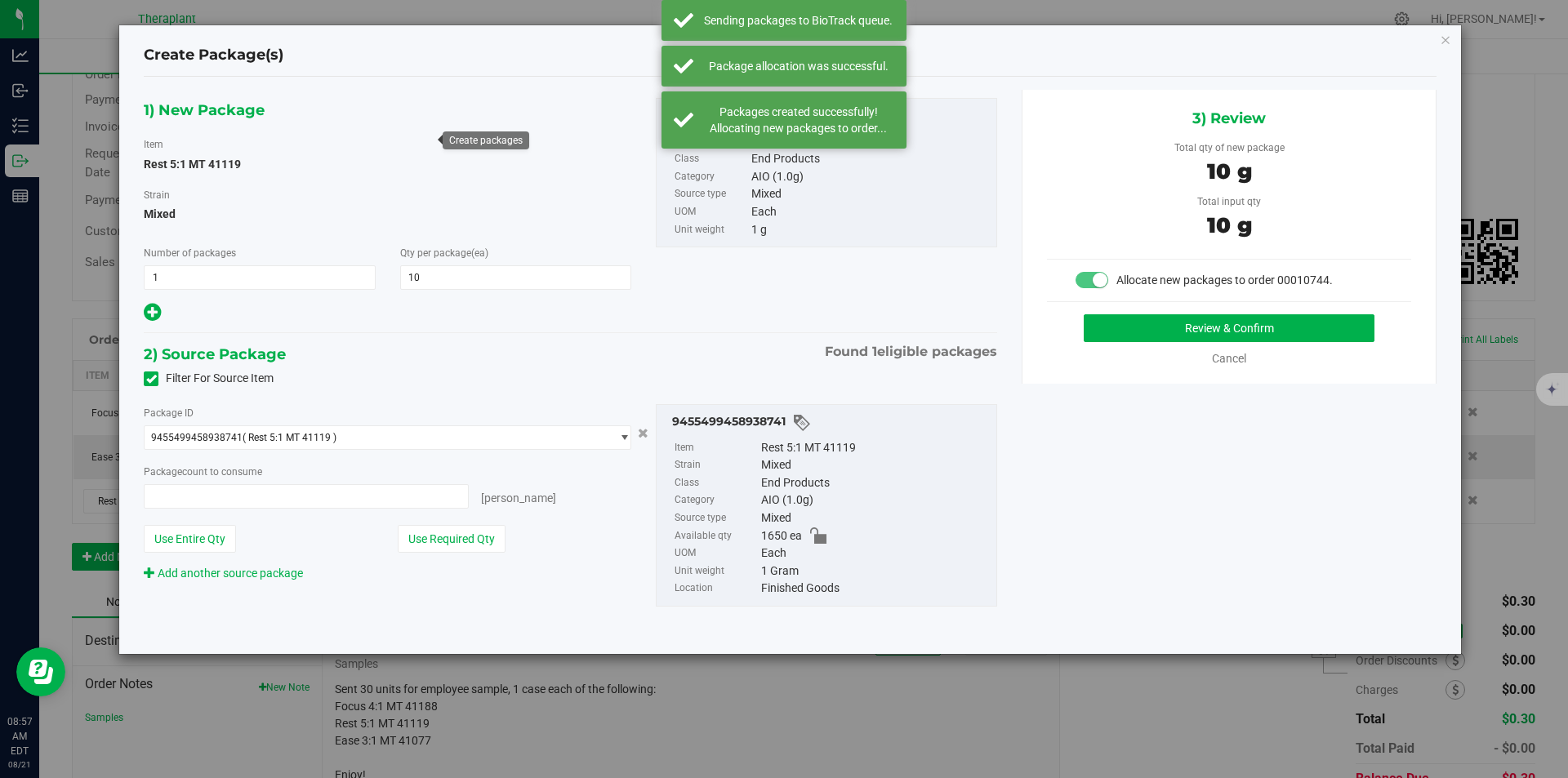
type input "10 ea"
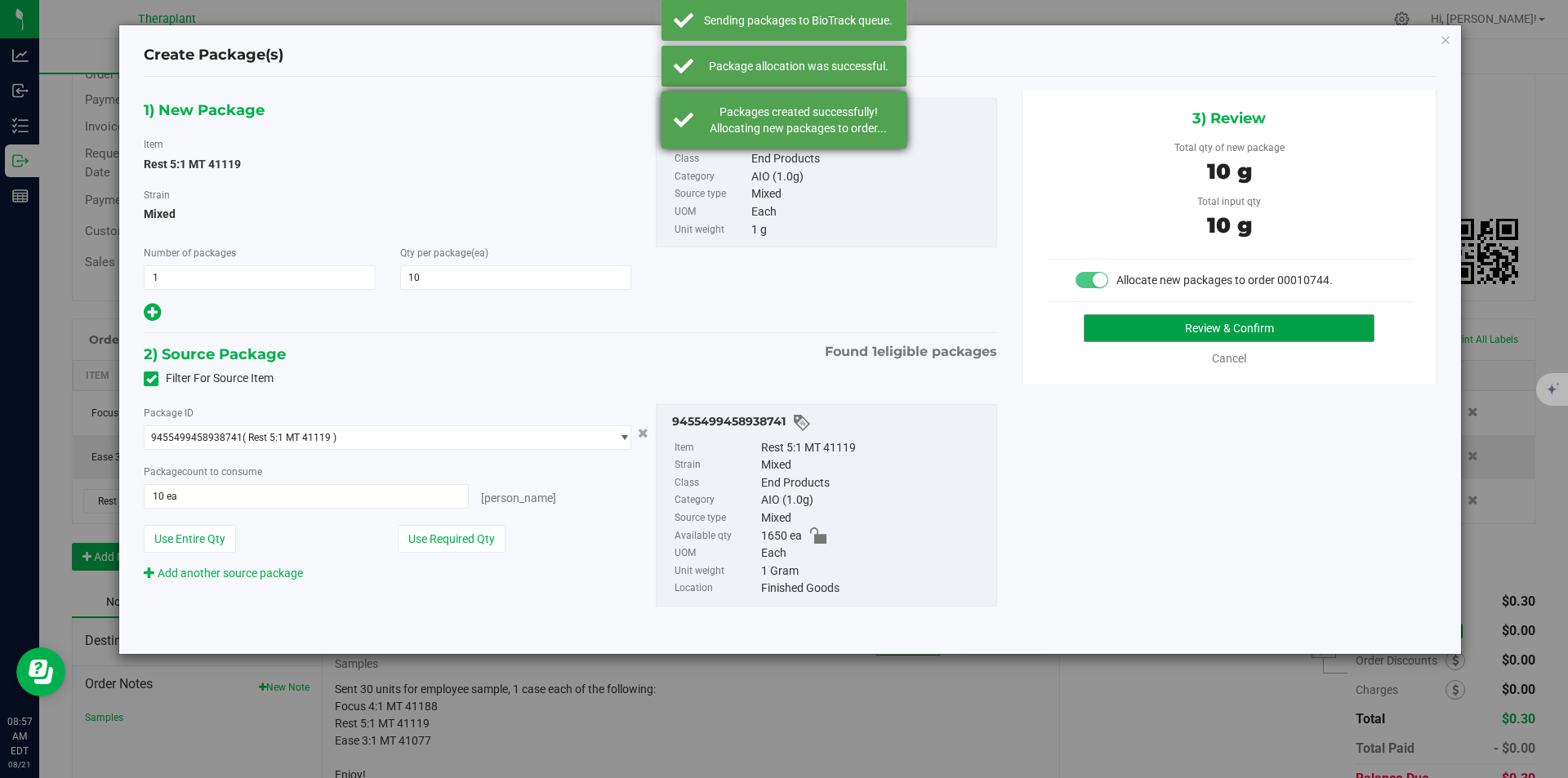
click at [1162, 320] on button "Review & Confirm" at bounding box center [1229, 328] width 291 height 28
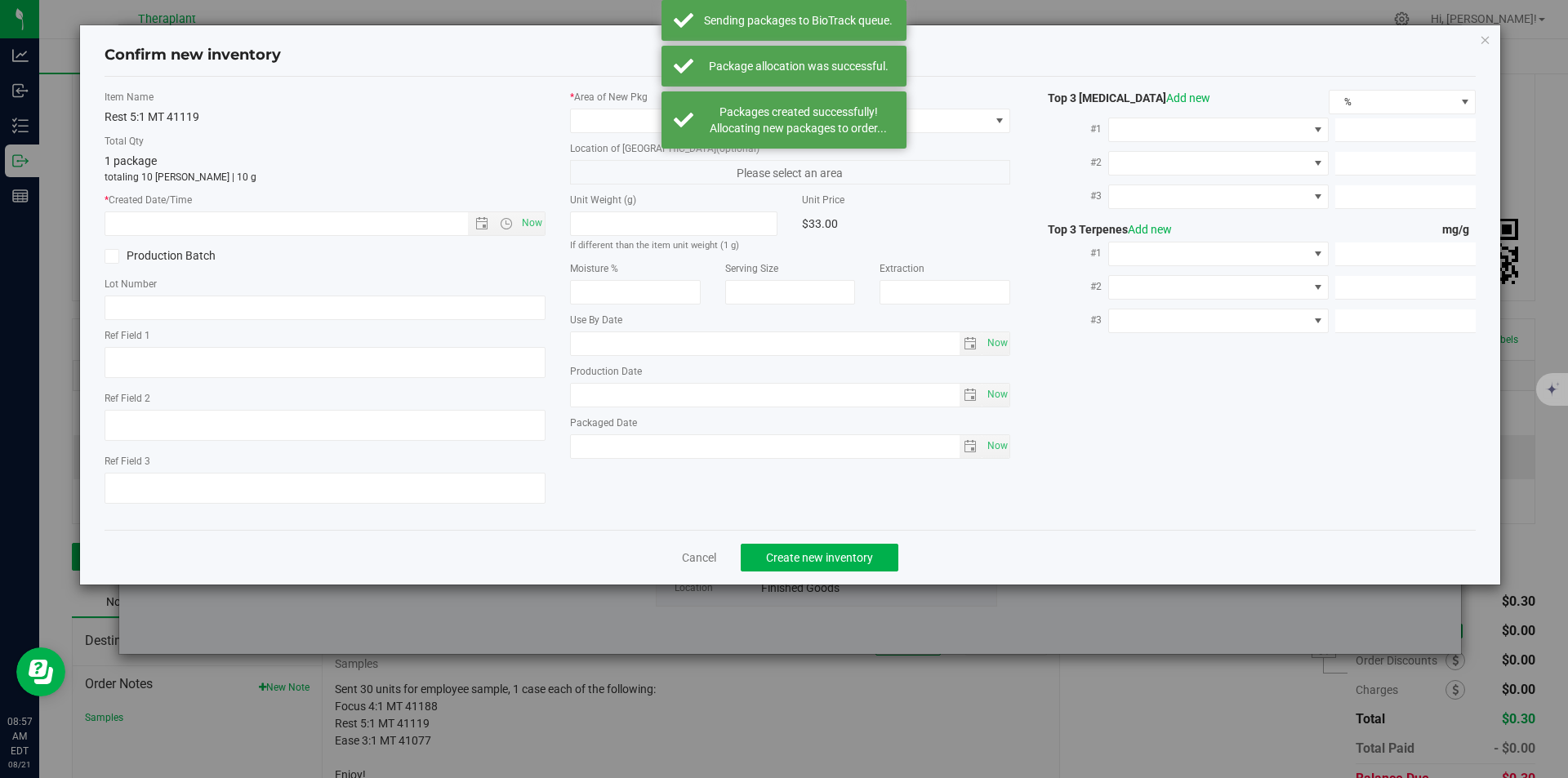
type textarea "5:1 THC:CBN"
type input "2026-07-25"
click at [533, 214] on span "Now" at bounding box center [531, 223] width 28 height 24
type input "8/21/2025 8:58 AM"
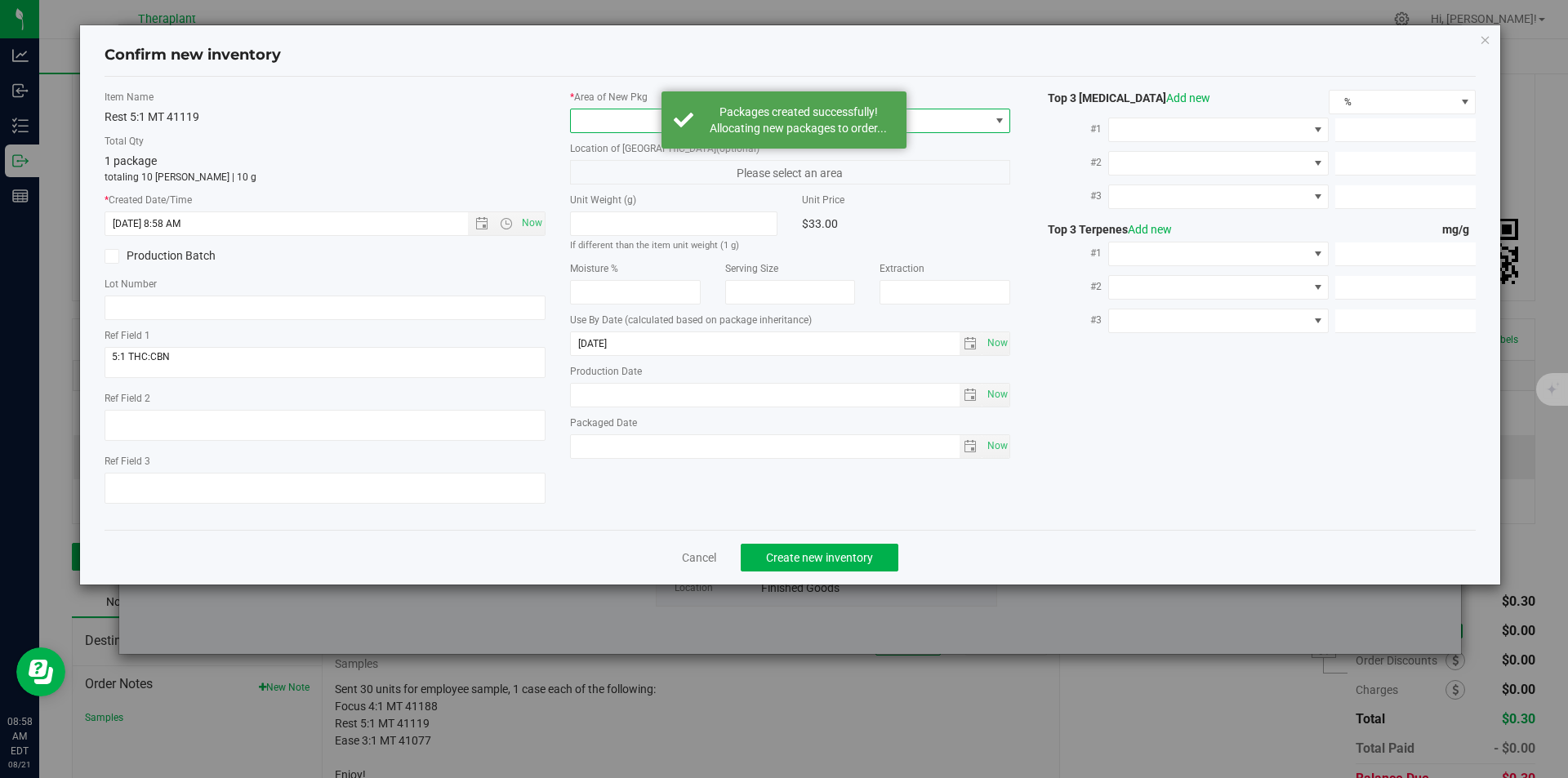
click at [599, 117] on span at bounding box center [781, 121] width 419 height 23
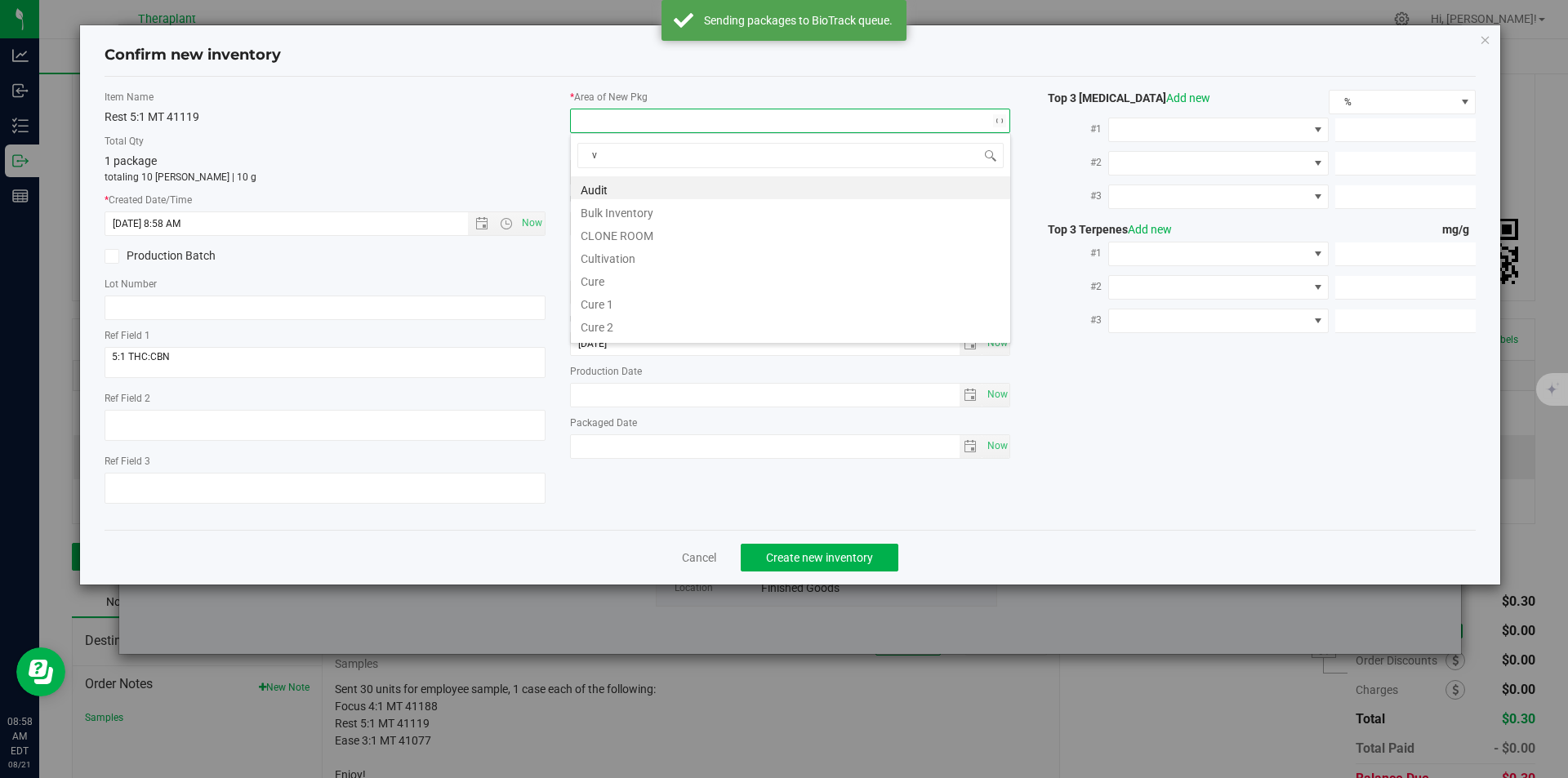
scroll to position [25, 441]
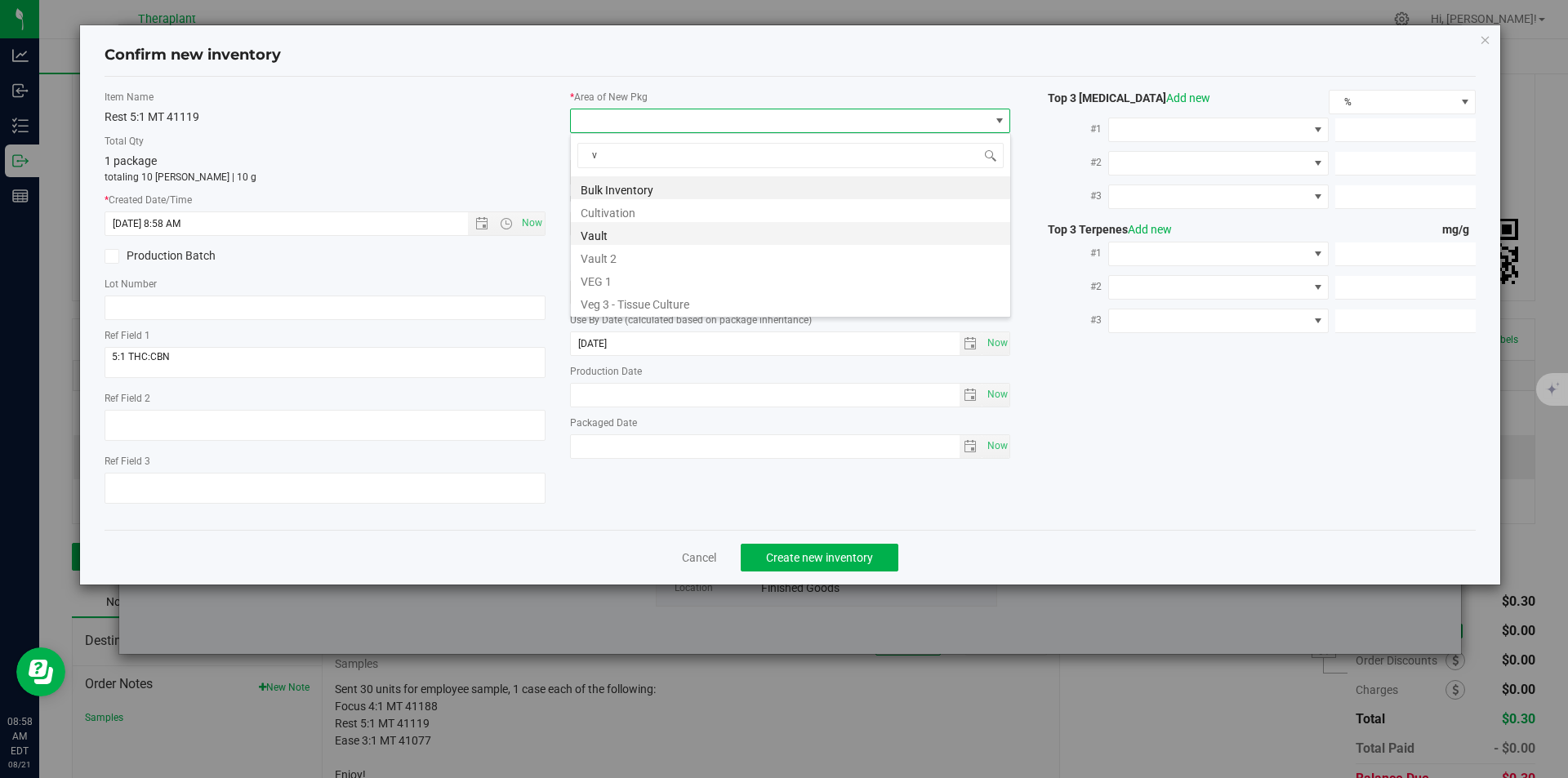
click at [605, 237] on li "Vault" at bounding box center [790, 233] width 439 height 23
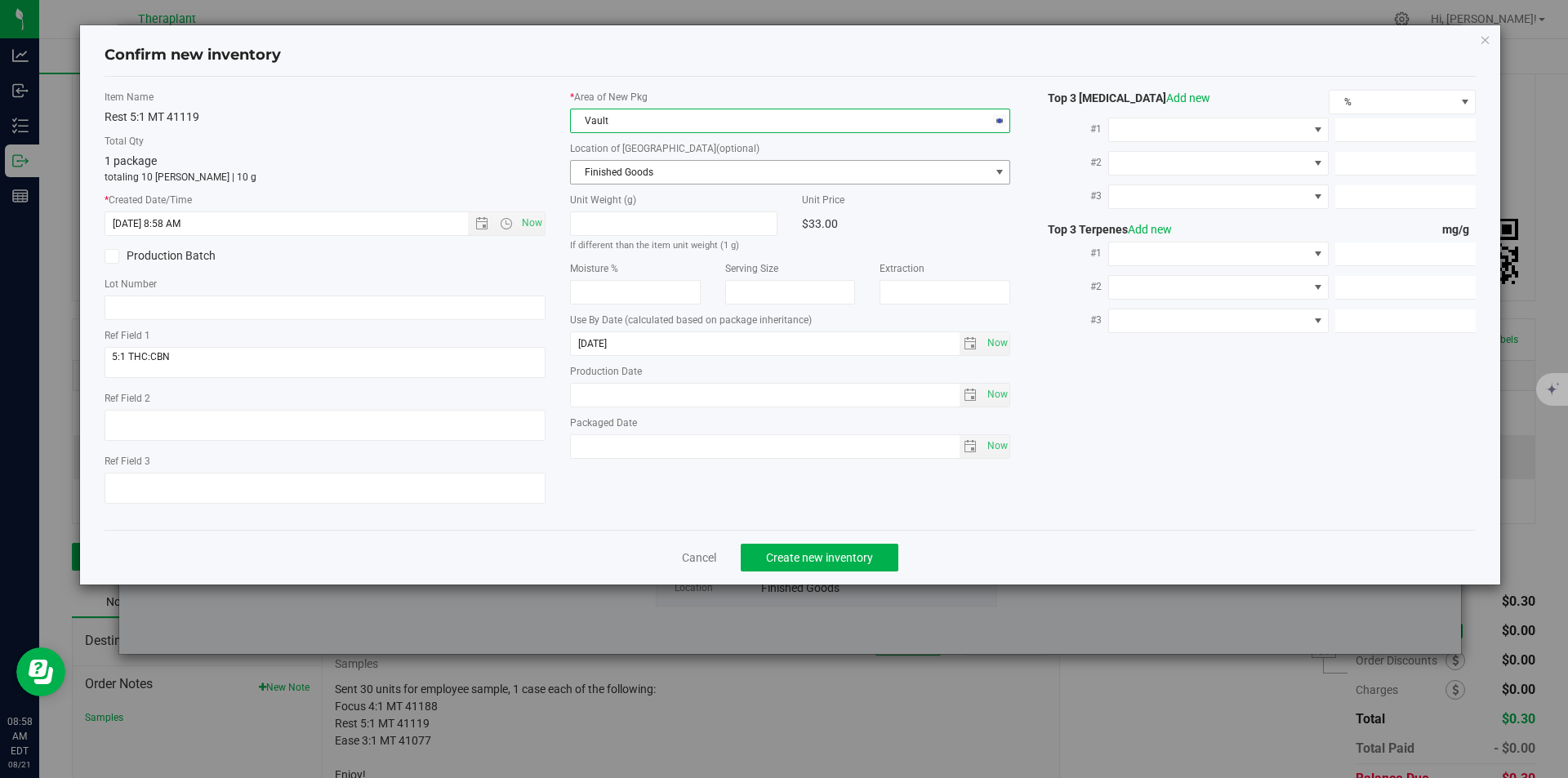
click at [613, 169] on span "Finished Goods" at bounding box center [781, 172] width 419 height 23
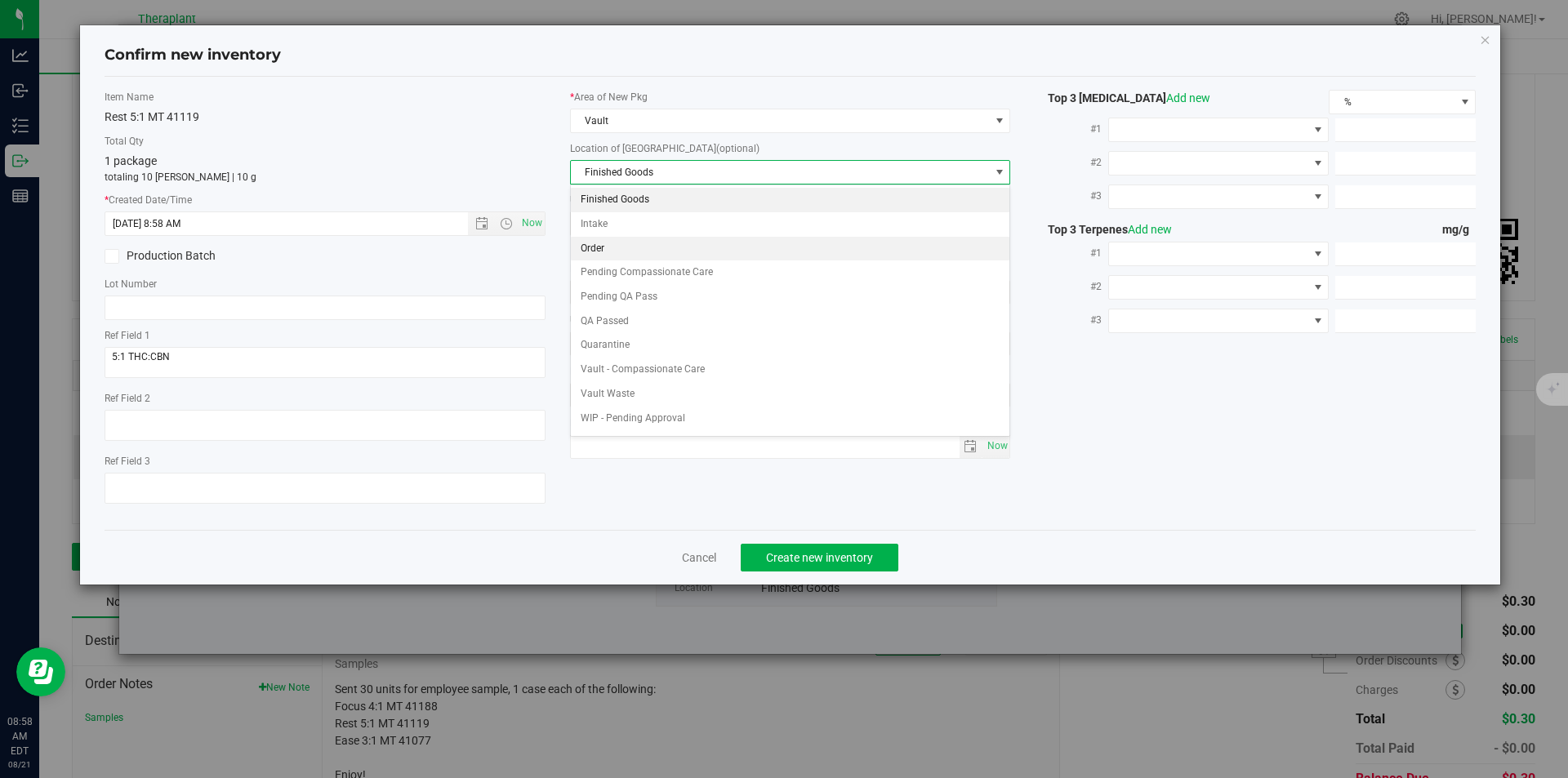
click at [598, 246] on li "Order" at bounding box center [790, 250] width 439 height 25
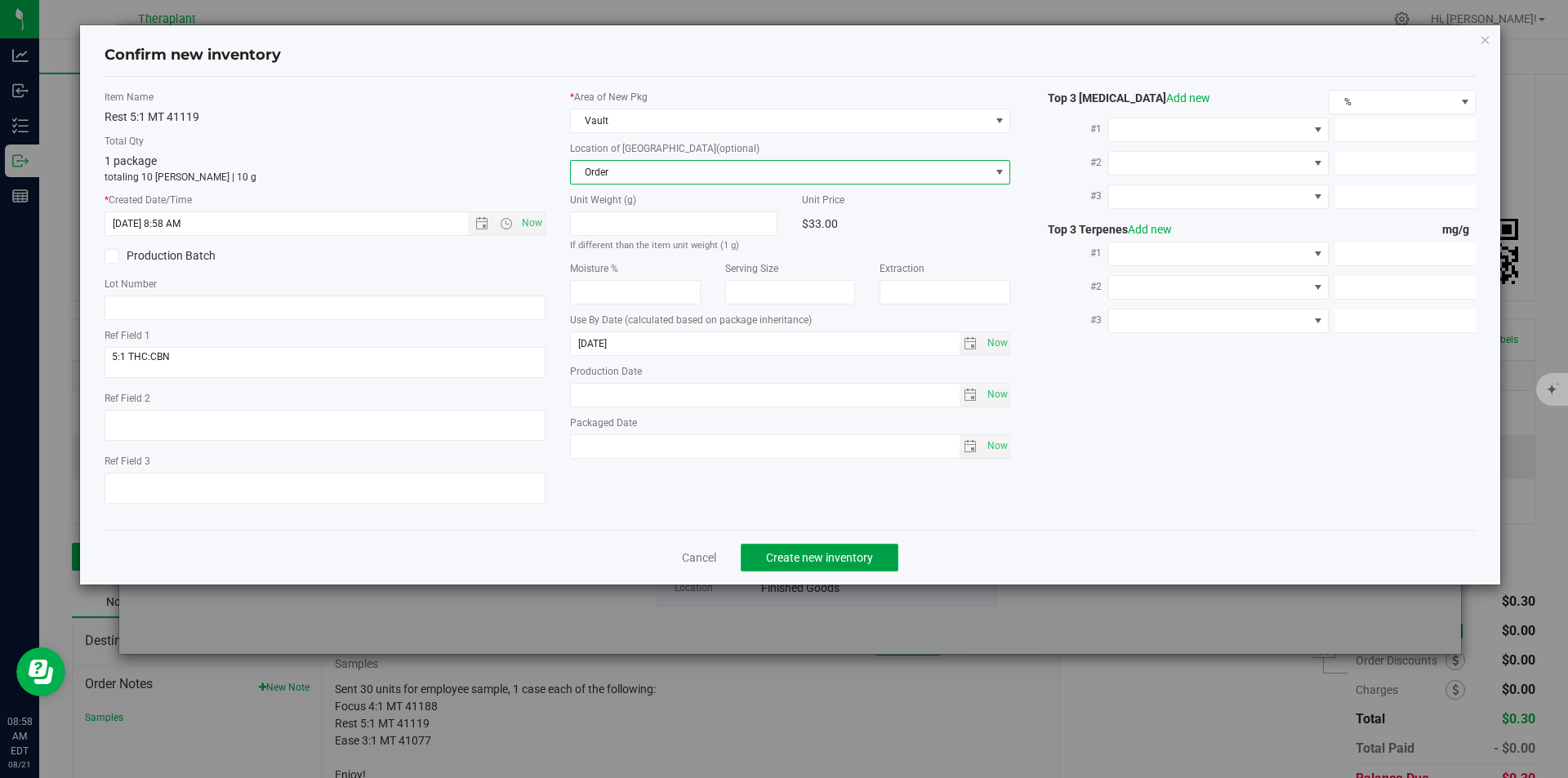
click at [812, 551] on span "Create new inventory" at bounding box center [820, 558] width 107 height 13
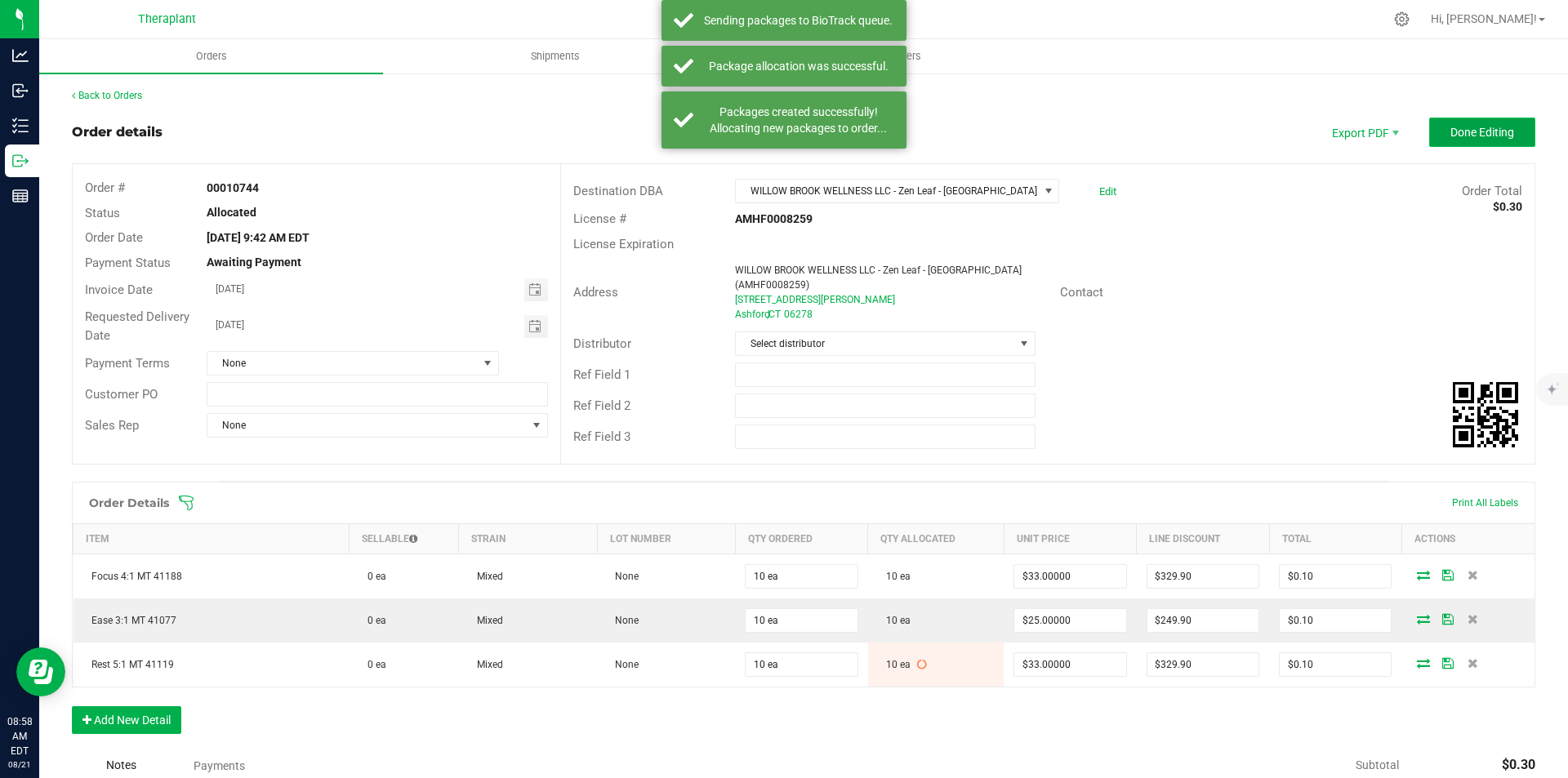
click at [1484, 121] on button "Done Editing" at bounding box center [1482, 132] width 106 height 30
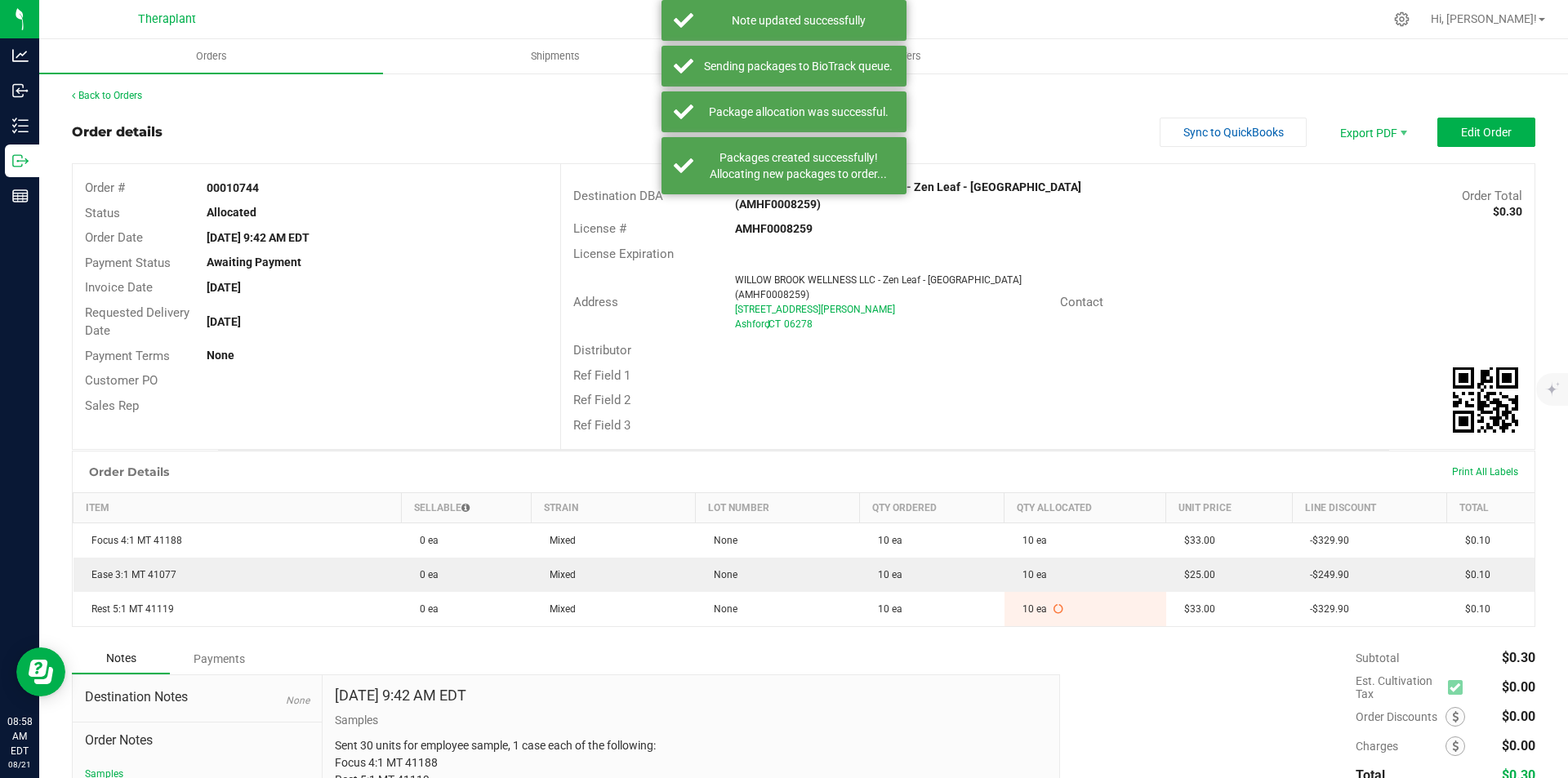
click at [92, 88] on div "Back to Orders" at bounding box center [804, 95] width 1464 height 14
click at [80, 89] on div "Back to Orders" at bounding box center [804, 95] width 1464 height 14
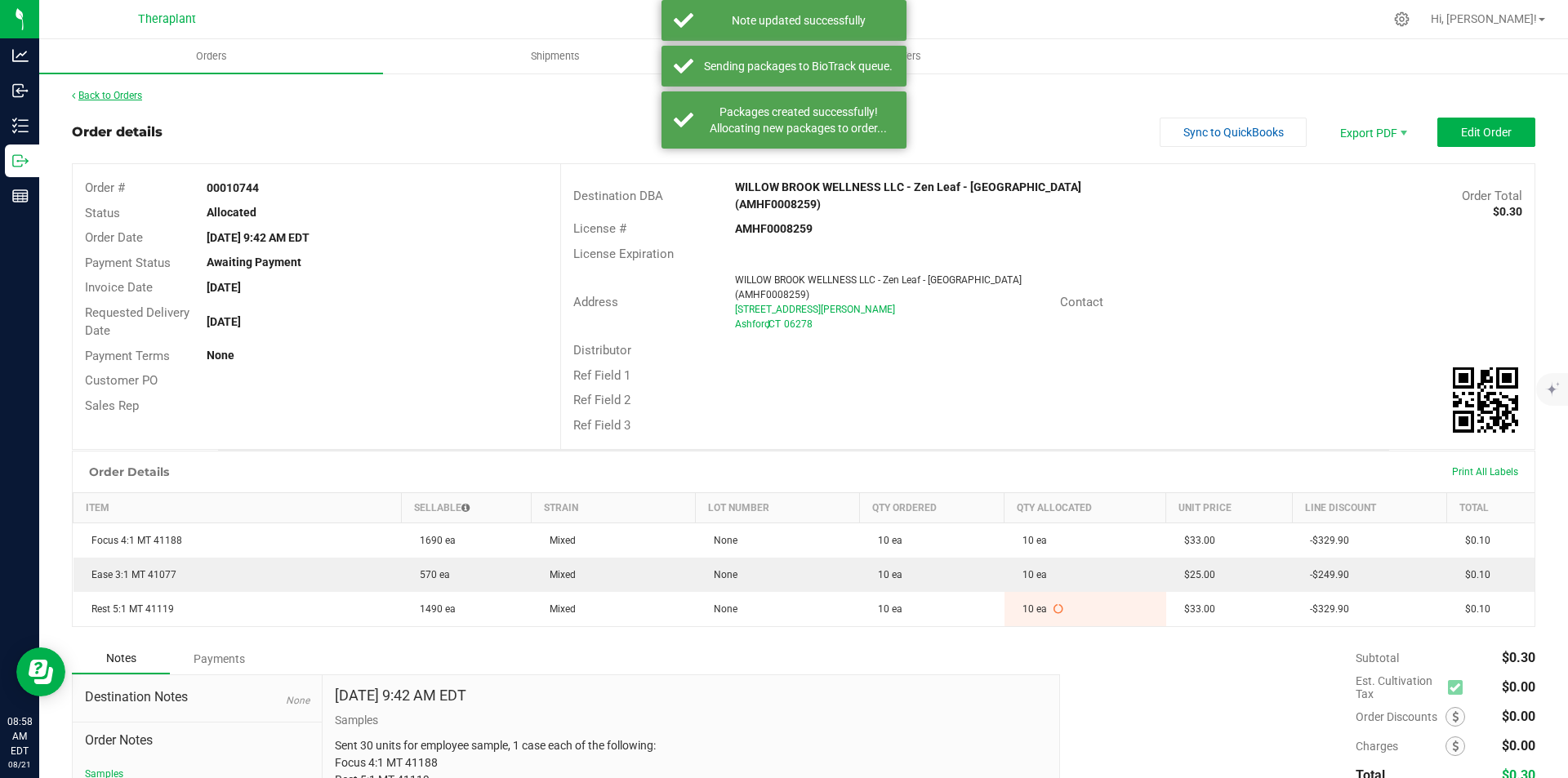
click at [79, 94] on link "Back to Orders" at bounding box center [106, 96] width 70 height 11
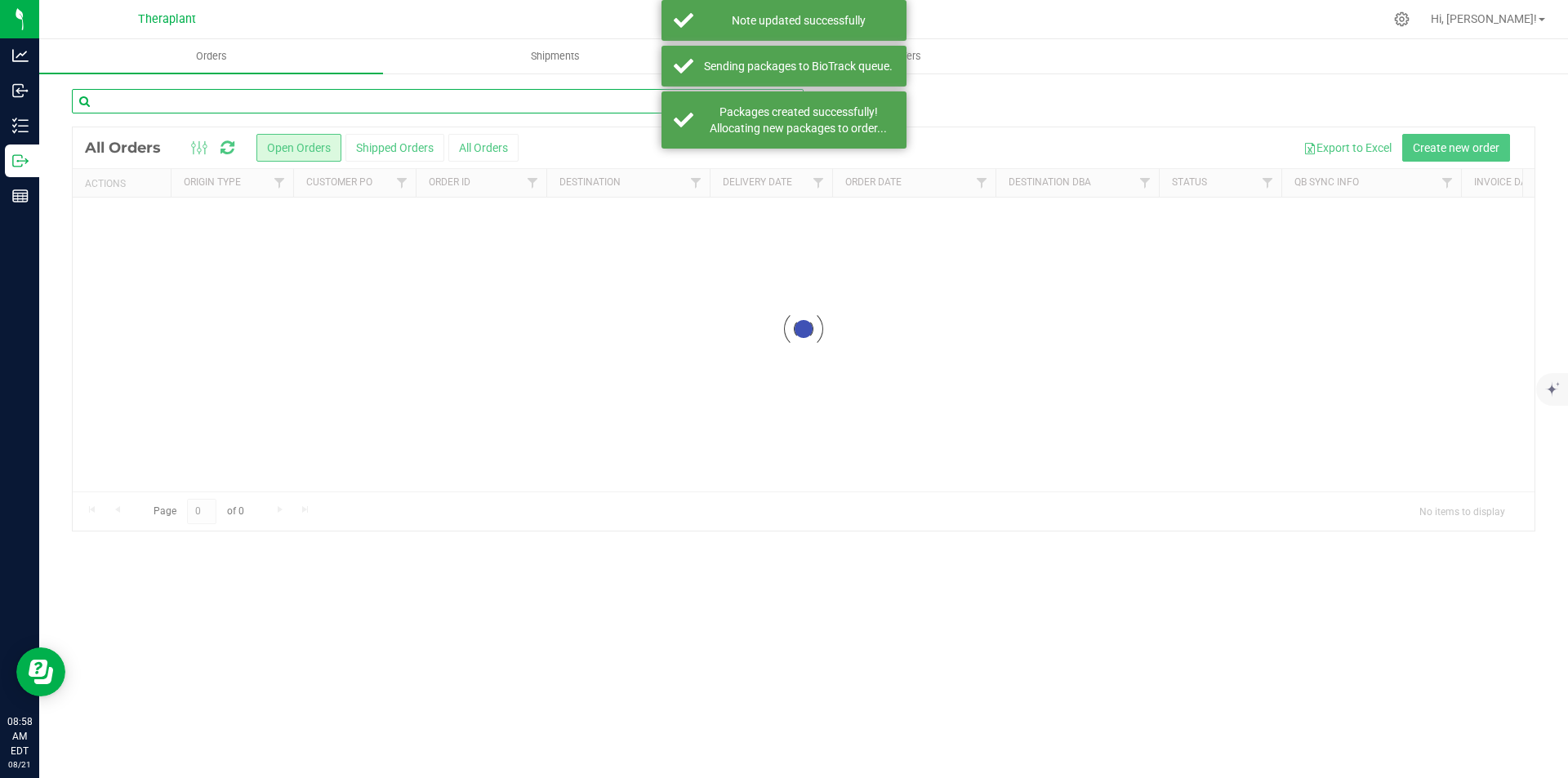
click at [193, 100] on input "text" at bounding box center [437, 101] width 732 height 25
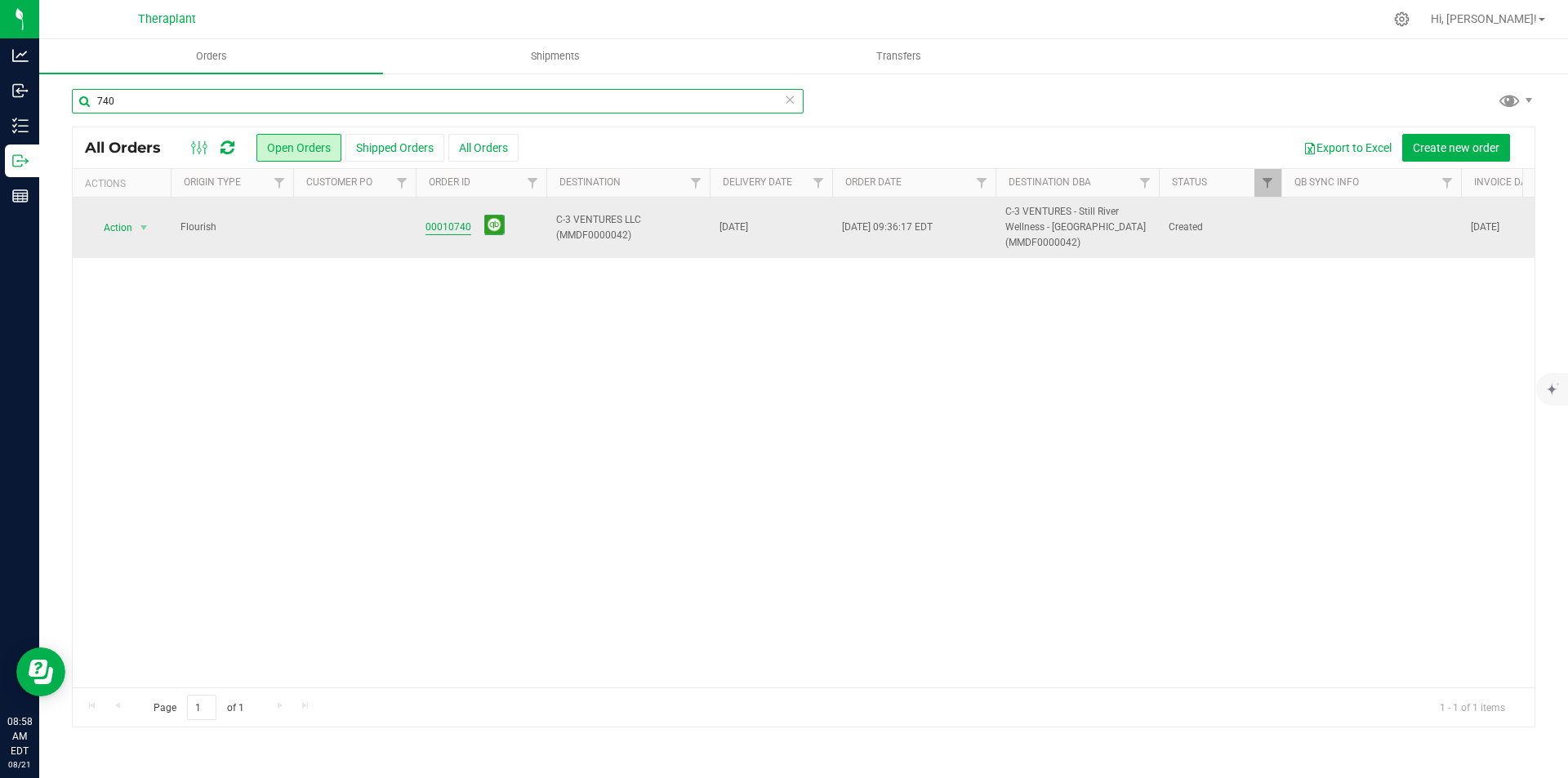
type input "740"
click at [445, 230] on link "00010740" at bounding box center [449, 228] width 46 height 15
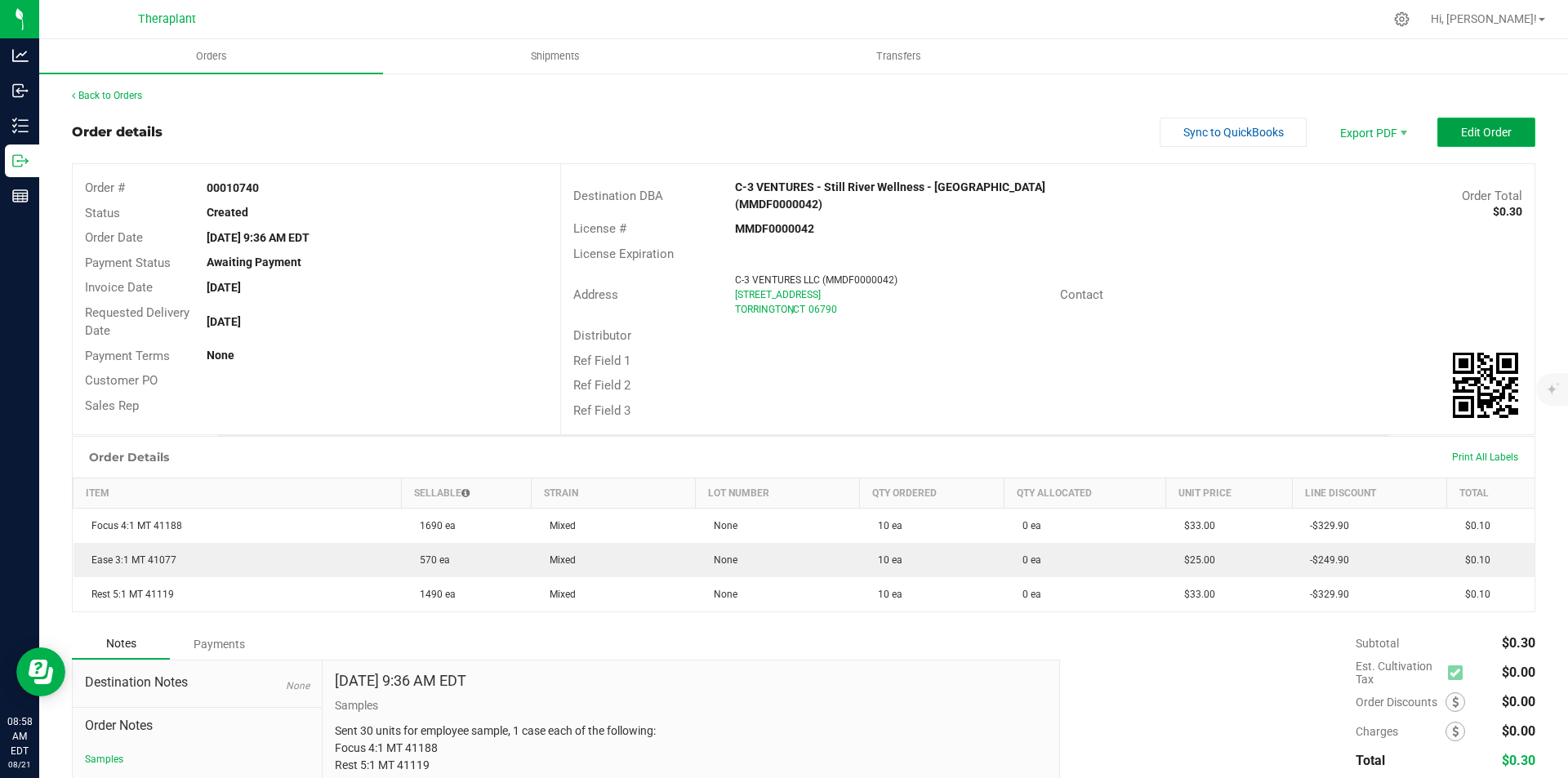
click at [1480, 122] on button "Edit Order" at bounding box center [1486, 132] width 98 height 30
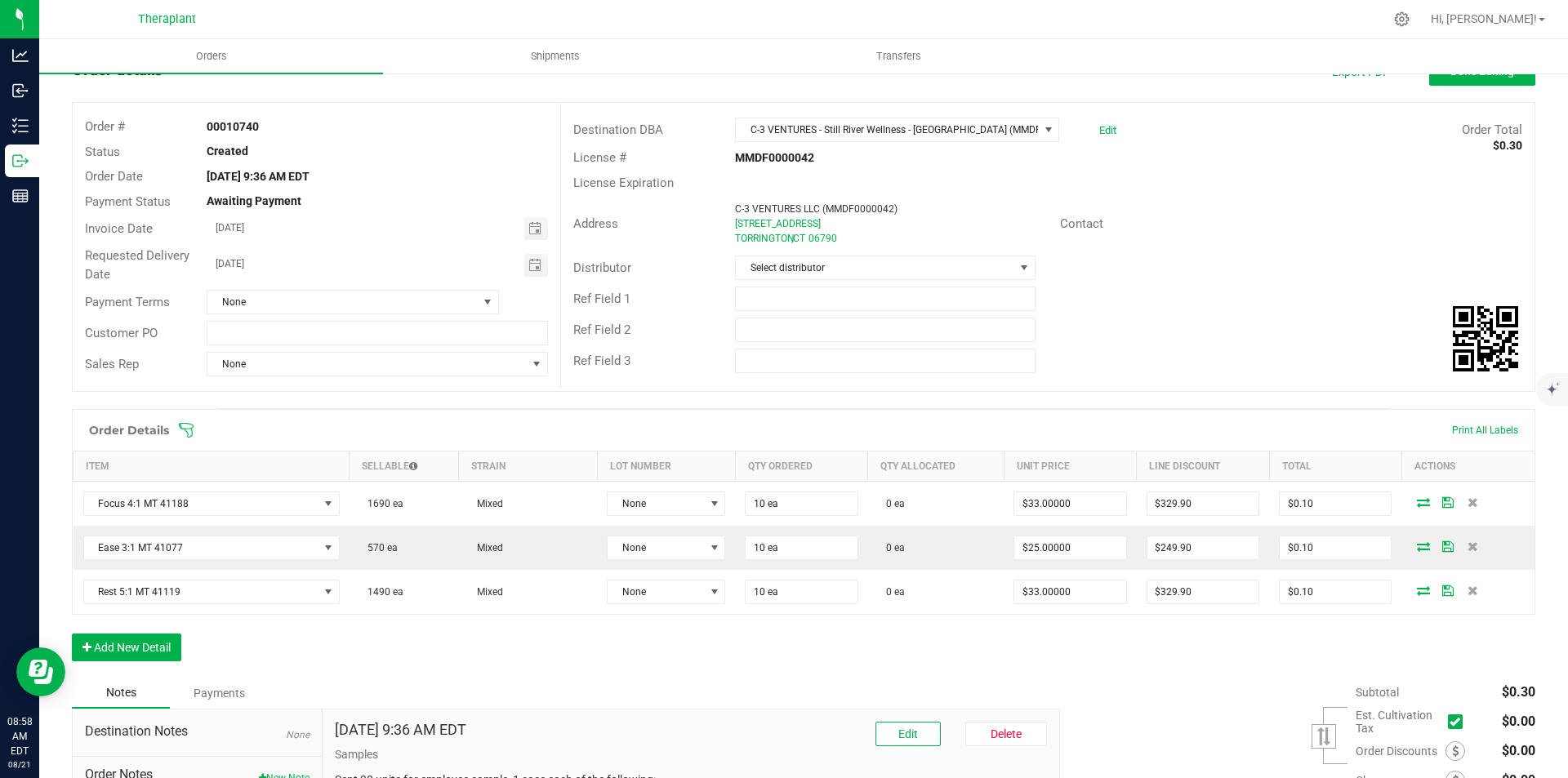
scroll to position [164, 0]
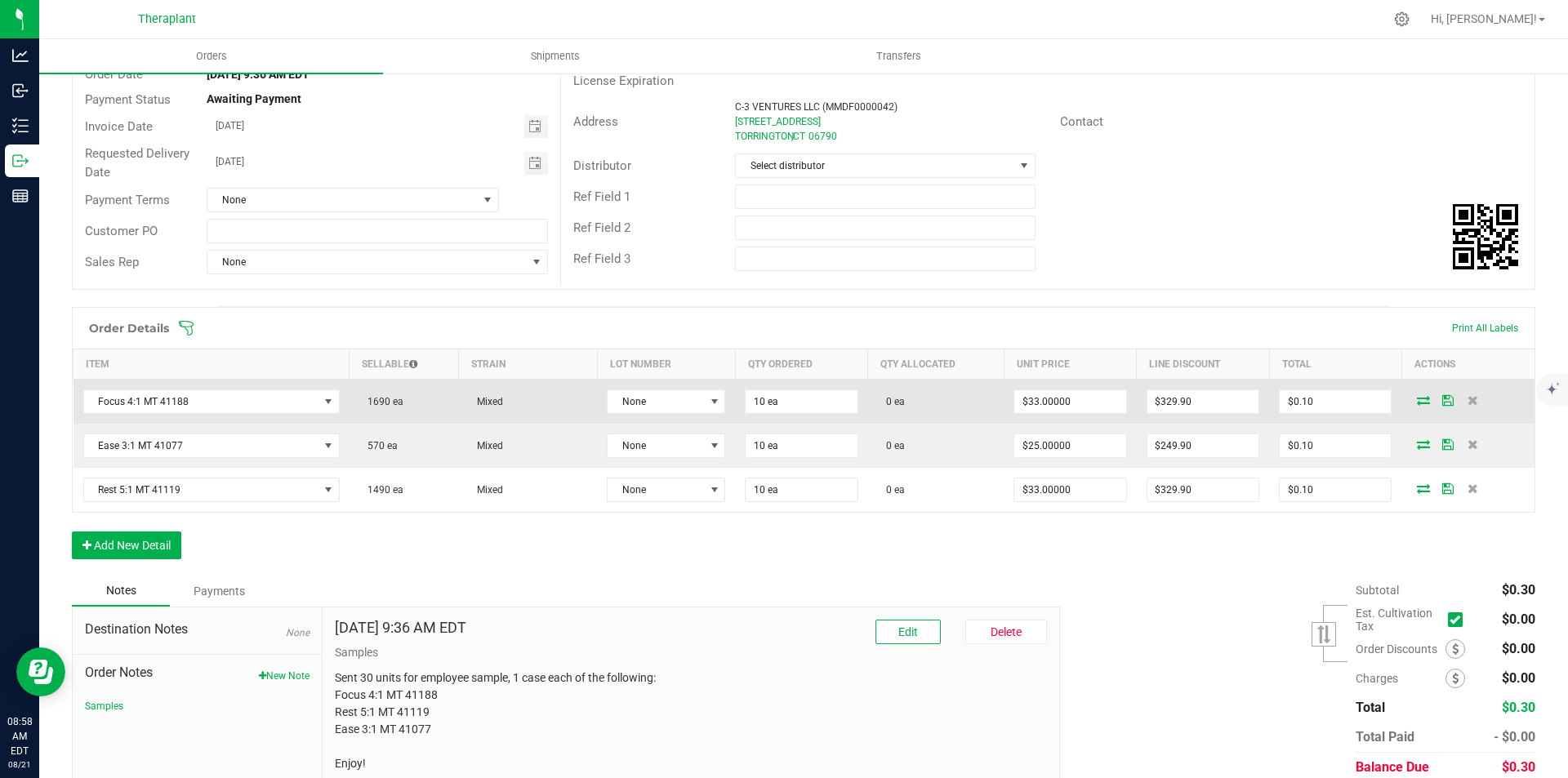
click at [1417, 403] on icon at bounding box center [1424, 400] width 13 height 10
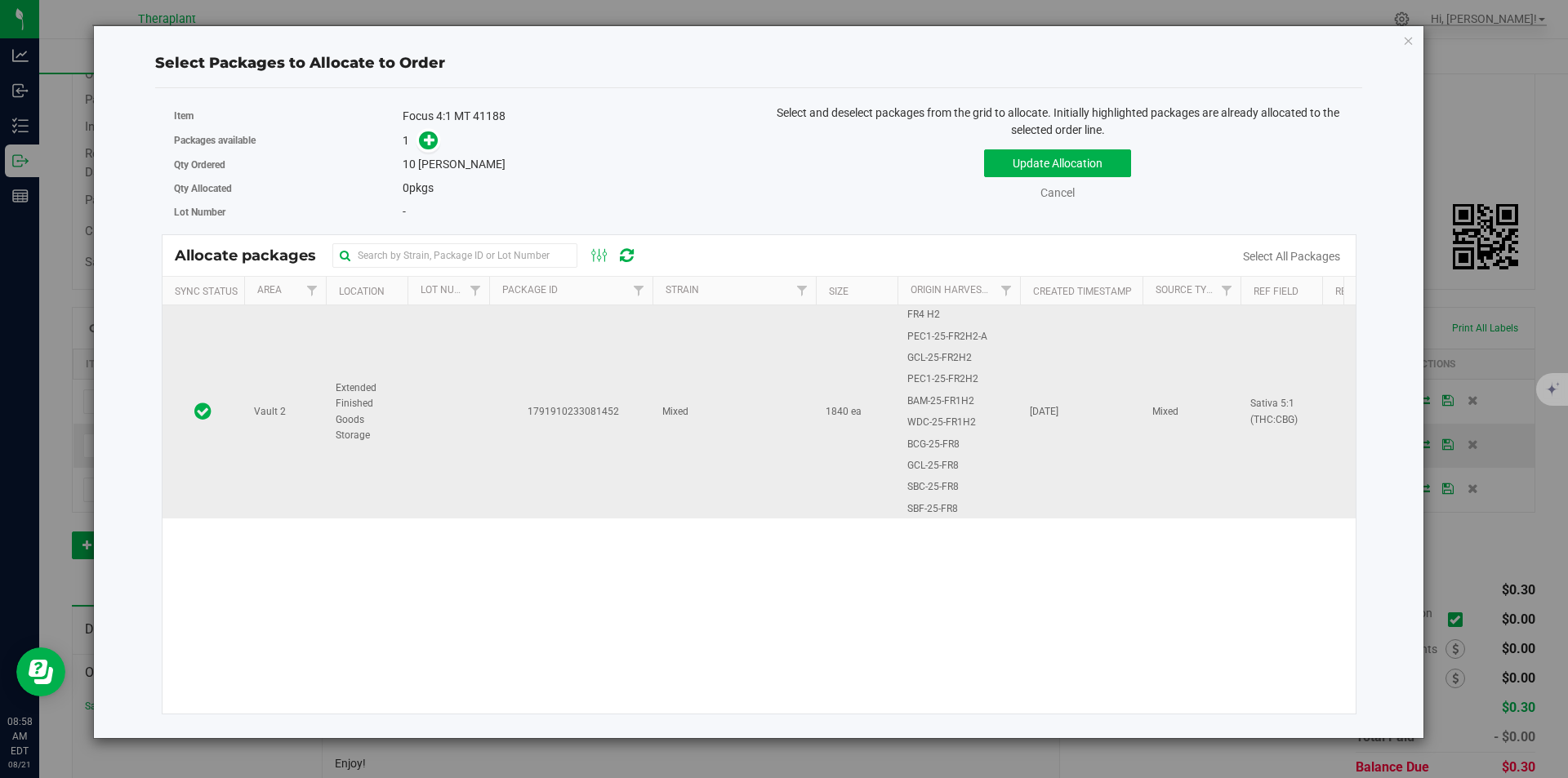
click at [435, 332] on td at bounding box center [448, 411] width 81 height 213
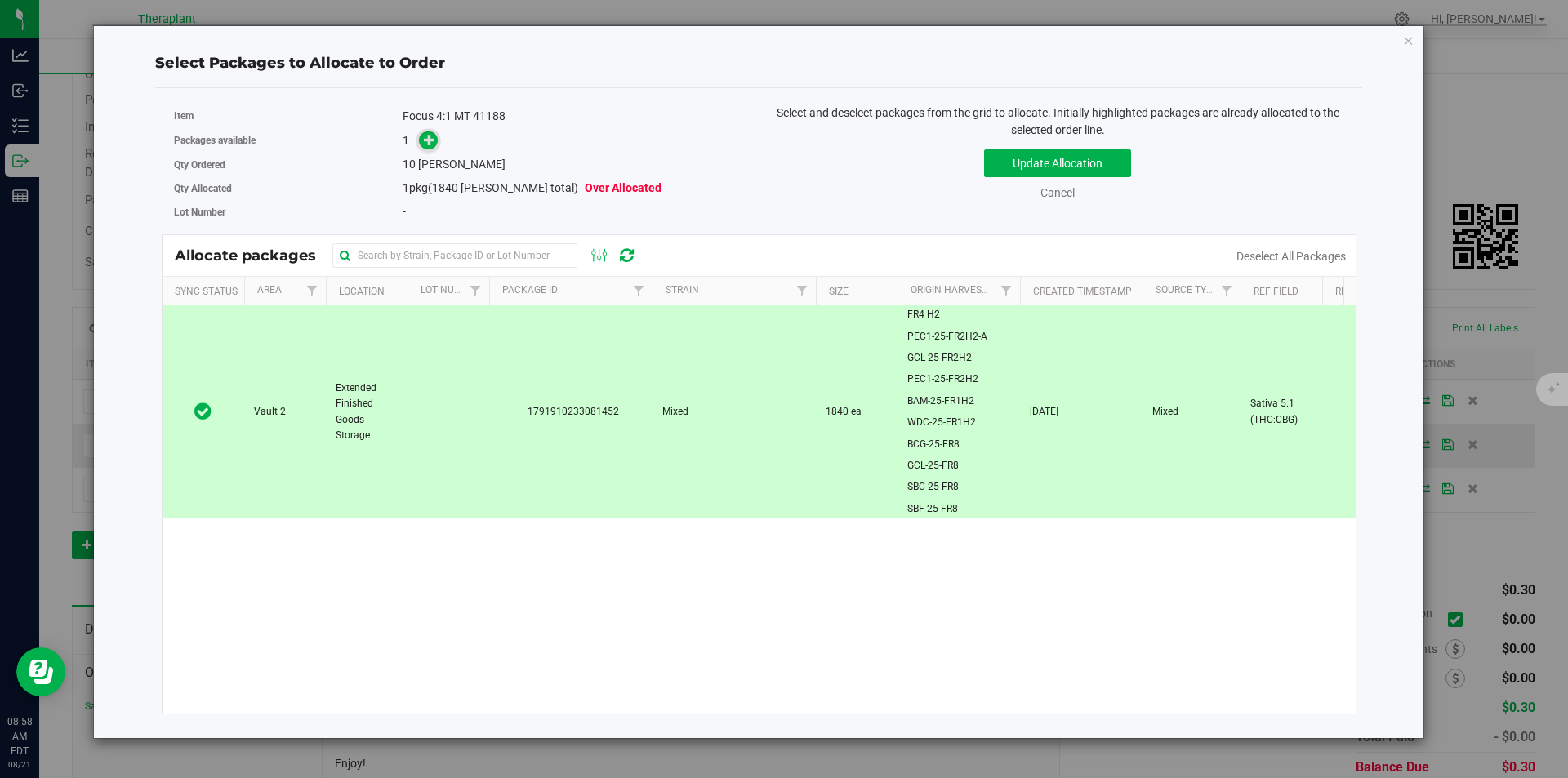
click at [423, 145] on span at bounding box center [429, 141] width 19 height 19
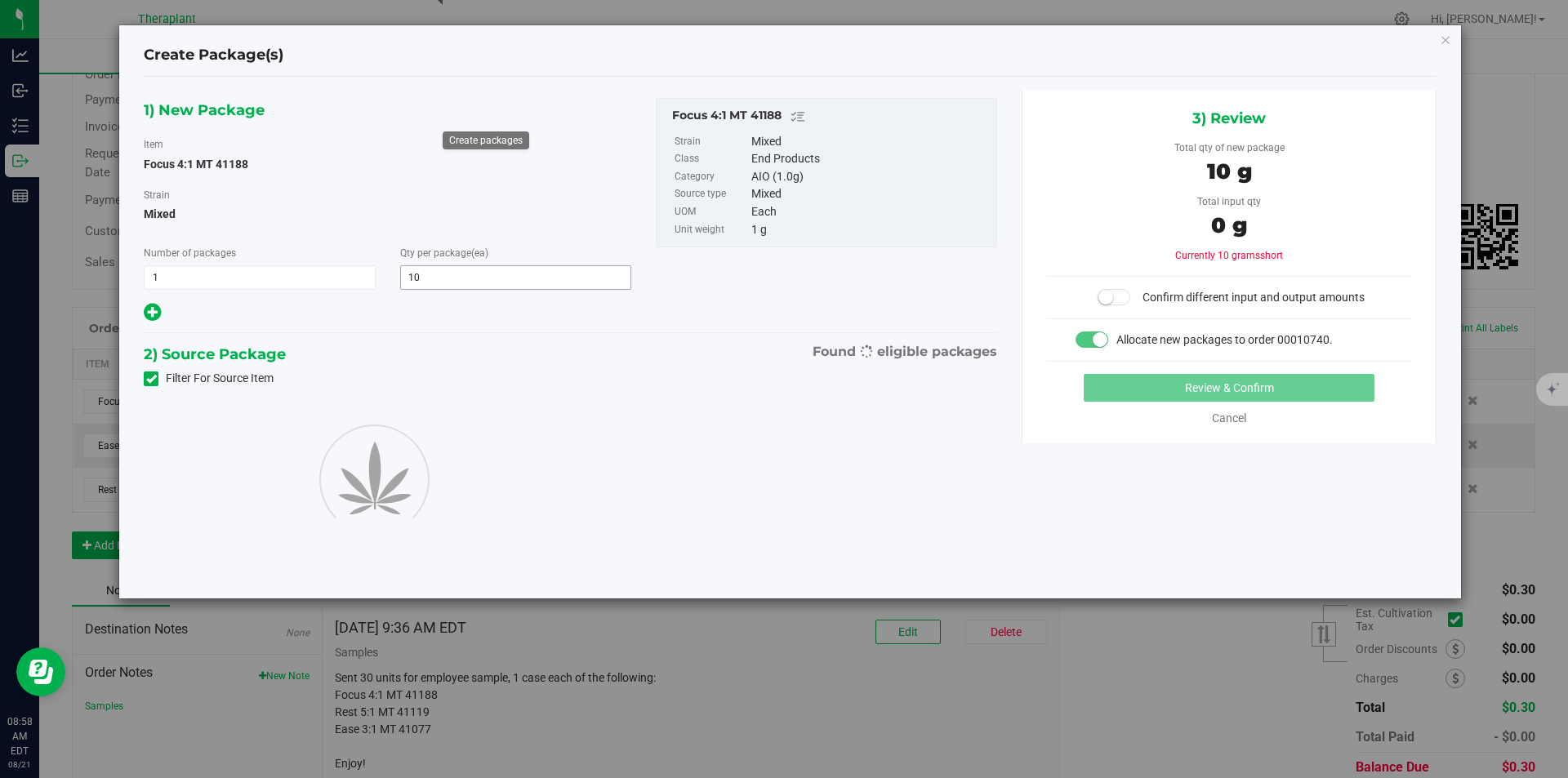
type input "10"
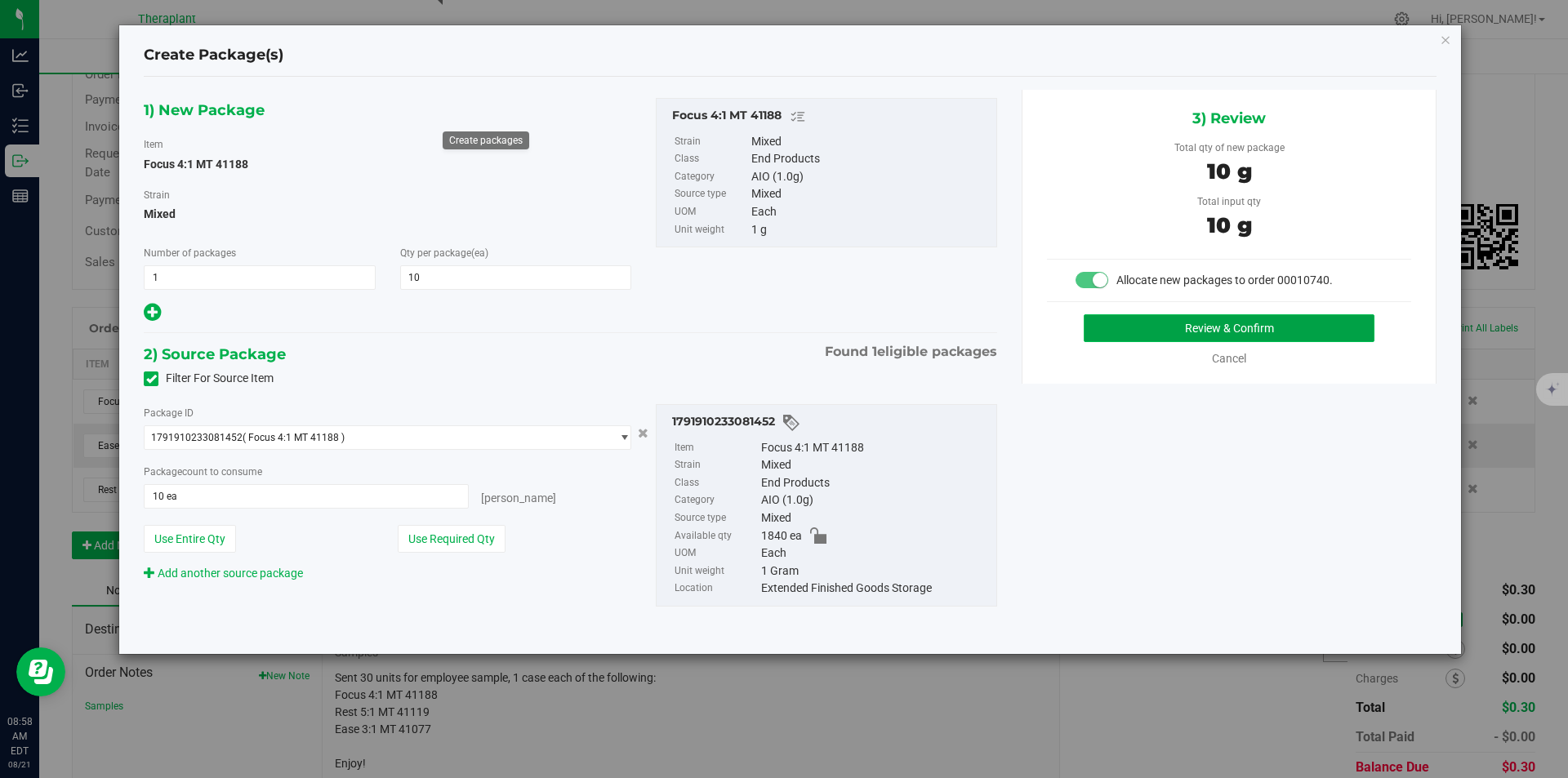
click at [1154, 332] on button "Review & Confirm" at bounding box center [1229, 328] width 291 height 28
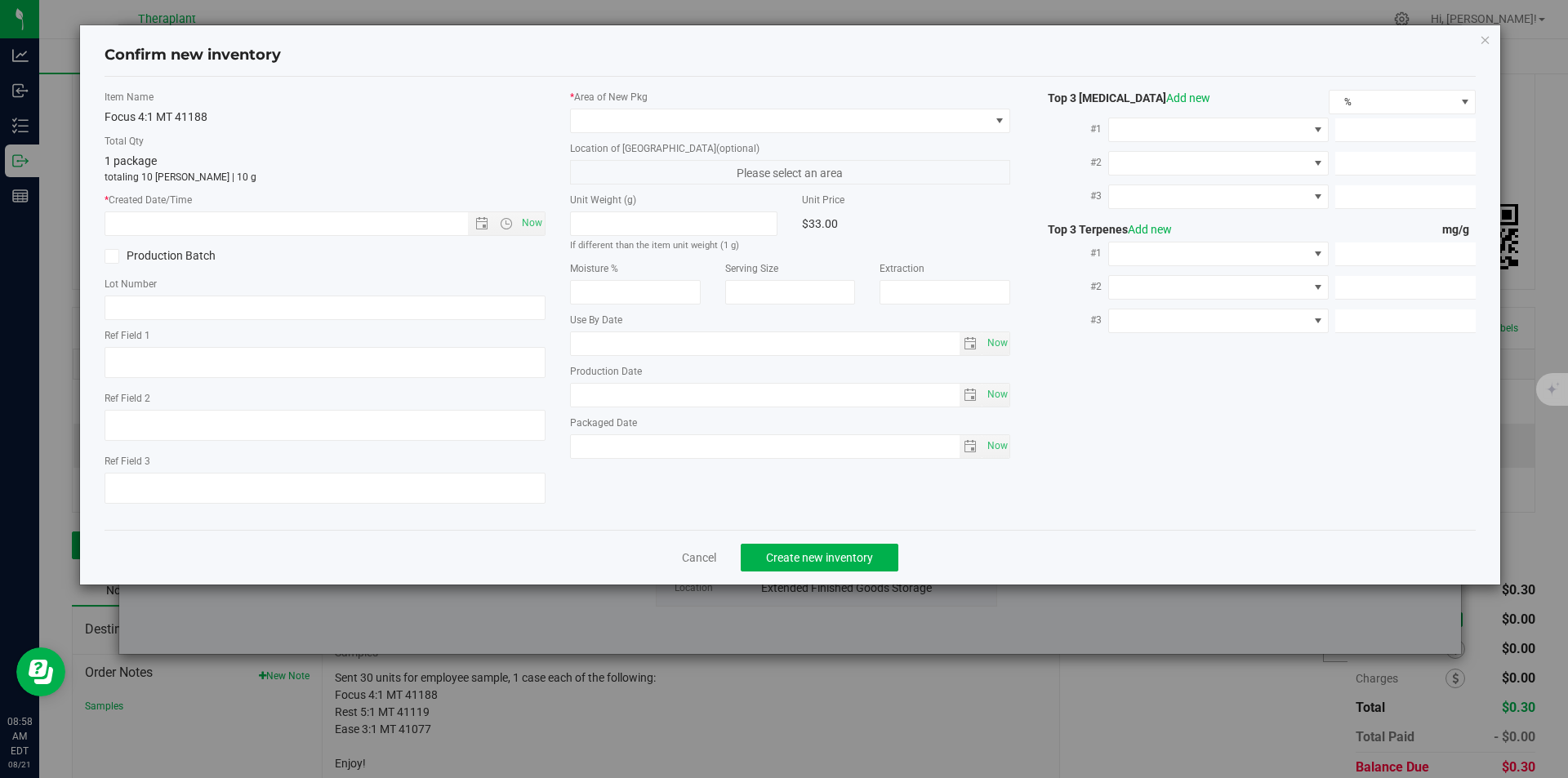
type textarea "Sativa 5:1 (THC:CBG)"
type input "2026-08-07"
click at [527, 217] on span "Now" at bounding box center [531, 223] width 28 height 24
type input "8/21/2025 8:58 AM"
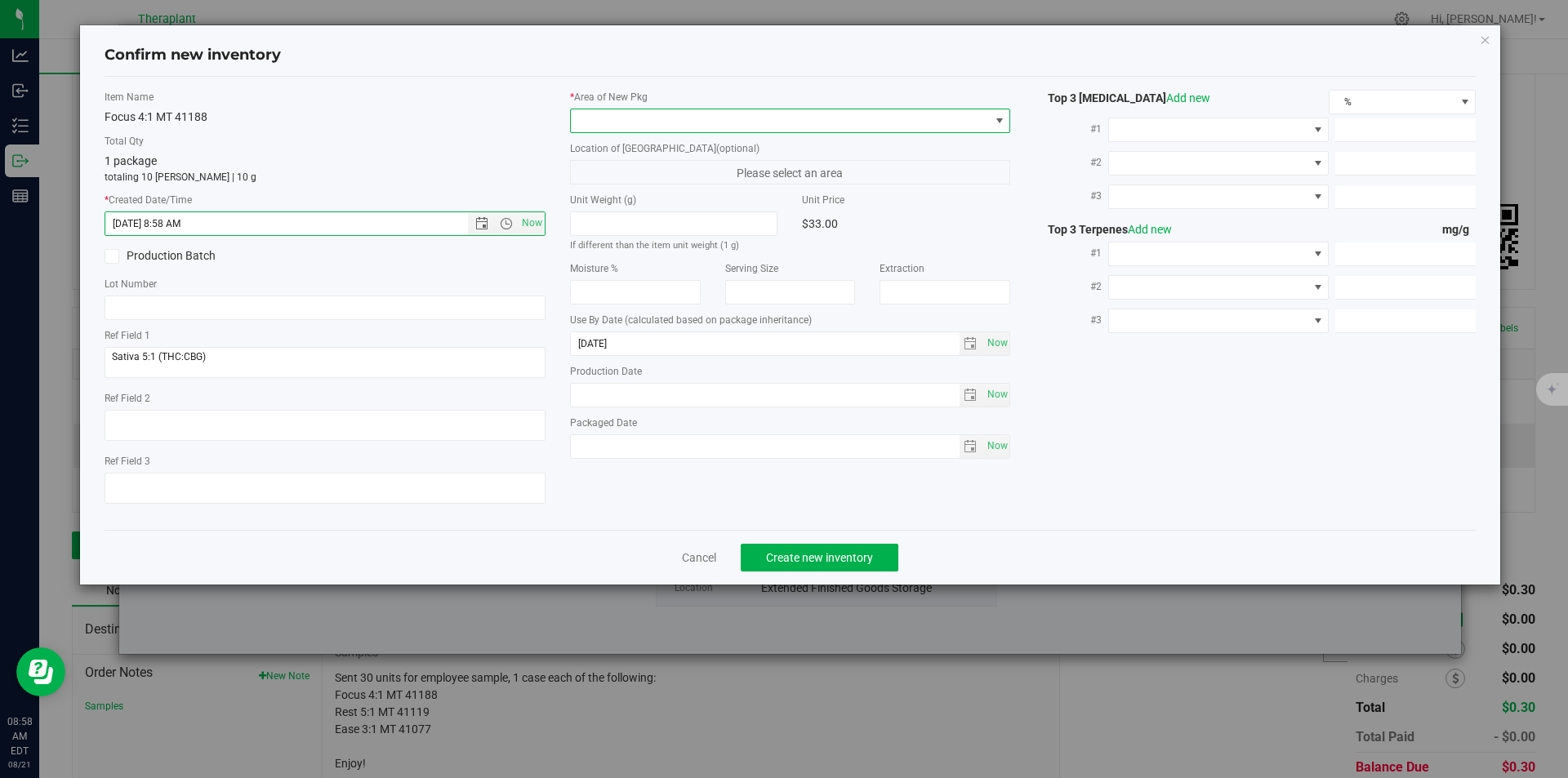
click at [635, 126] on span at bounding box center [781, 121] width 419 height 23
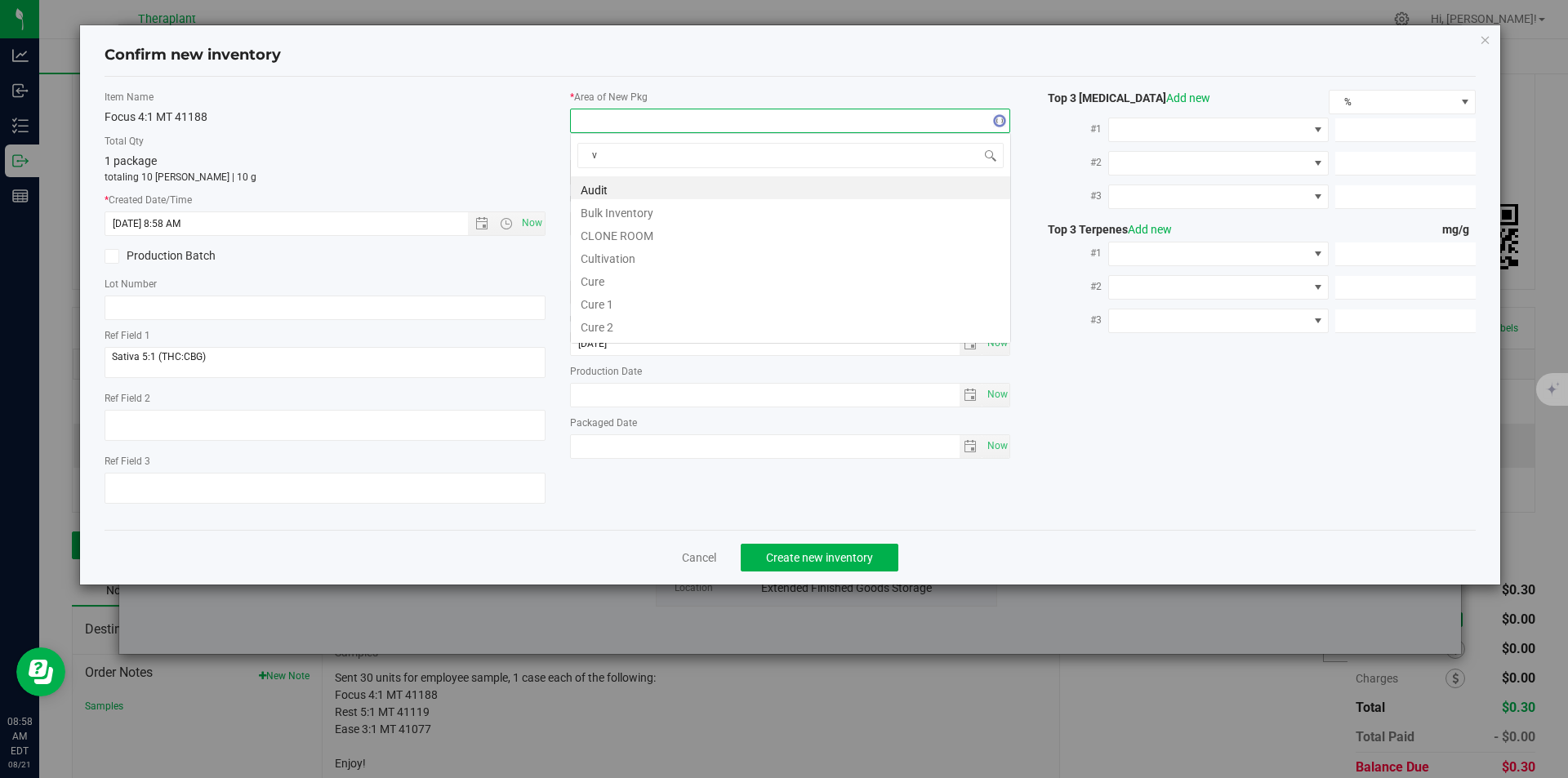
scroll to position [25, 441]
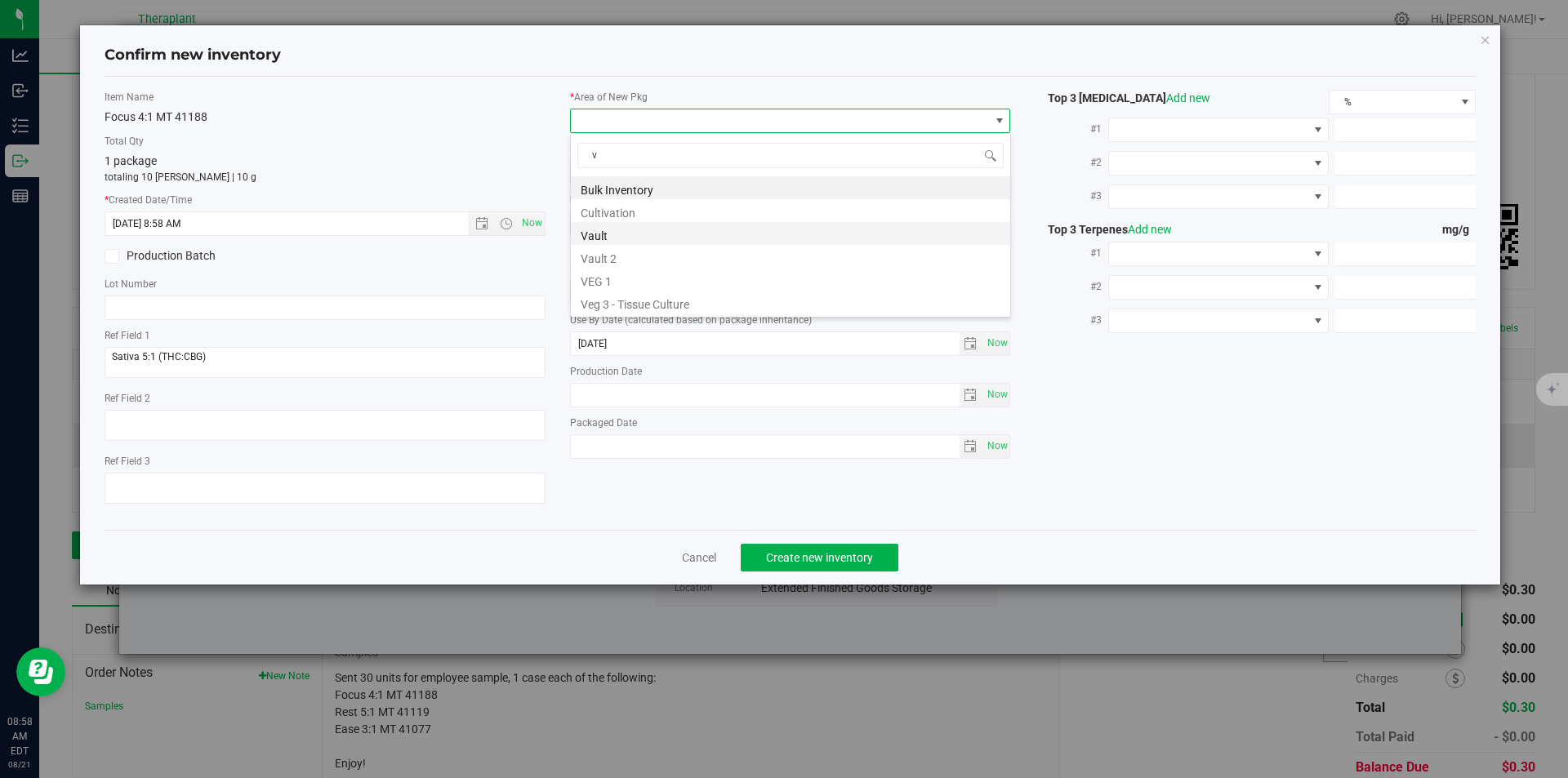
click at [610, 232] on li "Vault" at bounding box center [790, 233] width 439 height 23
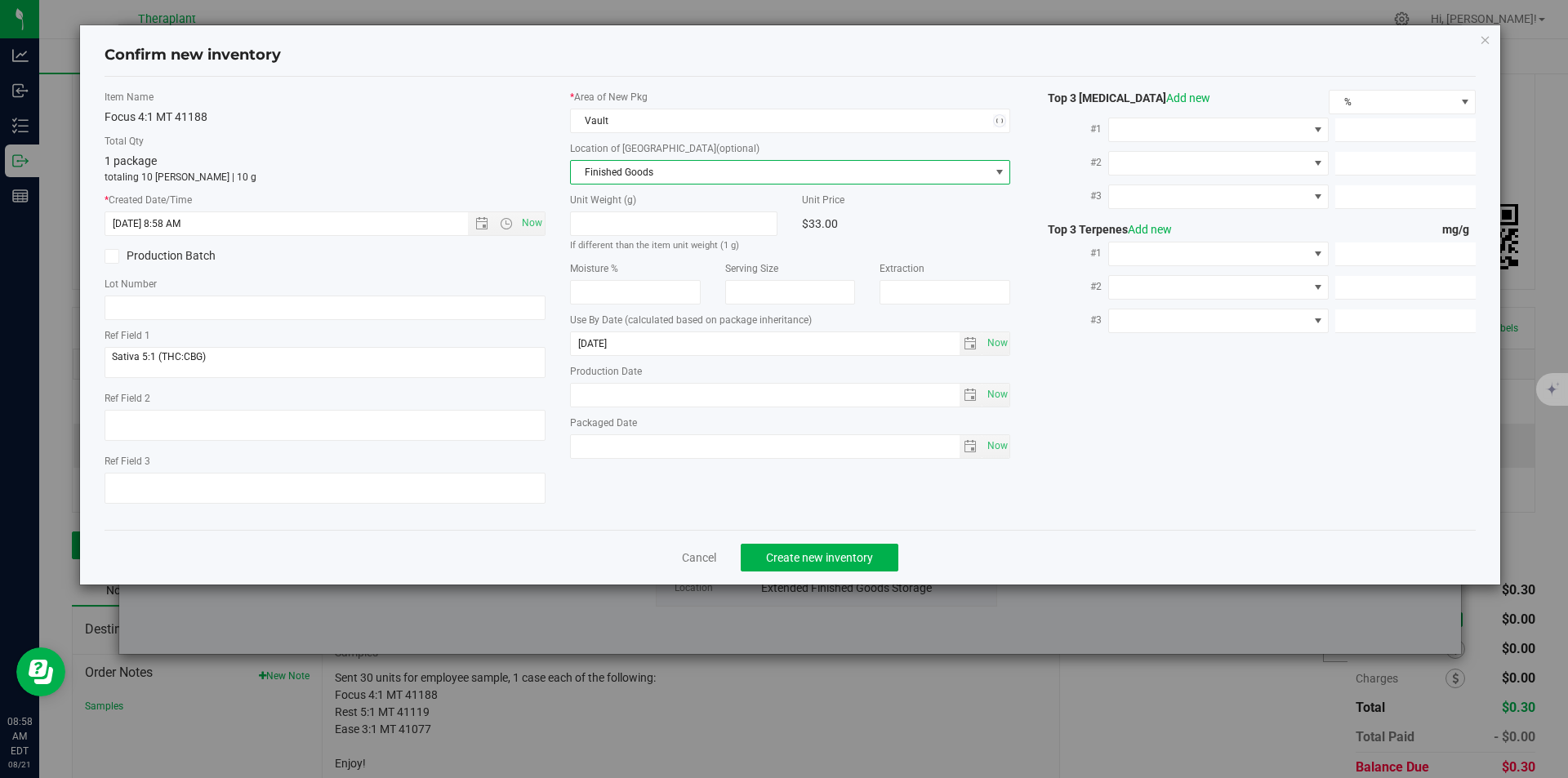
click at [618, 171] on span "Finished Goods" at bounding box center [781, 172] width 419 height 23
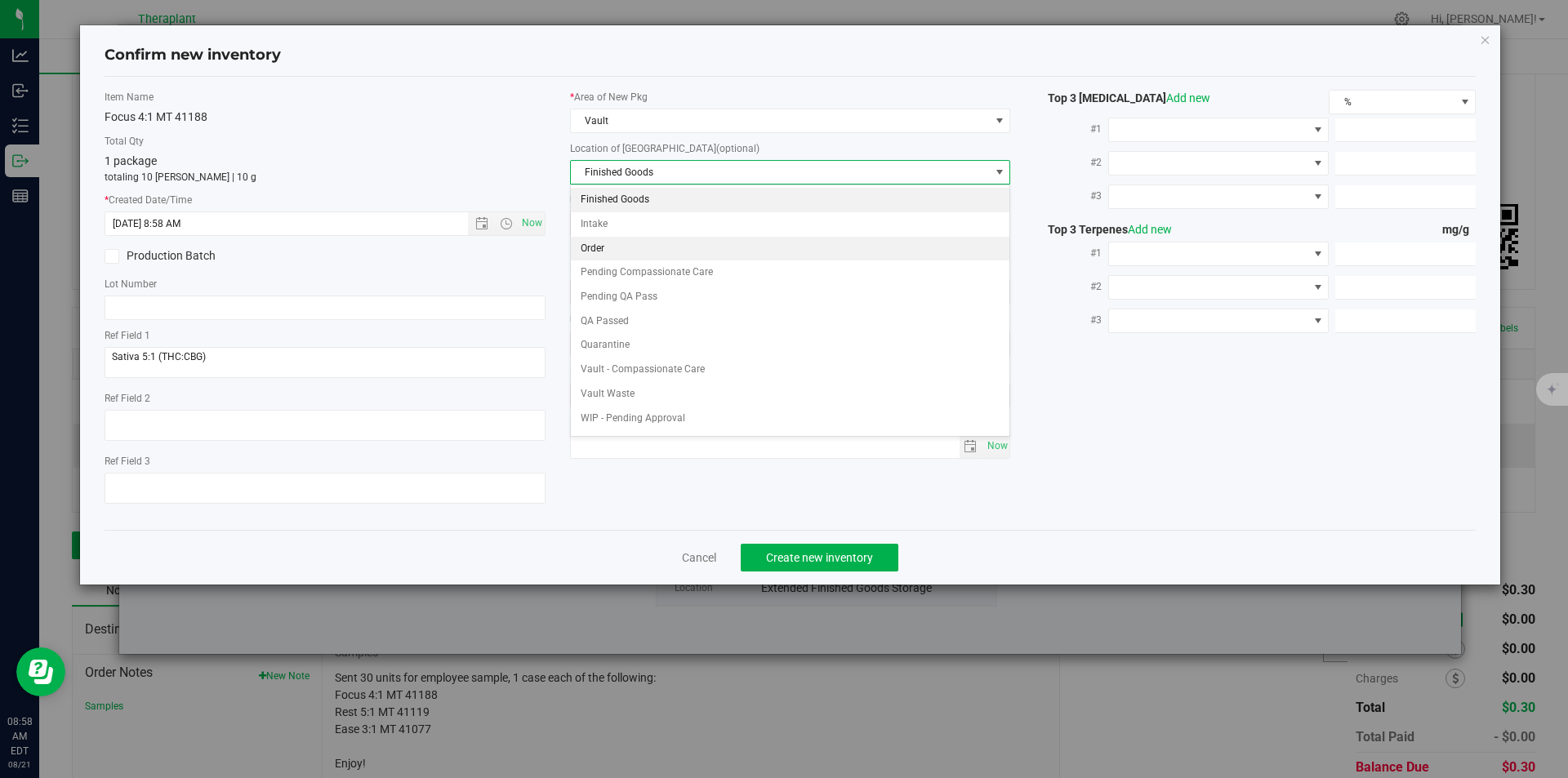
click at [610, 249] on li "Order" at bounding box center [790, 250] width 439 height 25
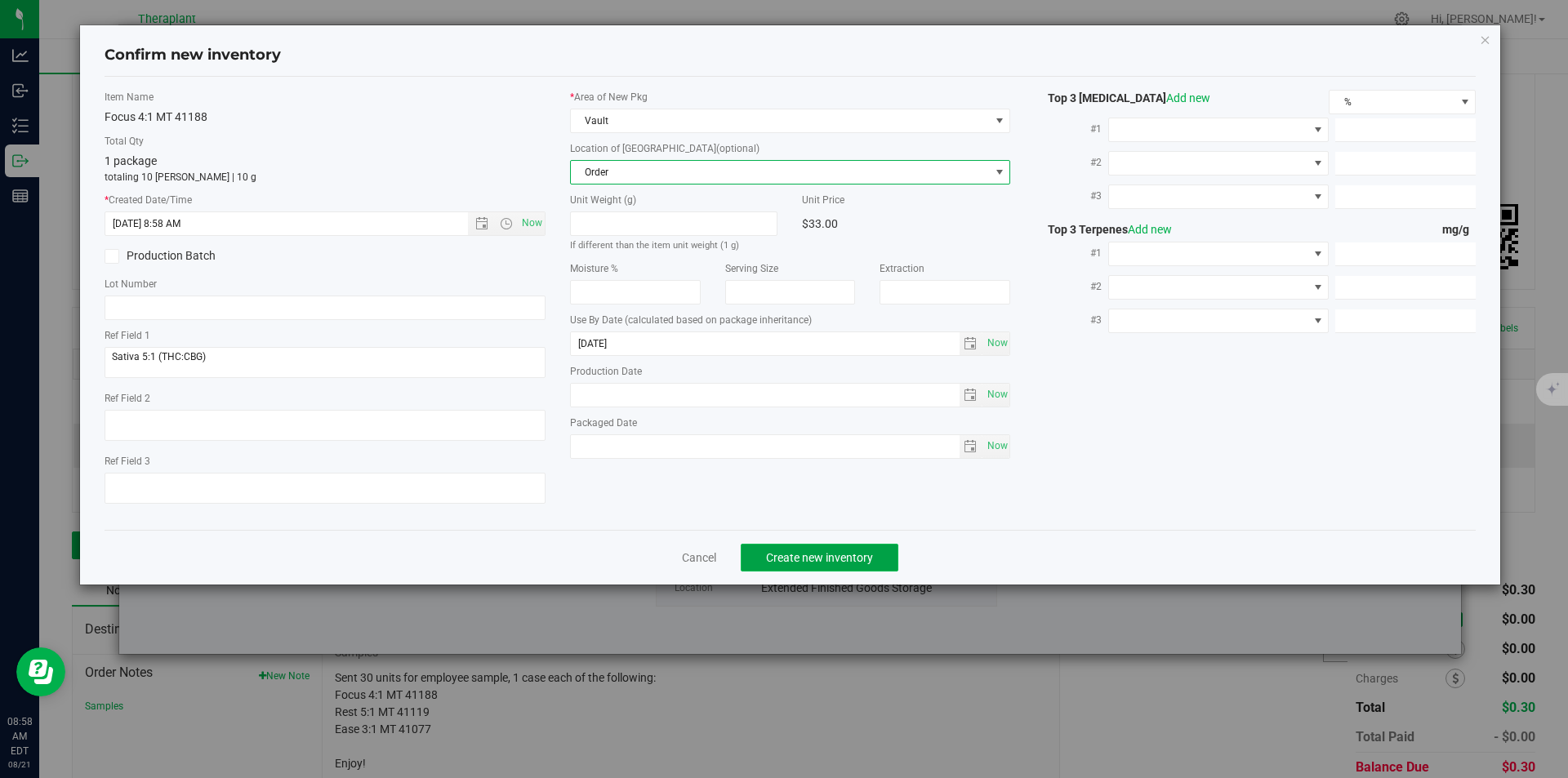
click at [784, 558] on span "Create new inventory" at bounding box center [820, 558] width 107 height 13
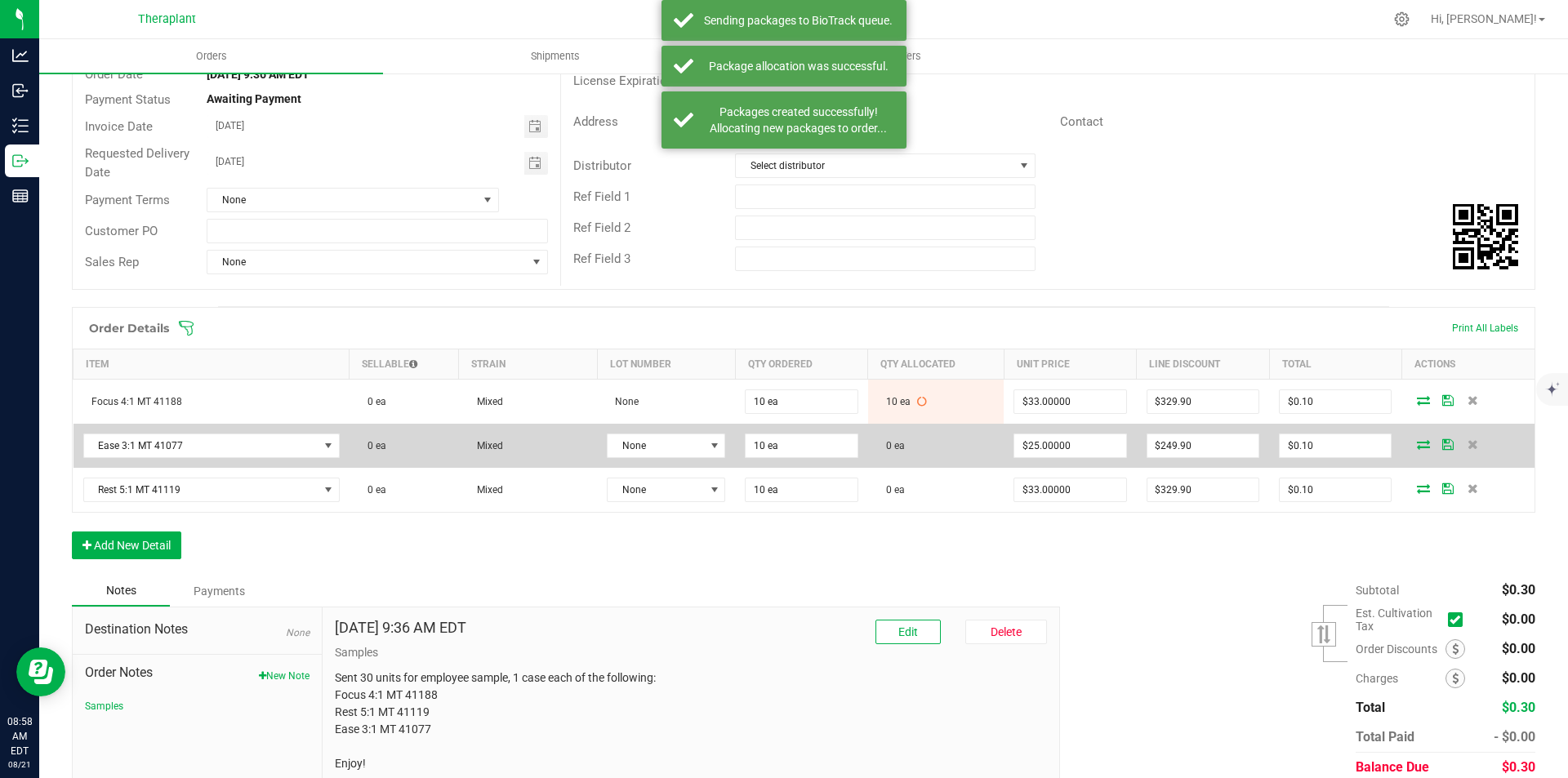
click at [1417, 439] on icon at bounding box center [1424, 444] width 13 height 10
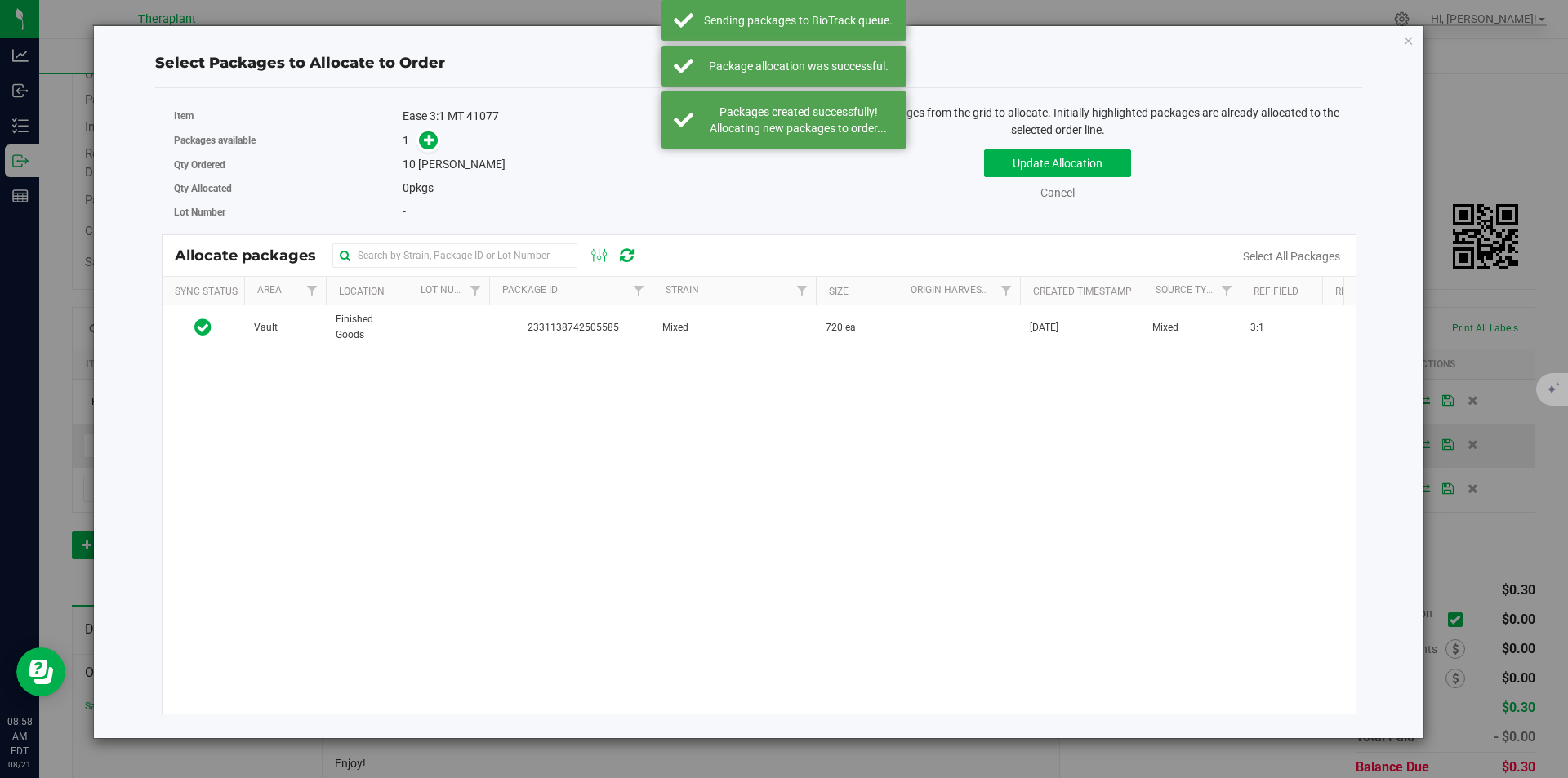
click at [405, 371] on div "Vault Finished Goods 2331138742505585 Mixed 720 ea Jun 18, 2025 Mixed 3:1 $0.00…" at bounding box center [760, 509] width 1194 height 409
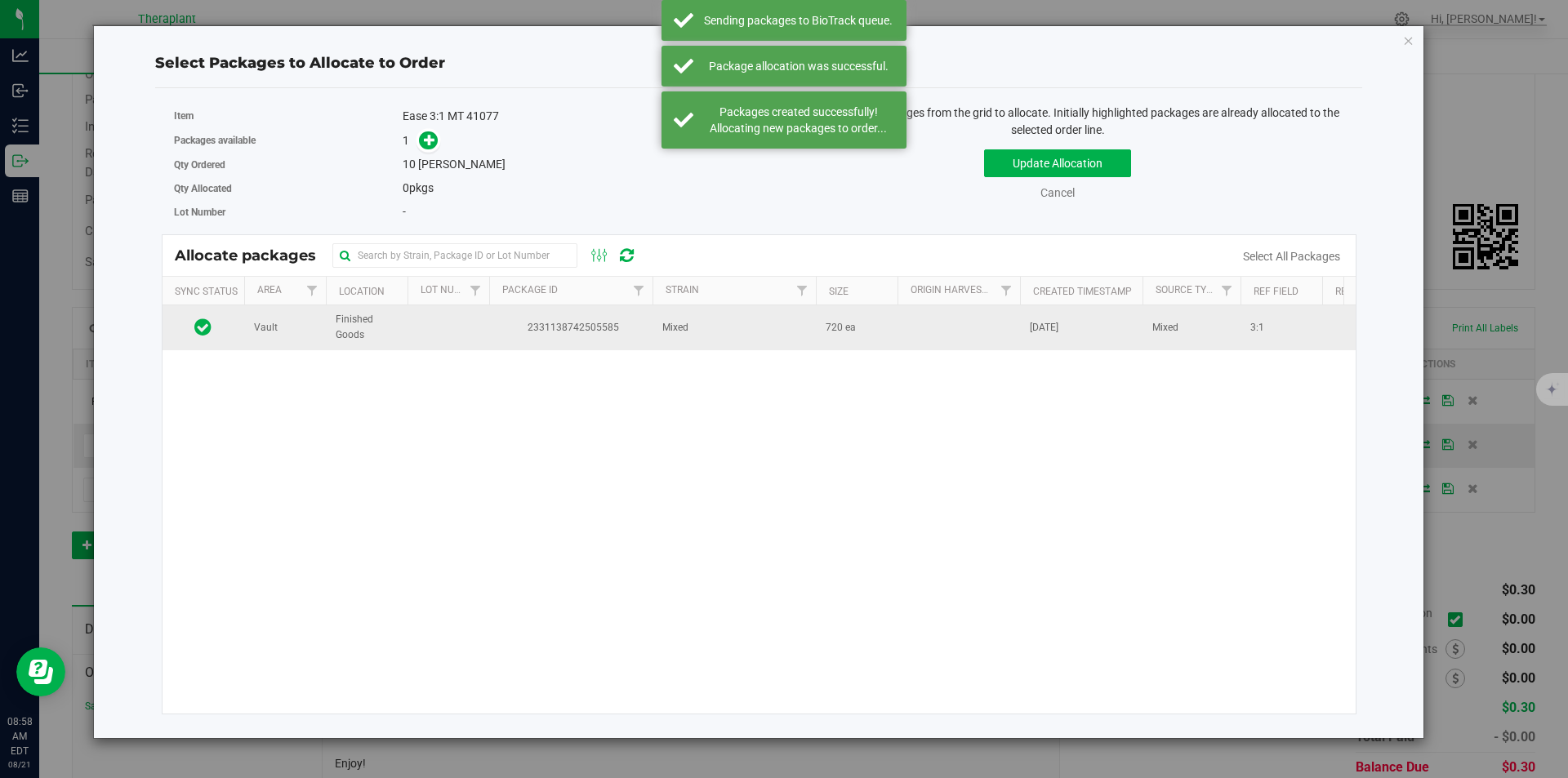
click at [425, 319] on td at bounding box center [448, 327] width 81 height 44
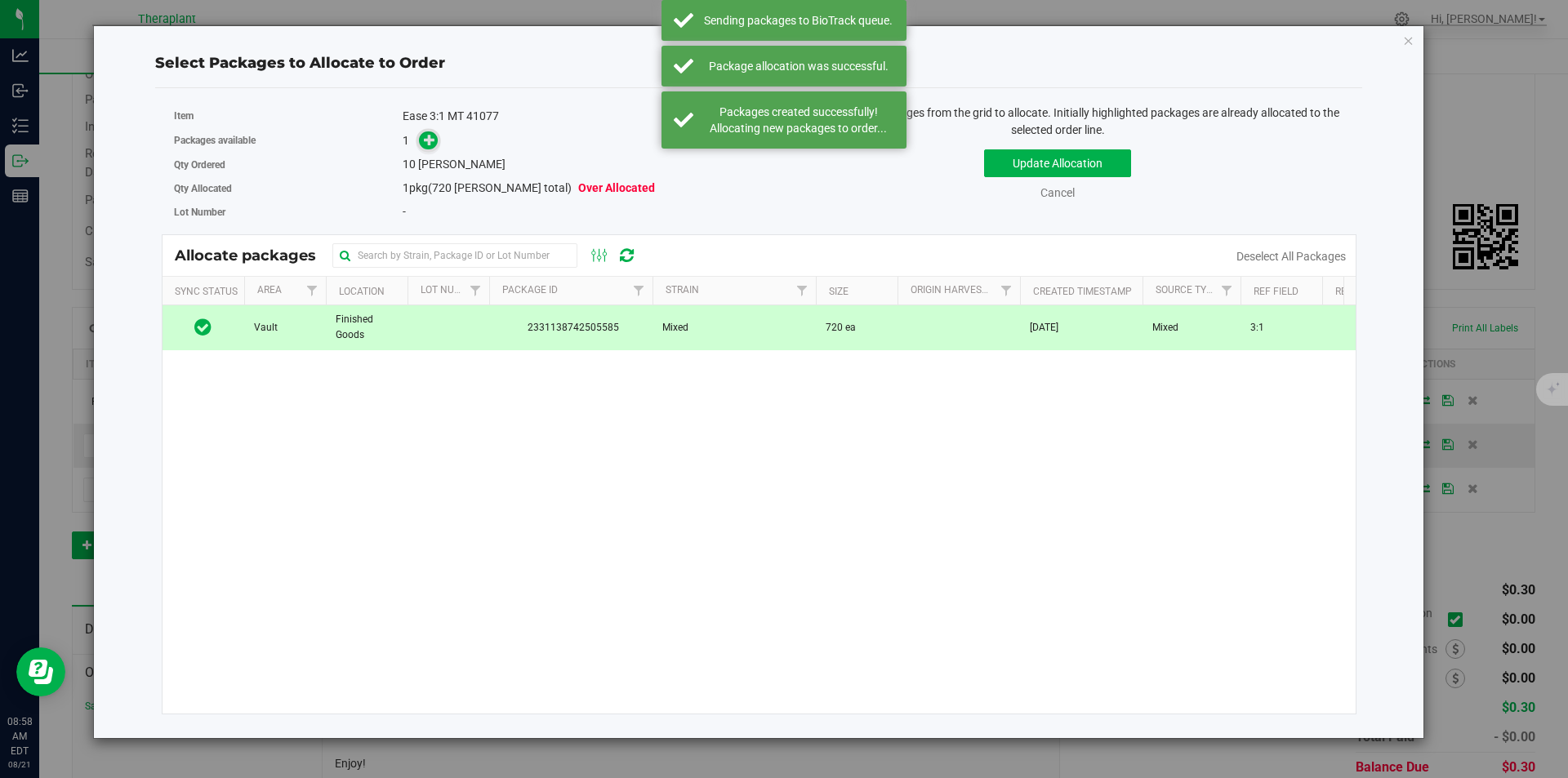
click at [427, 144] on icon at bounding box center [430, 139] width 12 height 12
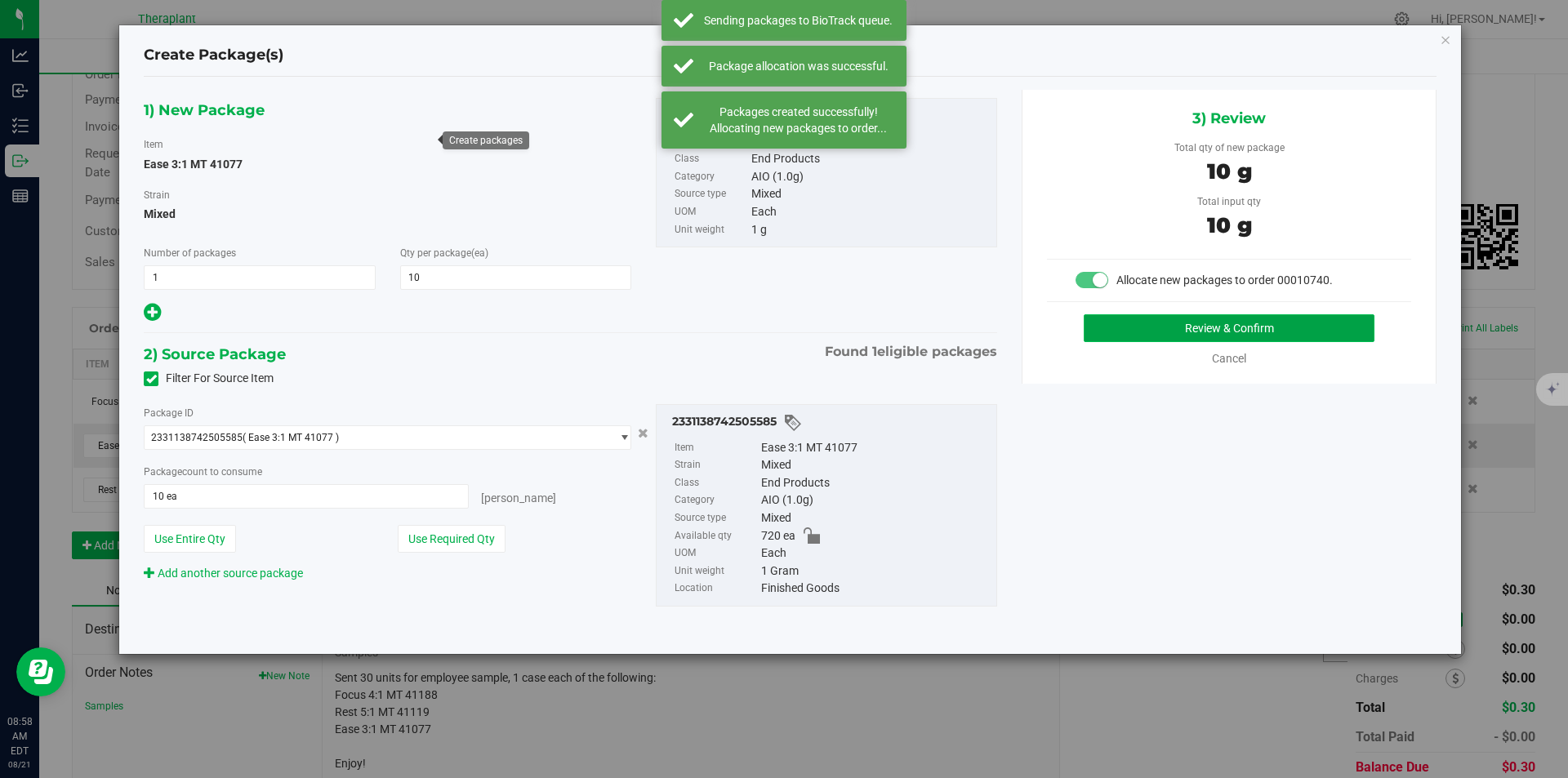
click at [1148, 330] on button "Review & Confirm" at bounding box center [1229, 328] width 291 height 28
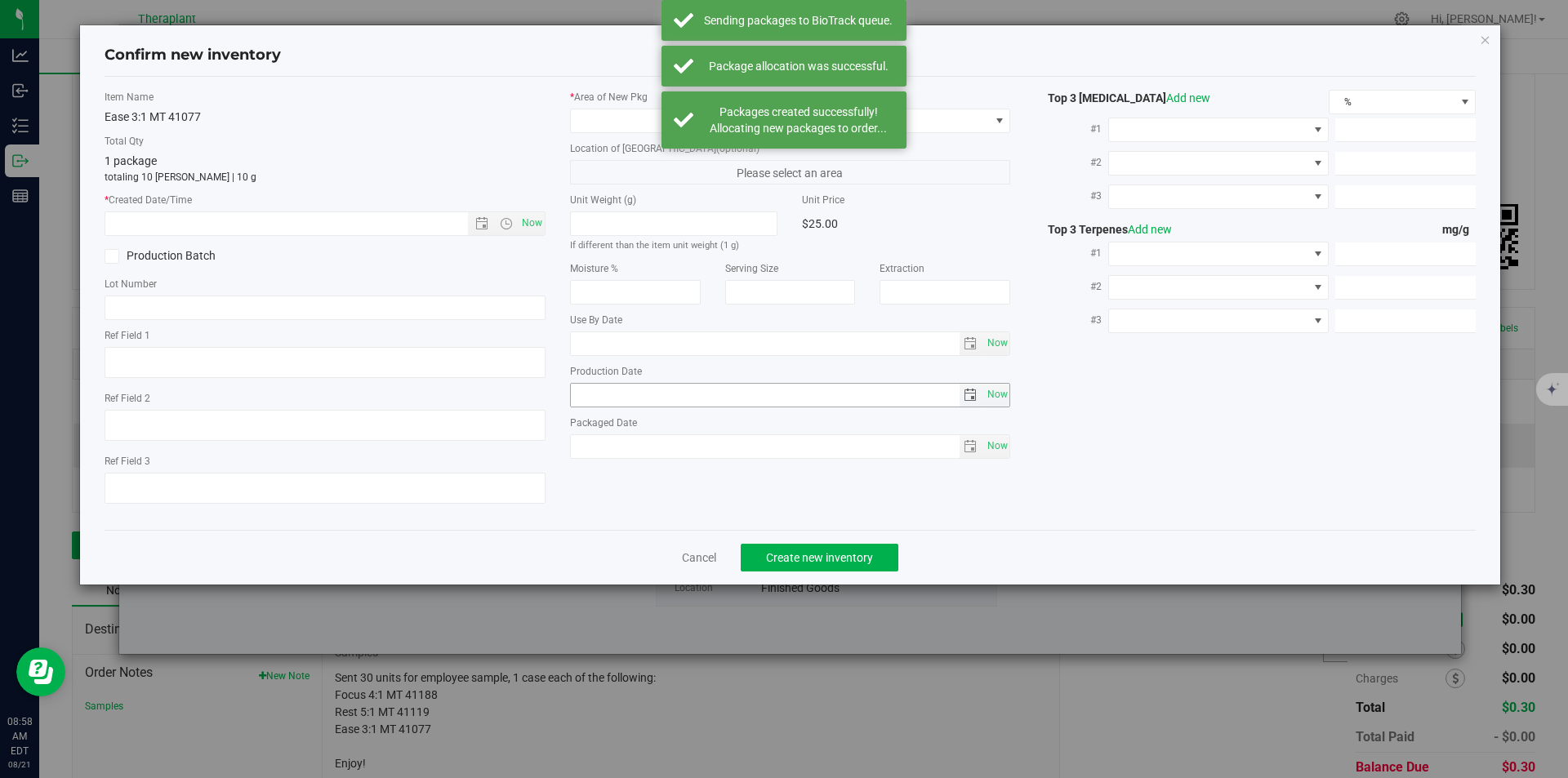
type textarea "3:1"
type input "2026-06-23"
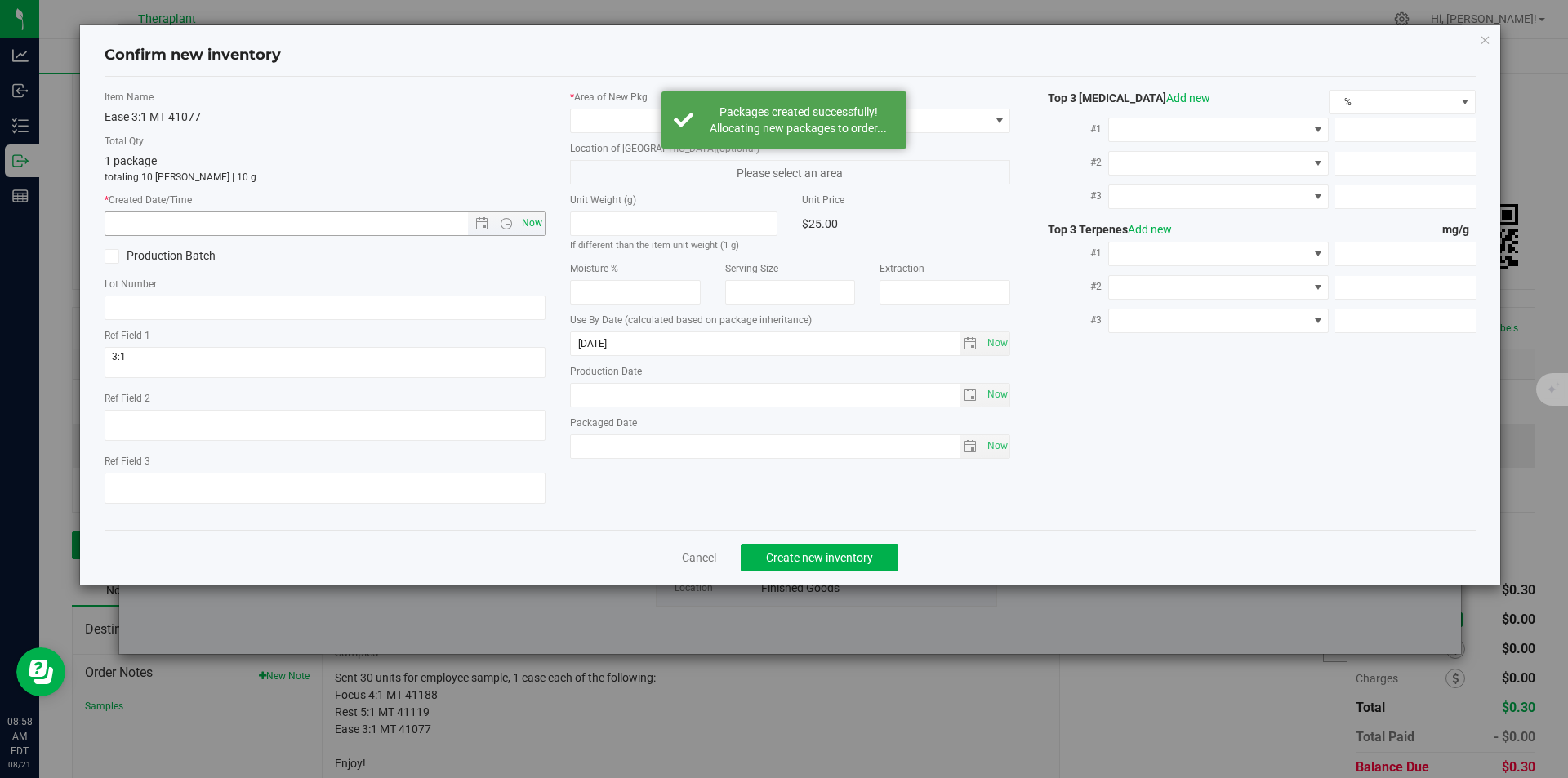
click at [541, 222] on span "Now" at bounding box center [531, 223] width 28 height 24
type input "8/21/2025 8:58 AM"
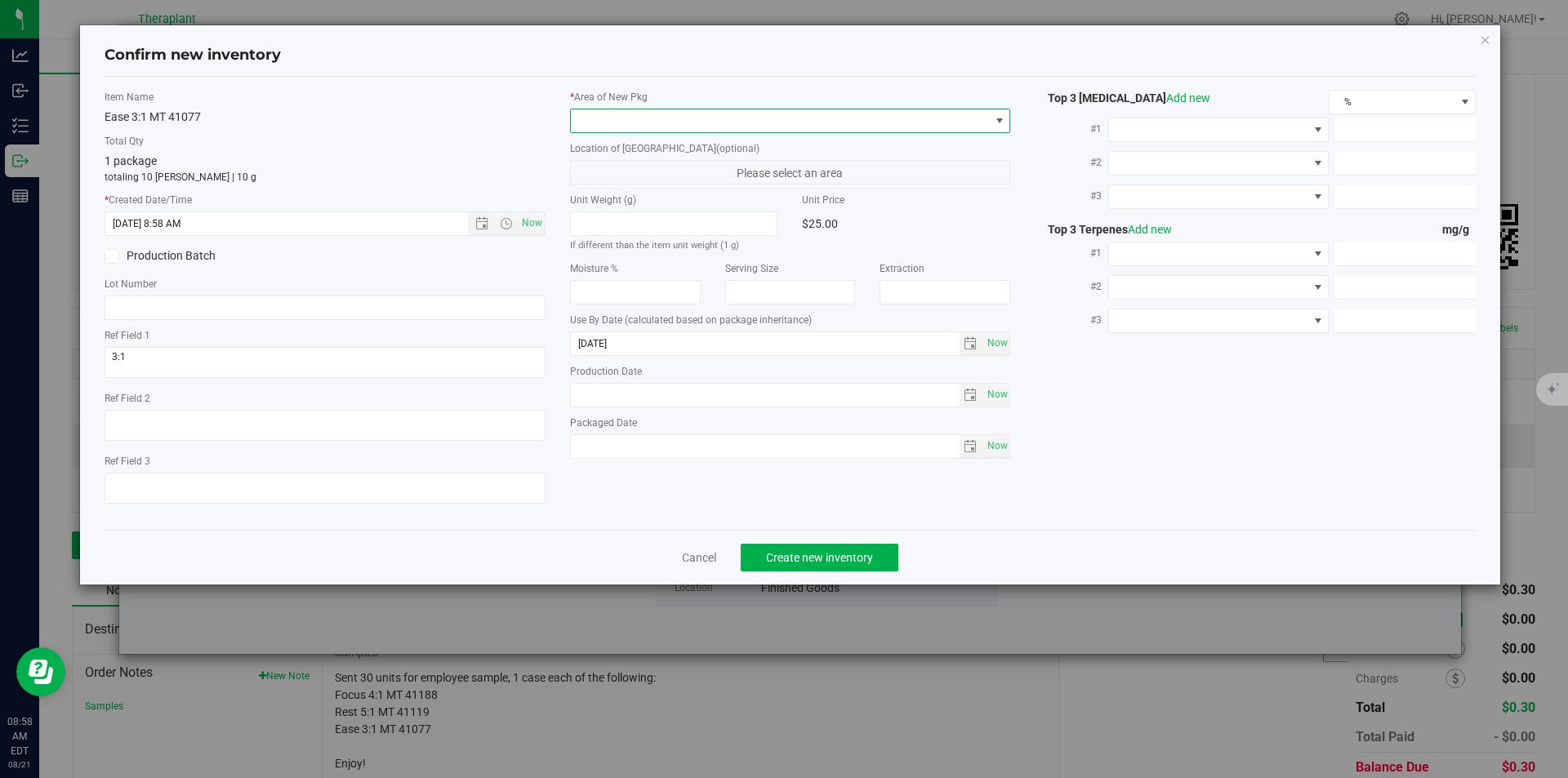
drag, startPoint x: 616, startPoint y: 124, endPoint x: 608, endPoint y: 85, distance: 39.8
click at [616, 122] on span at bounding box center [781, 121] width 419 height 23
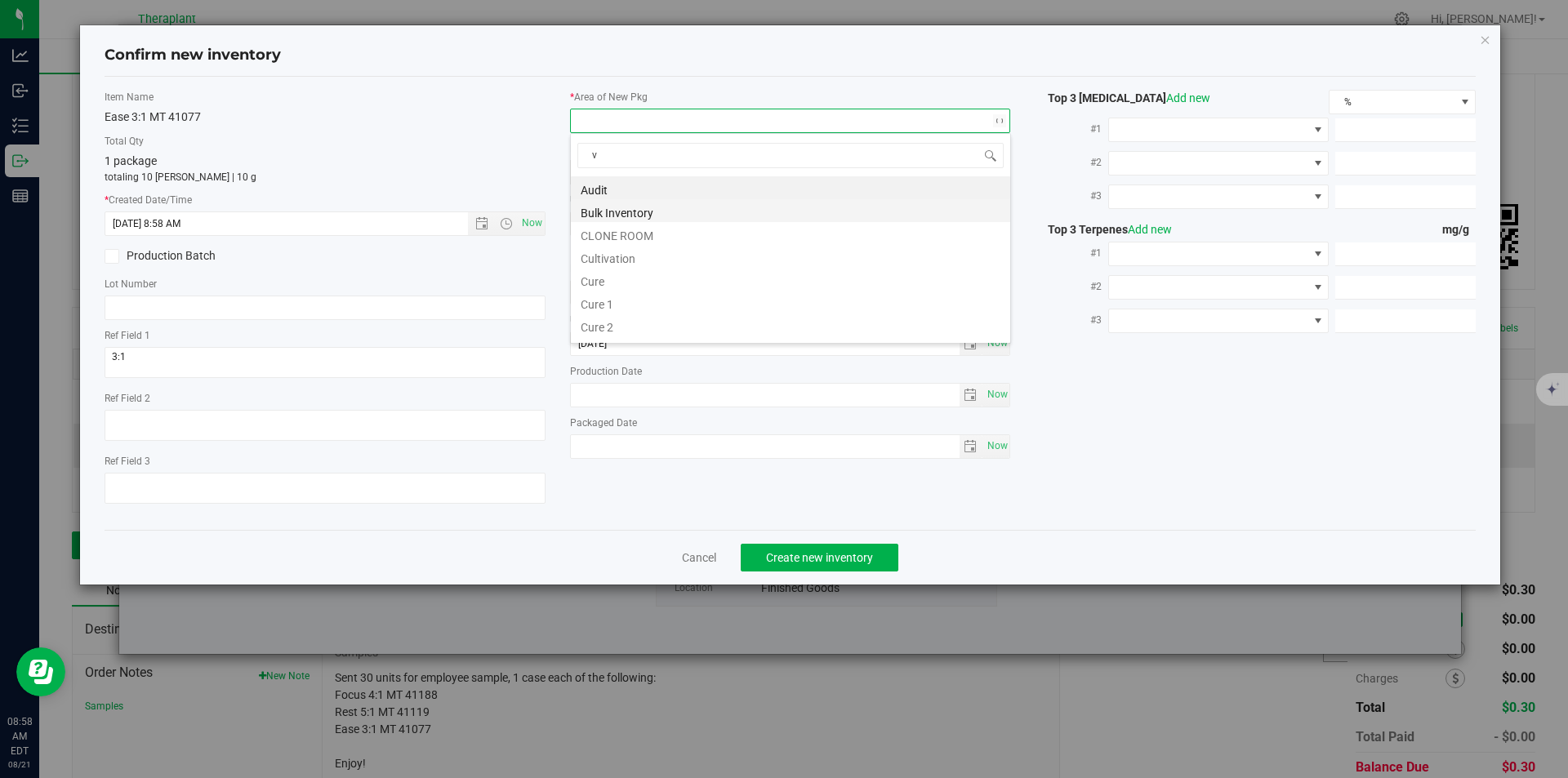
scroll to position [25, 441]
click at [622, 235] on li "Vault" at bounding box center [790, 233] width 439 height 23
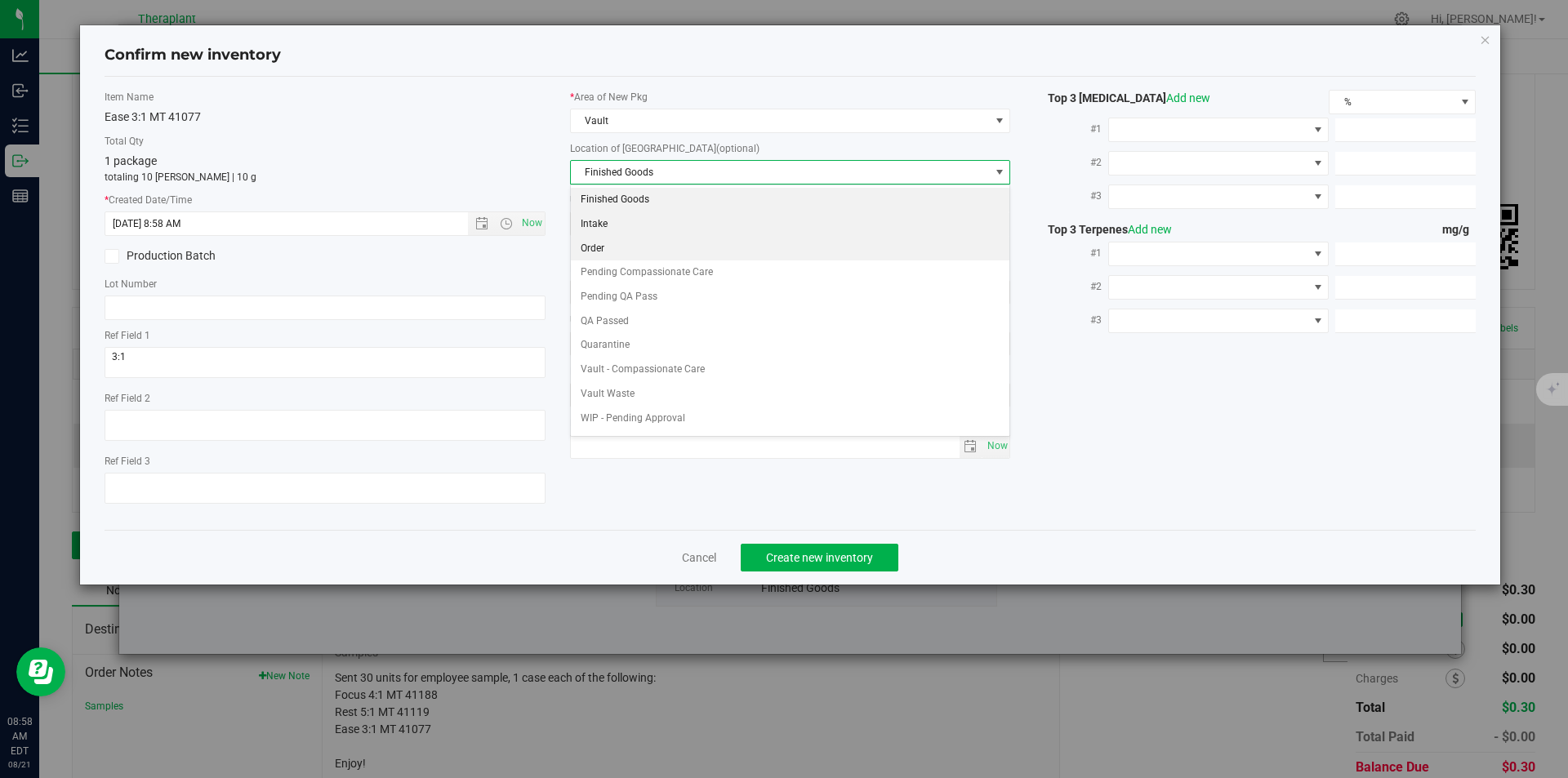
click at [622, 245] on li "Order" at bounding box center [790, 250] width 439 height 25
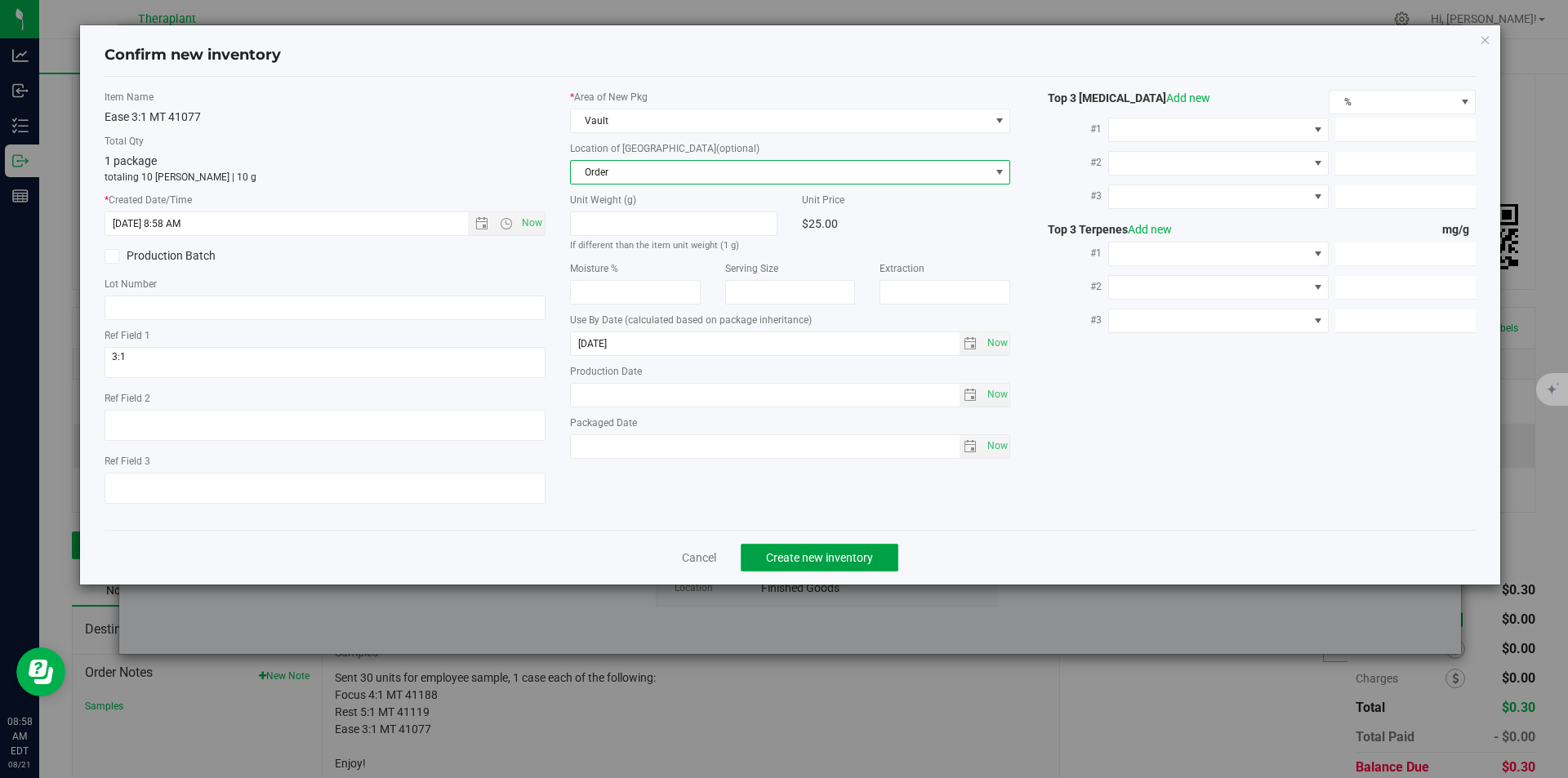
click at [799, 560] on span "Create new inventory" at bounding box center [820, 558] width 107 height 13
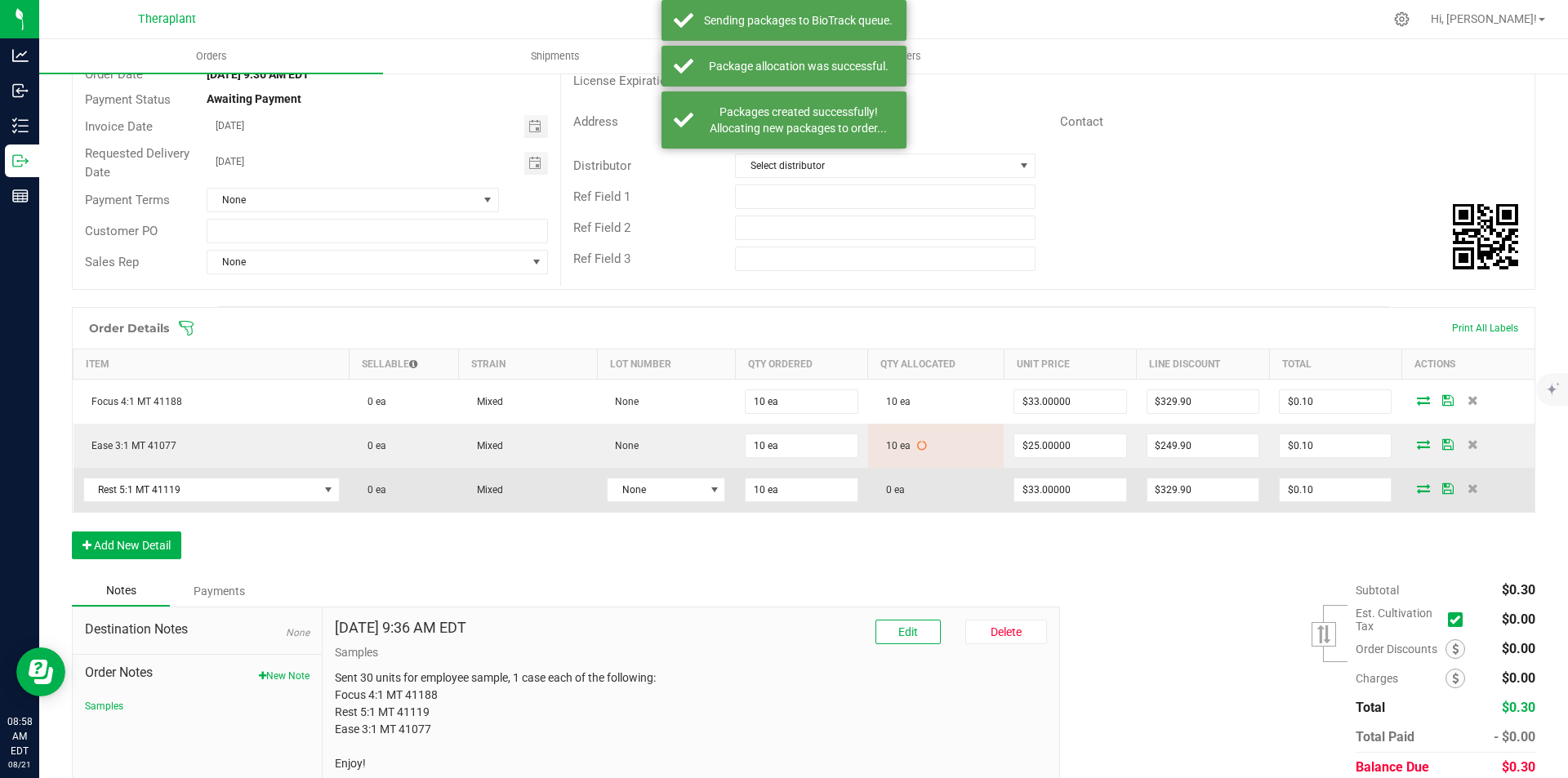
click at [1417, 490] on icon at bounding box center [1424, 488] width 13 height 10
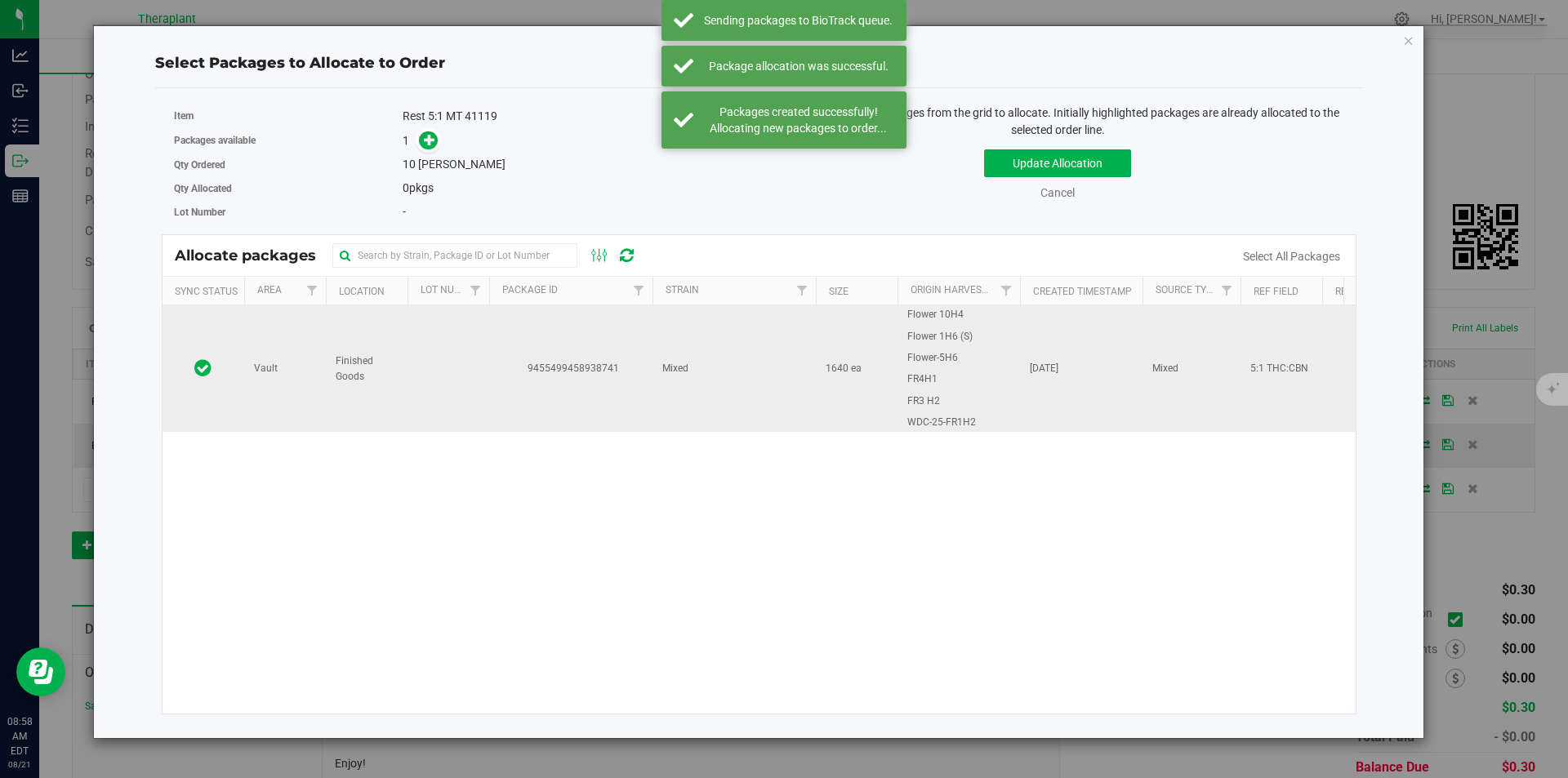
click at [659, 389] on td "Mixed" at bounding box center [734, 368] width 164 height 126
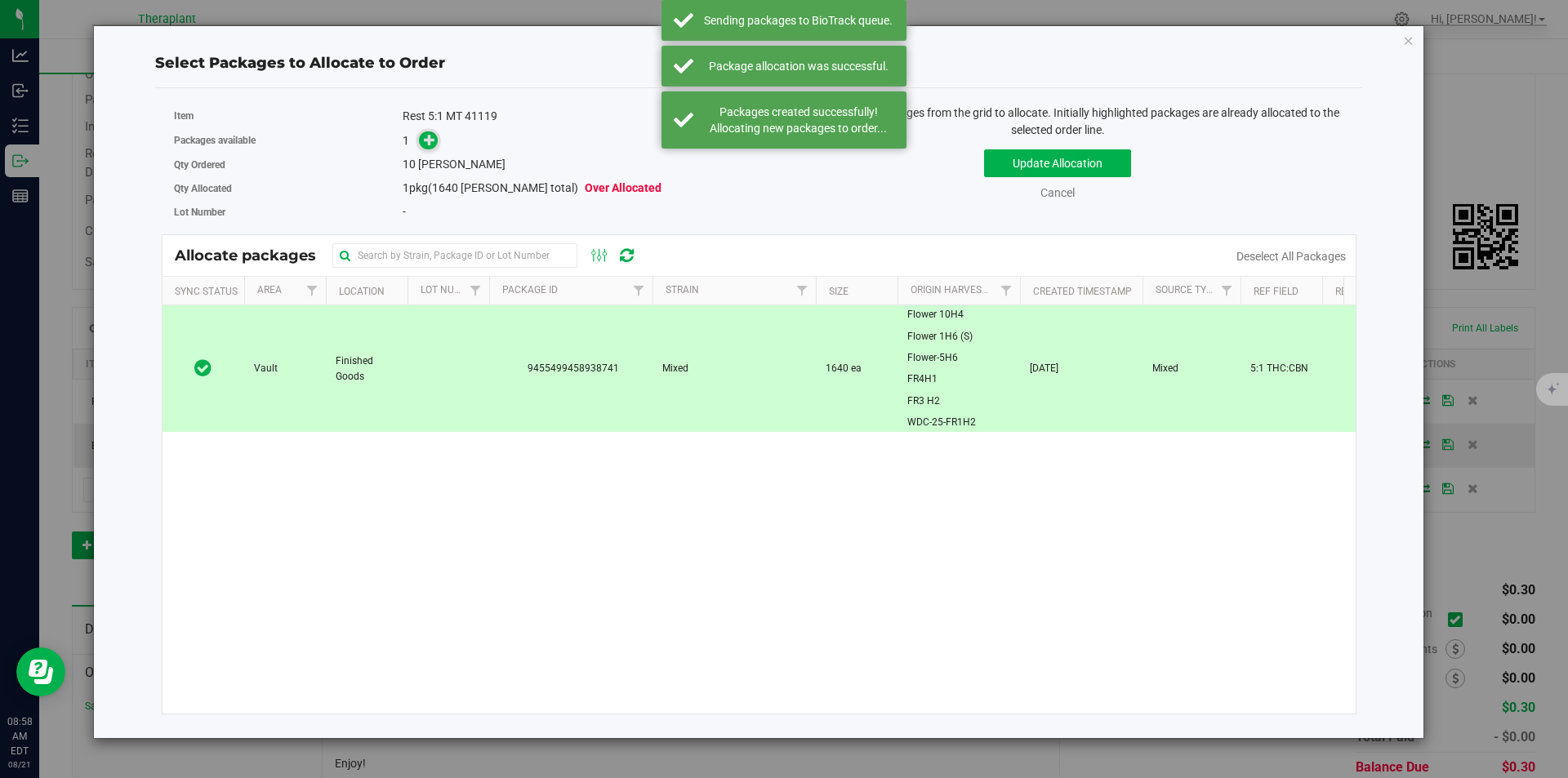
click at [426, 136] on icon at bounding box center [430, 140] width 11 height 11
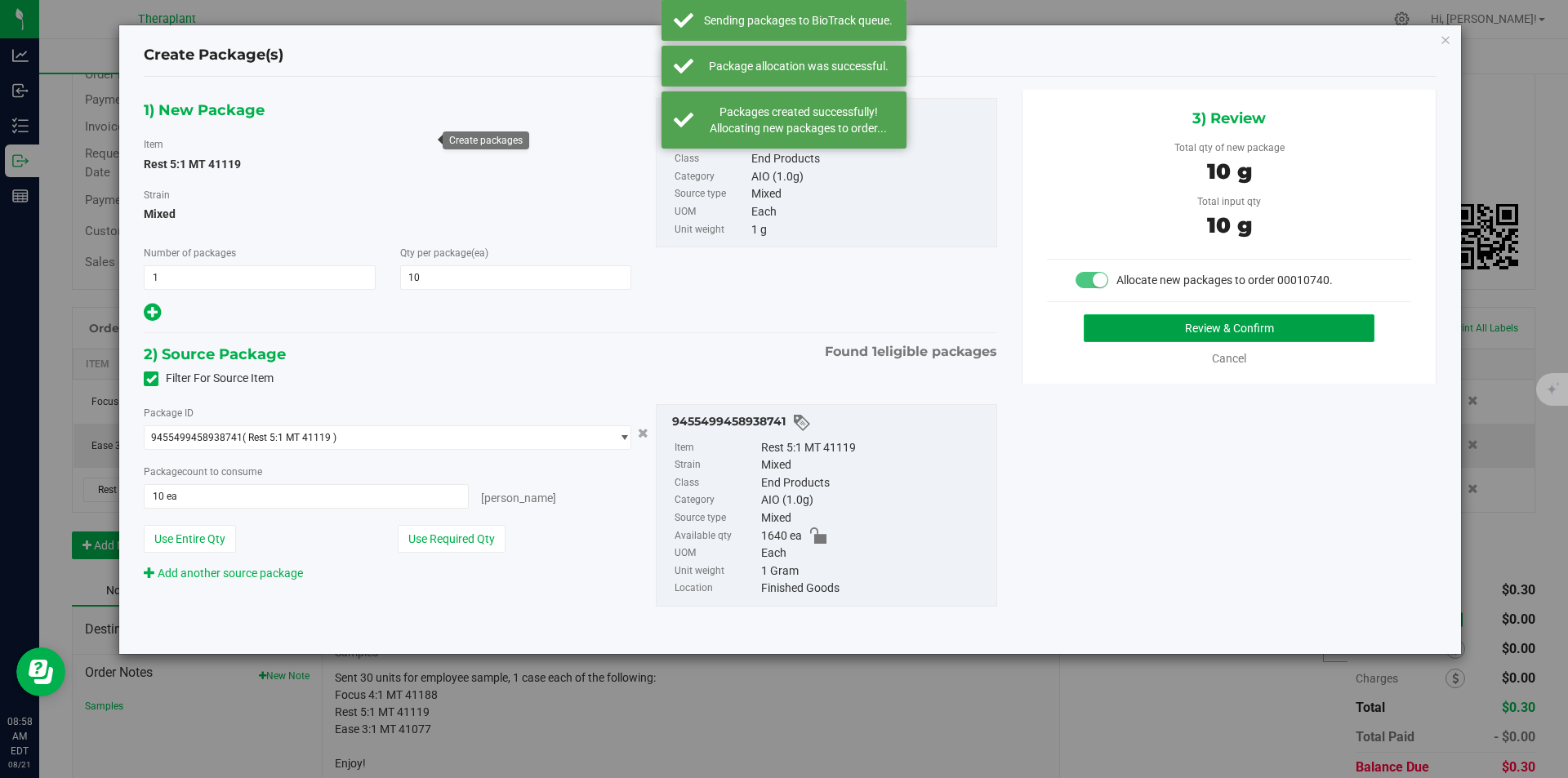
click at [1121, 324] on button "Review & Confirm" at bounding box center [1229, 328] width 291 height 28
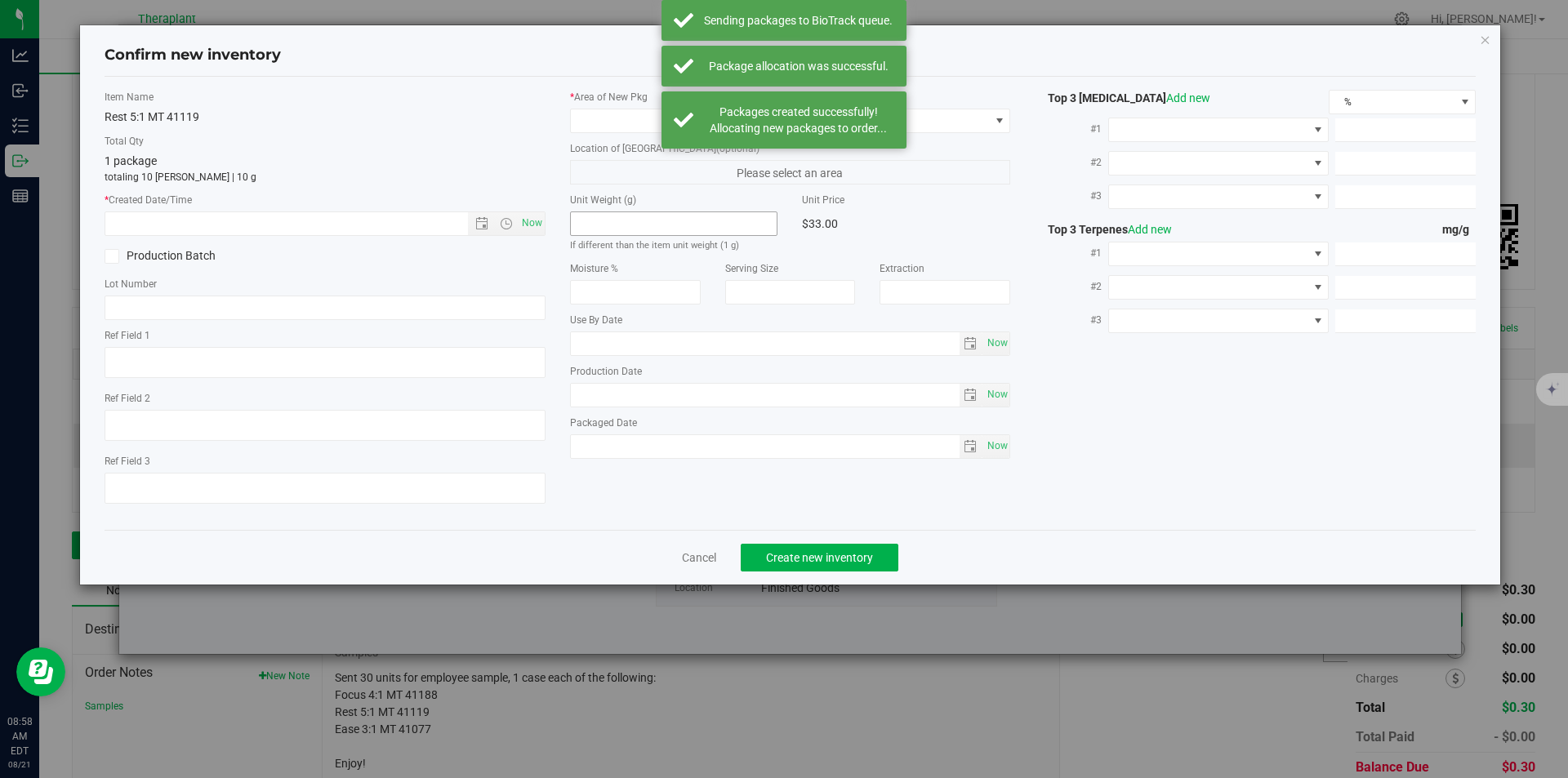
type textarea "5:1 THC:CBN"
type input "2026-07-25"
click at [534, 223] on span "Now" at bounding box center [531, 223] width 28 height 24
type input "8/21/2025 8:58 AM"
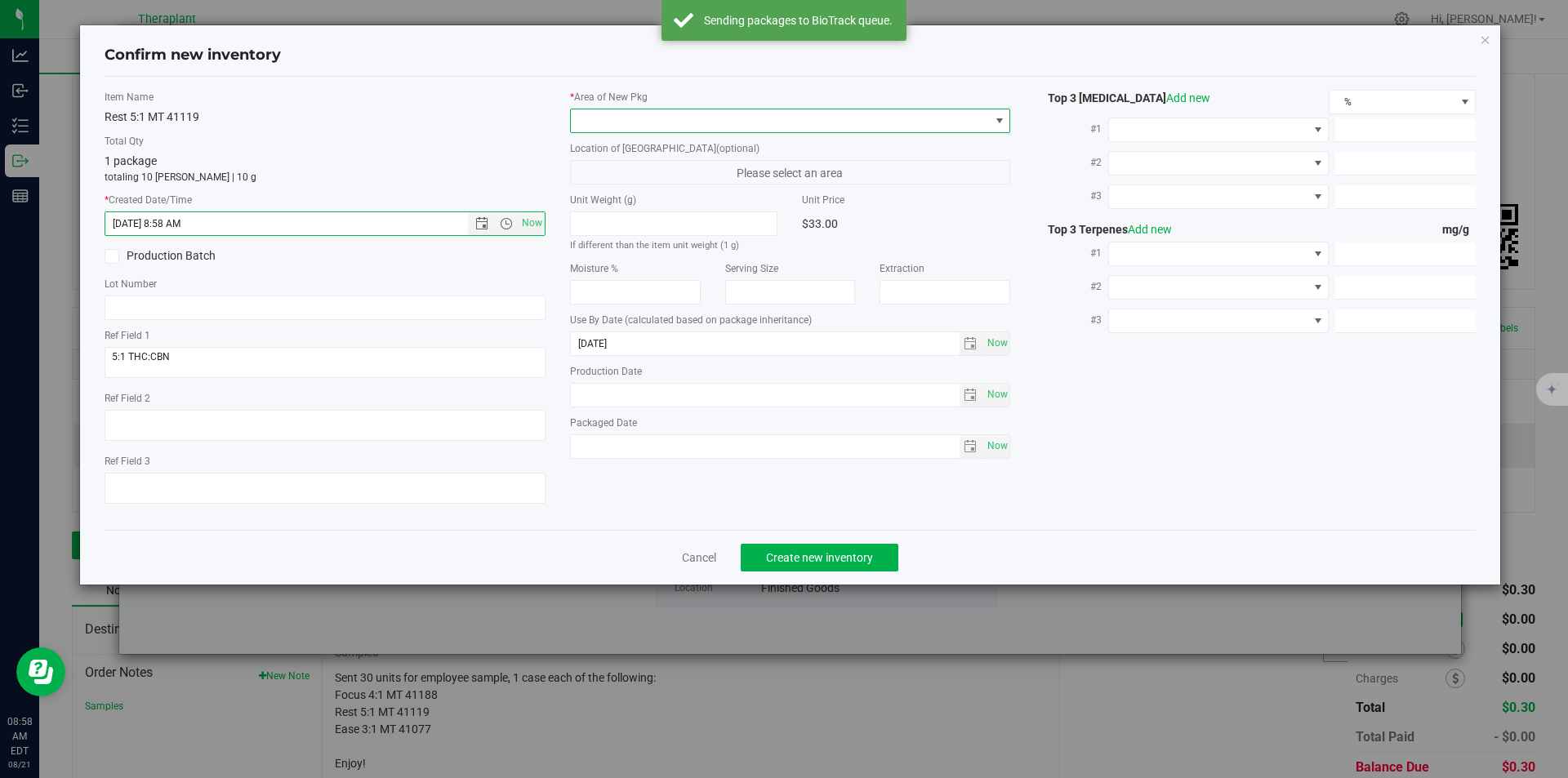
click at [634, 124] on span at bounding box center [781, 121] width 419 height 23
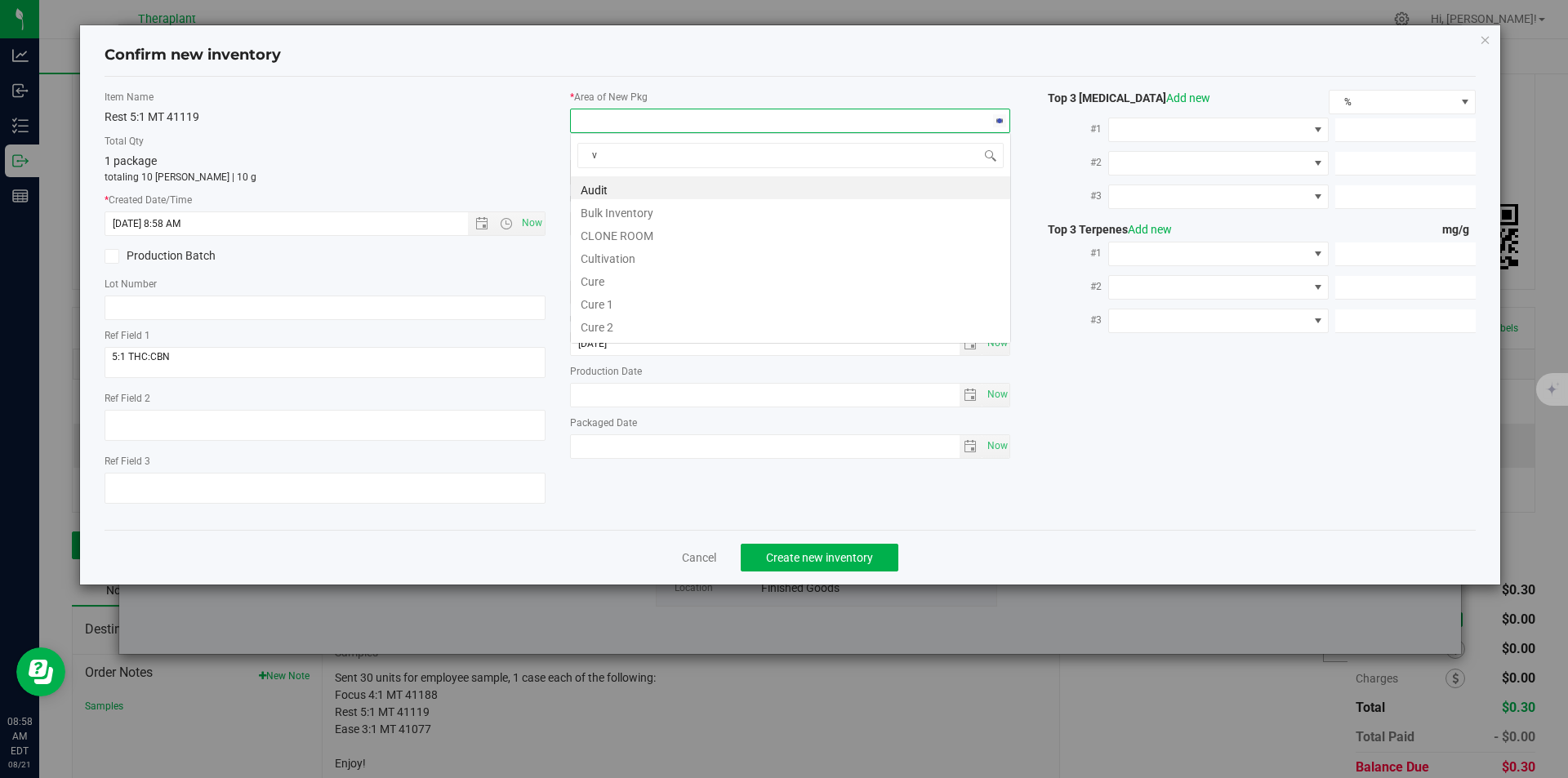
scroll to position [25, 441]
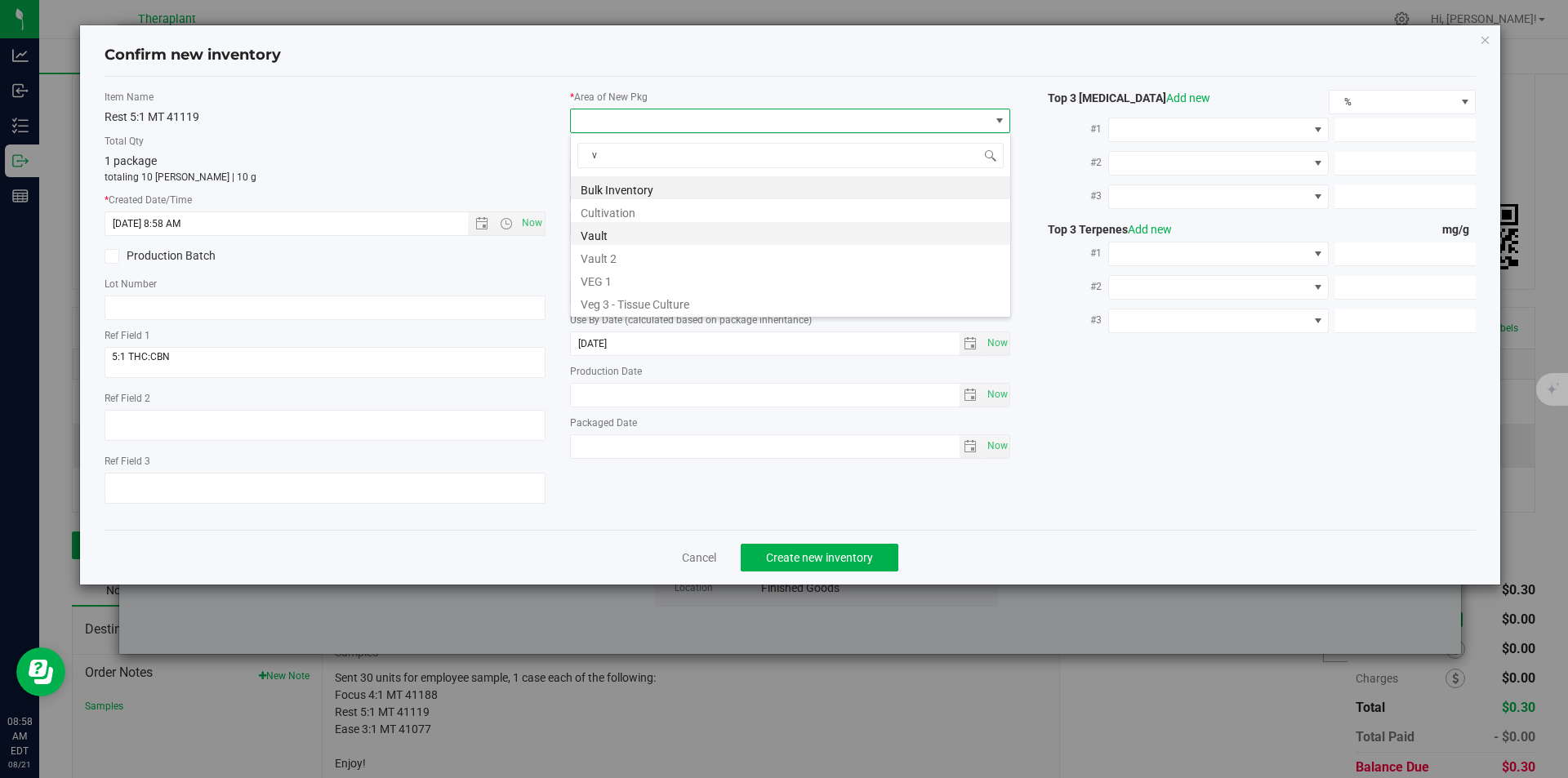
click at [624, 234] on li "Vault" at bounding box center [790, 233] width 439 height 23
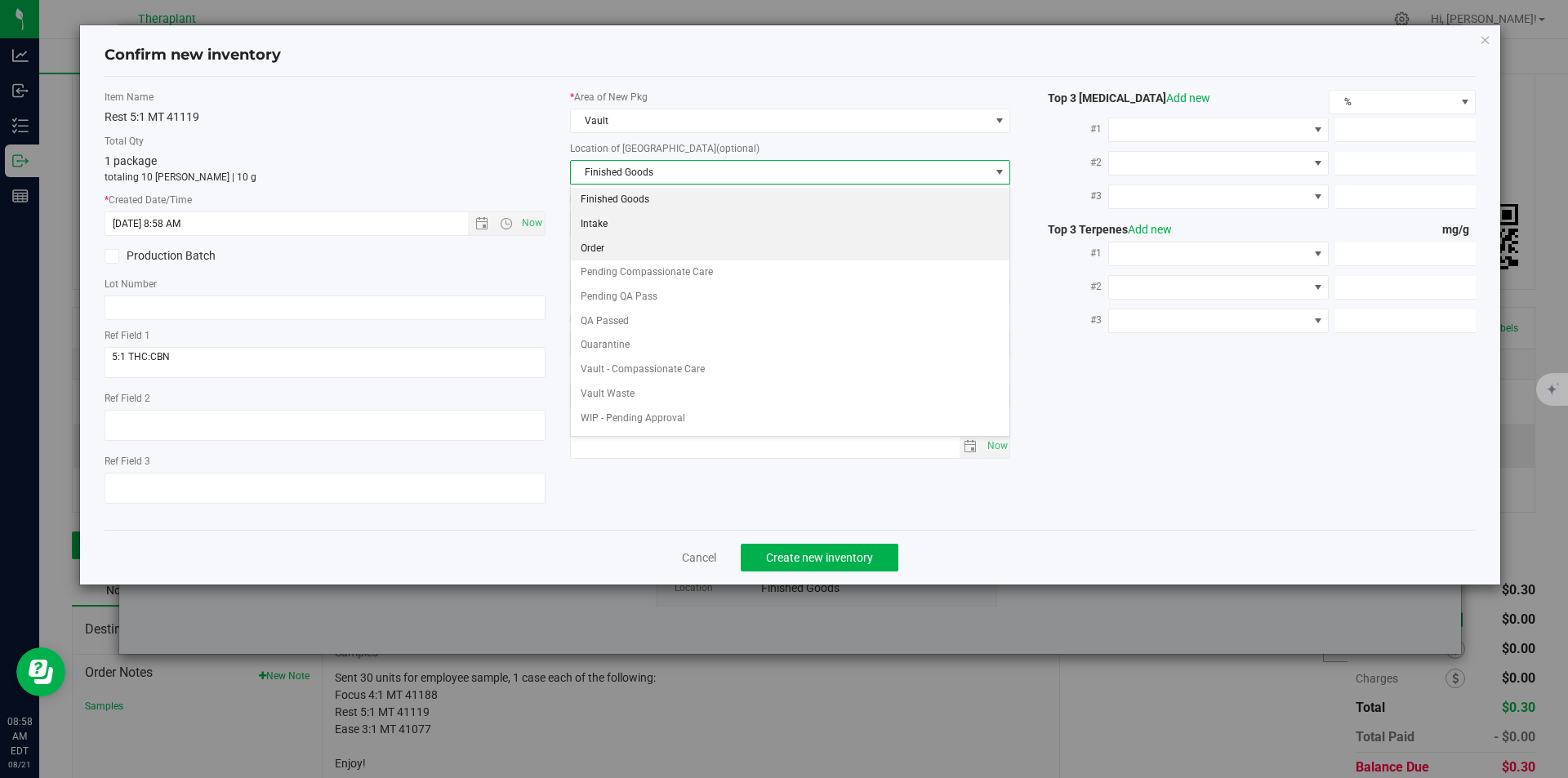
click at [615, 251] on li "Order" at bounding box center [790, 250] width 439 height 25
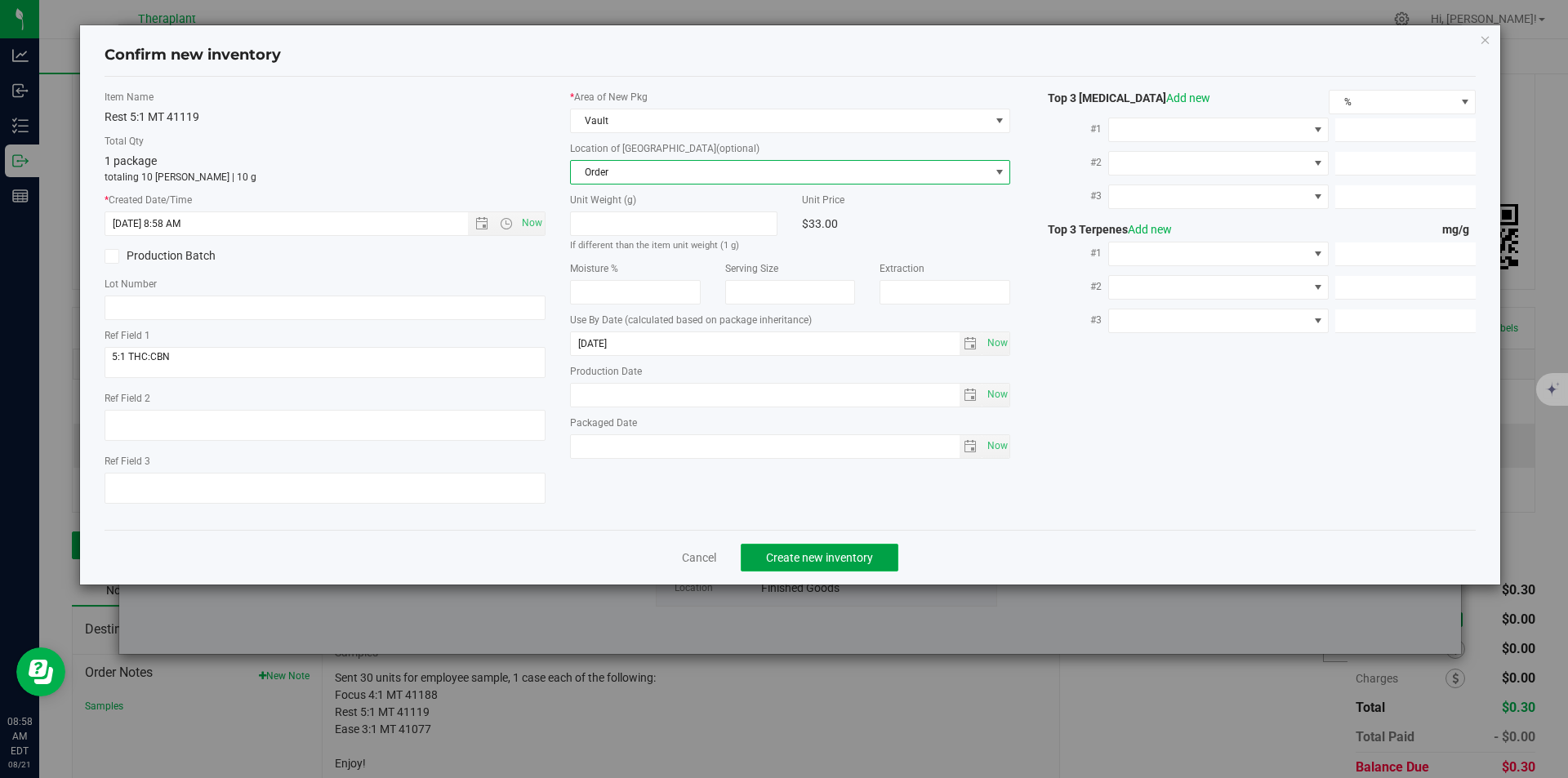
click at [777, 567] on button "Create new inventory" at bounding box center [819, 557] width 158 height 28
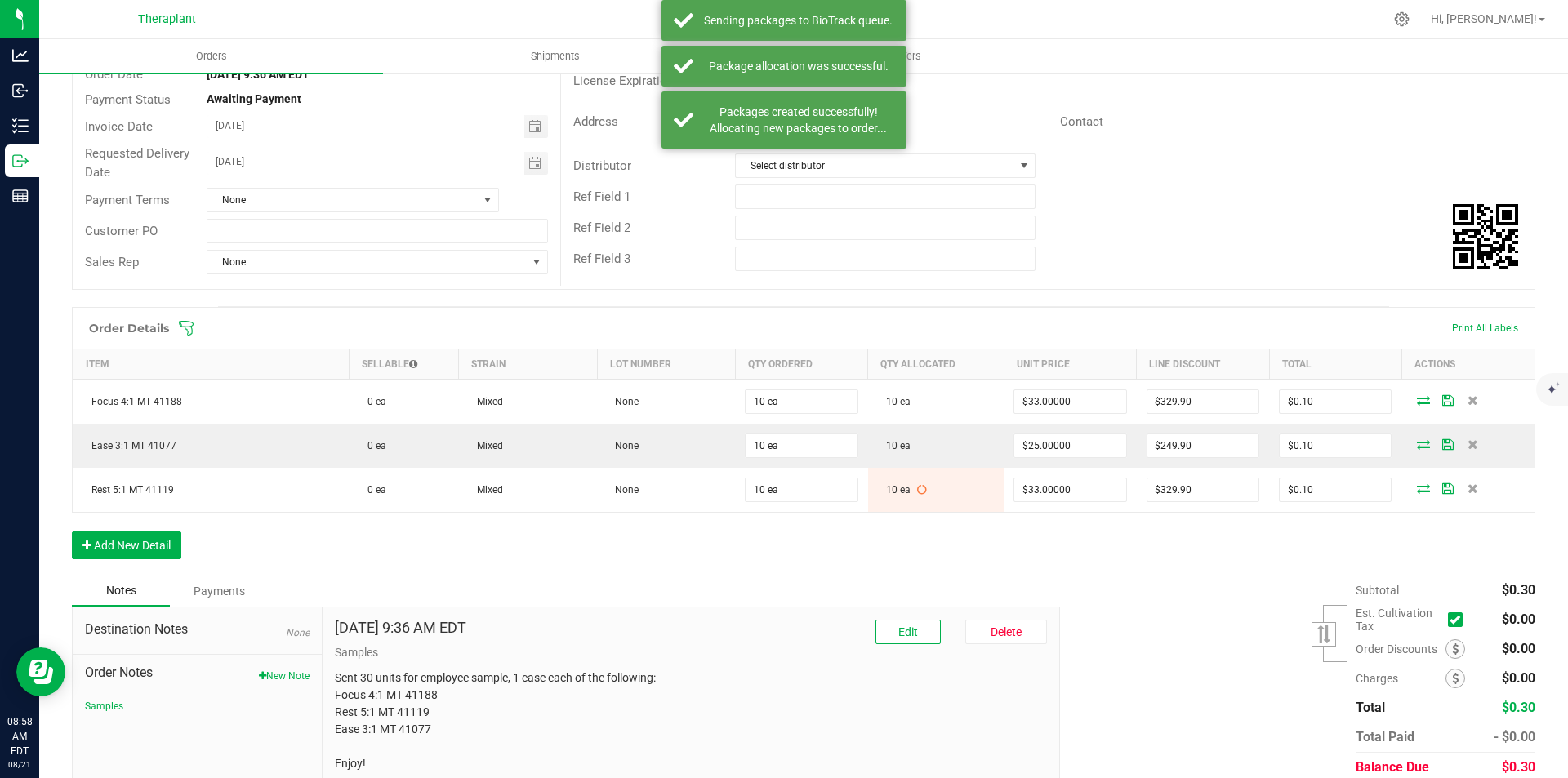
scroll to position [89, 0]
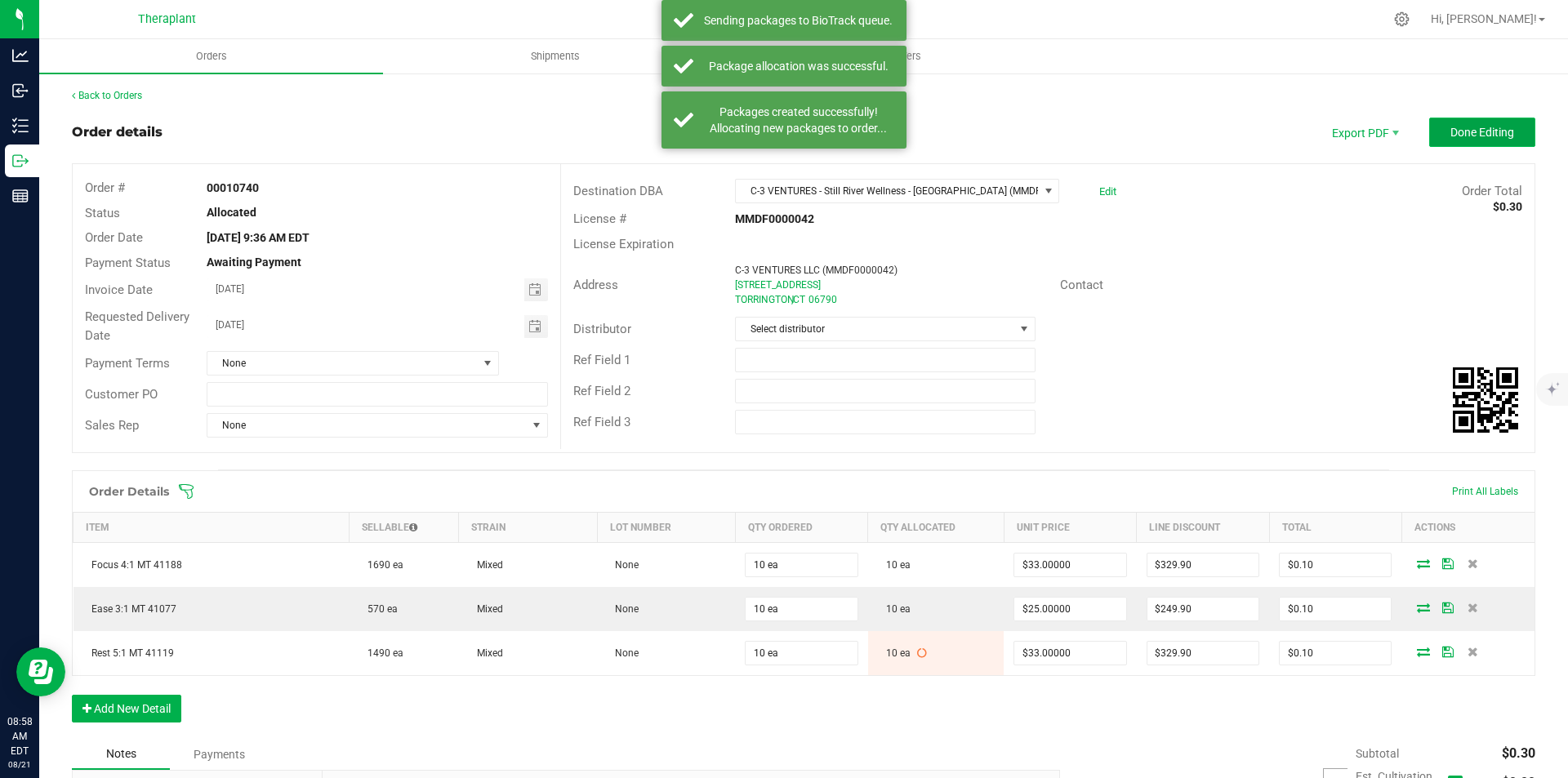
click at [1475, 125] on span "Done Editing" at bounding box center [1482, 132] width 64 height 13
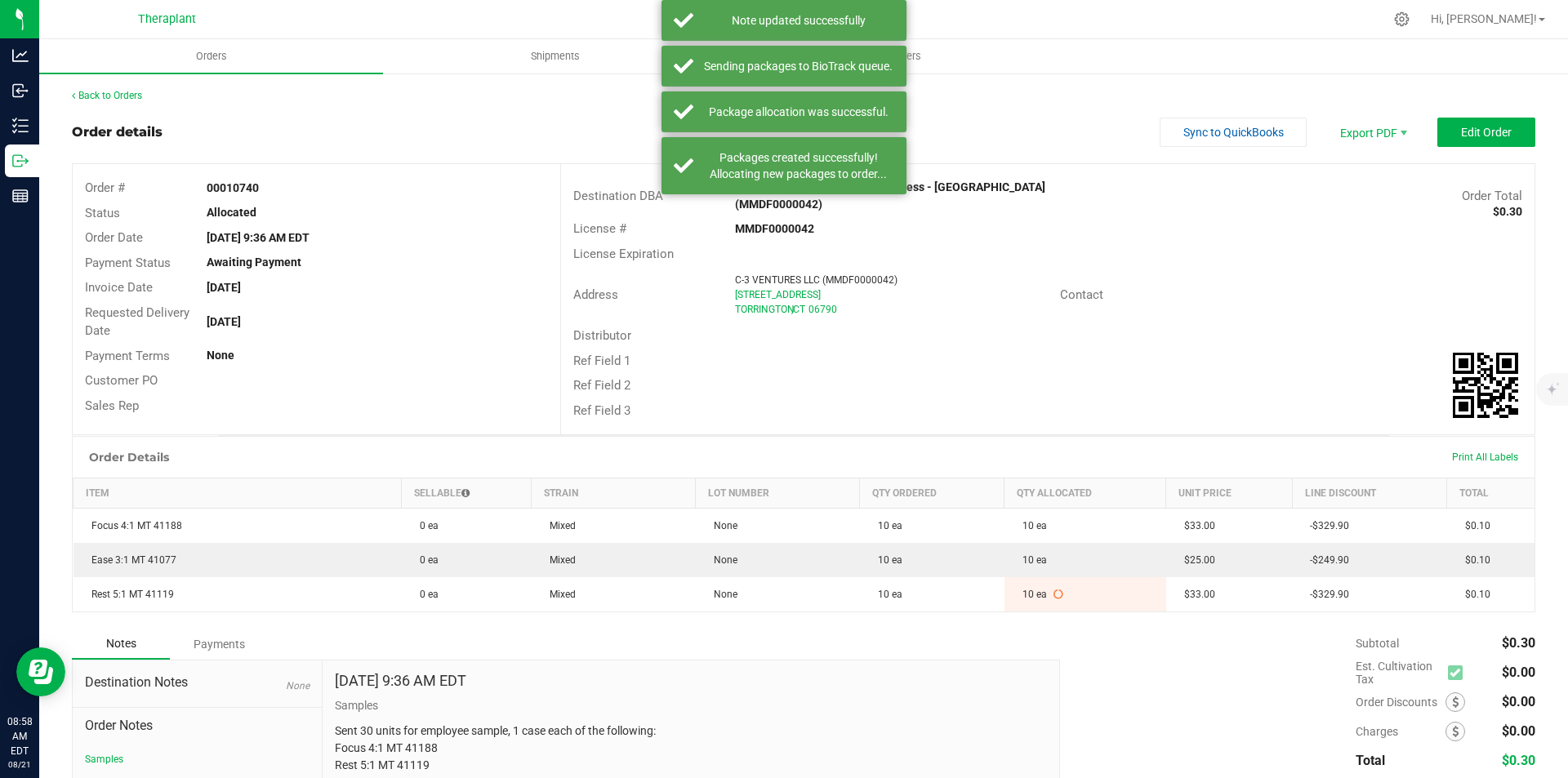
click at [117, 89] on div "Back to Orders" at bounding box center [804, 95] width 1464 height 14
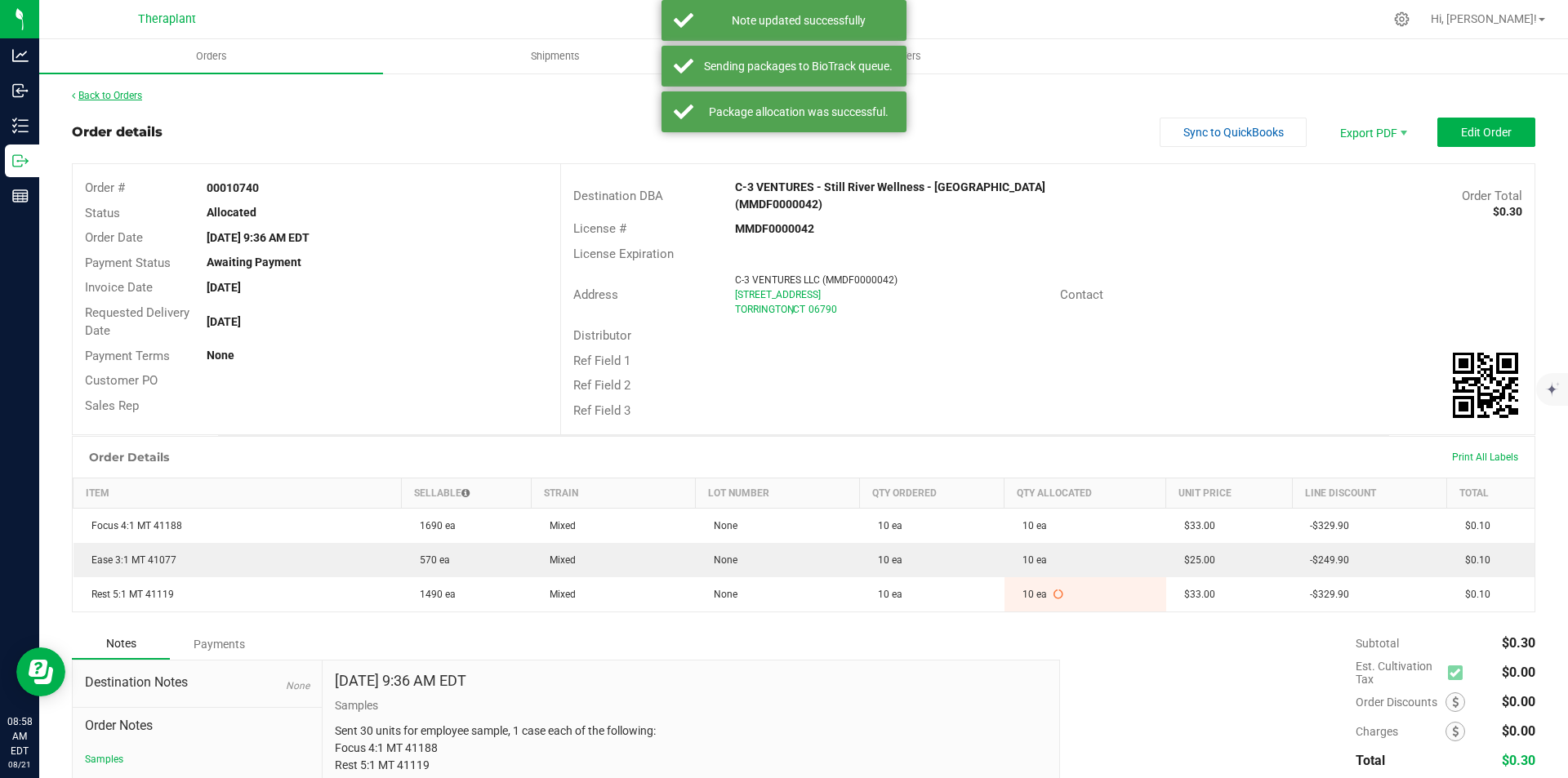
click at [115, 92] on link "Back to Orders" at bounding box center [106, 96] width 70 height 11
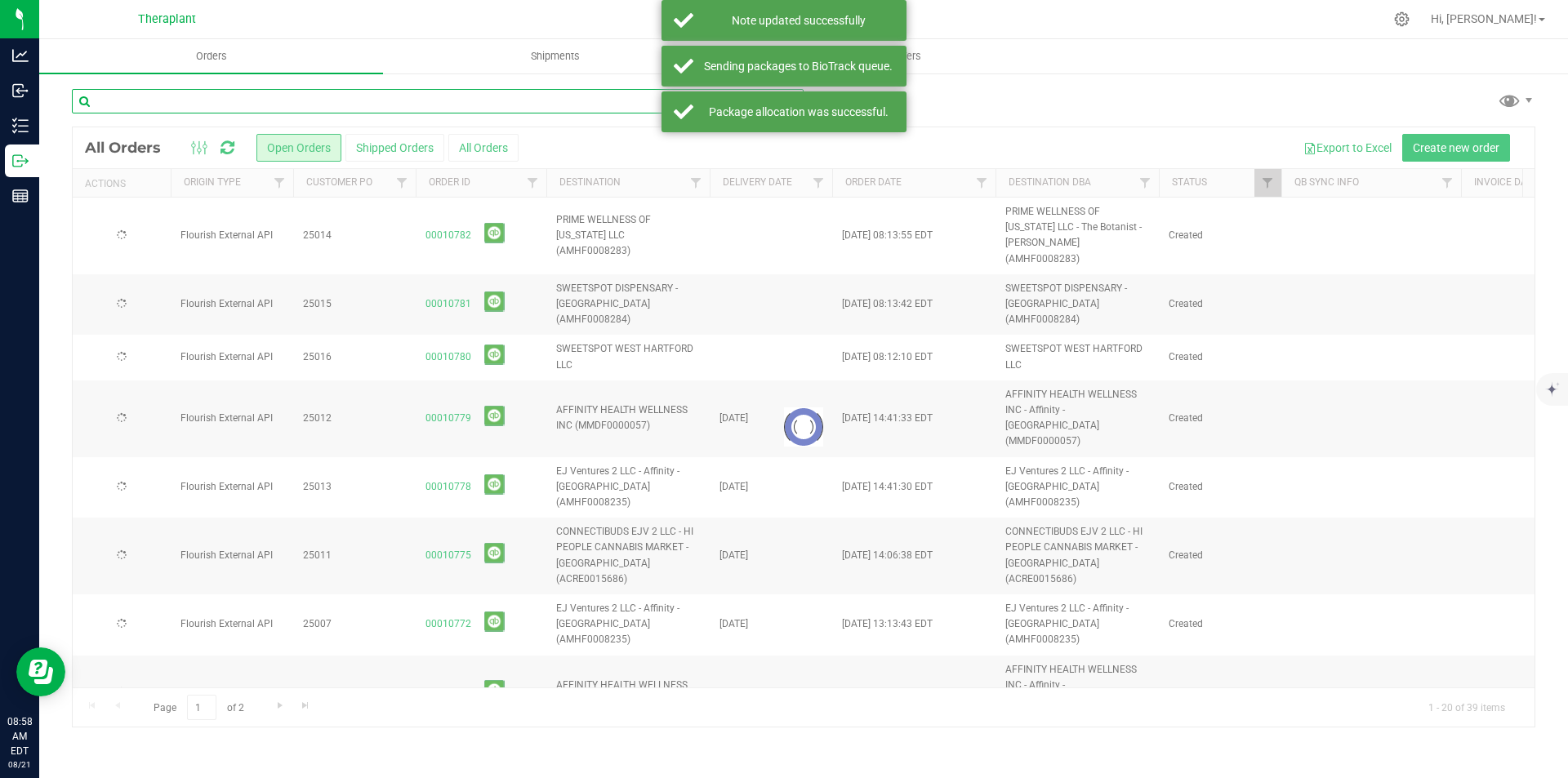
click at [425, 108] on input "text" at bounding box center [437, 101] width 732 height 25
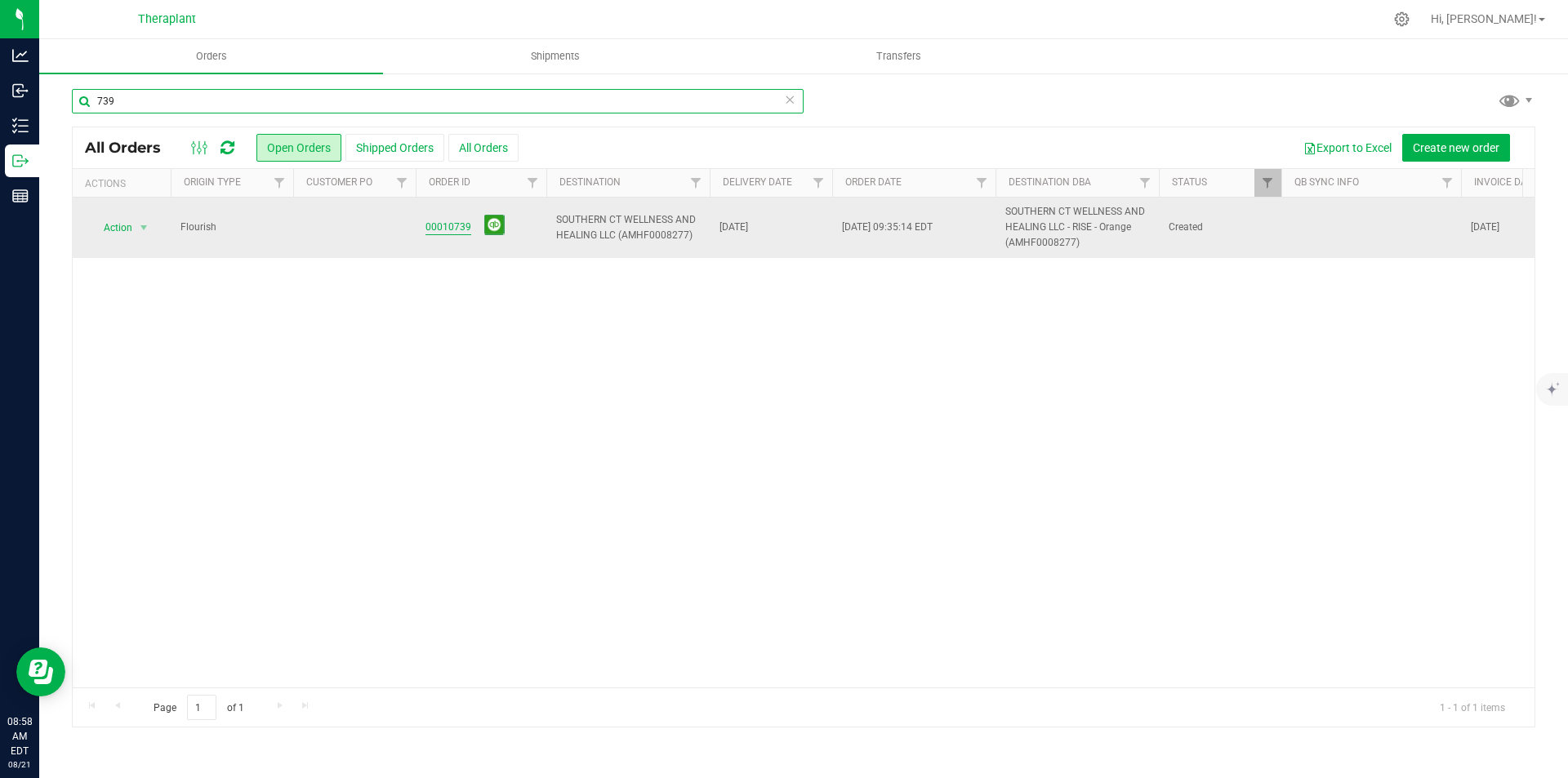
type input "739"
click at [450, 227] on link "00010739" at bounding box center [449, 228] width 46 height 15
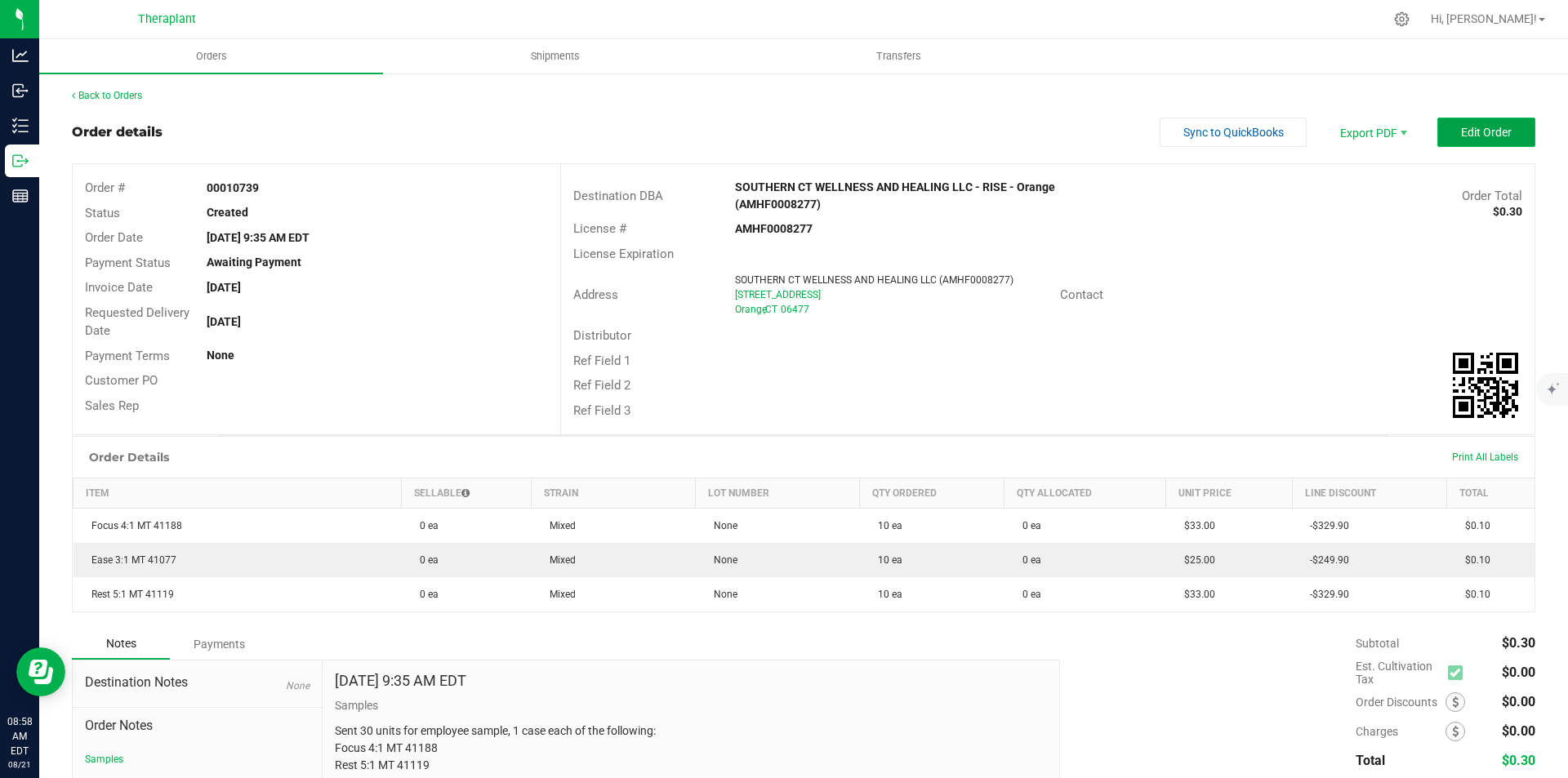
click at [1462, 138] on span "Edit Order" at bounding box center [1486, 132] width 51 height 13
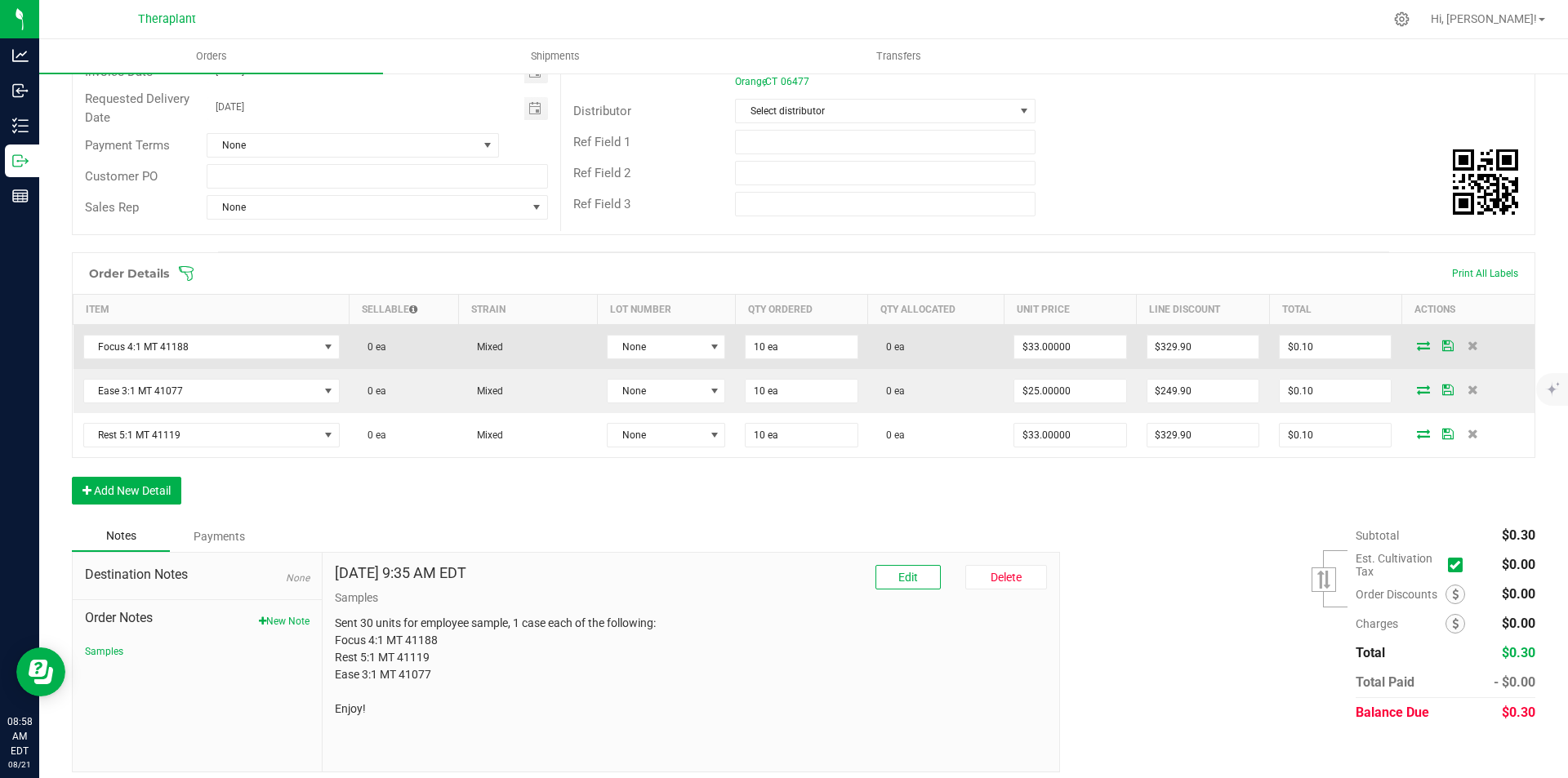
scroll to position [229, 0]
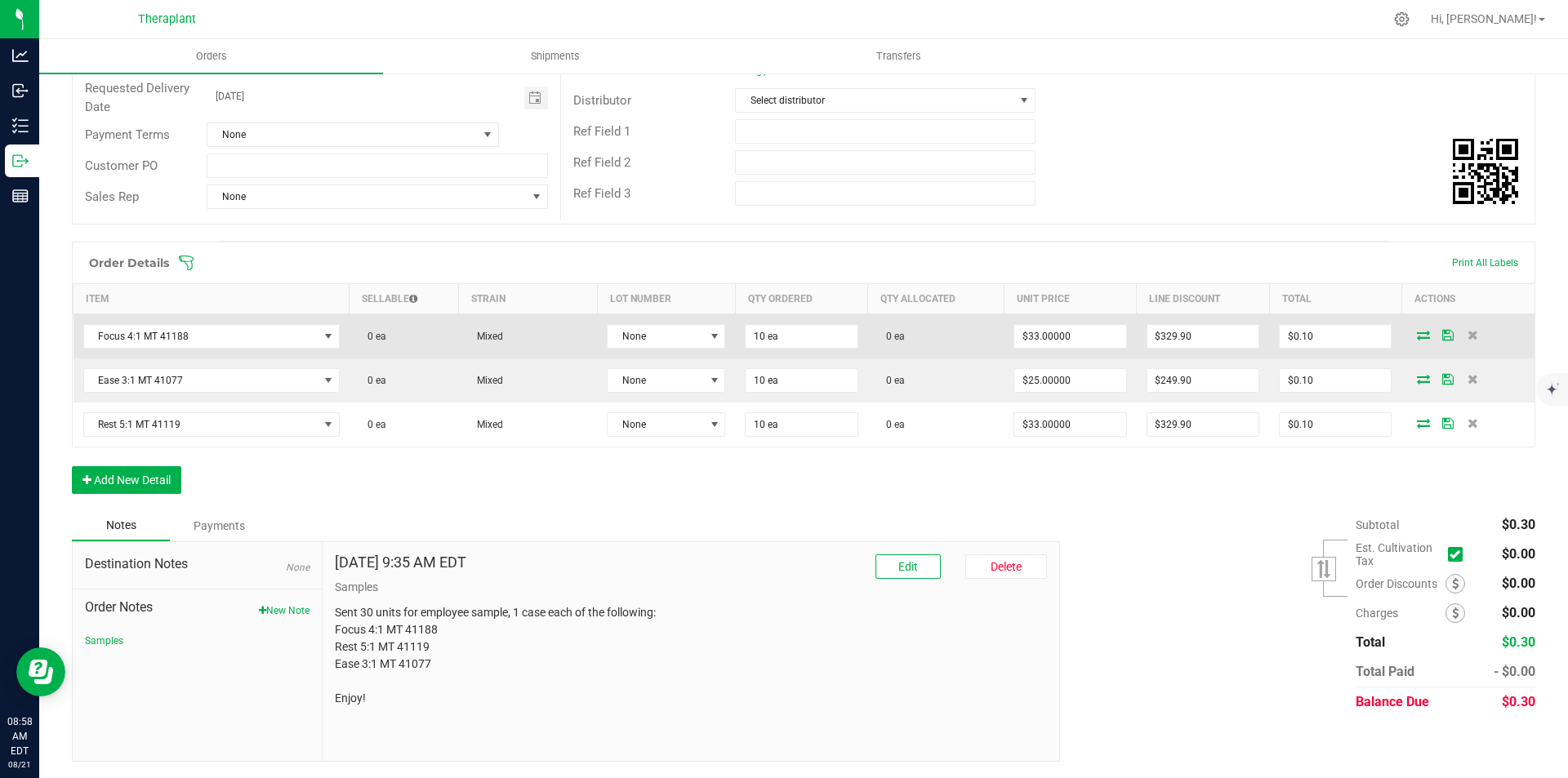
click at [1417, 338] on icon at bounding box center [1424, 335] width 13 height 10
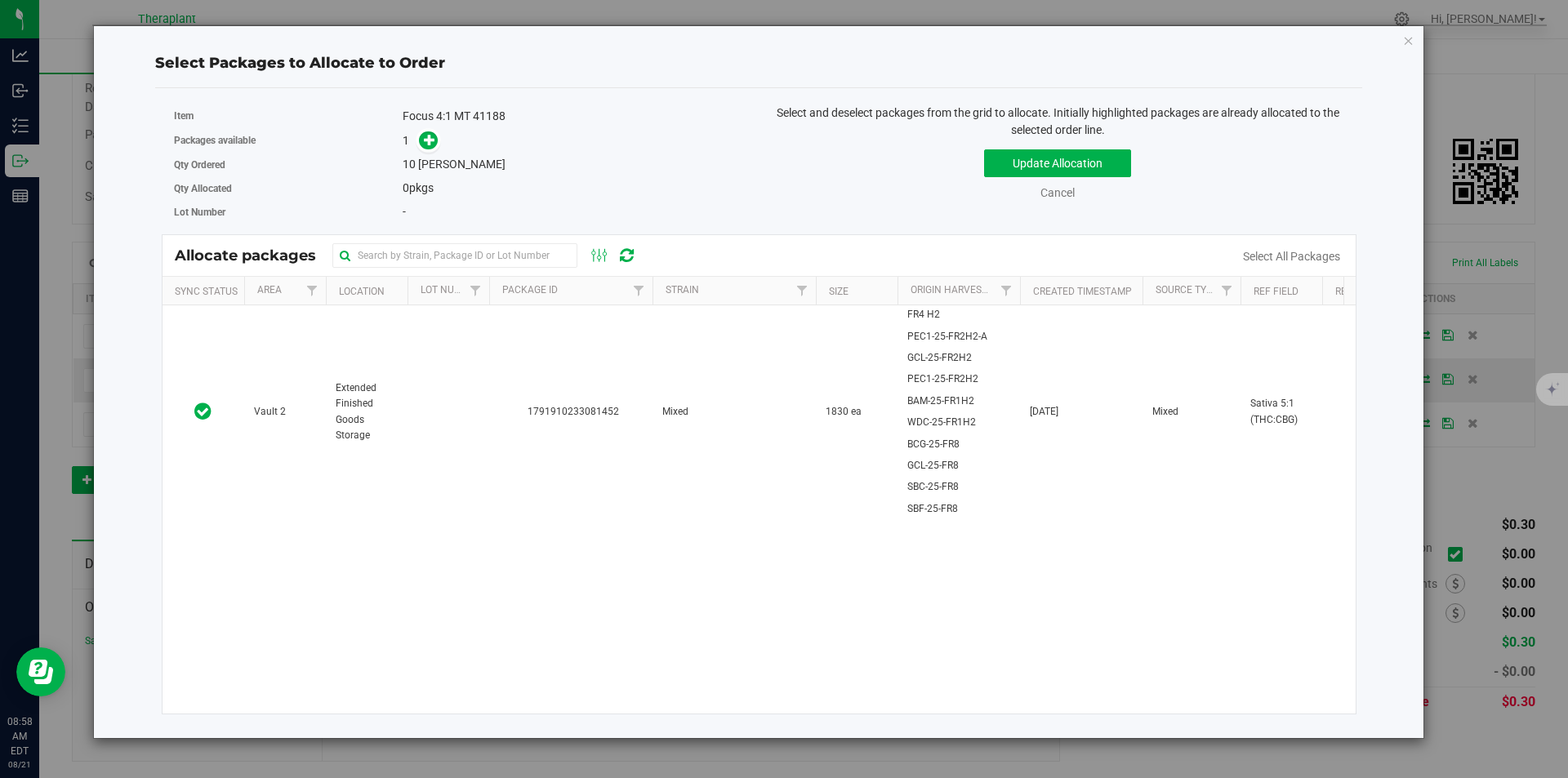
click at [584, 300] on th "Package Id" at bounding box center [570, 291] width 164 height 29
click at [605, 298] on th "Package Id" at bounding box center [570, 291] width 164 height 29
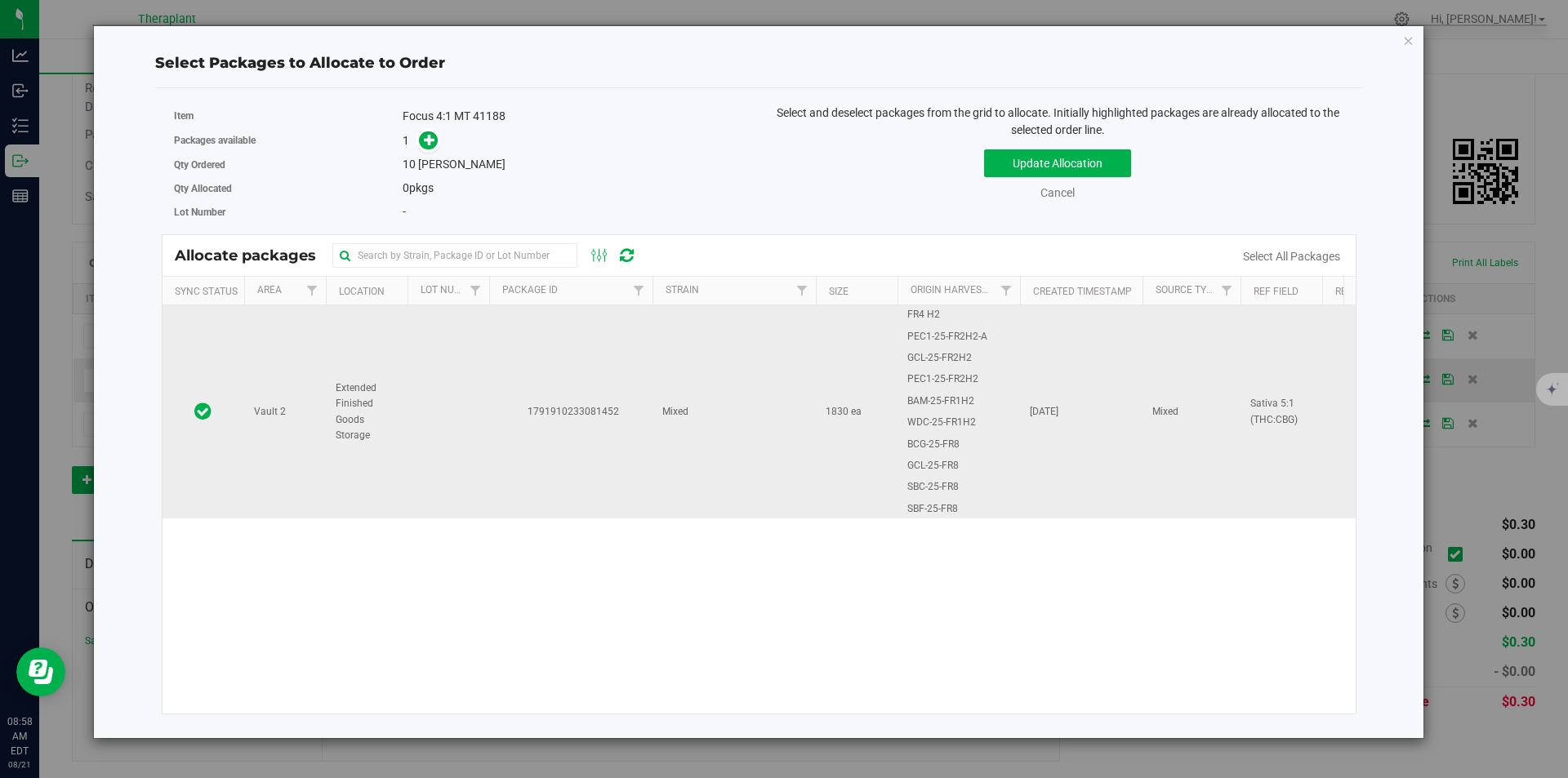
click at [575, 353] on td "1791910233081452" at bounding box center [570, 411] width 164 height 213
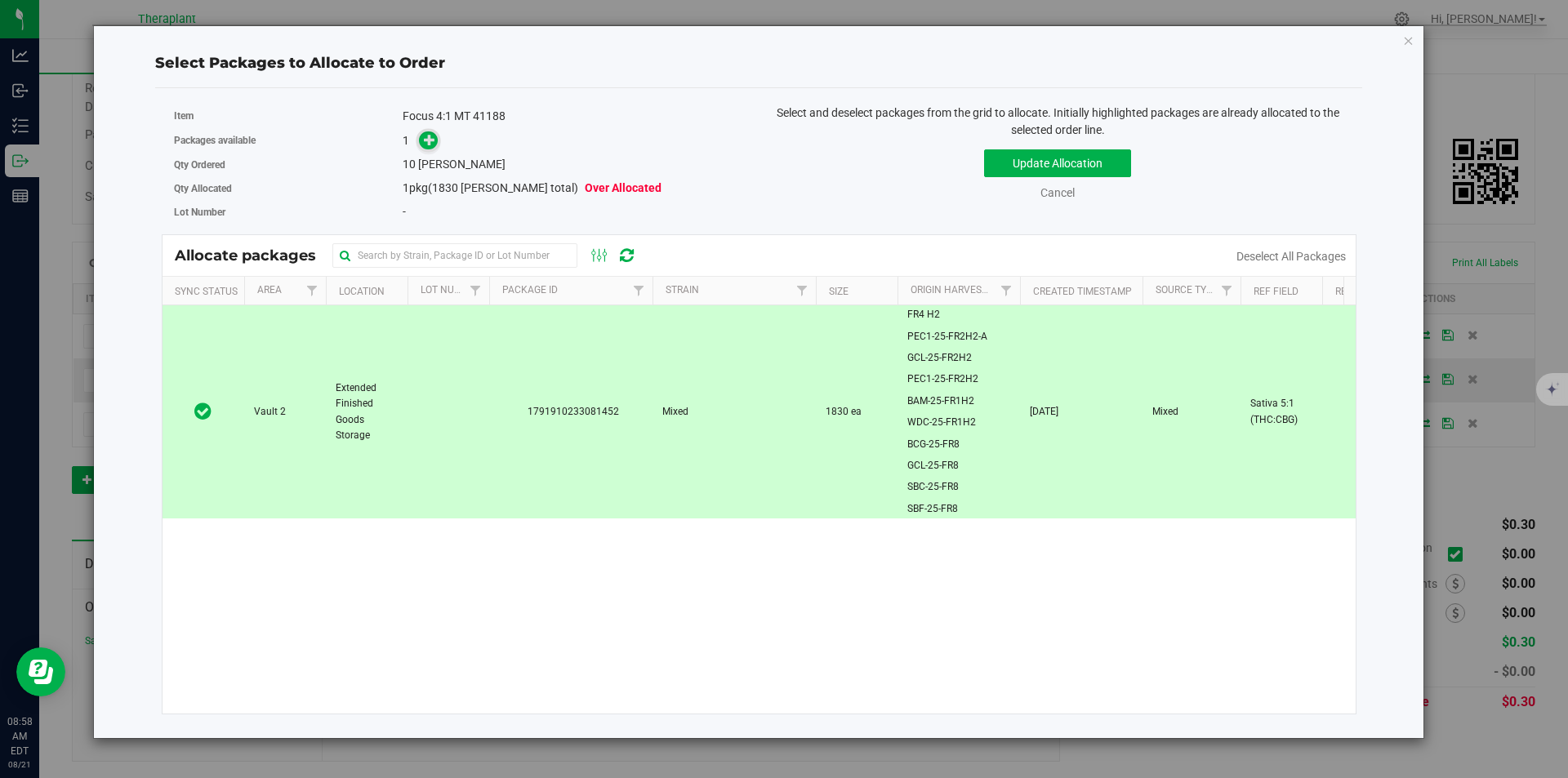
click at [421, 138] on span at bounding box center [429, 141] width 19 height 19
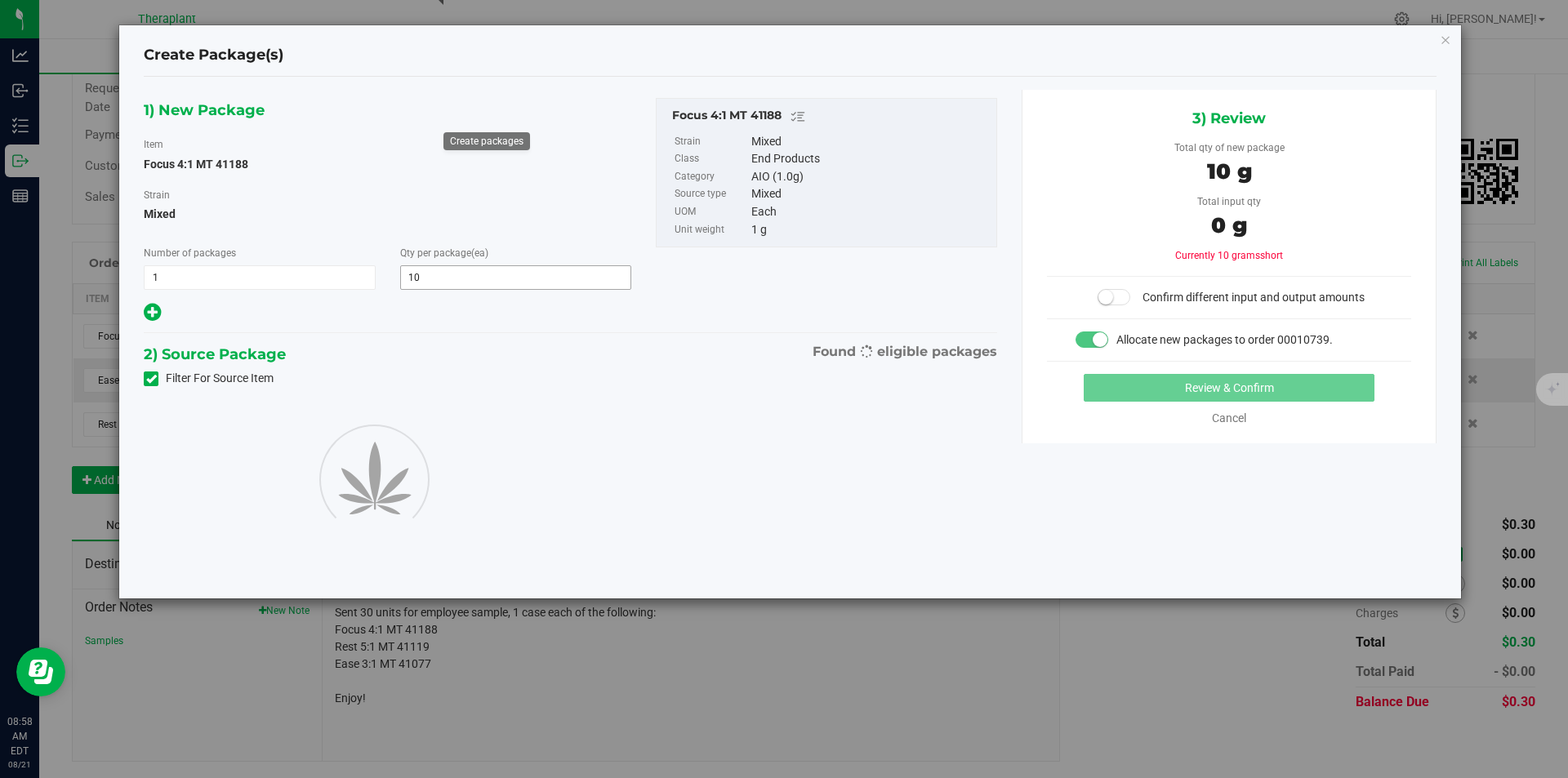
type input "10"
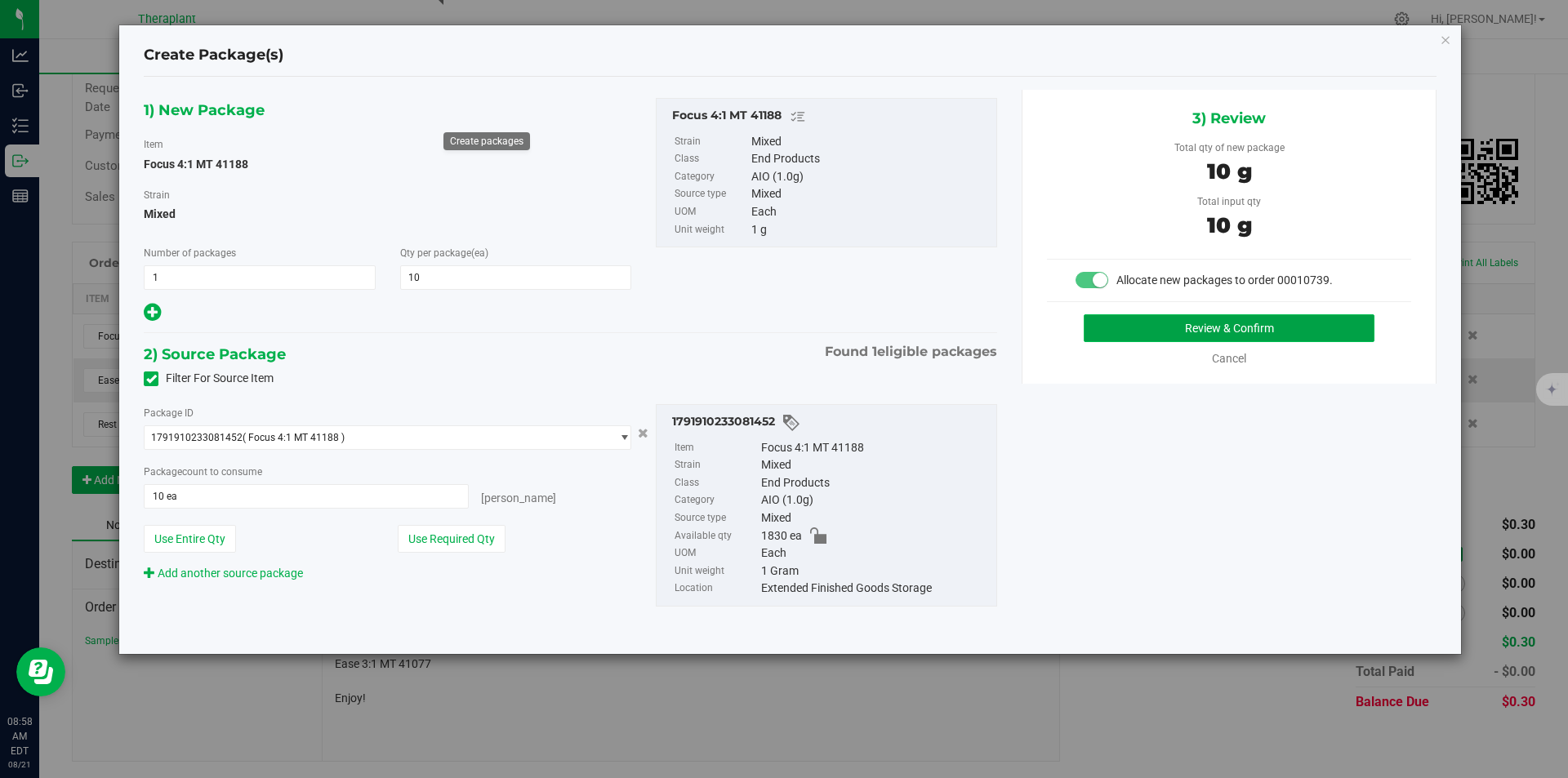
click at [1218, 319] on button "Review & Confirm" at bounding box center [1229, 328] width 291 height 28
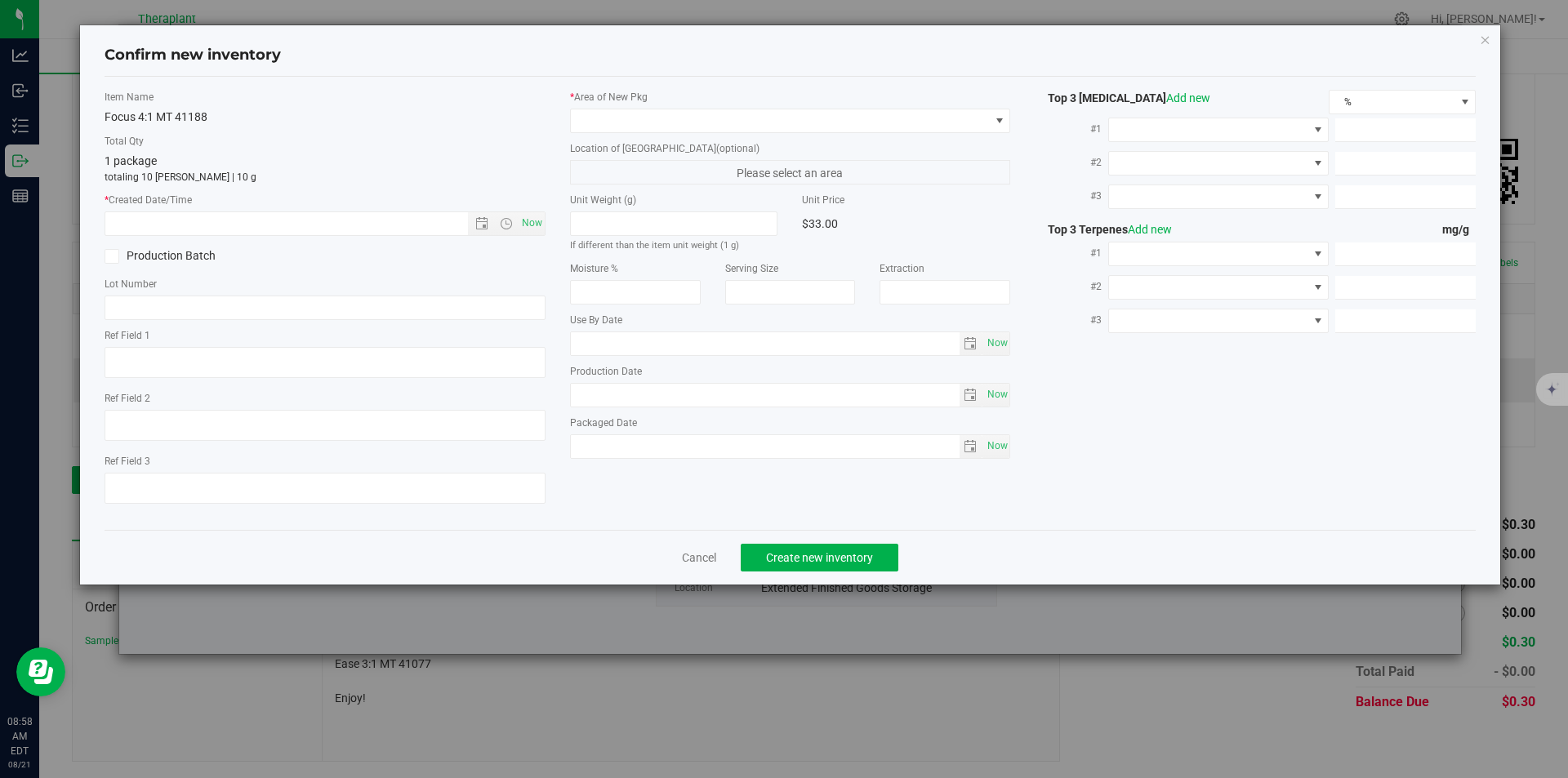
type textarea "Sativa 5:1 (THC:CBG)"
type input "[DATE]"
click at [546, 220] on div "Item Name Focus 4:1 MT 41188 Total Qty 1 package totaling 10 [PERSON_NAME] | 10…" at bounding box center [324, 303] width 466 height 427
click at [537, 217] on span "Now" at bounding box center [531, 223] width 28 height 24
type input "[DATE] 8:59 AM"
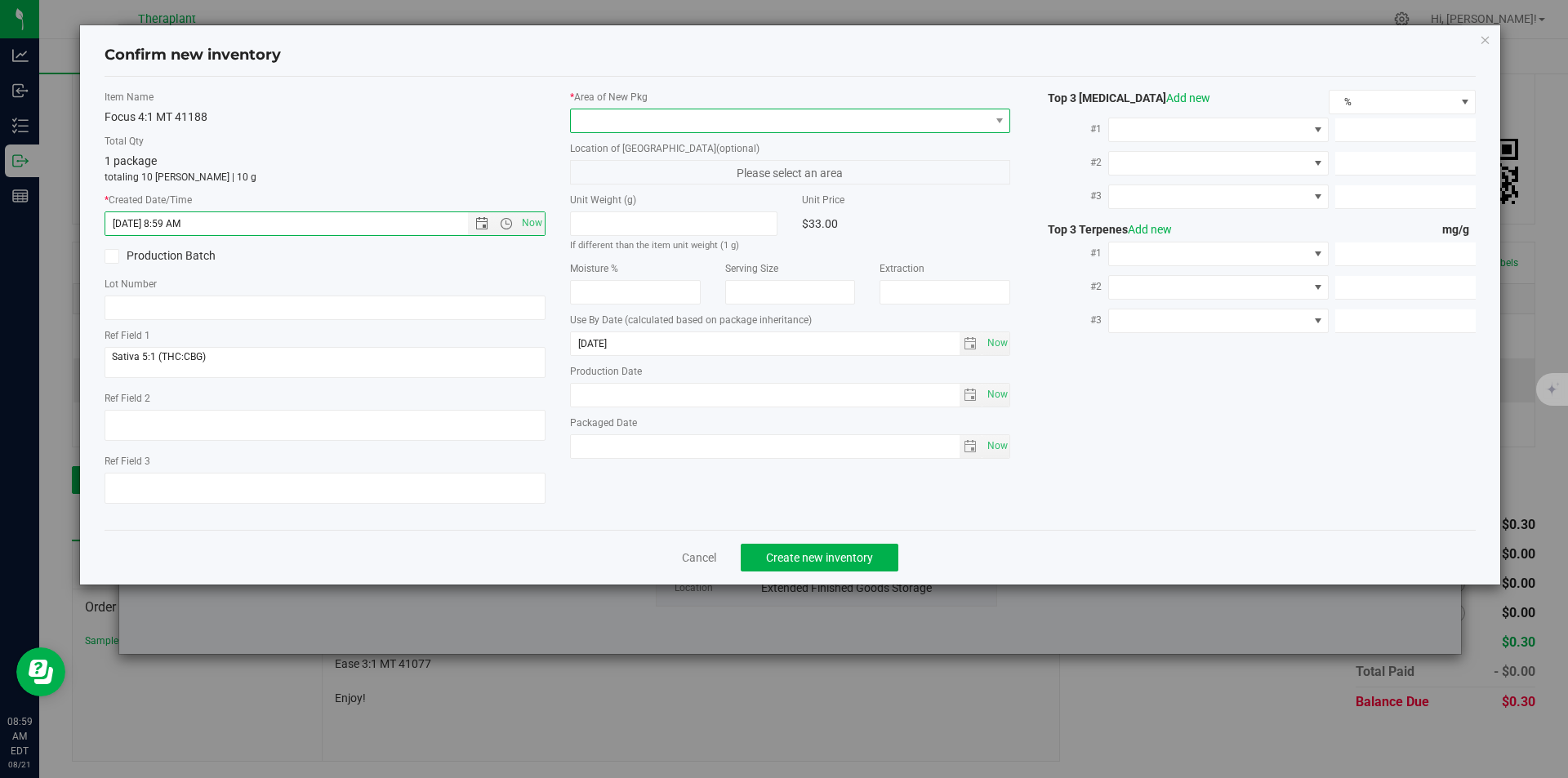
click at [661, 111] on span at bounding box center [781, 121] width 419 height 23
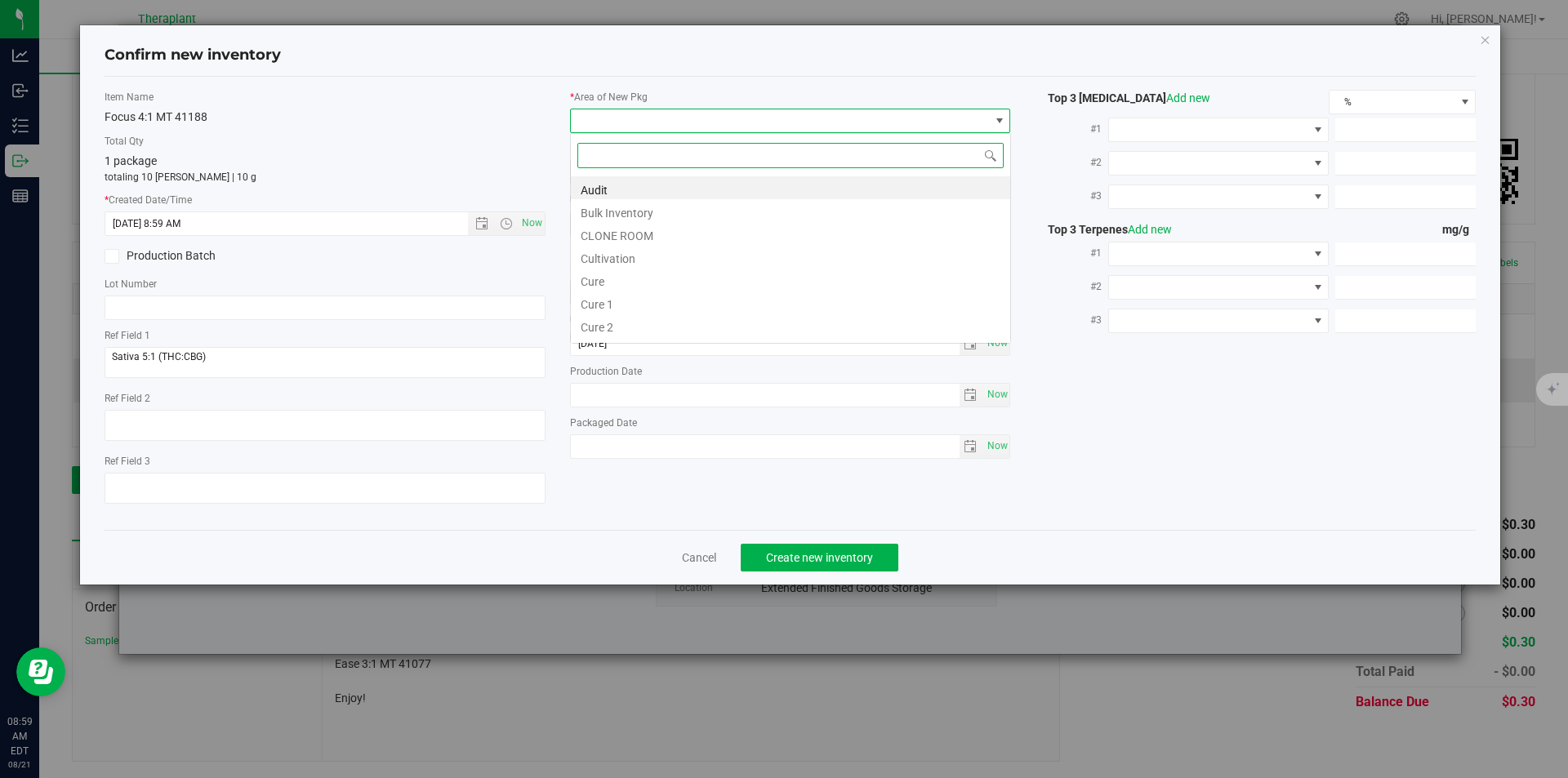
type input "v"
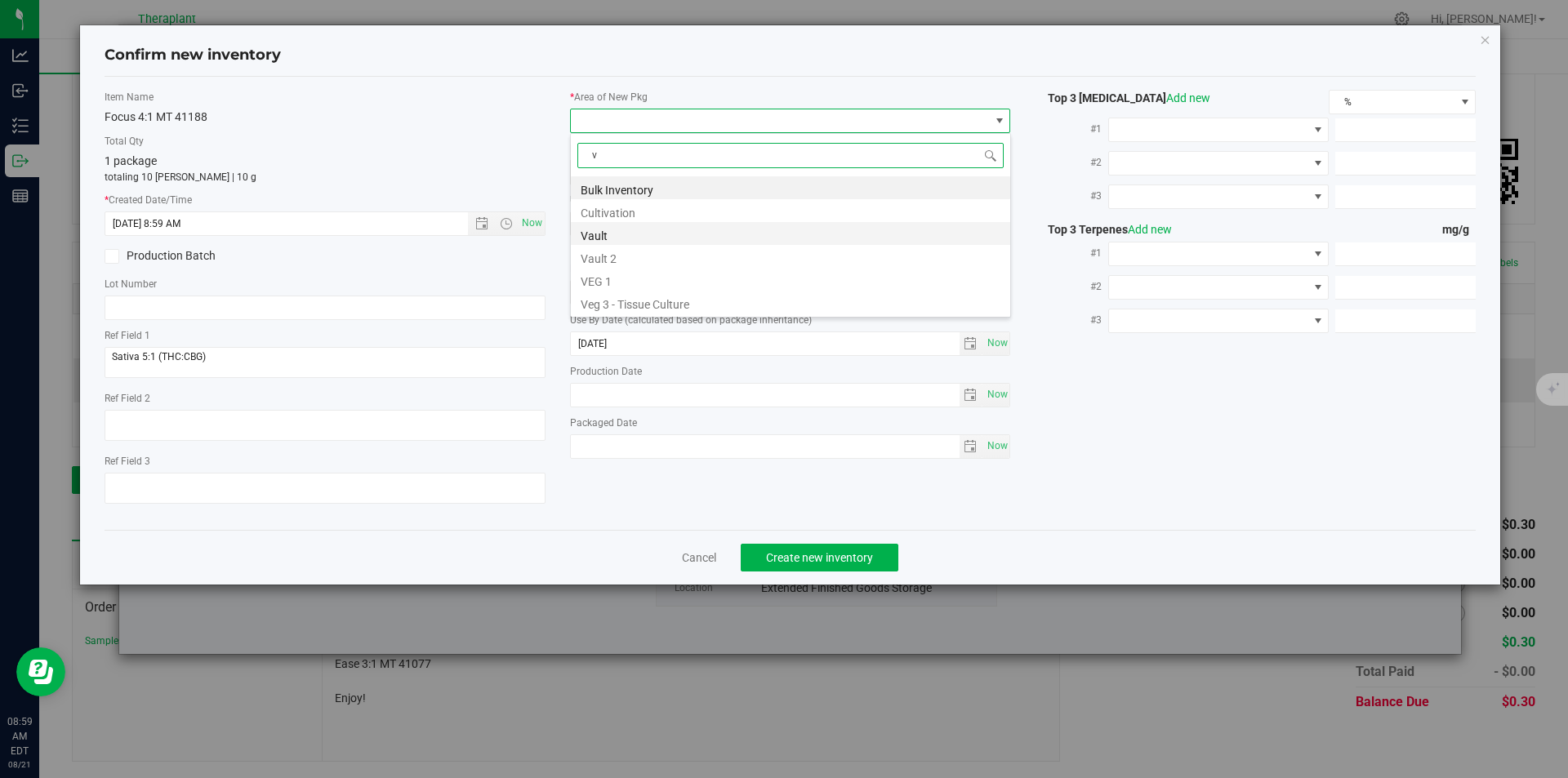
click at [610, 231] on li "Vault" at bounding box center [790, 233] width 439 height 23
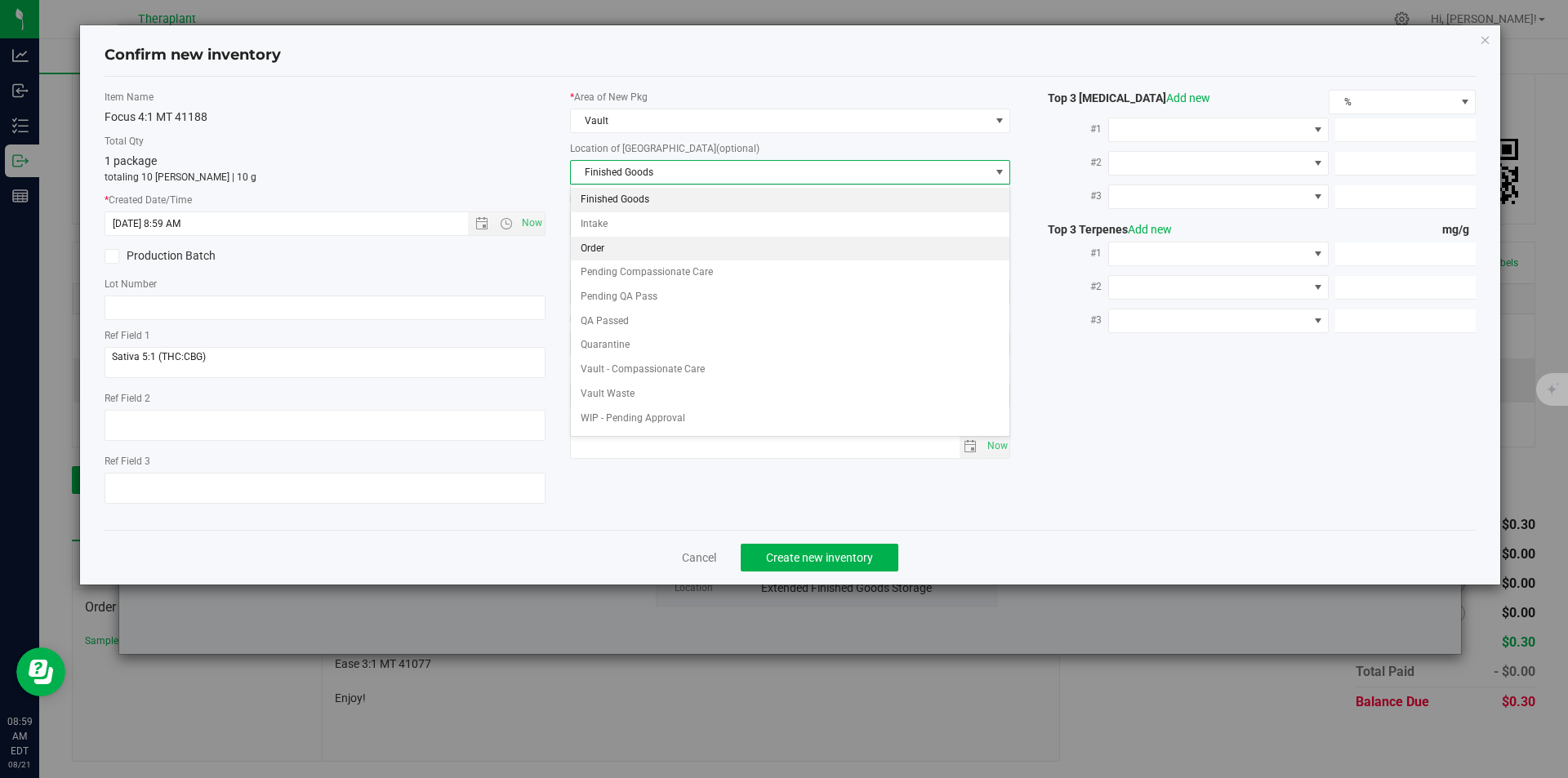
click at [628, 243] on li "Order" at bounding box center [790, 250] width 439 height 25
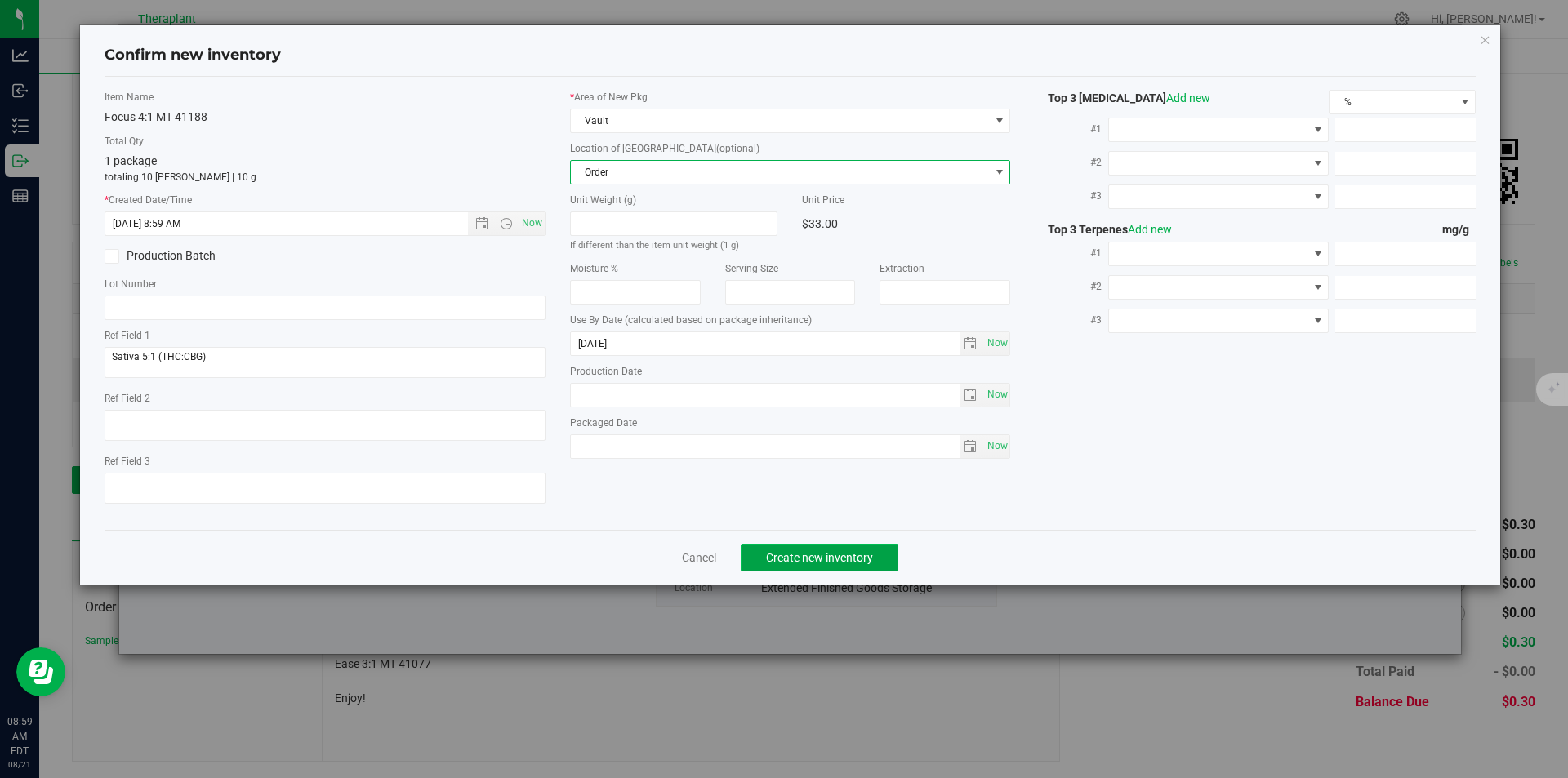
click at [814, 553] on span "Create new inventory" at bounding box center [820, 558] width 107 height 13
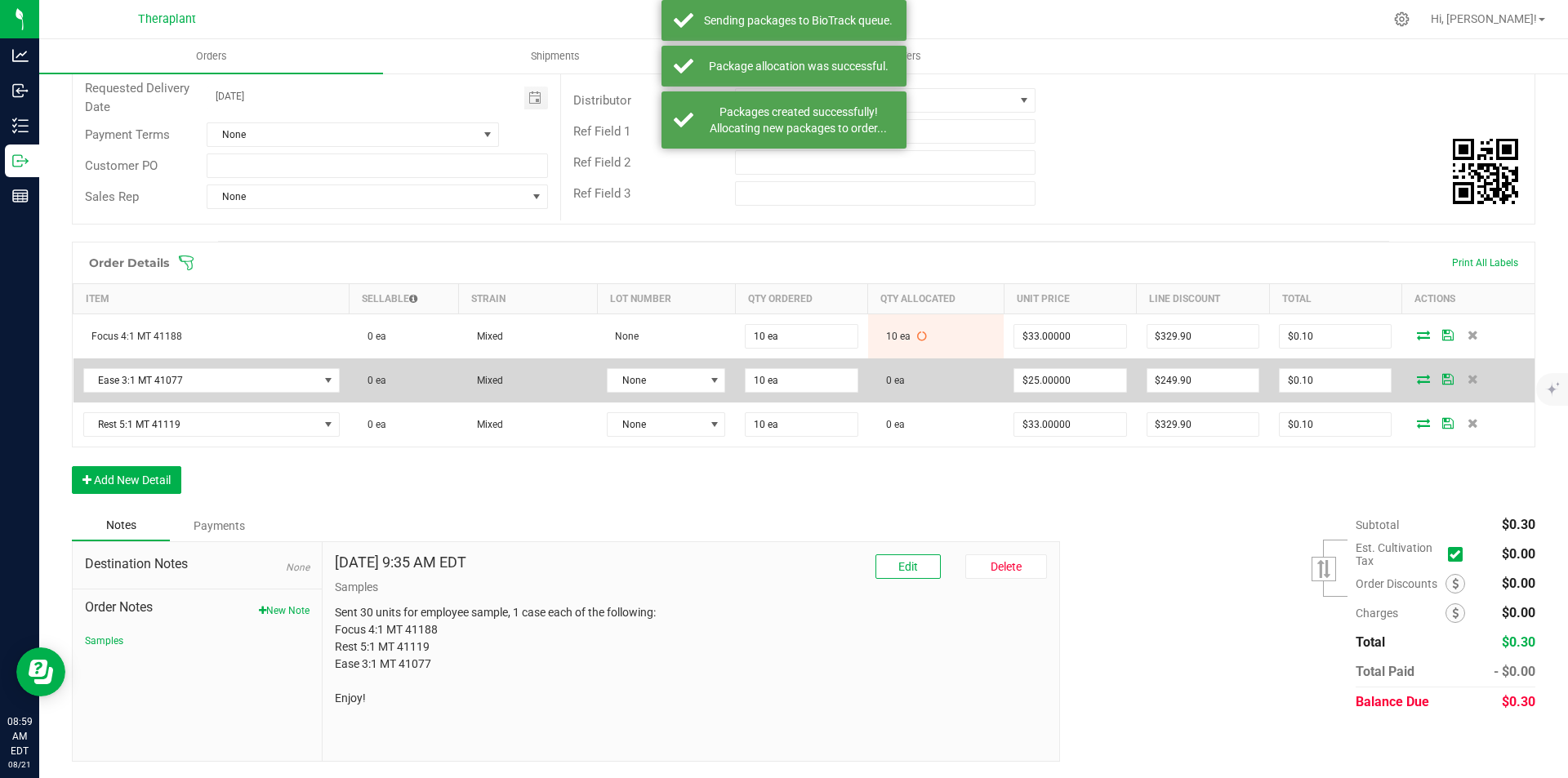
click at [1417, 374] on icon at bounding box center [1424, 379] width 13 height 10
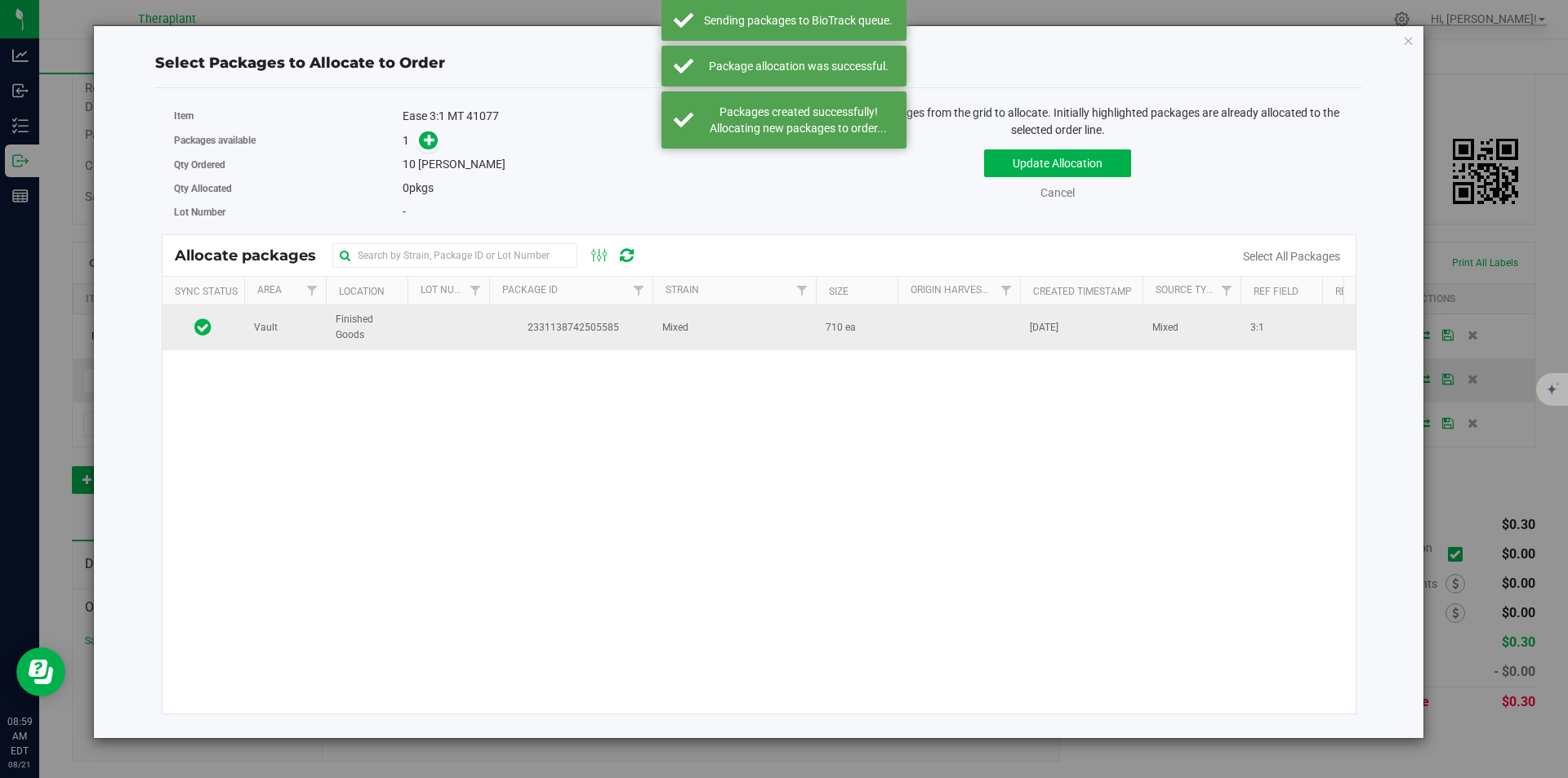
click at [536, 345] on td "2331138742505585" at bounding box center [570, 327] width 164 height 44
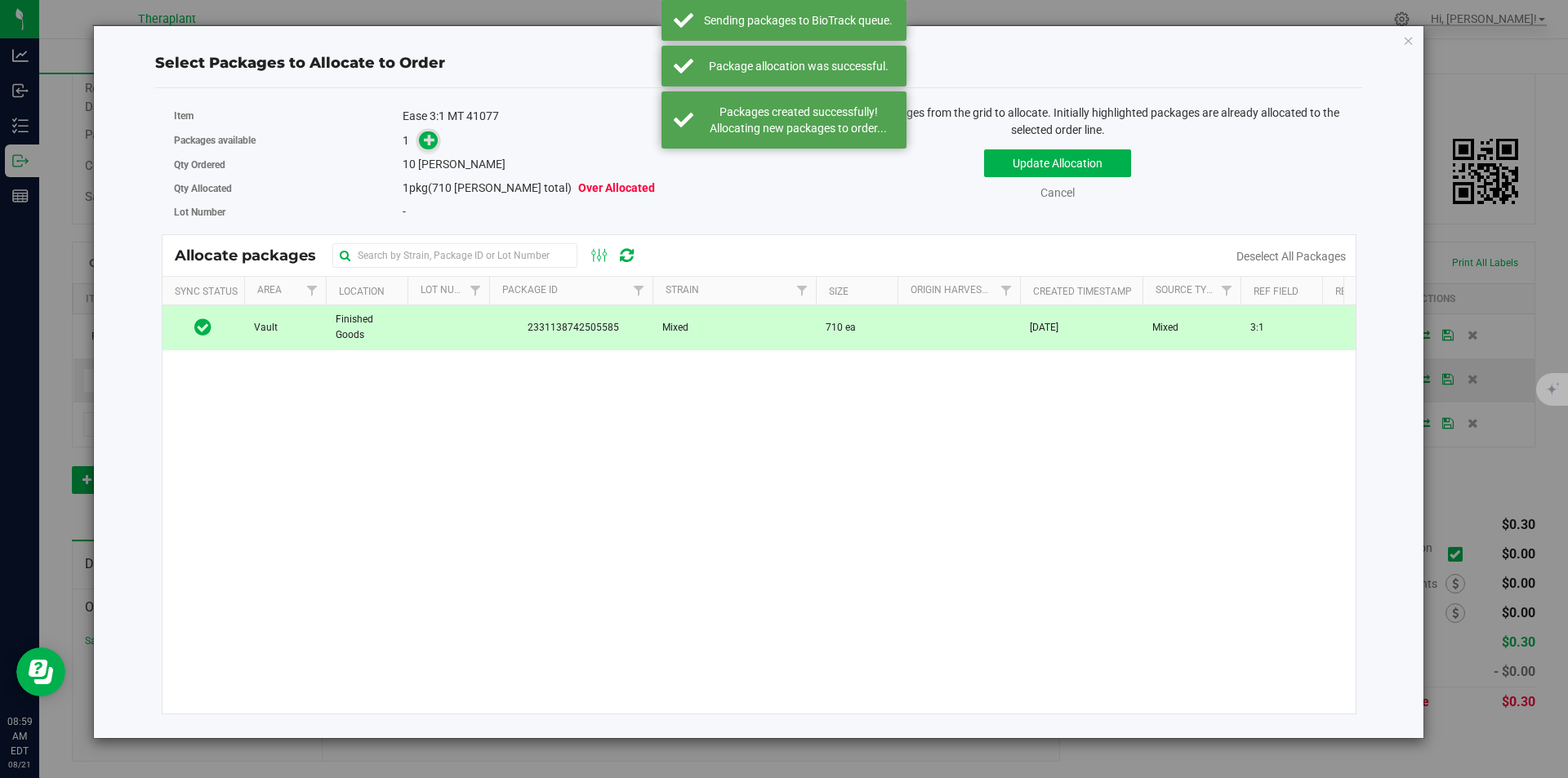
click at [431, 137] on icon at bounding box center [430, 140] width 11 height 11
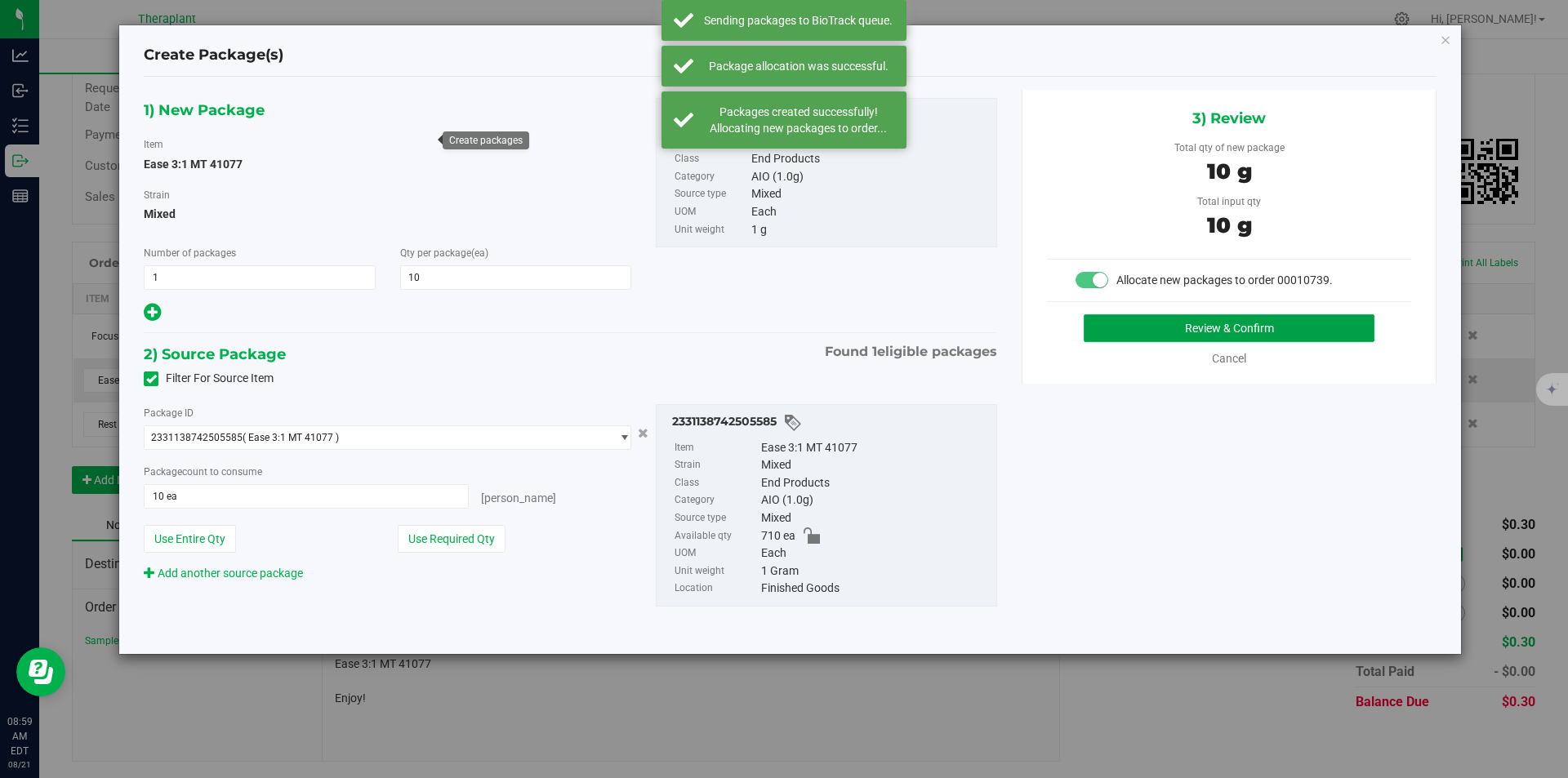
click at [1145, 329] on button "Review & Confirm" at bounding box center [1229, 328] width 291 height 28
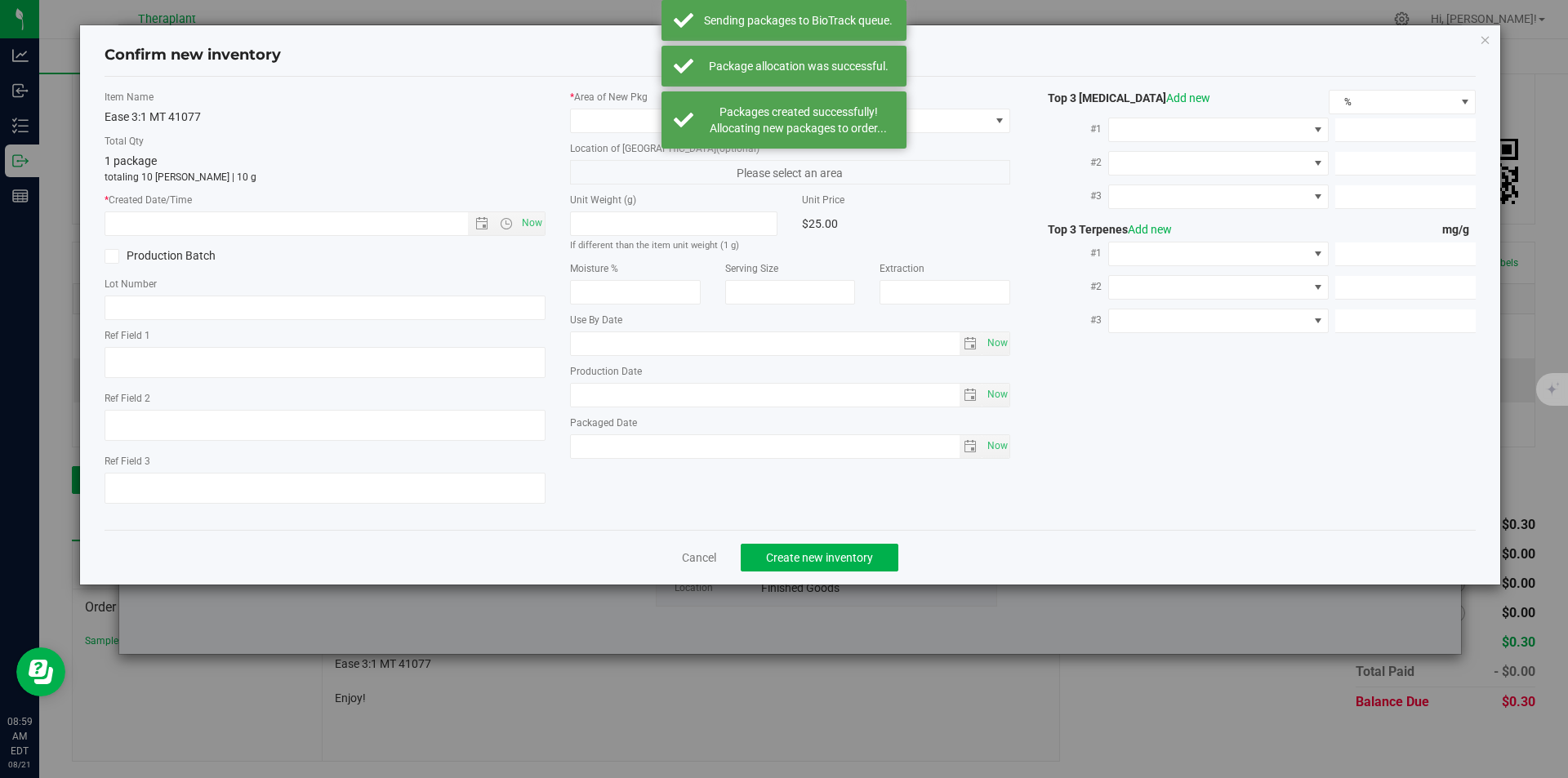
type textarea "3:1"
type input "[DATE]"
click at [538, 228] on span "Now" at bounding box center [531, 223] width 28 height 24
type input "[DATE] 8:59 AM"
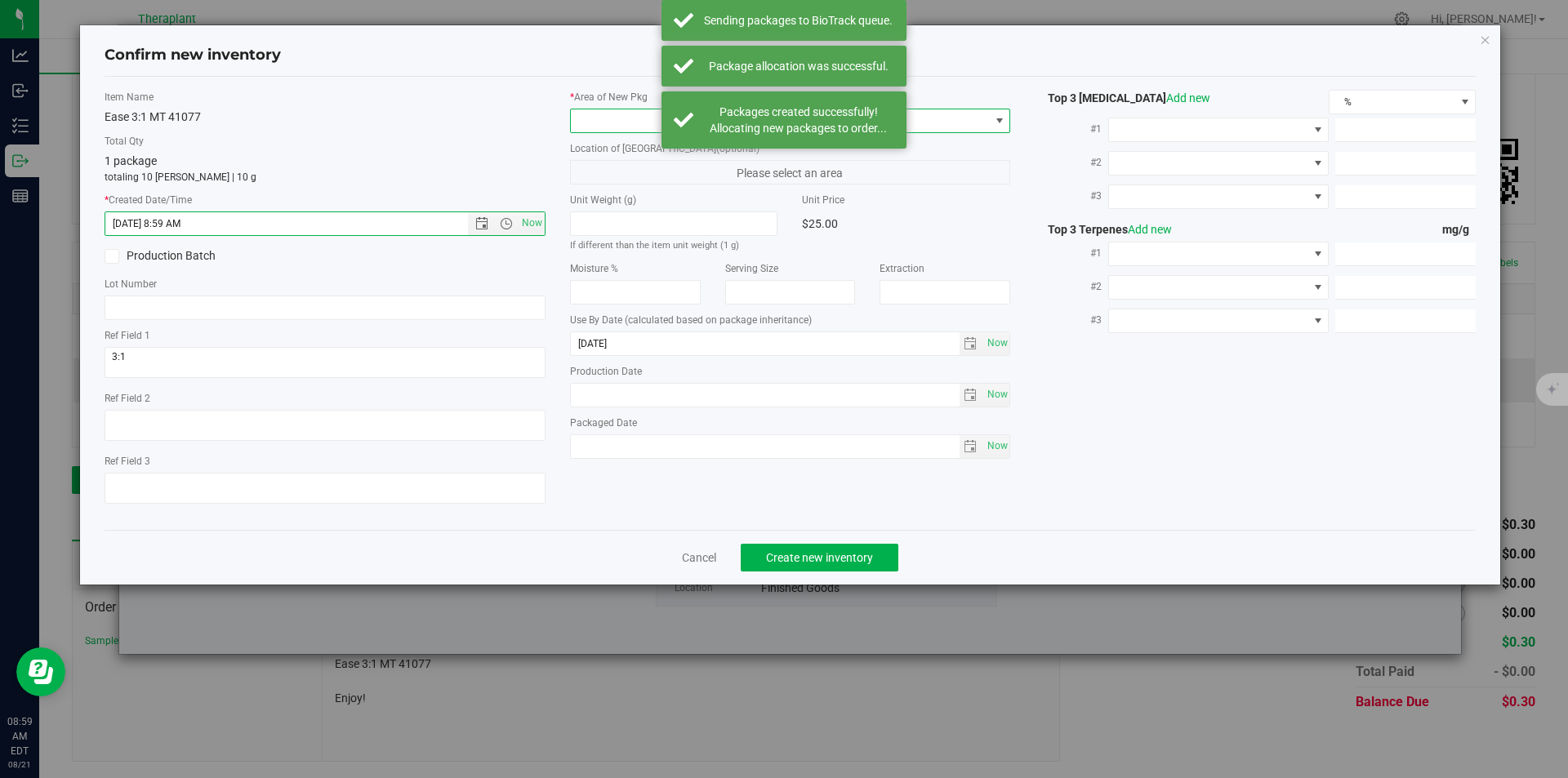
drag, startPoint x: 610, startPoint y: 123, endPoint x: 605, endPoint y: 82, distance: 41.3
click at [610, 122] on span at bounding box center [781, 121] width 419 height 23
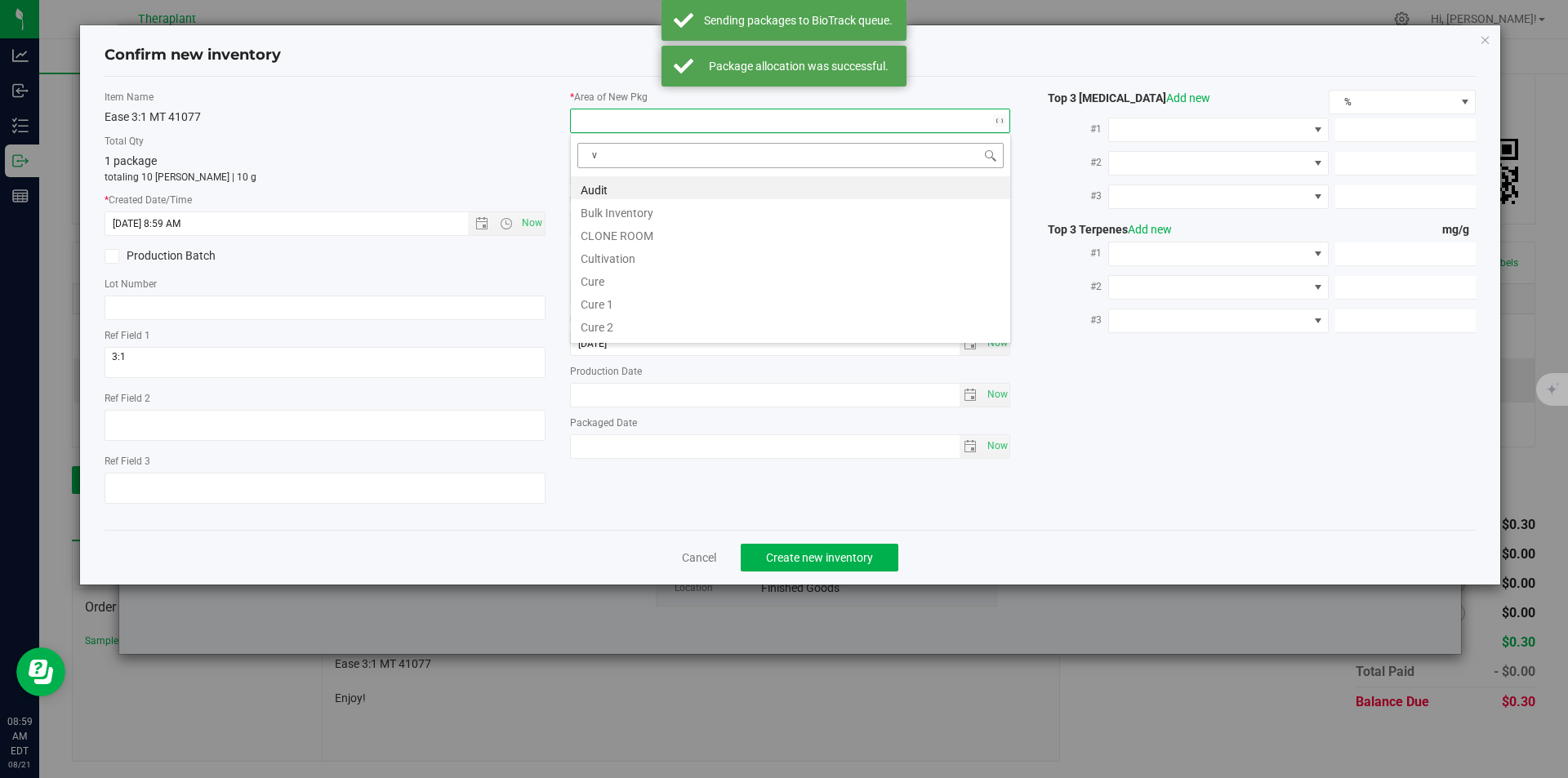
scroll to position [25, 441]
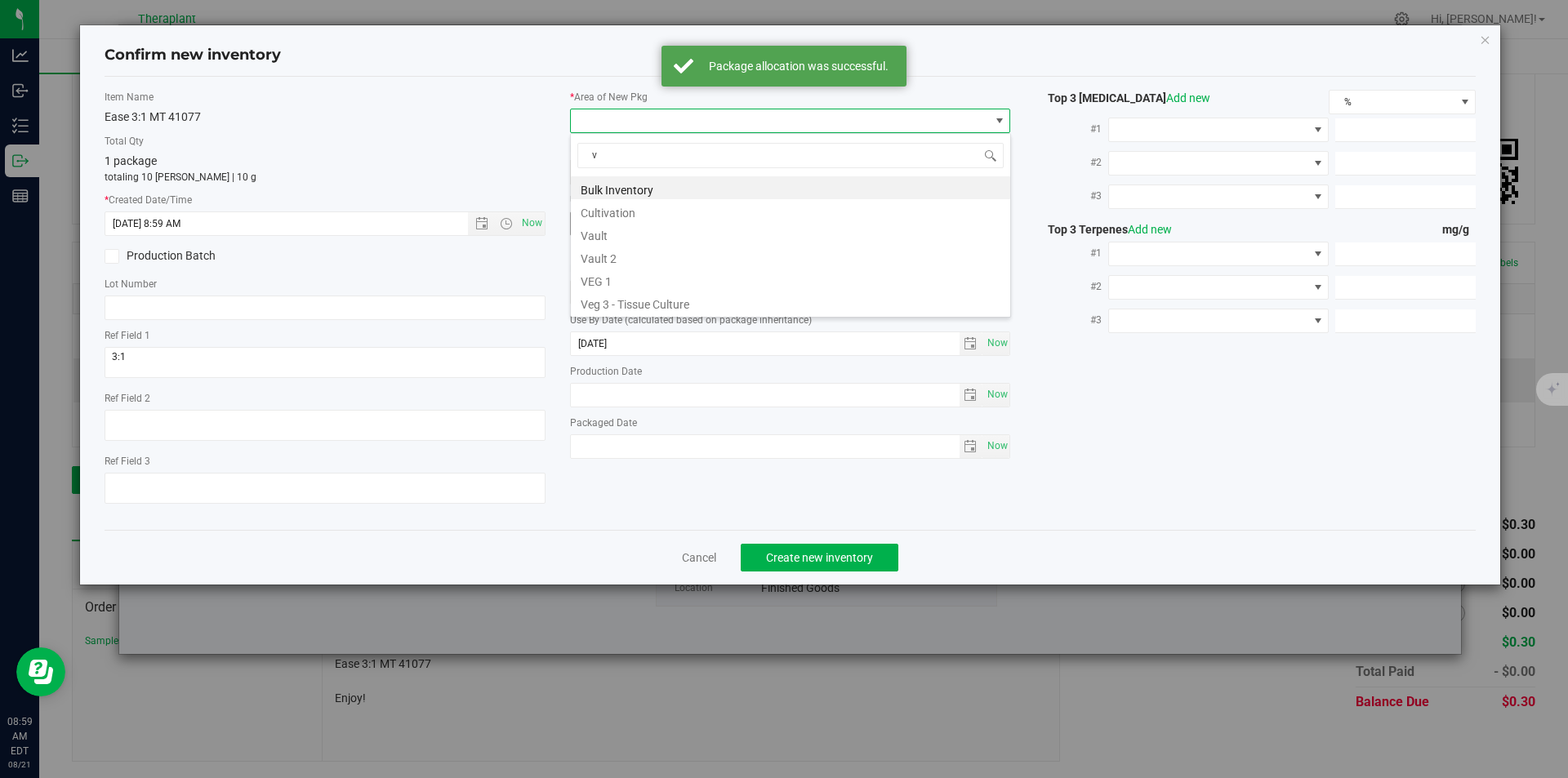
click at [609, 237] on li "Vault" at bounding box center [790, 233] width 439 height 23
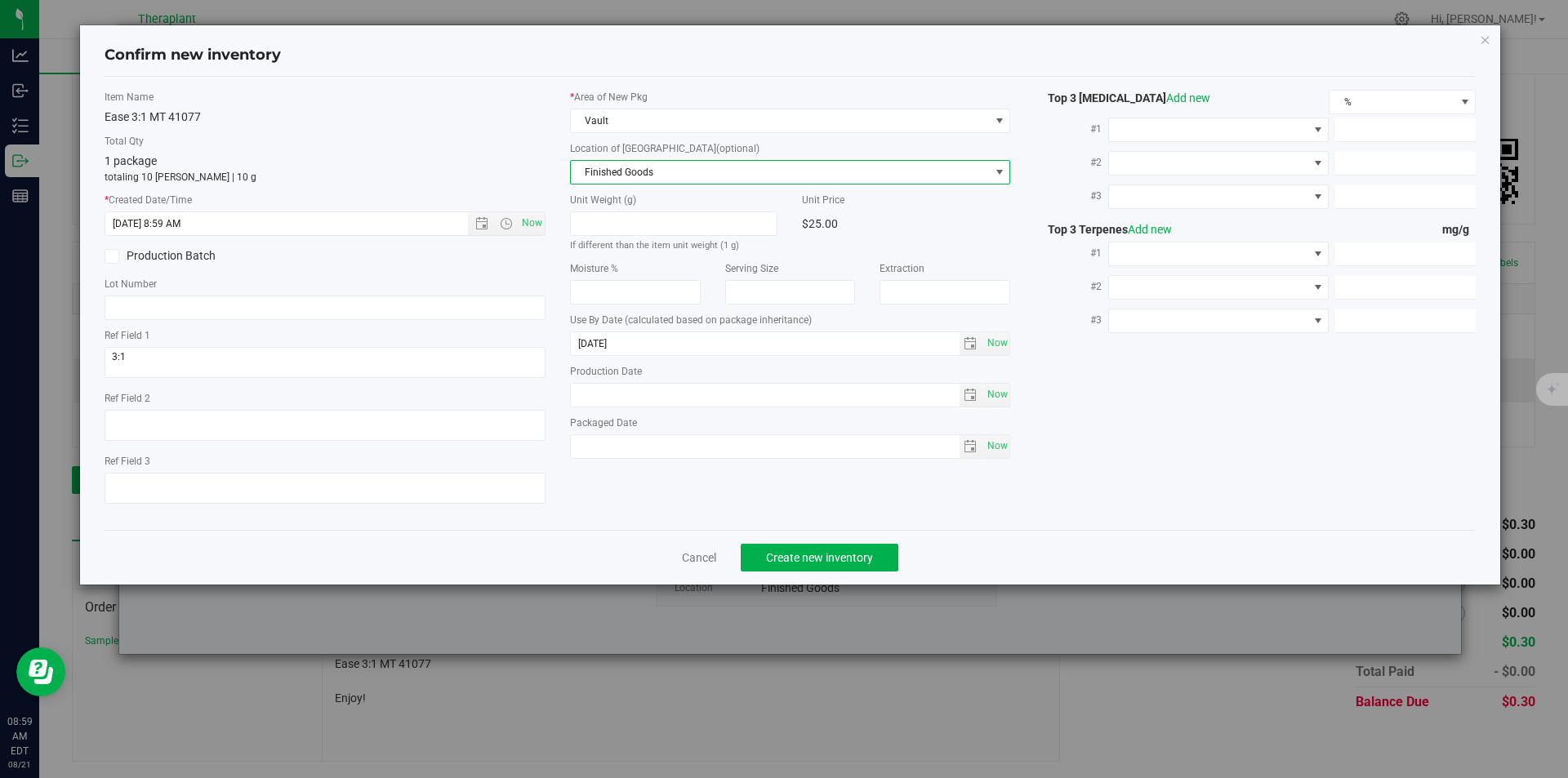
click at [605, 177] on span "Finished Goods" at bounding box center [781, 172] width 419 height 23
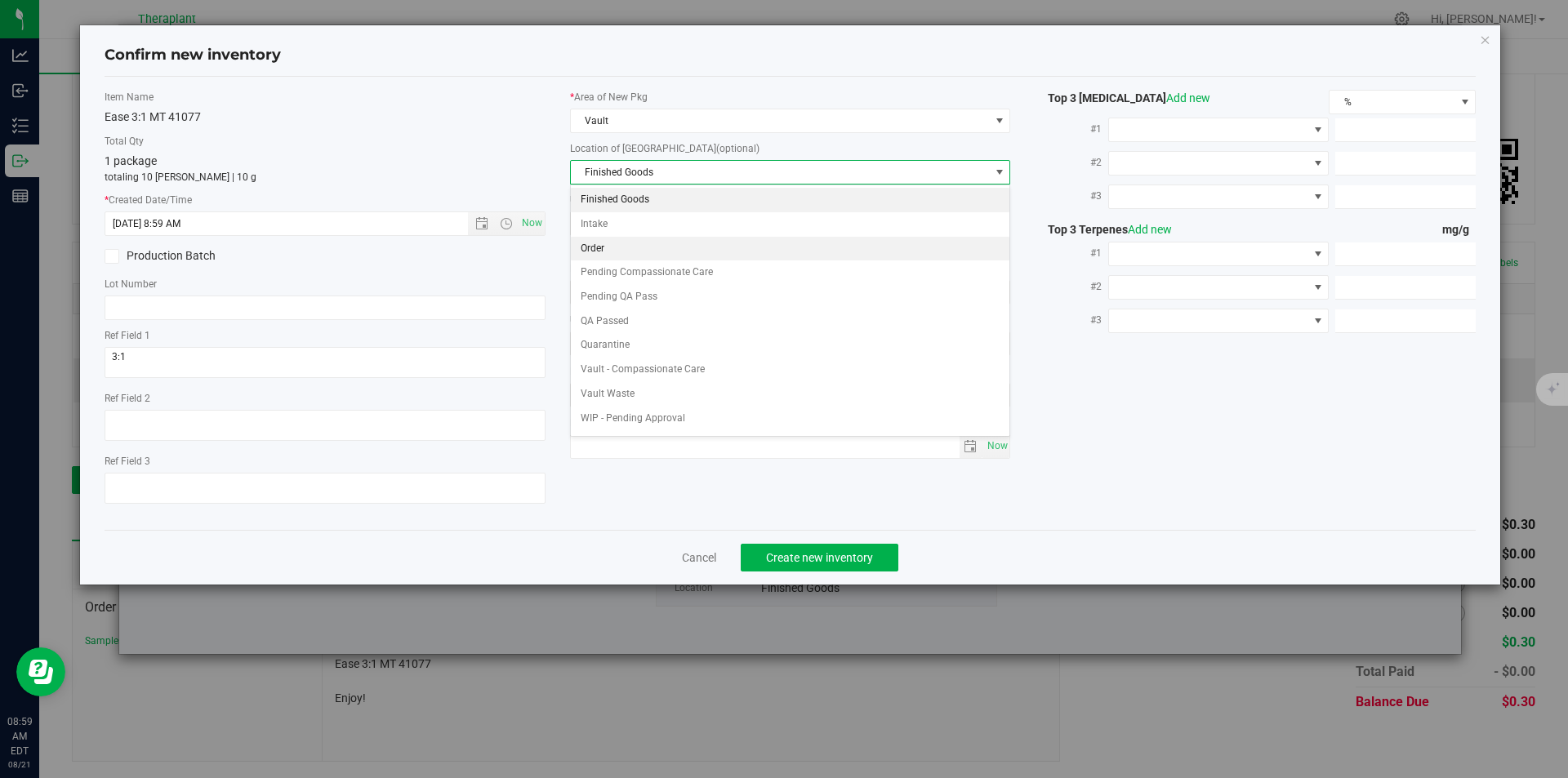
click at [622, 254] on li "Order" at bounding box center [790, 250] width 439 height 25
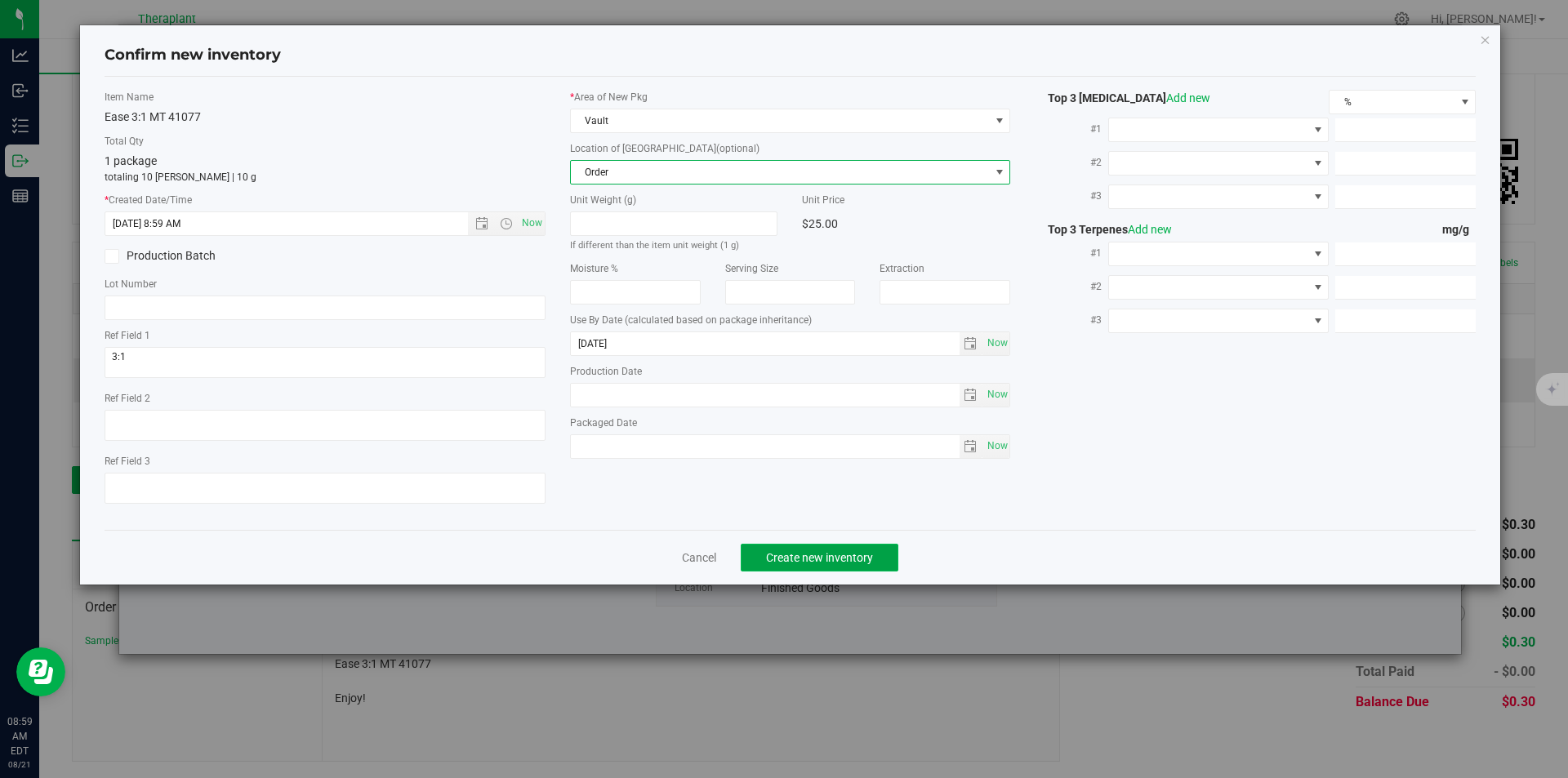
click at [794, 554] on span "Create new inventory" at bounding box center [820, 558] width 107 height 13
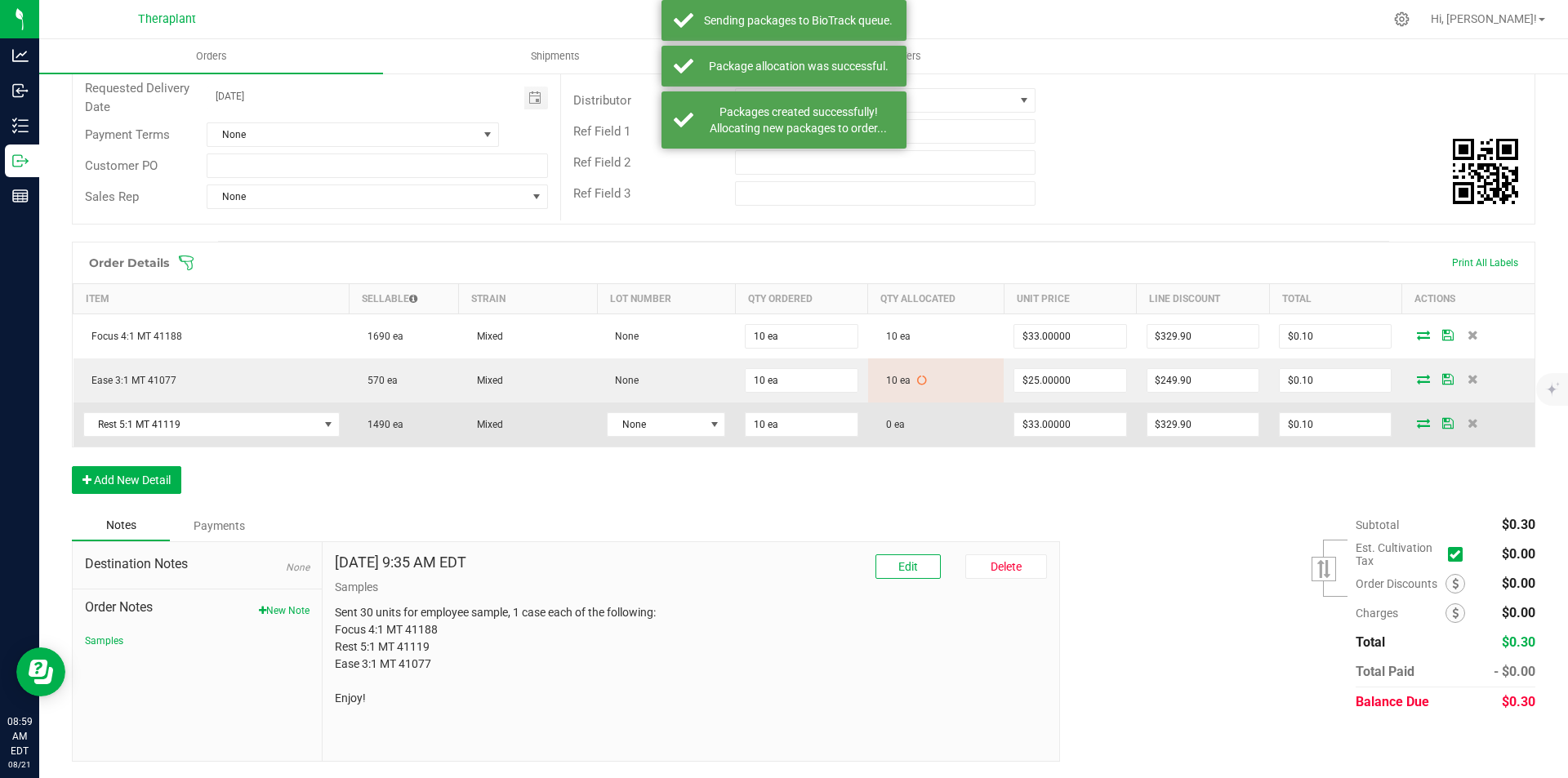
click at [1417, 420] on icon at bounding box center [1424, 423] width 13 height 10
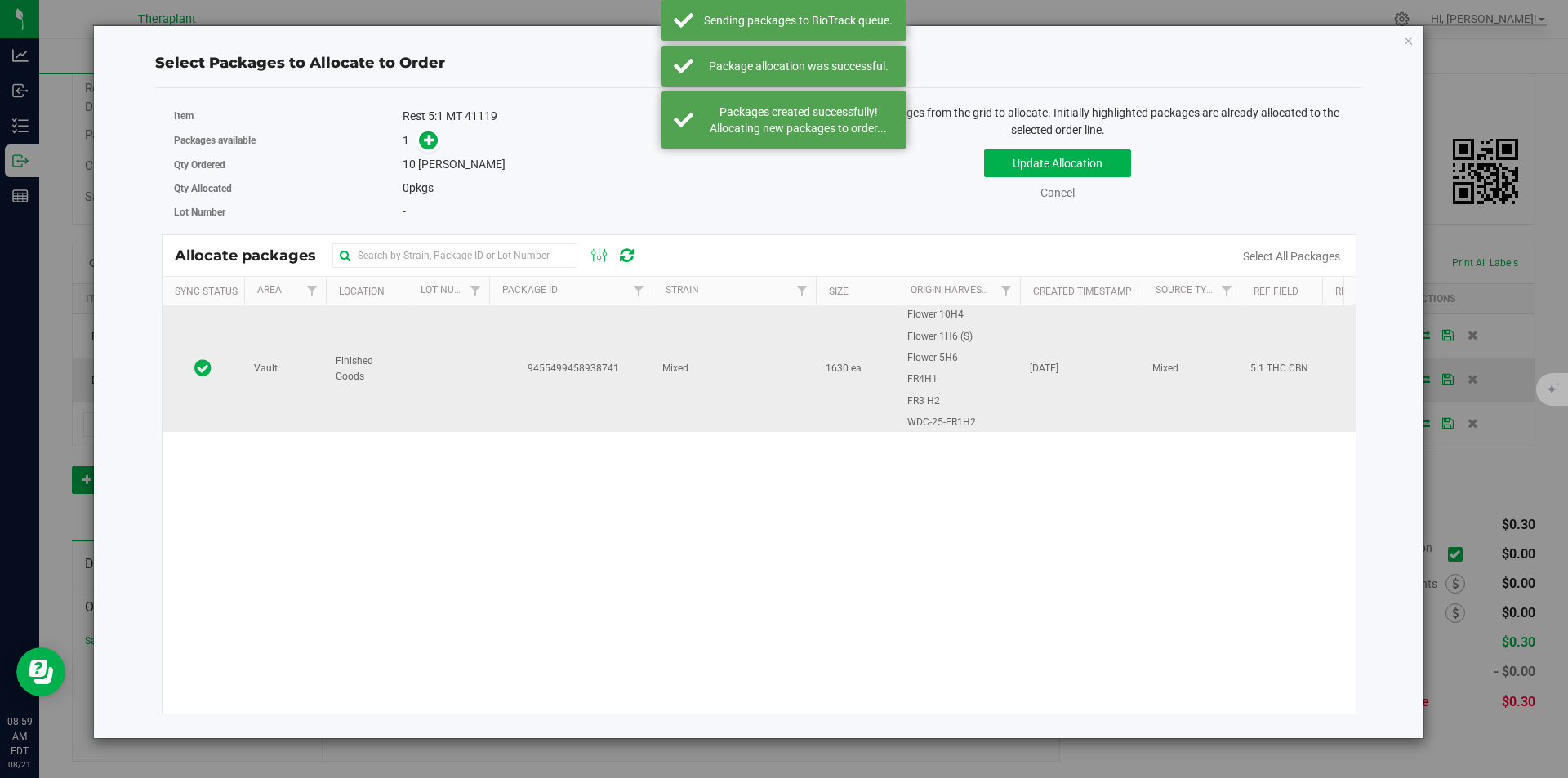
click at [402, 332] on td "Finished Goods" at bounding box center [366, 368] width 81 height 126
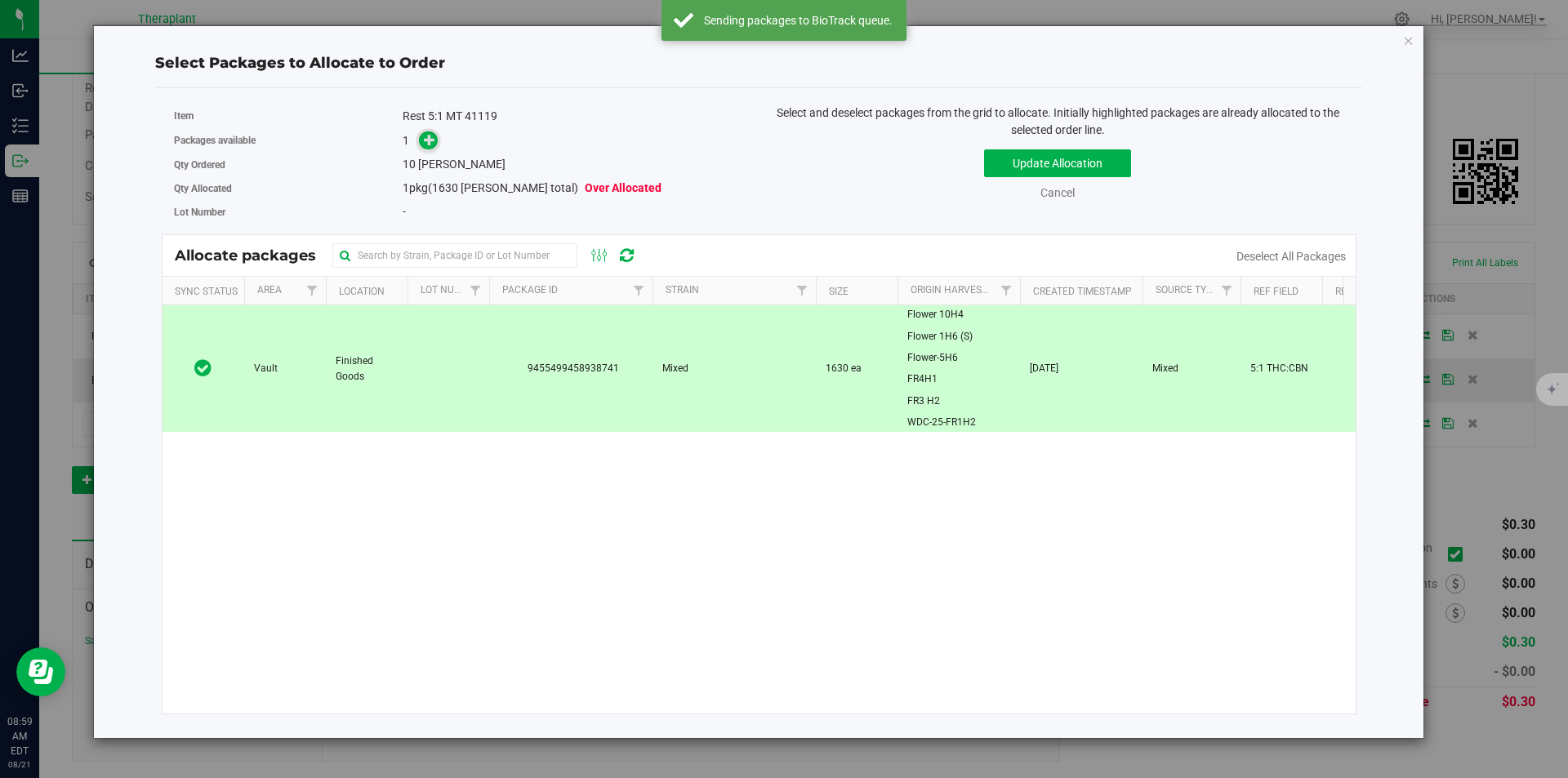
click at [428, 140] on icon at bounding box center [430, 140] width 11 height 11
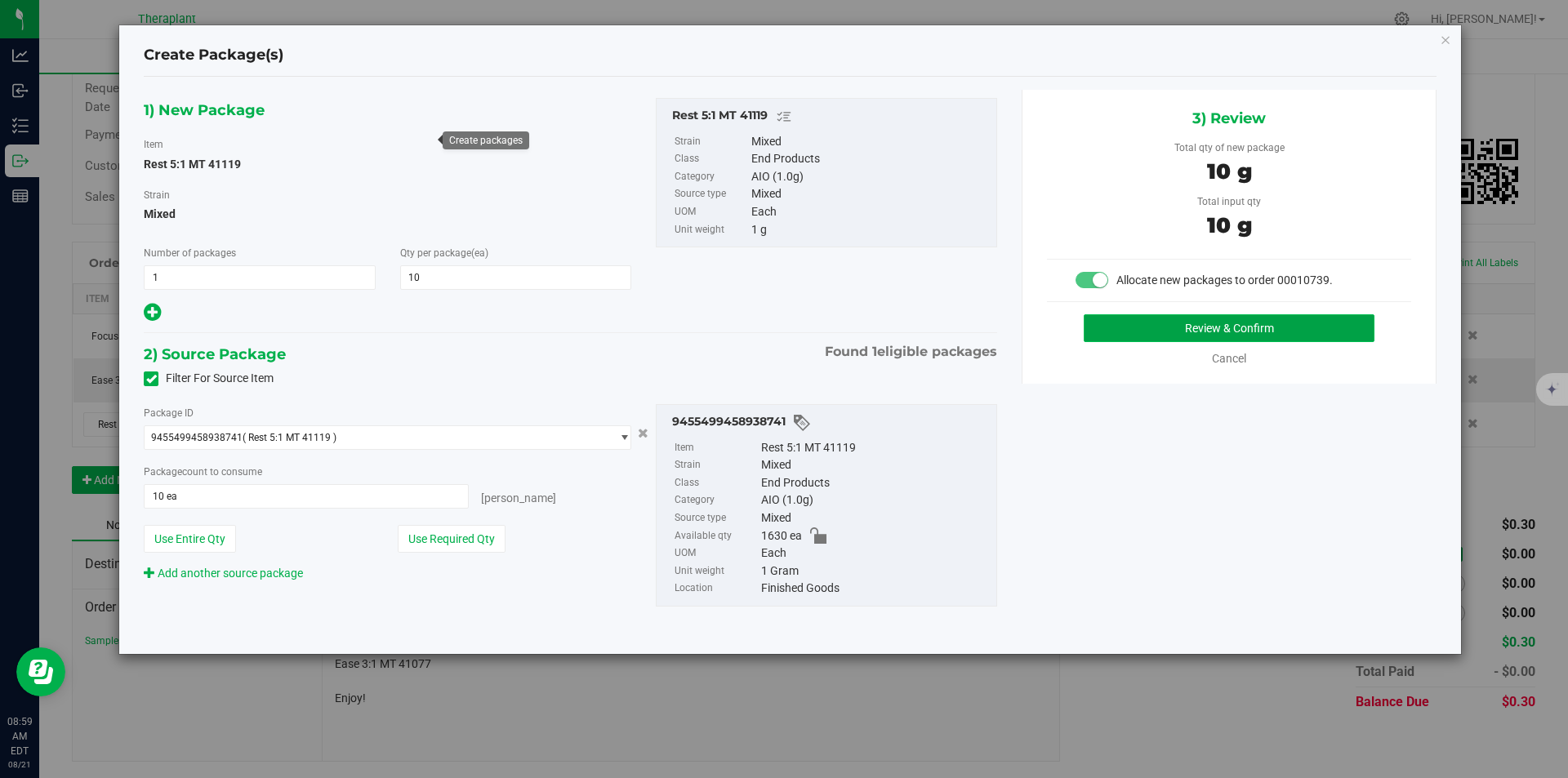
click at [1214, 326] on button "Review & Confirm" at bounding box center [1229, 328] width 291 height 28
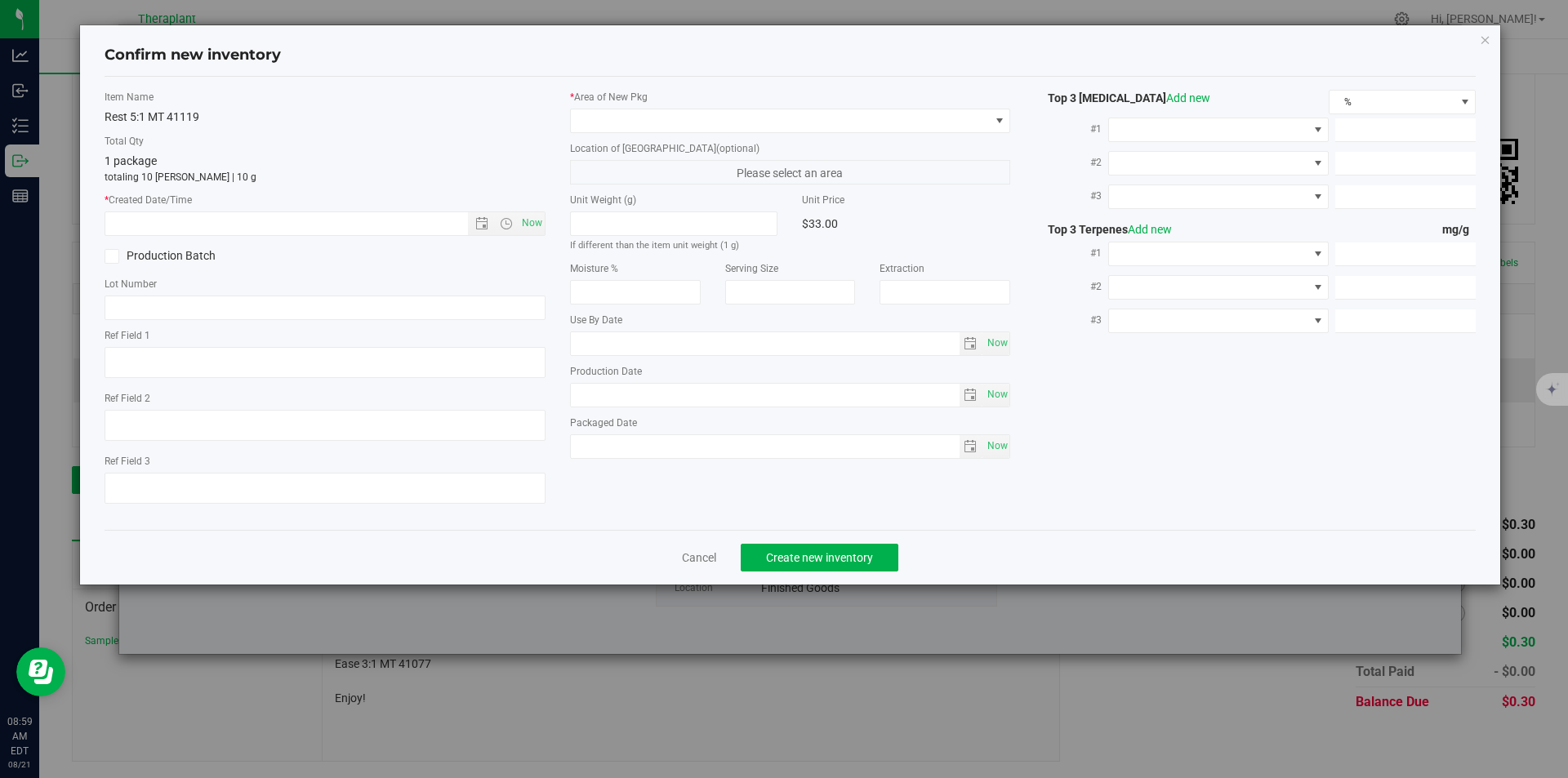
type textarea "5:1 THC:CBN"
type input "[DATE]"
click at [522, 216] on span "Now" at bounding box center [531, 223] width 28 height 24
type input "[DATE] 8:59 AM"
click at [651, 102] on label "* Area of [GEOGRAPHIC_DATA]" at bounding box center [790, 97] width 441 height 14
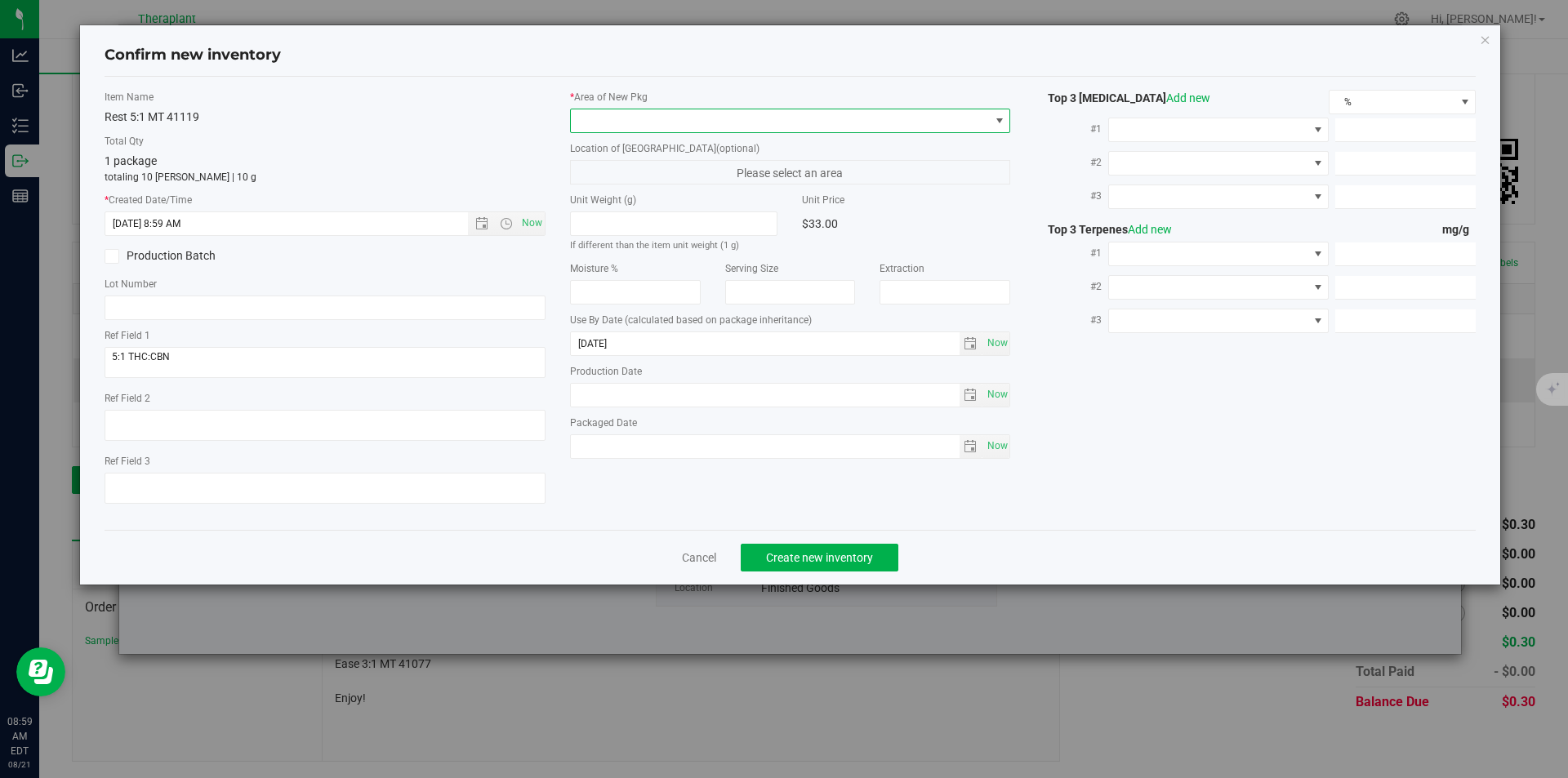
click at [622, 114] on span at bounding box center [781, 121] width 419 height 23
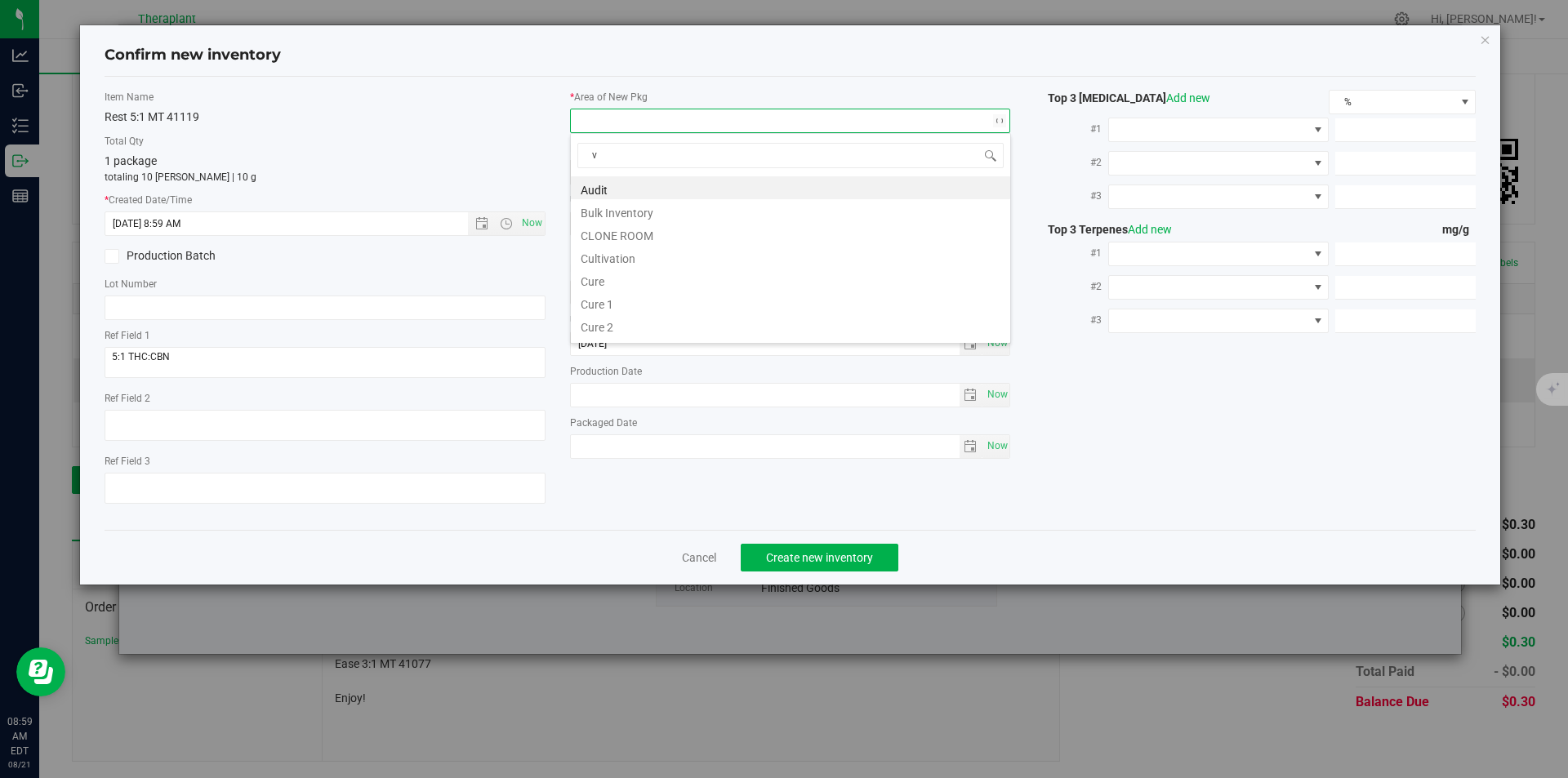
scroll to position [25, 441]
click at [599, 240] on li "Vault" at bounding box center [790, 233] width 439 height 23
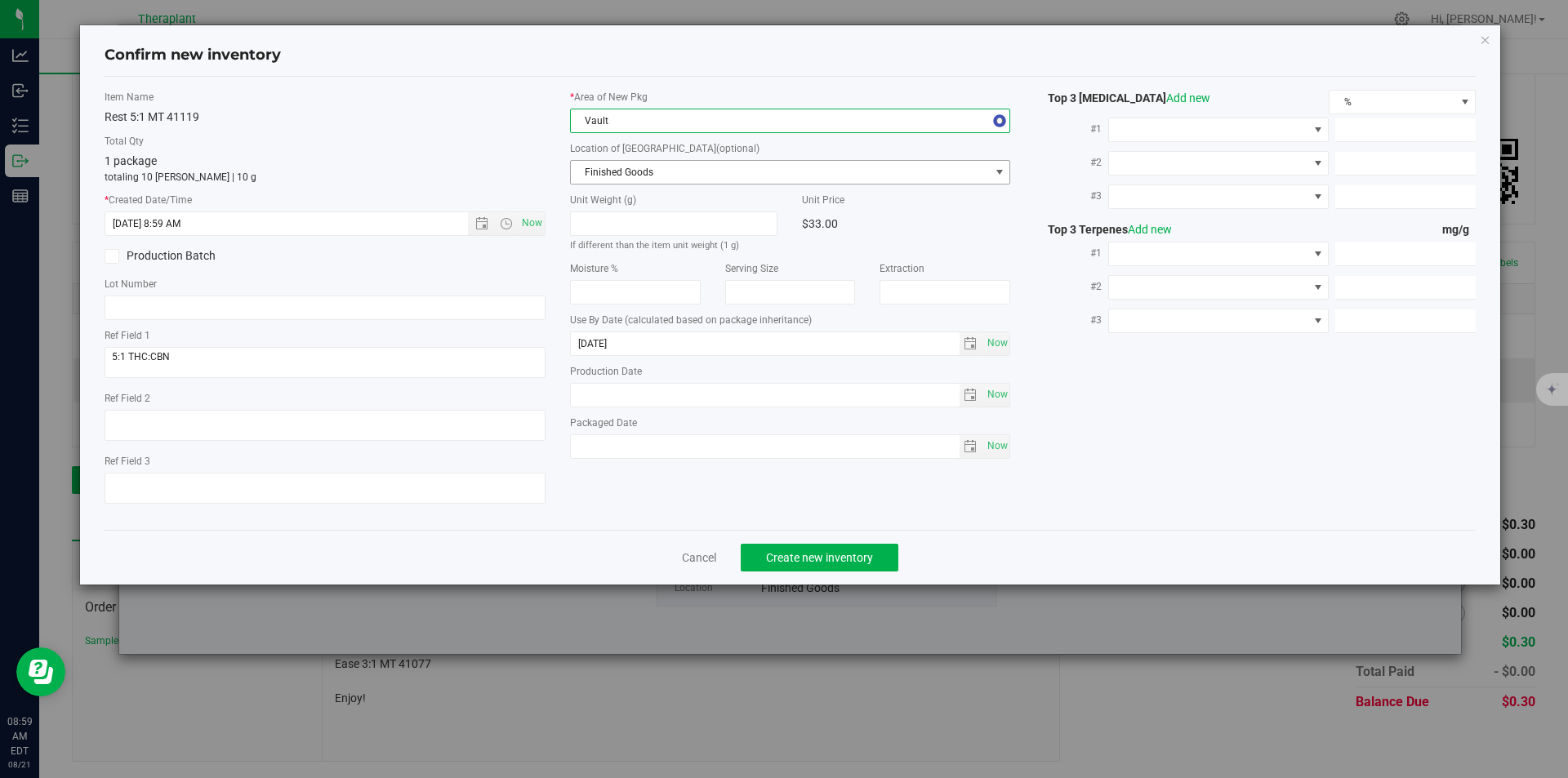
click at [613, 167] on span "Finished Goods" at bounding box center [781, 172] width 419 height 23
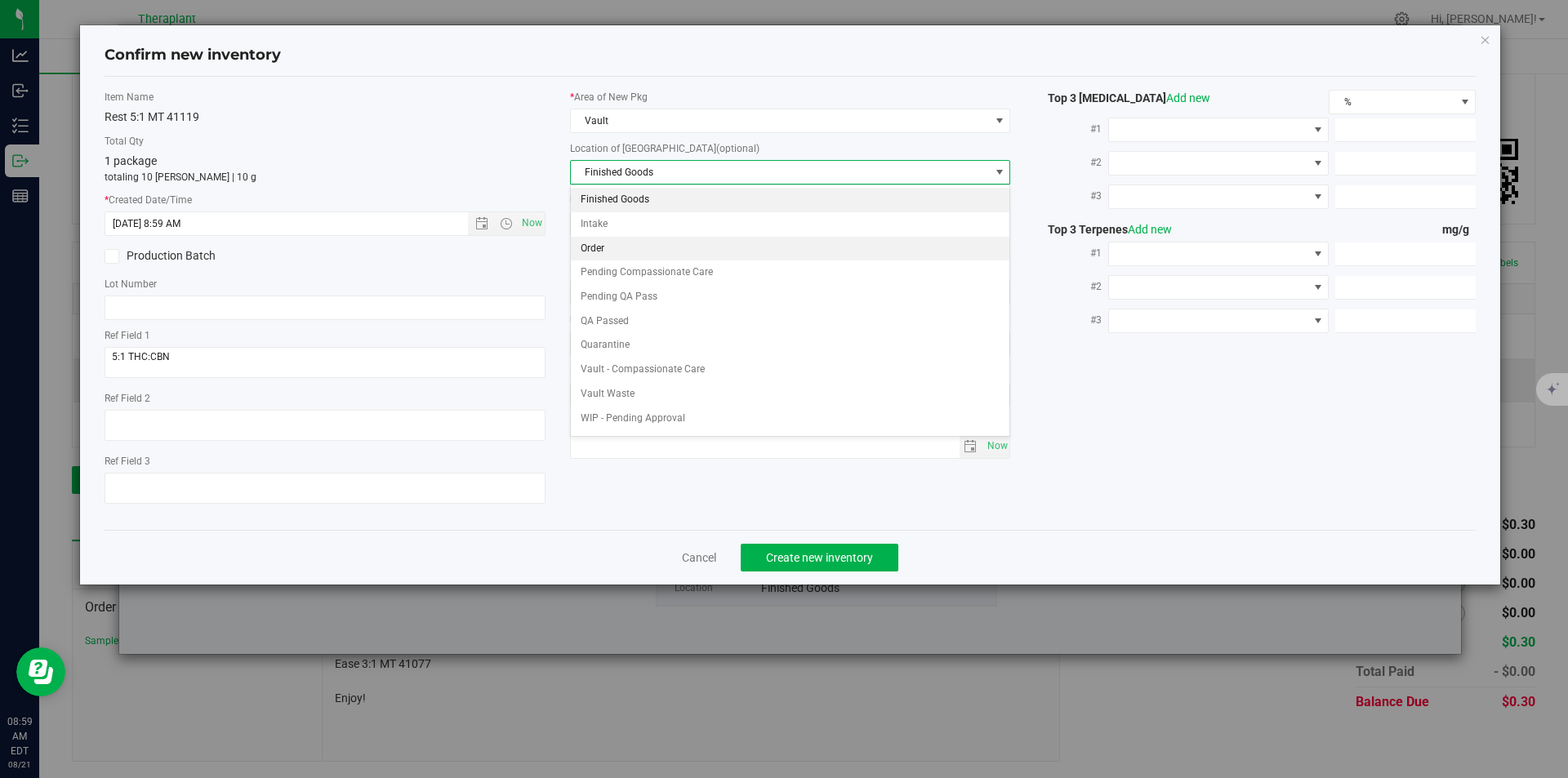
click at [610, 240] on li "Order" at bounding box center [790, 250] width 439 height 25
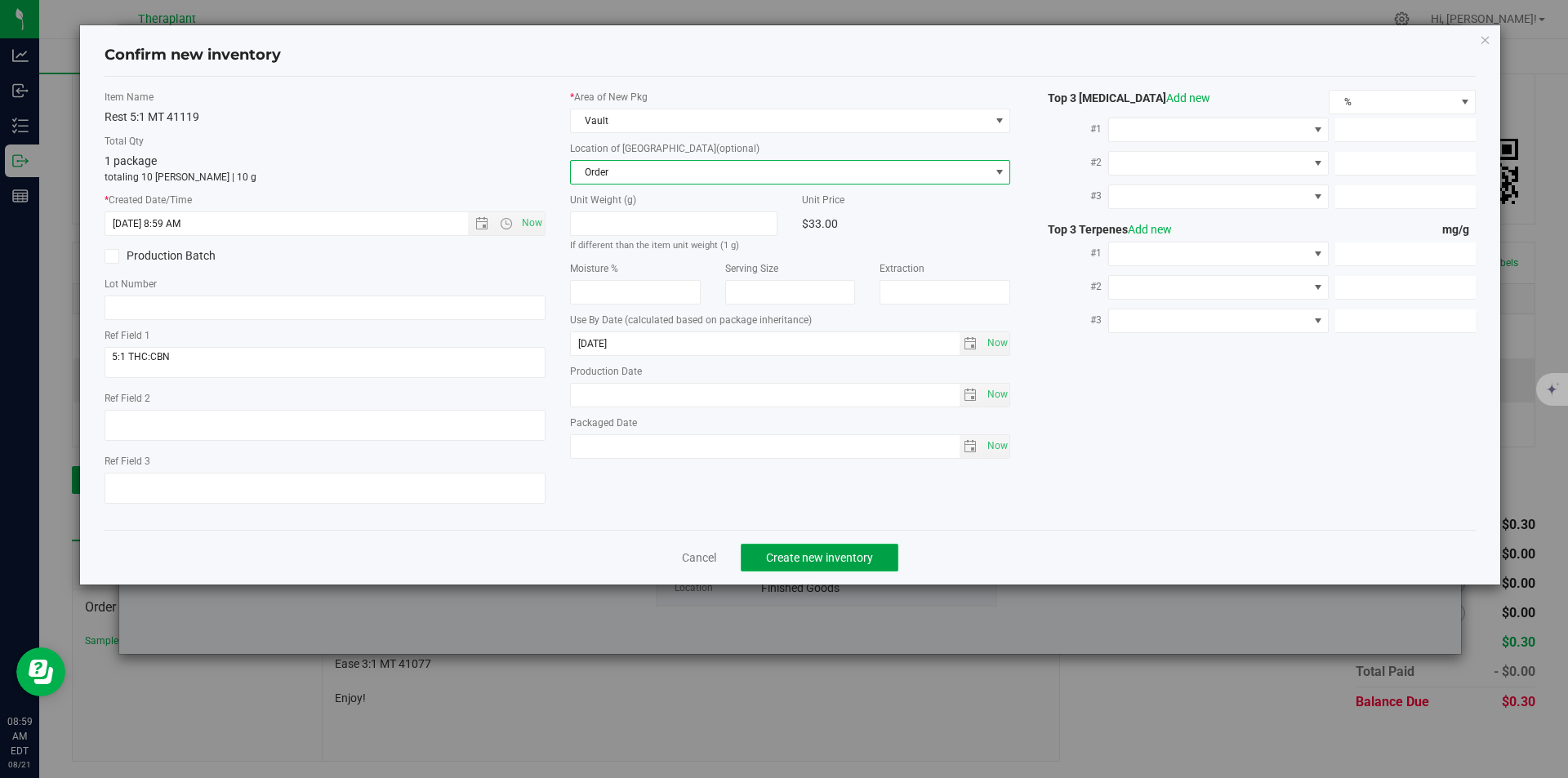
click at [824, 561] on span "Create new inventory" at bounding box center [820, 558] width 107 height 13
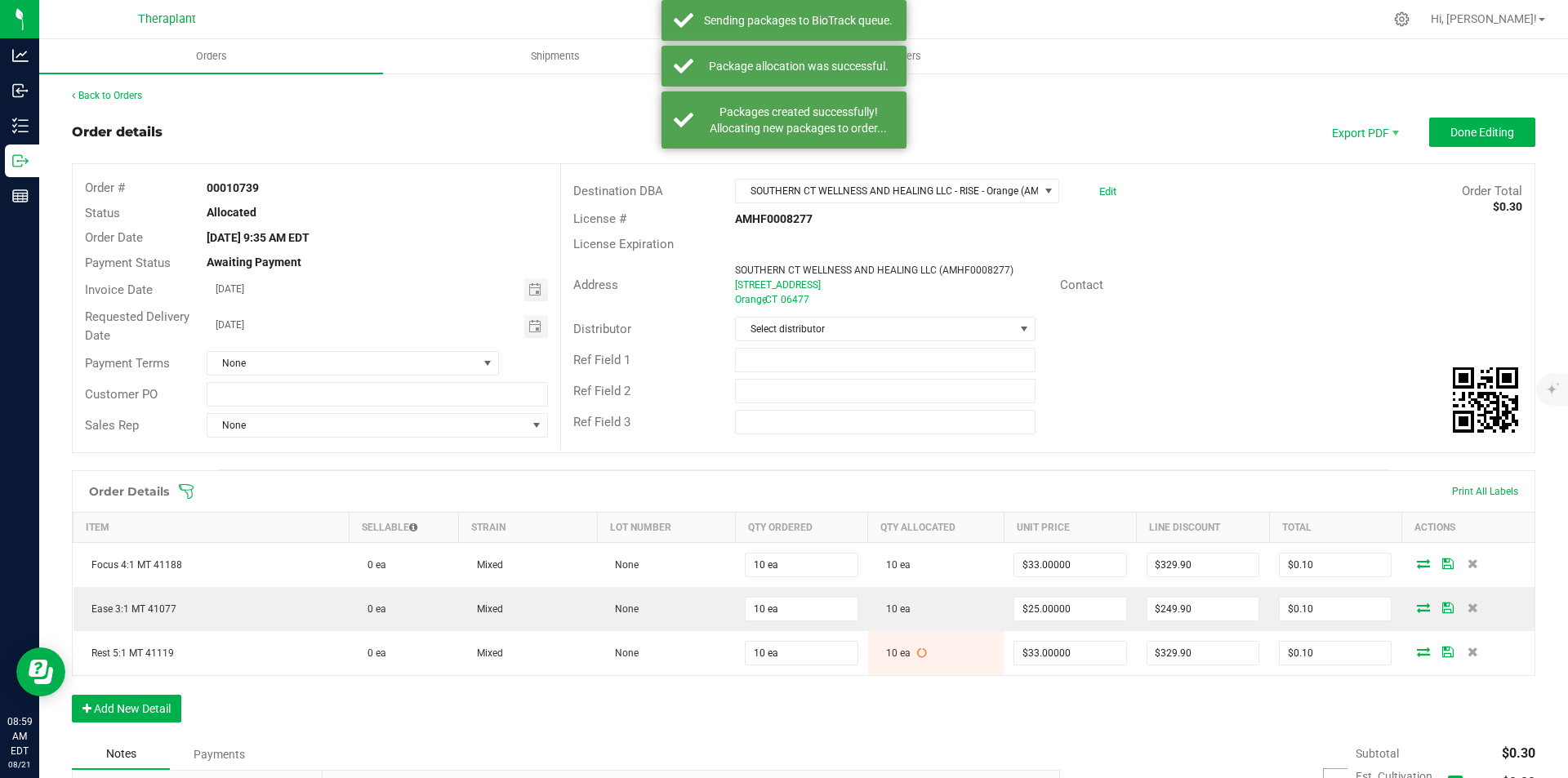
click at [1411, 144] on div "Export PDF Done Editing" at bounding box center [1424, 132] width 220 height 30
click at [1477, 144] on button "Done Editing" at bounding box center [1482, 132] width 106 height 30
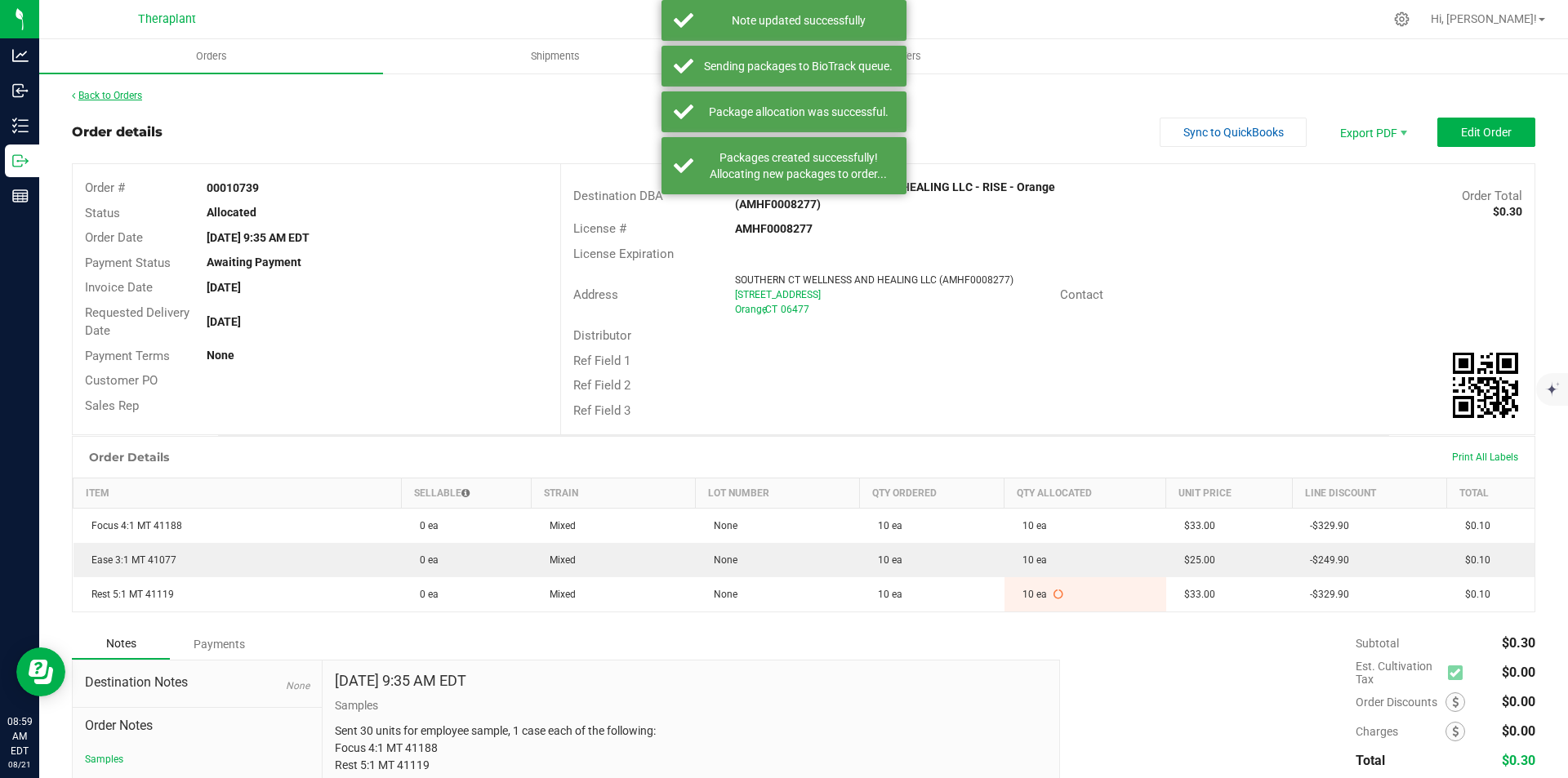
click at [118, 97] on link "Back to Orders" at bounding box center [106, 96] width 70 height 11
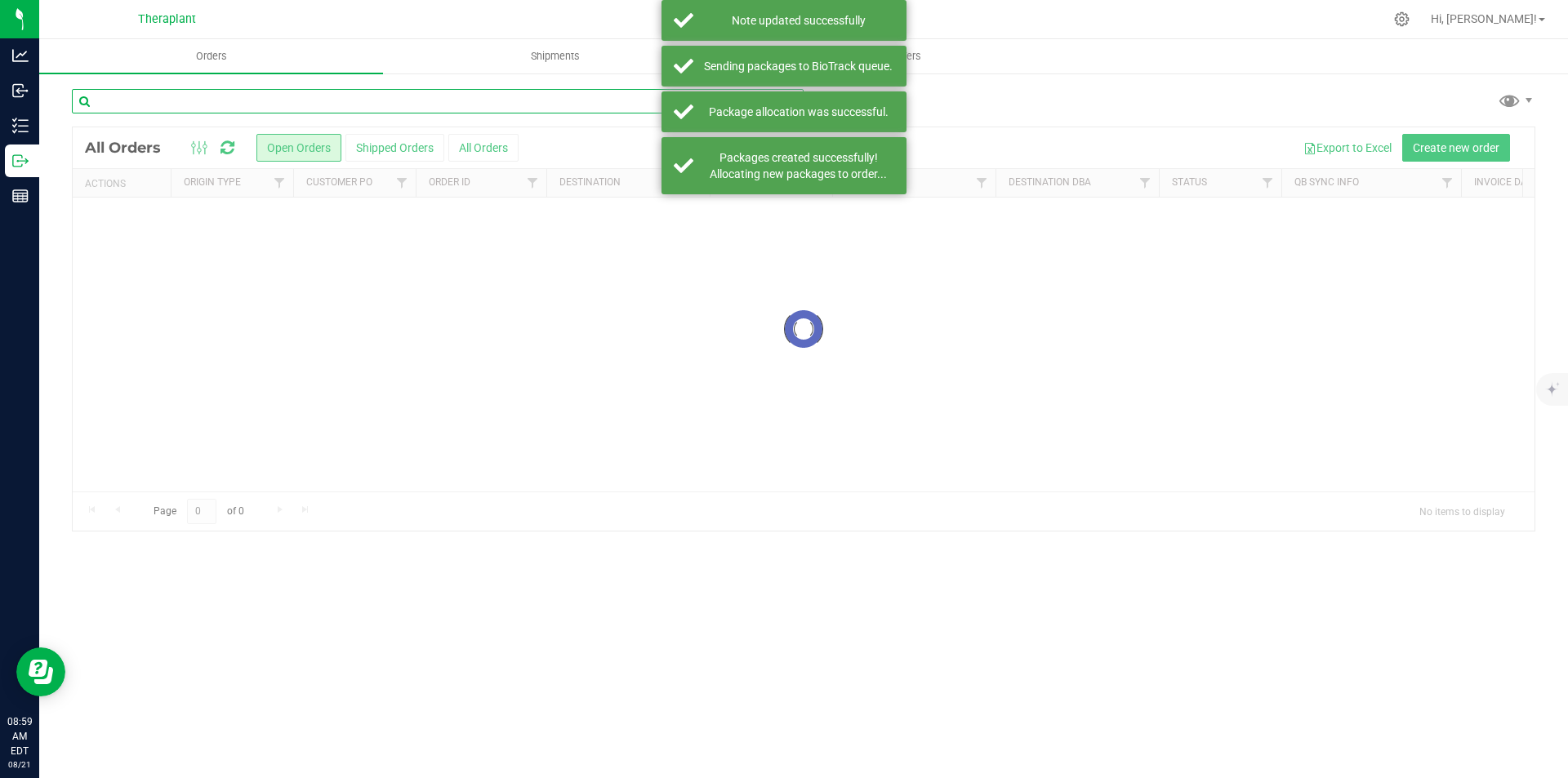
click at [173, 101] on input "text" at bounding box center [437, 101] width 732 height 25
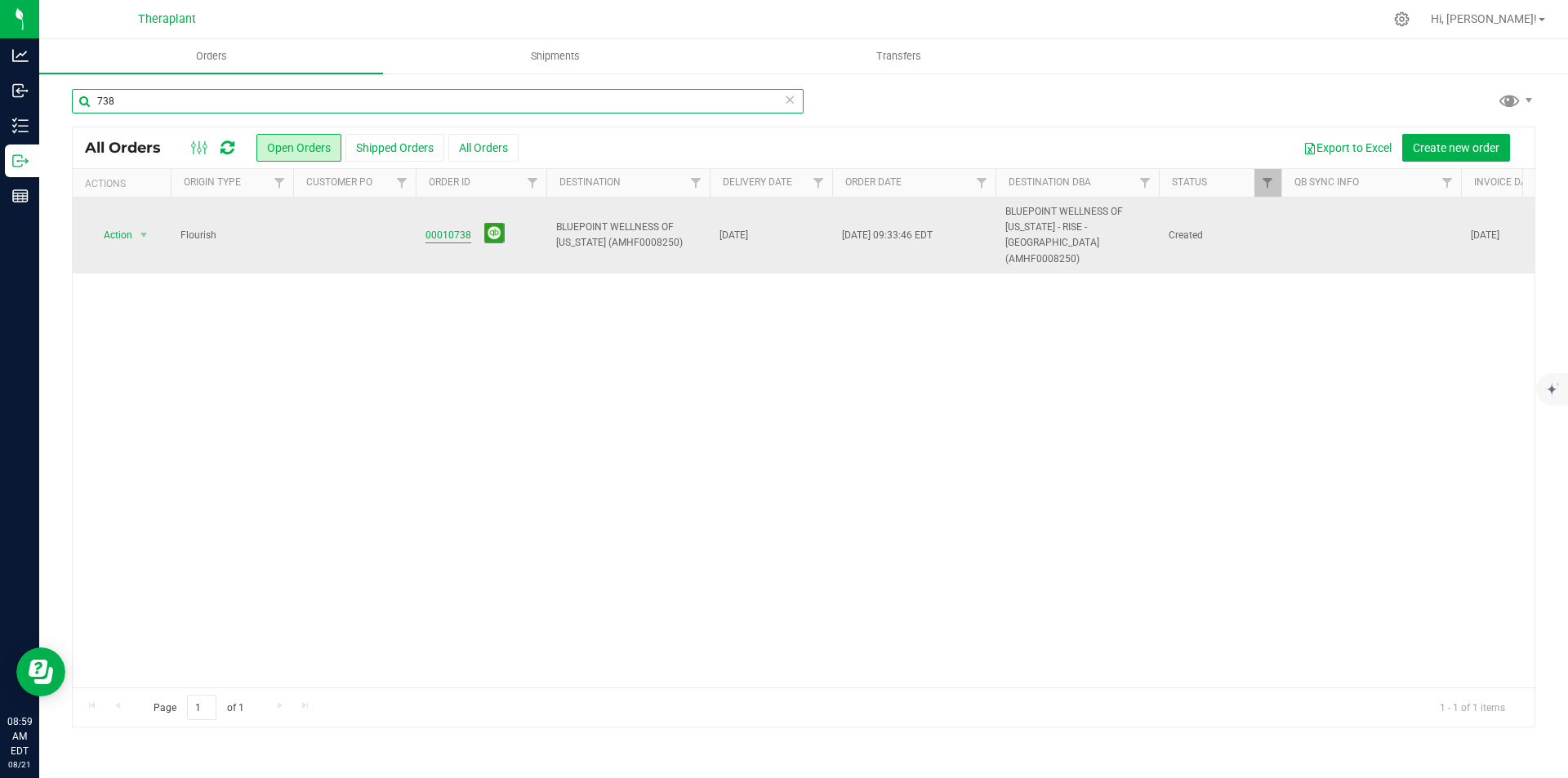
type input "738"
click at [449, 228] on link "00010738" at bounding box center [449, 235] width 46 height 15
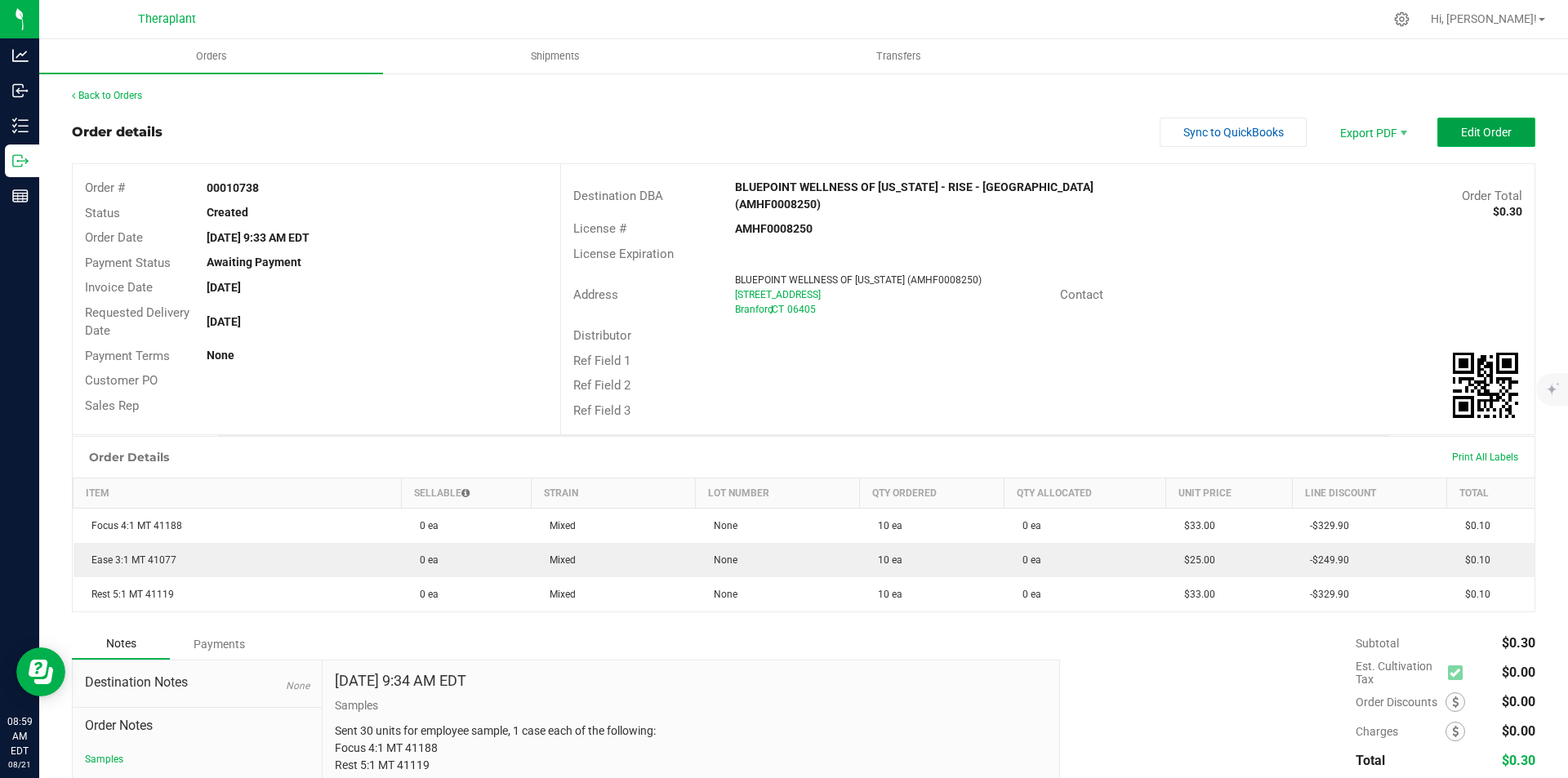
click at [1447, 141] on button "Edit Order" at bounding box center [1486, 132] width 98 height 30
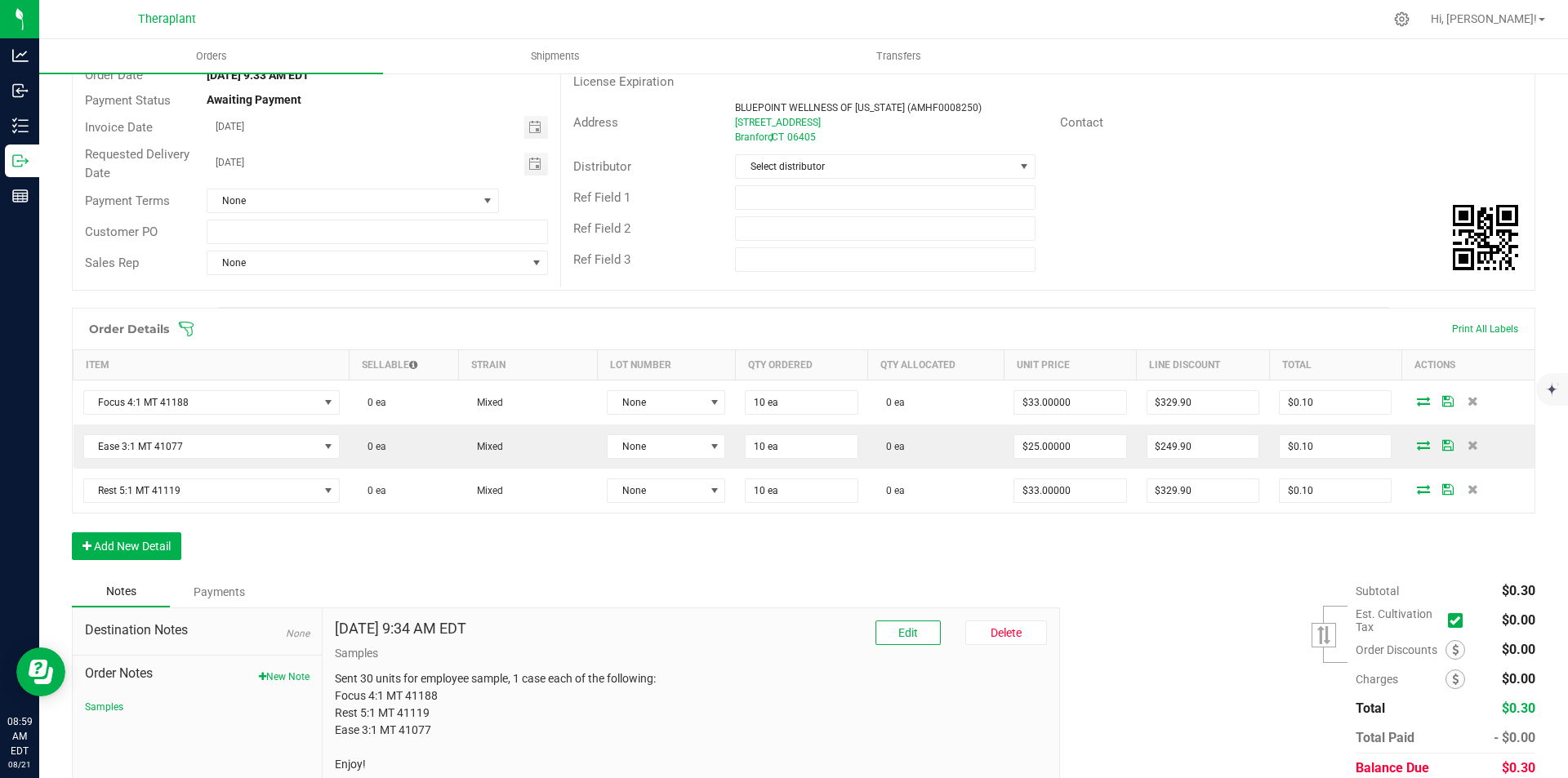
scroll to position [164, 0]
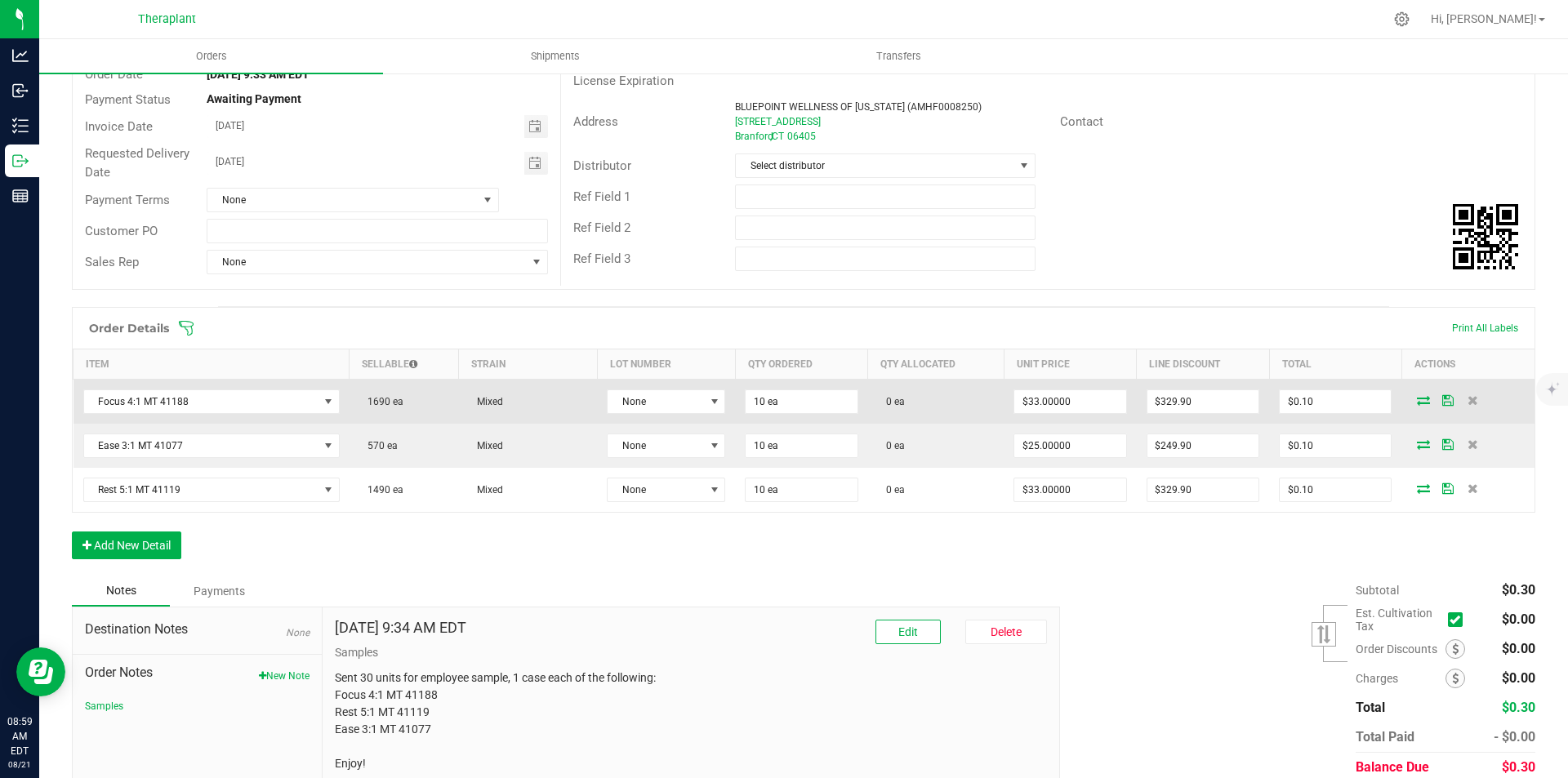
click at [1417, 396] on icon at bounding box center [1424, 400] width 13 height 10
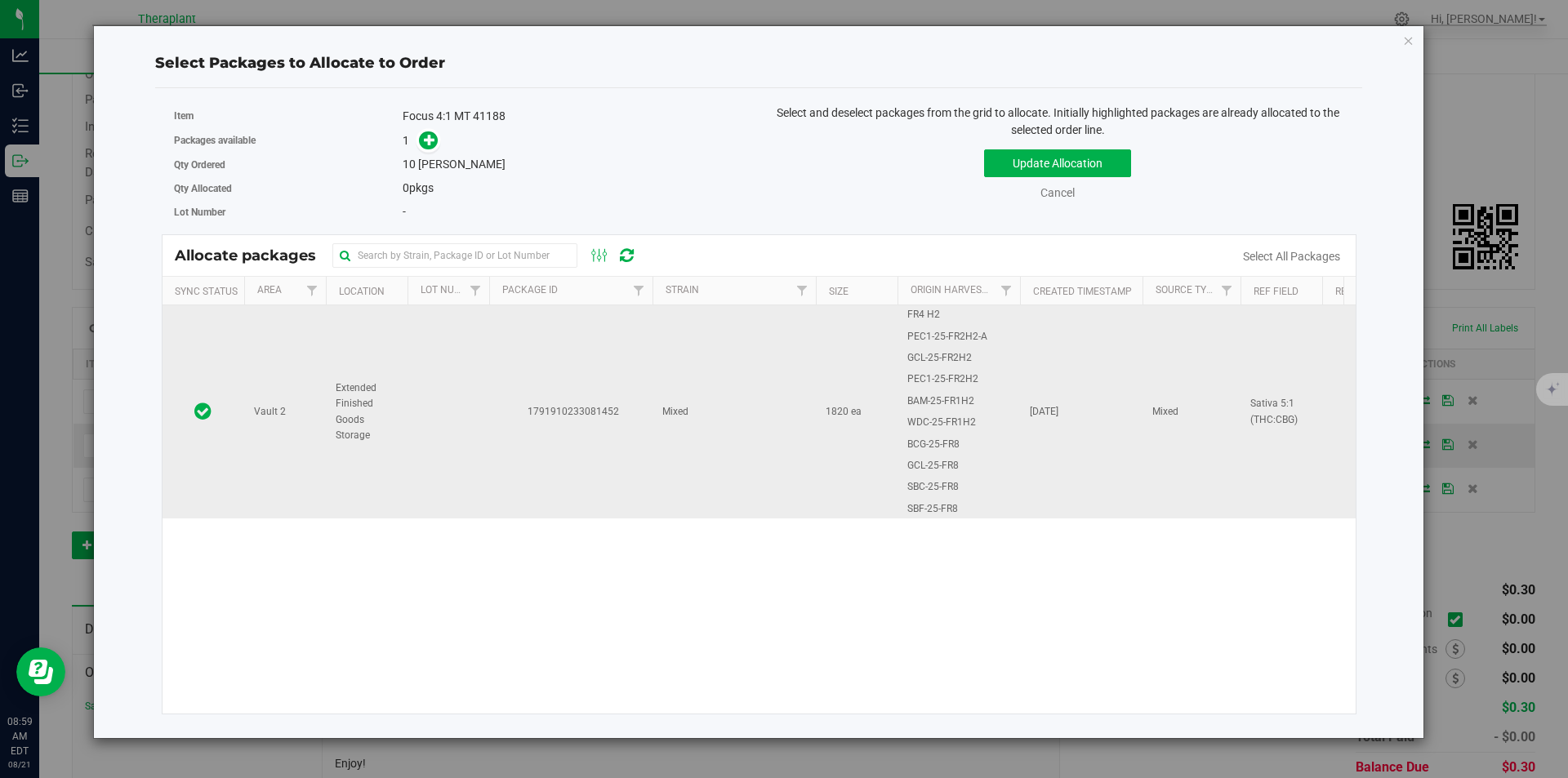
click at [434, 315] on td at bounding box center [448, 411] width 81 height 213
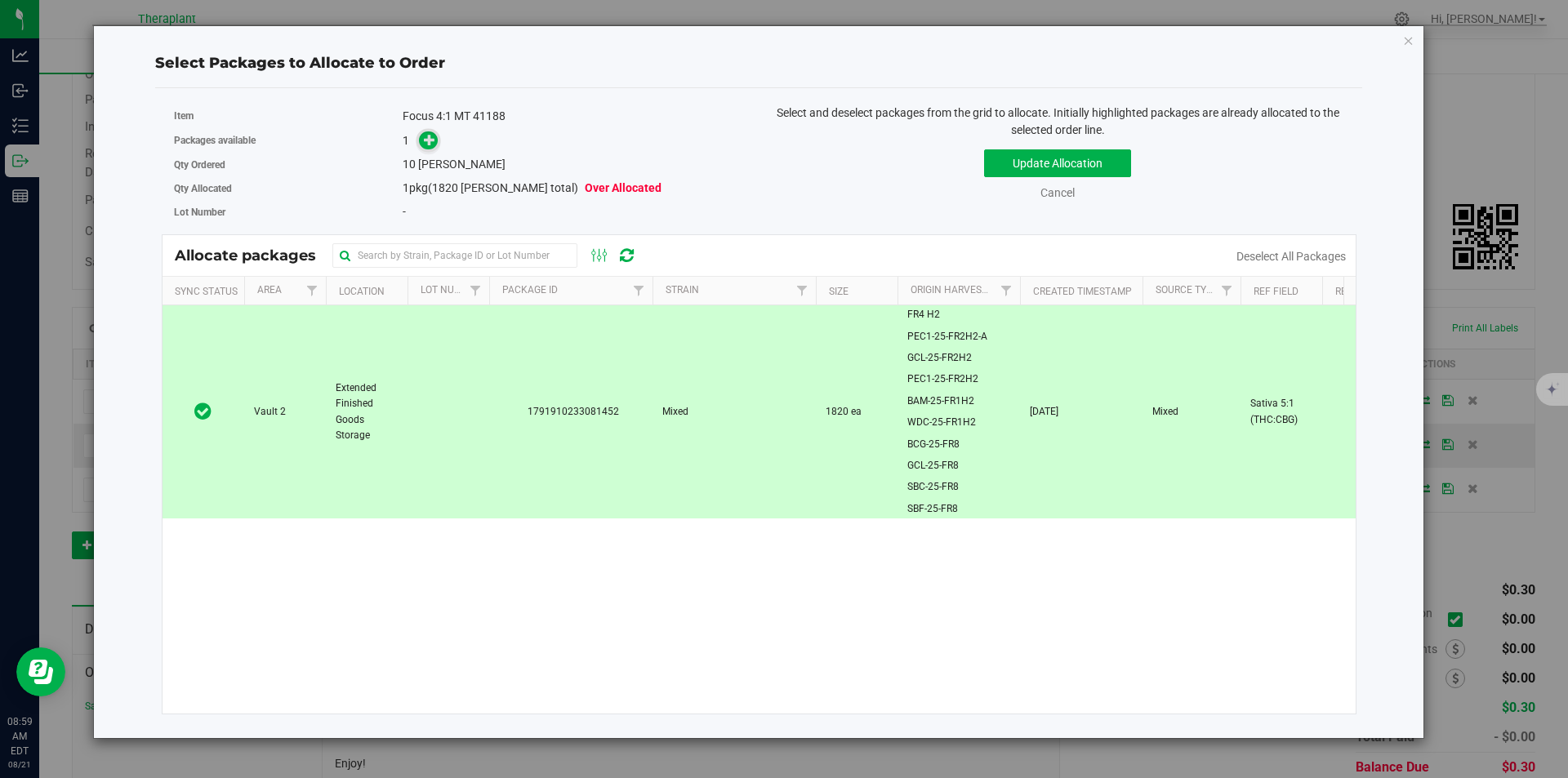
drag, startPoint x: 414, startPoint y: 151, endPoint x: 427, endPoint y: 143, distance: 15.3
click at [414, 150] on div "Packages available 1" at bounding box center [460, 141] width 573 height 25
click at [429, 140] on icon at bounding box center [430, 140] width 11 height 11
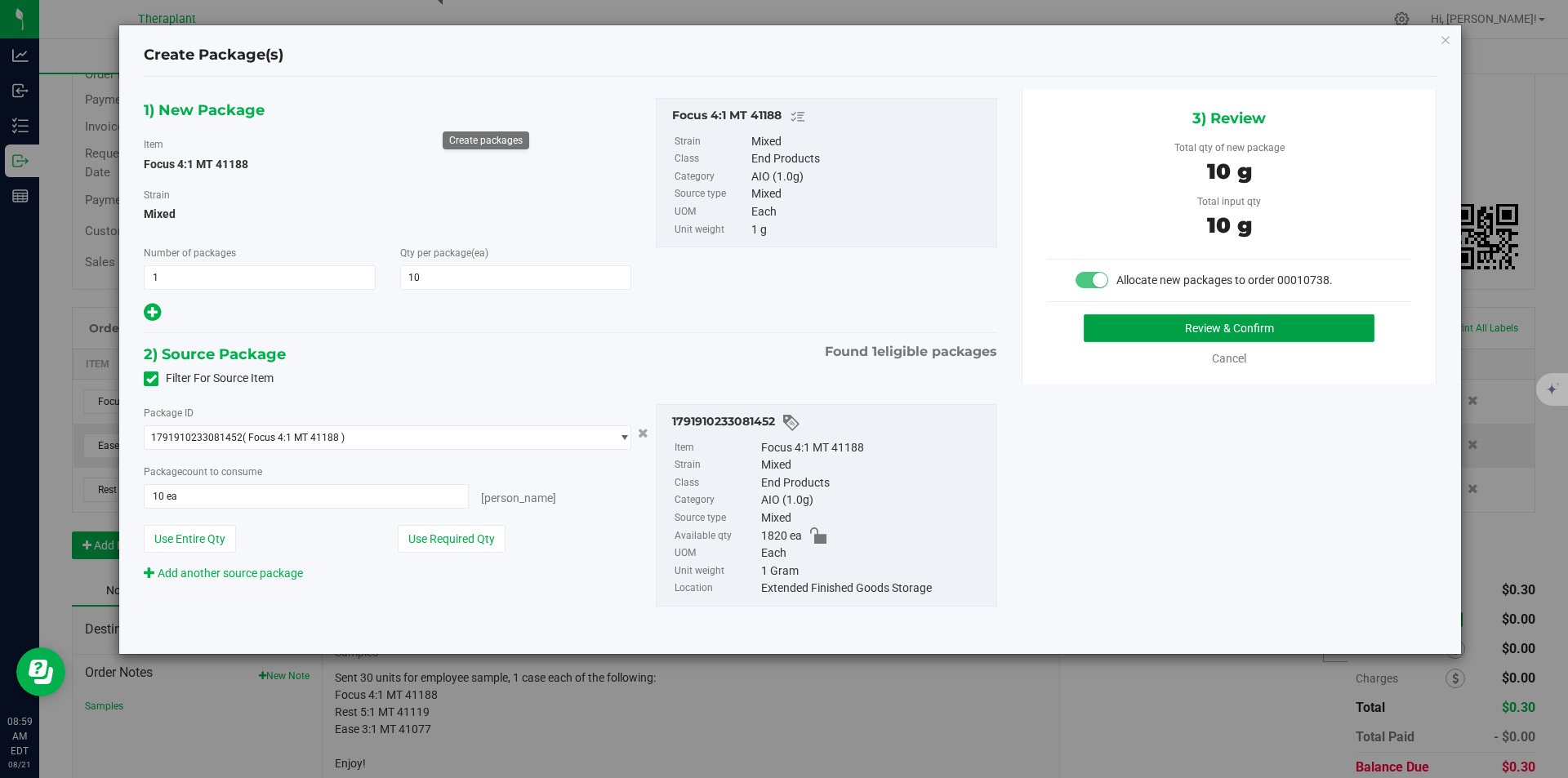
click at [1132, 330] on button "Review & Confirm" at bounding box center [1229, 328] width 291 height 28
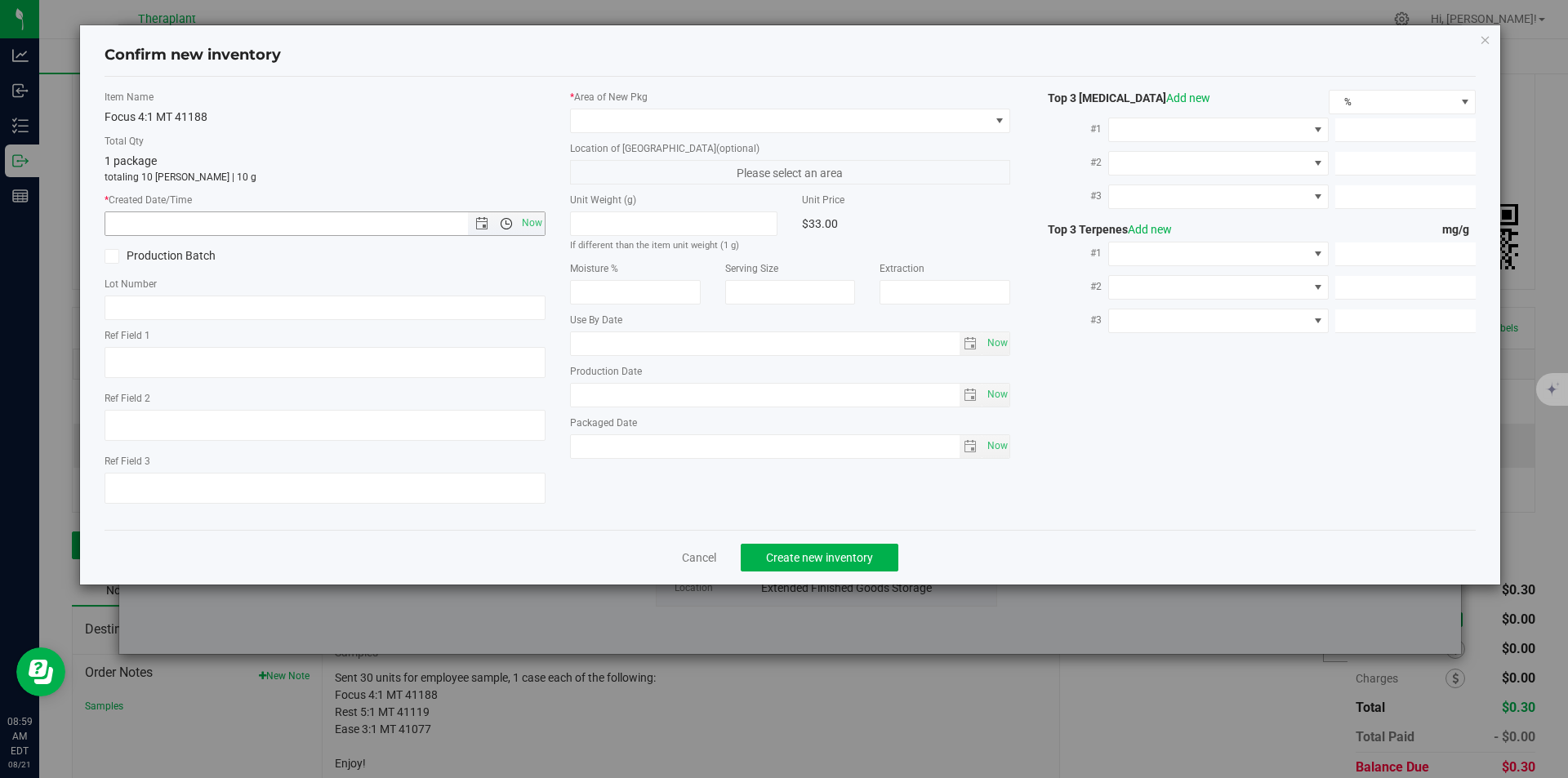
type textarea "Sativa 5:1 (THC:CBG)"
type input "[DATE]"
click at [511, 221] on span "Open the time view" at bounding box center [506, 224] width 13 height 13
click at [539, 219] on span "Now" at bounding box center [531, 223] width 28 height 24
type input "[DATE] 8:59 AM"
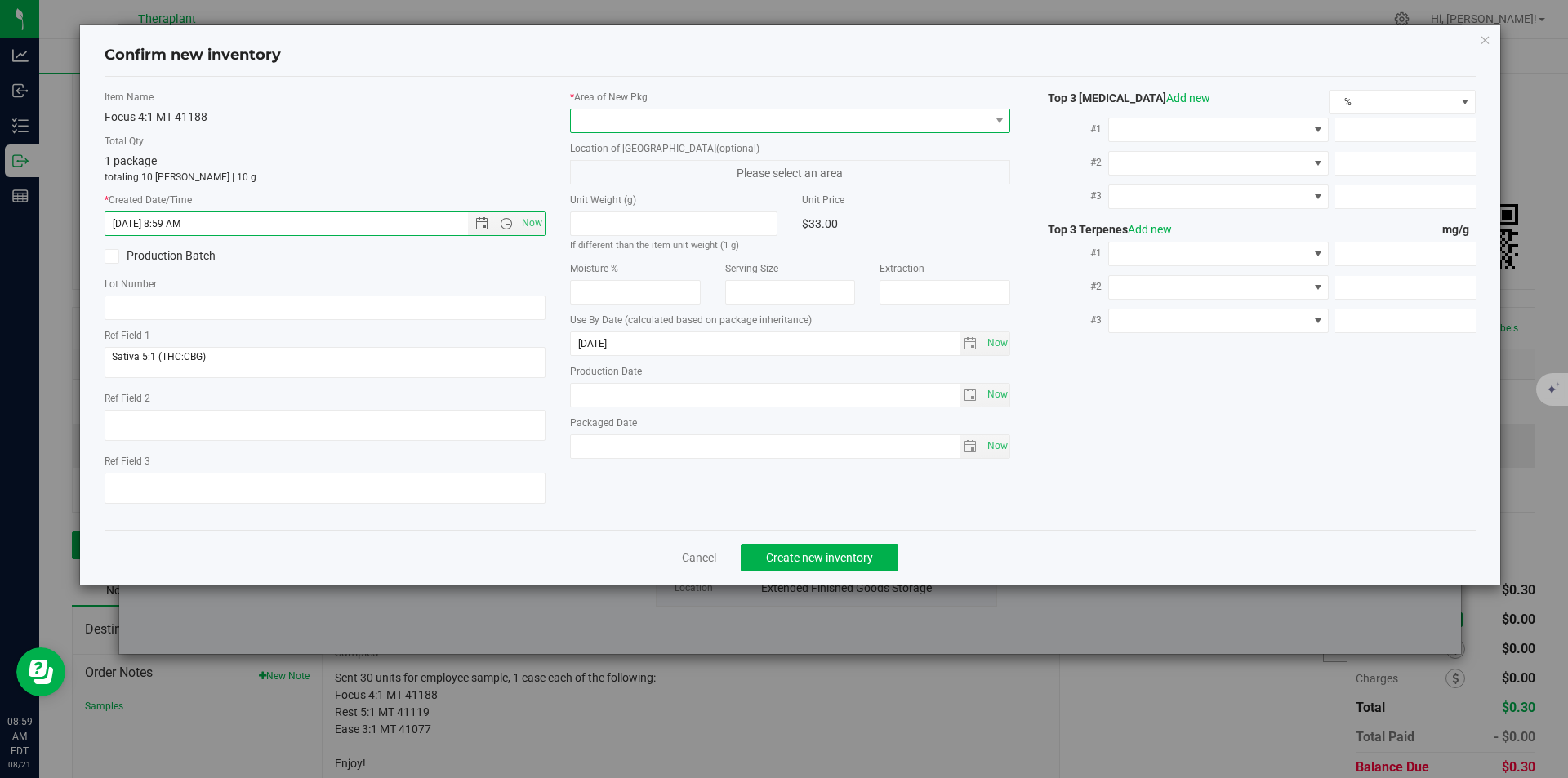
click at [595, 122] on span at bounding box center [781, 121] width 419 height 23
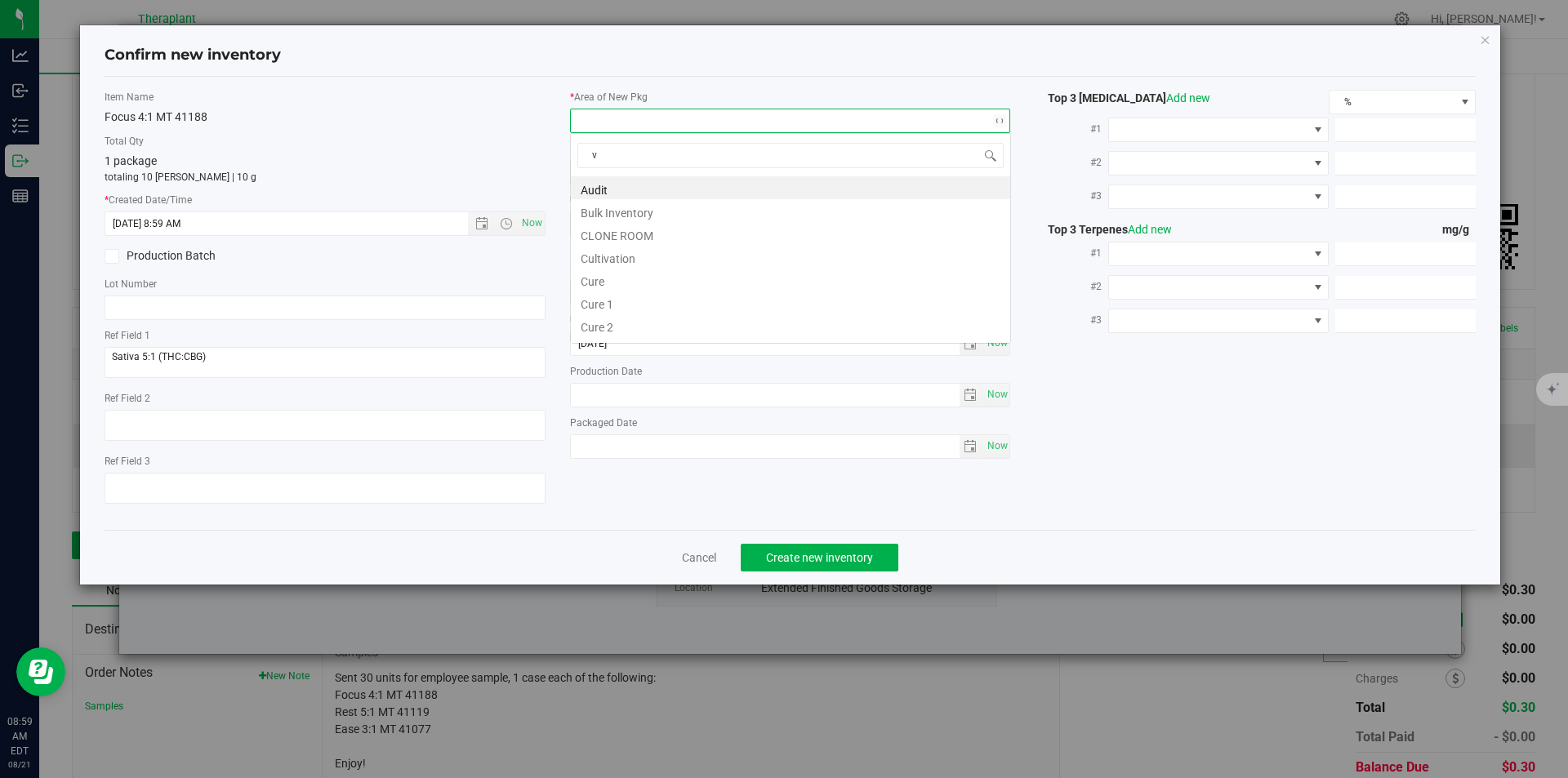
scroll to position [25, 441]
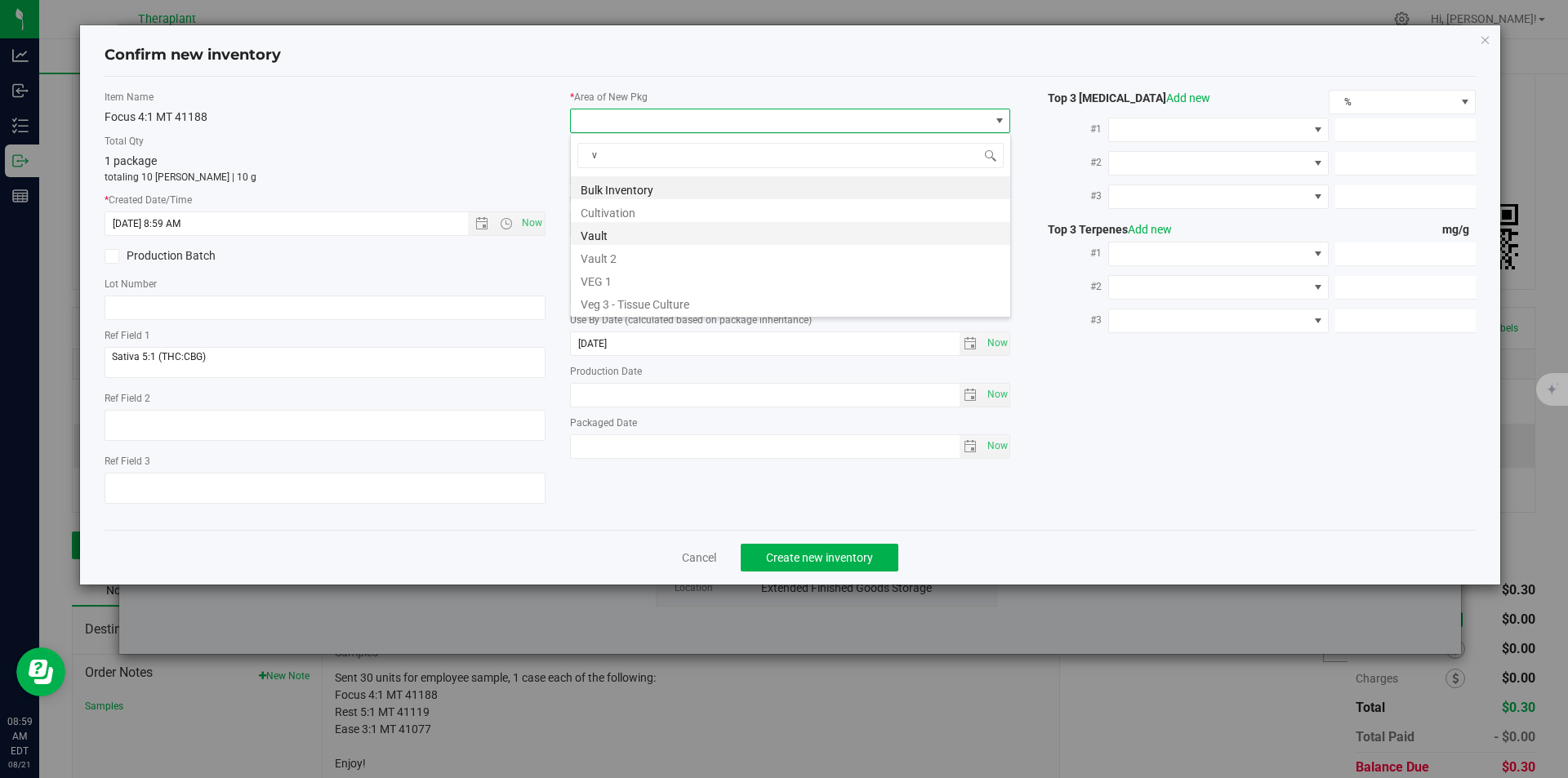
click at [615, 236] on li "Vault" at bounding box center [790, 233] width 439 height 23
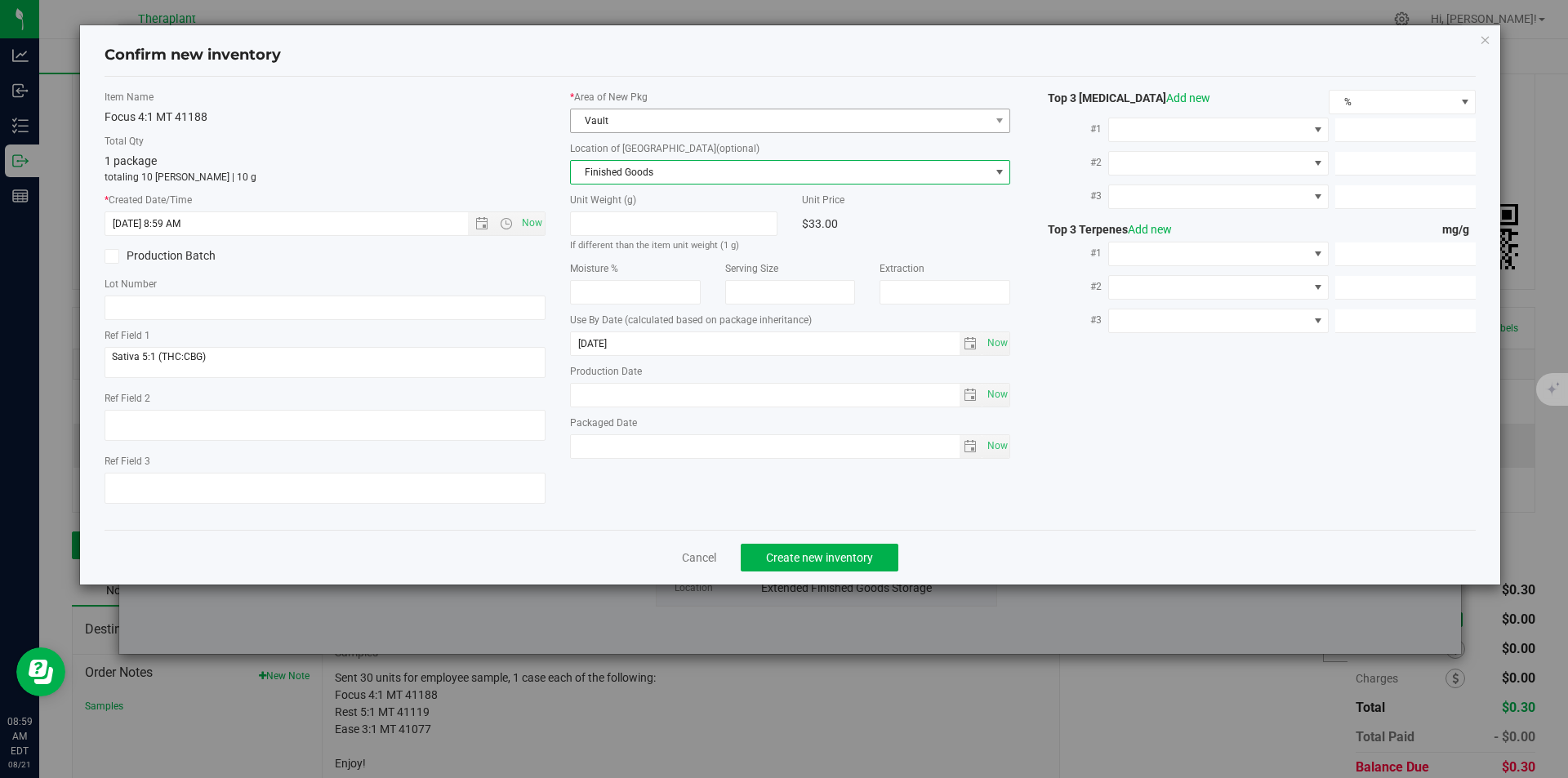
click at [618, 172] on span "Finished Goods" at bounding box center [781, 172] width 419 height 23
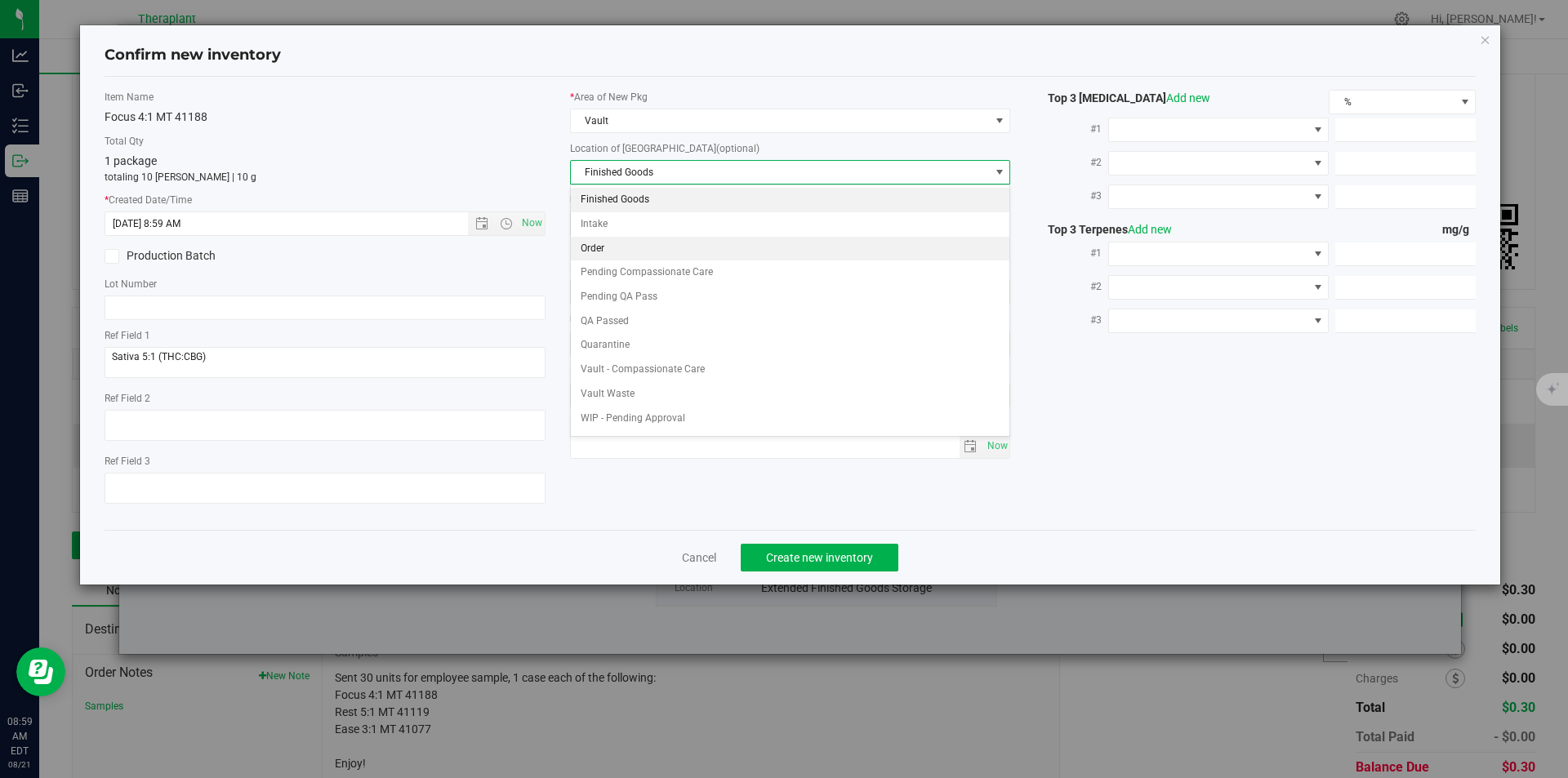
click at [618, 243] on li "Order" at bounding box center [790, 250] width 439 height 25
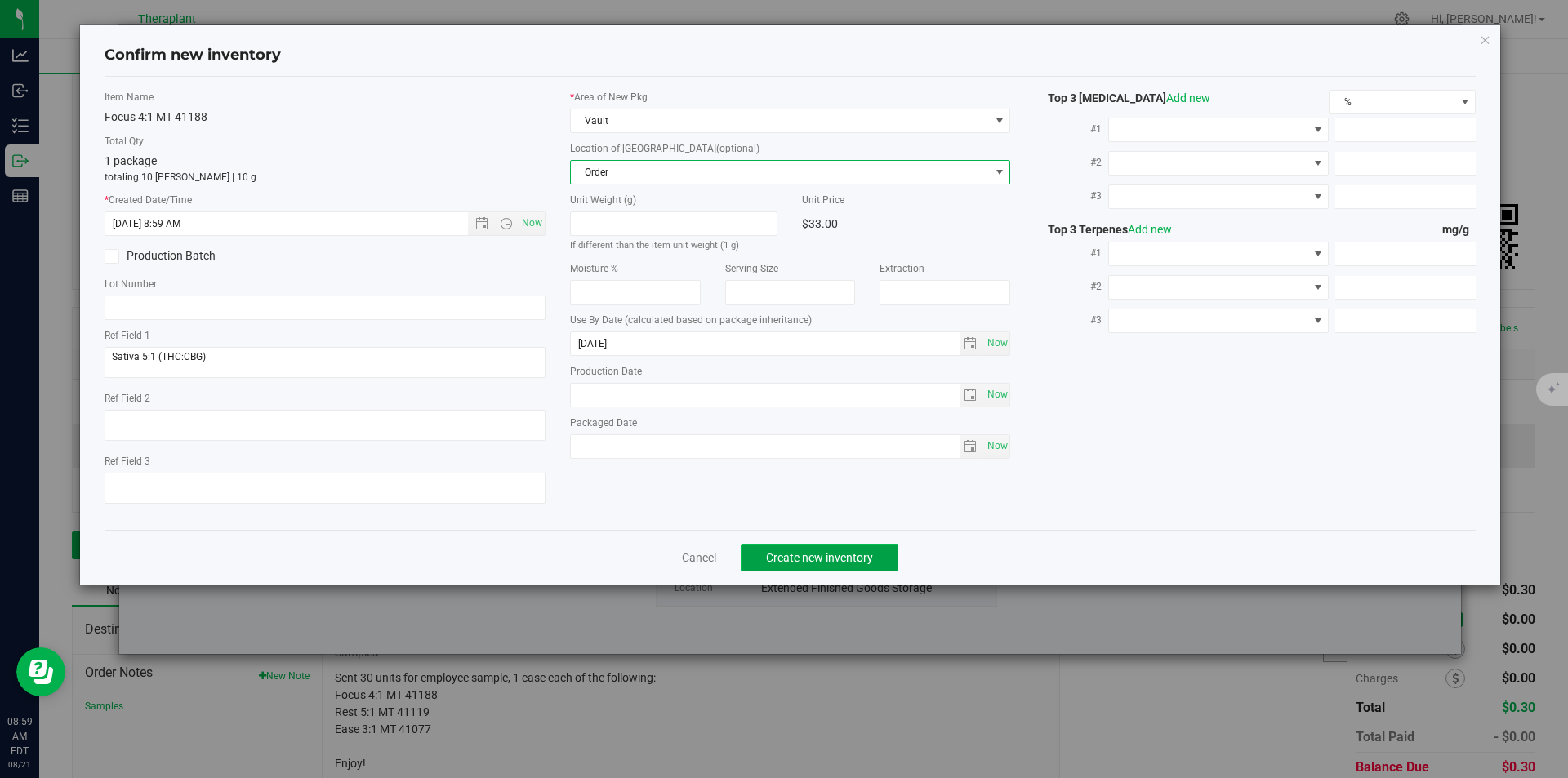
click at [801, 559] on span "Create new inventory" at bounding box center [820, 558] width 107 height 13
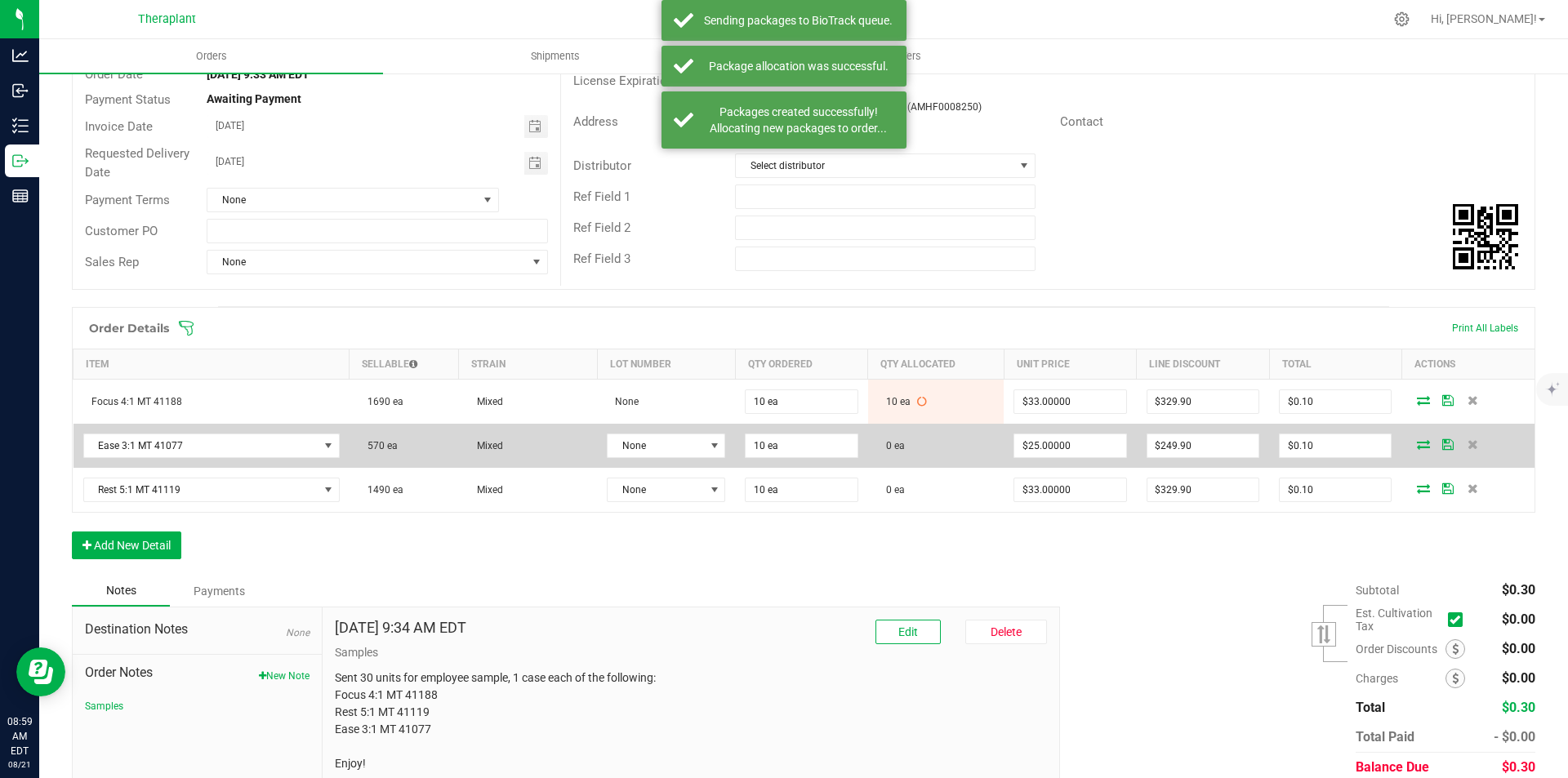
click at [1417, 443] on icon at bounding box center [1424, 444] width 13 height 10
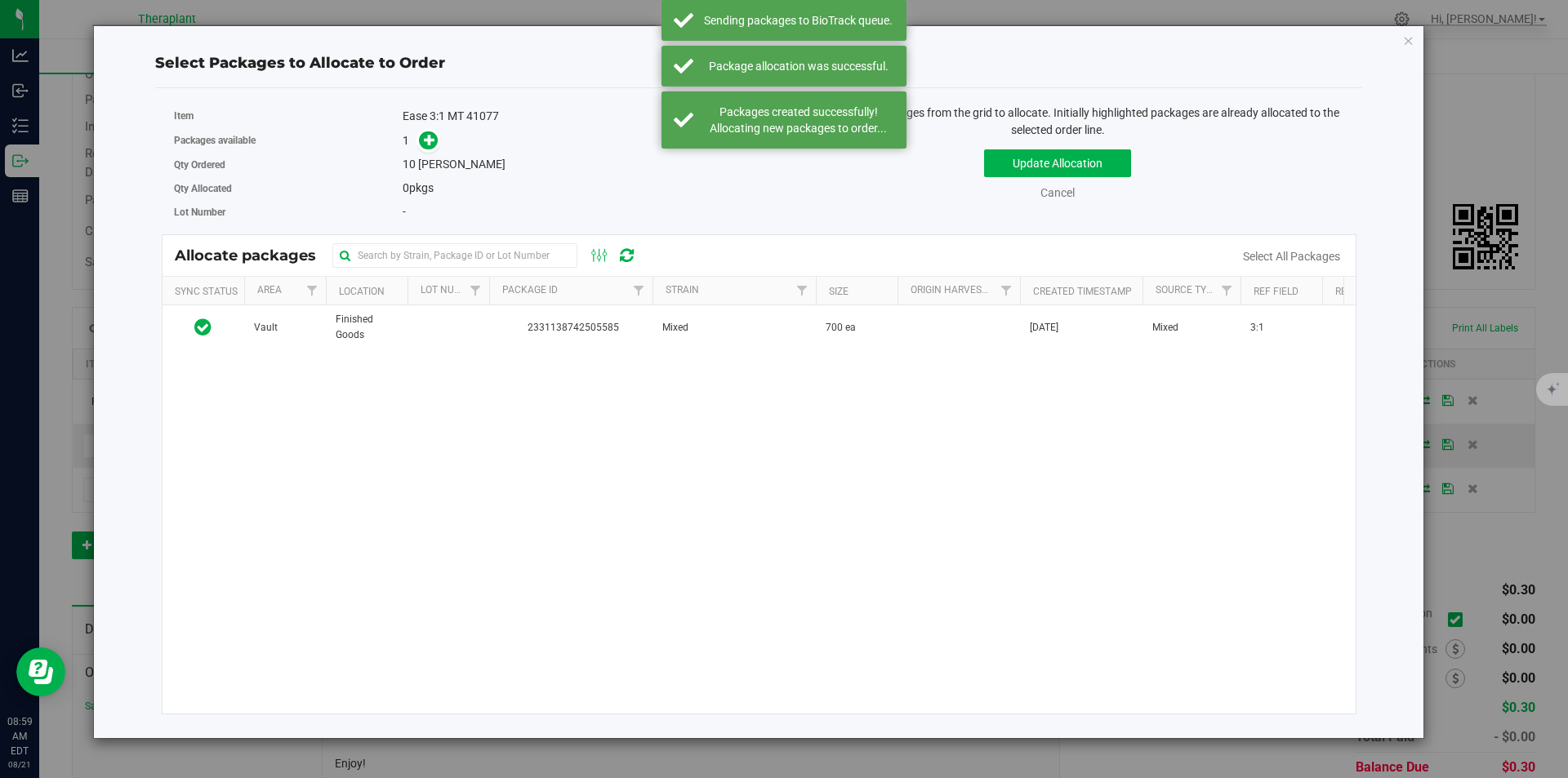
drag, startPoint x: 539, startPoint y: 316, endPoint x: 466, endPoint y: 231, distance: 112.0
click at [539, 317] on td "2331138742505585" at bounding box center [570, 327] width 164 height 44
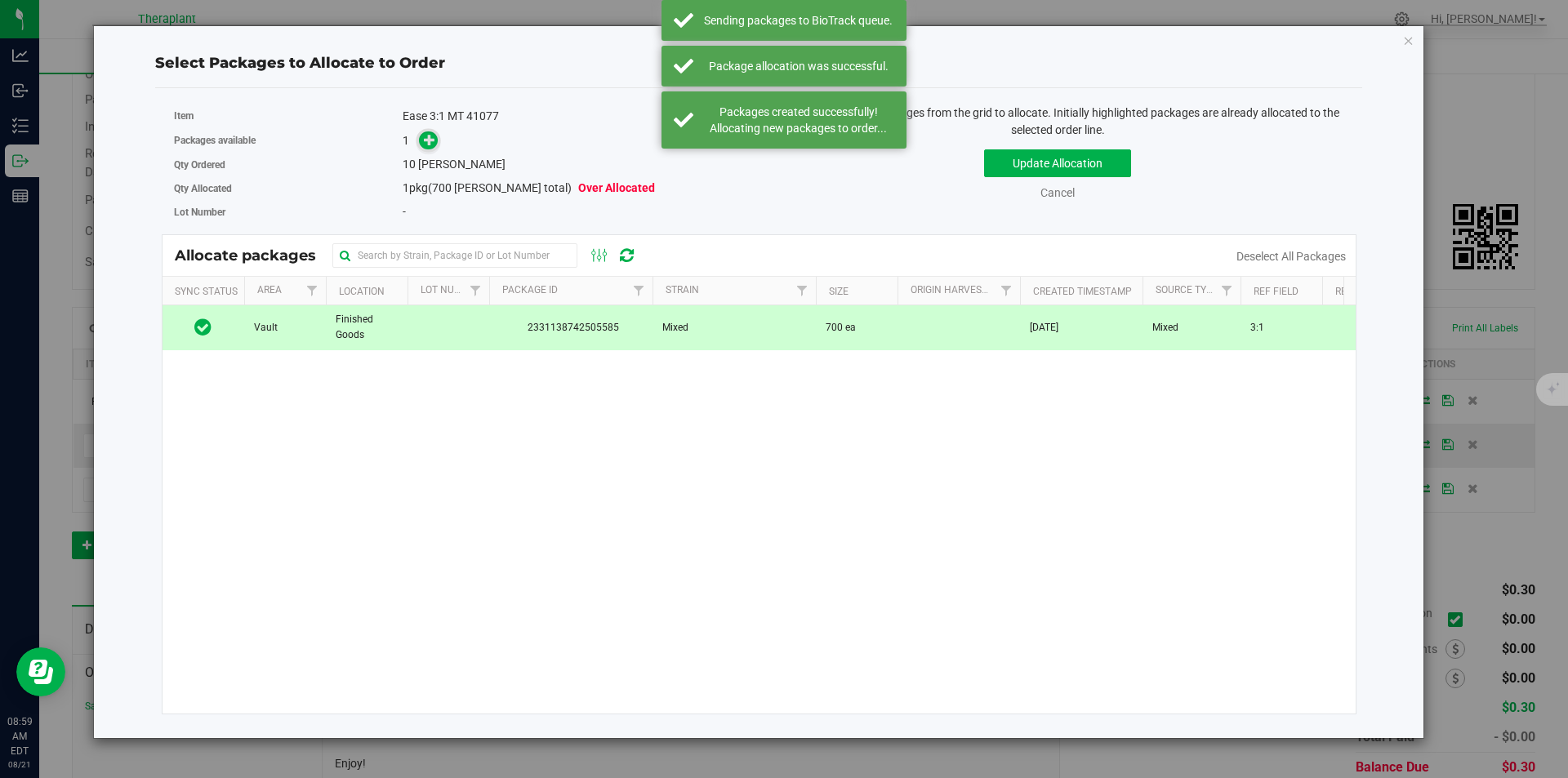
click at [431, 145] on icon at bounding box center [430, 140] width 11 height 11
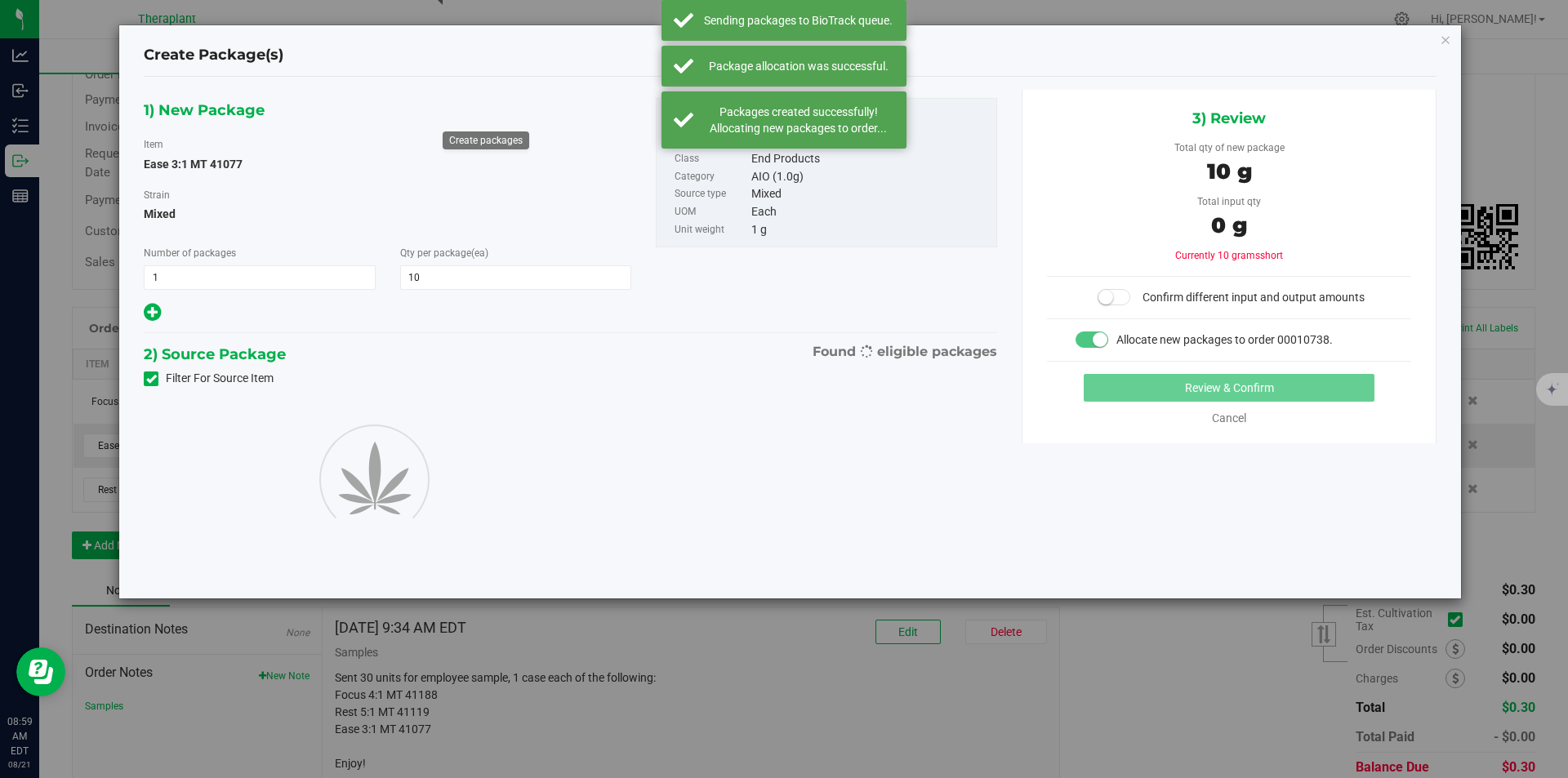
type input "10"
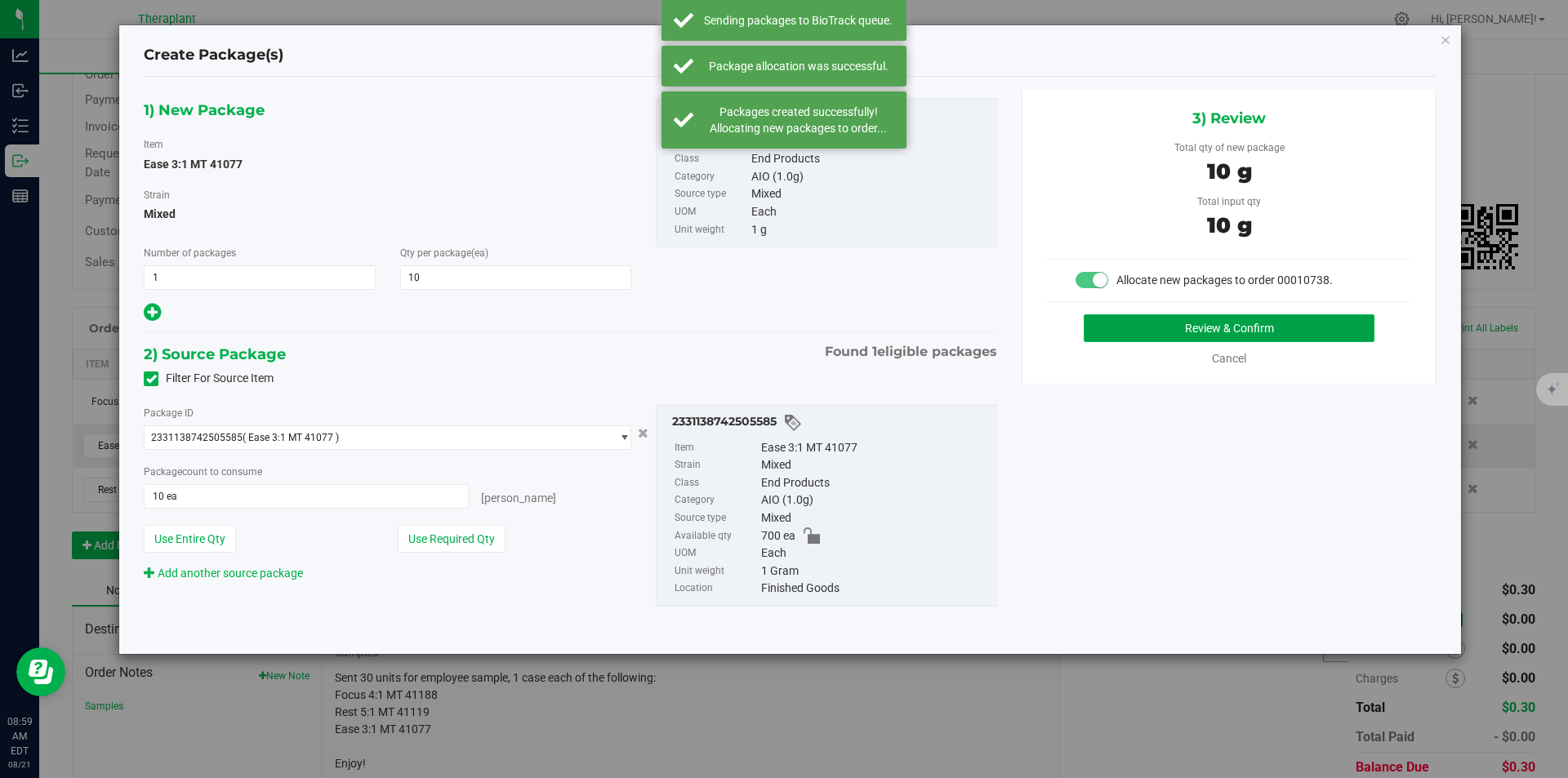
click at [1257, 329] on button "Review & Confirm" at bounding box center [1229, 328] width 291 height 28
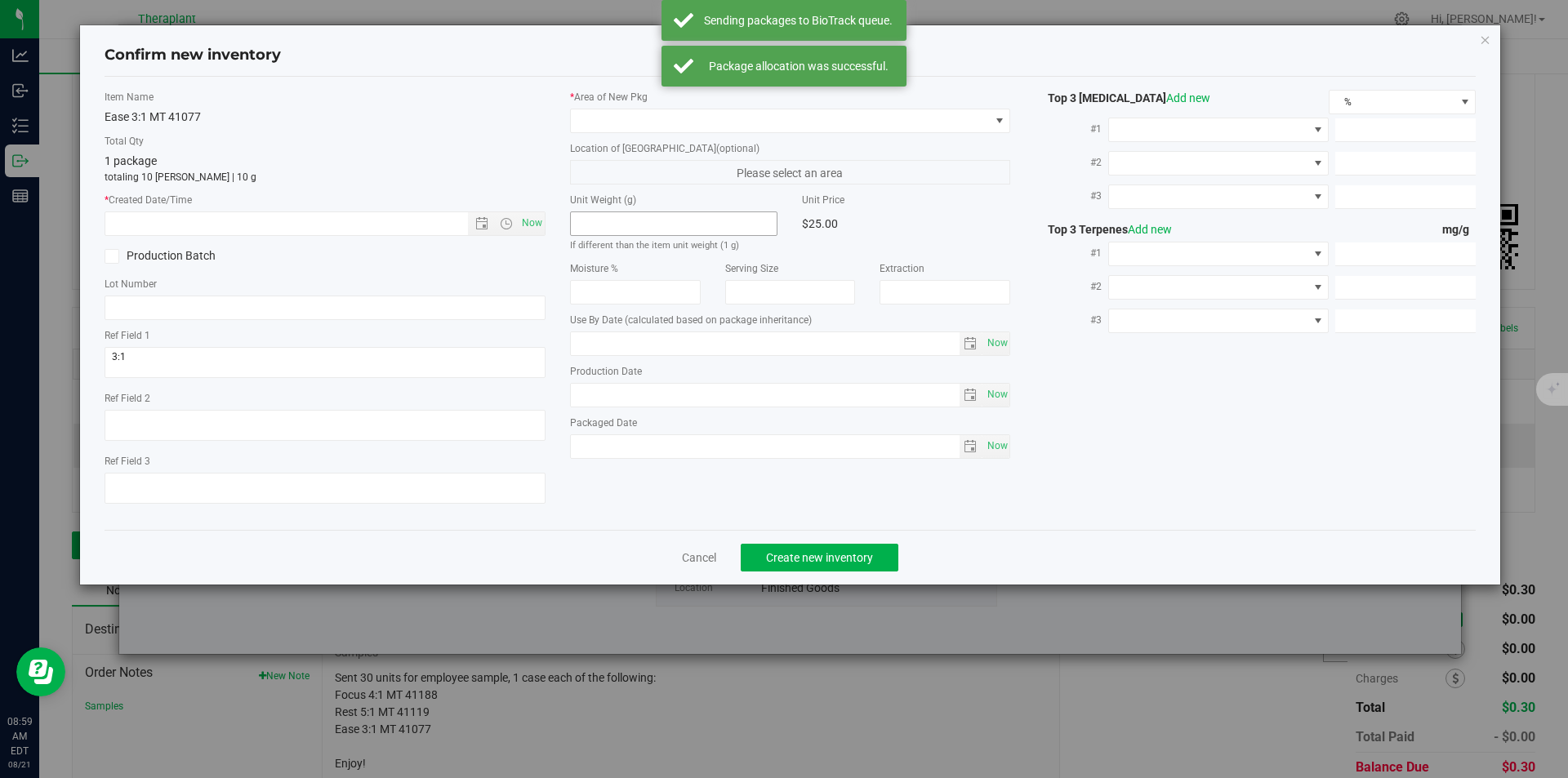
type input "[DATE]"
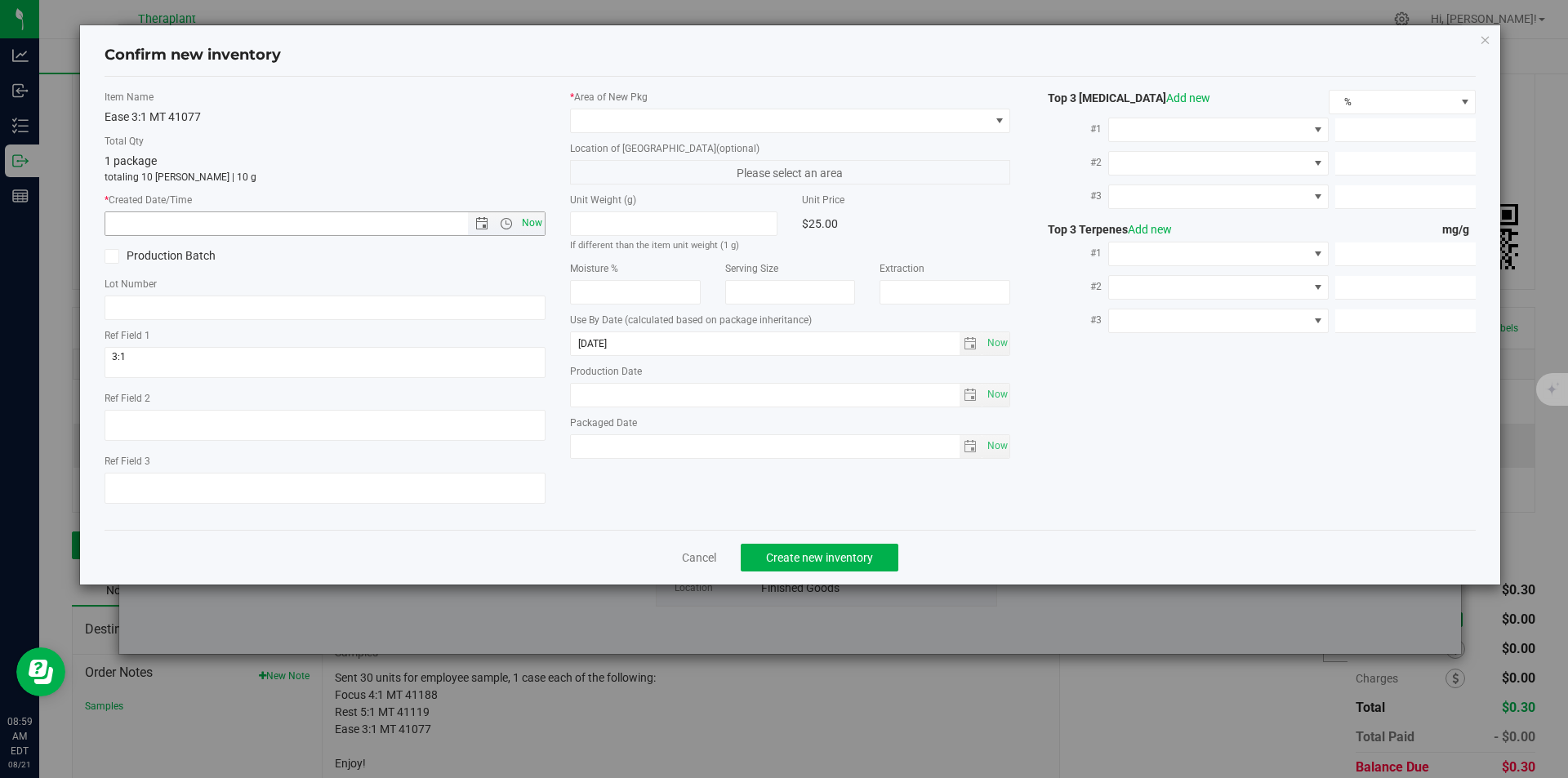
click at [537, 217] on span "Now" at bounding box center [531, 223] width 28 height 24
type input "[DATE] 8:59 AM"
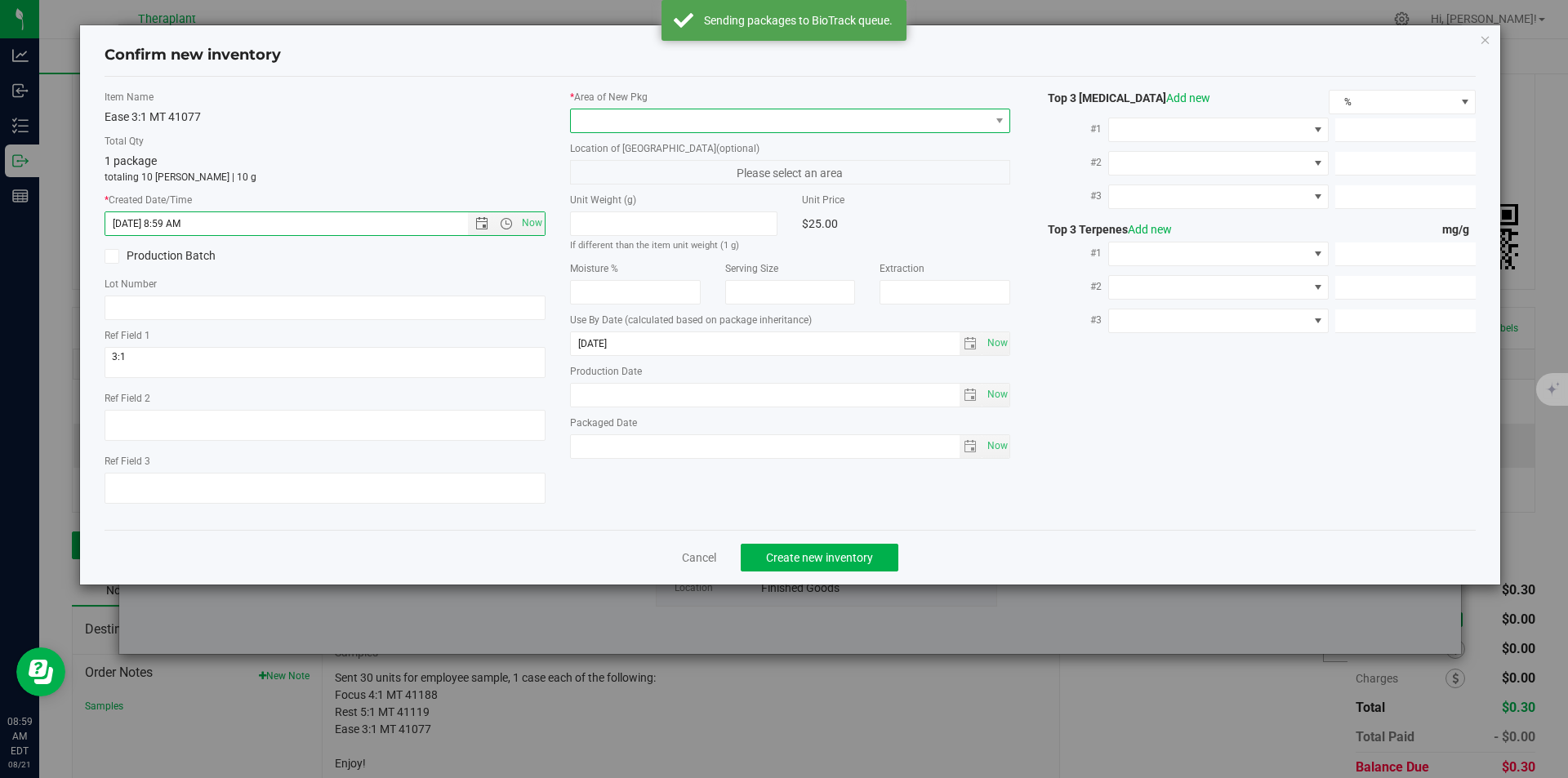
click at [599, 111] on span at bounding box center [781, 121] width 419 height 23
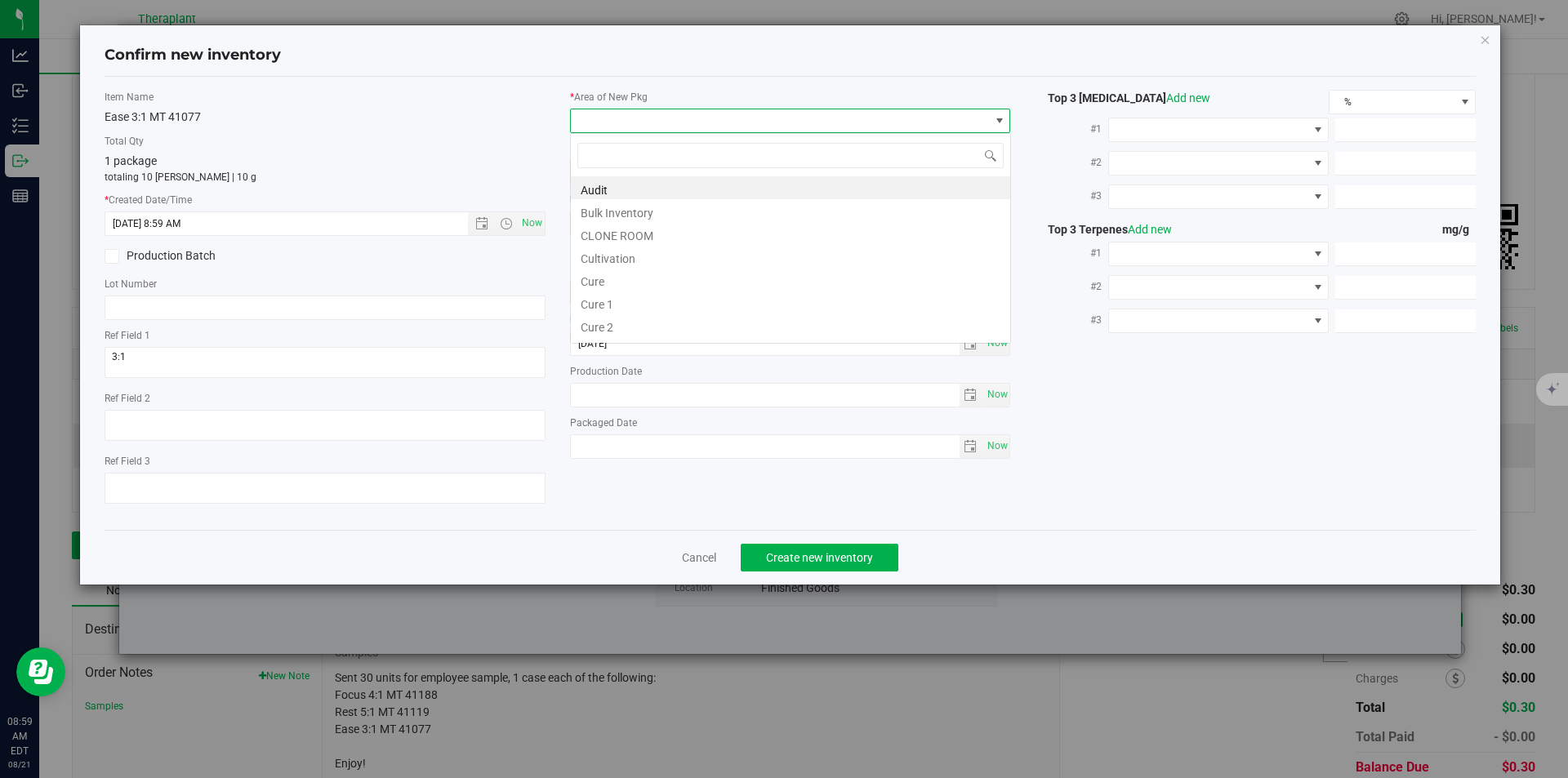
type input "v"
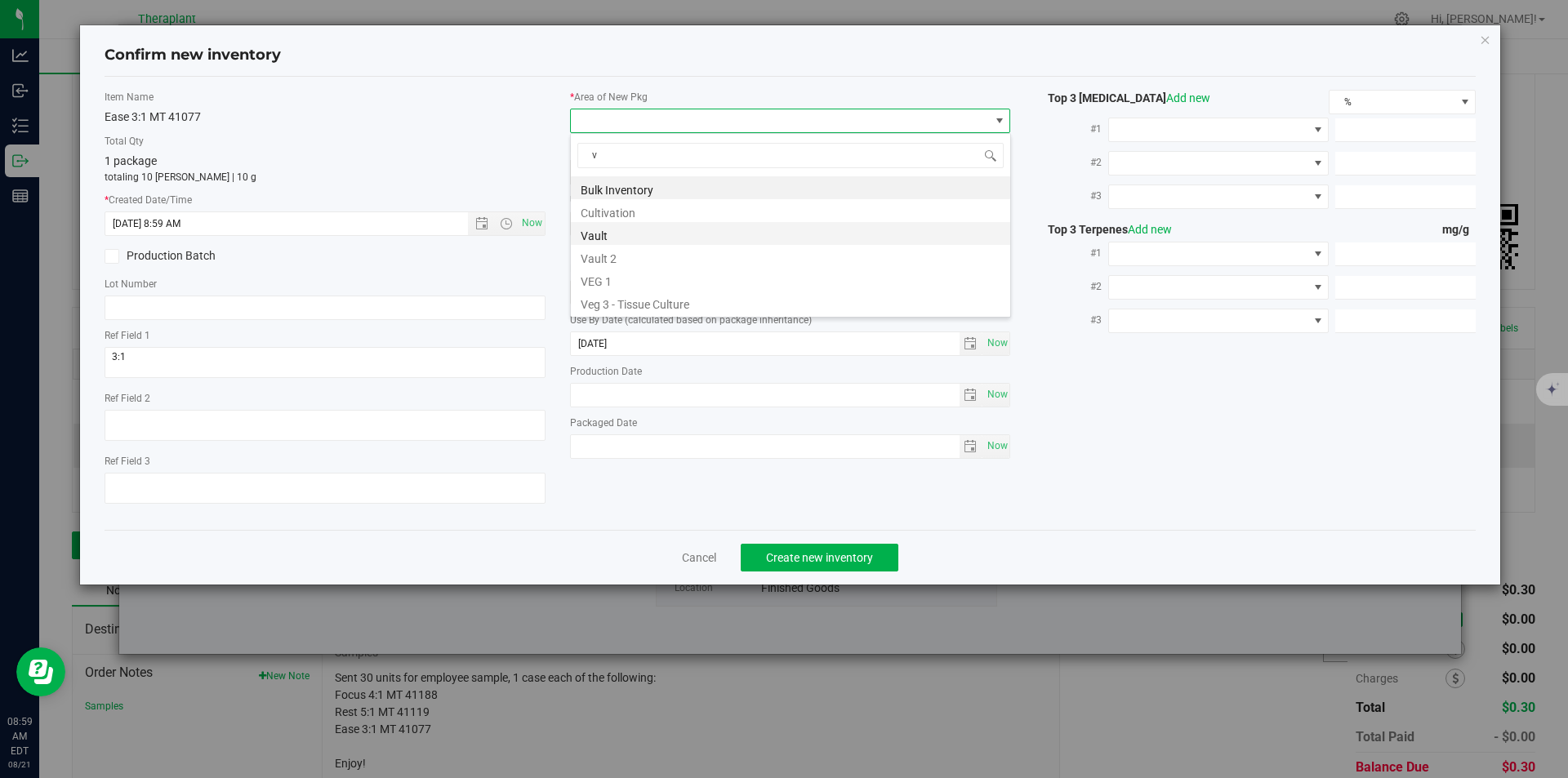
click at [599, 243] on li "Vault" at bounding box center [790, 233] width 439 height 23
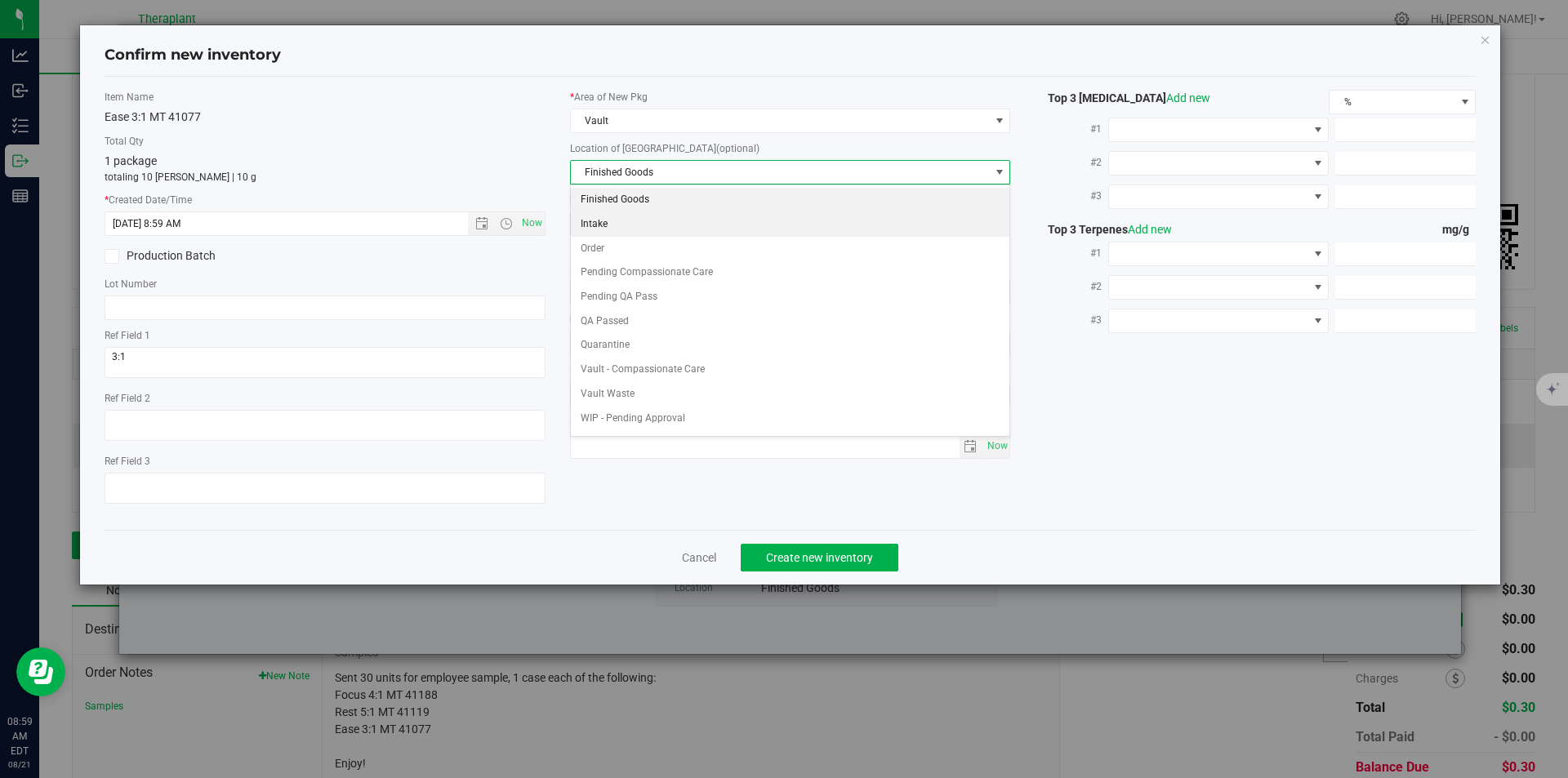
click at [606, 248] on li "Order" at bounding box center [790, 250] width 439 height 25
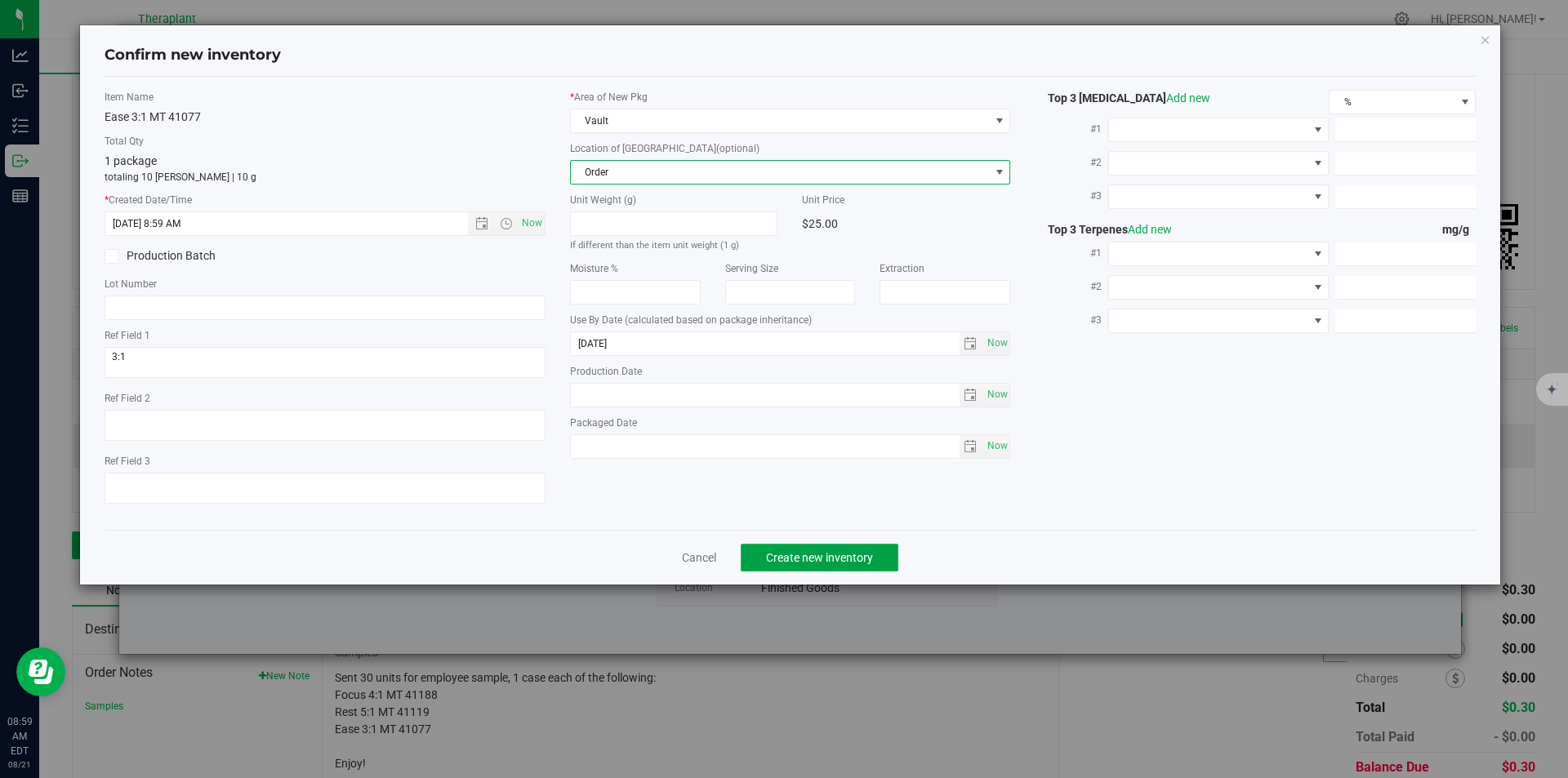
click at [793, 549] on button "Create new inventory" at bounding box center [819, 557] width 158 height 28
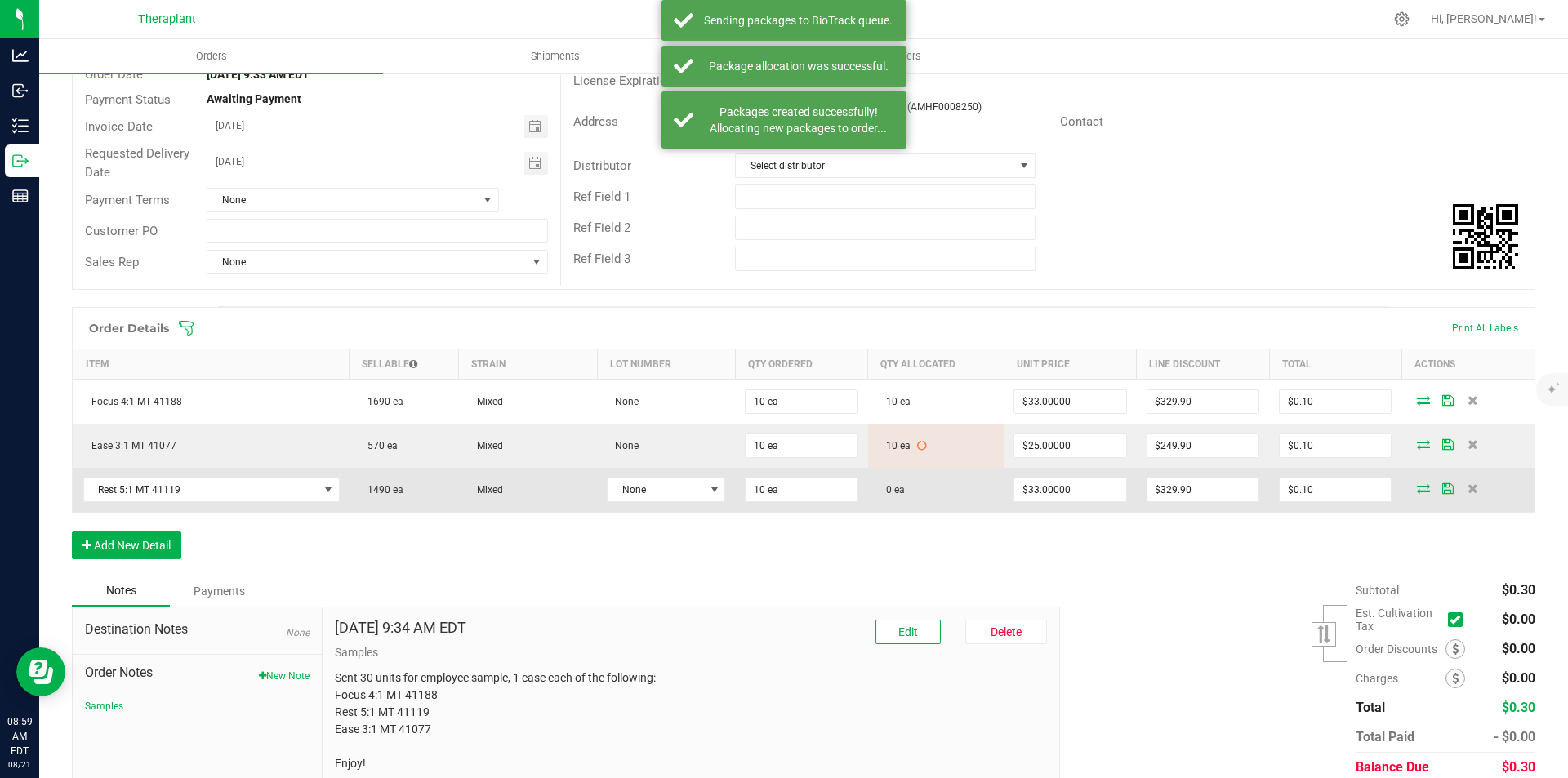
click at [1417, 488] on icon at bounding box center [1424, 488] width 13 height 10
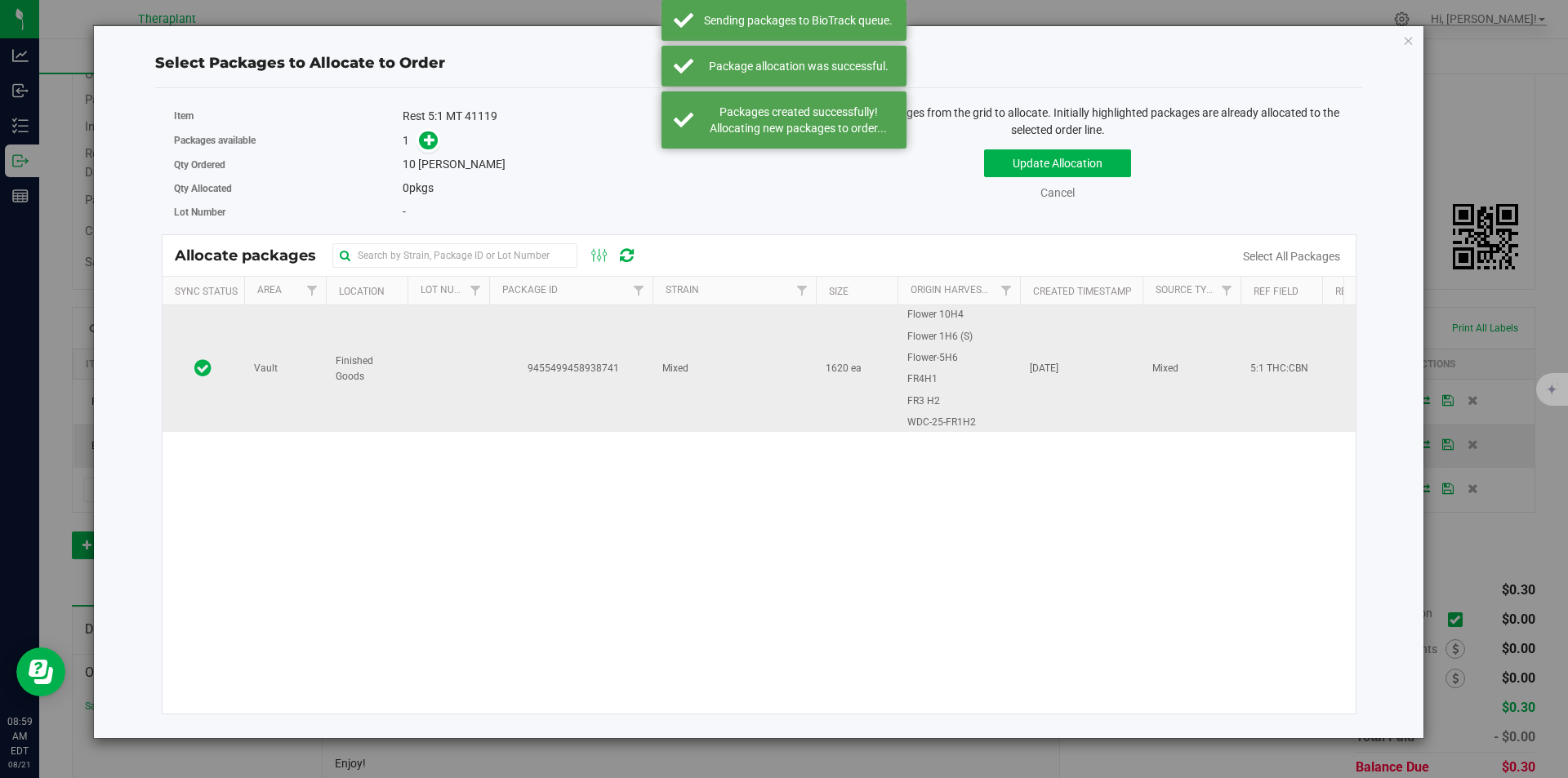
click at [508, 324] on td "9455499458938741" at bounding box center [570, 368] width 164 height 126
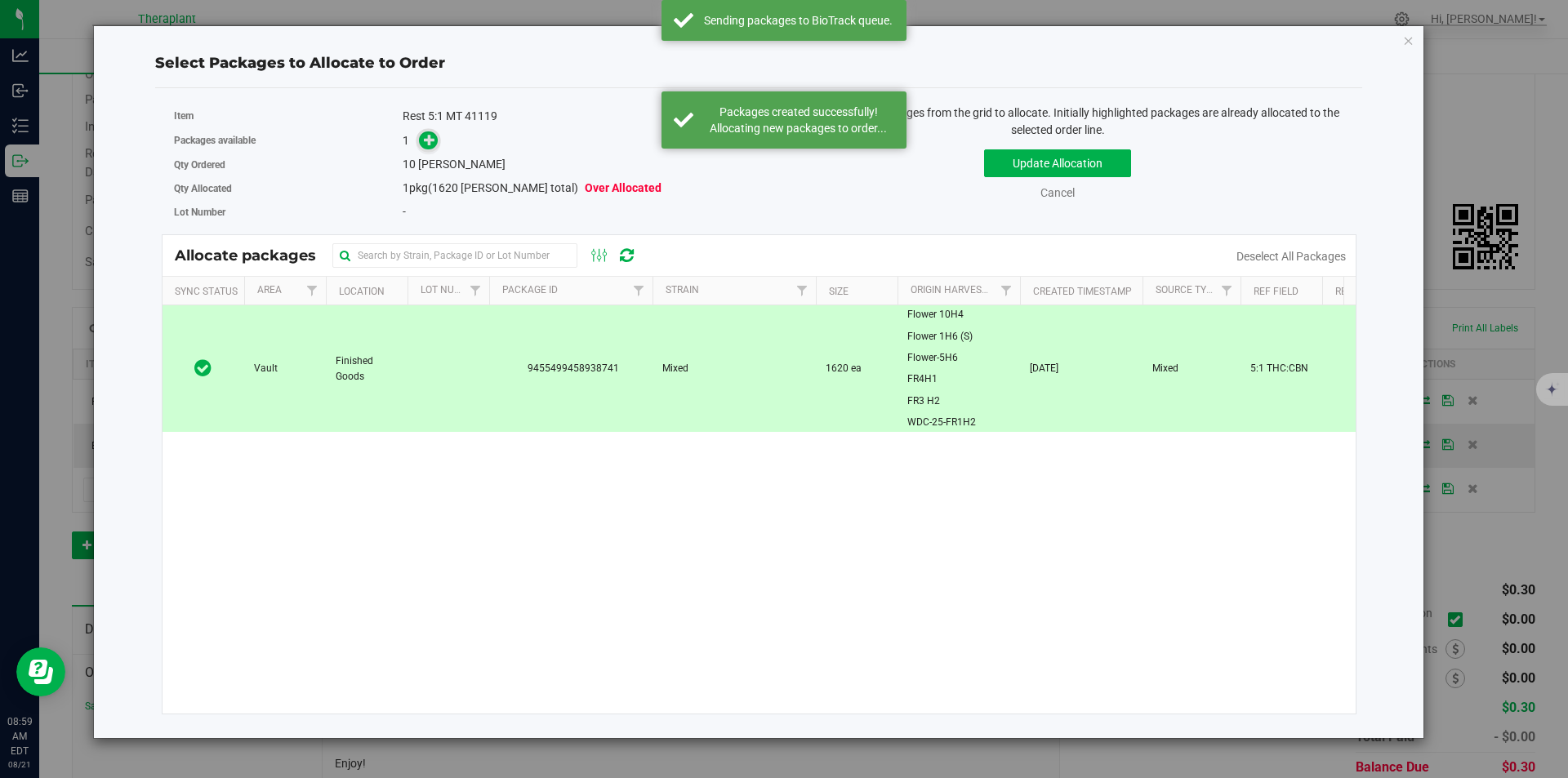
click at [431, 148] on span at bounding box center [429, 141] width 19 height 19
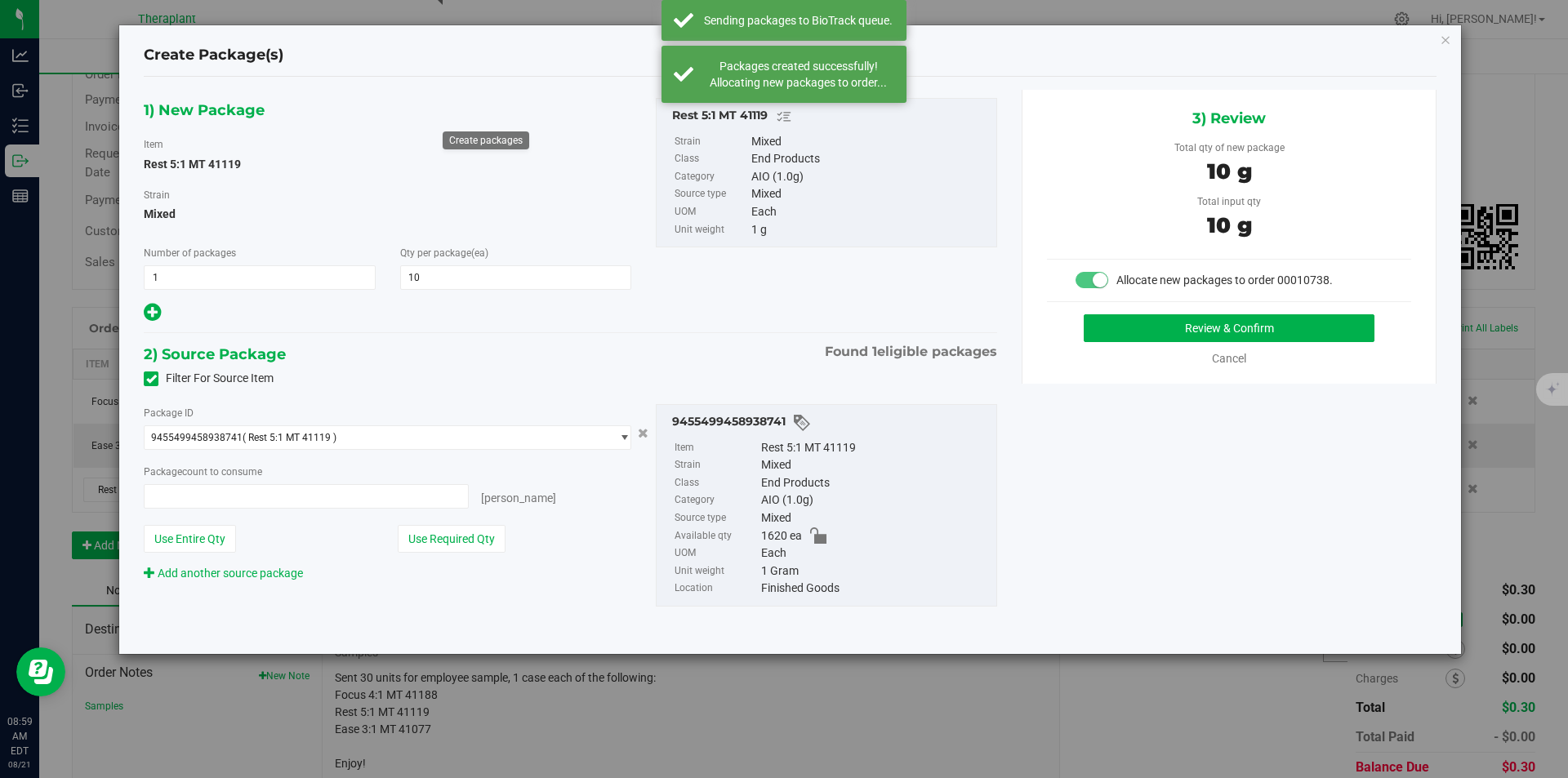
type input "10 ea"
click at [1173, 326] on button "Review & Confirm" at bounding box center [1229, 328] width 291 height 28
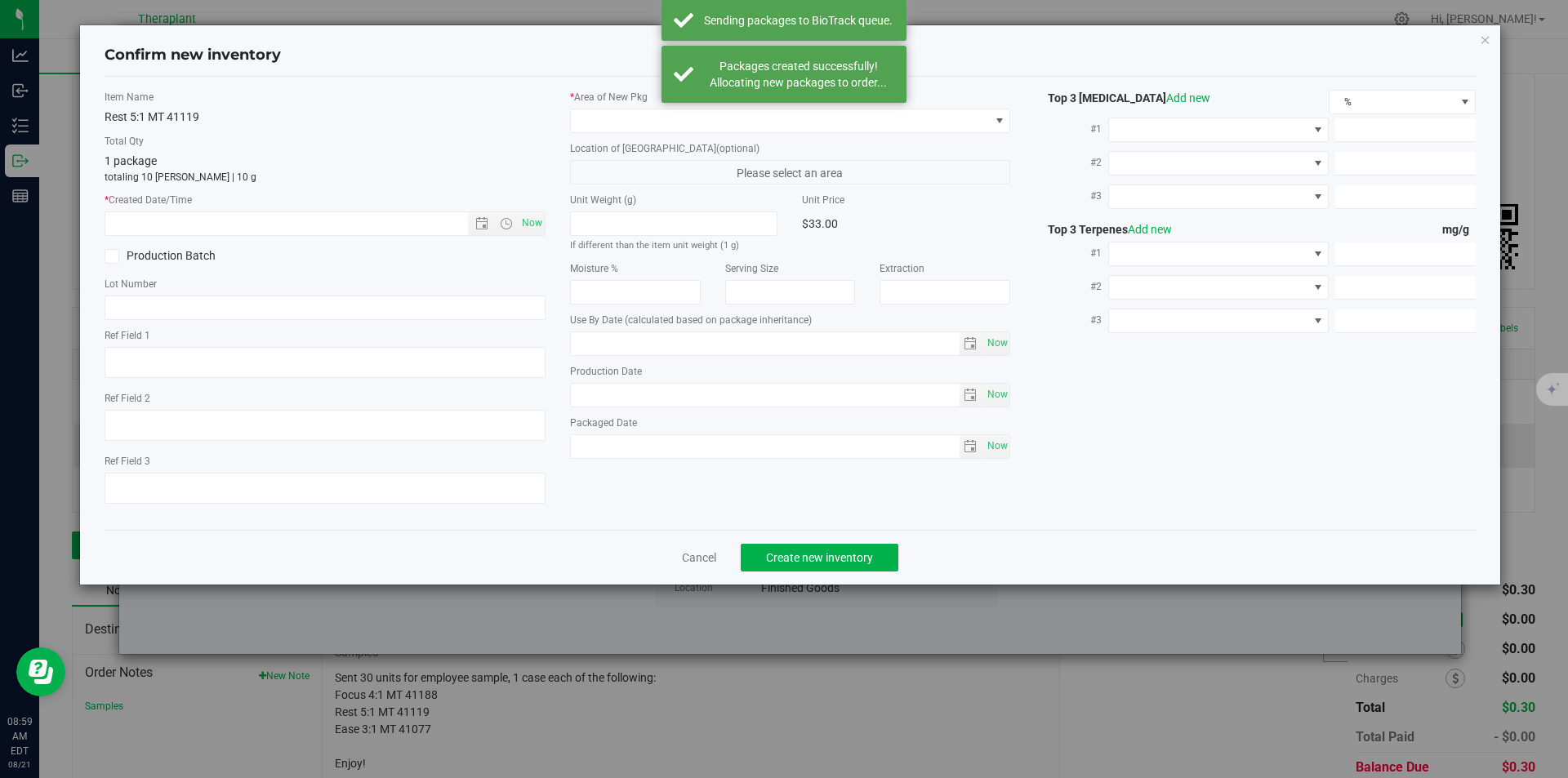
type textarea "5:1 THC:CBN"
type input "[DATE]"
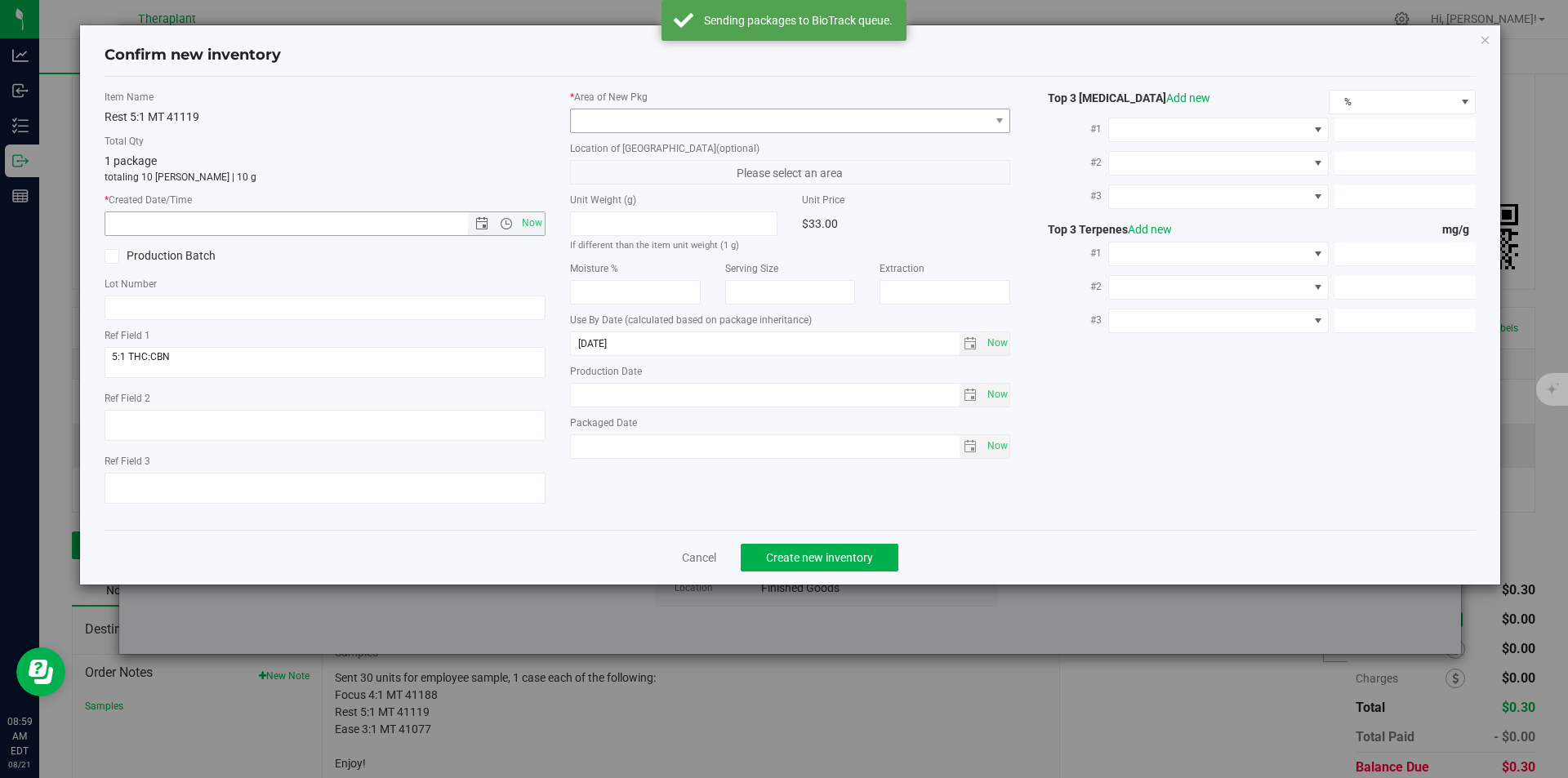
drag, startPoint x: 525, startPoint y: 222, endPoint x: 606, endPoint y: 108, distance: 139.8
click at [525, 221] on span "Now" at bounding box center [531, 223] width 28 height 24
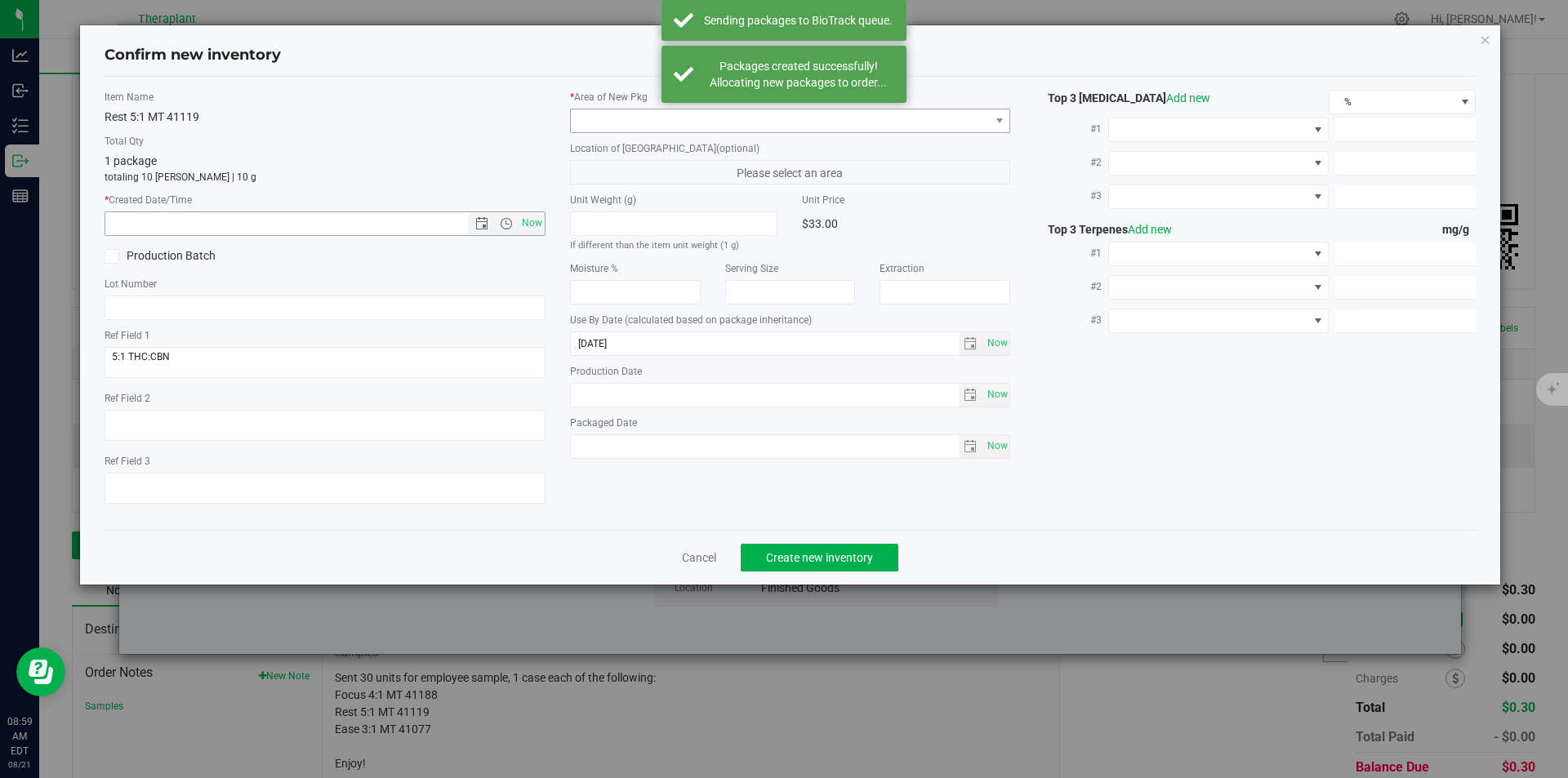
type input "[DATE] 8:59 AM"
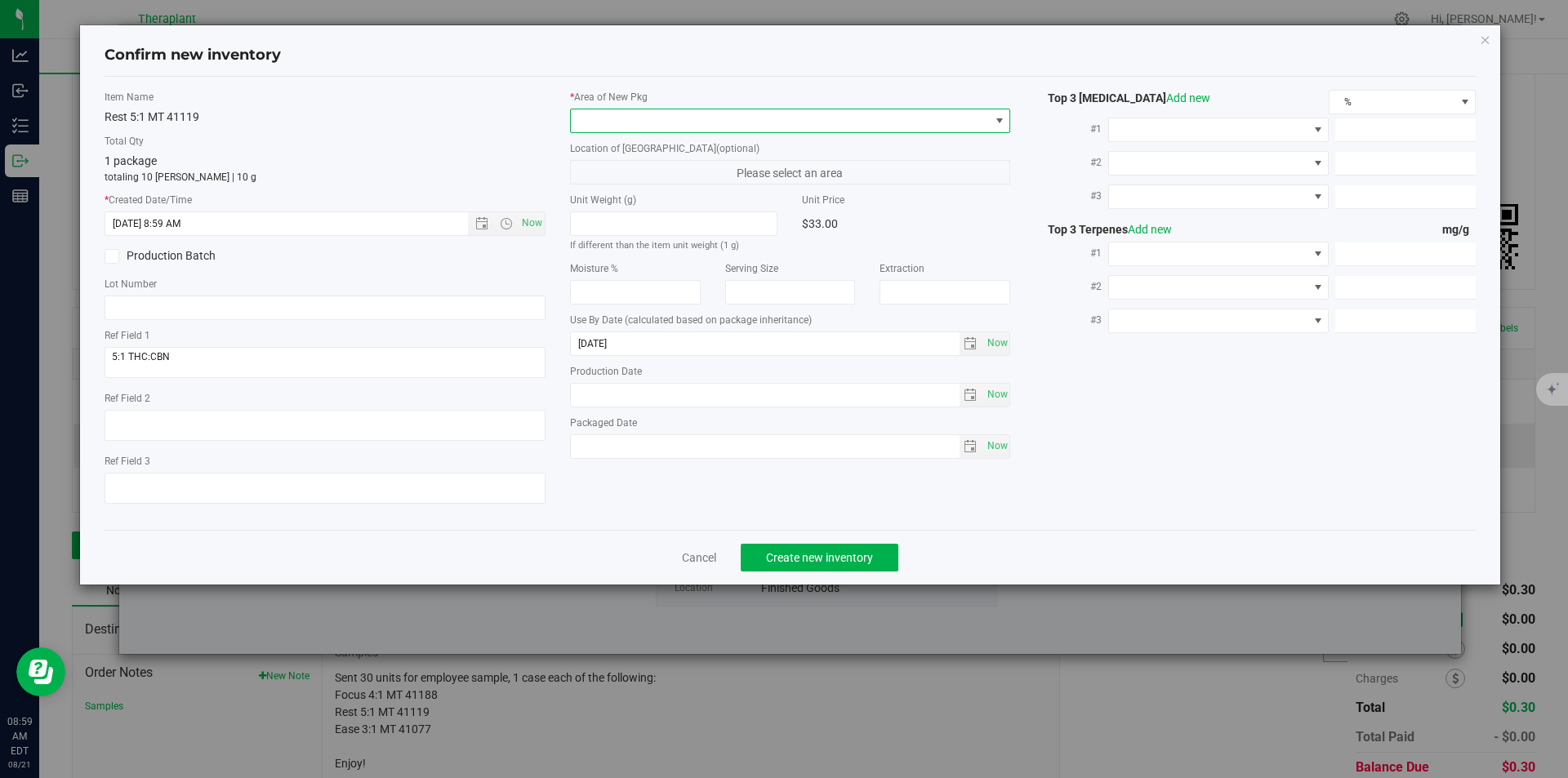
click at [610, 109] on span at bounding box center [781, 121] width 419 height 23
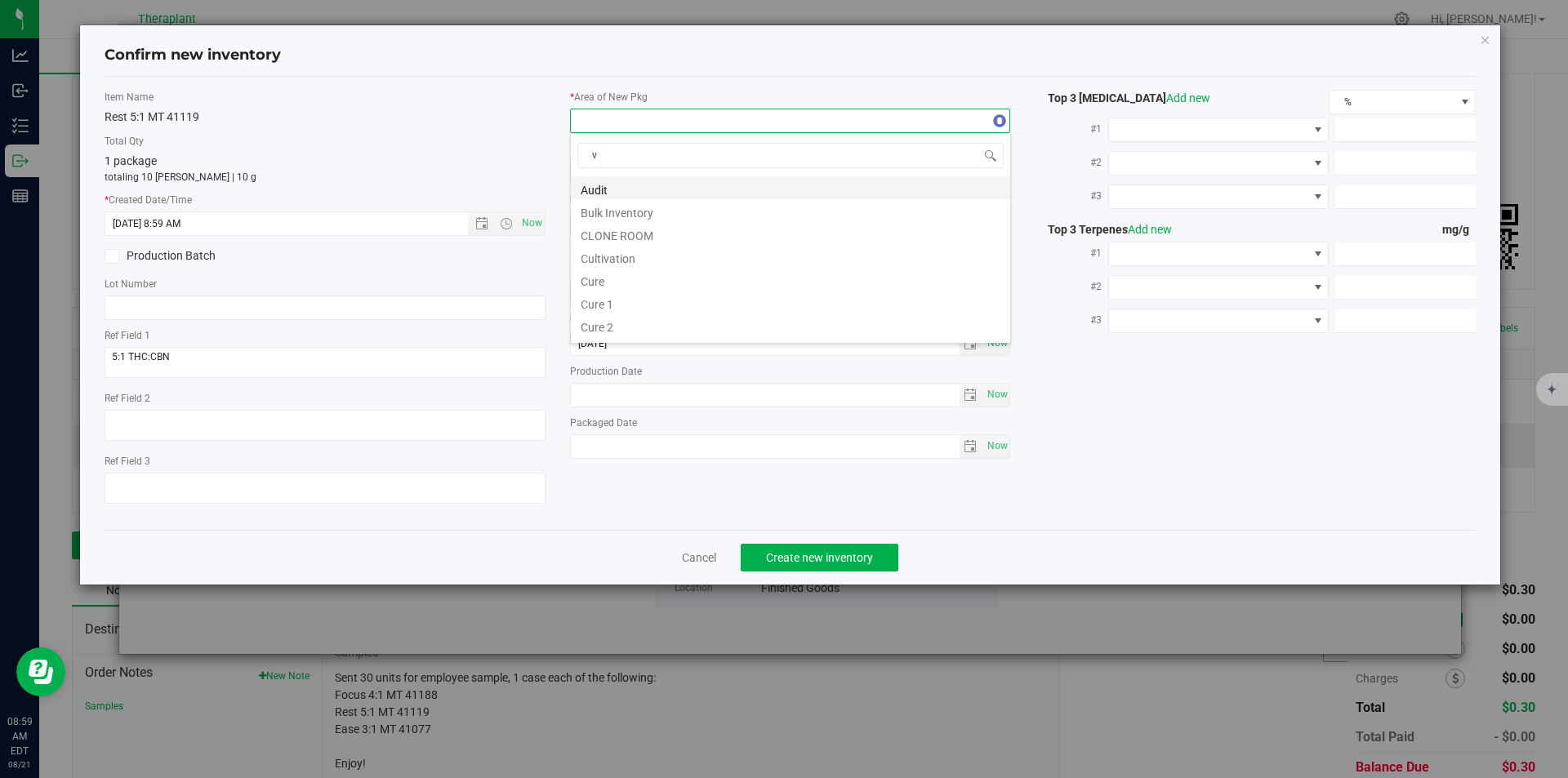
scroll to position [25, 441]
click at [612, 236] on li "Vault" at bounding box center [790, 233] width 439 height 23
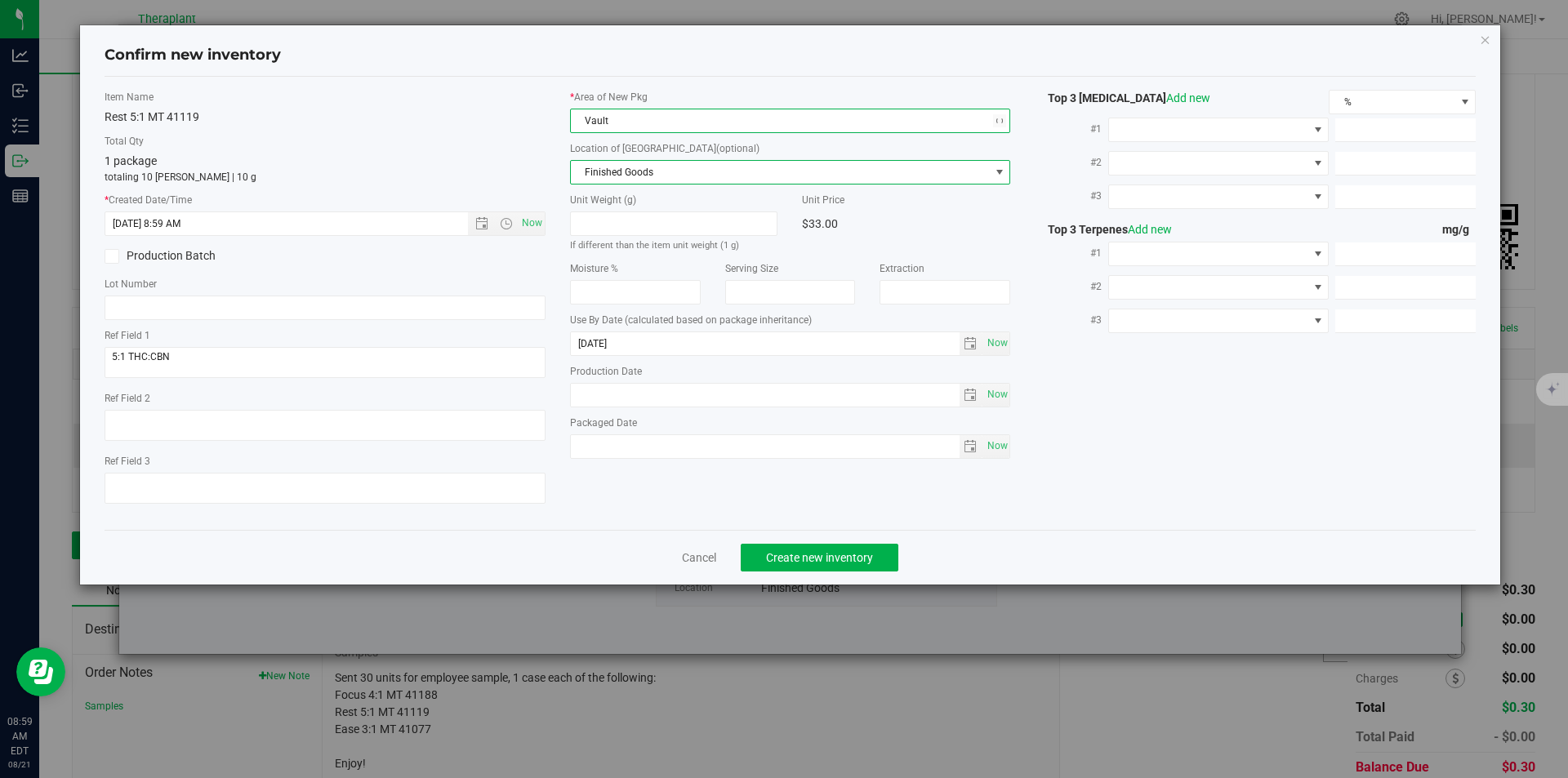
click at [616, 175] on span "Finished Goods" at bounding box center [781, 172] width 419 height 23
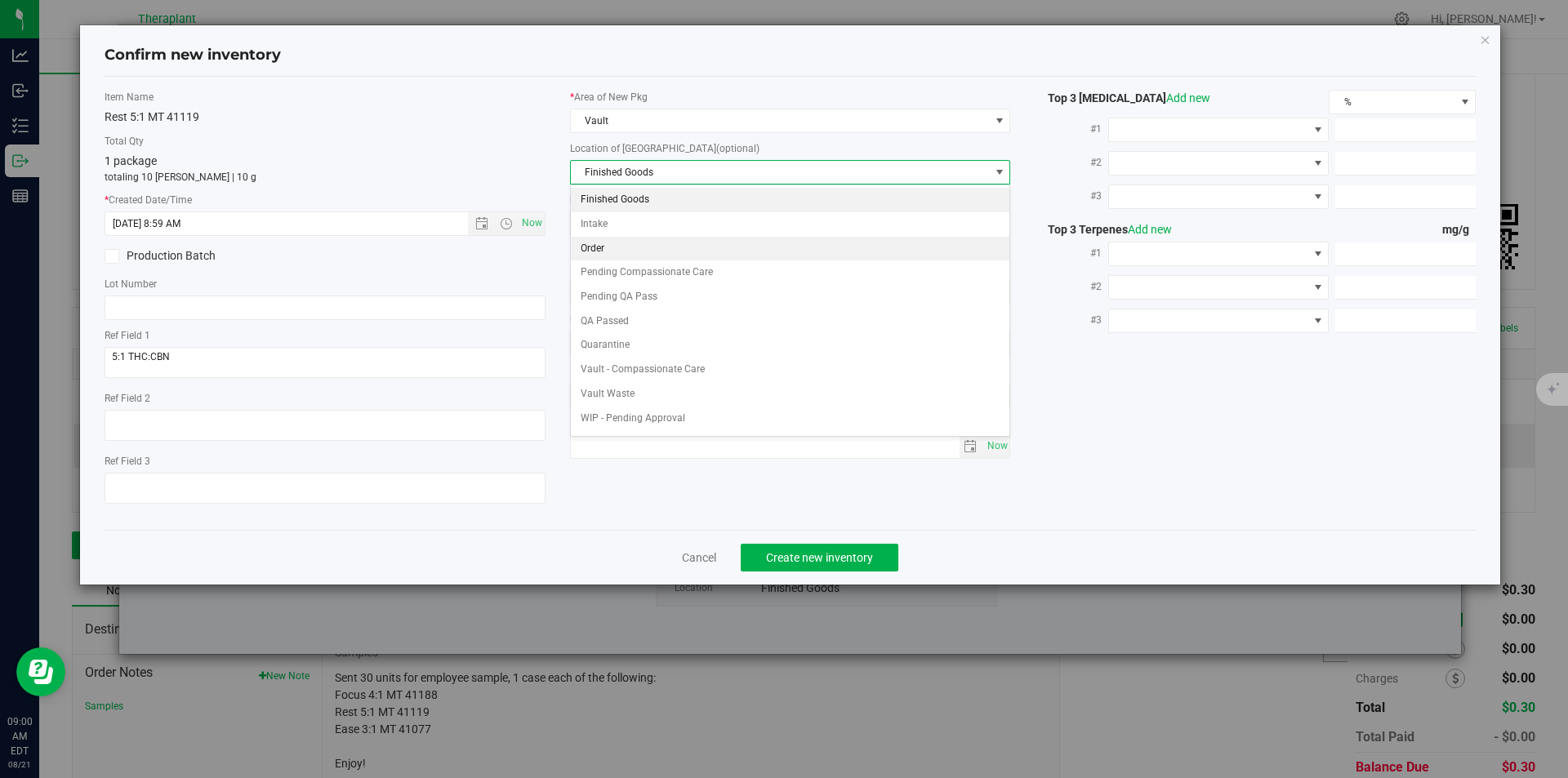
click at [611, 240] on li "Order" at bounding box center [790, 250] width 439 height 25
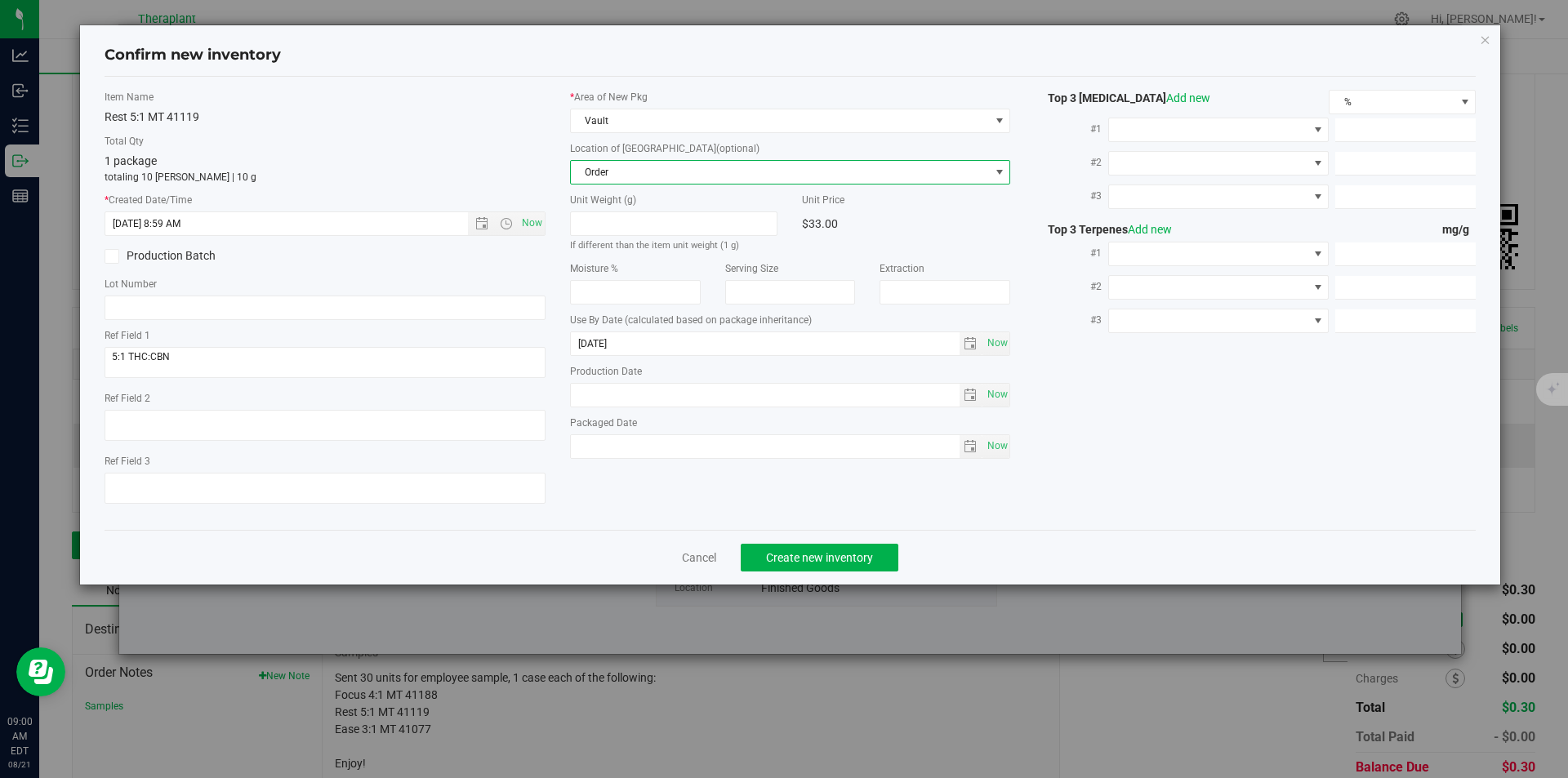
click at [785, 539] on div "Cancel Create new inventory" at bounding box center [790, 557] width 1372 height 55
click at [792, 554] on span "Create new inventory" at bounding box center [820, 558] width 107 height 13
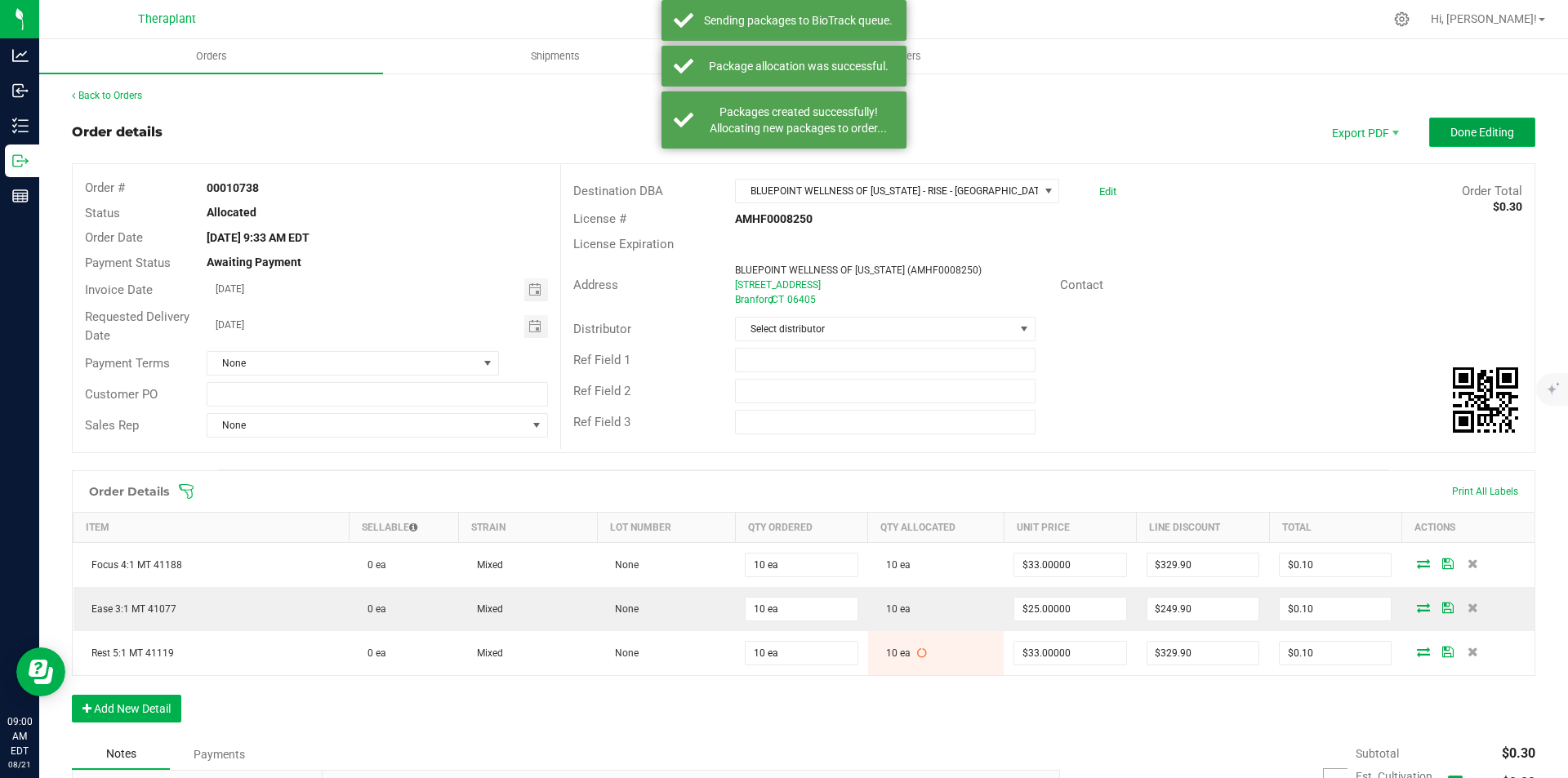
click at [1447, 144] on button "Done Editing" at bounding box center [1482, 132] width 106 height 30
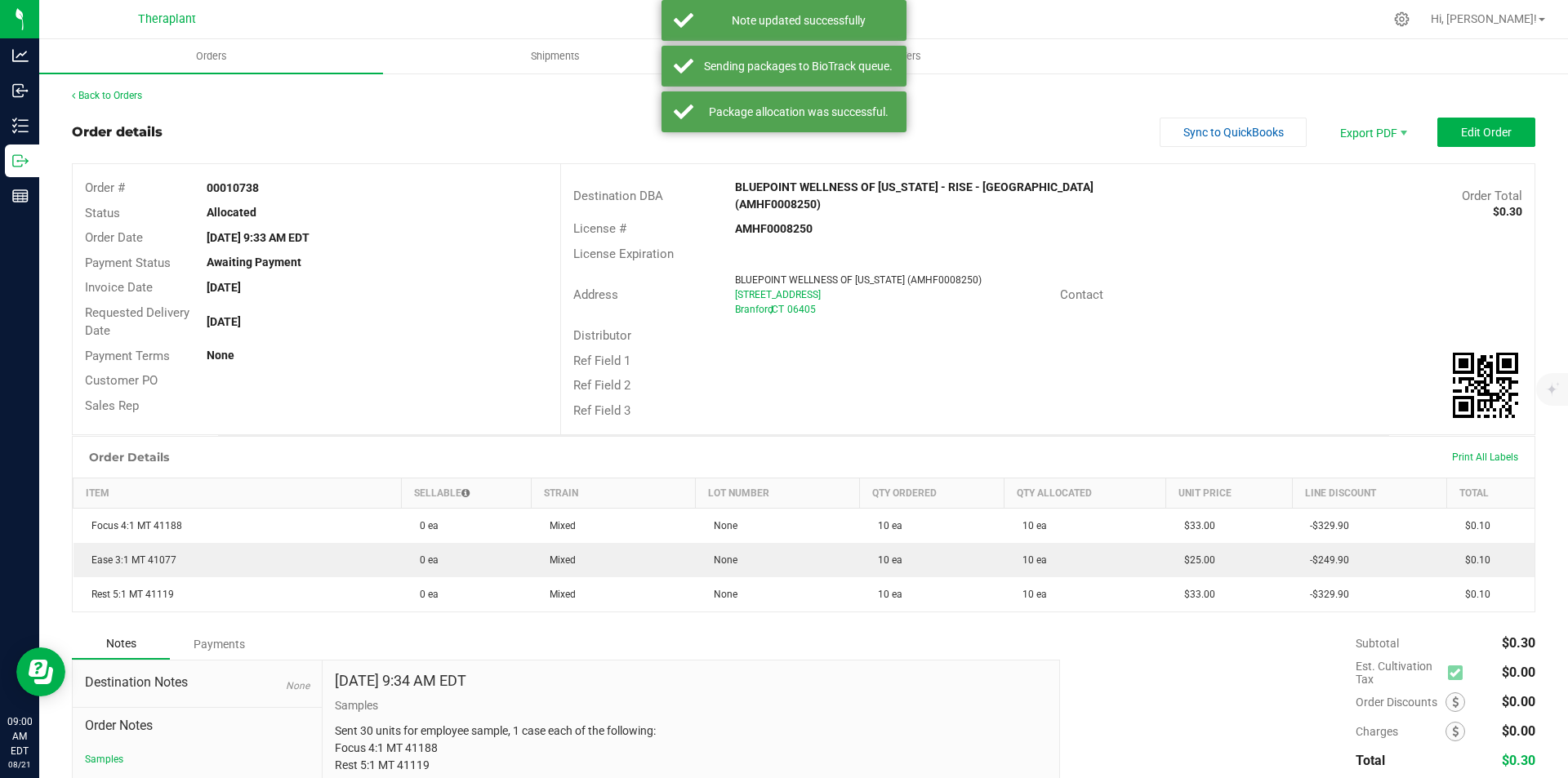
click at [115, 103] on div "Back to Orders Order details Sync to QuickBooks Export PDF Edit Order Order # 0…" at bounding box center [804, 484] width 1464 height 792
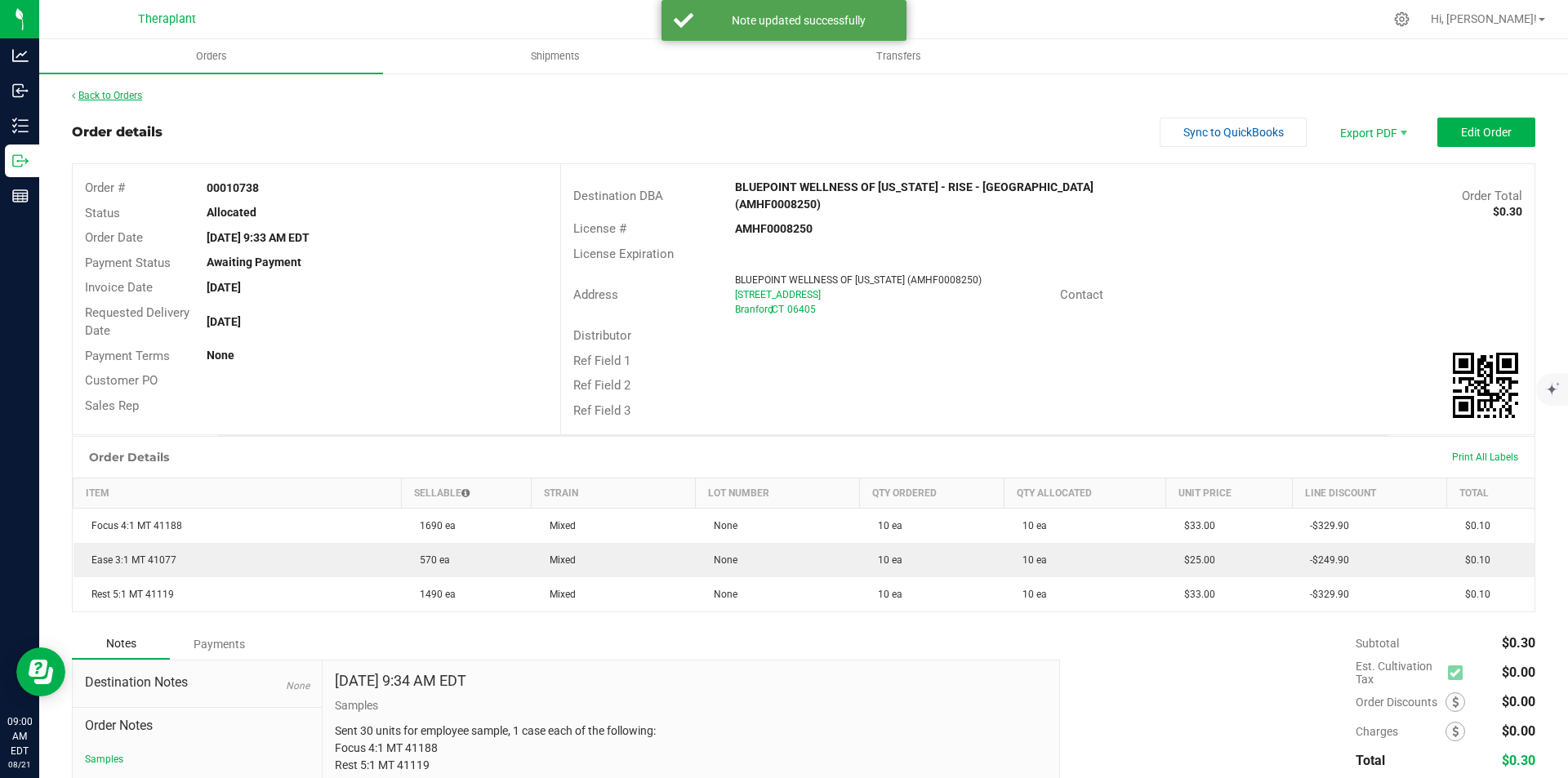
click at [115, 96] on link "Back to Orders" at bounding box center [106, 96] width 70 height 11
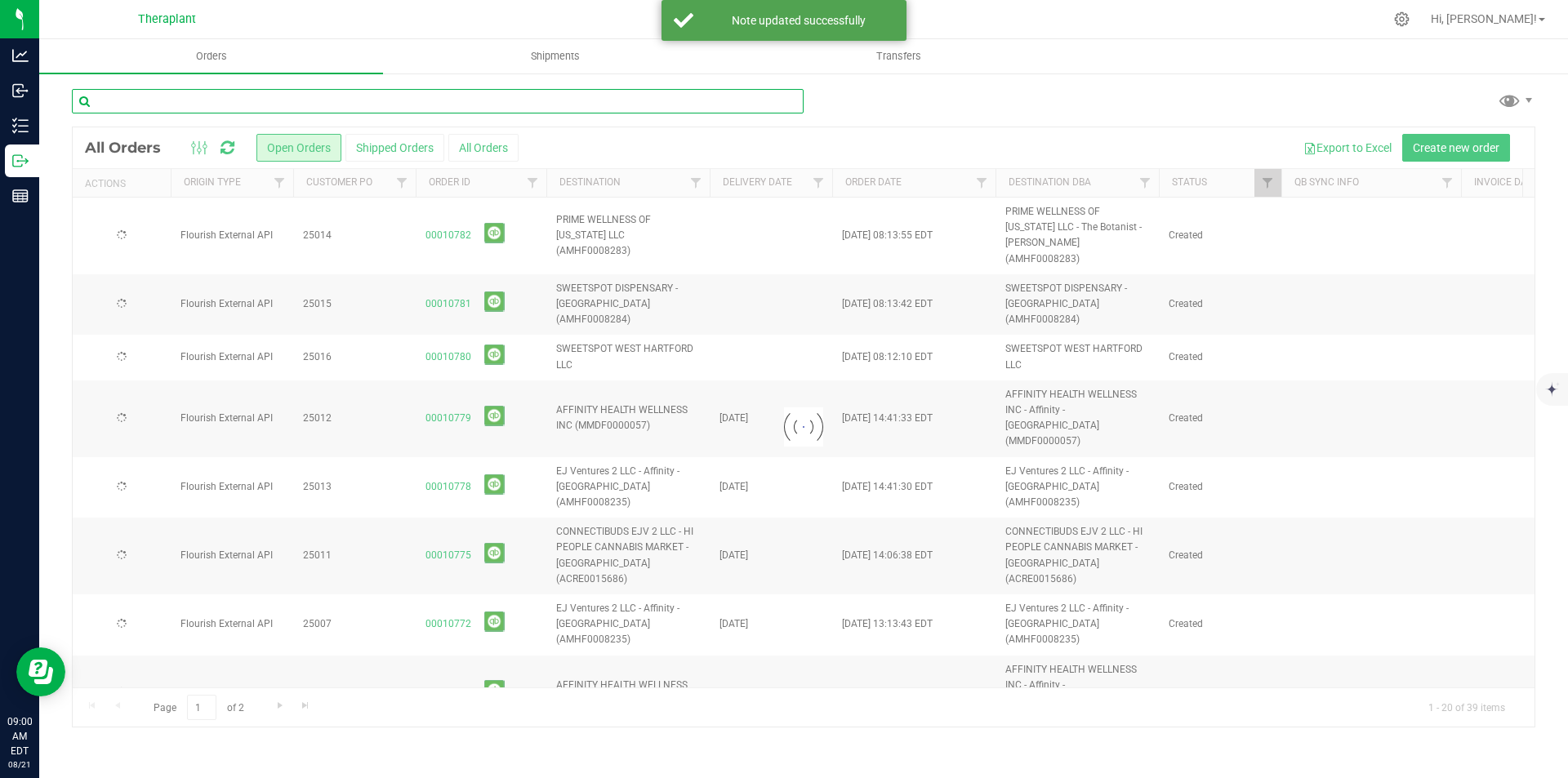
click at [358, 97] on input "text" at bounding box center [437, 101] width 732 height 25
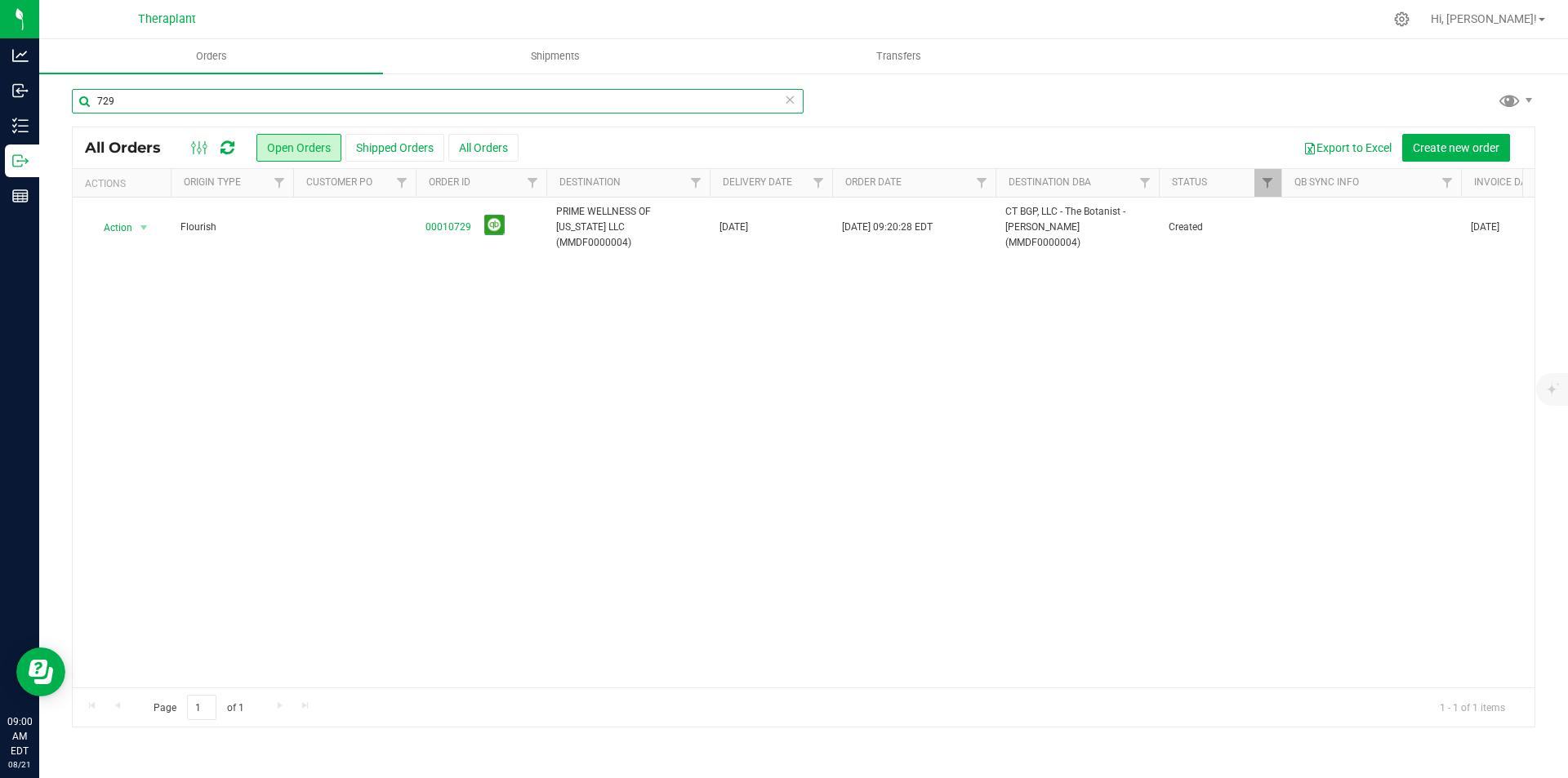
type input "729"
click at [453, 226] on link "00010729" at bounding box center [449, 228] width 46 height 15
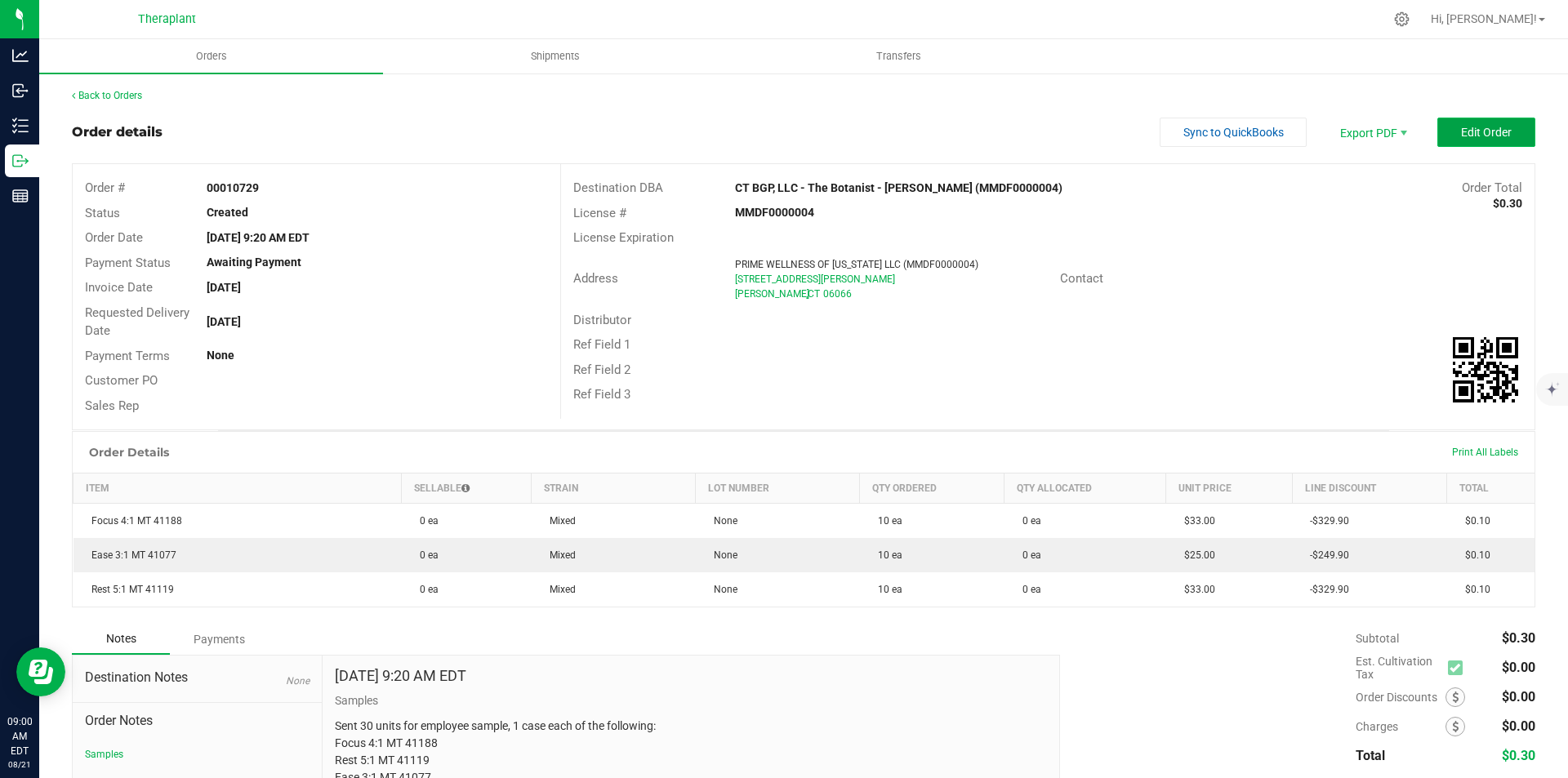
click at [1514, 125] on button "Edit Order" at bounding box center [1486, 132] width 98 height 30
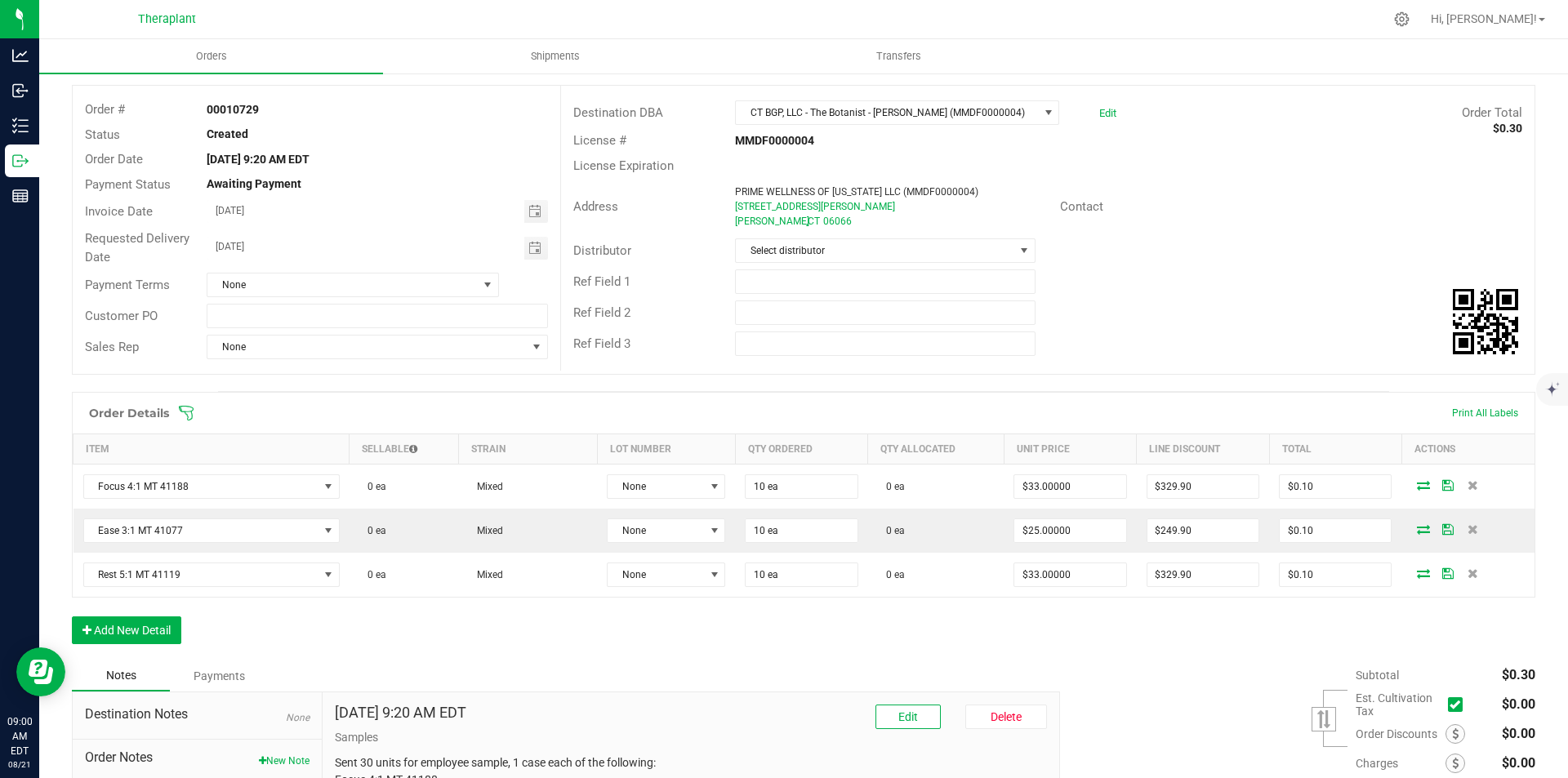
scroll to position [164, 0]
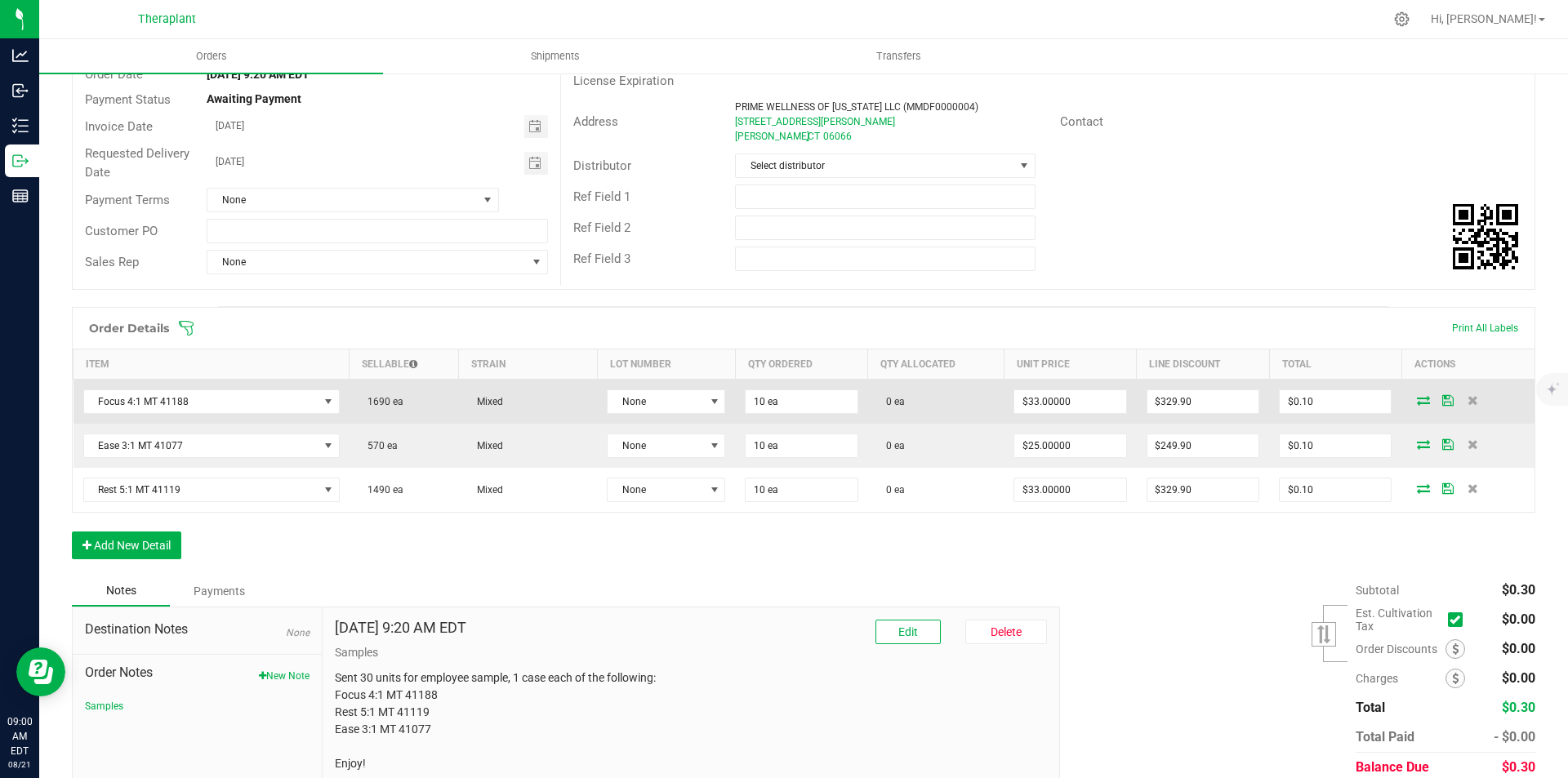
click at [1417, 397] on icon at bounding box center [1424, 400] width 13 height 10
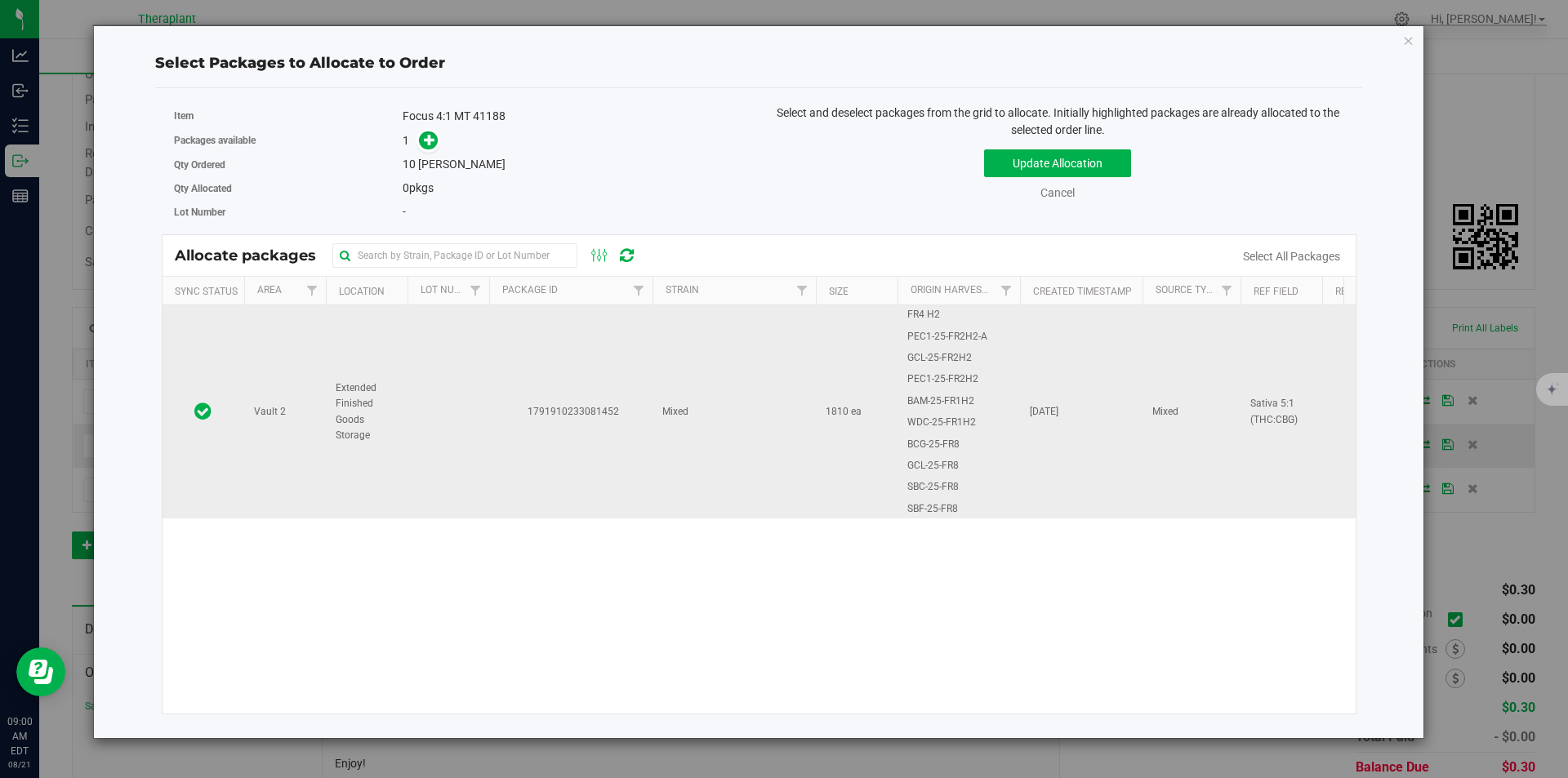
click at [587, 371] on td "1791910233081452" at bounding box center [570, 411] width 164 height 213
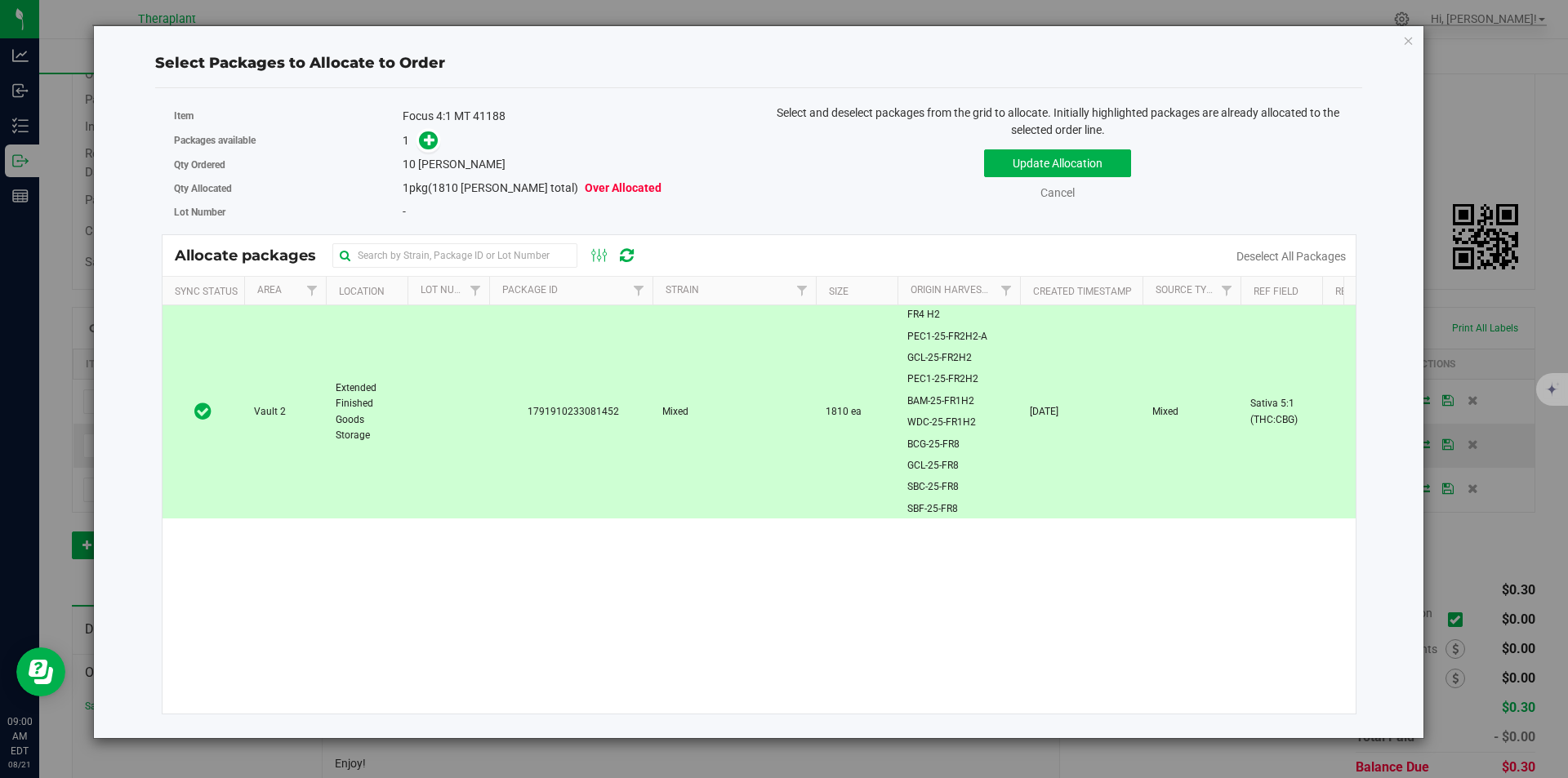
click at [426, 131] on span at bounding box center [424, 141] width 26 height 19
click at [415, 140] on span at bounding box center [424, 141] width 26 height 19
click at [421, 144] on span at bounding box center [429, 141] width 19 height 19
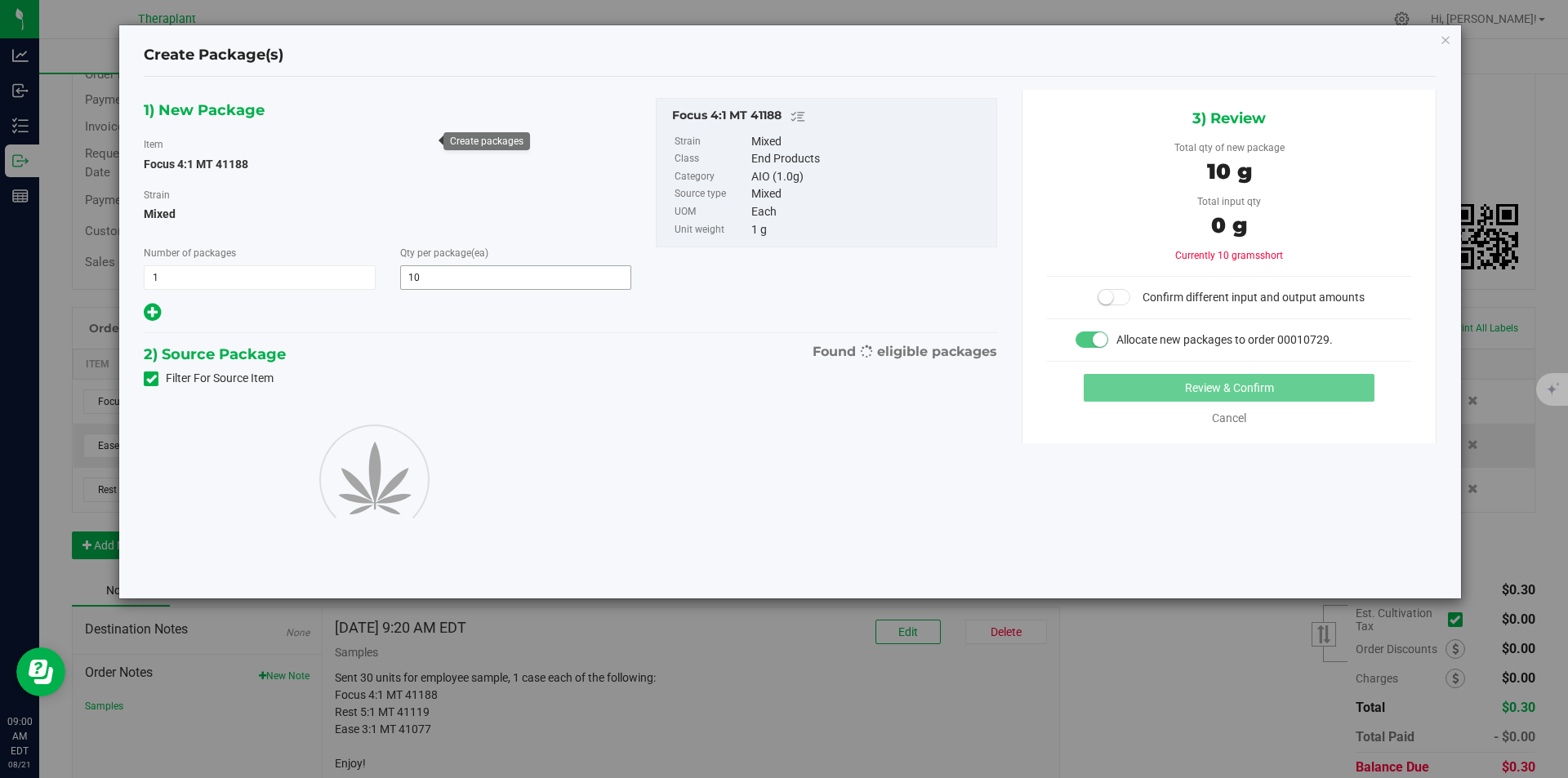
type input "10"
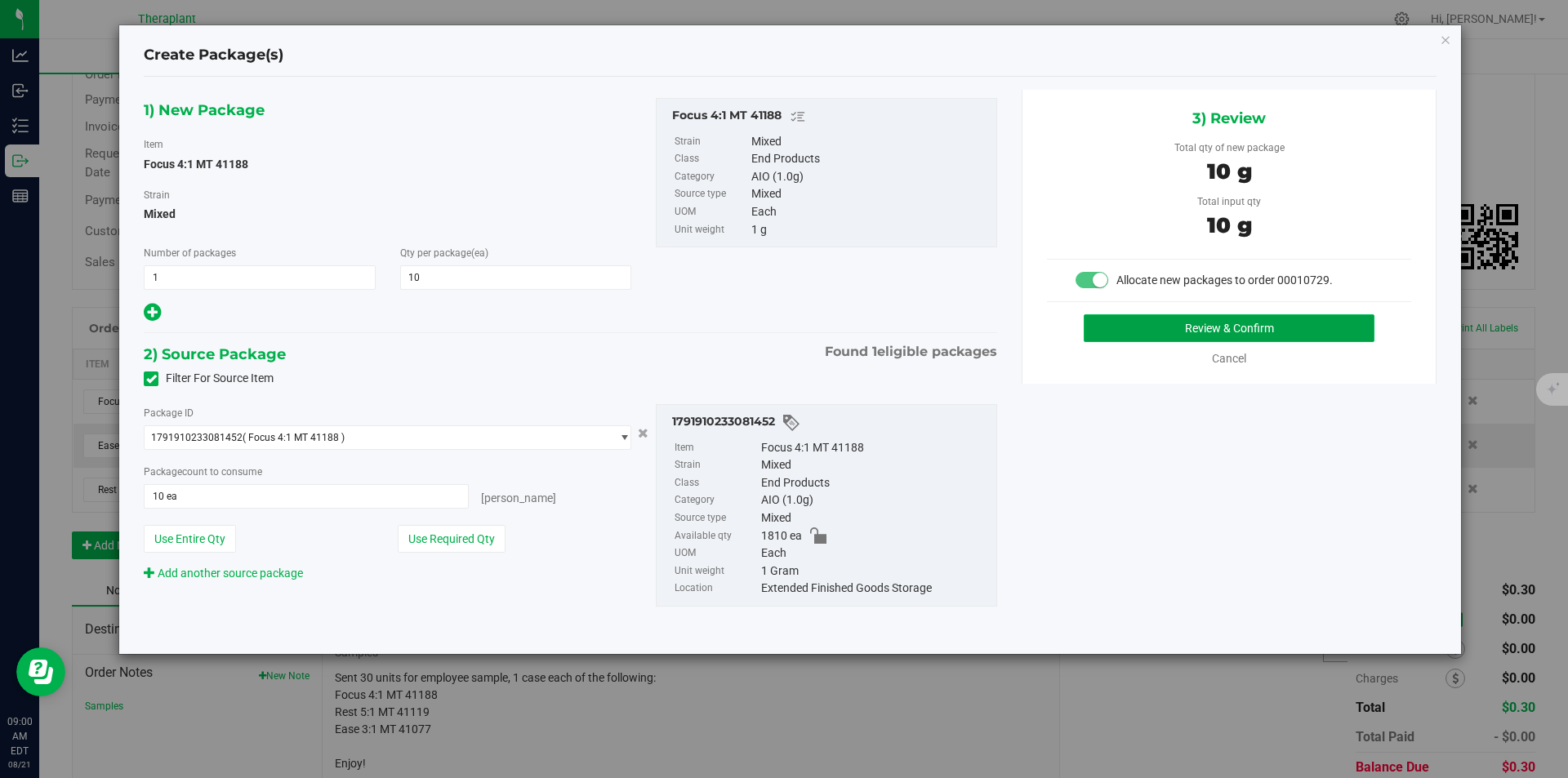
click at [1155, 323] on button "Review & Confirm" at bounding box center [1229, 328] width 291 height 28
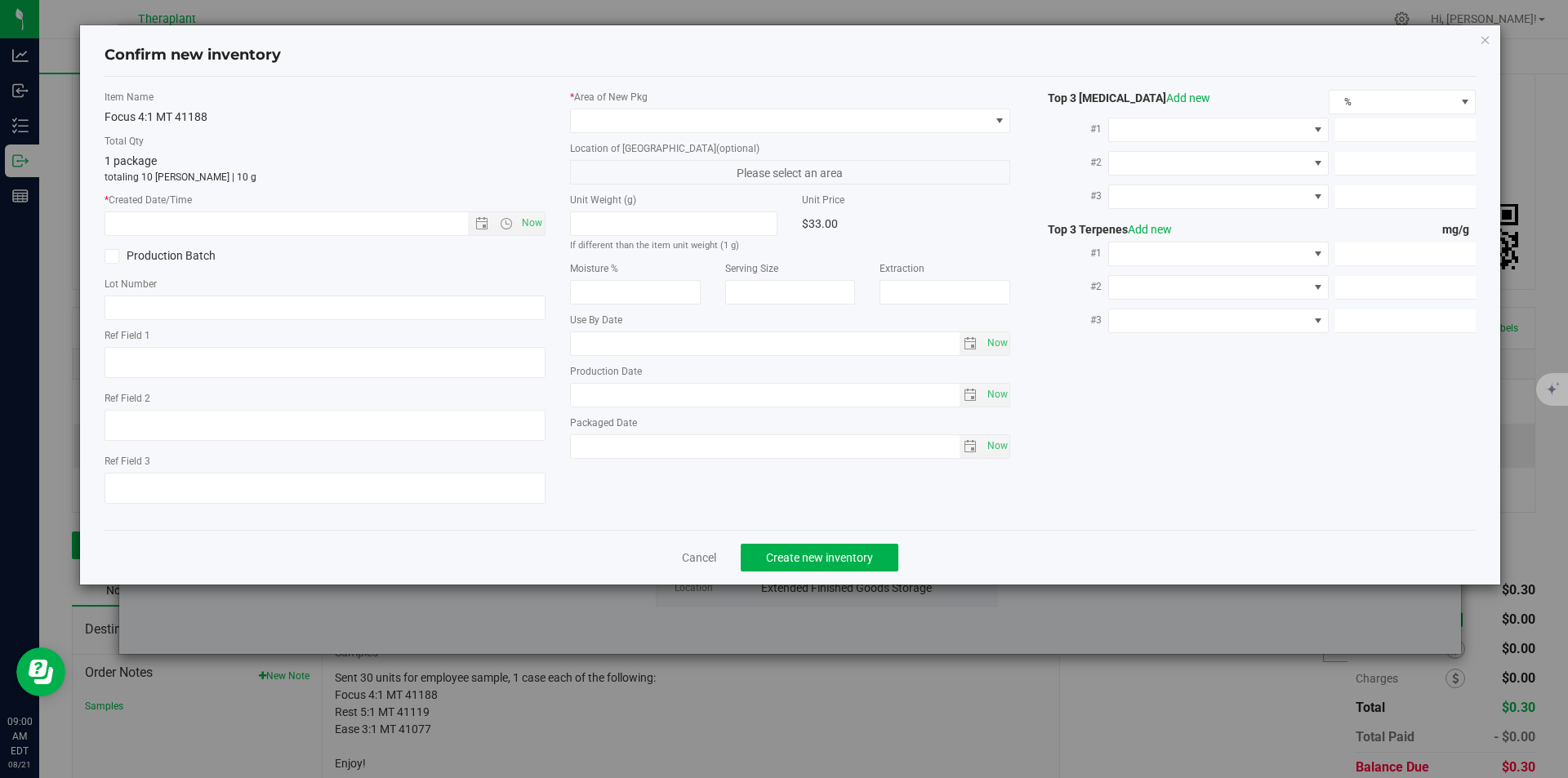
type textarea "Sativa 5:1 (THC:CBG)"
type input "[DATE]"
click at [537, 235] on span "Now" at bounding box center [324, 224] width 441 height 25
drag, startPoint x: 522, startPoint y: 243, endPoint x: 527, endPoint y: 223, distance: 20.6
click at [525, 237] on div "Item Name Focus 4:1 MT 41188 Total Qty 1 package totaling 10 [PERSON_NAME] | 10…" at bounding box center [324, 303] width 466 height 427
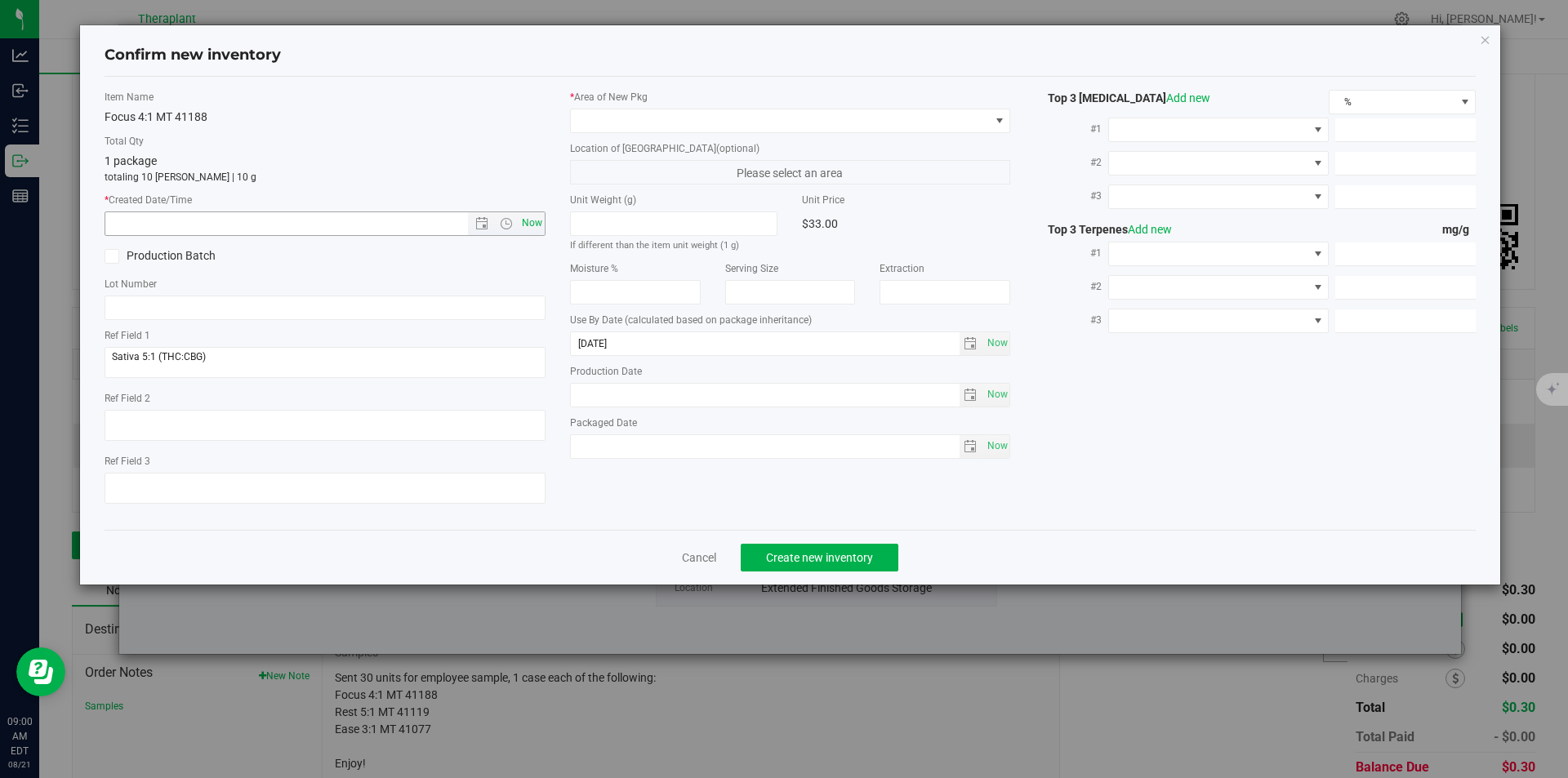
click at [527, 223] on span "Now" at bounding box center [531, 223] width 28 height 24
type input "[DATE] 9:00 AM"
click at [598, 128] on span at bounding box center [781, 121] width 419 height 23
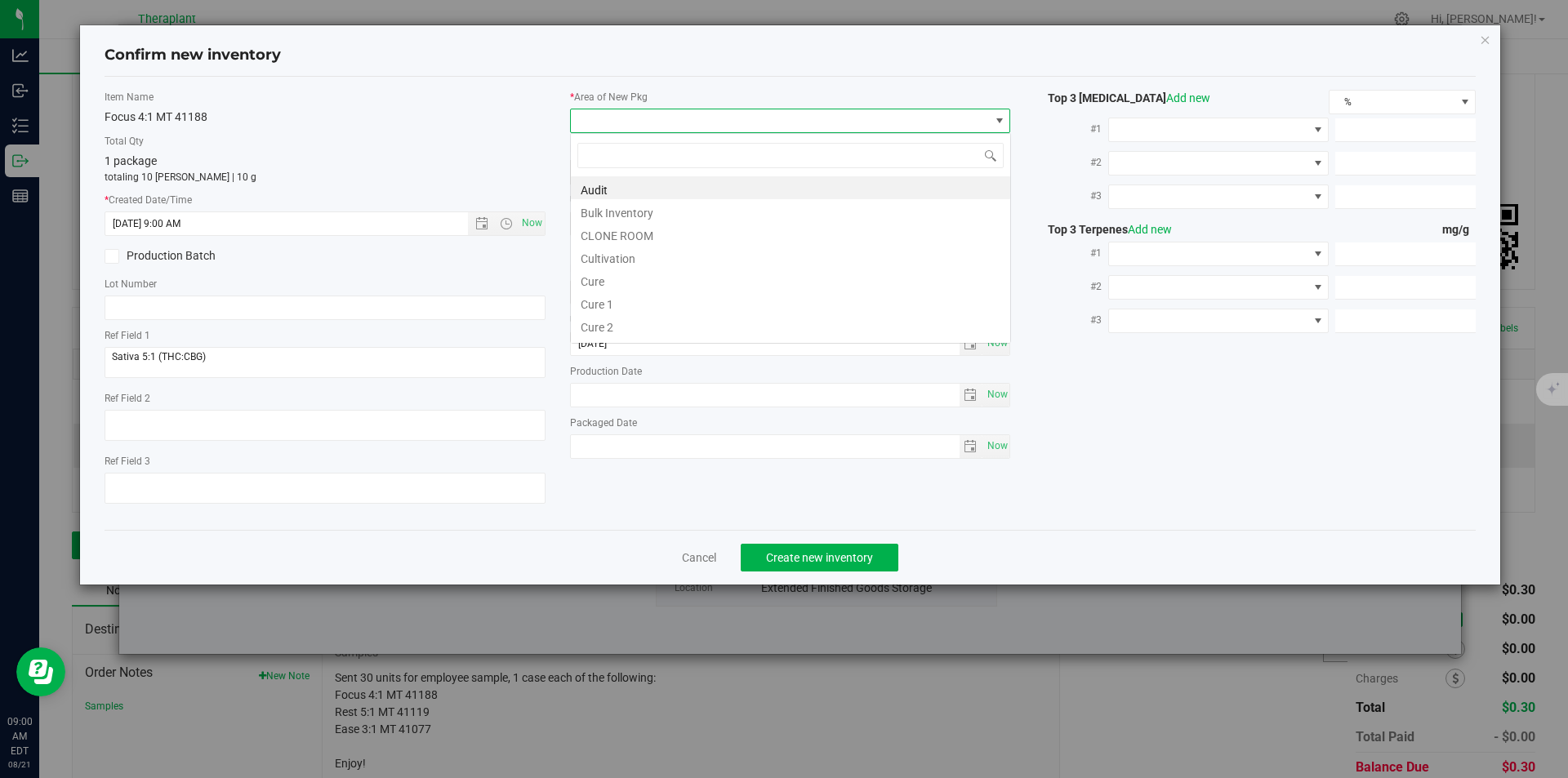
type input "v"
drag, startPoint x: 598, startPoint y: 229, endPoint x: 601, endPoint y: 214, distance: 15.3
click at [599, 229] on li "Vault" at bounding box center [790, 233] width 439 height 23
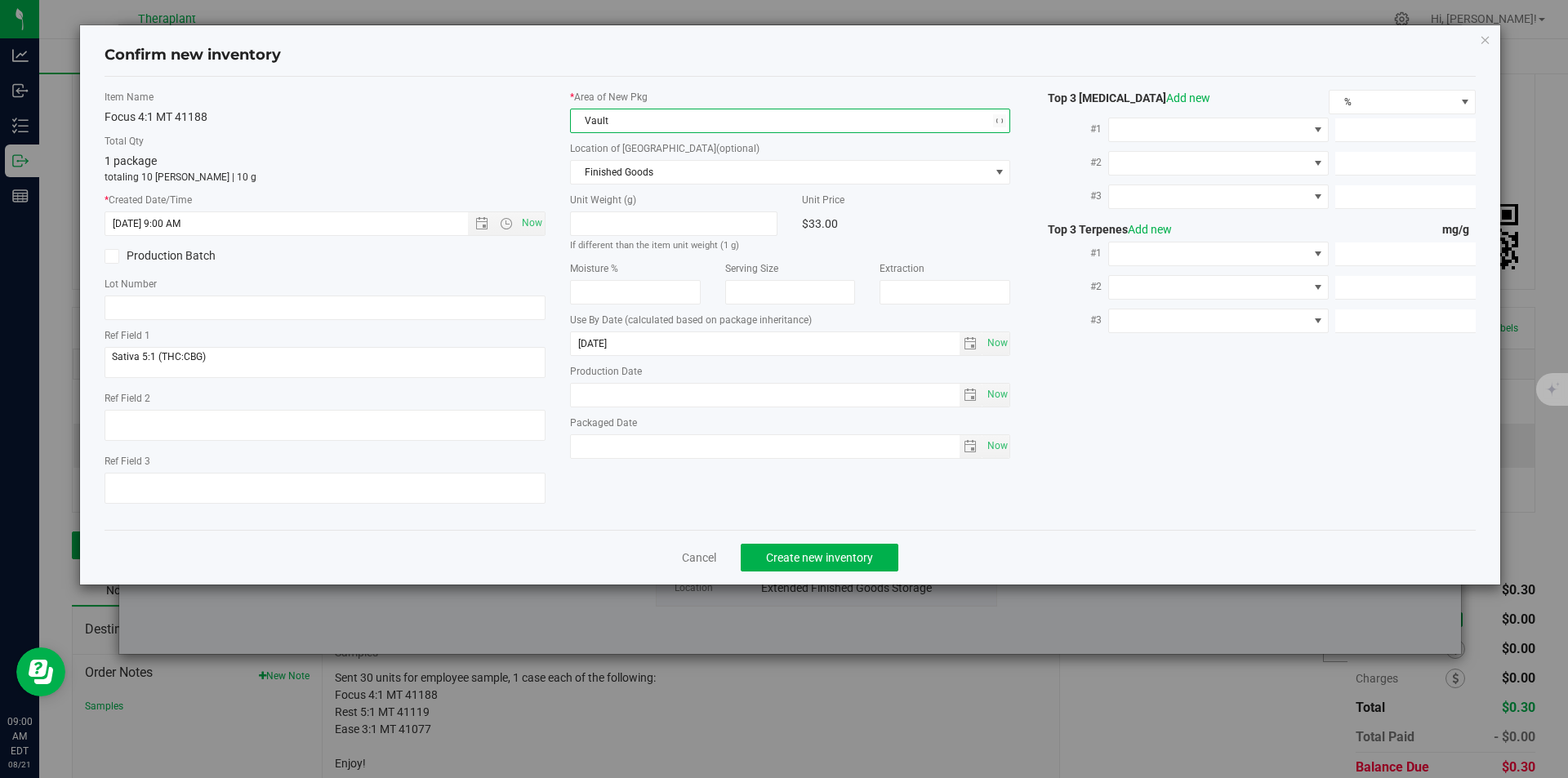
drag, startPoint x: 607, startPoint y: 187, endPoint x: 600, endPoint y: 134, distance: 53.5
click at [607, 185] on div "* Area of [GEOGRAPHIC_DATA] Vault Location of [GEOGRAPHIC_DATA] (optional) Fini…" at bounding box center [790, 278] width 466 height 377
click at [599, 176] on span "Finished Goods" at bounding box center [781, 172] width 419 height 23
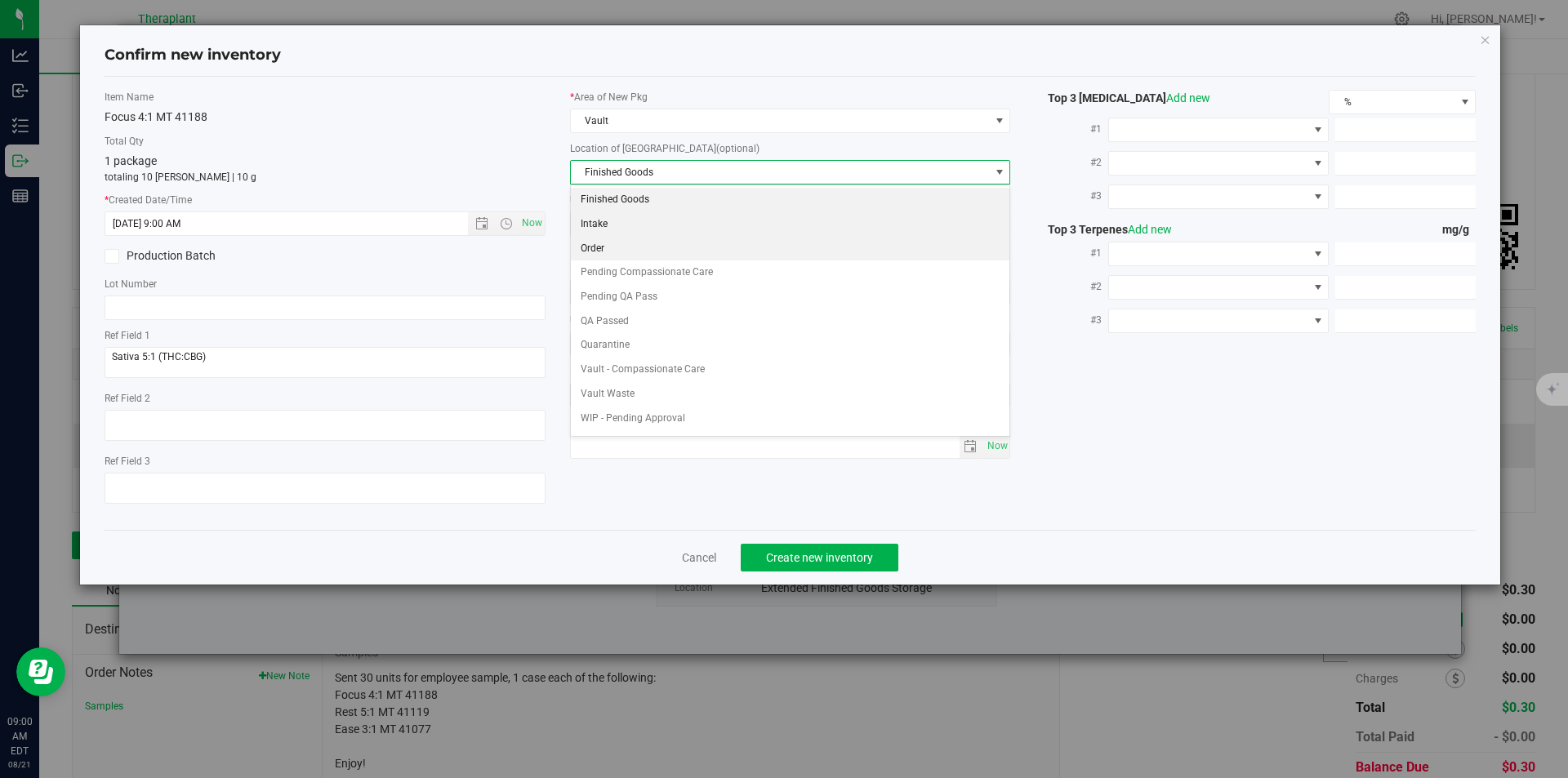
click at [609, 246] on li "Order" at bounding box center [790, 250] width 439 height 25
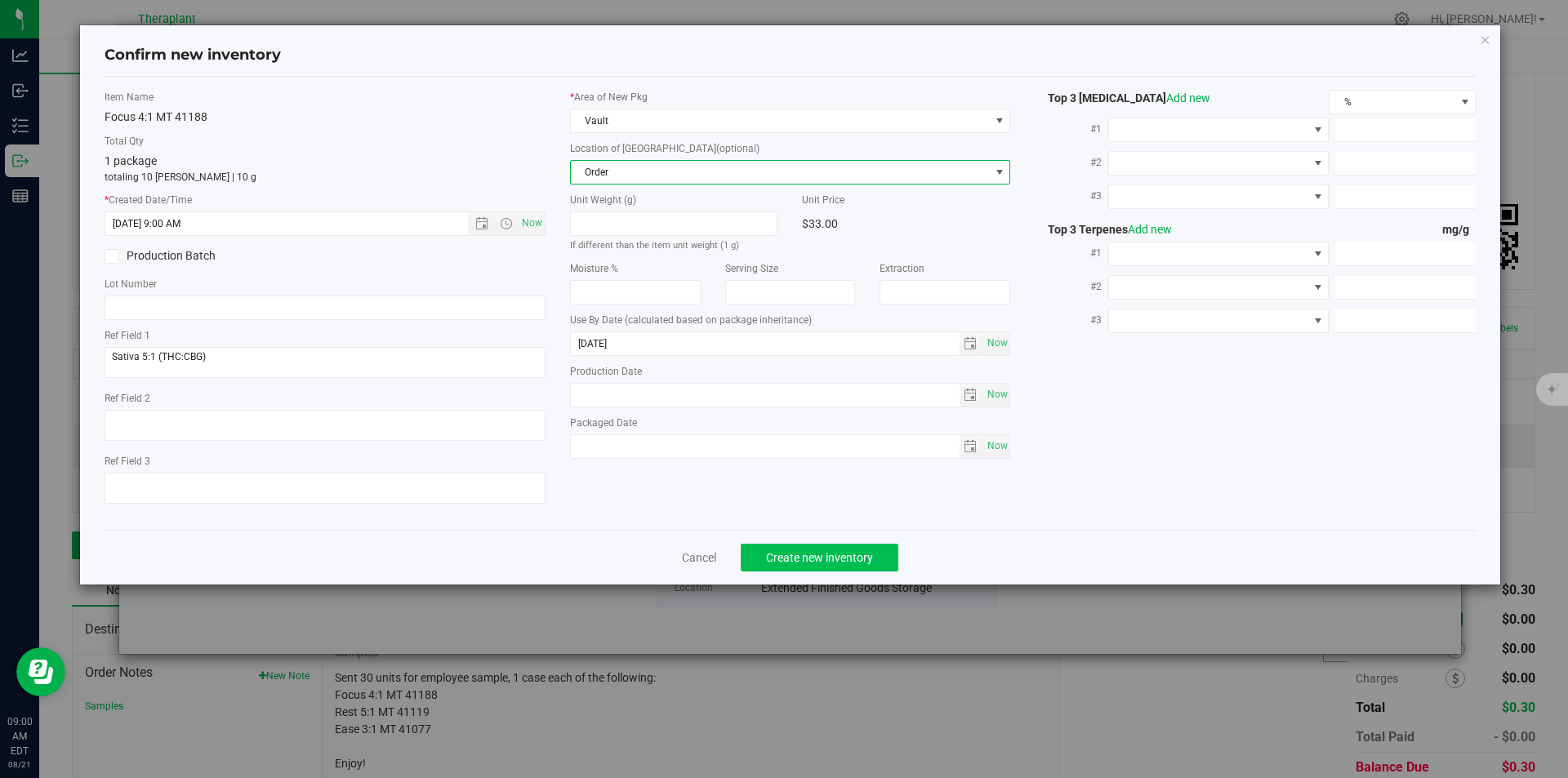
click at [806, 544] on div "Cancel Create new inventory" at bounding box center [790, 557] width 1372 height 55
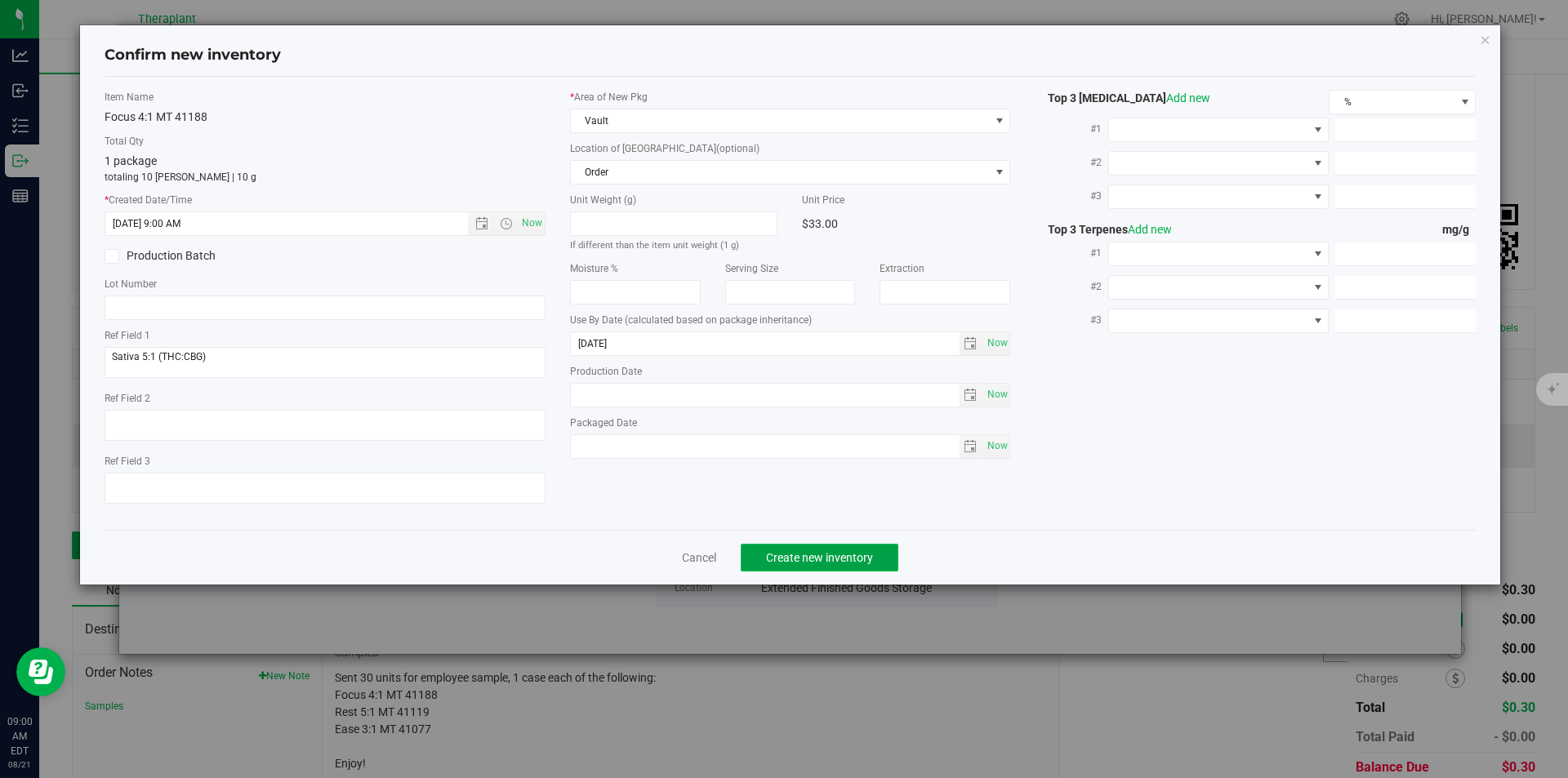
click at [776, 546] on button "Create new inventory" at bounding box center [819, 557] width 158 height 28
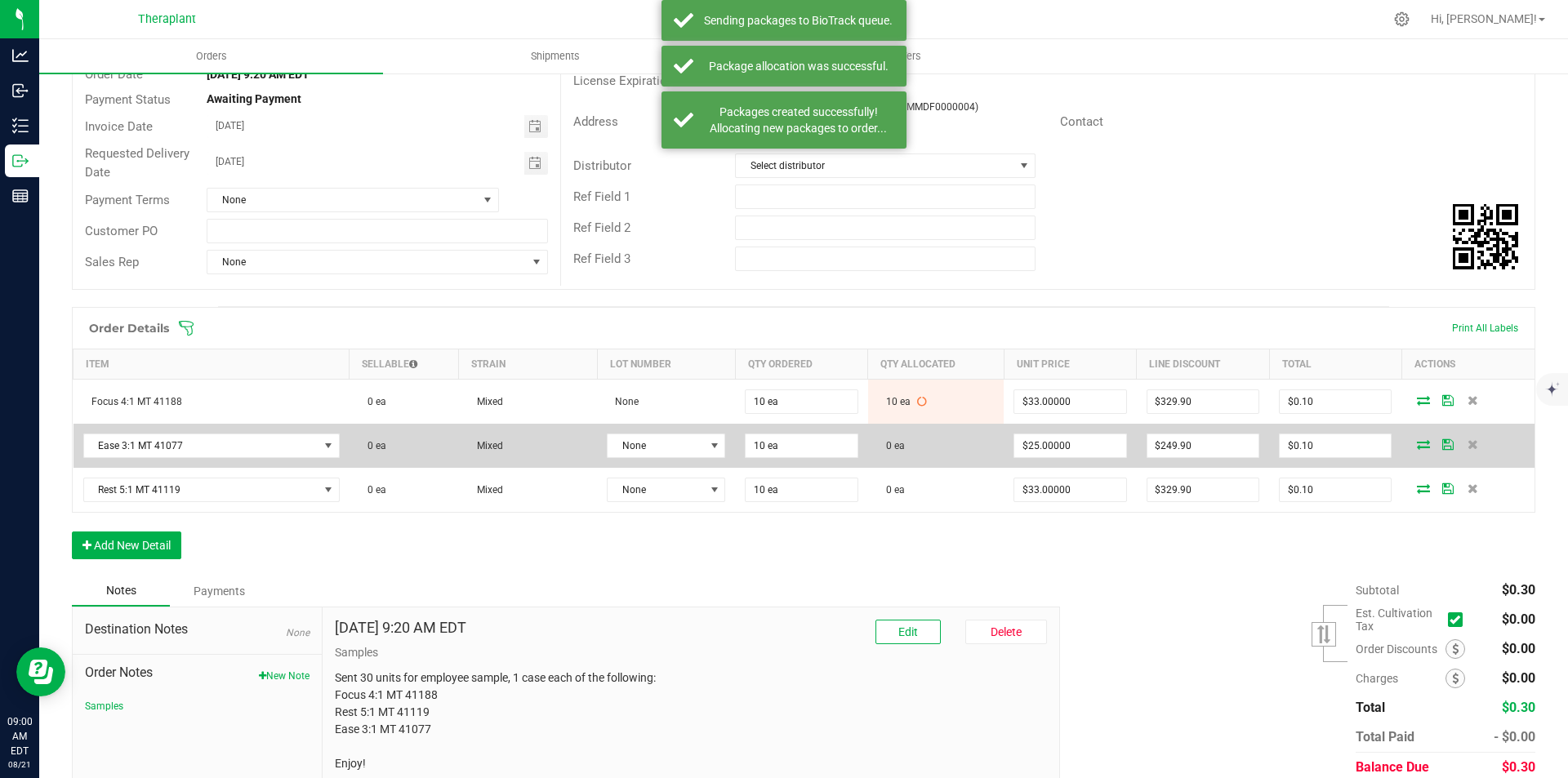
click at [1417, 449] on icon at bounding box center [1424, 444] width 13 height 10
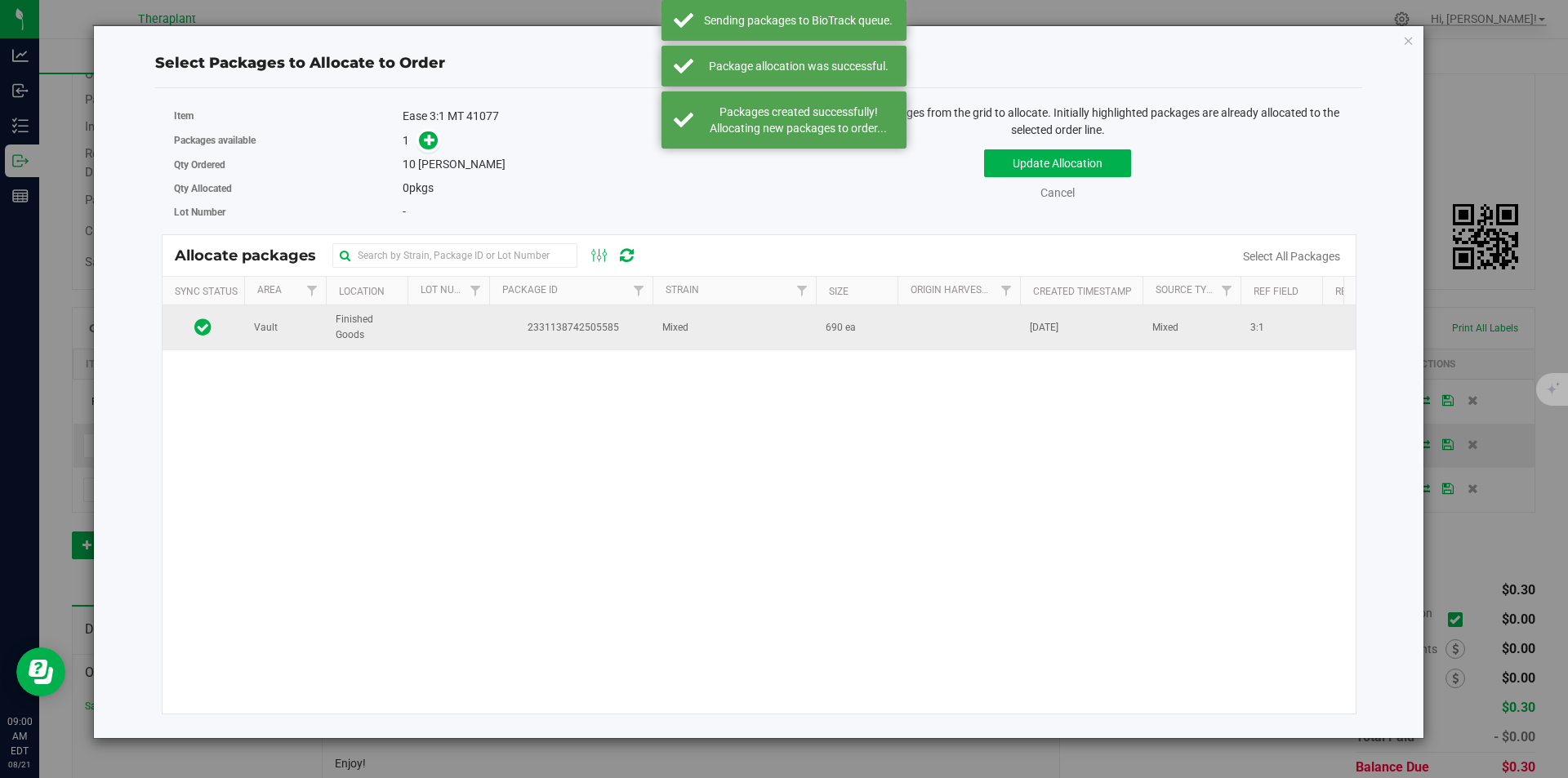
click at [514, 319] on td "2331138742505585" at bounding box center [570, 327] width 164 height 44
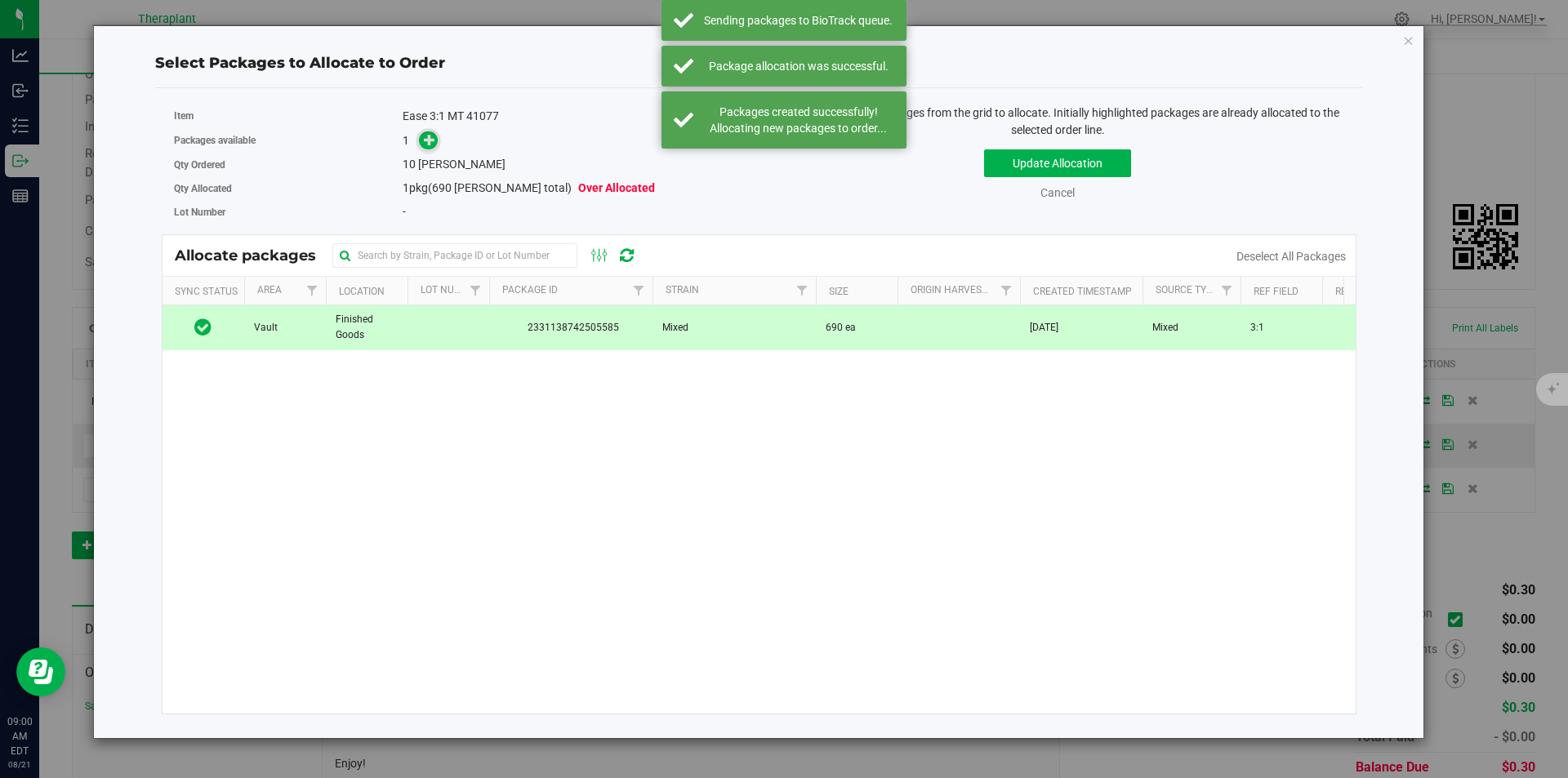
click at [420, 142] on span at bounding box center [429, 141] width 19 height 19
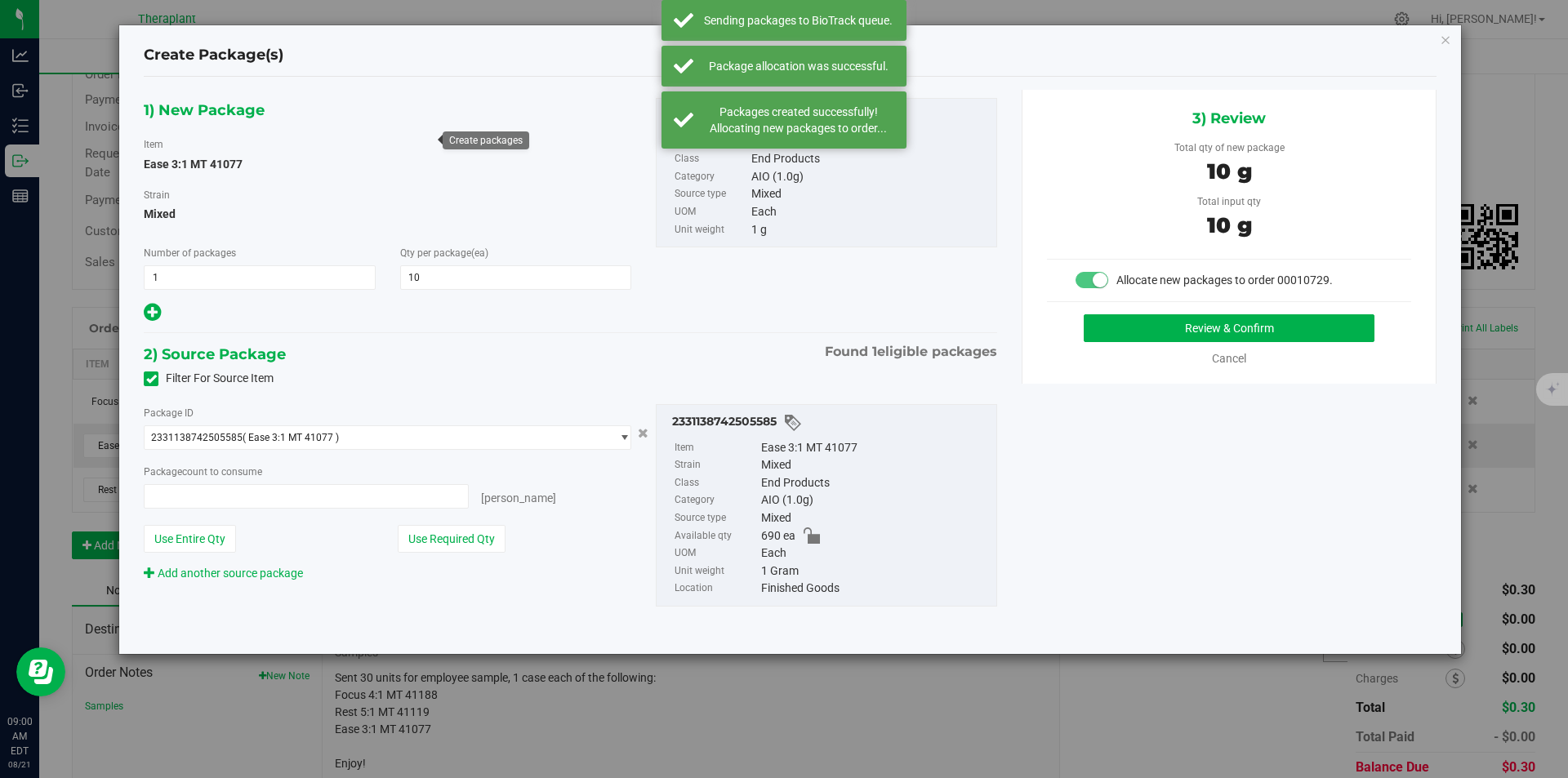
type input "10 ea"
click at [1134, 326] on button "Review & Confirm" at bounding box center [1229, 328] width 291 height 28
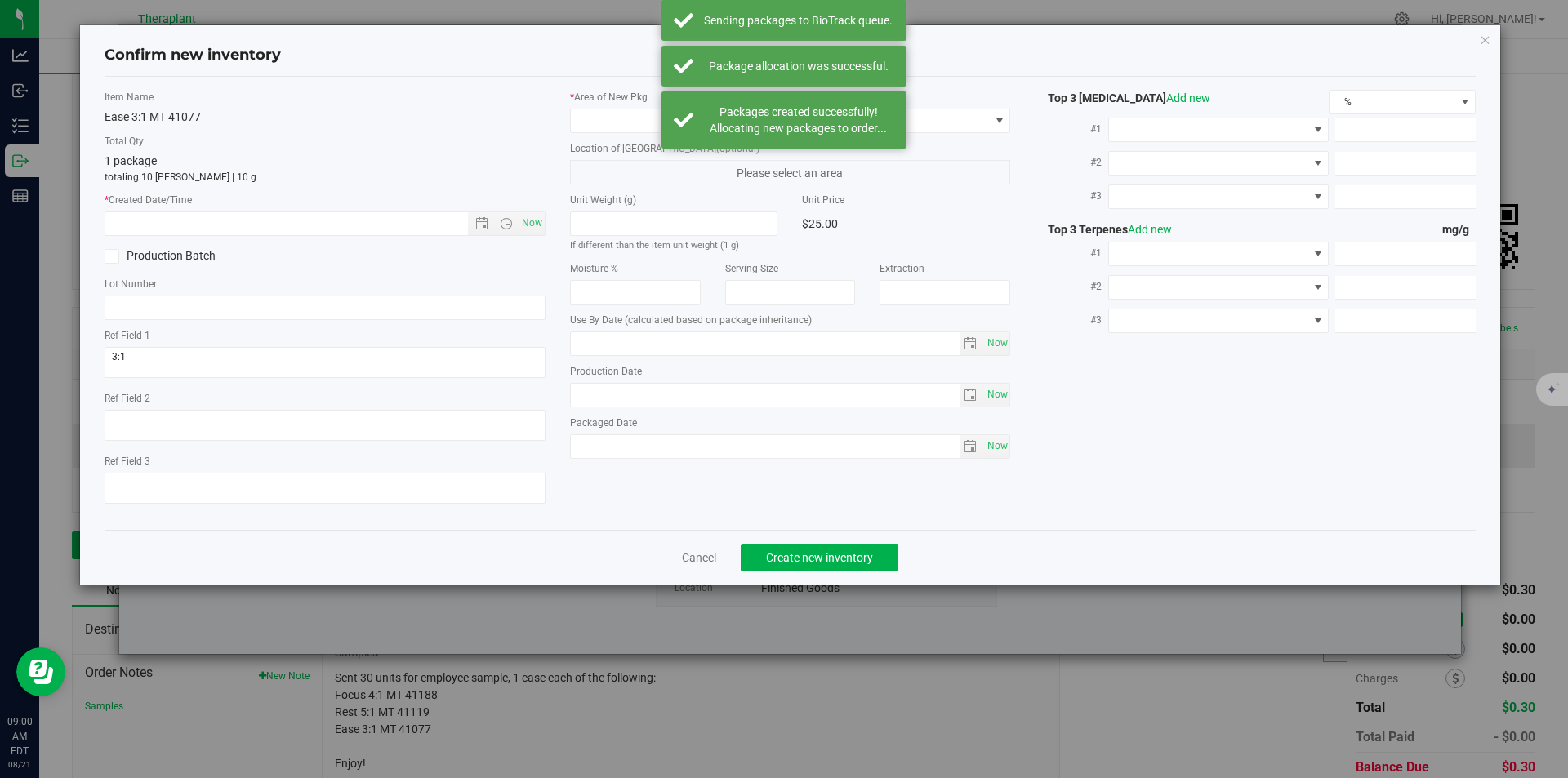
type input "[DATE]"
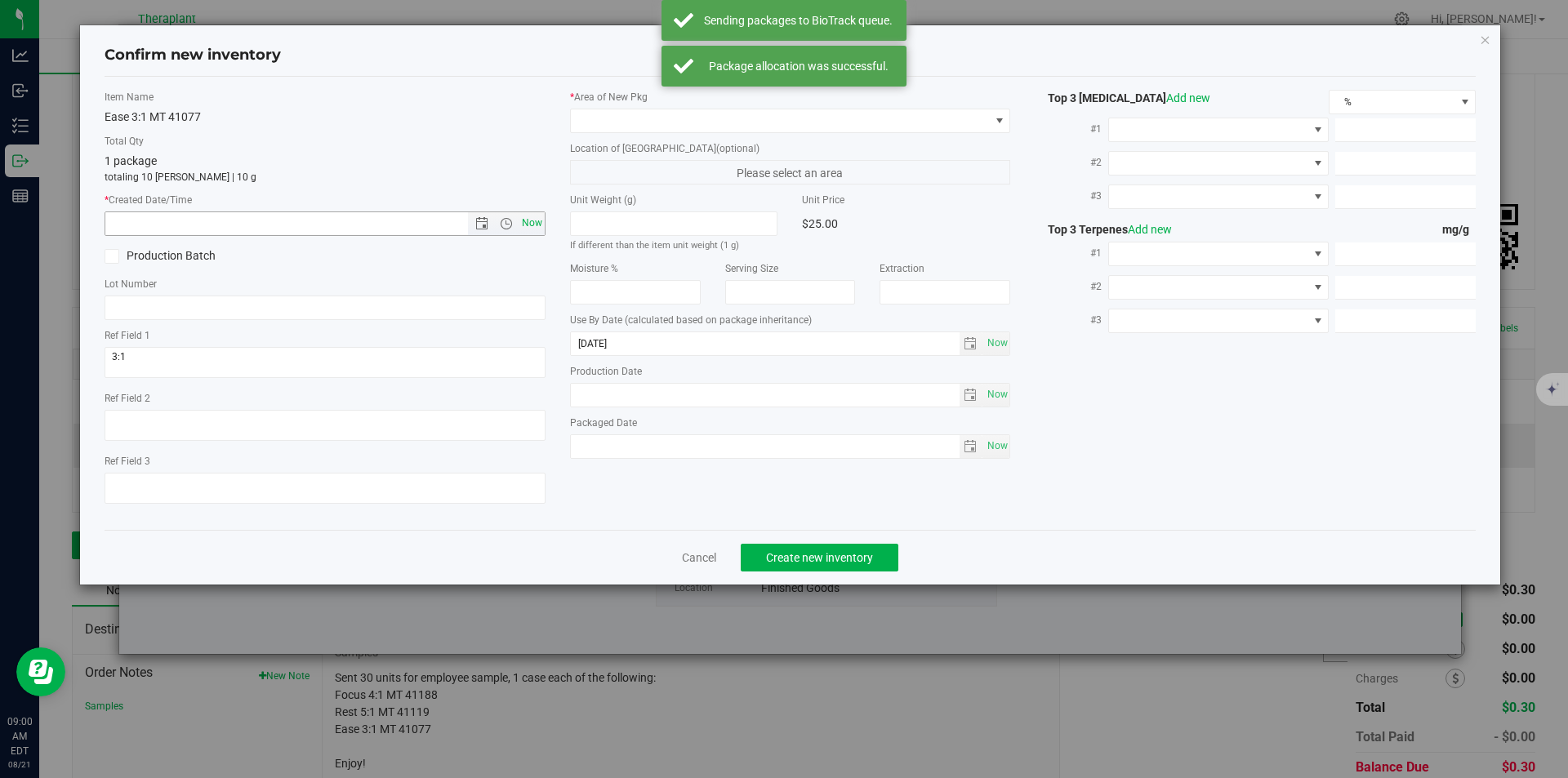
click at [525, 223] on span "Now" at bounding box center [531, 223] width 28 height 24
type input "[DATE] 9:00 AM"
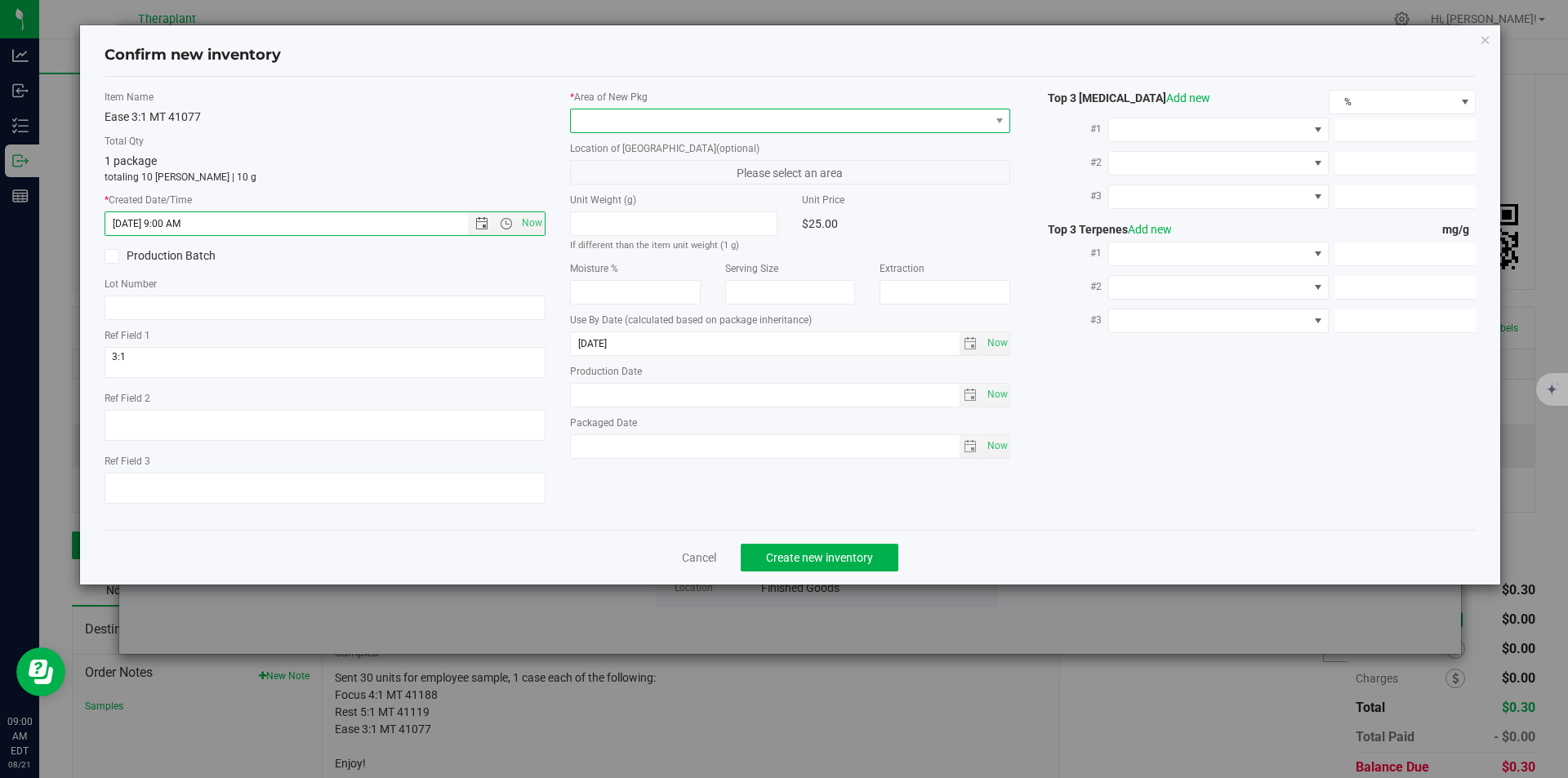
click at [604, 119] on span at bounding box center [781, 121] width 419 height 23
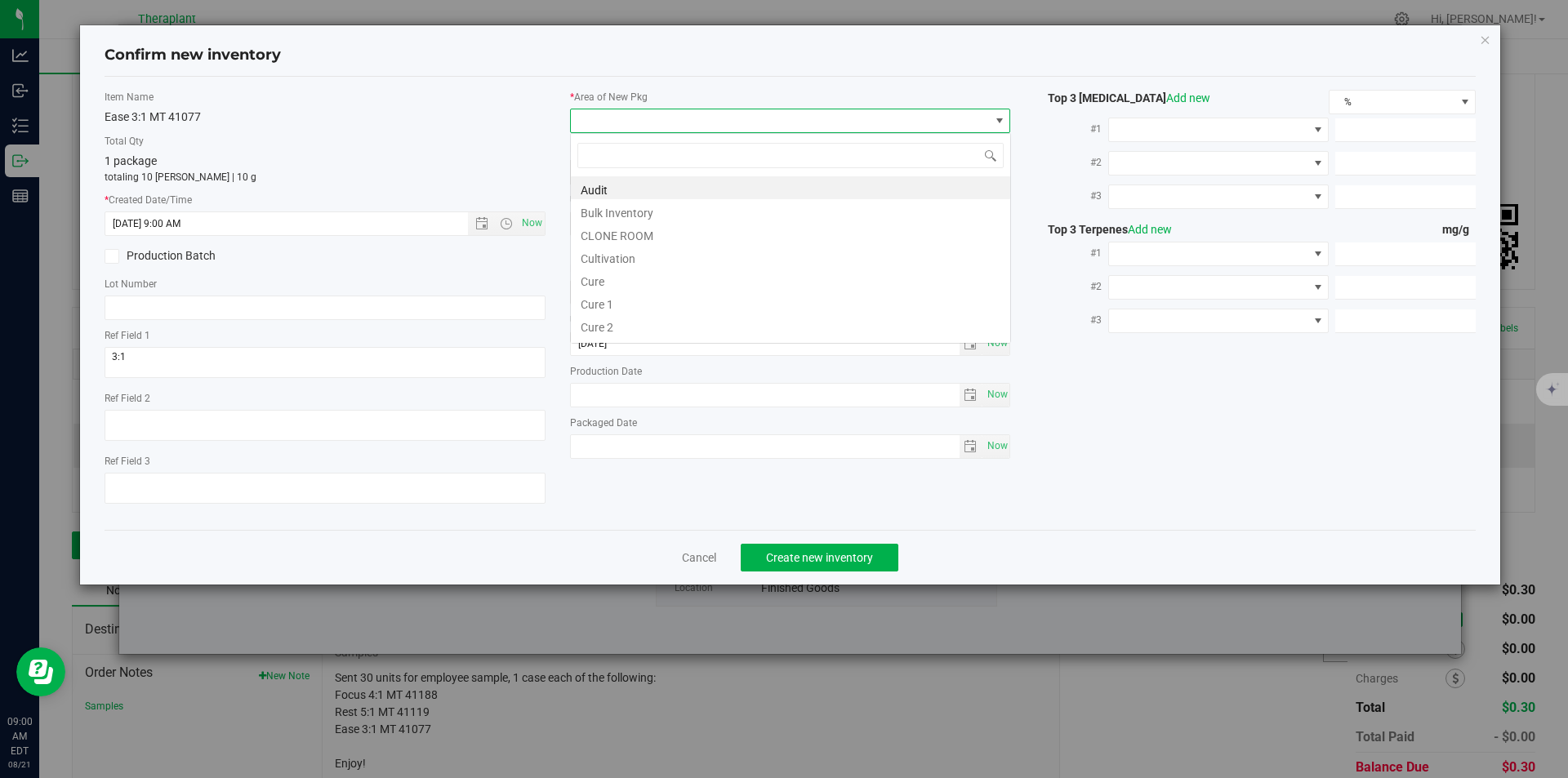
type input "v"
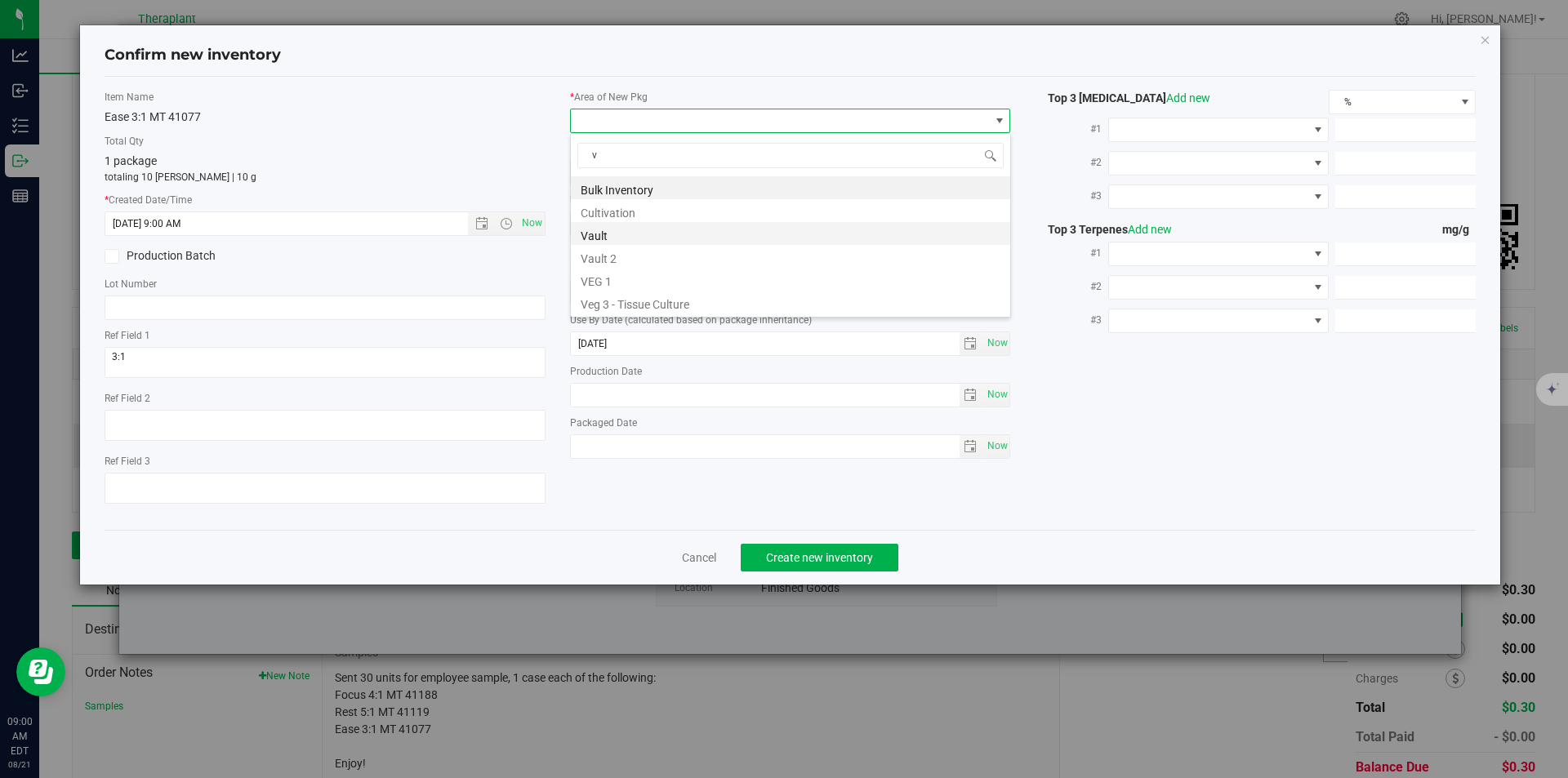
click at [616, 231] on li "Vault" at bounding box center [790, 233] width 439 height 23
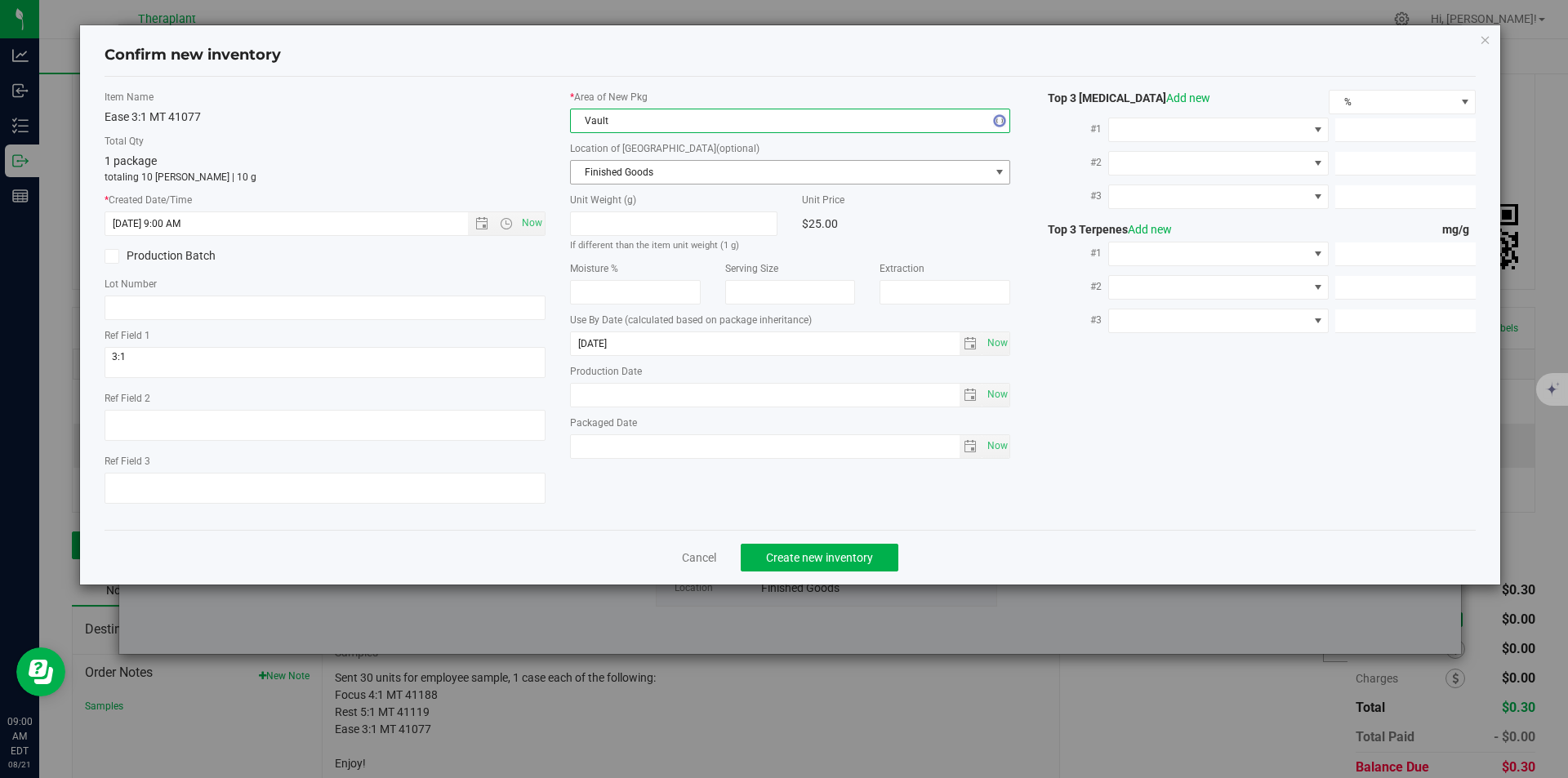
drag, startPoint x: 619, startPoint y: 169, endPoint x: 600, endPoint y: 69, distance: 101.8
click at [619, 168] on span "Finished Goods" at bounding box center [781, 172] width 419 height 23
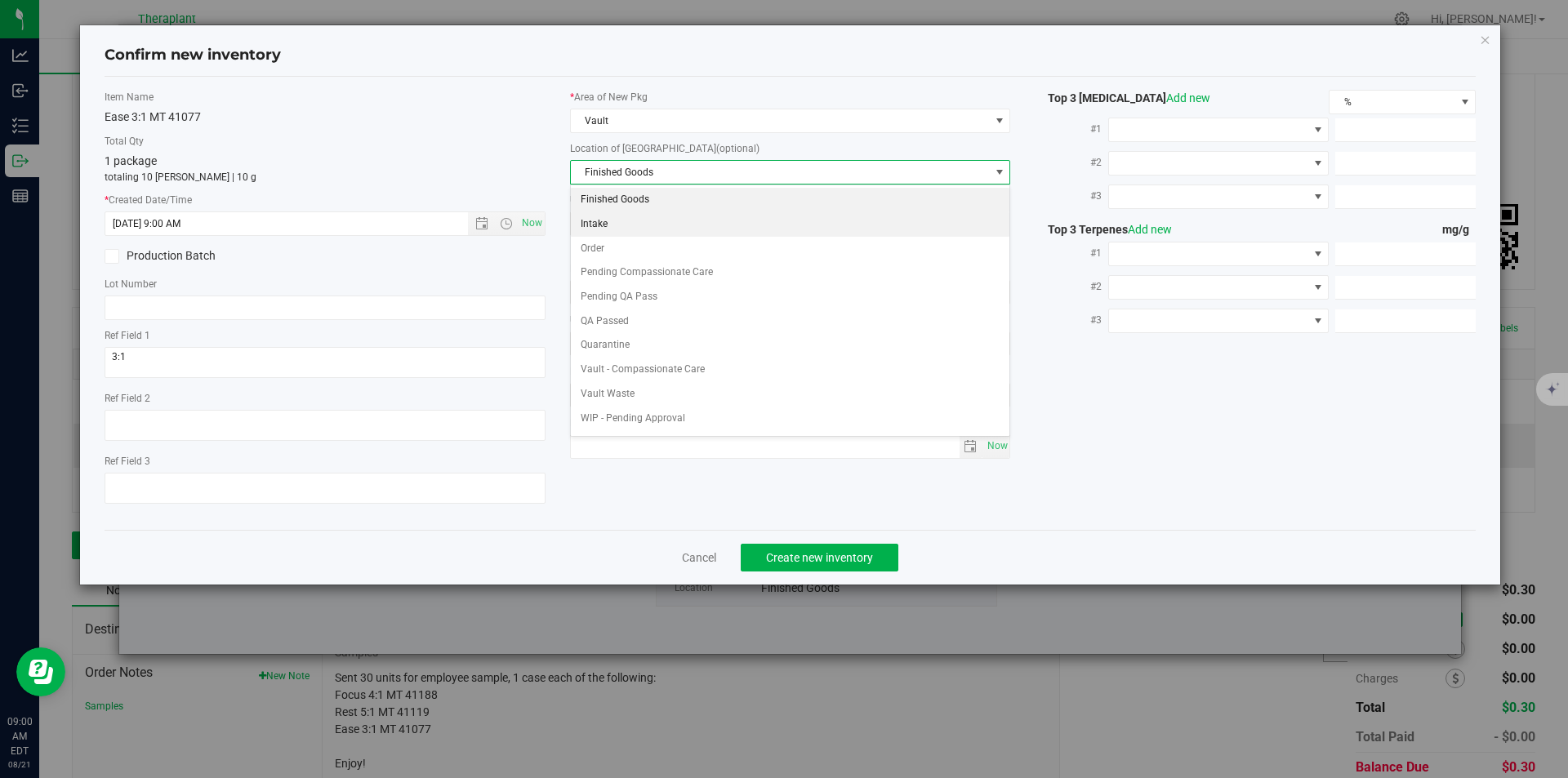
click at [615, 242] on li "Order" at bounding box center [790, 250] width 439 height 25
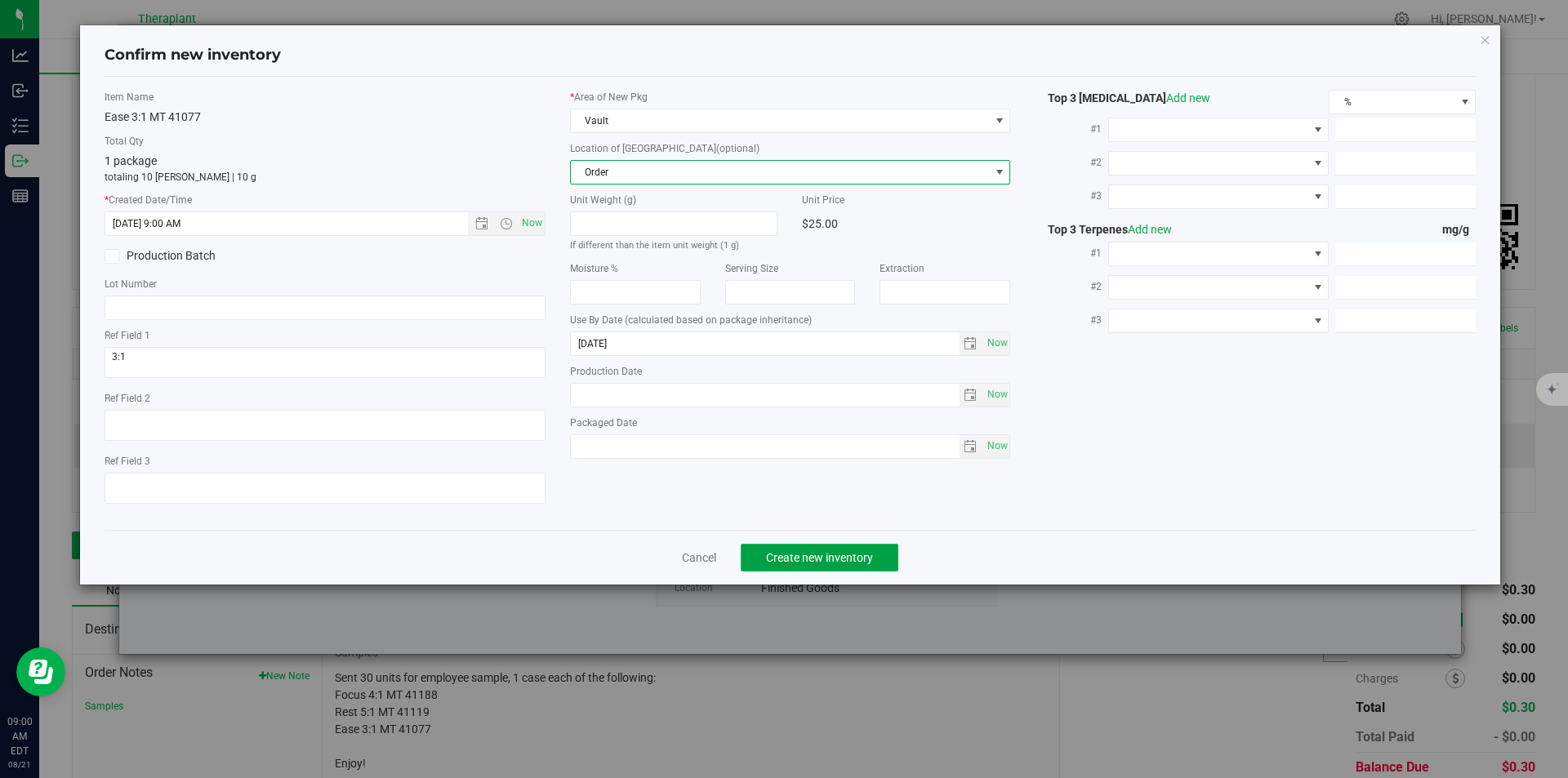
click at [812, 552] on span "Create new inventory" at bounding box center [820, 558] width 107 height 13
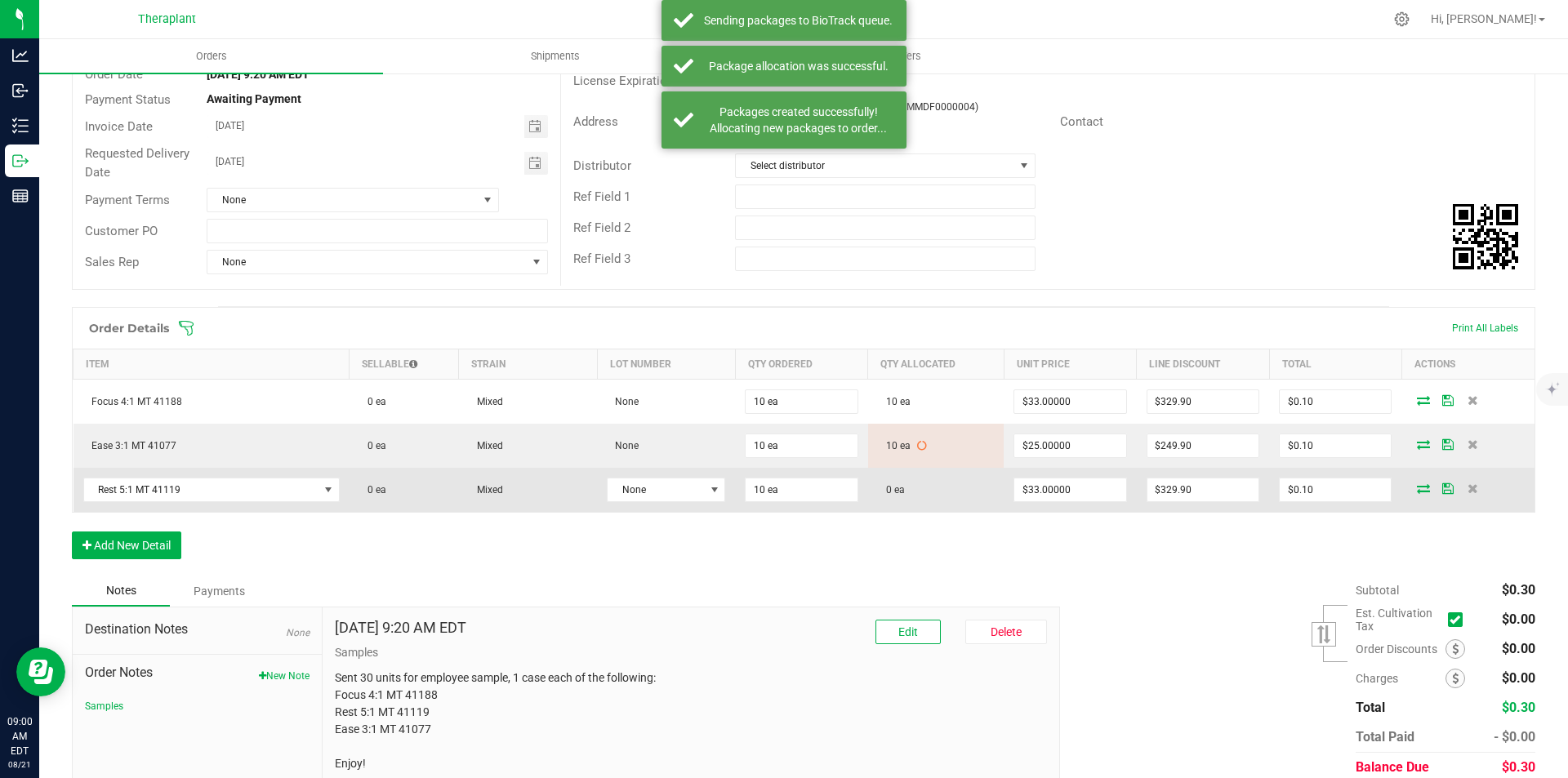
click at [1418, 490] on icon at bounding box center [1424, 488] width 13 height 10
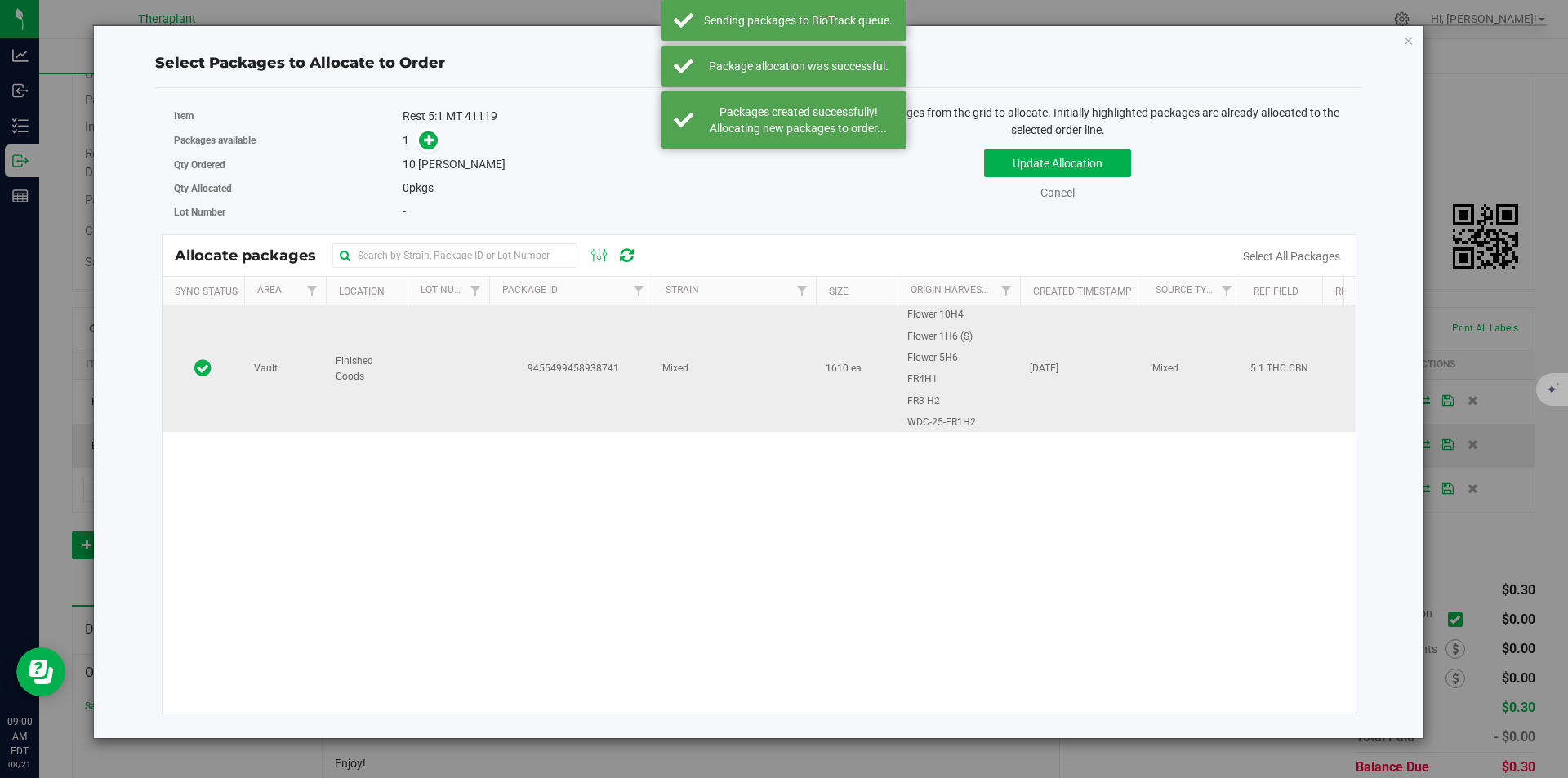
click at [585, 331] on td "9455499458938741" at bounding box center [570, 368] width 164 height 126
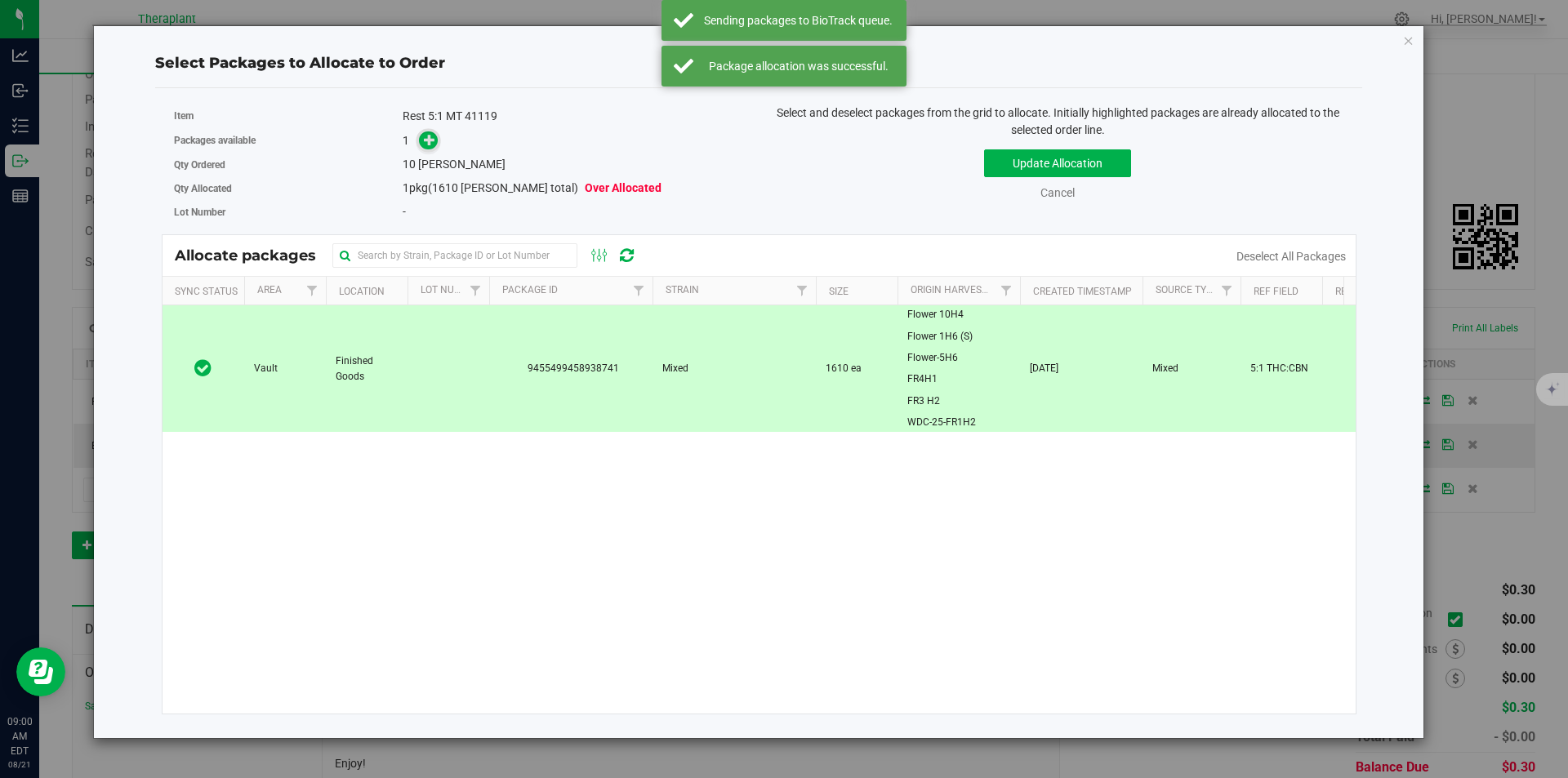
click at [429, 137] on icon at bounding box center [430, 140] width 11 height 11
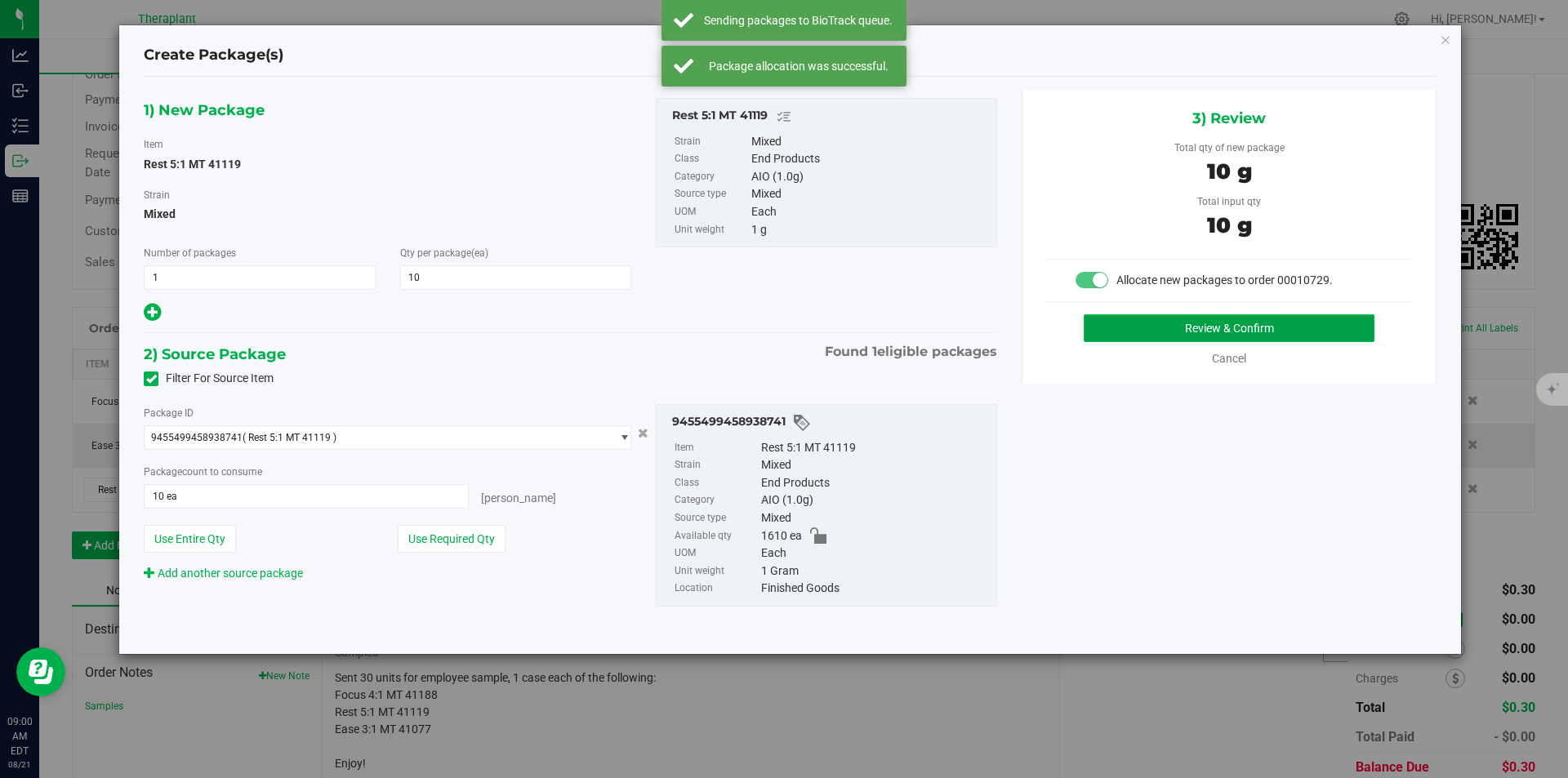
click at [1109, 334] on button "Review & Confirm" at bounding box center [1229, 328] width 291 height 28
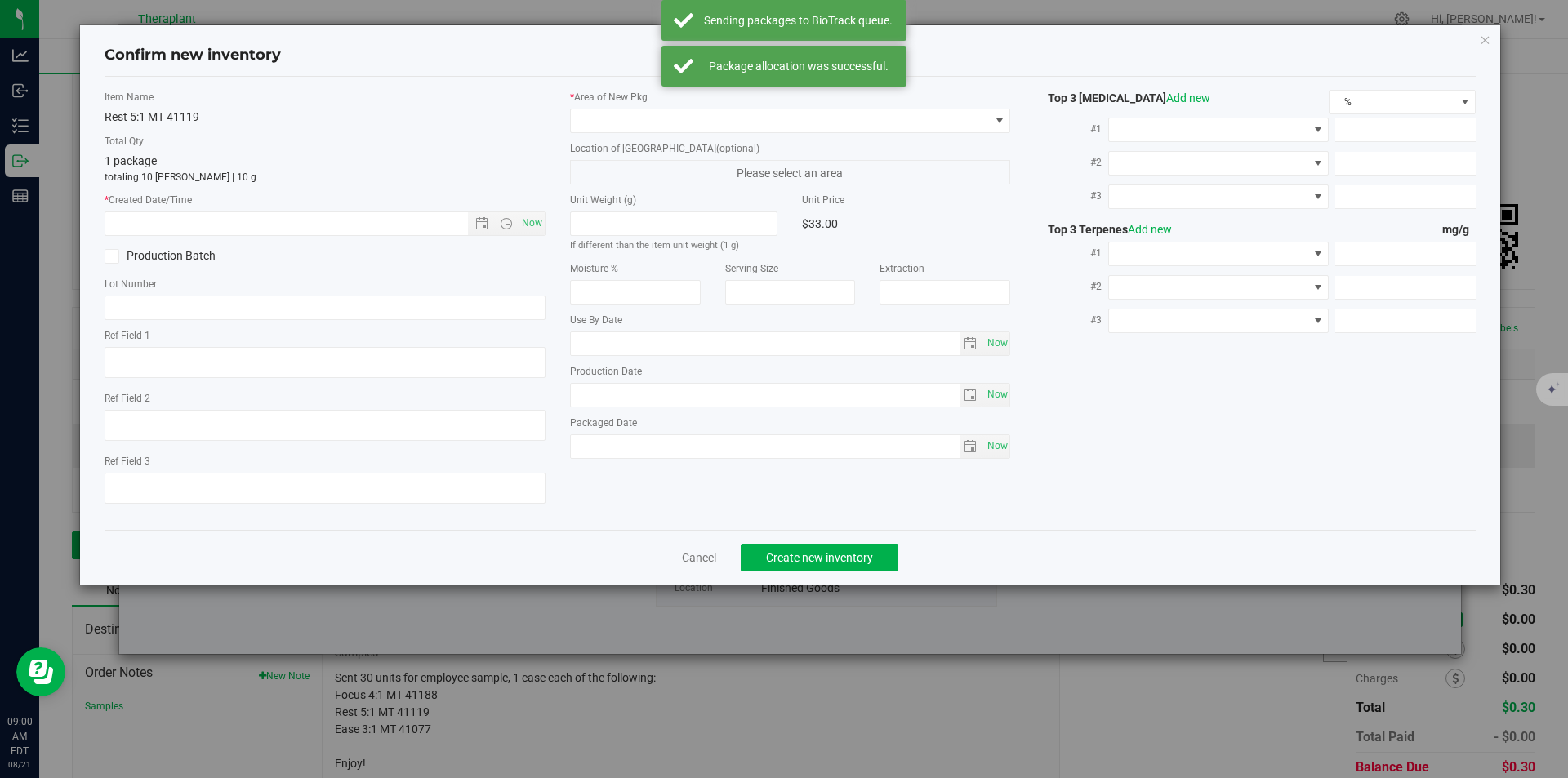
type textarea "5:1 THC:CBN"
type input "[DATE]"
click at [534, 220] on span "Now" at bounding box center [531, 223] width 28 height 24
type input "[DATE] 9:00 AM"
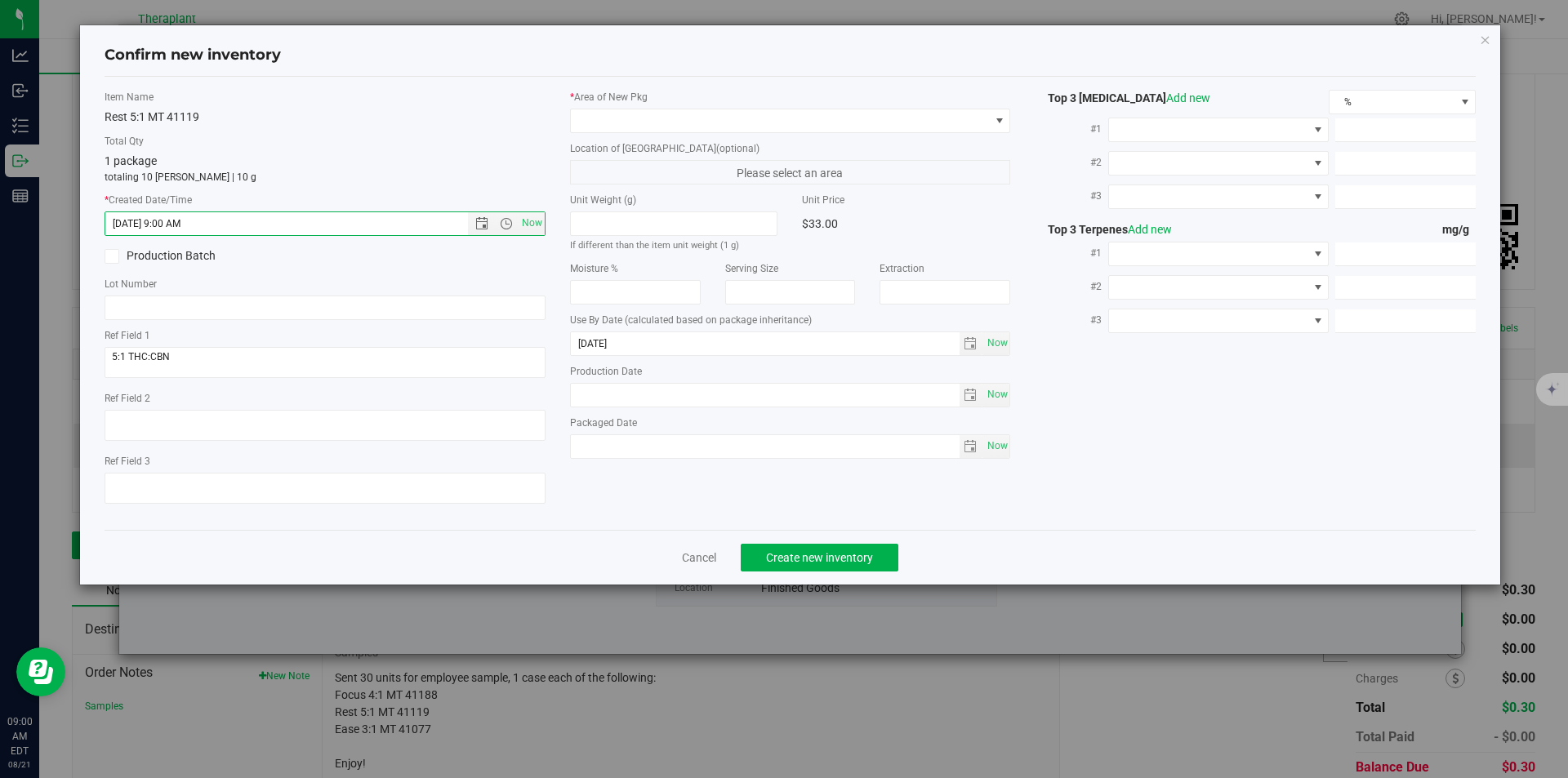
click at [606, 107] on div "* Area of [GEOGRAPHIC_DATA]" at bounding box center [790, 111] width 441 height 43
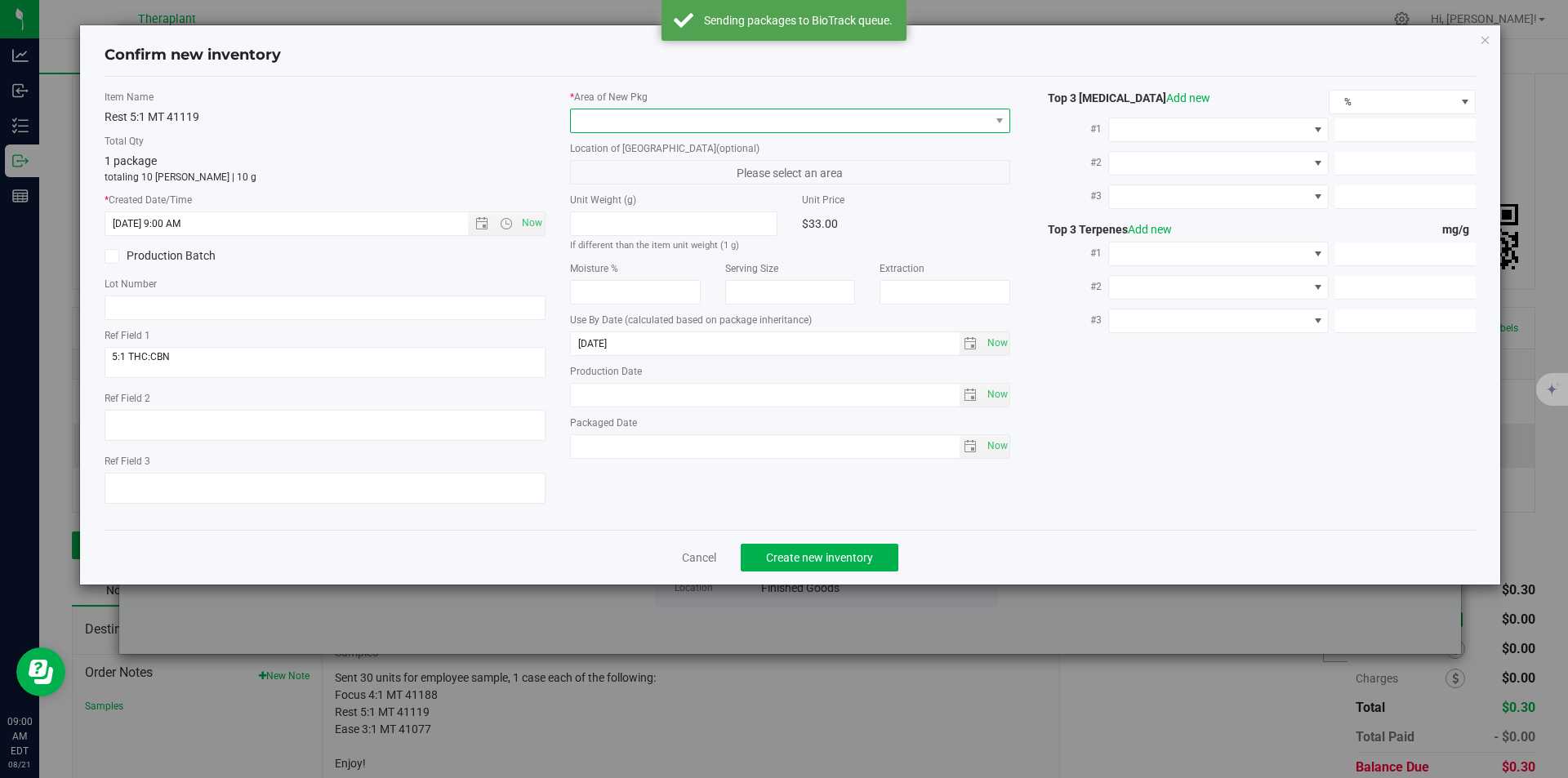
click at [590, 124] on span at bounding box center [781, 121] width 419 height 23
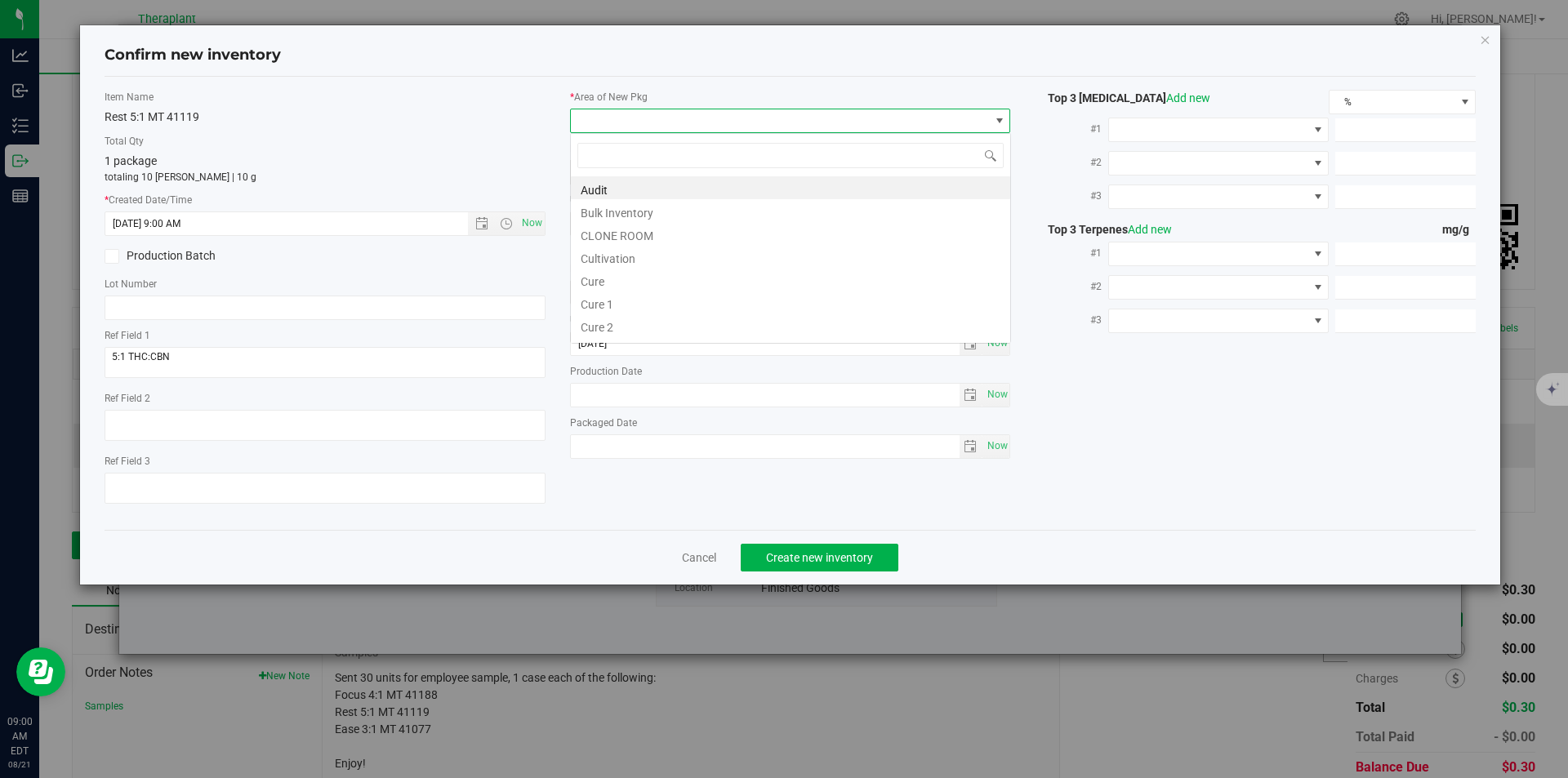
type input "v"
click at [613, 233] on li "Vault" at bounding box center [790, 233] width 439 height 23
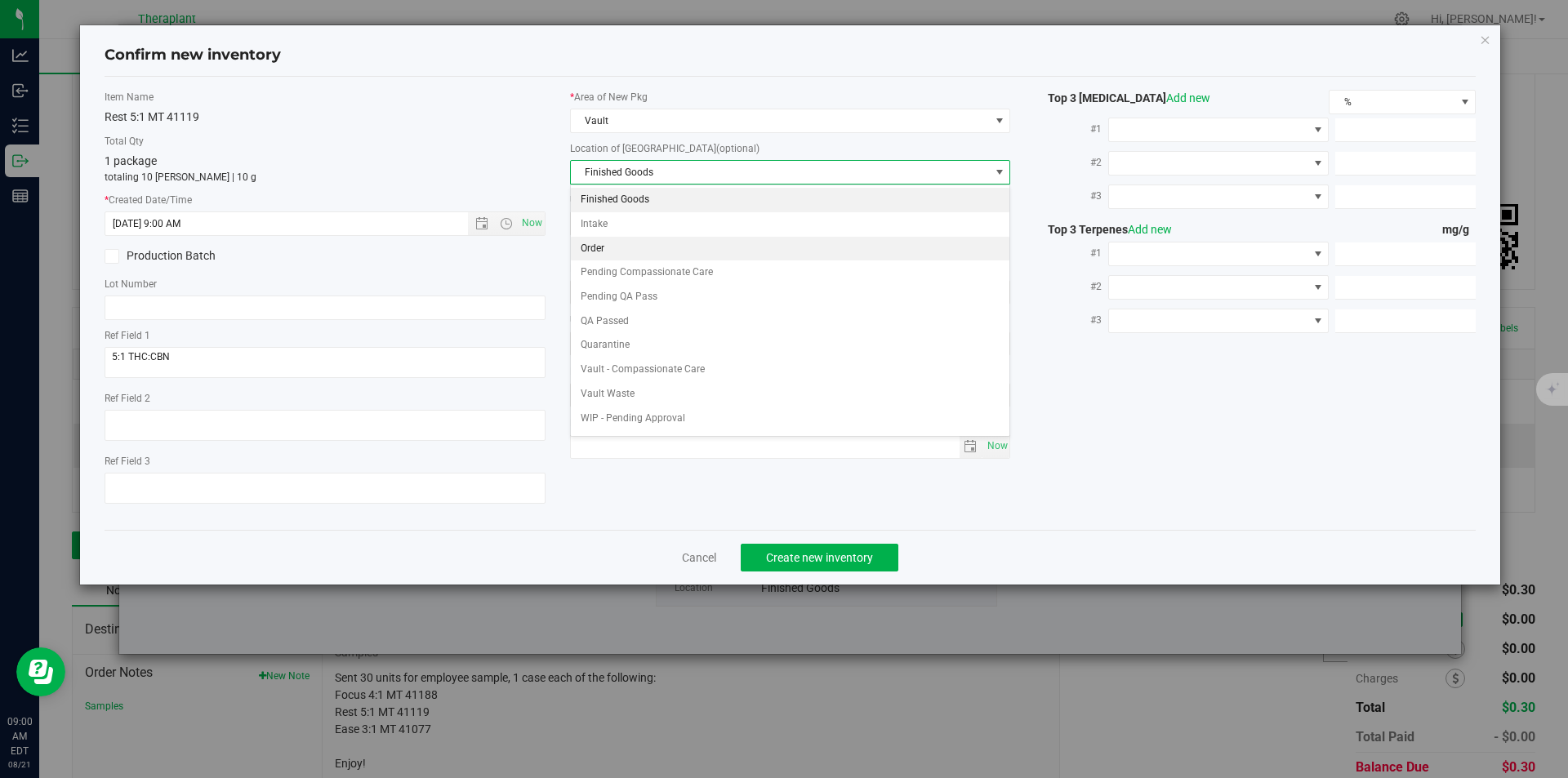
drag, startPoint x: 600, startPoint y: 238, endPoint x: 606, endPoint y: 253, distance: 16.2
click at [600, 239] on li "Order" at bounding box center [790, 250] width 439 height 25
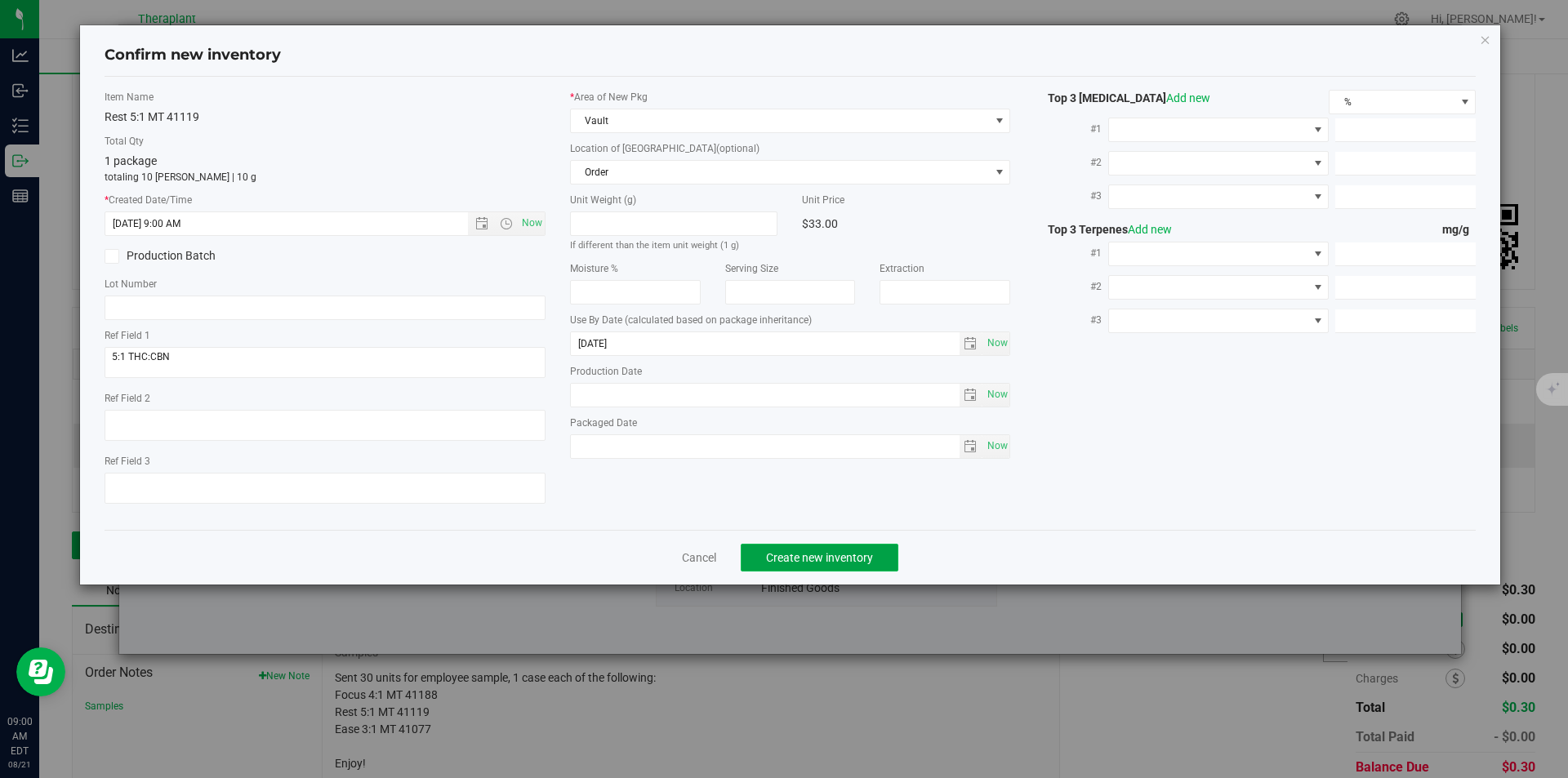
click at [829, 551] on button "Create new inventory" at bounding box center [819, 557] width 158 height 28
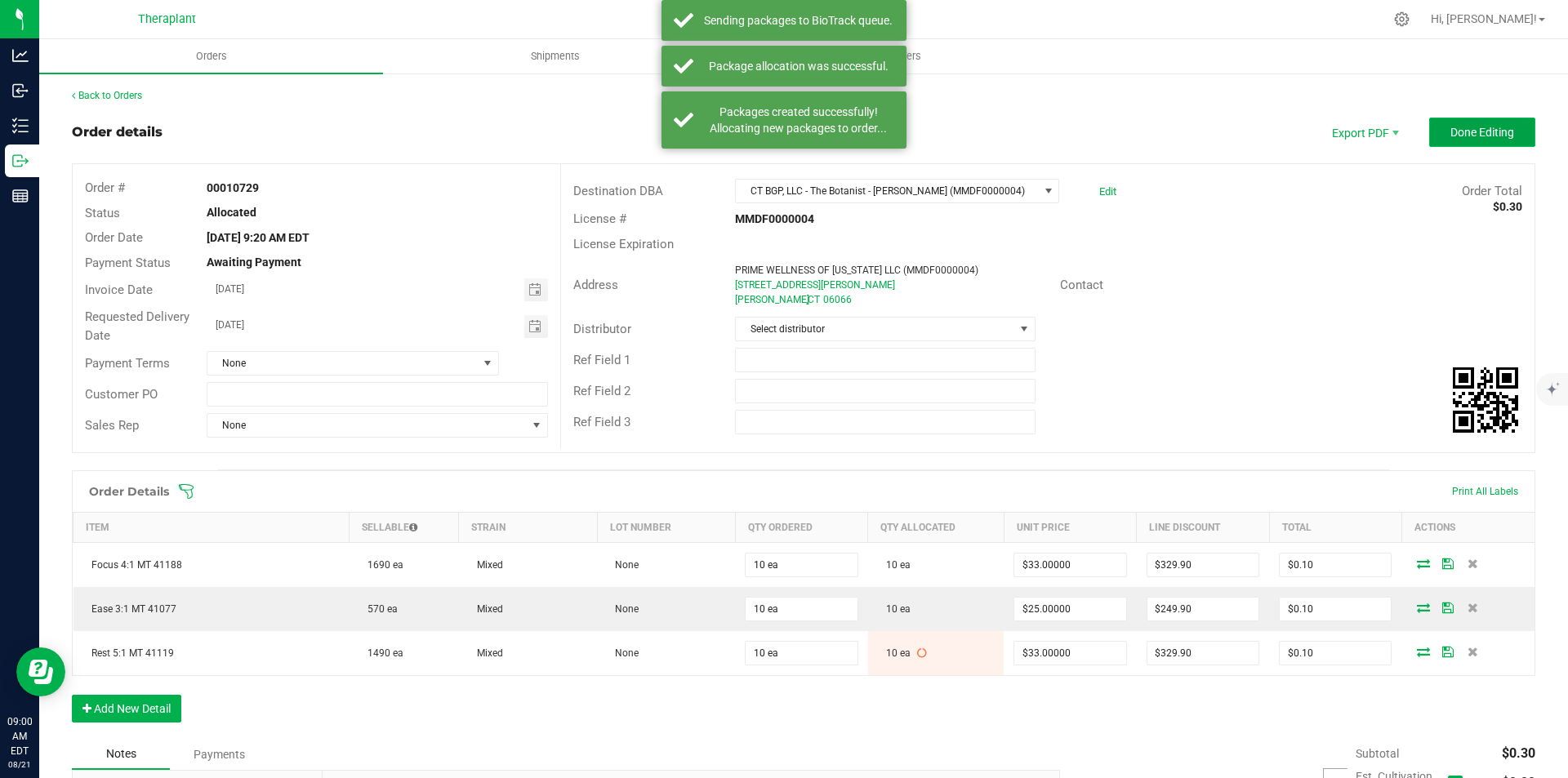
click at [1450, 139] on span "Done Editing" at bounding box center [1482, 132] width 64 height 13
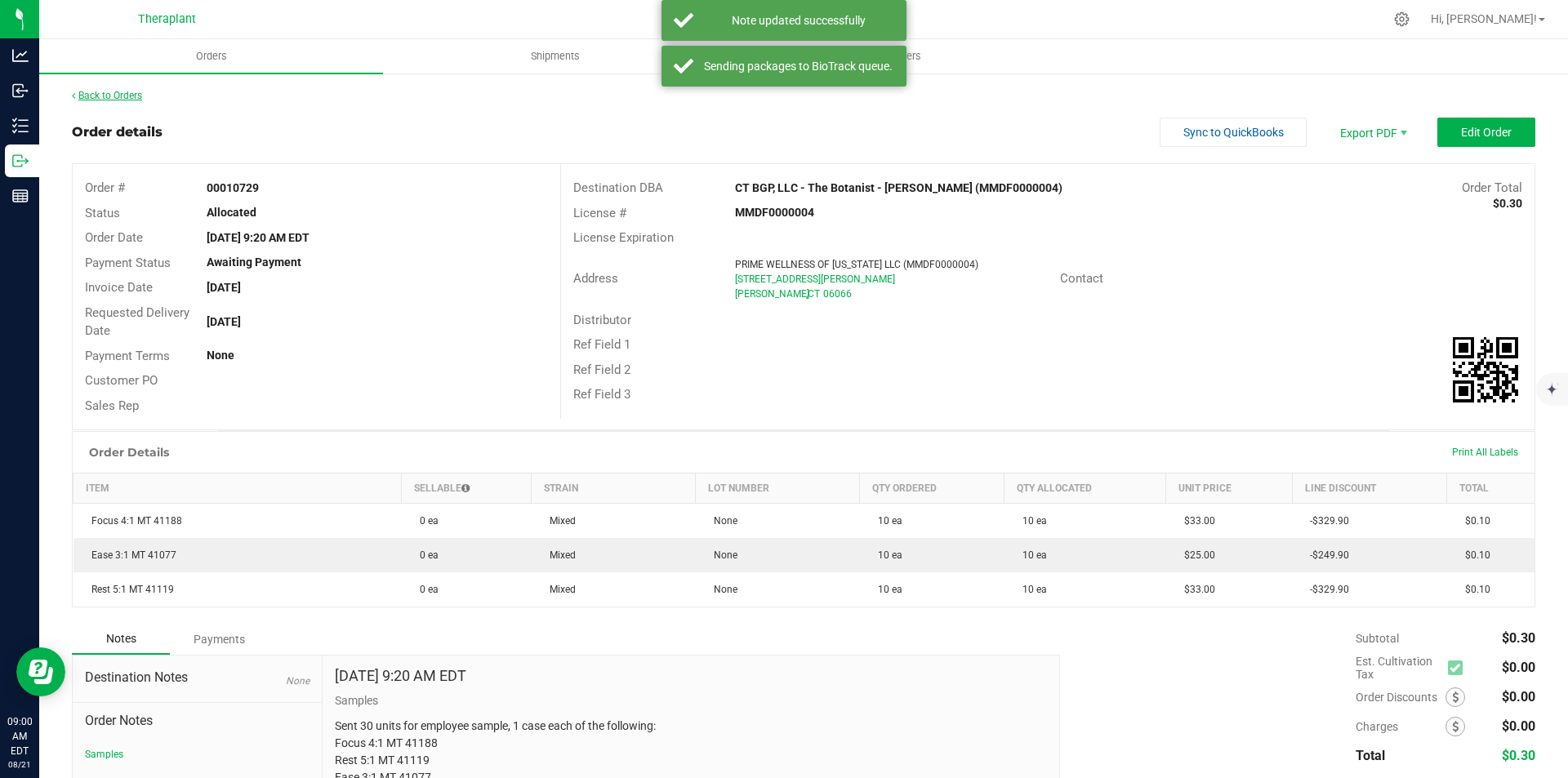
click at [121, 92] on link "Back to Orders" at bounding box center [106, 96] width 70 height 11
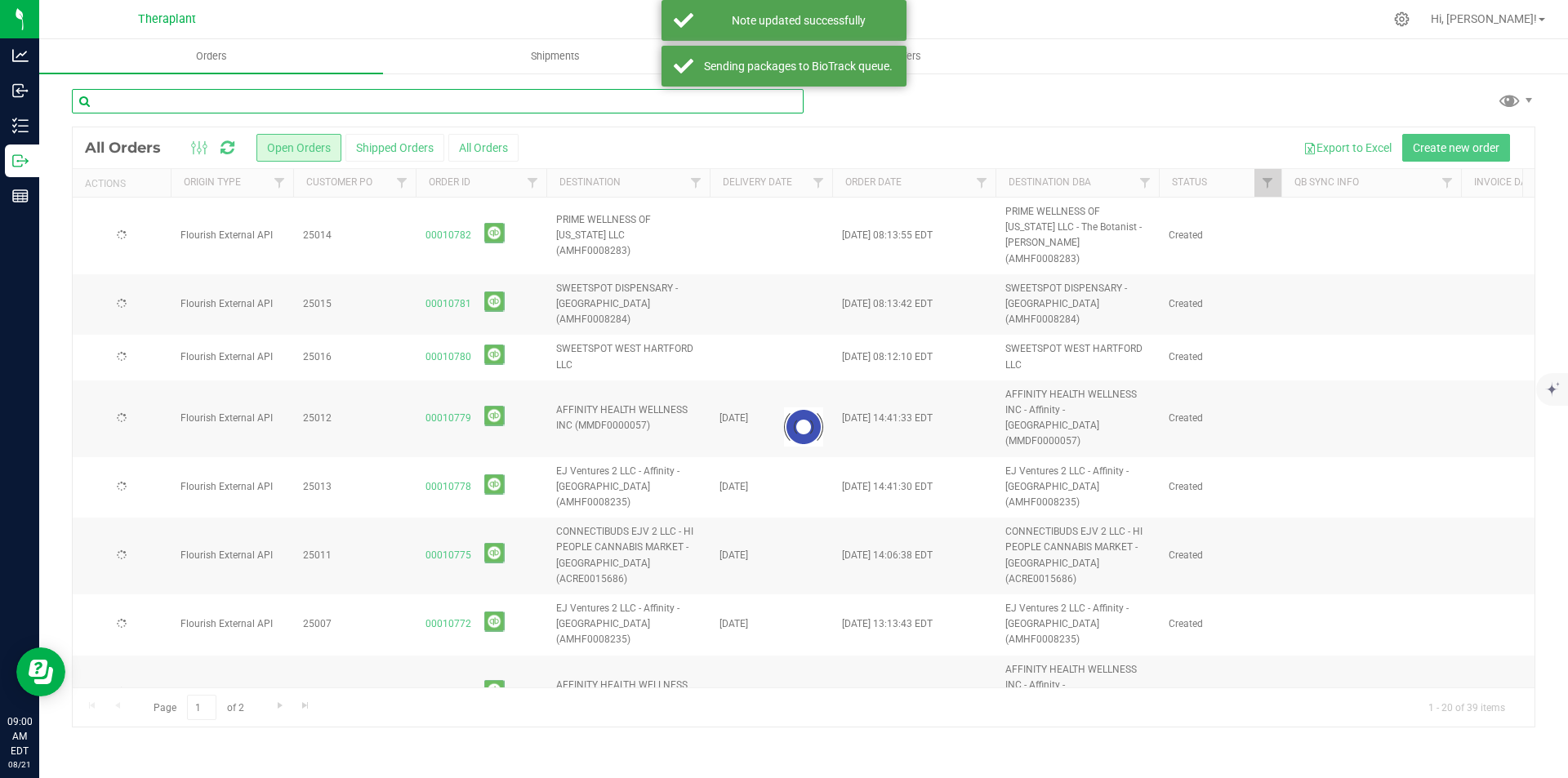
click at [197, 107] on input "text" at bounding box center [437, 101] width 732 height 25
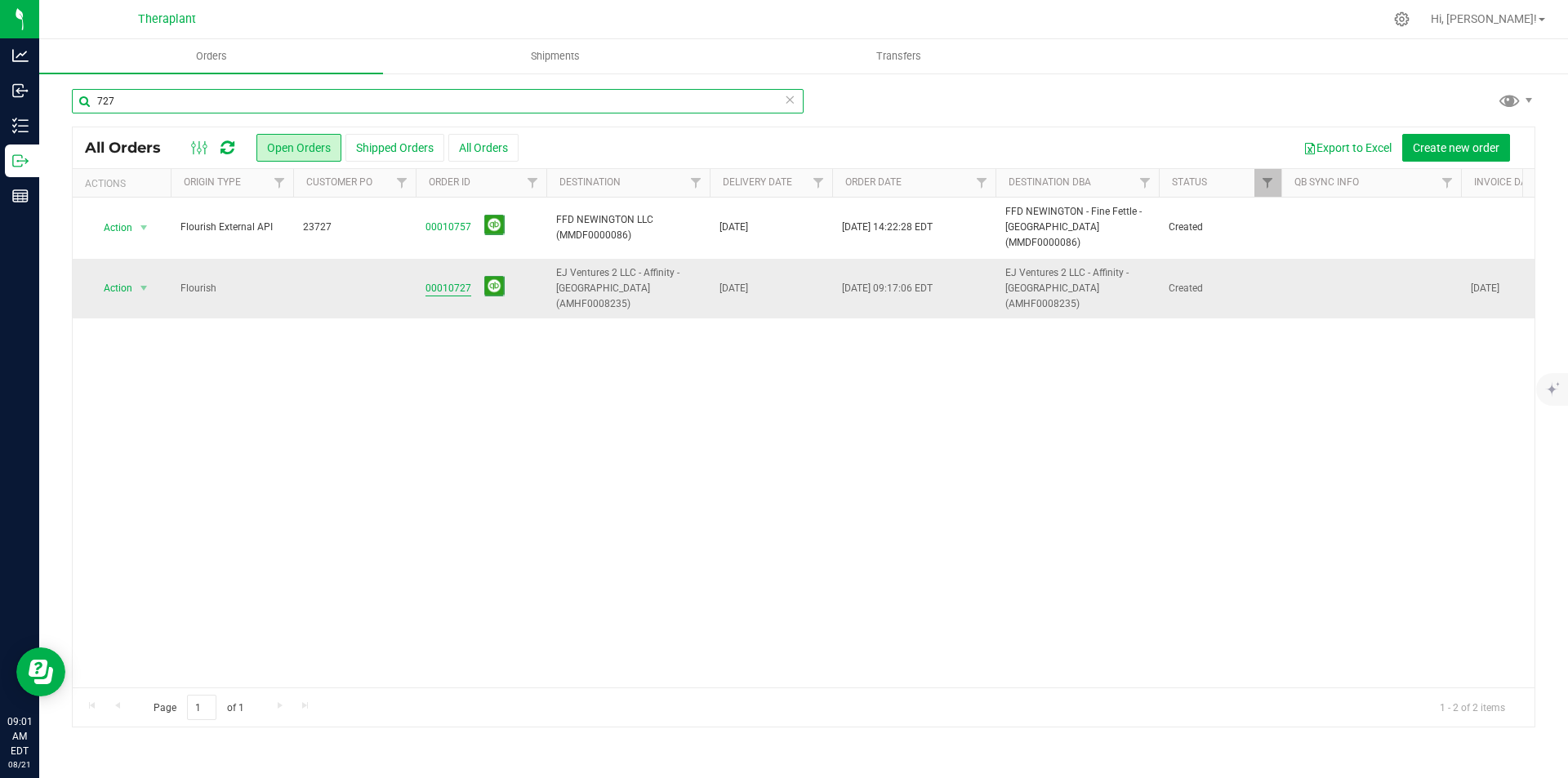
type input "727"
click at [455, 281] on link "00010727" at bounding box center [449, 289] width 46 height 15
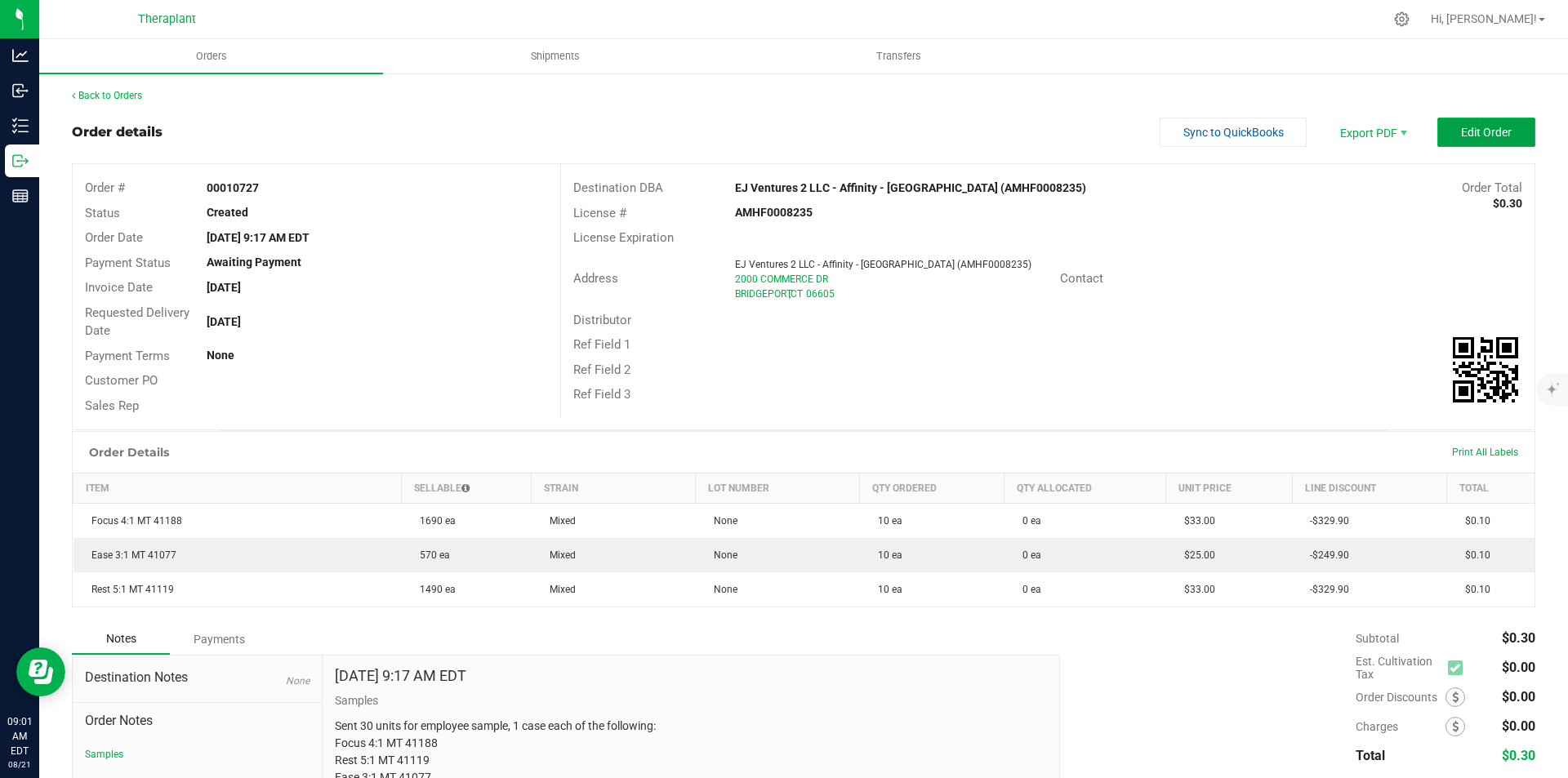
click at [1490, 132] on span "Edit Order" at bounding box center [1486, 132] width 51 height 13
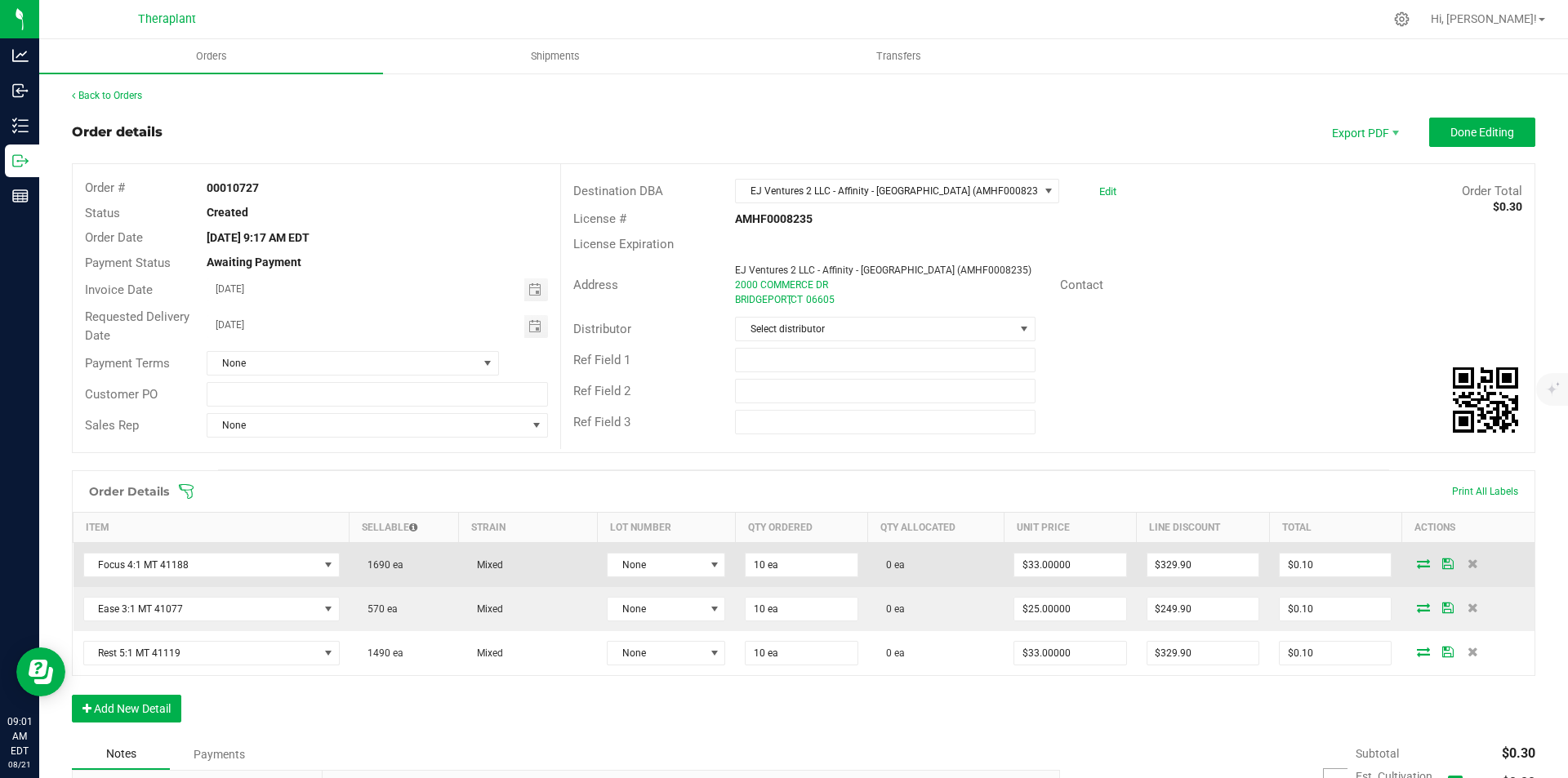
click at [1417, 567] on icon at bounding box center [1424, 564] width 13 height 10
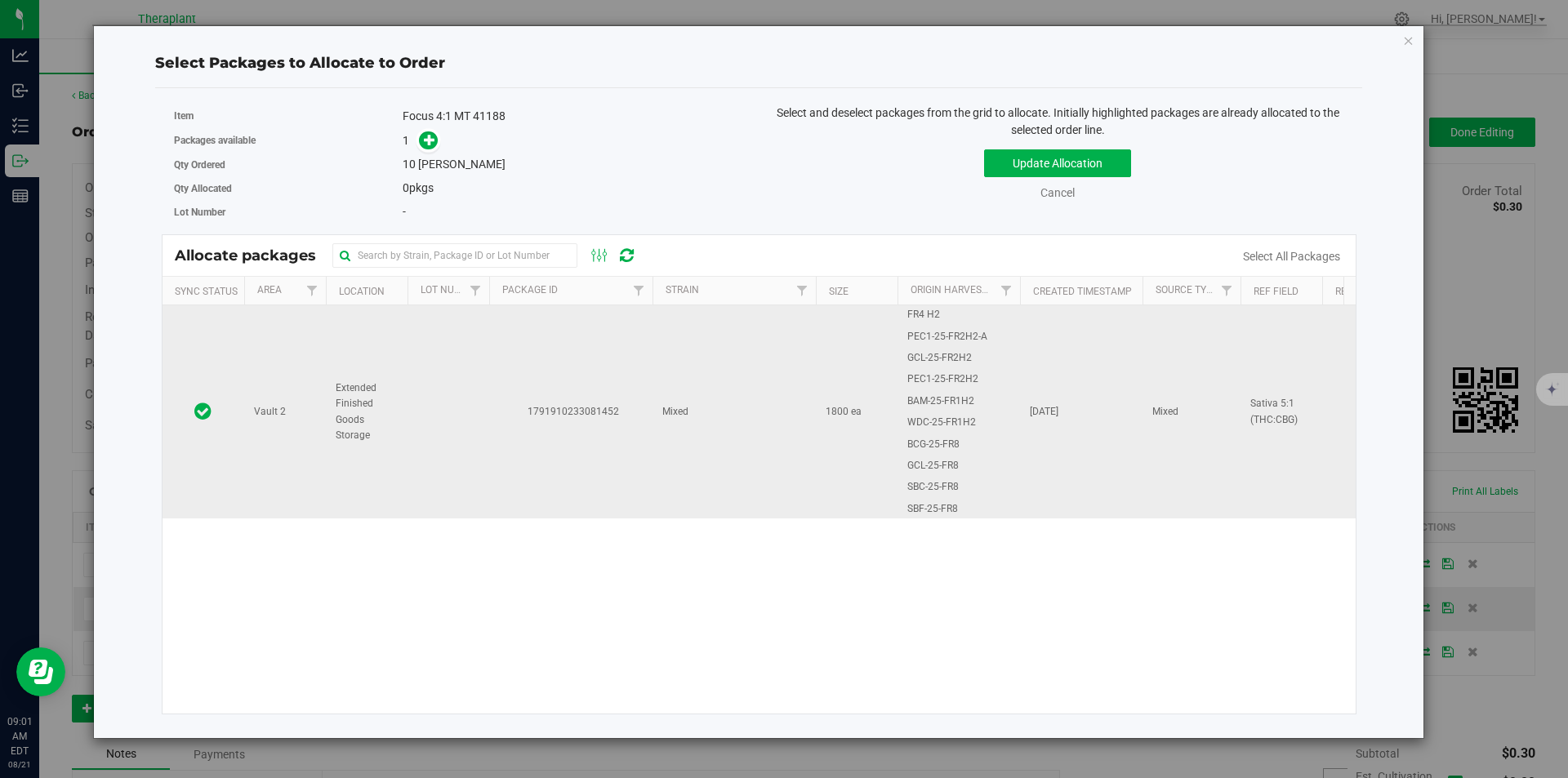
click at [583, 364] on td "1791910233081452" at bounding box center [570, 411] width 164 height 213
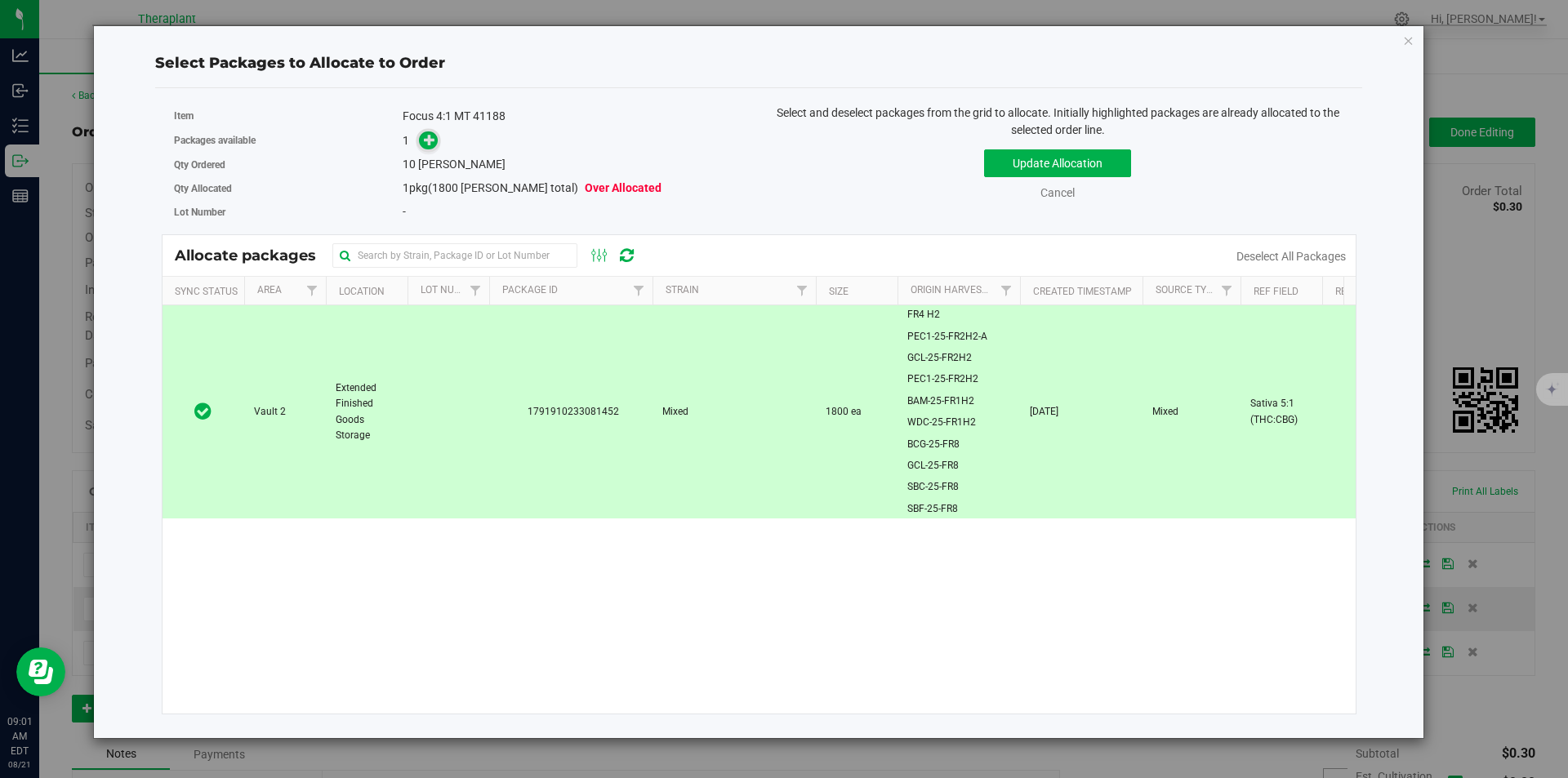
click at [431, 144] on icon at bounding box center [430, 140] width 11 height 11
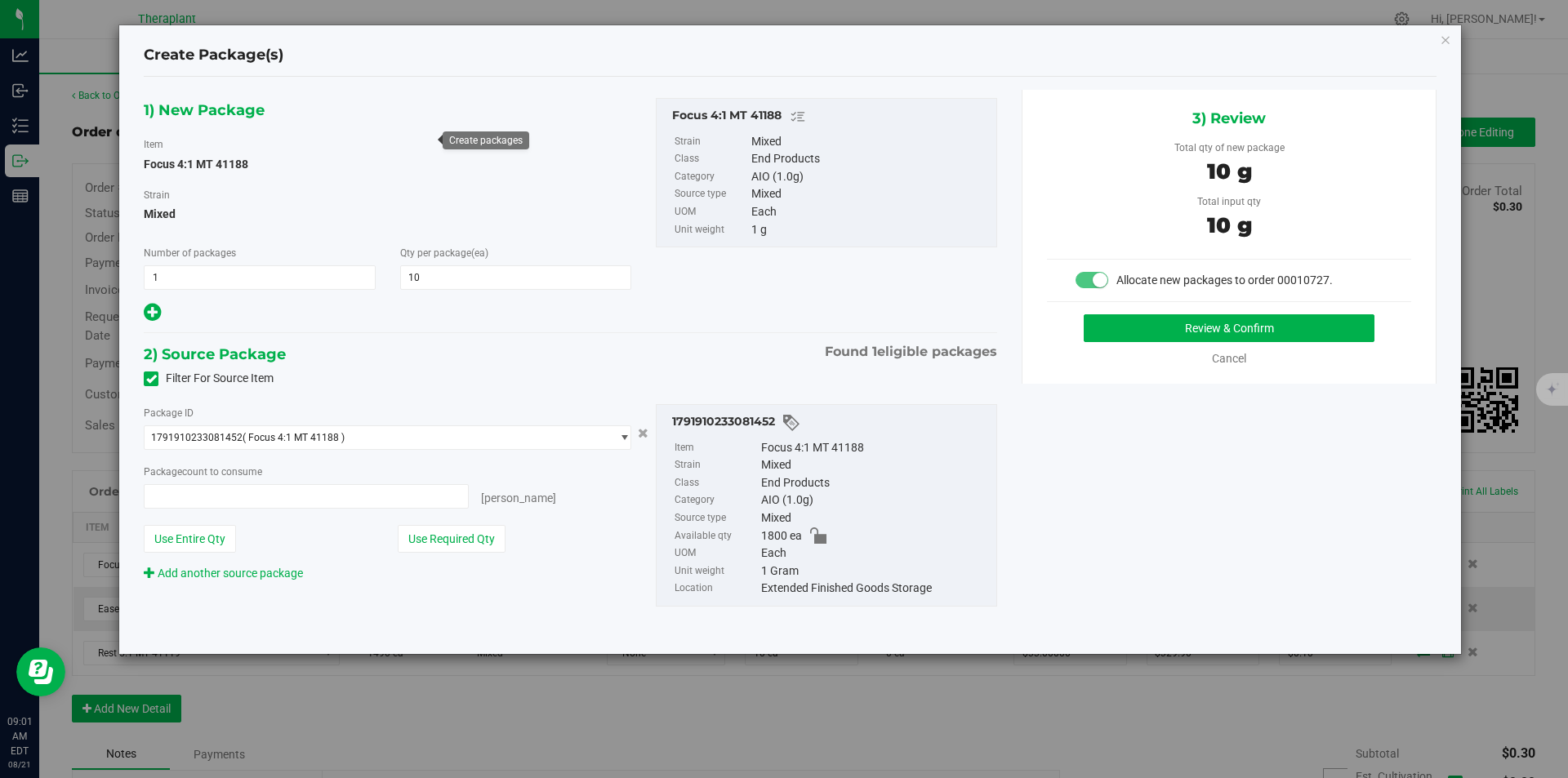
type input "10 ea"
click at [1192, 340] on button "Review & Confirm" at bounding box center [1229, 328] width 291 height 28
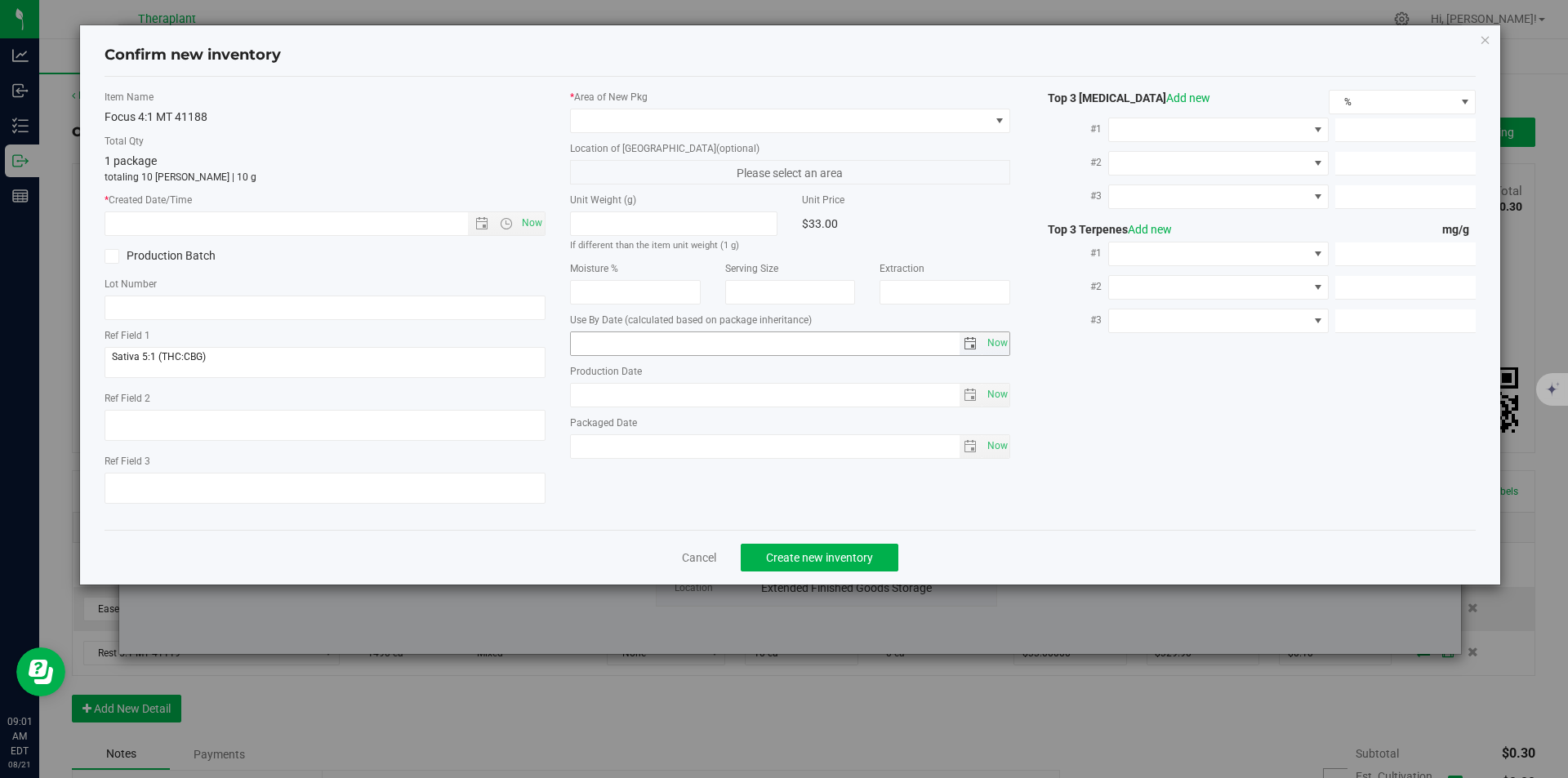
type input "[DATE]"
click at [526, 206] on label "* Created Date/Time" at bounding box center [324, 199] width 441 height 14
click at [529, 214] on span "Now" at bounding box center [531, 223] width 28 height 24
type input "[DATE] 9:01 AM"
click at [587, 122] on span at bounding box center [781, 121] width 419 height 23
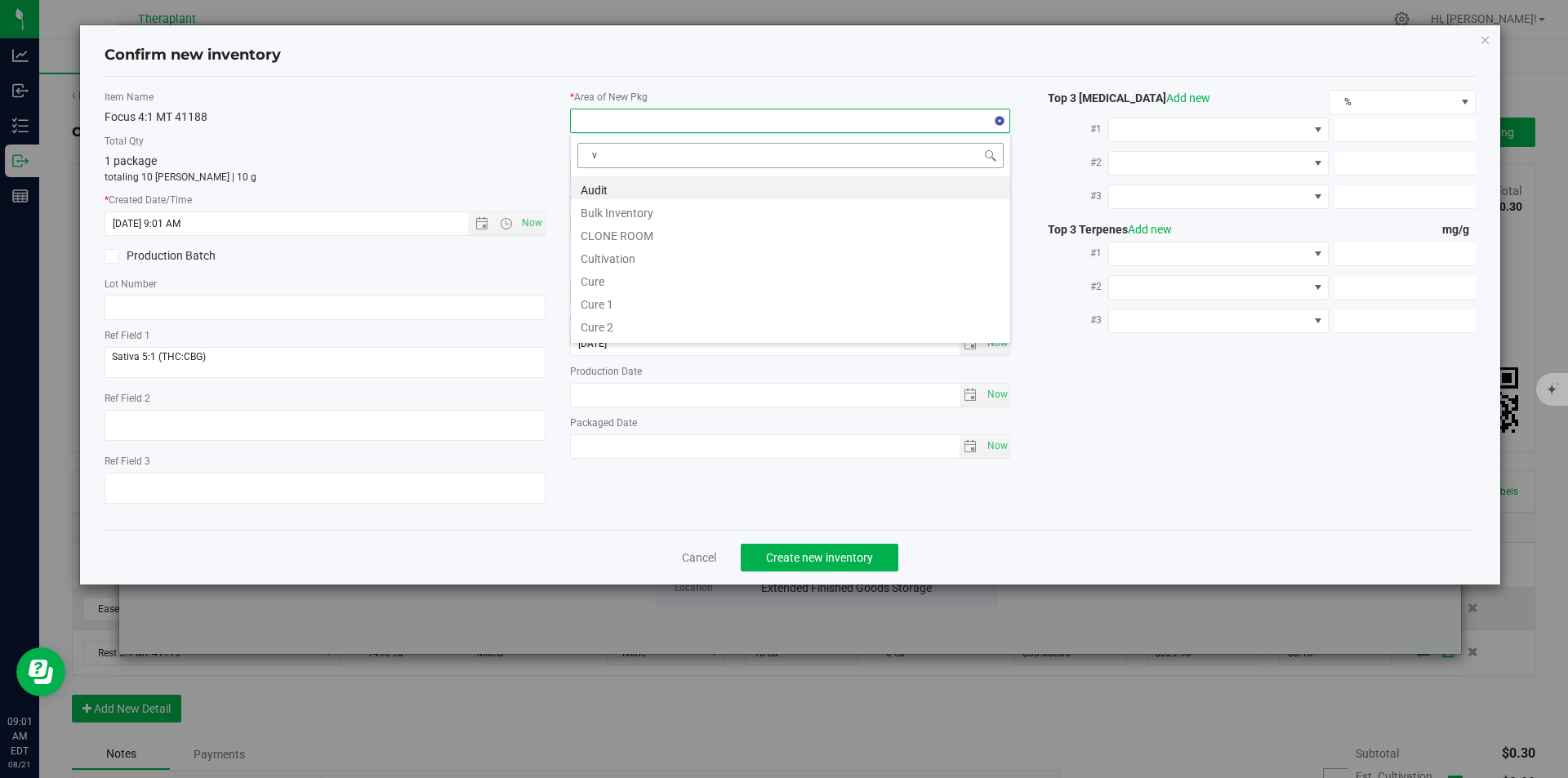
scroll to position [25, 441]
click at [606, 230] on li "Vault" at bounding box center [790, 233] width 439 height 23
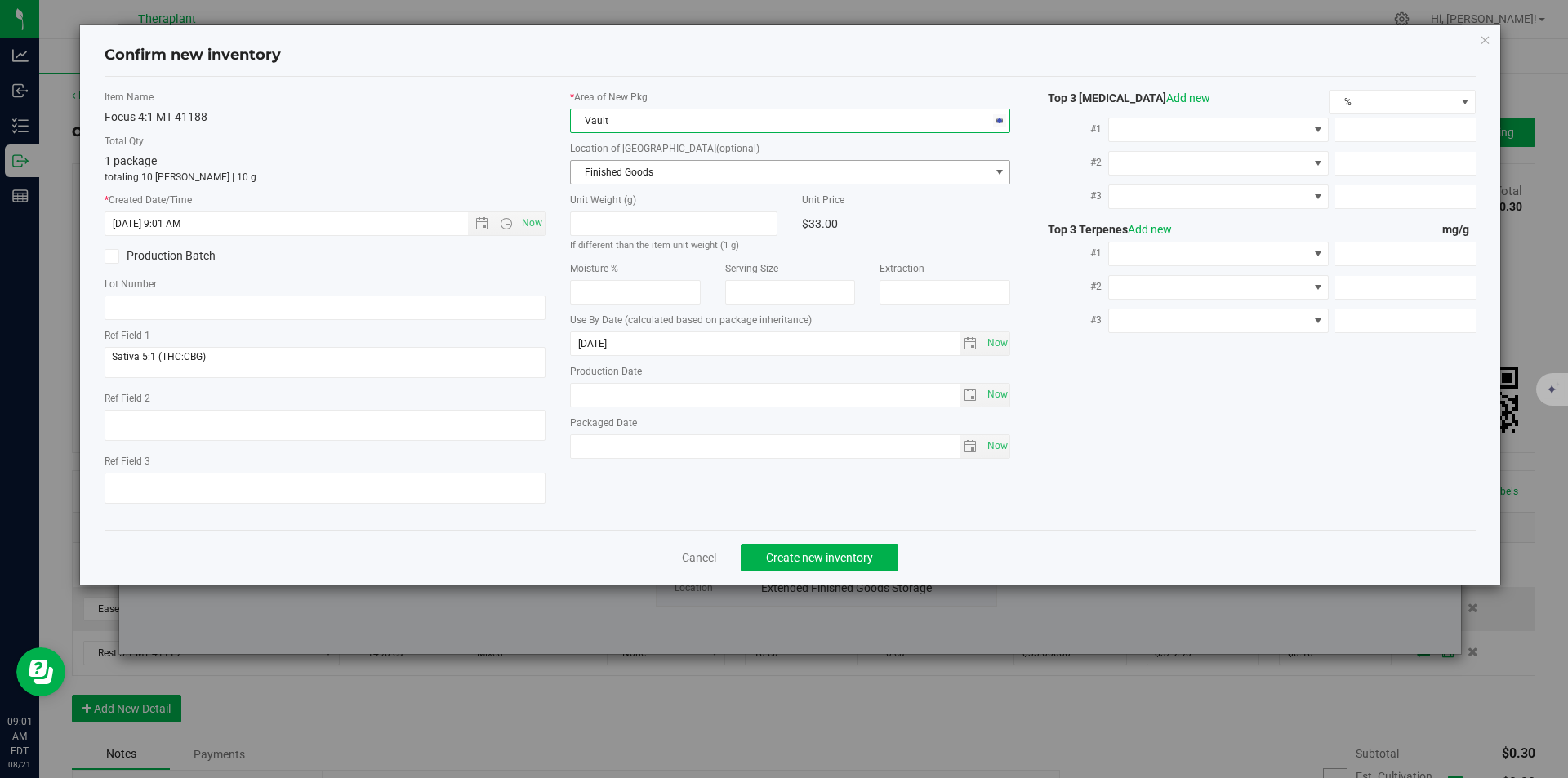
click at [605, 174] on span "Finished Goods" at bounding box center [781, 172] width 419 height 23
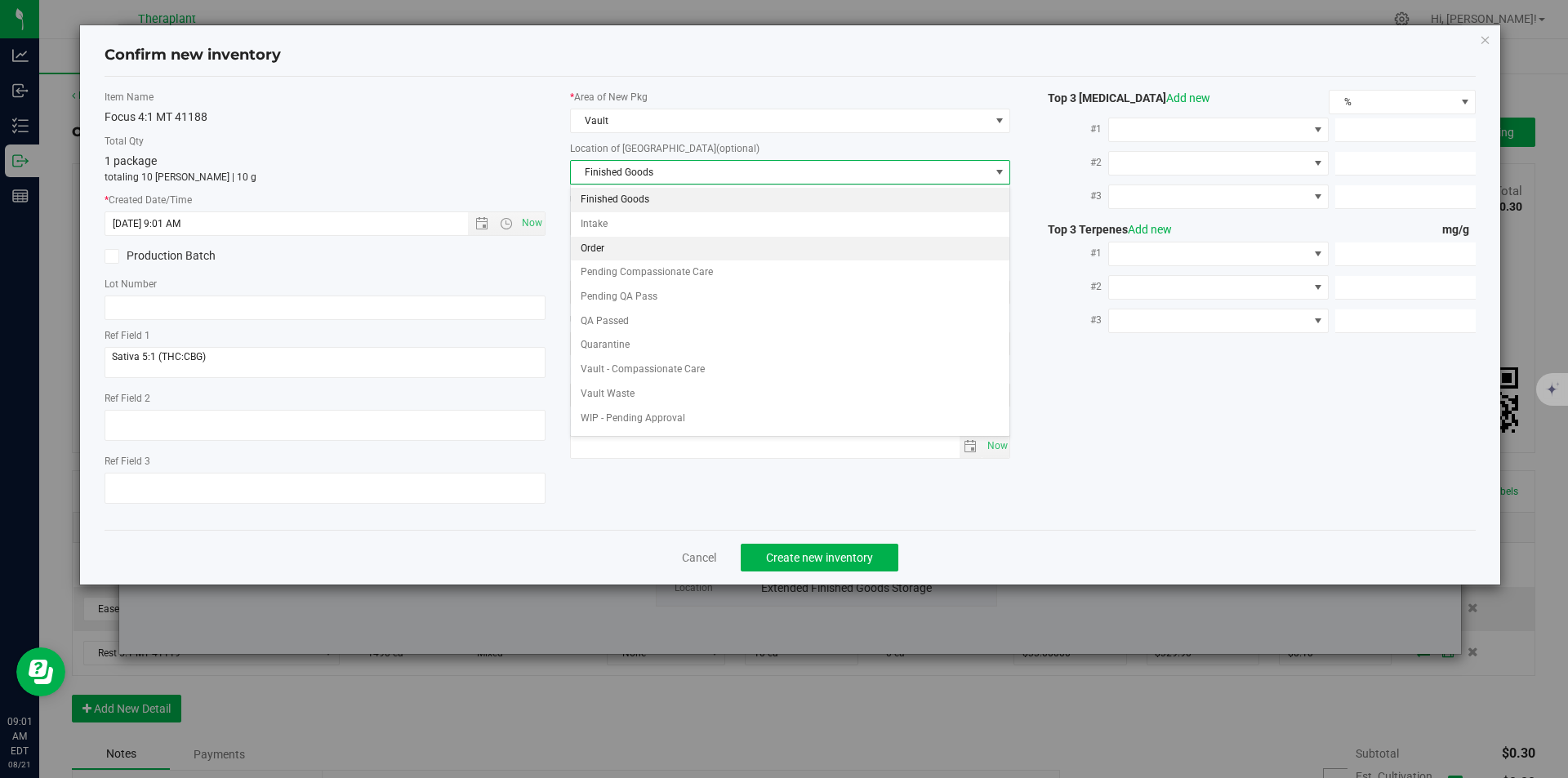
click at [598, 247] on li "Order" at bounding box center [790, 250] width 439 height 25
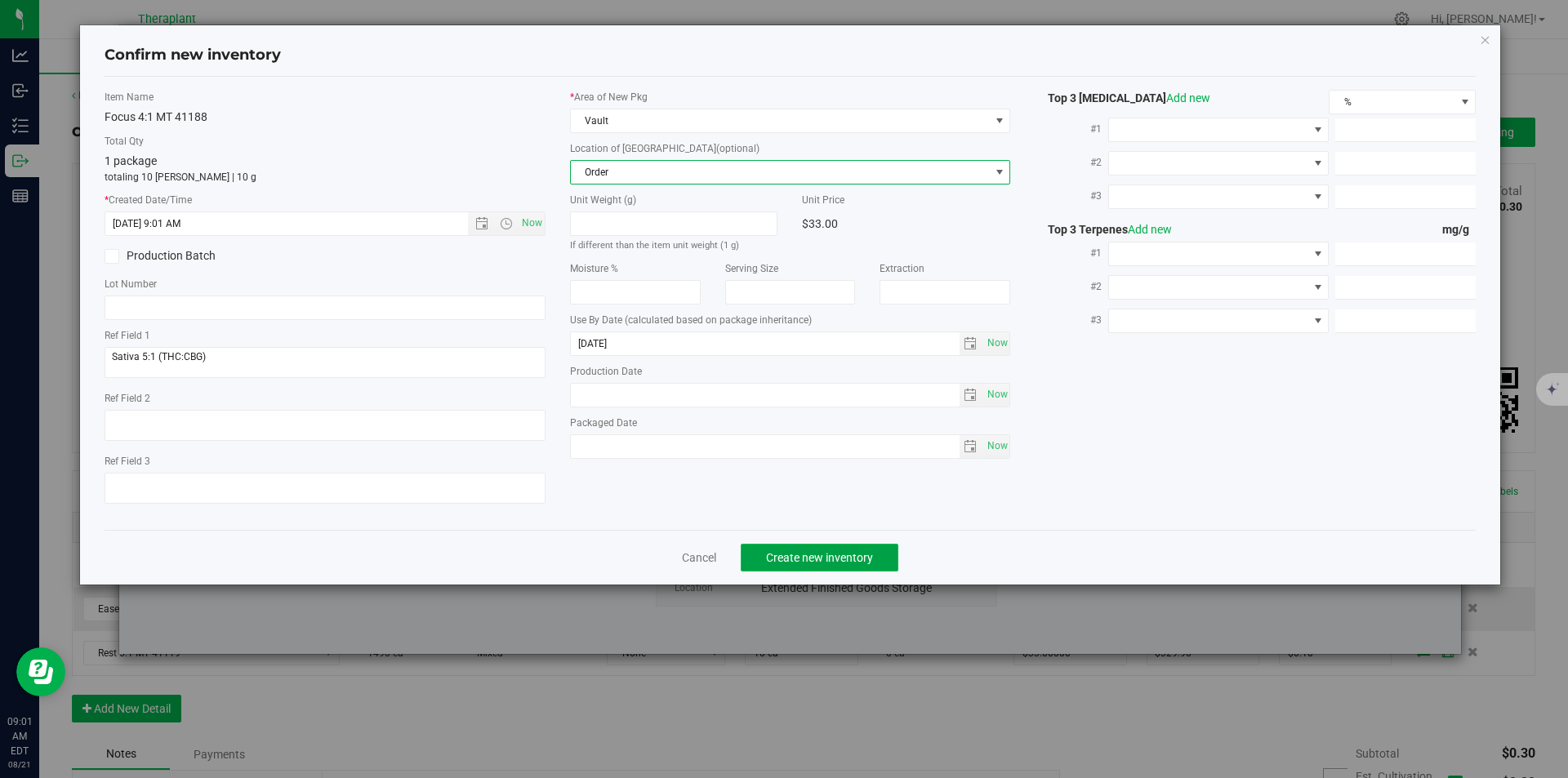
click at [784, 551] on span "Create new inventory" at bounding box center [820, 558] width 107 height 13
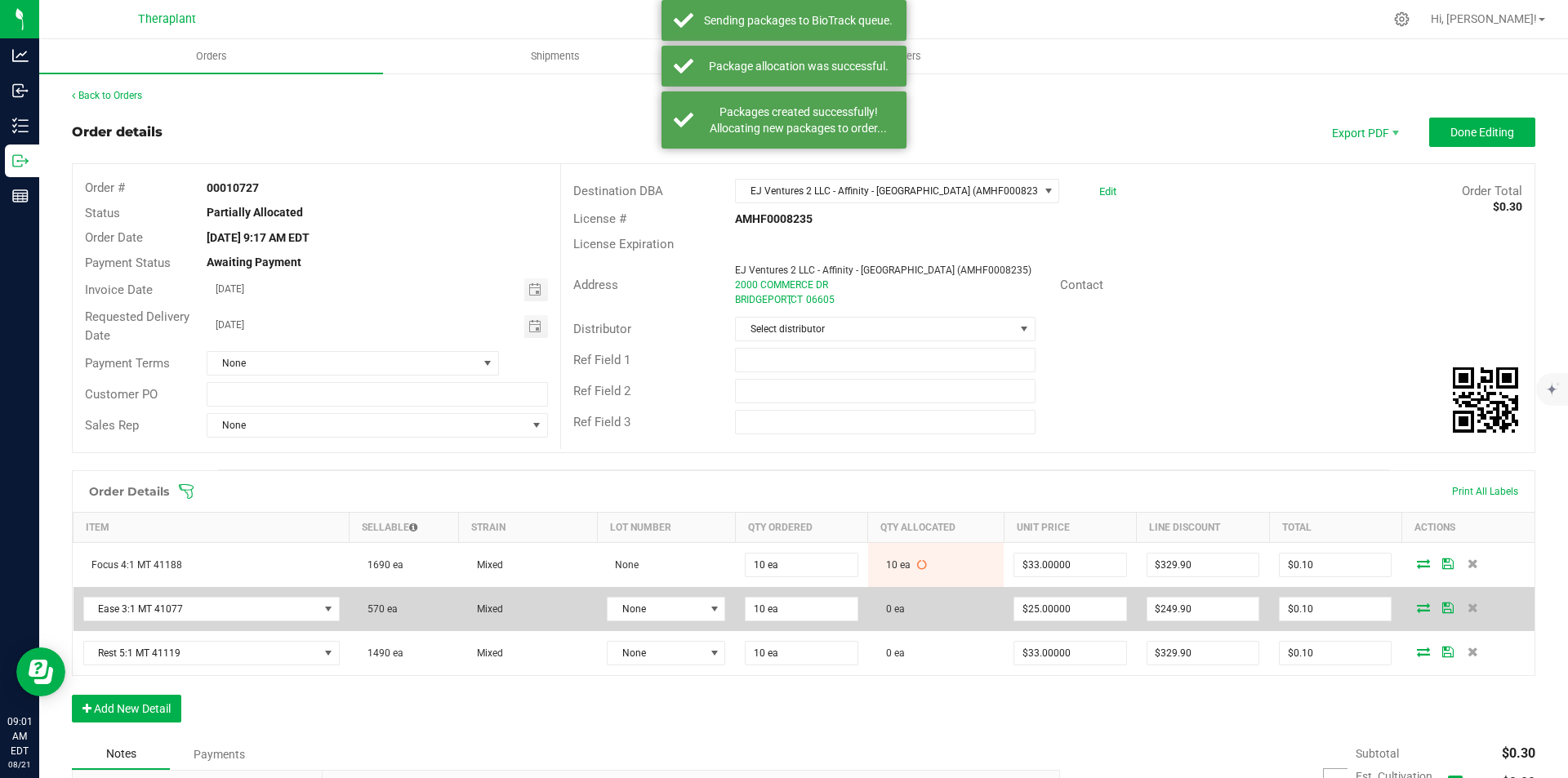
click at [1417, 606] on icon at bounding box center [1424, 608] width 13 height 10
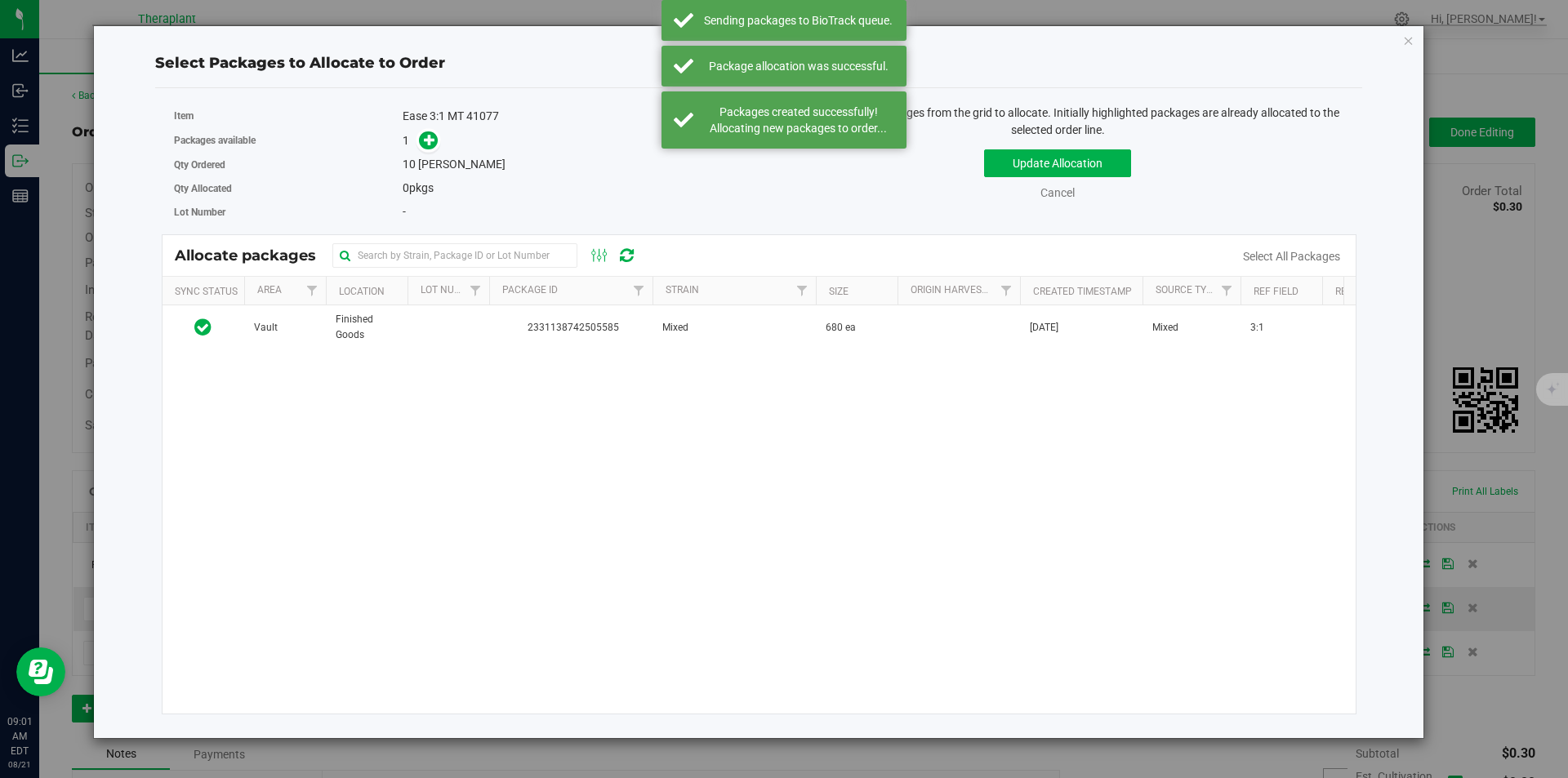
click at [498, 303] on th "Package Id" at bounding box center [570, 291] width 164 height 29
click at [524, 286] on link "Package Id" at bounding box center [540, 290] width 75 height 11
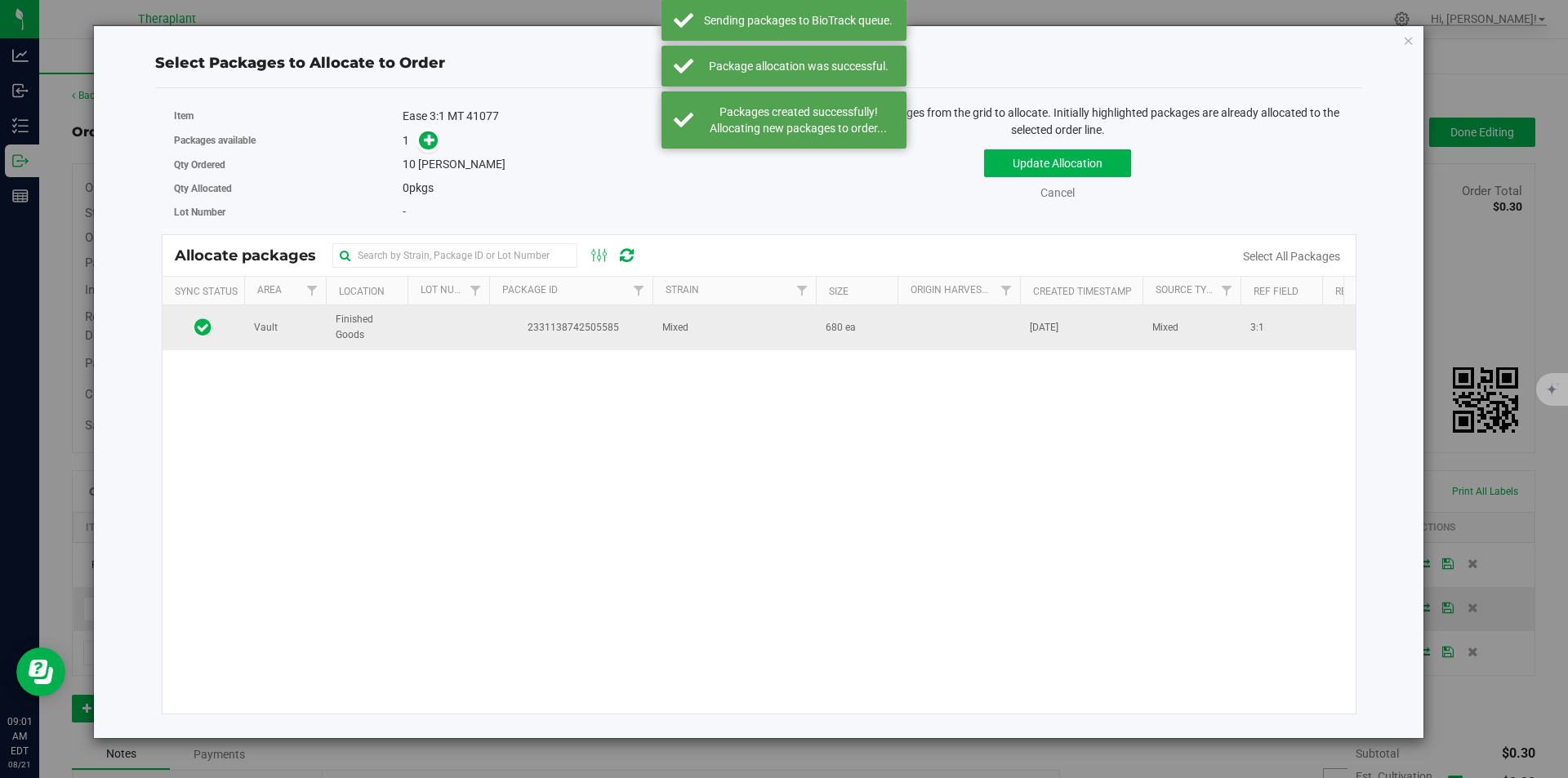
click at [515, 328] on span "2331138742505585" at bounding box center [571, 328] width 144 height 15
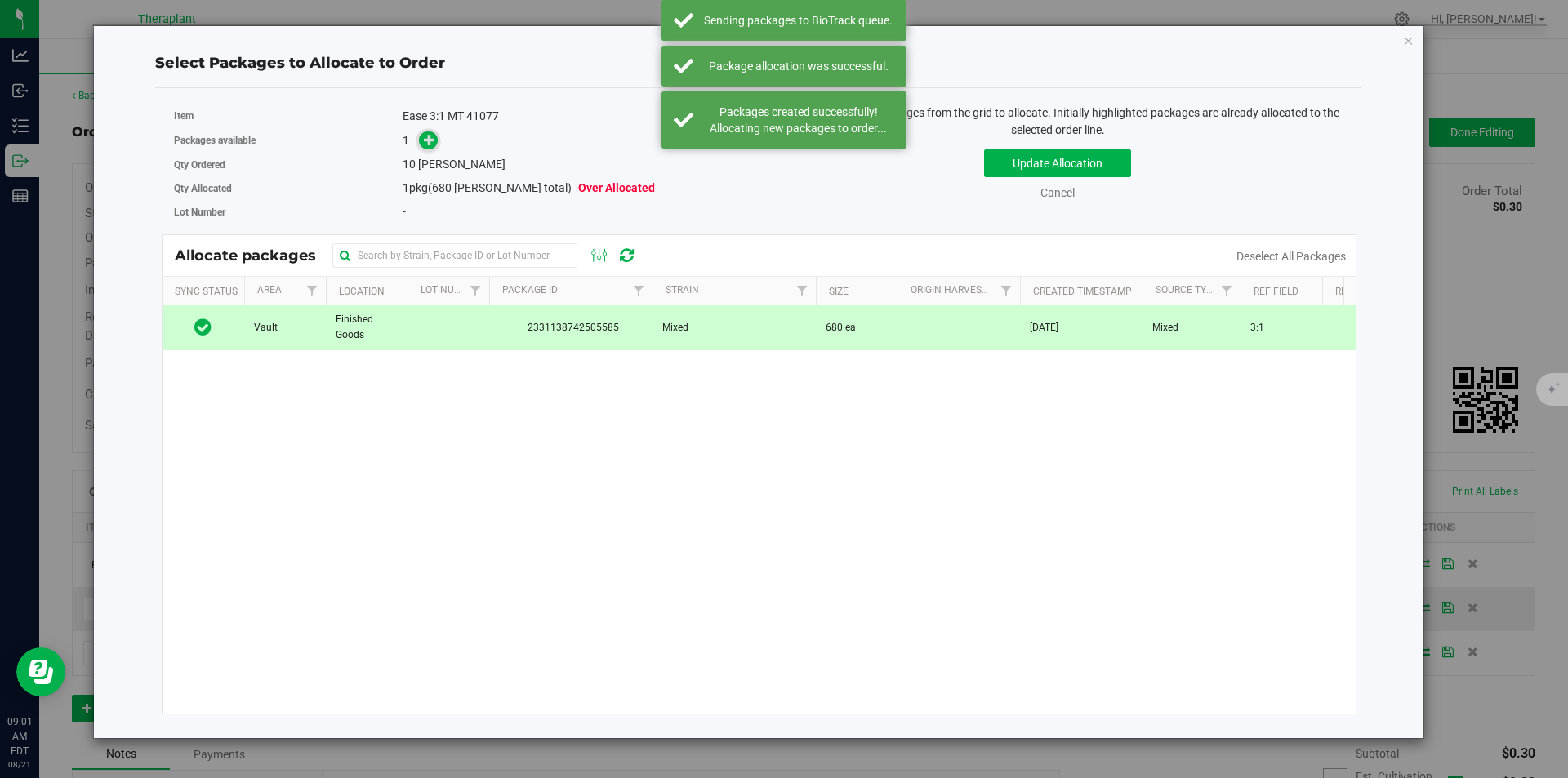
click at [423, 147] on span at bounding box center [429, 141] width 19 height 19
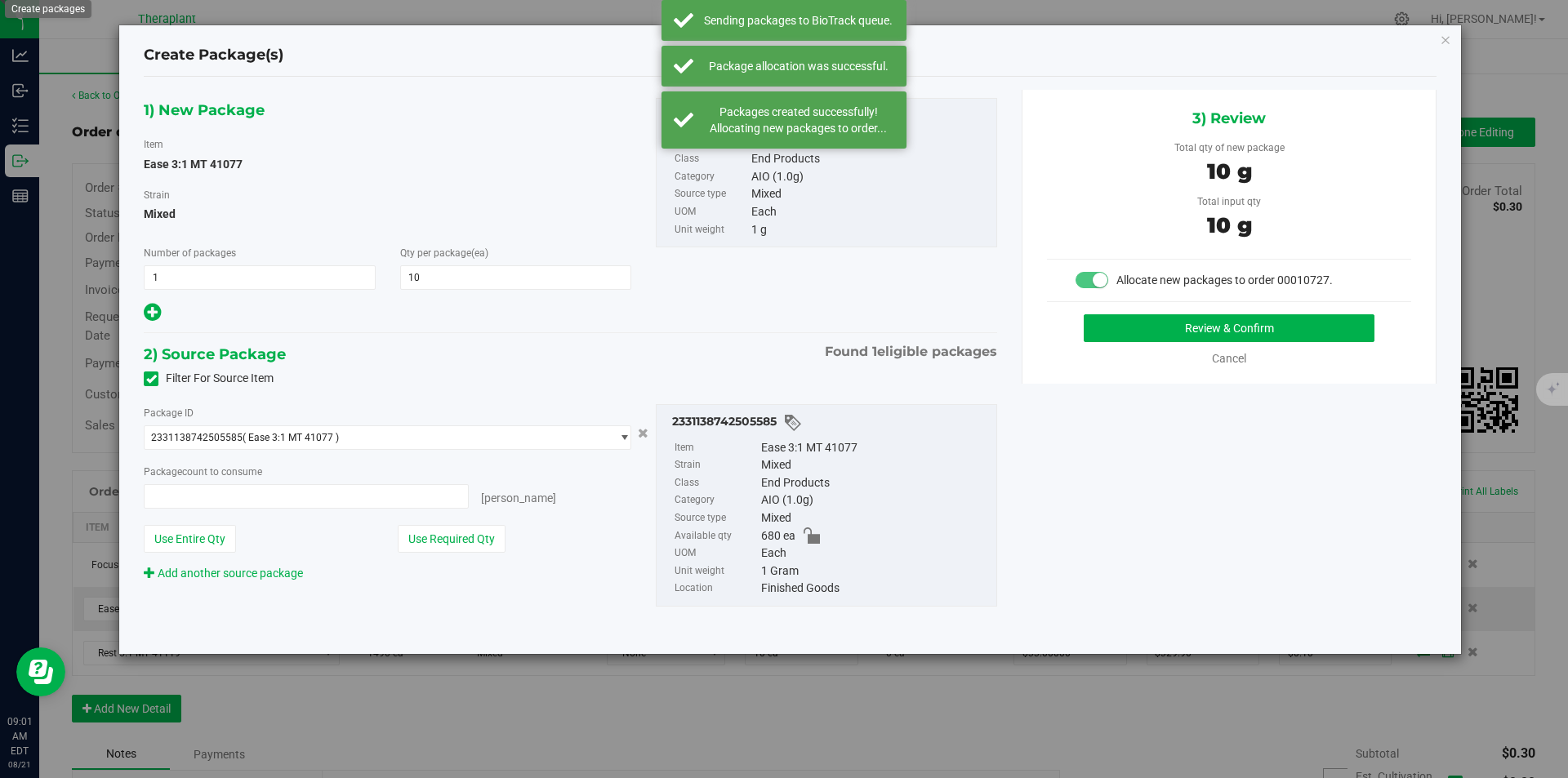
type input "10 ea"
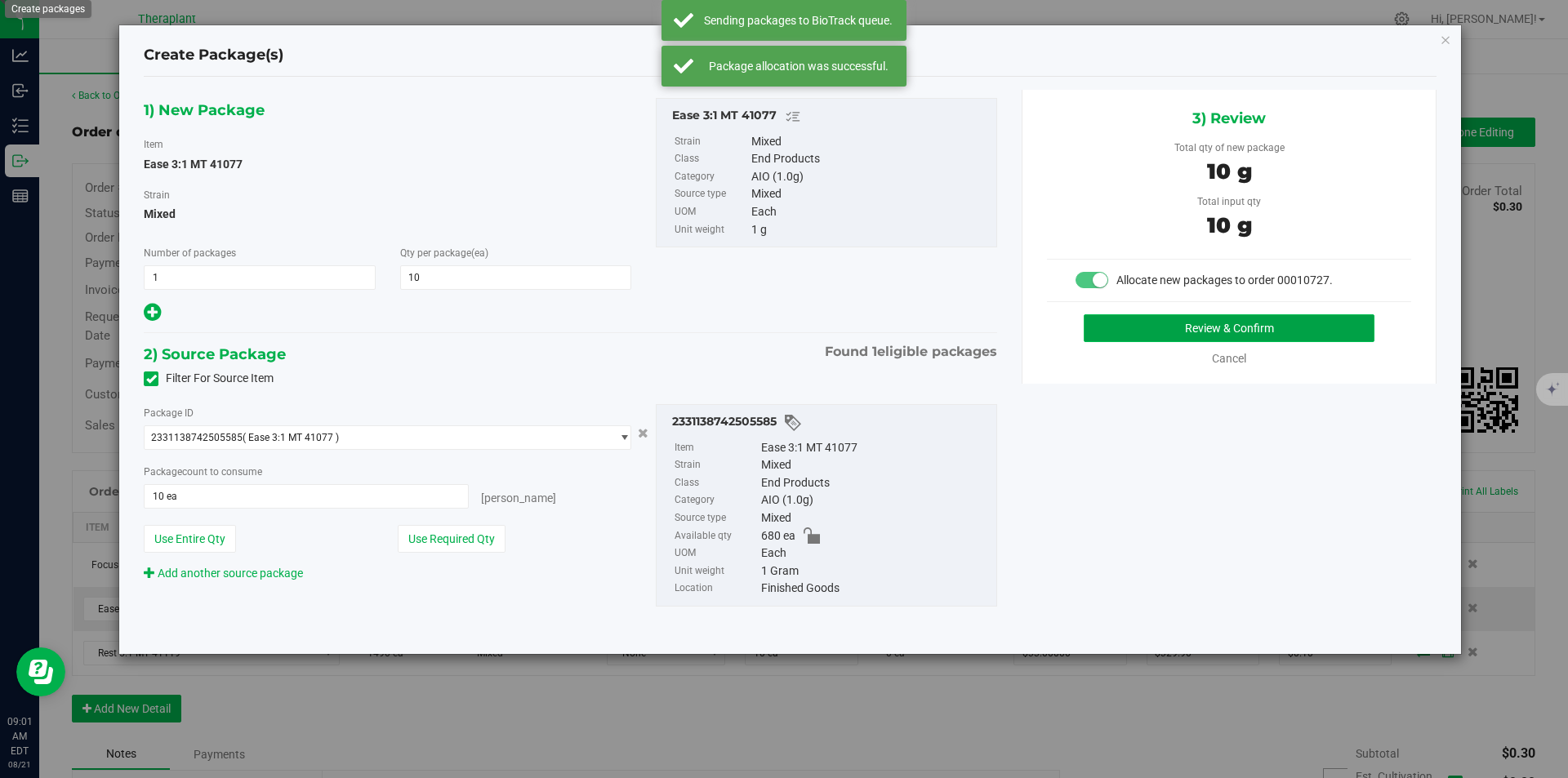
click at [1113, 326] on button "Review & Confirm" at bounding box center [1229, 328] width 291 height 28
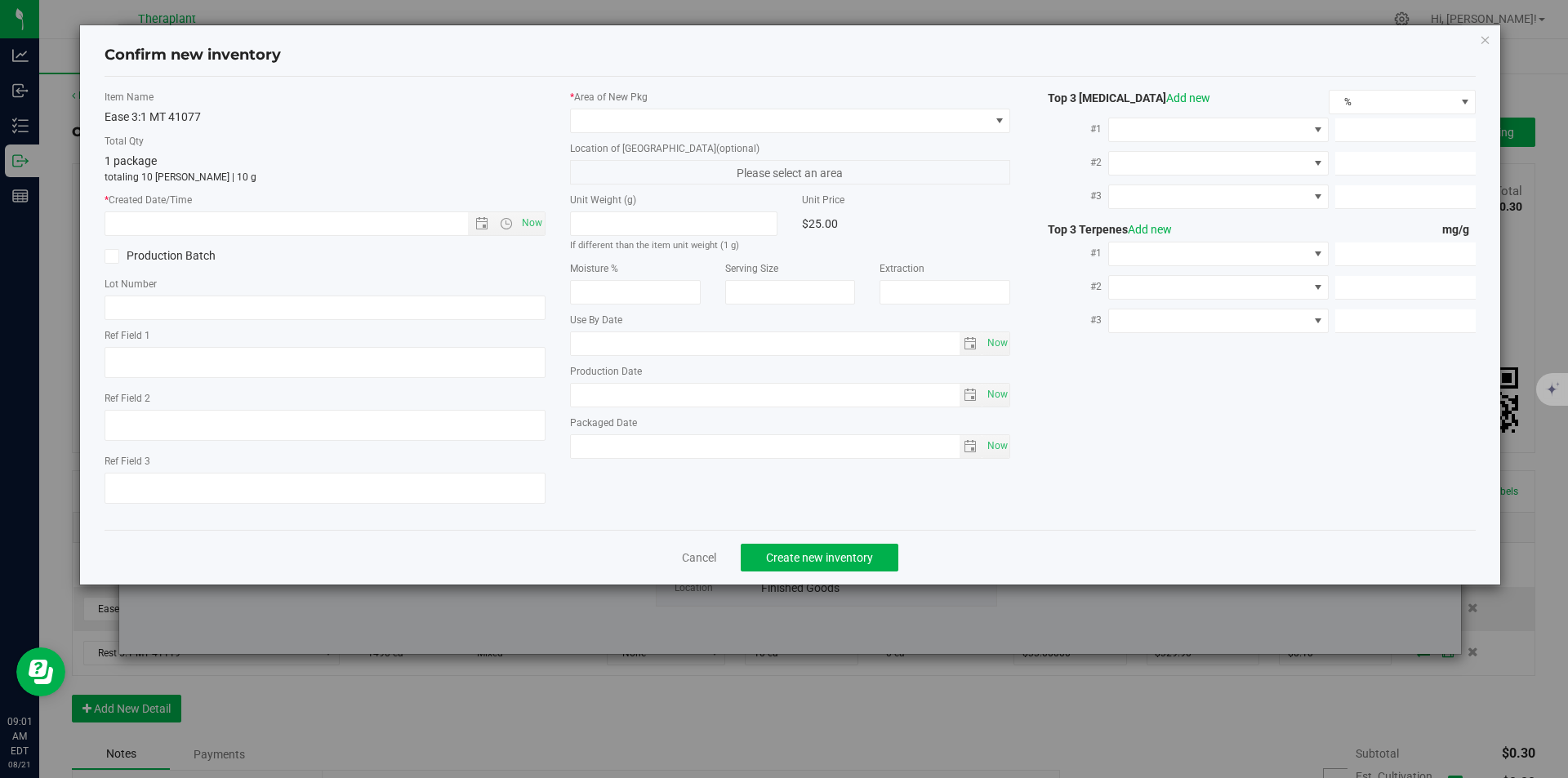
type textarea "3:1"
type input "[DATE]"
click at [537, 220] on span "Now" at bounding box center [531, 223] width 28 height 24
type input "[DATE] 9:01 AM"
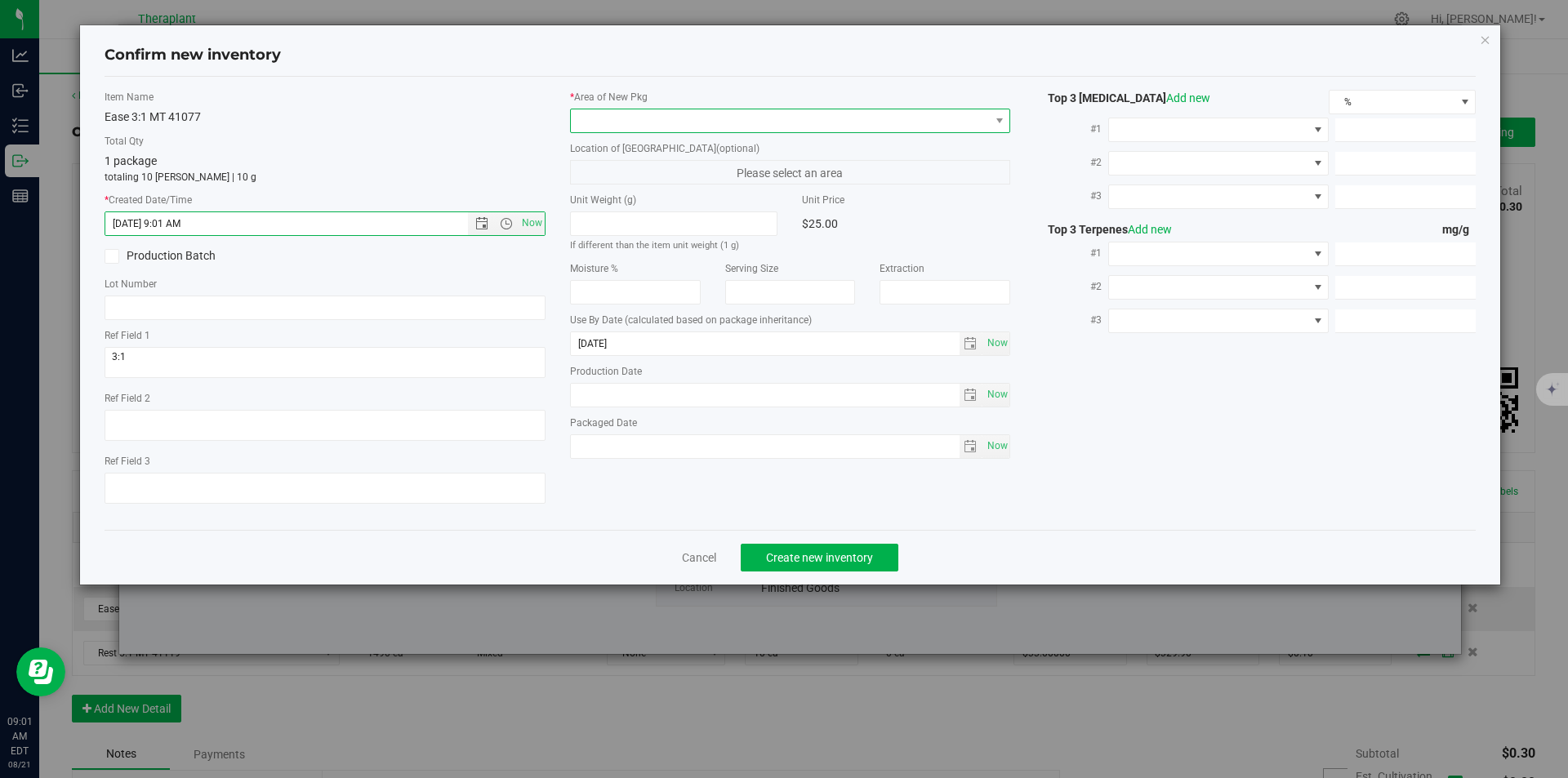
click at [616, 129] on span at bounding box center [781, 121] width 419 height 23
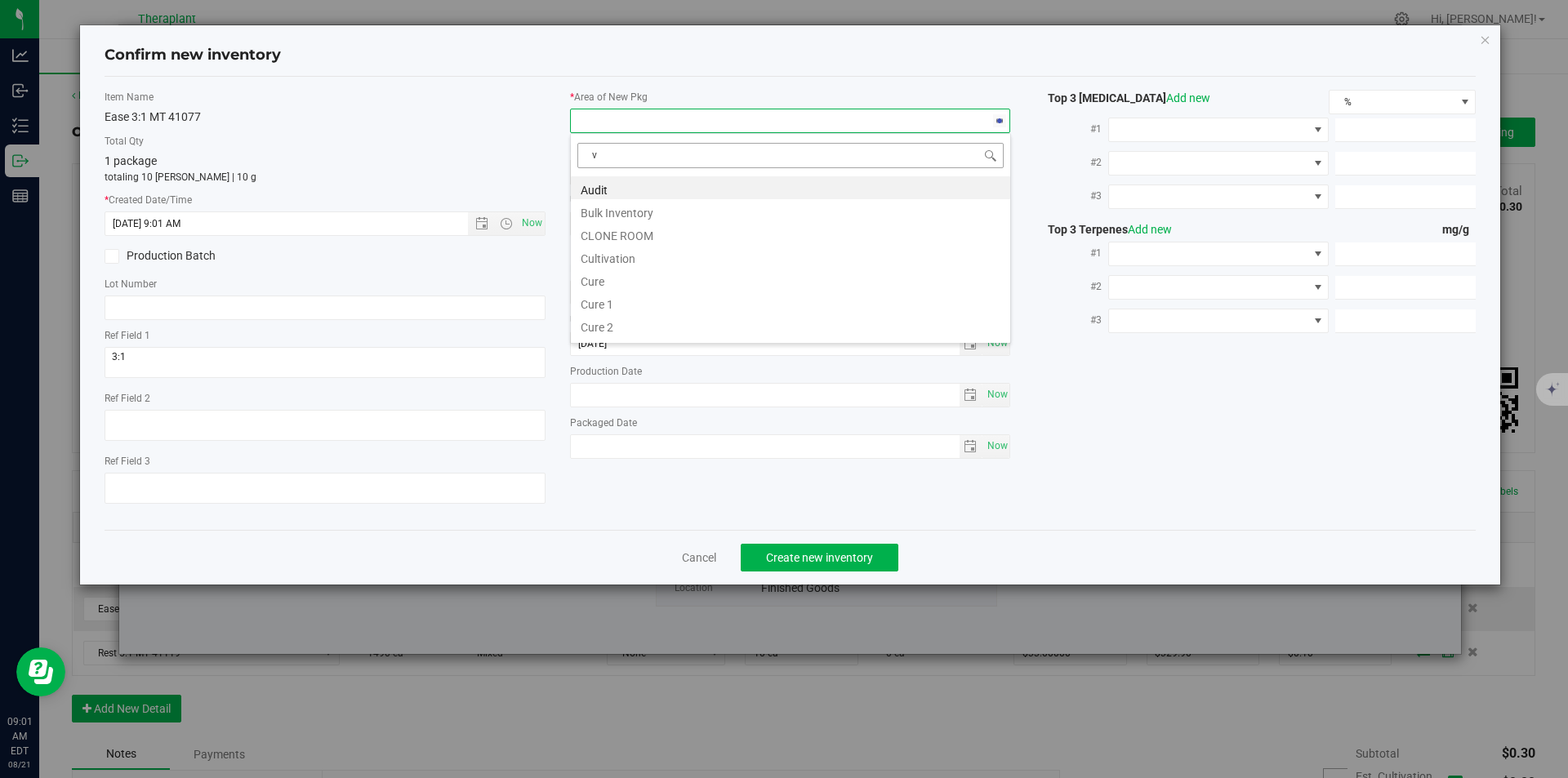
scroll to position [25, 441]
click at [619, 227] on li "Vault" at bounding box center [790, 233] width 439 height 23
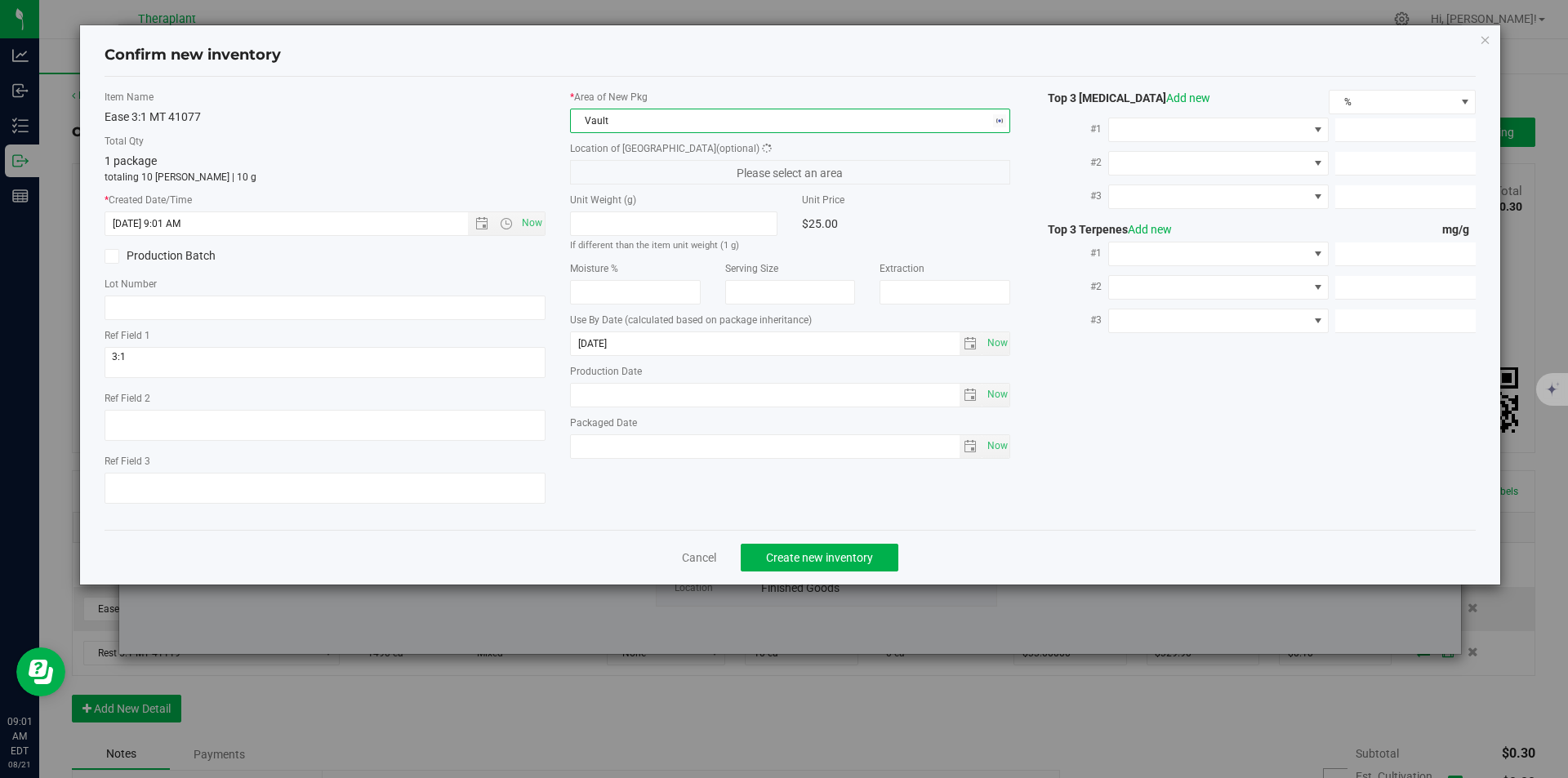
click at [619, 159] on div "Location of [GEOGRAPHIC_DATA] (optional) Please select an area" at bounding box center [790, 163] width 441 height 43
click at [606, 181] on span "Finished Goods" at bounding box center [781, 172] width 419 height 23
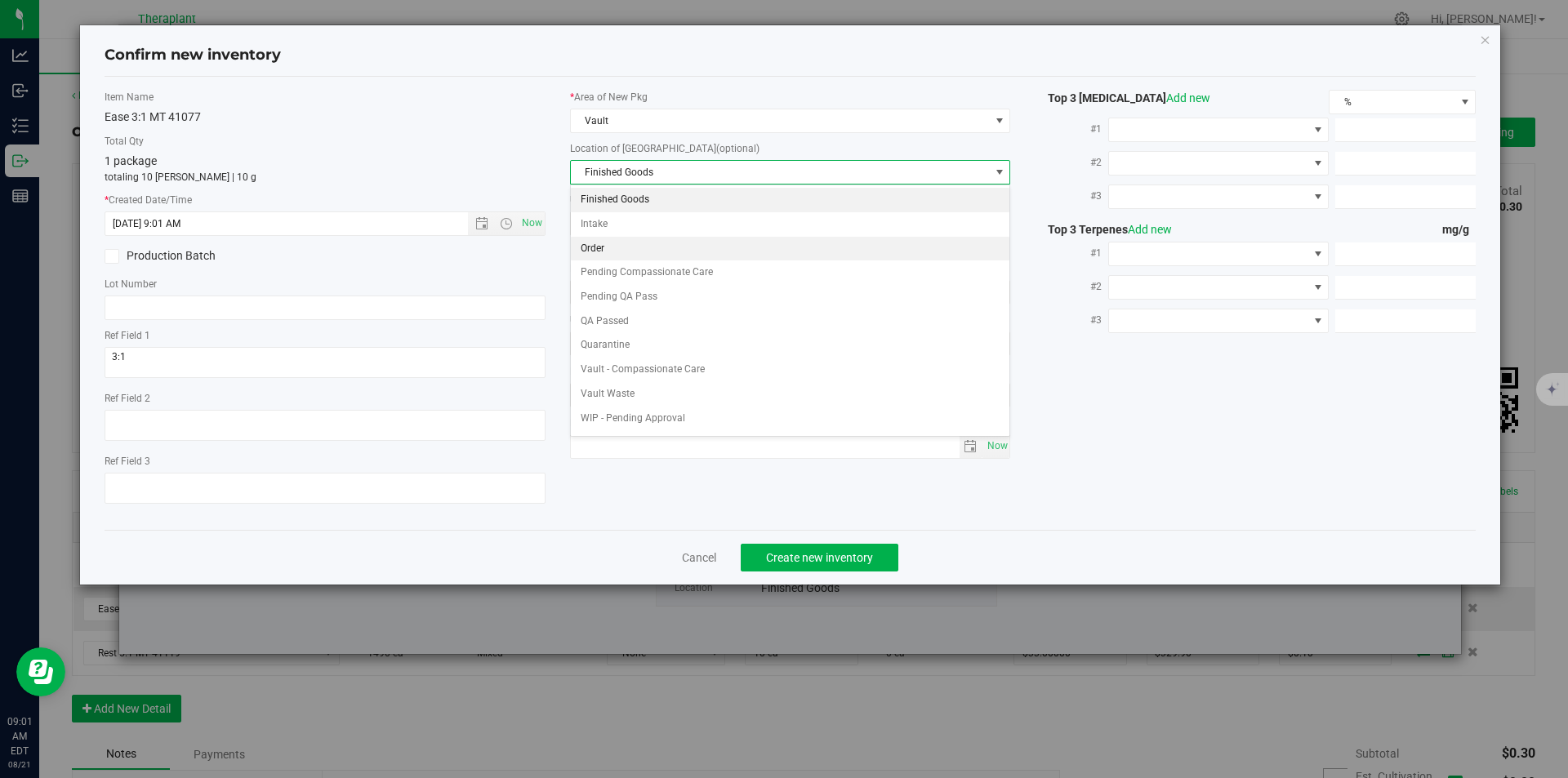
click at [604, 248] on li "Order" at bounding box center [790, 250] width 439 height 25
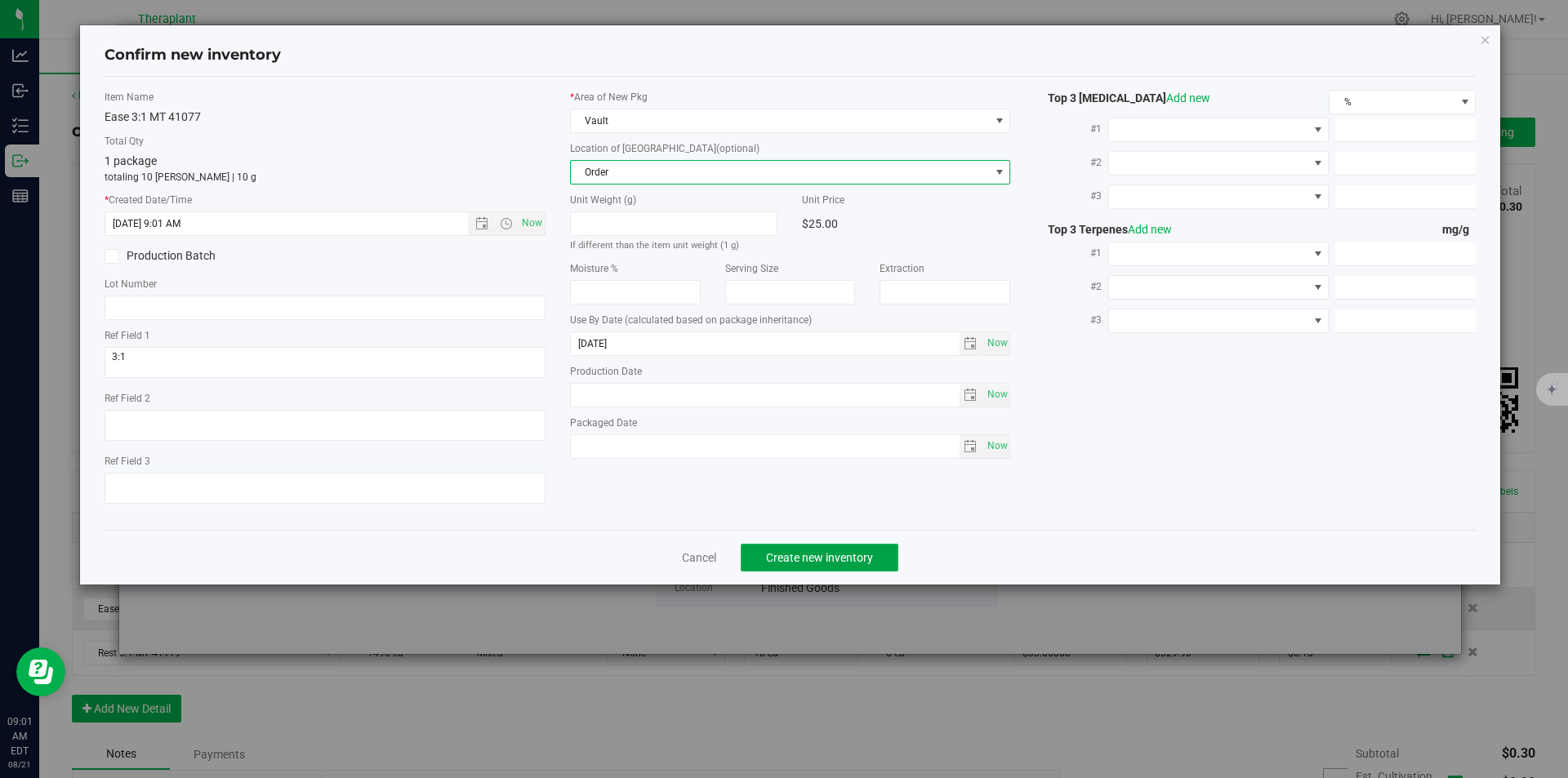
click at [788, 547] on button "Create new inventory" at bounding box center [819, 557] width 158 height 28
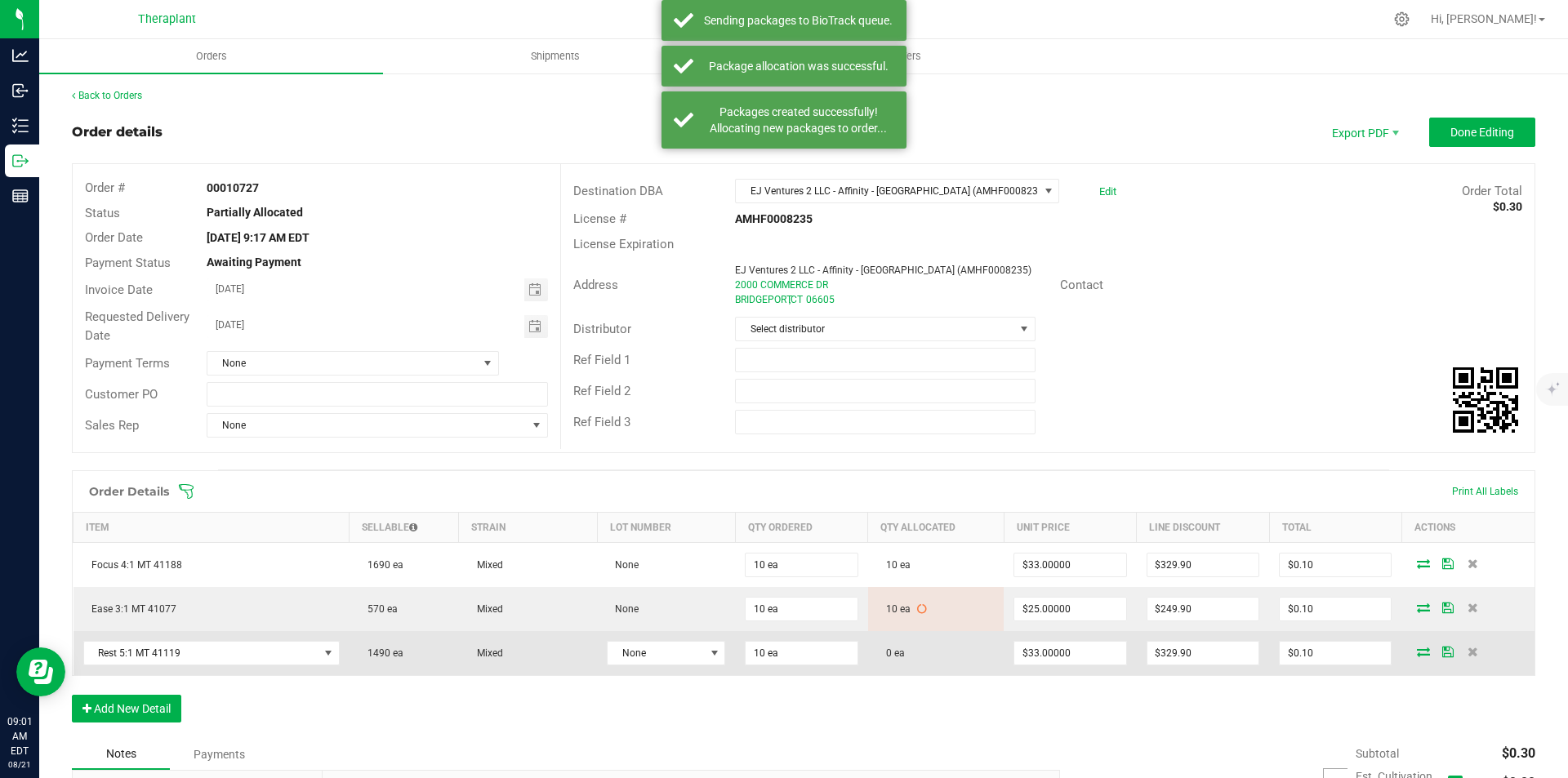
click at [1417, 651] on icon at bounding box center [1424, 652] width 13 height 10
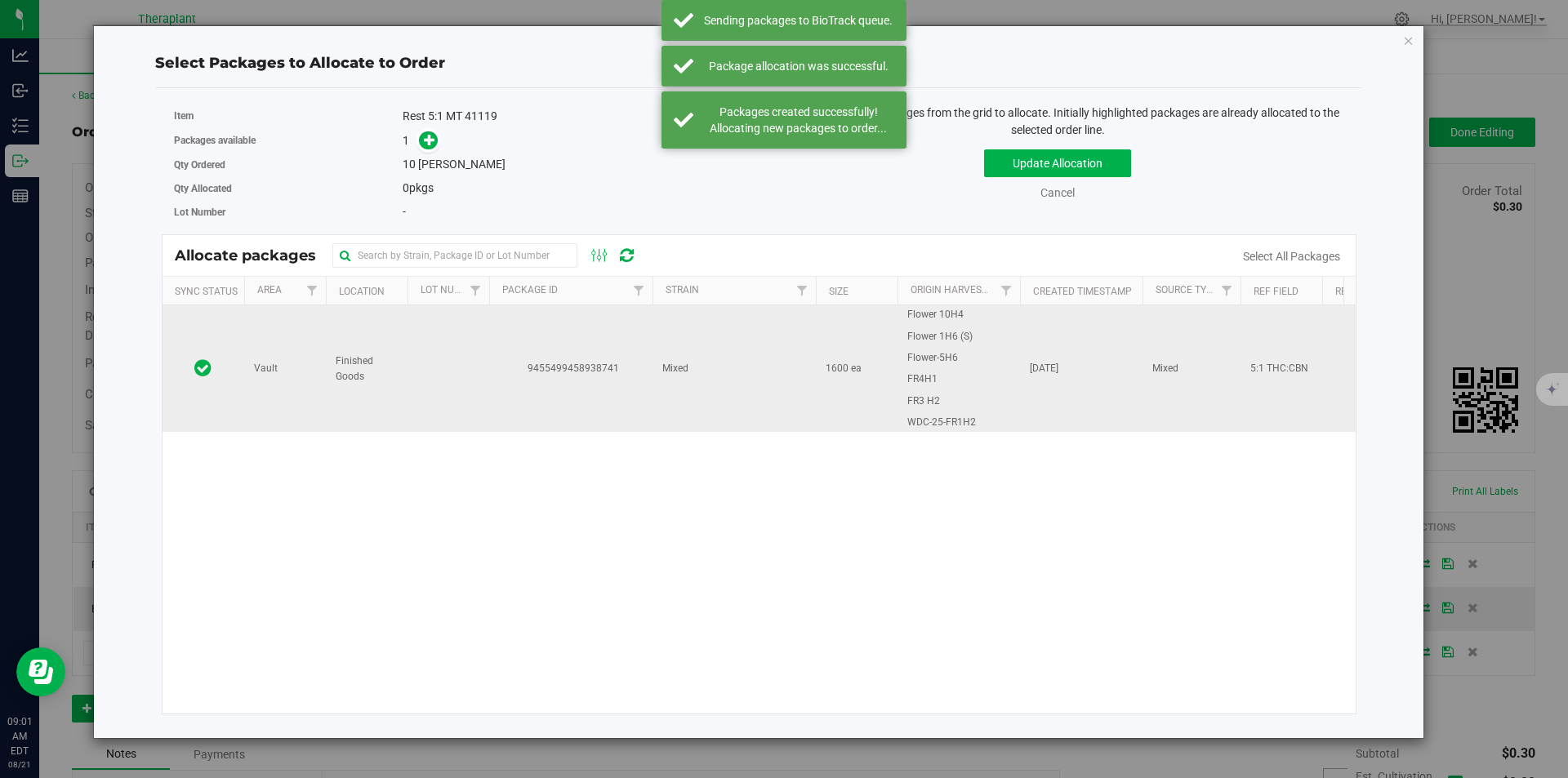
click at [519, 323] on td "9455499458938741" at bounding box center [570, 368] width 164 height 126
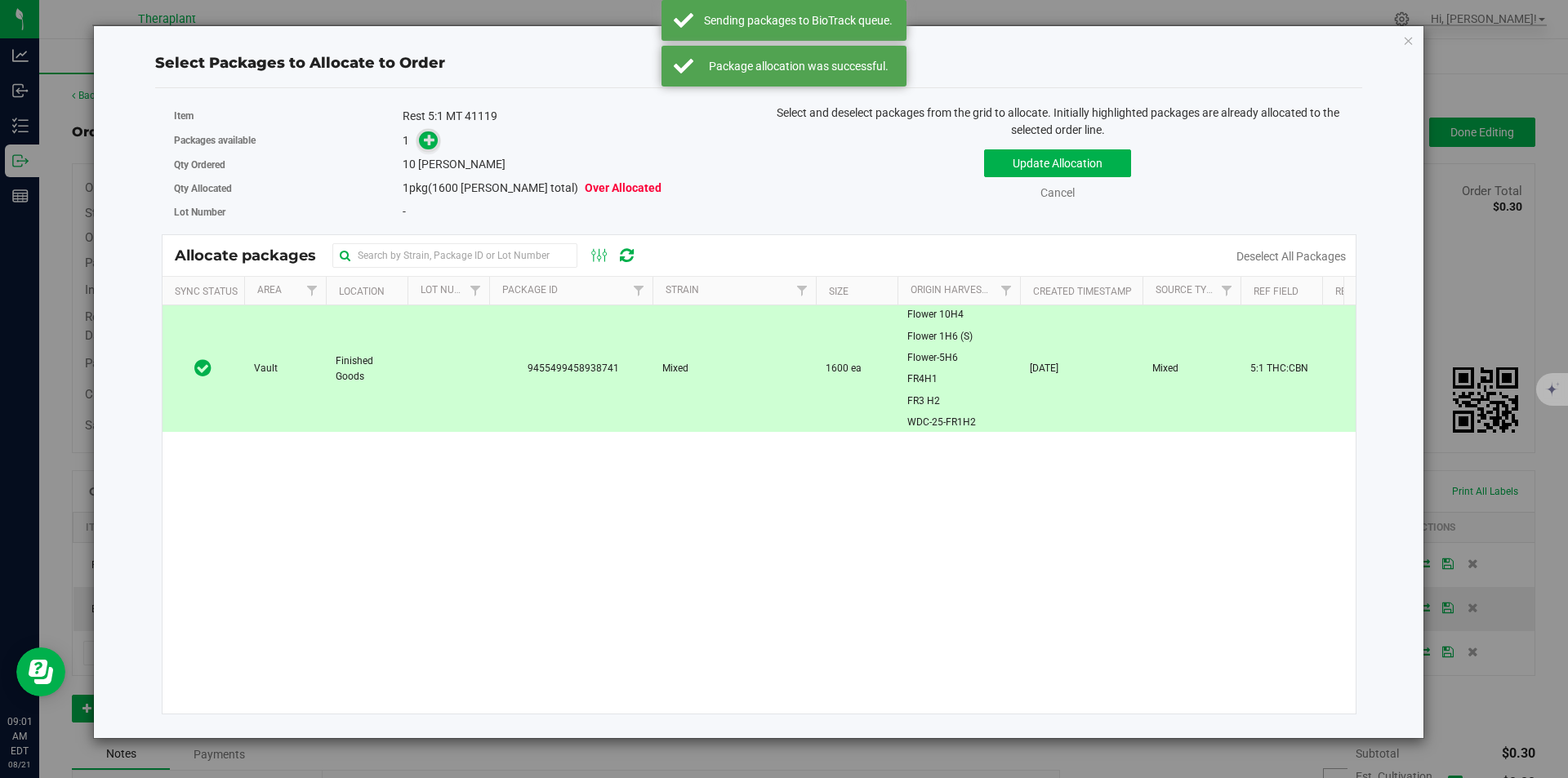
click at [427, 144] on icon at bounding box center [430, 140] width 11 height 11
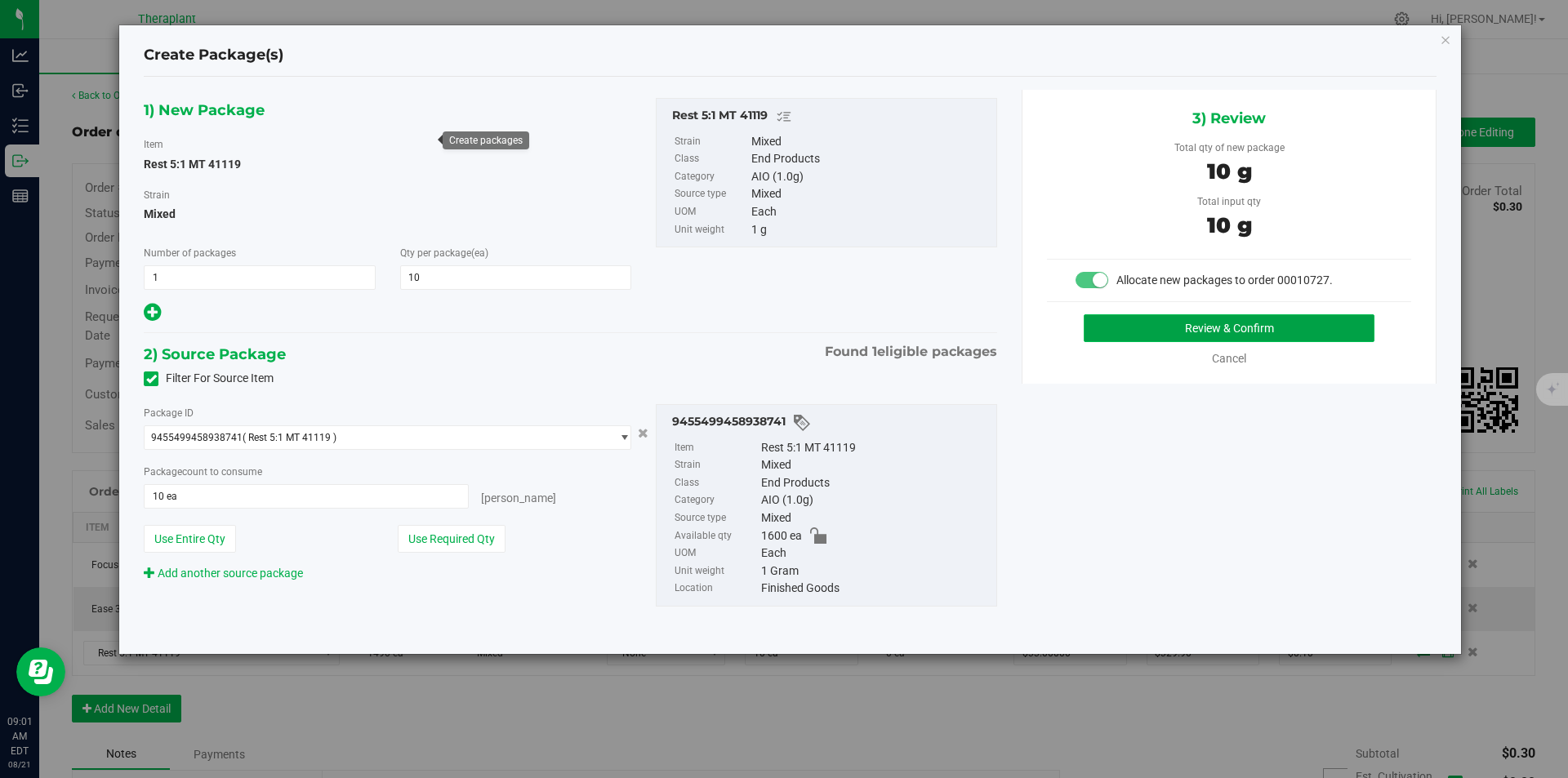
click at [1206, 323] on button "Review & Confirm" at bounding box center [1229, 328] width 291 height 28
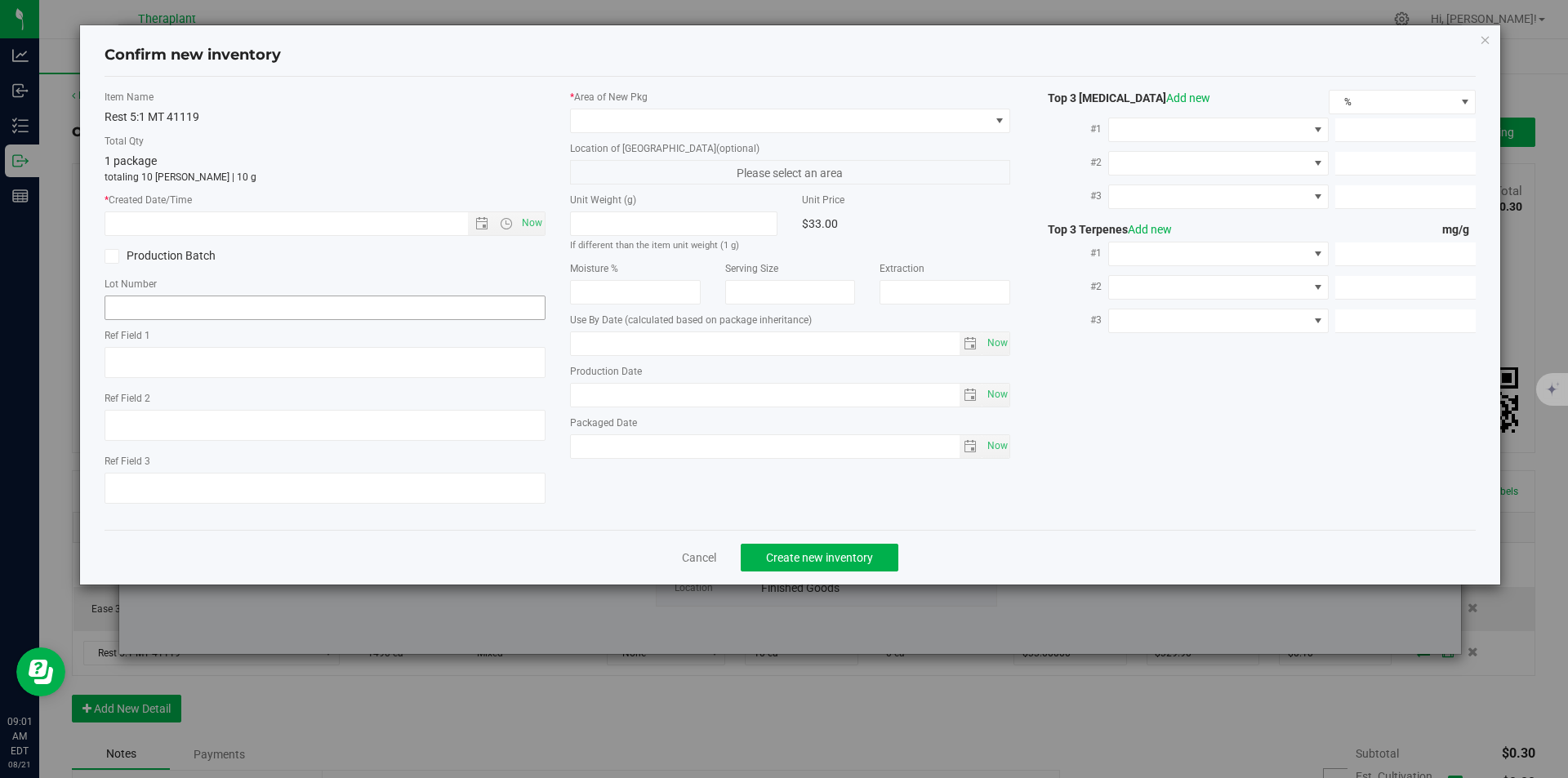
type textarea "5:1 THC:CBN"
type input "[DATE]"
click at [542, 215] on span "Now" at bounding box center [531, 223] width 28 height 24
type input "[DATE] 9:01 AM"
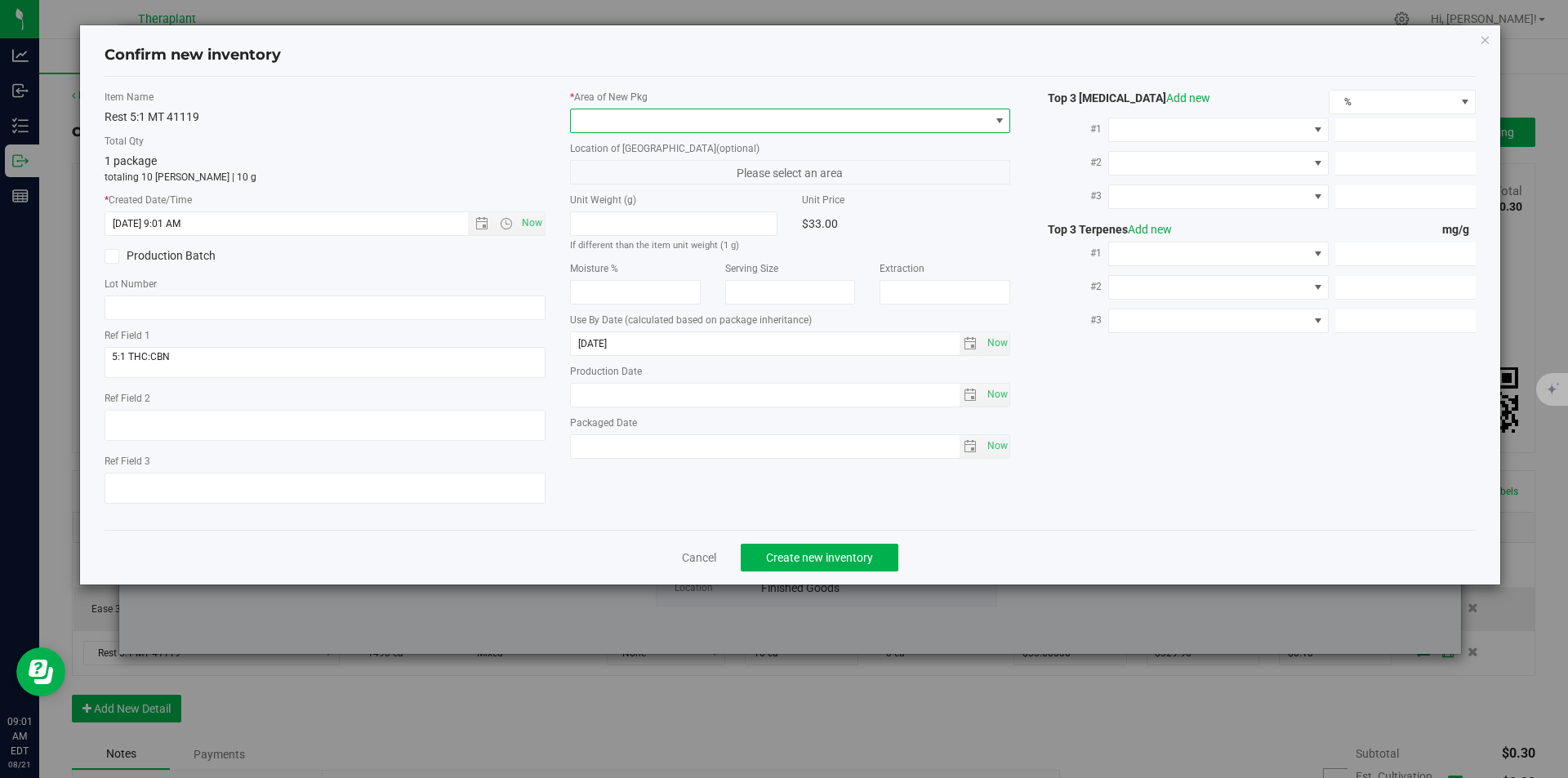
click at [588, 125] on span at bounding box center [781, 121] width 419 height 23
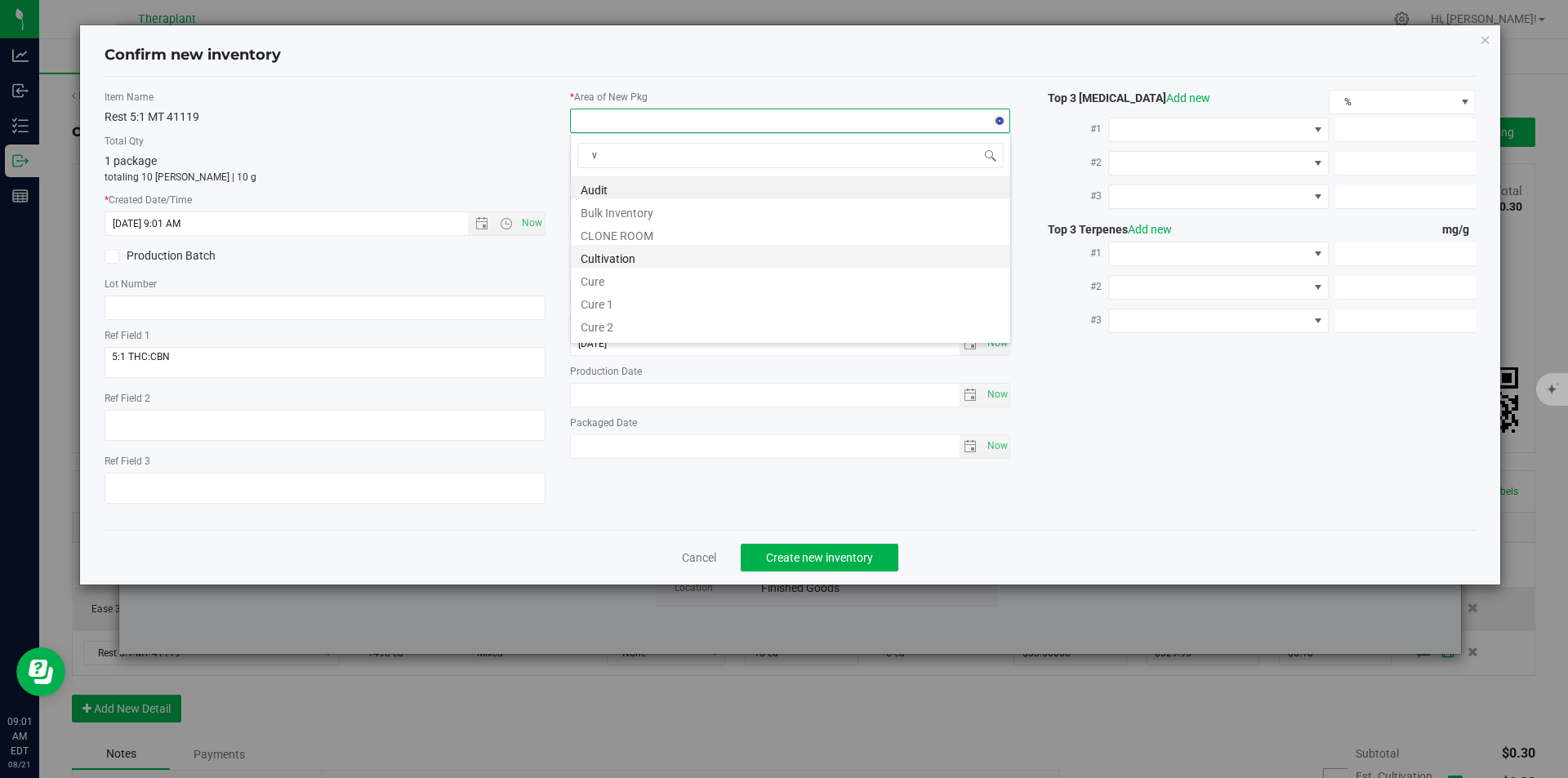
scroll to position [25, 441]
click at [615, 233] on li "Vault" at bounding box center [790, 233] width 439 height 23
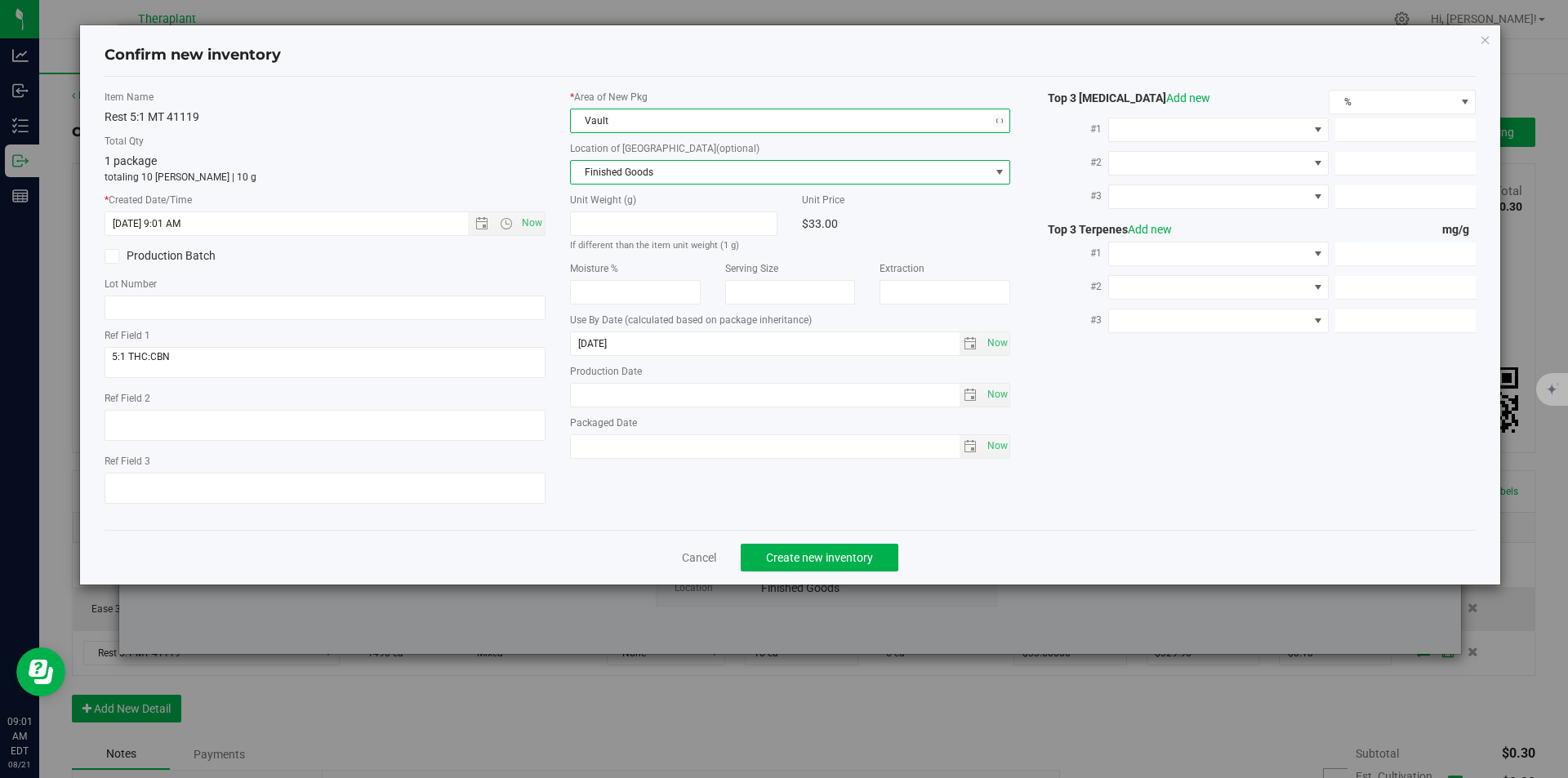
click at [620, 181] on span "Finished Goods" at bounding box center [781, 172] width 419 height 23
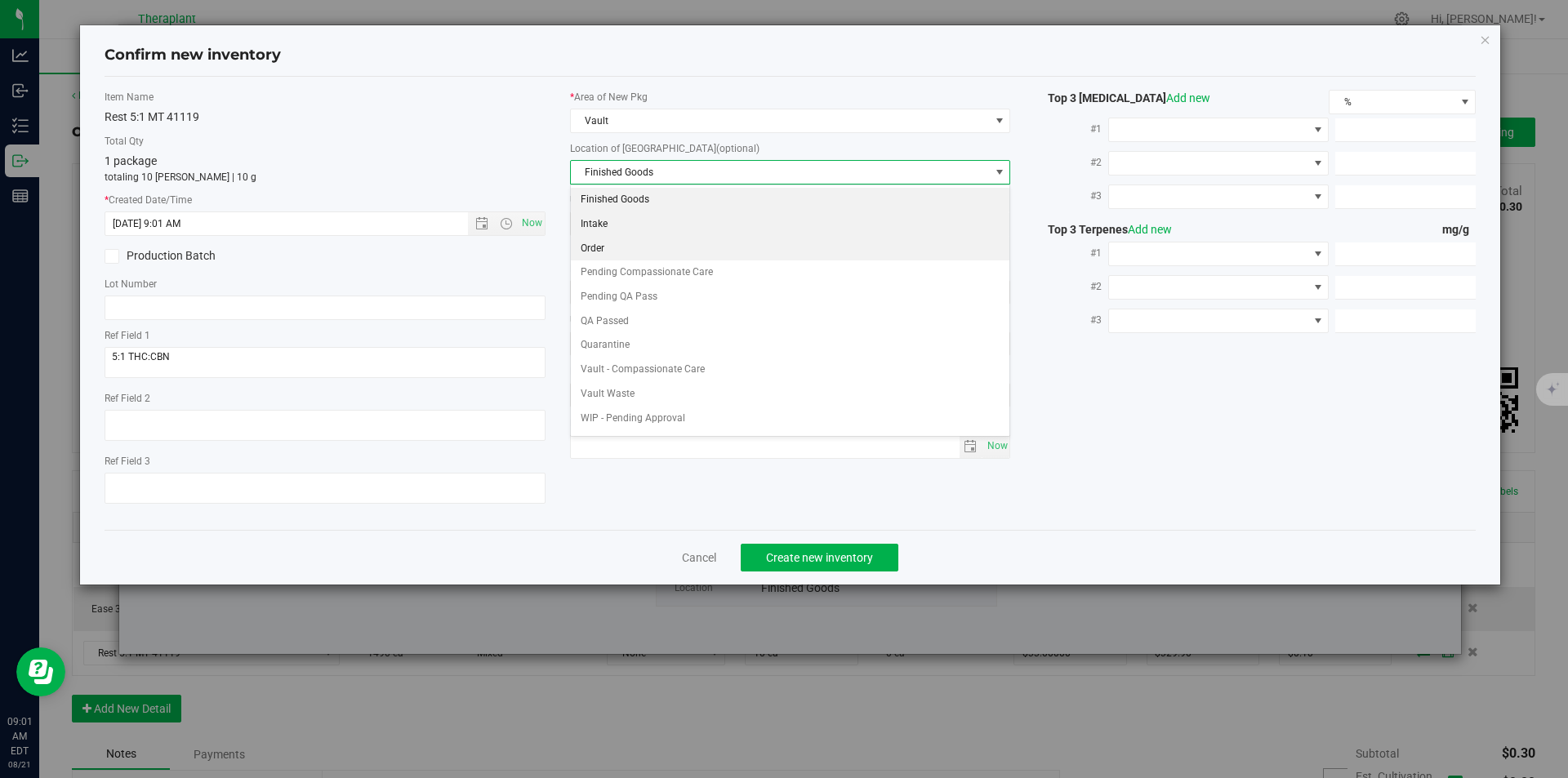
click at [604, 243] on li "Order" at bounding box center [790, 250] width 439 height 25
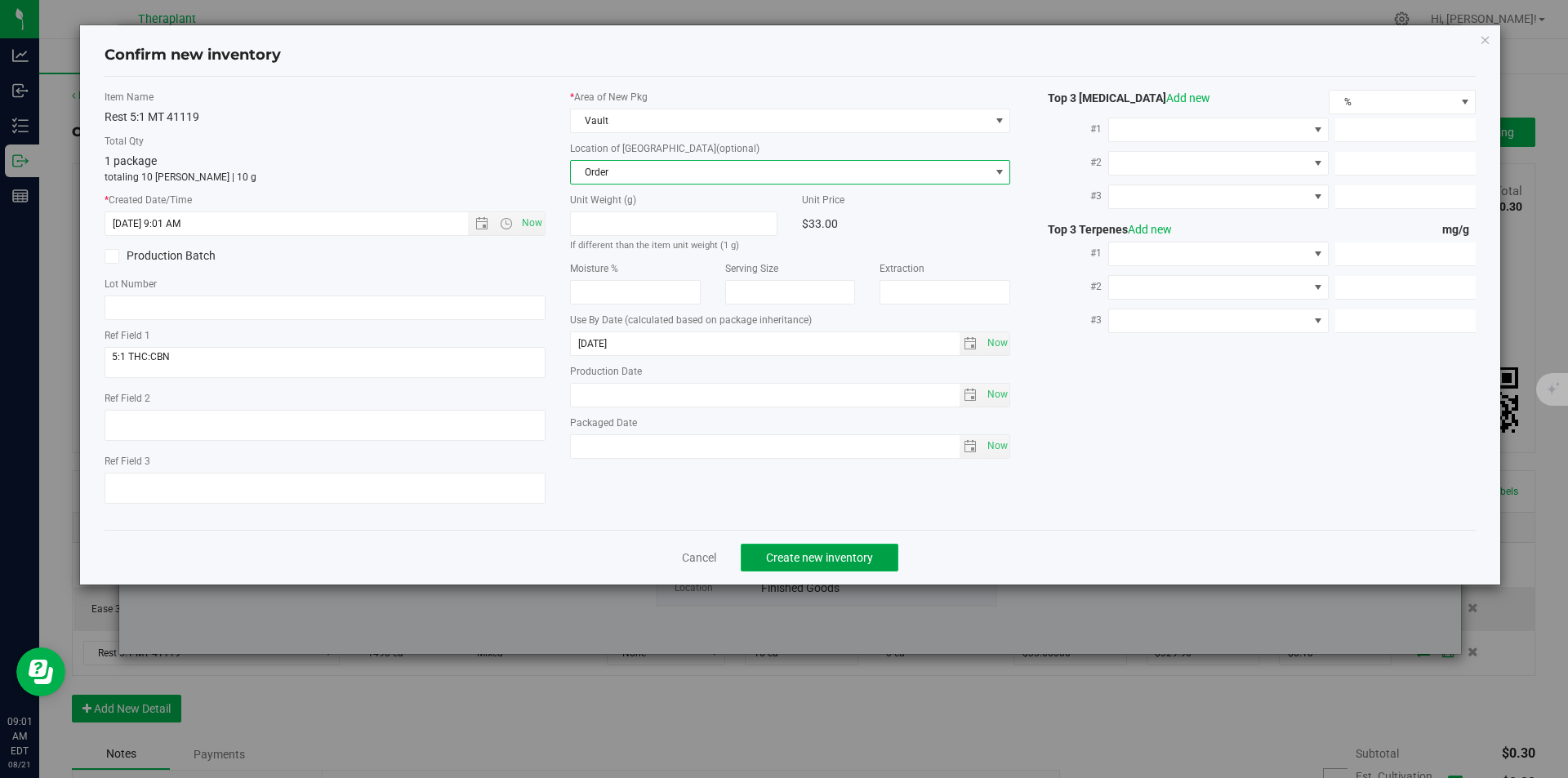
click at [826, 548] on button "Create new inventory" at bounding box center [819, 557] width 158 height 28
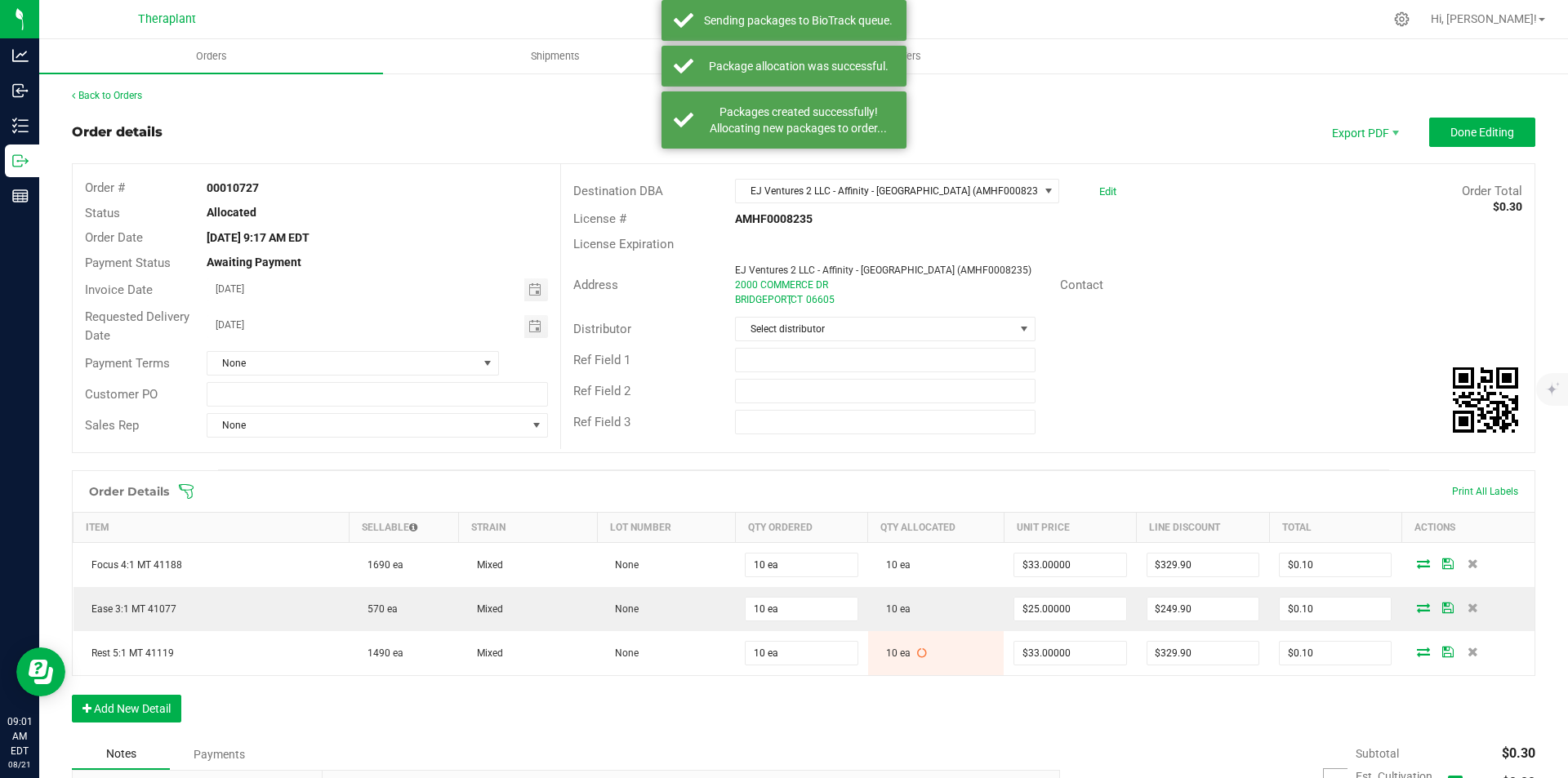
click at [1434, 109] on div "Back to Orders Order details Export PDF Done Editing Order # 00010727 Status Al…" at bounding box center [804, 539] width 1464 height 902
click at [1437, 116] on div "Back to Orders Order details Export PDF Done Editing Order # 00010727 Status Al…" at bounding box center [804, 539] width 1464 height 902
click at [1450, 129] on span "Done Editing" at bounding box center [1482, 132] width 64 height 13
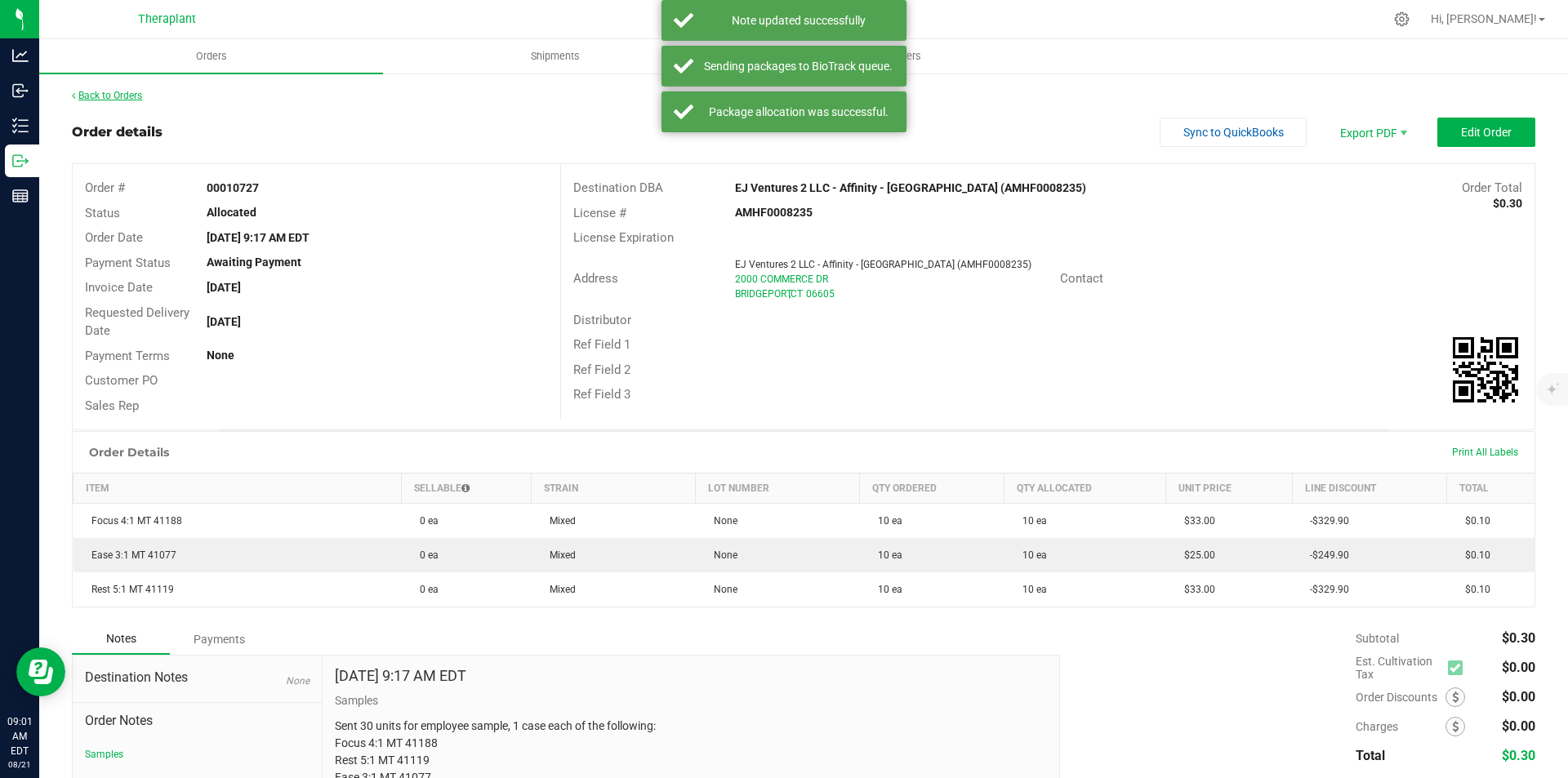
click at [114, 96] on link "Back to Orders" at bounding box center [106, 96] width 70 height 11
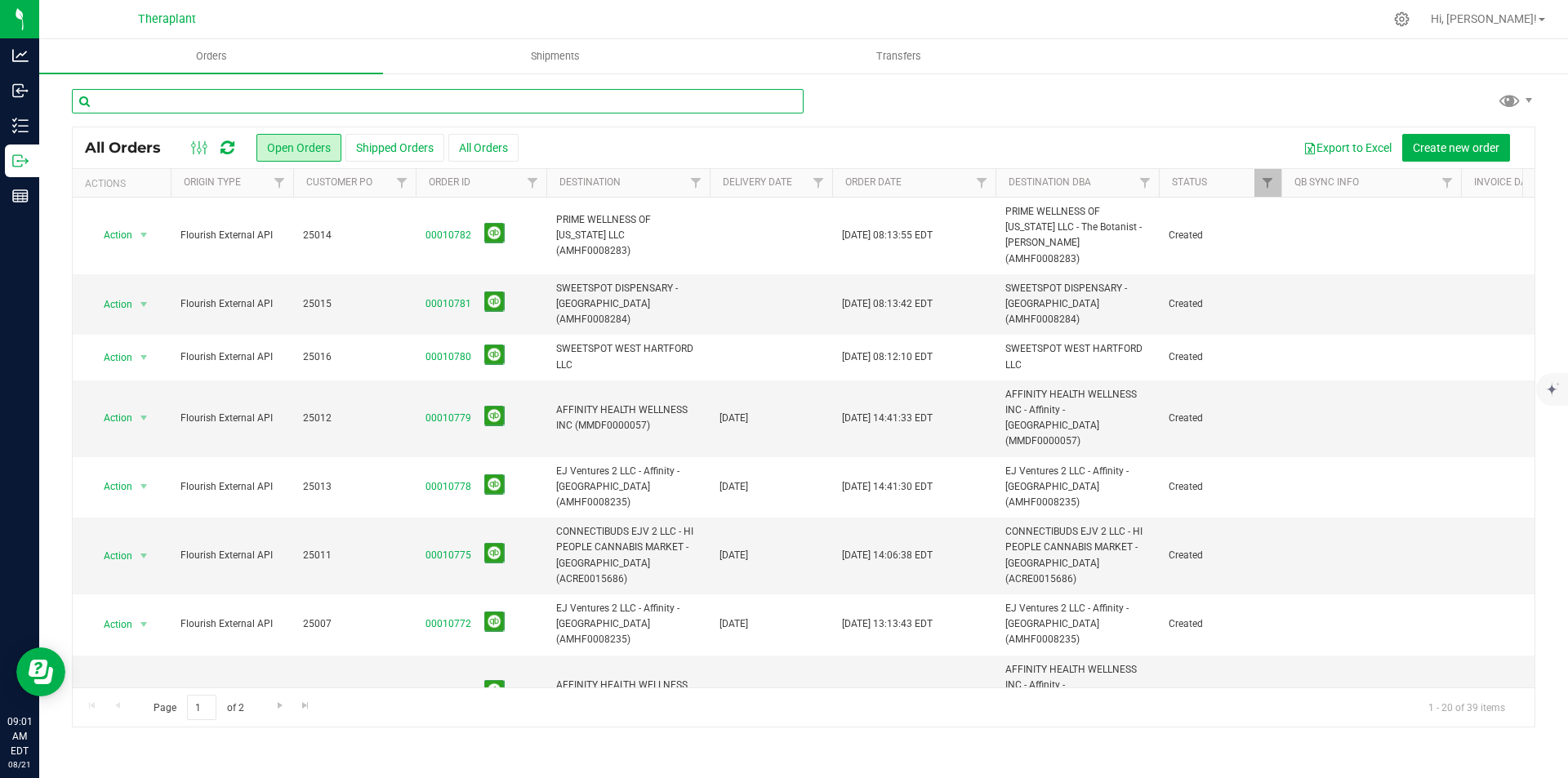
click at [450, 102] on input "text" at bounding box center [437, 101] width 732 height 25
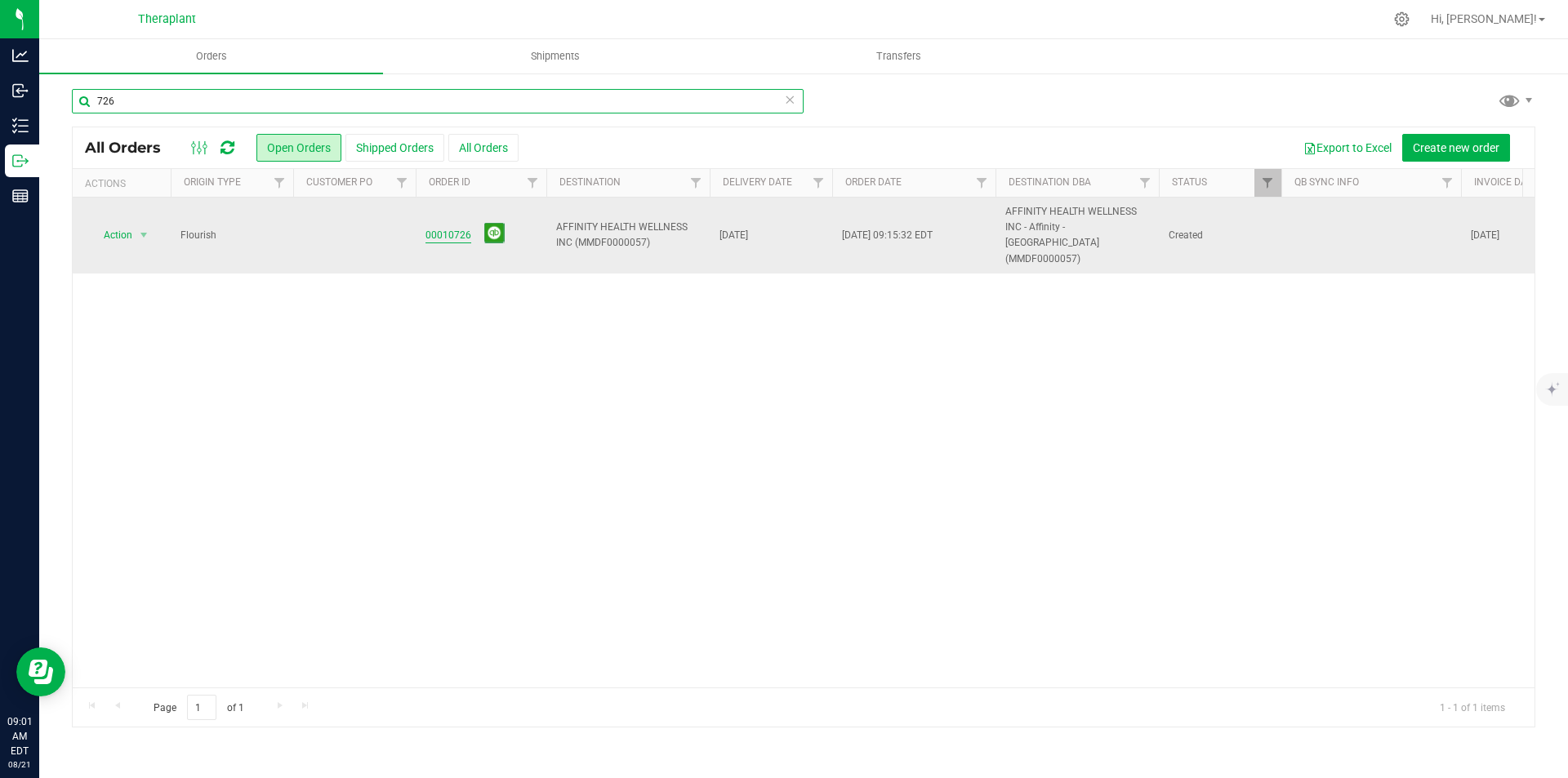
type input "726"
click at [453, 228] on link "00010726" at bounding box center [449, 235] width 46 height 15
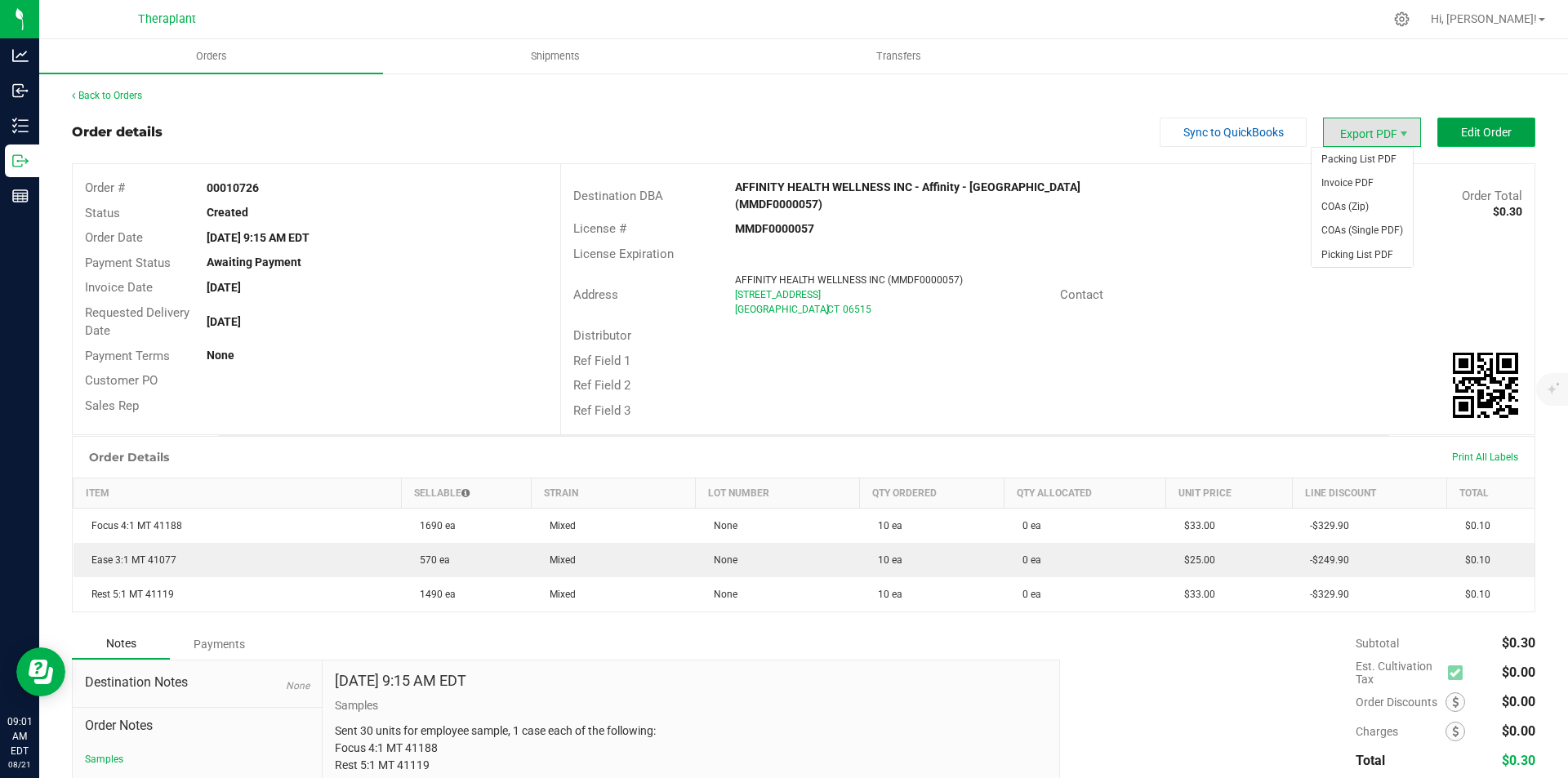
click at [1461, 126] on span "Edit Order" at bounding box center [1486, 132] width 51 height 13
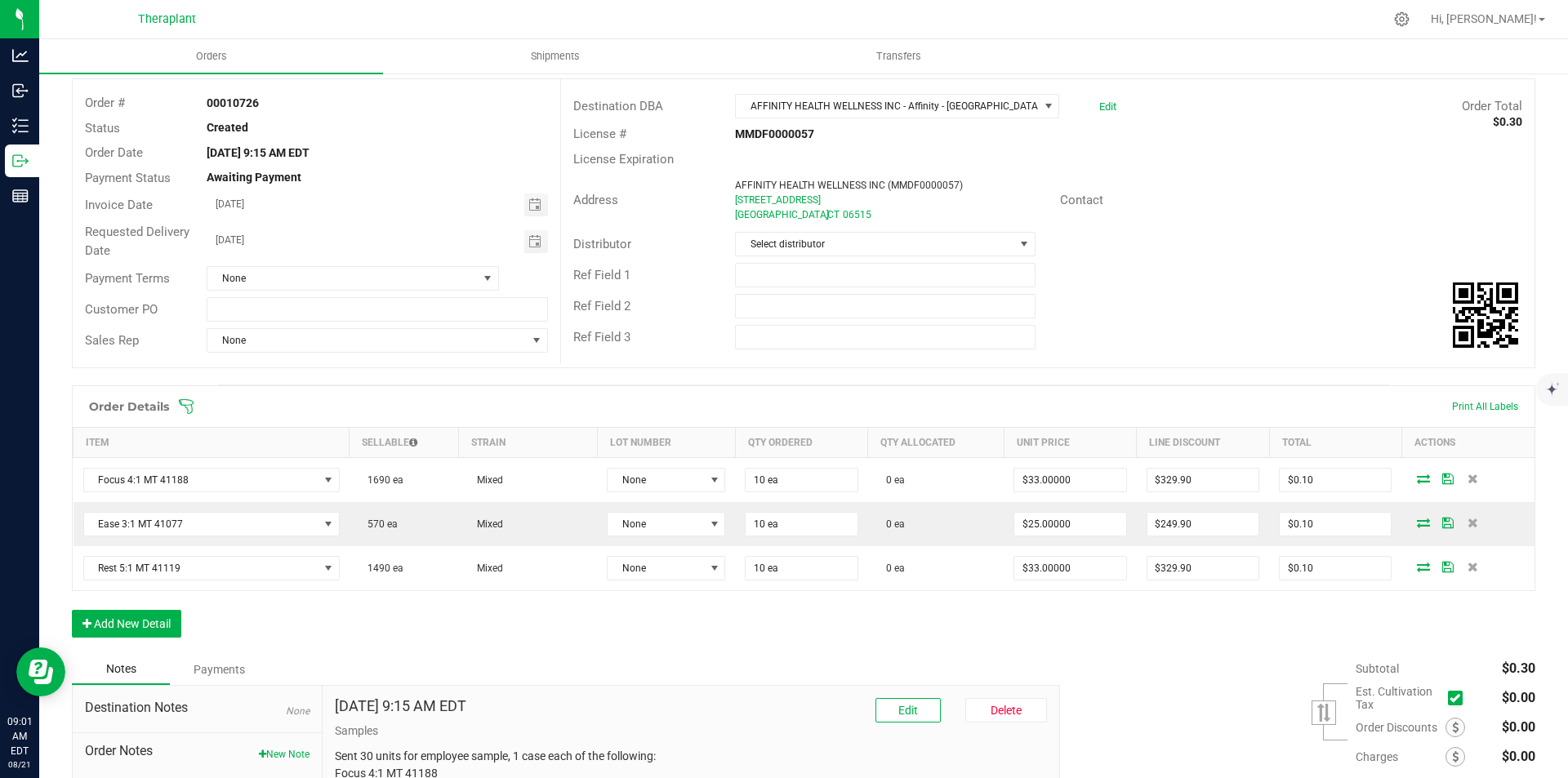
scroll to position [164, 0]
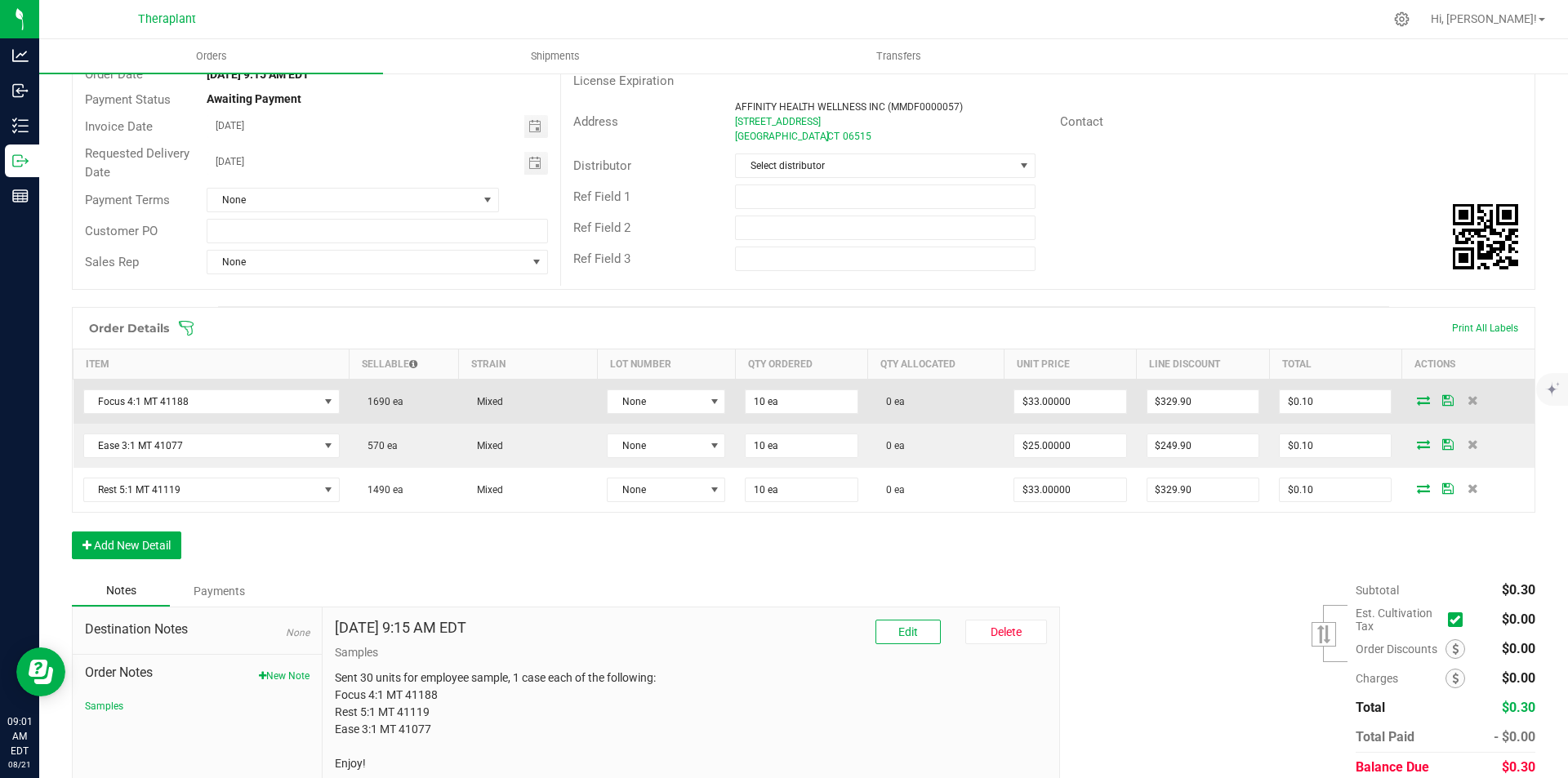
click at [1417, 400] on icon at bounding box center [1424, 400] width 13 height 10
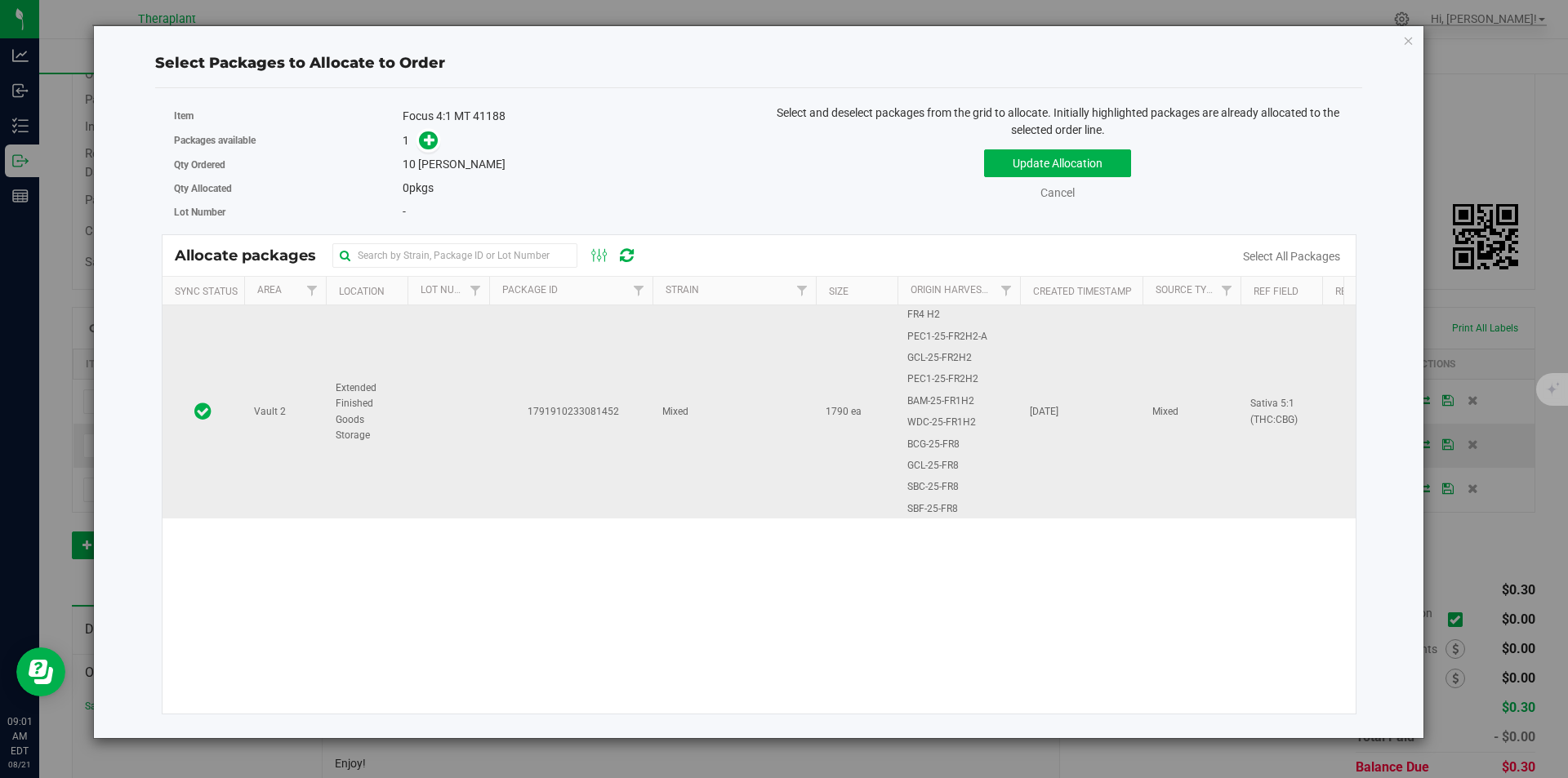
drag, startPoint x: 660, startPoint y: 341, endPoint x: 645, endPoint y: 333, distance: 17.0
click at [660, 342] on td "Mixed" at bounding box center [734, 411] width 164 height 213
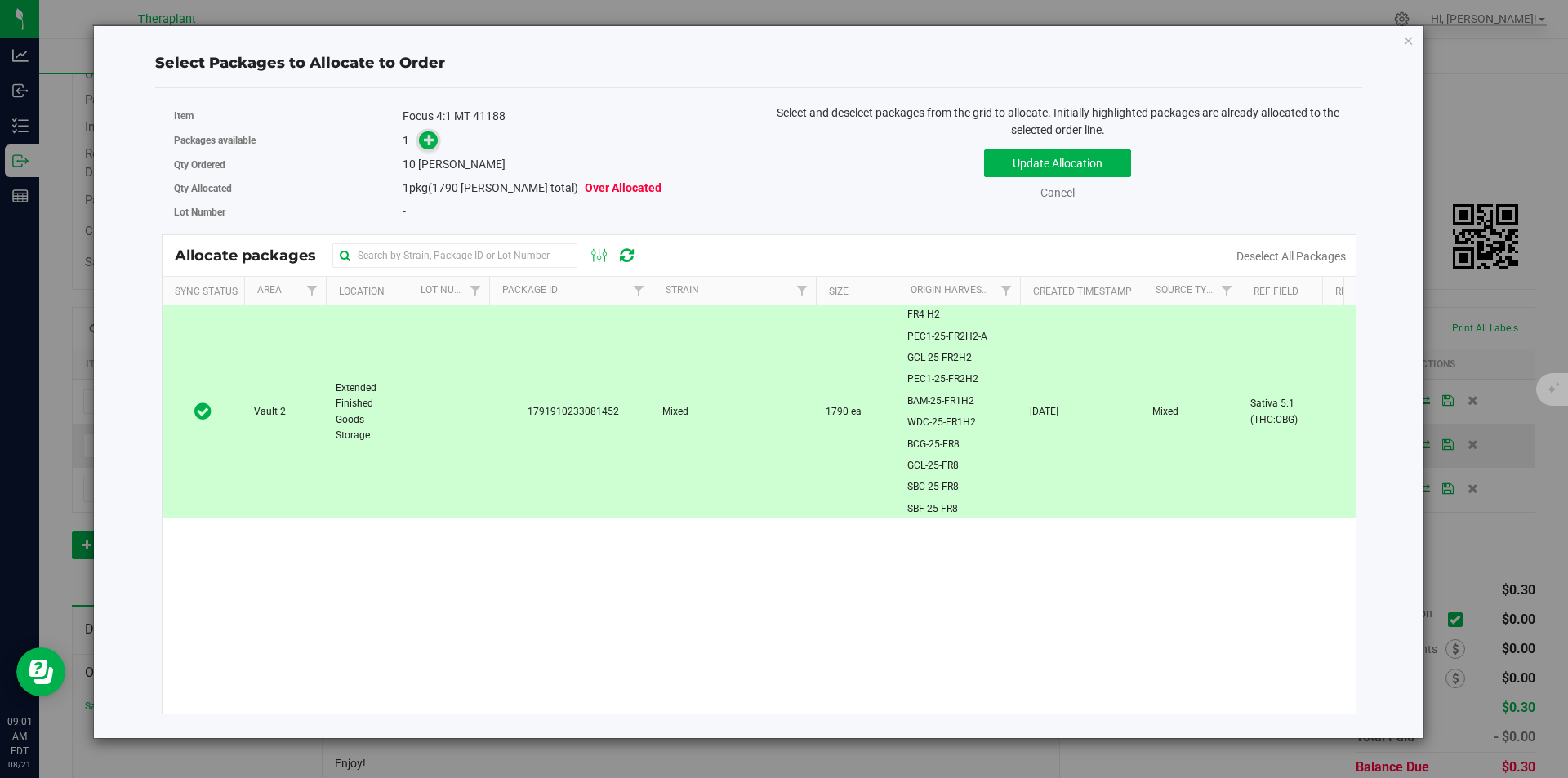
click at [431, 143] on icon at bounding box center [430, 140] width 11 height 11
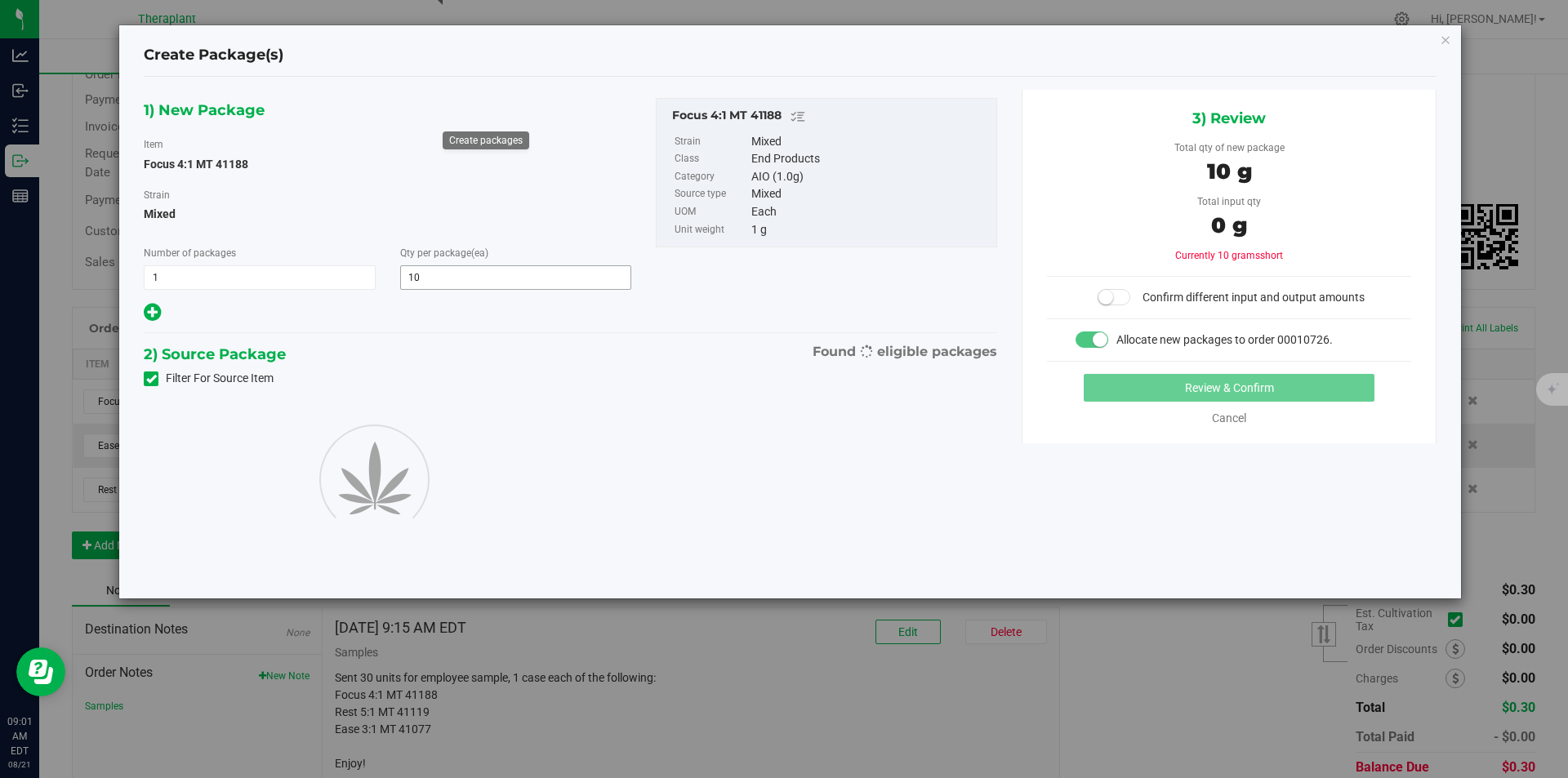
type input "10"
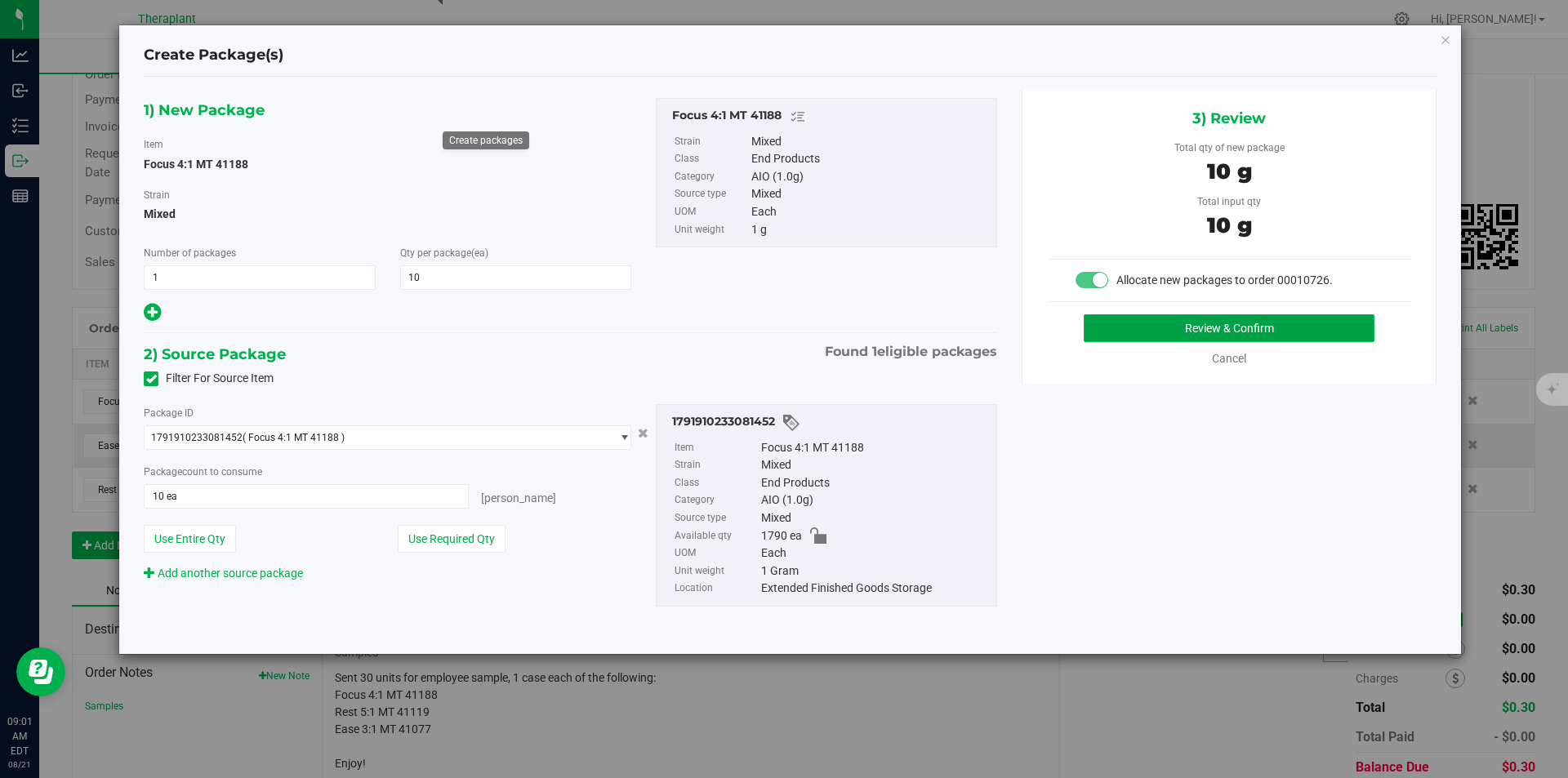
click at [1182, 331] on button "Review & Confirm" at bounding box center [1229, 328] width 291 height 28
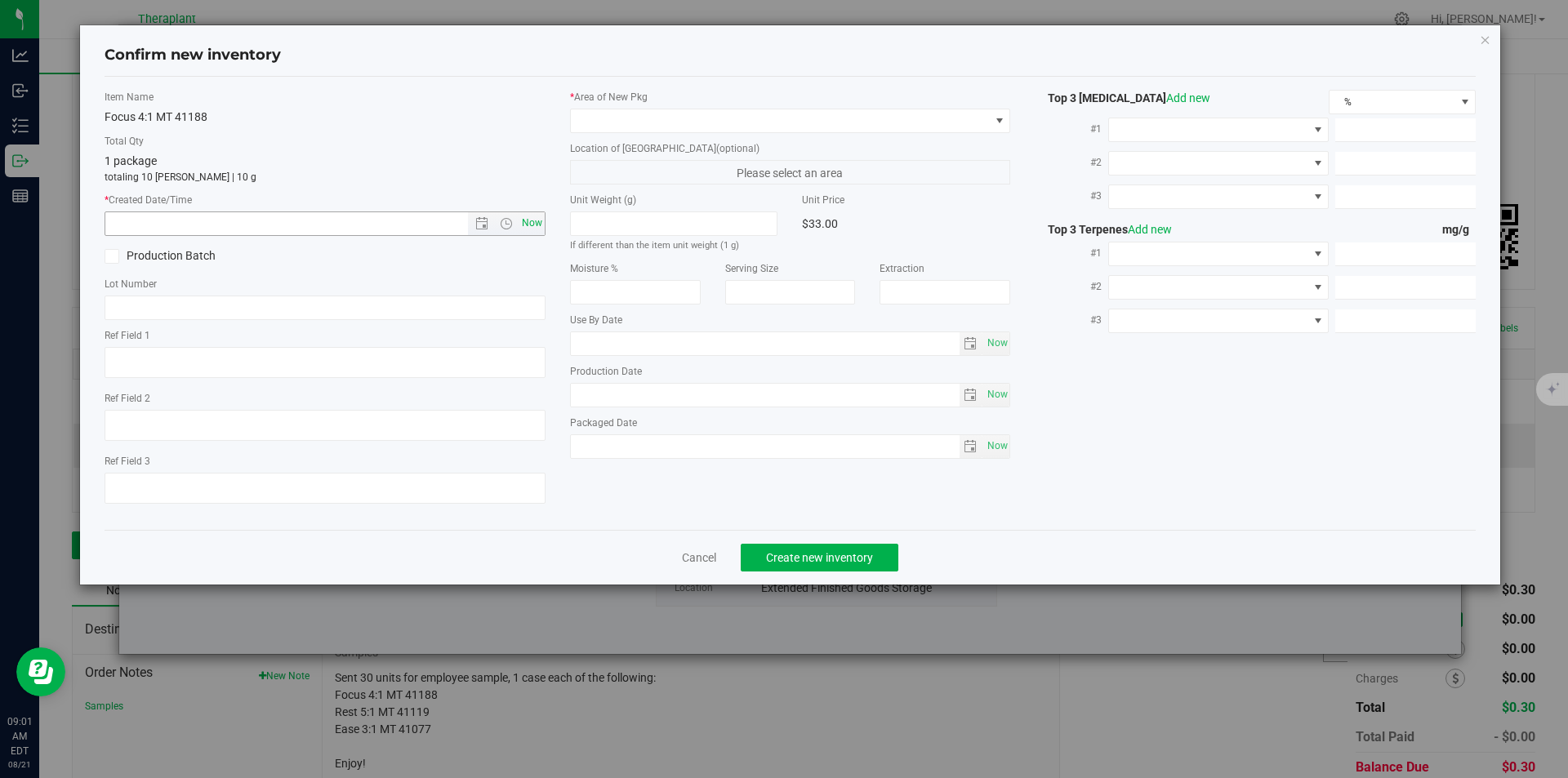
type textarea "Sativa 5:1 (THC:CBG)"
type input "[DATE]"
drag, startPoint x: 538, startPoint y: 232, endPoint x: 543, endPoint y: 192, distance: 40.3
click at [537, 232] on span "Now" at bounding box center [531, 223] width 28 height 24
type input "[DATE] 9:01 AM"
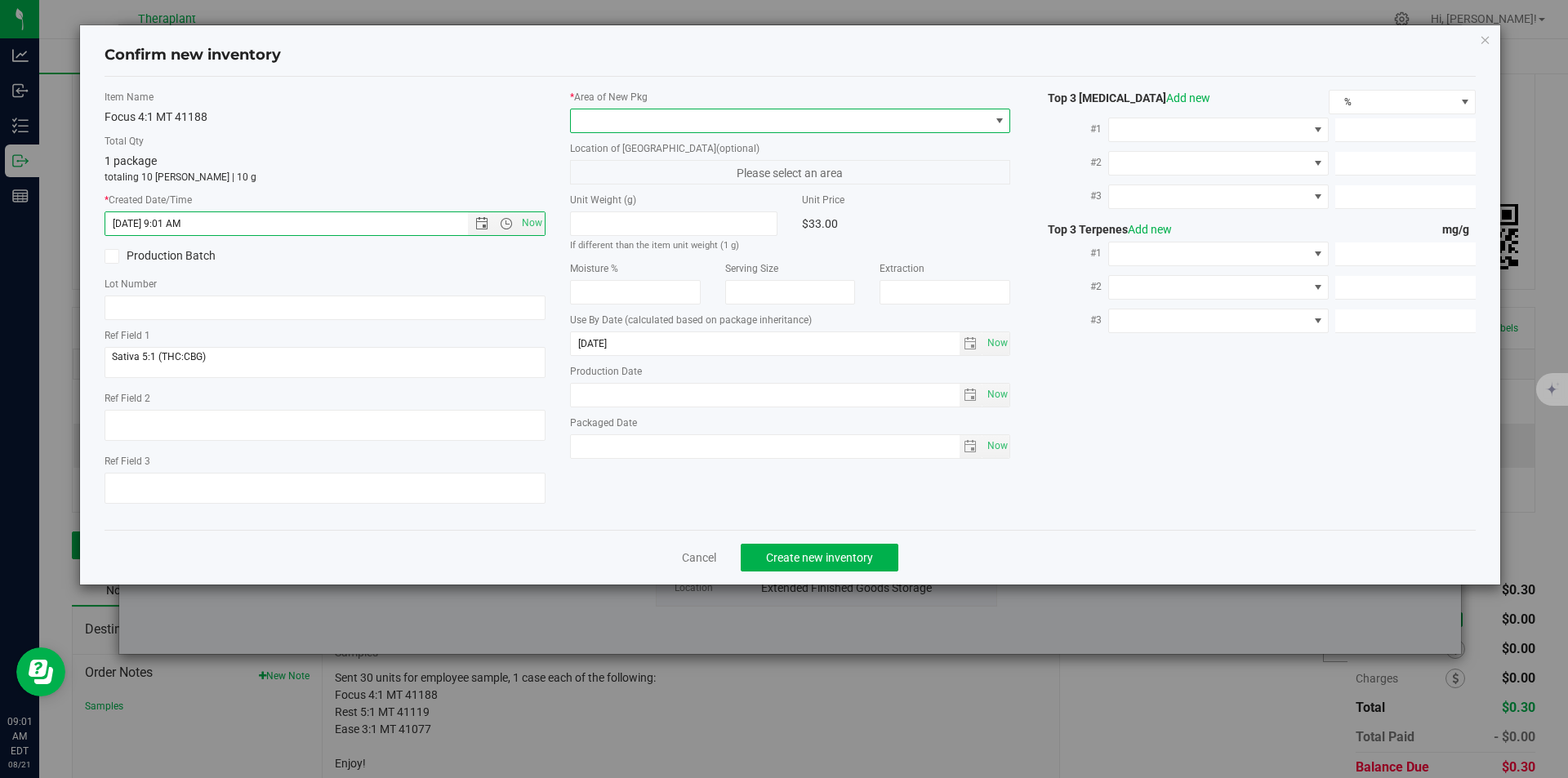
drag, startPoint x: 604, startPoint y: 124, endPoint x: 595, endPoint y: 96, distance: 29.4
click at [604, 123] on span at bounding box center [781, 121] width 419 height 23
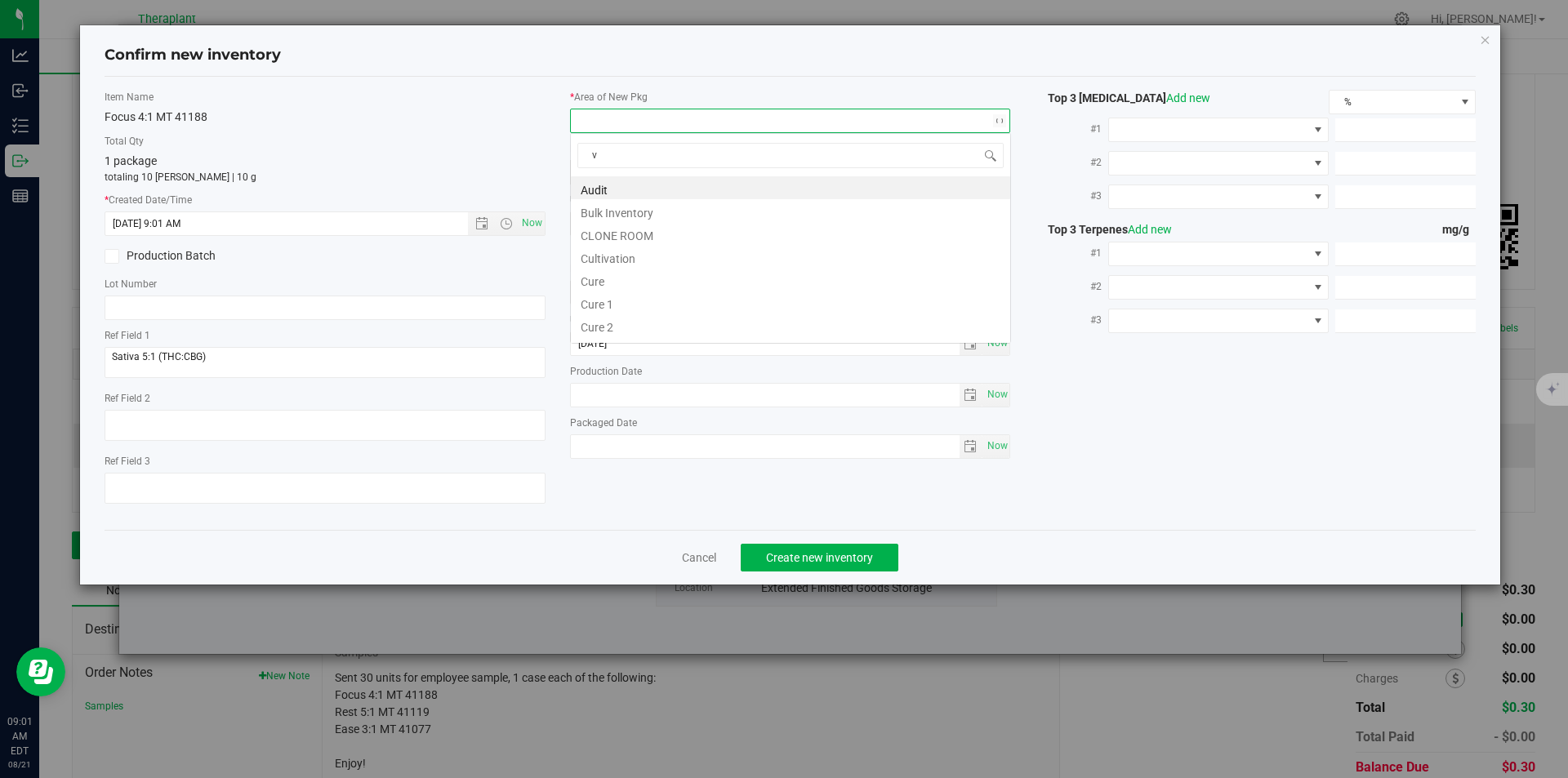
scroll to position [25, 441]
click at [611, 221] on li "Cultivation" at bounding box center [790, 211] width 439 height 23
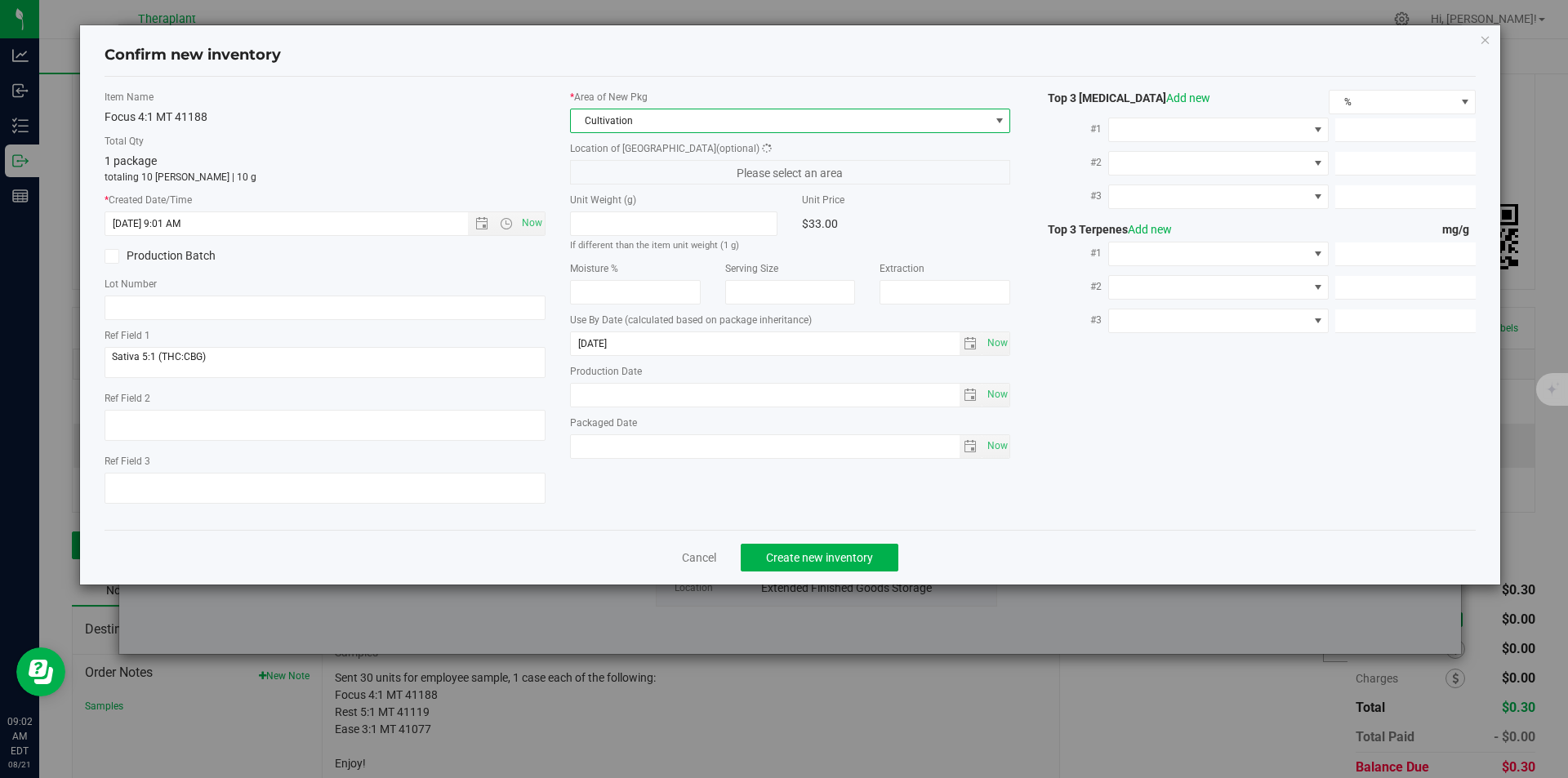
drag, startPoint x: 614, startPoint y: 127, endPoint x: 602, endPoint y: 64, distance: 64.1
click at [614, 126] on span "Cultivation" at bounding box center [781, 121] width 419 height 23
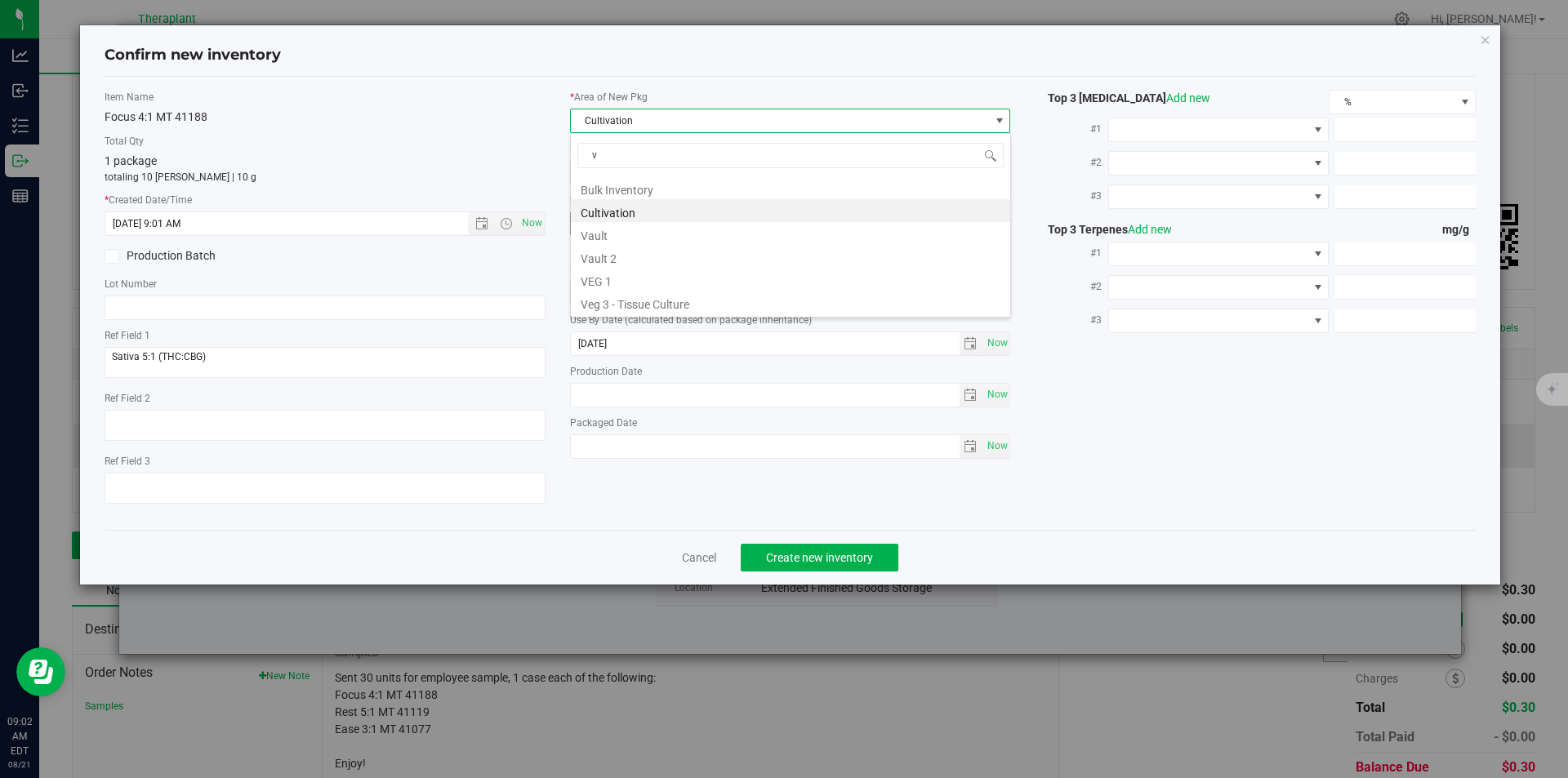
click at [601, 236] on li "Vault" at bounding box center [790, 233] width 439 height 23
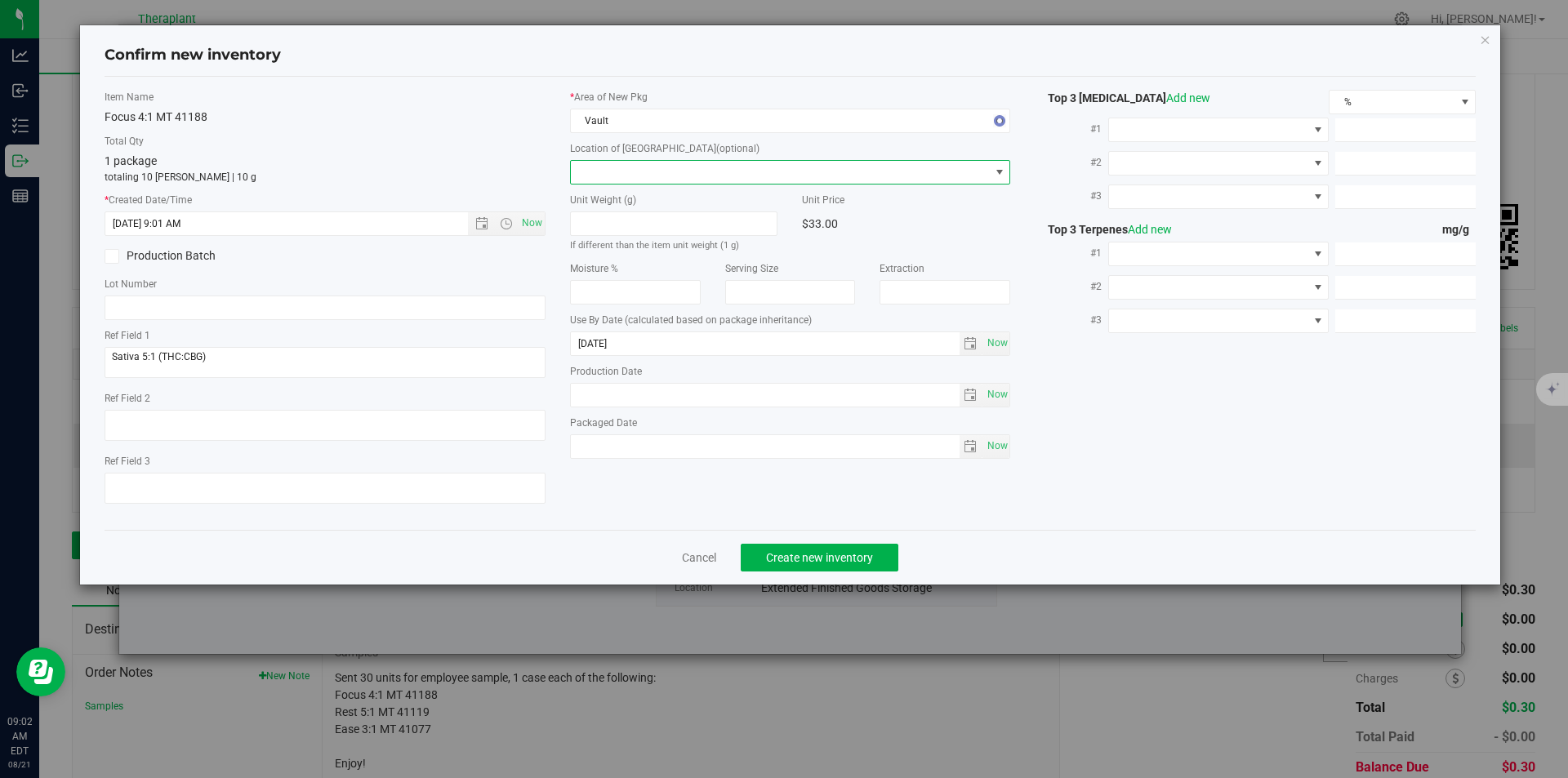
click at [614, 176] on span at bounding box center [781, 172] width 419 height 23
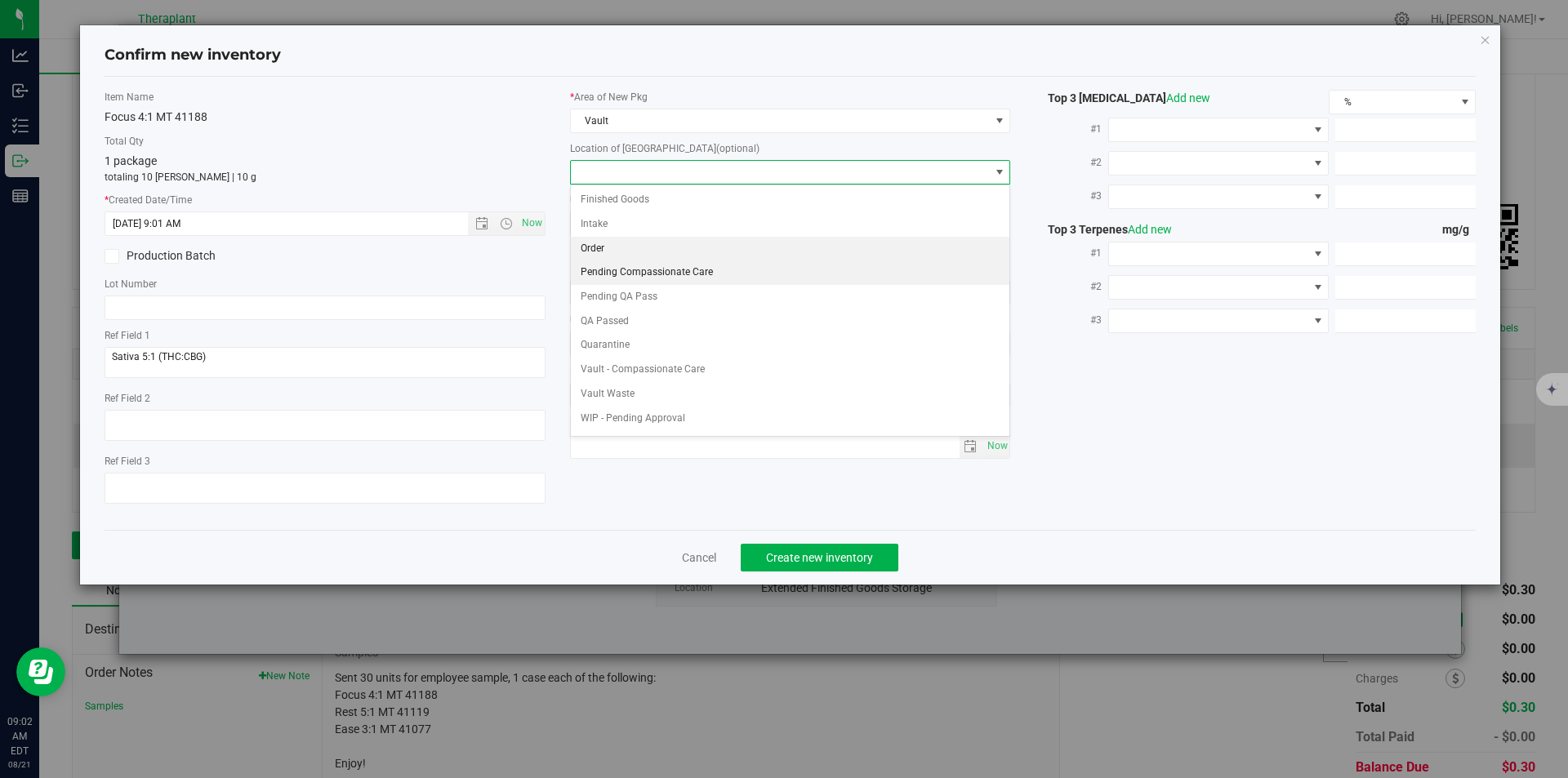
click at [605, 262] on li "Pending Compassionate Care" at bounding box center [790, 273] width 439 height 25
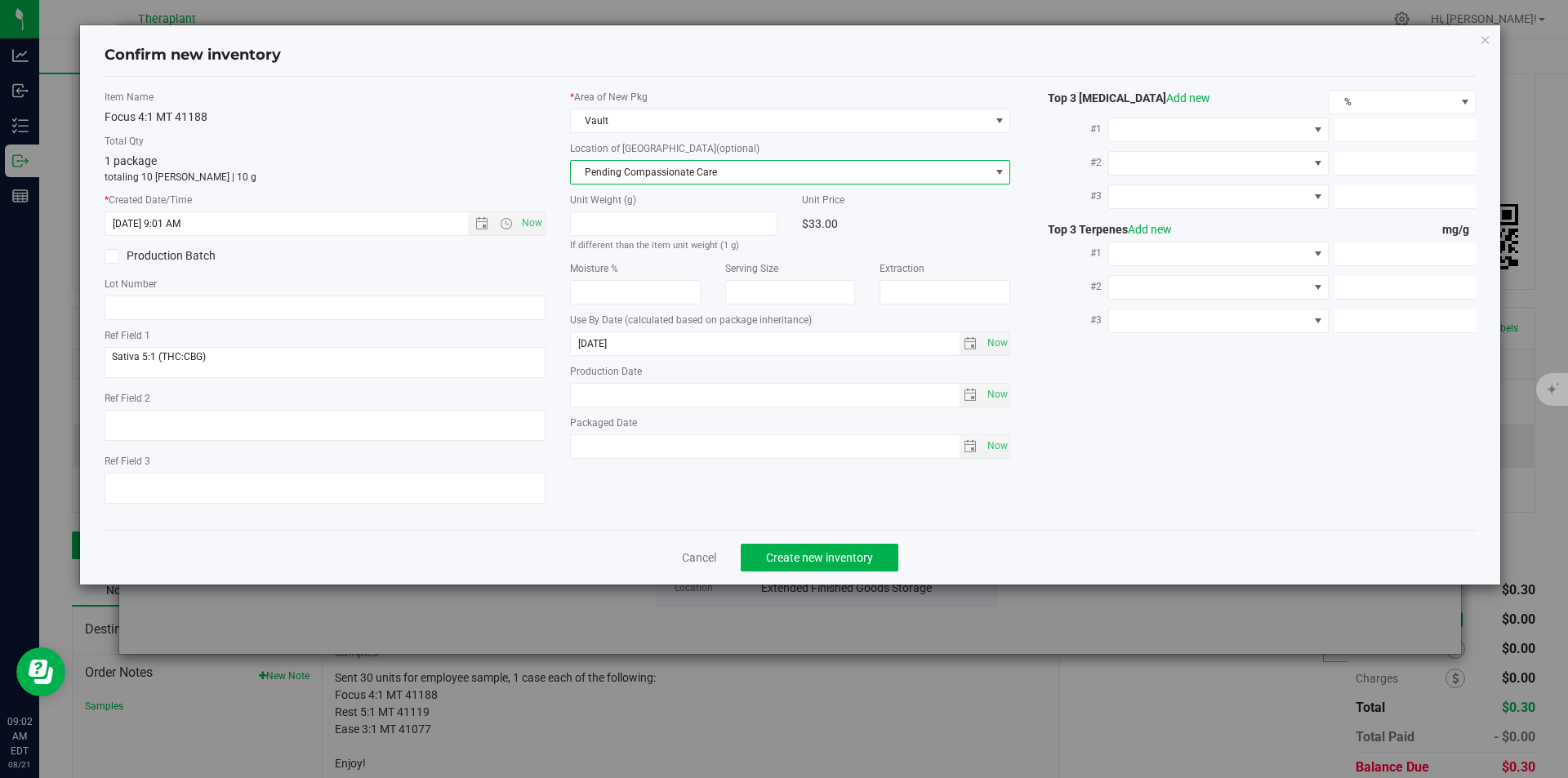
click at [616, 153] on label "Location of [GEOGRAPHIC_DATA] (optional)" at bounding box center [790, 148] width 441 height 14
click at [615, 174] on span "Pending Compassionate Care" at bounding box center [781, 172] width 419 height 23
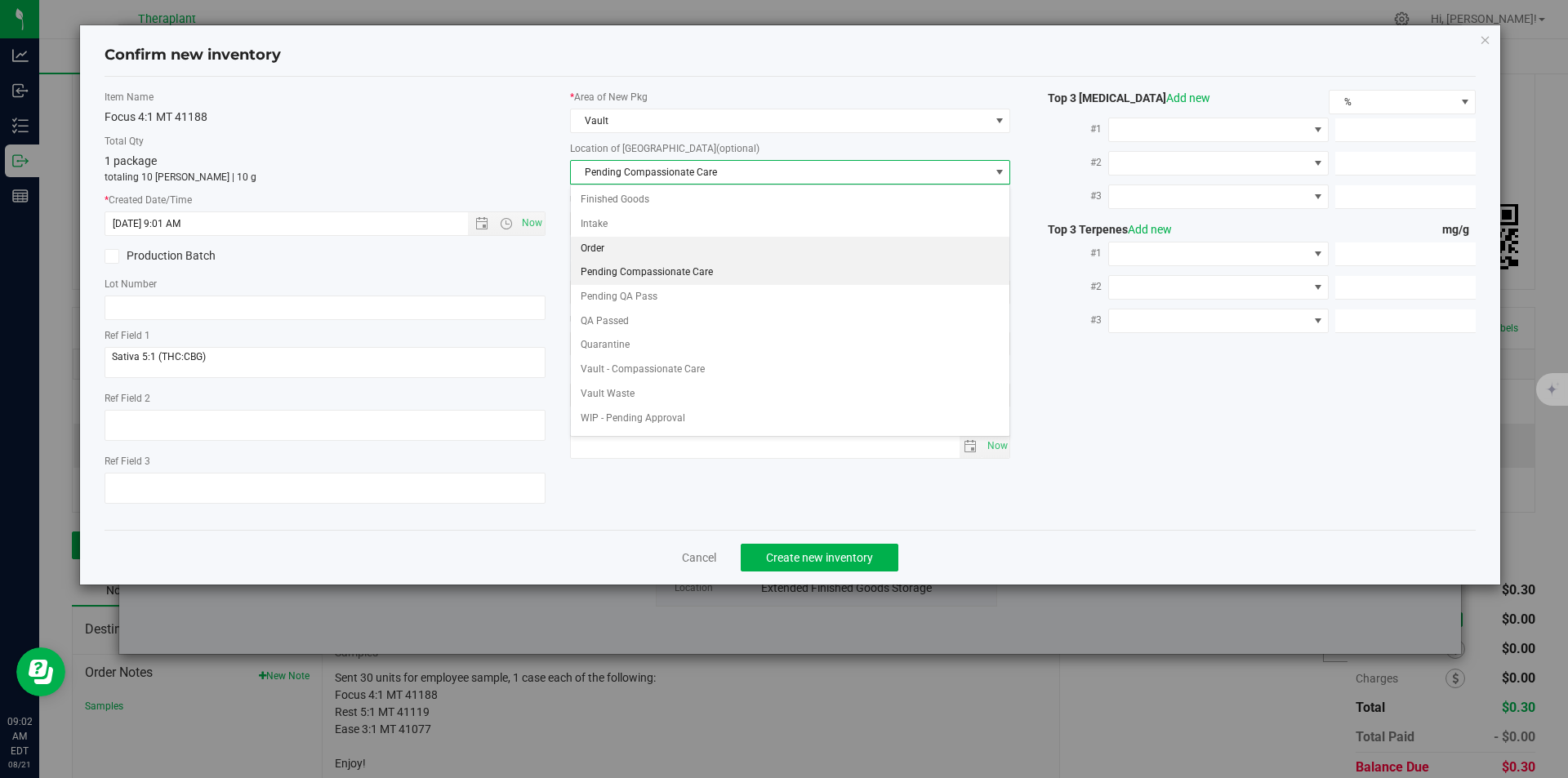
click at [601, 257] on li "Order" at bounding box center [790, 250] width 439 height 25
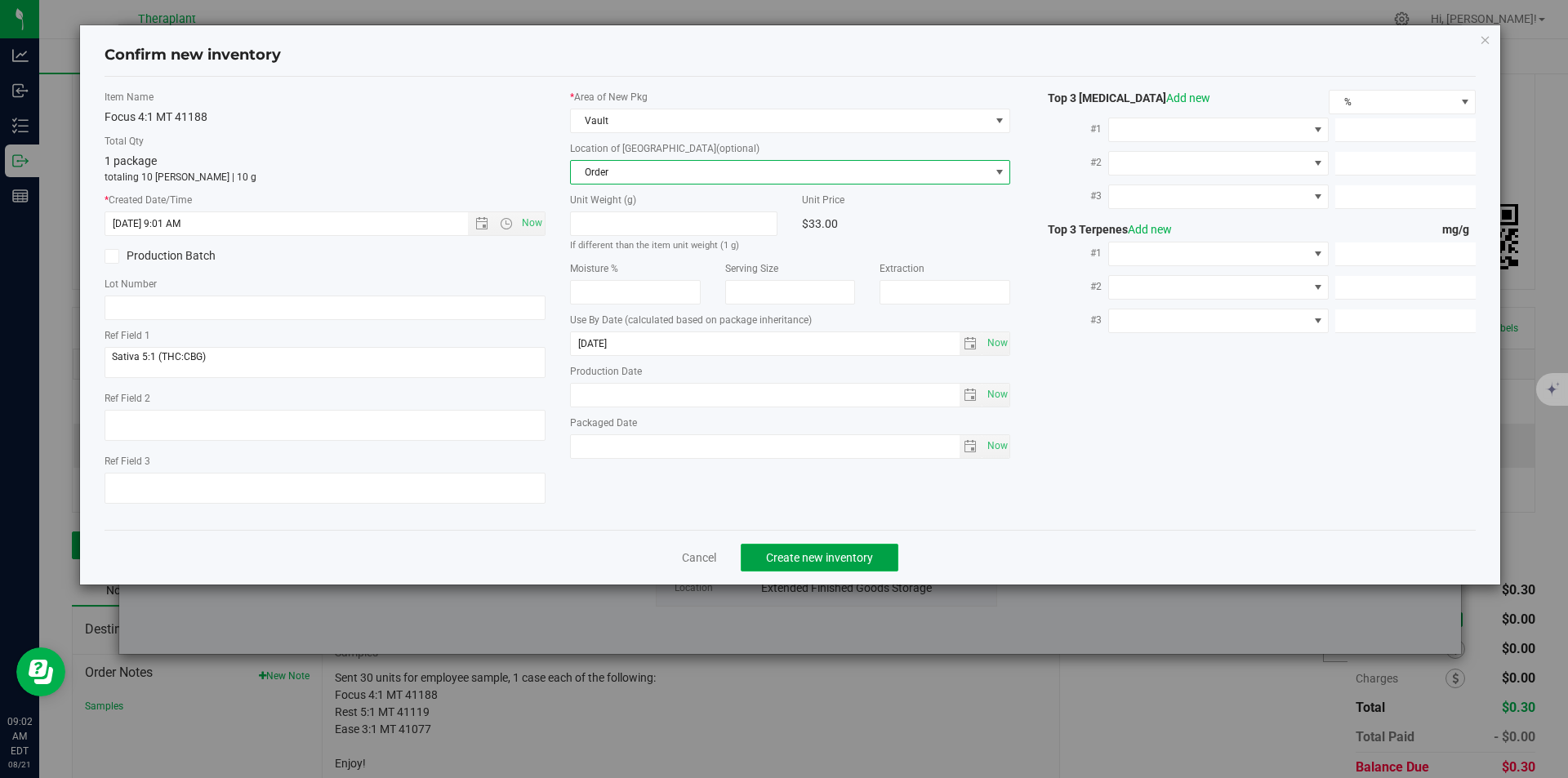
click at [794, 567] on button "Create new inventory" at bounding box center [819, 557] width 158 height 28
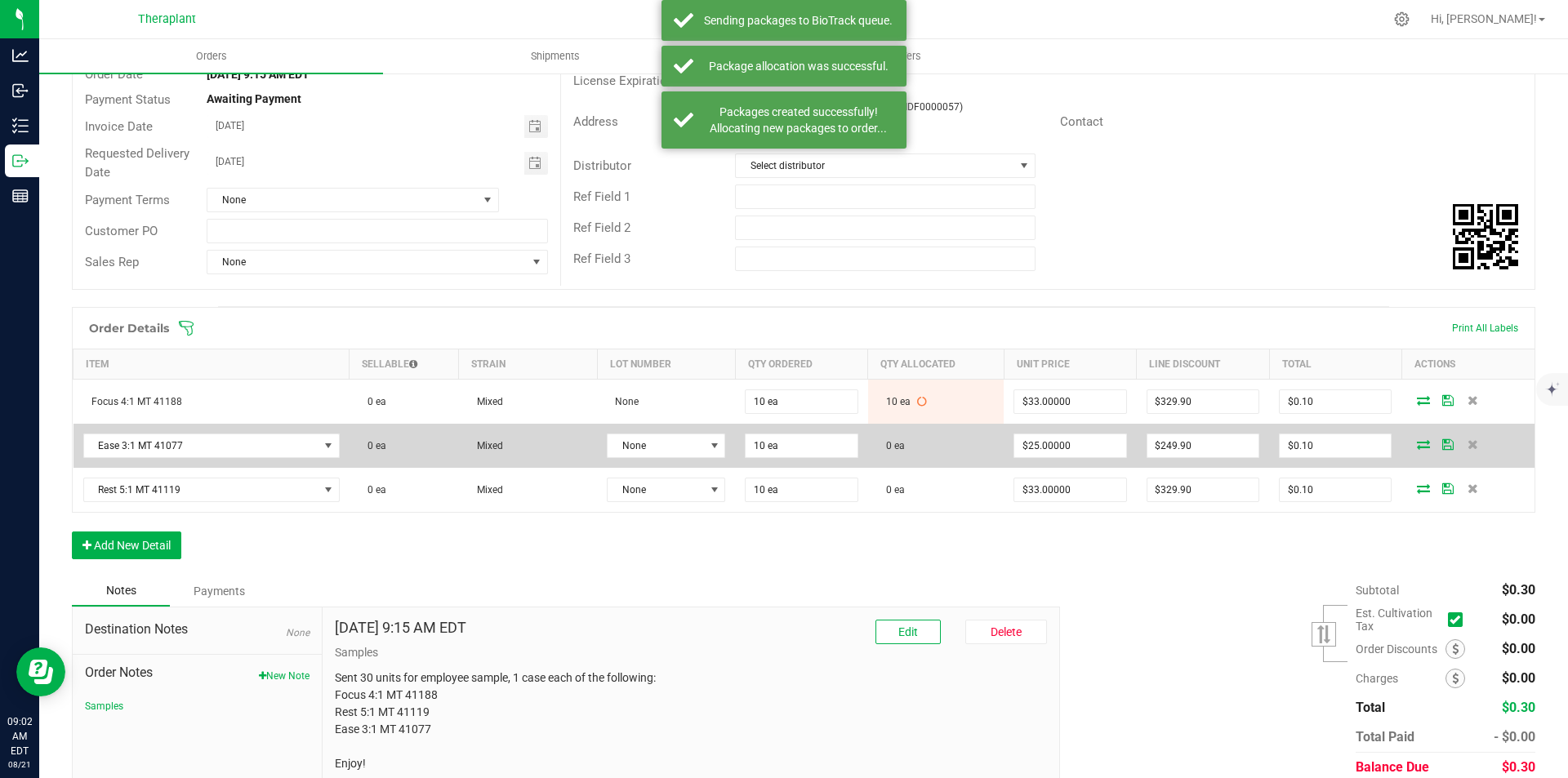
click at [1417, 444] on icon at bounding box center [1424, 444] width 13 height 10
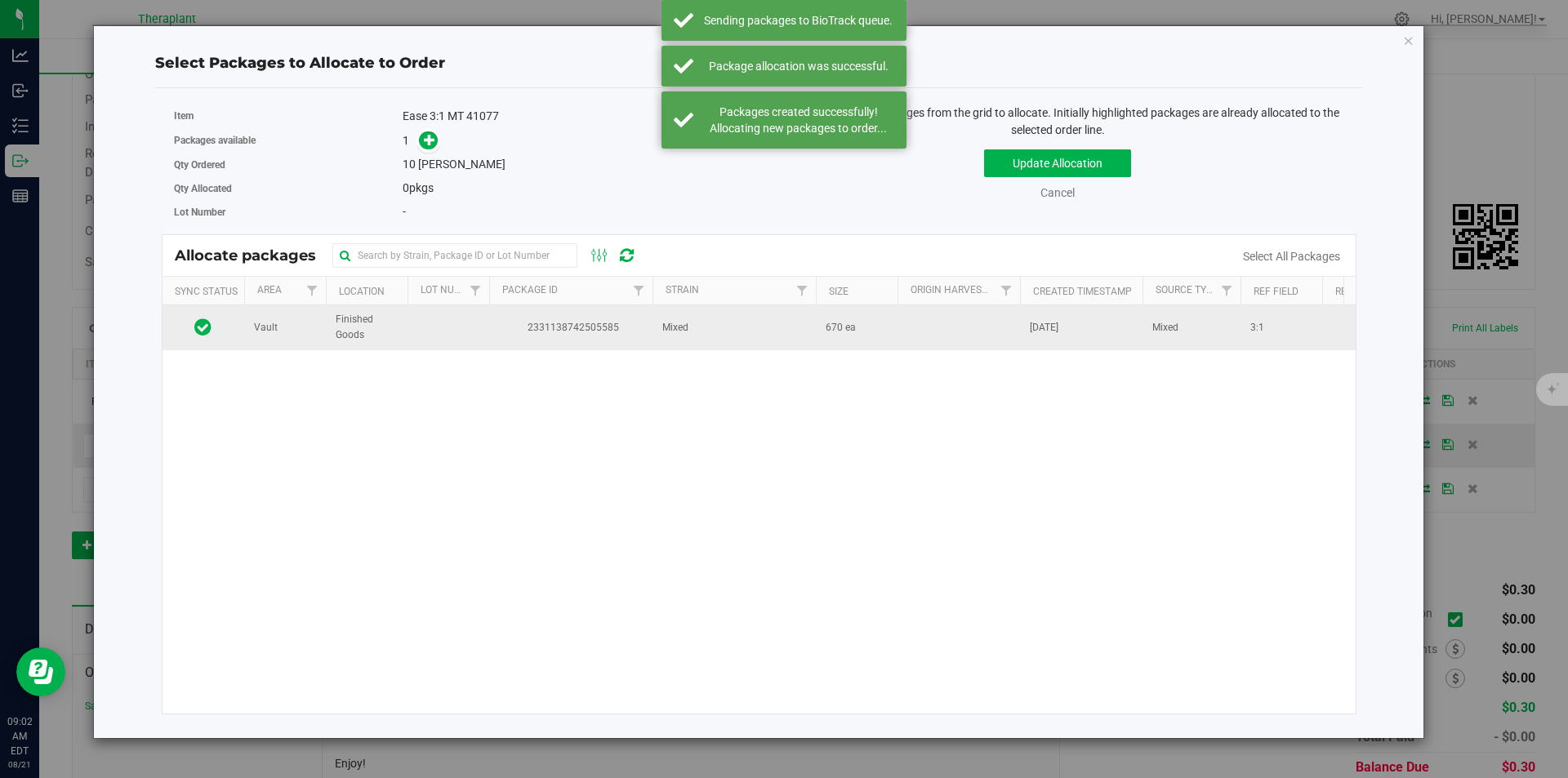
click at [542, 326] on span "2331138742505585" at bounding box center [571, 328] width 144 height 15
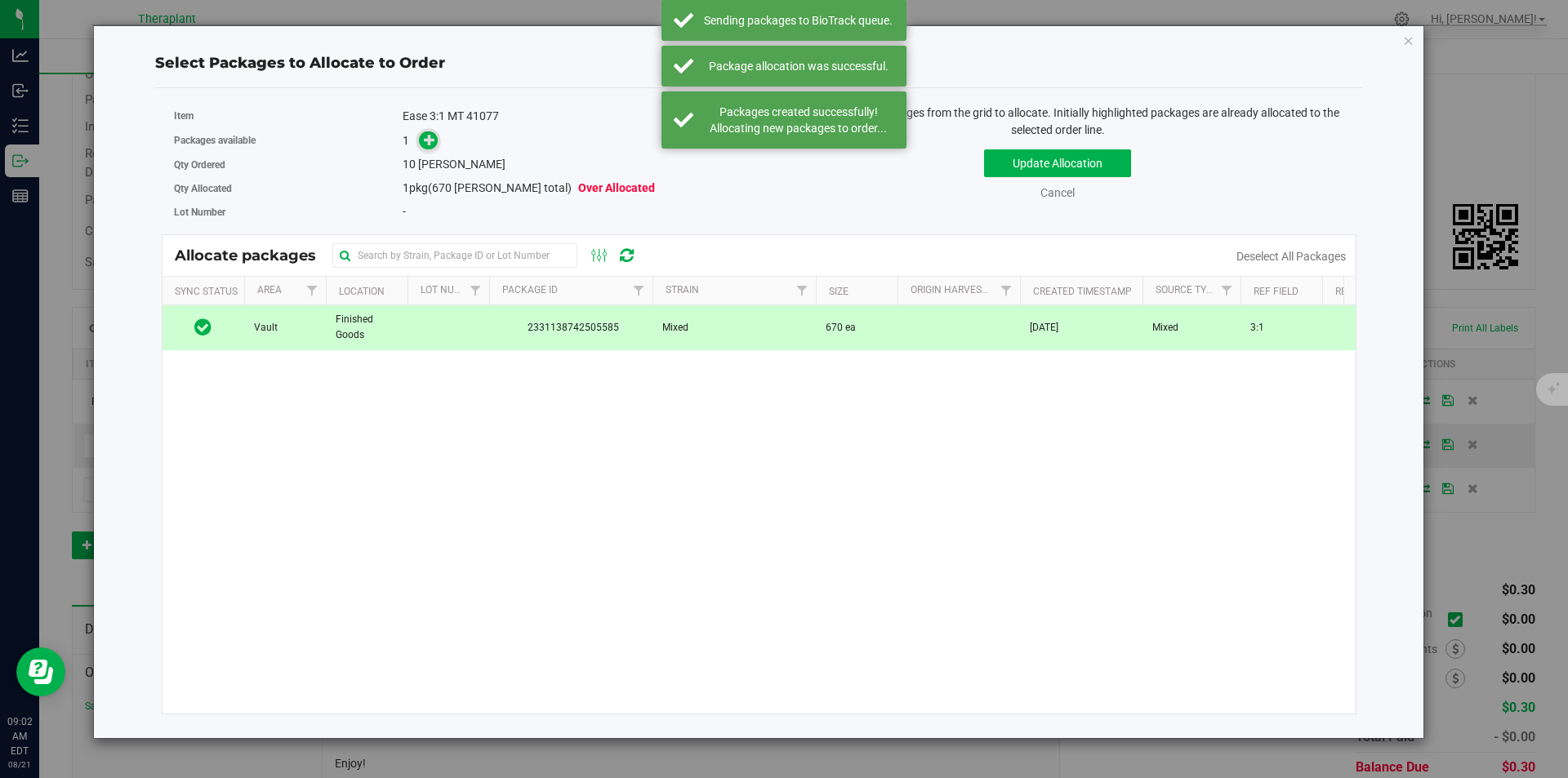
click at [429, 143] on icon at bounding box center [430, 140] width 11 height 11
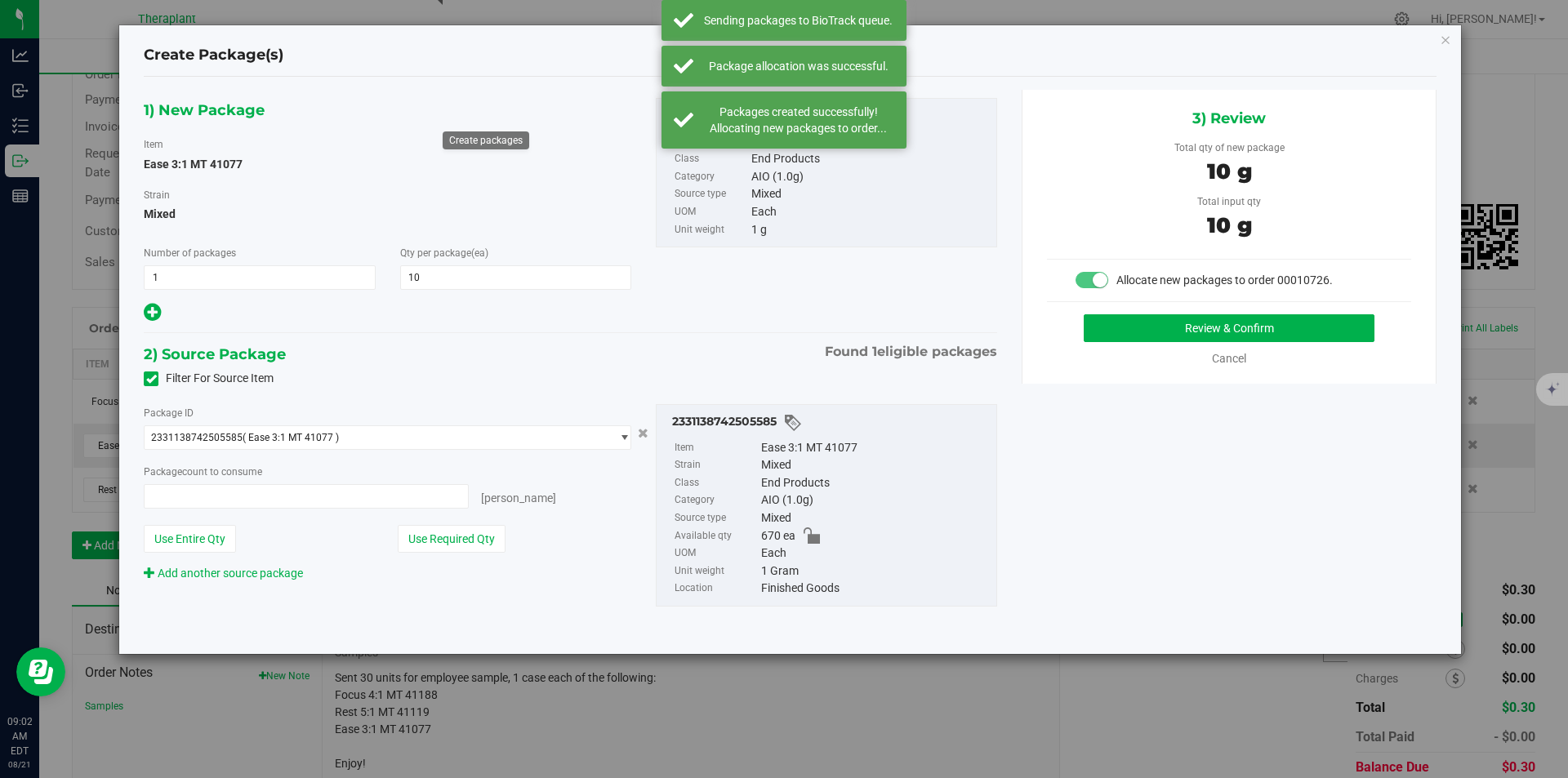
type input "10 ea"
click at [1107, 332] on button "Review & Confirm" at bounding box center [1229, 328] width 291 height 28
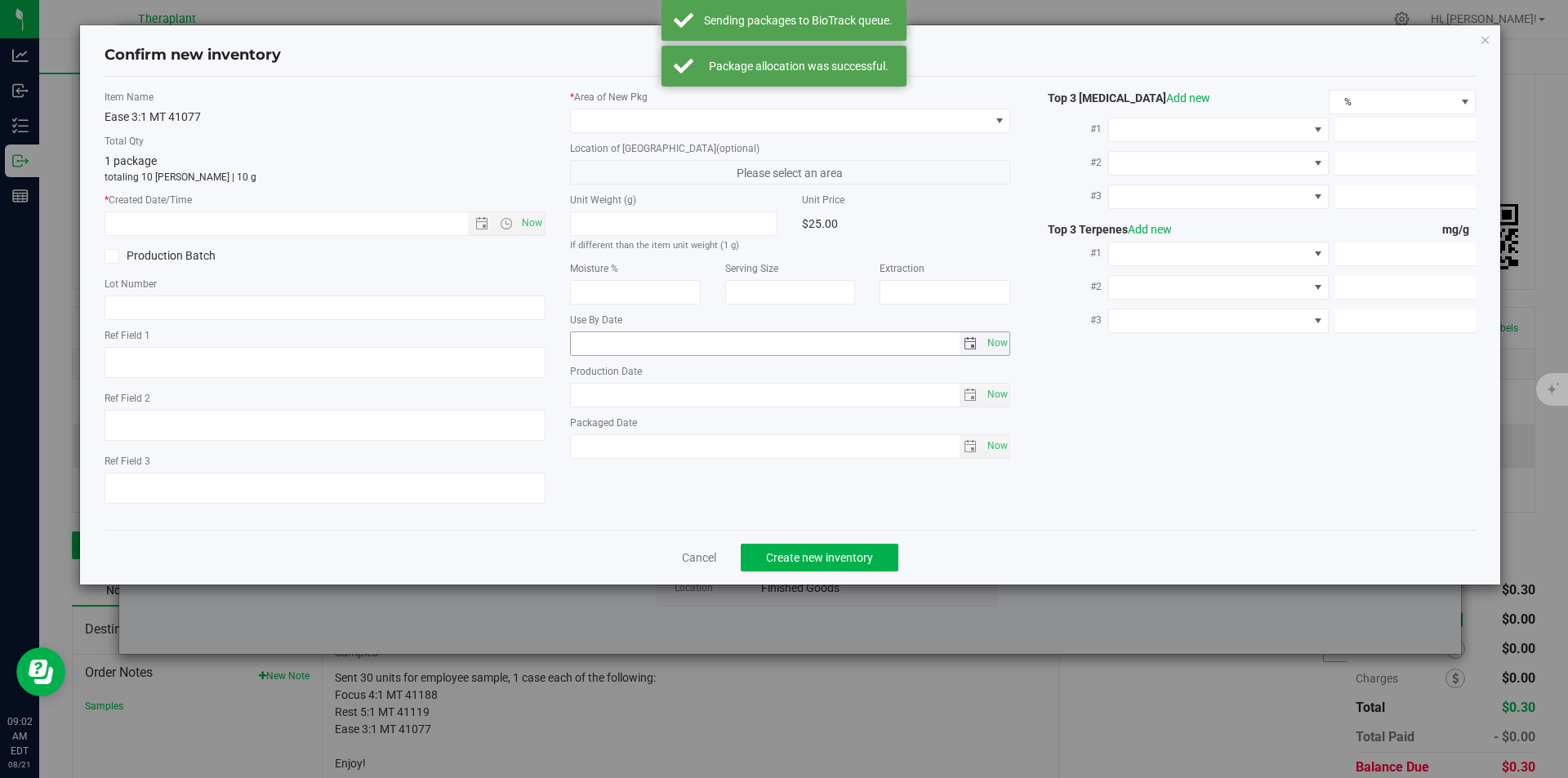
type textarea "3:1"
type input "[DATE]"
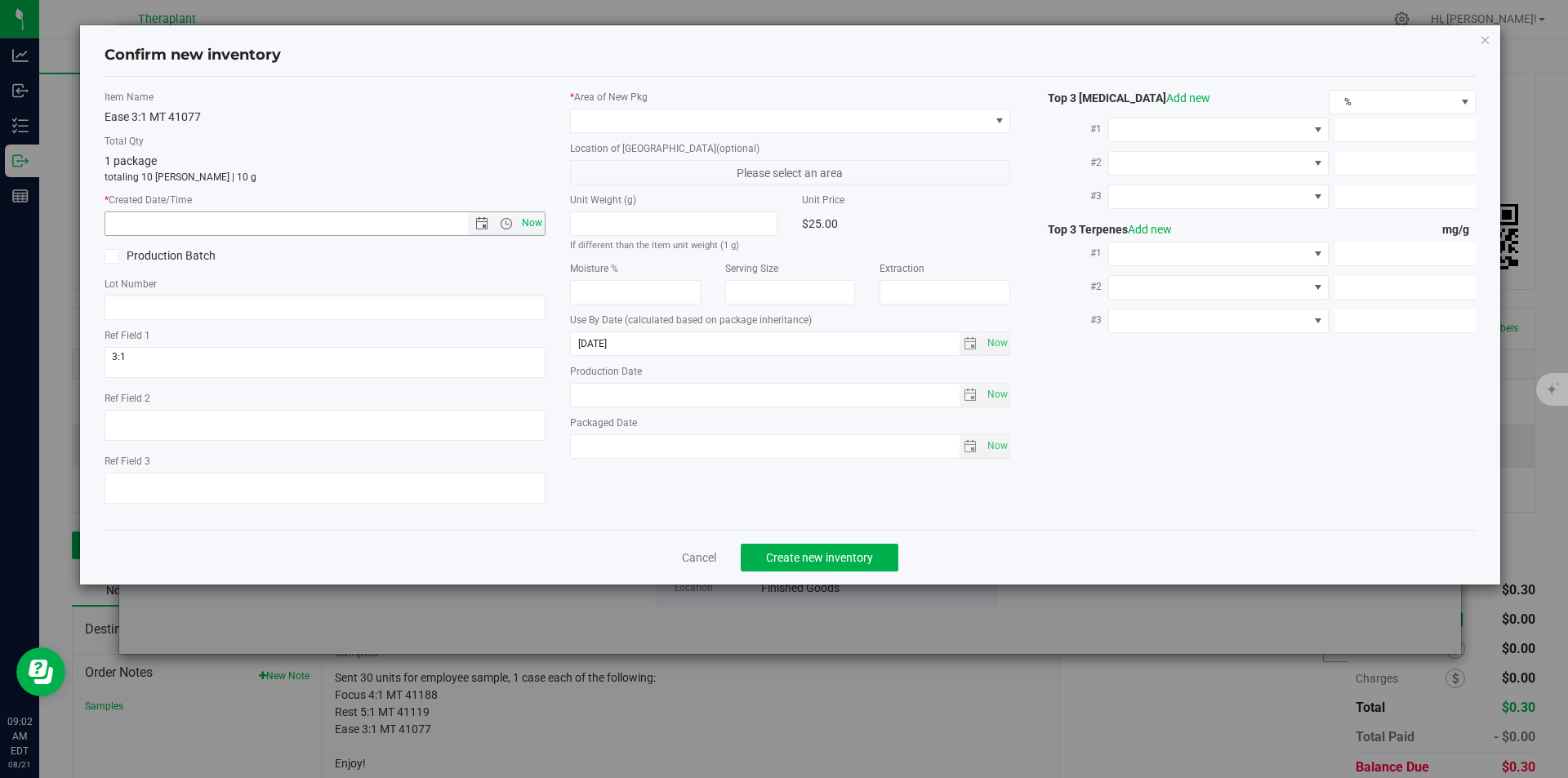
click at [522, 214] on span "Now" at bounding box center [531, 223] width 28 height 24
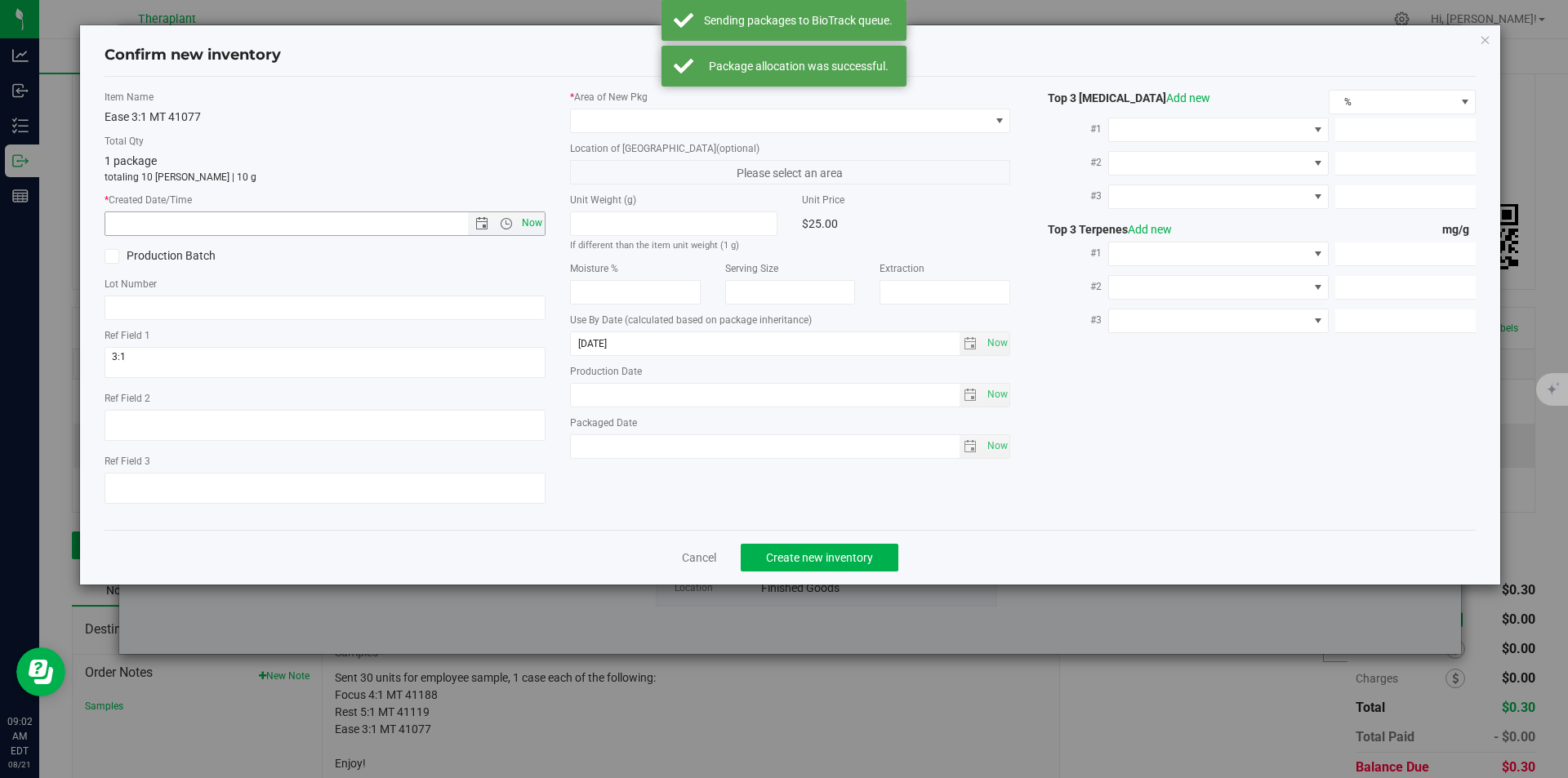
type input "[DATE] 9:02 AM"
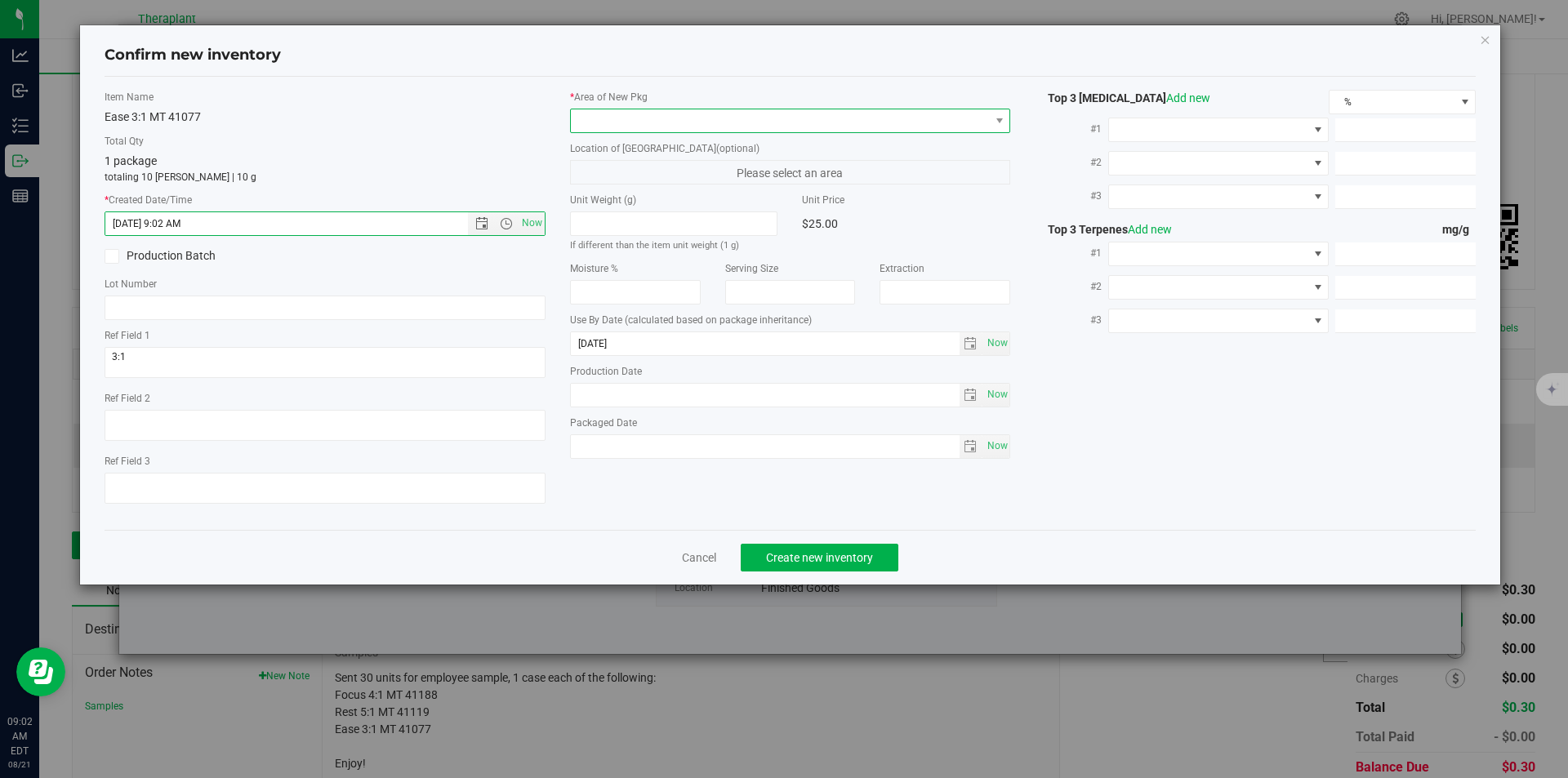
click at [593, 121] on span at bounding box center [781, 121] width 419 height 23
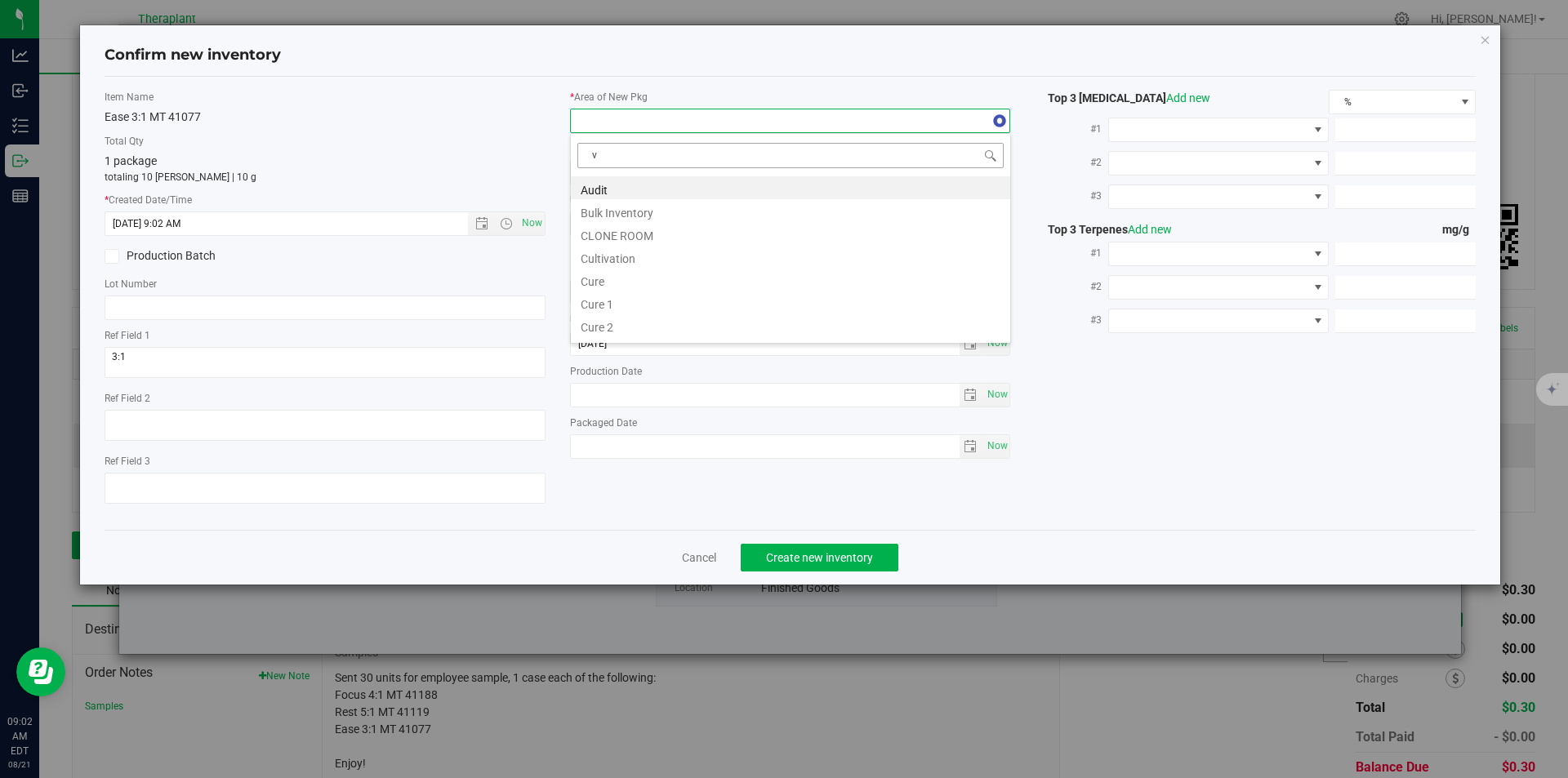
scroll to position [25, 441]
click at [597, 230] on li "Vault" at bounding box center [790, 233] width 439 height 23
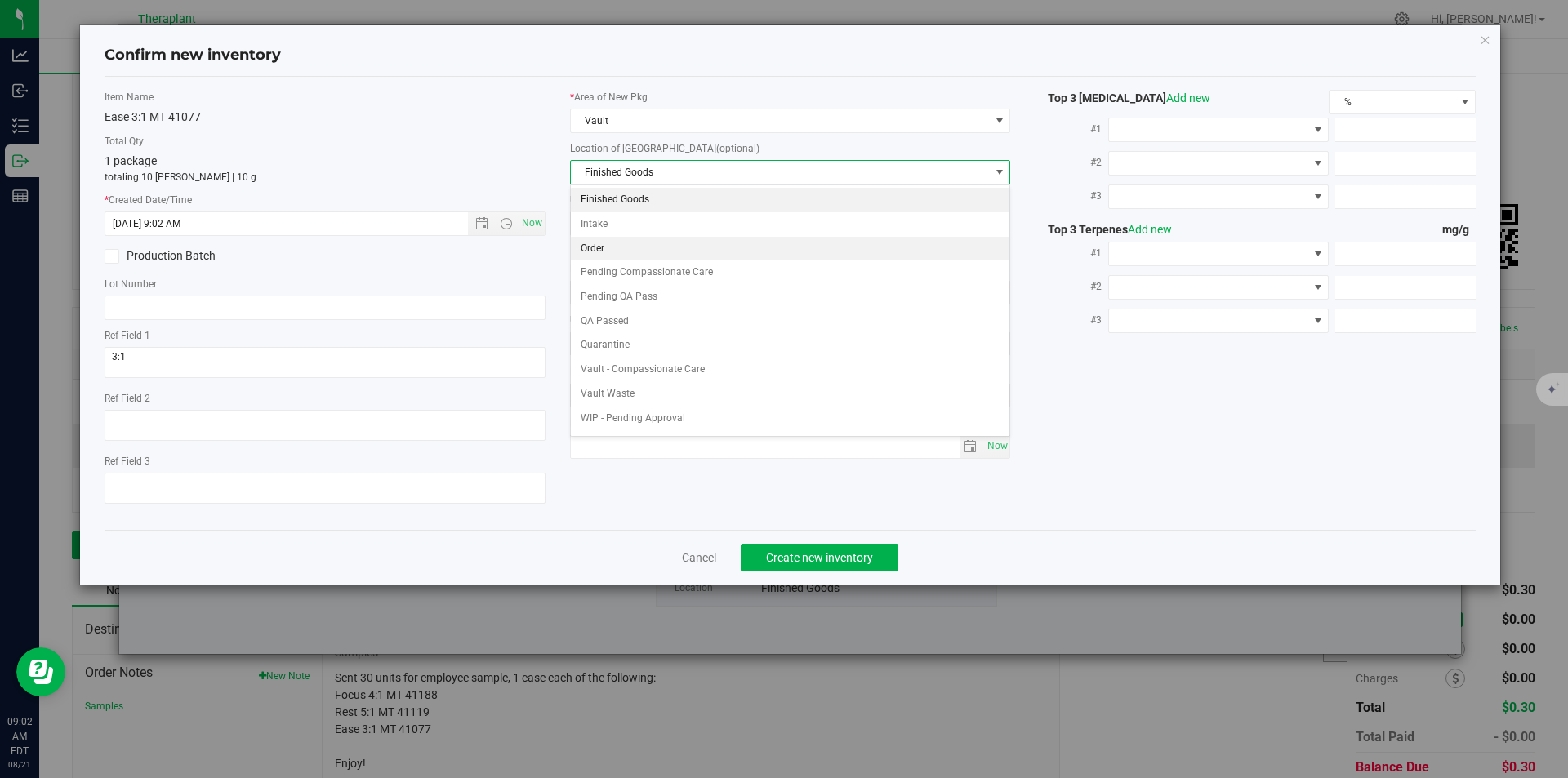
click at [607, 239] on li "Order" at bounding box center [790, 250] width 439 height 25
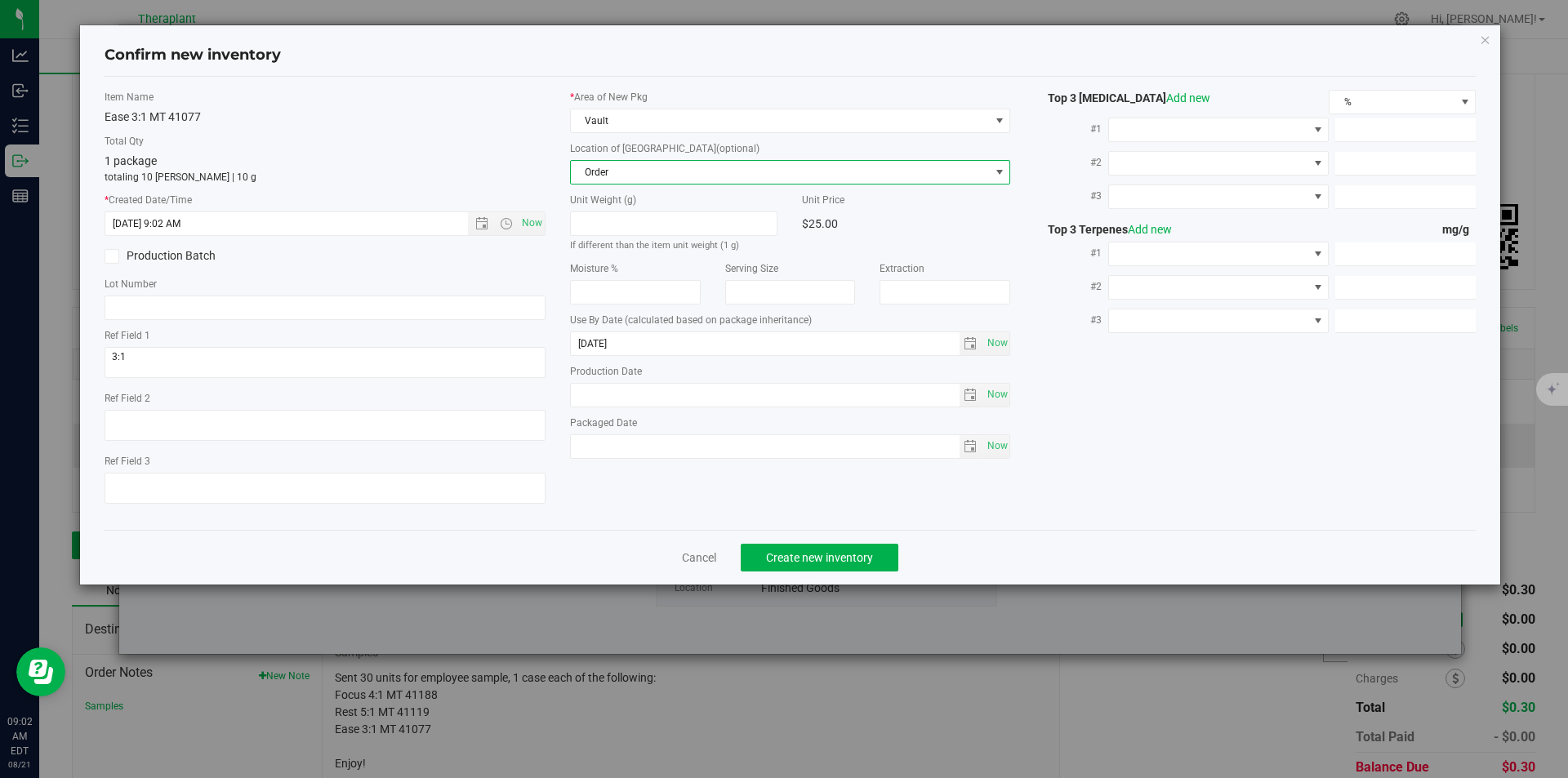
click at [806, 534] on div "Cancel Create new inventory" at bounding box center [790, 557] width 1372 height 55
click at [814, 551] on span "Create new inventory" at bounding box center [820, 558] width 107 height 13
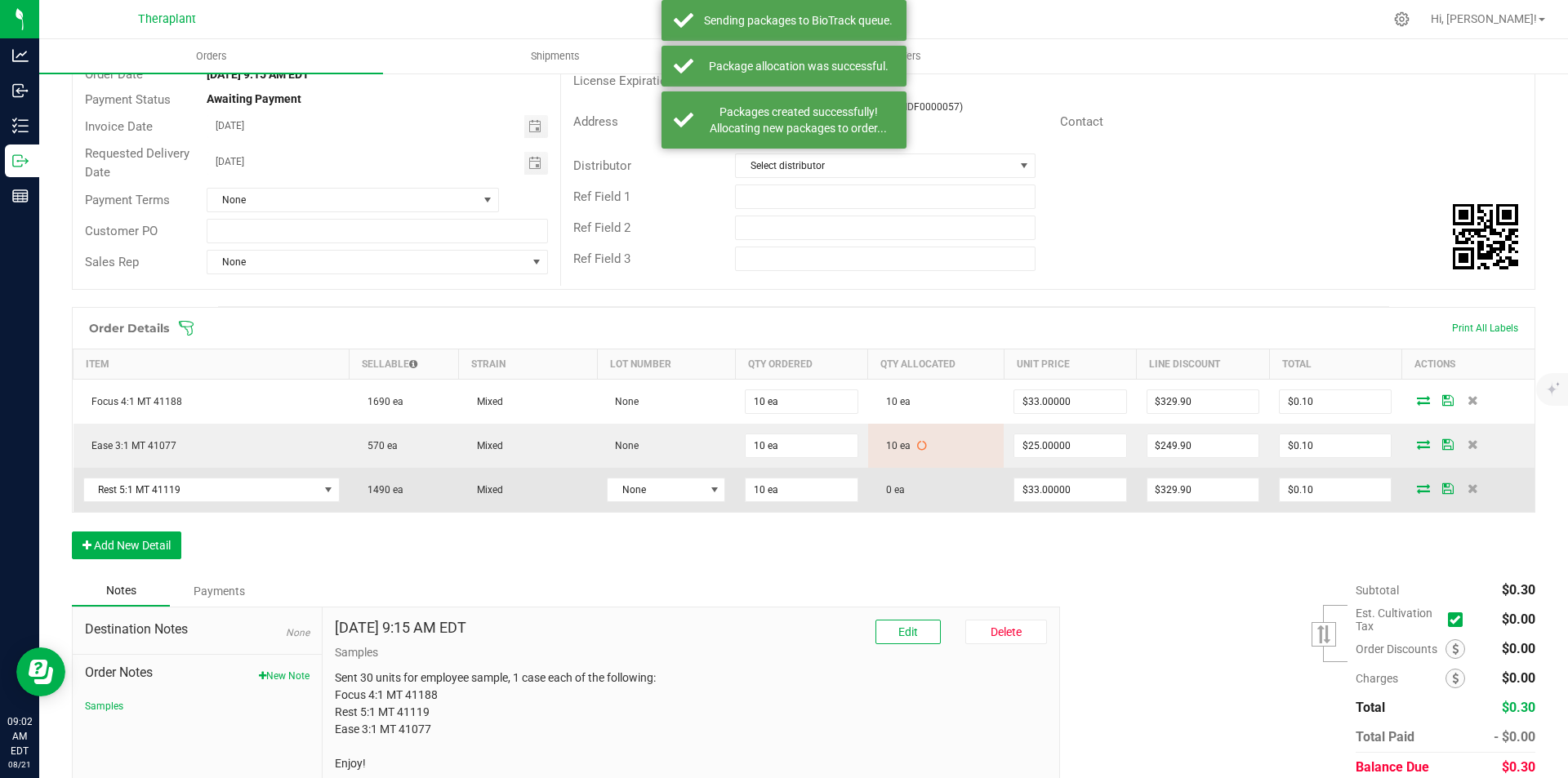
click at [1417, 488] on icon at bounding box center [1424, 488] width 13 height 10
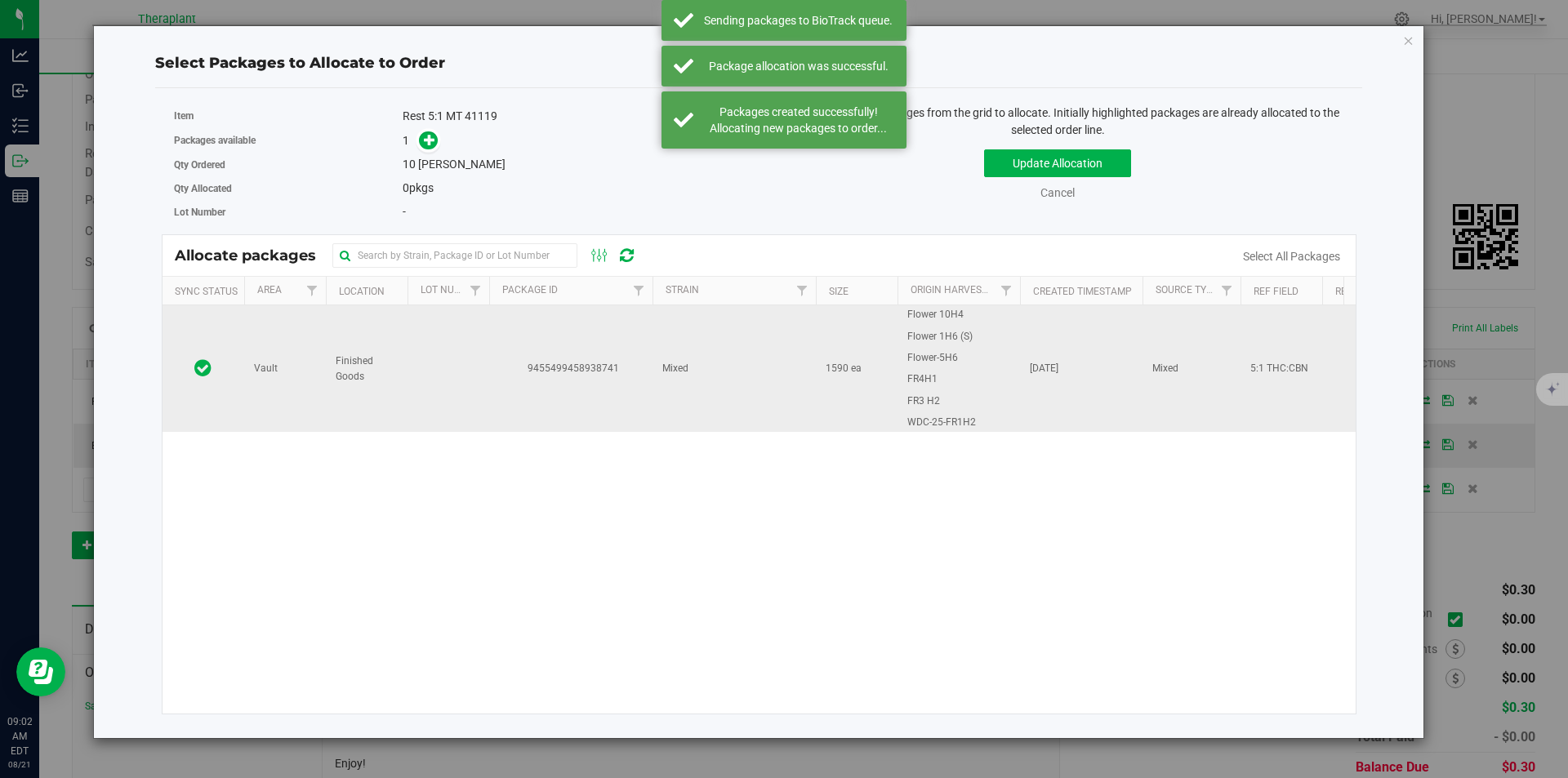
click at [518, 340] on td "9455499458938741" at bounding box center [570, 368] width 164 height 126
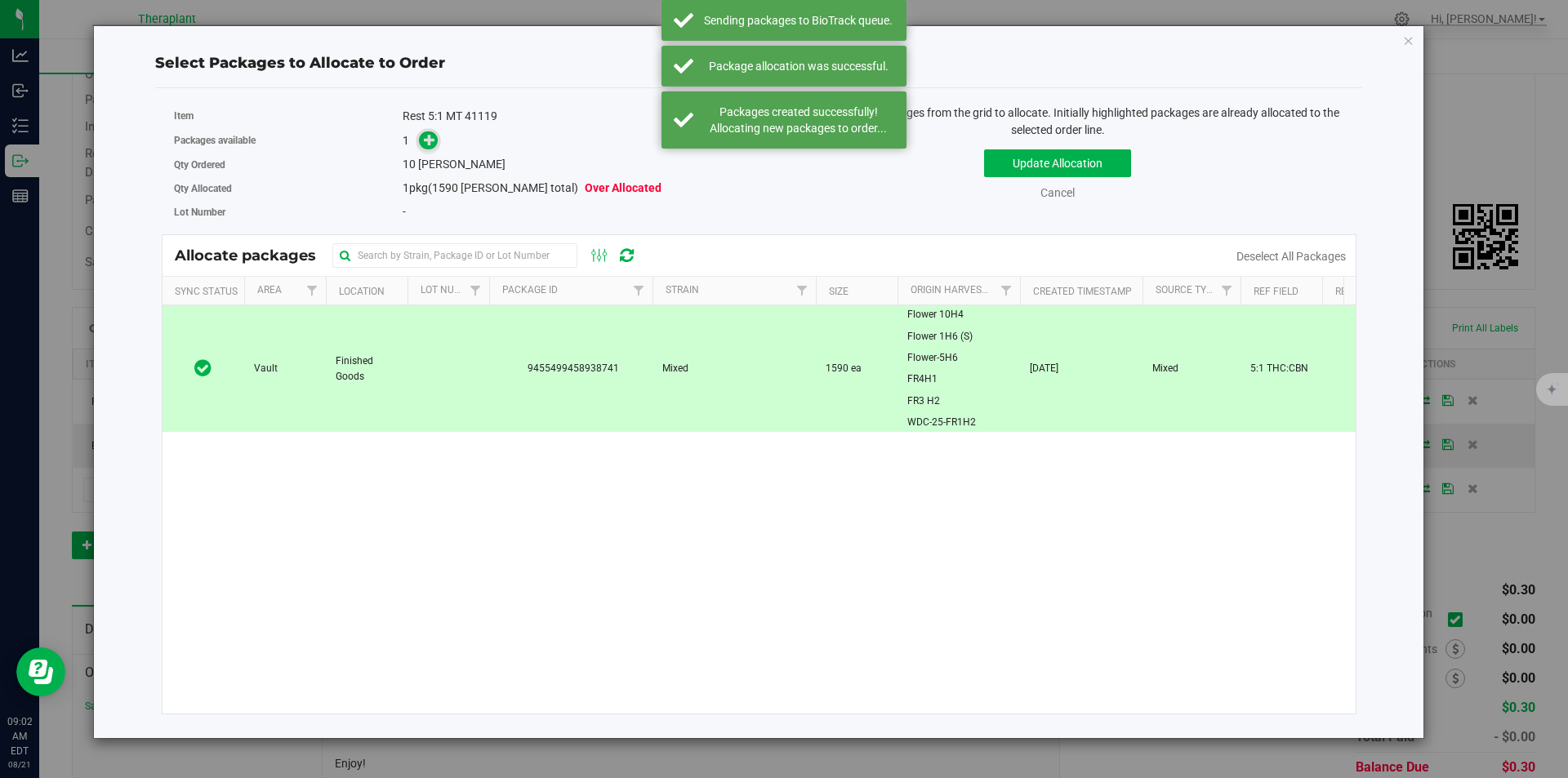
click at [420, 143] on span at bounding box center [429, 141] width 19 height 19
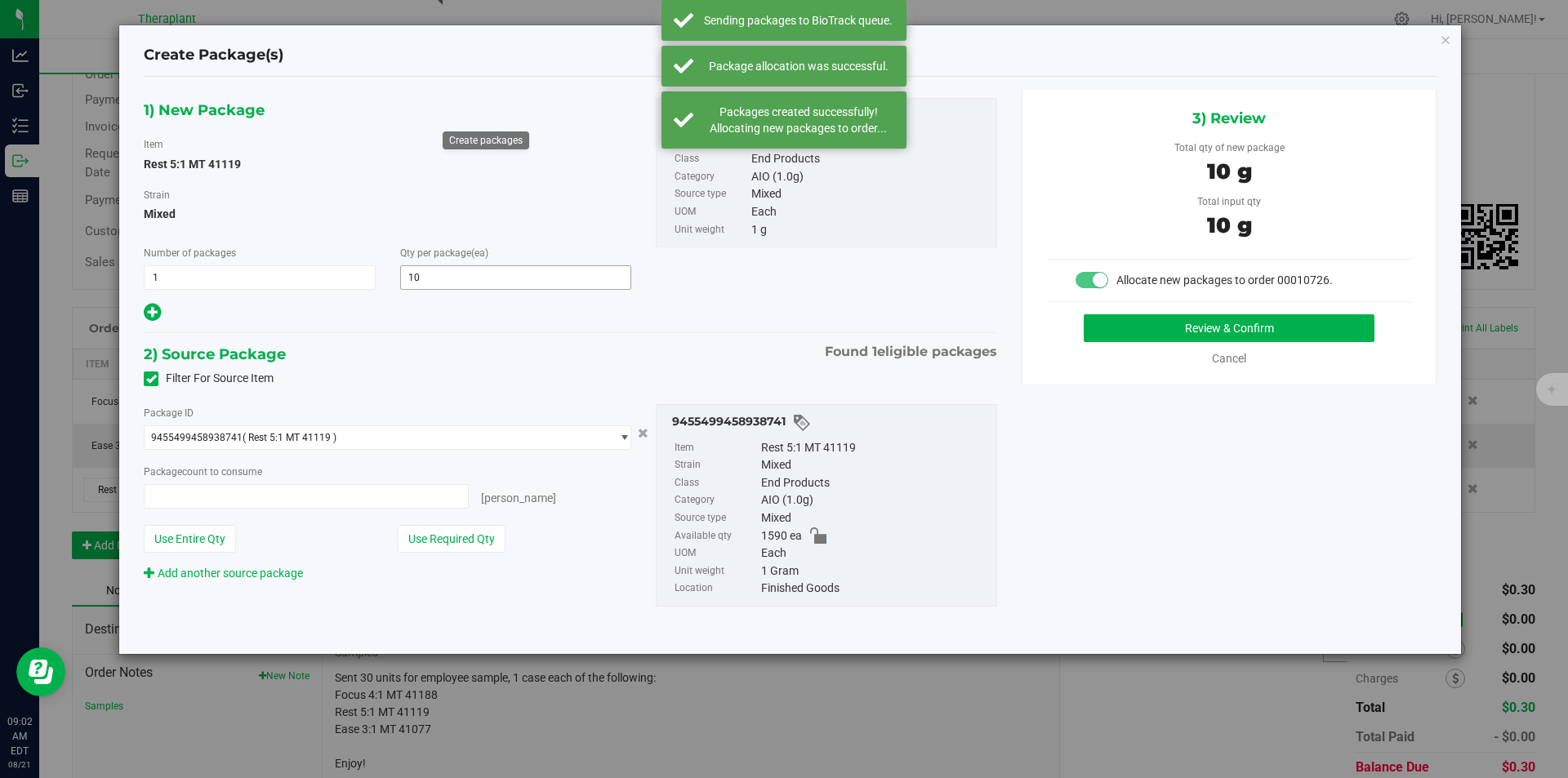
type input "10 ea"
click at [1100, 332] on button "Review & Confirm" at bounding box center [1229, 328] width 291 height 28
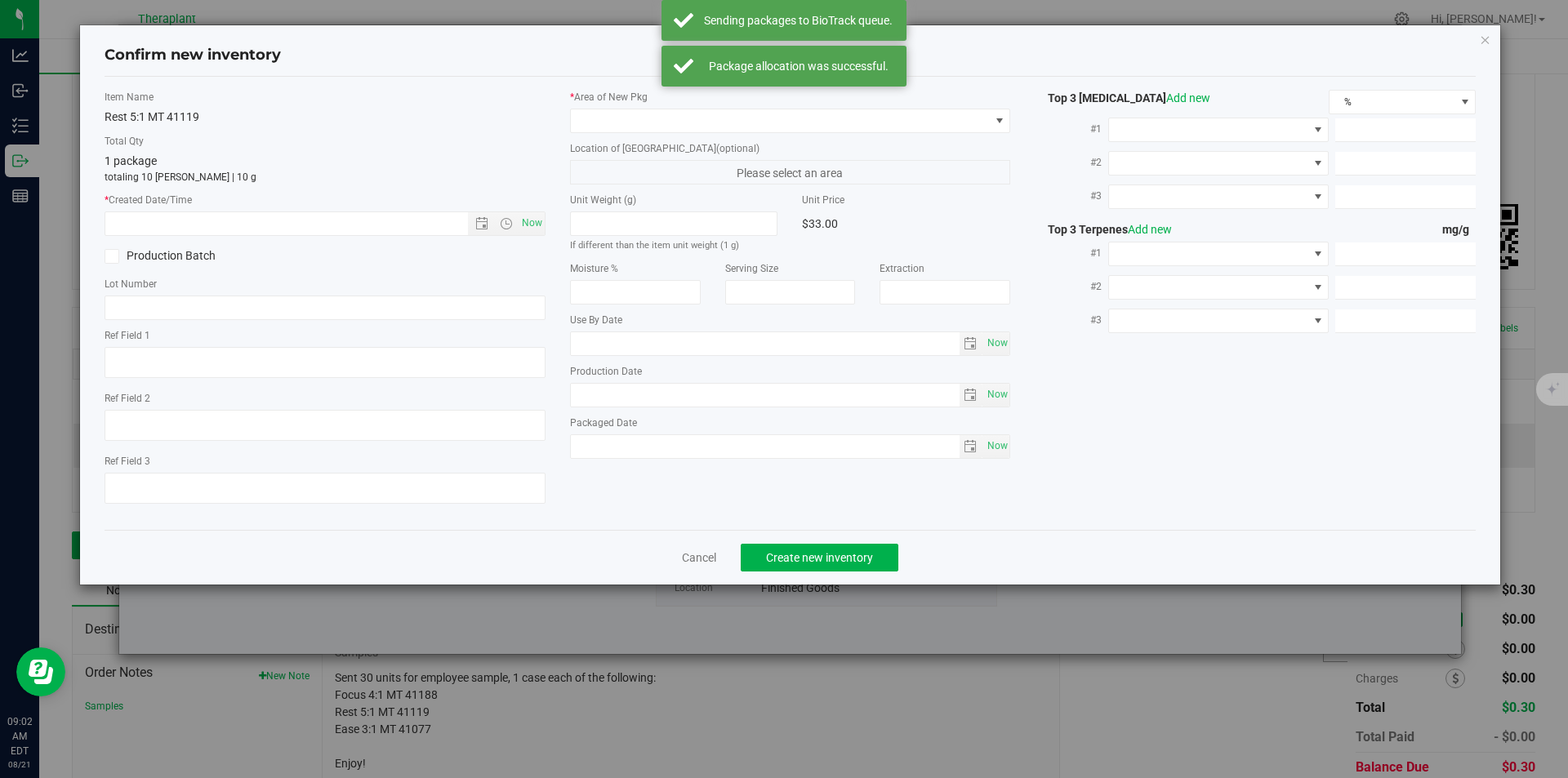
type textarea "5:1 THC:CBN"
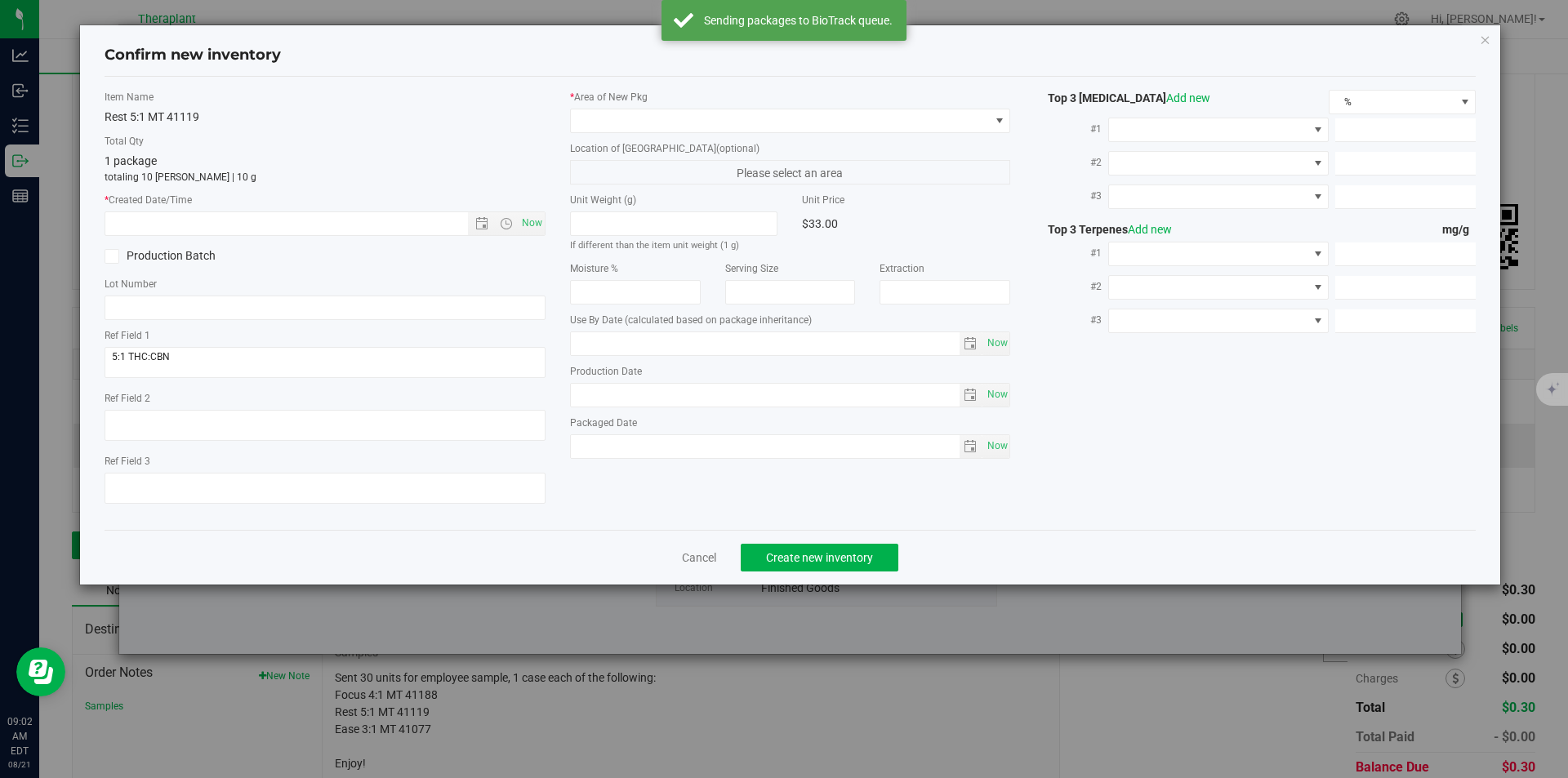
type input "[DATE]"
click at [526, 230] on span "Now" at bounding box center [531, 223] width 28 height 24
type input "[DATE] 9:02 AM"
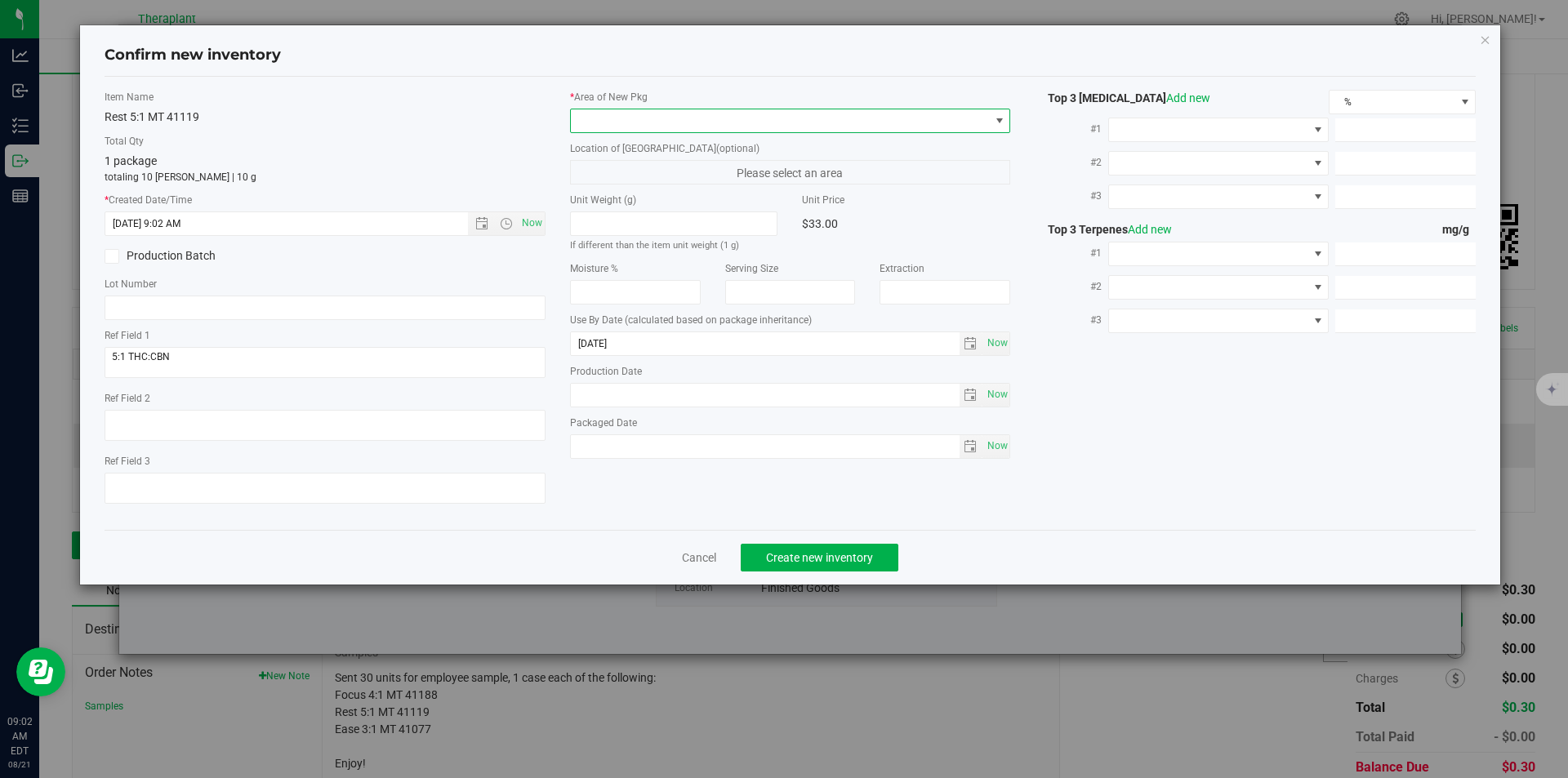
click at [599, 115] on span at bounding box center [781, 121] width 419 height 23
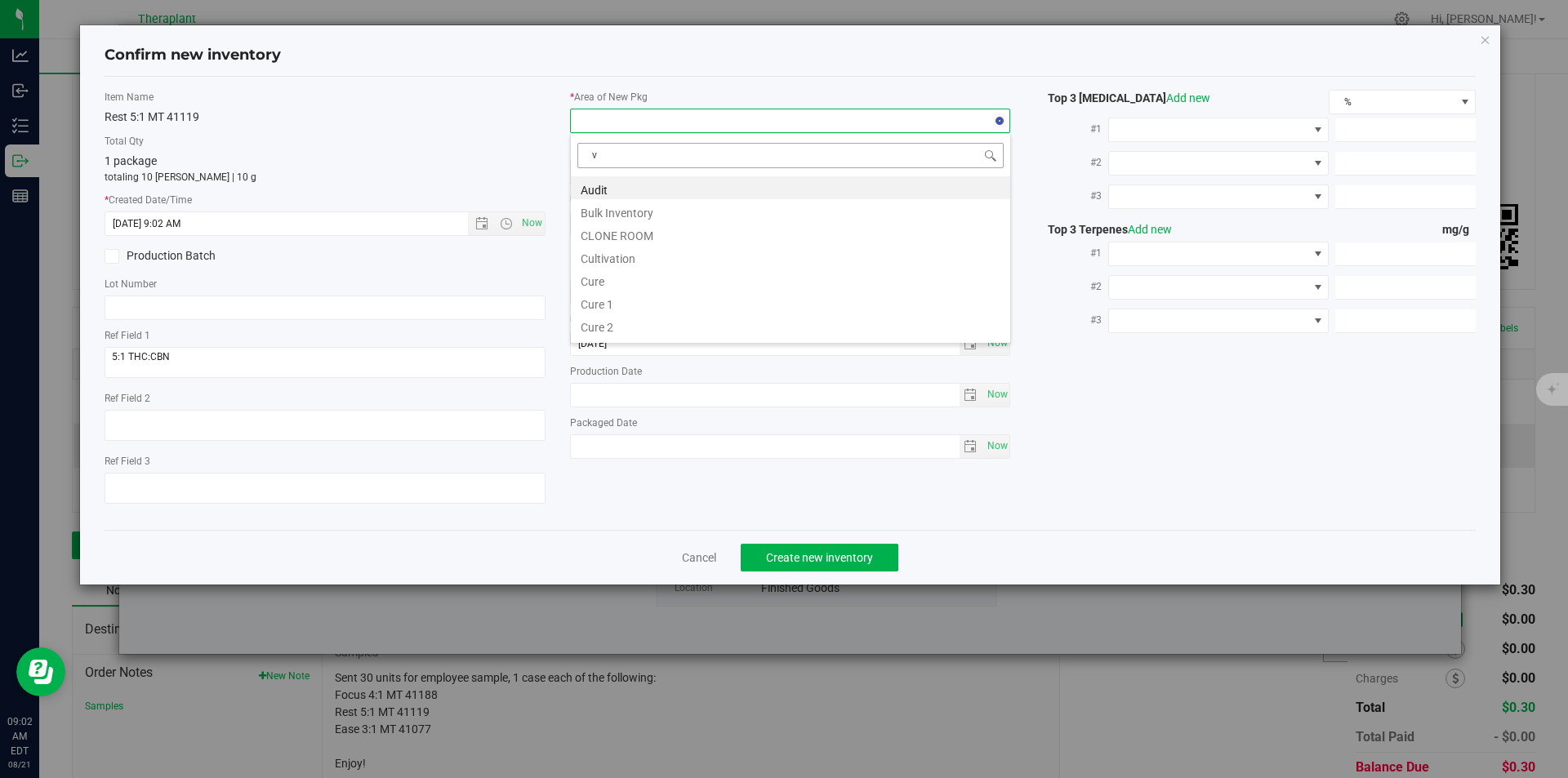
scroll to position [25, 441]
click at [606, 228] on li "Vault" at bounding box center [790, 233] width 439 height 23
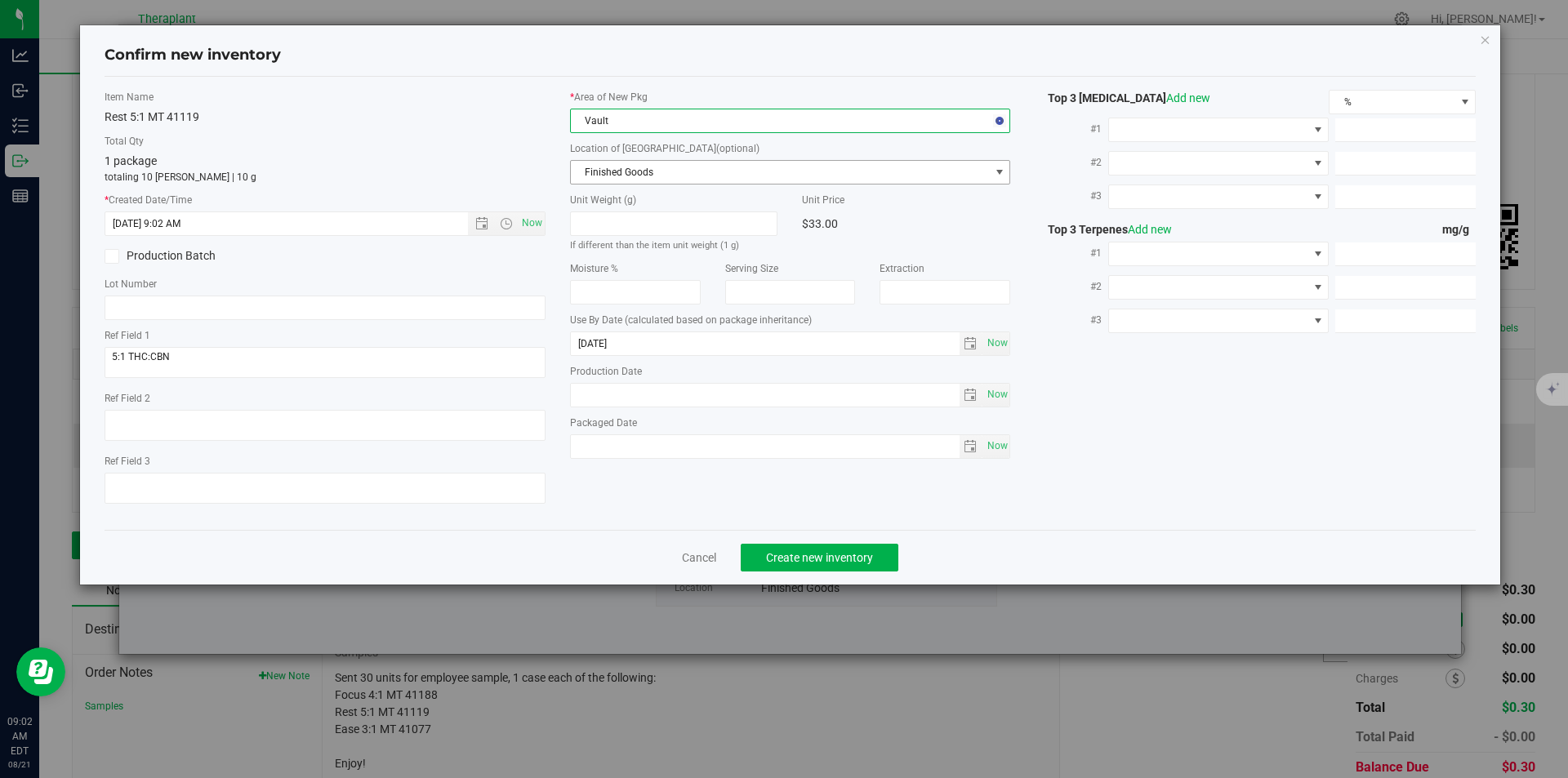
click at [606, 171] on span "Finished Goods" at bounding box center [781, 172] width 419 height 23
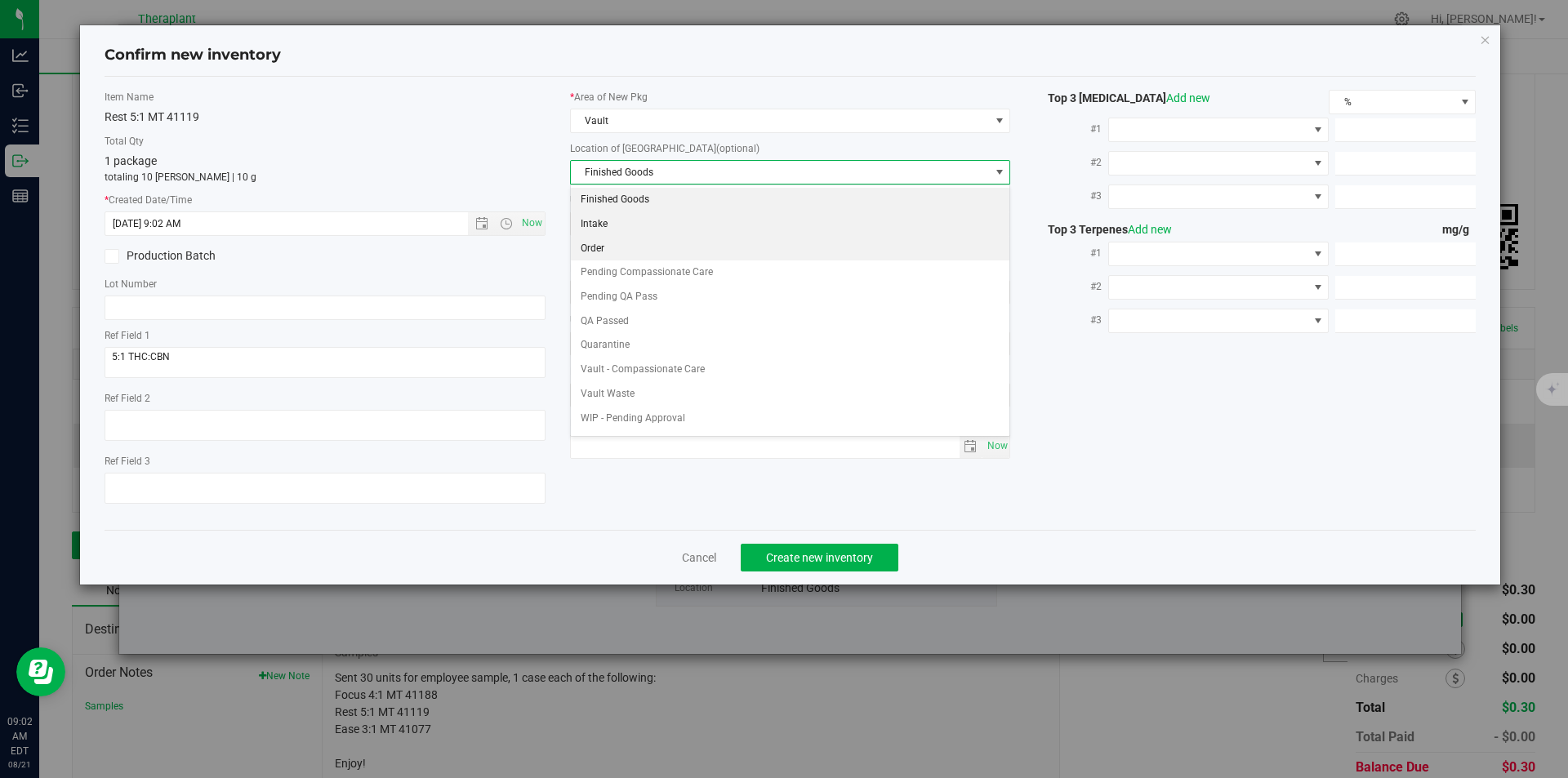
click at [604, 252] on li "Order" at bounding box center [790, 250] width 439 height 25
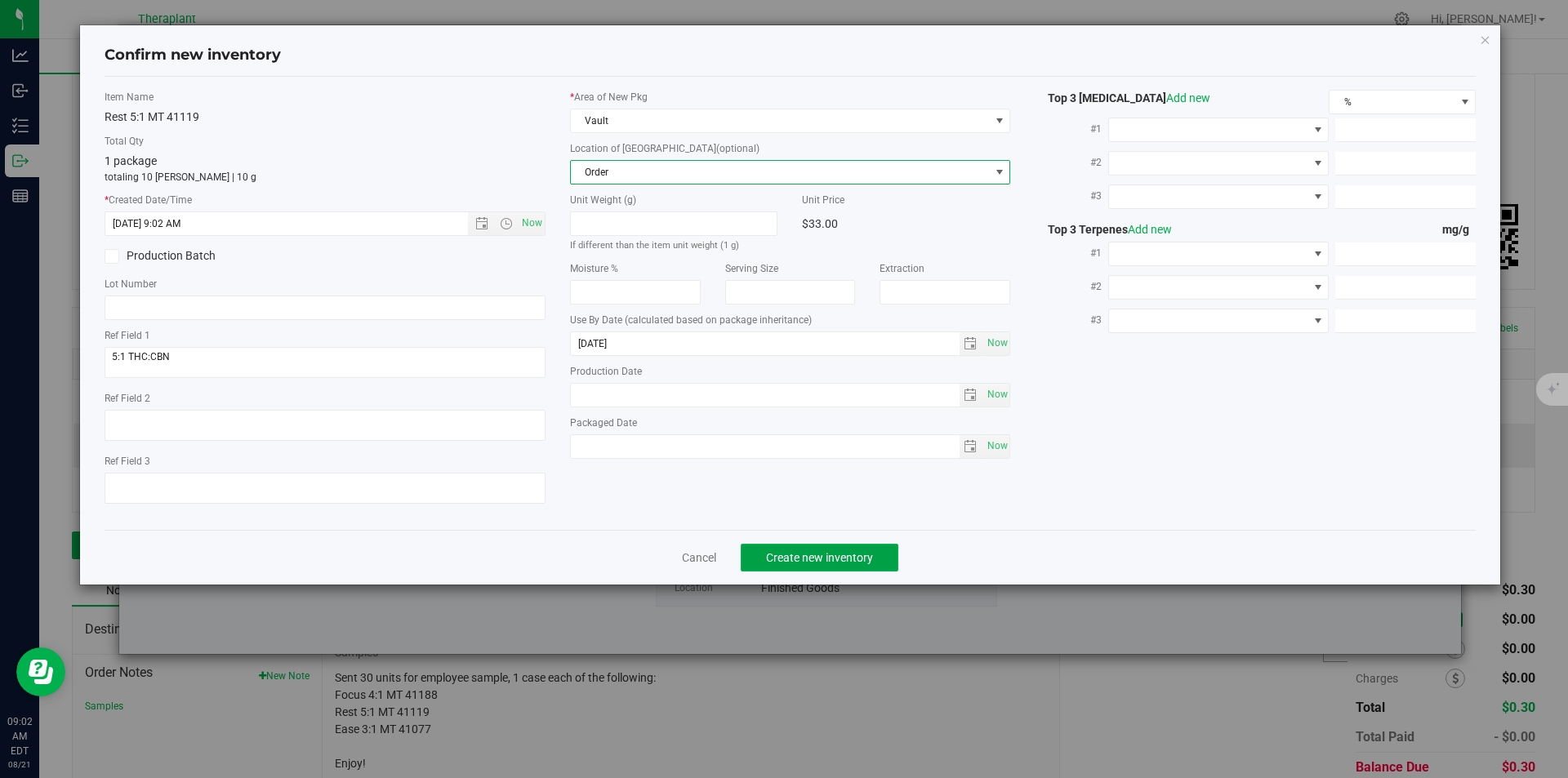
click at [806, 558] on span "Create new inventory" at bounding box center [820, 558] width 107 height 13
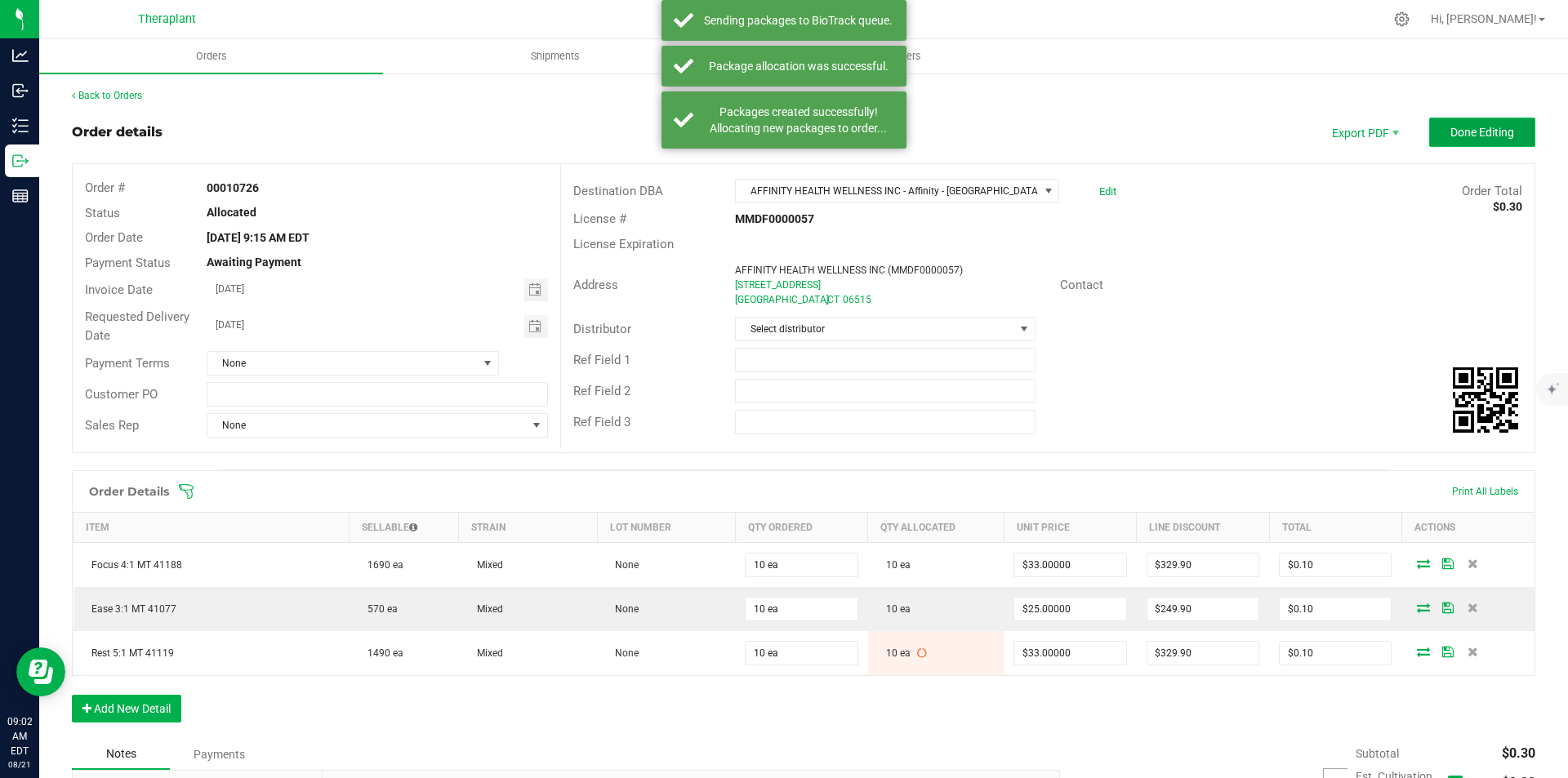
click at [1500, 140] on button "Done Editing" at bounding box center [1482, 132] width 106 height 30
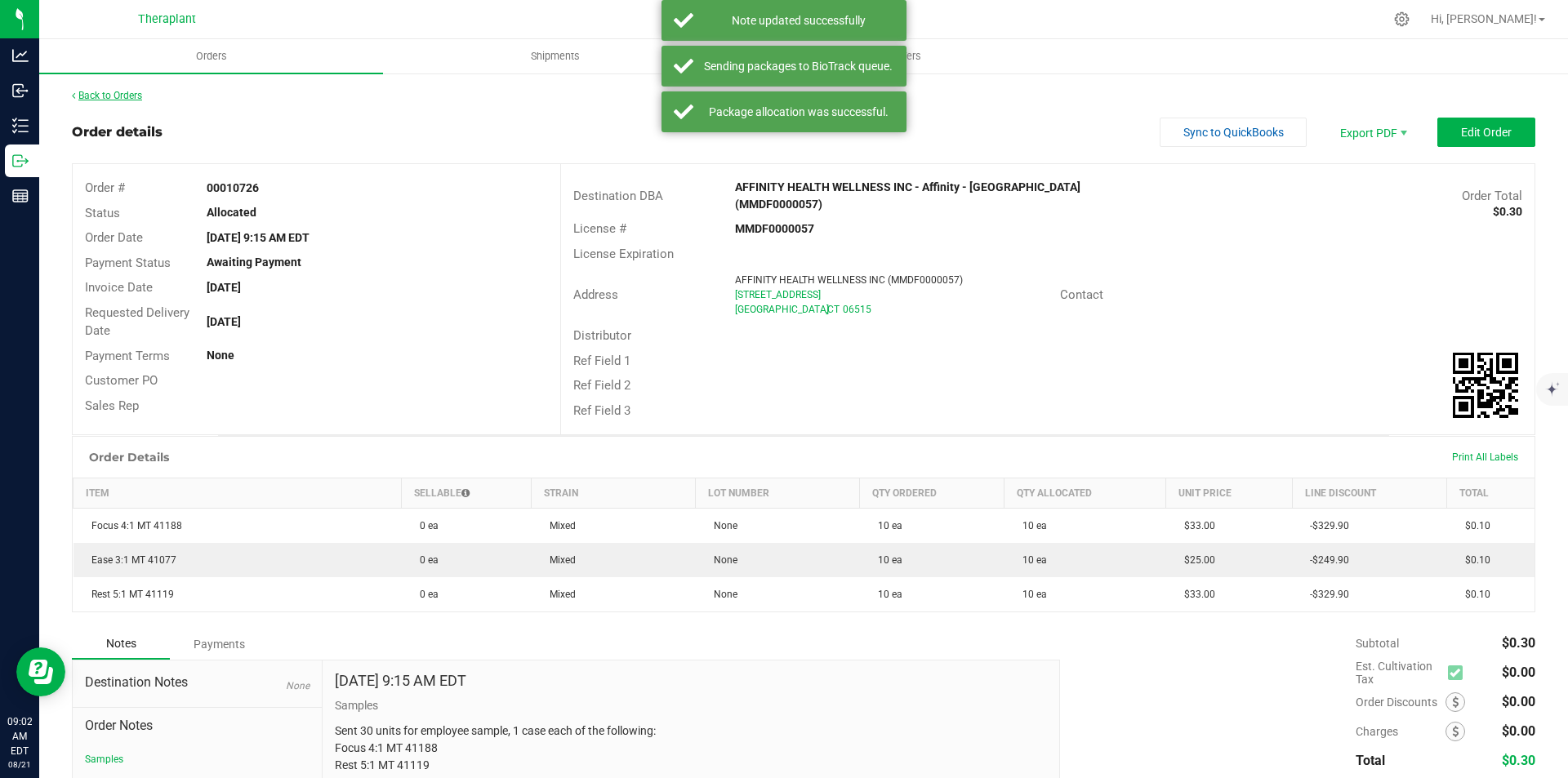
click at [128, 98] on link "Back to Orders" at bounding box center [106, 96] width 70 height 11
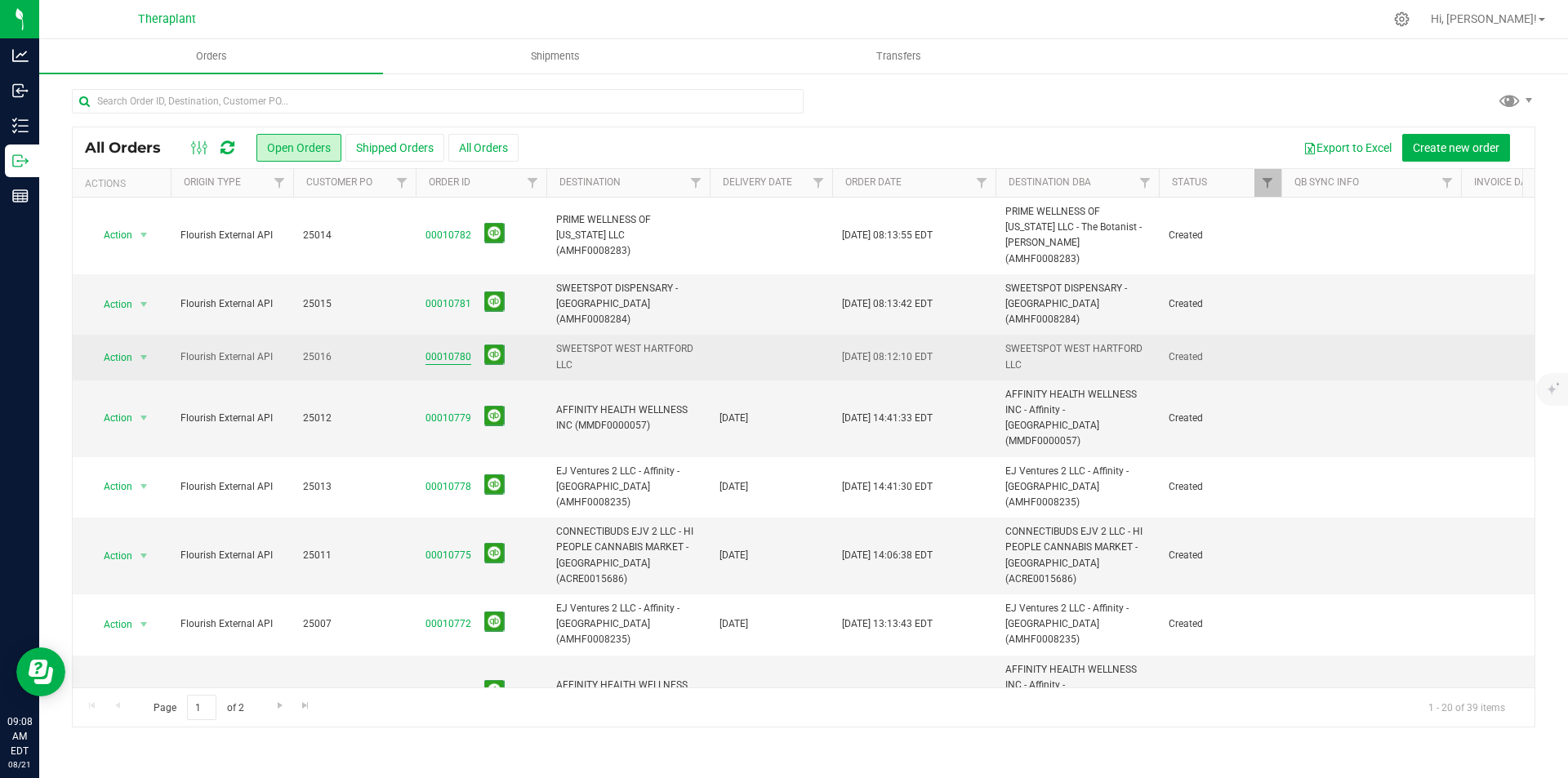
click at [459, 349] on link "00010780" at bounding box center [449, 357] width 46 height 15
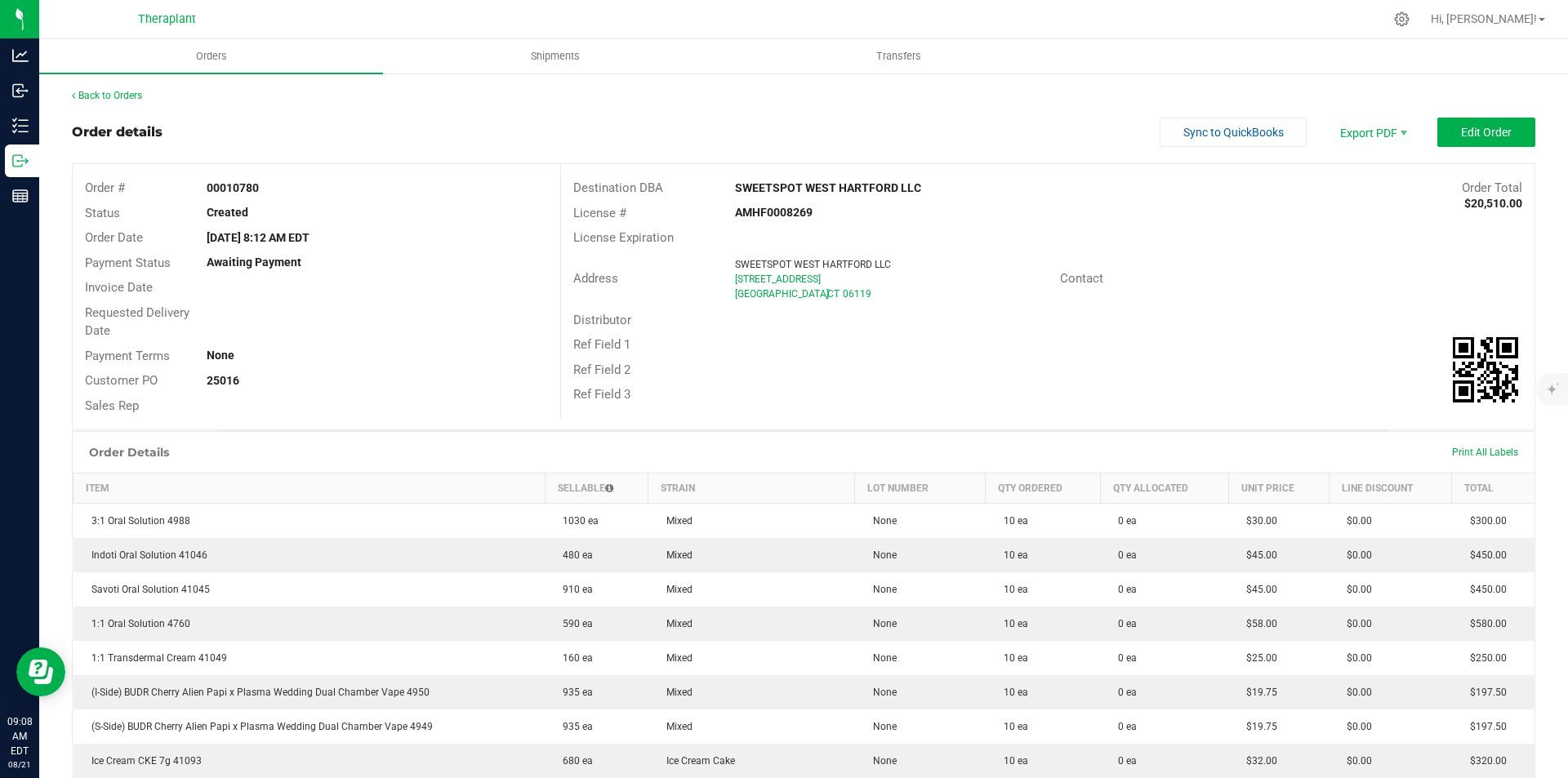
click at [1447, 132] on button "Edit Order" at bounding box center [1486, 132] width 98 height 30
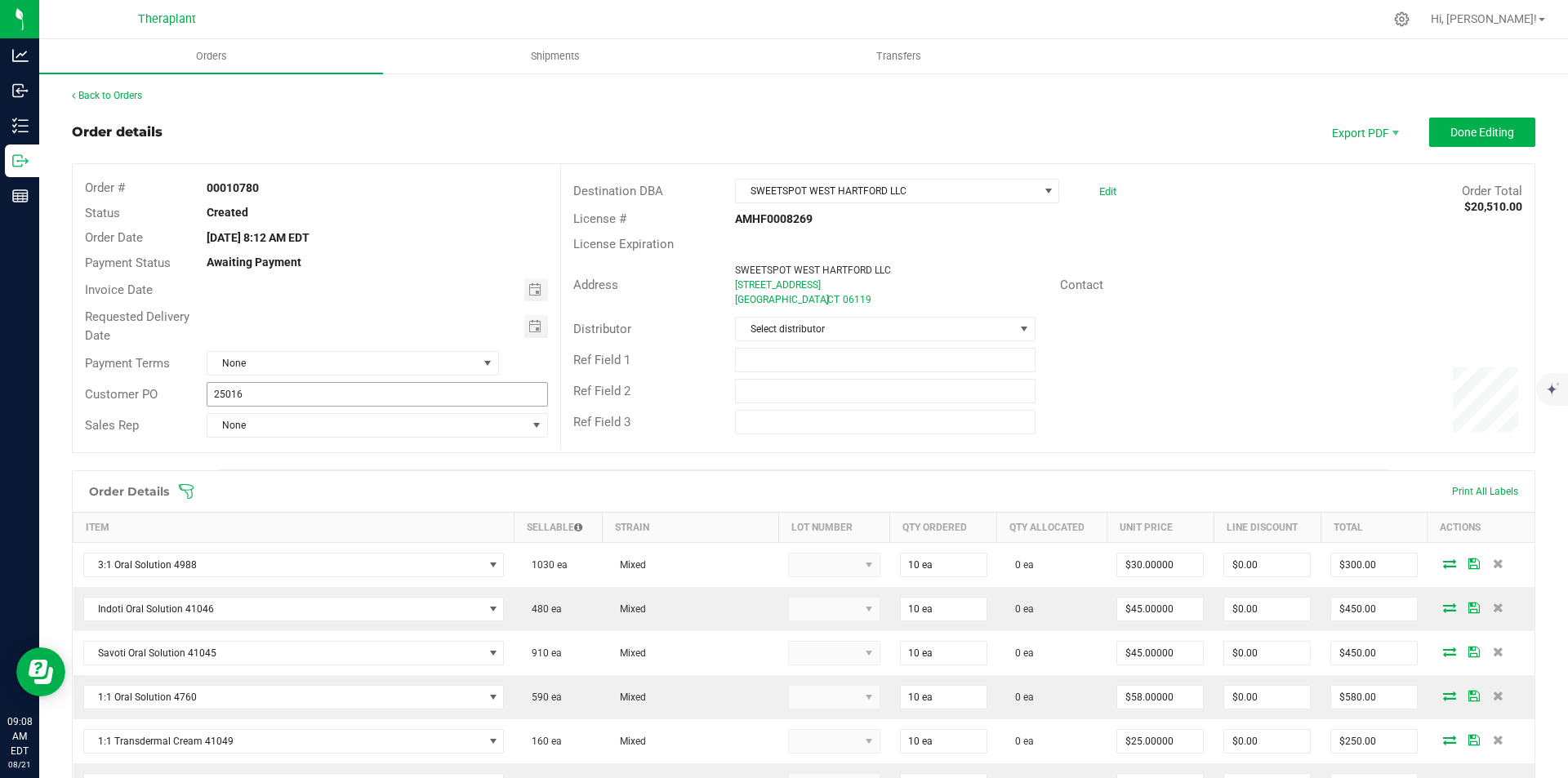
click at [531, 326] on span "Toggle calendar" at bounding box center [535, 327] width 13 height 13
click at [528, 322] on span "Toggle calendar" at bounding box center [535, 327] width 13 height 13
type input "08/22/2025"
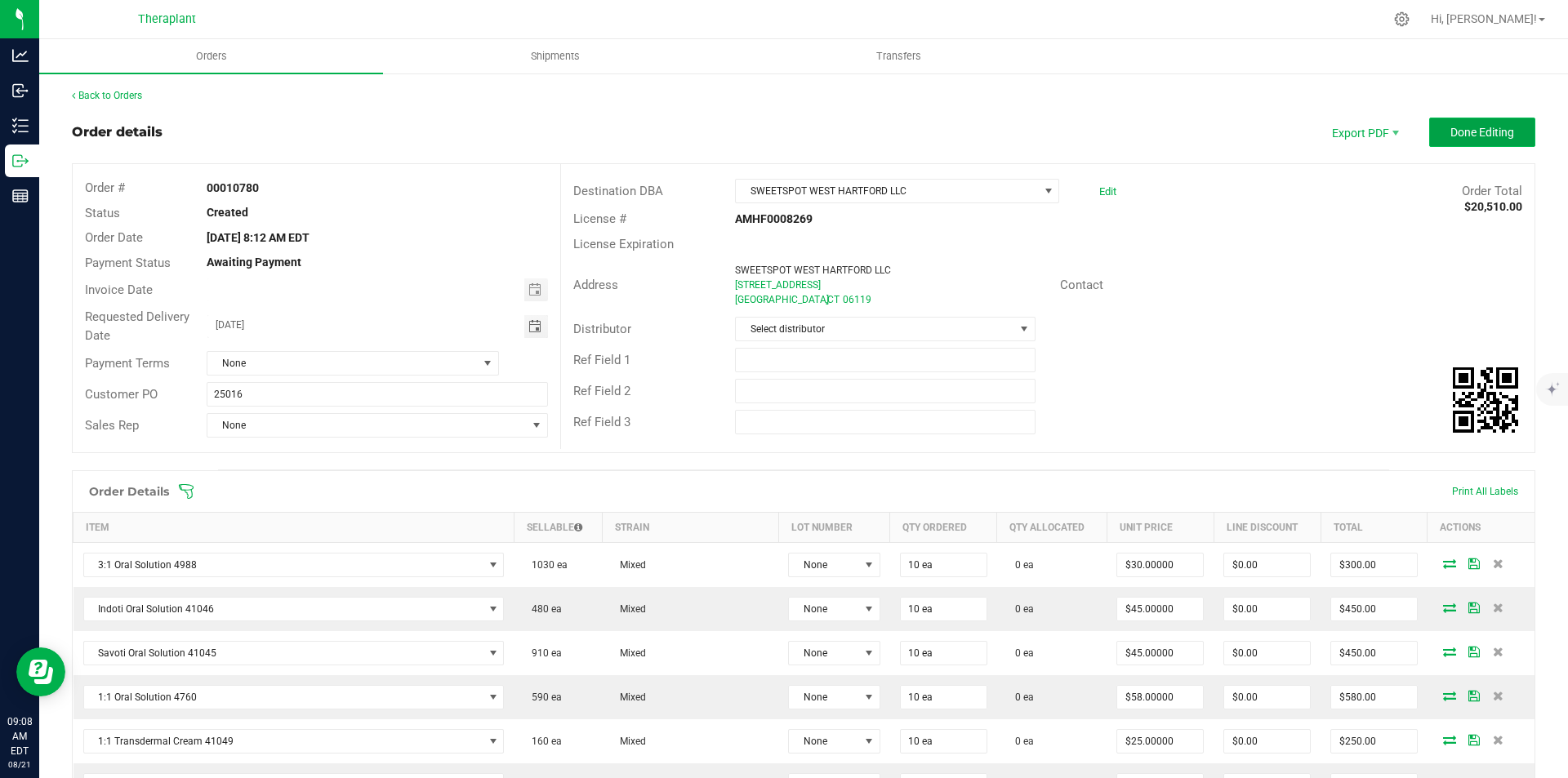
click at [1450, 137] on span "Done Editing" at bounding box center [1482, 132] width 64 height 13
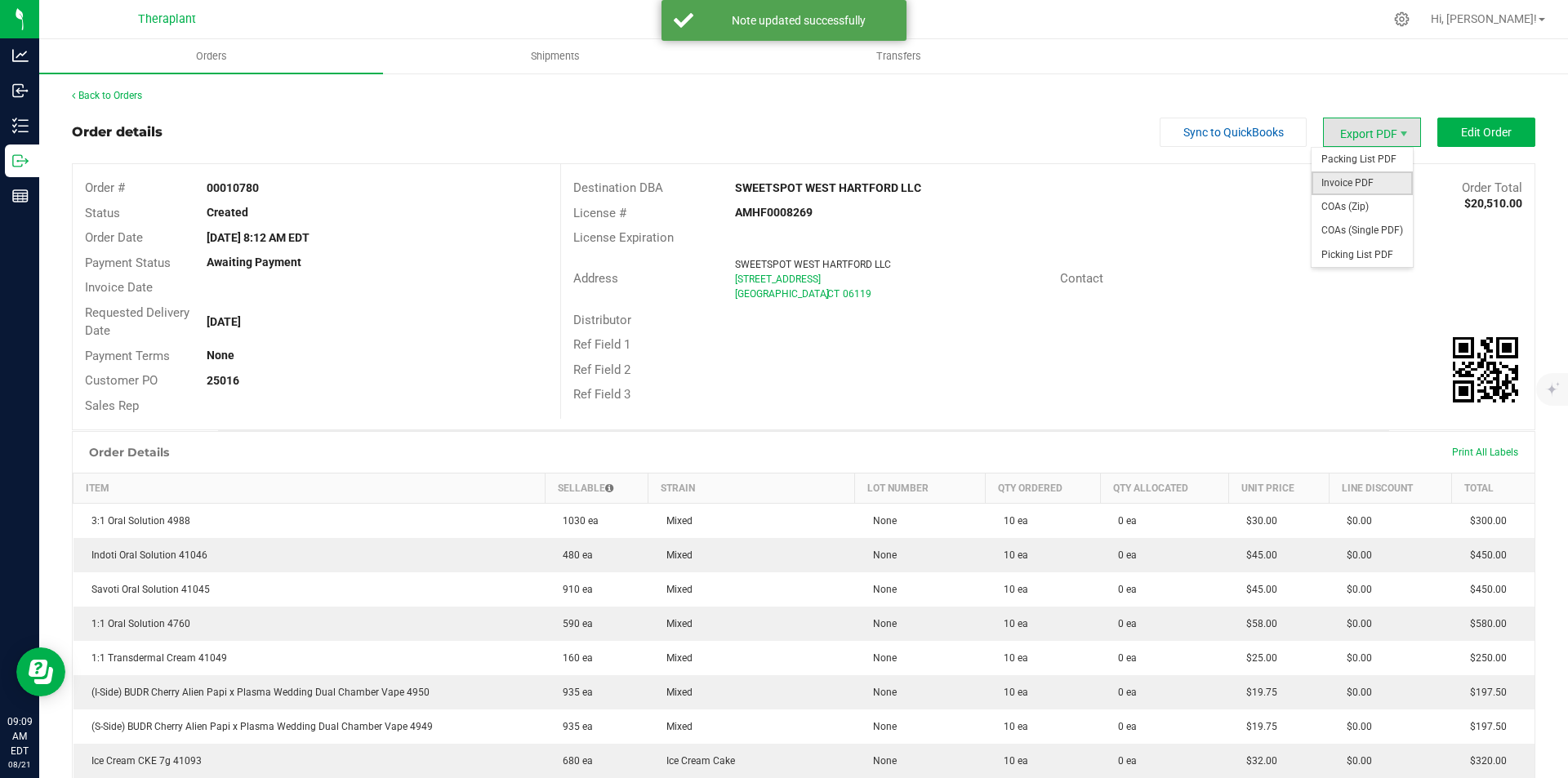
click at [1358, 176] on span "Invoice PDF" at bounding box center [1362, 183] width 101 height 24
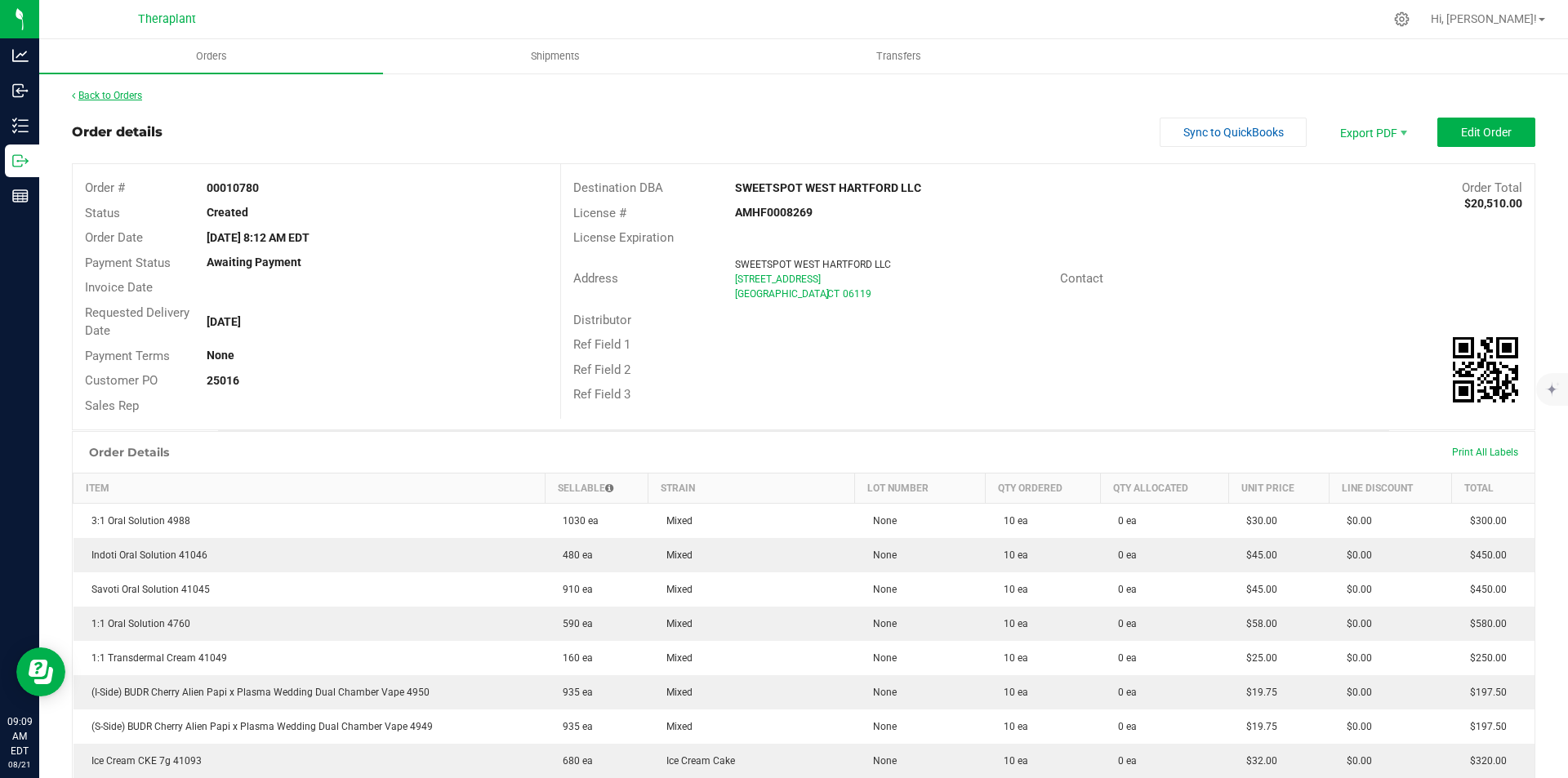
click at [119, 98] on link "Back to Orders" at bounding box center [106, 96] width 70 height 11
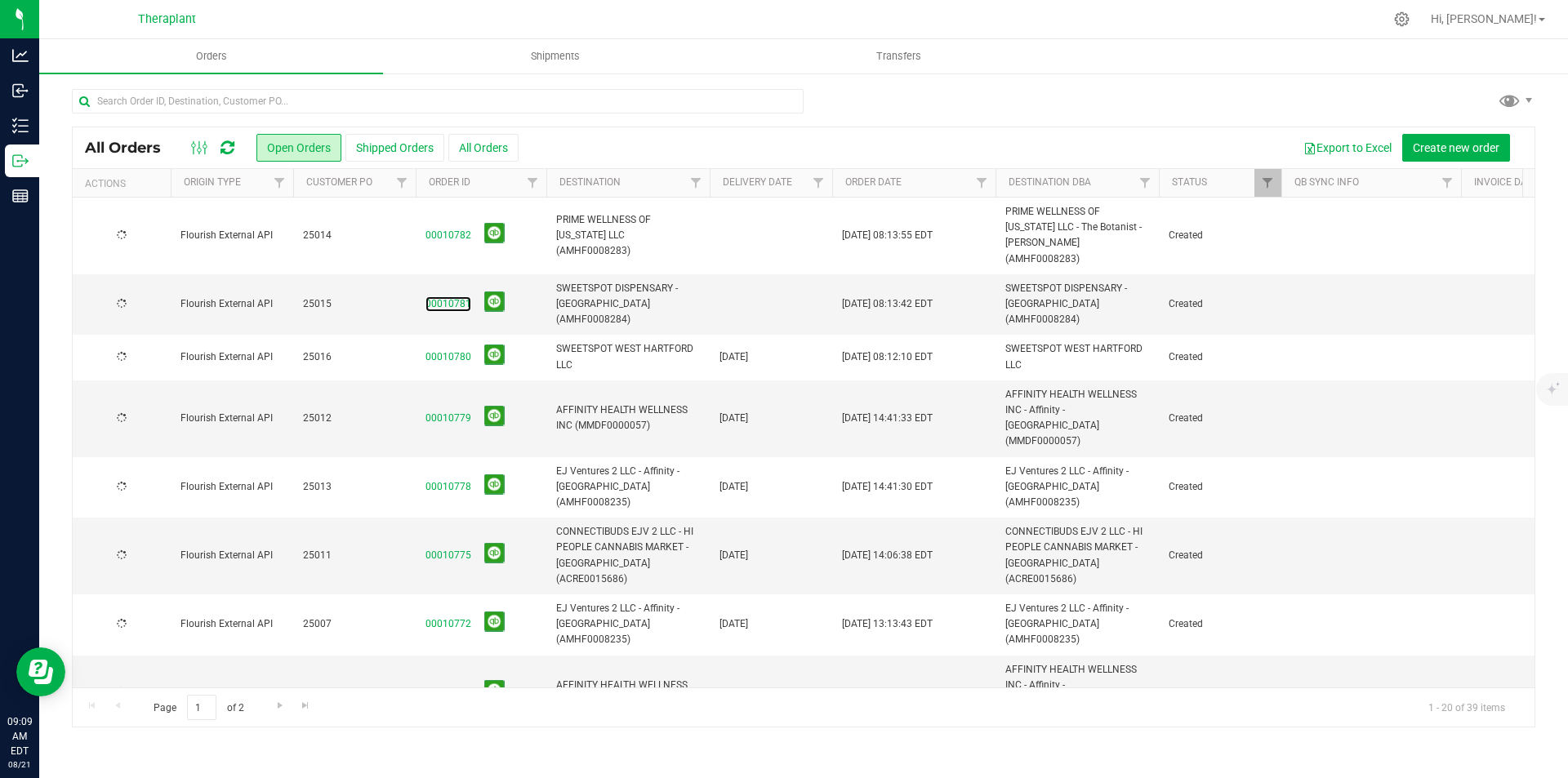
click at [449, 297] on link "00010781" at bounding box center [449, 304] width 46 height 15
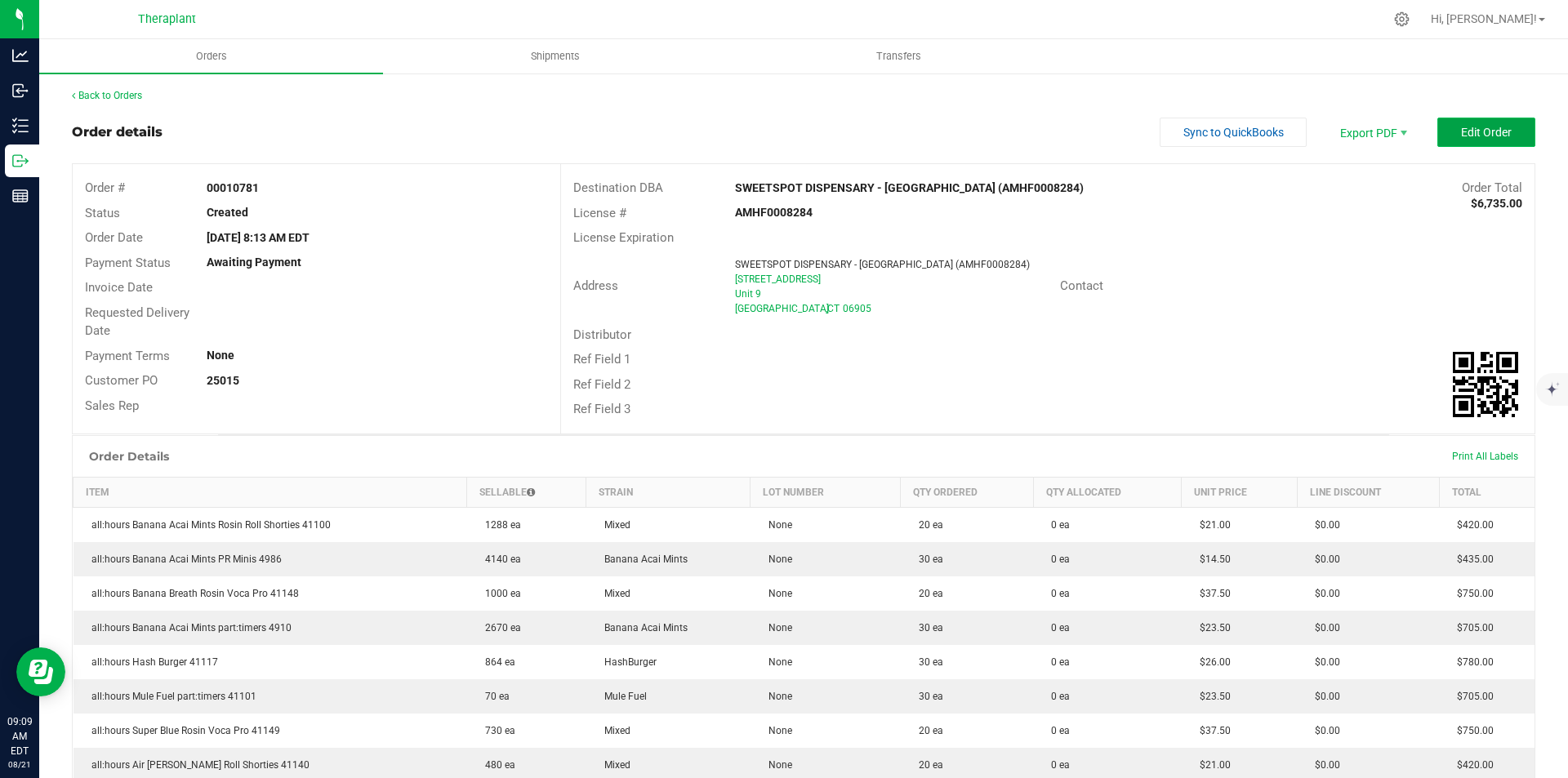
click at [1496, 133] on span "Edit Order" at bounding box center [1486, 132] width 51 height 13
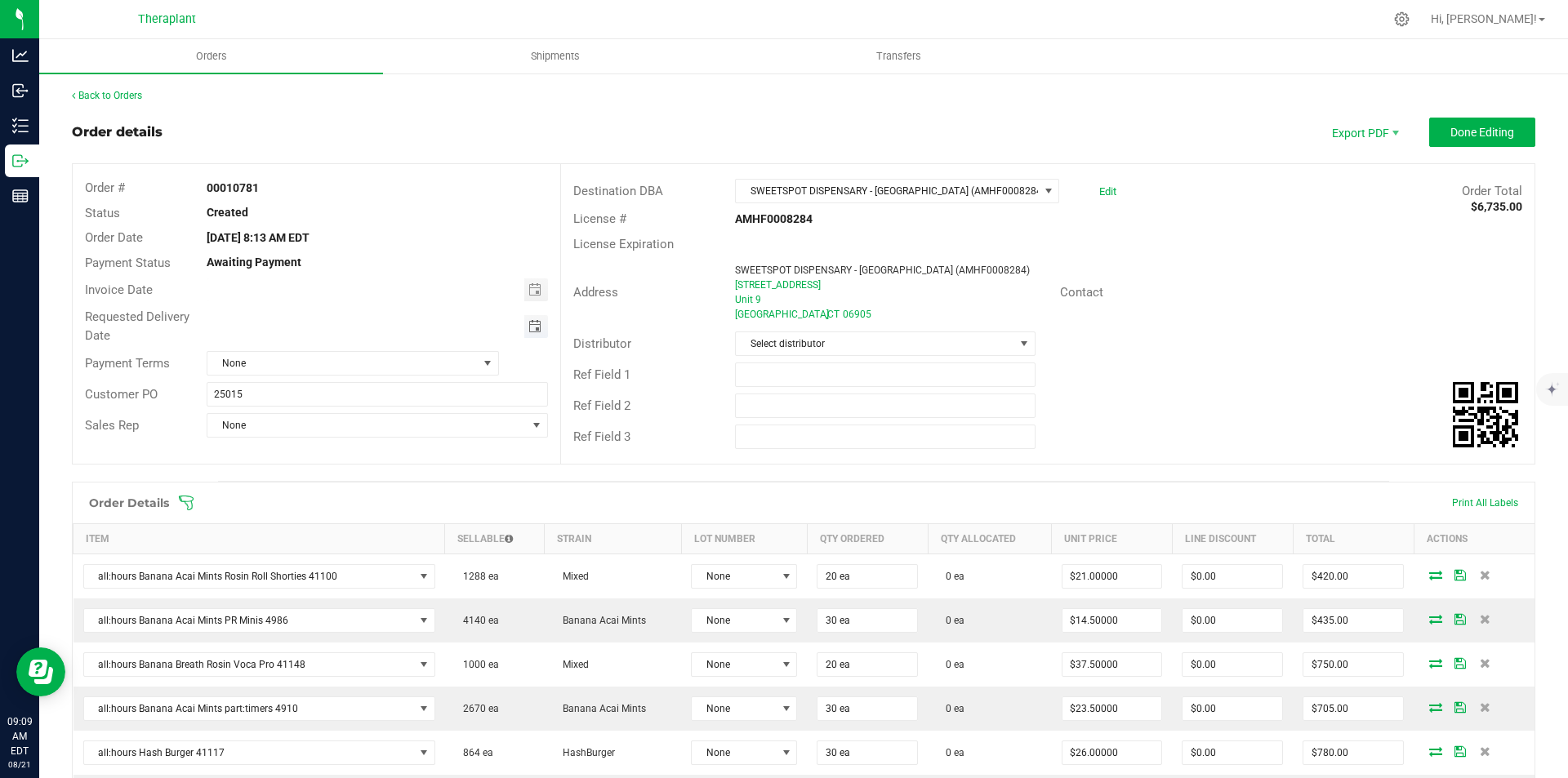
click at [532, 328] on span "Toggle calendar" at bounding box center [535, 327] width 13 height 13
click at [403, 490] on span "22" at bounding box center [399, 488] width 24 height 25
type input "08/22/2025"
click at [1475, 125] on span "Done Editing" at bounding box center [1482, 132] width 64 height 13
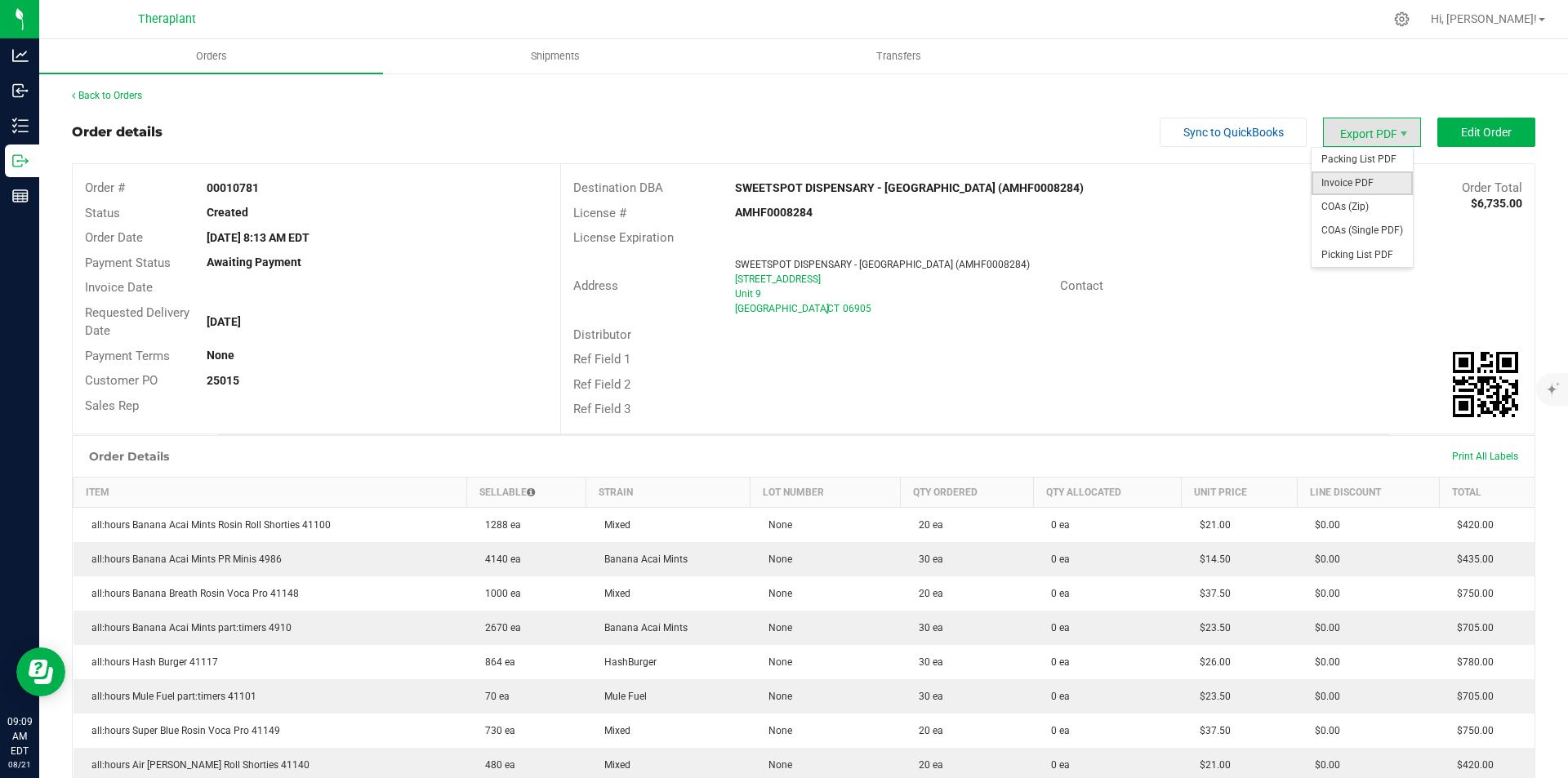
click at [1364, 187] on span "Invoice PDF" at bounding box center [1362, 183] width 101 height 24
click at [118, 96] on link "Back to Orders" at bounding box center [106, 96] width 70 height 11
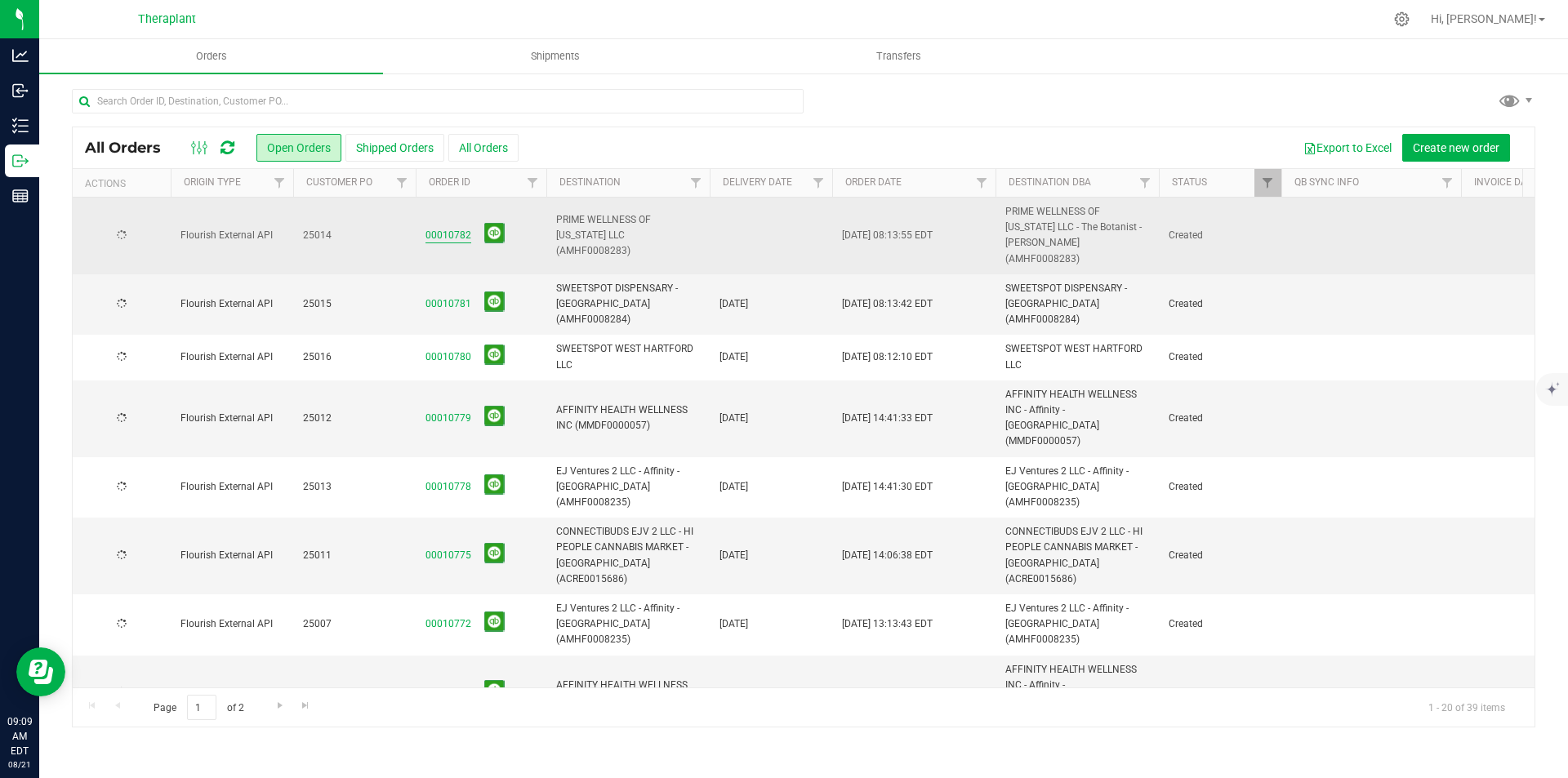
click at [451, 237] on link "00010782" at bounding box center [449, 235] width 46 height 15
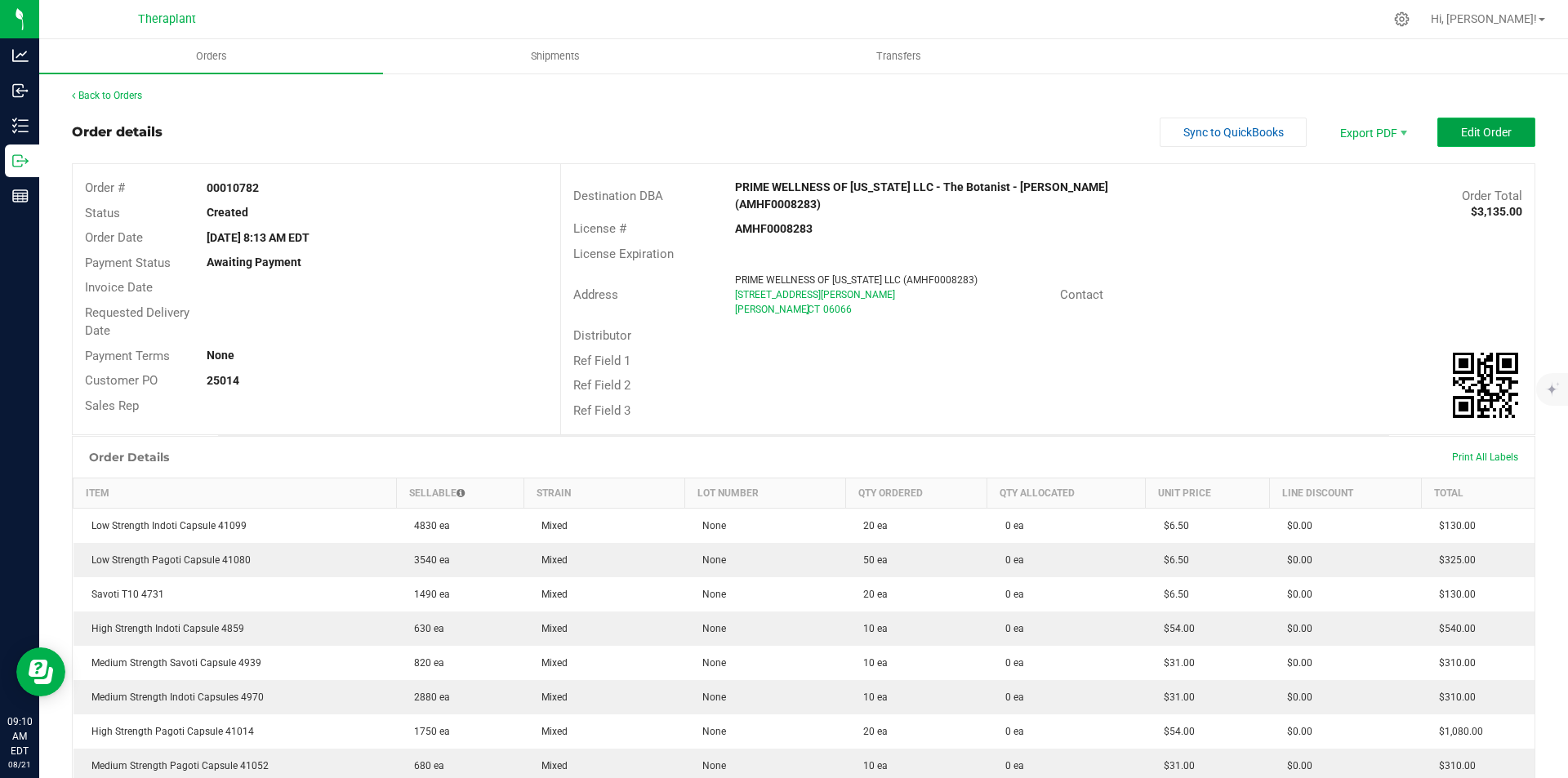
click at [1461, 136] on span "Edit Order" at bounding box center [1486, 132] width 51 height 13
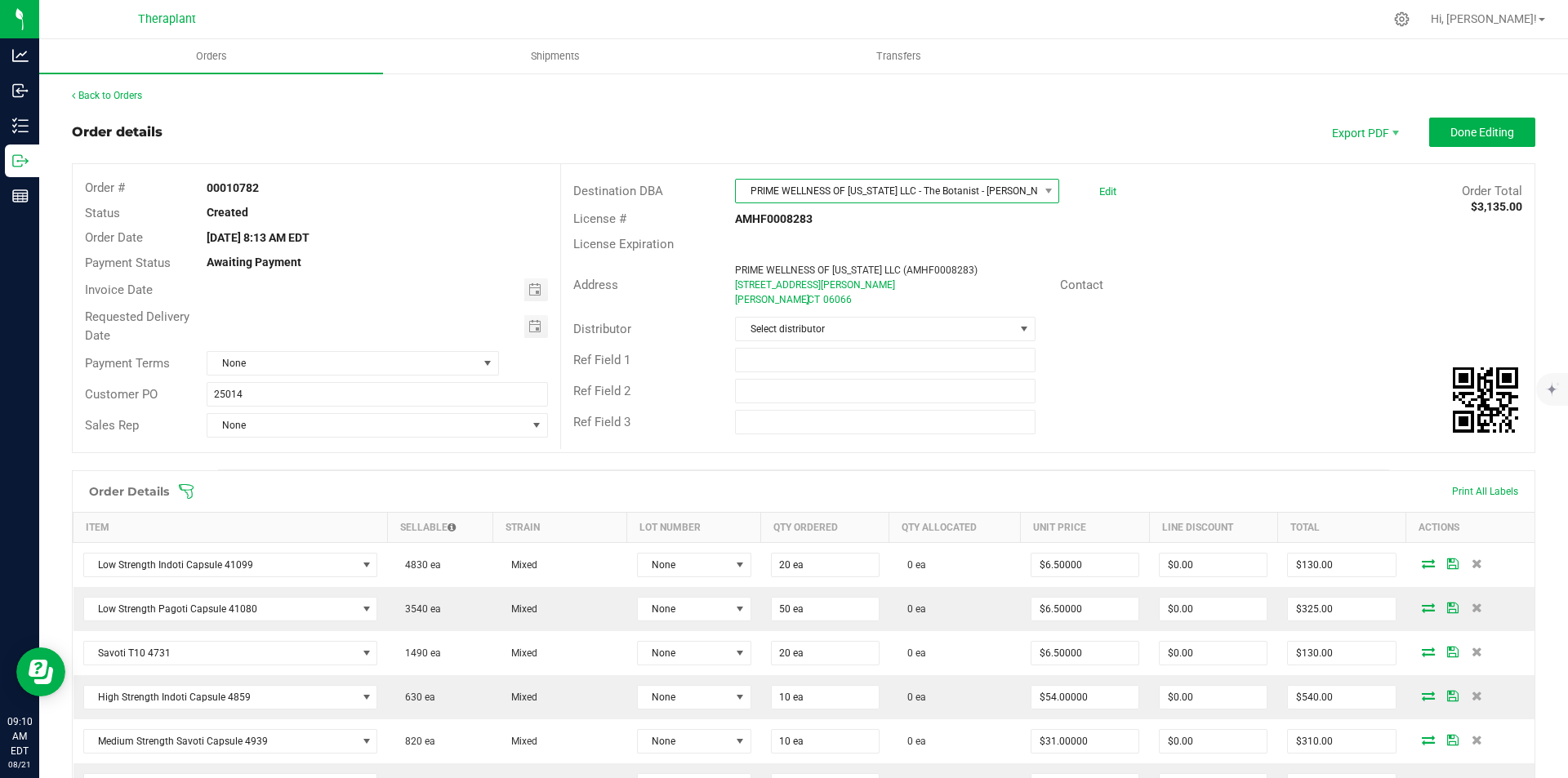
click at [928, 181] on span "PRIME WELLNESS OF CONNECTICUT LLC - The Botanist - Vernon (AMHF0008283)" at bounding box center [887, 191] width 302 height 23
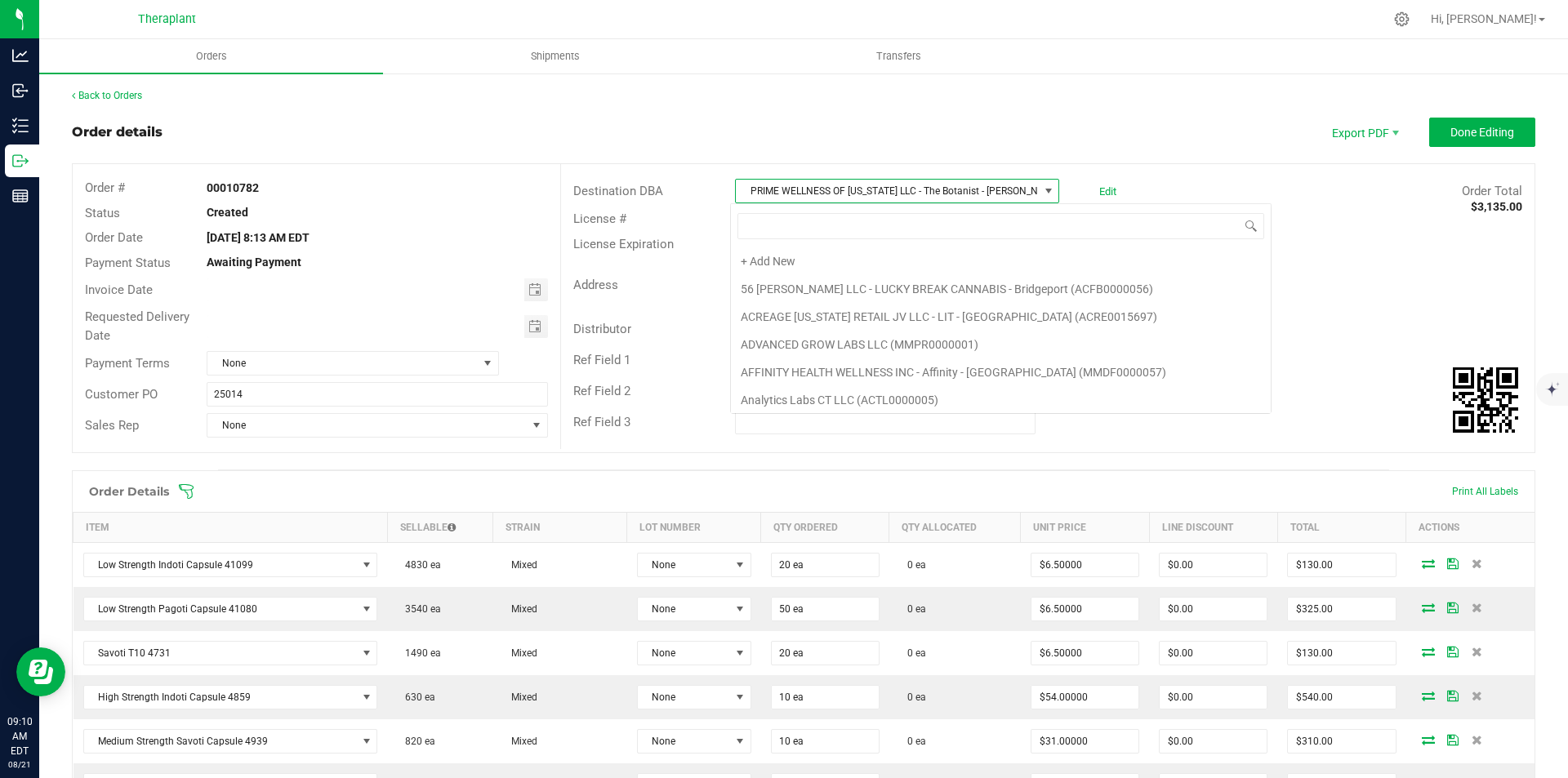
scroll to position [25, 320]
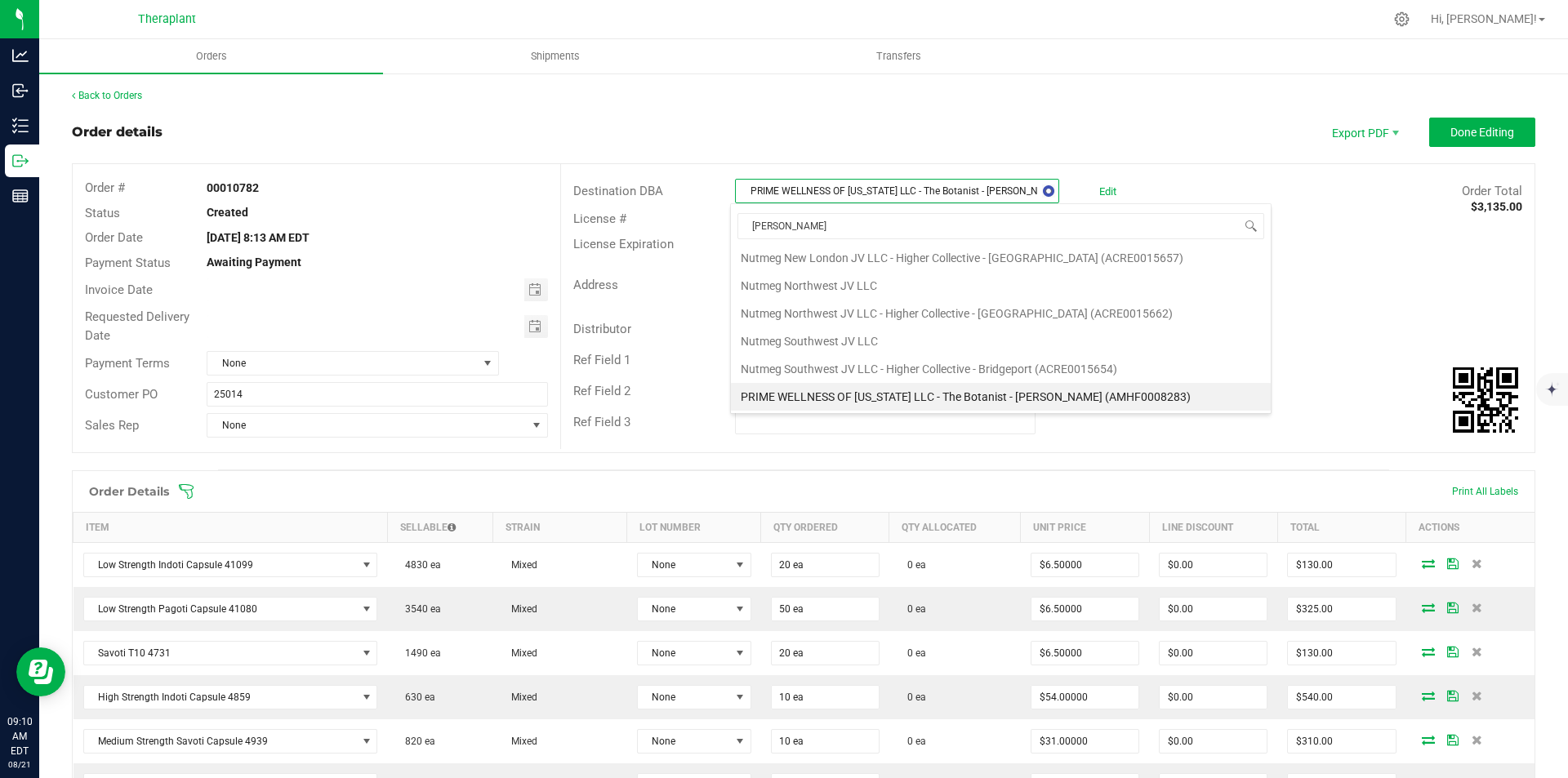
type input "vernon"
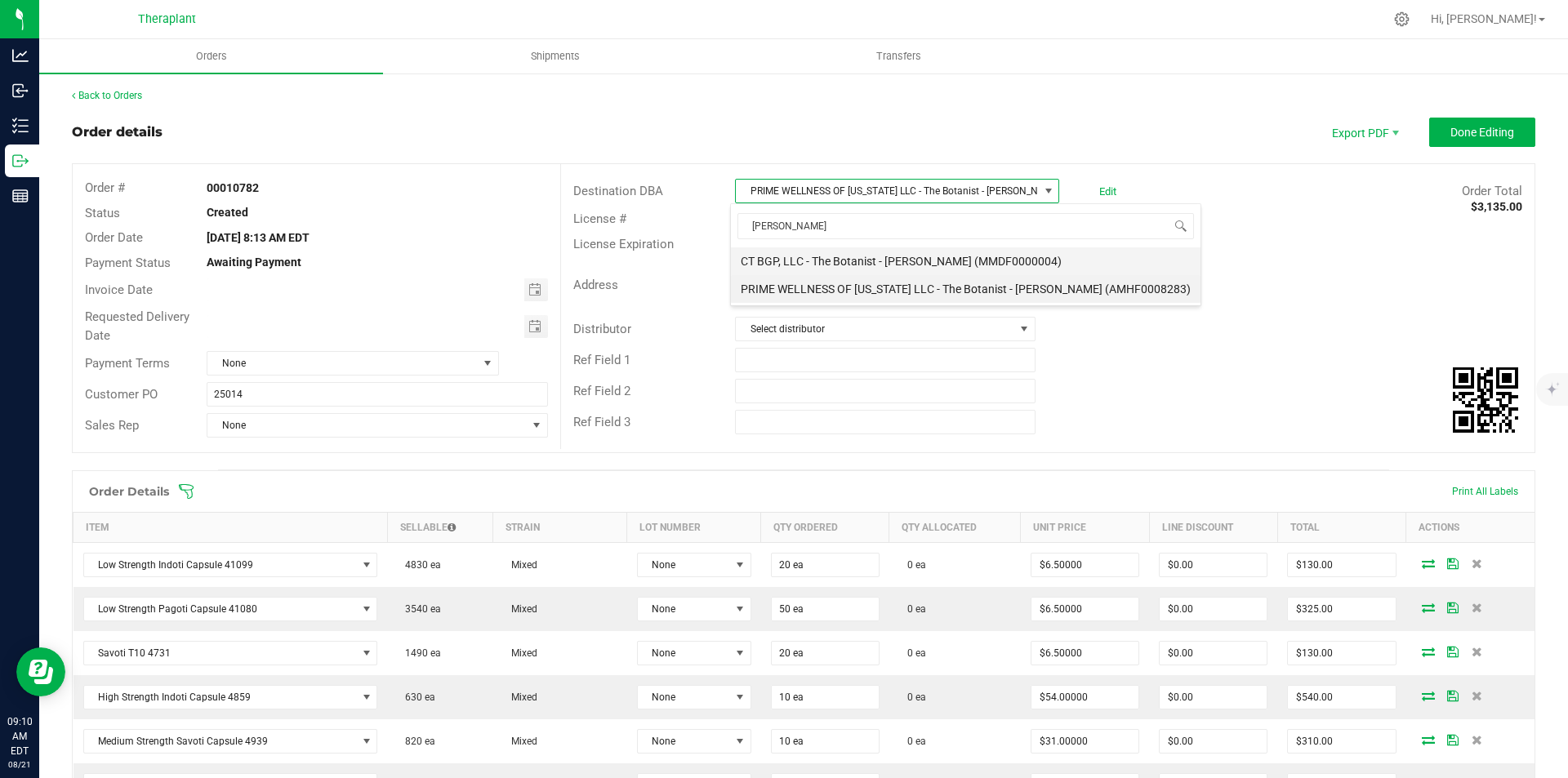
click at [1015, 252] on li "CT BGP, LLC - The Botanist - [PERSON_NAME] (MMDF0000004)" at bounding box center [965, 261] width 470 height 28
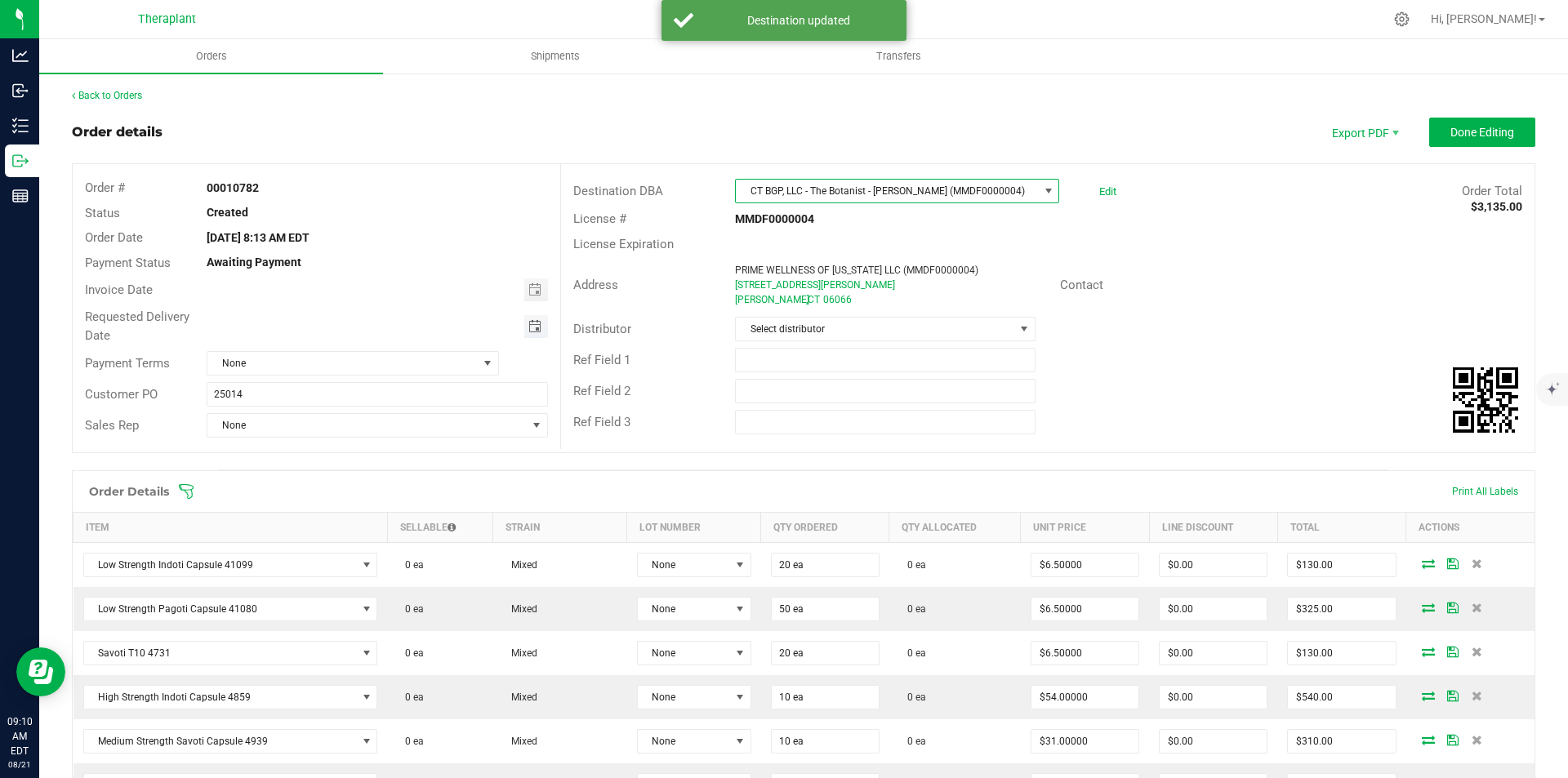
click at [534, 321] on span "Toggle calendar" at bounding box center [535, 327] width 13 height 13
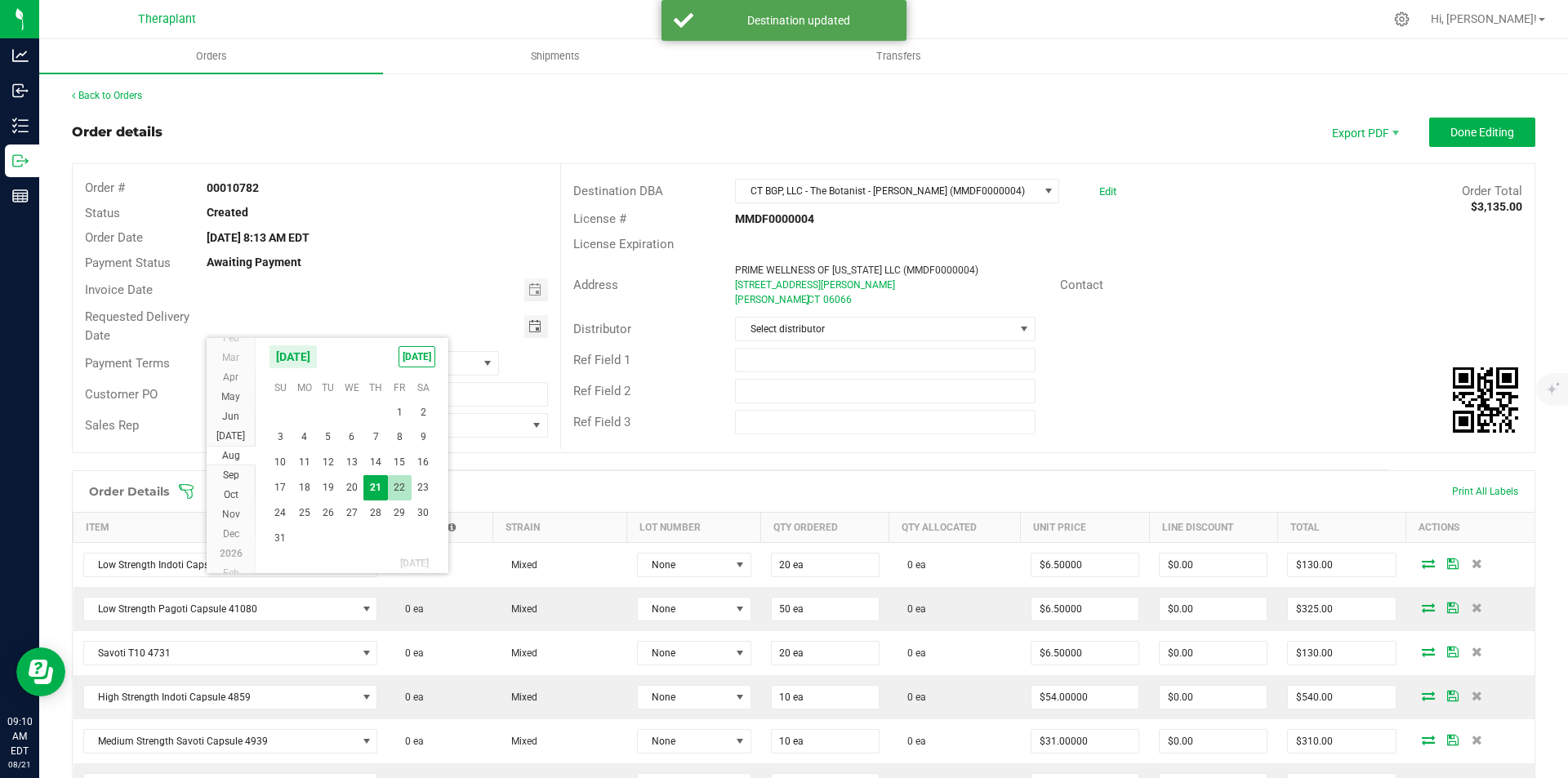
click at [396, 482] on span "22" at bounding box center [399, 488] width 24 height 25
type input "08/22/2025"
click at [1472, 117] on div "Back to Orders Order details Export PDF Done Editing Order # 00010782 Status Cr…" at bounding box center [804, 650] width 1464 height 1123
click at [1474, 129] on span "Done Editing" at bounding box center [1482, 132] width 64 height 13
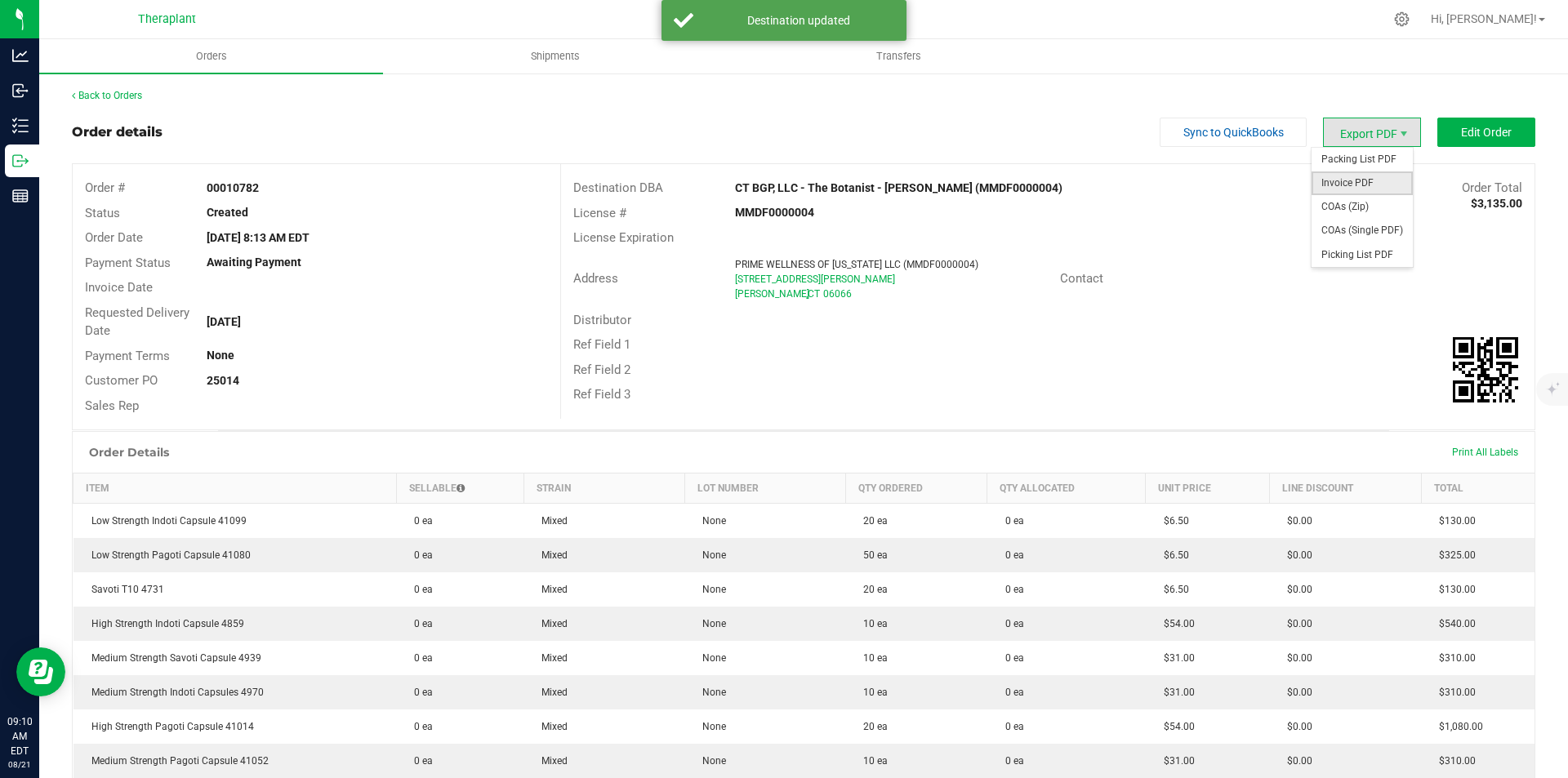
click at [1369, 187] on span "Invoice PDF" at bounding box center [1362, 183] width 101 height 24
